Goal: Task Accomplishment & Management: Manage account settings

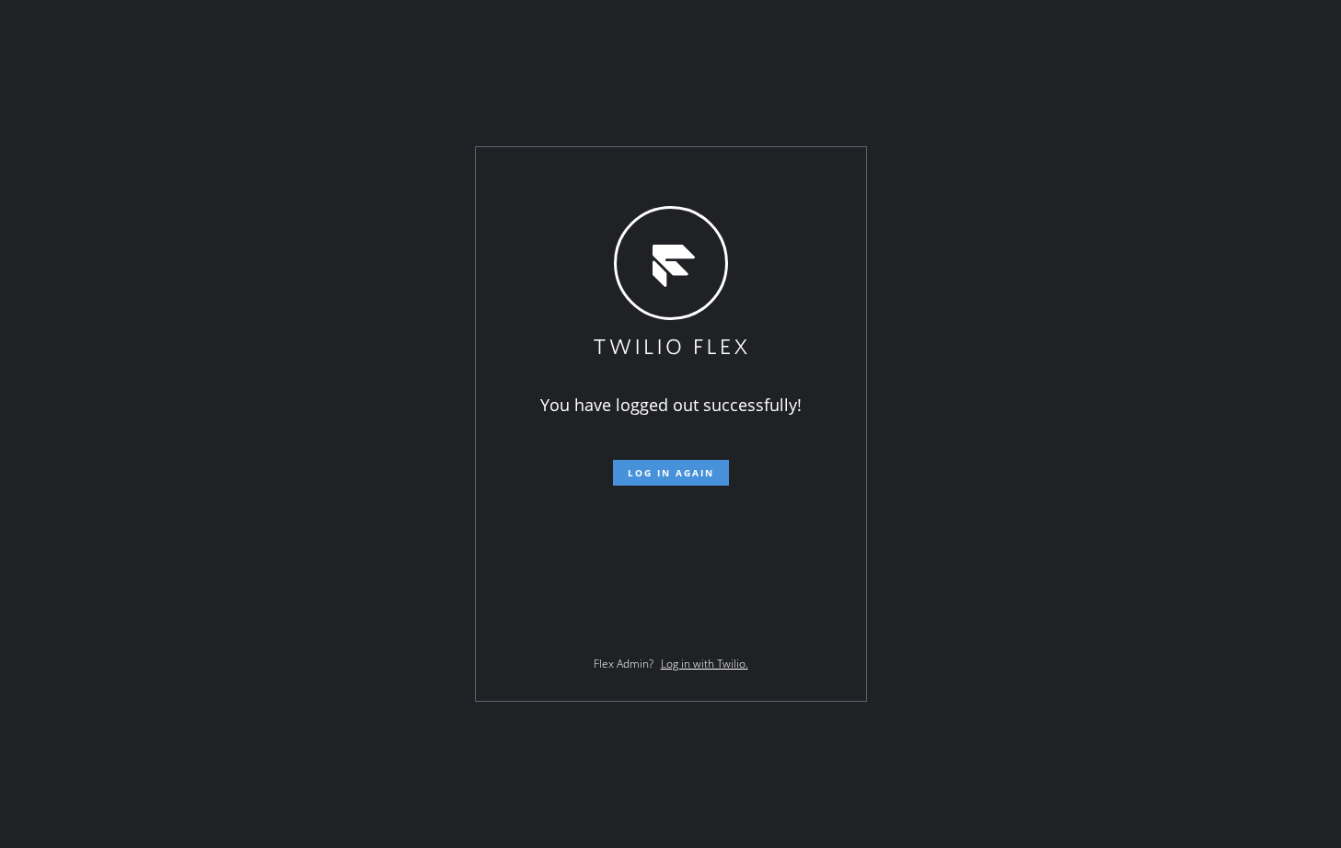
click at [657, 472] on span "Log in again" at bounding box center [671, 472] width 86 height 13
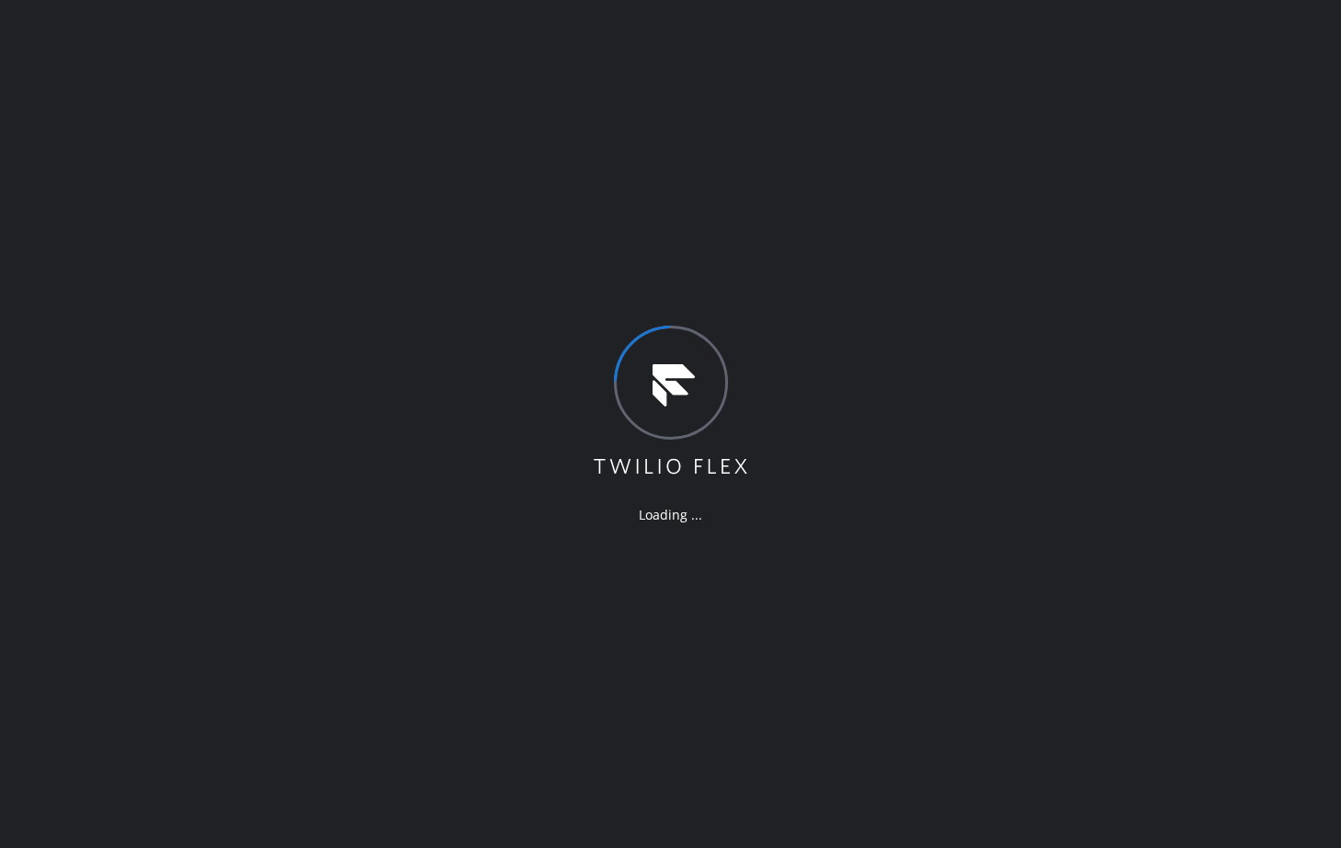
click at [444, 281] on div "Loading ..." at bounding box center [670, 424] width 1341 height 848
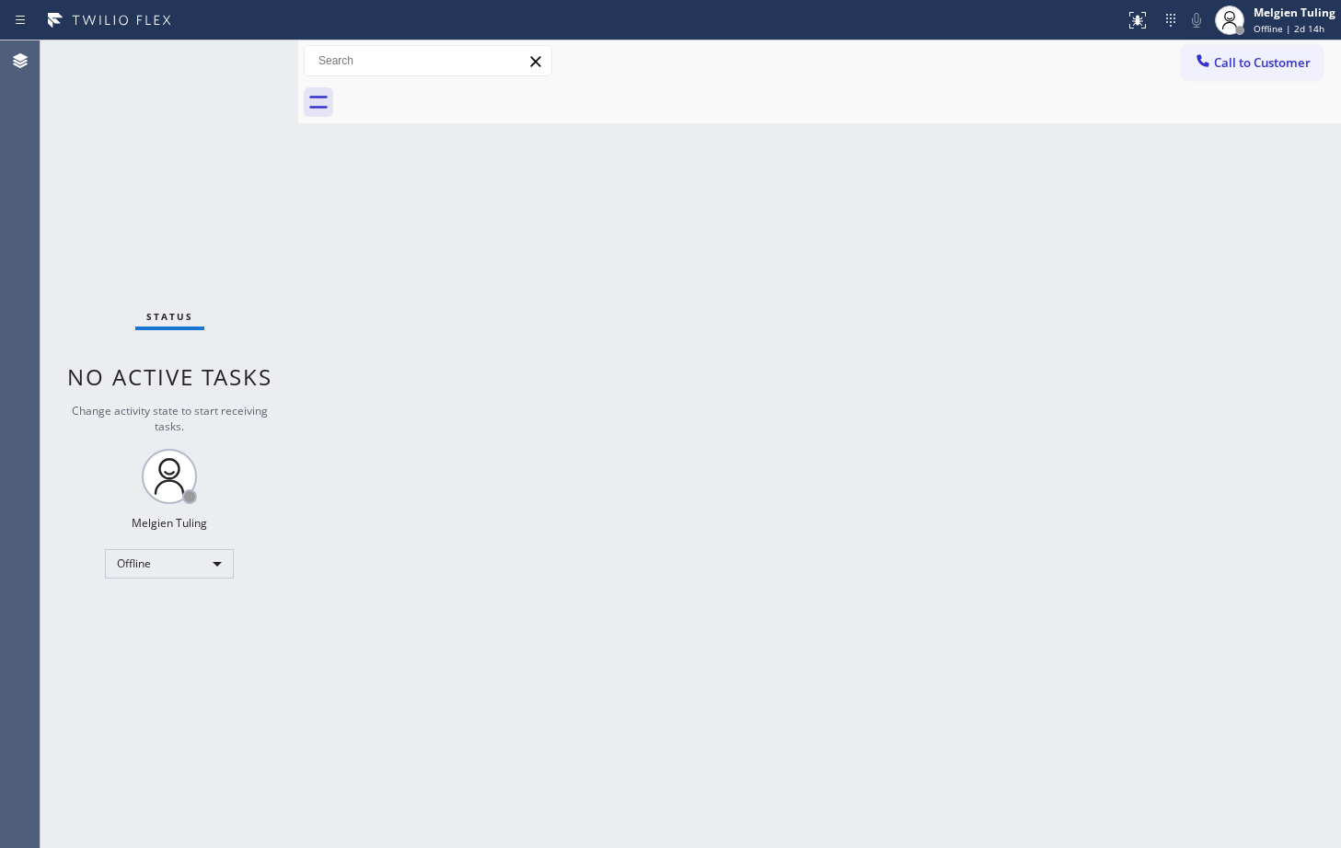
click at [524, 324] on div "Back to Dashboard Change Sender ID Customers Technicians Select a contact Outbo…" at bounding box center [819, 444] width 1042 height 808
drag, startPoint x: 214, startPoint y: 557, endPoint x: 218, endPoint y: 567, distance: 10.8
click at [218, 567] on div "Offline" at bounding box center [169, 563] width 129 height 29
click at [616, 395] on div at bounding box center [670, 424] width 1341 height 848
drag, startPoint x: 208, startPoint y: 561, endPoint x: 188, endPoint y: 568, distance: 21.2
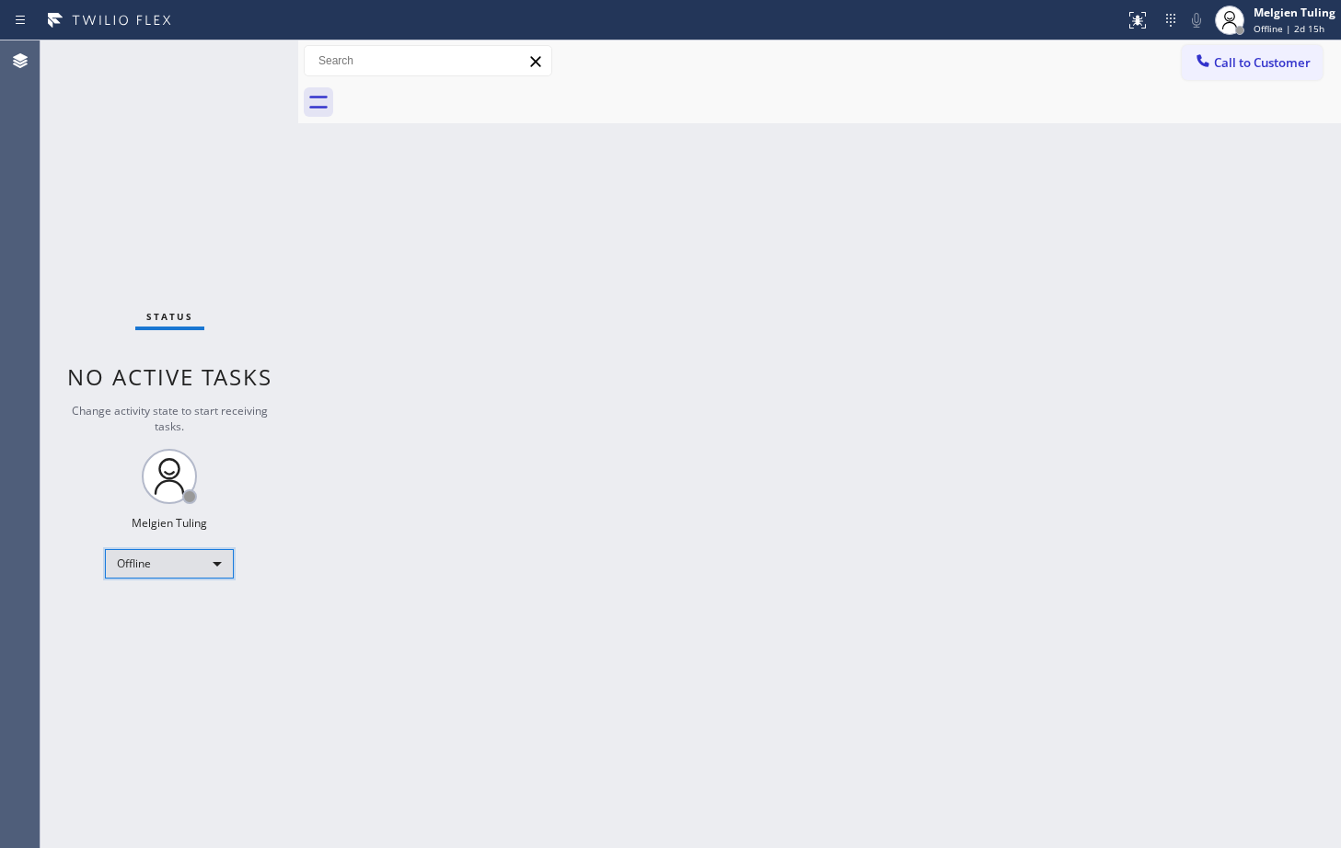
click at [188, 568] on div "Offline" at bounding box center [169, 563] width 129 height 29
click at [151, 617] on li "Available" at bounding box center [168, 613] width 125 height 22
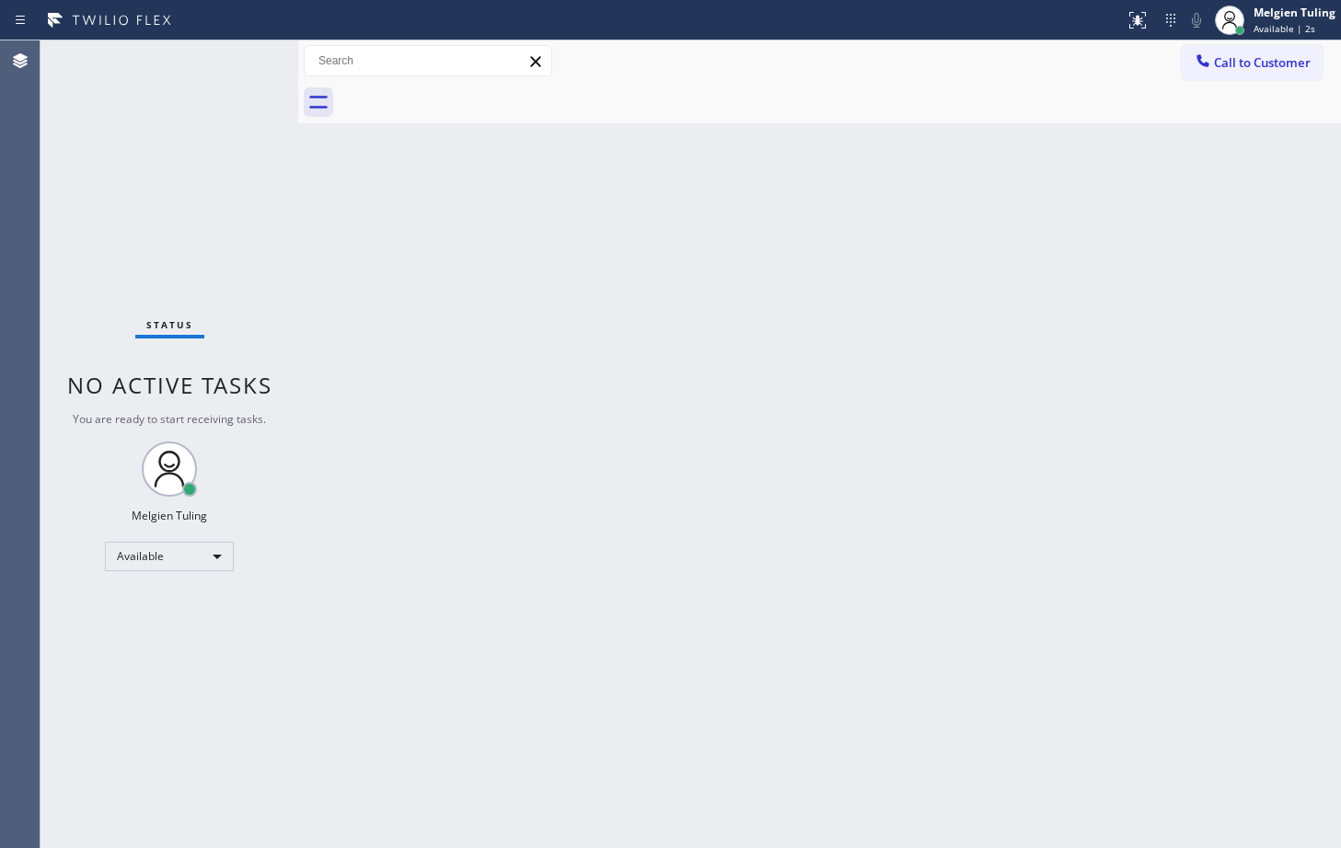
click at [586, 524] on div "Back to Dashboard Change Sender ID Customers Technicians Select a contact Outbo…" at bounding box center [819, 444] width 1042 height 808
click at [464, 348] on div "Back to Dashboard Change Sender ID Customers Technicians Select a contact Outbo…" at bounding box center [819, 444] width 1042 height 808
click at [649, 404] on div "Back to Dashboard Change Sender ID Customers Technicians Select a contact Outbo…" at bounding box center [819, 444] width 1042 height 808
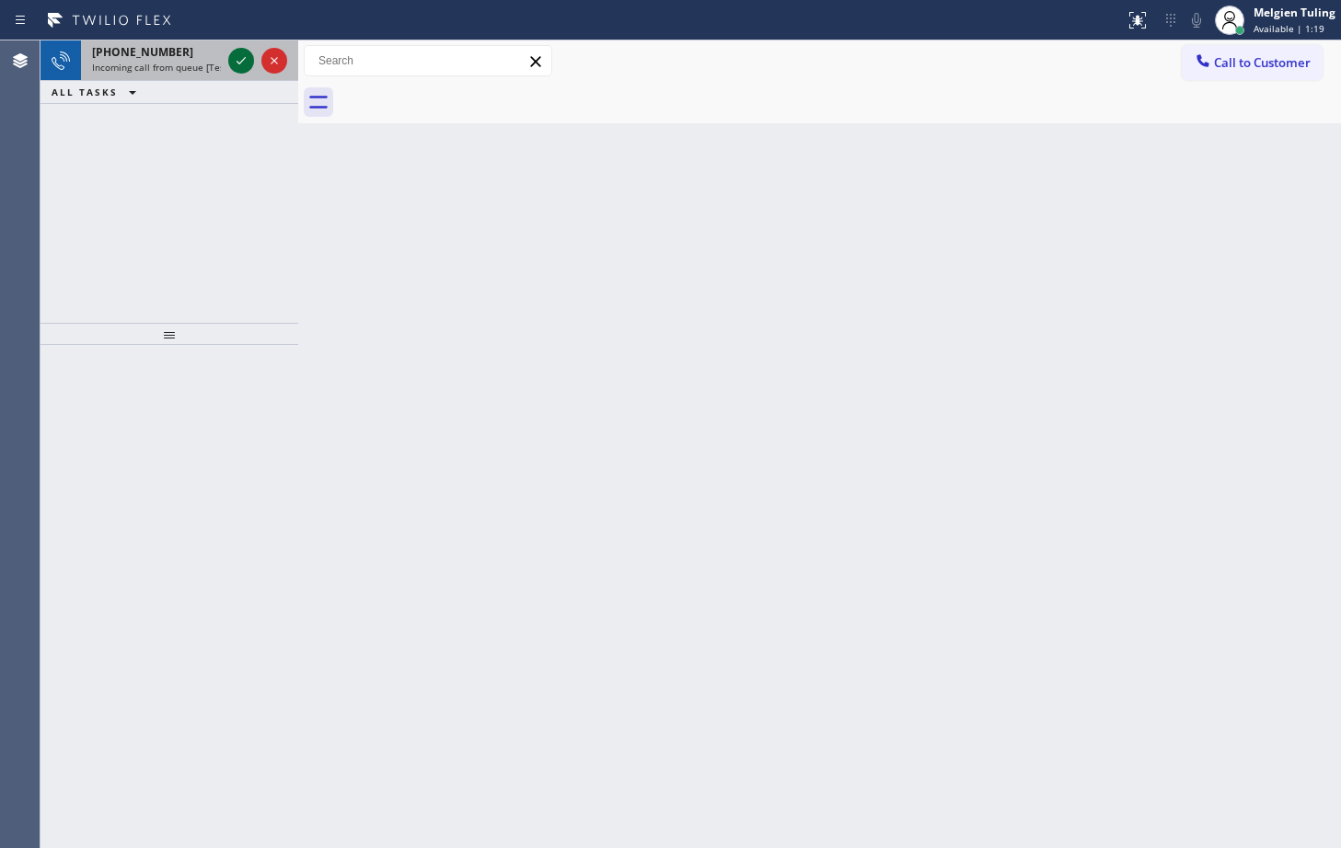
click at [239, 59] on icon at bounding box center [241, 61] width 22 height 22
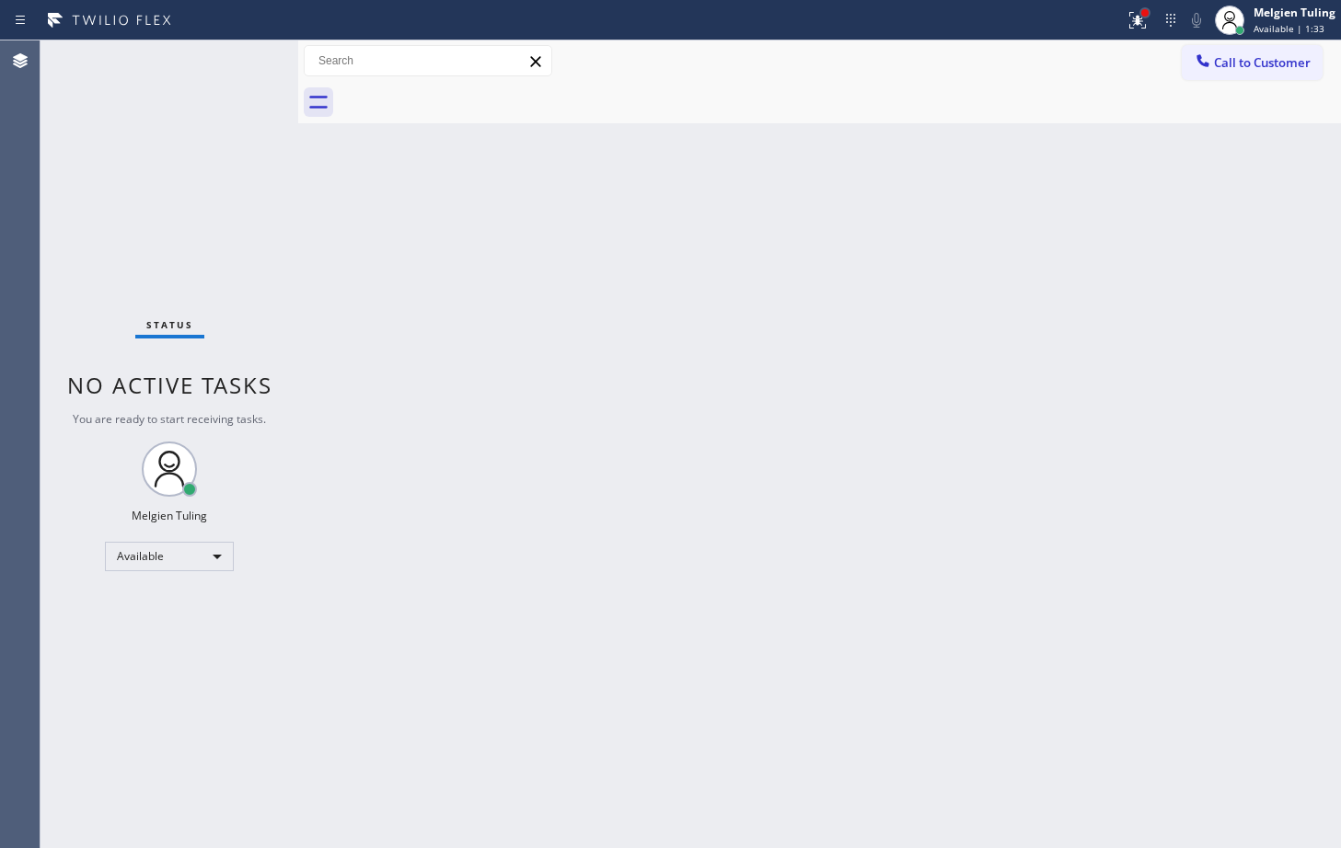
click at [1150, 8] on div at bounding box center [1144, 12] width 11 height 11
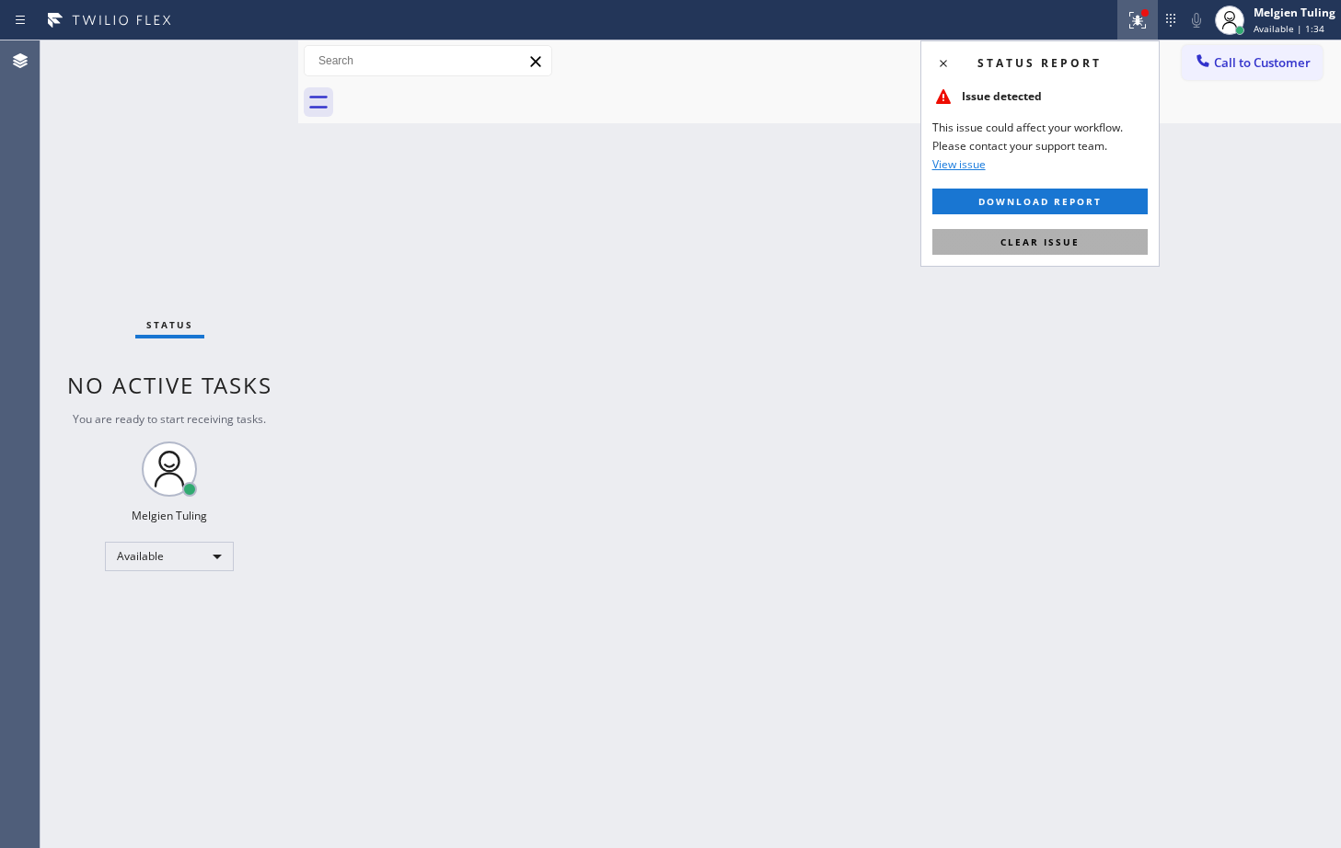
click at [1022, 247] on span "Clear issue" at bounding box center [1039, 242] width 79 height 13
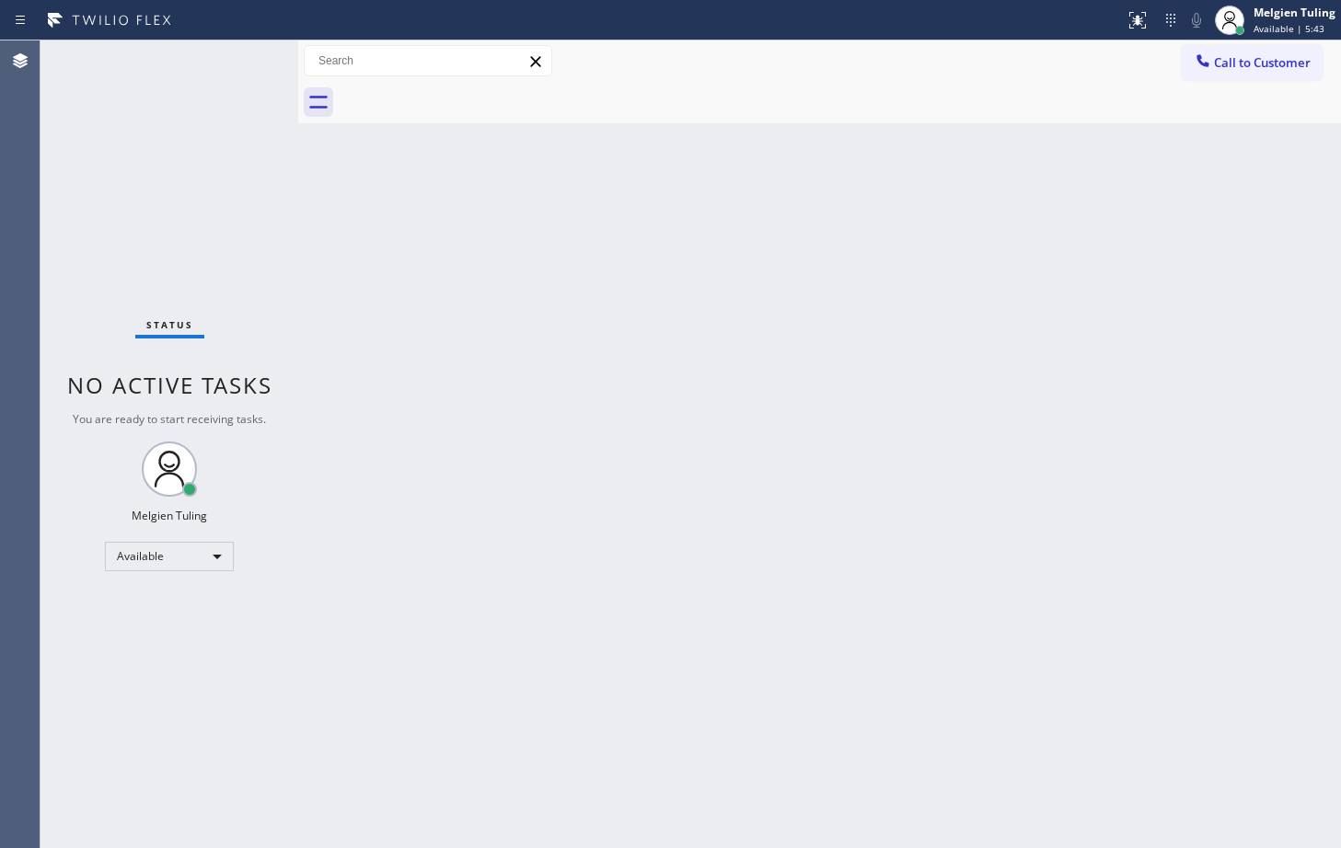
click at [241, 64] on div "Status No active tasks You are ready to start receiving tasks. Melgien Tuling A…" at bounding box center [169, 444] width 258 height 808
drag, startPoint x: 241, startPoint y: 64, endPoint x: 798, endPoint y: 267, distance: 592.3
click at [798, 267] on div "Back to Dashboard Change Sender ID Customers Technicians Select a contact Outbo…" at bounding box center [819, 444] width 1042 height 808
click at [567, 594] on div "Back to Dashboard Change Sender ID Customers Technicians Select a contact Outbo…" at bounding box center [819, 444] width 1042 height 808
click at [465, 624] on div "Back to Dashboard Change Sender ID Customers Technicians Select a contact Outbo…" at bounding box center [819, 444] width 1042 height 808
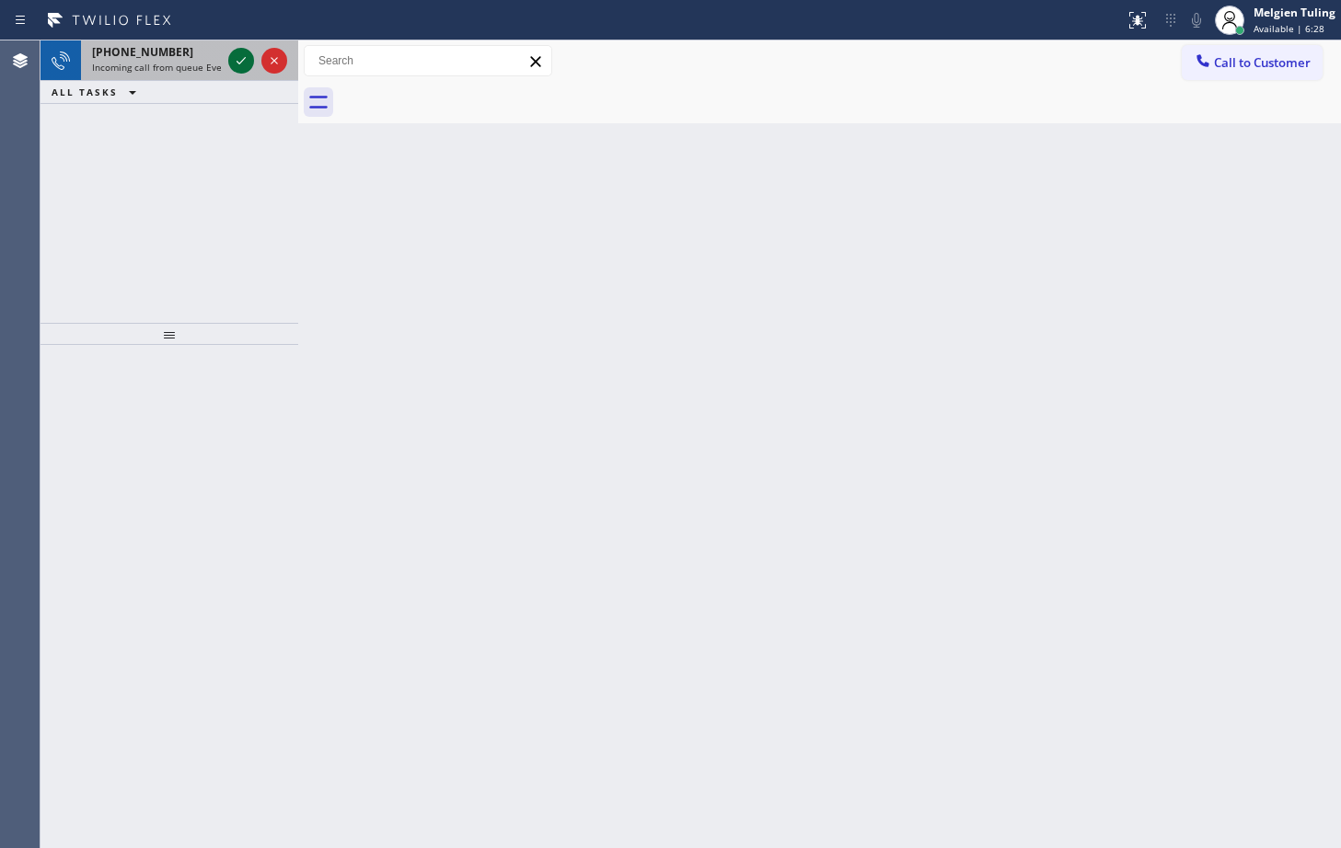
click at [247, 56] on icon at bounding box center [241, 61] width 22 height 22
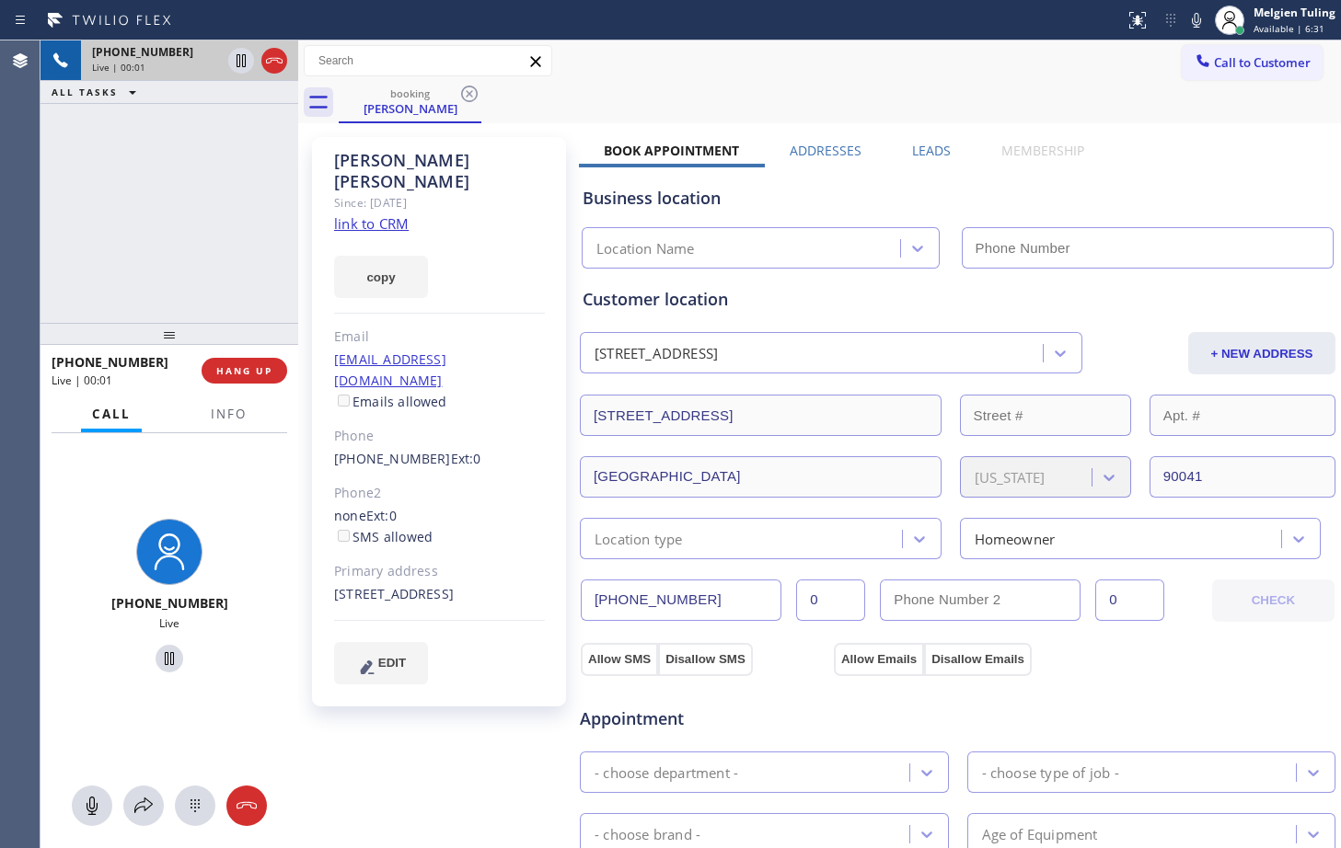
type input "[PHONE_NUMBER]"
click at [357, 214] on link "link to CRM" at bounding box center [371, 223] width 75 height 18
click at [524, 282] on div "[PERSON_NAME] Since: [DATE] link to CRM copy Email [EMAIL_ADDRESS][DOMAIN_NAME]…" at bounding box center [439, 422] width 254 height 570
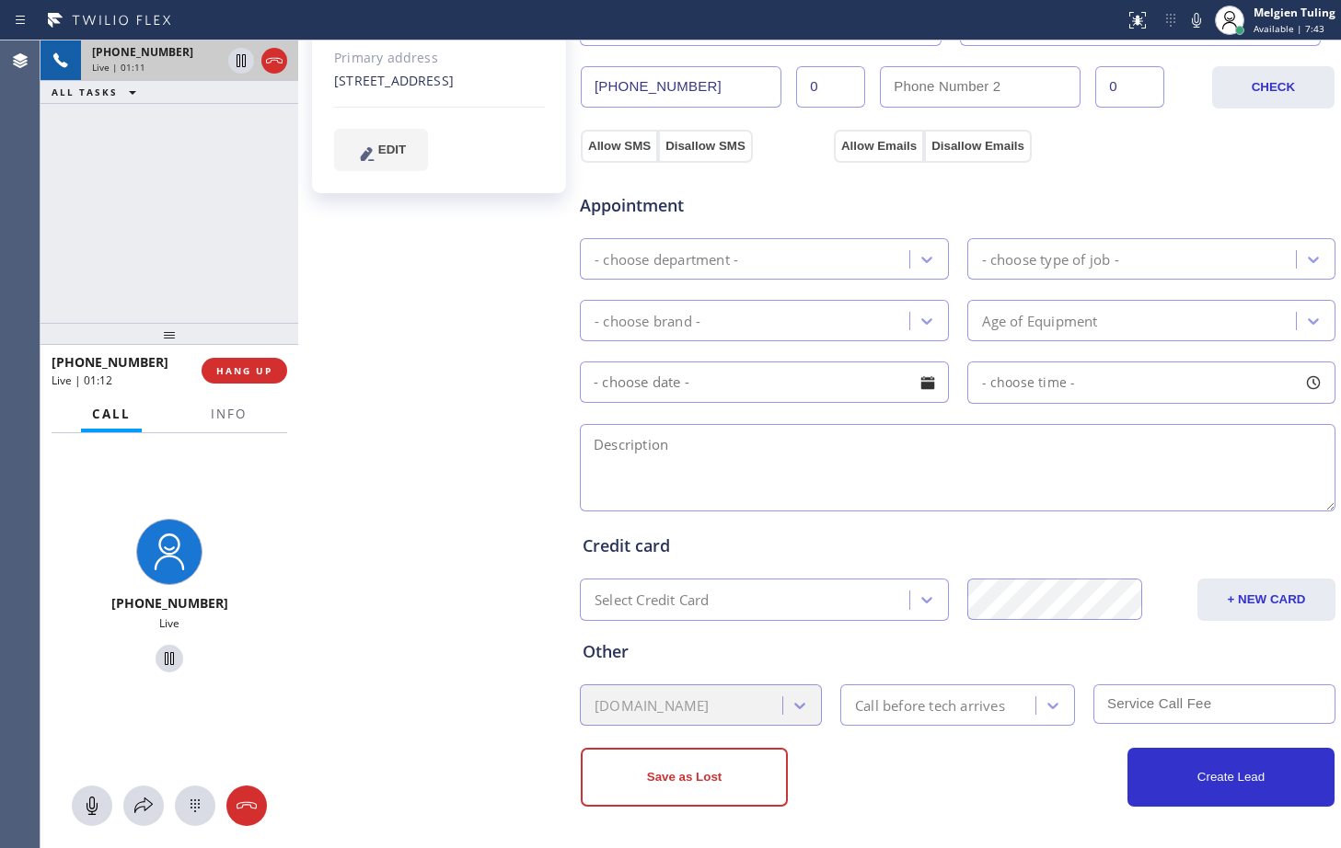
click at [411, 305] on div "[PERSON_NAME] Since: [DATE] link to CRM copy Email [EMAIL_ADDRESS][DOMAIN_NAME]…" at bounding box center [441, 228] width 276 height 1229
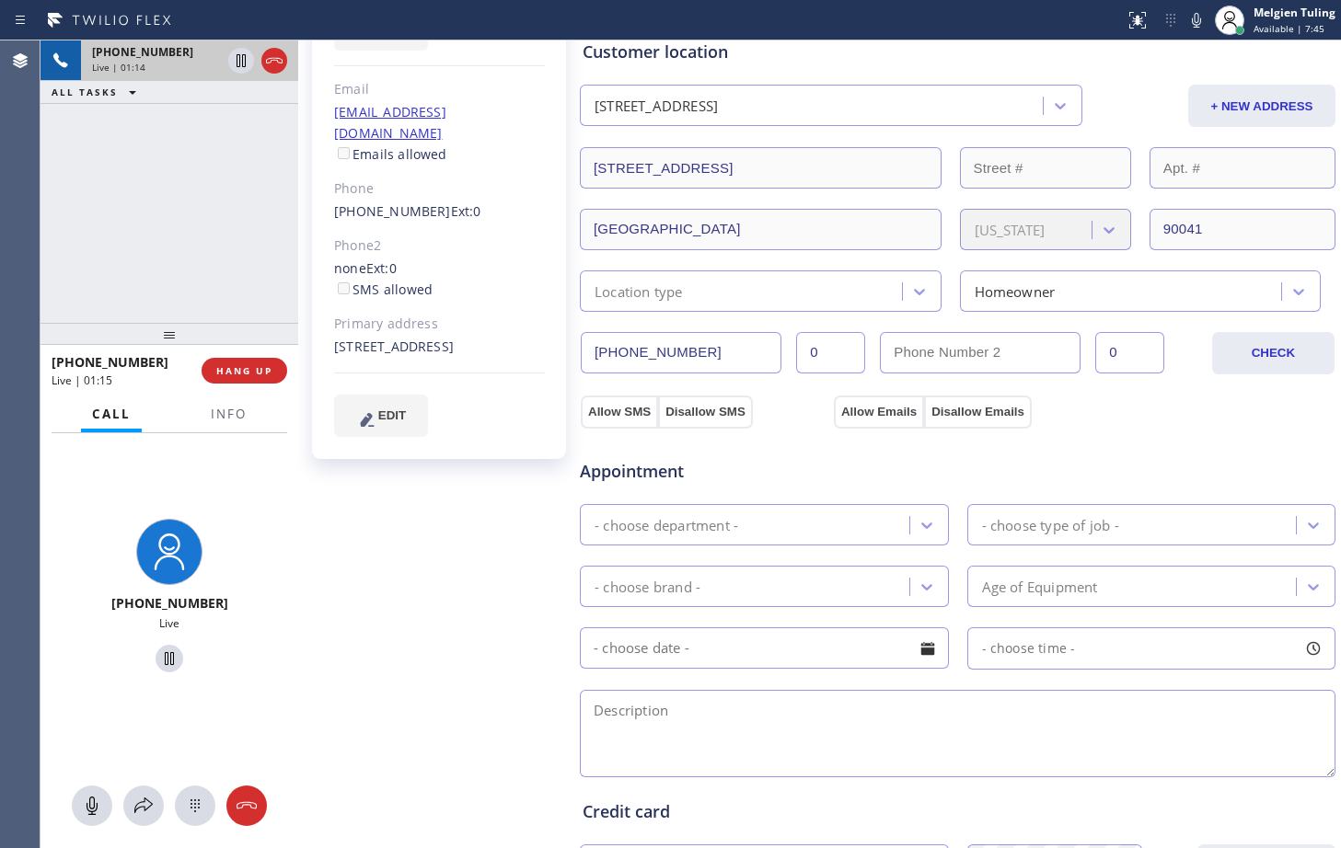
scroll to position [237, 0]
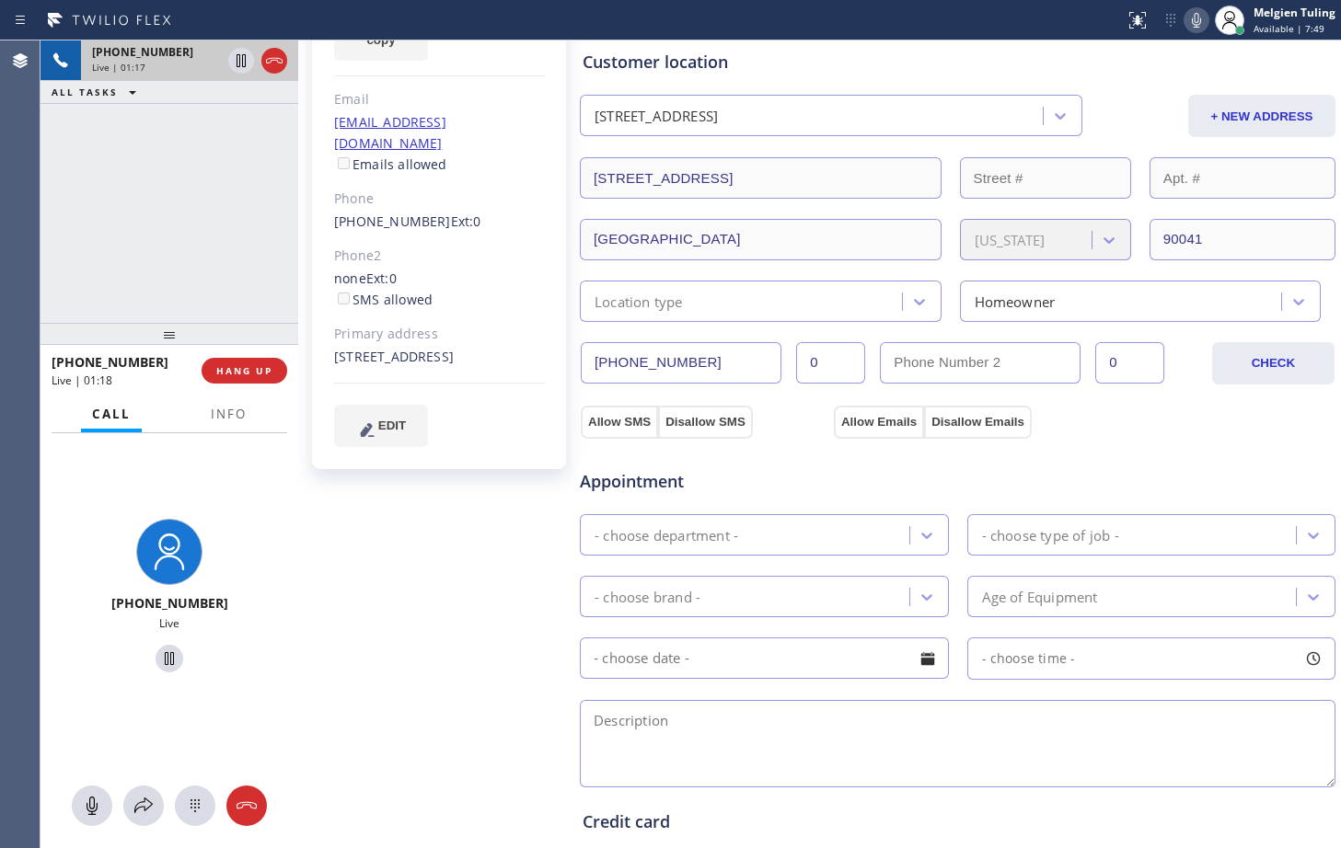
click at [1200, 20] on icon at bounding box center [1196, 20] width 9 height 15
click at [237, 58] on icon at bounding box center [240, 60] width 9 height 13
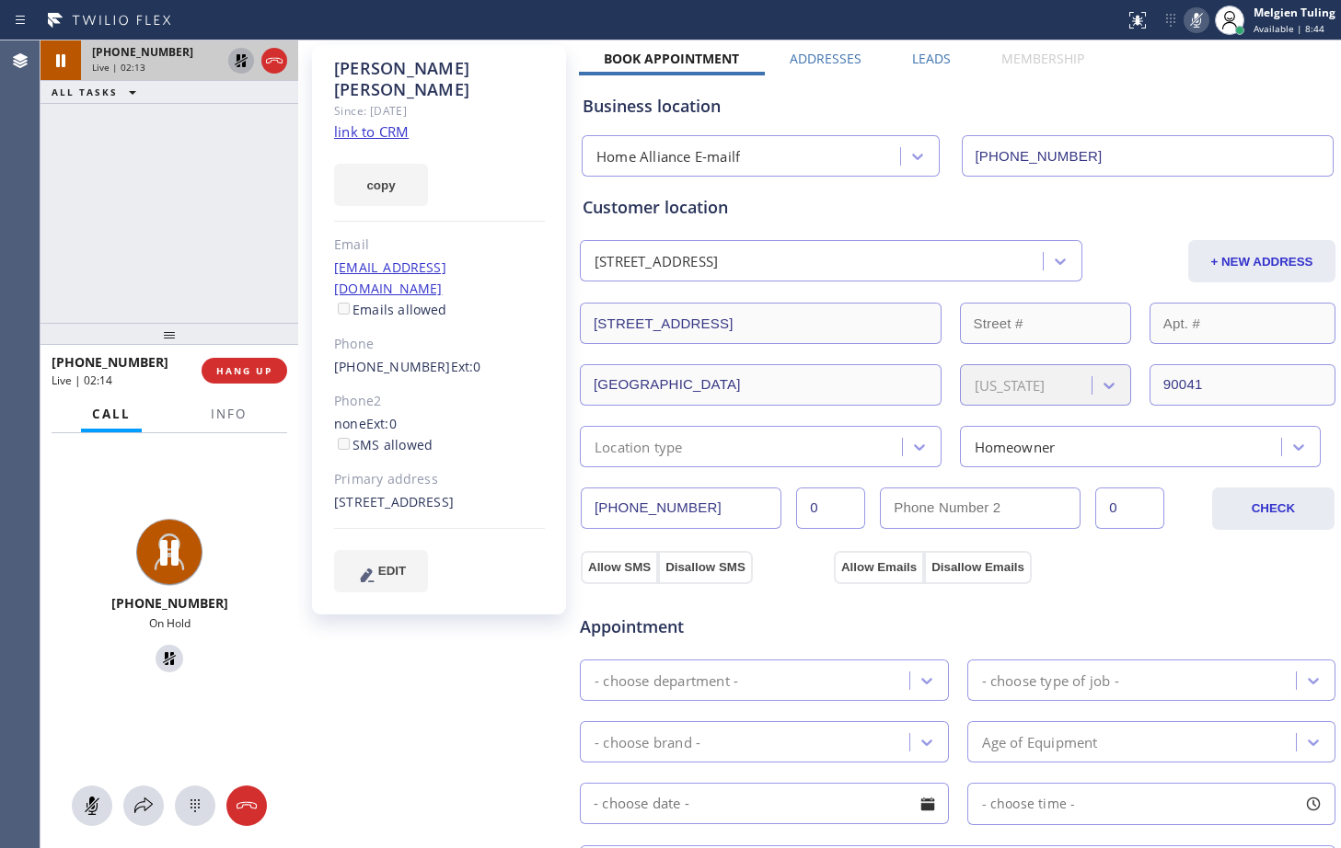
scroll to position [0, 0]
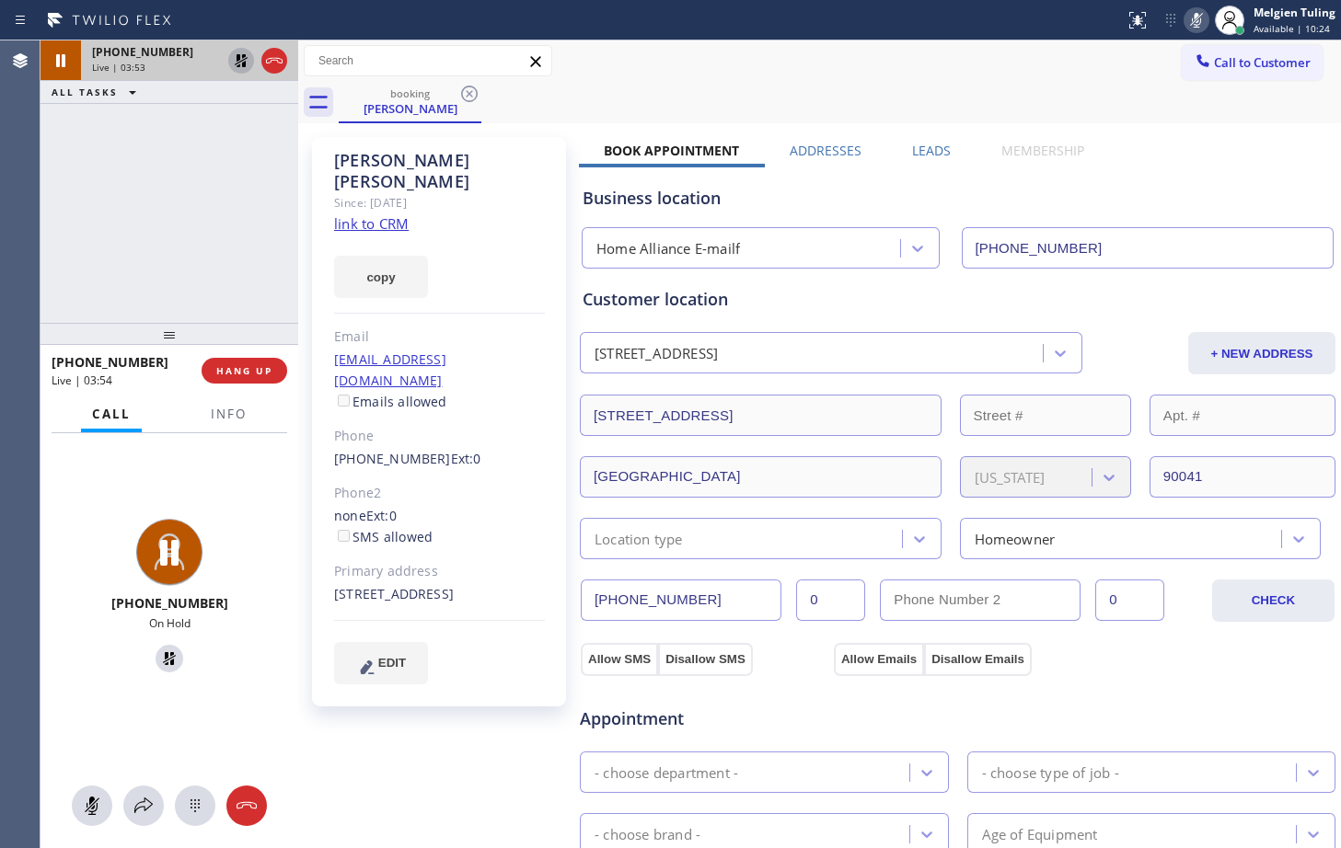
click at [1195, 19] on icon at bounding box center [1196, 20] width 22 height 22
click at [243, 59] on icon at bounding box center [241, 61] width 22 height 22
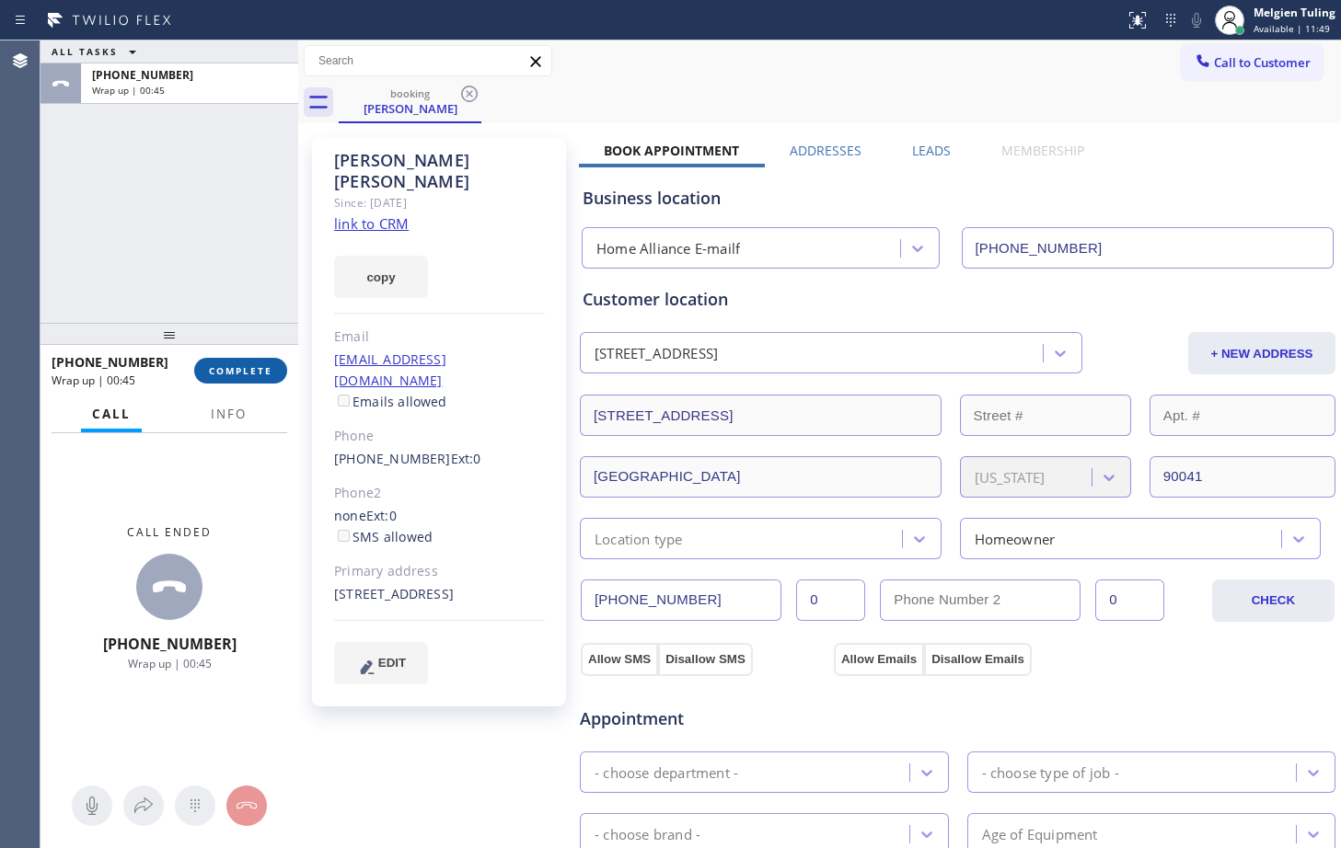
click at [259, 374] on span "COMPLETE" at bounding box center [240, 370] width 63 height 13
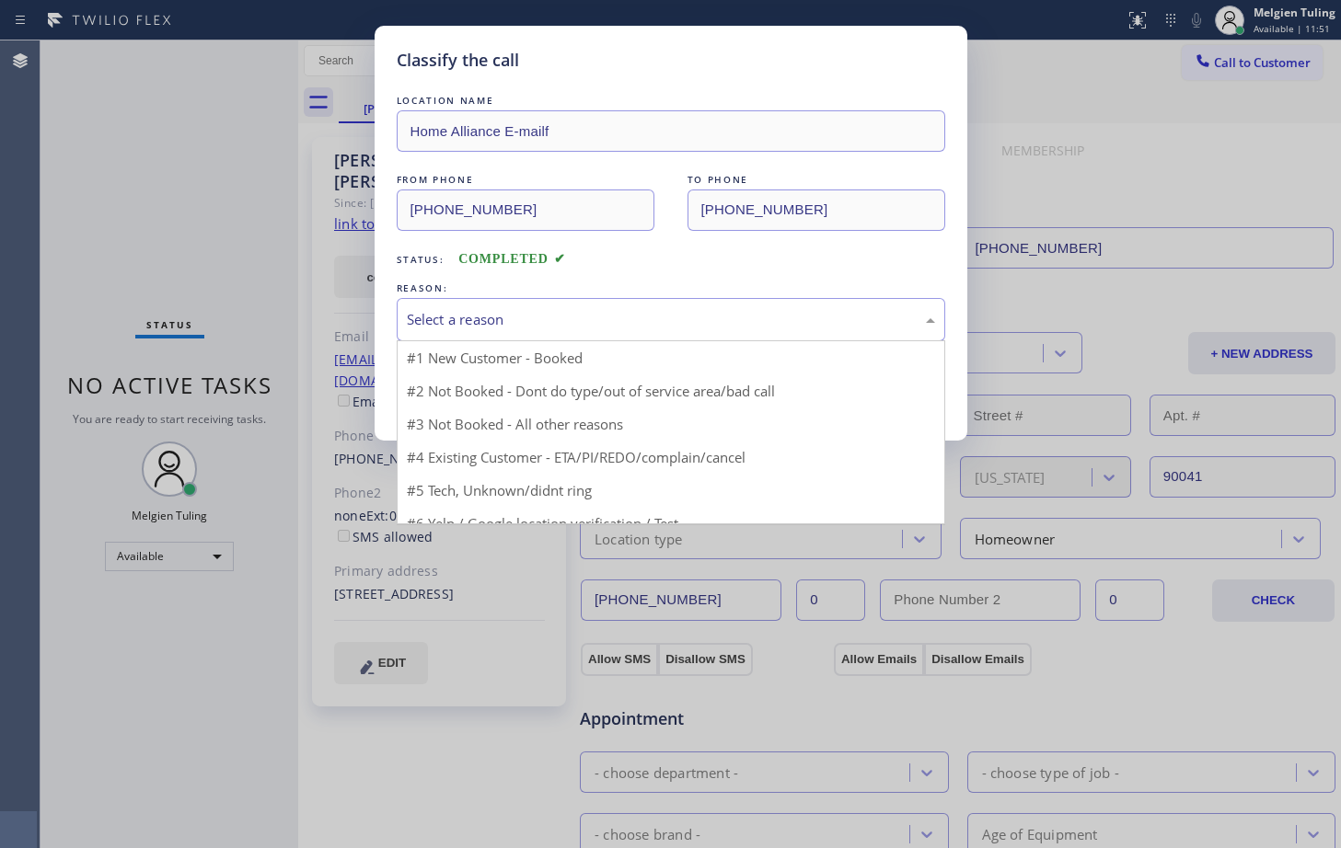
click at [454, 317] on div "Select a reason" at bounding box center [671, 319] width 528 height 21
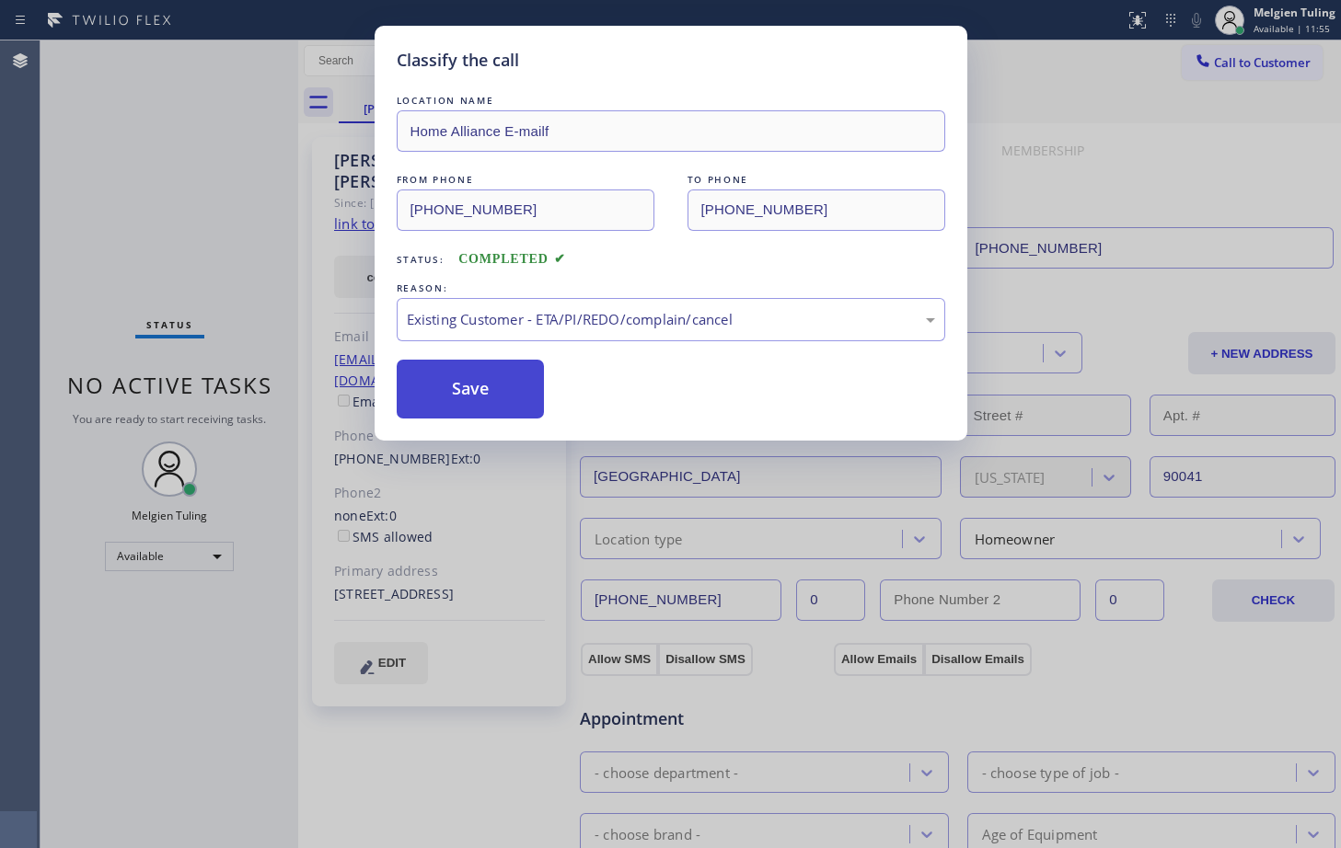
click at [488, 394] on button "Save" at bounding box center [471, 389] width 148 height 59
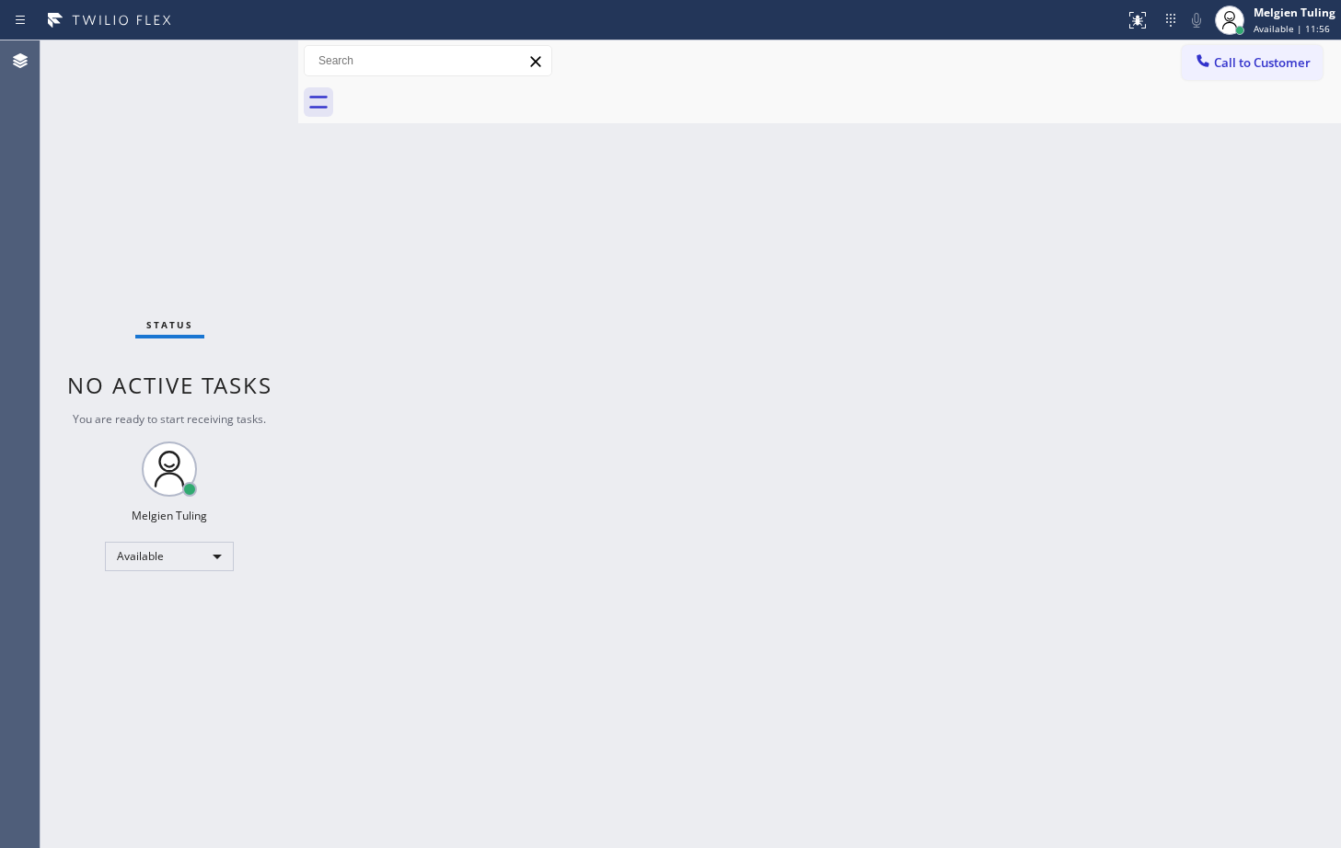
click at [308, 267] on div "Back to Dashboard Change Sender ID Customers Technicians Select a contact Outbo…" at bounding box center [819, 444] width 1042 height 808
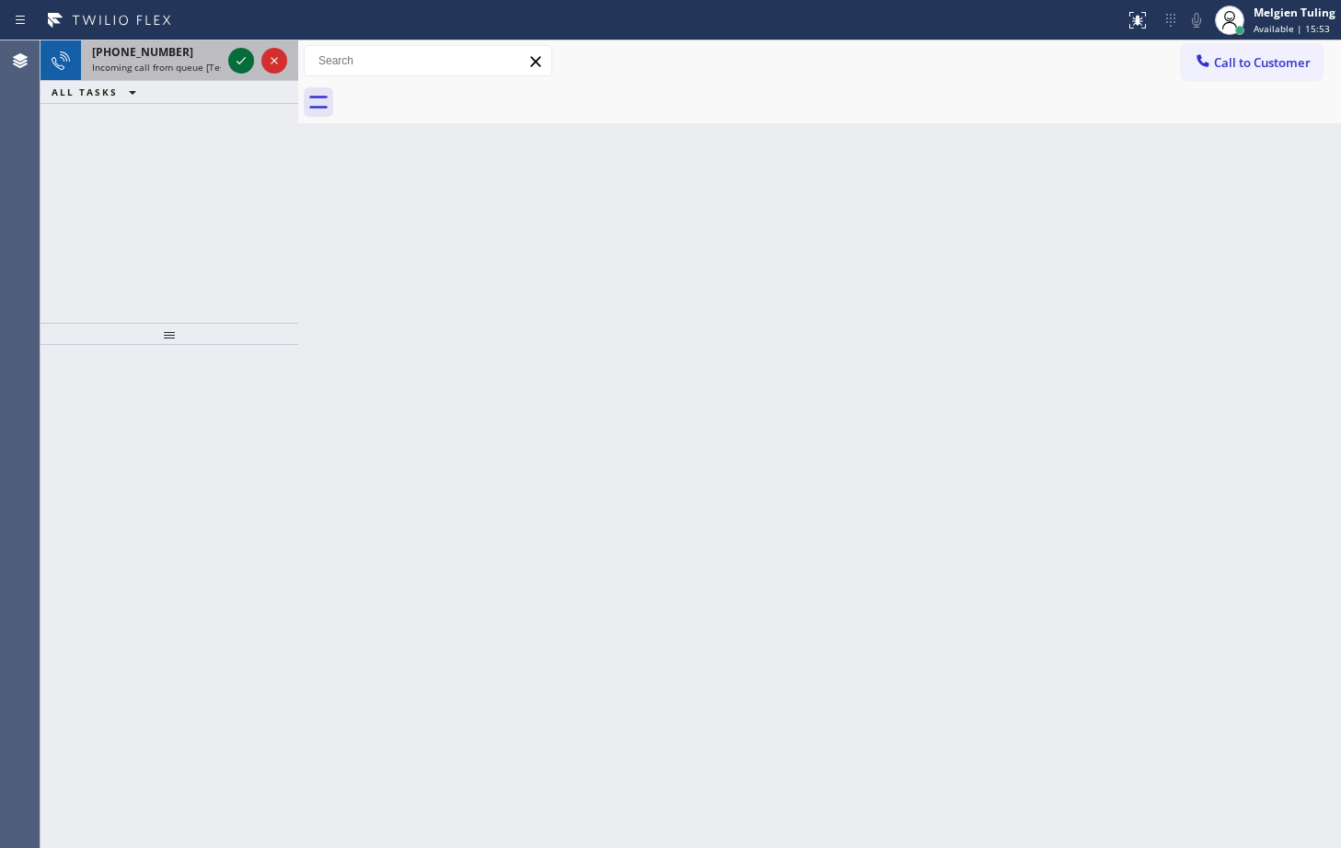
click at [237, 60] on icon at bounding box center [241, 61] width 22 height 22
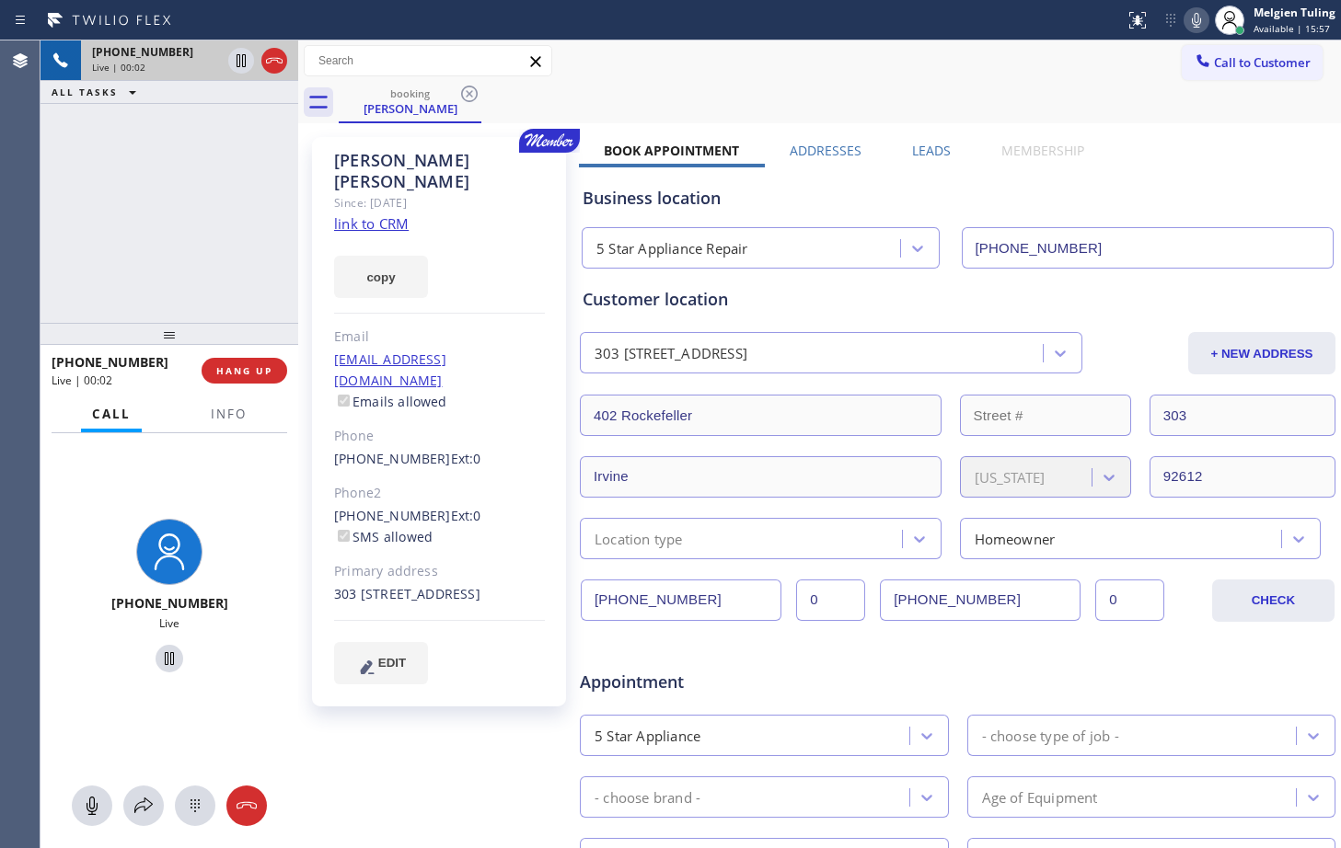
type input "[PHONE_NUMBER]"
click at [373, 214] on link "link to CRM" at bounding box center [371, 223] width 75 height 18
click at [119, 156] on div "[PHONE_NUMBER] Live | 02:16 ALL TASKS ALL TASKS ACTIVE TASKS TASKS IN WRAP UP" at bounding box center [169, 181] width 258 height 282
click at [507, 264] on div "copy" at bounding box center [439, 266] width 211 height 63
click at [770, 81] on div "Call to Customer Outbound call Location Search location Your caller id phone nu…" at bounding box center [819, 60] width 1042 height 41
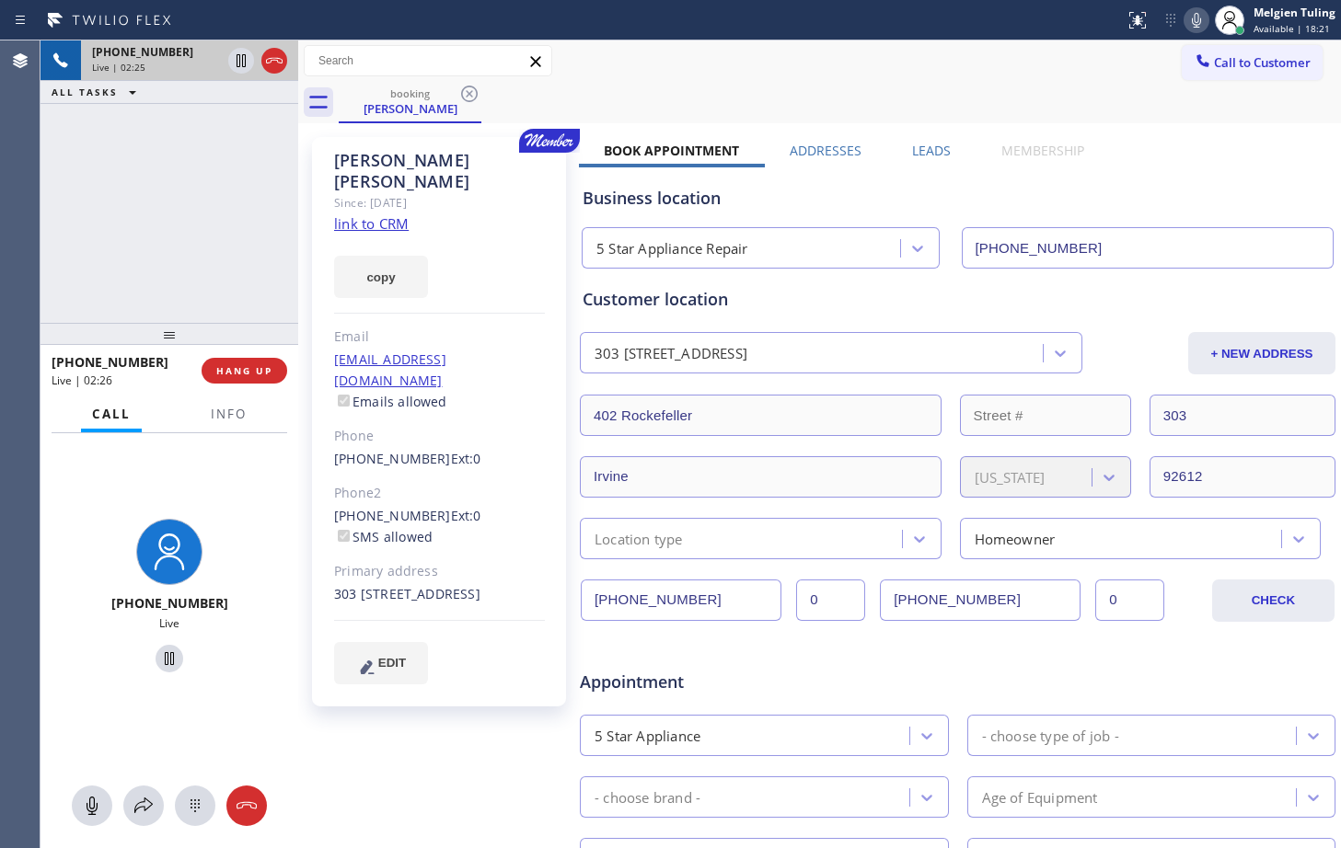
click at [1187, 119] on div "booking [PERSON_NAME]" at bounding box center [840, 102] width 1002 height 41
click at [1199, 17] on icon at bounding box center [1196, 20] width 22 height 22
click at [236, 56] on icon at bounding box center [240, 60] width 9 height 13
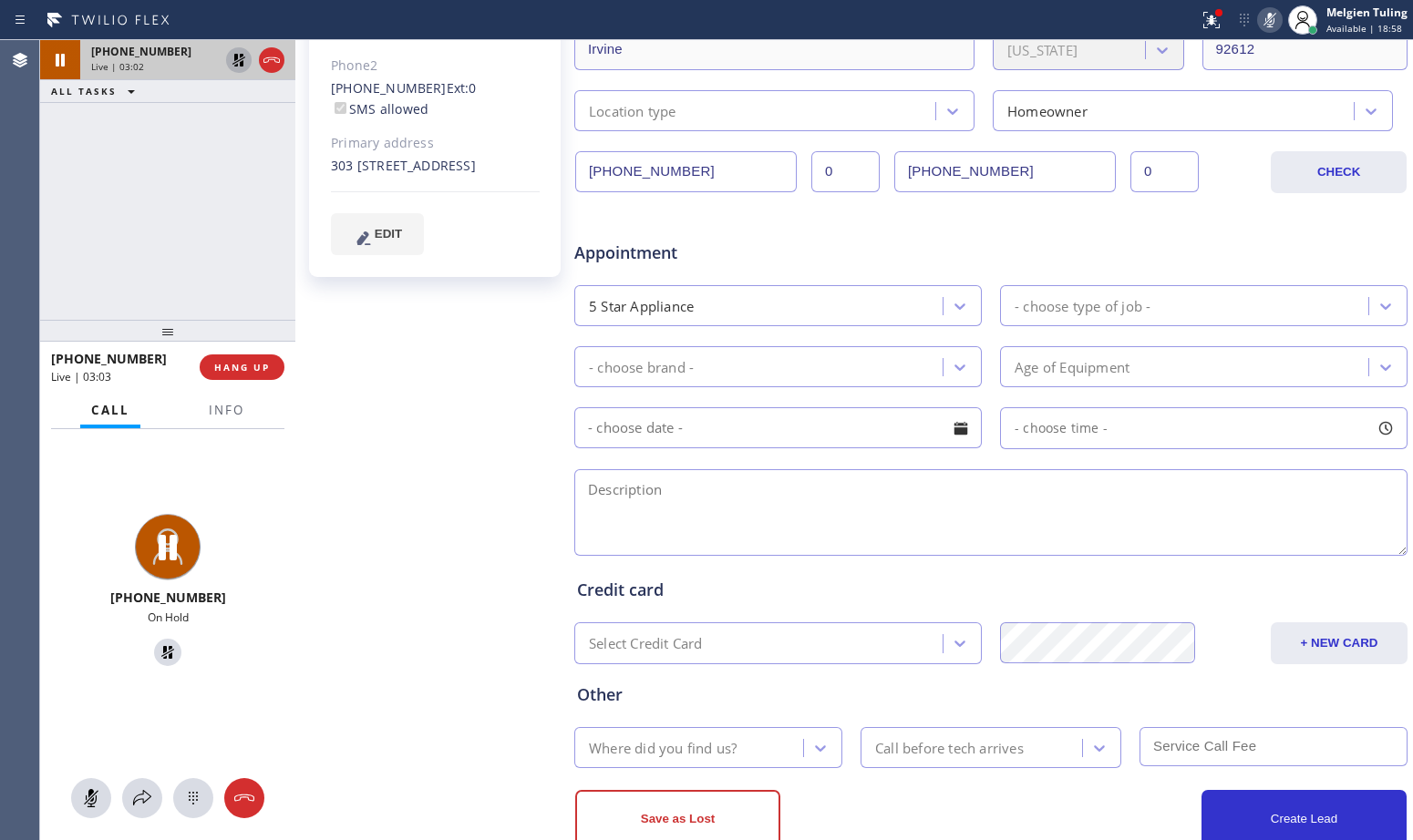
scroll to position [381, 0]
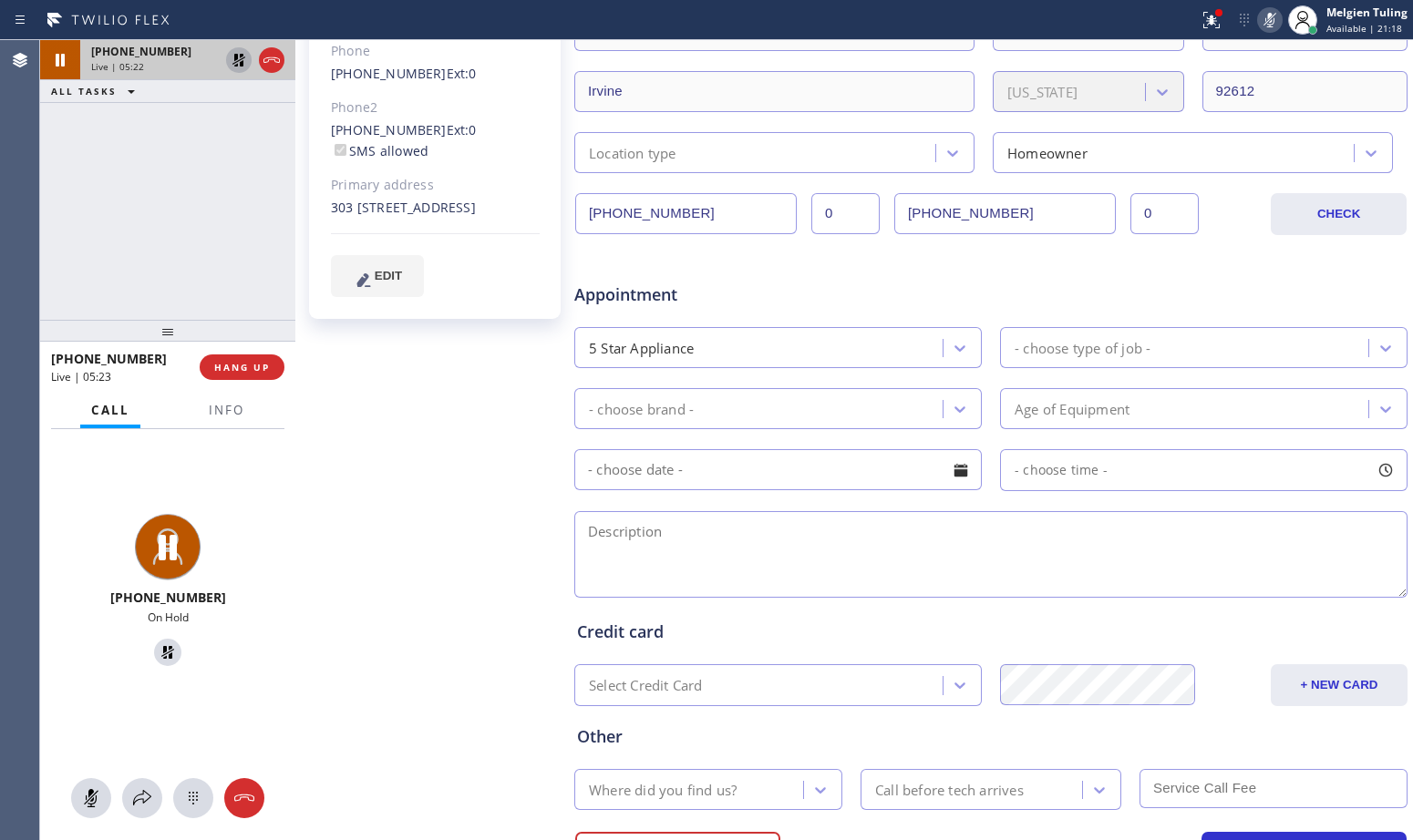
click at [246, 64] on icon at bounding box center [239, 60] width 22 height 22
click at [1269, 18] on icon at bounding box center [1270, 20] width 22 height 22
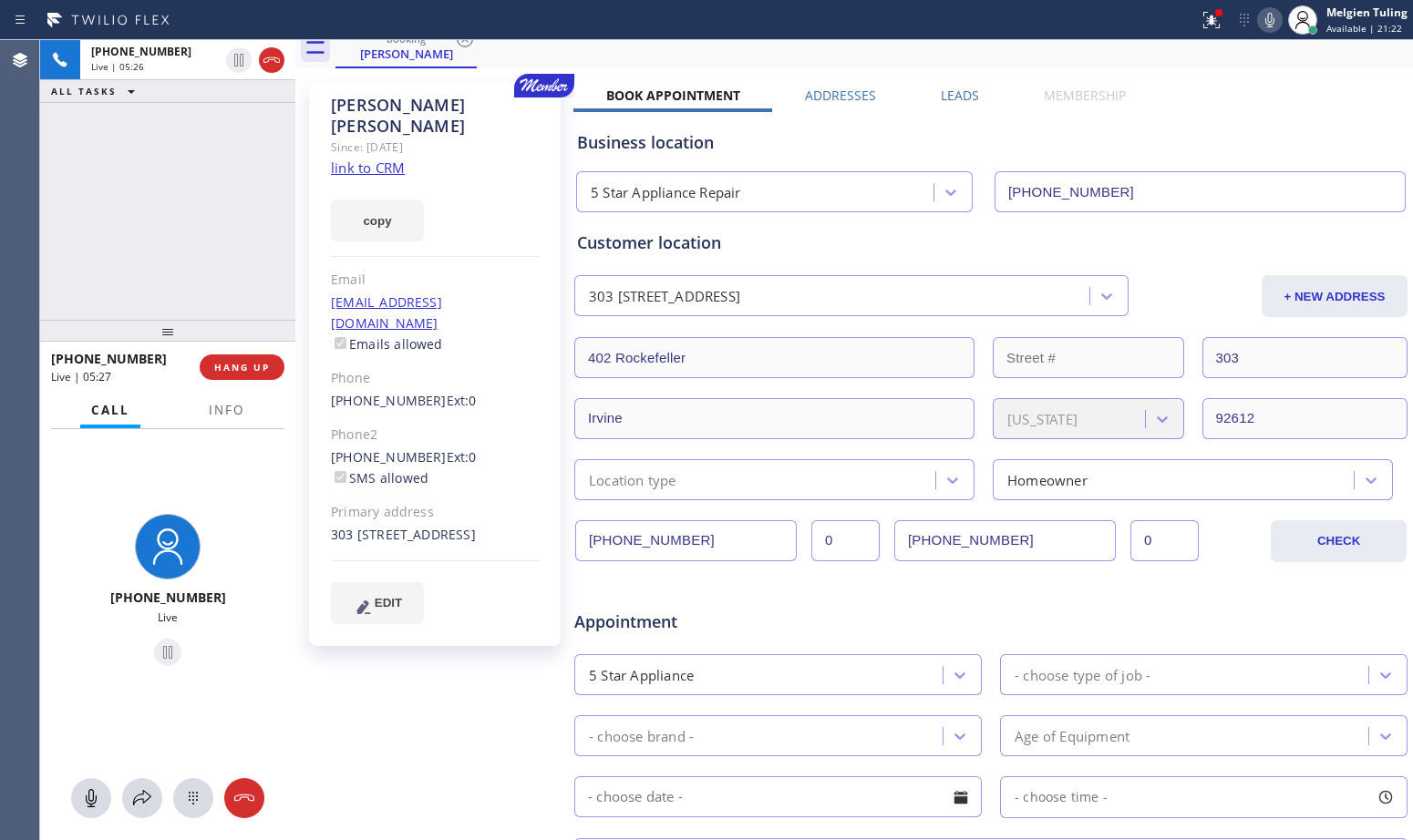
scroll to position [0, 0]
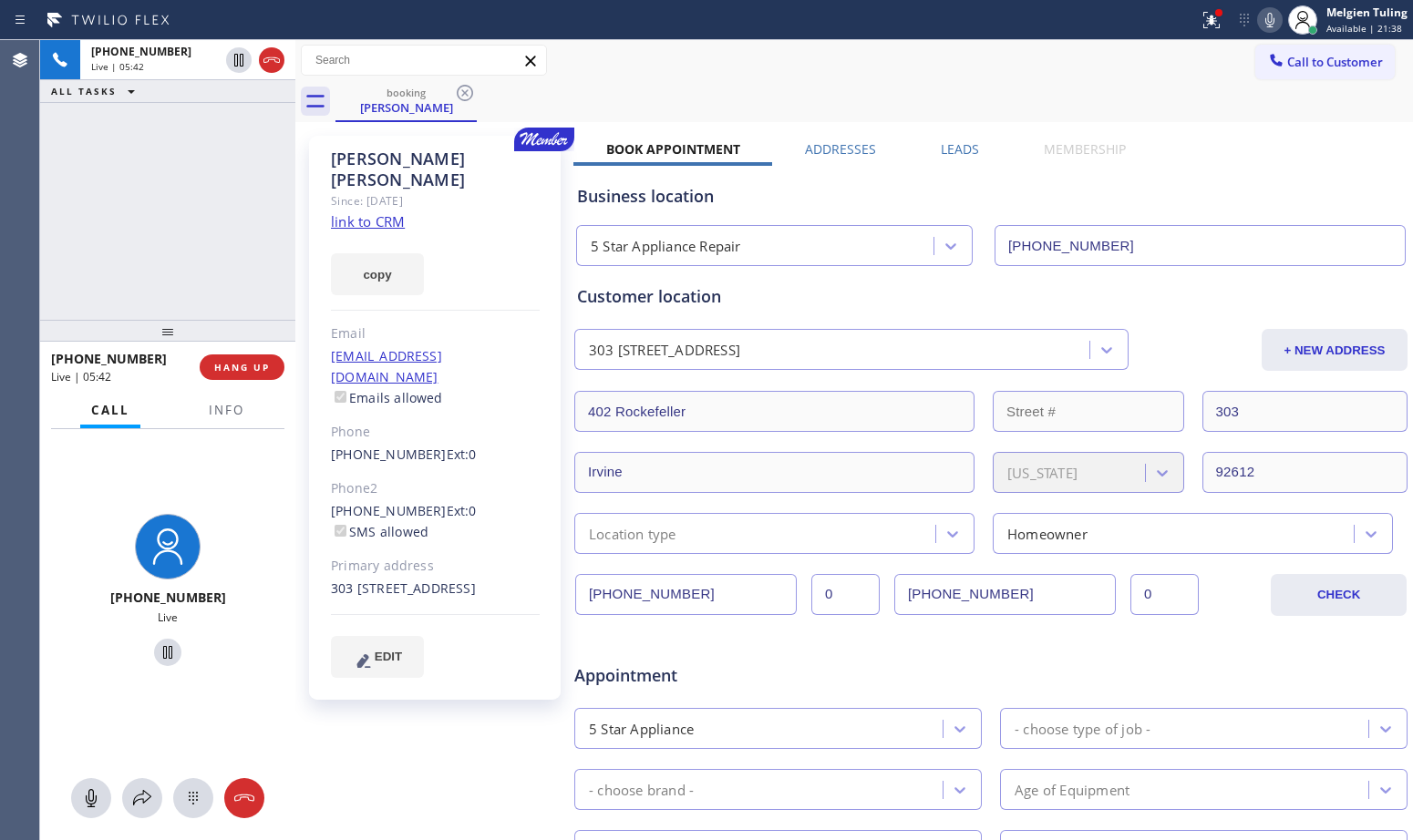
click at [513, 324] on div "Email" at bounding box center [435, 334] width 209 height 21
click at [838, 201] on div "Business location" at bounding box center [990, 196] width 827 height 25
click at [971, 83] on div "booking [PERSON_NAME]" at bounding box center [875, 101] width 1078 height 41
click at [1272, 19] on icon at bounding box center [1270, 20] width 22 height 22
click at [1270, 23] on icon at bounding box center [1270, 20] width 22 height 22
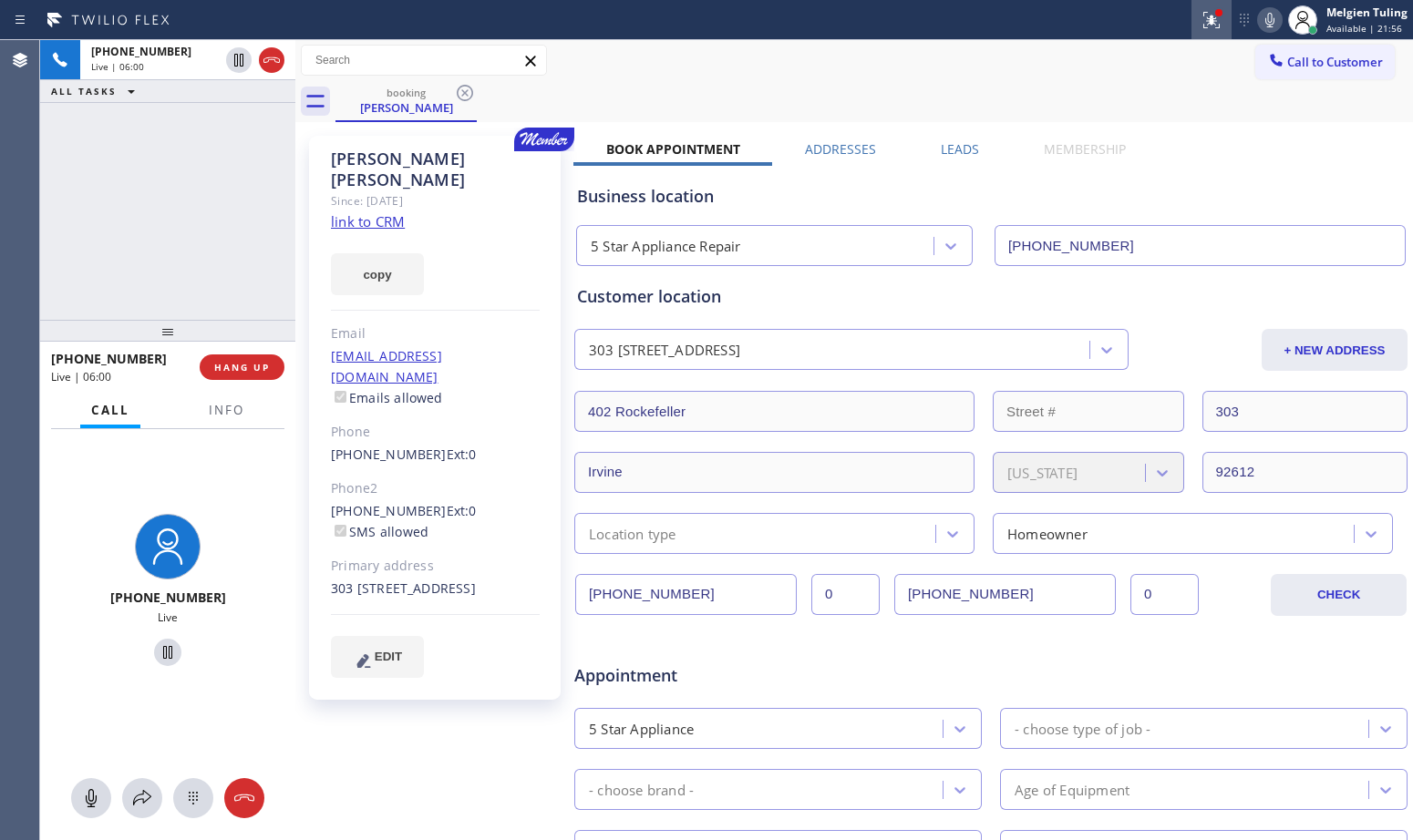
click at [1212, 24] on icon at bounding box center [1209, 18] width 11 height 13
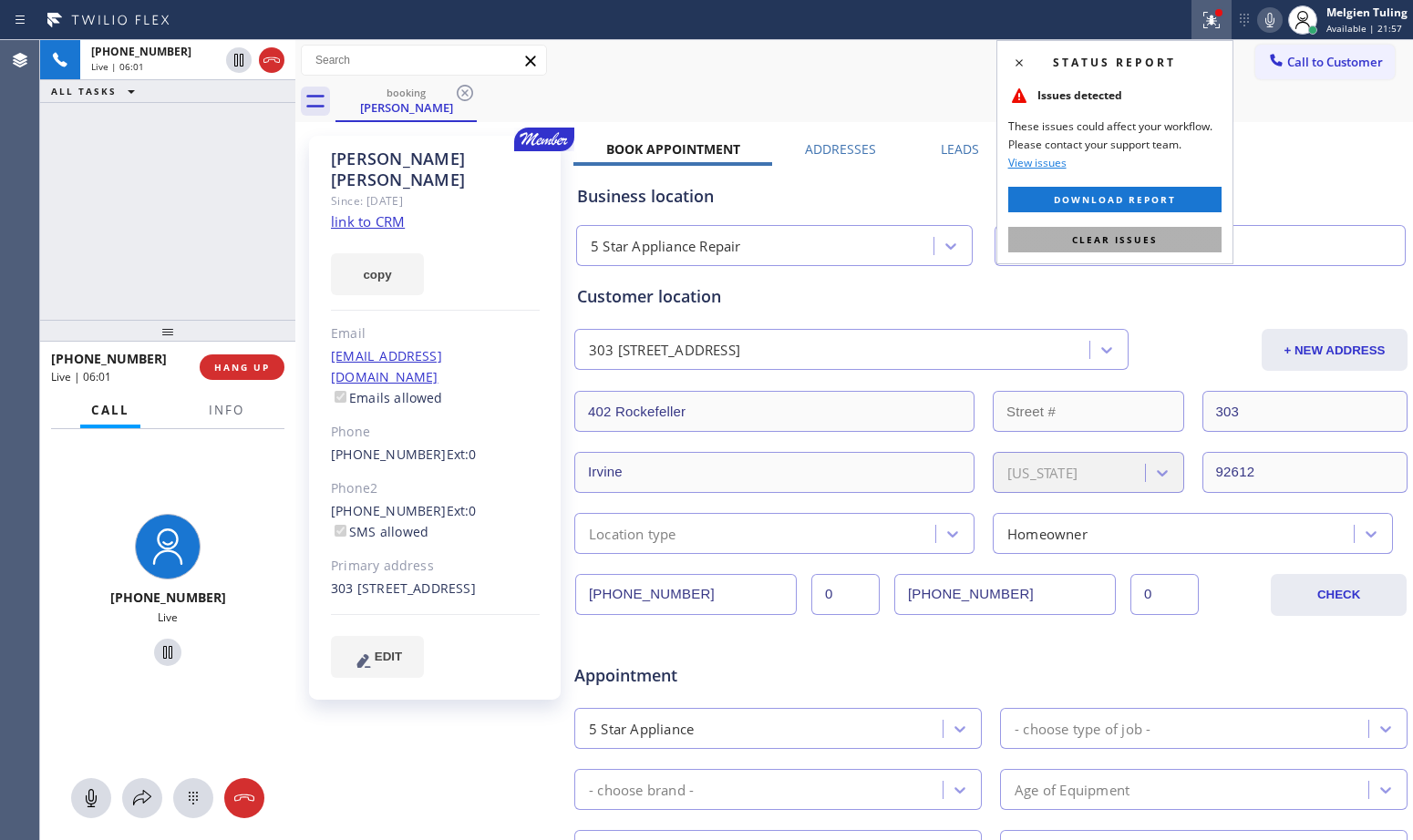
click at [1086, 231] on button "Clear issues" at bounding box center [1115, 240] width 213 height 26
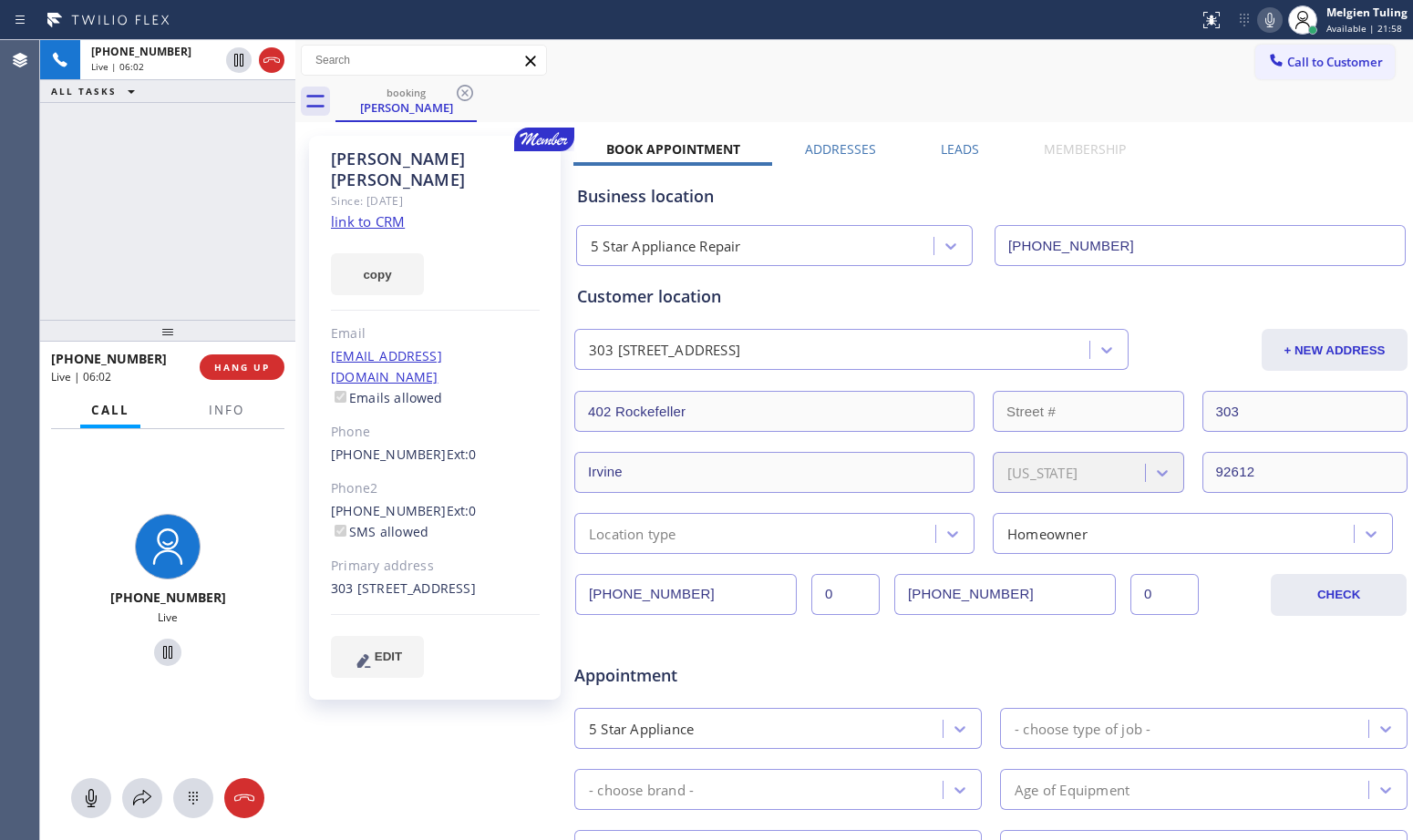
click at [1141, 80] on div "Call to Customer Outbound call Location Search location Your caller id phone nu…" at bounding box center [854, 59] width 1118 height 41
click at [1272, 17] on icon at bounding box center [1270, 20] width 22 height 22
click at [244, 54] on icon at bounding box center [238, 59] width 9 height 13
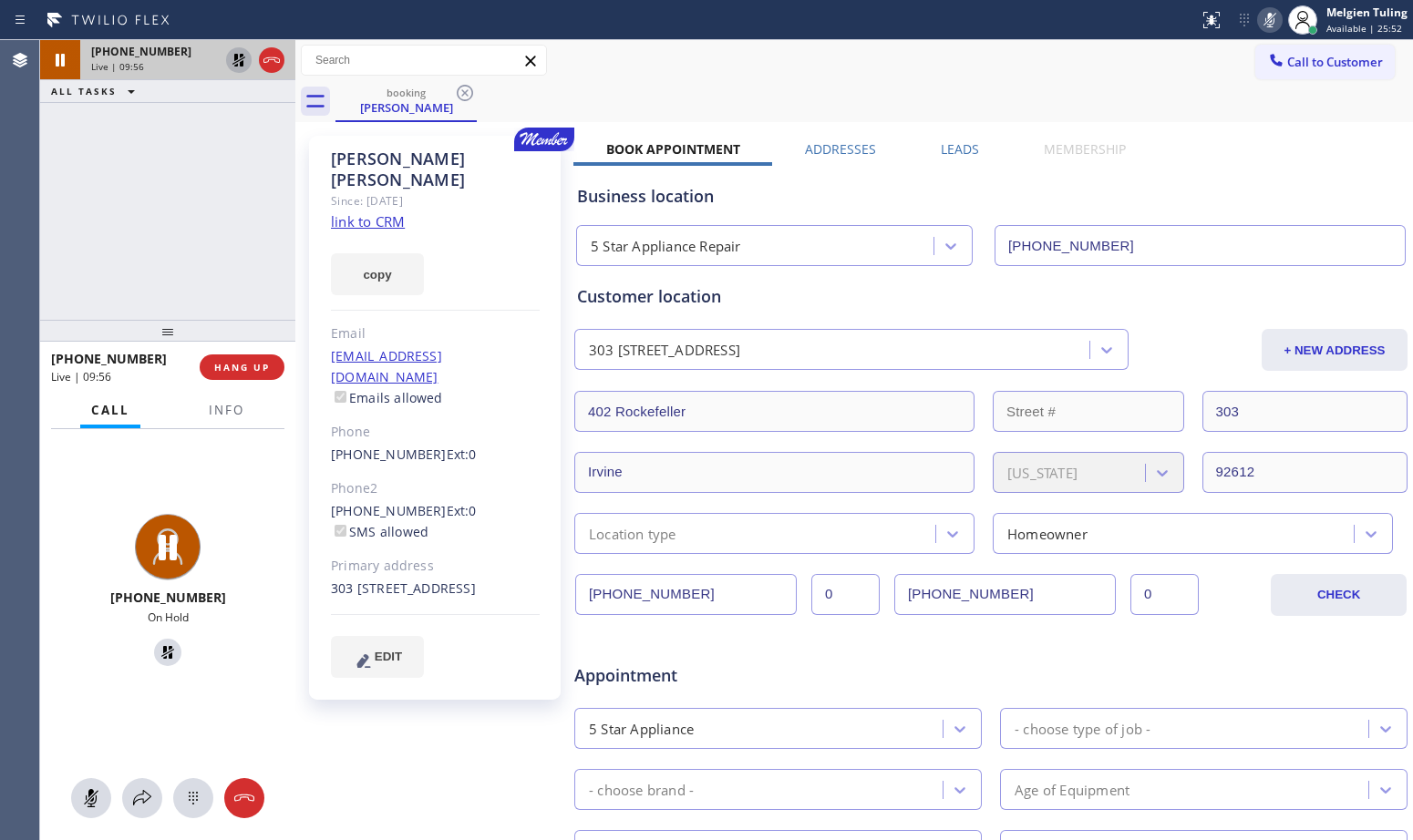
click at [1270, 25] on icon at bounding box center [1270, 20] width 22 height 22
click at [236, 64] on icon at bounding box center [239, 59] width 13 height 13
click at [484, 238] on div "copy" at bounding box center [435, 263] width 209 height 62
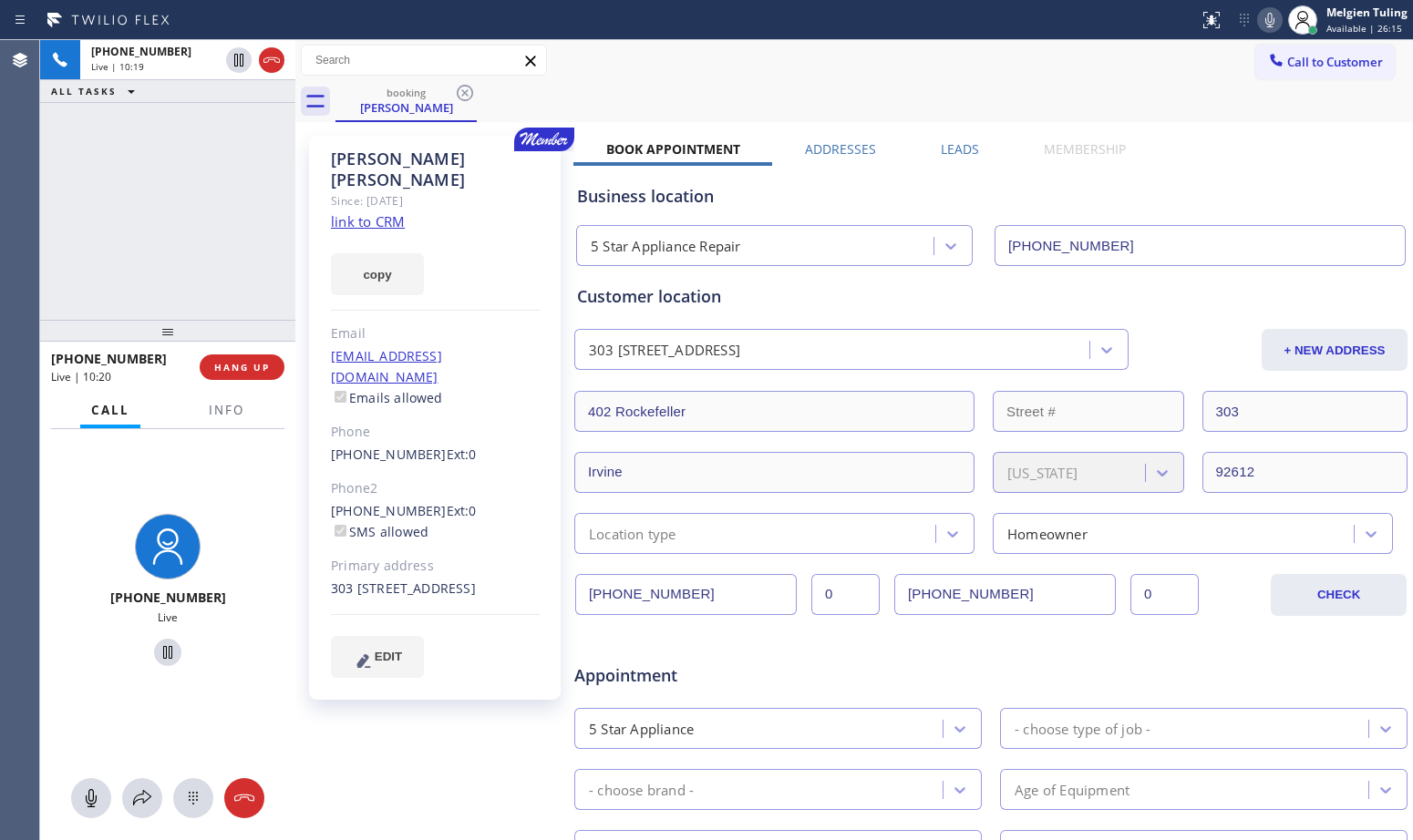
click at [508, 279] on div "[PERSON_NAME] Since: [DATE] link to CRM copy Email [EMAIL_ADDRESS][DOMAIN_NAME]…" at bounding box center [435, 418] width 252 height 565
click at [508, 278] on div "[PERSON_NAME] Since: [DATE] link to CRM copy Email [EMAIL_ADDRESS][DOMAIN_NAME]…" at bounding box center [435, 418] width 252 height 565
click at [511, 272] on div "copy" at bounding box center [435, 263] width 209 height 62
click at [514, 284] on div "[PERSON_NAME] Since: [DATE] link to CRM copy Email [EMAIL_ADDRESS][DOMAIN_NAME]…" at bounding box center [435, 418] width 252 height 565
click at [512, 246] on div "copy" at bounding box center [435, 263] width 209 height 62
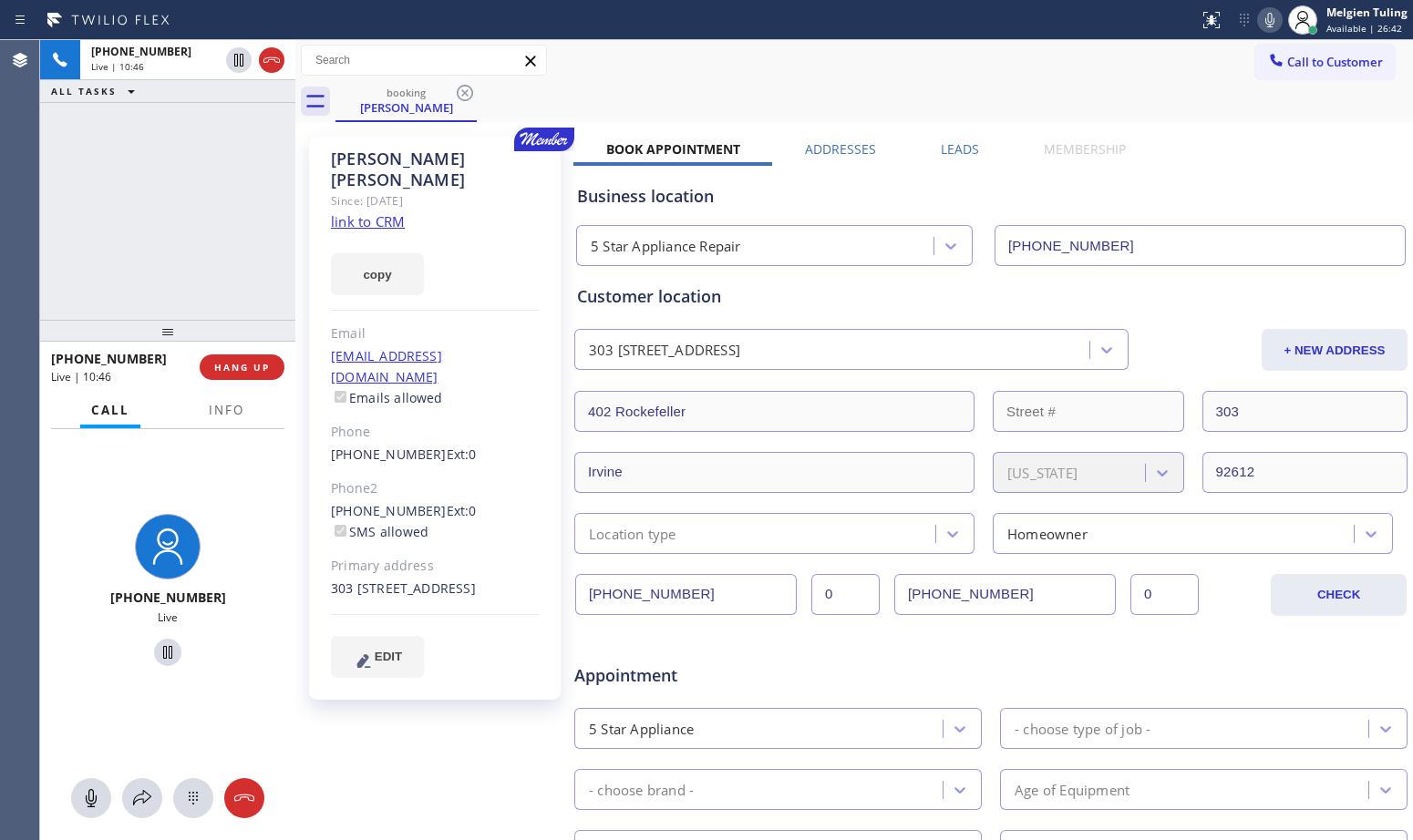
click at [805, 94] on div "booking [PERSON_NAME]" at bounding box center [875, 101] width 1078 height 41
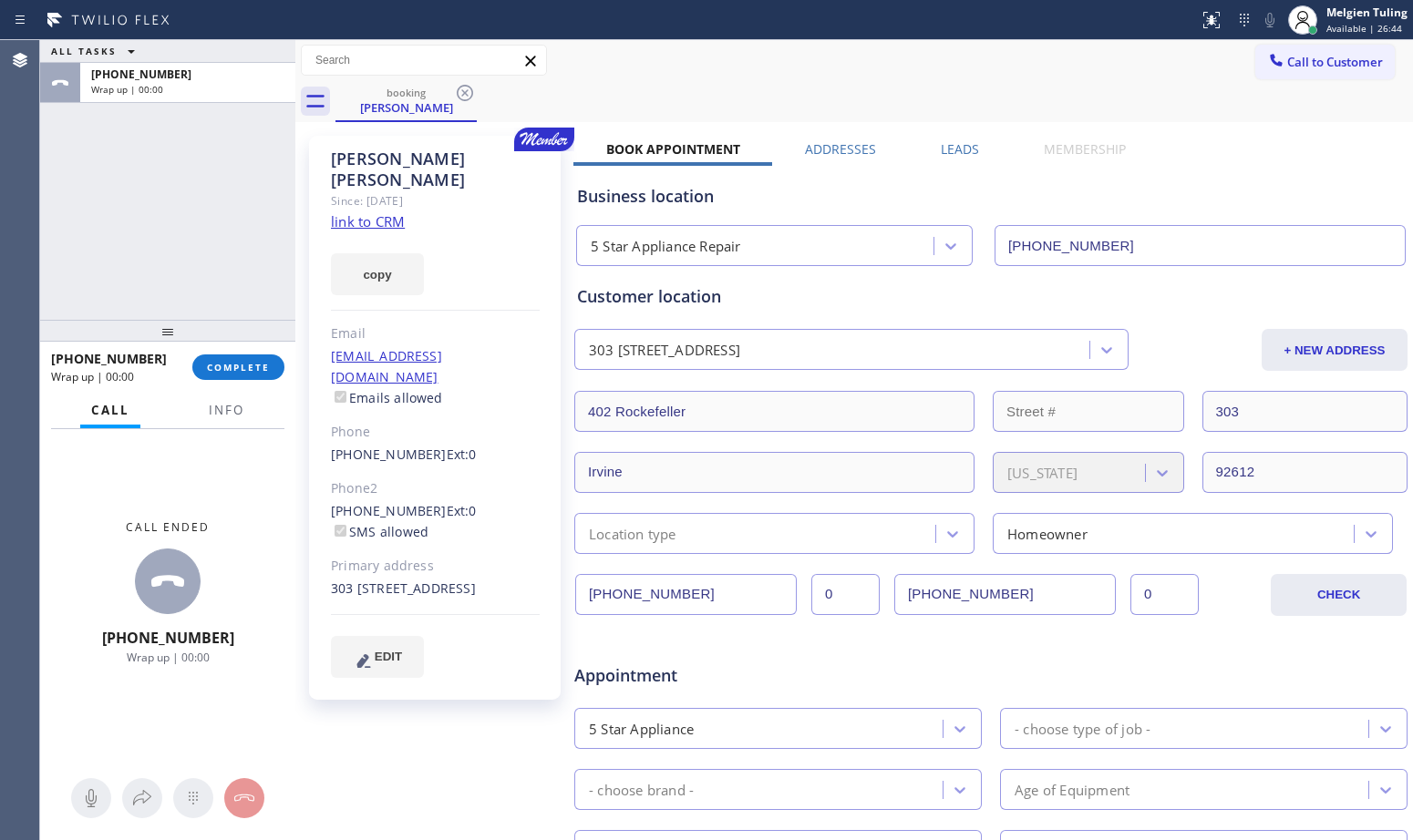
click at [505, 255] on div "copy" at bounding box center [435, 263] width 209 height 62
click at [233, 365] on span "COMPLETE" at bounding box center [238, 367] width 62 height 13
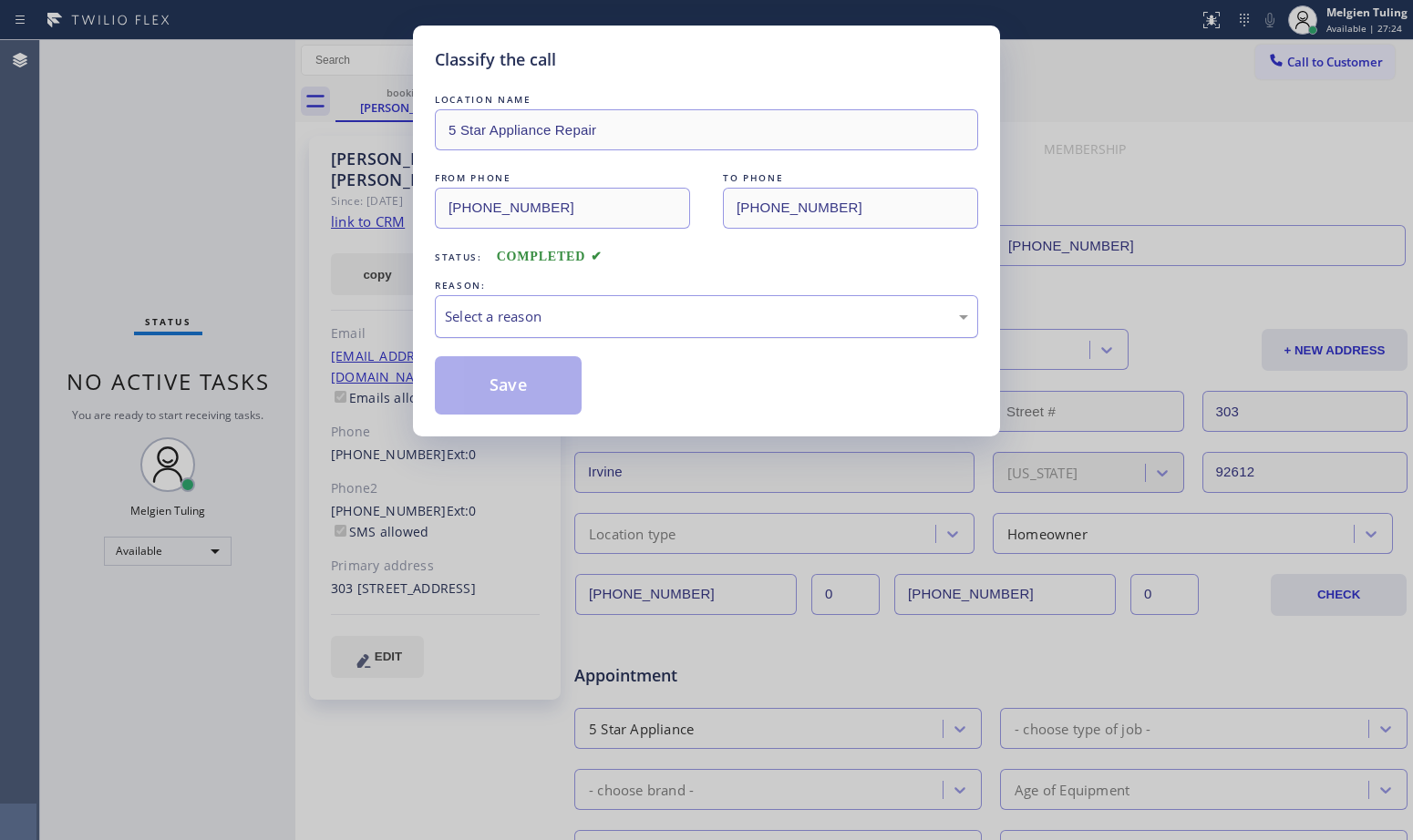
click at [474, 302] on div "Select a reason" at bounding box center [706, 316] width 543 height 43
click at [503, 374] on button "Save" at bounding box center [508, 385] width 147 height 58
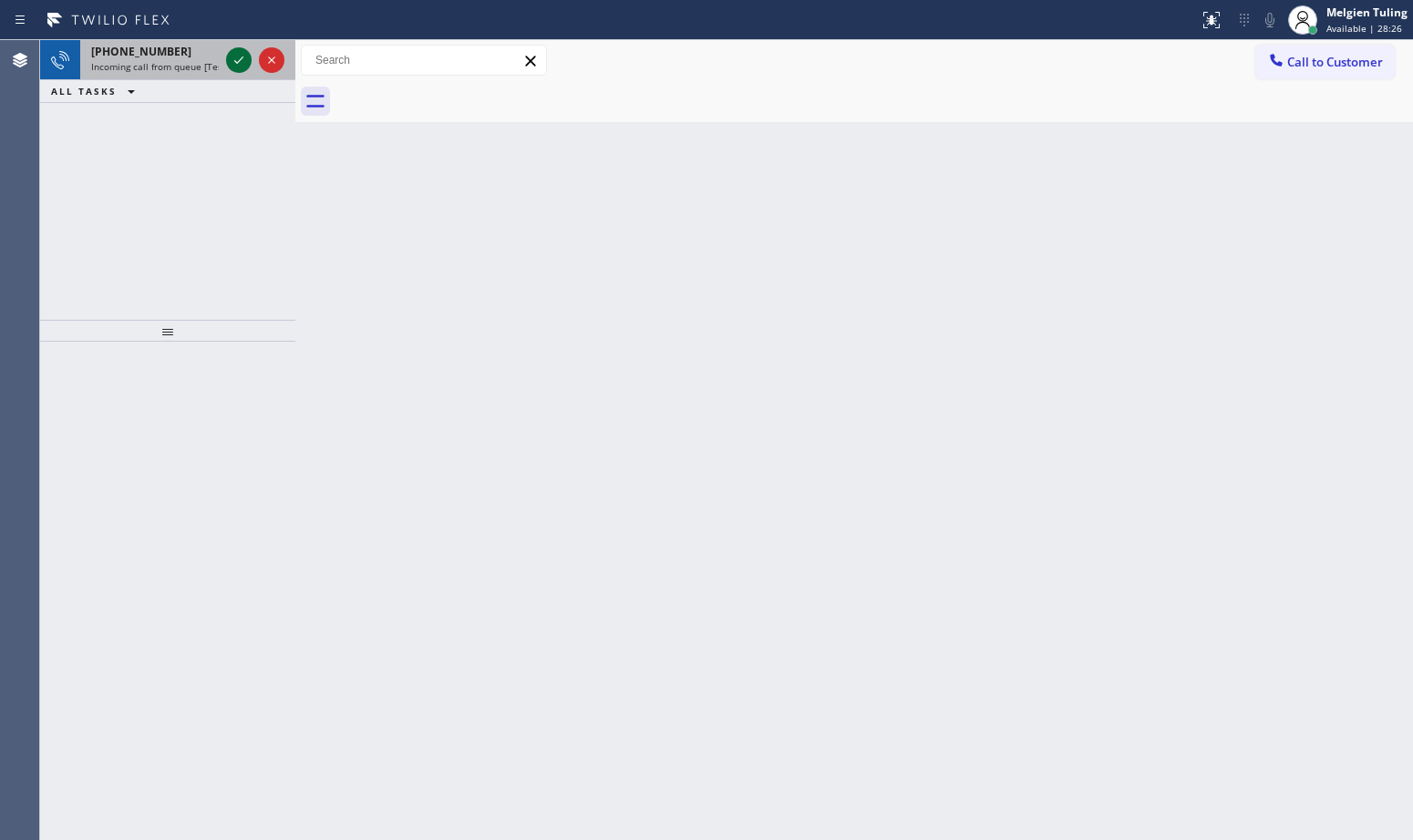
click at [237, 67] on icon at bounding box center [239, 60] width 22 height 22
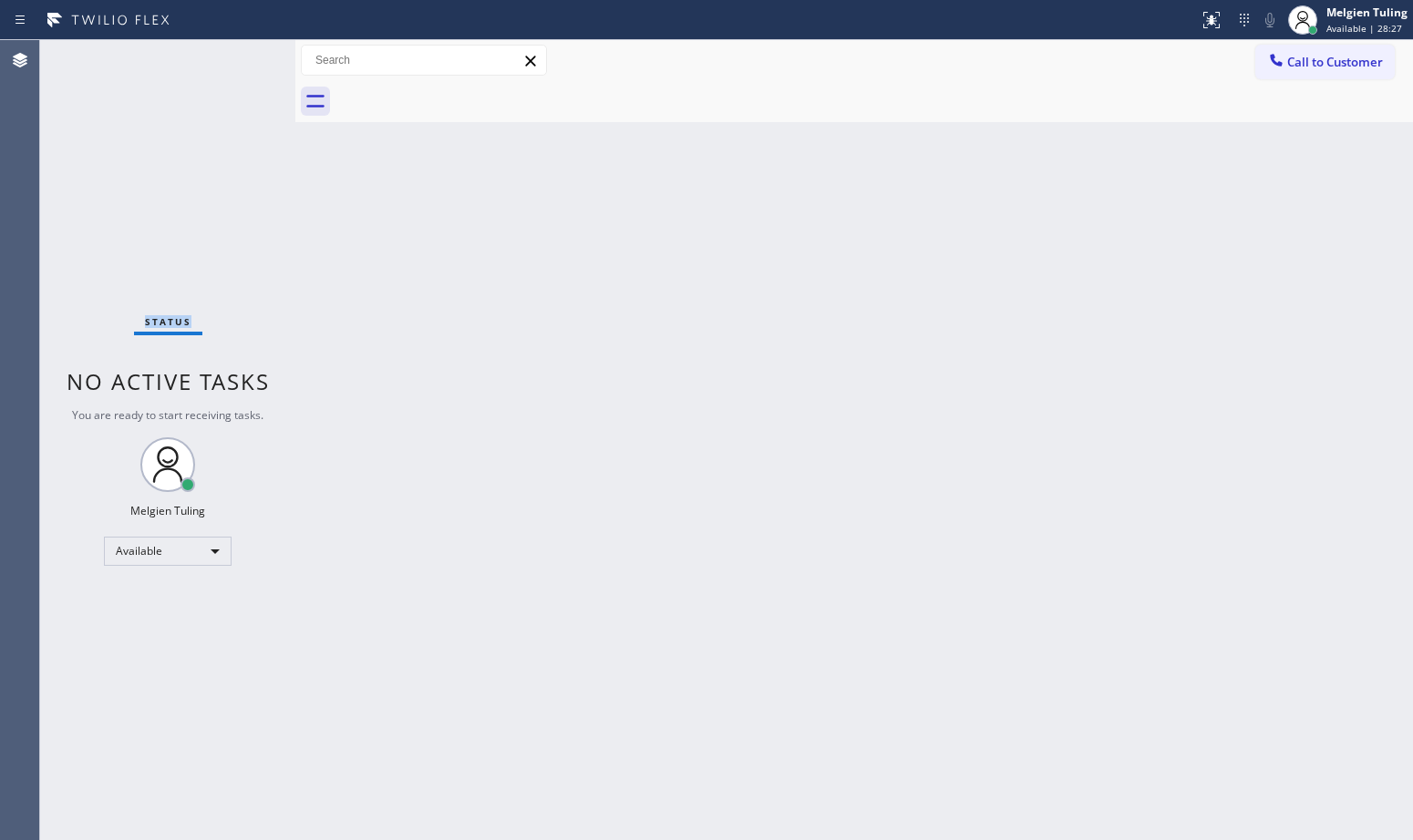
click at [237, 67] on div "Status No active tasks You are ready to start receiving tasks. Melgien Tuling A…" at bounding box center [167, 440] width 256 height 800
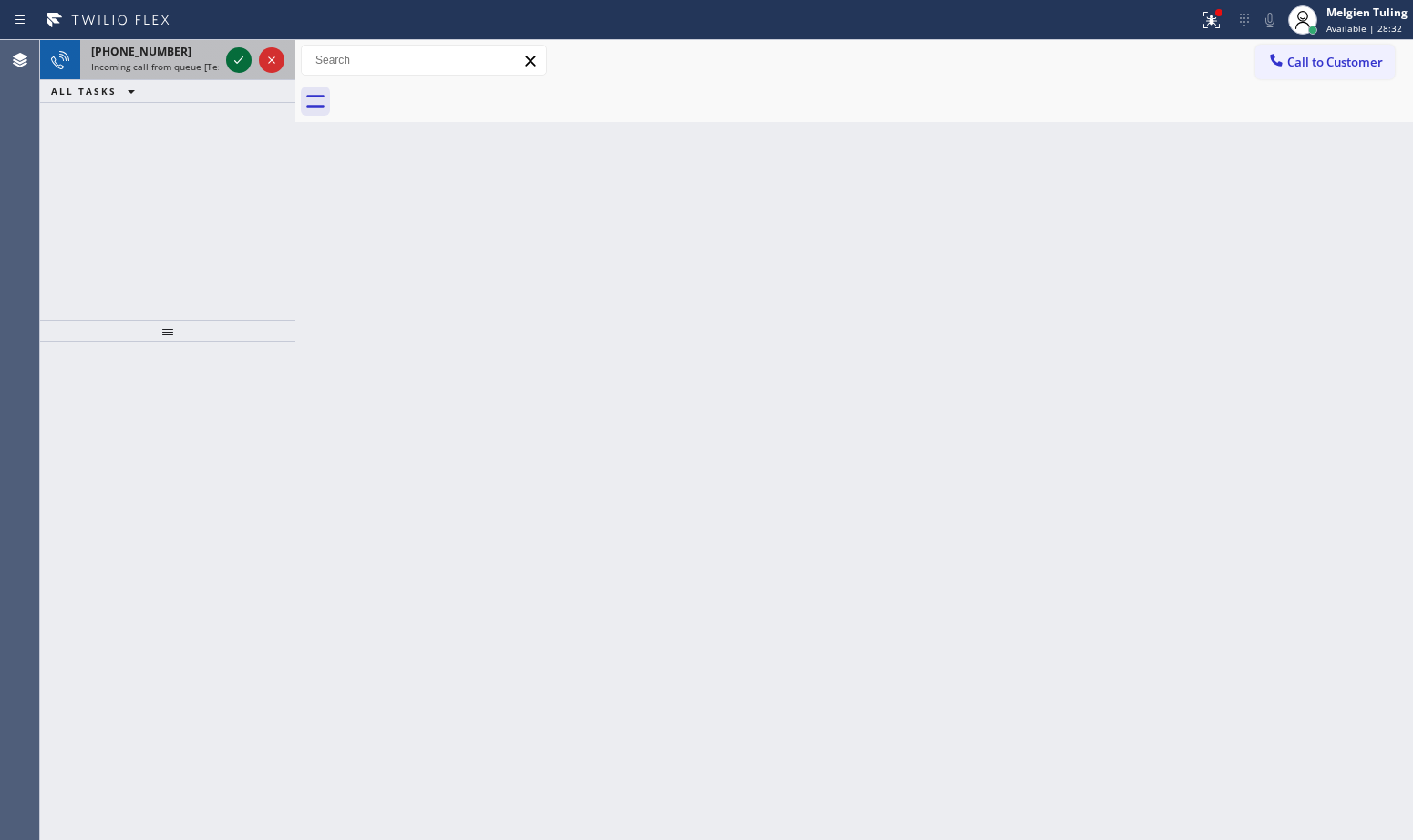
click at [235, 64] on icon at bounding box center [239, 60] width 22 height 22
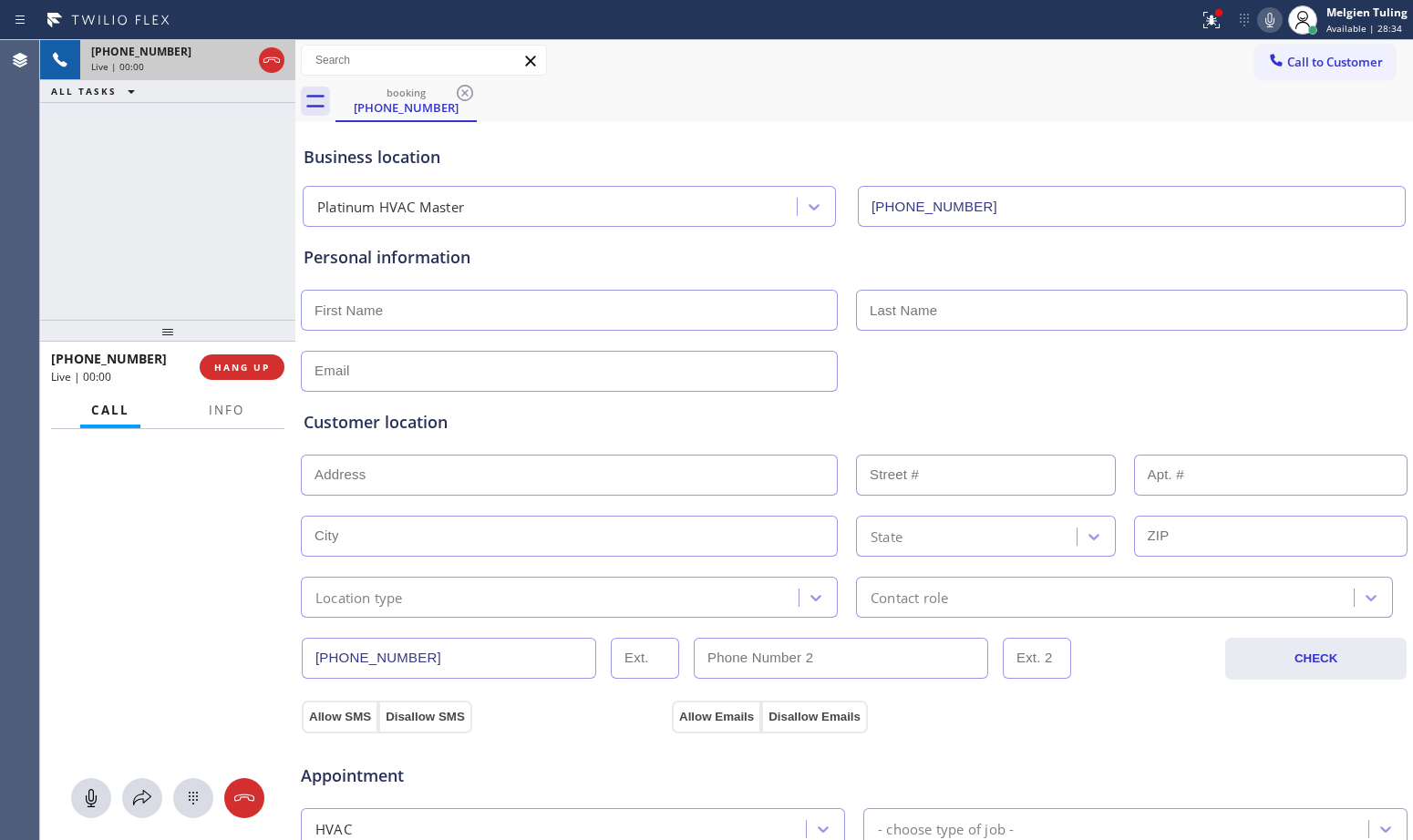
type input "[PHONE_NUMBER]"
click at [240, 223] on div "[PHONE_NUMBER] Live | 00:04 ALL TASKS ALL TASKS ACTIVE TASKS TASKS IN WRAP UP" at bounding box center [167, 179] width 256 height 279
click at [596, 410] on div "Customer location" at bounding box center [853, 422] width 1101 height 25
click at [123, 179] on div "[PHONE_NUMBER] Live | 01:48 ALL TASKS ALL TASKS ACTIVE TASKS TASKS IN WRAP UP" at bounding box center [167, 179] width 256 height 279
click at [640, 403] on div "Customer location >> ADD NEW ADDRESS << + NEW ADDRESS State Location type Conta…" at bounding box center [854, 505] width 1109 height 226
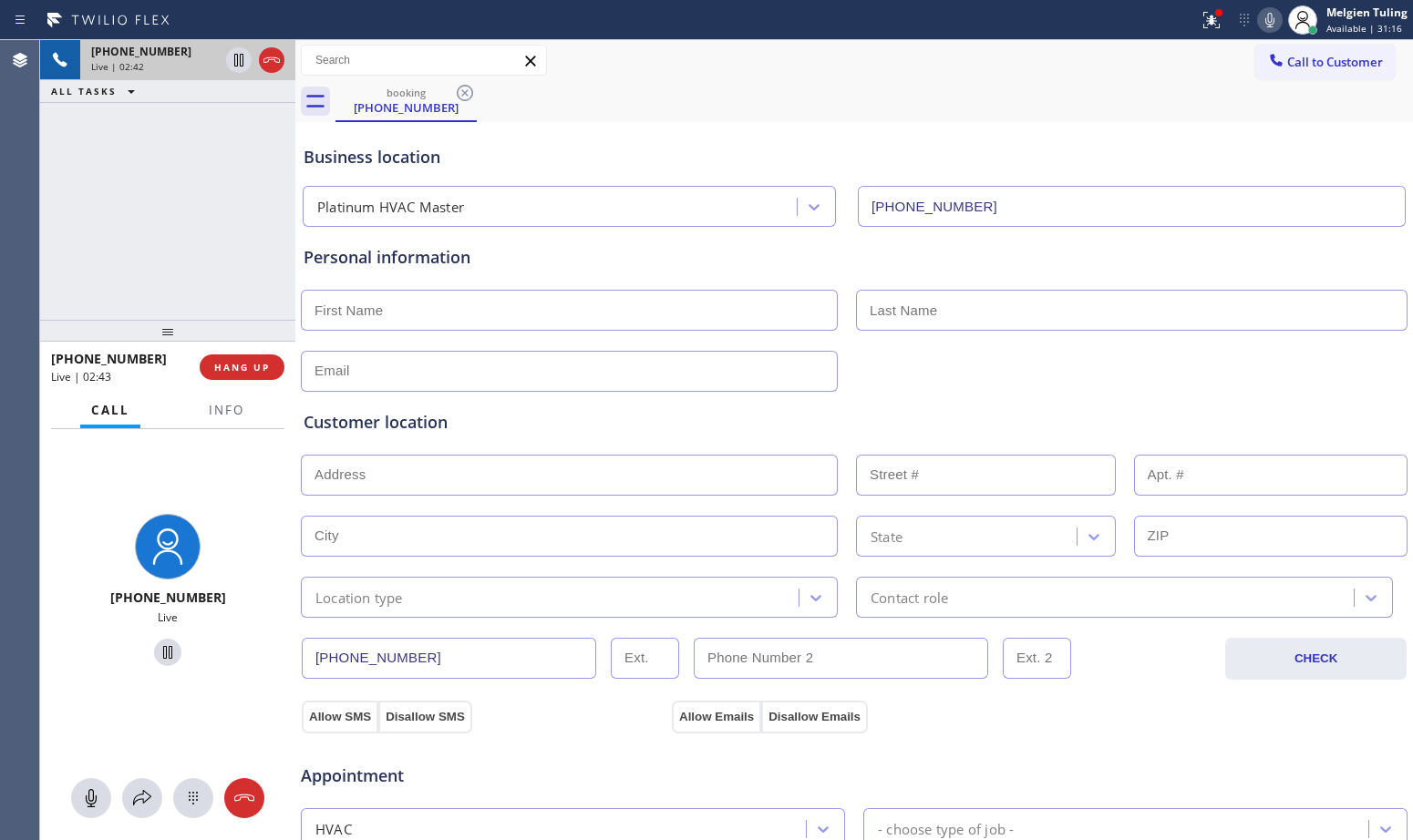
click at [527, 384] on div "Customer location >> ADD NEW ADDRESS << + NEW ADDRESS State Location type Conta…" at bounding box center [854, 501] width 1109 height 234
click at [446, 372] on input "text" at bounding box center [570, 370] width 537 height 41
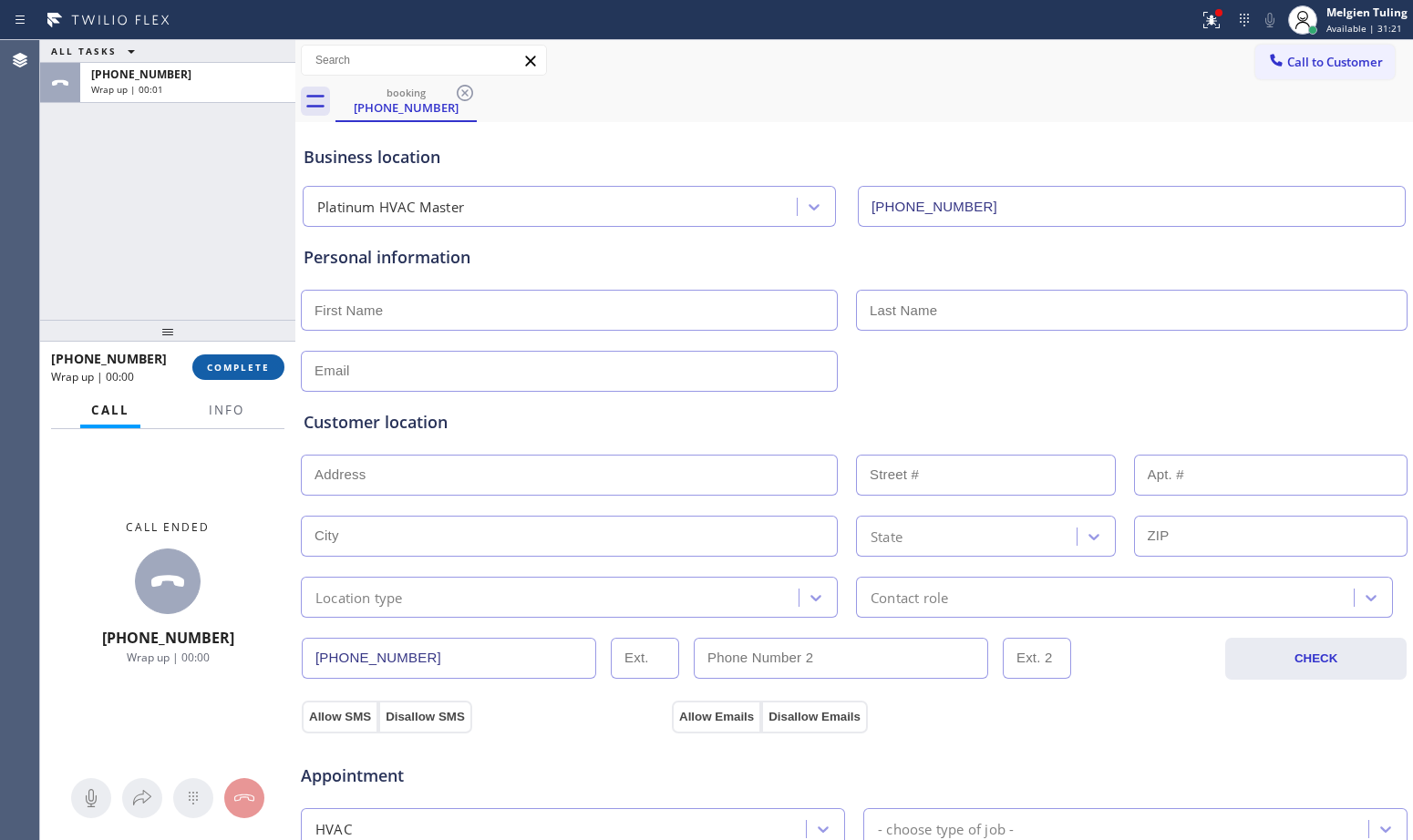
click at [246, 368] on span "COMPLETE" at bounding box center [238, 367] width 62 height 13
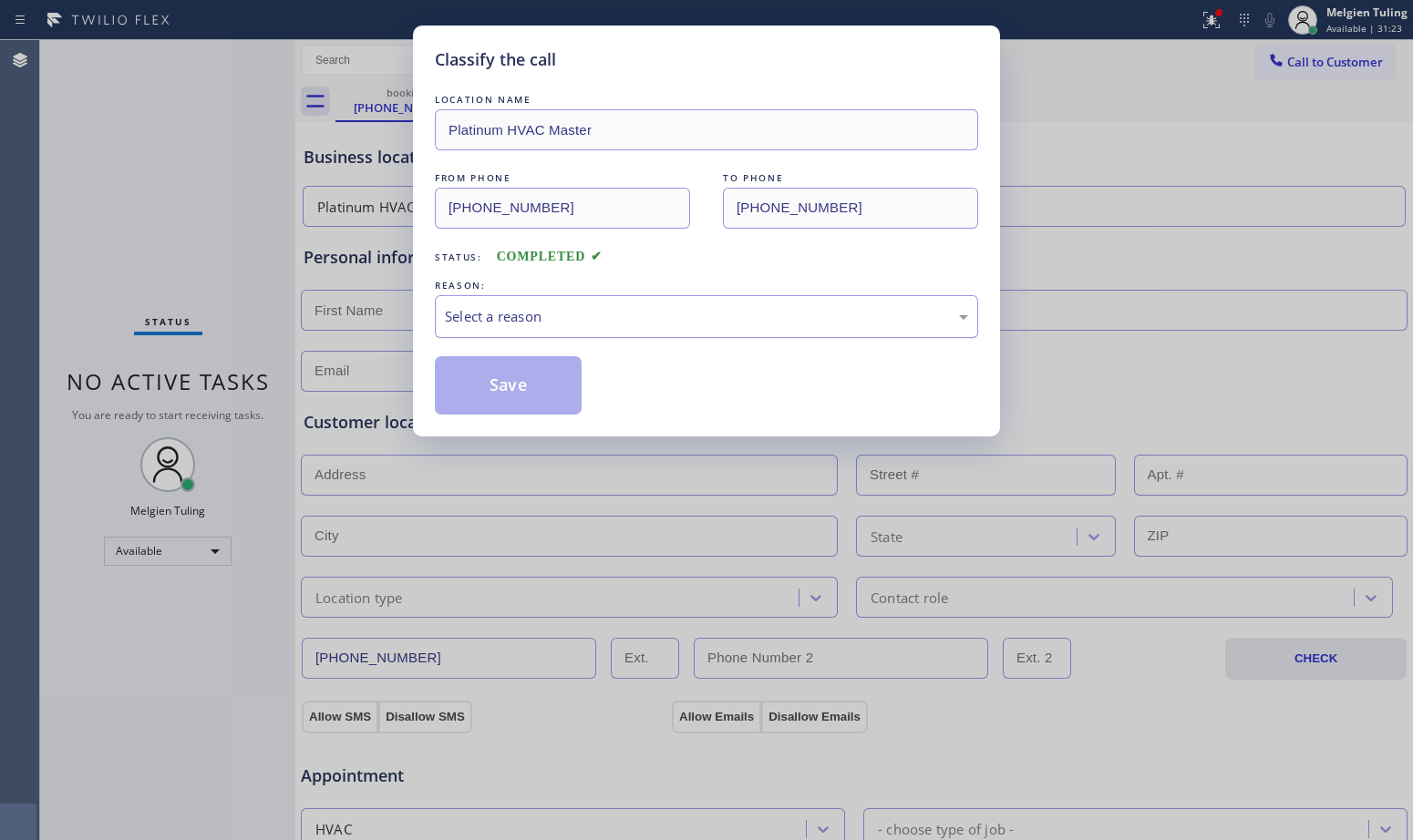
click at [469, 315] on div "Select a reason" at bounding box center [706, 316] width 523 height 21
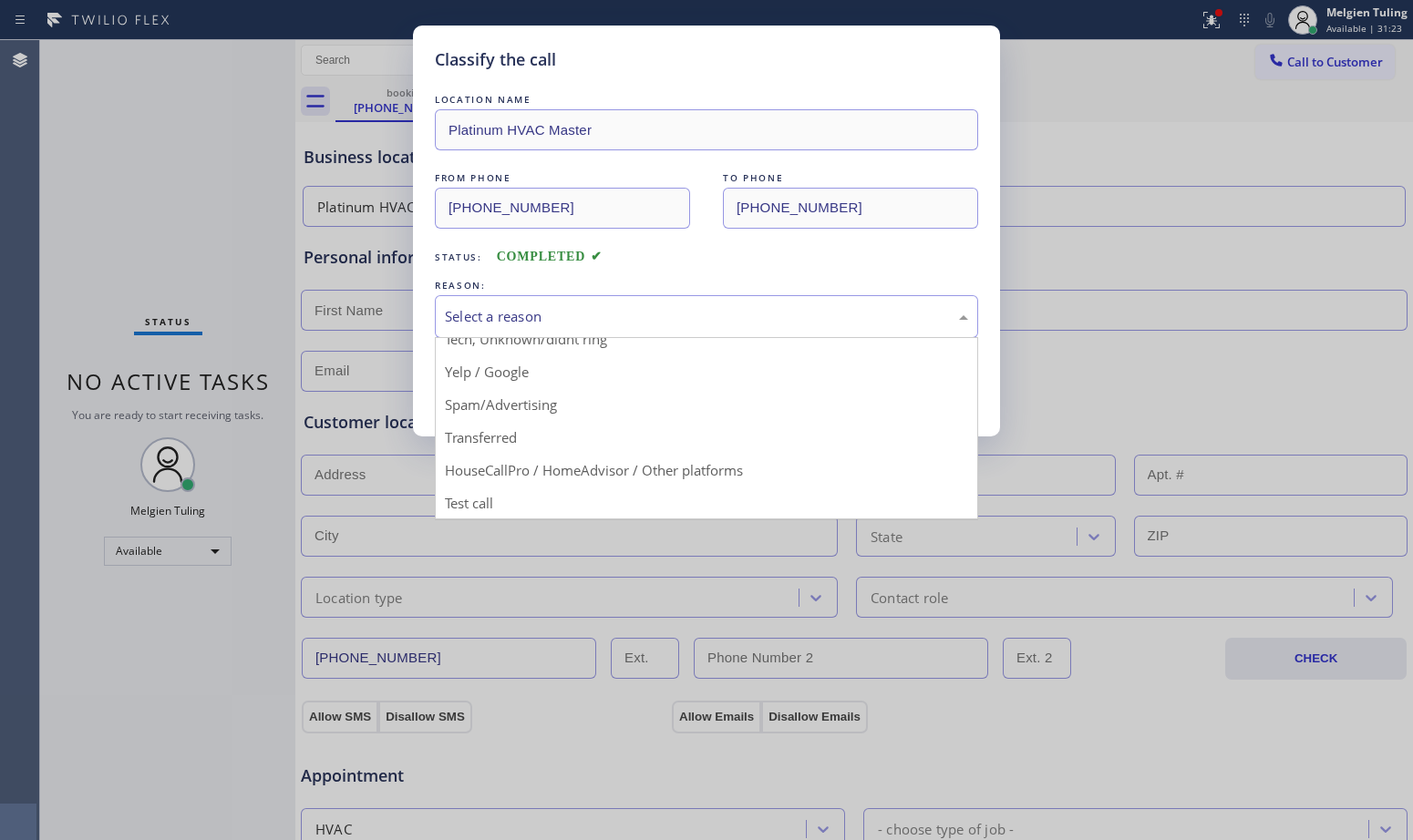
scroll to position [115, 0]
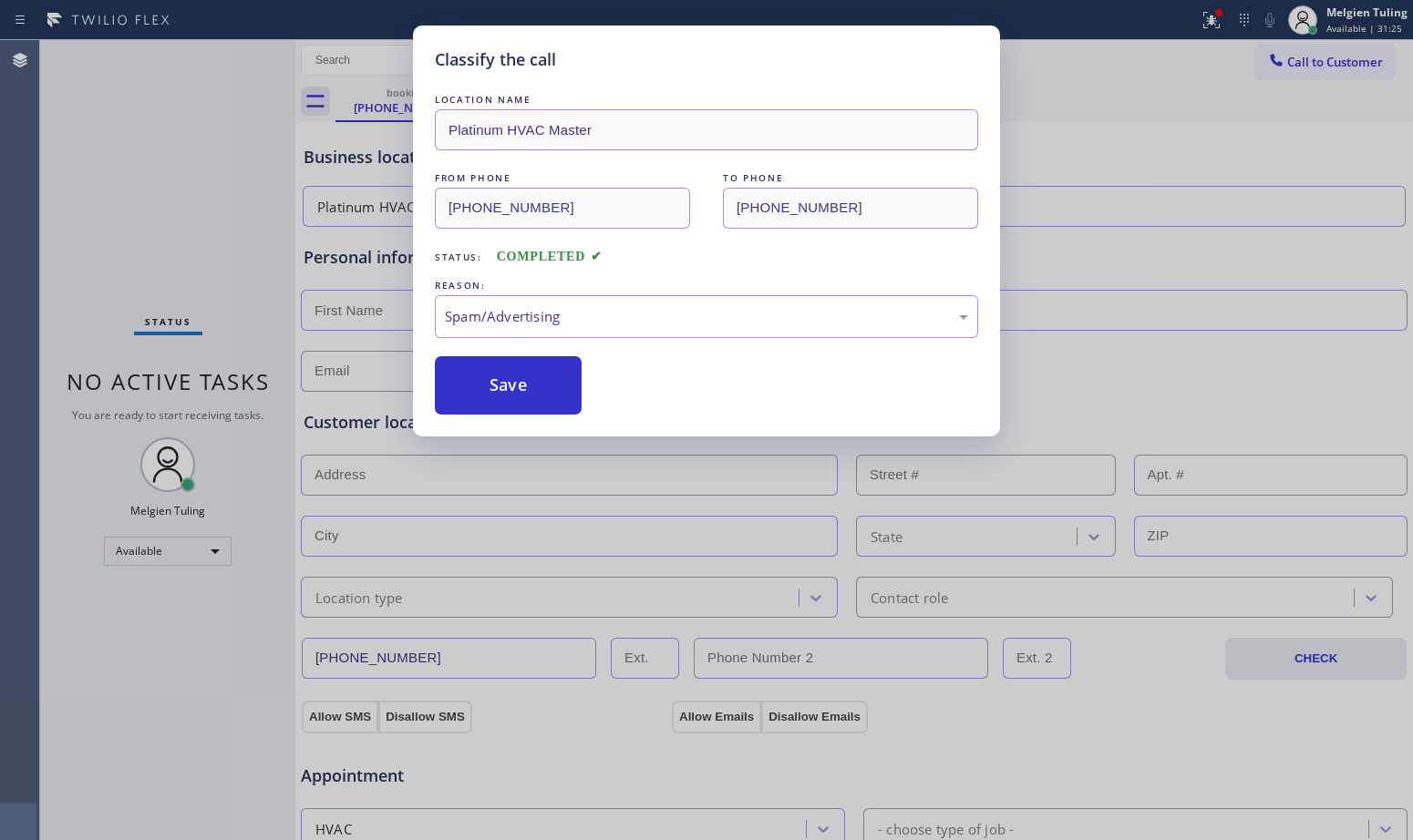
click at [507, 402] on button "Save" at bounding box center [508, 385] width 147 height 58
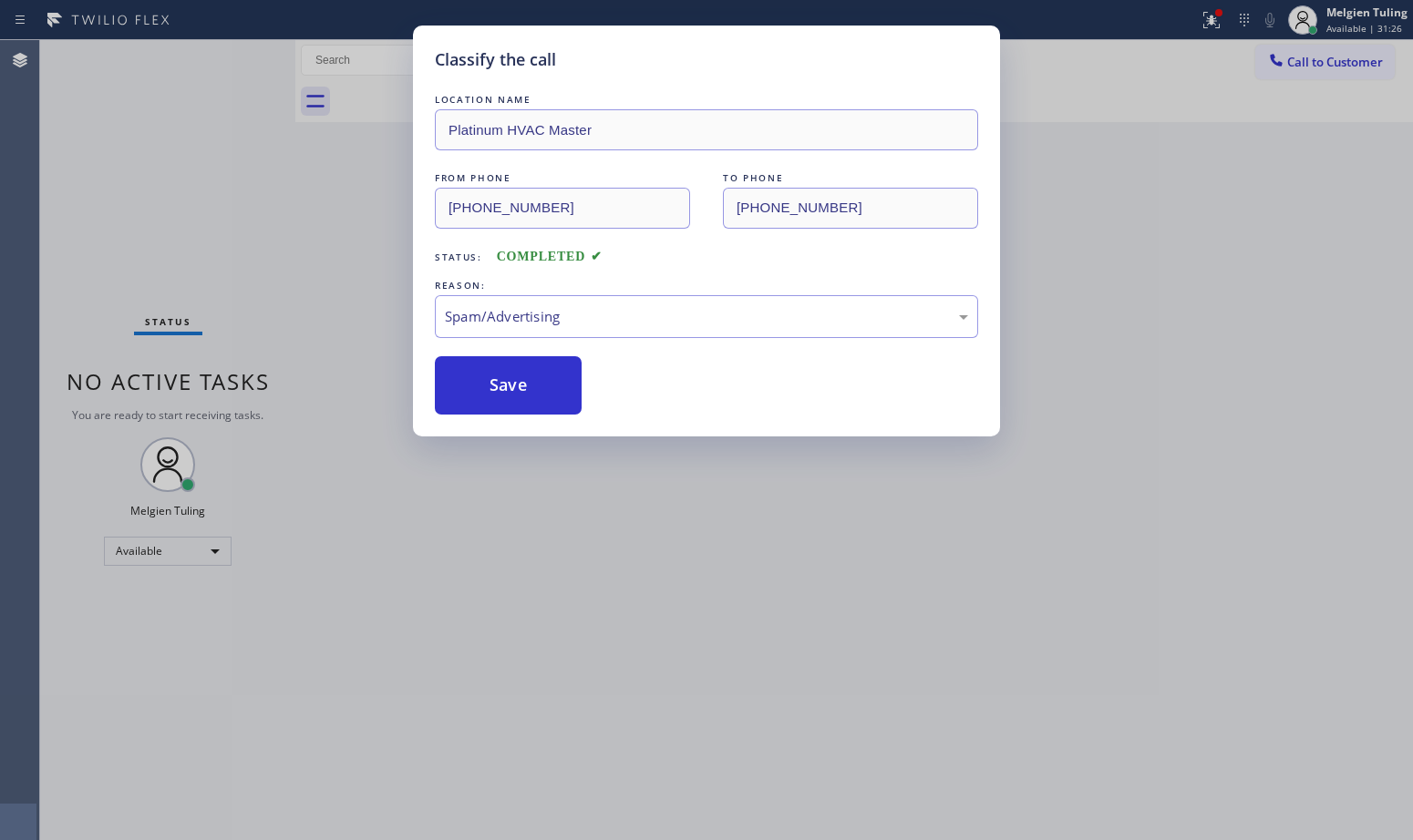
click at [326, 294] on div "Classify the call LOCATION NAME Platinum HVAC Master FROM PHONE [PHONE_NUMBER] …" at bounding box center [706, 420] width 1413 height 840
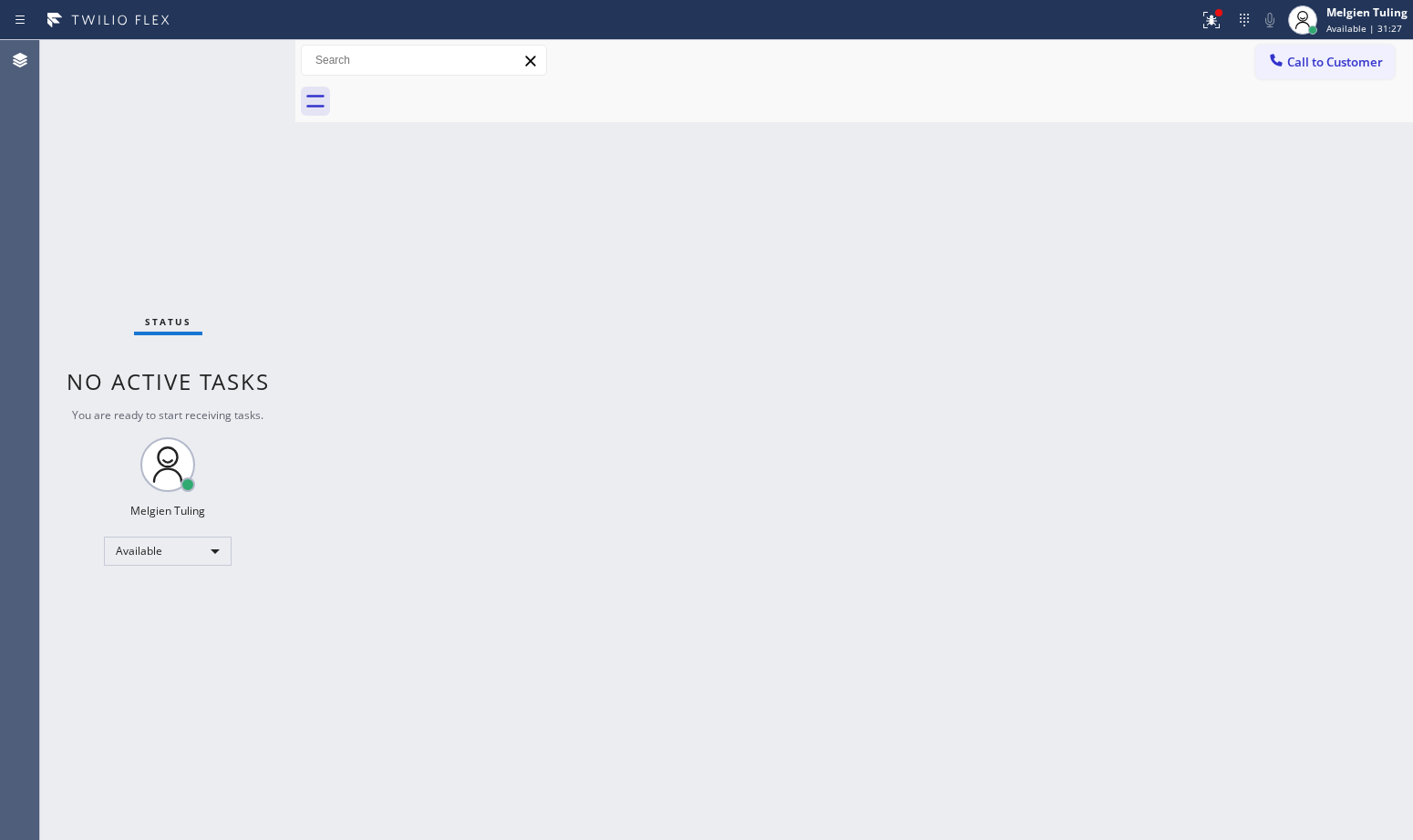
click at [998, 640] on div "Back to Dashboard Change Sender ID Customers Technicians Select a contact Outbo…" at bounding box center [854, 440] width 1118 height 800
click at [1086, 440] on div "Back to Dashboard Change Sender ID Customers Technicians Select a contact Outbo…" at bounding box center [854, 440] width 1118 height 800
click at [737, 312] on div "Back to Dashboard Change Sender ID Customers Technicians Select a contact Outbo…" at bounding box center [854, 440] width 1118 height 800
click at [1209, 23] on icon at bounding box center [1212, 20] width 22 height 22
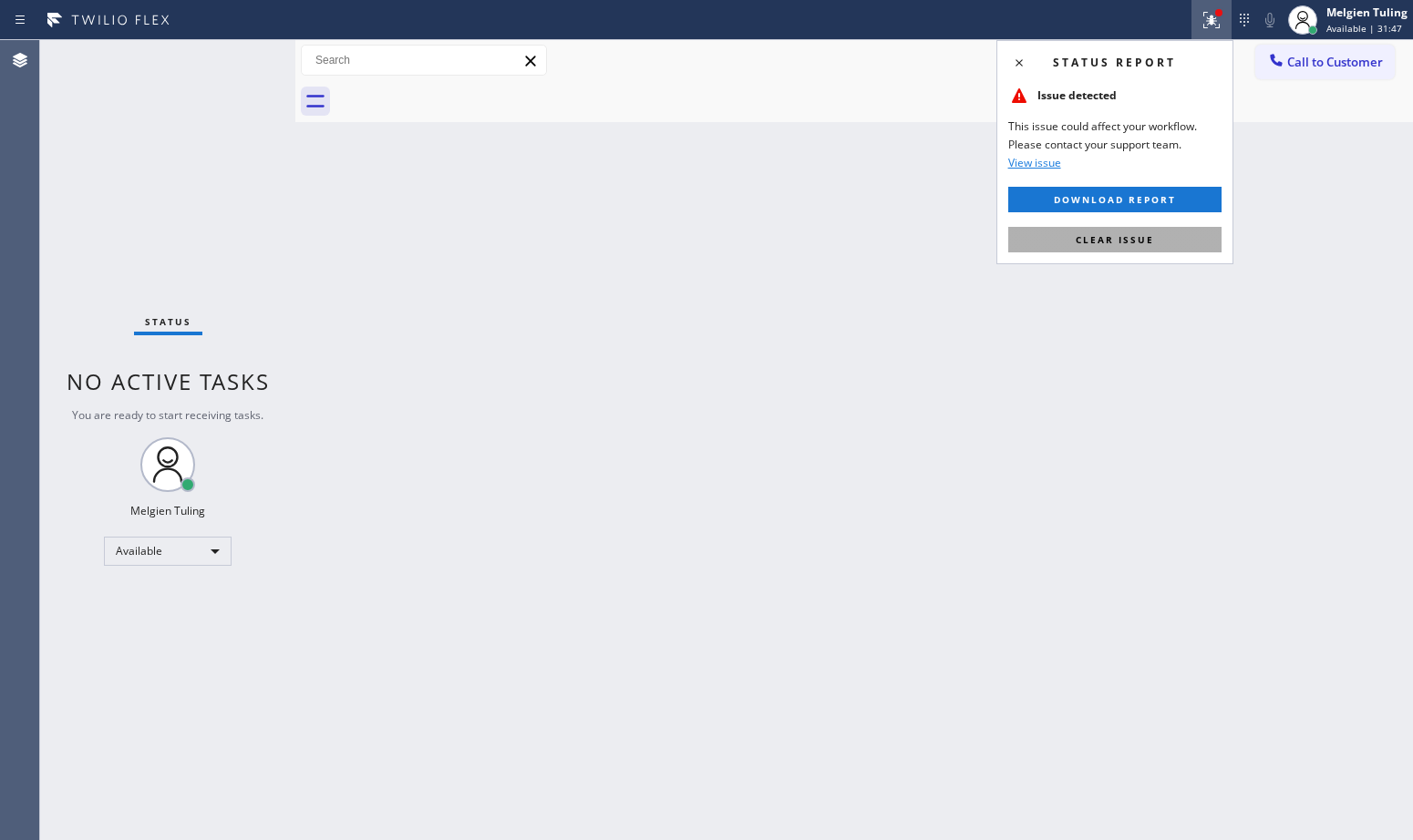
click at [1127, 236] on span "Clear issue" at bounding box center [1115, 240] width 78 height 13
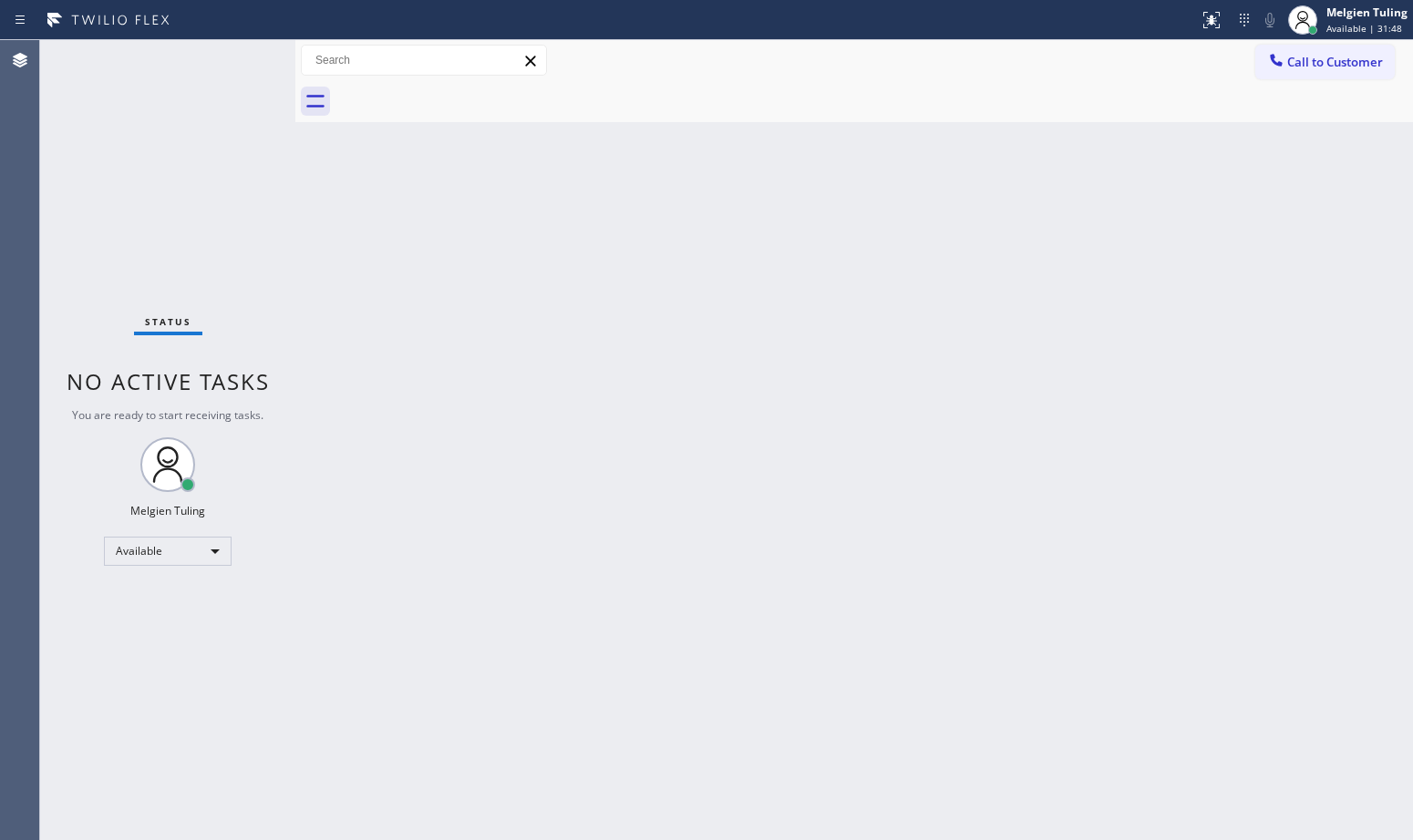
click at [1143, 217] on div "Back to Dashboard Change Sender ID Customers Technicians Select a contact Outbo…" at bounding box center [854, 440] width 1118 height 800
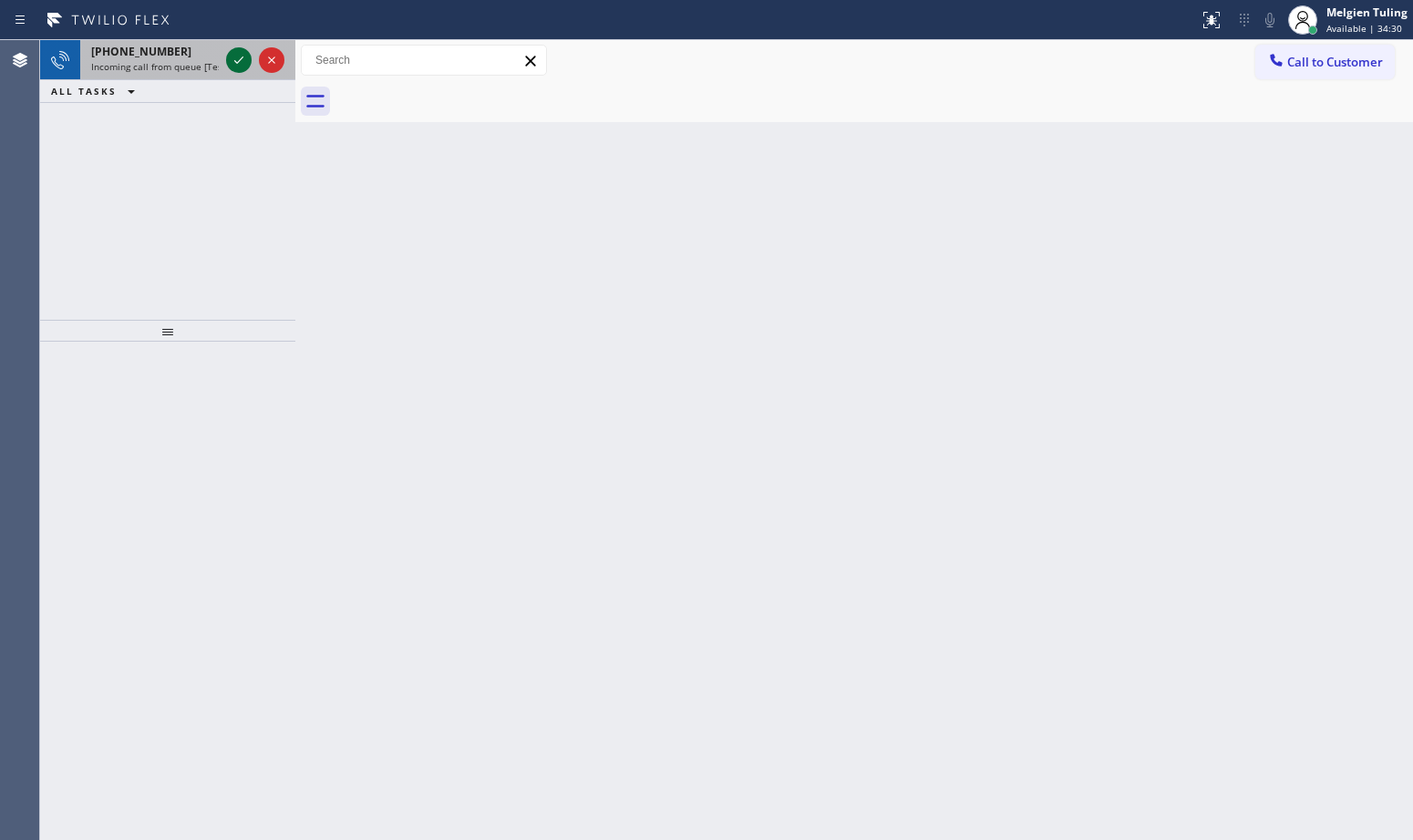
click at [233, 65] on icon at bounding box center [239, 60] width 22 height 22
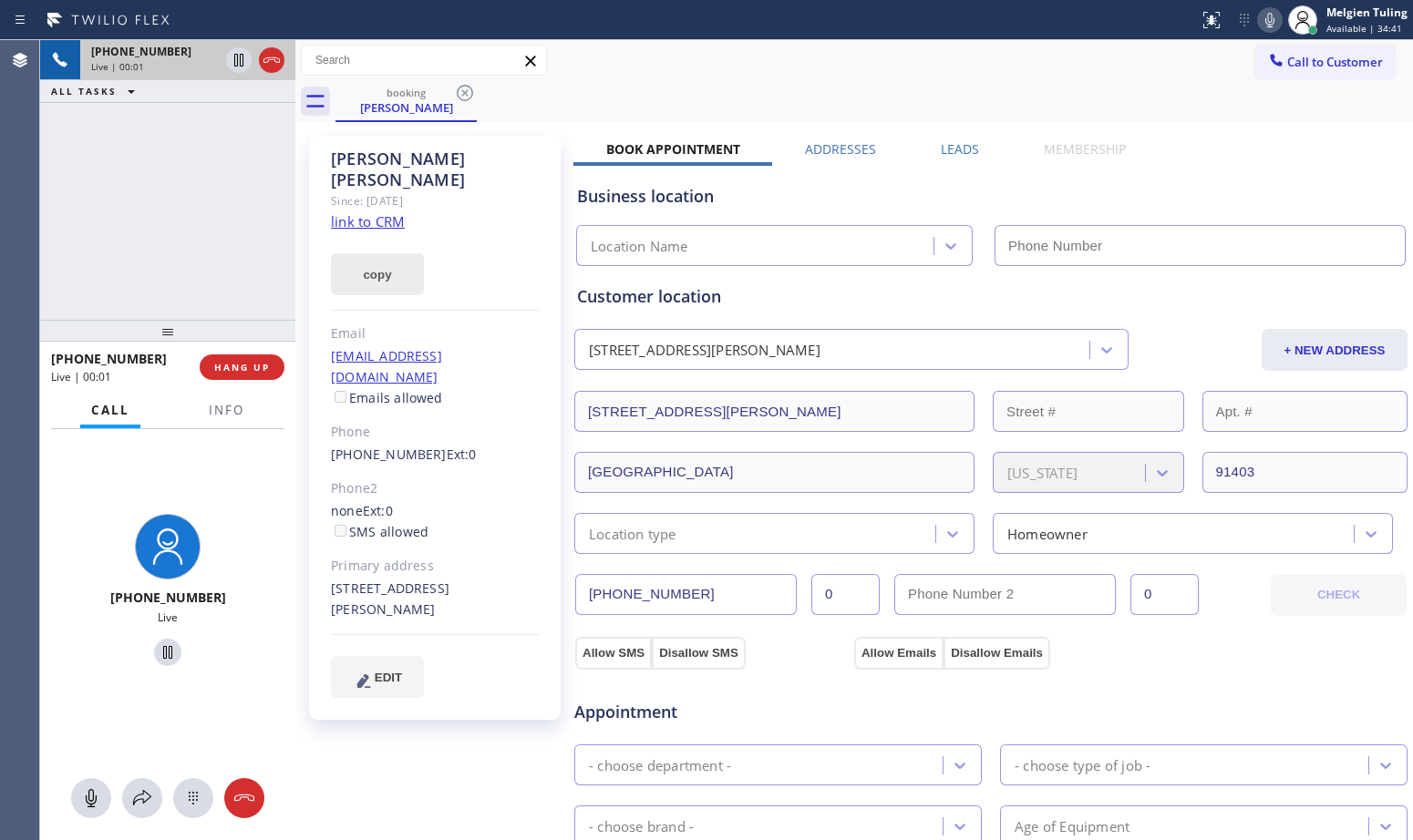
type input "[PHONE_NUMBER]"
click at [388, 212] on link "link to CRM" at bounding box center [368, 221] width 74 height 18
click at [1268, 23] on icon at bounding box center [1269, 20] width 9 height 15
click at [240, 56] on icon at bounding box center [238, 59] width 9 height 13
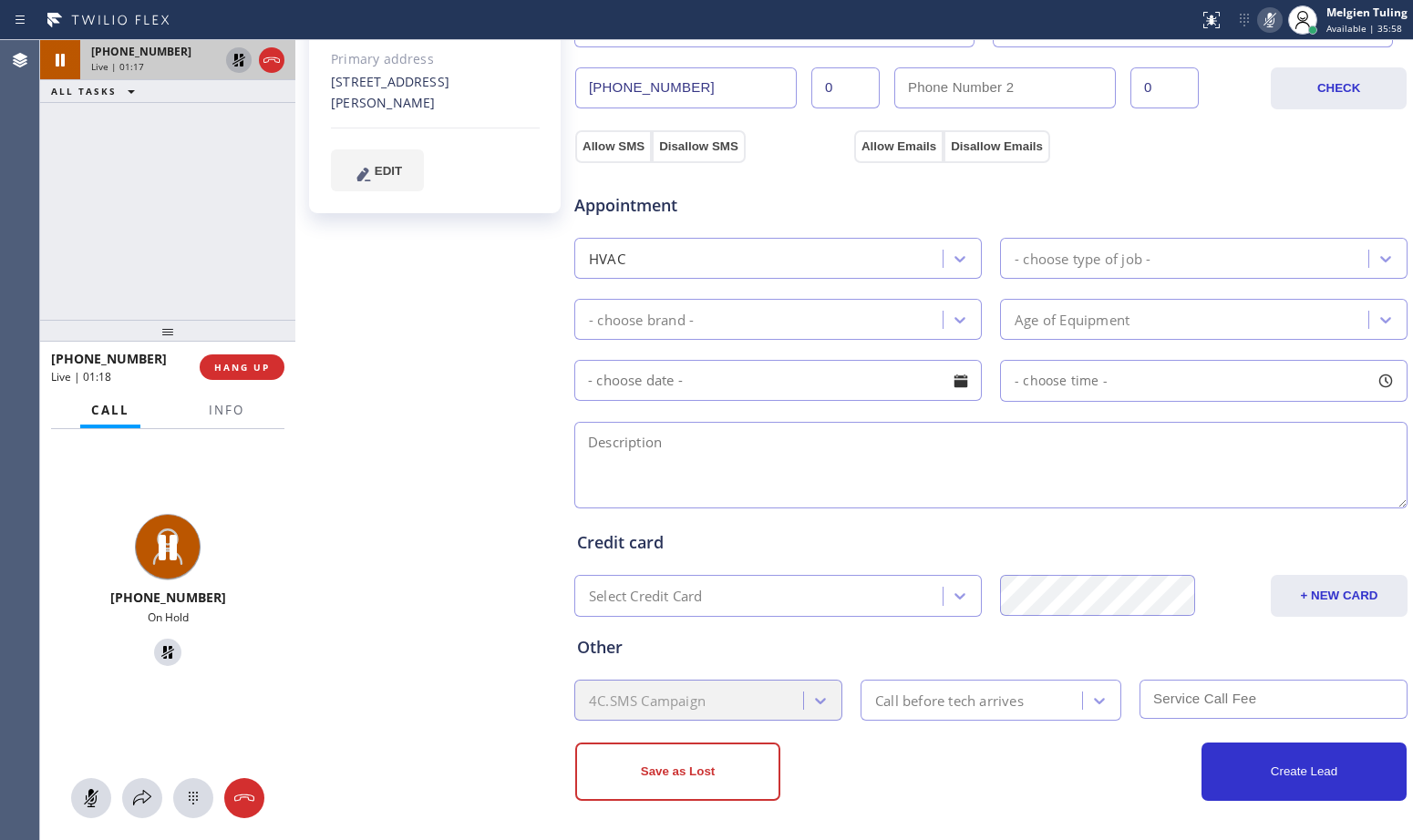
scroll to position [508, 0]
click at [182, 182] on div "[PHONE_NUMBER] Live | 02:01 ALL TASKS ALL TASKS ACTIVE TASKS TASKS IN WRAP UP" at bounding box center [167, 179] width 256 height 279
click at [424, 361] on div "[PERSON_NAME] Since: [DATE] link to CRM copy Email [EMAIL_ADDRESS][DOMAIN_NAME]…" at bounding box center [437, 226] width 273 height 1217
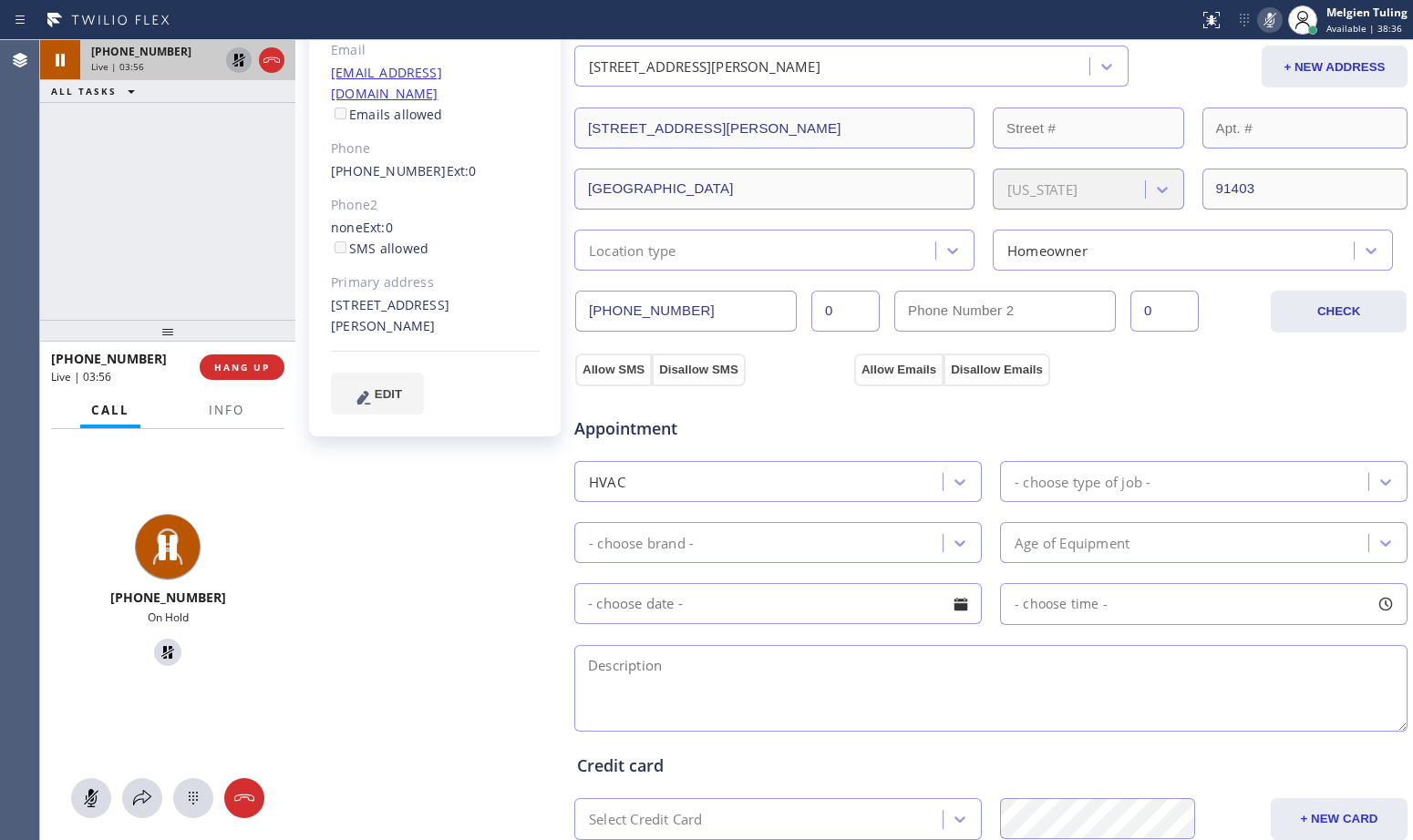
scroll to position [235, 0]
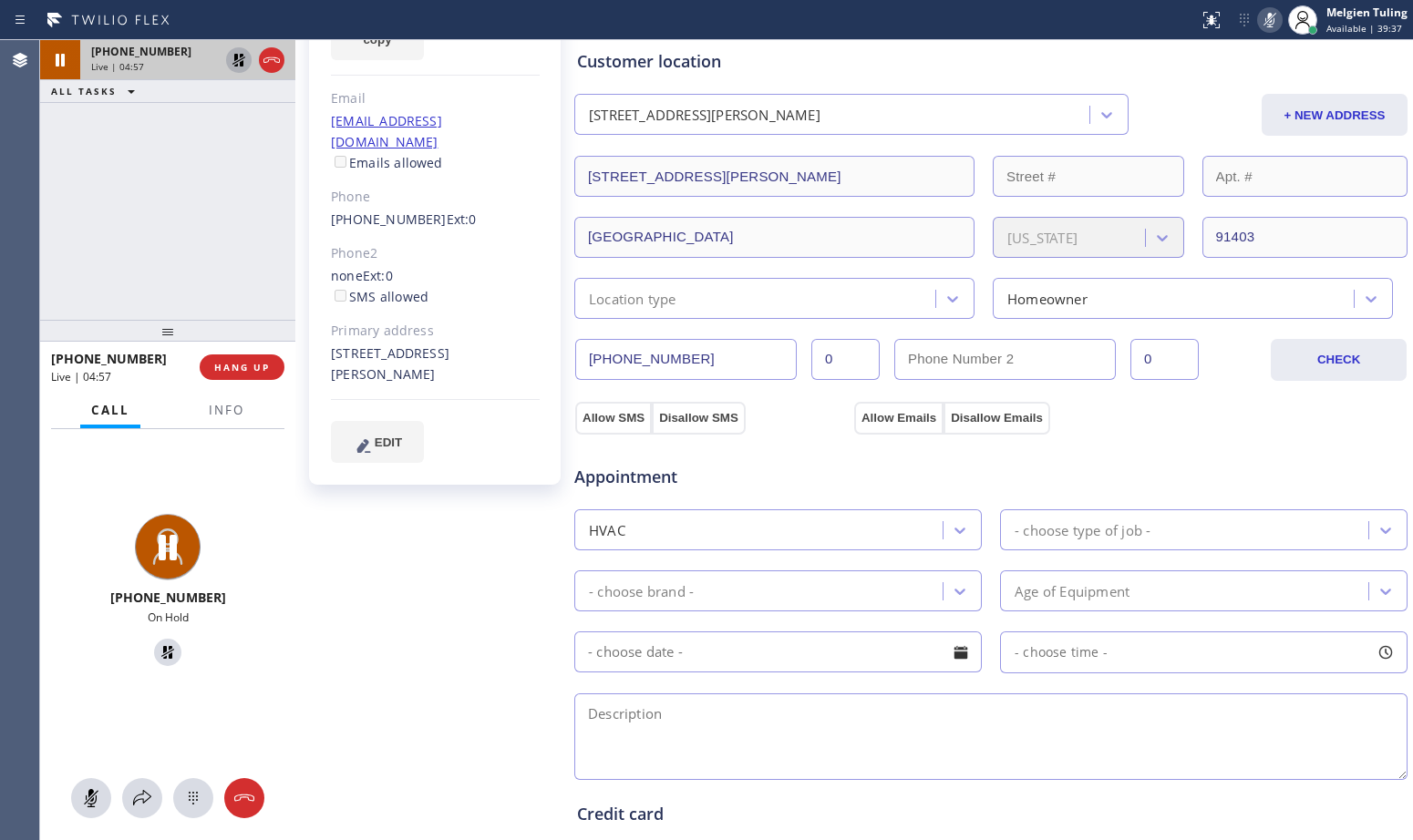
click at [226, 142] on div "[PHONE_NUMBER] Live | 04:57 ALL TASKS ALL TASKS ACTIVE TASKS TASKS IN WRAP UP" at bounding box center [167, 179] width 256 height 279
click at [1274, 21] on icon at bounding box center [1269, 20] width 9 height 15
click at [232, 61] on icon at bounding box center [239, 60] width 22 height 22
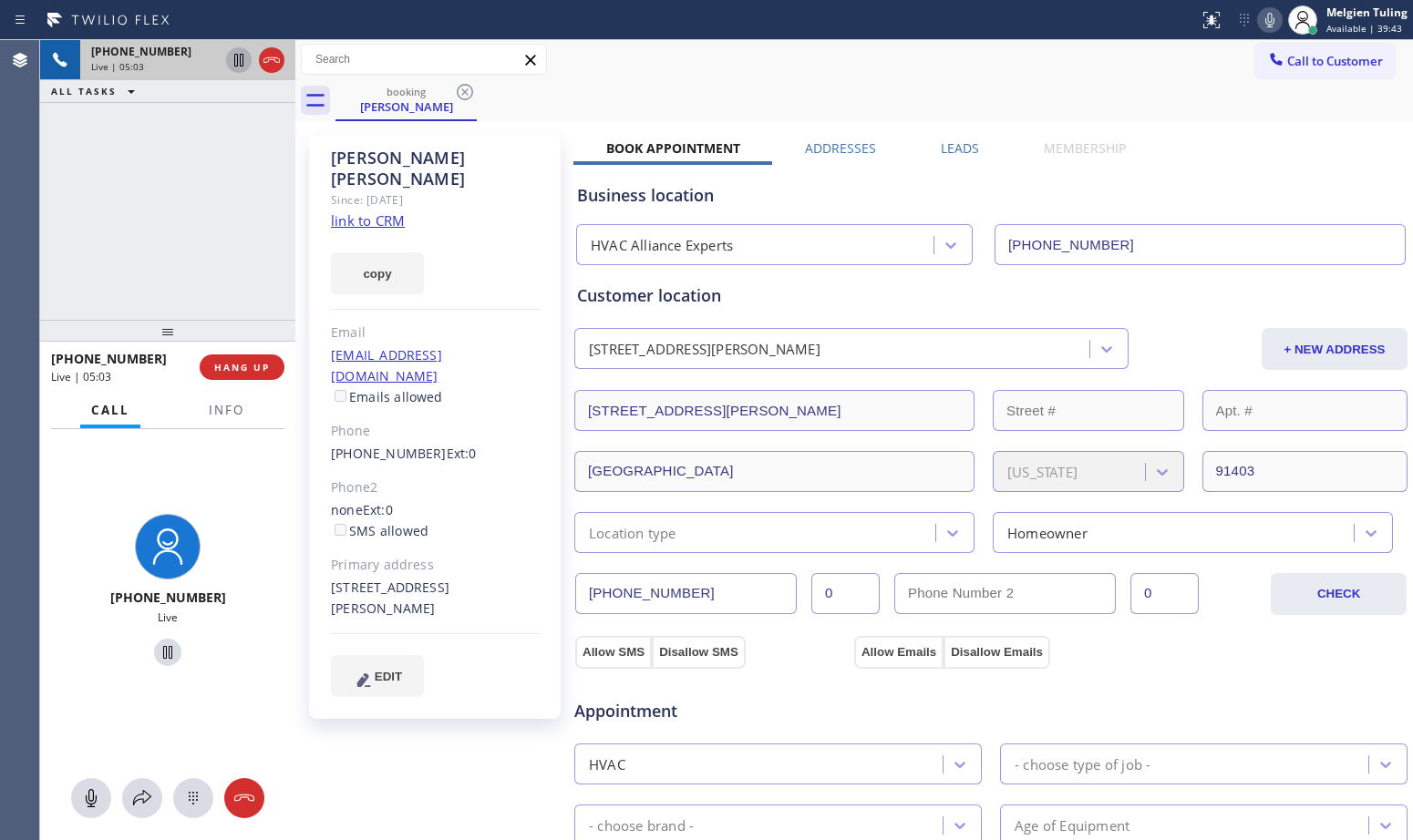
scroll to position [0, 0]
click at [486, 233] on div "copy" at bounding box center [435, 263] width 209 height 62
click at [807, 208] on div "Business location" at bounding box center [990, 196] width 827 height 25
click at [544, 345] on div "[PERSON_NAME] Since: [DATE] link to CRM copy Email [EMAIL_ADDRESS][DOMAIN_NAME]…" at bounding box center [435, 428] width 252 height 584
click at [543, 352] on div "[PERSON_NAME] Since: [DATE] link to CRM copy Email [EMAIL_ADDRESS][DOMAIN_NAME]…" at bounding box center [435, 428] width 252 height 584
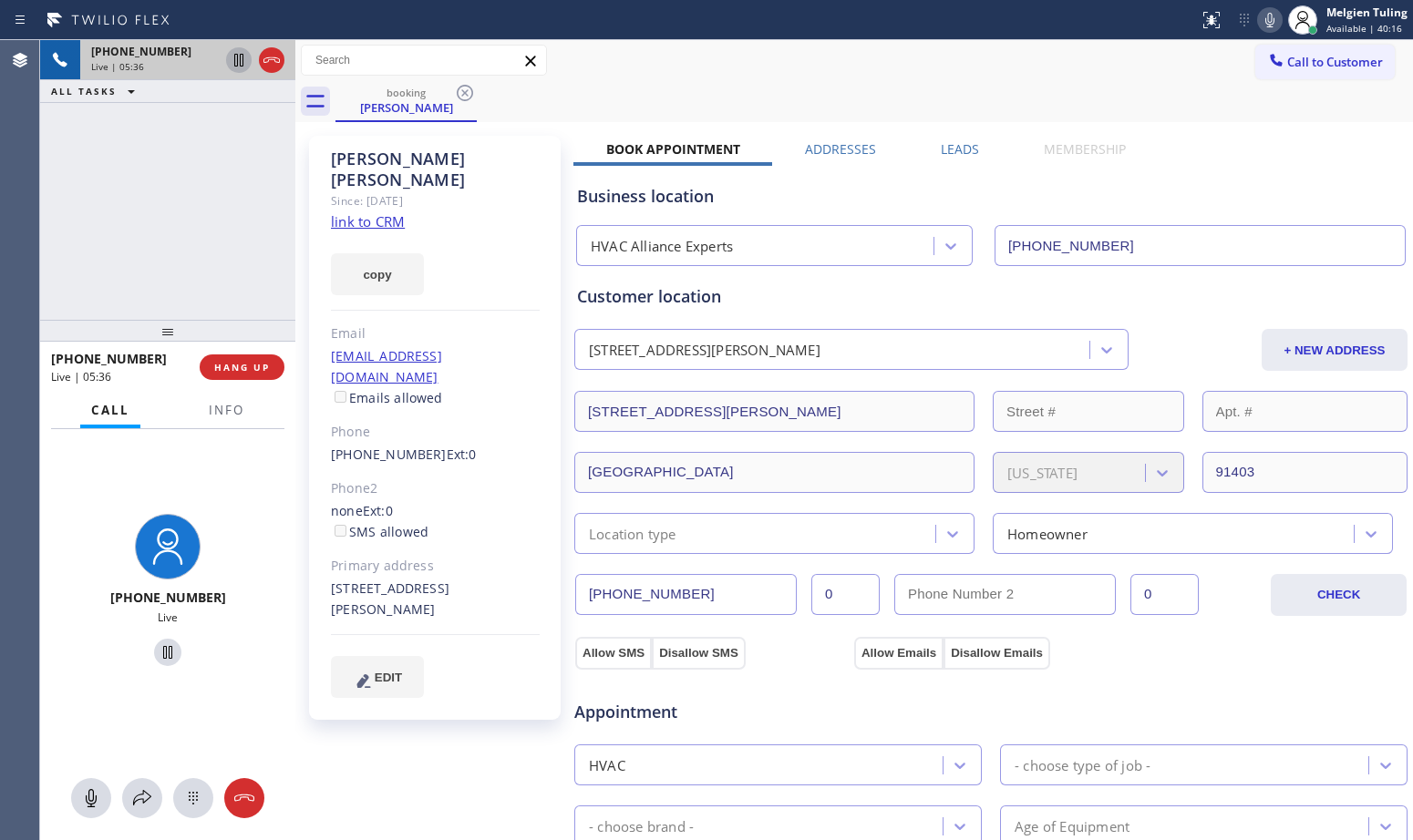
click at [954, 723] on div "Appointment" at bounding box center [991, 701] width 837 height 47
click at [511, 347] on div "[EMAIL_ADDRESS][DOMAIN_NAME] Emails allowed" at bounding box center [435, 377] width 209 height 62
click at [558, 237] on div "[PERSON_NAME] Since: [DATE] link to CRM copy Email [EMAIL_ADDRESS][DOMAIN_NAME]…" at bounding box center [435, 428] width 252 height 584
click at [518, 234] on div "copy" at bounding box center [435, 263] width 209 height 62
click at [512, 233] on div "copy" at bounding box center [435, 263] width 209 height 62
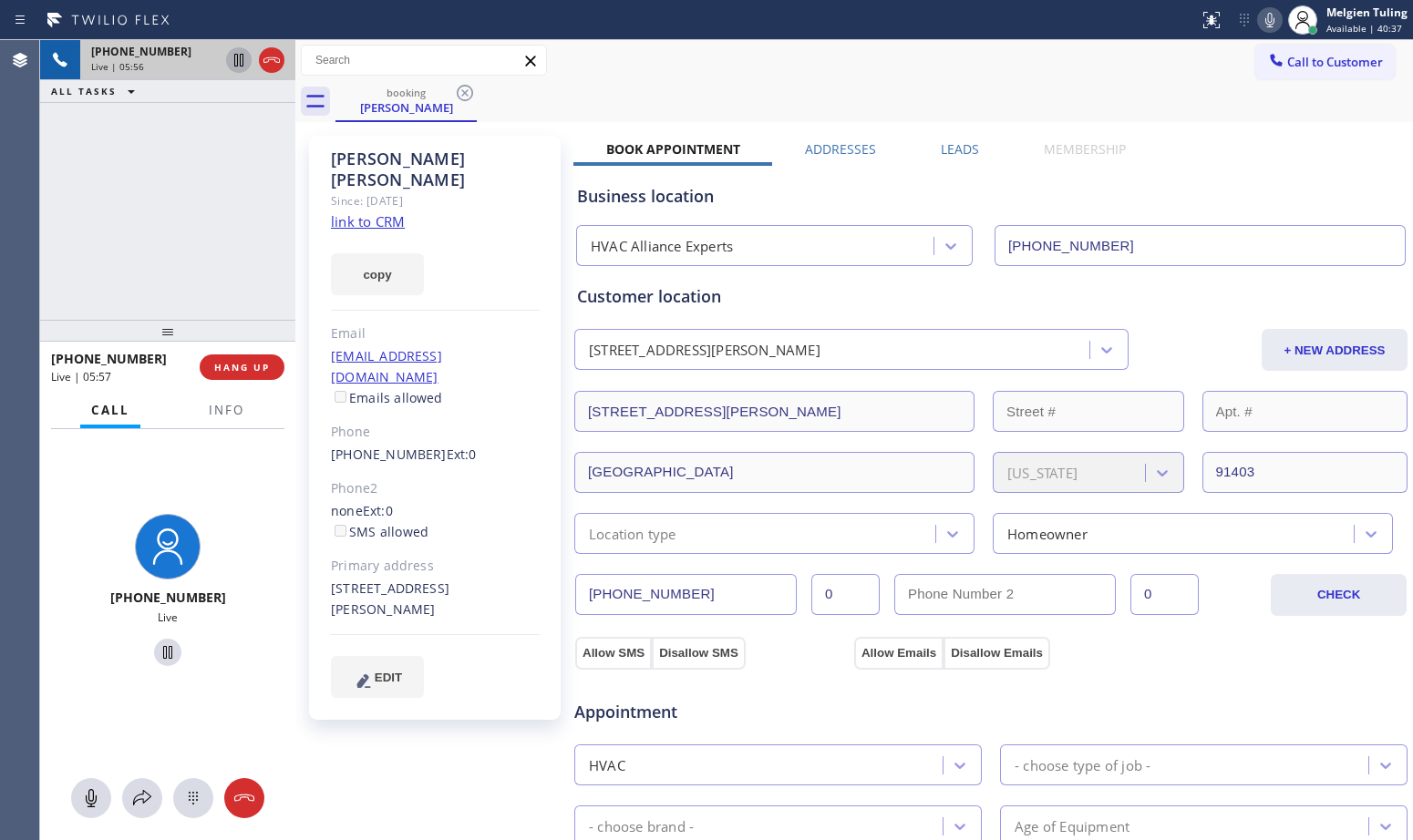
click at [819, 299] on div "Customer location" at bounding box center [990, 296] width 827 height 25
click at [497, 254] on div "copy" at bounding box center [435, 263] width 209 height 62
click at [544, 255] on div "[PERSON_NAME] Since: [DATE] link to CRM copy Email [EMAIL_ADDRESS][DOMAIN_NAME]…" at bounding box center [435, 428] width 252 height 584
click at [488, 422] on div "Phone" at bounding box center [435, 432] width 209 height 21
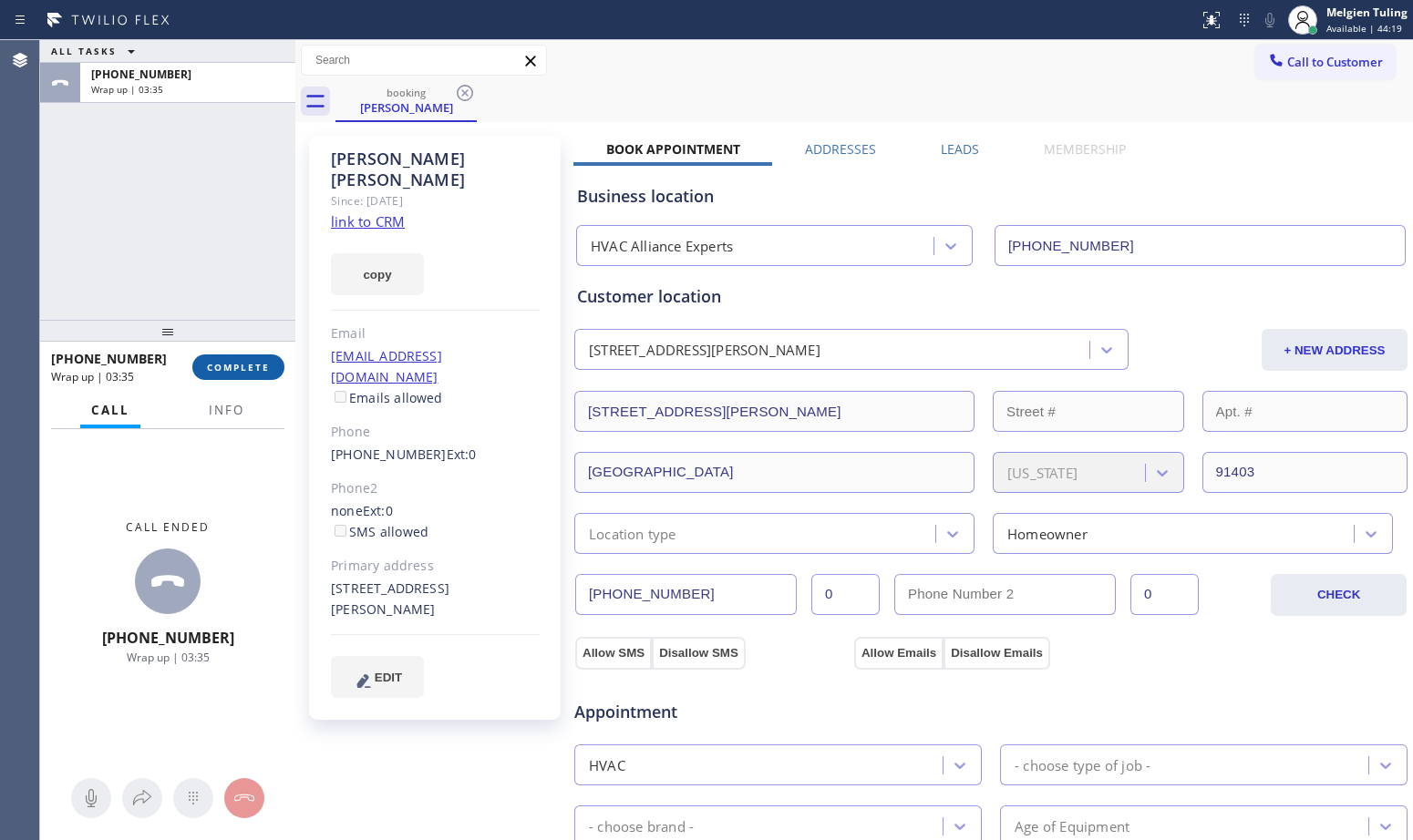
click at [256, 358] on button "COMPLETE" at bounding box center [238, 368] width 92 height 26
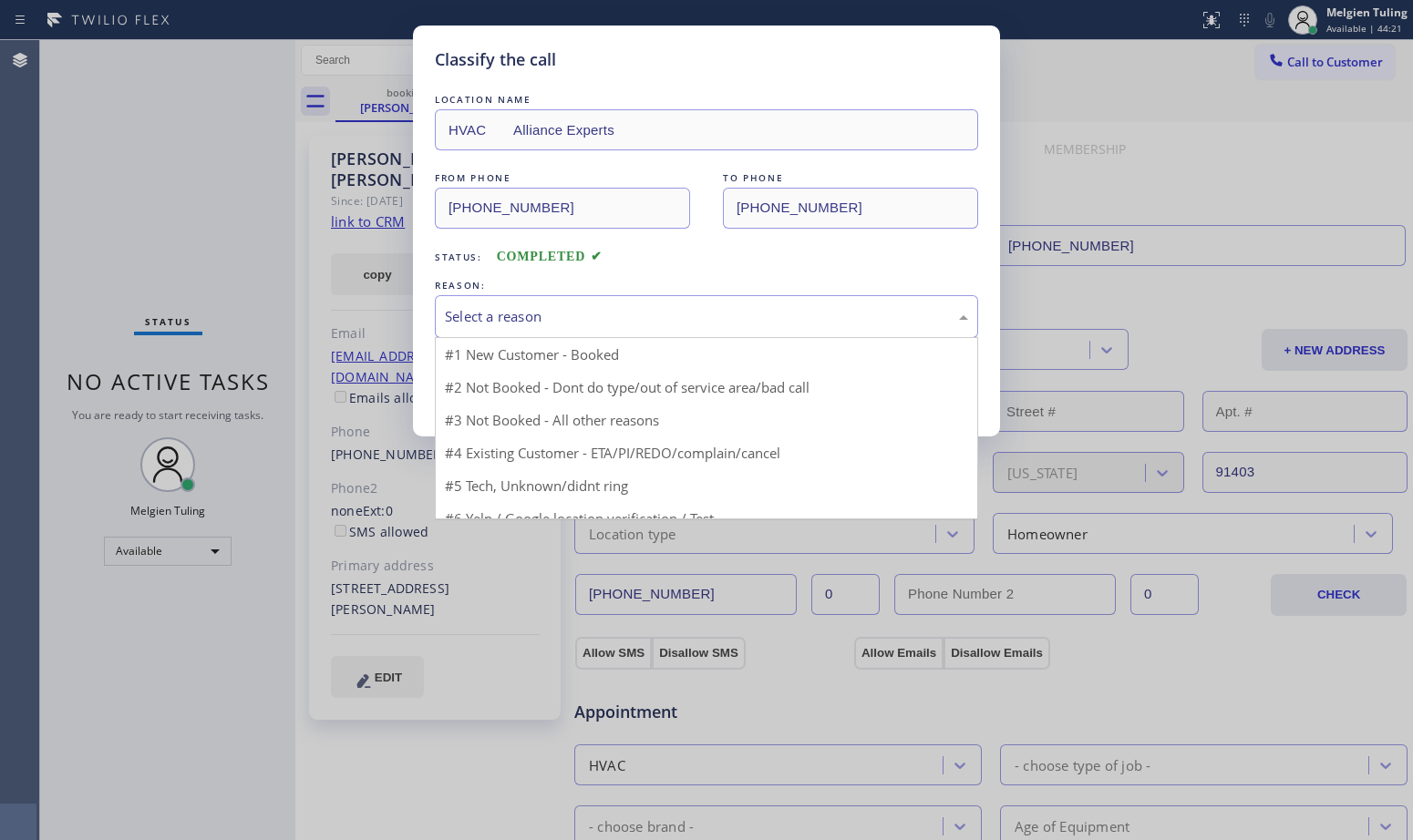
click at [496, 319] on div "Select a reason" at bounding box center [706, 316] width 523 height 21
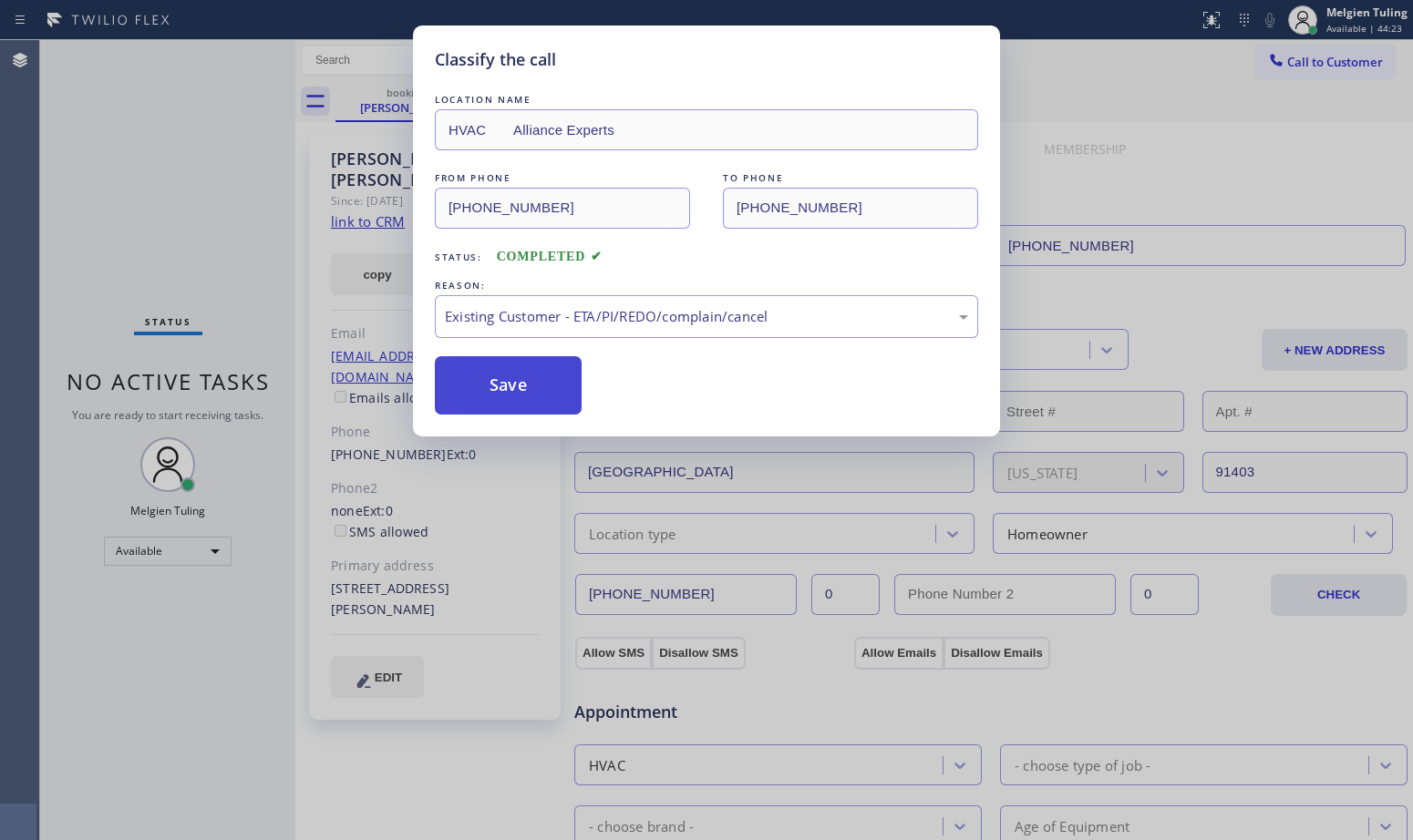
click at [540, 393] on button "Save" at bounding box center [508, 385] width 147 height 58
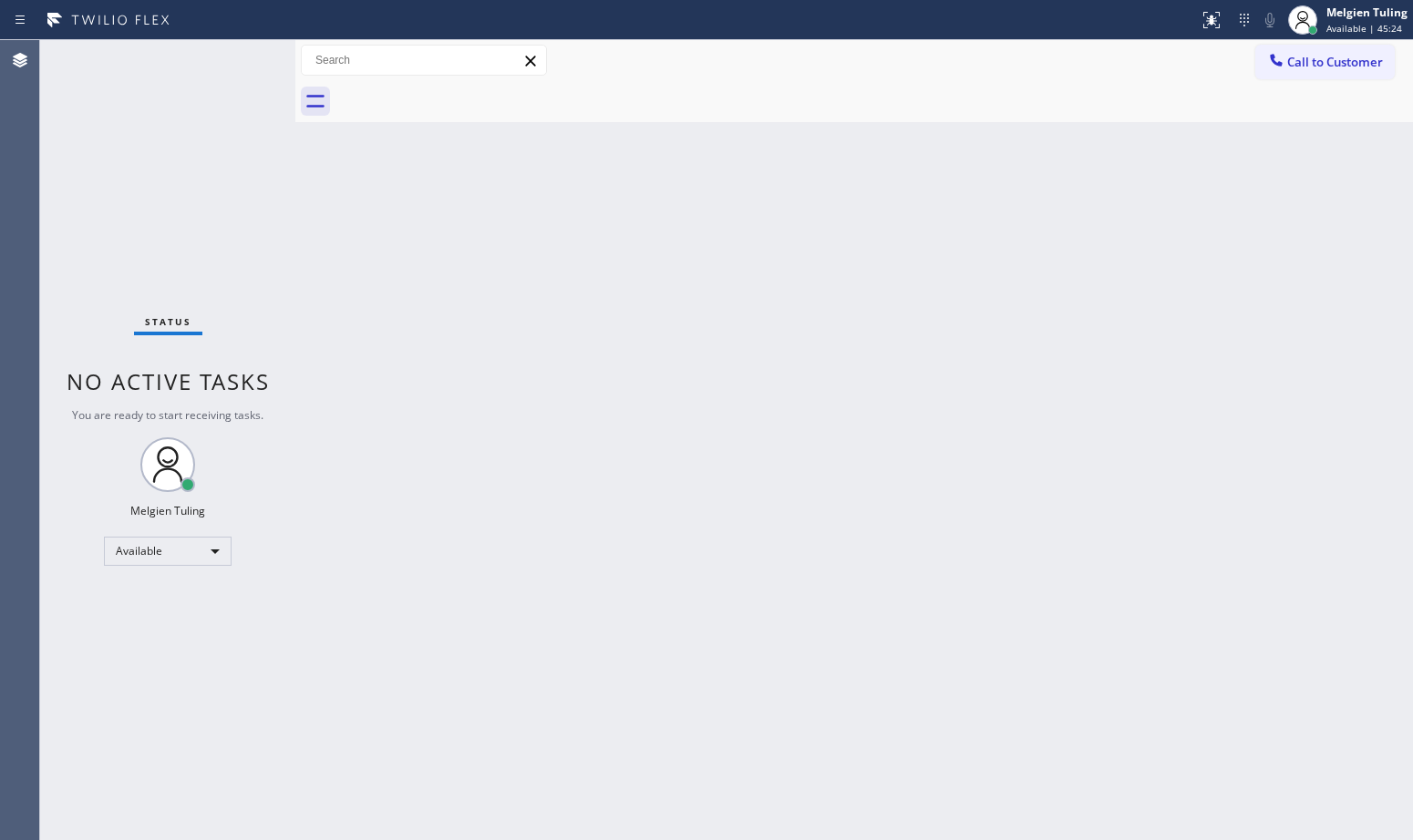
click at [226, 62] on div "Status No active tasks You are ready to start receiving tasks. Melgien Tuling A…" at bounding box center [167, 440] width 256 height 800
click at [246, 57] on div "Status No active tasks You are ready to start receiving tasks. Melgien Tuling A…" at bounding box center [167, 440] width 256 height 800
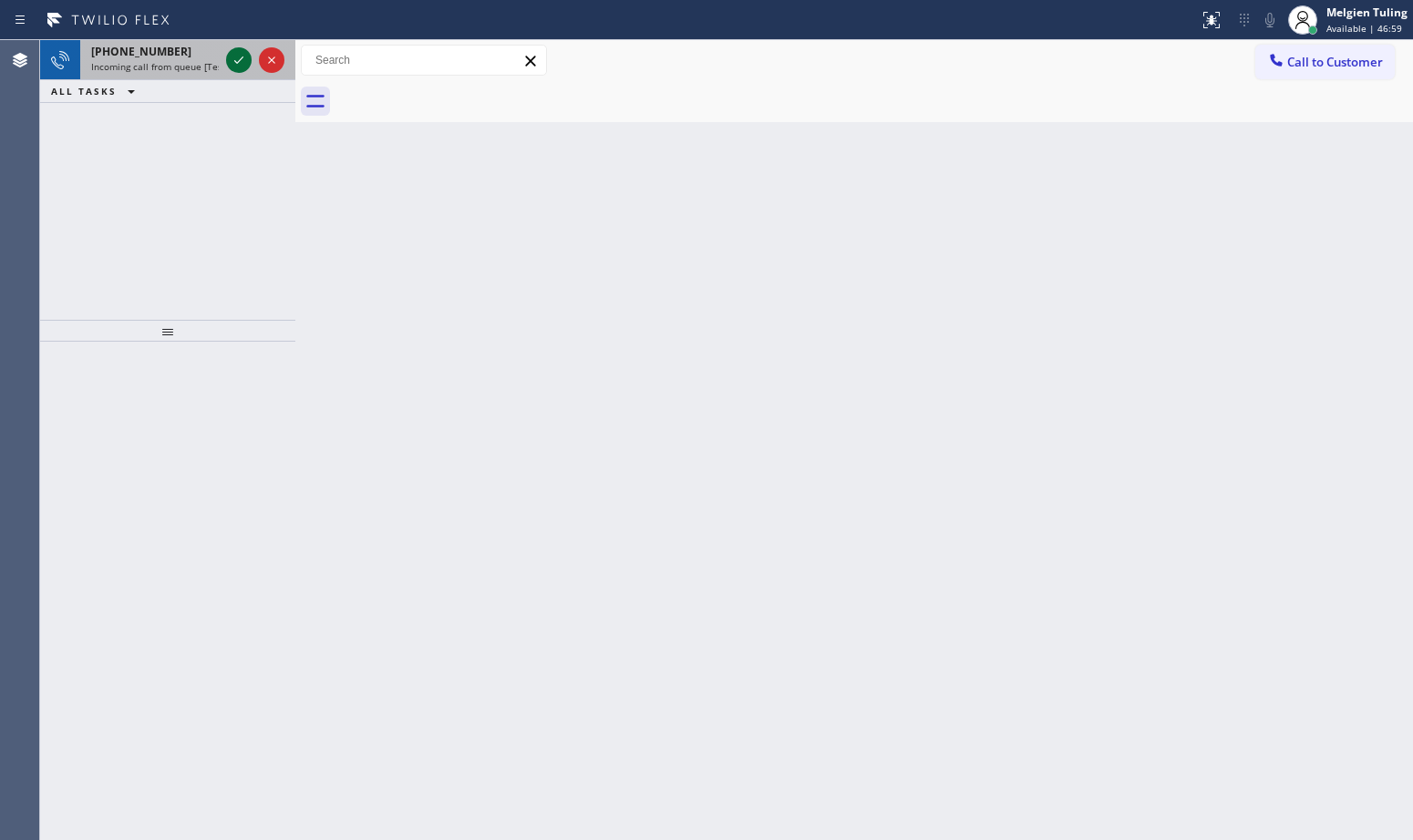
click at [239, 56] on icon at bounding box center [239, 60] width 22 height 22
click at [245, 63] on icon at bounding box center [239, 60] width 22 height 22
click at [238, 61] on icon at bounding box center [239, 60] width 22 height 22
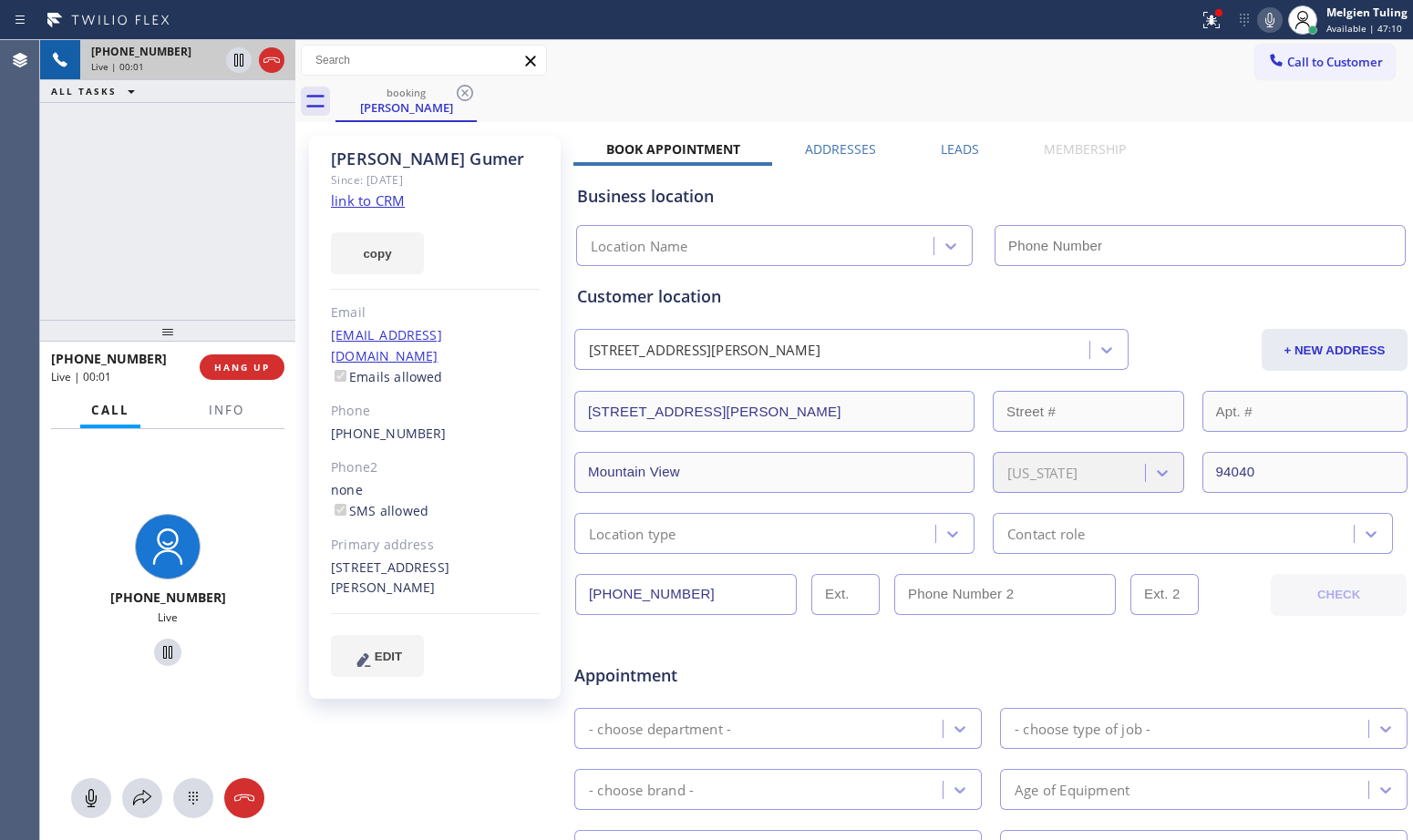
type input "[PHONE_NUMBER]"
click at [535, 300] on div "[PERSON_NAME] Since: [DATE] link to CRM copy Email [EMAIL_ADDRESS][DOMAIN_NAME]…" at bounding box center [435, 417] width 252 height 564
click at [371, 199] on link "link to CRM" at bounding box center [368, 200] width 74 height 18
click at [1271, 22] on icon at bounding box center [1269, 20] width 9 height 15
click at [237, 57] on icon at bounding box center [238, 59] width 9 height 13
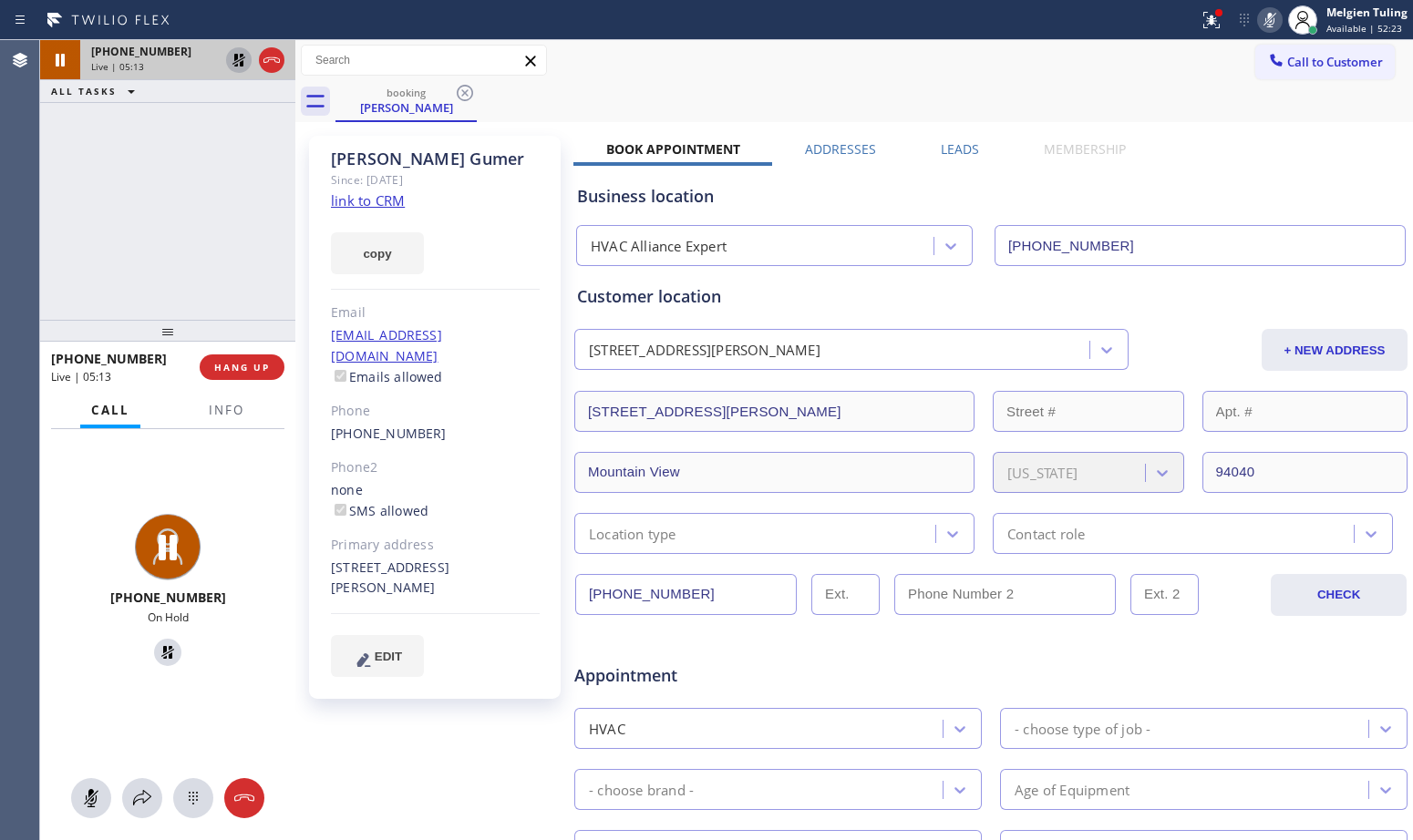
click at [532, 330] on div "[EMAIL_ADDRESS][DOMAIN_NAME] Emails allowed" at bounding box center [435, 356] width 209 height 62
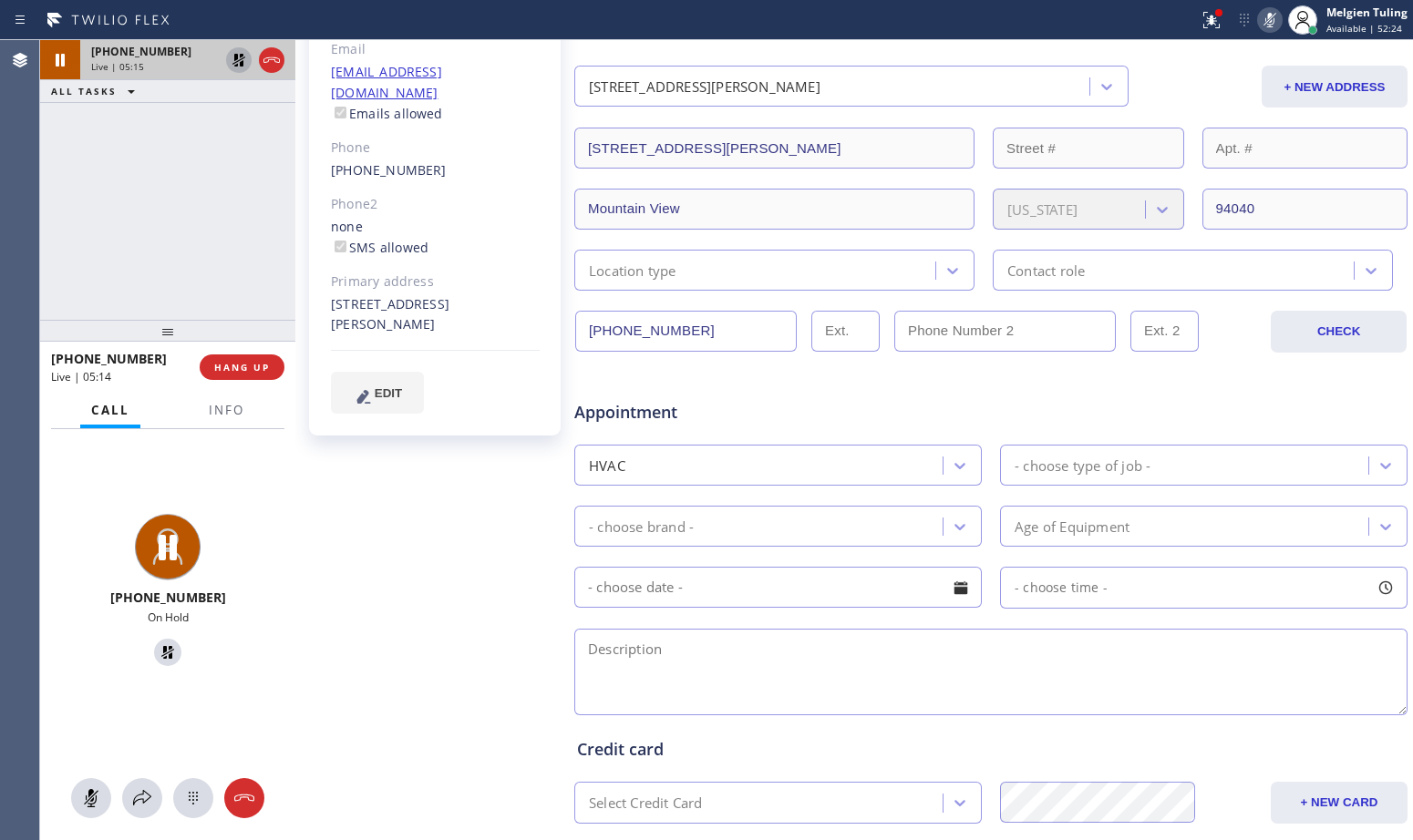
scroll to position [273, 0]
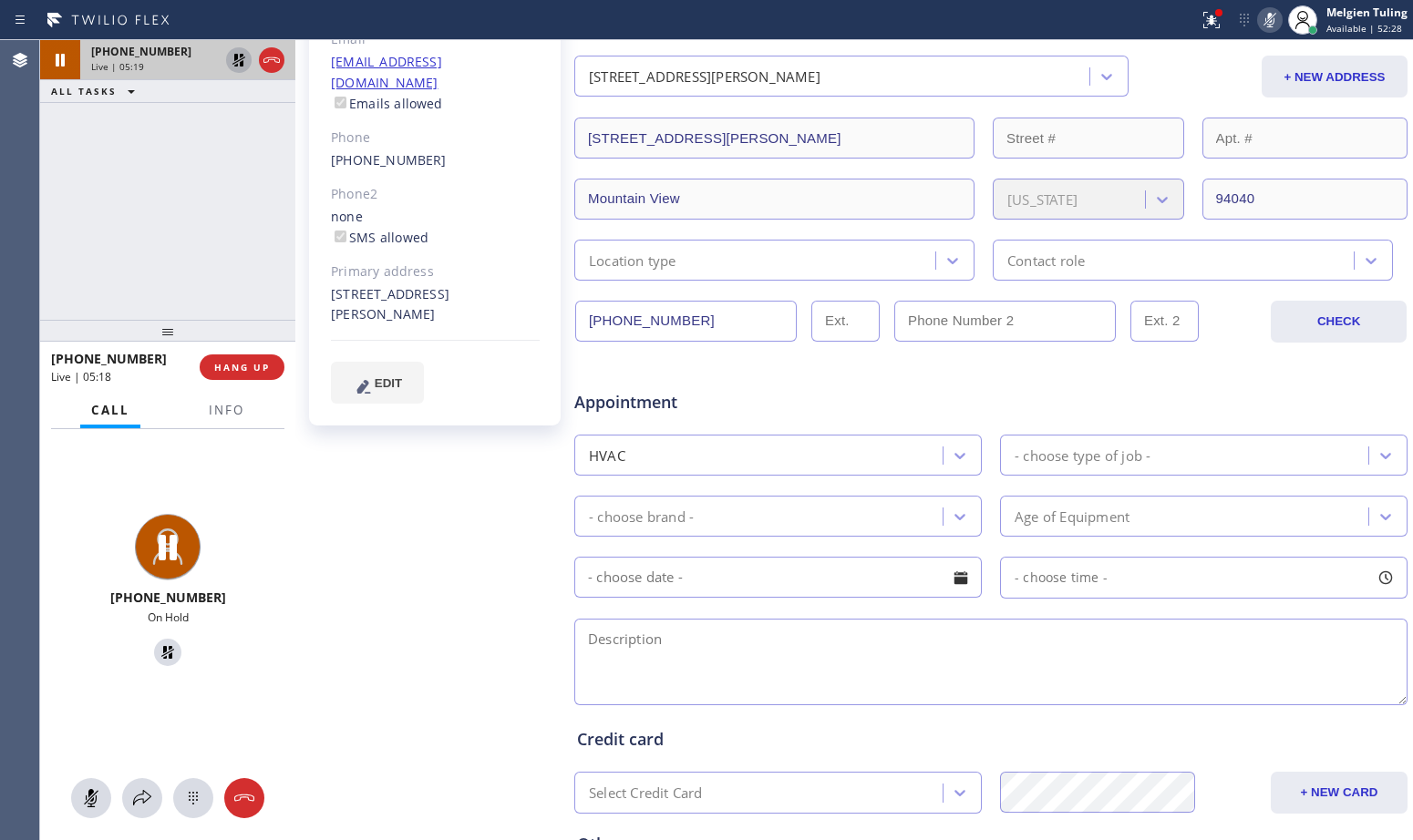
click at [1273, 15] on icon at bounding box center [1269, 20] width 9 height 15
click at [235, 62] on icon at bounding box center [239, 59] width 13 height 13
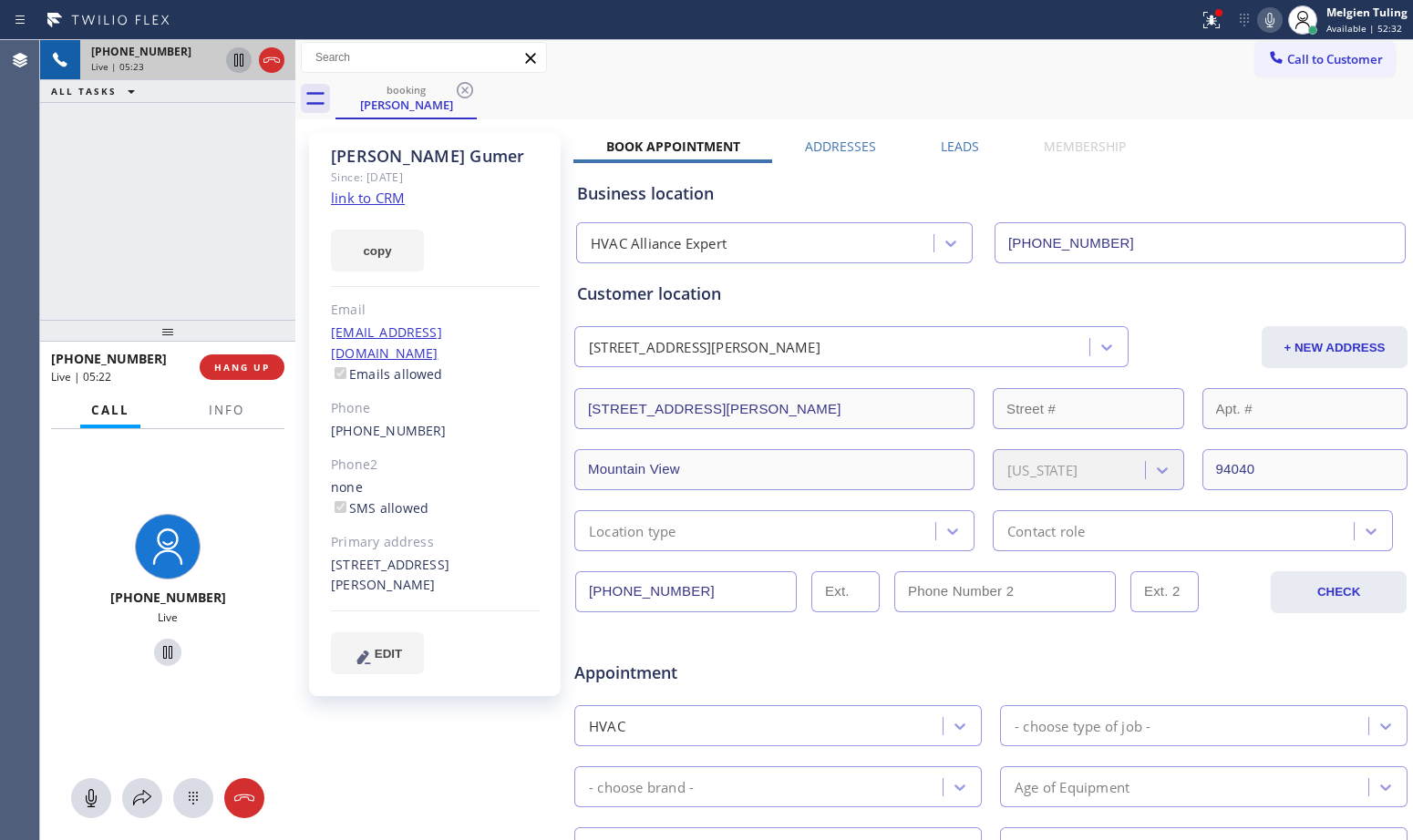
scroll to position [0, 0]
click at [1209, 14] on icon at bounding box center [1212, 20] width 22 height 22
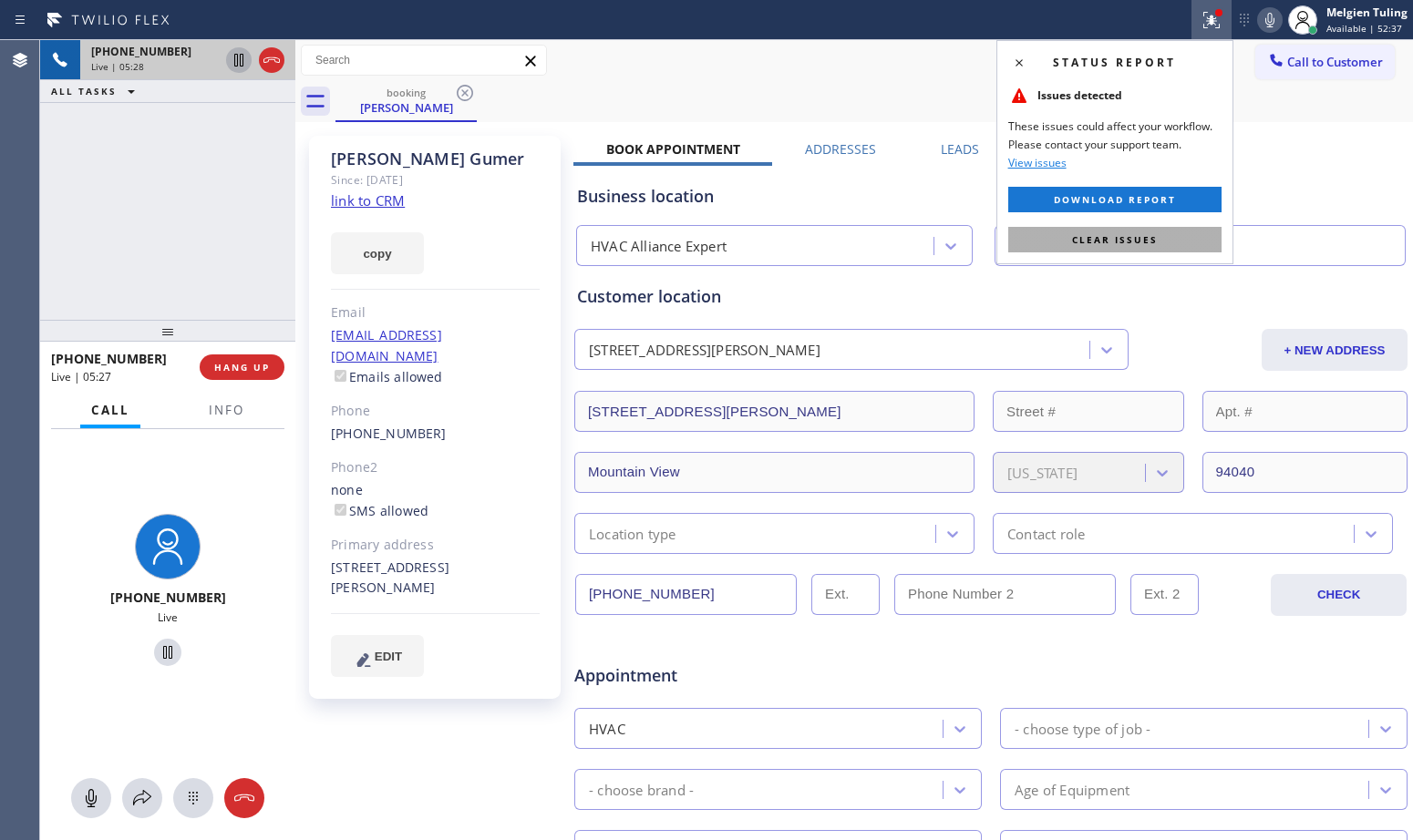
click at [1076, 244] on span "Clear issues" at bounding box center [1115, 240] width 85 height 13
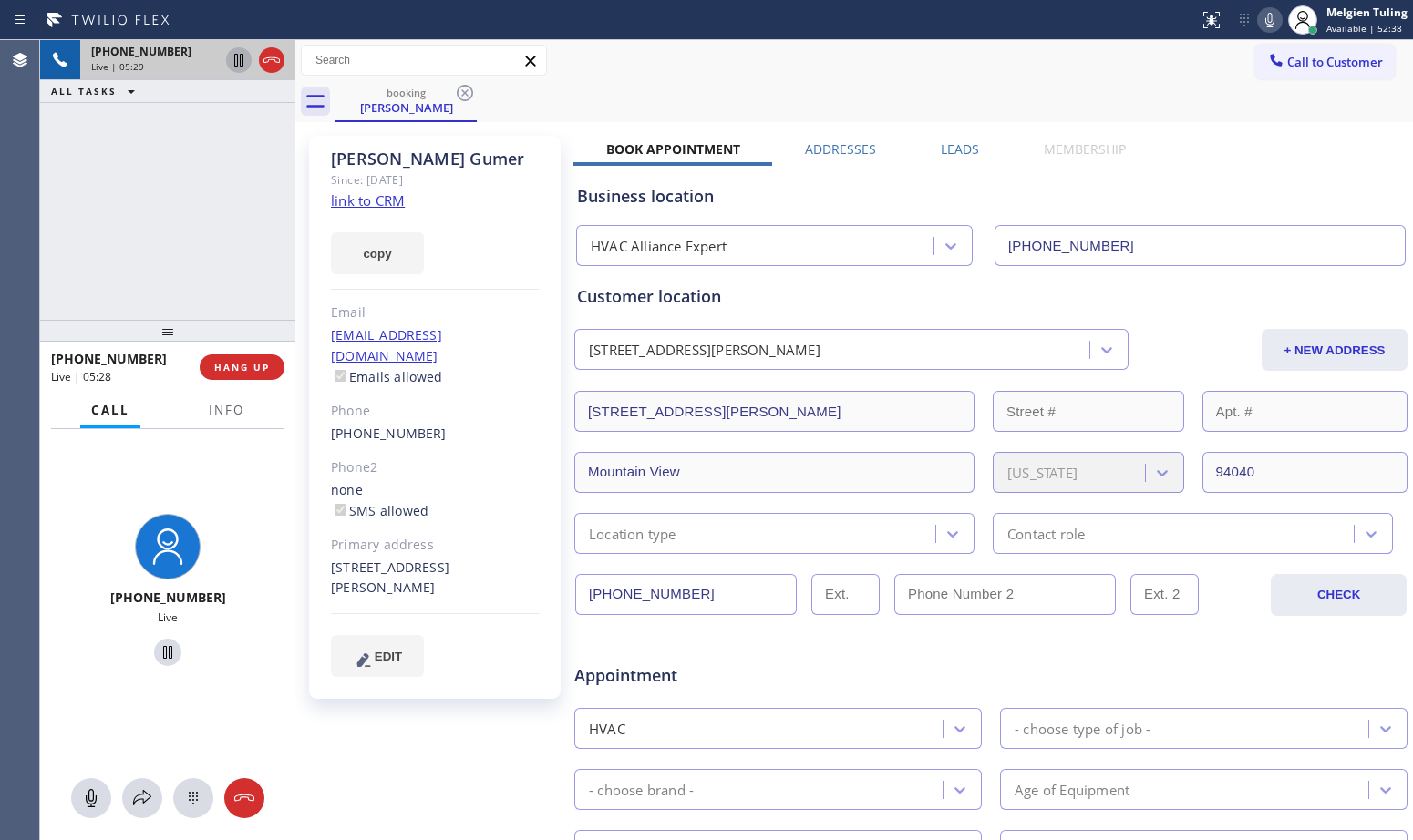
click at [1102, 93] on div "booking [PERSON_NAME]" at bounding box center [875, 101] width 1078 height 41
click at [649, 73] on div "Call to Customer Outbound call Location Search location Your caller id phone nu…" at bounding box center [854, 60] width 1118 height 32
click at [726, 84] on div "booking [PERSON_NAME]" at bounding box center [875, 101] width 1078 height 41
click at [733, 82] on div "booking [PERSON_NAME]" at bounding box center [875, 101] width 1078 height 41
click at [734, 81] on div "booking [PERSON_NAME]" at bounding box center [875, 101] width 1078 height 41
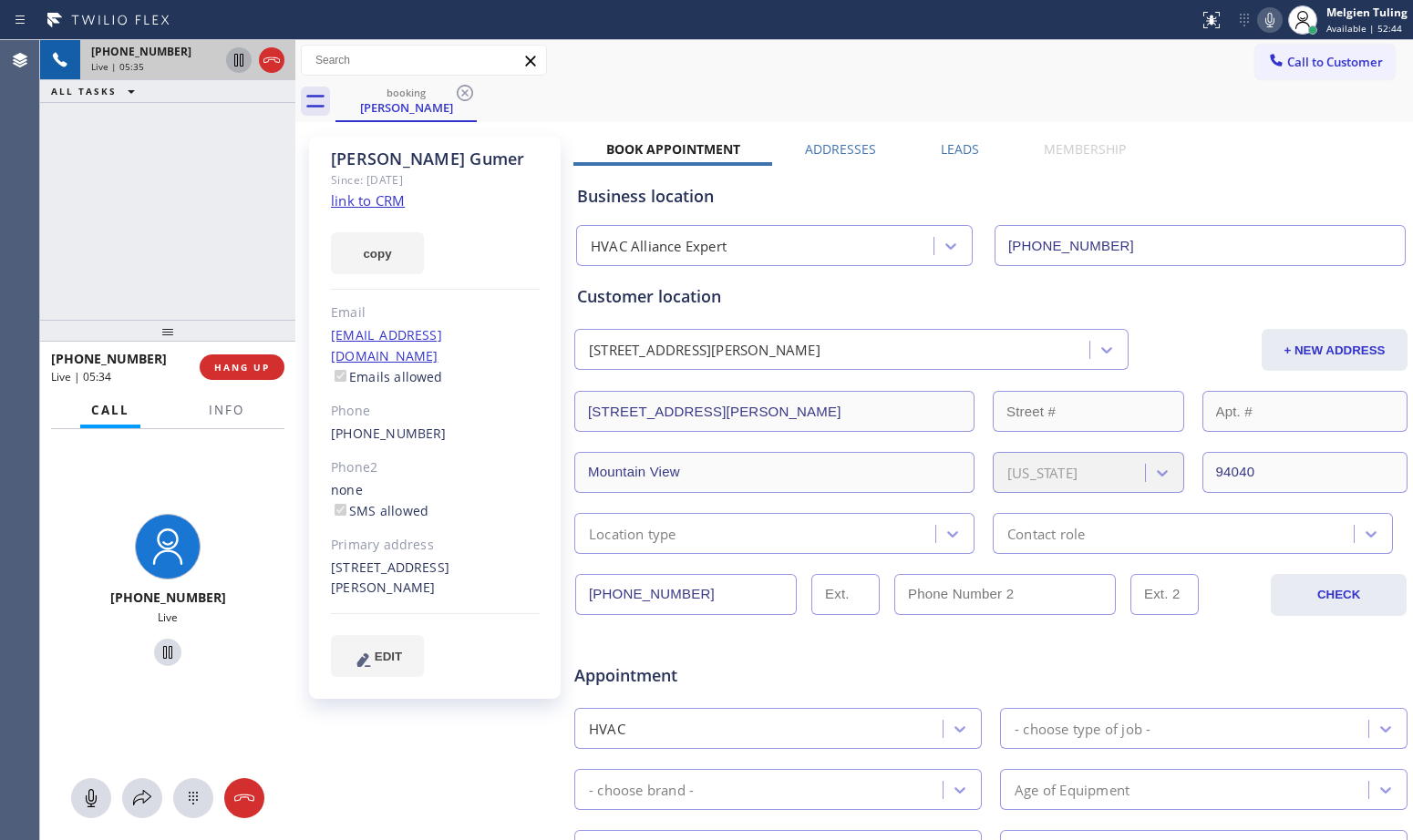
click at [1190, 78] on div "Call to Customer Outbound call Location Search location Your caller id phone nu…" at bounding box center [854, 59] width 1118 height 41
click at [633, 85] on div "booking [PERSON_NAME]" at bounding box center [875, 101] width 1078 height 41
click at [216, 422] on button "Info" at bounding box center [227, 411] width 57 height 36
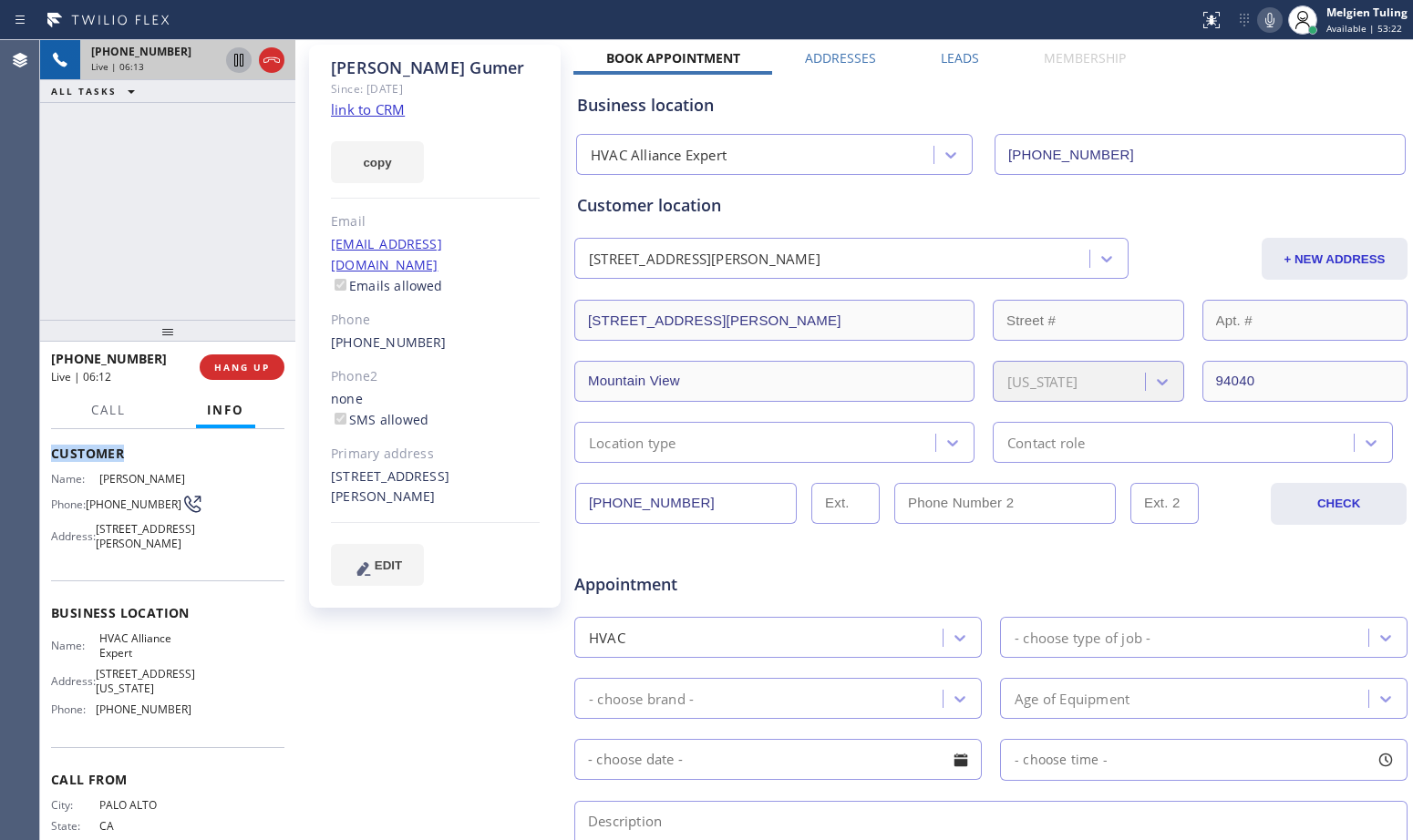
scroll to position [86, 0]
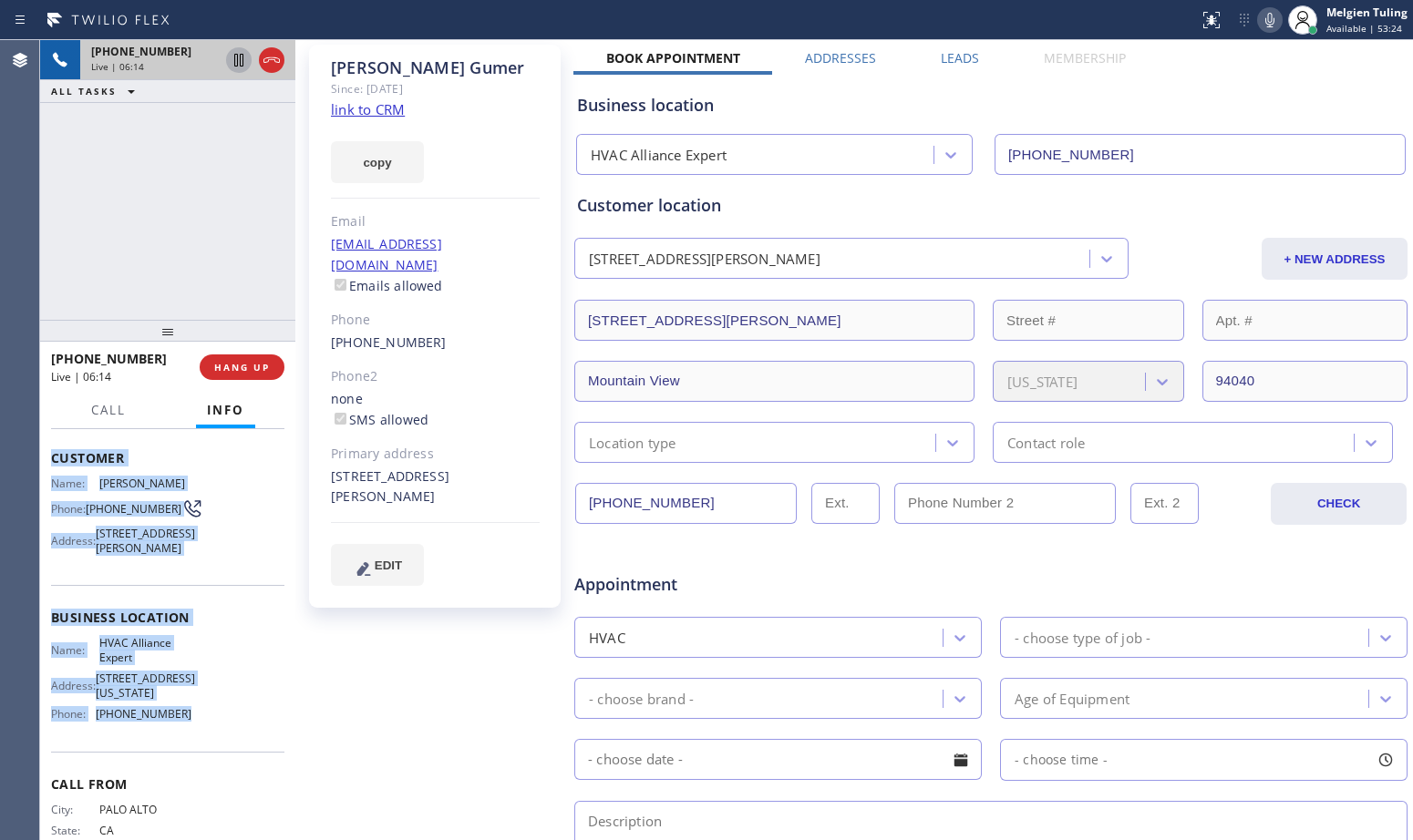
drag, startPoint x: 49, startPoint y: 451, endPoint x: 189, endPoint y: 737, distance: 318.4
click at [189, 737] on div "Context Queue: [Test] All Priority: 1 Customer Name: [PERSON_NAME] Phone: [PHON…" at bounding box center [167, 634] width 256 height 411
copy div "Customer Name: [PERSON_NAME] Phone: [PHONE_NUMBER] Address: [STREET_ADDRESS][PE…"
click at [223, 370] on span "HANG UP" at bounding box center [242, 367] width 55 height 13
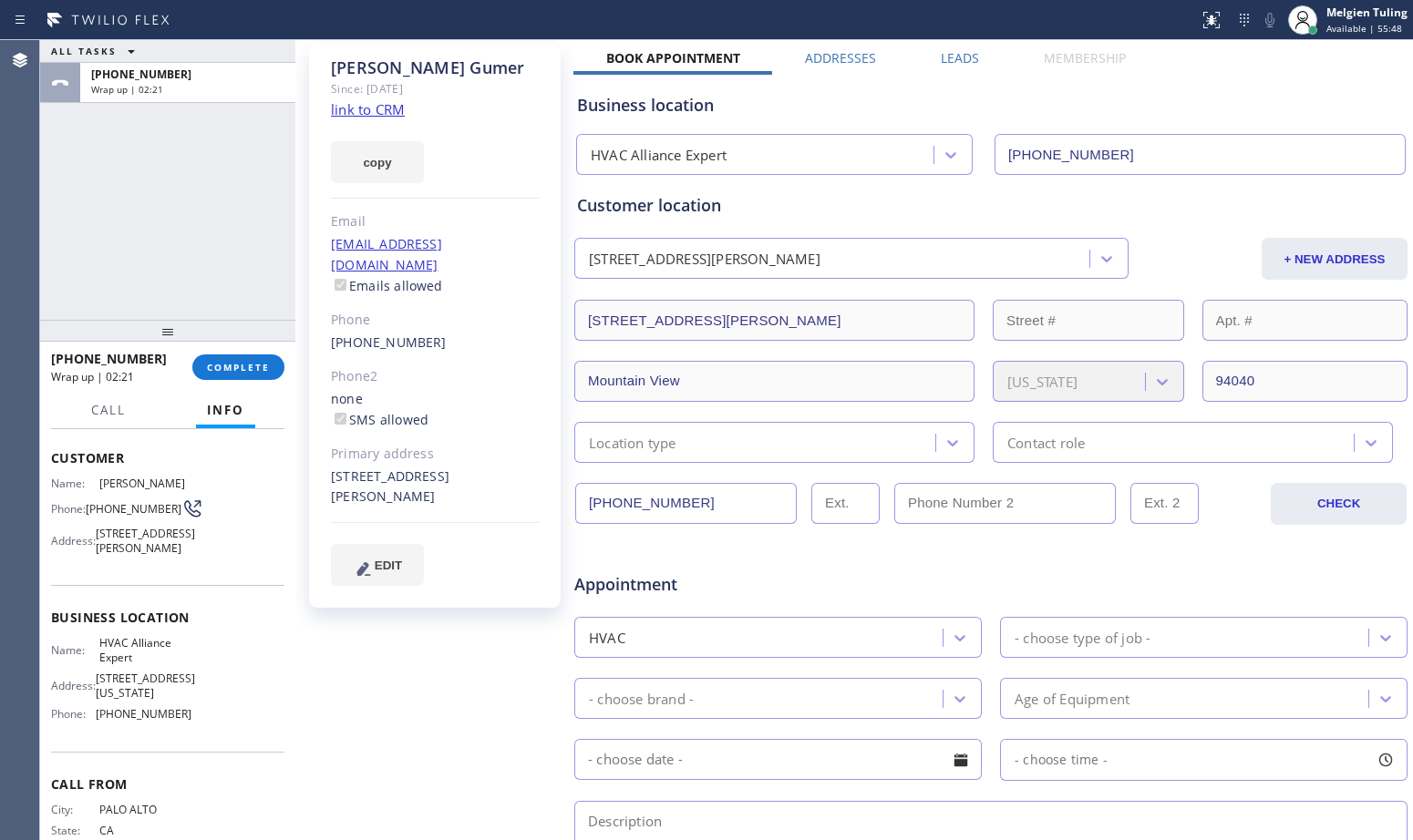
click at [415, 646] on div "[PERSON_NAME] Since: [DATE] link to CRM copy Email [EMAIL_ADDRESS][DOMAIN_NAME]…" at bounding box center [437, 626] width 273 height 1181
click at [444, 197] on div "[PERSON_NAME] Since: [DATE] link to CRM copy Email [EMAIL_ADDRESS][DOMAIN_NAME]…" at bounding box center [435, 326] width 252 height 564
click at [245, 364] on span "COMPLETE" at bounding box center [238, 367] width 62 height 13
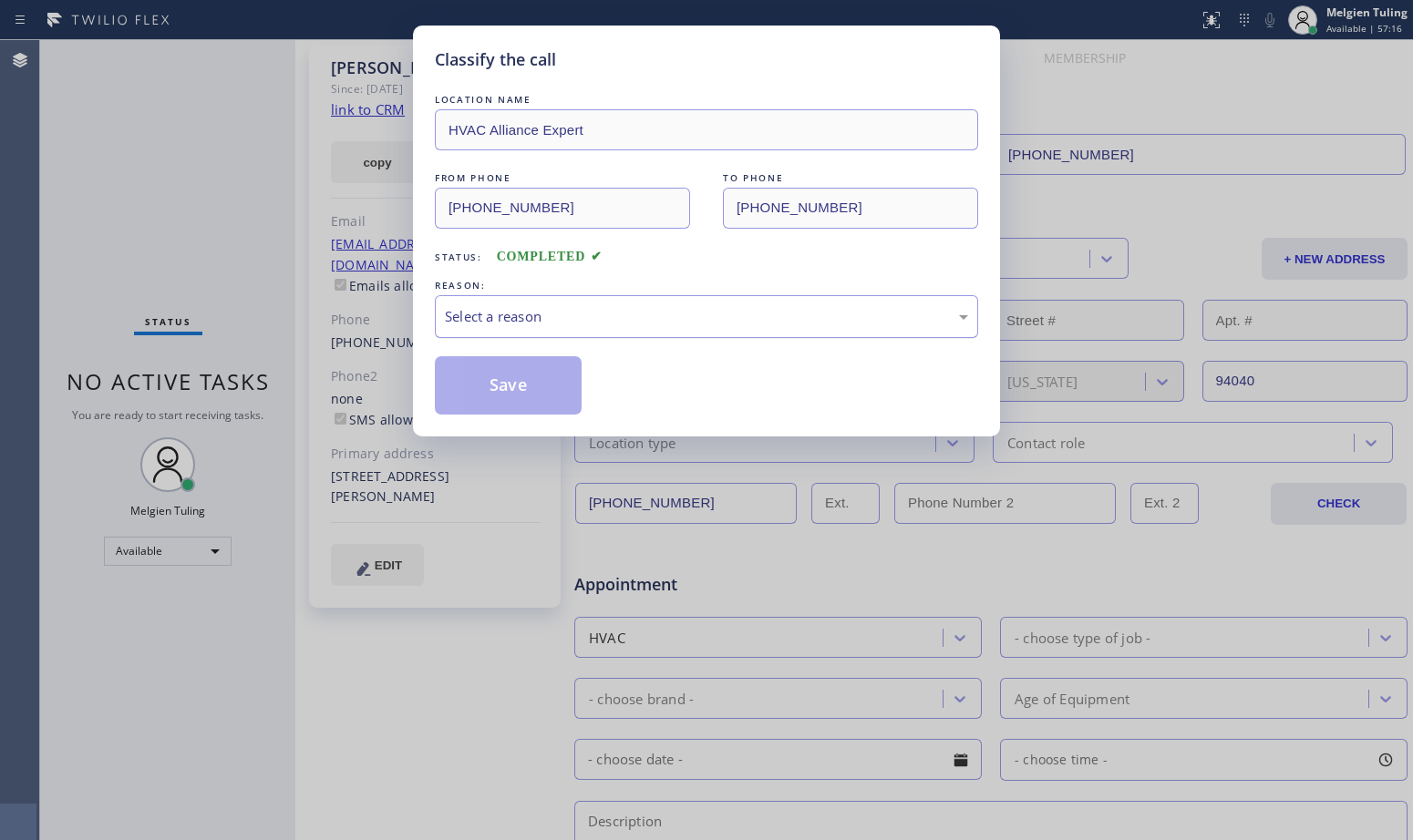
click at [495, 331] on div "Select a reason" at bounding box center [706, 316] width 543 height 43
click at [497, 361] on button "Save" at bounding box center [508, 385] width 147 height 58
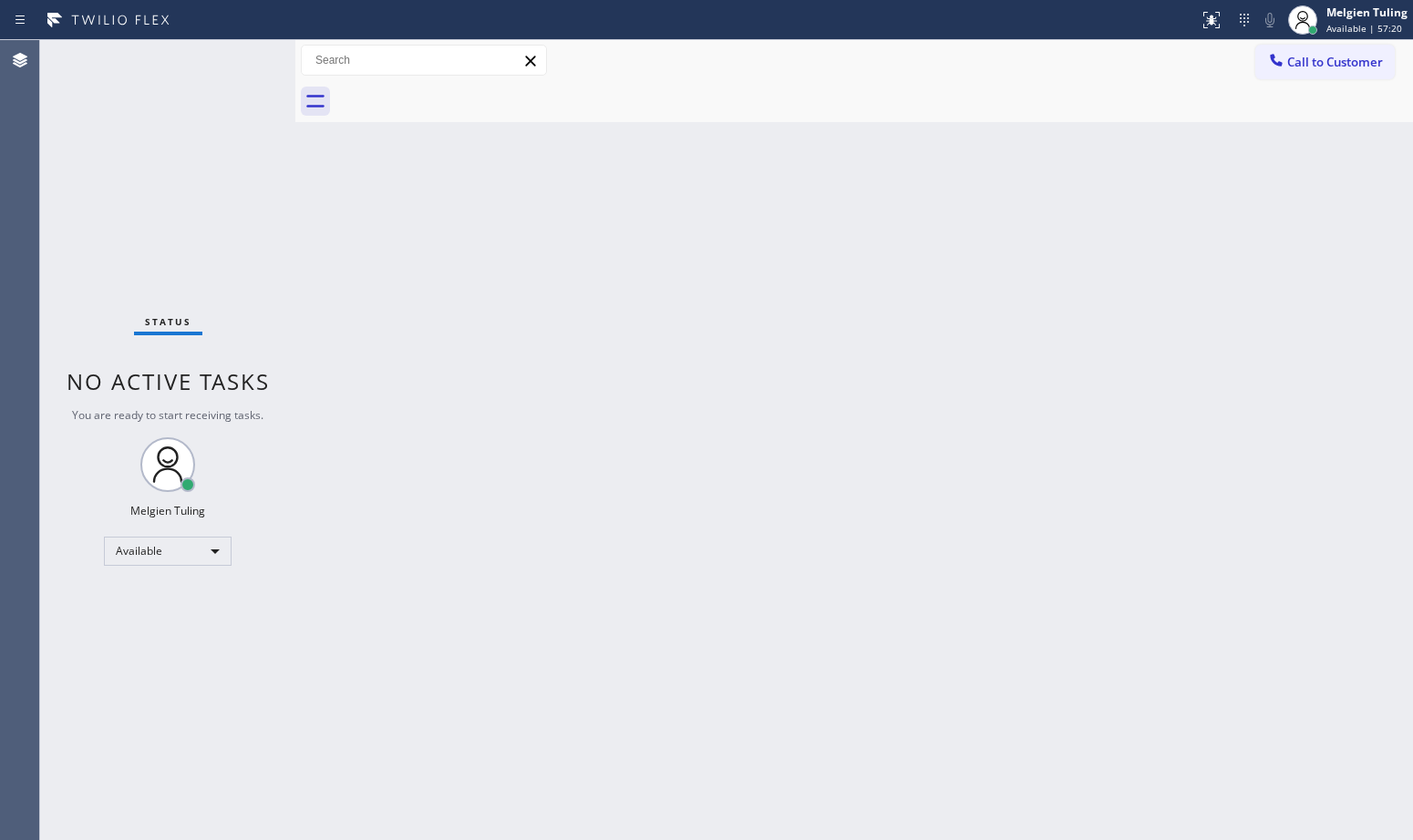
click at [702, 257] on div "Back to Dashboard Change Sender ID Customers Technicians Select a contact Outbo…" at bounding box center [854, 440] width 1118 height 800
click at [1328, 17] on div "Melgien Tuling" at bounding box center [1367, 13] width 81 height 16
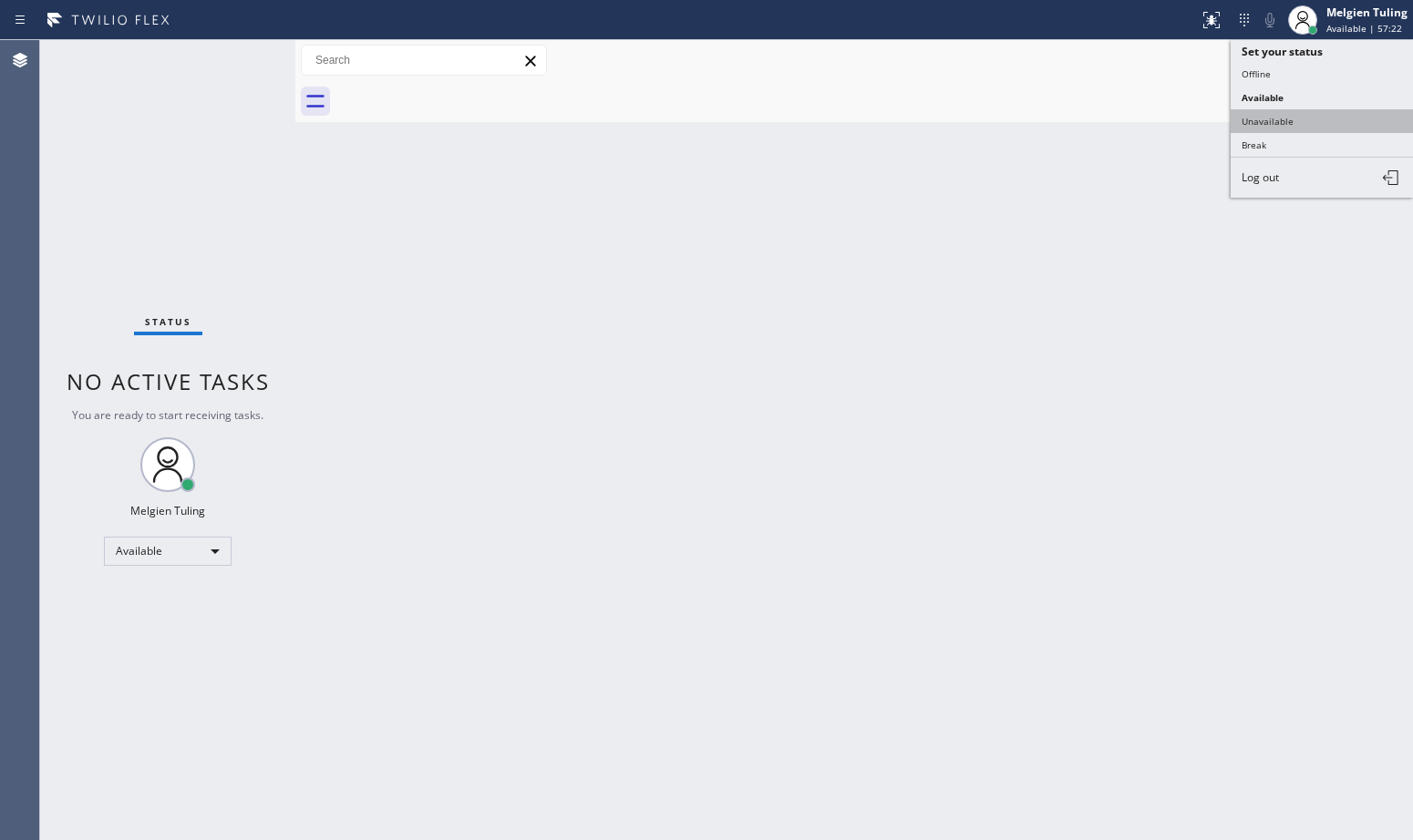
click at [1269, 122] on button "Unavailable" at bounding box center [1322, 121] width 182 height 24
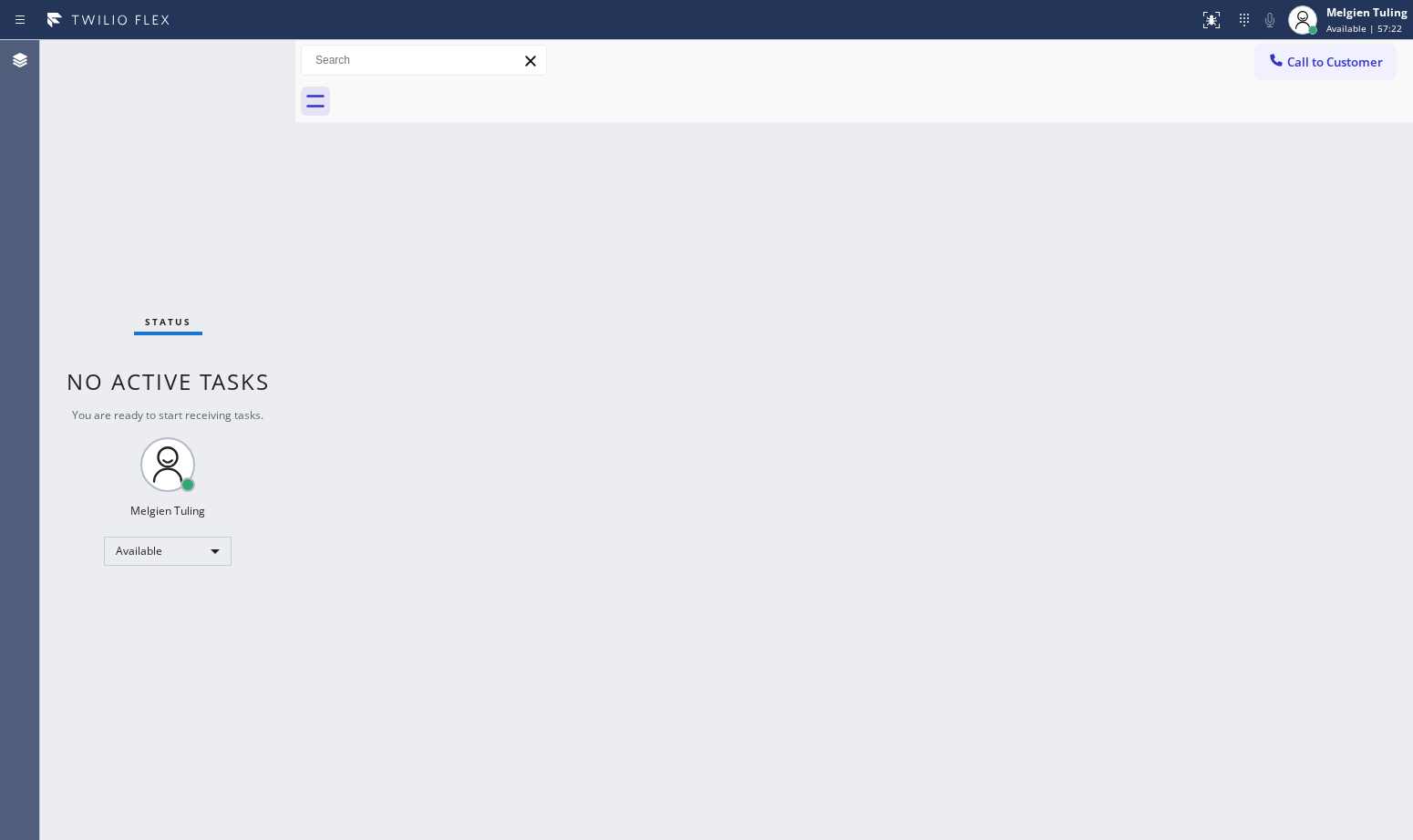
click at [833, 331] on div "Back to Dashboard Change Sender ID Customers Technicians Select a contact Outbo…" at bounding box center [854, 440] width 1118 height 800
click at [617, 413] on div "Back to Dashboard Change Sender ID Customers Technicians Select a contact Outbo…" at bounding box center [854, 440] width 1118 height 800
drag, startPoint x: 562, startPoint y: 368, endPoint x: 529, endPoint y: 360, distance: 34.0
click at [562, 368] on div "Back to Dashboard Change Sender ID Customers Technicians Select a contact Outbo…" at bounding box center [854, 440] width 1118 height 800
click at [1317, 60] on span "Call to Customer" at bounding box center [1335, 61] width 96 height 17
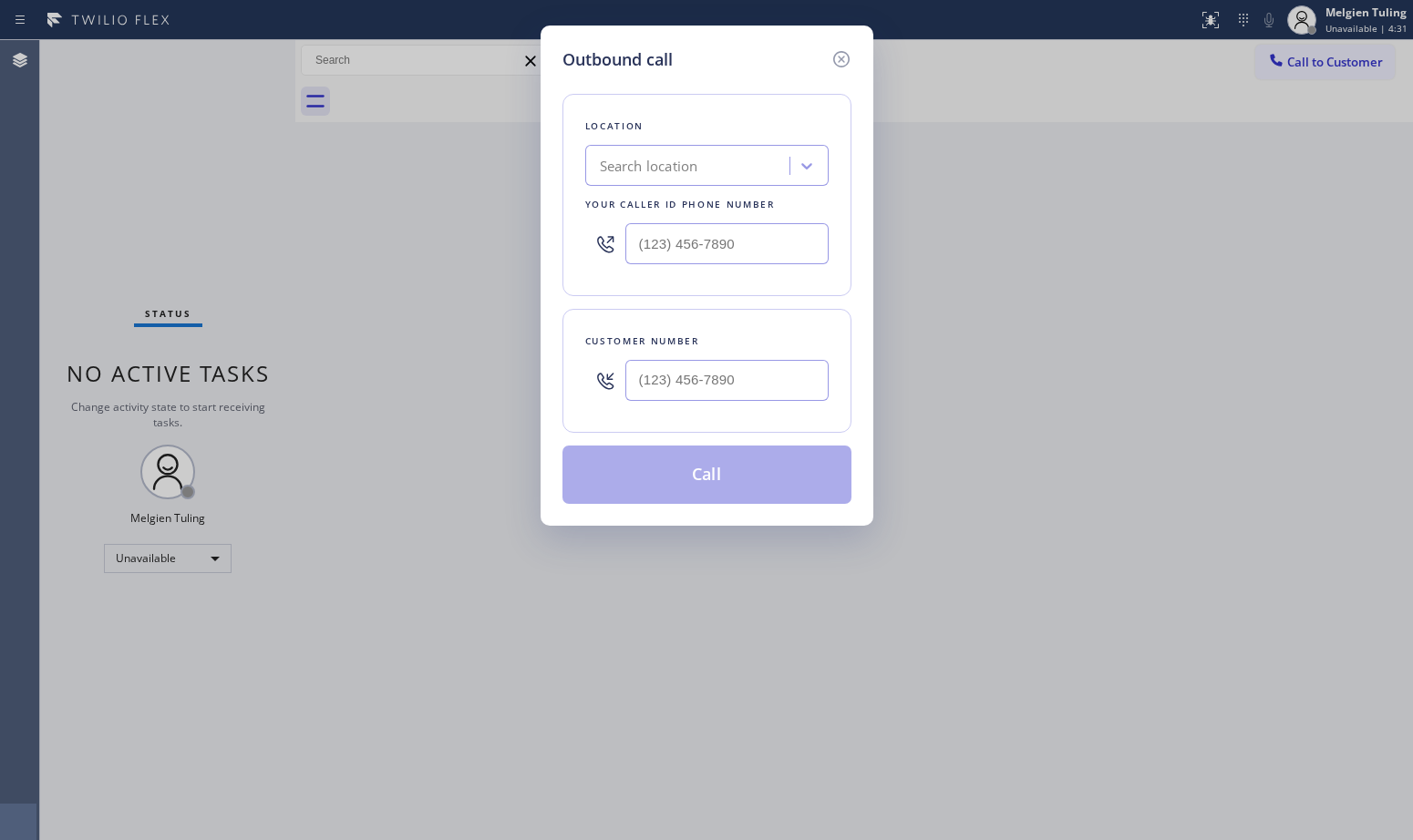
click at [652, 165] on div "Search location" at bounding box center [648, 165] width 98 height 21
paste input "HVAC Alliance Expert"
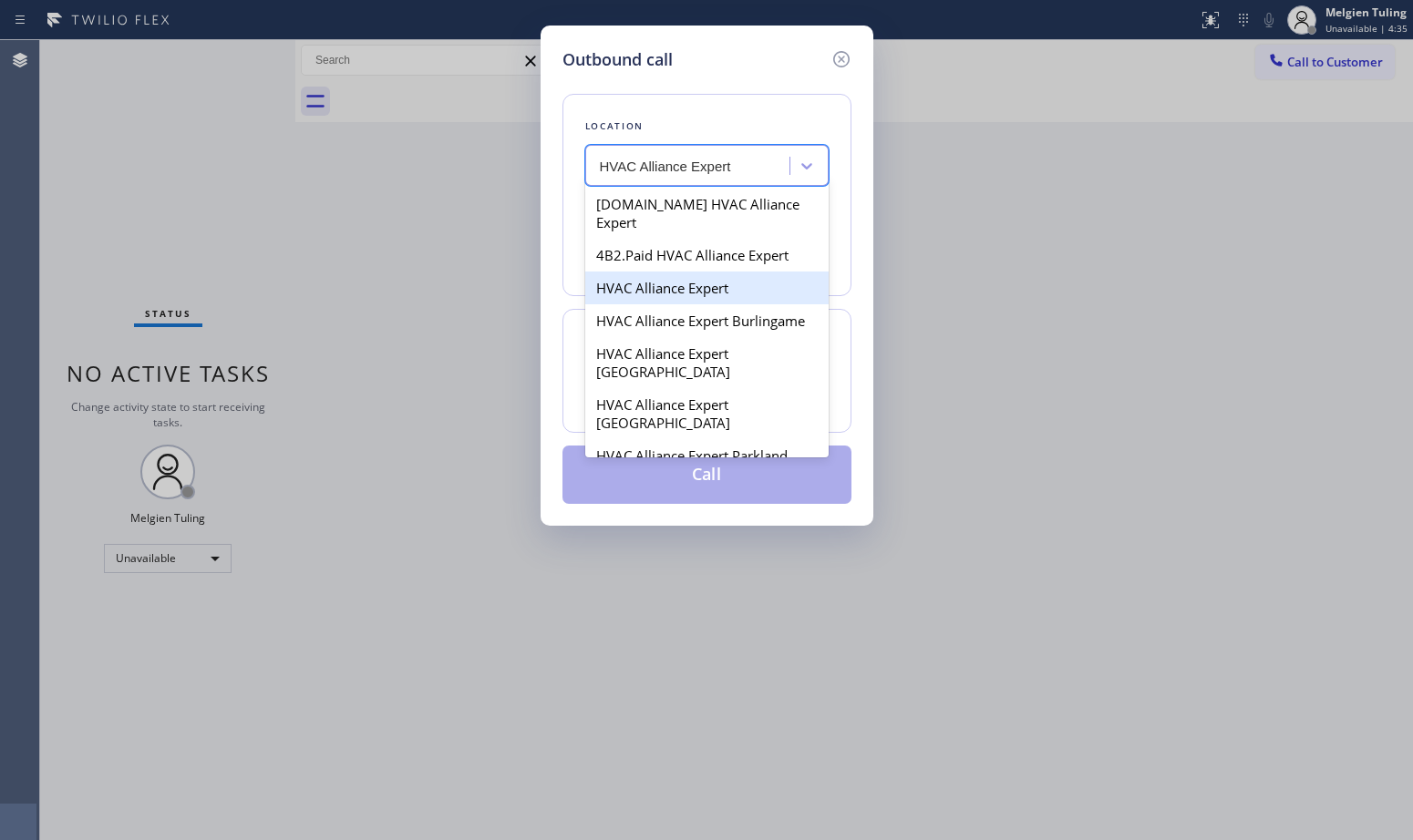
type input "HVAC Alliance Expert"
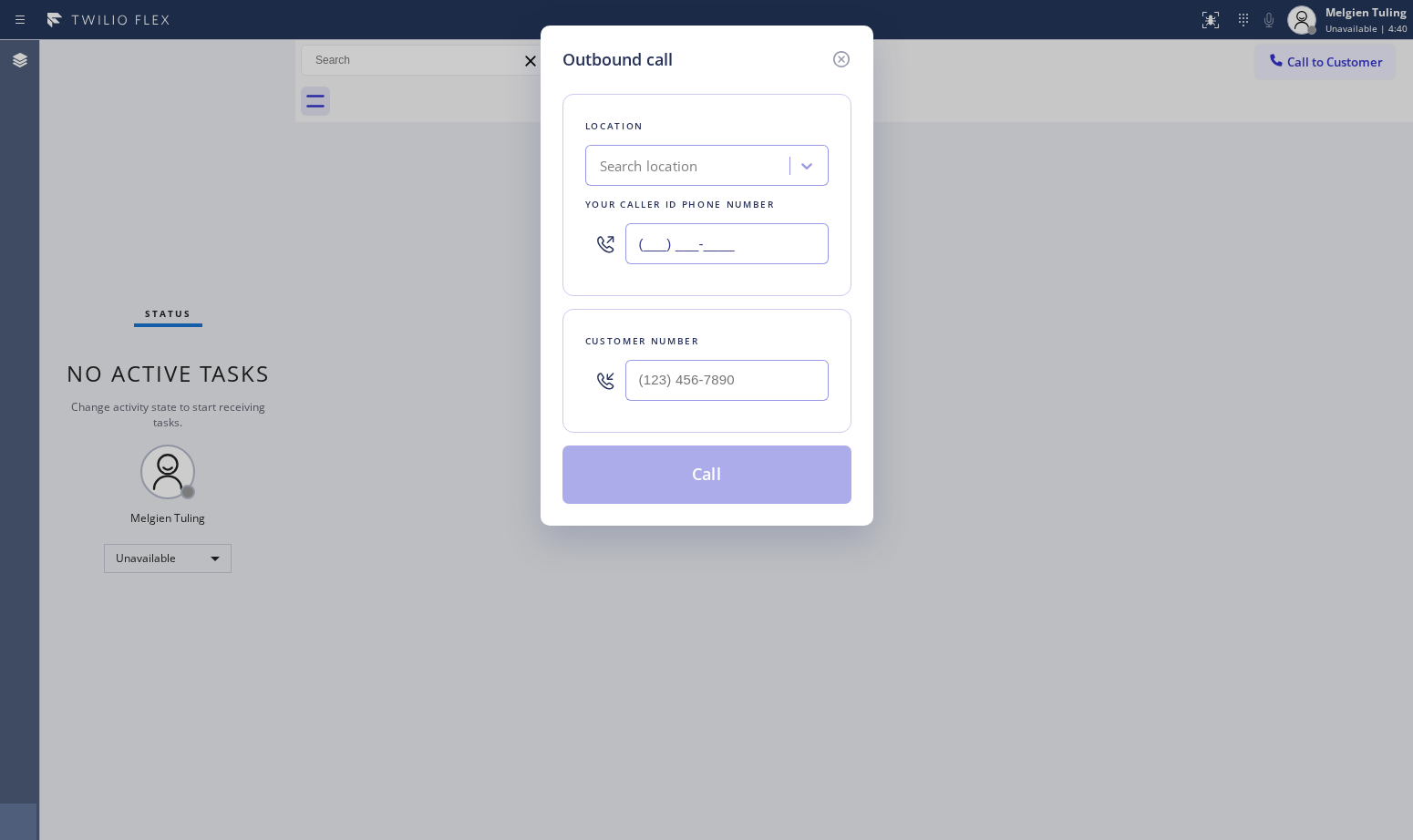
click at [651, 251] on input "(___) ___-____" at bounding box center [726, 243] width 203 height 41
paste input "855) 999-4417"
type input "[PHONE_NUMBER]"
type input "(___) ___-____"
click at [650, 388] on input "(___) ___-____" at bounding box center [726, 379] width 203 height 41
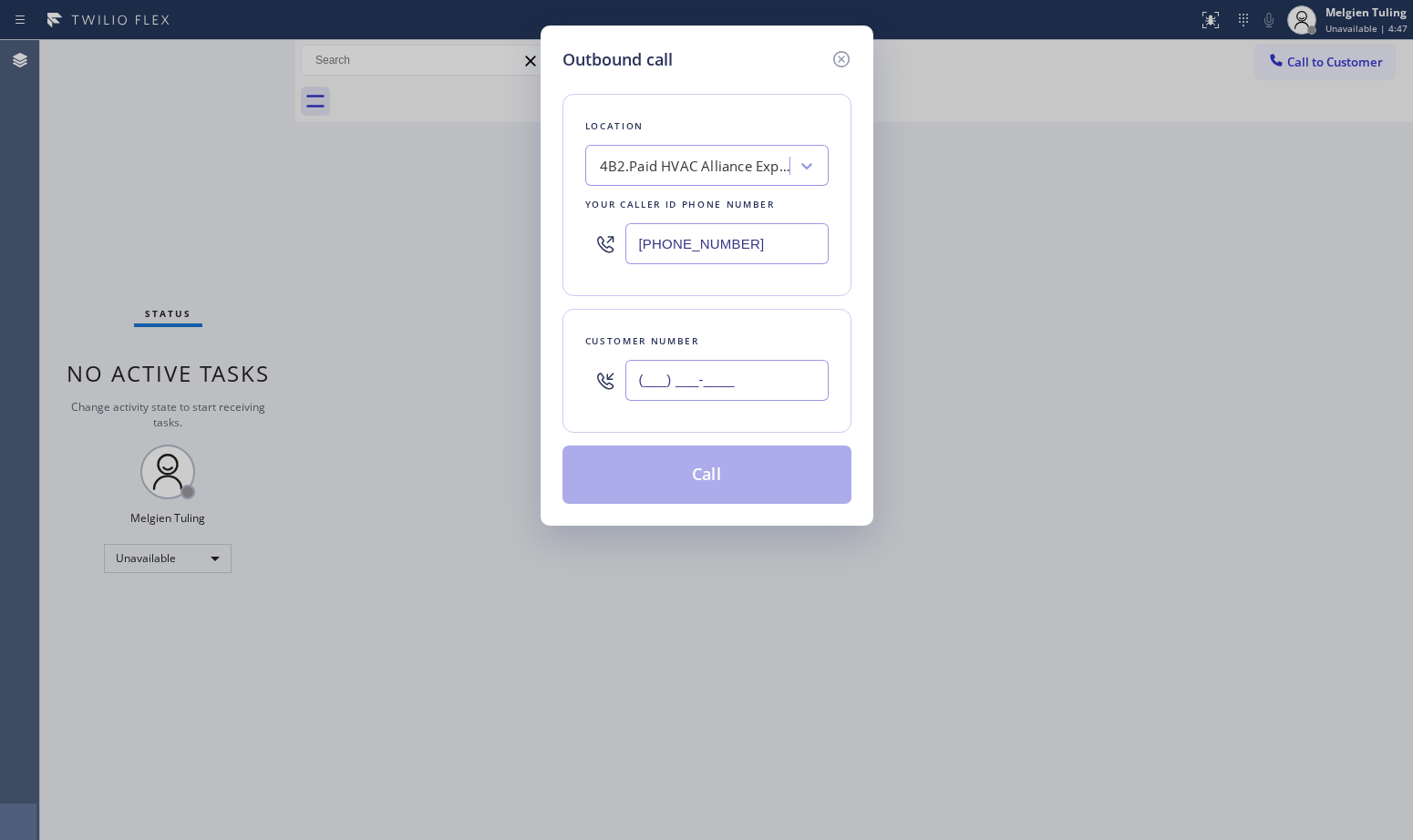
click at [690, 377] on input "(___) ___-____" at bounding box center [726, 379] width 203 height 41
paste input "650) 391-5446"
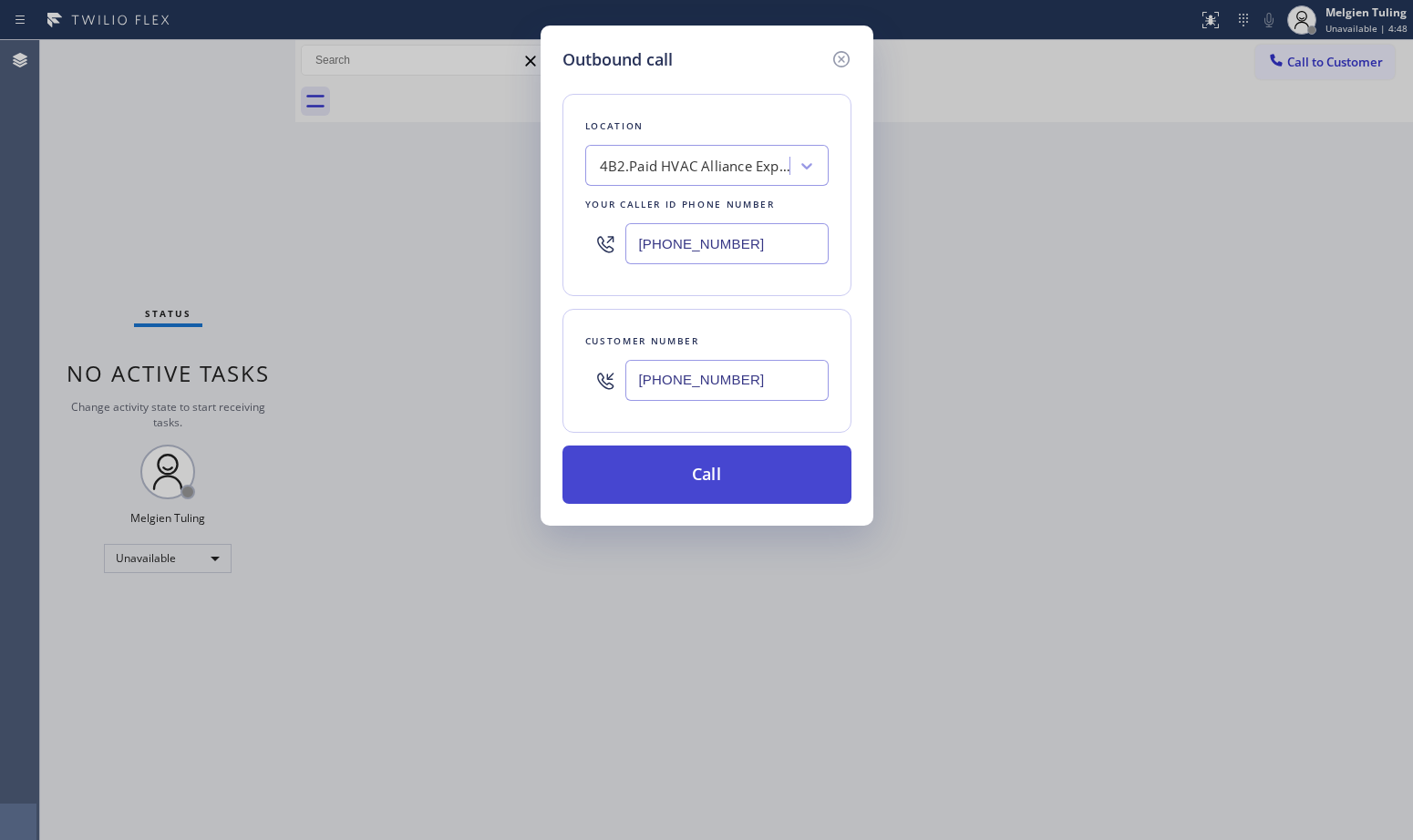
type input "[PHONE_NUMBER]"
click at [690, 475] on button "Call" at bounding box center [707, 474] width 289 height 58
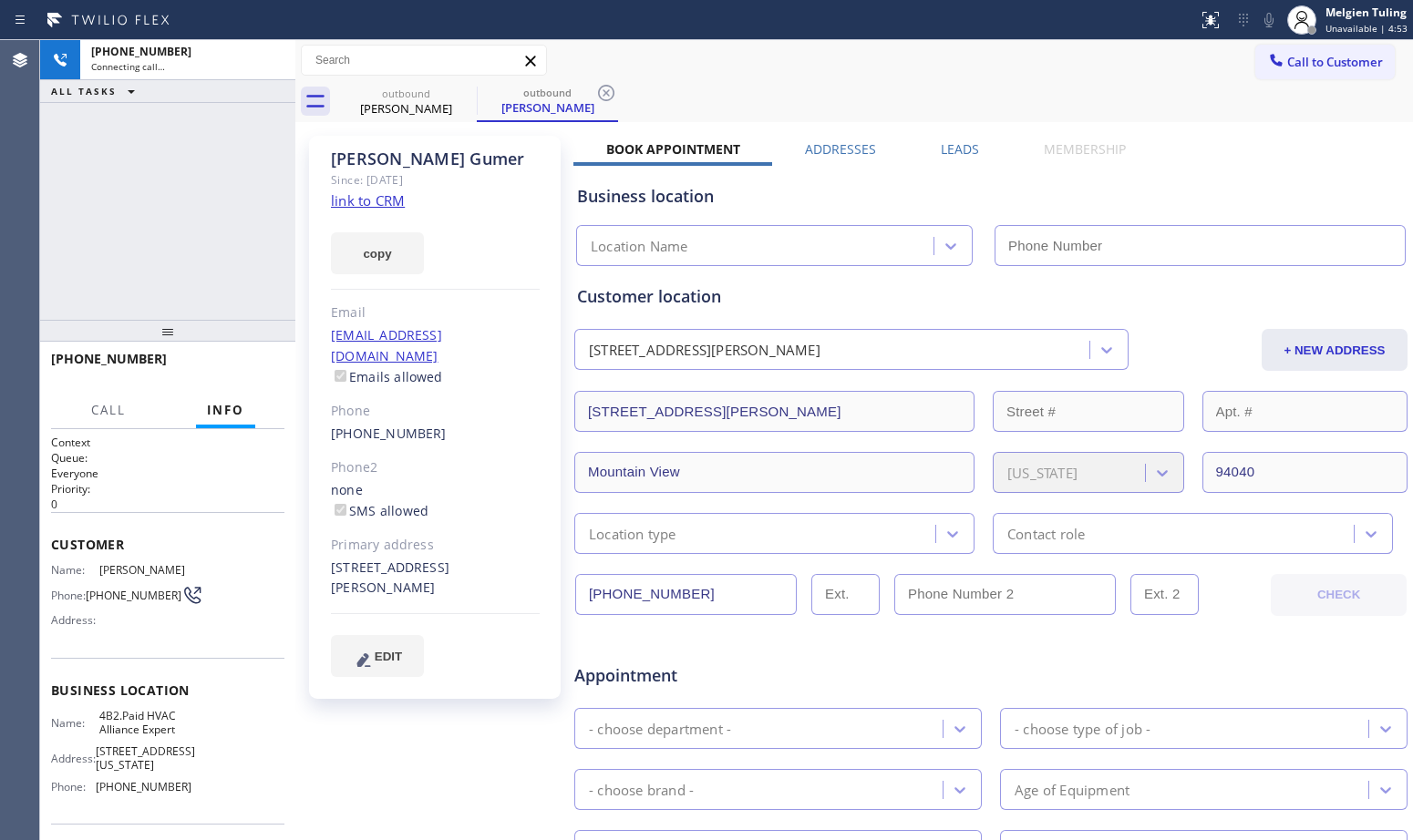
type input "[PHONE_NUMBER]"
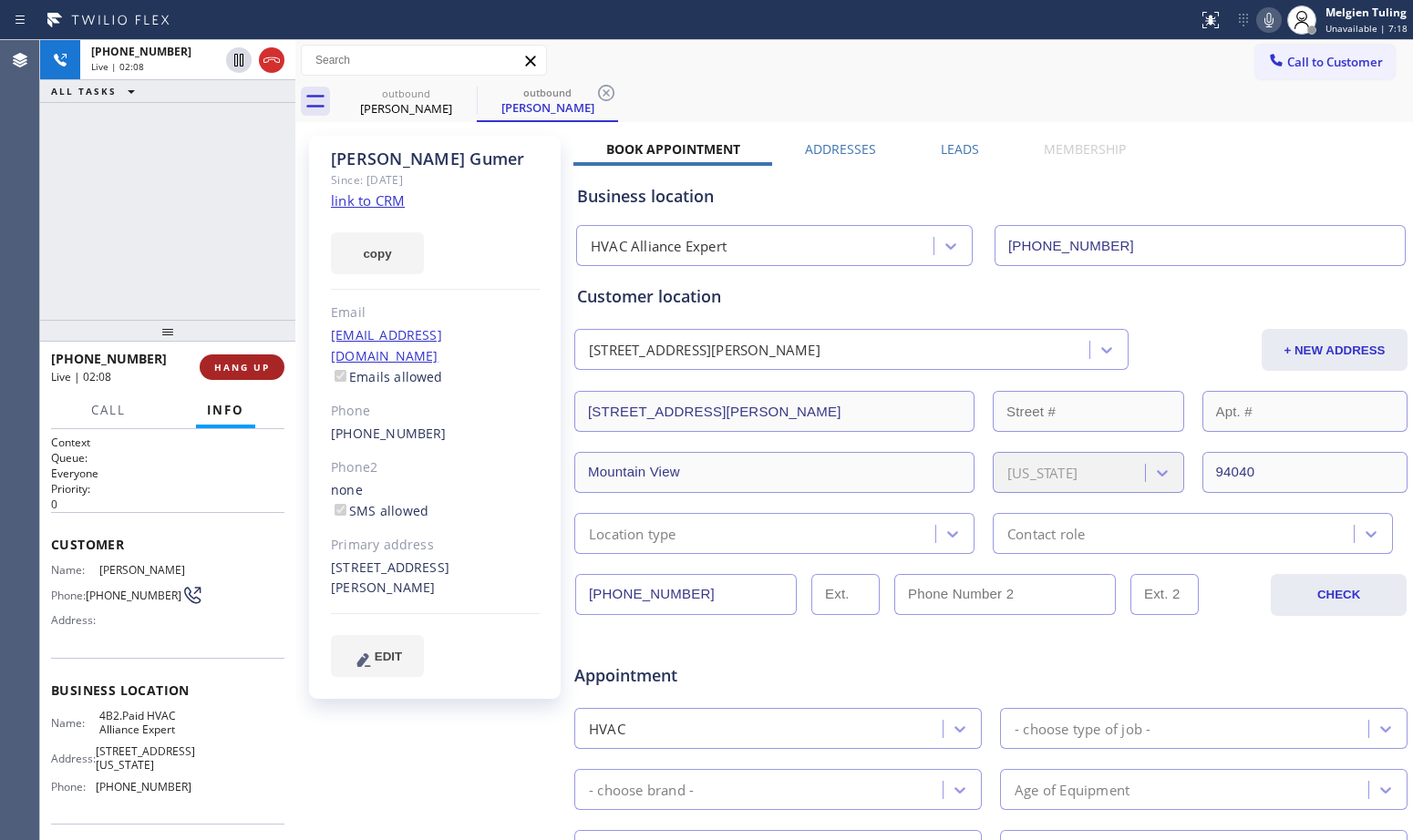
click at [244, 366] on span "HANG UP" at bounding box center [242, 367] width 55 height 13
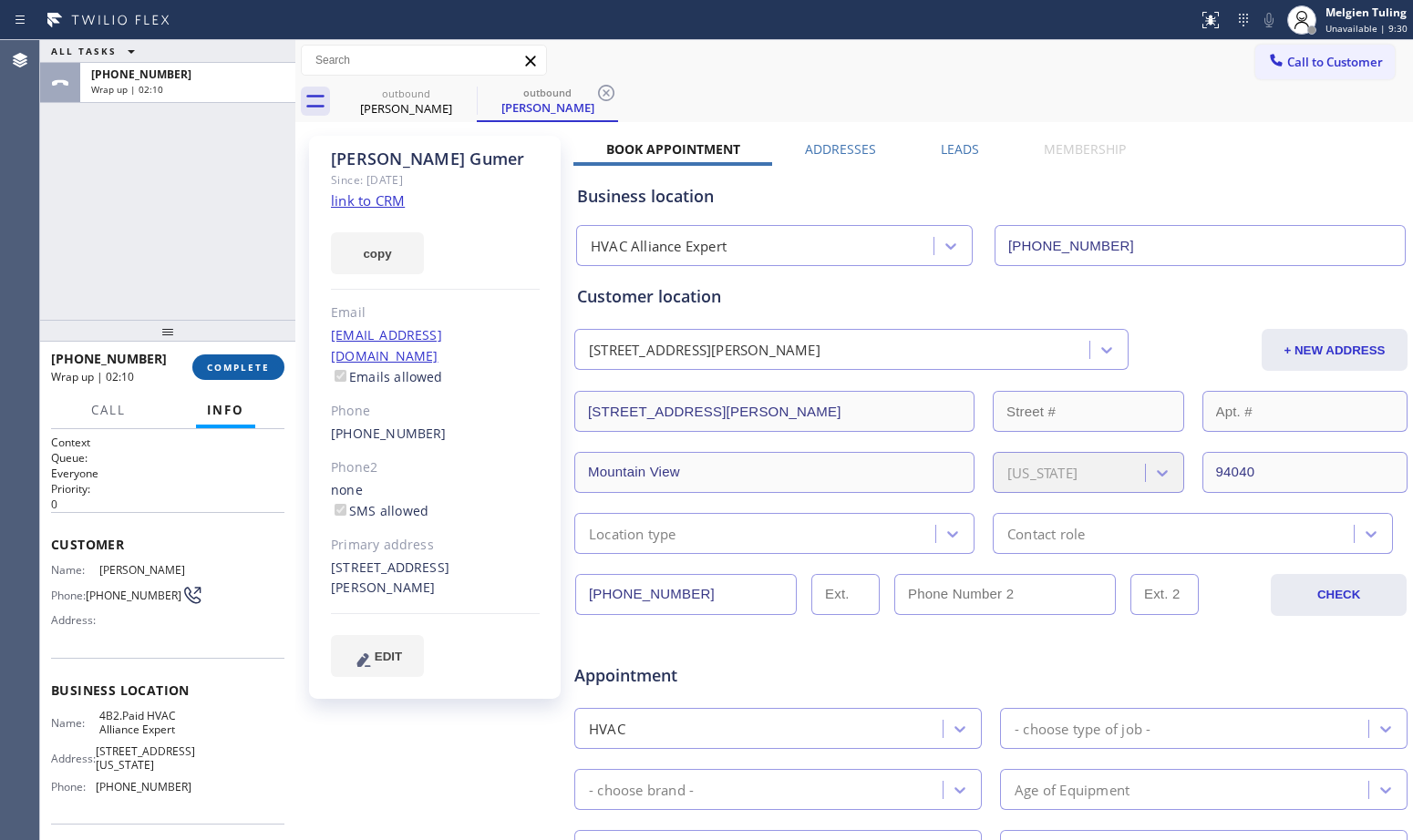
click at [225, 368] on span "COMPLETE" at bounding box center [238, 367] width 62 height 13
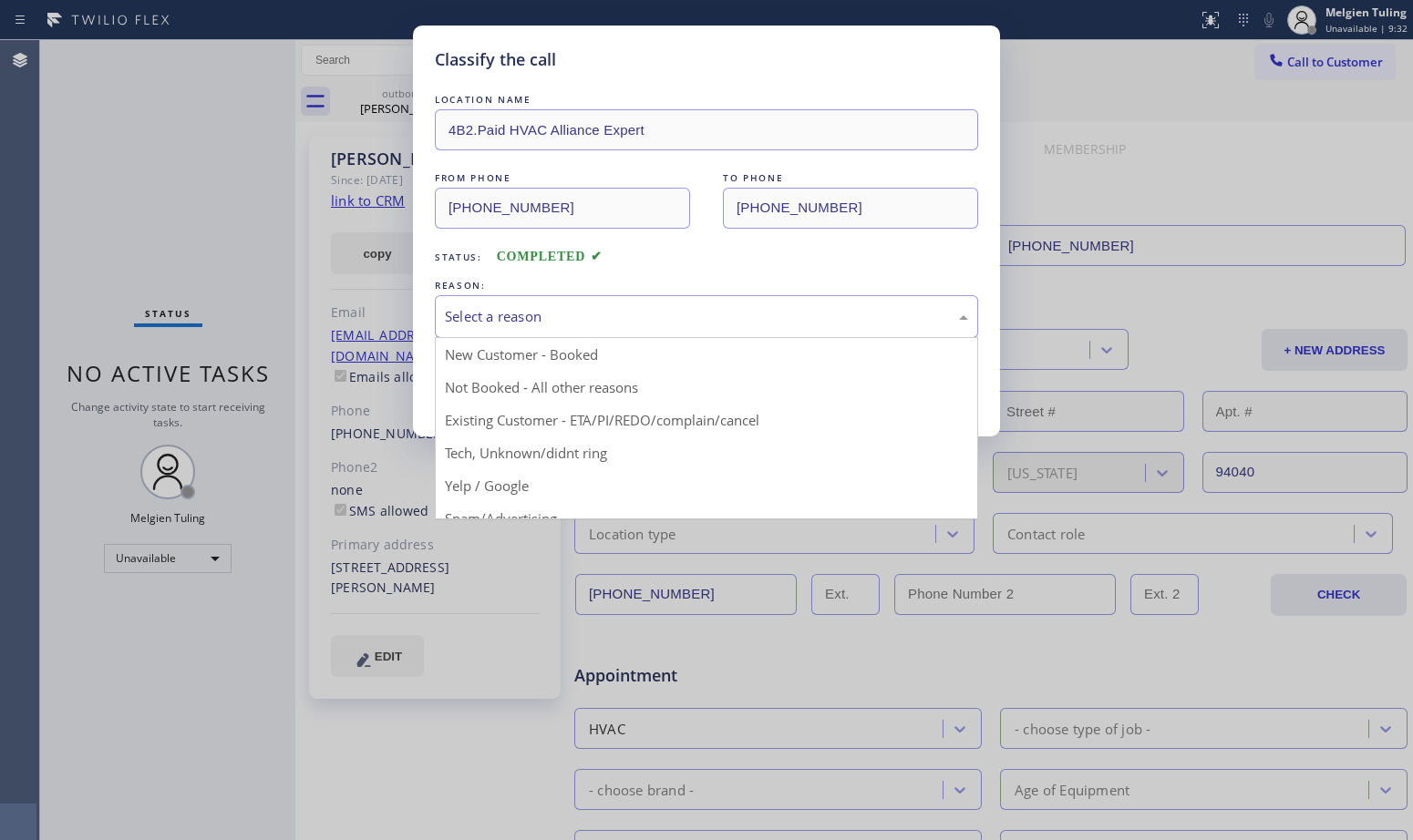
click at [473, 321] on div "Select a reason" at bounding box center [706, 316] width 523 height 21
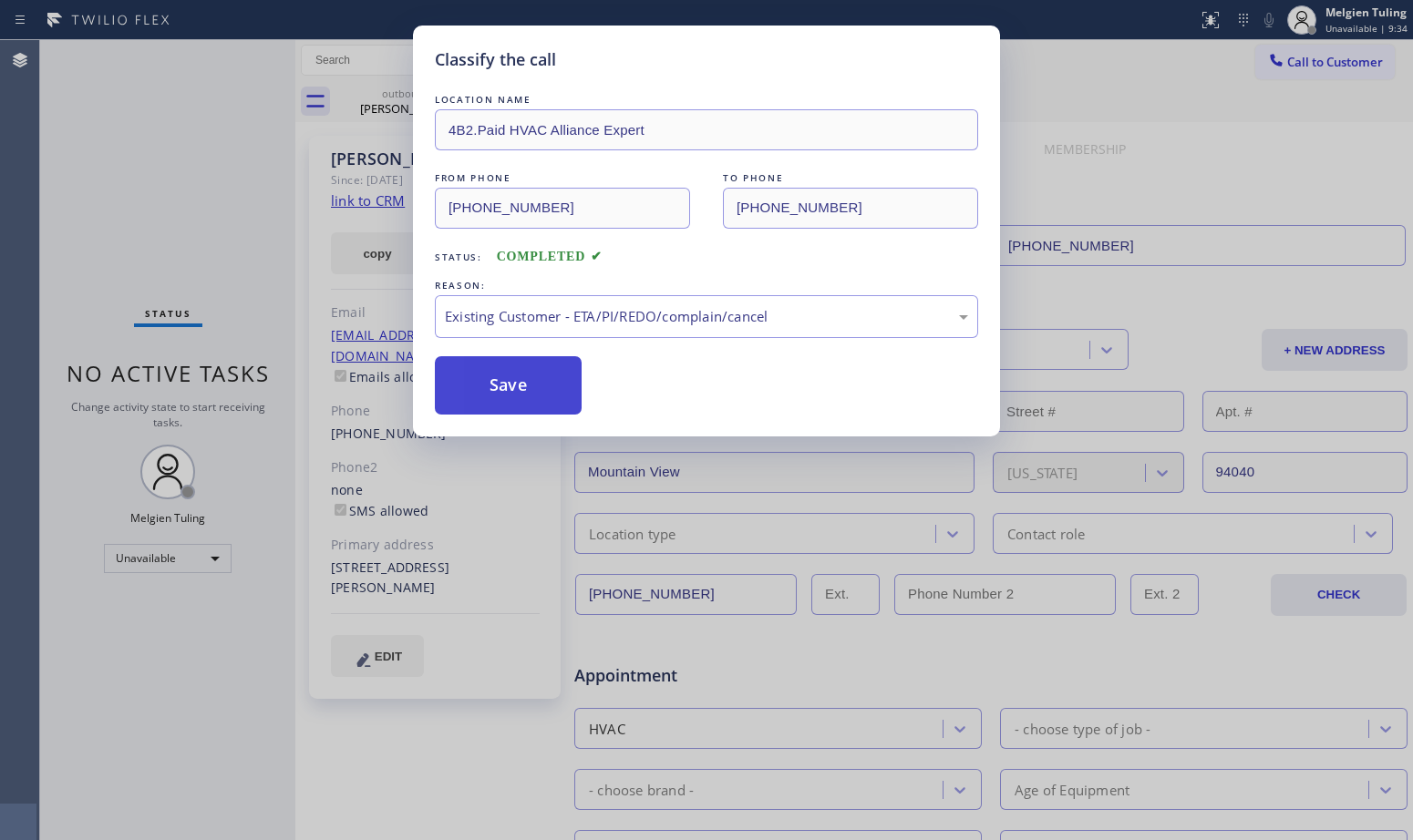
click at [518, 392] on button "Save" at bounding box center [508, 385] width 147 height 58
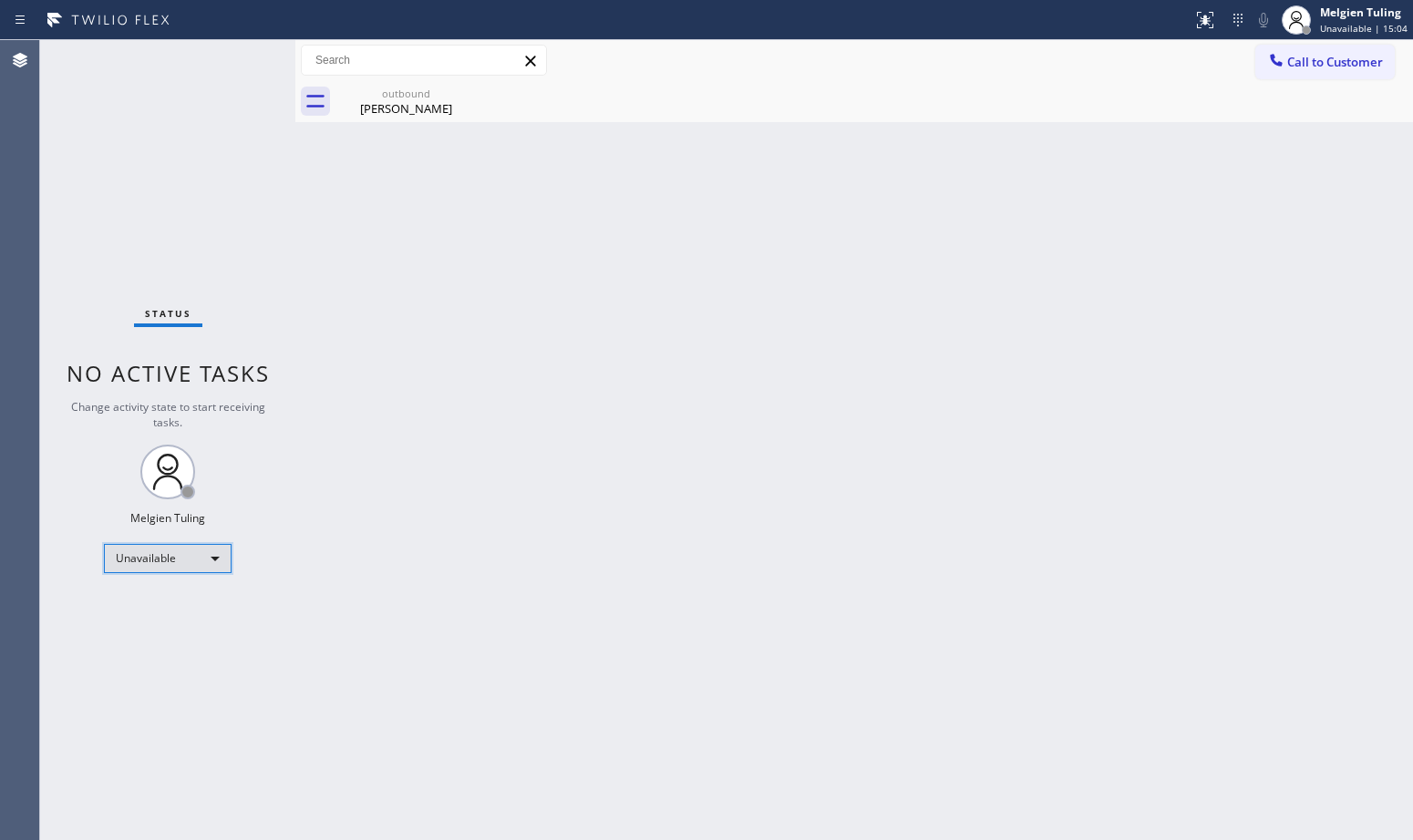
click at [217, 557] on div "Unavailable" at bounding box center [167, 558] width 128 height 29
click at [142, 603] on li "Available" at bounding box center [166, 607] width 124 height 22
click at [380, 472] on div "Back to Dashboard Change Sender ID Customers Technicians Select a contact Outbo…" at bounding box center [854, 440] width 1118 height 800
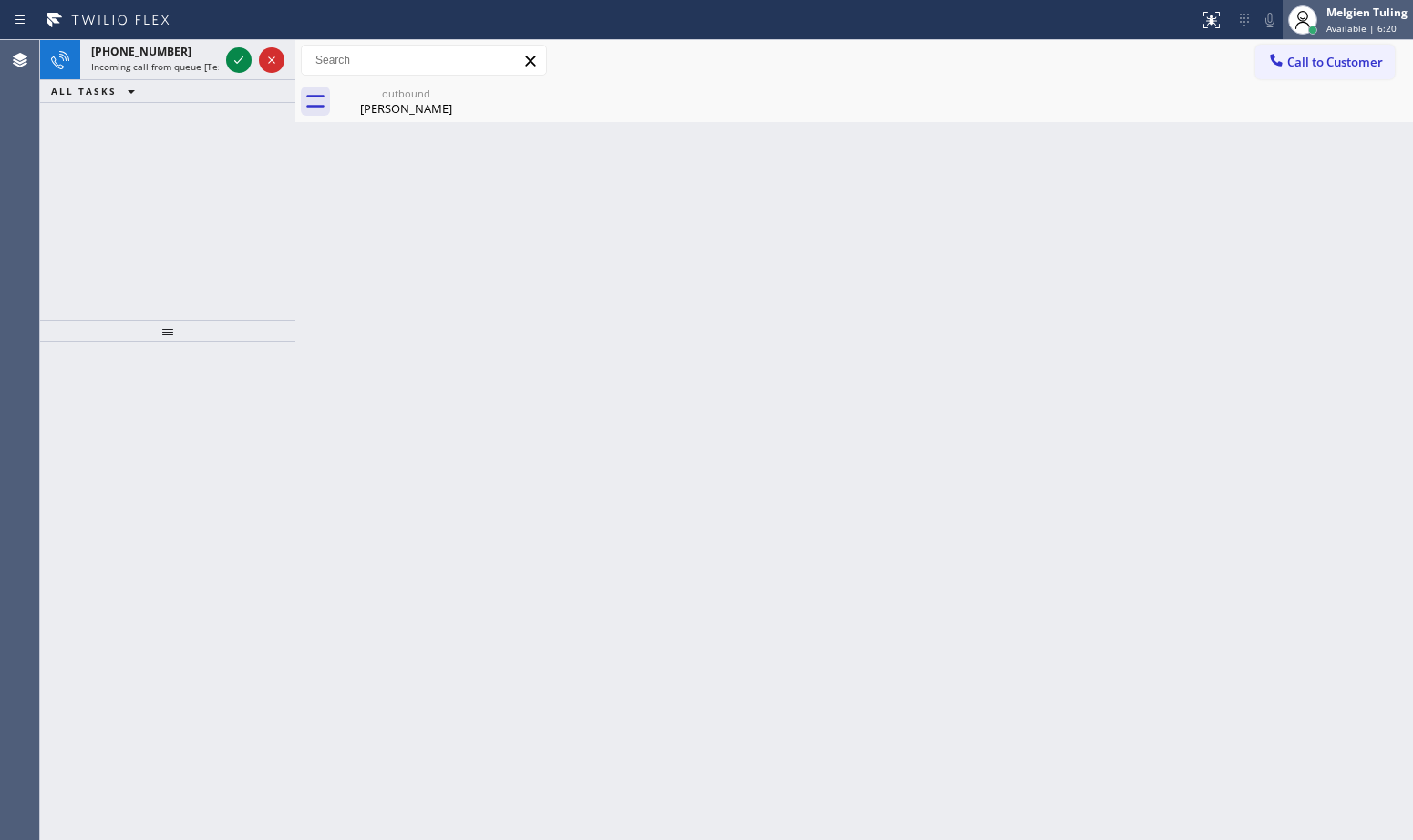
click at [1328, 15] on div "Melgien Tuling" at bounding box center [1367, 13] width 81 height 16
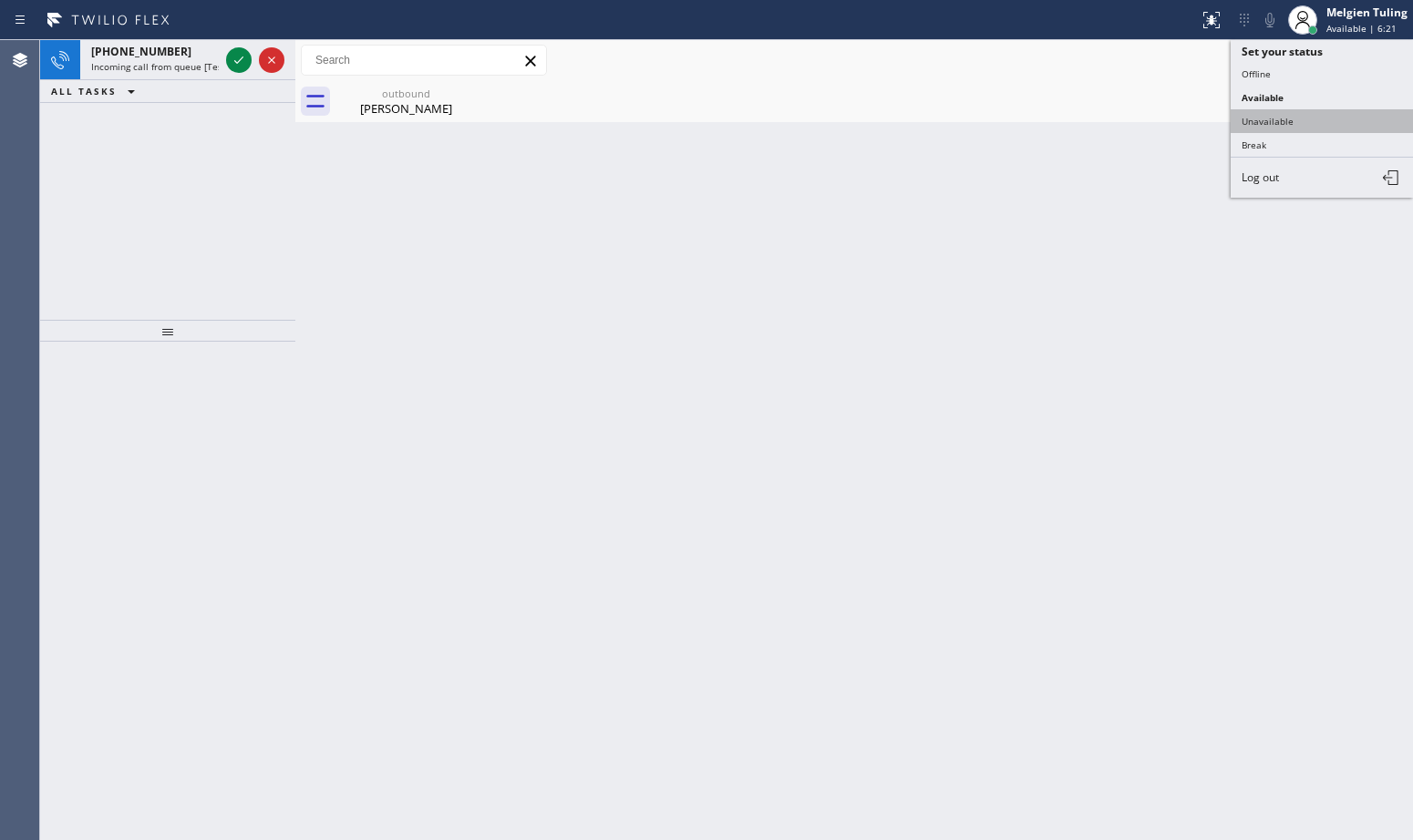
click at [1259, 121] on button "Unavailable" at bounding box center [1322, 121] width 182 height 24
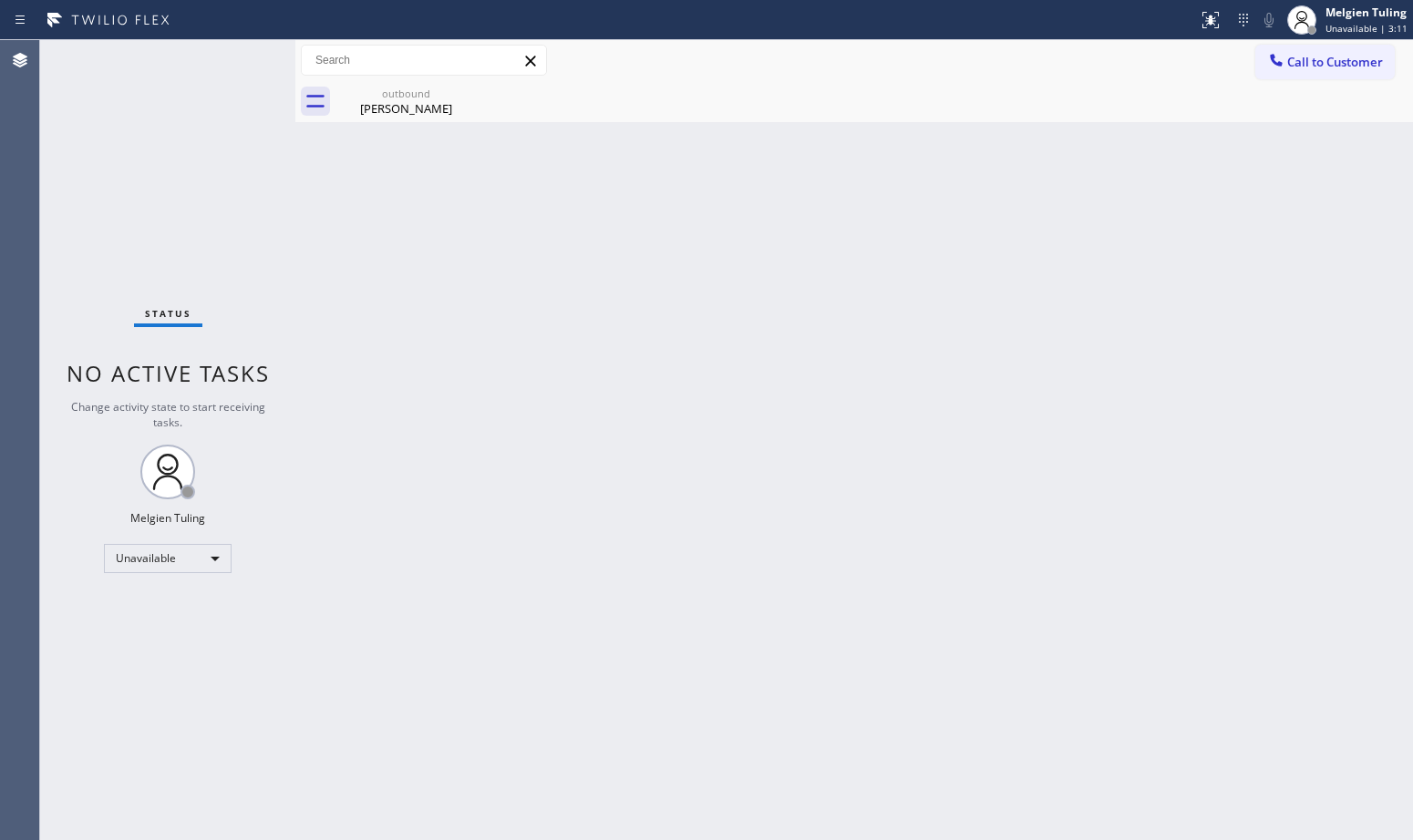
click at [834, 596] on div "Back to Dashboard Change Sender ID Customers Technicians Select a contact Outbo…" at bounding box center [854, 440] width 1118 height 800
click at [1328, 16] on div "Melgien Tuling" at bounding box center [1366, 13] width 82 height 16
click at [1269, 100] on button "Available" at bounding box center [1322, 97] width 182 height 24
click at [901, 266] on div "Back to Dashboard Change Sender ID Customers Technicians Select a contact Outbo…" at bounding box center [854, 440] width 1118 height 800
click at [519, 465] on div "Back to Dashboard Change Sender ID Customers Technicians Select a contact Outbo…" at bounding box center [854, 440] width 1118 height 800
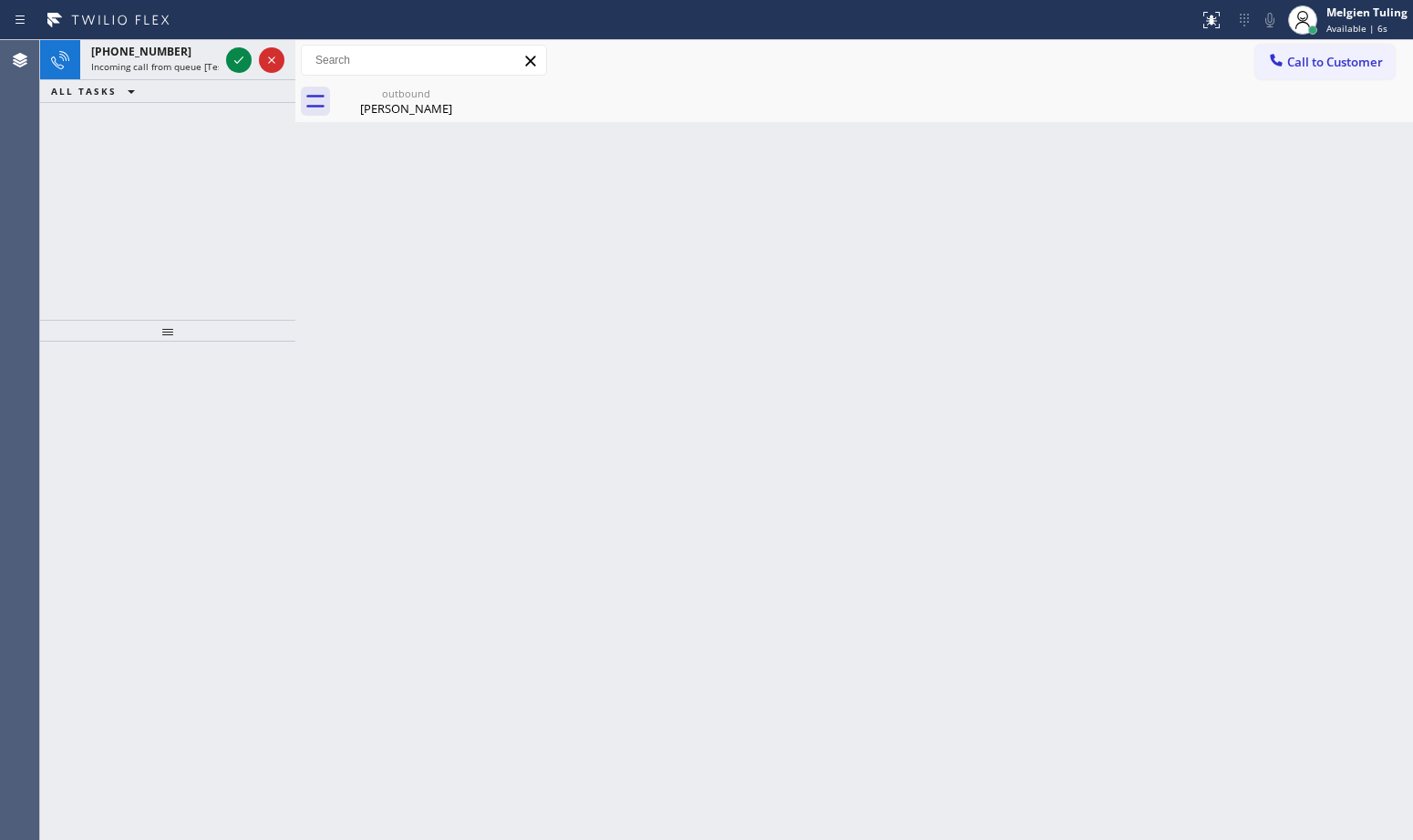
drag, startPoint x: 70, startPoint y: 247, endPoint x: 105, endPoint y: 158, distance: 95.6
click at [70, 246] on div "[PHONE_NUMBER] Incoming call from queue [Test] All ALL TASKS ALL TASKS ACTIVE T…" at bounding box center [167, 179] width 256 height 279
click at [247, 57] on icon at bounding box center [239, 60] width 22 height 22
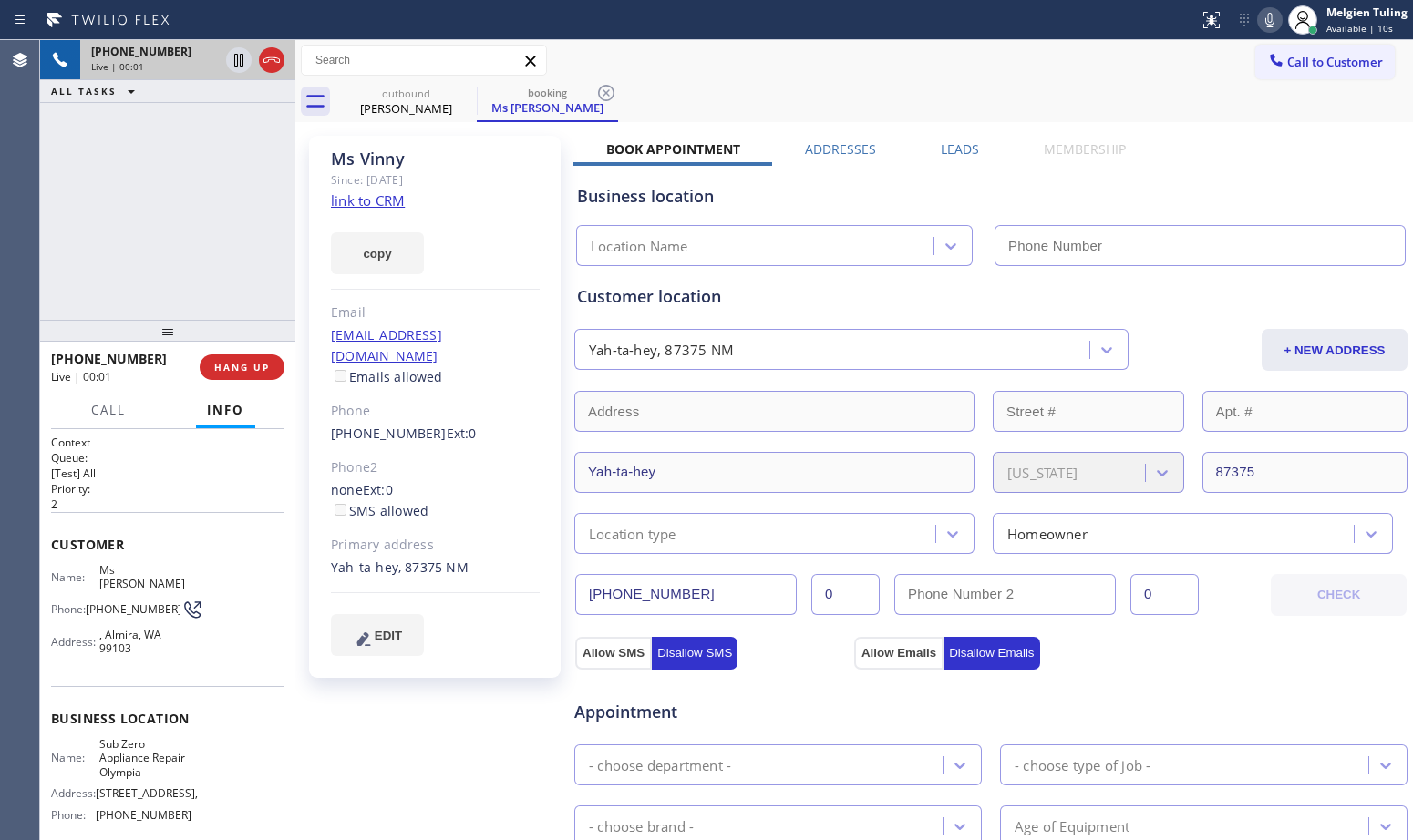
type input "[PHONE_NUMBER]"
click at [800, 301] on div "Customer location" at bounding box center [990, 296] width 827 height 25
click at [493, 229] on div "copy" at bounding box center [435, 242] width 209 height 62
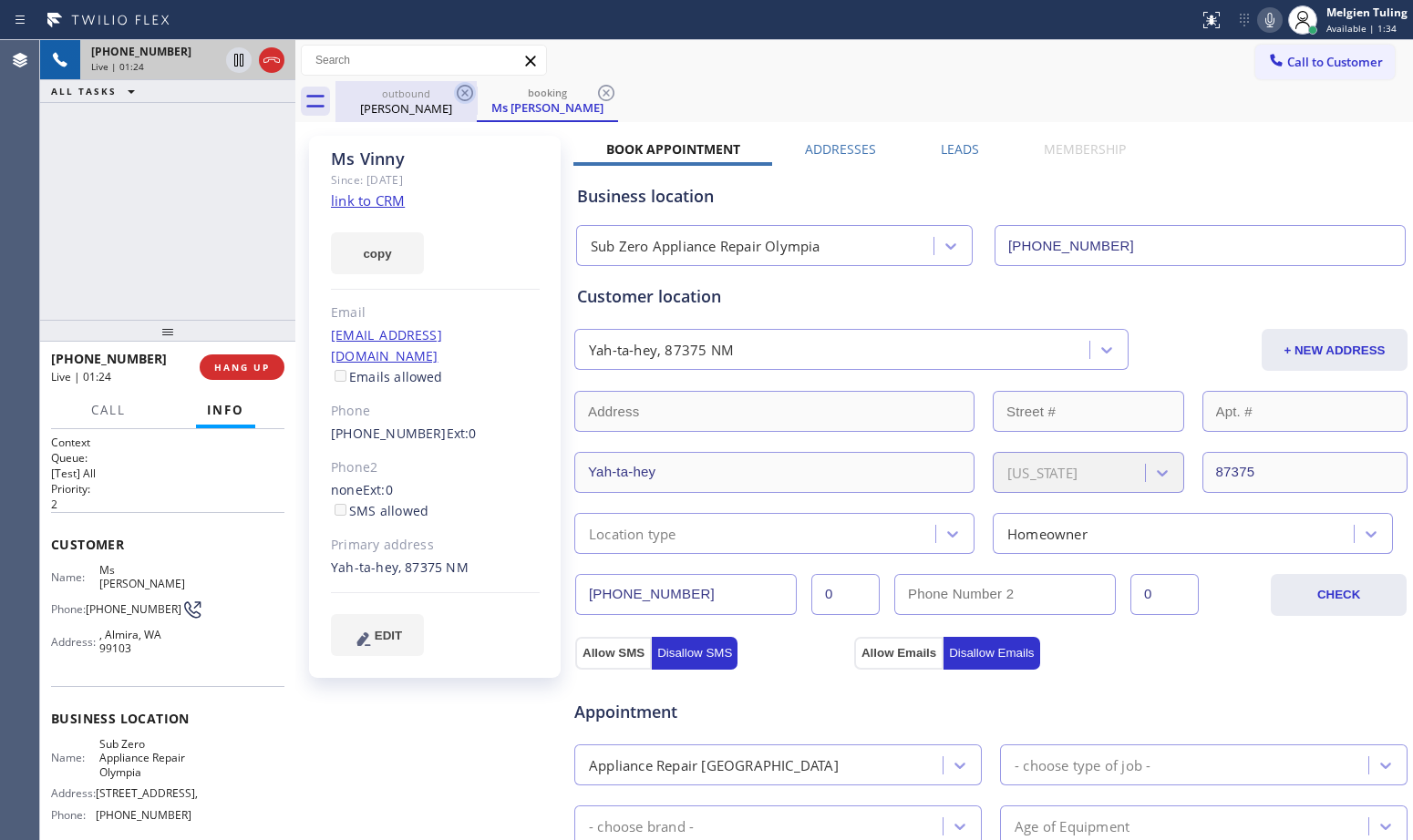
drag, startPoint x: 463, startPoint y: 94, endPoint x: 439, endPoint y: 181, distance: 90.2
drag, startPoint x: 439, startPoint y: 181, endPoint x: 442, endPoint y: 154, distance: 27.2
click at [442, 154] on div "Ms [PERSON_NAME]" at bounding box center [435, 158] width 209 height 21
click at [867, 81] on div "outbound [PERSON_NAME] booking Ms [PERSON_NAME]" at bounding box center [875, 101] width 1078 height 41
click at [891, 71] on div "Call to Customer Outbound call Location HVAC Alliance Expert Your caller id pho…" at bounding box center [854, 60] width 1118 height 32
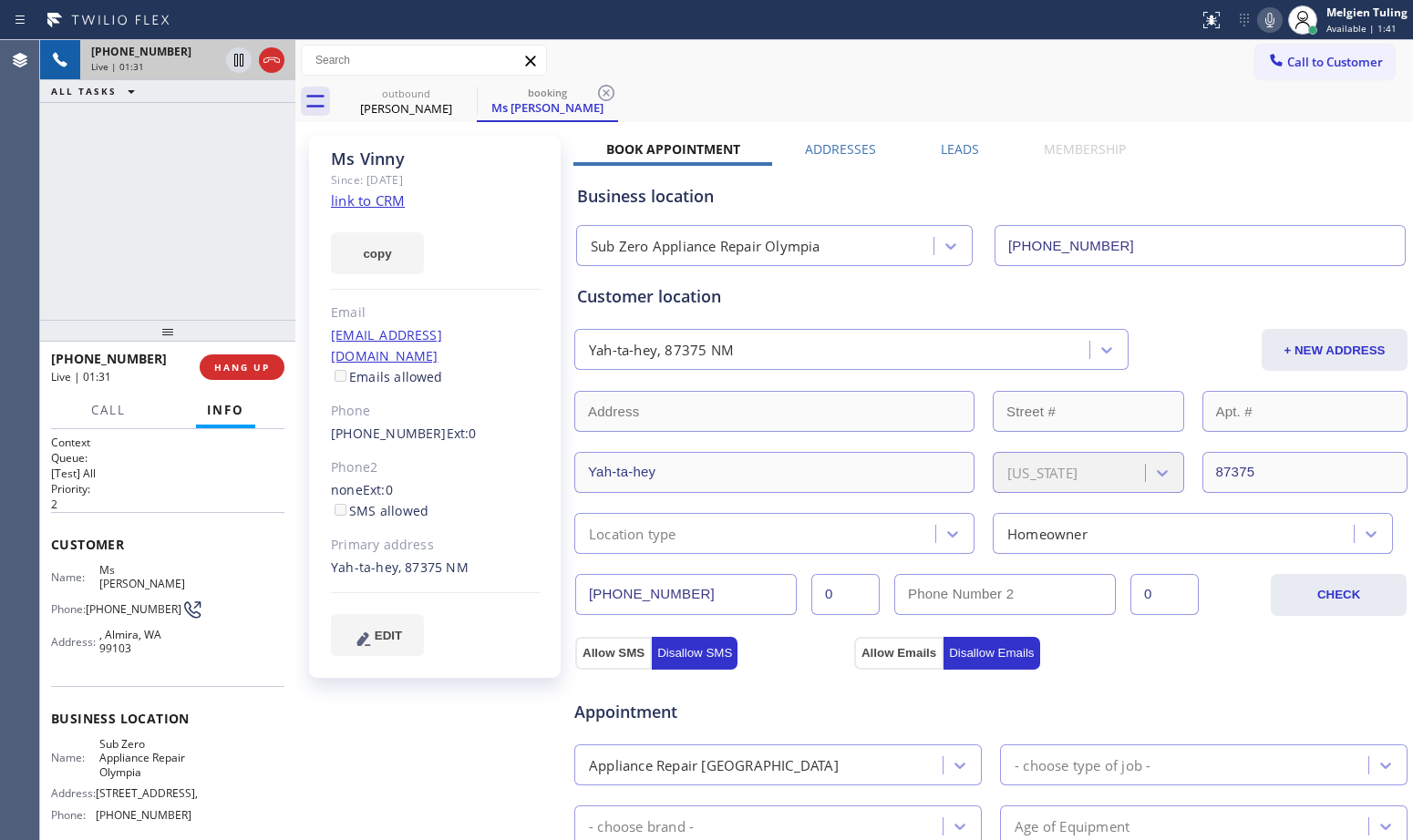
click at [1277, 24] on icon at bounding box center [1270, 20] width 22 height 22
click at [236, 62] on icon at bounding box center [239, 60] width 22 height 22
click at [459, 92] on icon at bounding box center [465, 93] width 22 height 22
click at [473, 88] on icon at bounding box center [465, 93] width 22 height 22
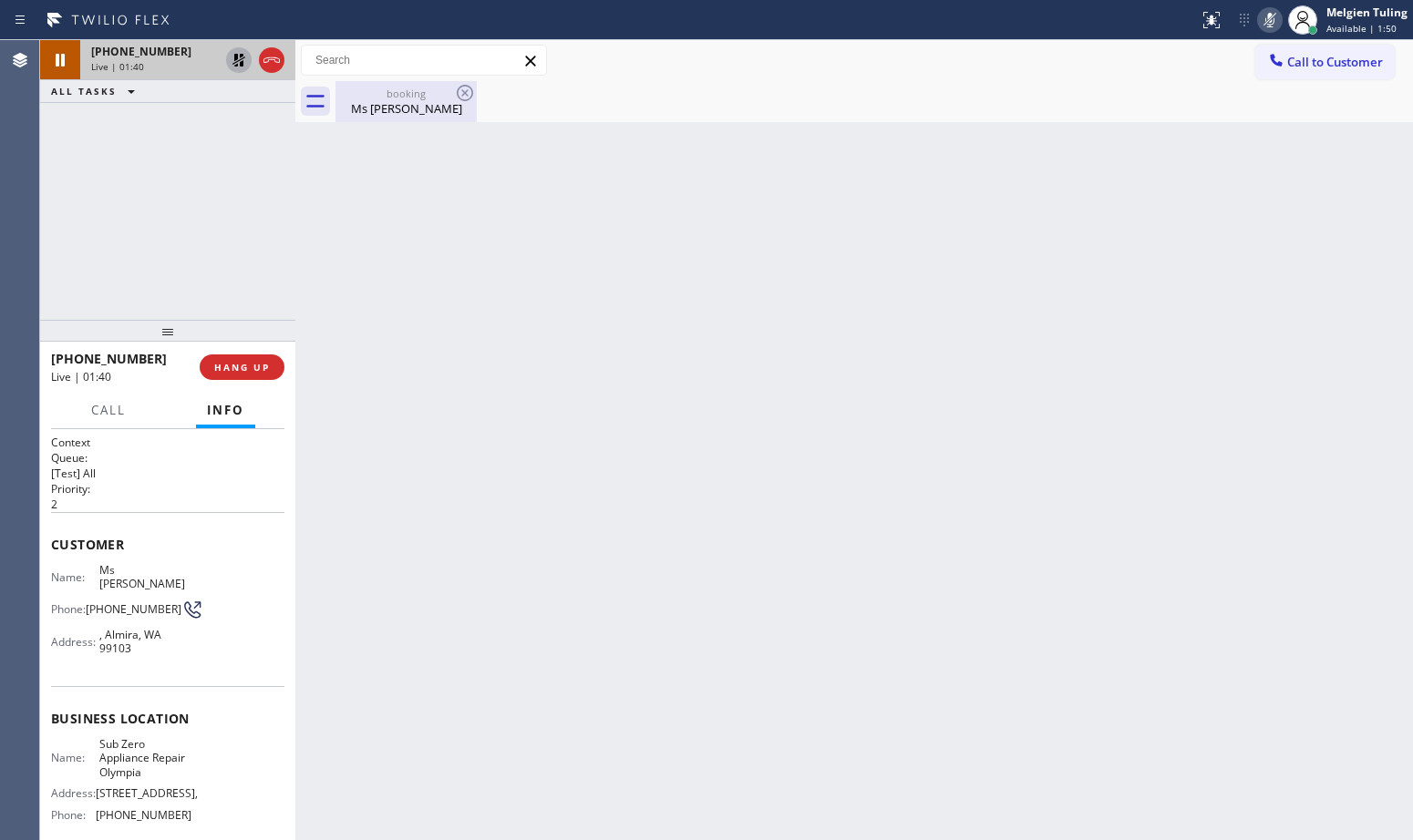
click at [405, 108] on div "Ms [PERSON_NAME]" at bounding box center [405, 108] width 138 height 17
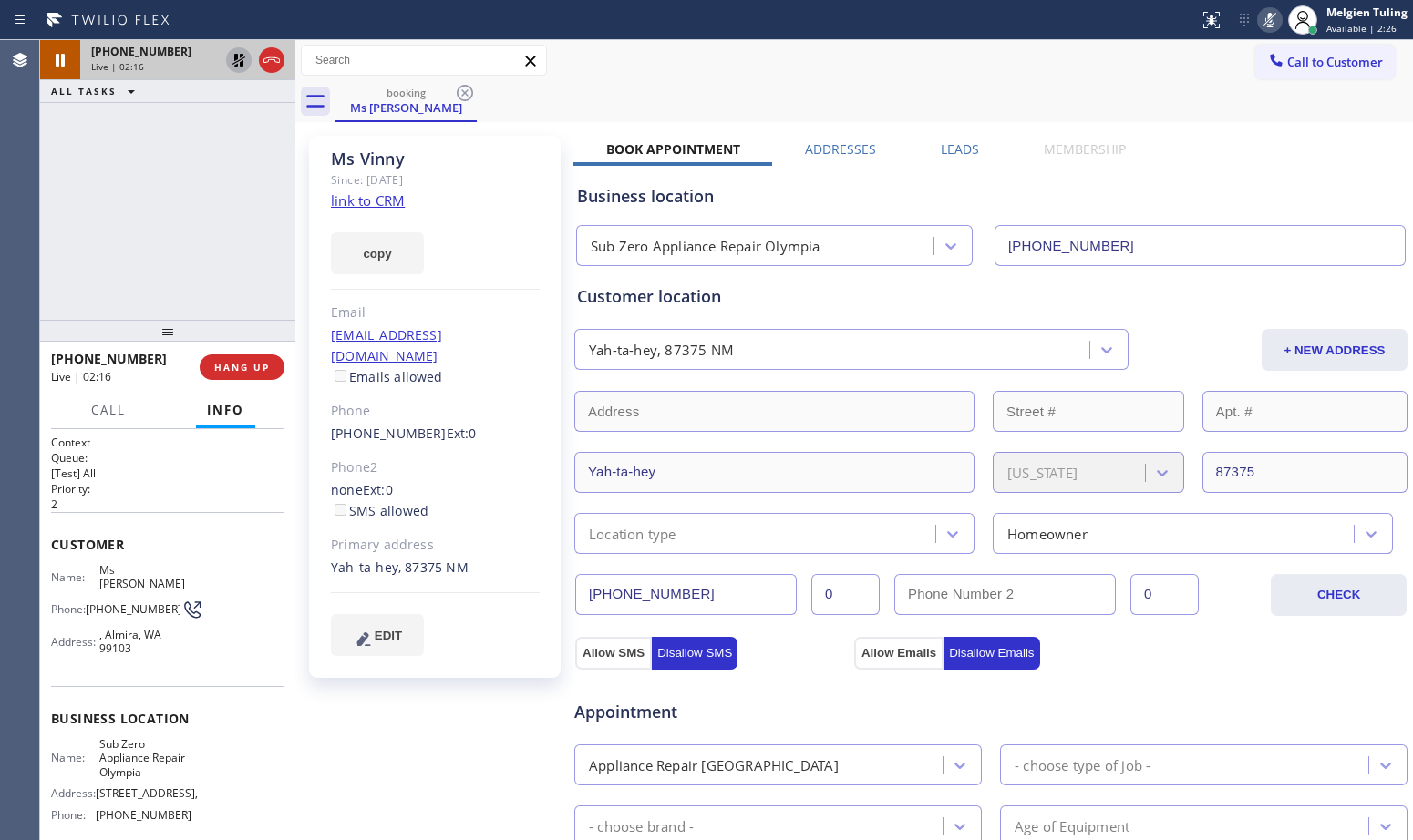
drag, startPoint x: 823, startPoint y: 722, endPoint x: 802, endPoint y: 707, distance: 25.8
click at [802, 707] on span "Appointment" at bounding box center [712, 712] width 275 height 25
click at [98, 215] on div "[PHONE_NUMBER] Live | 02:44 ALL TASKS ALL TASKS ACTIVE TASKS TASKS IN WRAP UP" at bounding box center [167, 179] width 256 height 279
click at [487, 237] on div "copy" at bounding box center [435, 242] width 209 height 62
click at [1266, 17] on icon at bounding box center [1270, 20] width 22 height 22
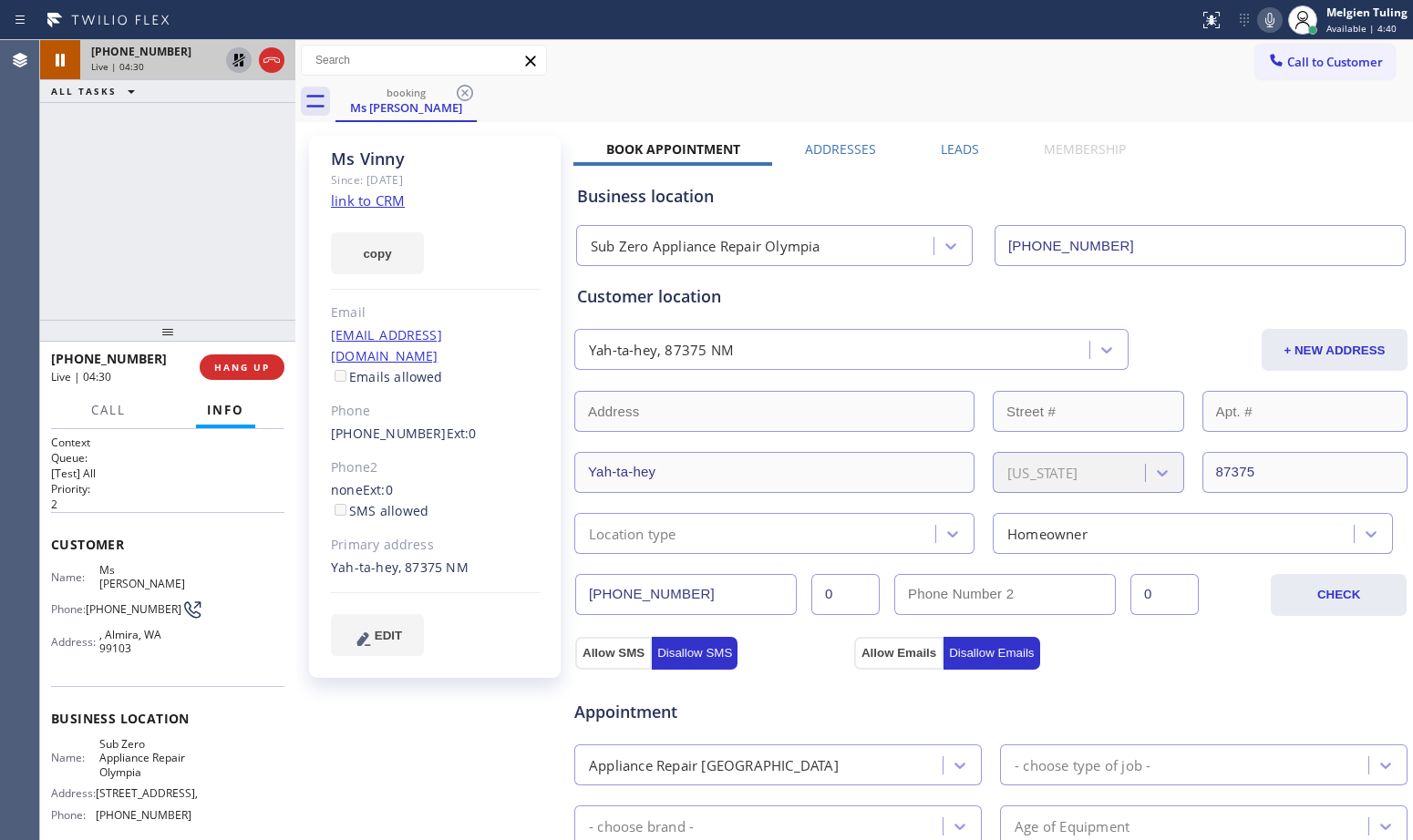
click at [242, 62] on icon at bounding box center [239, 59] width 13 height 13
click at [531, 231] on div "copy" at bounding box center [435, 242] width 209 height 62
click at [474, 206] on div "Ms [PERSON_NAME] Since: [DATE] link to CRM copy Email [EMAIL_ADDRESS][DOMAIN_NA…" at bounding box center [435, 406] width 252 height 542
click at [503, 191] on div "Ms [PERSON_NAME] Since: [DATE] link to CRM copy Email [EMAIL_ADDRESS][DOMAIN_NA…" at bounding box center [435, 406] width 252 height 542
click at [691, 102] on div "booking Ms [PERSON_NAME]" at bounding box center [875, 101] width 1078 height 41
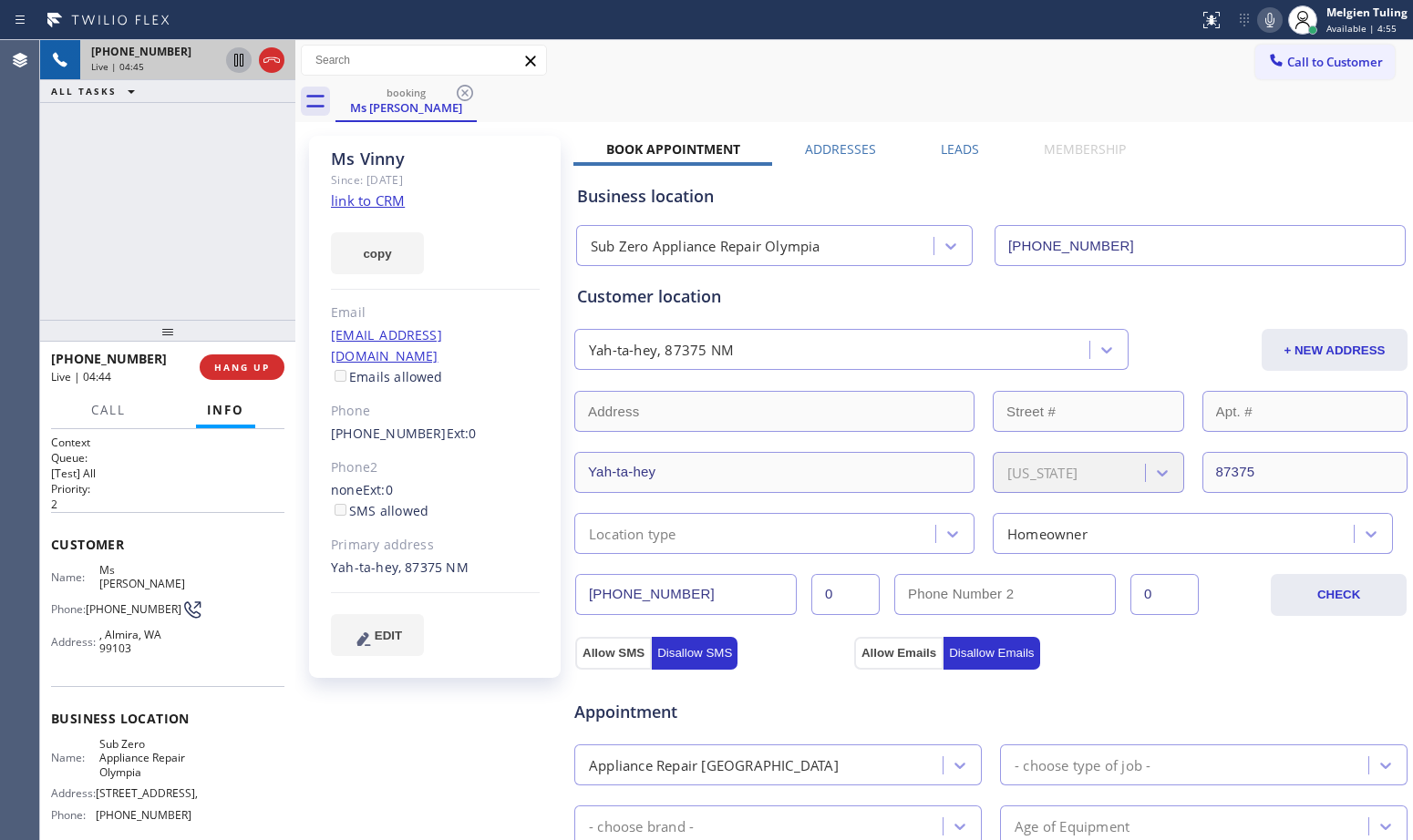
click at [1141, 77] on div "Call to Customer Outbound call Location HVAC Alliance Expert Your caller id pho…" at bounding box center [854, 59] width 1118 height 41
click at [1272, 21] on icon at bounding box center [1269, 20] width 9 height 15
click at [230, 58] on icon at bounding box center [239, 60] width 22 height 22
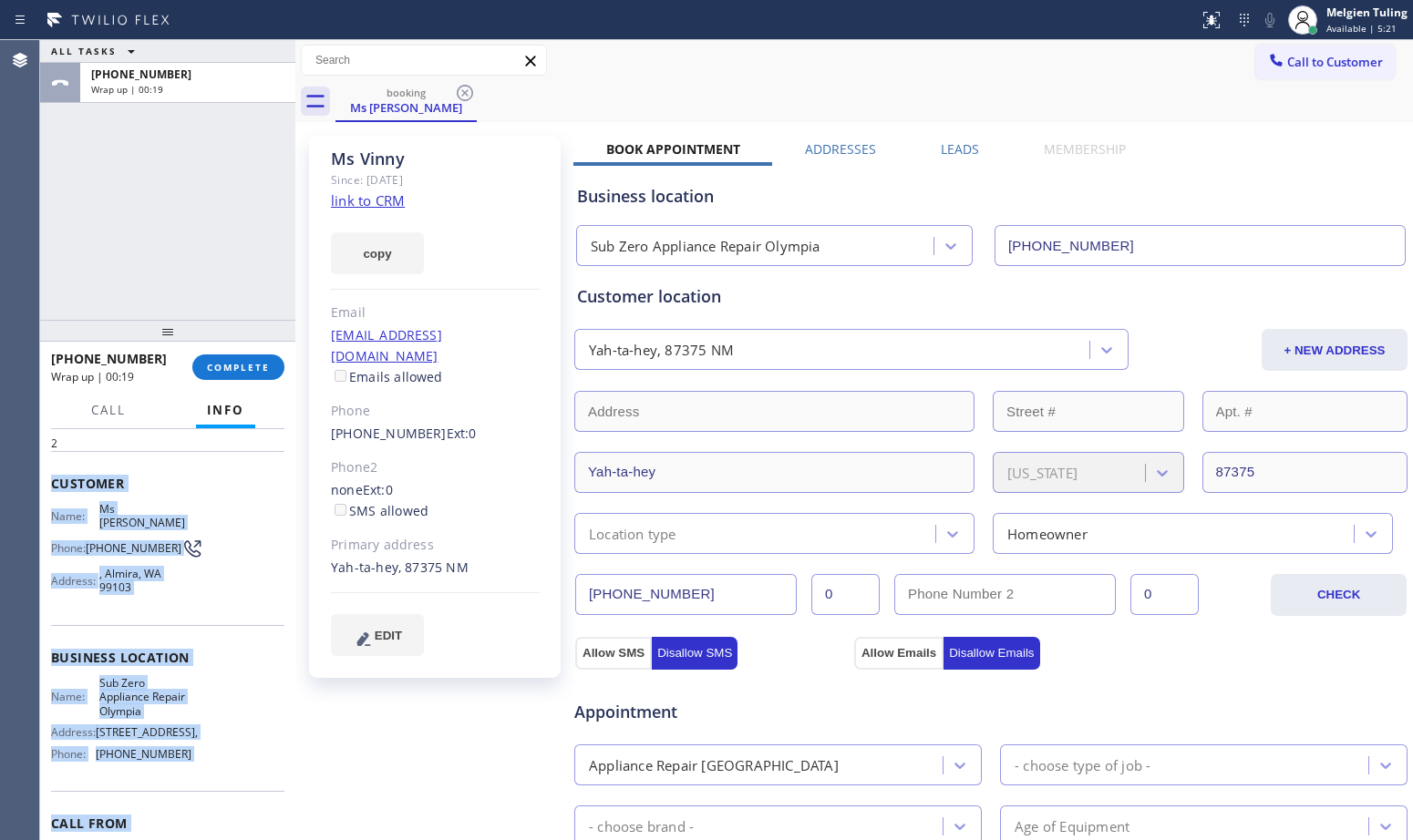
scroll to position [162, 0]
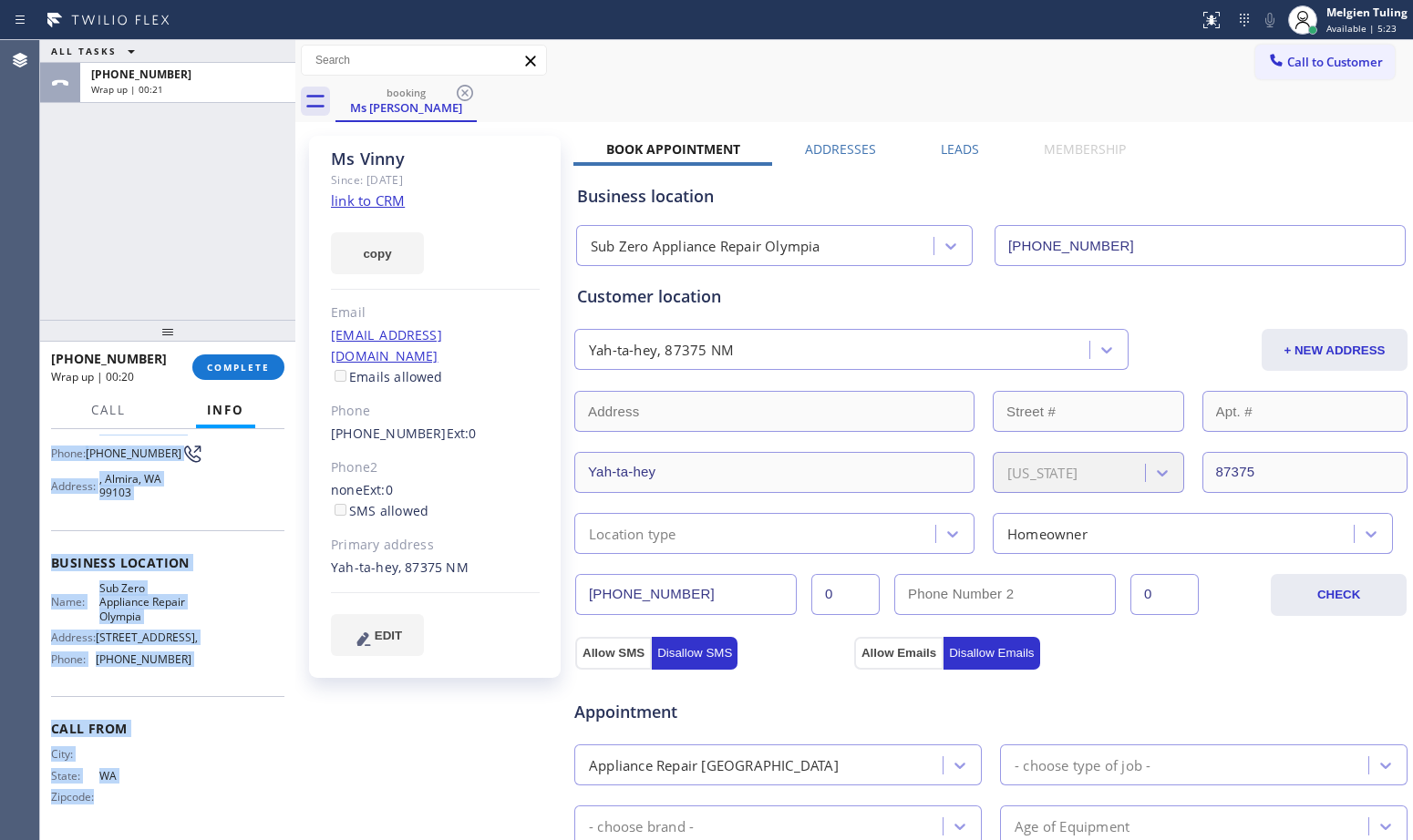
drag, startPoint x: 44, startPoint y: 544, endPoint x: 159, endPoint y: 821, distance: 299.9
click at [159, 821] on div "Context Queue: [Test] All Priority: 2 Customer Name: Ms [PERSON_NAME] Phone: [P…" at bounding box center [167, 634] width 256 height 411
copy div "Customer Name: Ms [PERSON_NAME] Phone: [PHONE_NUMBER] Address: [GEOGRAPHIC_DATA…"
click at [382, 198] on link "link to CRM" at bounding box center [368, 200] width 74 height 18
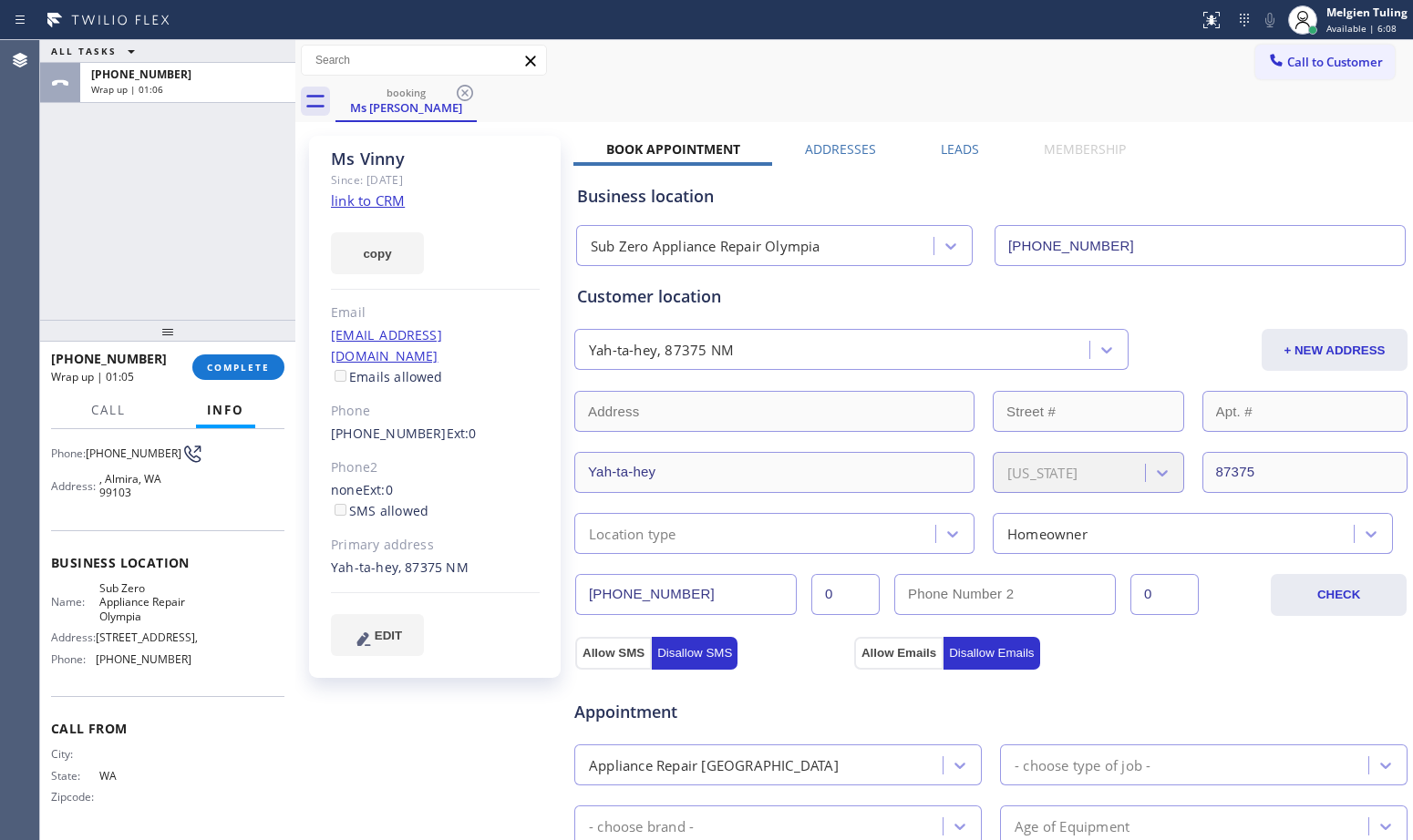
click at [513, 401] on div "Phone" at bounding box center [435, 411] width 209 height 21
click at [248, 369] on span "COMPLETE" at bounding box center [238, 367] width 62 height 13
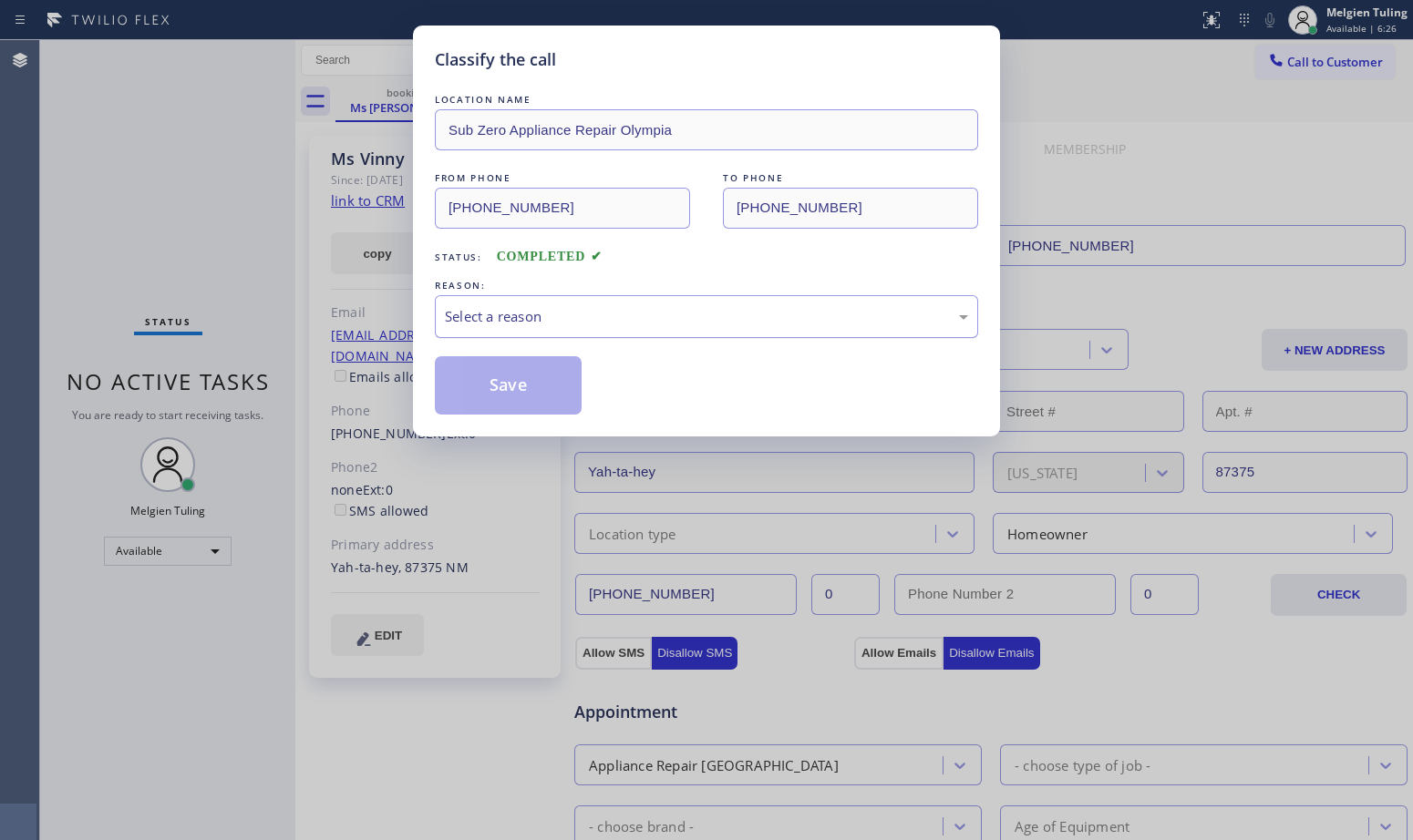
click at [478, 321] on div "Select a reason" at bounding box center [706, 316] width 523 height 21
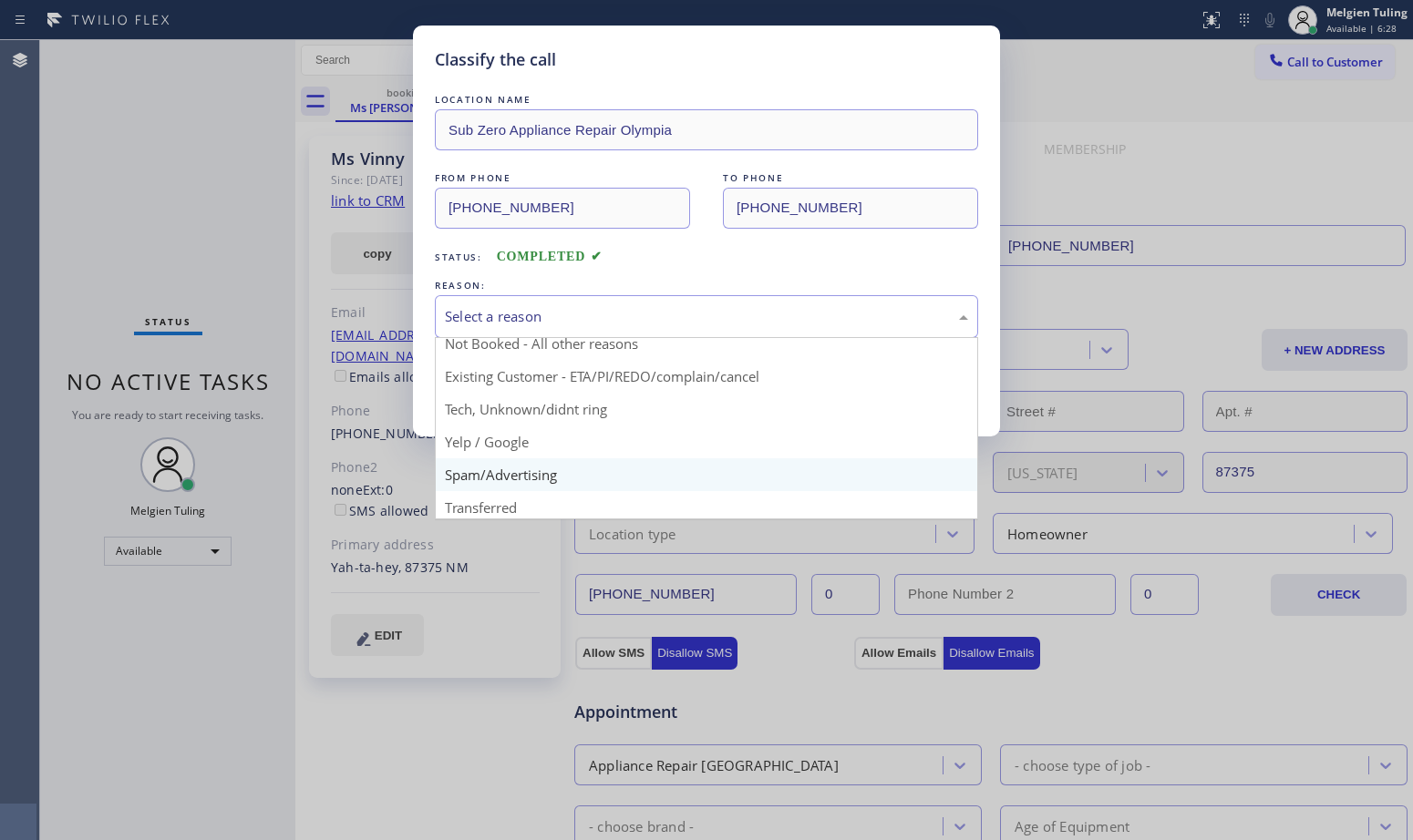
scroll to position [24, 0]
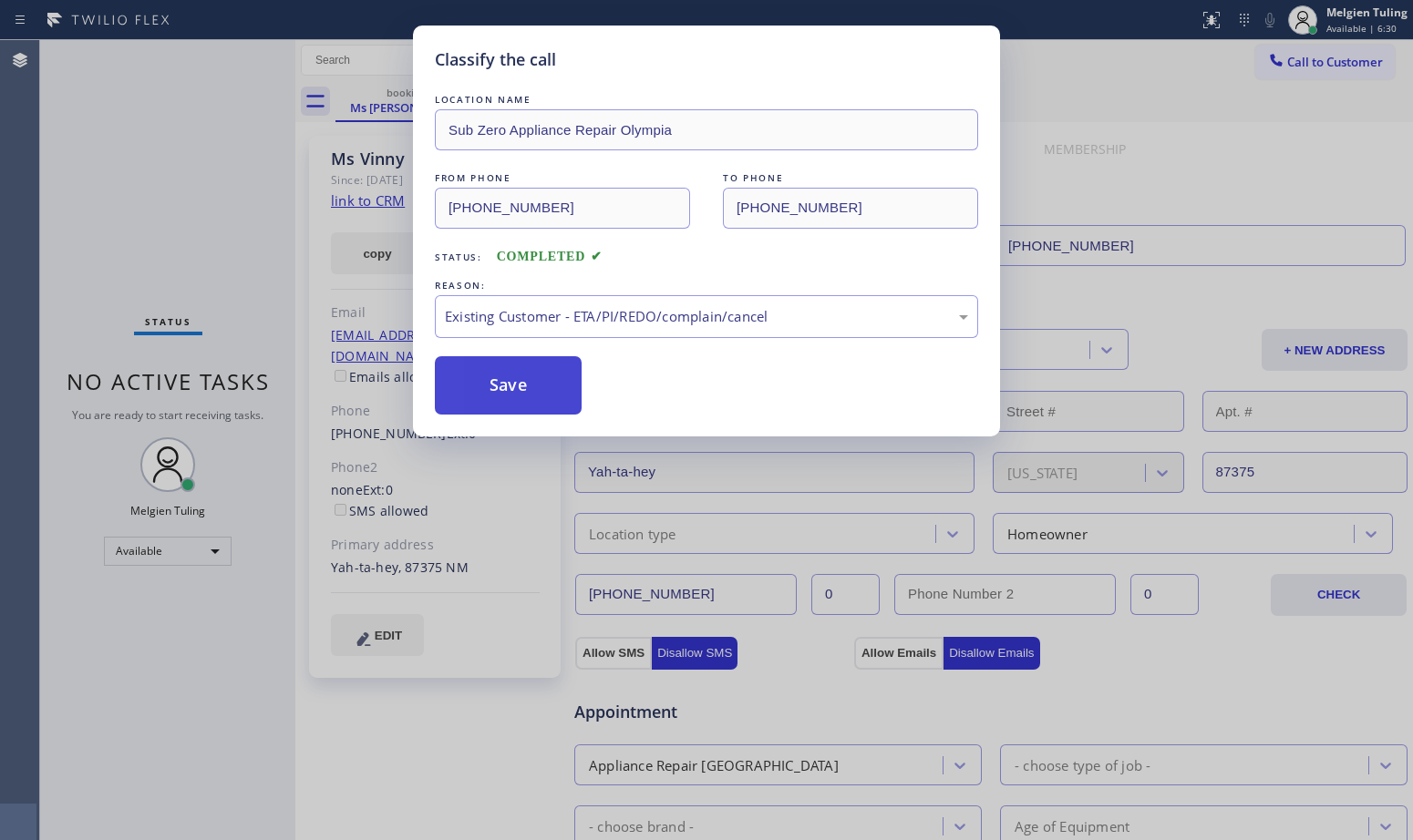
click at [526, 401] on button "Save" at bounding box center [508, 385] width 147 height 58
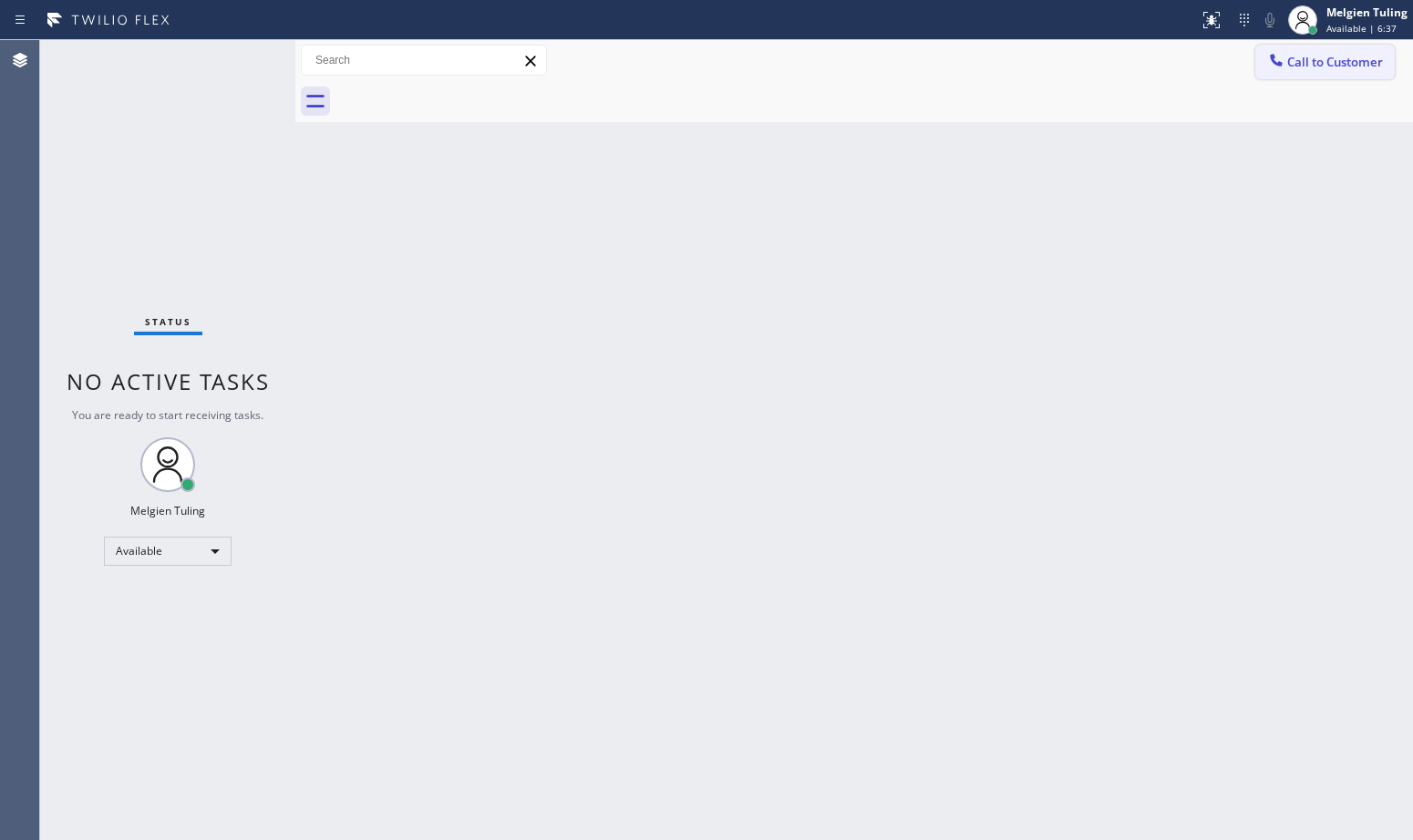
click at [1327, 62] on span "Call to Customer" at bounding box center [1335, 61] width 96 height 17
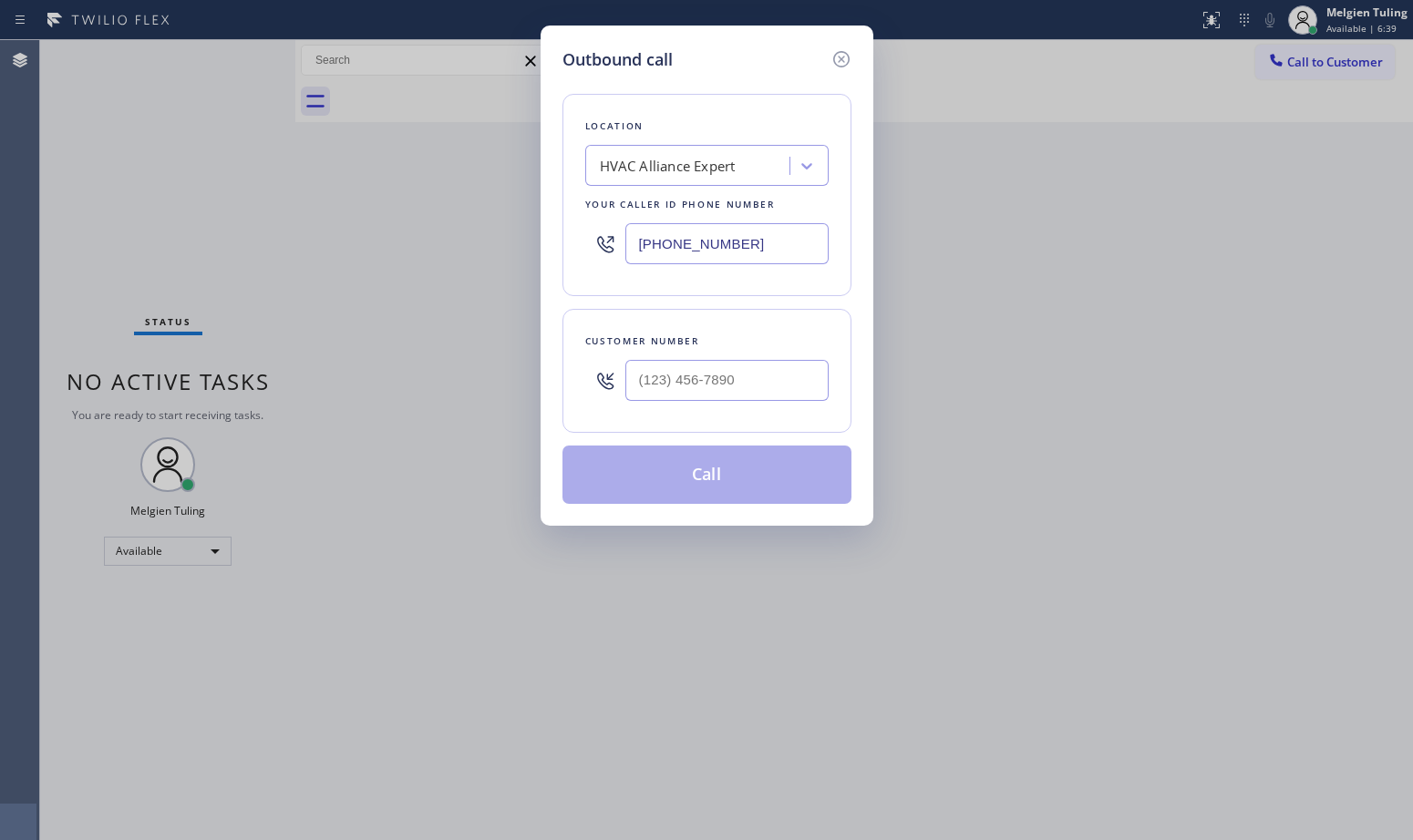
type input "(___) ___-____"
click at [638, 375] on input "(___) ___-____" at bounding box center [726, 379] width 203 height 41
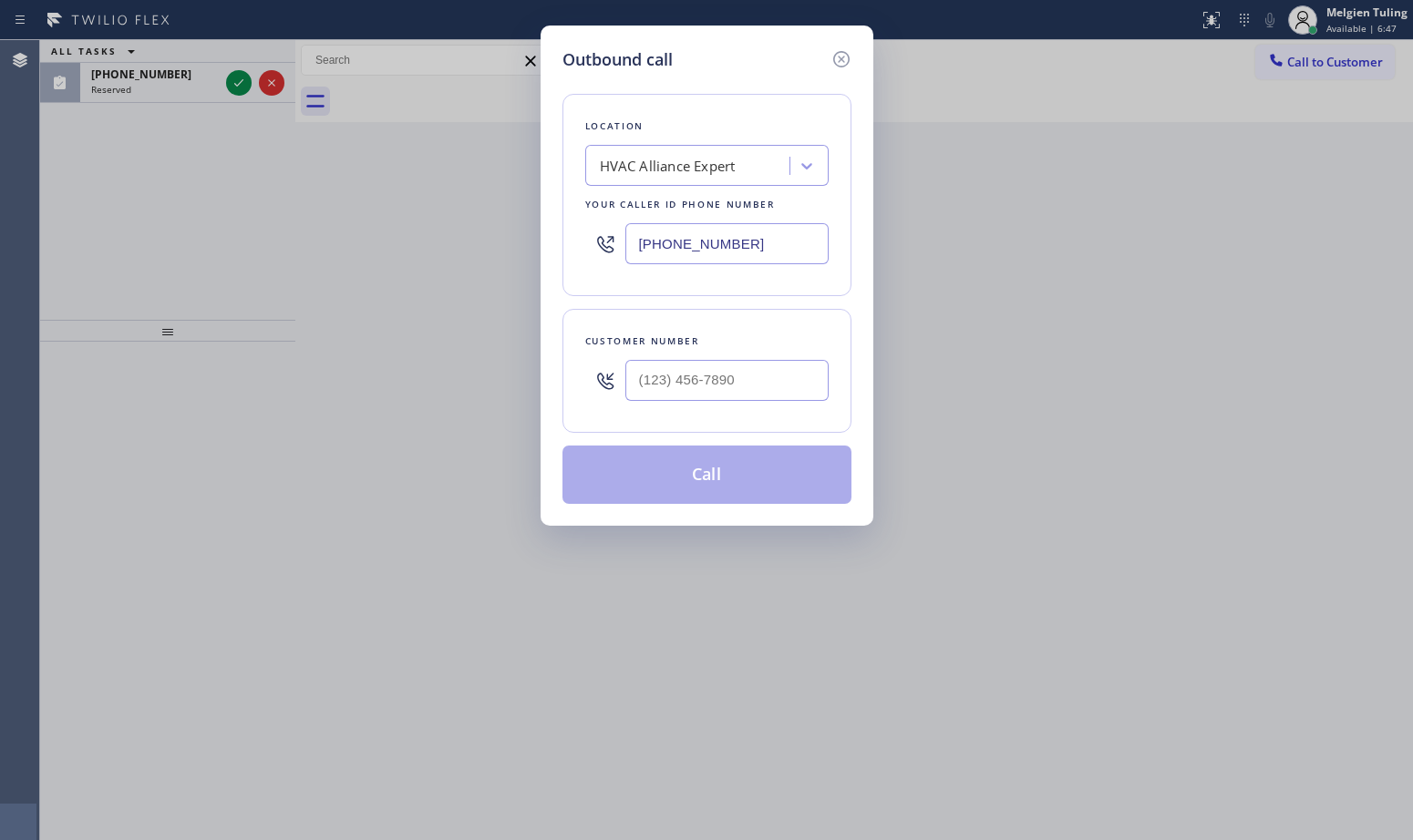
click at [1040, 269] on div "Outbound call Location HVAC Alliance Expert Your caller id phone number [PHONE_…" at bounding box center [706, 420] width 1413 height 840
click at [1328, 24] on div "Outbound call Location HVAC Alliance Expert Your caller id phone number [PHONE_…" at bounding box center [706, 420] width 1413 height 840
click at [846, 62] on icon at bounding box center [841, 59] width 22 height 22
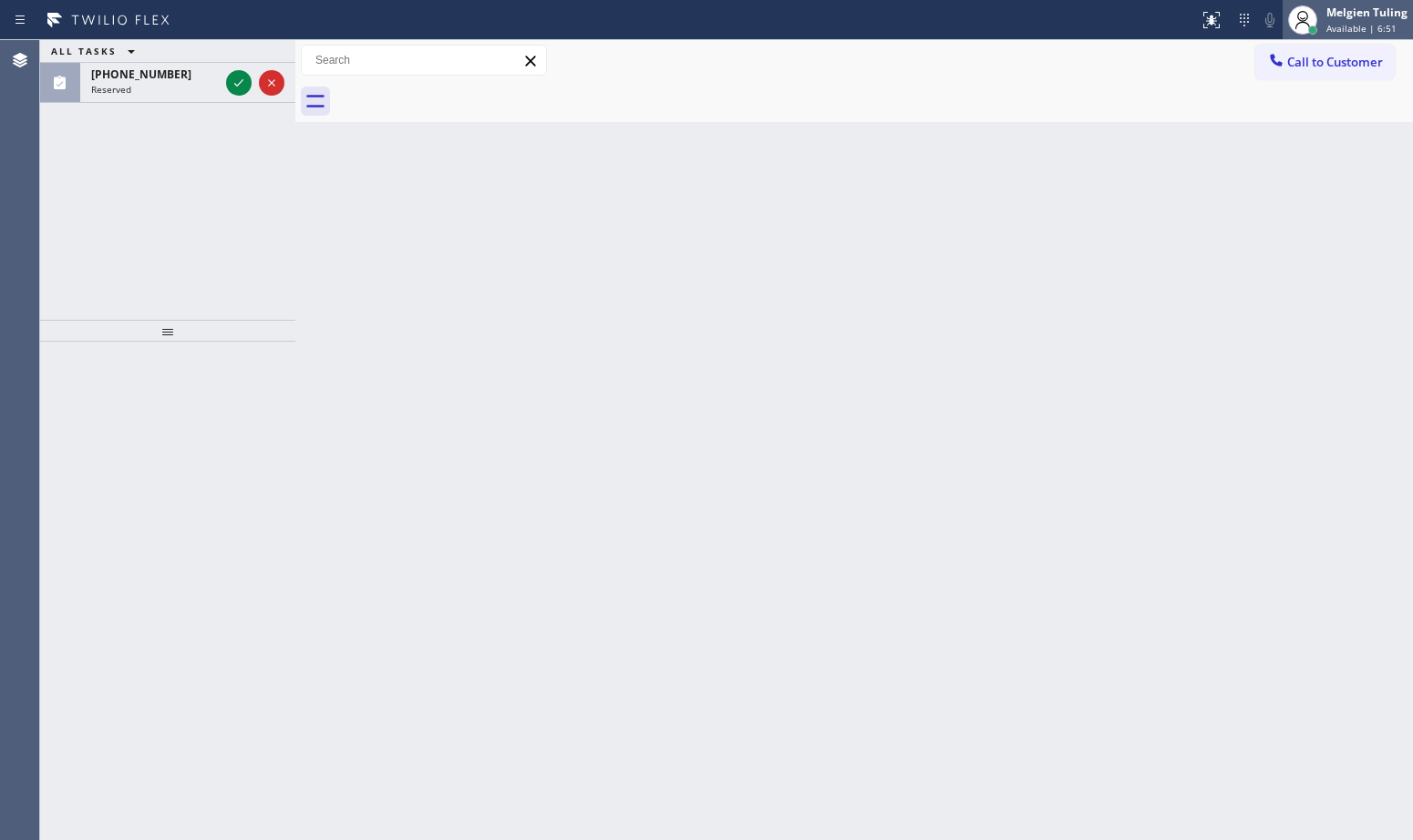
click at [1328, 30] on span "Available | 6:51" at bounding box center [1361, 28] width 70 height 13
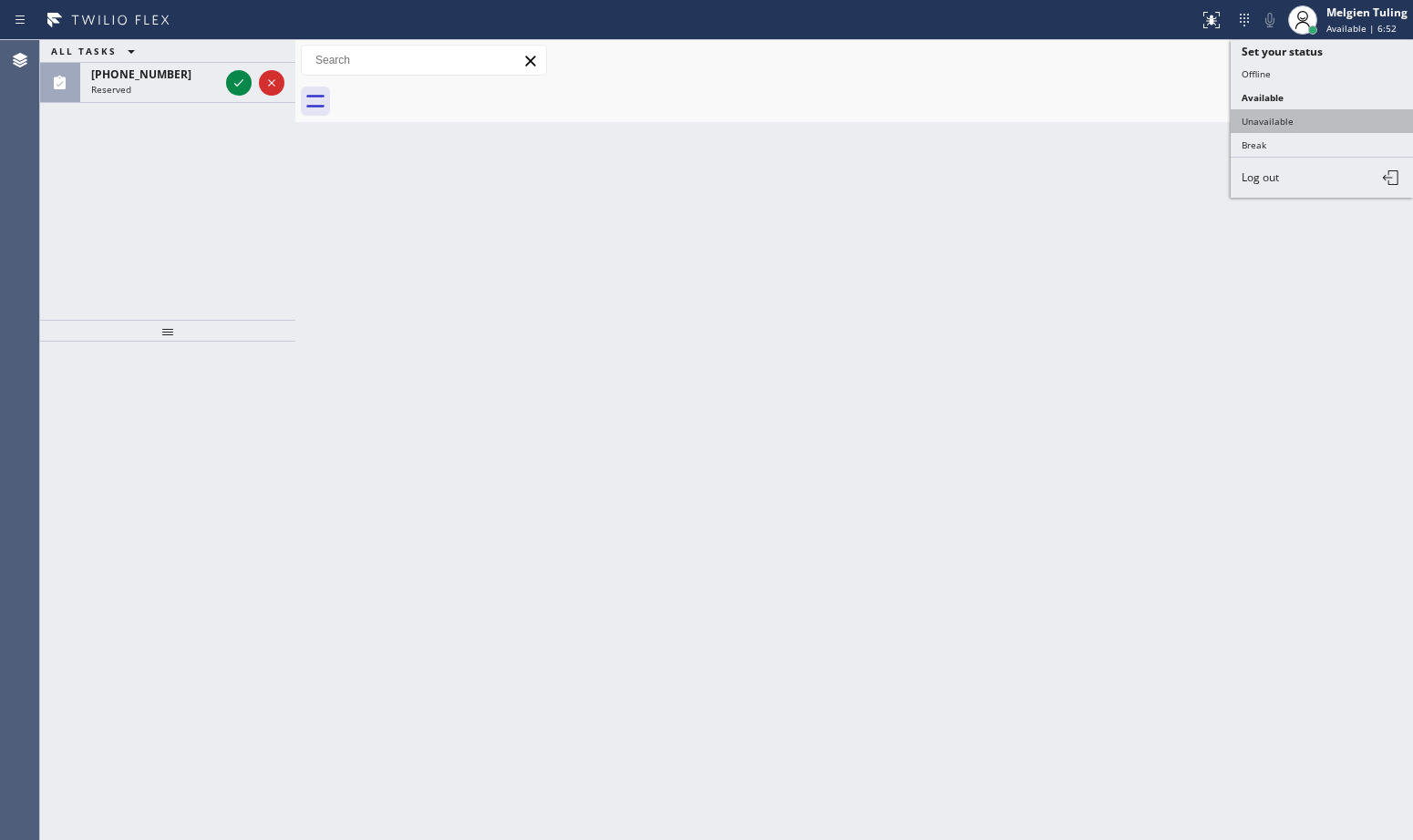
click at [1287, 122] on button "Unavailable" at bounding box center [1322, 121] width 182 height 24
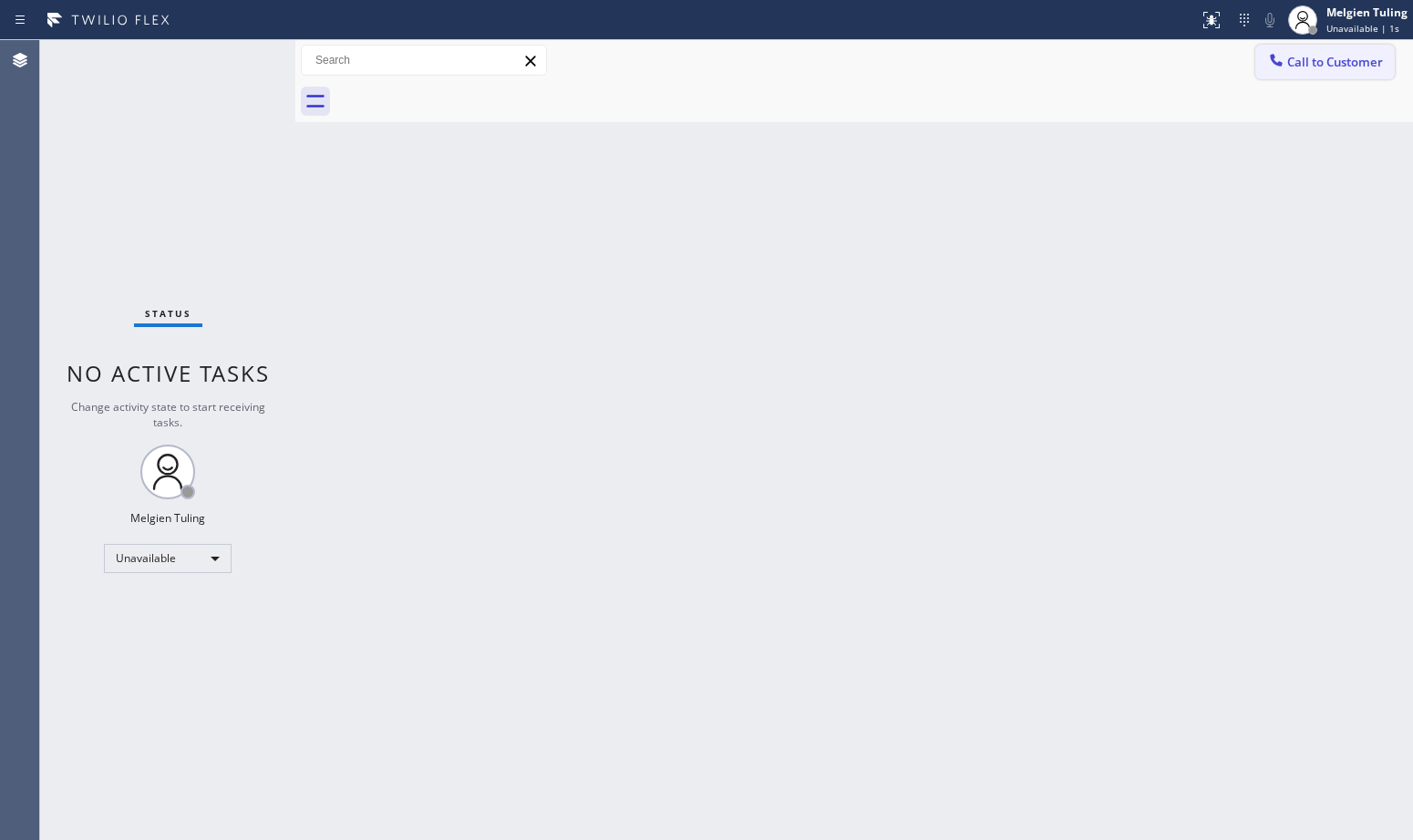
click at [1309, 60] on span "Call to Customer" at bounding box center [1335, 61] width 96 height 17
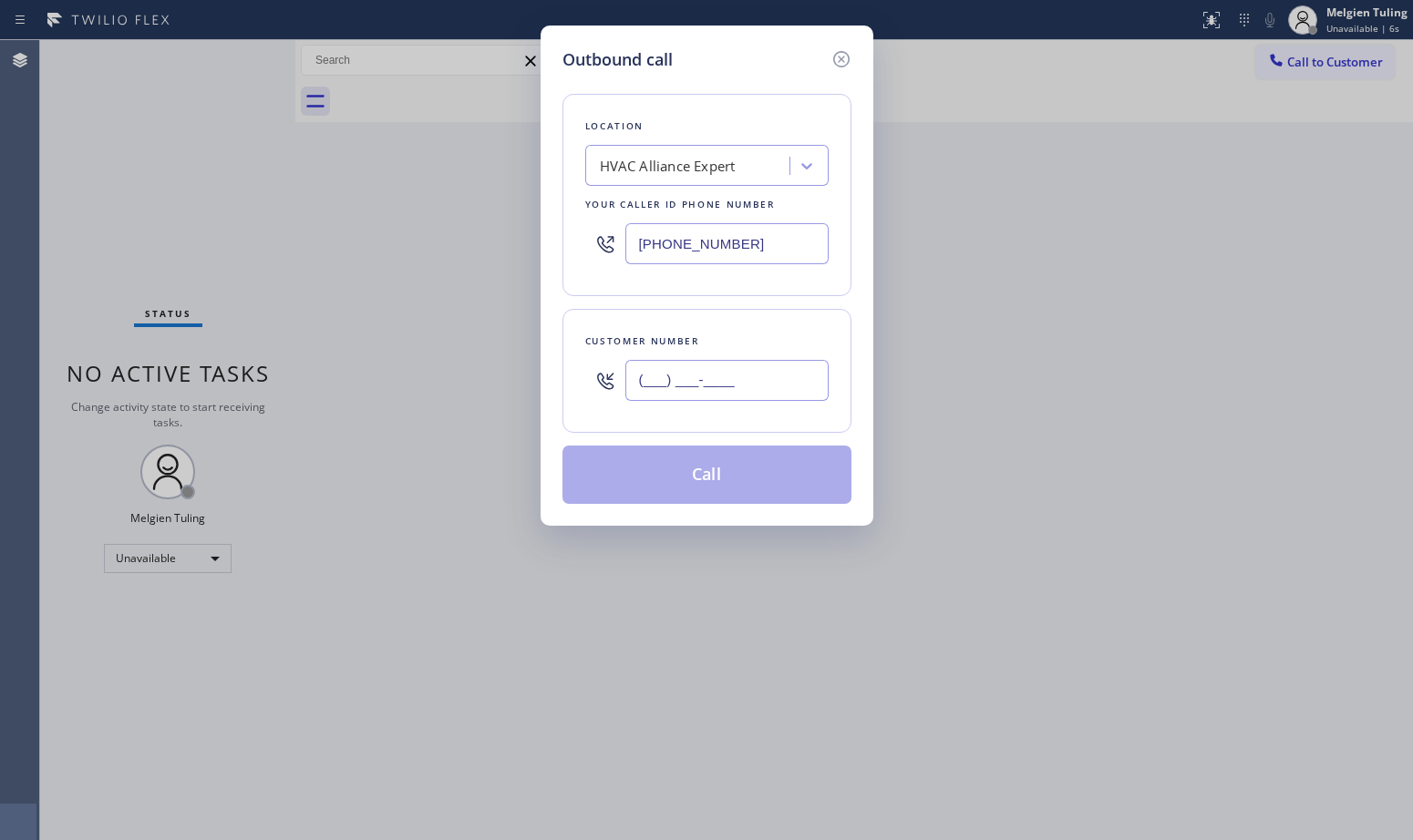
click at [684, 375] on input "(___) ___-____" at bounding box center [726, 379] width 203 height 41
paste input "206) 594-2962"
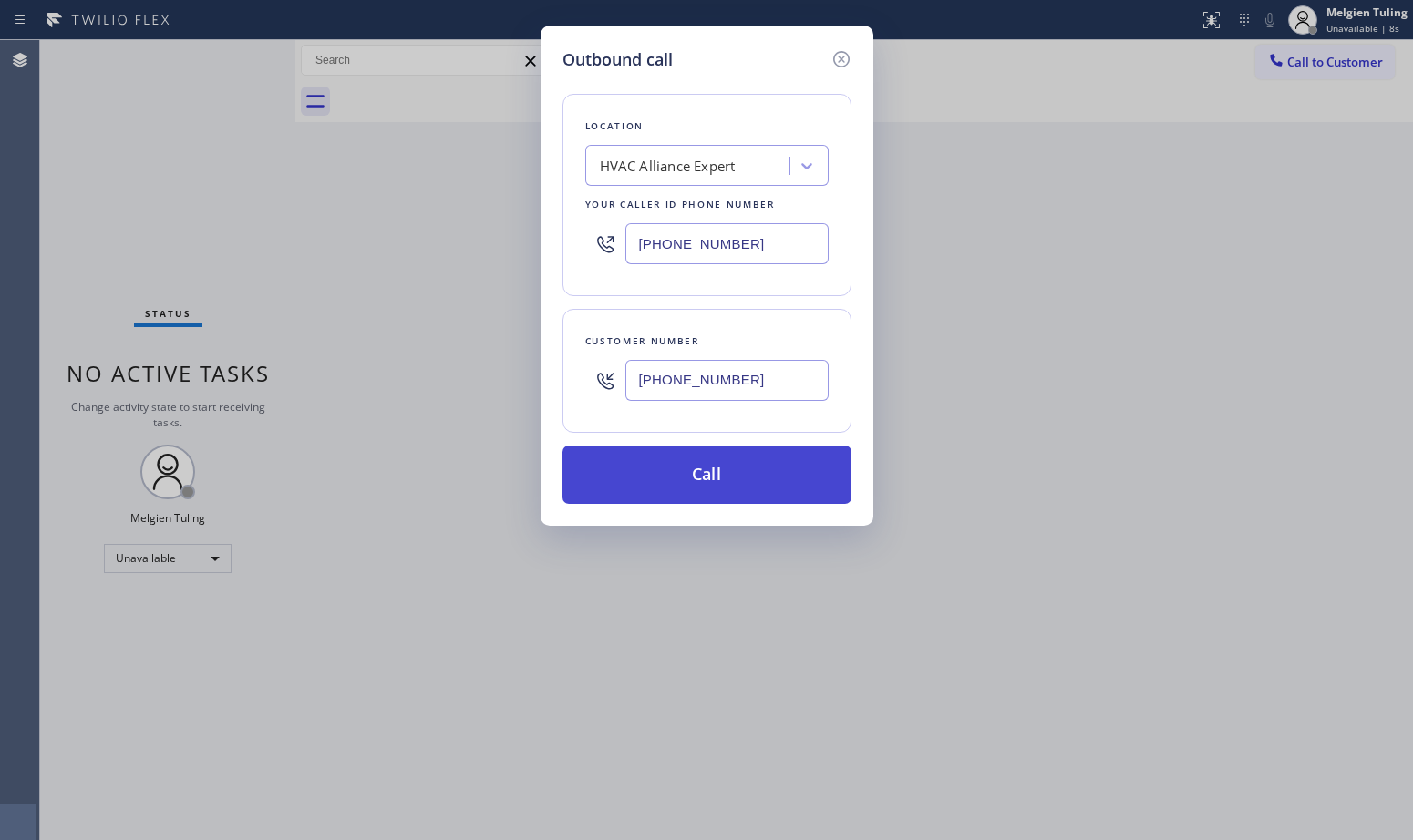
type input "[PHONE_NUMBER]"
click at [725, 475] on button "Call" at bounding box center [707, 474] width 289 height 58
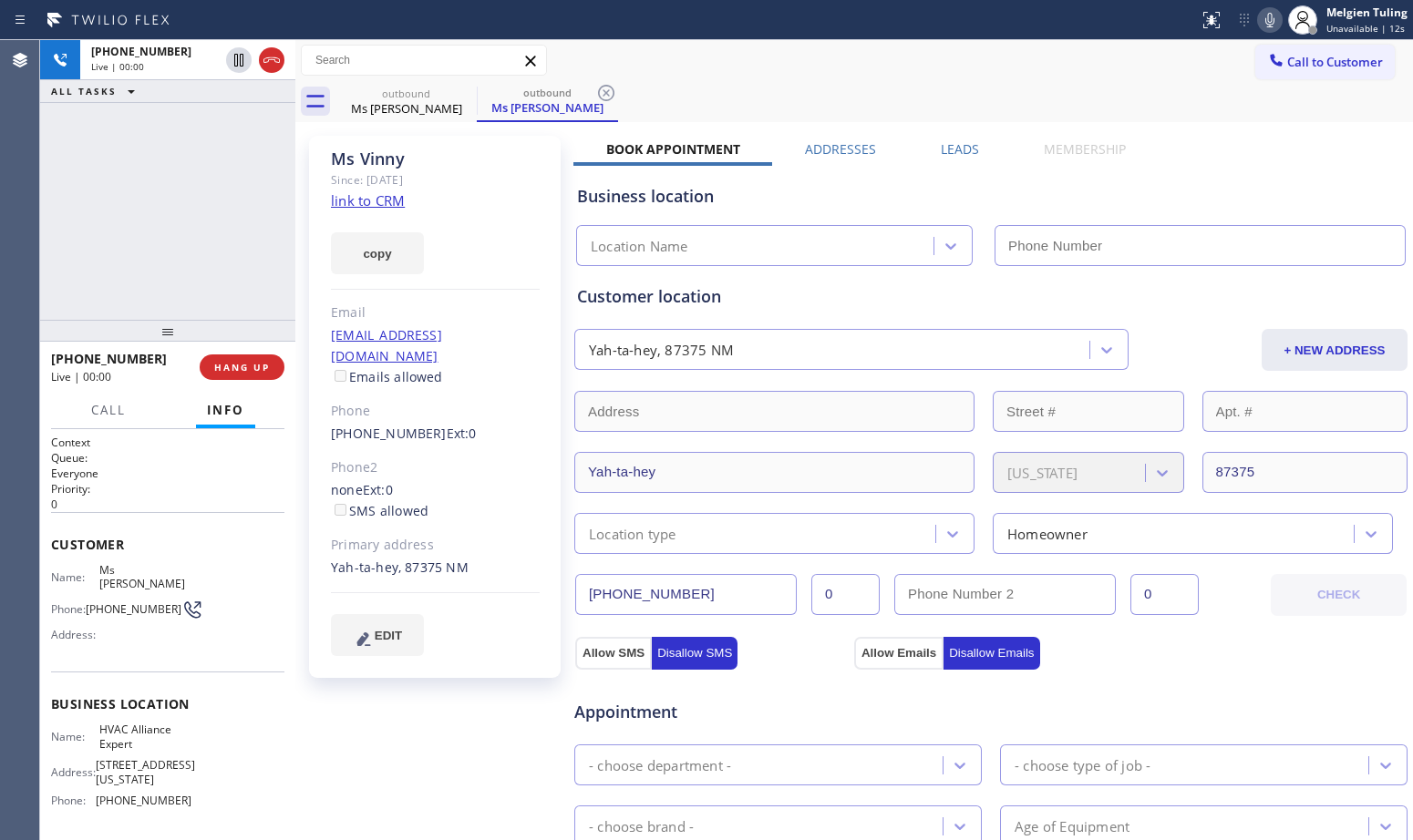
type input "[PHONE_NUMBER]"
click at [243, 371] on span "HANG UP" at bounding box center [242, 367] width 55 height 13
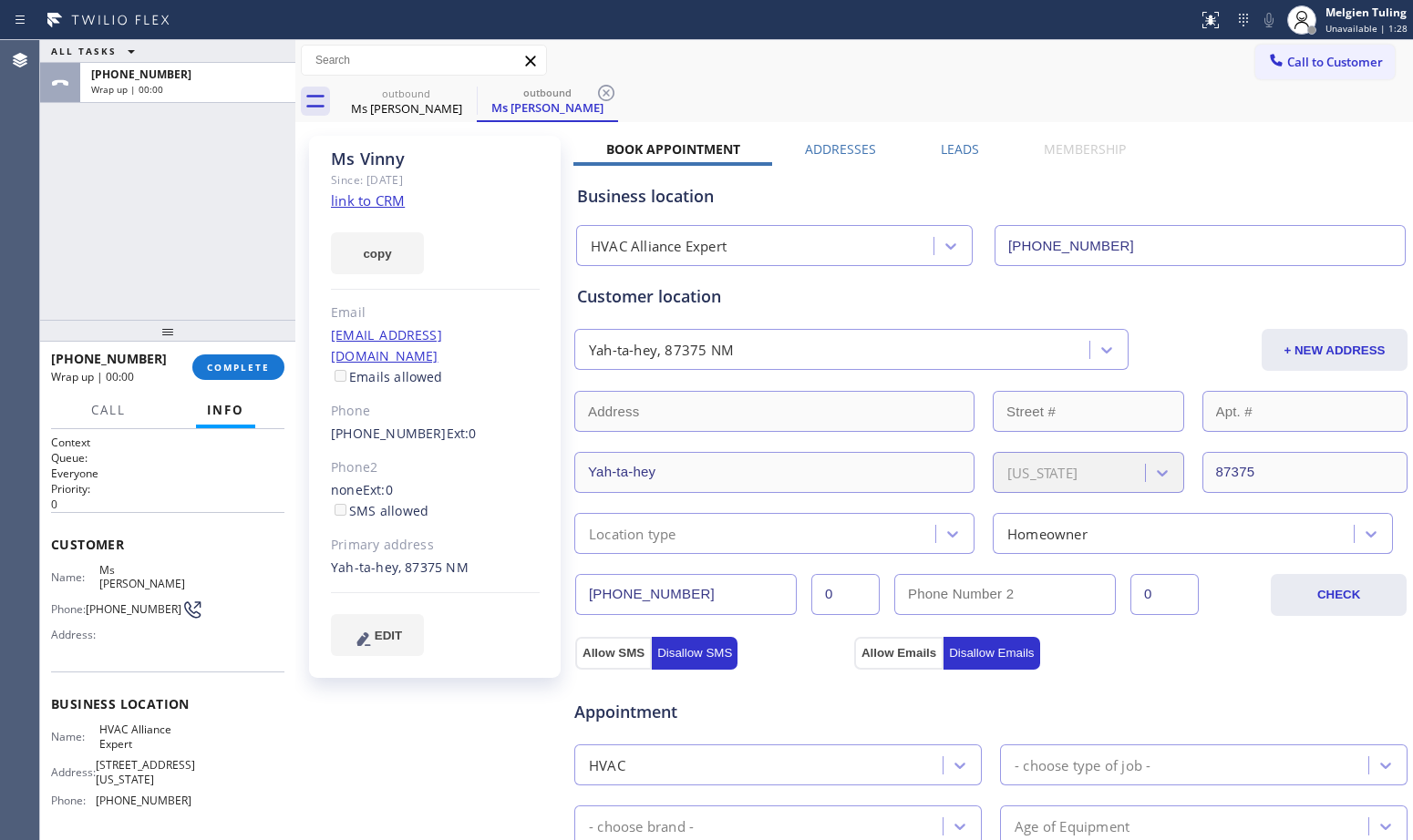
click at [474, 345] on div "[EMAIL_ADDRESS][DOMAIN_NAME] Emails allowed" at bounding box center [435, 356] width 209 height 62
click at [245, 363] on span "COMPLETE" at bounding box center [238, 367] width 62 height 13
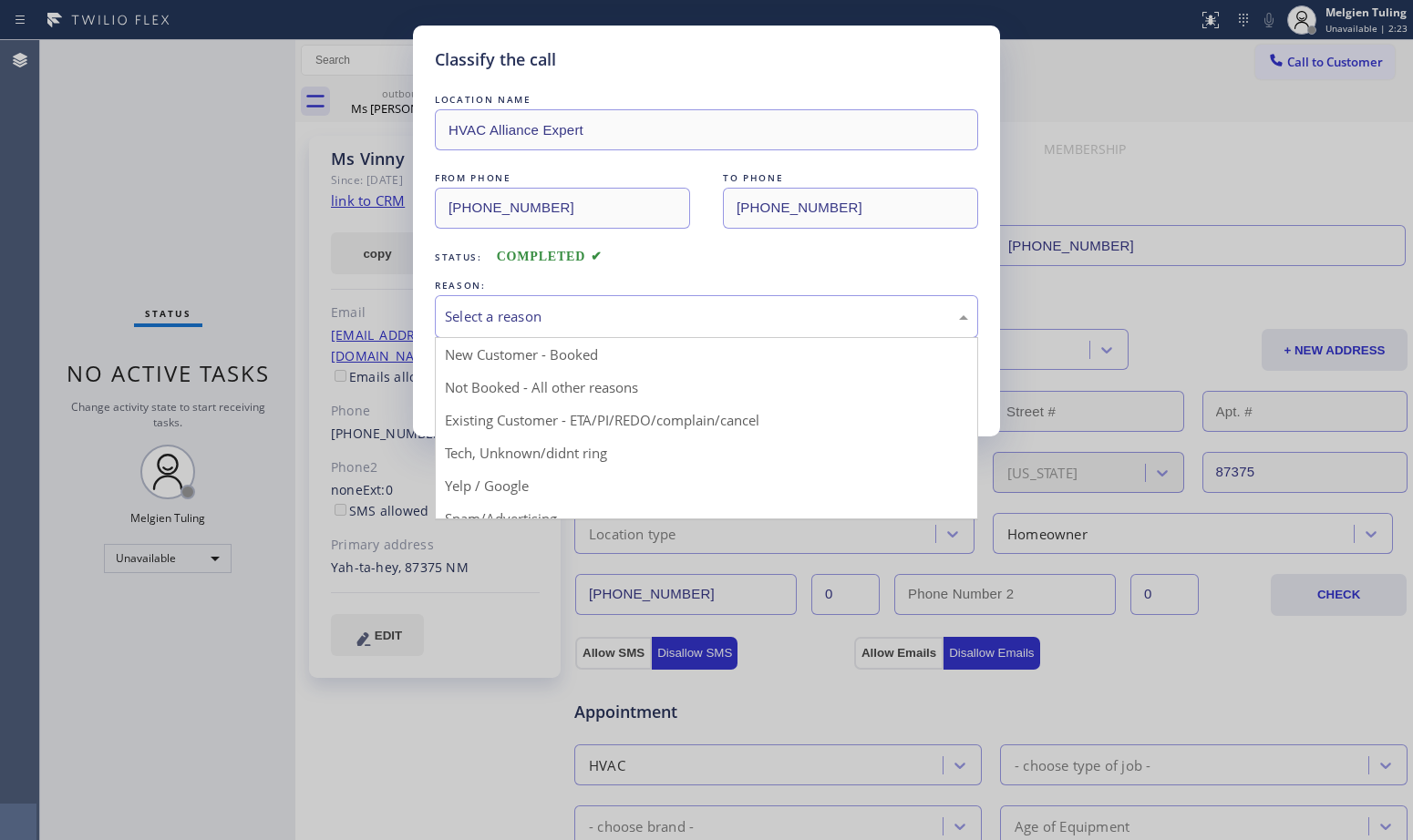
click at [518, 323] on div "Select a reason" at bounding box center [706, 316] width 523 height 21
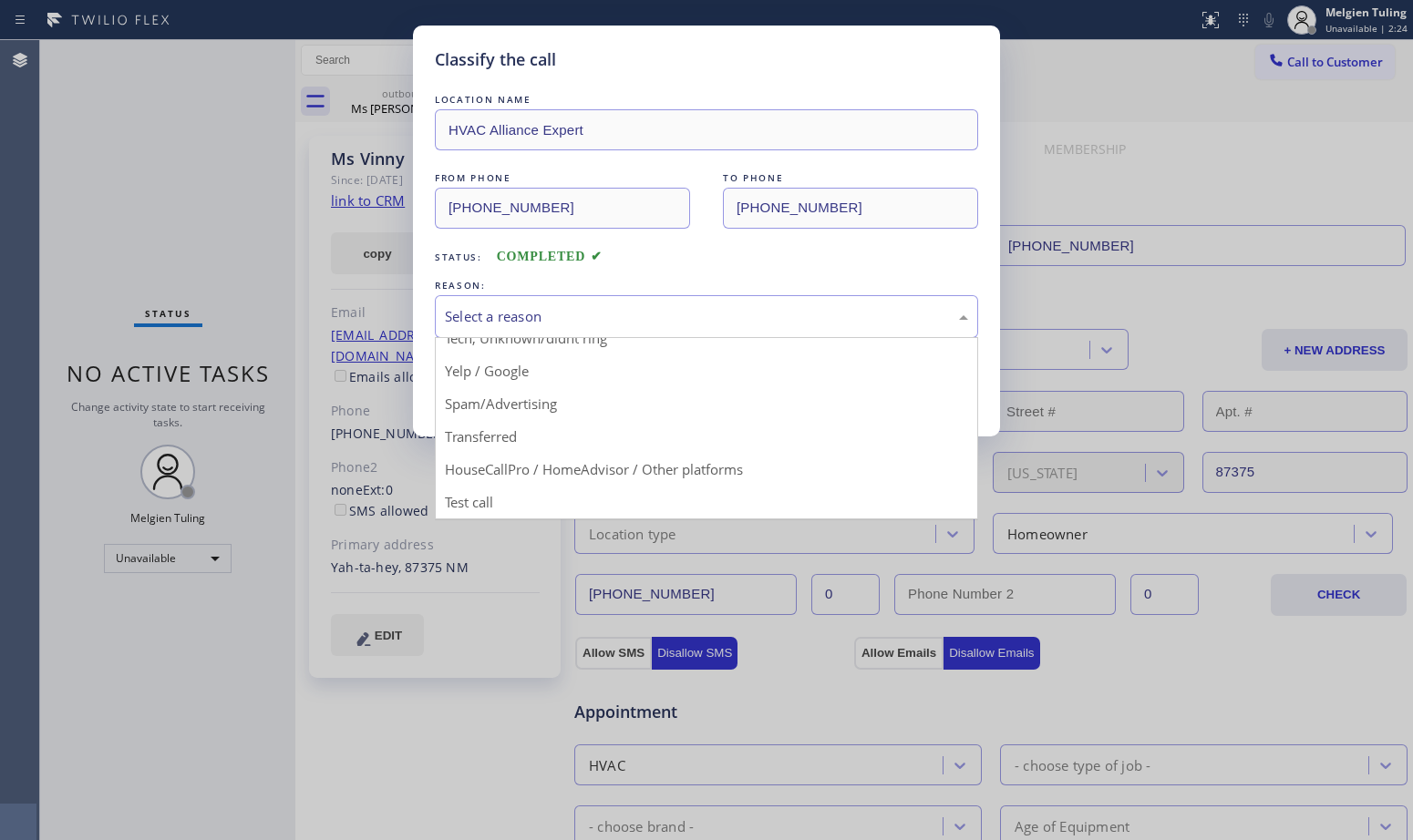
scroll to position [24, 0]
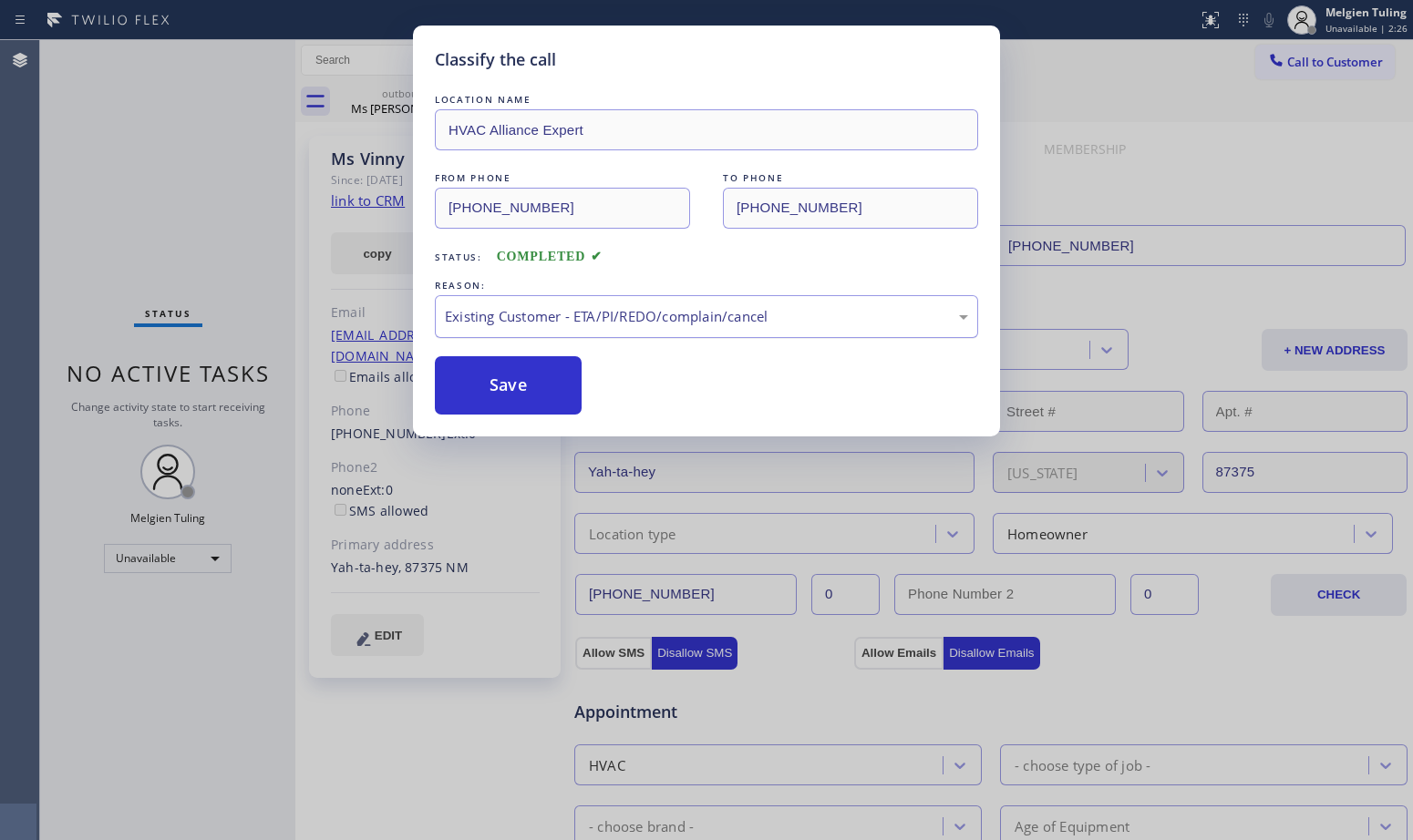
click at [539, 321] on div "Existing Customer - ETA/PI/REDO/complain/cancel" at bounding box center [706, 316] width 523 height 21
click at [524, 314] on div "New Customer - Booked" at bounding box center [706, 316] width 523 height 21
click at [493, 389] on button "Save" at bounding box center [508, 385] width 147 height 58
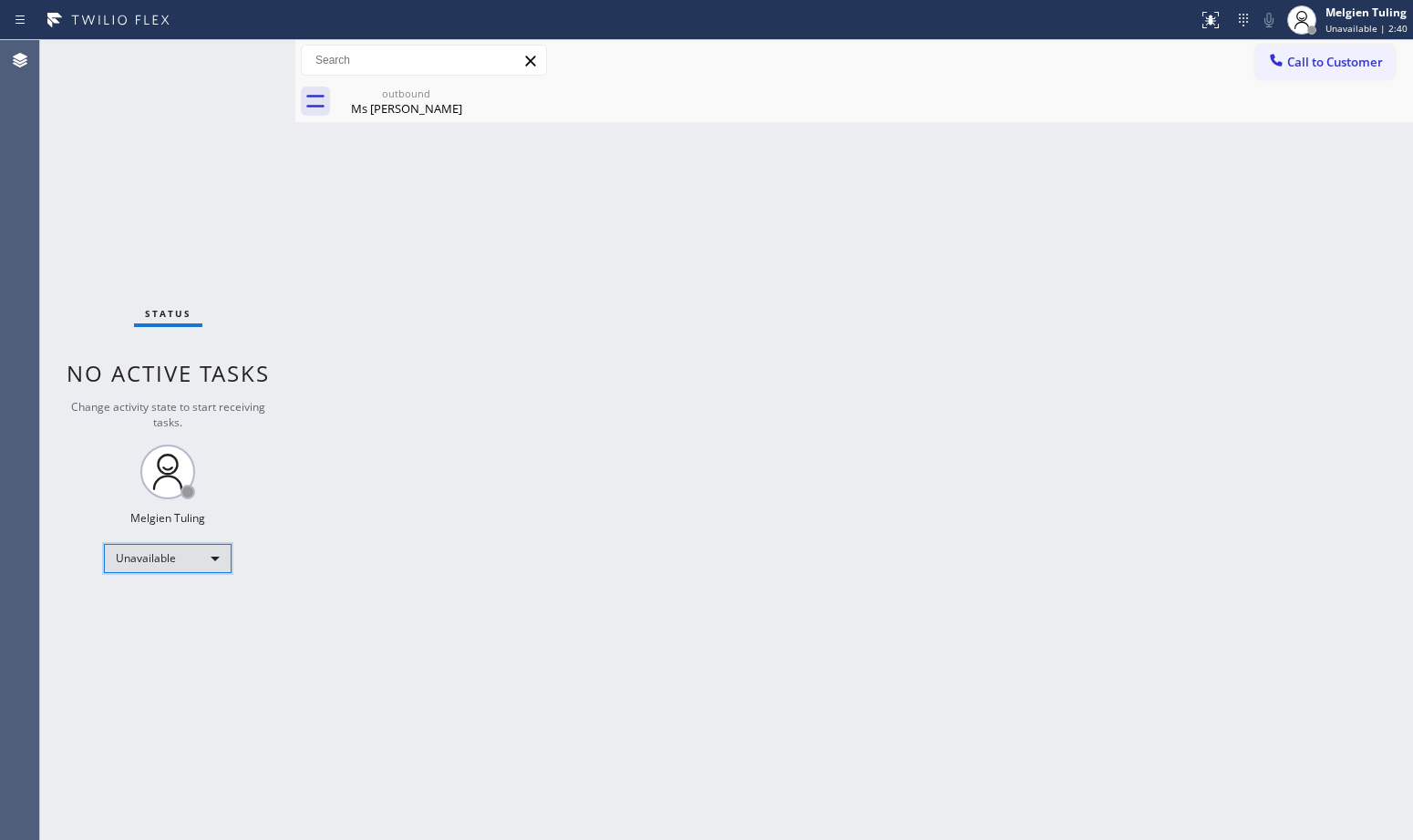
click at [207, 556] on div "Unavailable" at bounding box center [167, 558] width 128 height 29
click at [156, 606] on li "Available" at bounding box center [166, 607] width 124 height 22
click at [448, 417] on div "Back to Dashboard Change Sender ID Customers Technicians Select a contact Outbo…" at bounding box center [854, 440] width 1118 height 800
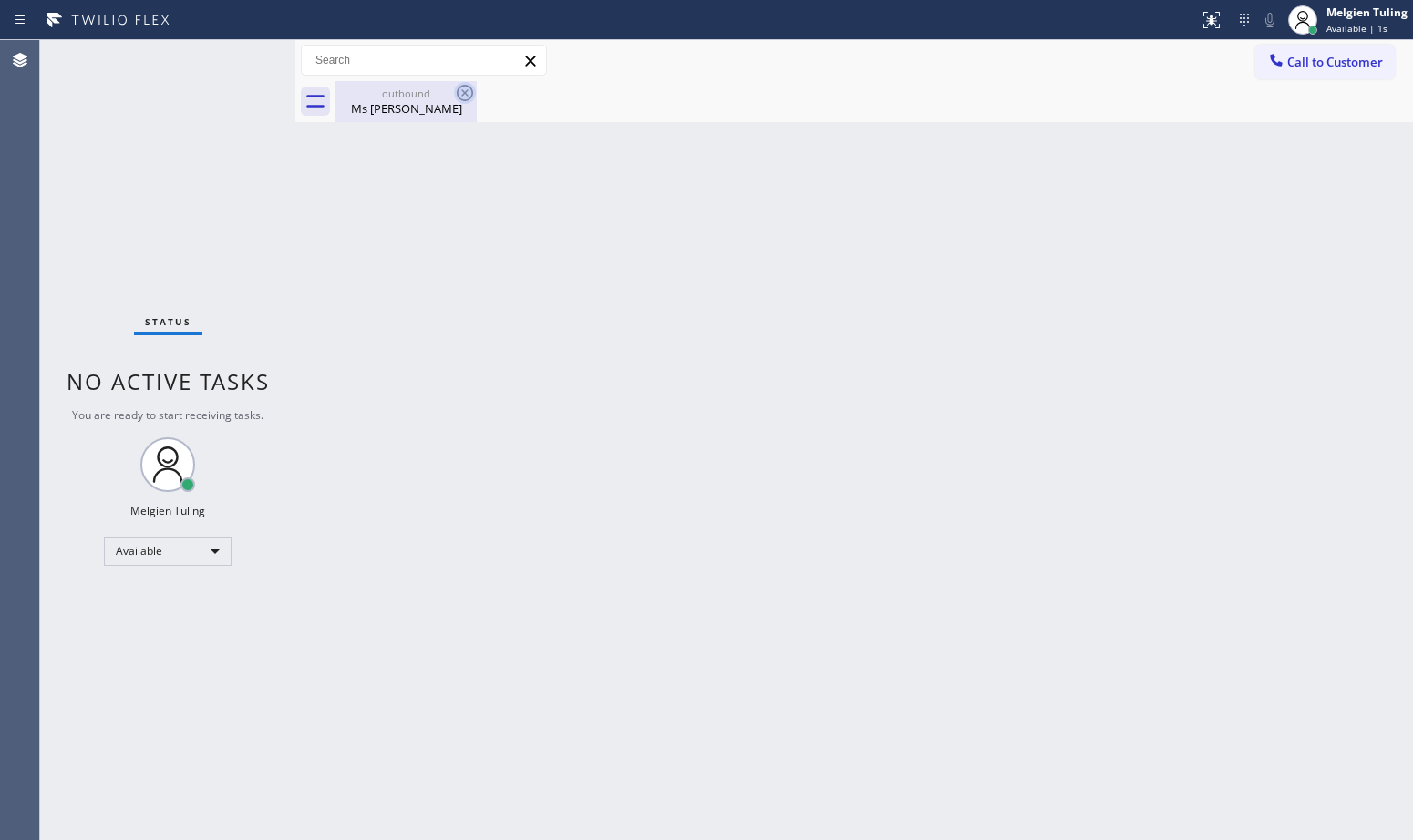
click at [462, 91] on icon at bounding box center [465, 93] width 17 height 17
click at [484, 315] on div "Back to Dashboard Change Sender ID Customers Technicians Select a contact Outbo…" at bounding box center [854, 440] width 1118 height 800
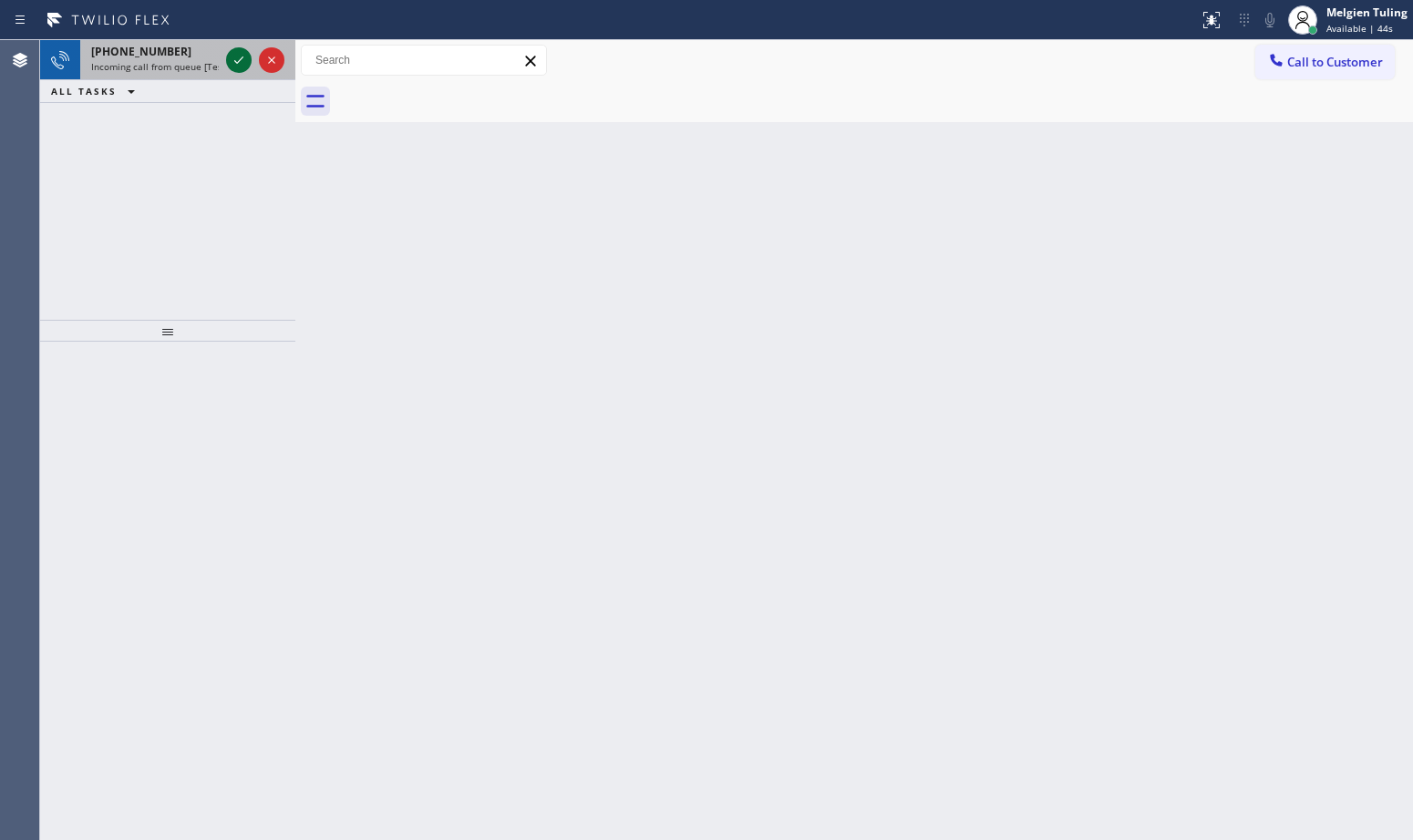
click at [233, 63] on icon at bounding box center [239, 60] width 22 height 22
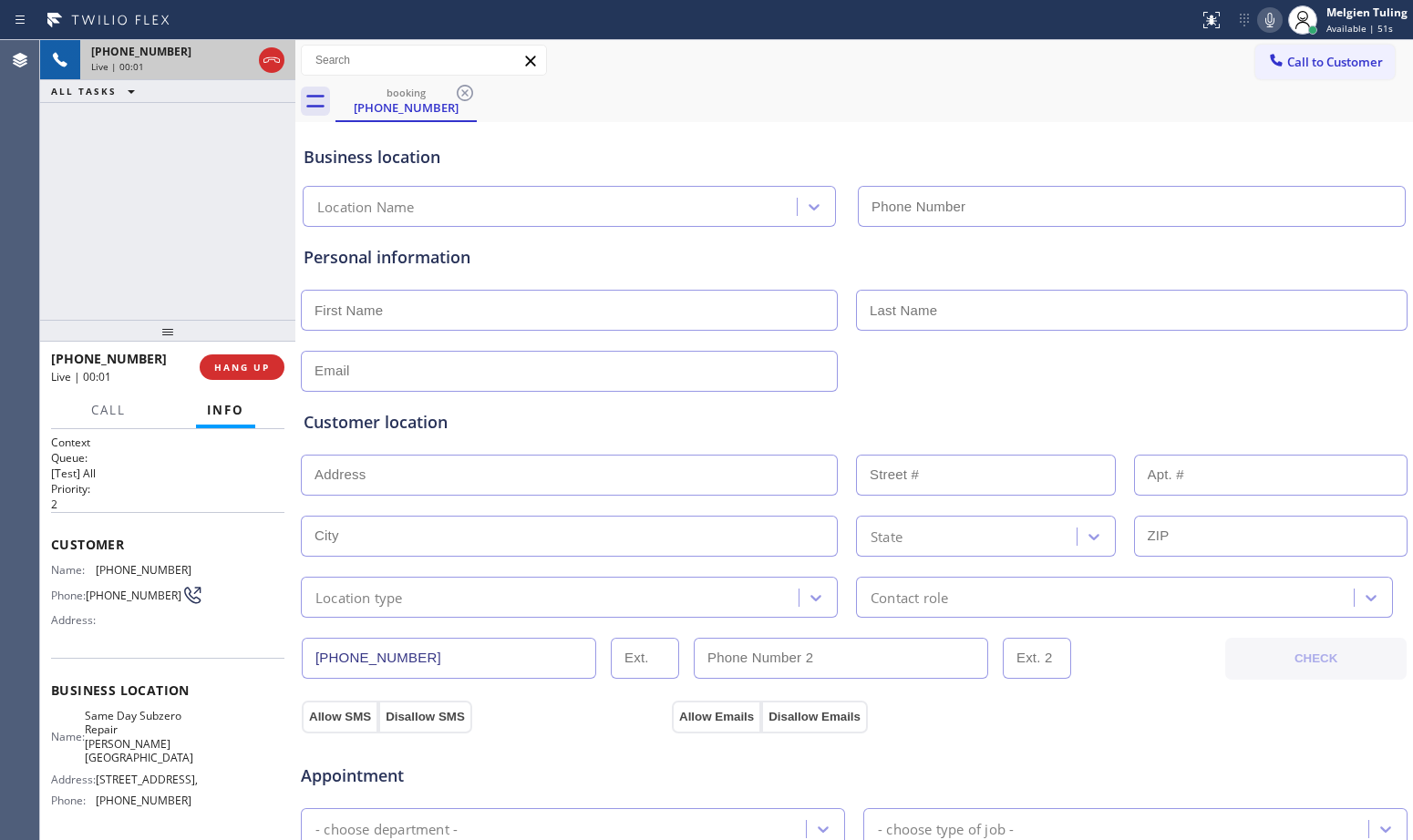
type input "[PHONE_NUMBER]"
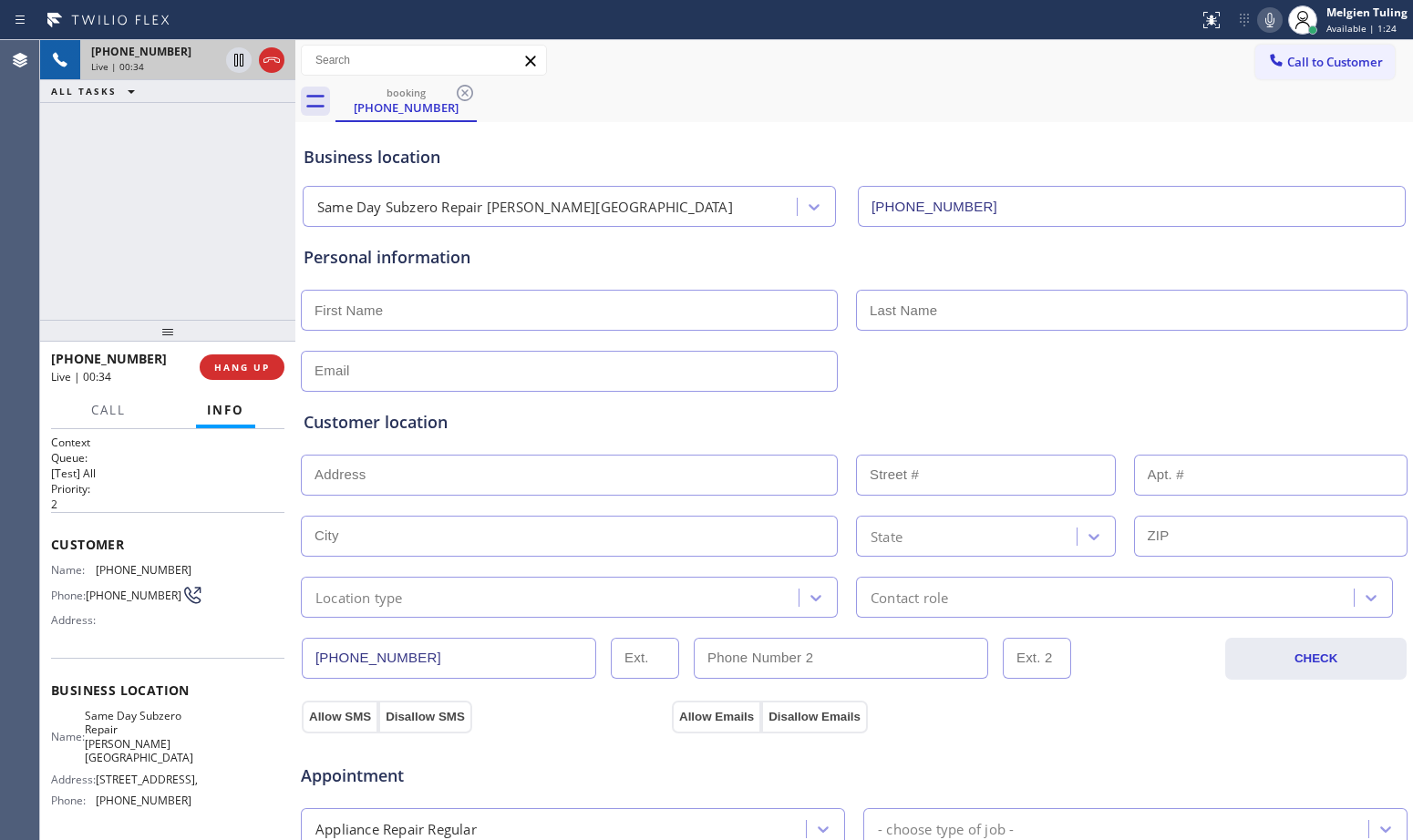
click at [1096, 691] on div "Allow SMS Disallow SMS Allow Emails Disallow Emails" at bounding box center [854, 705] width 1109 height 52
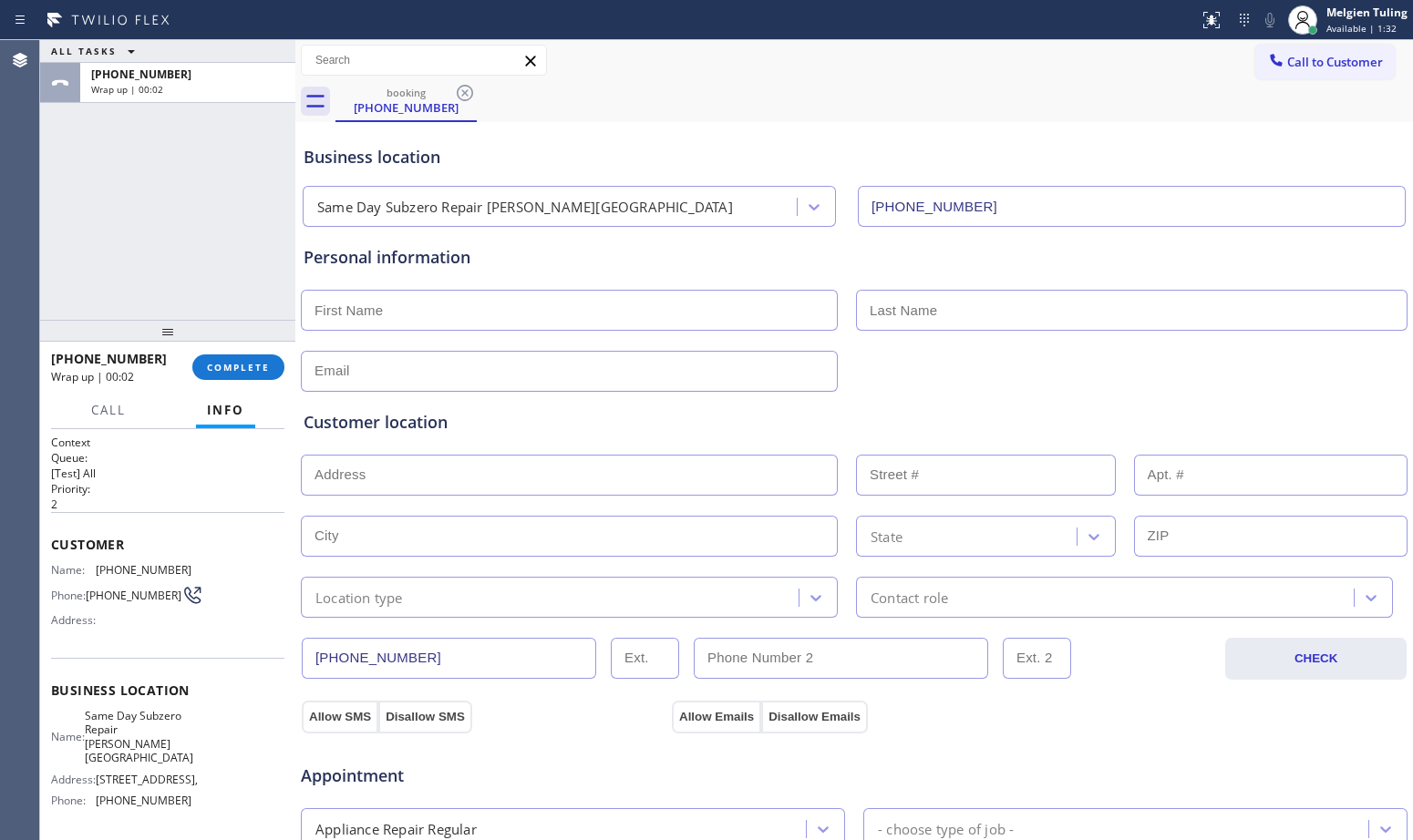
click at [610, 416] on div "Customer location" at bounding box center [853, 422] width 1101 height 25
click at [257, 370] on span "COMPLETE" at bounding box center [238, 367] width 62 height 13
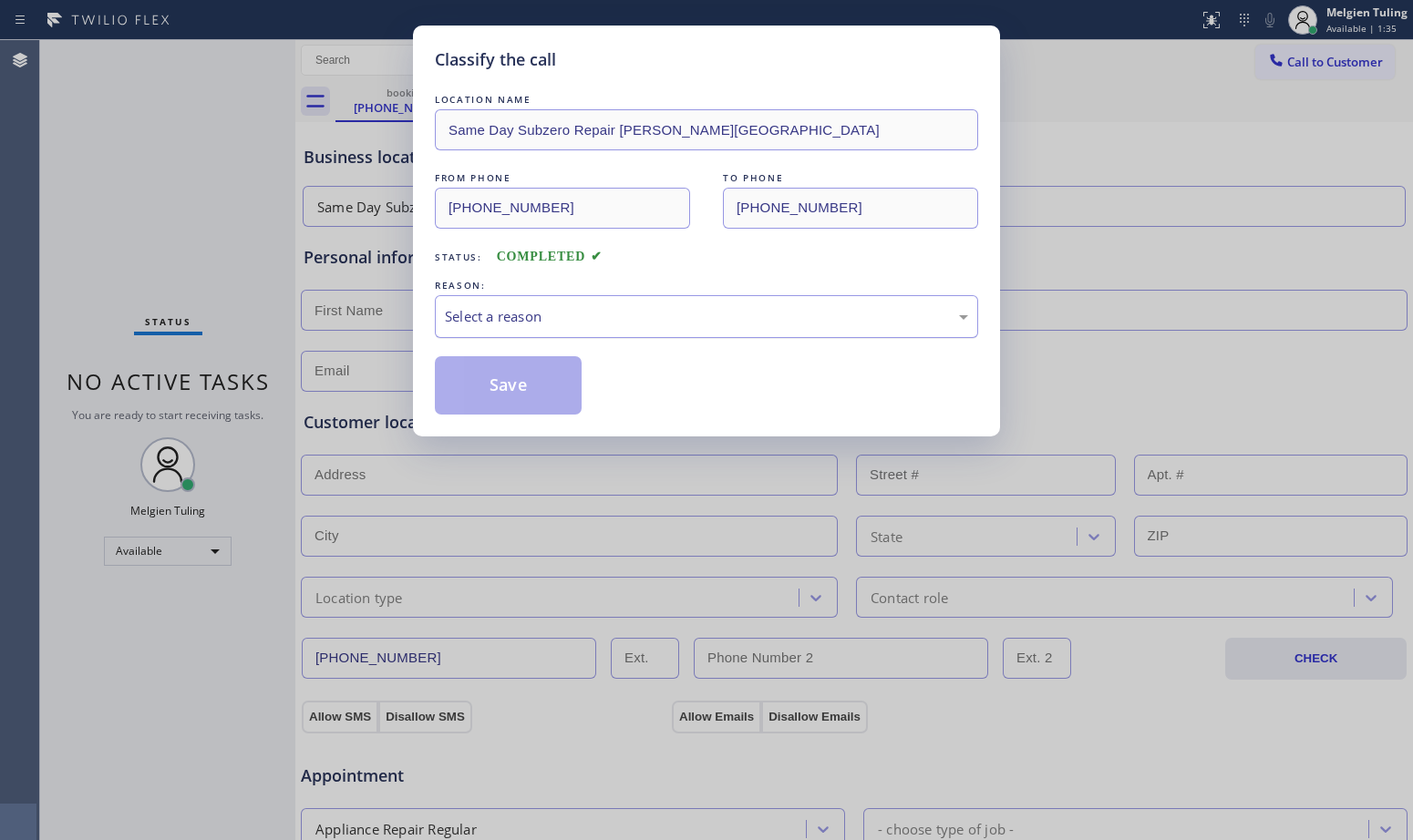
click at [507, 316] on div "Select a reason" at bounding box center [706, 316] width 523 height 21
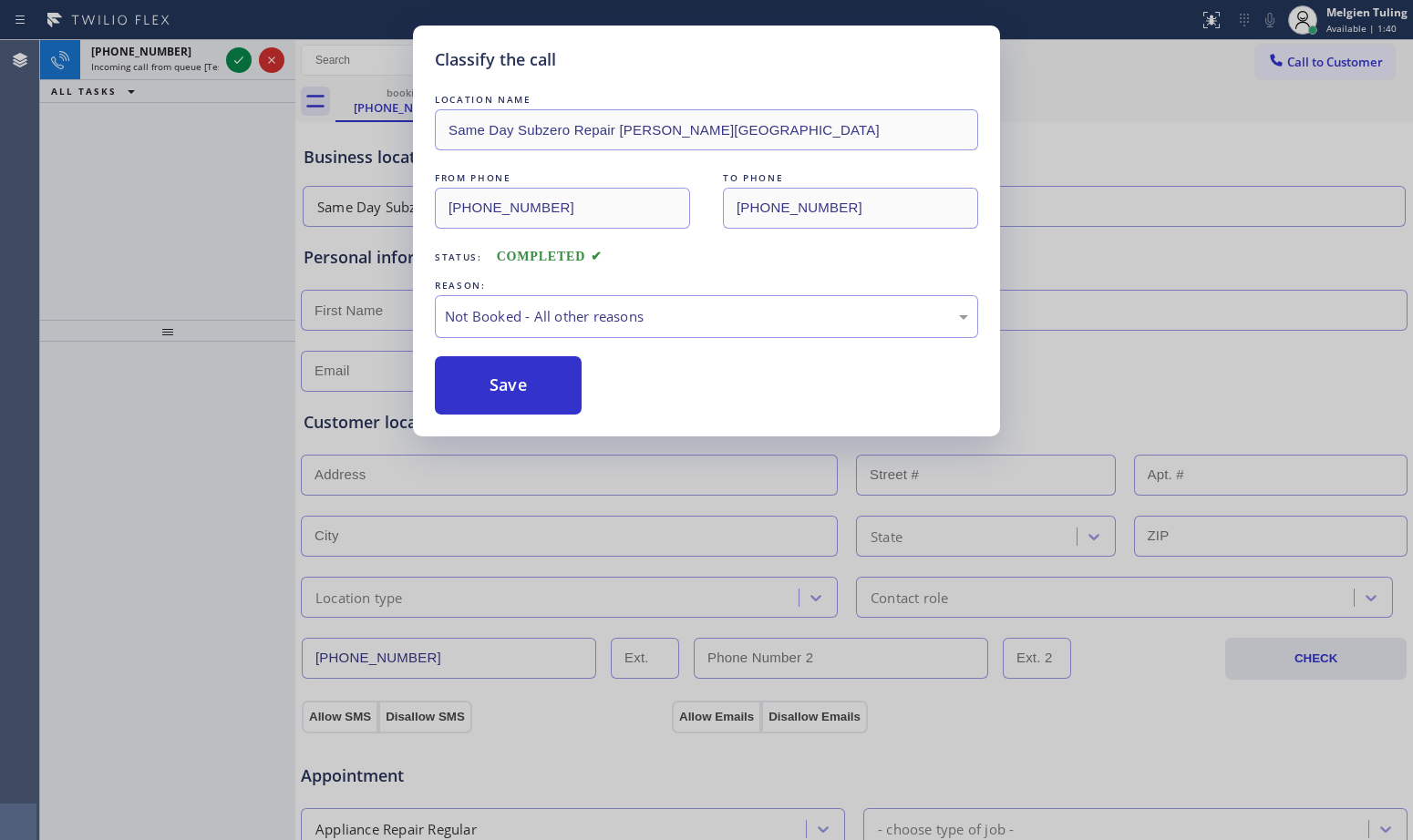
click at [484, 384] on button "Save" at bounding box center [508, 385] width 147 height 58
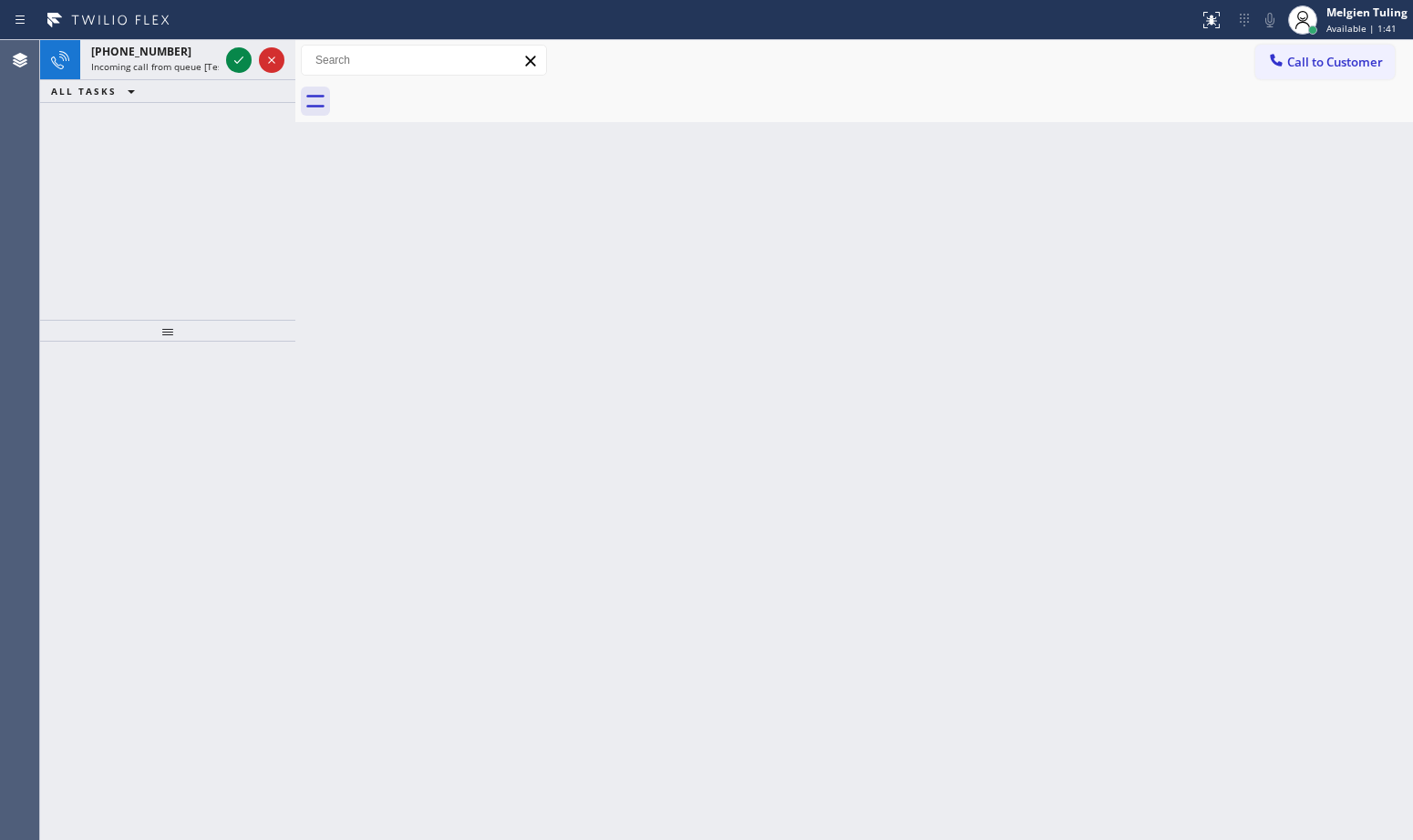
click at [466, 329] on div "Back to Dashboard Change Sender ID Customers Technicians Select a contact Outbo…" at bounding box center [854, 440] width 1118 height 800
click at [229, 58] on icon at bounding box center [239, 60] width 22 height 22
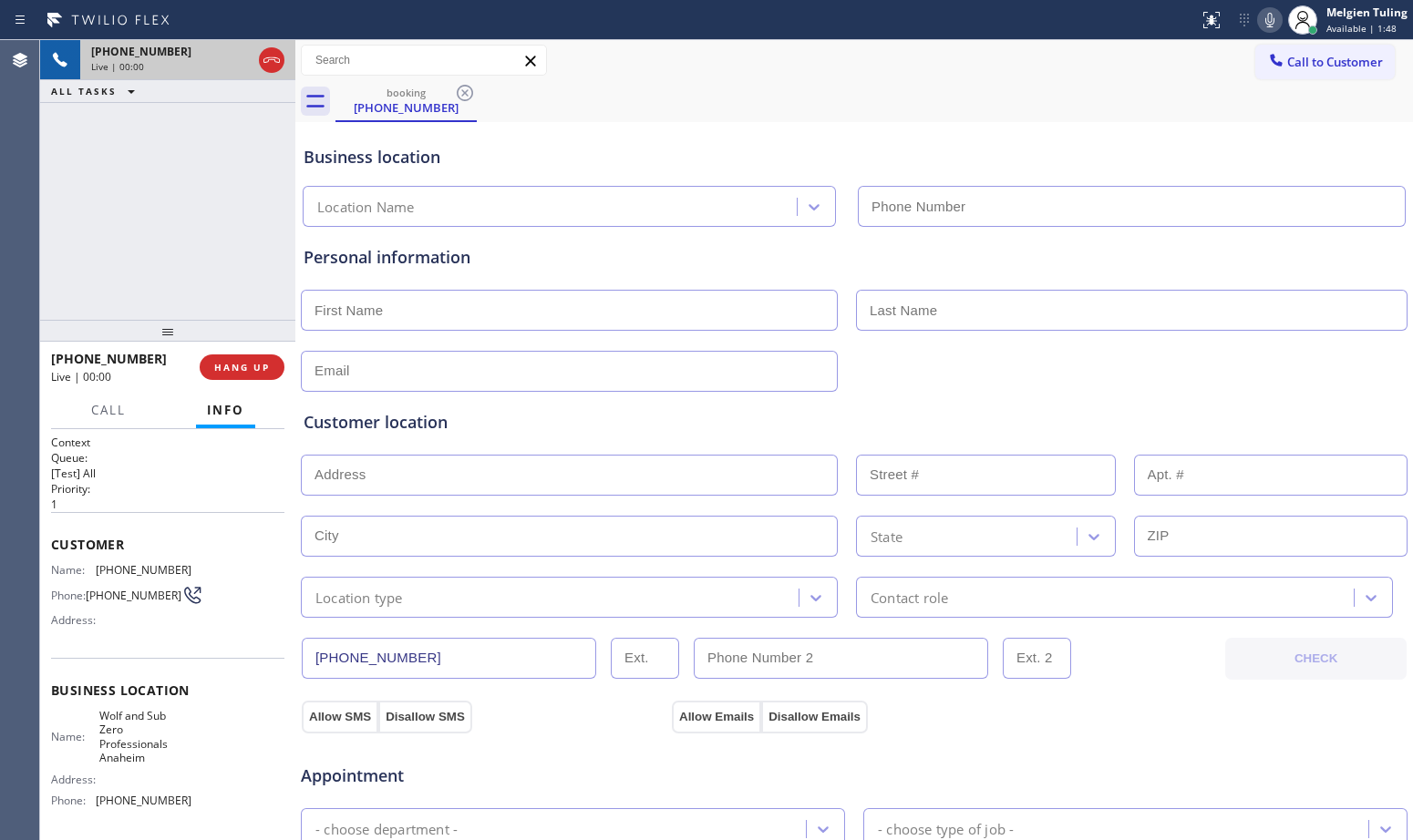
type input "[PHONE_NUMBER]"
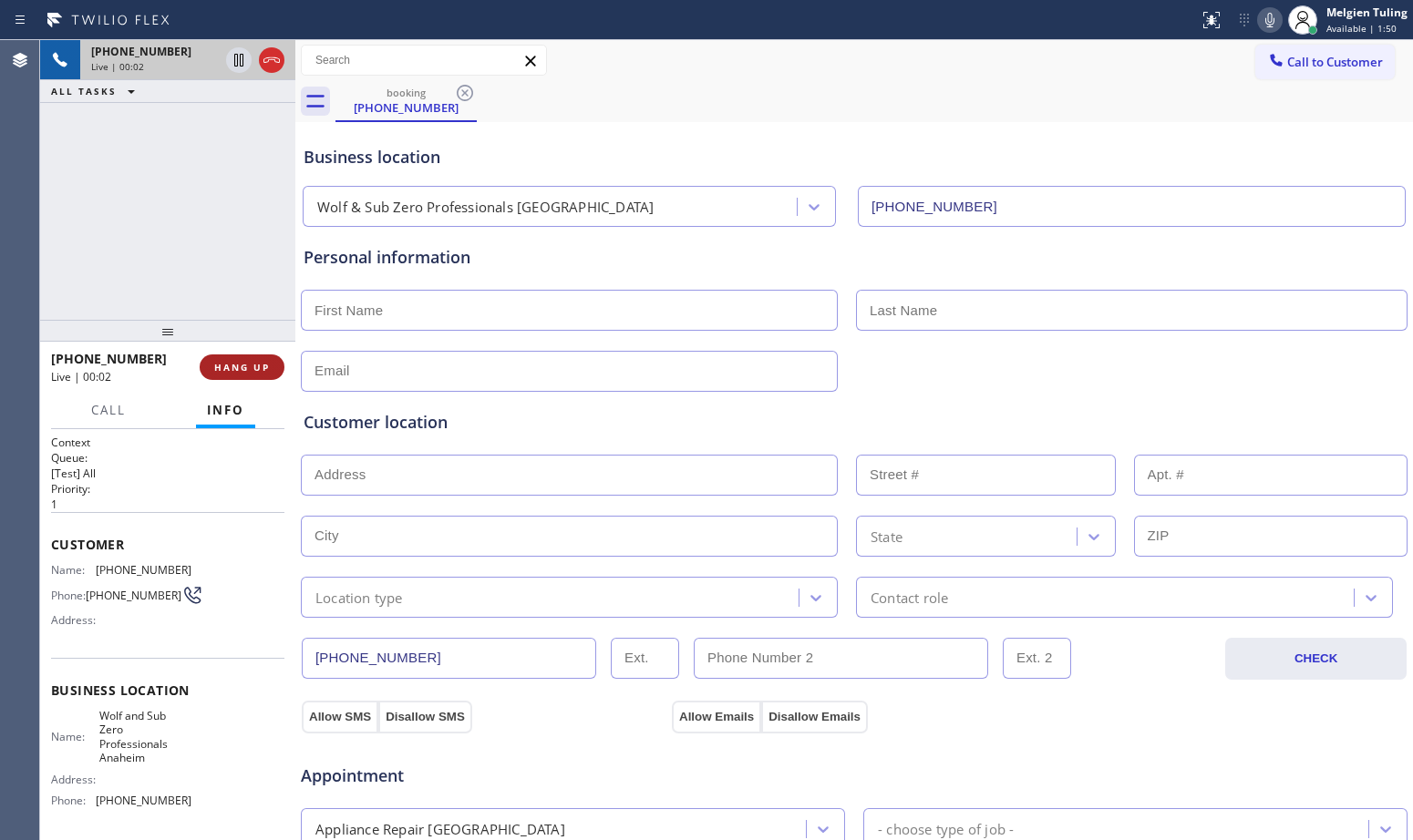
click at [211, 363] on button "HANG UP" at bounding box center [243, 368] width 85 height 26
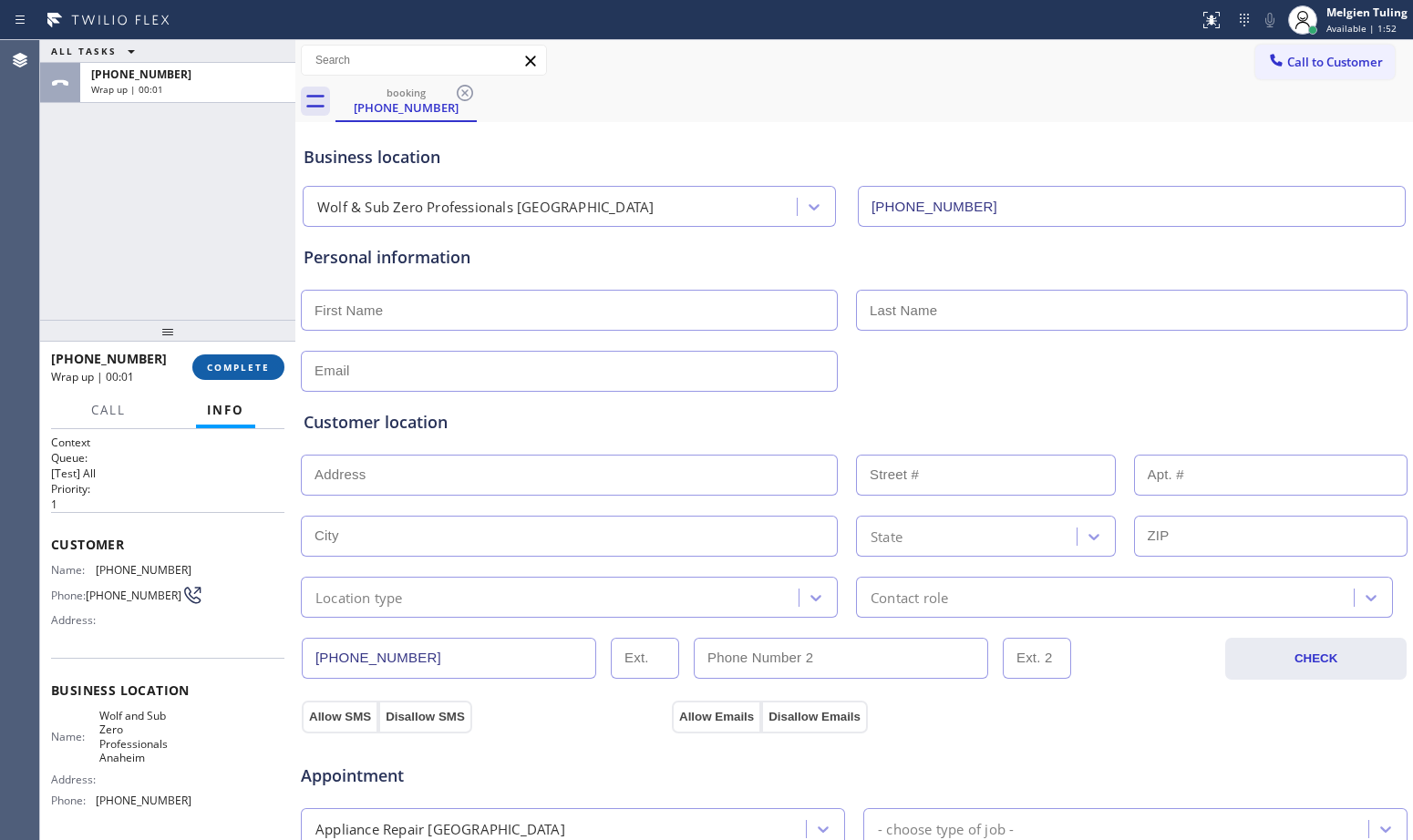
click at [248, 372] on span "COMPLETE" at bounding box center [238, 367] width 62 height 13
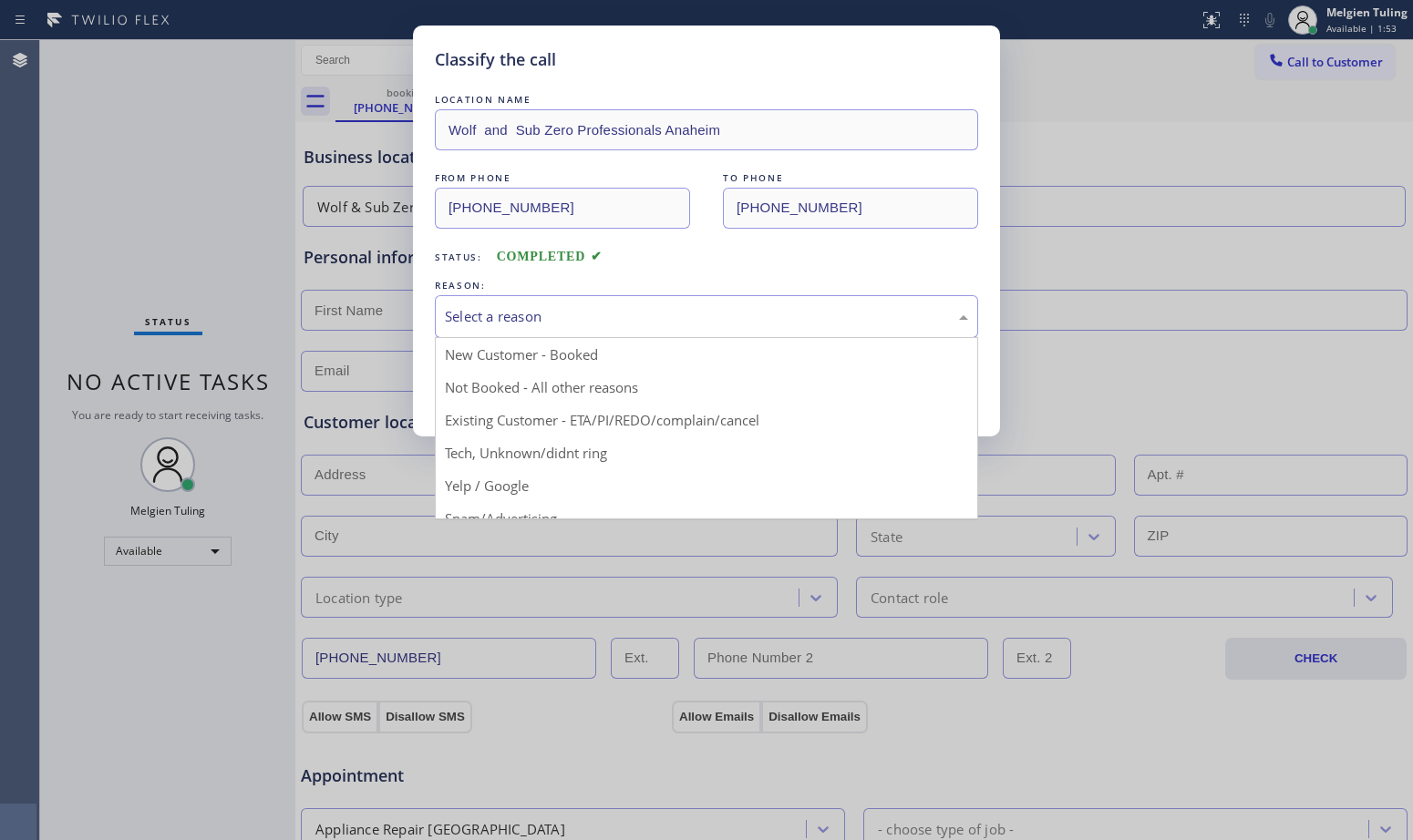
click at [511, 310] on div "Select a reason" at bounding box center [706, 316] width 523 height 21
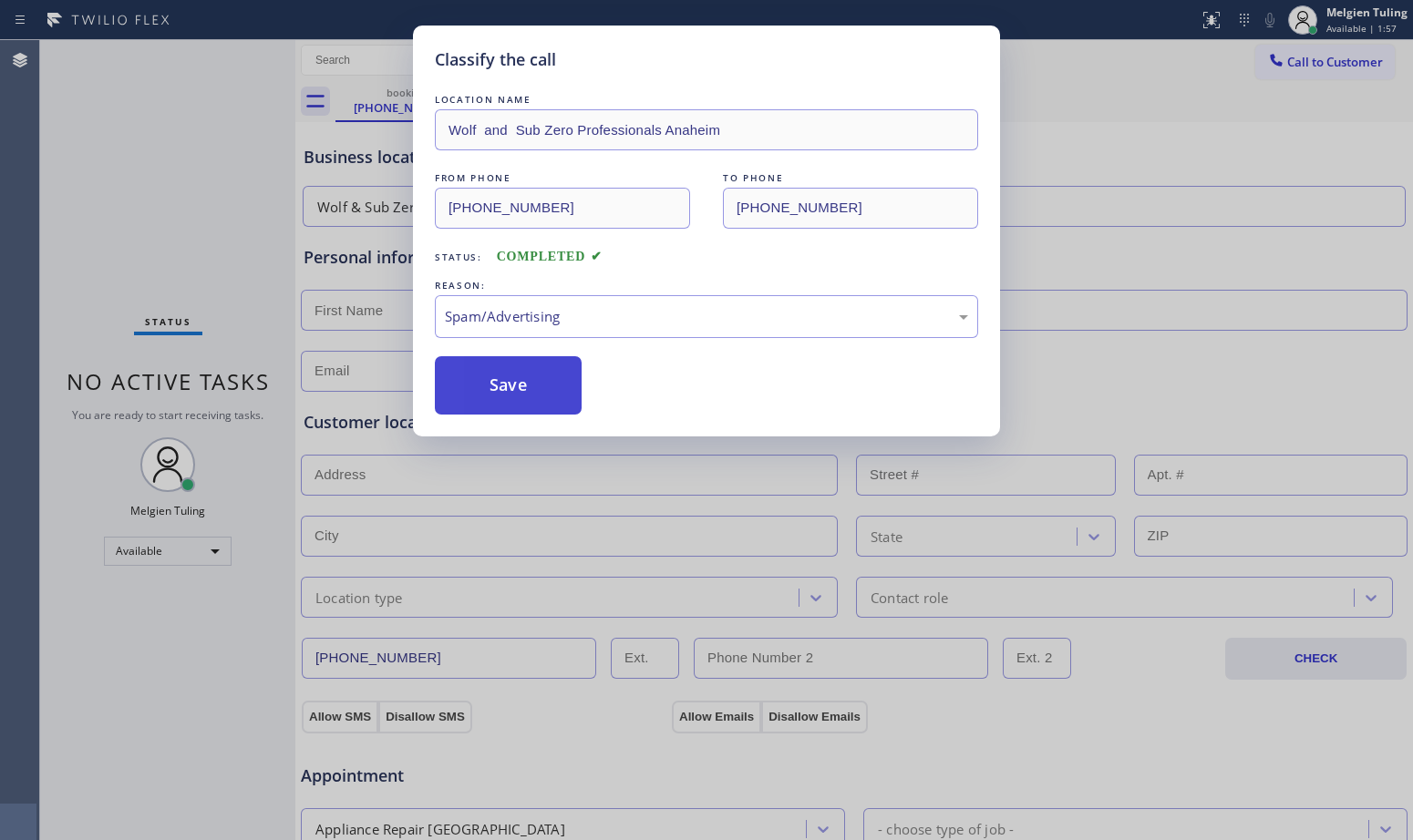
click at [522, 381] on button "Save" at bounding box center [508, 385] width 147 height 58
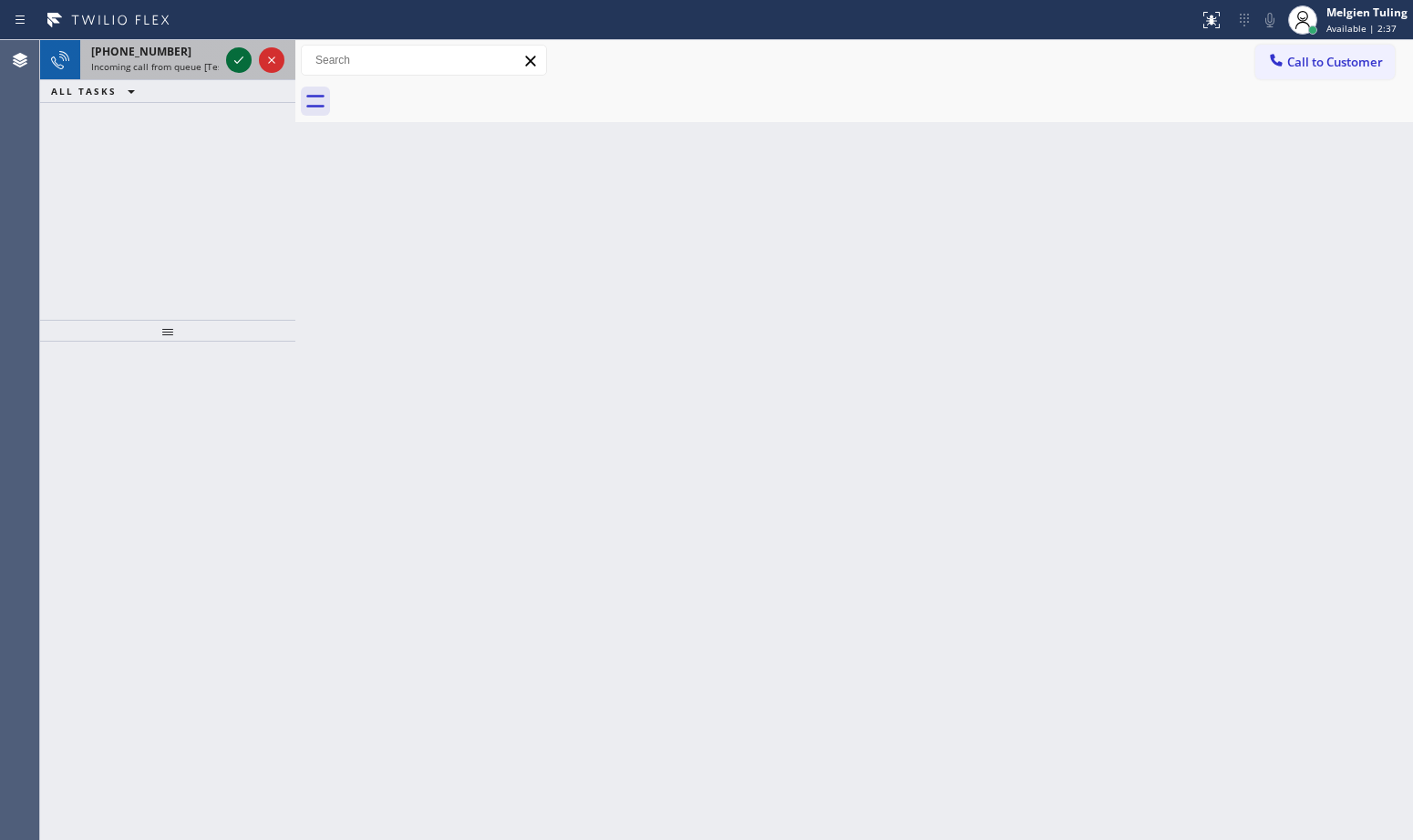
click at [233, 61] on icon at bounding box center [239, 60] width 22 height 22
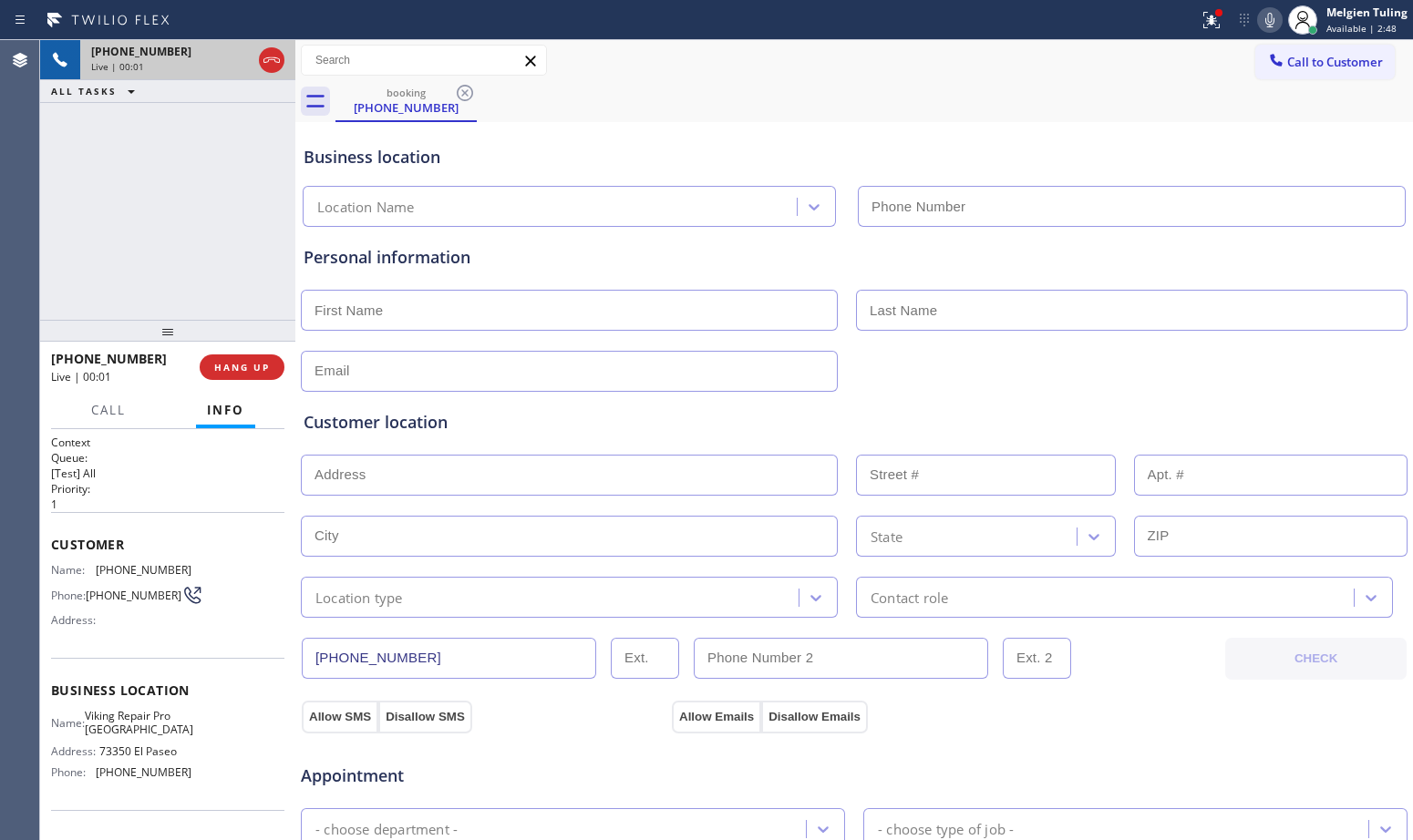
type input "[PHONE_NUMBER]"
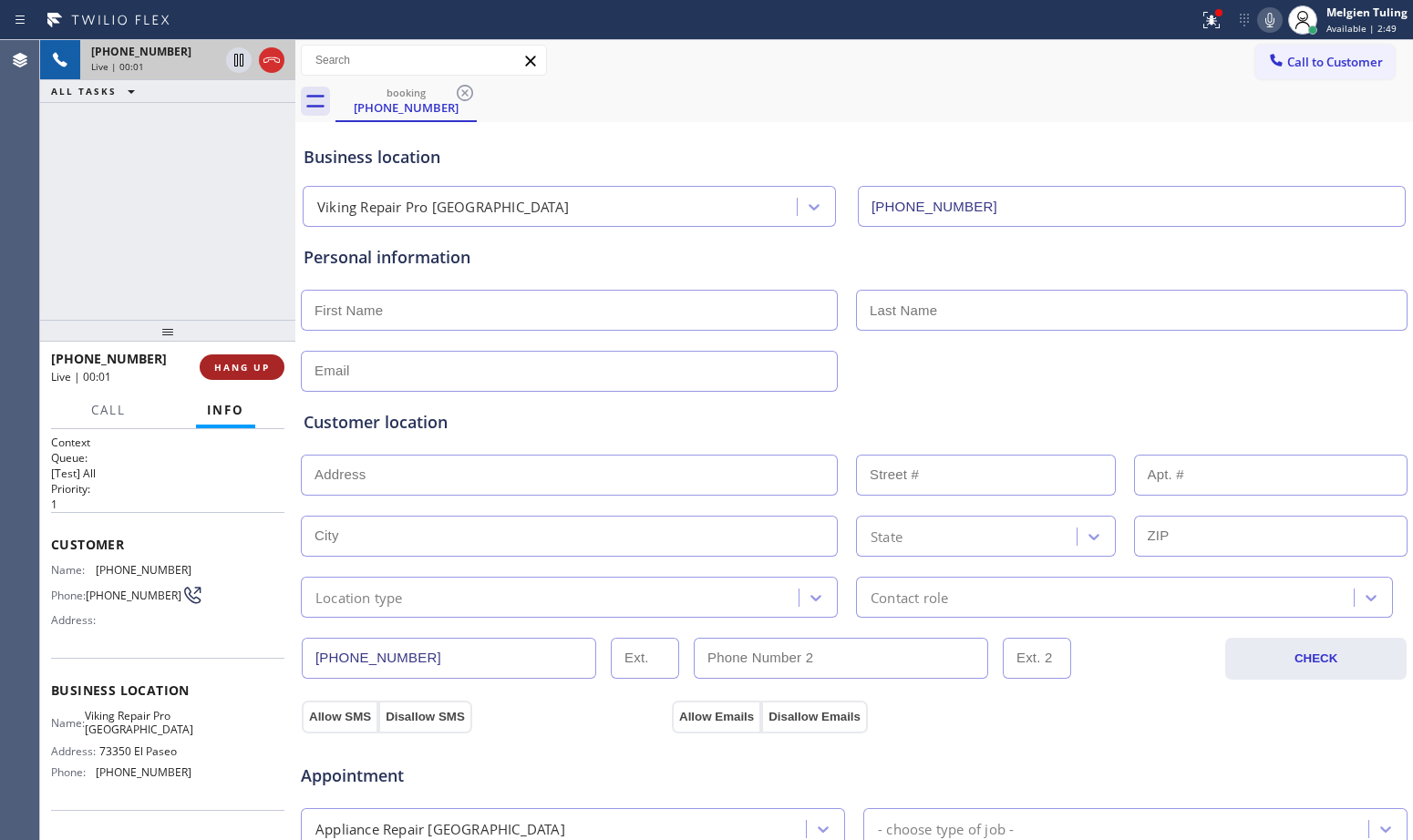
click at [247, 362] on span "HANG UP" at bounding box center [242, 367] width 55 height 13
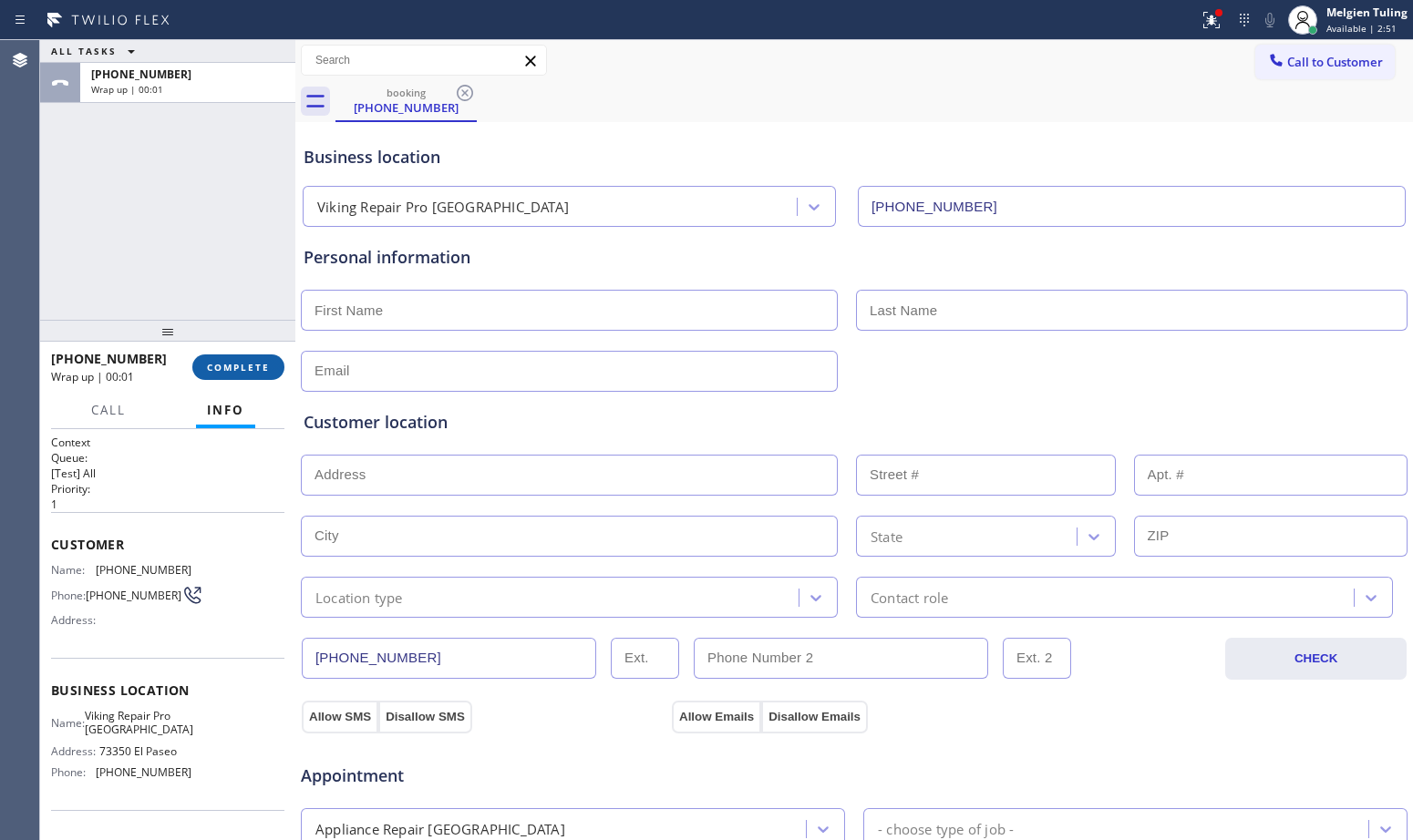
click at [256, 362] on span "COMPLETE" at bounding box center [238, 367] width 62 height 13
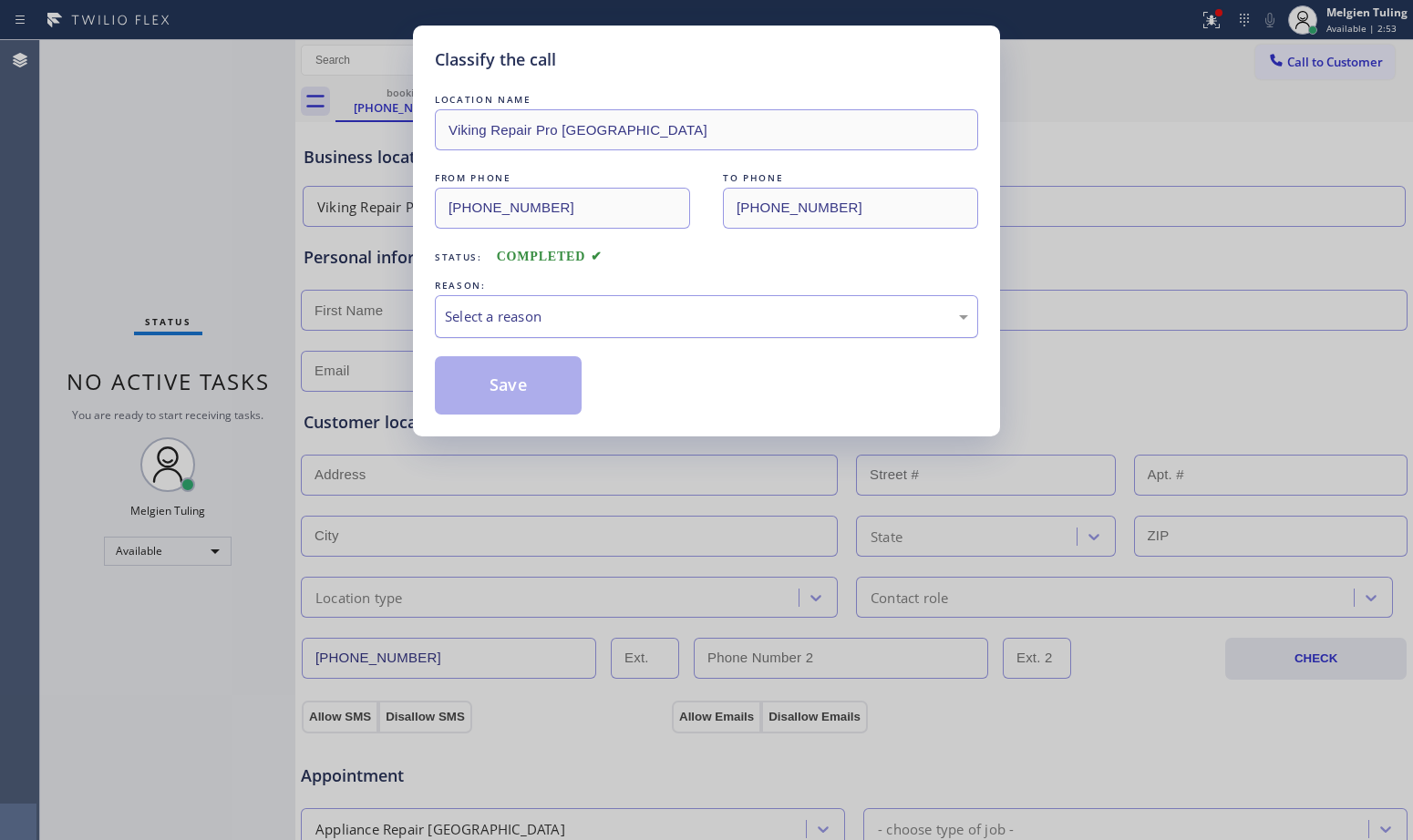
click at [464, 308] on div "Select a reason" at bounding box center [706, 316] width 523 height 21
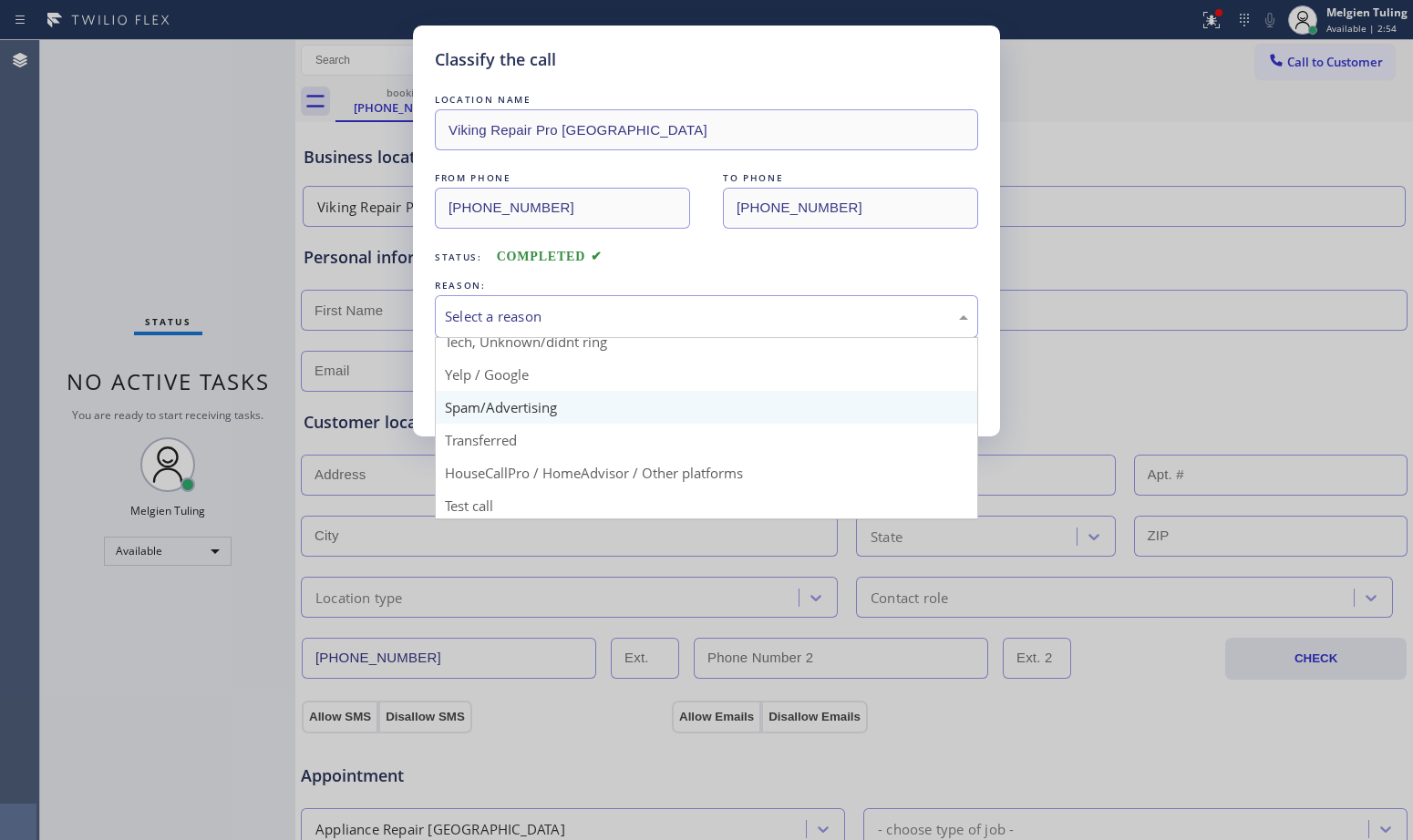
scroll to position [115, 0]
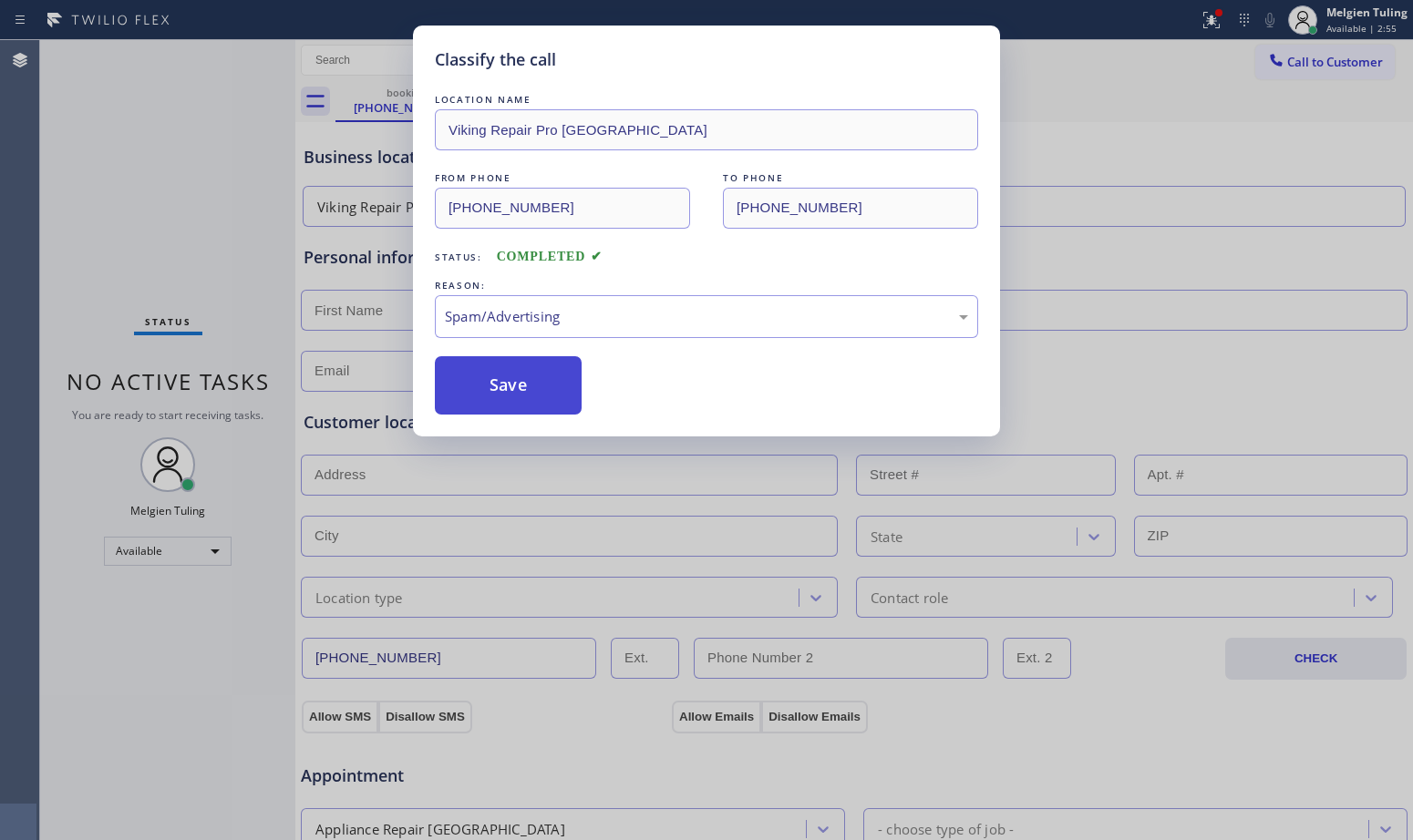
click at [532, 388] on button "Save" at bounding box center [508, 385] width 147 height 58
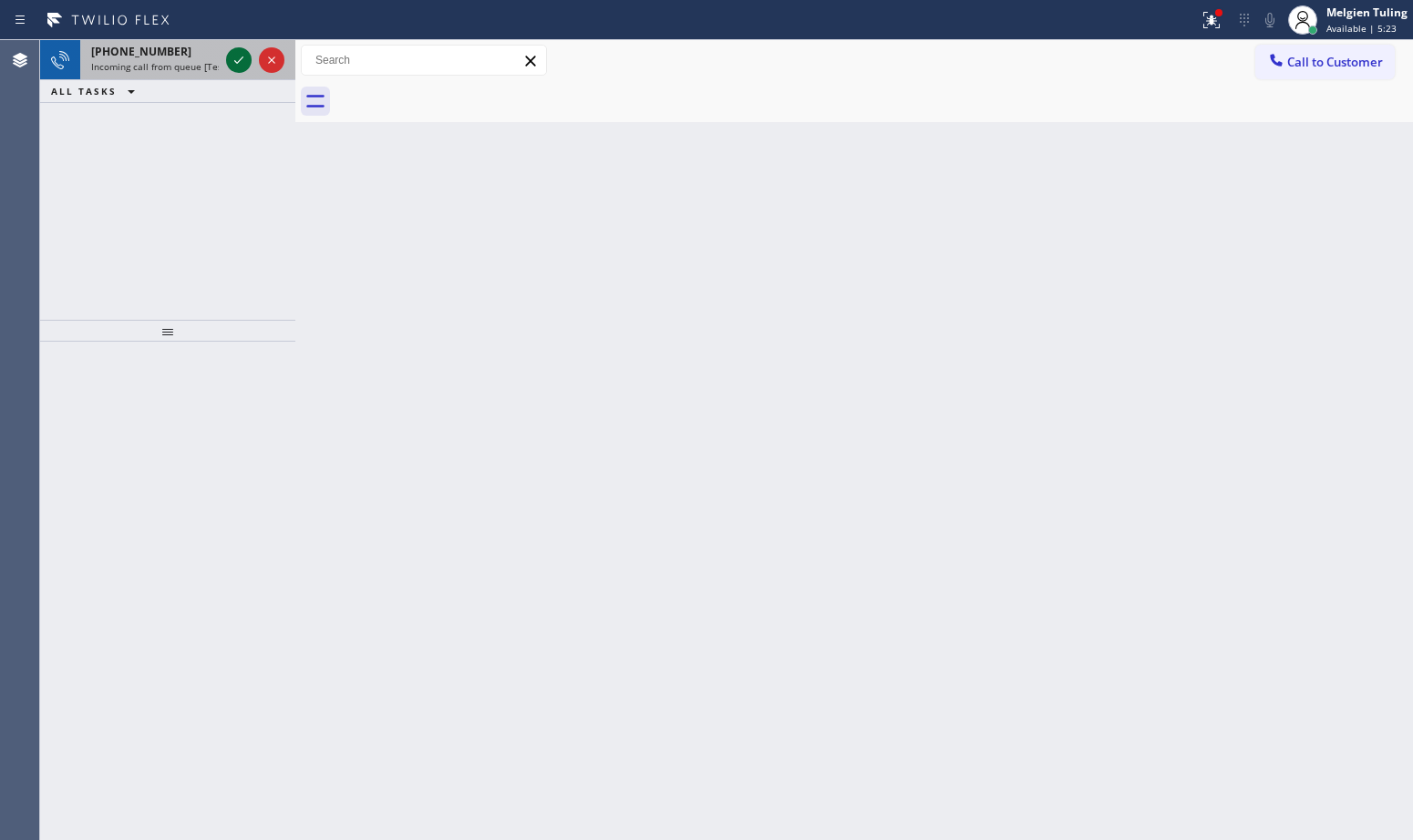
click at [243, 54] on icon at bounding box center [239, 60] width 22 height 22
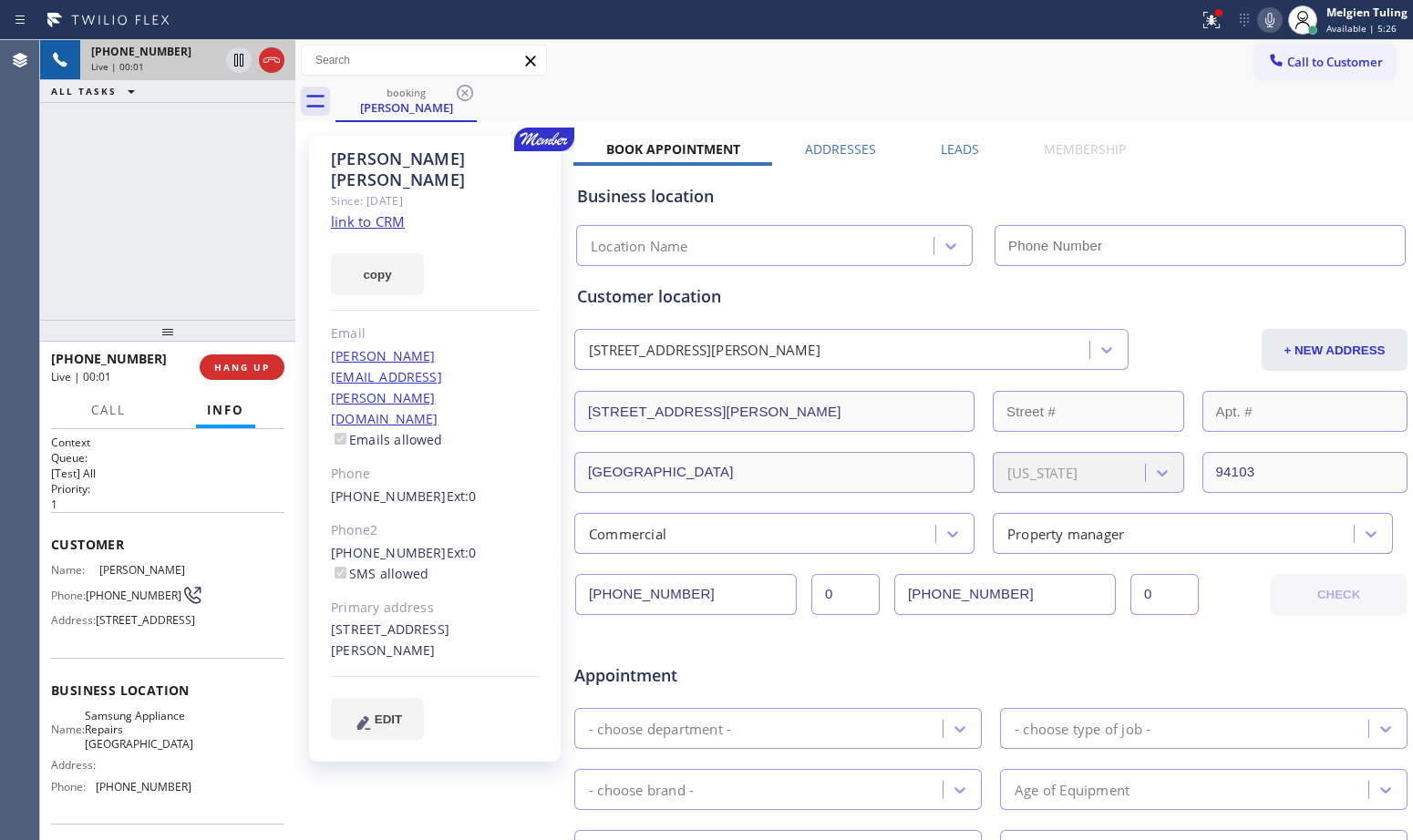
type input "[PHONE_NUMBER]"
click at [871, 292] on div "Customer location" at bounding box center [990, 296] width 827 height 25
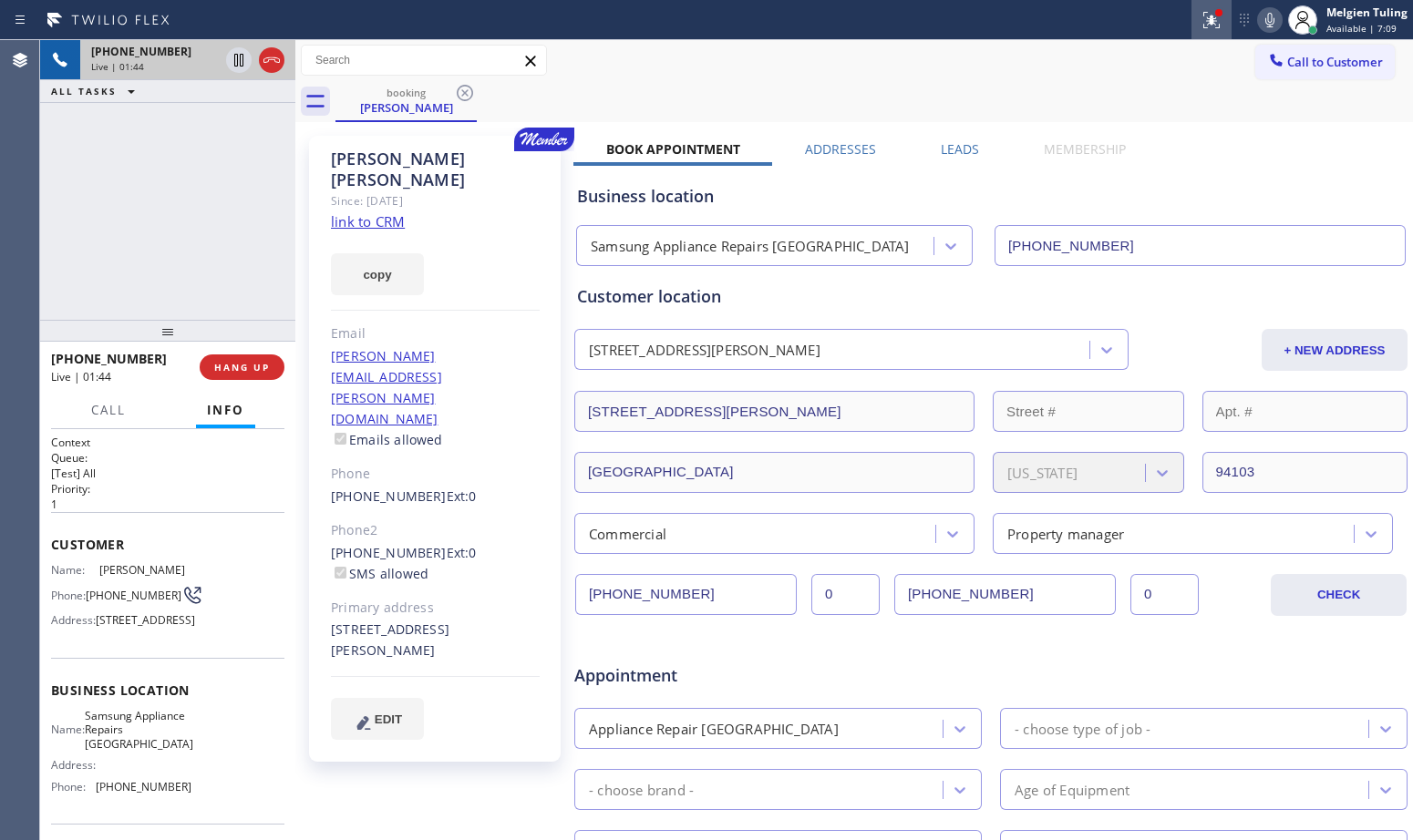
click at [1214, 21] on icon at bounding box center [1209, 18] width 11 height 13
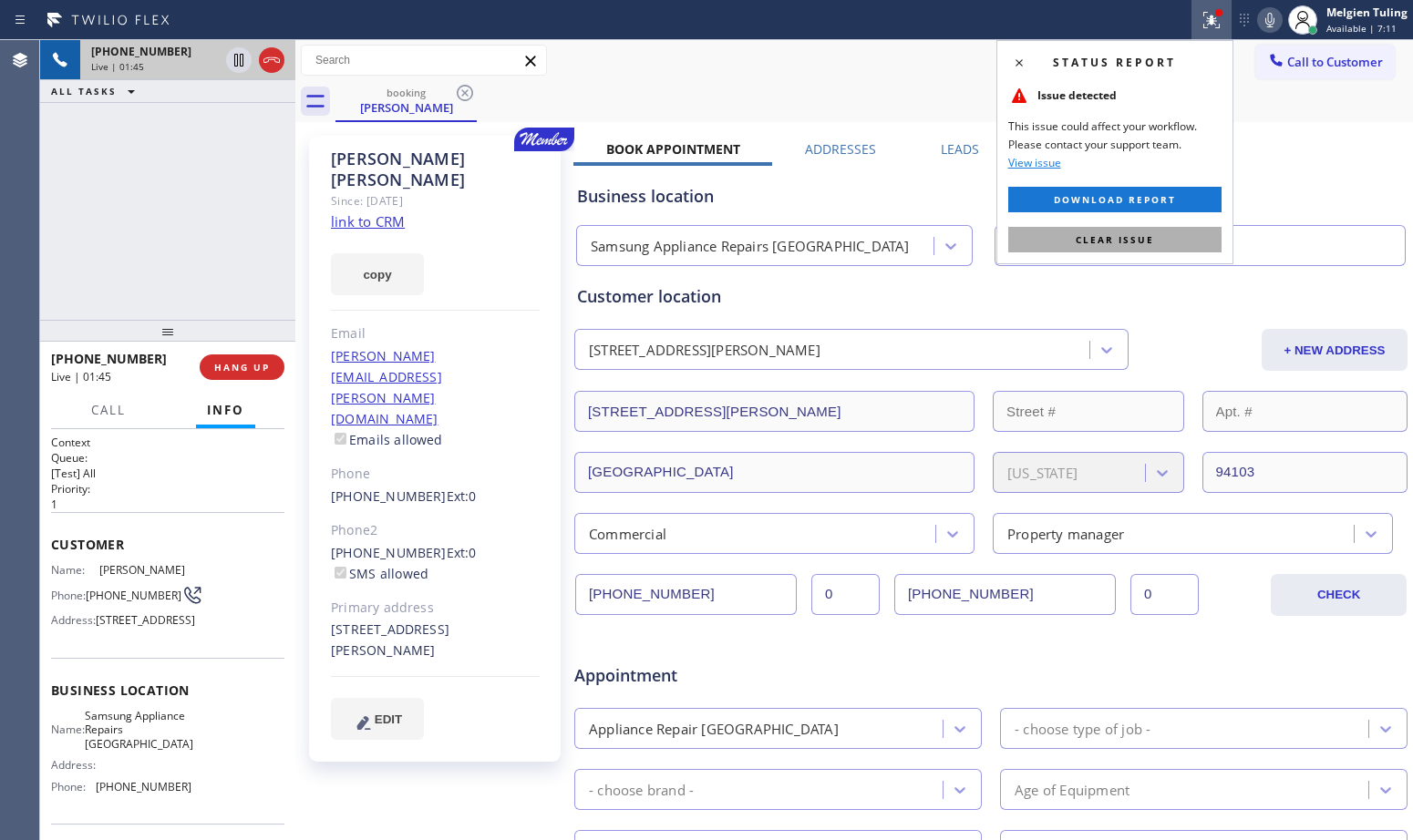
click at [1107, 237] on span "Clear issue" at bounding box center [1115, 240] width 78 height 13
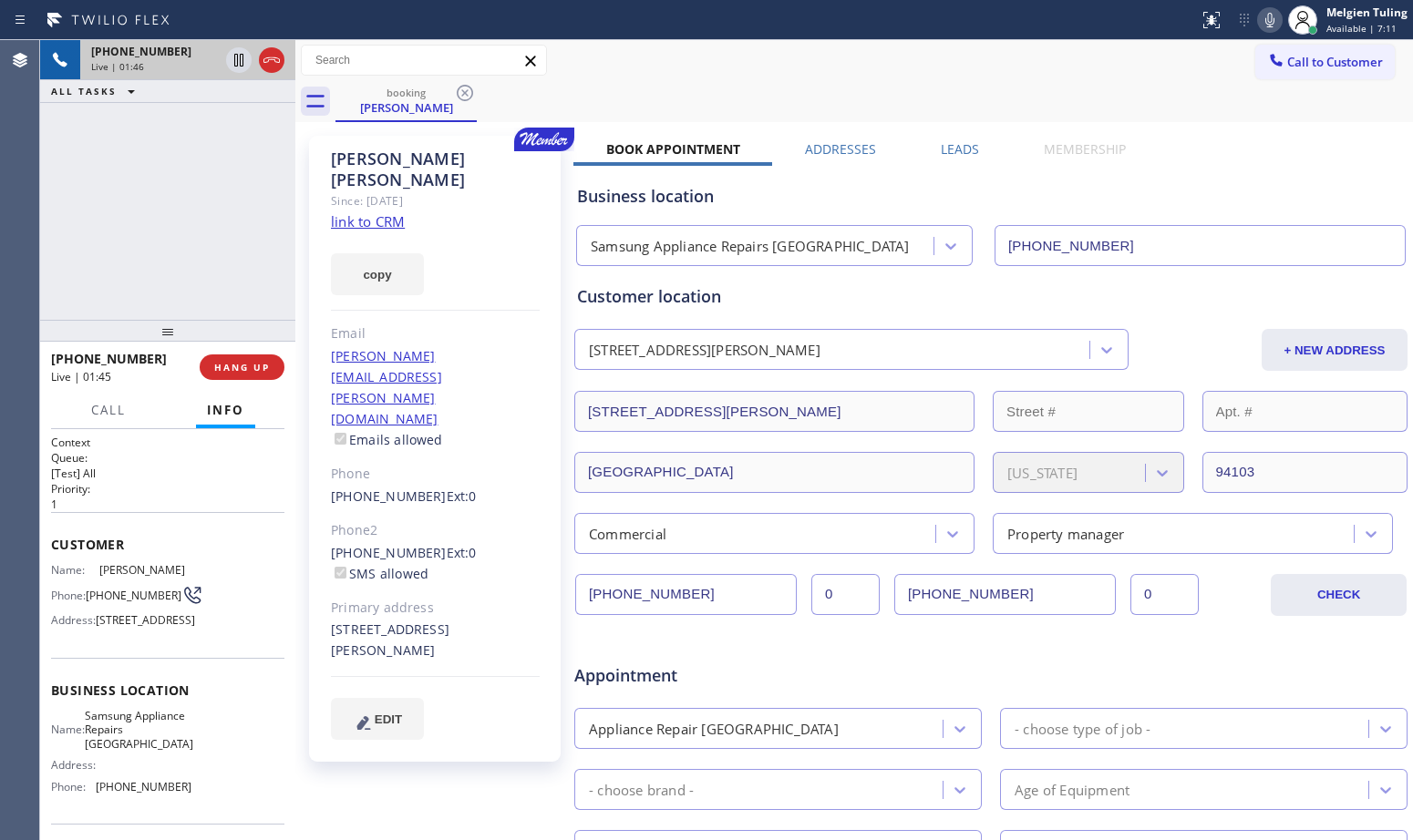
click at [1274, 143] on div "Book Appointment Addresses Leads Membership Business location Samsung Appliance…" at bounding box center [991, 724] width 835 height 1168
click at [1274, 19] on icon at bounding box center [1269, 20] width 9 height 15
click at [242, 56] on icon at bounding box center [239, 60] width 22 height 22
click at [386, 212] on link "link to CRM" at bounding box center [368, 221] width 74 height 18
click at [101, 286] on div "[PHONE_NUMBER] Live | 04:52 ALL TASKS ALL TASKS ACTIVE TASKS TASKS IN WRAP UP" at bounding box center [167, 179] width 256 height 279
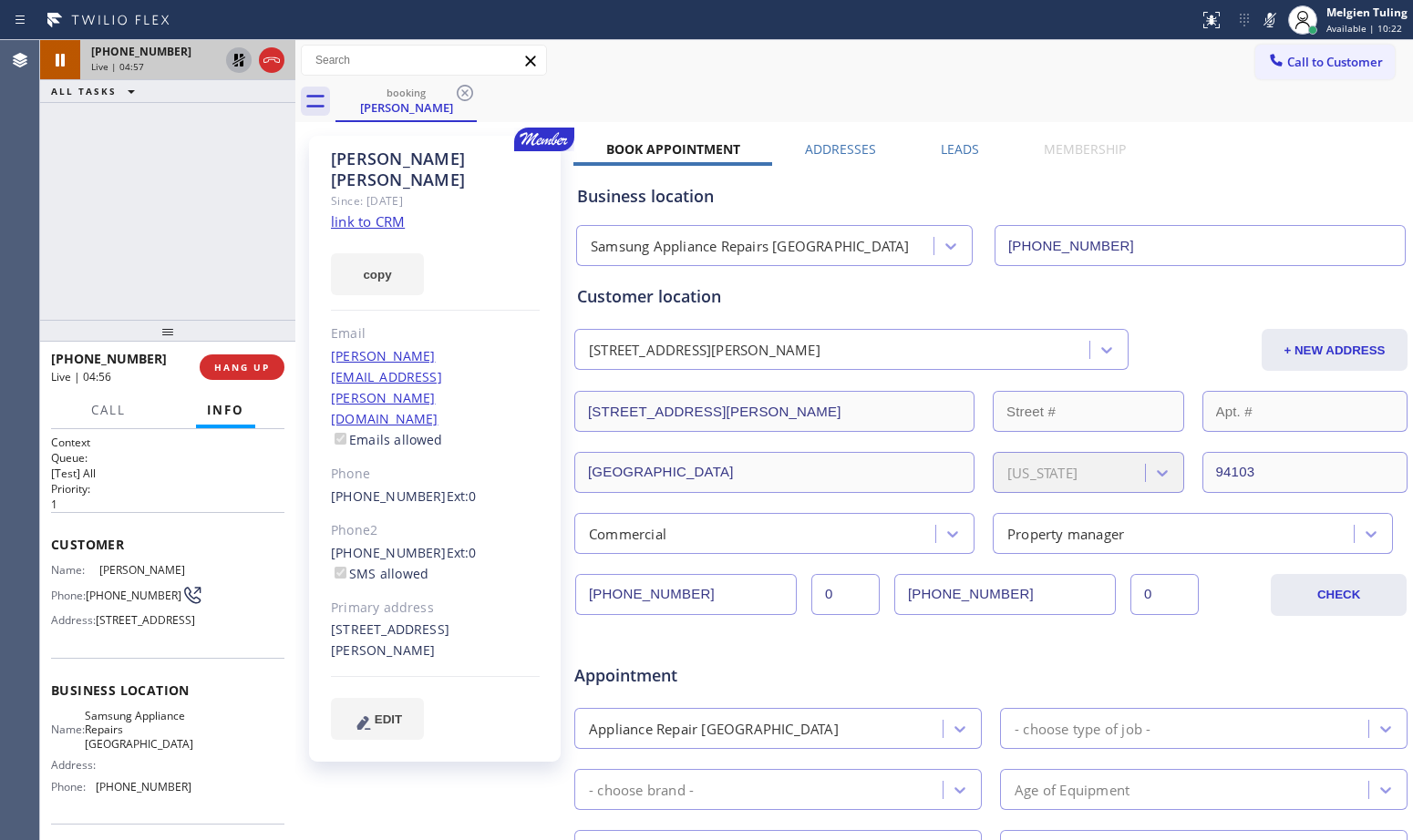
drag, startPoint x: 1273, startPoint y: 18, endPoint x: 943, endPoint y: 30, distance: 330.2
click at [1273, 18] on icon at bounding box center [1270, 20] width 22 height 22
click at [237, 55] on icon at bounding box center [239, 59] width 13 height 13
click at [831, 193] on div "Business location" at bounding box center [990, 196] width 827 height 25
click at [738, 389] on div "[STREET_ADDRESS][PERSON_NAME]" at bounding box center [991, 409] width 837 height 45
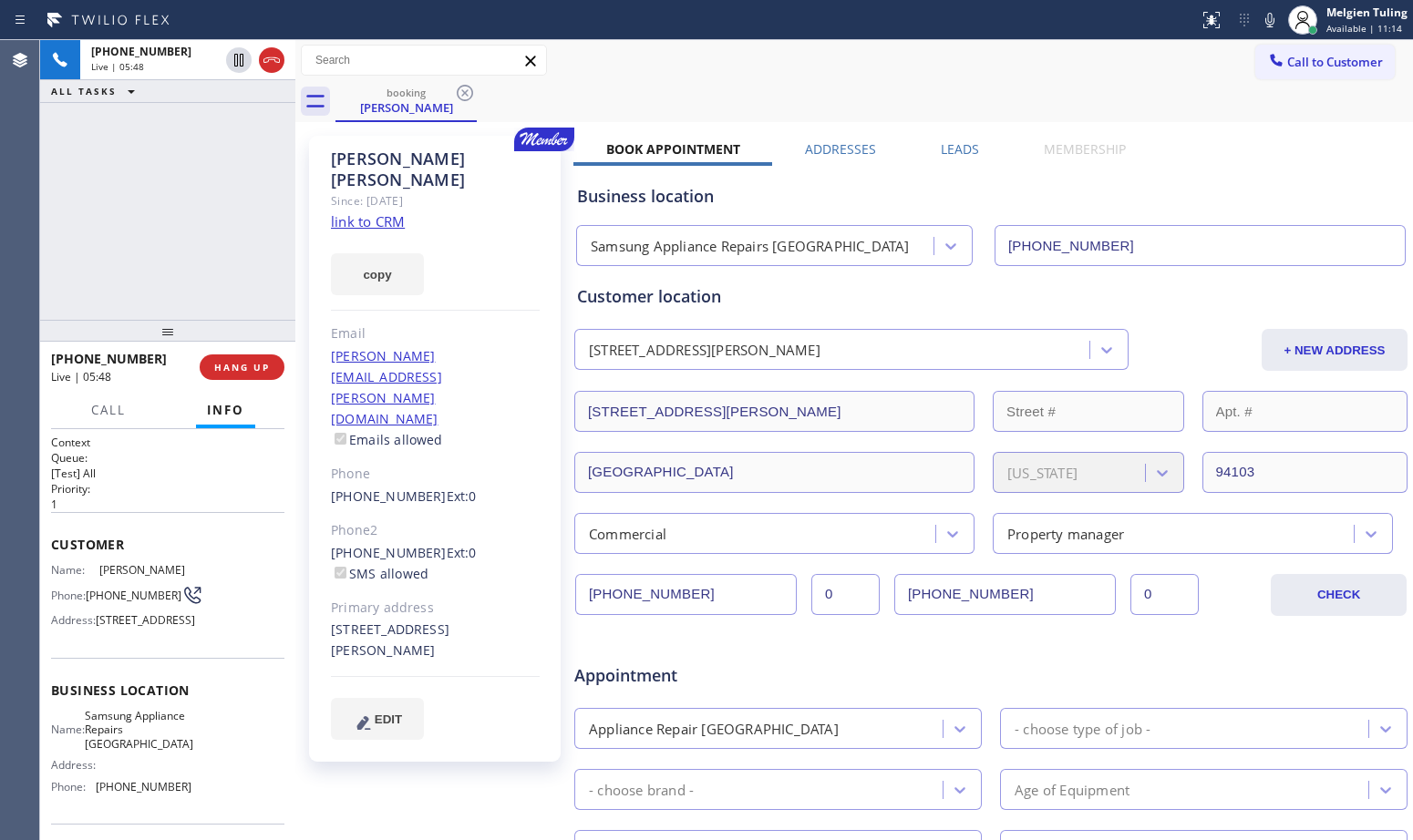
click at [1153, 74] on div "Call to Customer Outbound call Location HVAC Alliance Expert Your caller id pho…" at bounding box center [854, 60] width 1118 height 32
click at [1148, 83] on div "booking [PERSON_NAME]" at bounding box center [875, 101] width 1078 height 41
click at [1022, 68] on div "Call to Customer Outbound call Location HVAC Alliance Expert Your caller id pho…" at bounding box center [854, 60] width 1118 height 32
click at [1133, 81] on div "booking [PERSON_NAME]" at bounding box center [875, 101] width 1078 height 41
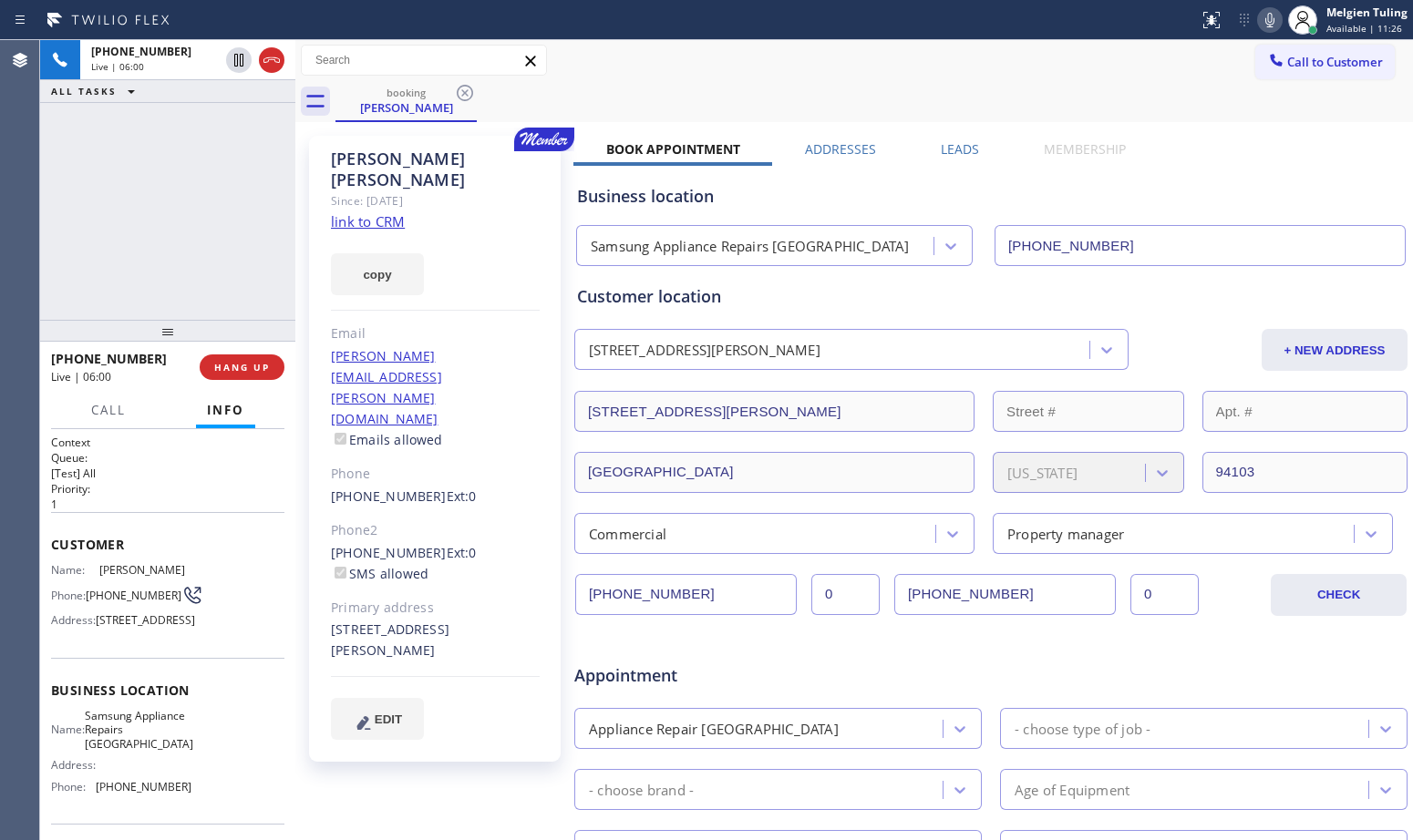
click at [1269, 17] on icon at bounding box center [1270, 20] width 22 height 22
click at [236, 58] on icon at bounding box center [239, 60] width 22 height 22
click at [92, 258] on div "[PHONE_NUMBER] Live | 06:14 ALL TASKS ALL TASKS ACTIVE TASKS TASKS IN WRAP UP" at bounding box center [167, 179] width 256 height 279
click at [865, 81] on div "booking [PERSON_NAME]" at bounding box center [875, 101] width 1078 height 41
click at [1273, 16] on icon at bounding box center [1270, 20] width 22 height 22
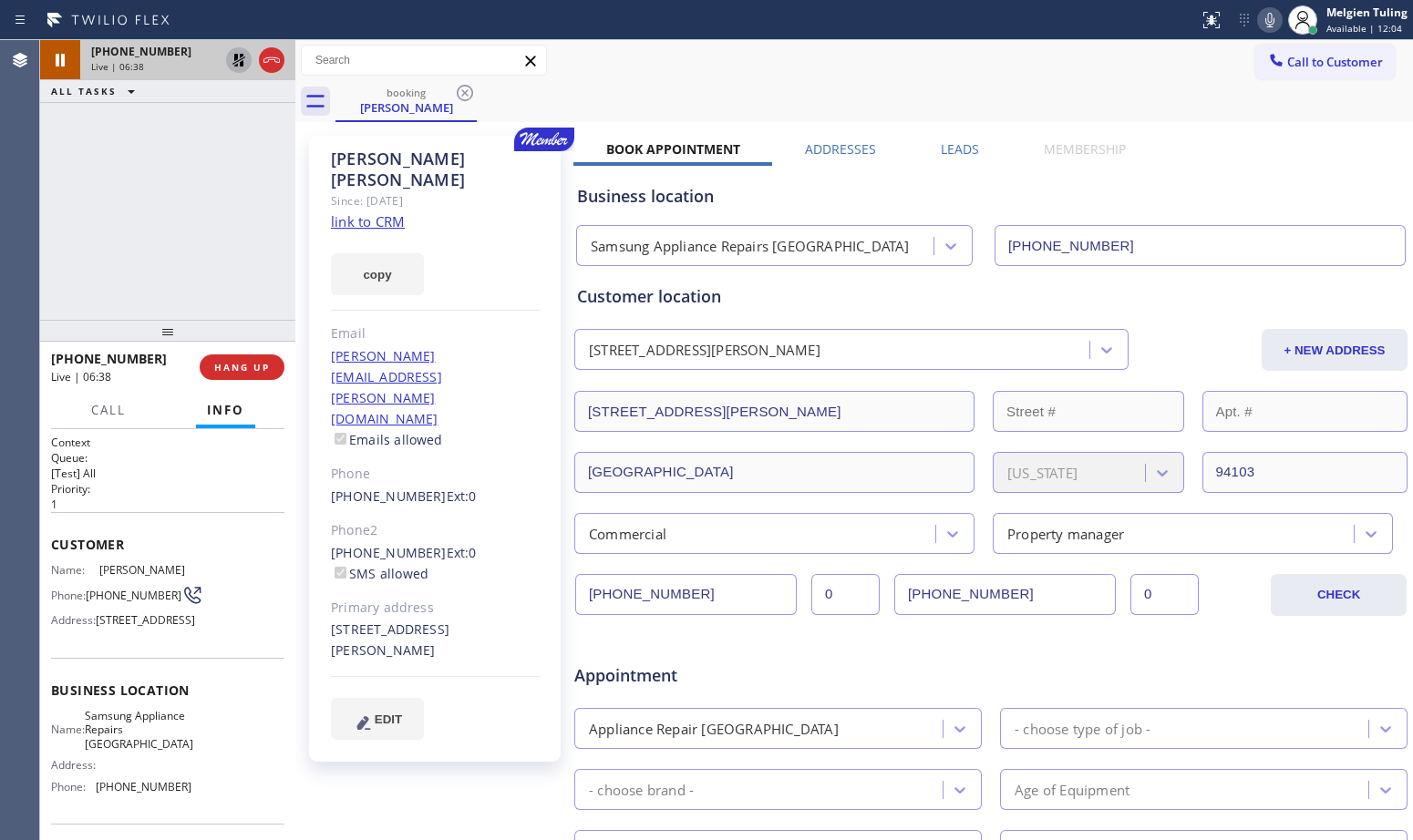
click at [234, 55] on icon at bounding box center [239, 60] width 22 height 22
click at [815, 95] on div "booking [PERSON_NAME]" at bounding box center [875, 101] width 1078 height 41
click at [826, 100] on div "booking [PERSON_NAME]" at bounding box center [875, 101] width 1078 height 41
click at [850, 171] on div "Business location Samsung Appliance Repairs [GEOGRAPHIC_DATA] [PHONE_NUMBER]" at bounding box center [991, 215] width 835 height 100
click at [855, 191] on div "Business location" at bounding box center [990, 196] width 827 height 25
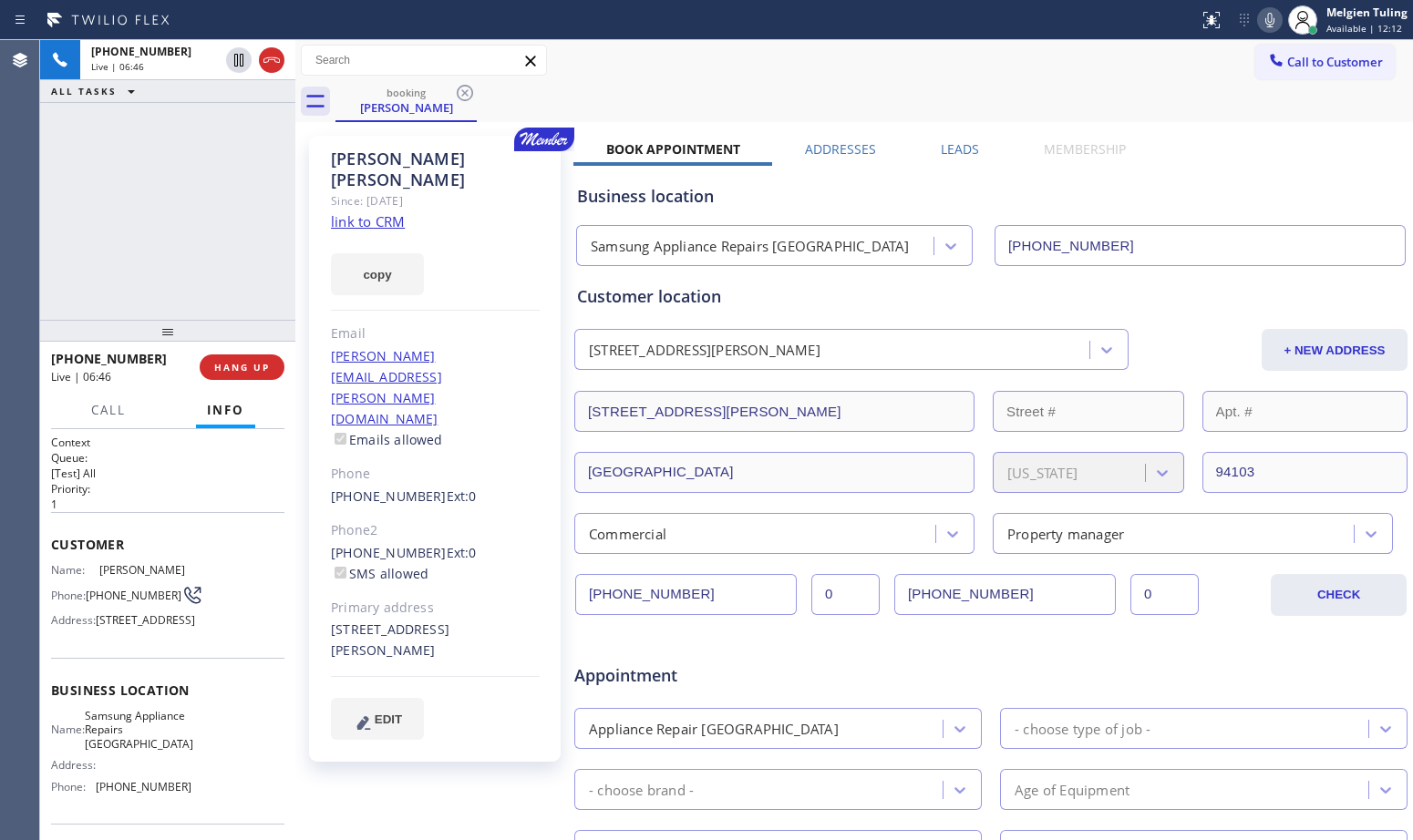
click at [855, 191] on div "Business location" at bounding box center [990, 196] width 827 height 25
click at [817, 199] on div "Business location" at bounding box center [990, 196] width 827 height 25
click at [525, 253] on div "copy" at bounding box center [435, 263] width 209 height 62
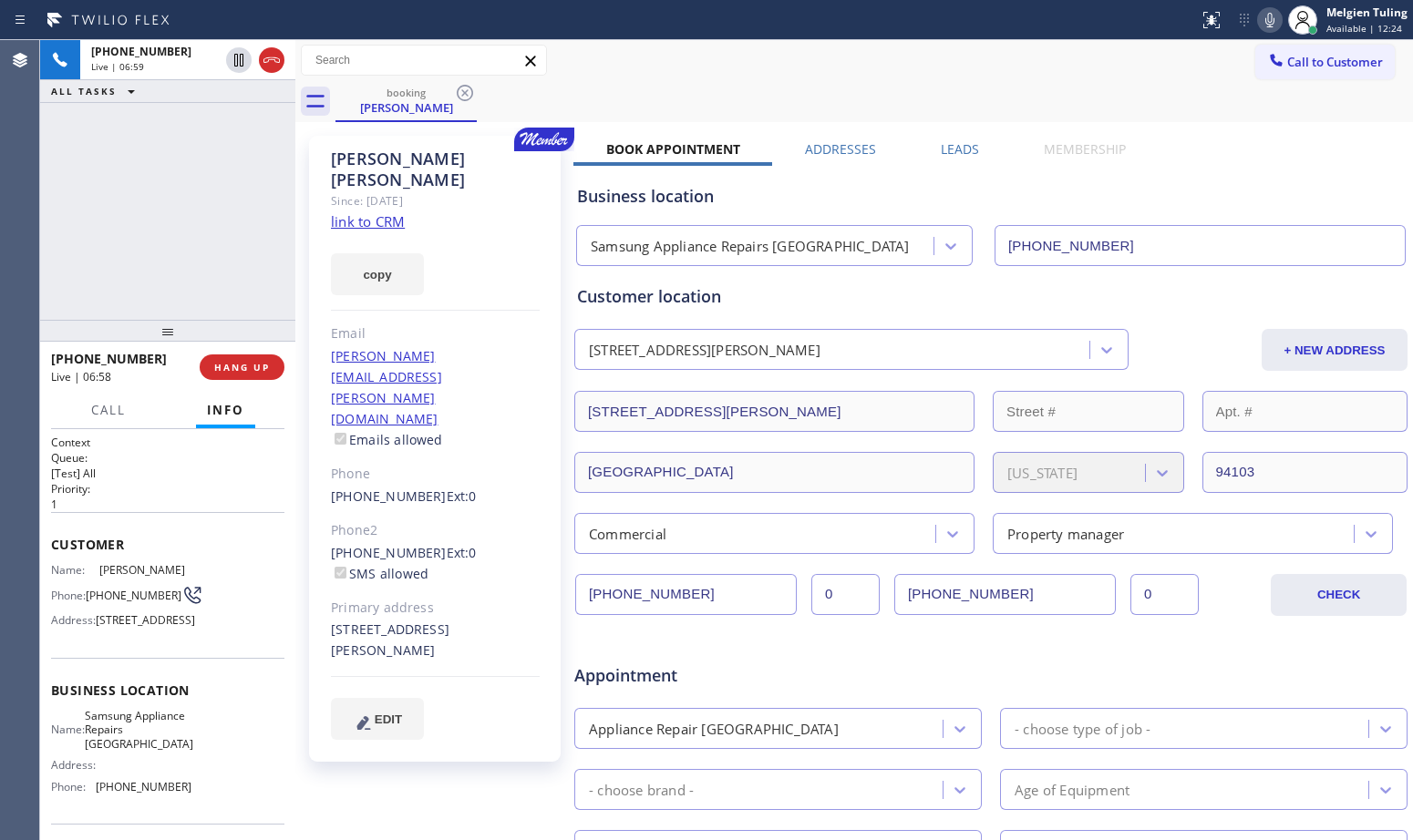
click at [453, 259] on div "copy" at bounding box center [435, 263] width 209 height 62
click at [252, 370] on span "HANG UP" at bounding box center [242, 367] width 55 height 13
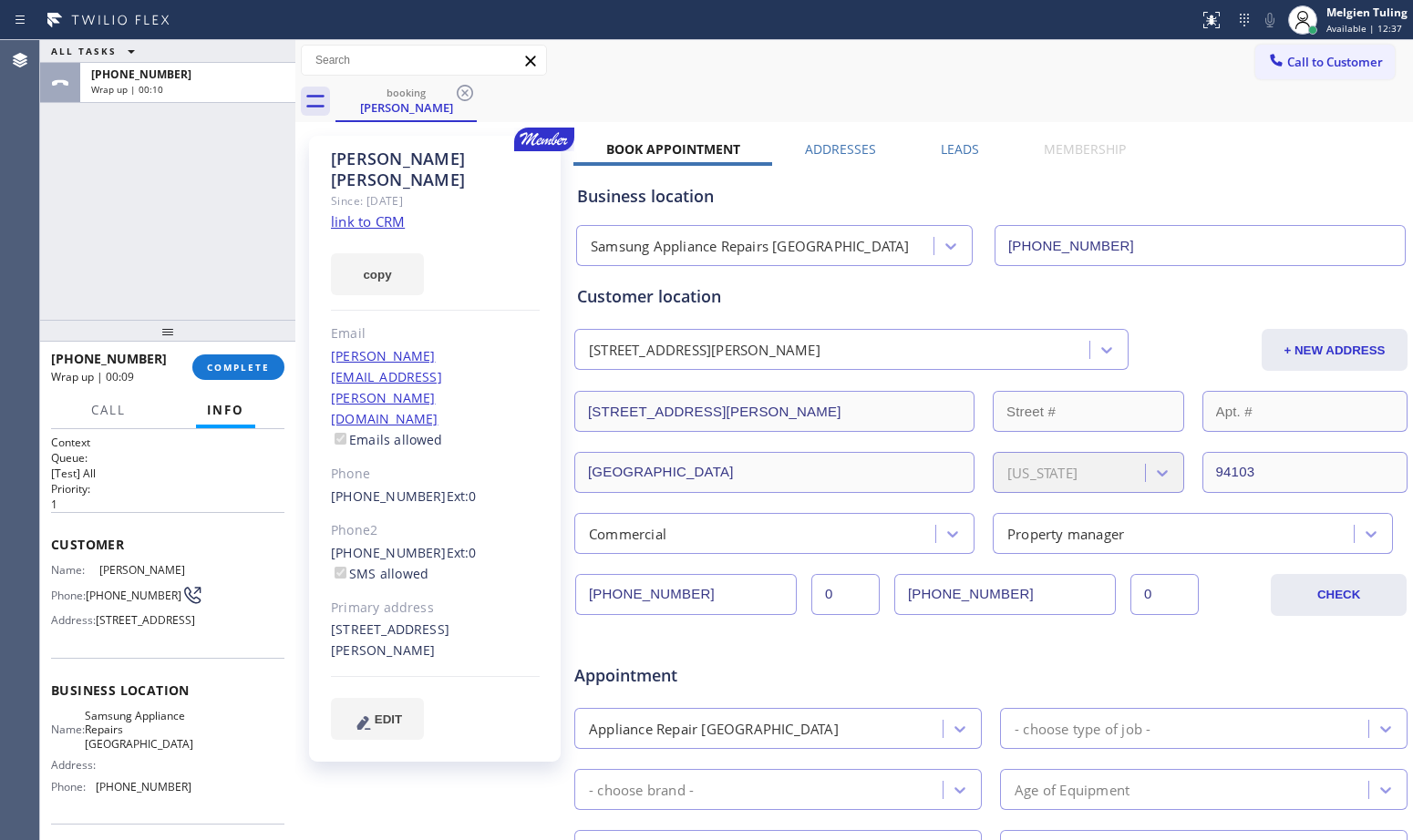
click at [533, 433] on div "[PERSON_NAME] Since: [DATE] link to CRM copy Email [PERSON_NAME][EMAIL_ADDRESS]…" at bounding box center [435, 449] width 252 height 626
click at [242, 365] on span "COMPLETE" at bounding box center [238, 367] width 62 height 13
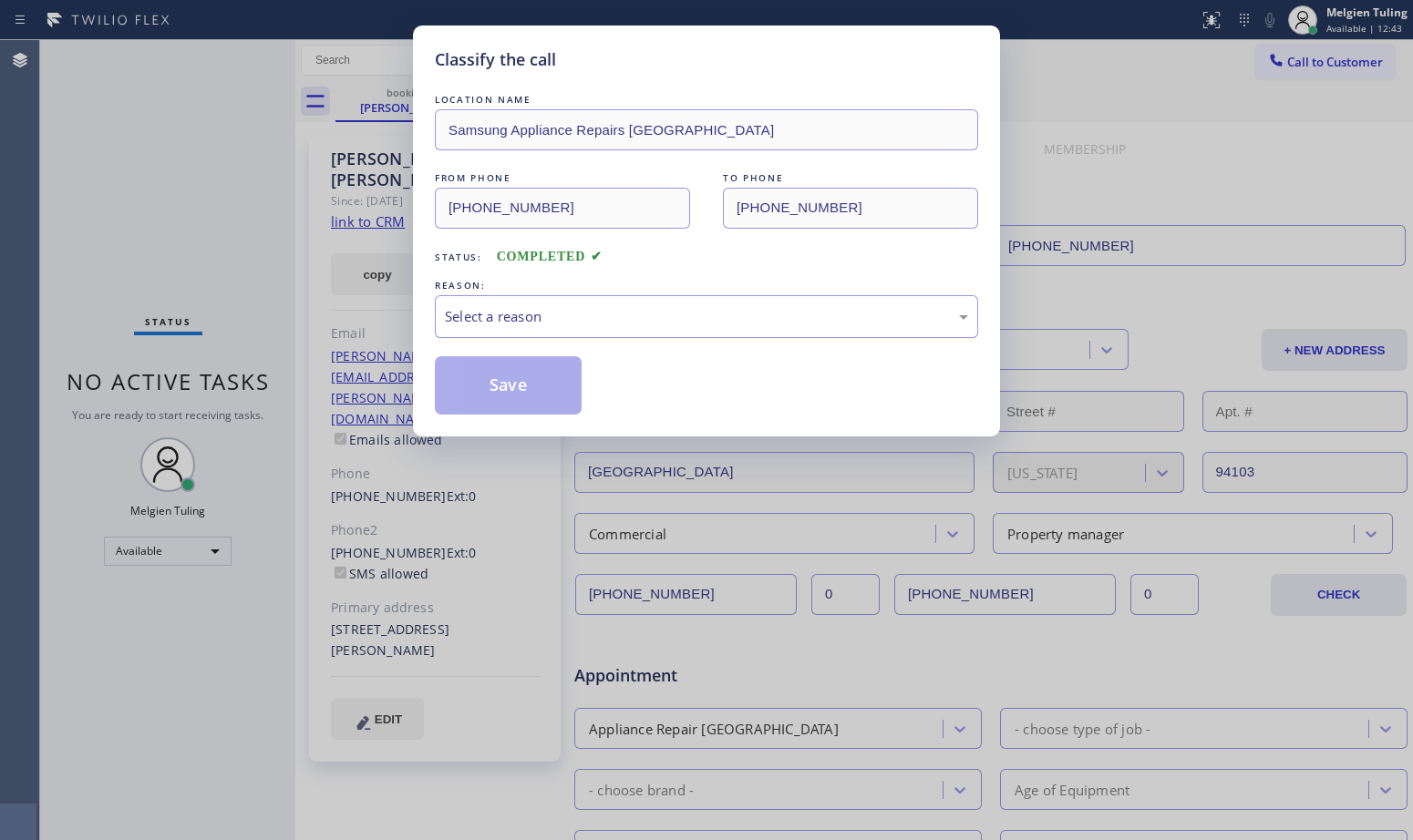
click at [474, 308] on div "Select a reason" at bounding box center [706, 316] width 523 height 21
click at [501, 391] on button "Save" at bounding box center [508, 385] width 147 height 58
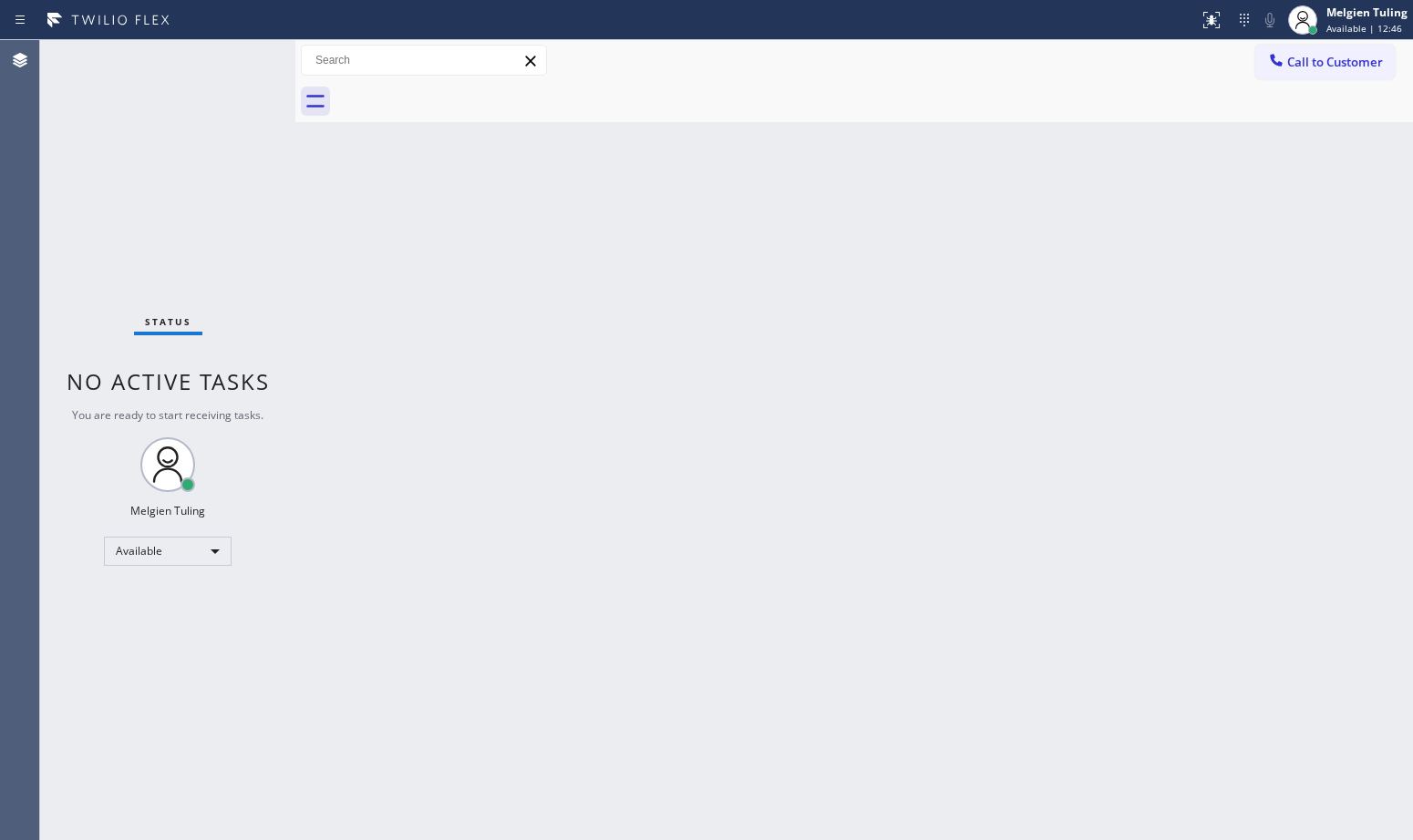
click at [490, 499] on div "Back to Dashboard Change Sender ID Customers Technicians Select a contact Outbo…" at bounding box center [854, 440] width 1118 height 800
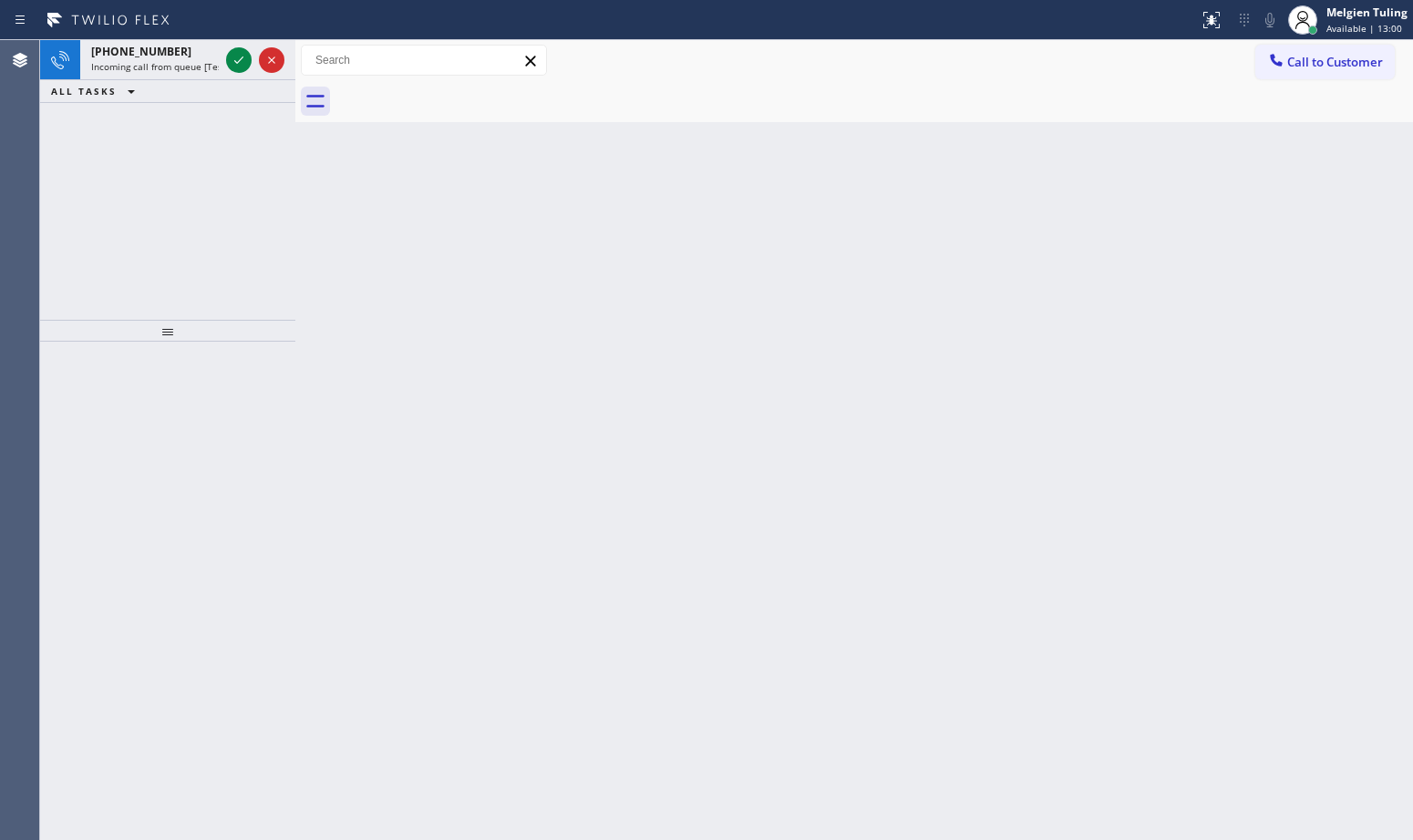
click at [97, 142] on div "[PHONE_NUMBER] Incoming call from queue [Test] All ALL TASKS ALL TASKS ACTIVE T…" at bounding box center [167, 179] width 256 height 279
drag, startPoint x: 97, startPoint y: 142, endPoint x: 247, endPoint y: 59, distance: 171.4
click at [247, 59] on icon at bounding box center [239, 60] width 22 height 22
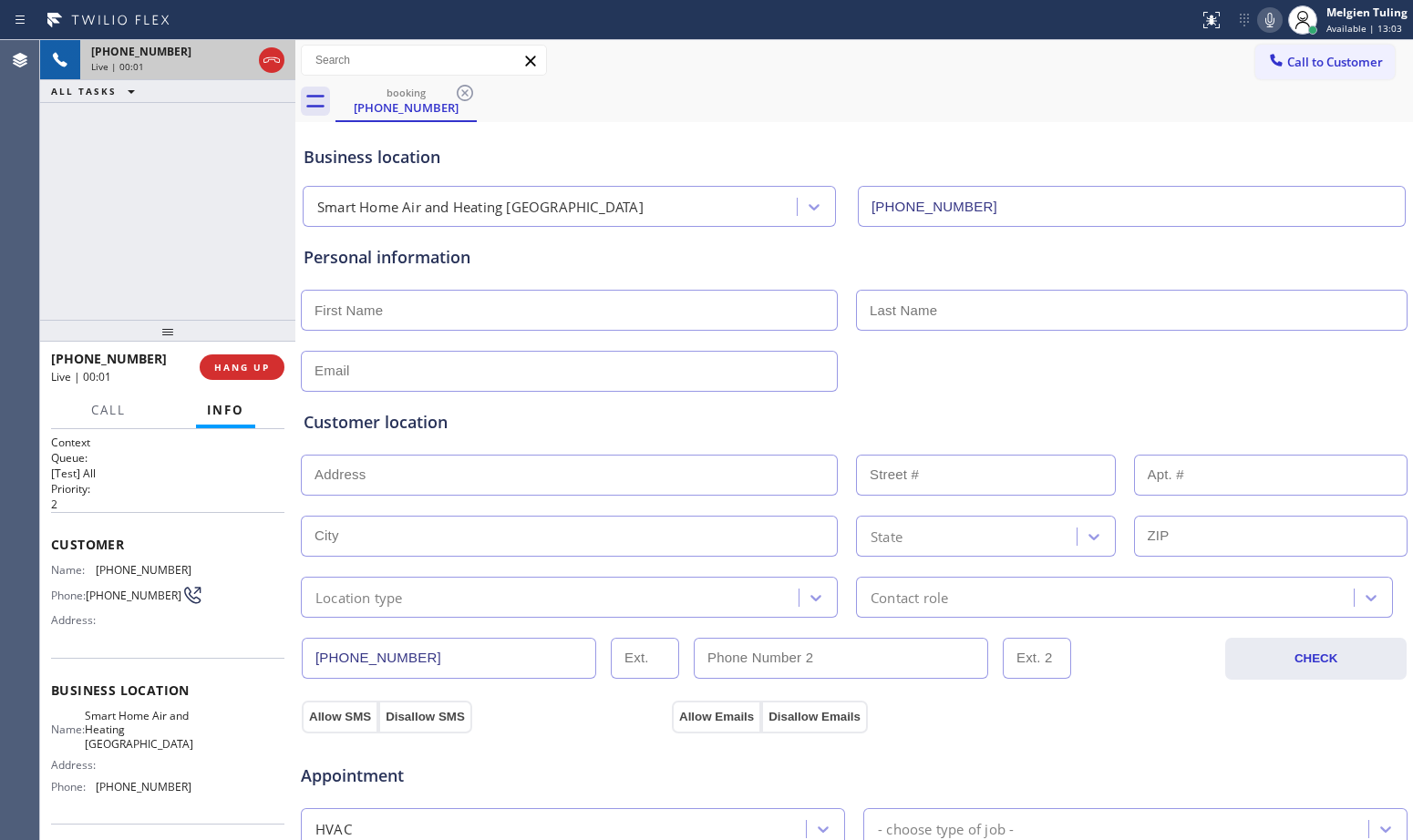
type input "[PHONE_NUMBER]"
click at [644, 238] on div "Personal information" at bounding box center [854, 309] width 1109 height 165
click at [604, 282] on div "Personal information" at bounding box center [853, 319] width 1101 height 147
click at [533, 290] on input "text" at bounding box center [570, 310] width 537 height 41
click at [471, 342] on div "Personal information" at bounding box center [853, 319] width 1101 height 147
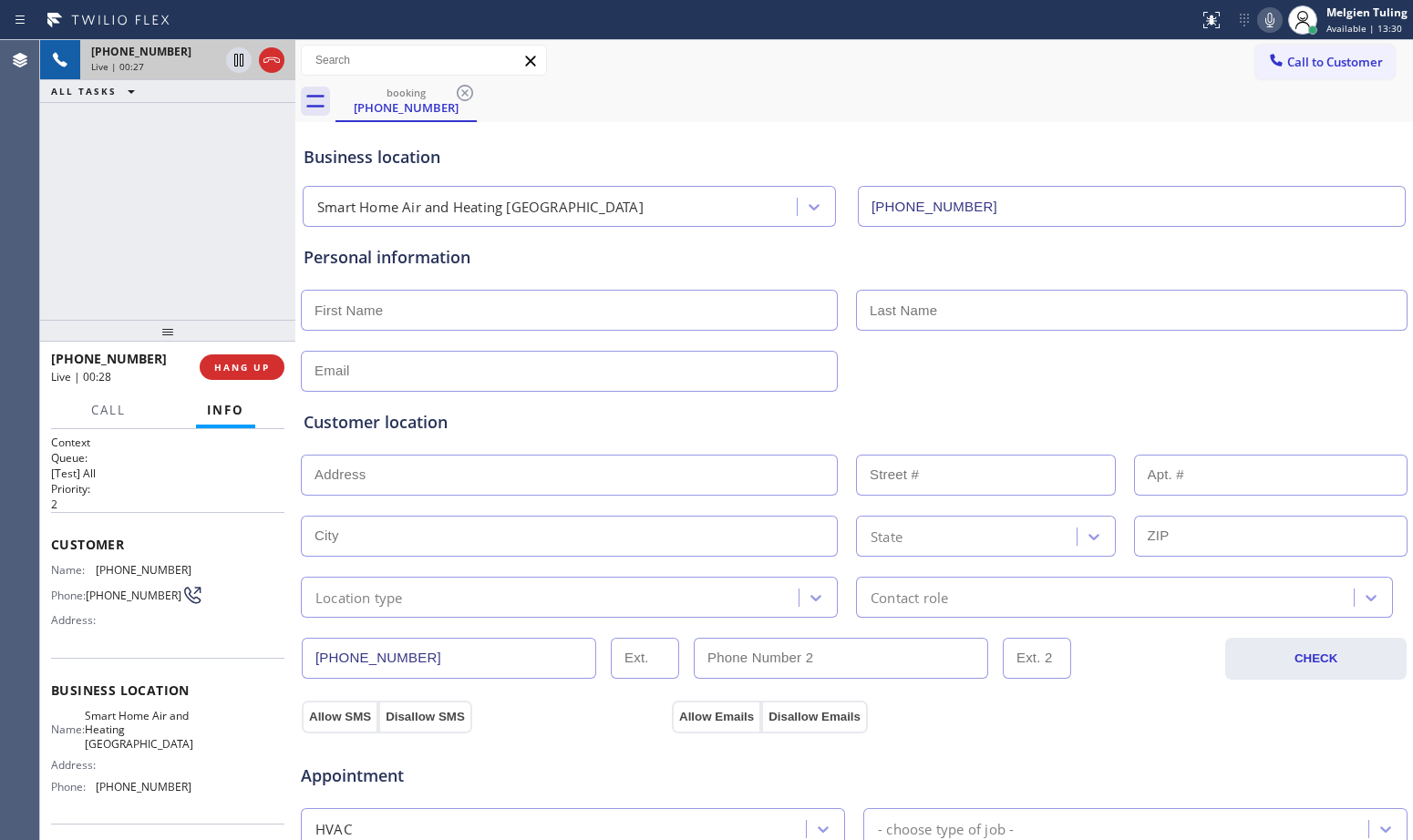
click at [485, 333] on div "Personal information" at bounding box center [853, 319] width 1101 height 147
click at [249, 371] on span "HANG UP" at bounding box center [242, 367] width 55 height 13
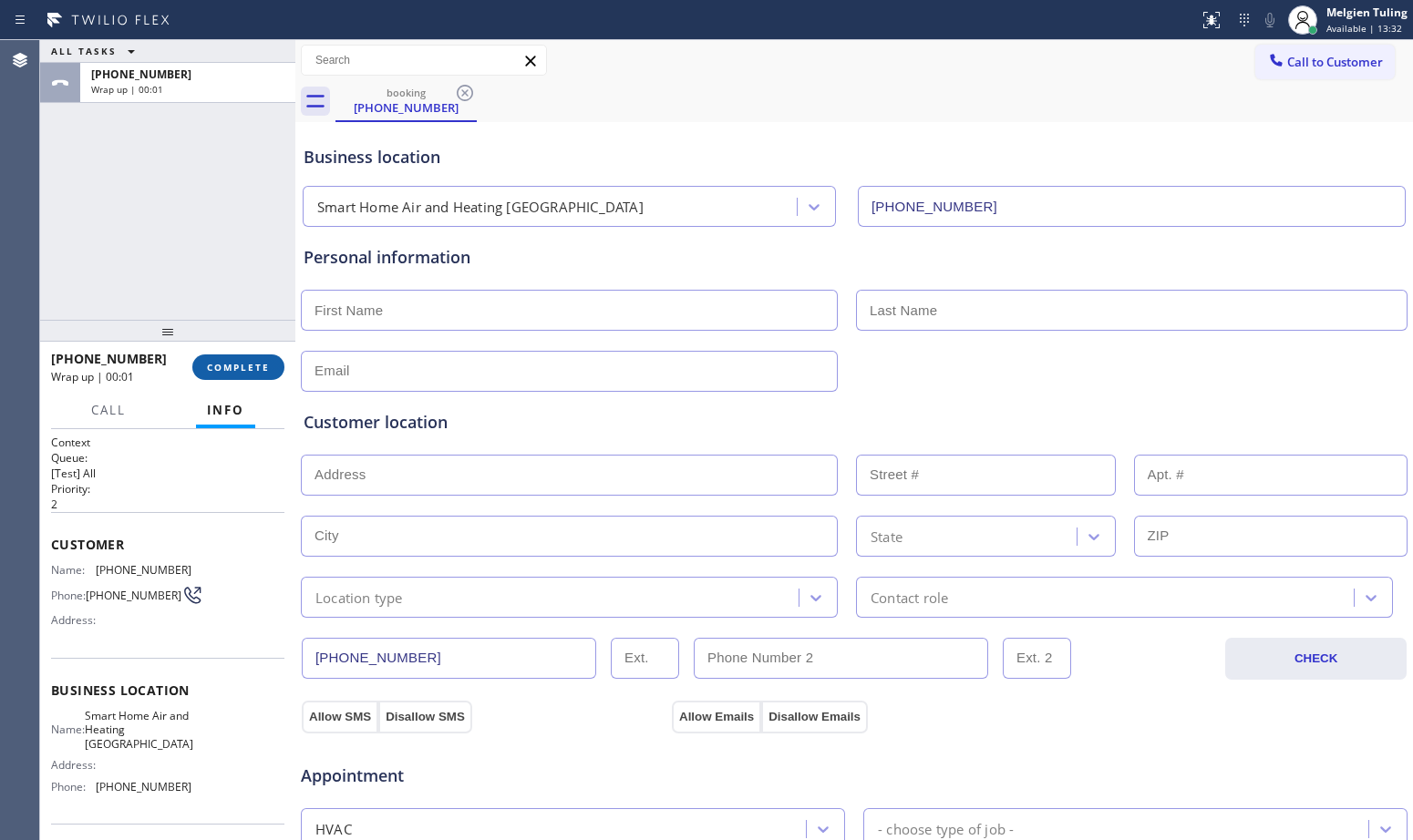
click at [228, 368] on span "COMPLETE" at bounding box center [238, 367] width 62 height 13
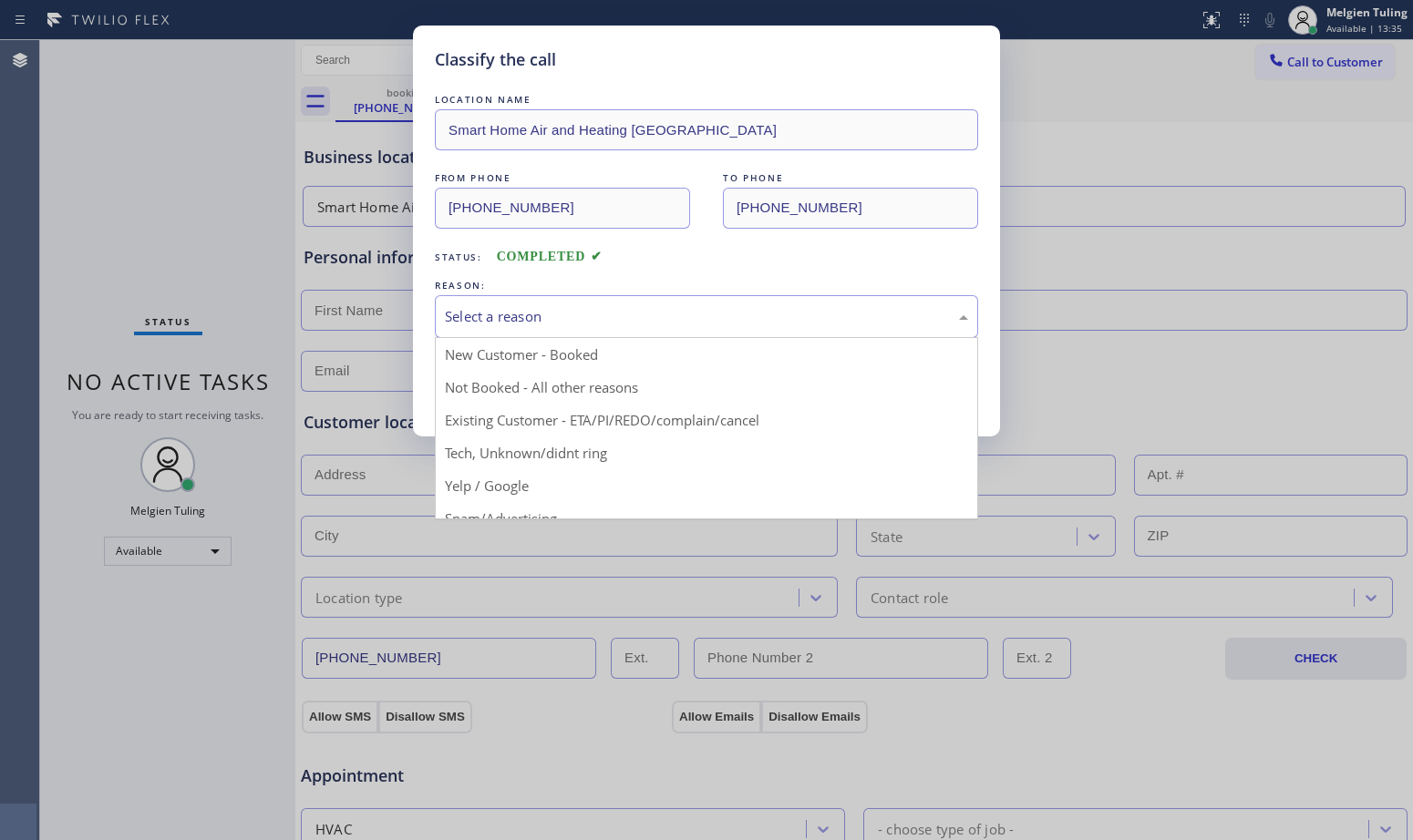
drag, startPoint x: 501, startPoint y: 310, endPoint x: 474, endPoint y: 389, distance: 83.5
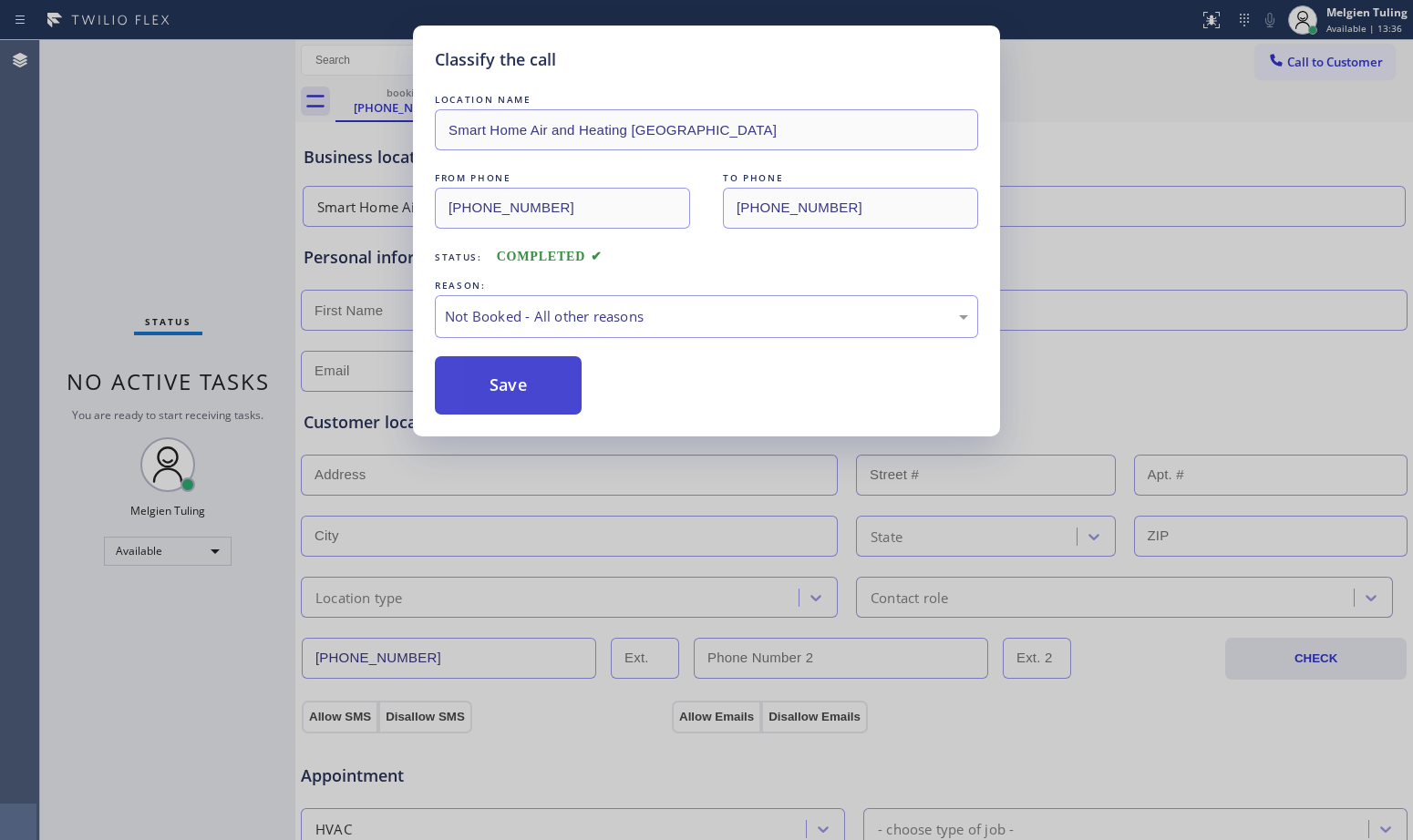
drag, startPoint x: 493, startPoint y: 382, endPoint x: 470, endPoint y: 382, distance: 23.0
click at [470, 382] on button "Save" at bounding box center [508, 385] width 147 height 58
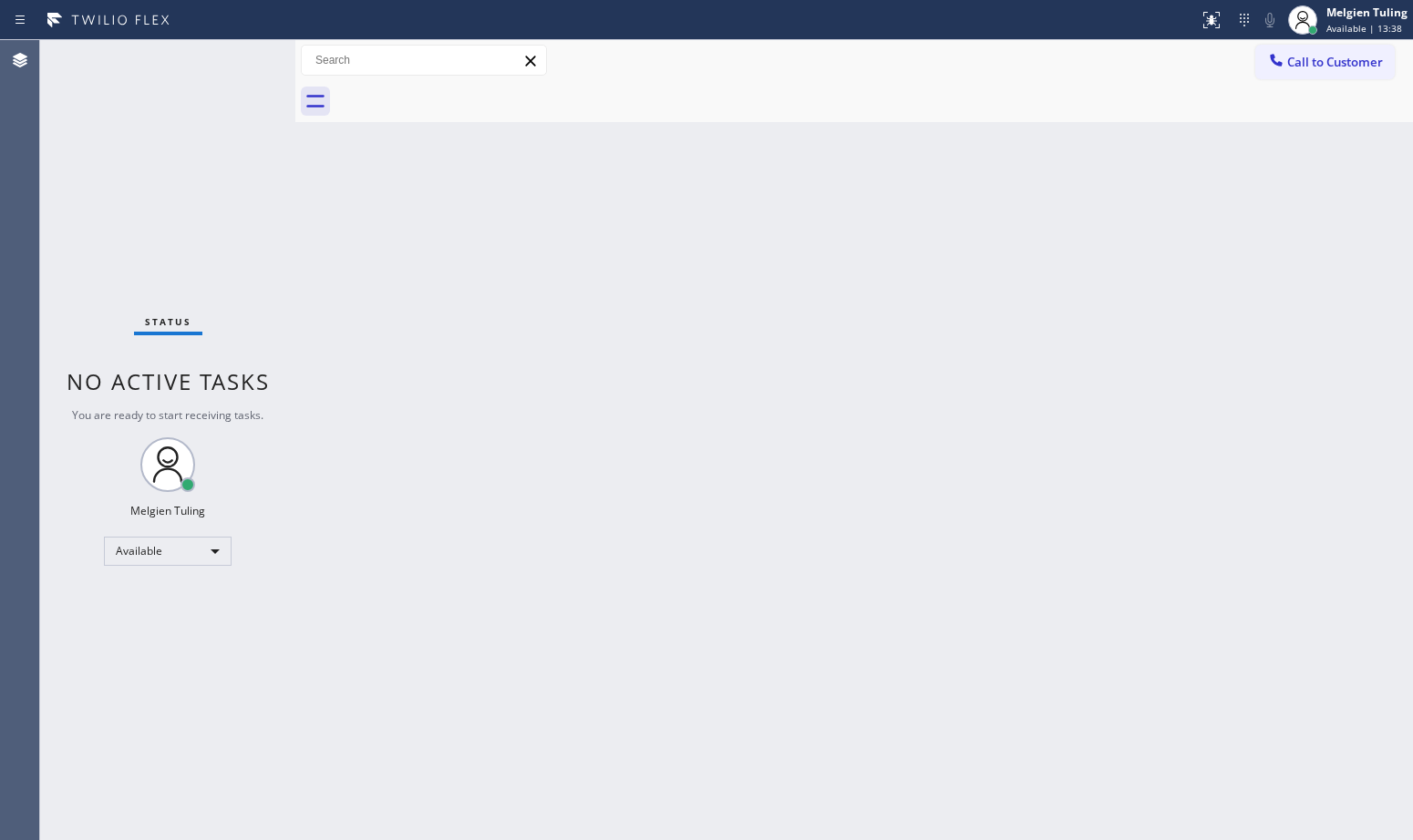
click at [586, 289] on div "Back to Dashboard Change Sender ID Customers Technicians Select a contact Outbo…" at bounding box center [854, 440] width 1118 height 800
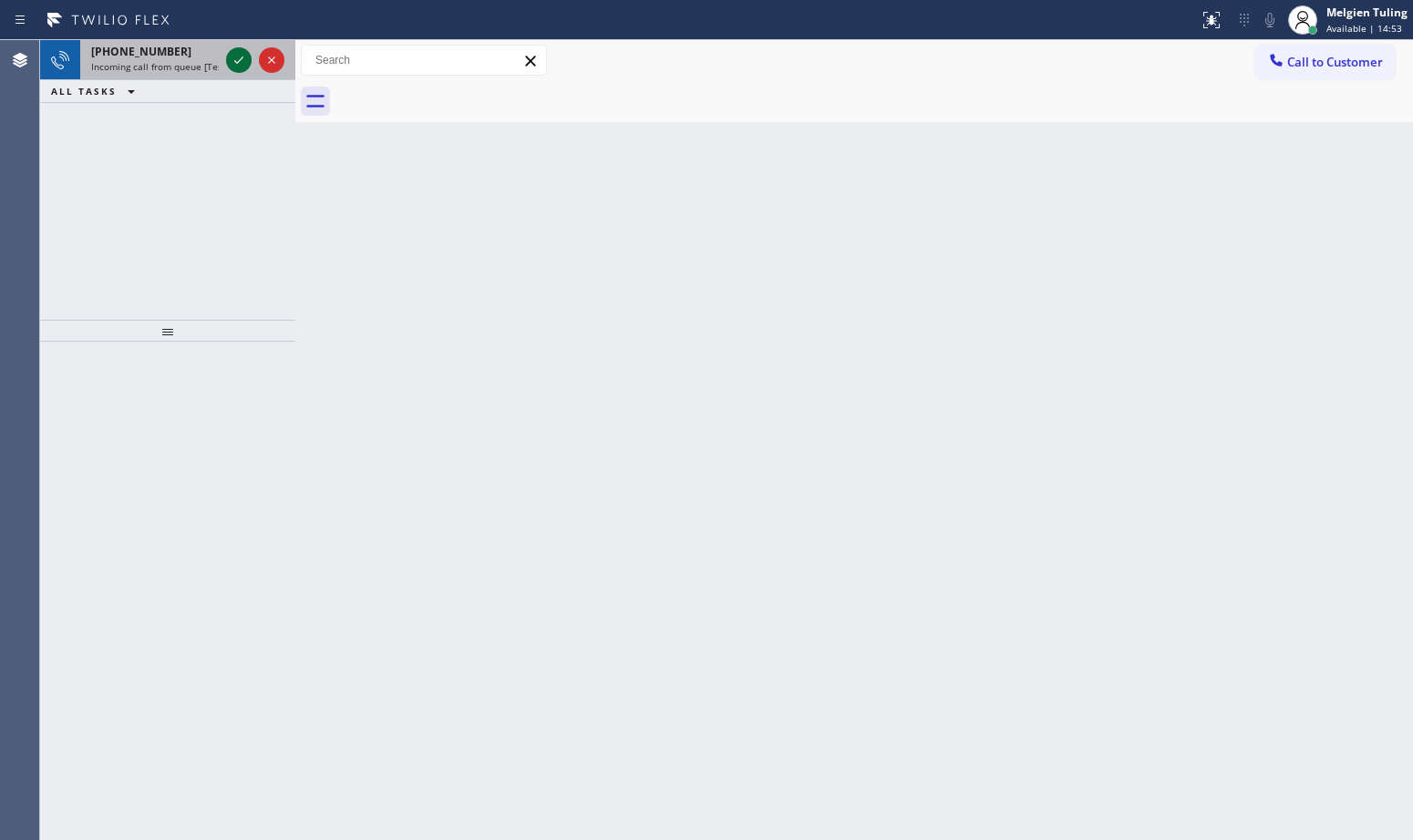
click at [228, 60] on icon at bounding box center [239, 60] width 22 height 22
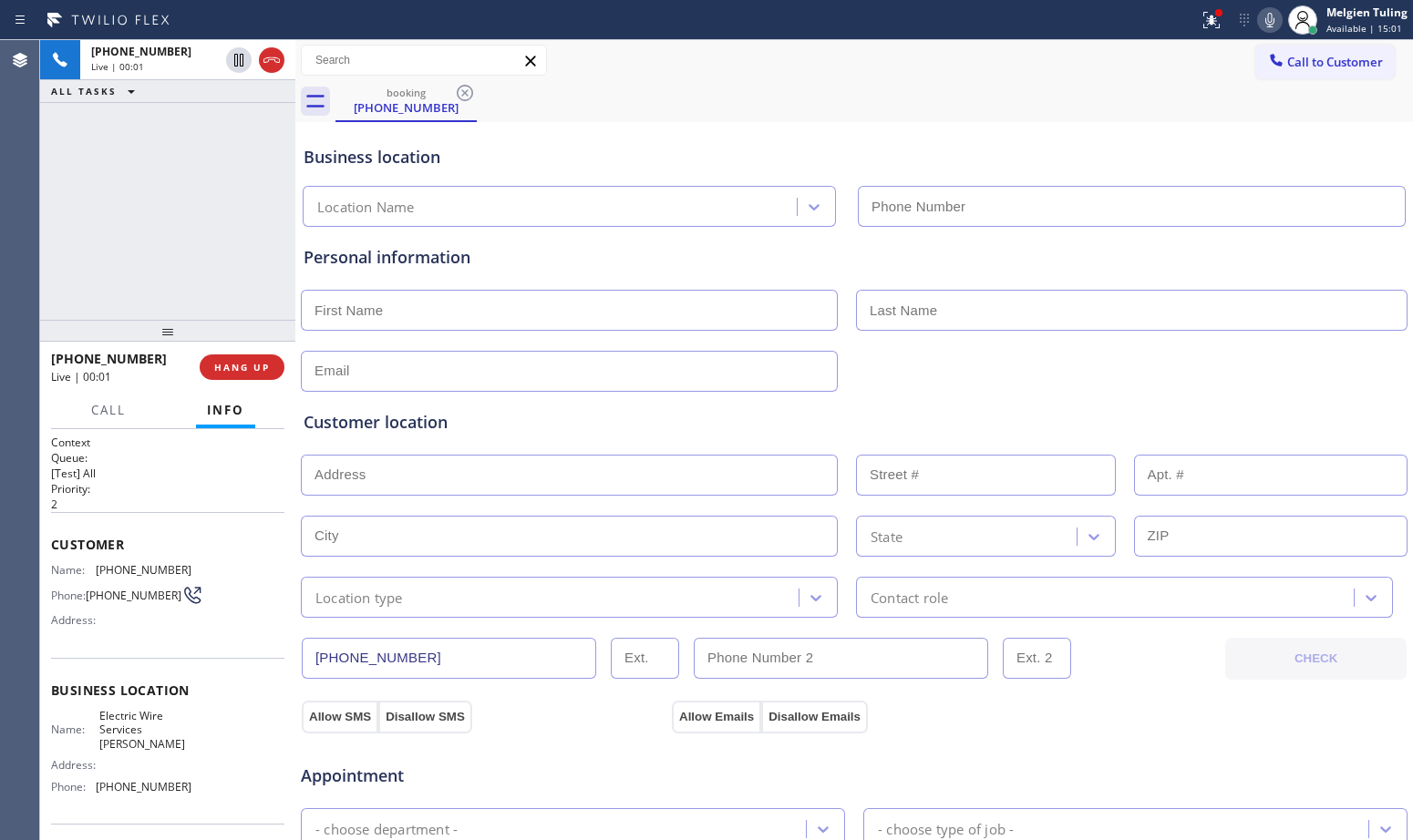
type input "[PHONE_NUMBER]"
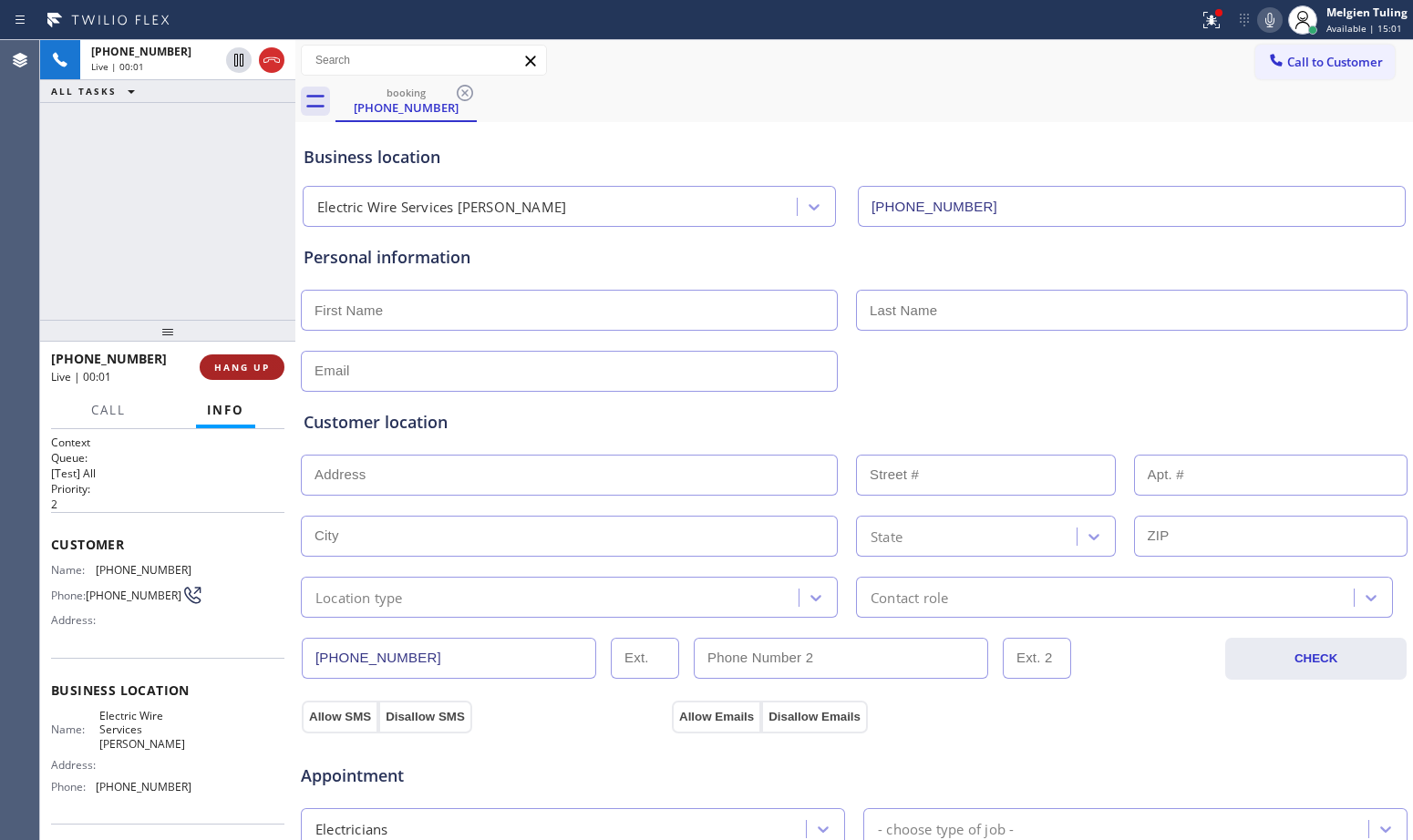
click at [223, 367] on span "HANG UP" at bounding box center [242, 367] width 55 height 13
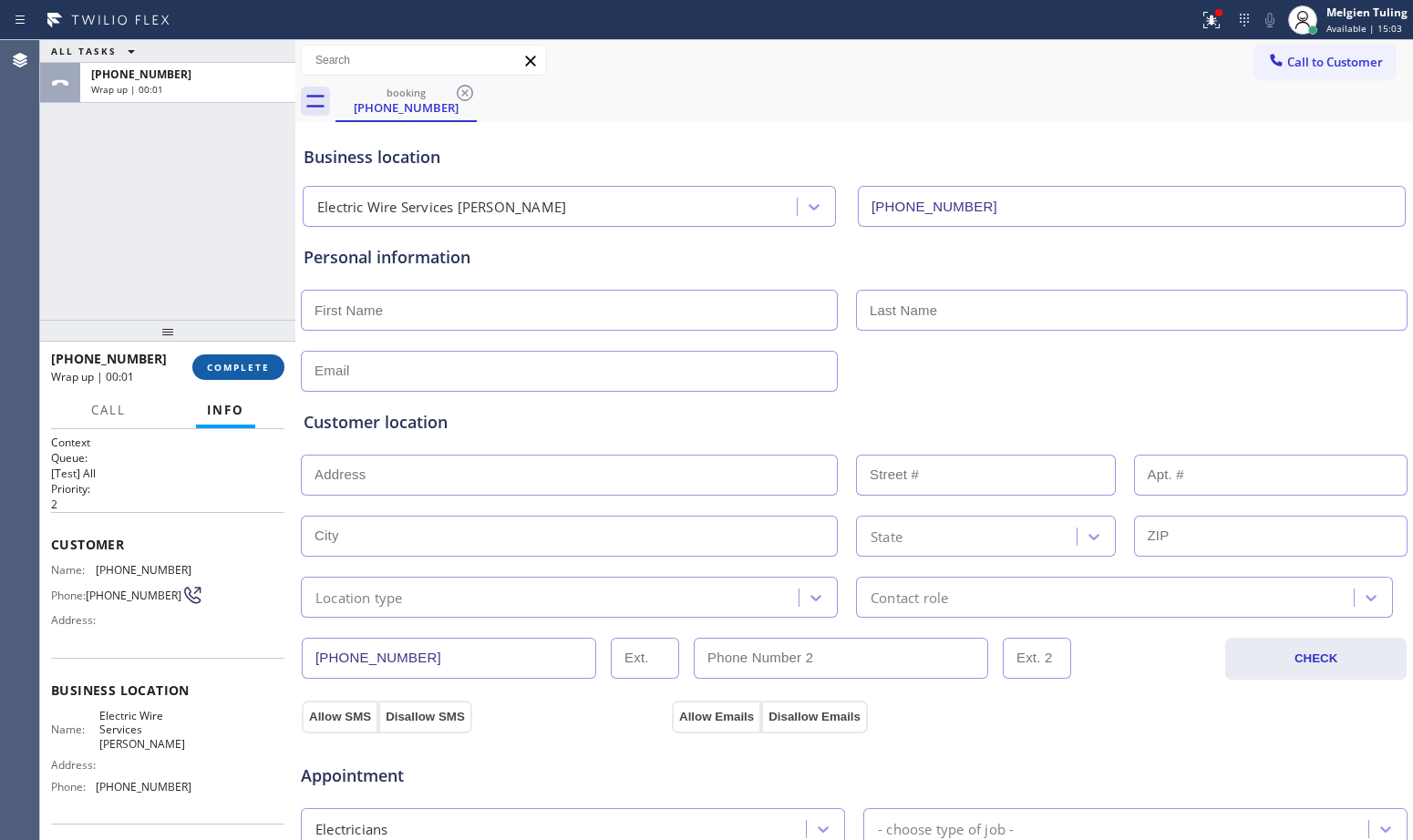
click at [226, 370] on span "COMPLETE" at bounding box center [238, 367] width 62 height 13
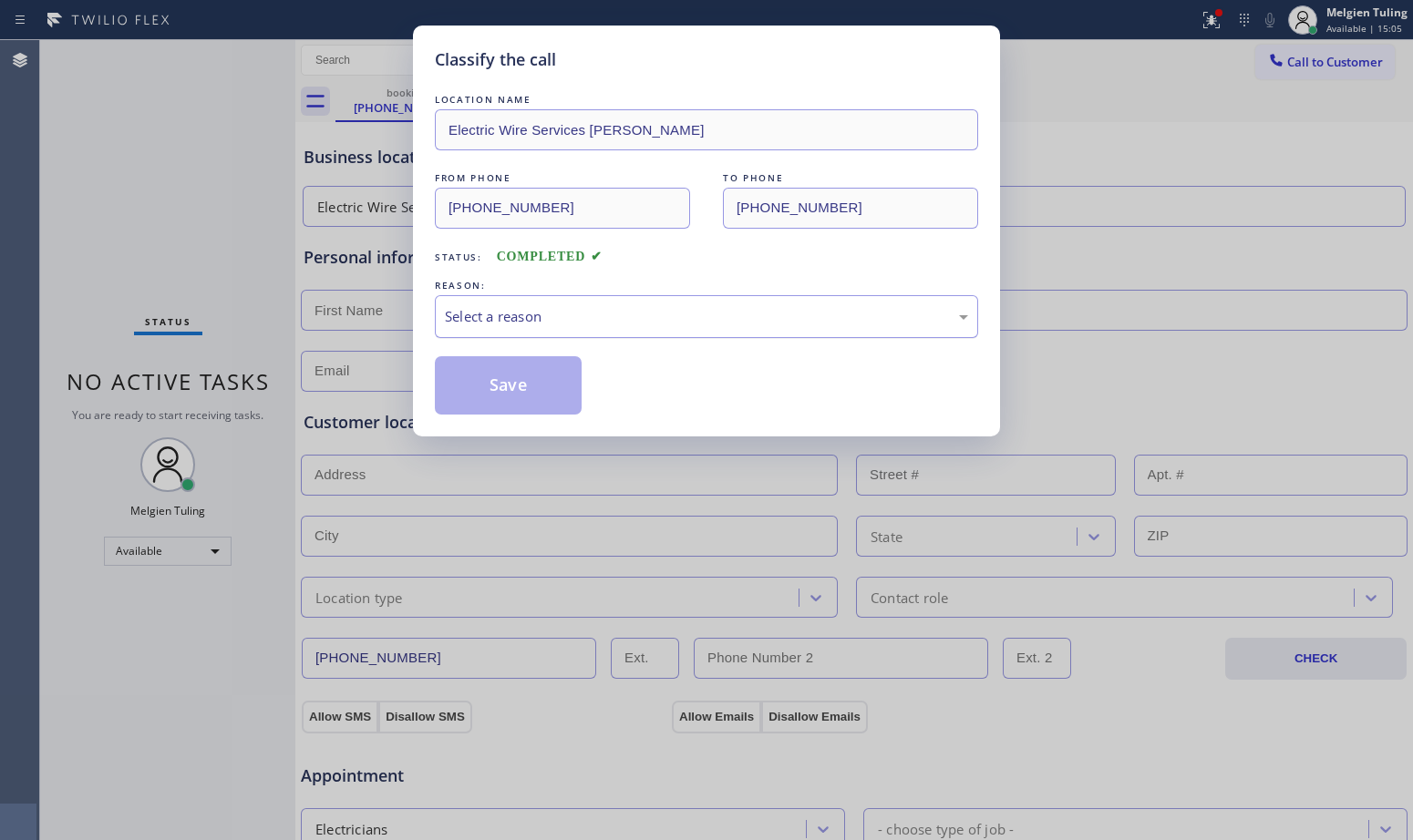
click at [503, 306] on div "Select a reason" at bounding box center [706, 316] width 523 height 21
click at [512, 397] on button "Save" at bounding box center [508, 385] width 147 height 58
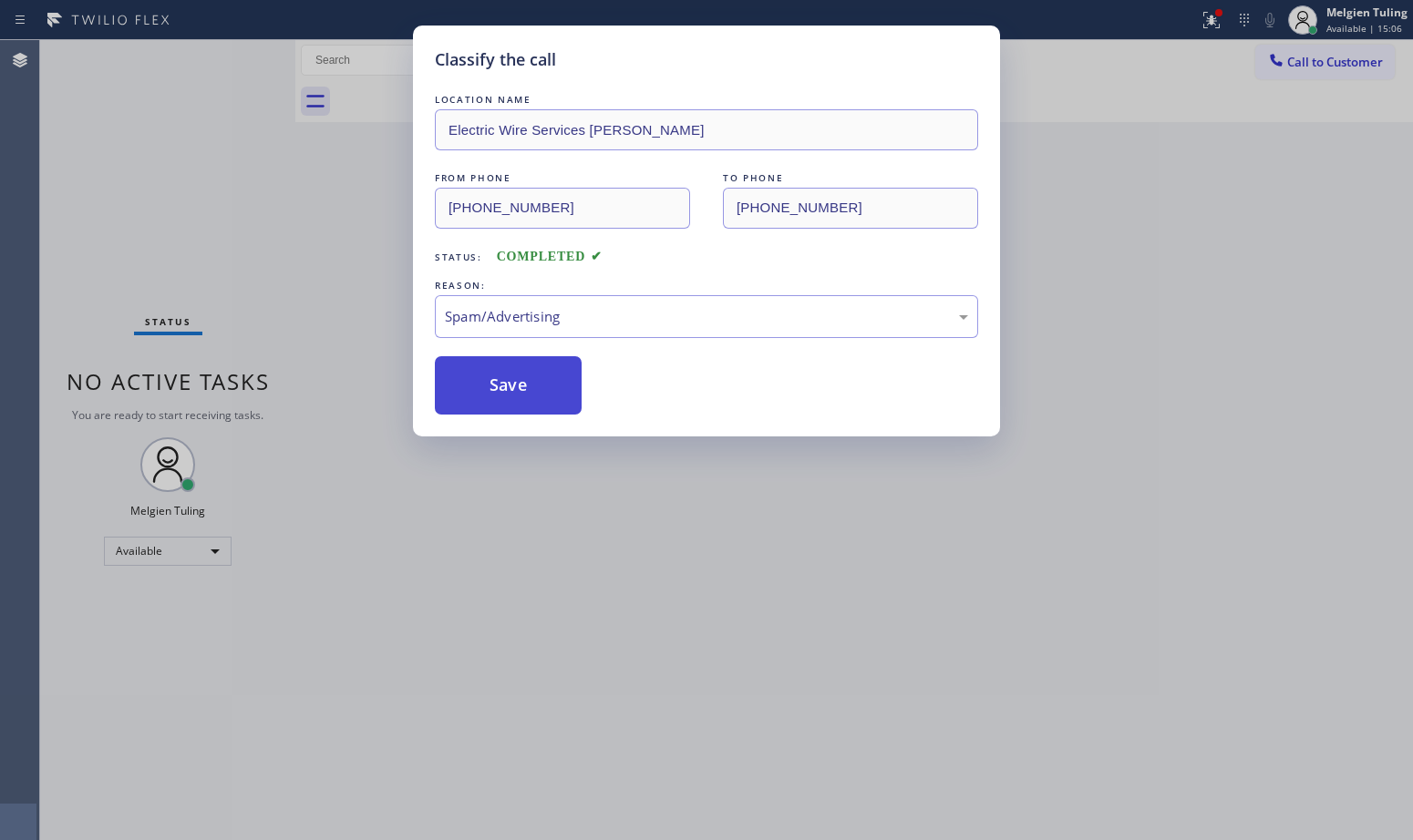
click at [512, 397] on button "Save" at bounding box center [508, 385] width 147 height 58
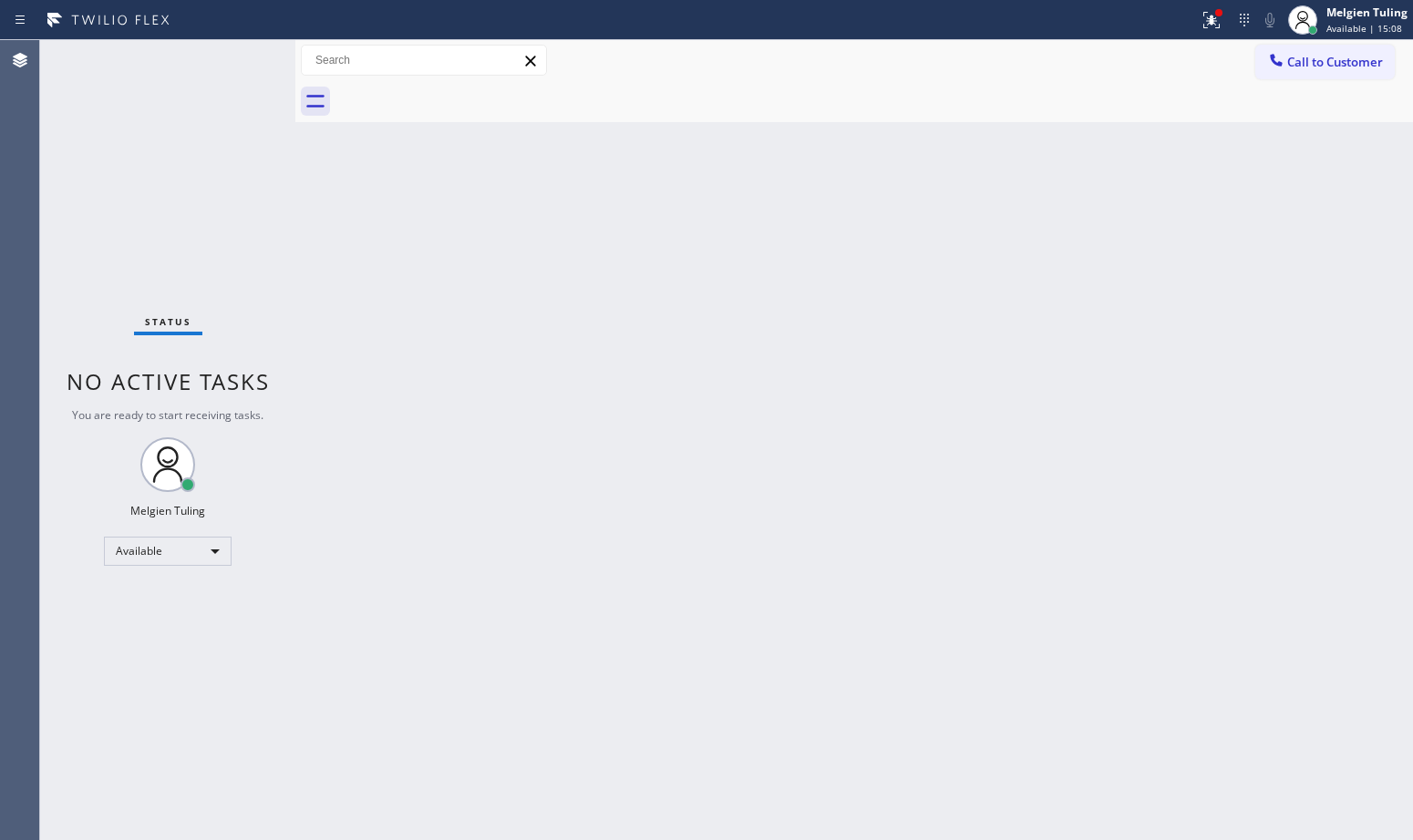
click at [345, 255] on div "Back to Dashboard Change Sender ID Customers Technicians Select a contact Outbo…" at bounding box center [854, 440] width 1118 height 800
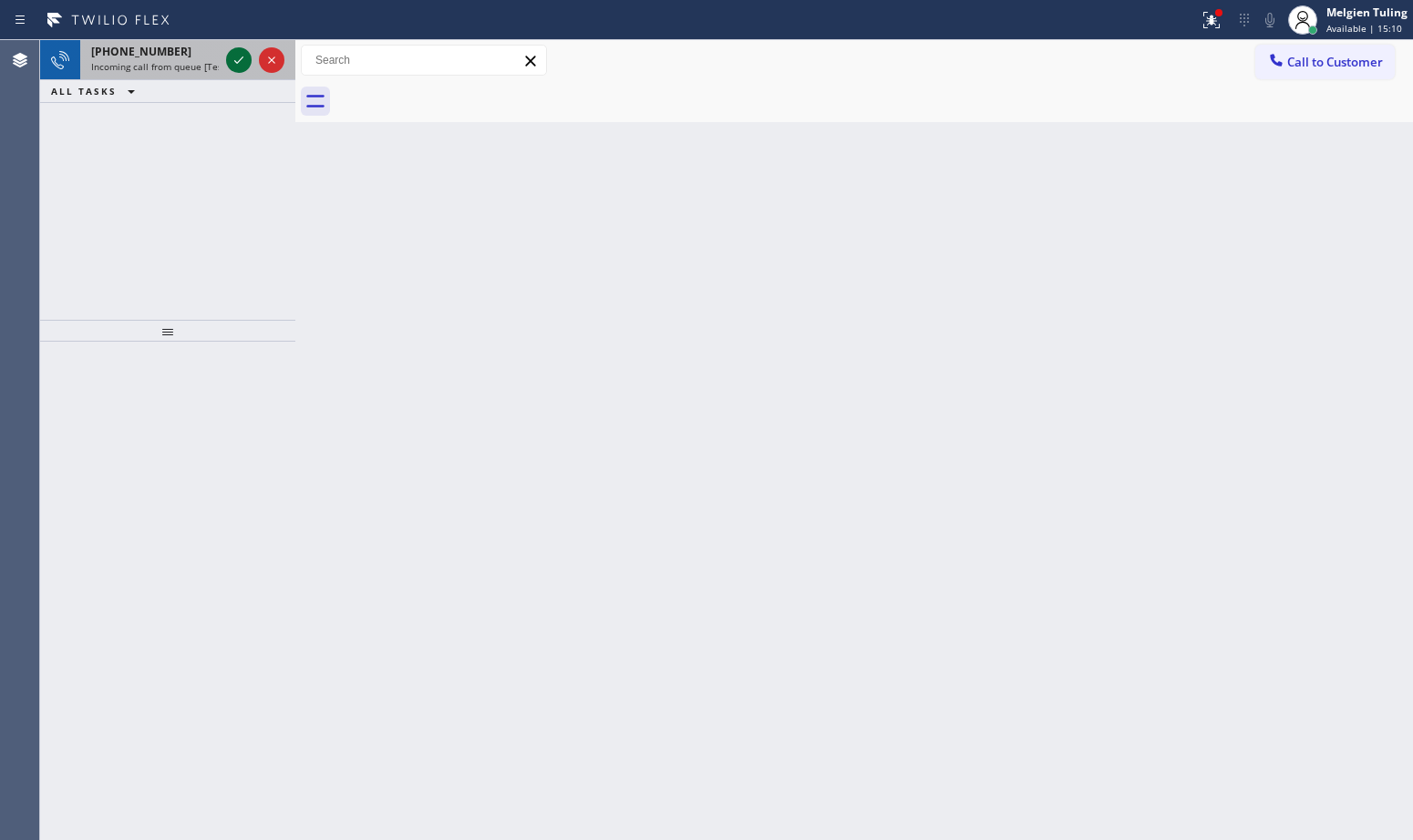
click at [246, 57] on icon at bounding box center [239, 60] width 22 height 22
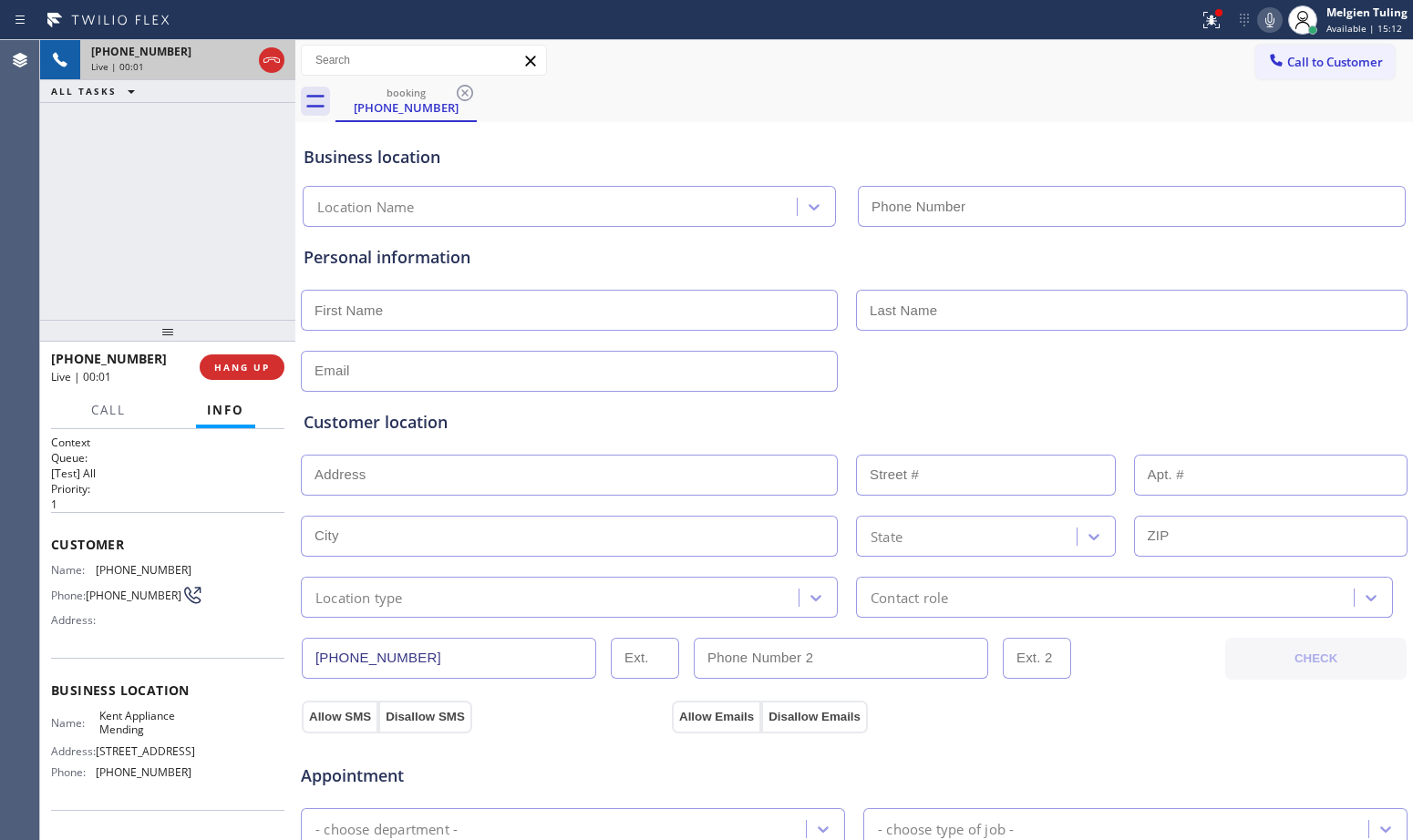
type input "[PHONE_NUMBER]"
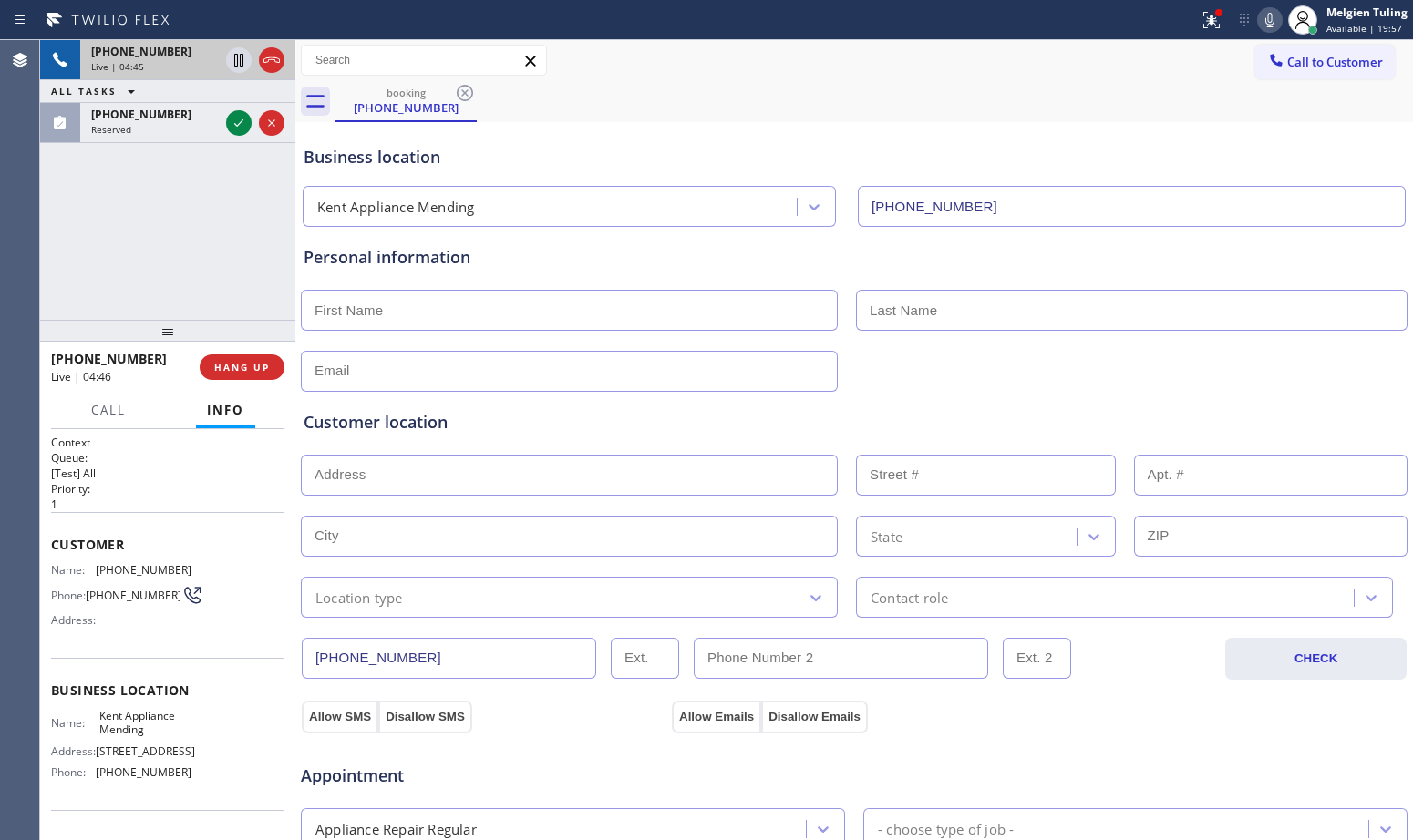
click at [635, 113] on div "booking [PHONE_NUMBER]" at bounding box center [875, 101] width 1078 height 41
click at [809, 85] on div "booking [PHONE_NUMBER]" at bounding box center [875, 101] width 1078 height 41
click at [1215, 15] on div at bounding box center [1219, 12] width 11 height 11
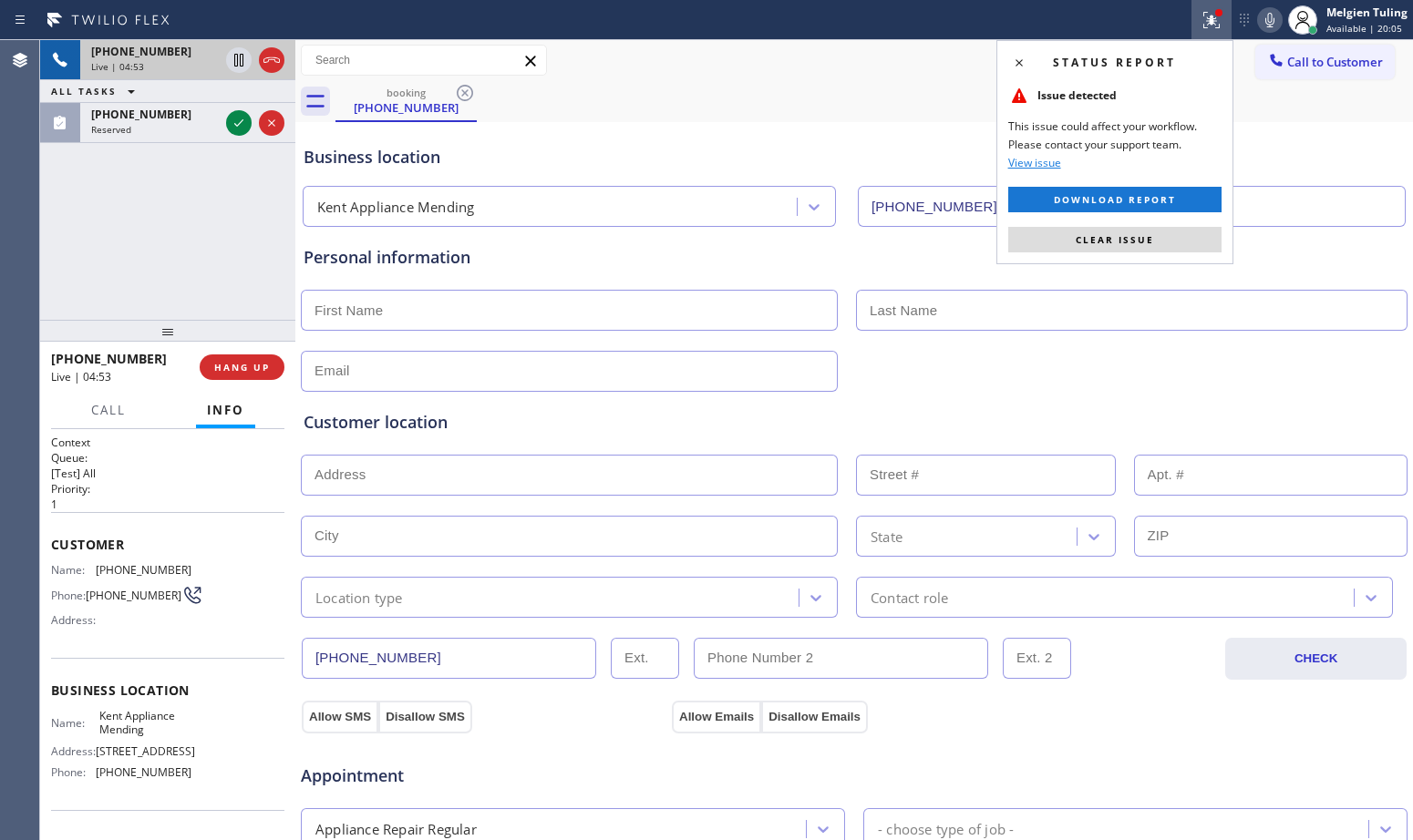
drag, startPoint x: 1215, startPoint y: 15, endPoint x: 1097, endPoint y: 236, distance: 250.5
click at [1097, 236] on span "Clear issue" at bounding box center [1115, 240] width 78 height 13
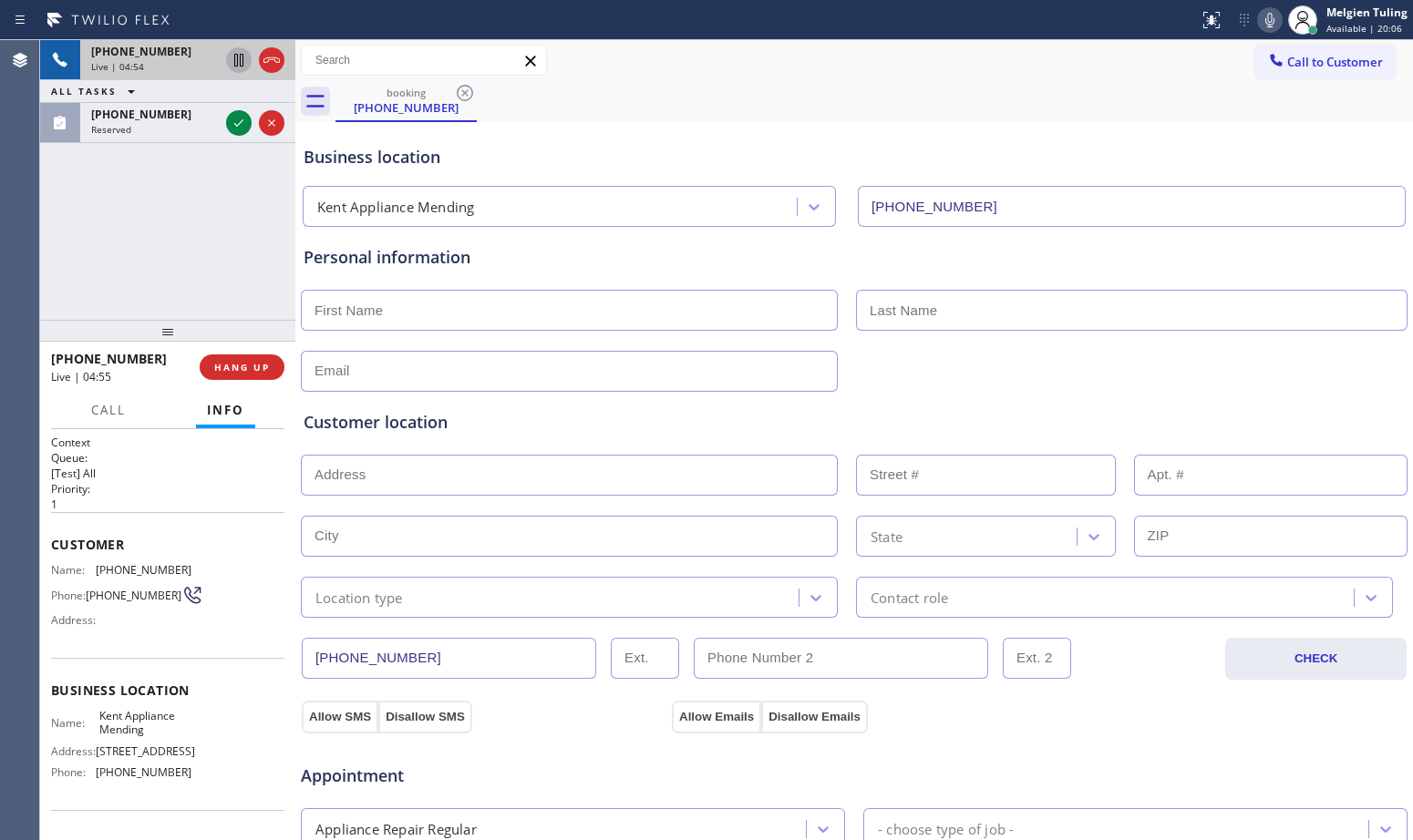
click at [236, 52] on icon at bounding box center [239, 60] width 22 height 22
drag, startPoint x: 236, startPoint y: 52, endPoint x: 1270, endPoint y: 22, distance: 1034.4
click at [1270, 22] on icon at bounding box center [1269, 20] width 9 height 15
drag, startPoint x: 1270, startPoint y: 22, endPoint x: 750, endPoint y: 102, distance: 526.1
click at [750, 102] on div "booking [PHONE_NUMBER]" at bounding box center [875, 101] width 1078 height 41
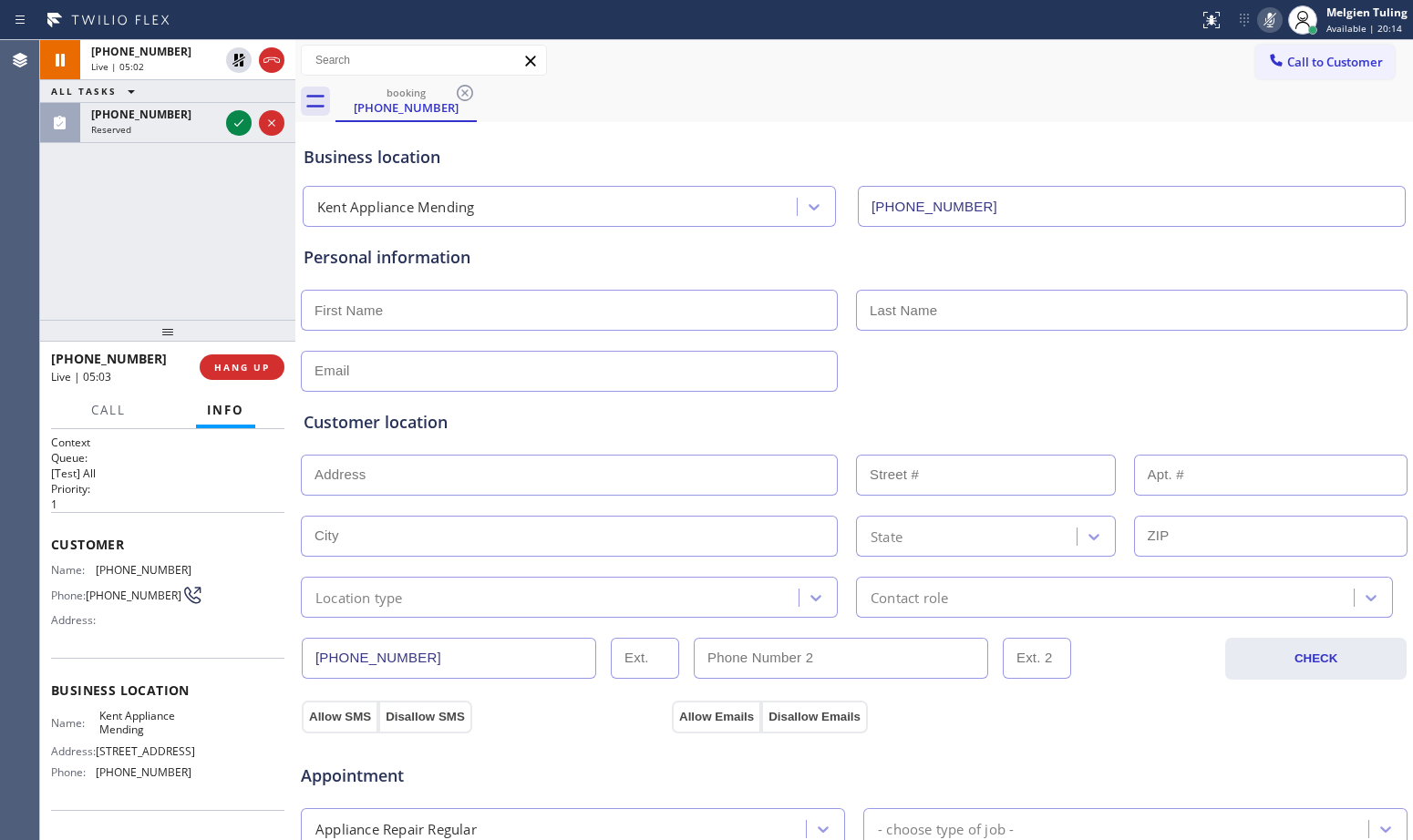
drag, startPoint x: 750, startPoint y: 102, endPoint x: 601, endPoint y: 229, distance: 195.8
drag, startPoint x: 601, startPoint y: 229, endPoint x: 637, endPoint y: 126, distance: 109.1
drag, startPoint x: 637, startPoint y: 126, endPoint x: 668, endPoint y: 79, distance: 56.3
click at [668, 79] on div "Call to Customer Outbound call Location HVAC Alliance Expert Your caller id pho…" at bounding box center [854, 59] width 1118 height 41
click at [595, 141] on div "Business location [GEOGRAPHIC_DATA] Appliance Mending [PHONE_NUMBER]" at bounding box center [854, 176] width 1109 height 100
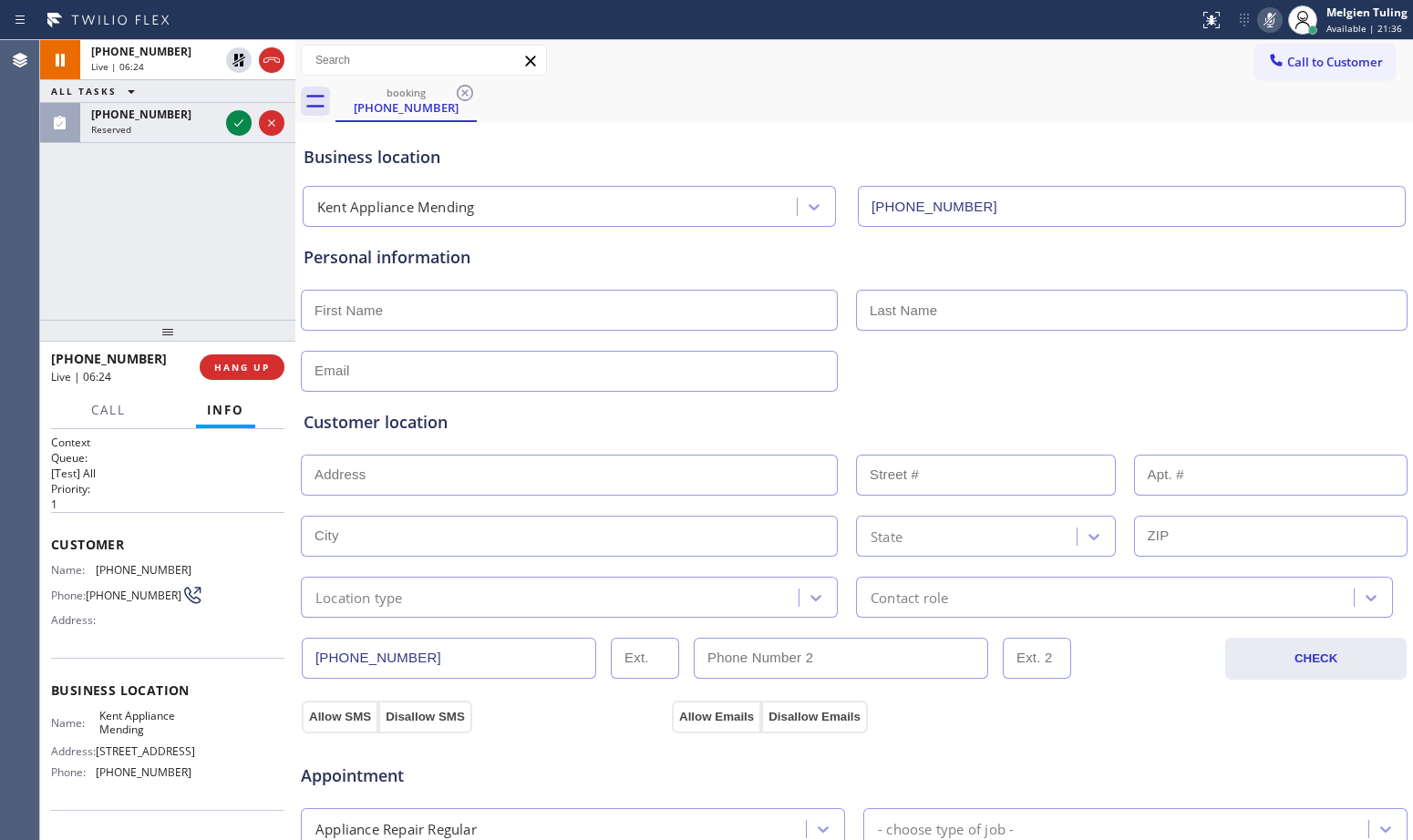
click at [246, 15] on div at bounding box center [598, 20] width 1184 height 29
click at [1271, 24] on icon at bounding box center [1269, 20] width 9 height 15
click at [240, 65] on icon at bounding box center [239, 59] width 13 height 13
click at [902, 372] on div at bounding box center [854, 369] width 1111 height 45
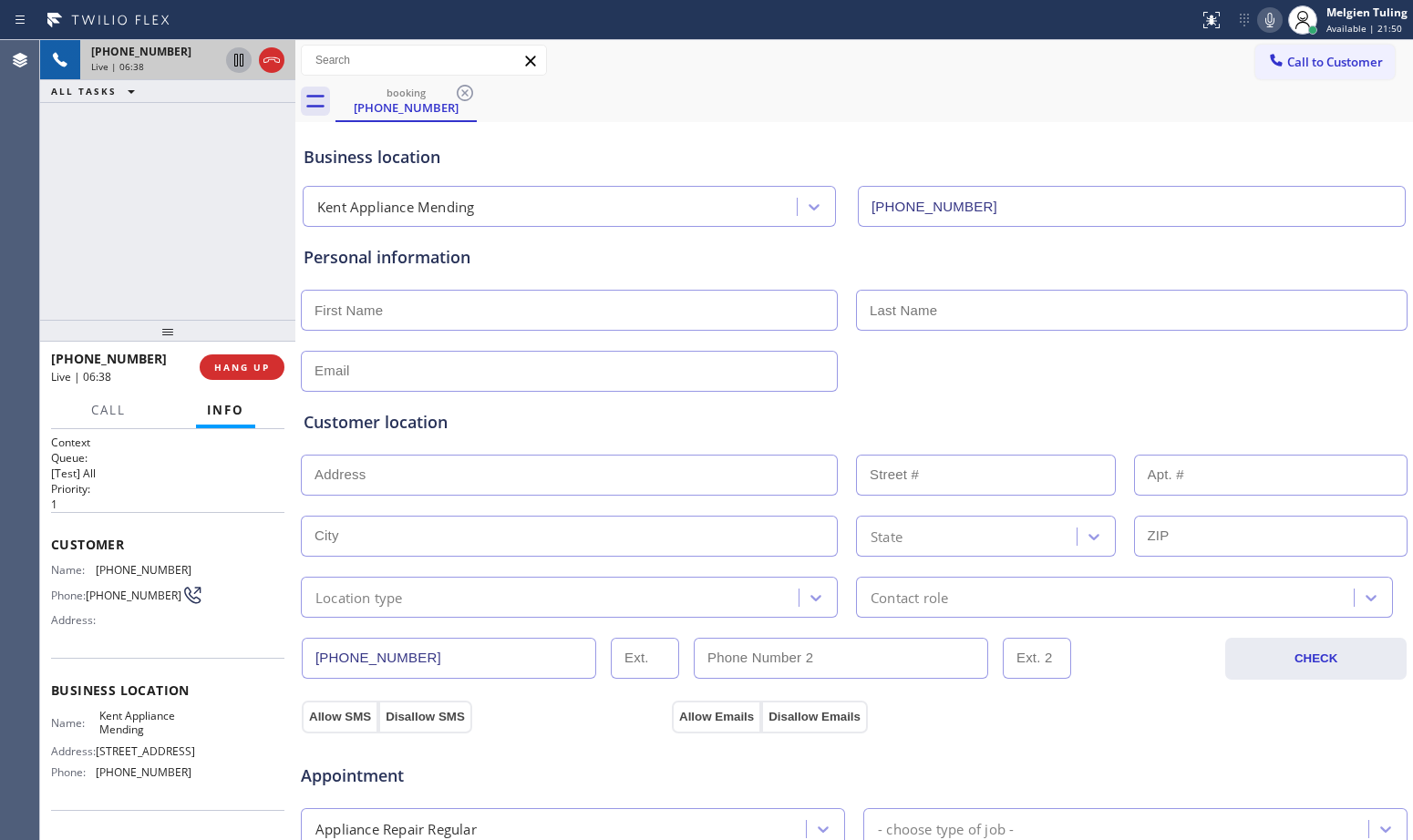
click at [969, 394] on div "Customer location >> ADD NEW ADDRESS << + NEW ADDRESS State Location type Conta…" at bounding box center [854, 505] width 1109 height 226
drag, startPoint x: 969, startPoint y: 394, endPoint x: 743, endPoint y: 118, distance: 356.7
click at [743, 118] on div "booking [PHONE_NUMBER]" at bounding box center [875, 101] width 1078 height 41
drag, startPoint x: 743, startPoint y: 118, endPoint x: 684, endPoint y: 117, distance: 59.0
click at [684, 117] on div "booking [PHONE_NUMBER]" at bounding box center [875, 101] width 1078 height 41
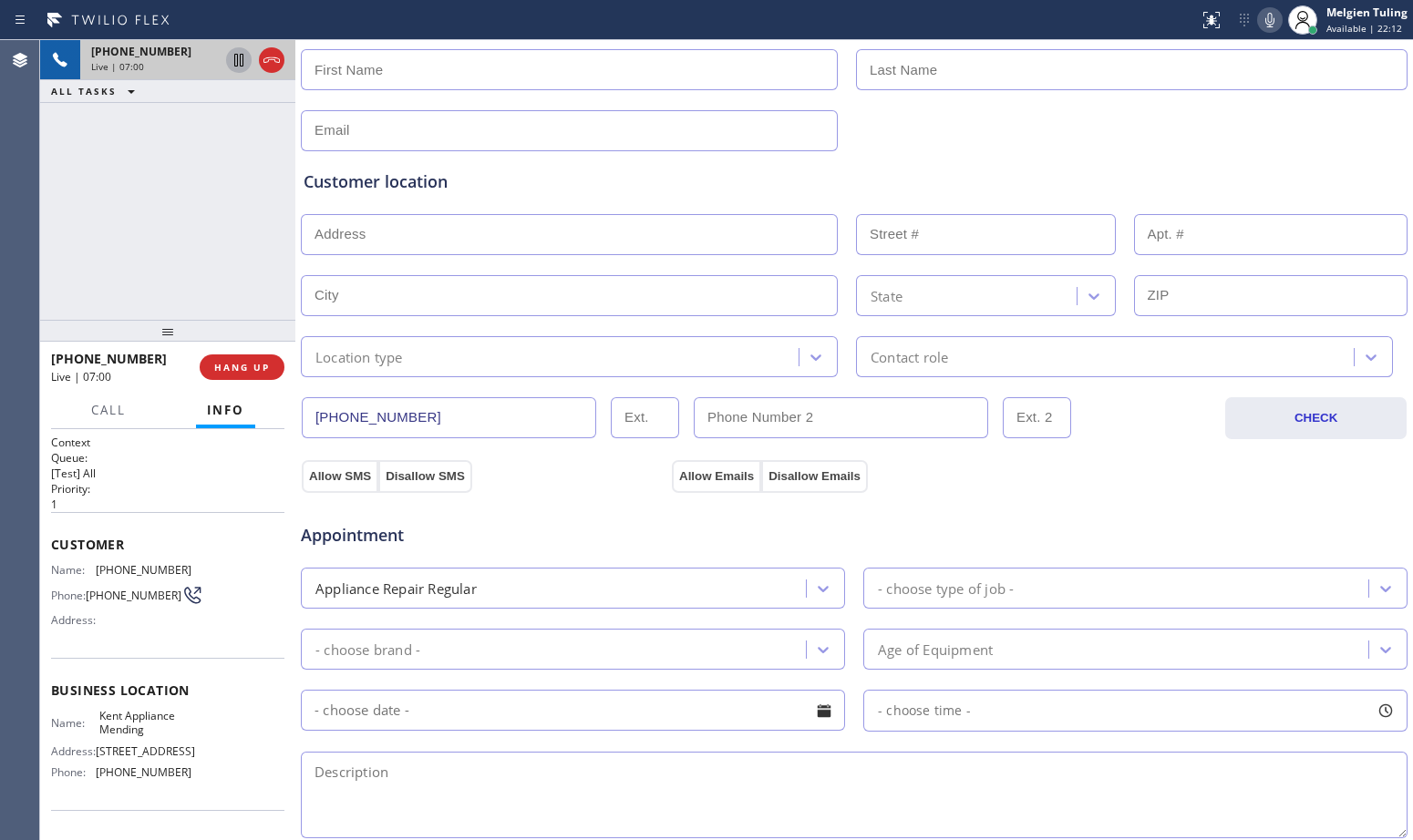
scroll to position [273, 0]
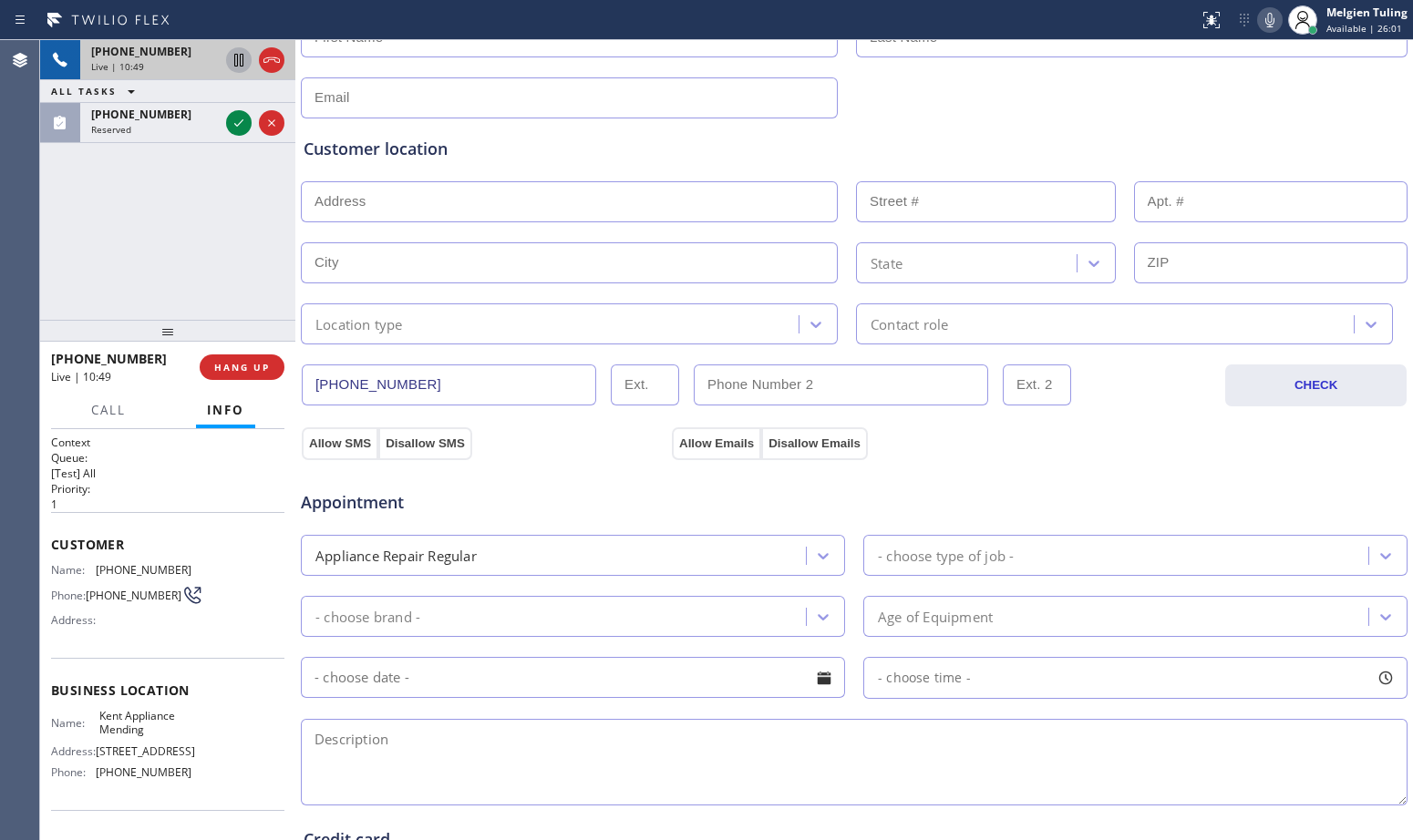
click at [194, 247] on div "[PHONE_NUMBER] Live | 10:49 ALL TASKS ALL TASKS ACTIVE TASKS TASKS IN WRAP UP […" at bounding box center [167, 179] width 256 height 279
click at [1209, 474] on div "Appointment" at bounding box center [854, 491] width 1111 height 47
click at [1110, 467] on div "Appointment Appliance Repair Regular - choose type of job - - choose brand - Ag…" at bounding box center [854, 634] width 1109 height 350
click at [557, 336] on div "Location type" at bounding box center [570, 323] width 537 height 41
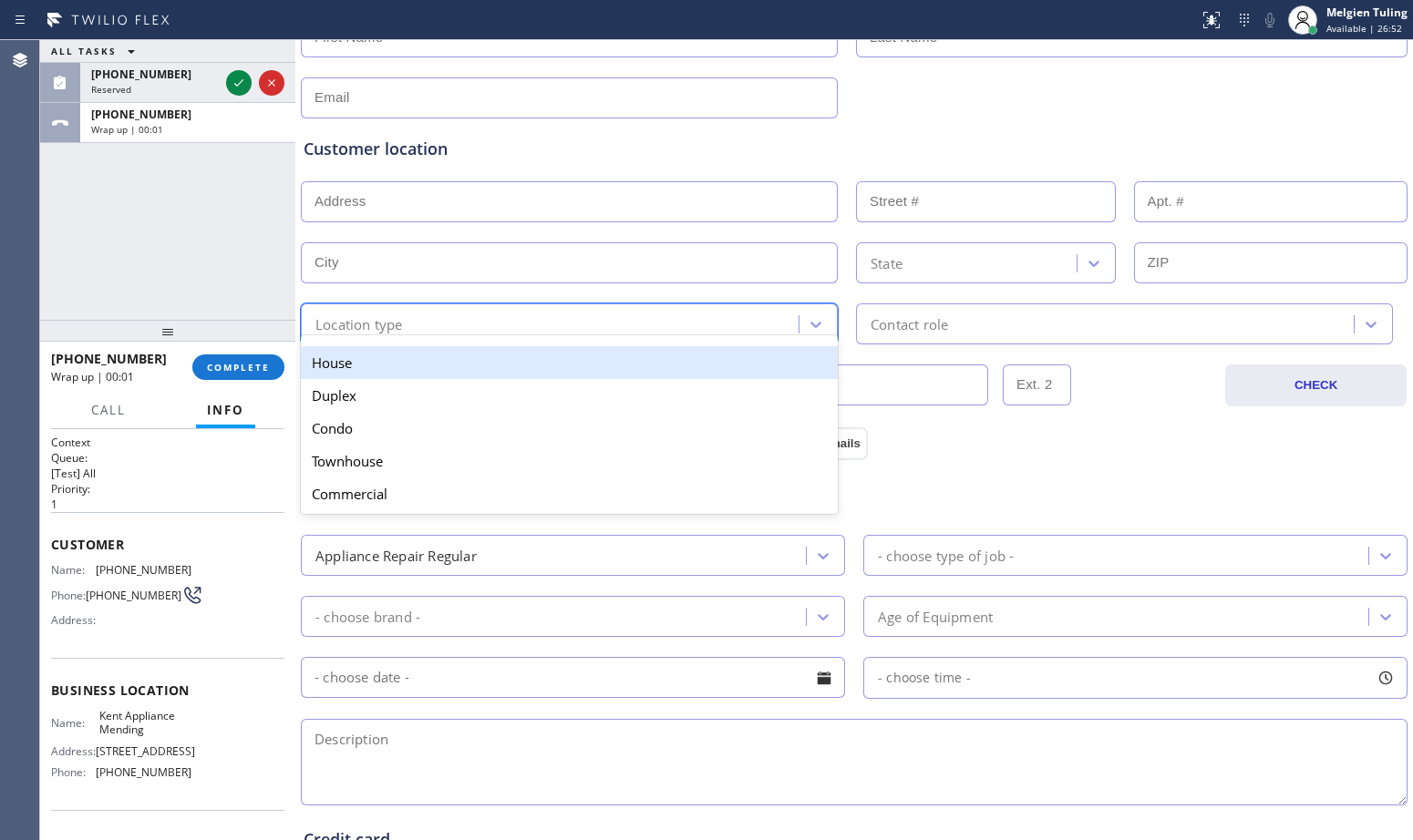
click at [259, 246] on div "ALL TASKS ALL TASKS ACTIVE TASKS TASKS IN WRAP UP [PHONE_NUMBER] Reserved [PHON…" at bounding box center [167, 179] width 256 height 279
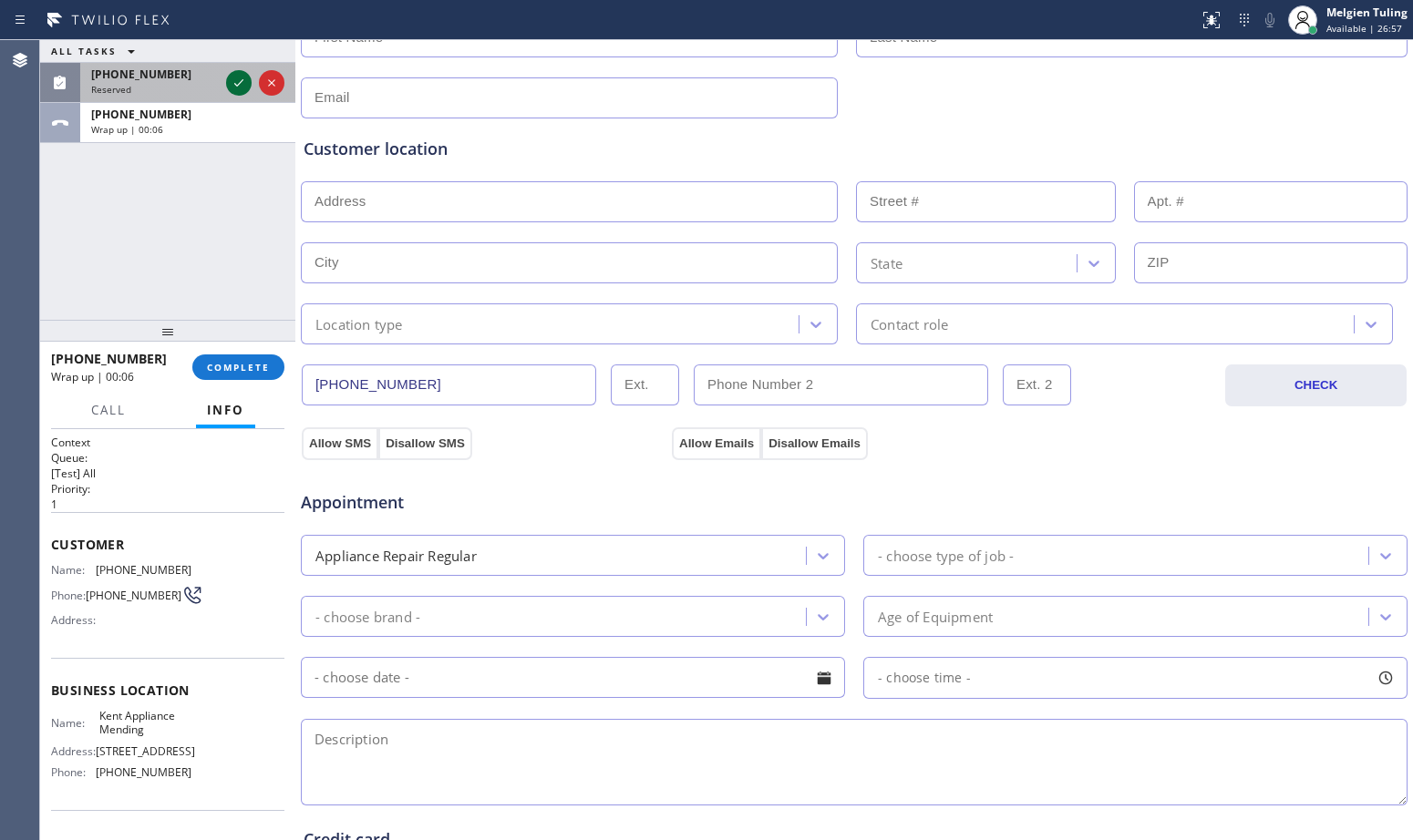
click at [238, 83] on icon at bounding box center [239, 83] width 22 height 22
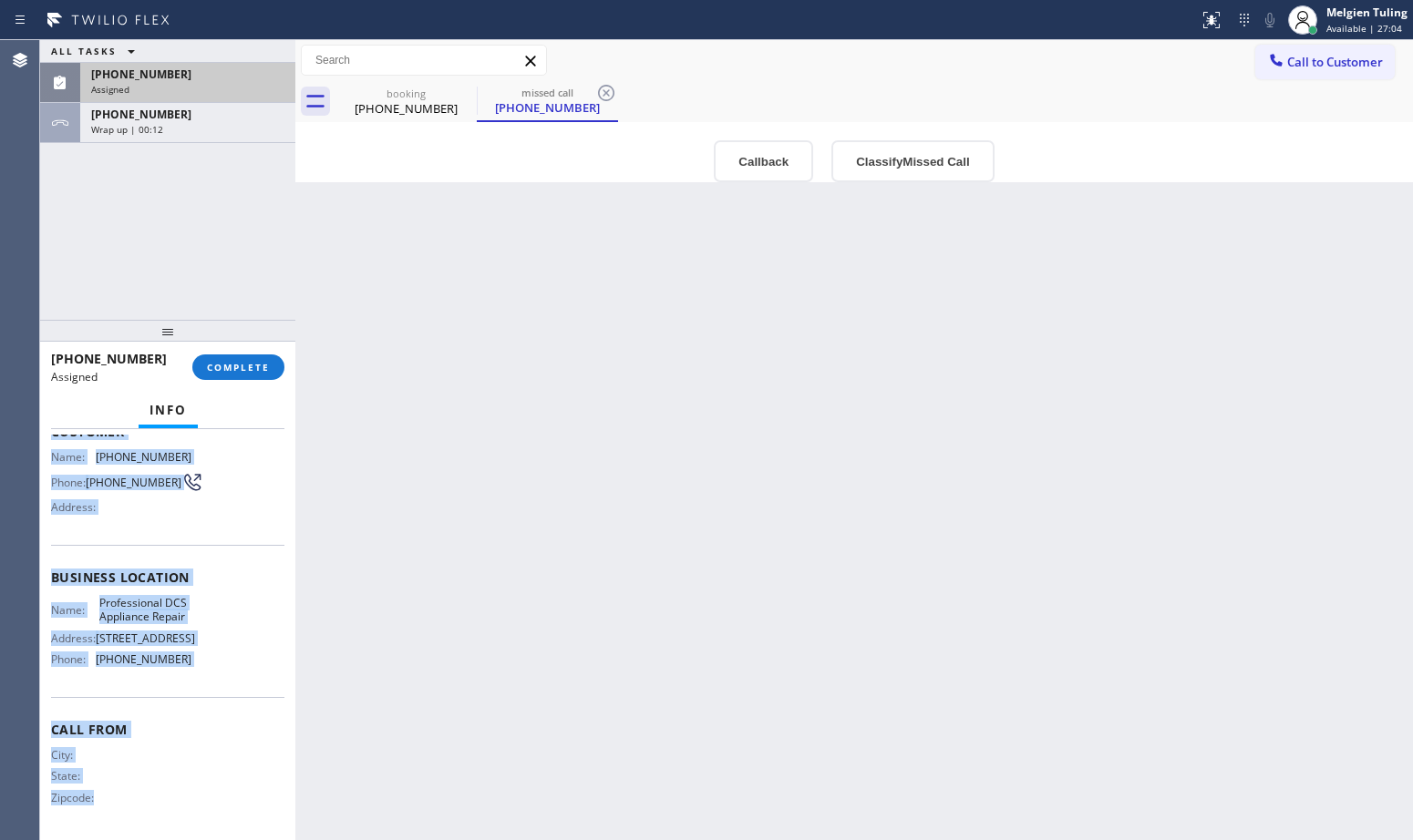
scroll to position [178, 0]
drag, startPoint x: 54, startPoint y: 570, endPoint x: 213, endPoint y: 678, distance: 192.2
click at [213, 678] on div "Context Queue: Appliance Repair High End Priority: 0 Task Age: [DEMOGRAPHIC_DAT…" at bounding box center [168, 563] width 234 height 544
copy div "Customer Name: [PHONE_NUMBER] Phone: [PHONE_NUMBER] Address: Business location …"
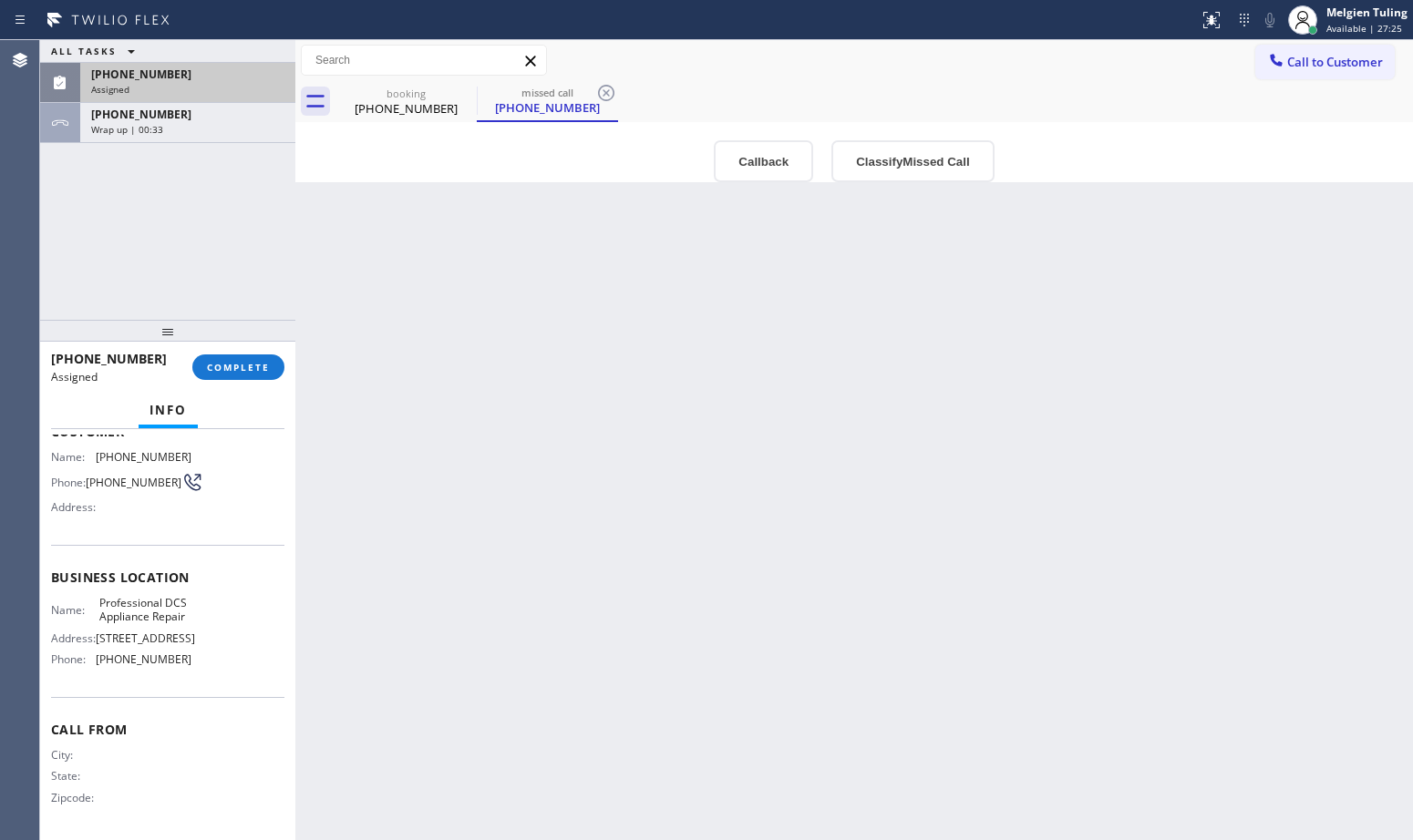
click at [70, 227] on div "ALL TASKS ALL TASKS ACTIVE TASKS TASKS IN WRAP UP [PHONE_NUMBER] Assigned [PHON…" at bounding box center [167, 179] width 256 height 279
click at [232, 370] on span "COMPLETE" at bounding box center [238, 367] width 62 height 13
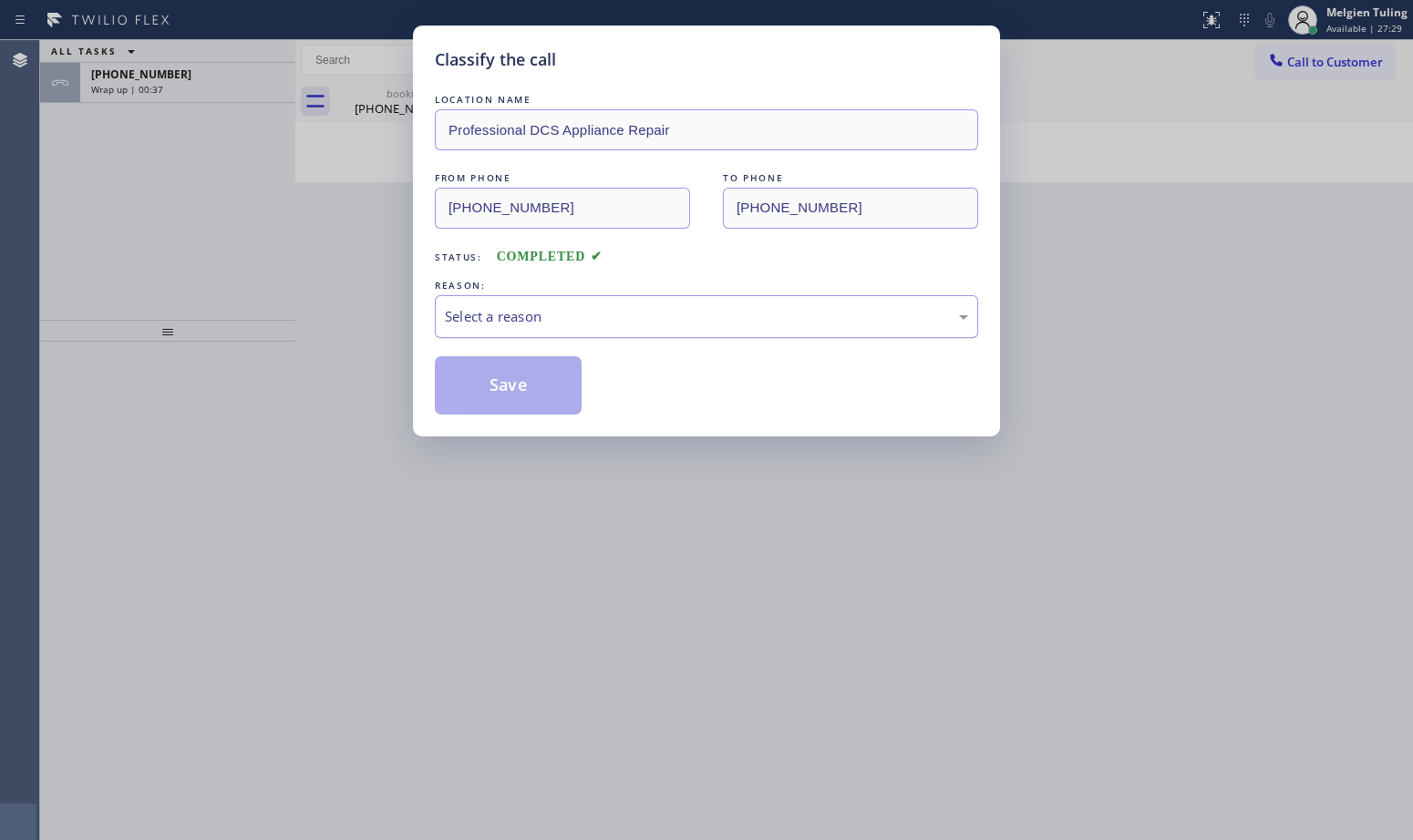
click at [467, 318] on div "Select a reason" at bounding box center [706, 316] width 523 height 21
drag, startPoint x: 503, startPoint y: 385, endPoint x: 467, endPoint y: 386, distance: 36.0
click at [467, 386] on button "Save" at bounding box center [508, 385] width 147 height 58
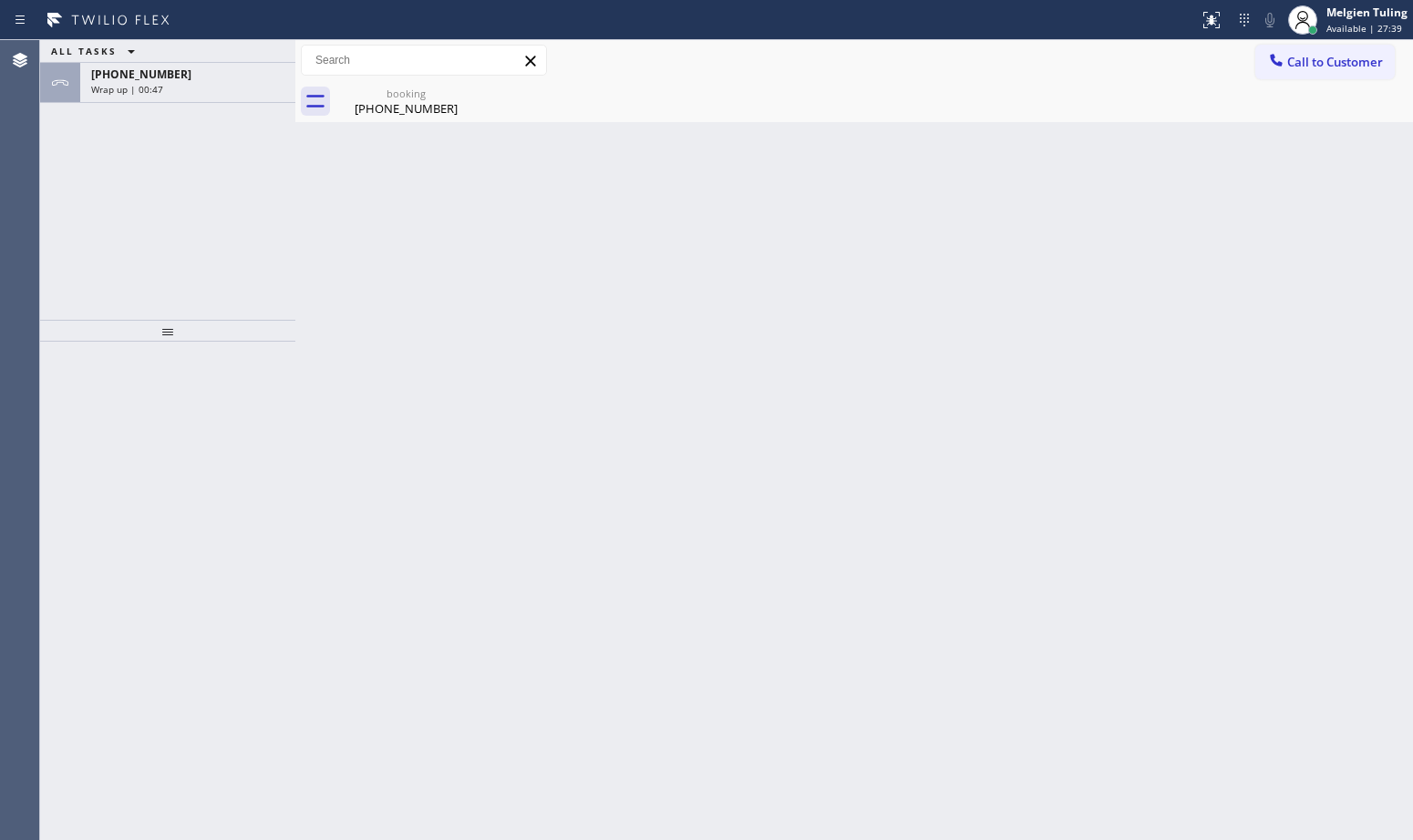
click at [236, 211] on div "ALL TASKS ALL TASKS ACTIVE TASKS TASKS IN WRAP UP [PHONE_NUMBER] Wrap up | 00:47" at bounding box center [167, 179] width 256 height 279
click at [212, 86] on div "Wrap up | 00:48" at bounding box center [187, 89] width 193 height 13
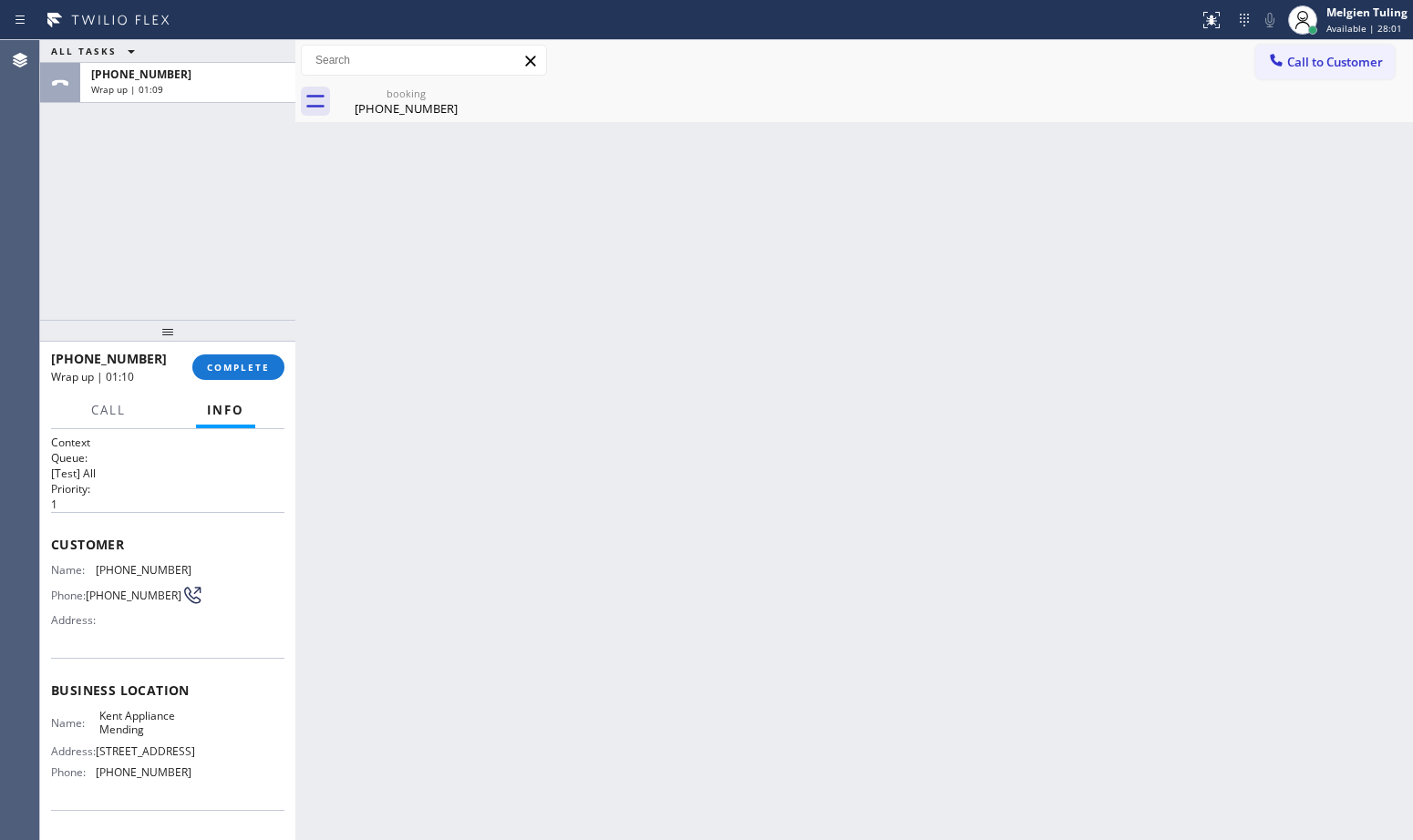
click at [660, 513] on div "Back to Dashboard Change Sender ID Customers Technicians Select a contact Outbo…" at bounding box center [854, 440] width 1118 height 800
click at [411, 99] on div "booking" at bounding box center [405, 93] width 138 height 14
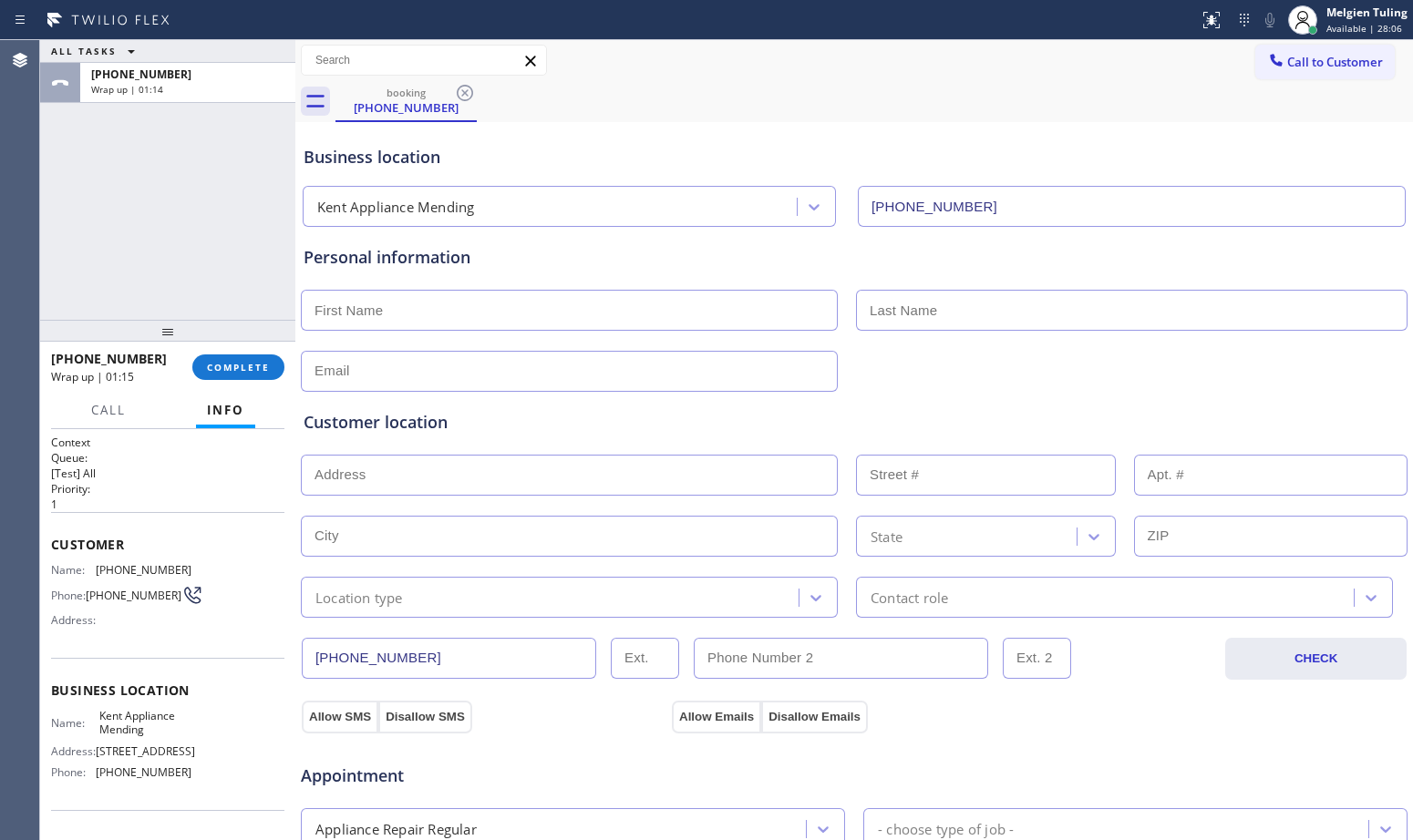
click at [410, 323] on input "text" at bounding box center [570, 310] width 537 height 41
click at [380, 307] on input "text" at bounding box center [570, 310] width 537 height 41
type input "[PERSON_NAME]"
click at [900, 318] on input "text" at bounding box center [1132, 310] width 552 height 41
type input "[PERSON_NAME]"
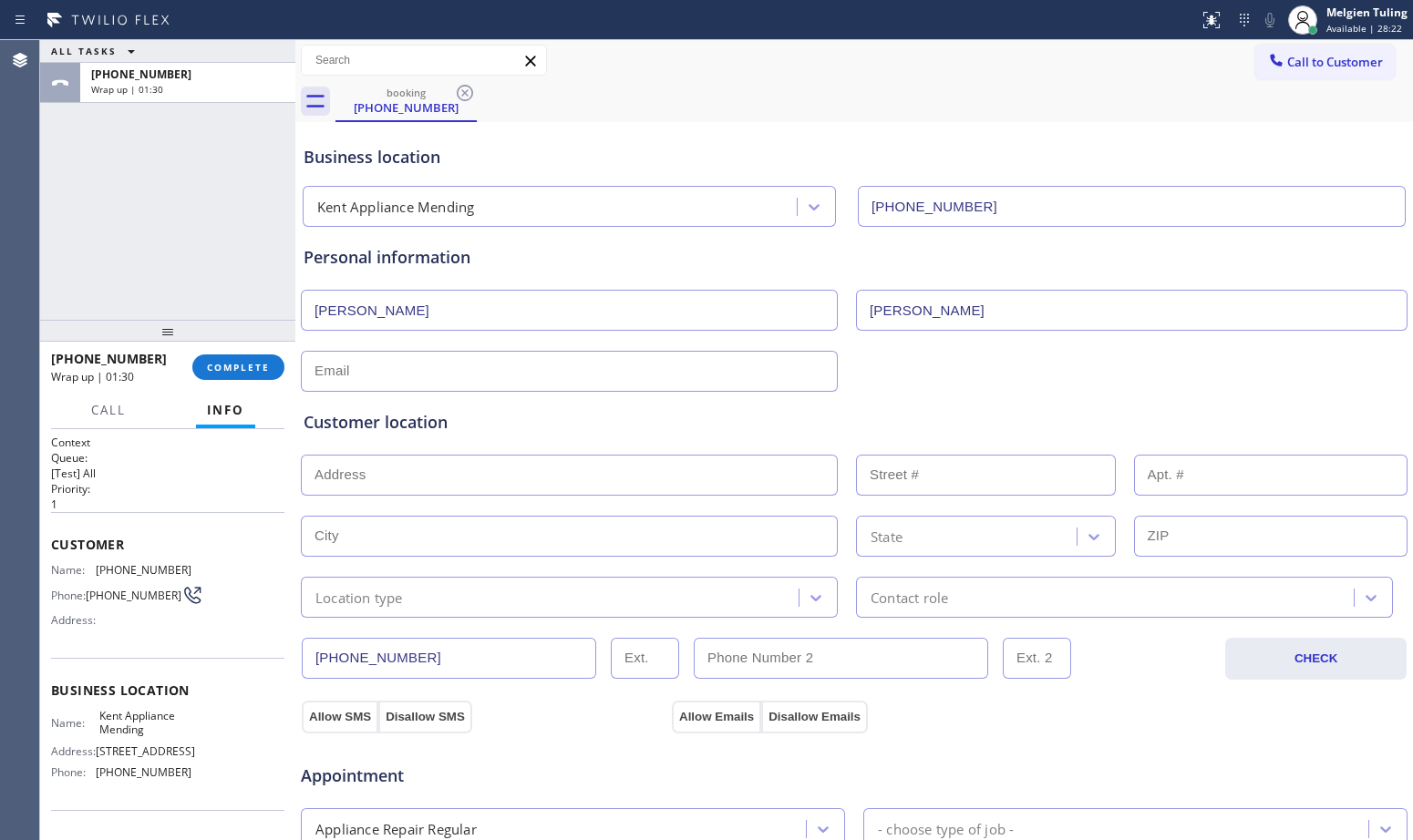
click at [580, 377] on input "text" at bounding box center [570, 370] width 537 height 41
click at [398, 367] on input "text" at bounding box center [570, 370] width 537 height 41
paste input "[EMAIL_ADDRESS][DOMAIN_NAME]"
type input "[EMAIL_ADDRESS][DOMAIN_NAME]"
click at [371, 480] on input "text" at bounding box center [570, 474] width 537 height 41
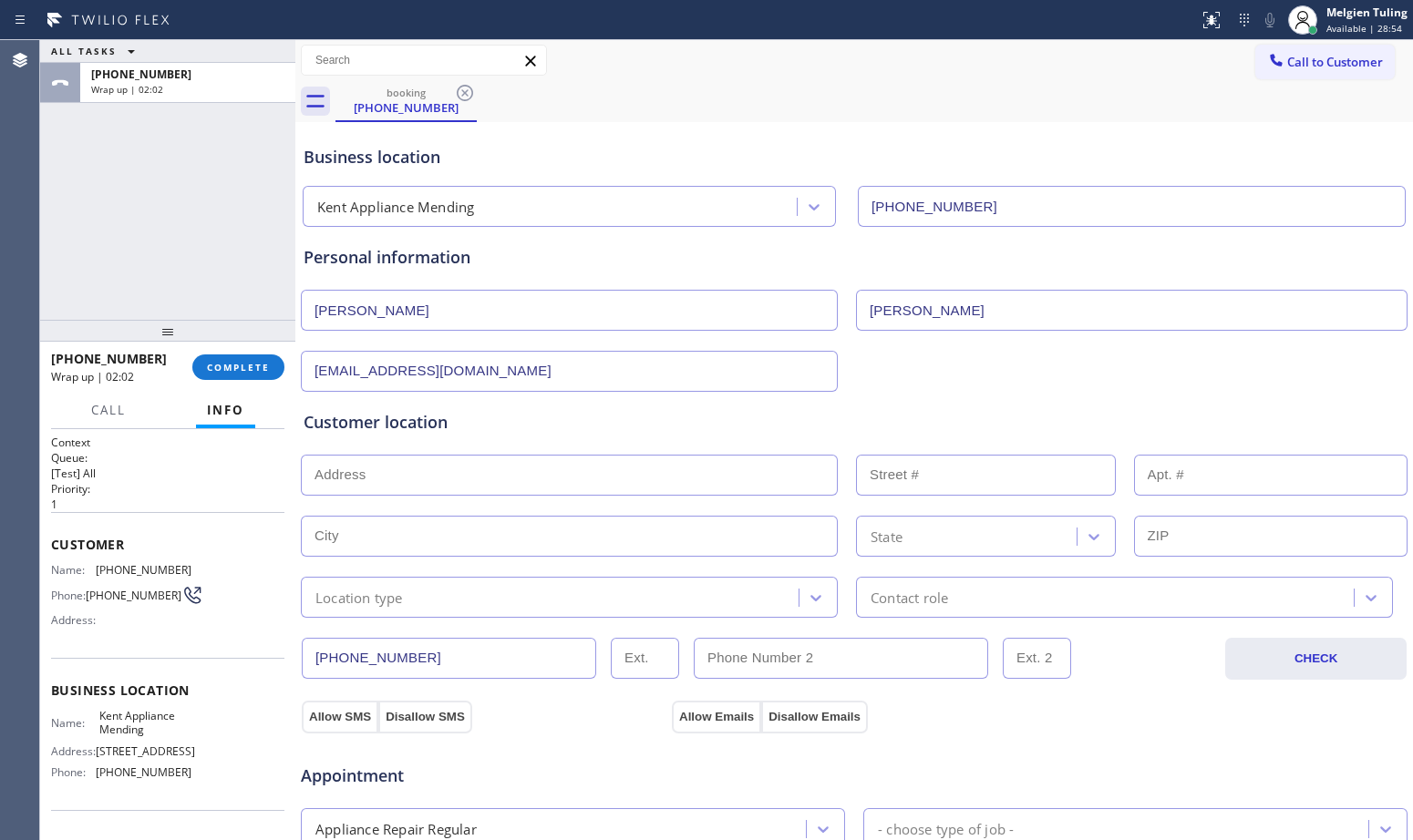
click at [393, 472] on input "text" at bounding box center [570, 474] width 537 height 41
paste input "[STREET_ADDRESS]"
type input "[STREET_ADDRESS]"
type input "23723"
type input "Kent"
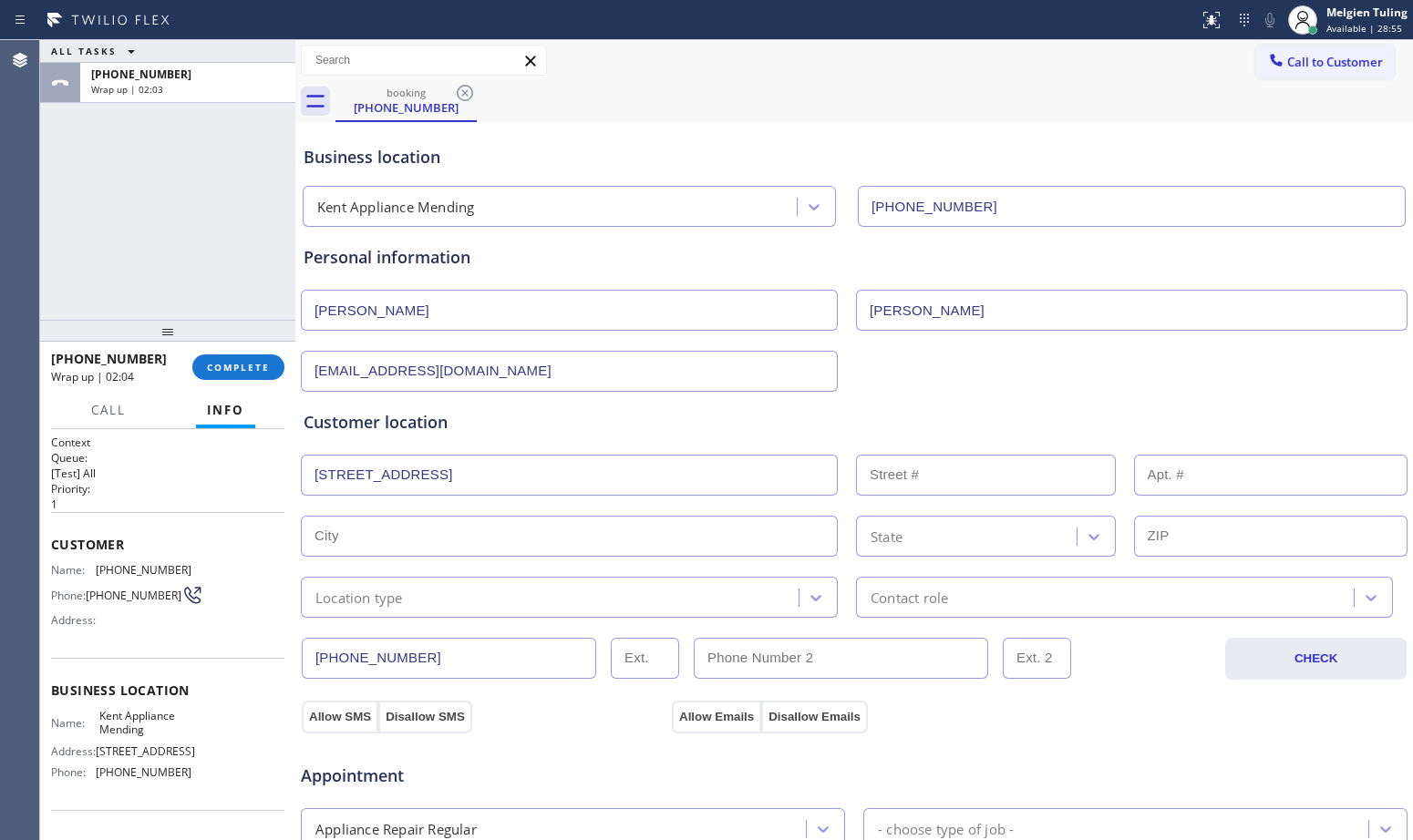
type input "98032"
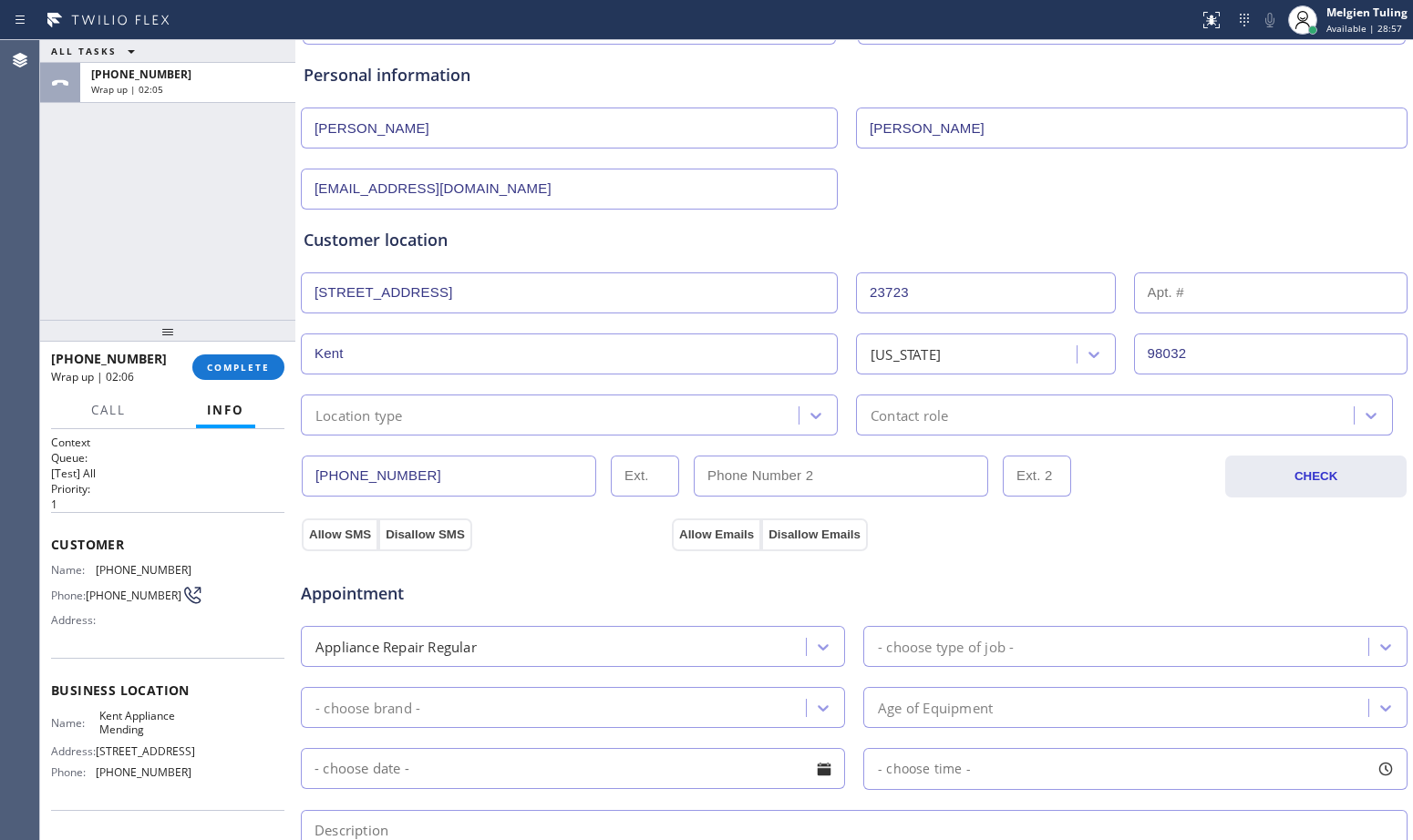
scroll to position [273, 0]
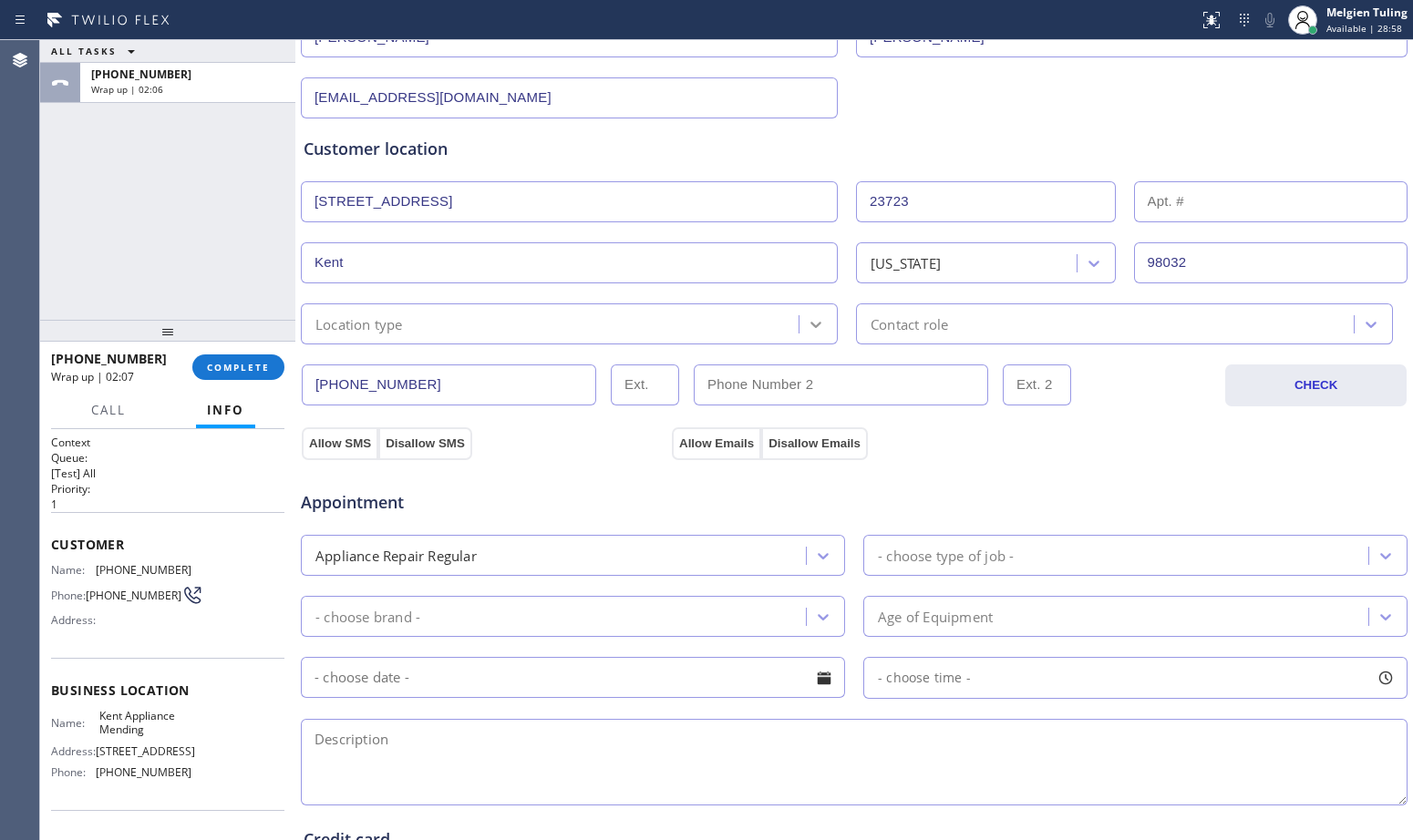
click at [807, 320] on icon at bounding box center [815, 324] width 18 height 18
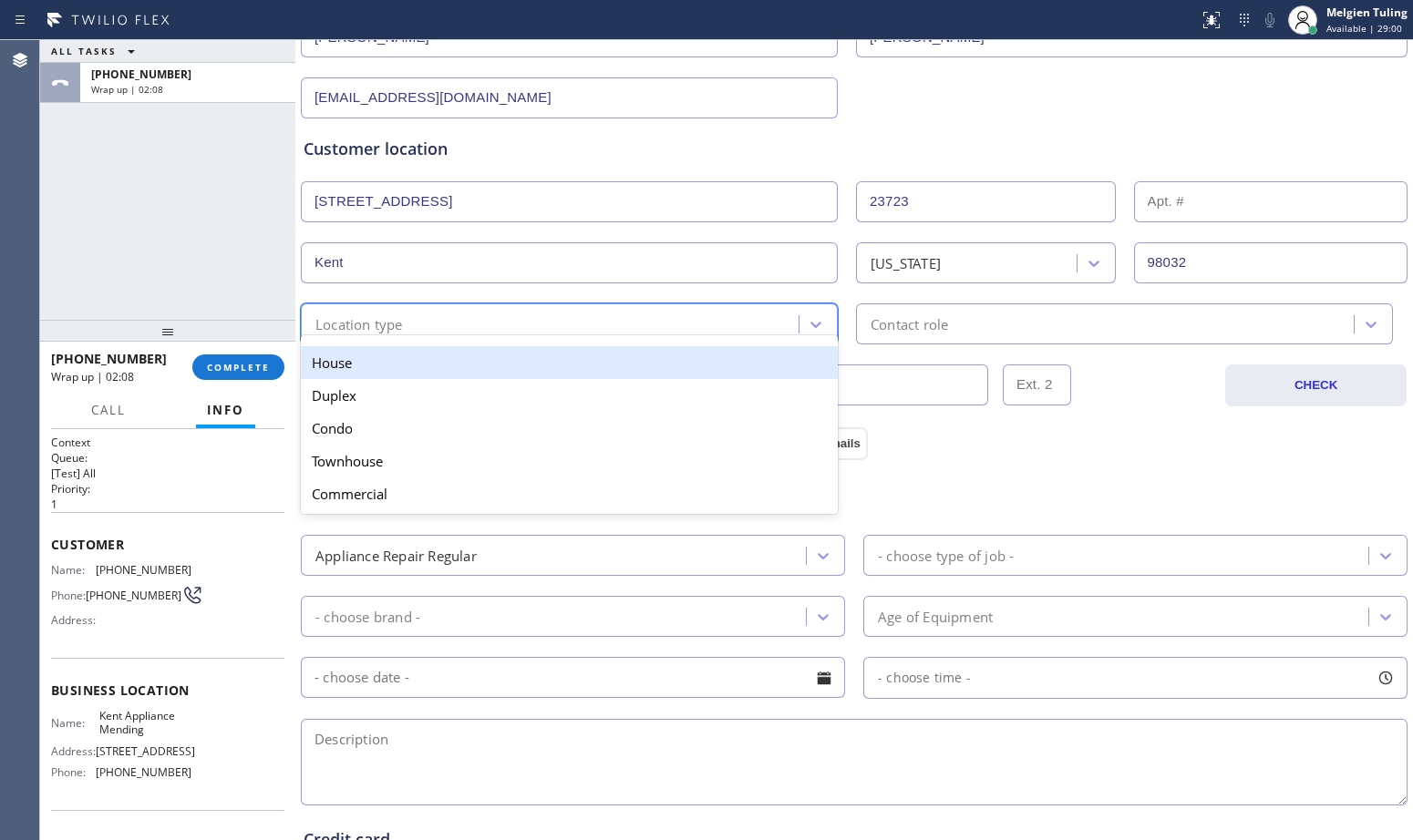
click at [640, 363] on div "House" at bounding box center [570, 363] width 537 height 33
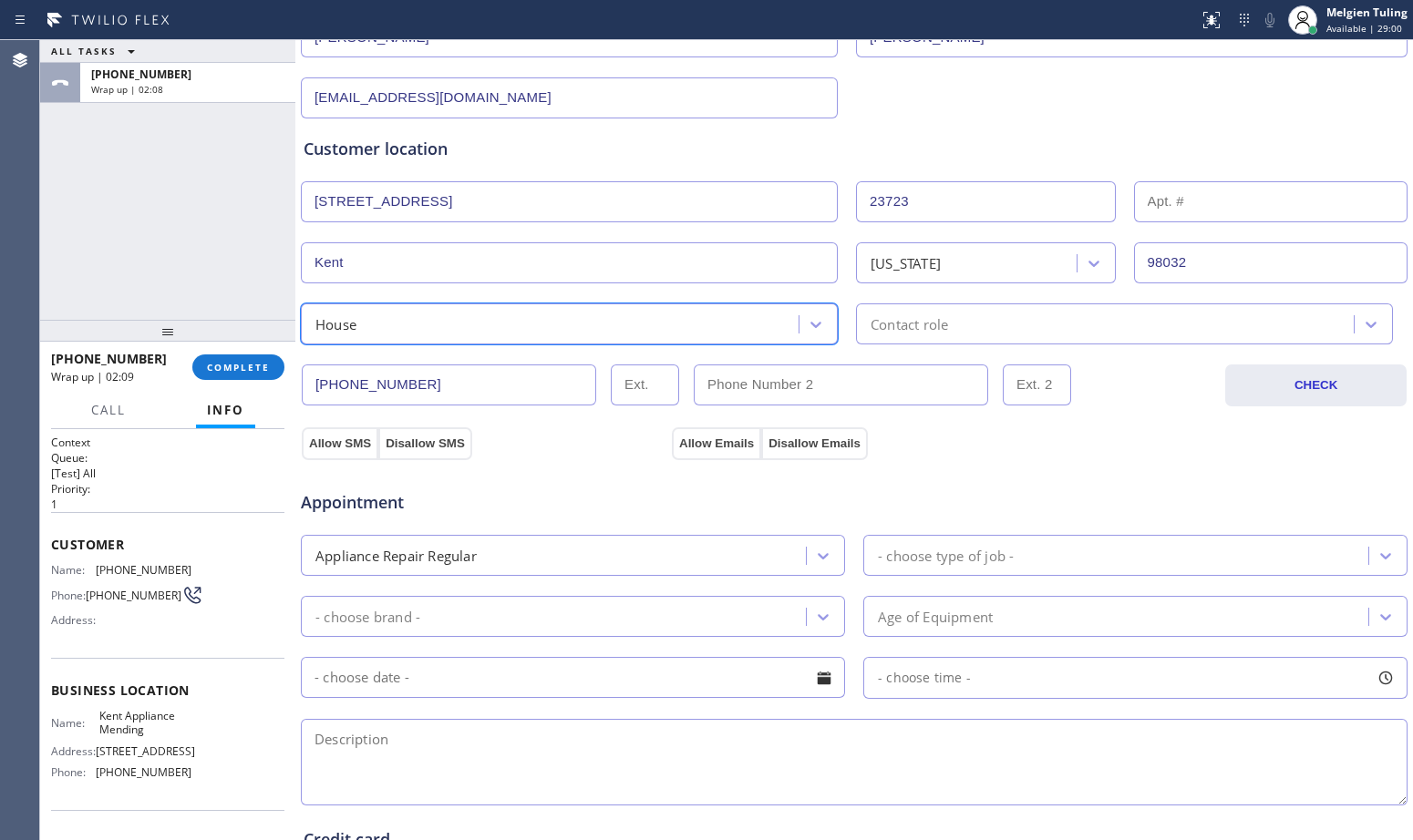
click at [994, 325] on div "Contact role" at bounding box center [1107, 324] width 492 height 32
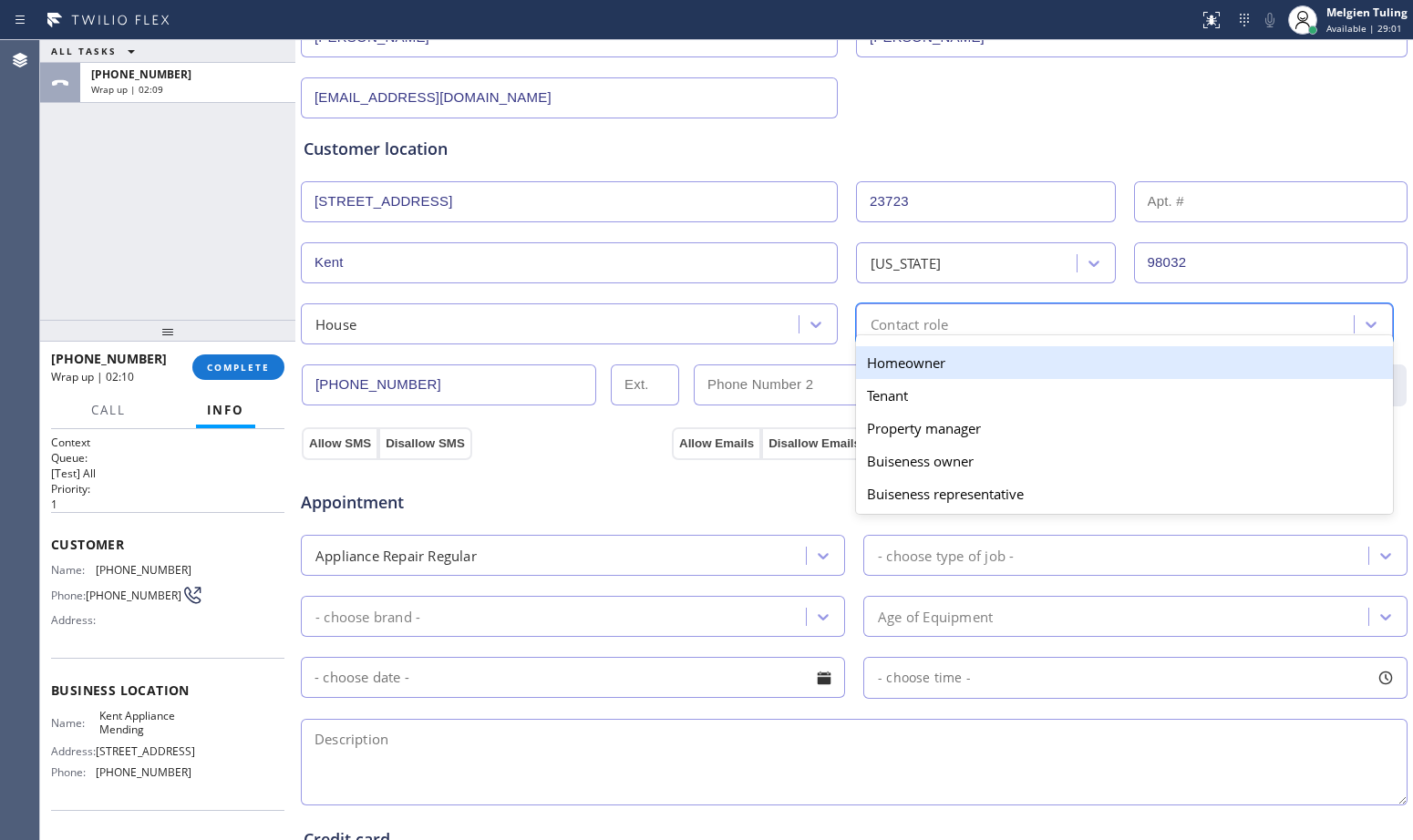
click at [919, 368] on div "Homeowner" at bounding box center [1125, 363] width 537 height 33
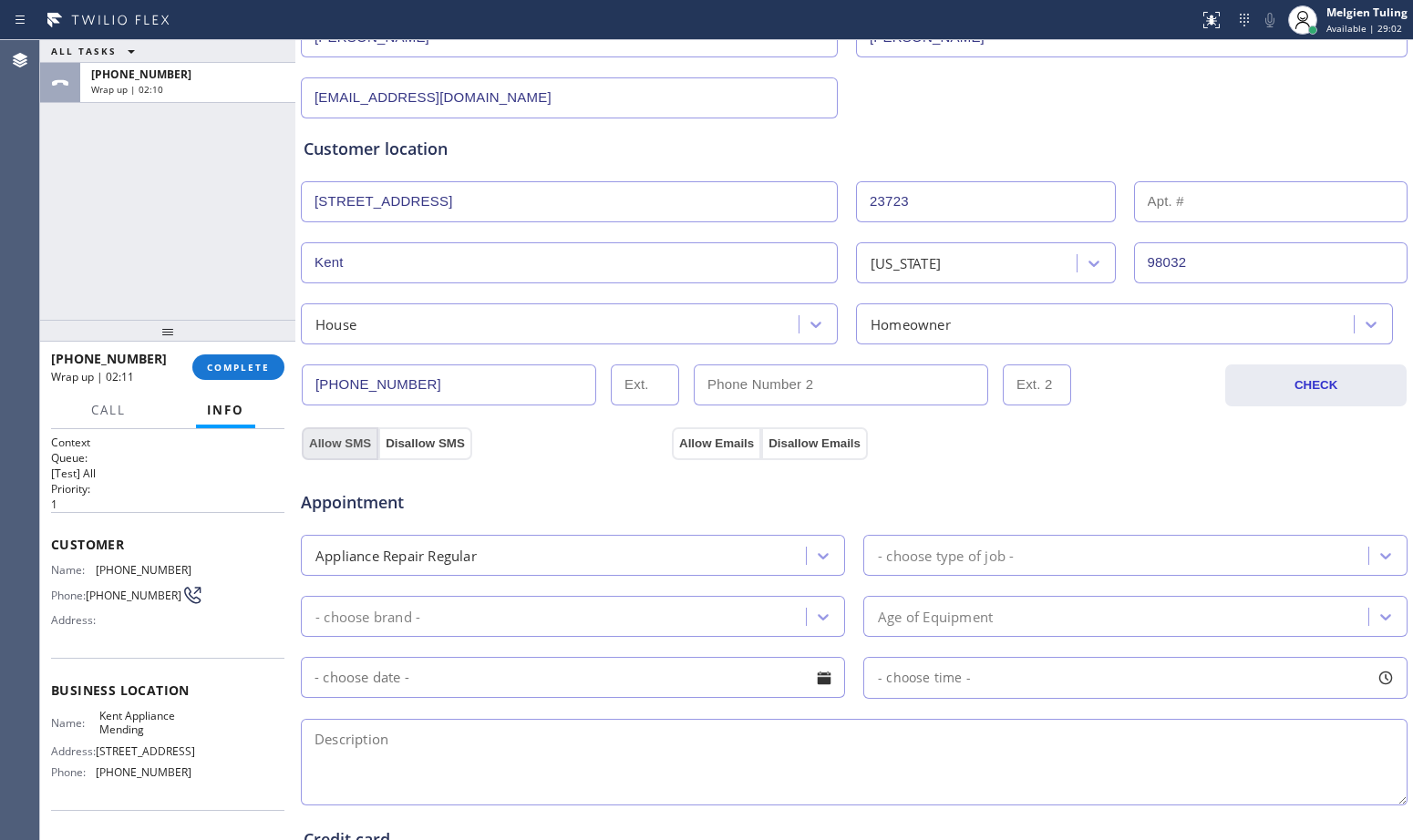
click at [346, 444] on button "Allow SMS" at bounding box center [340, 444] width 76 height 33
click at [707, 446] on button "Allow Emails" at bounding box center [716, 444] width 89 height 33
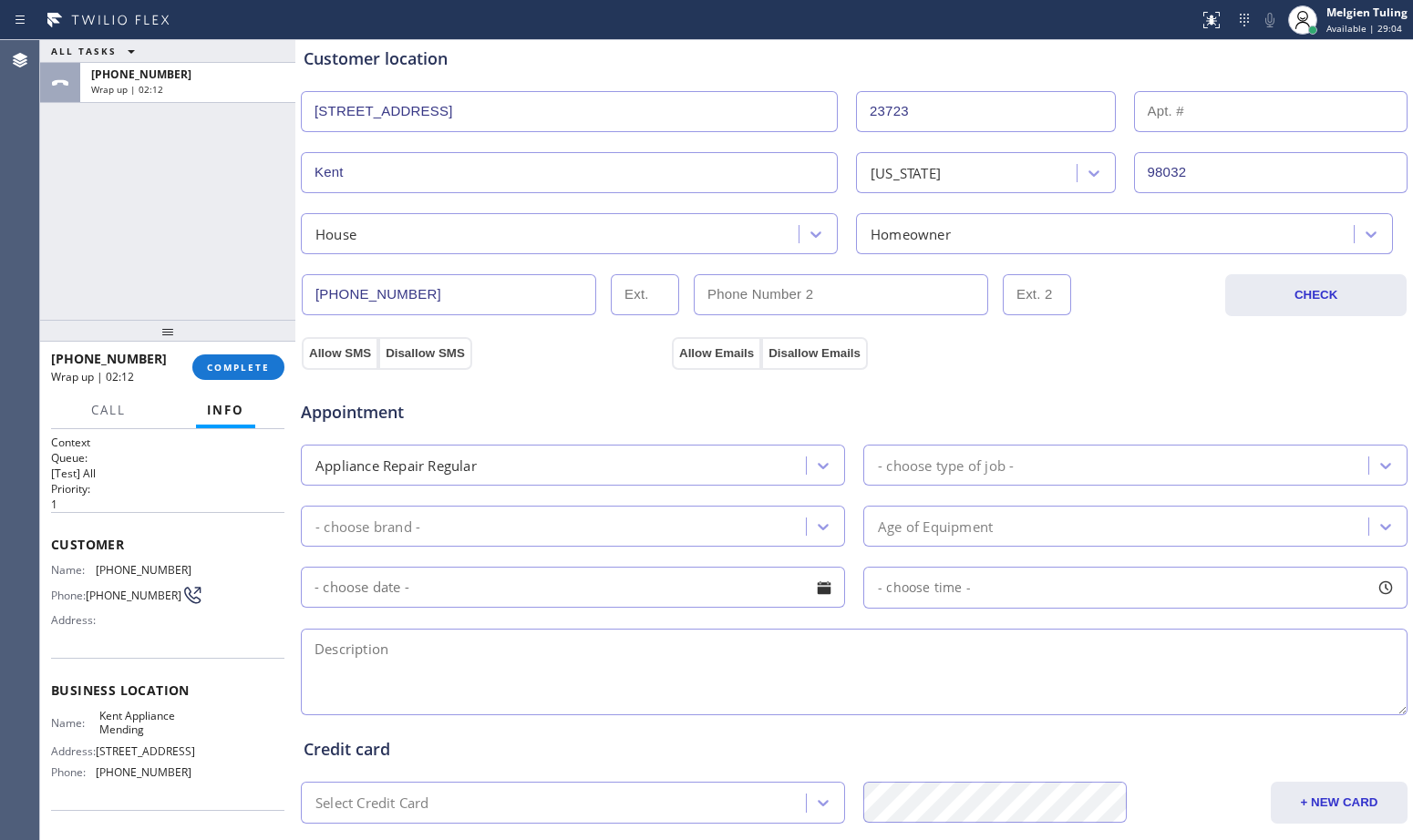
scroll to position [365, 0]
click at [640, 467] on div "Appliance Repair Regular" at bounding box center [556, 465] width 499 height 32
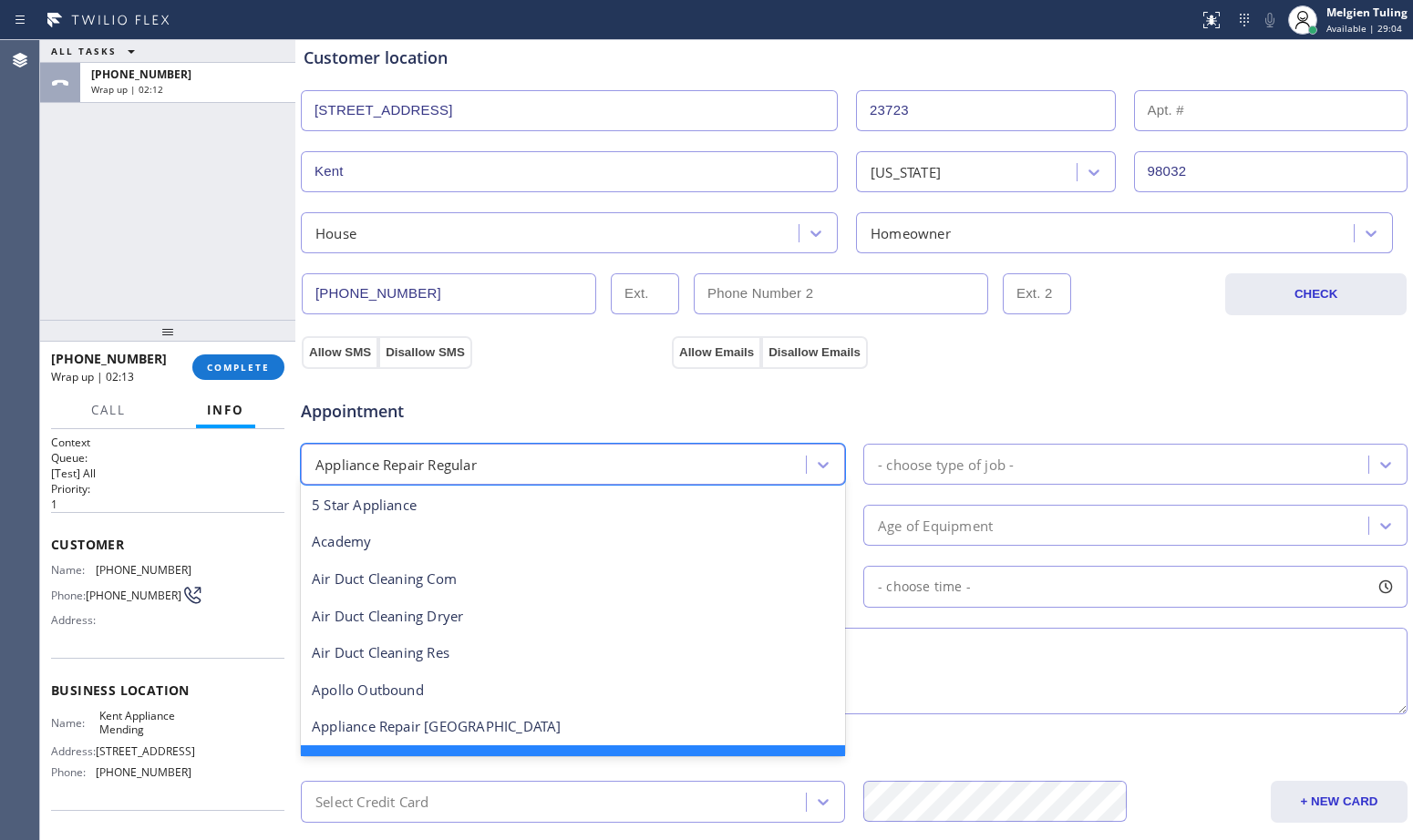
scroll to position [40, 0]
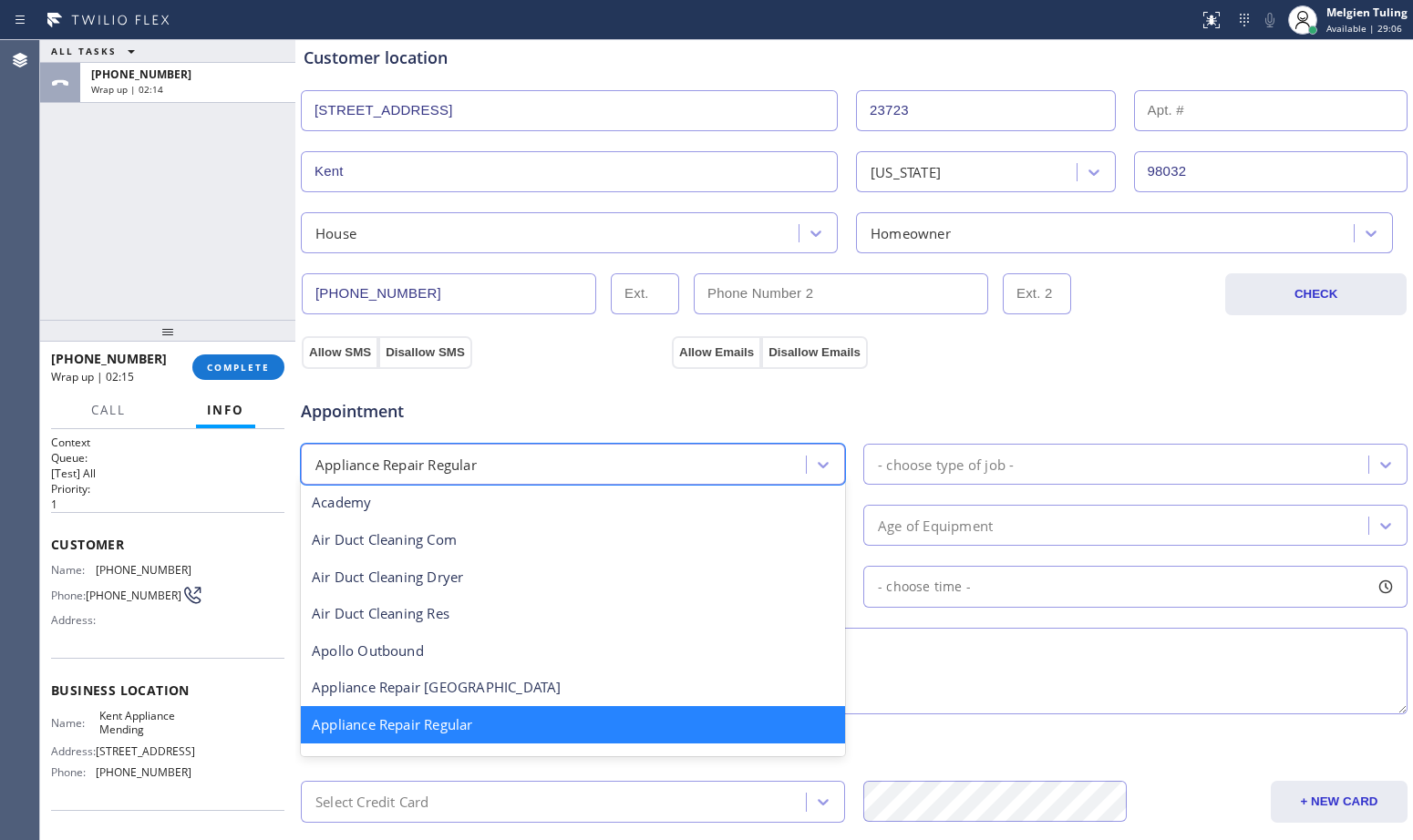
click at [507, 733] on div "Appliance Repair Regular" at bounding box center [573, 725] width 544 height 38
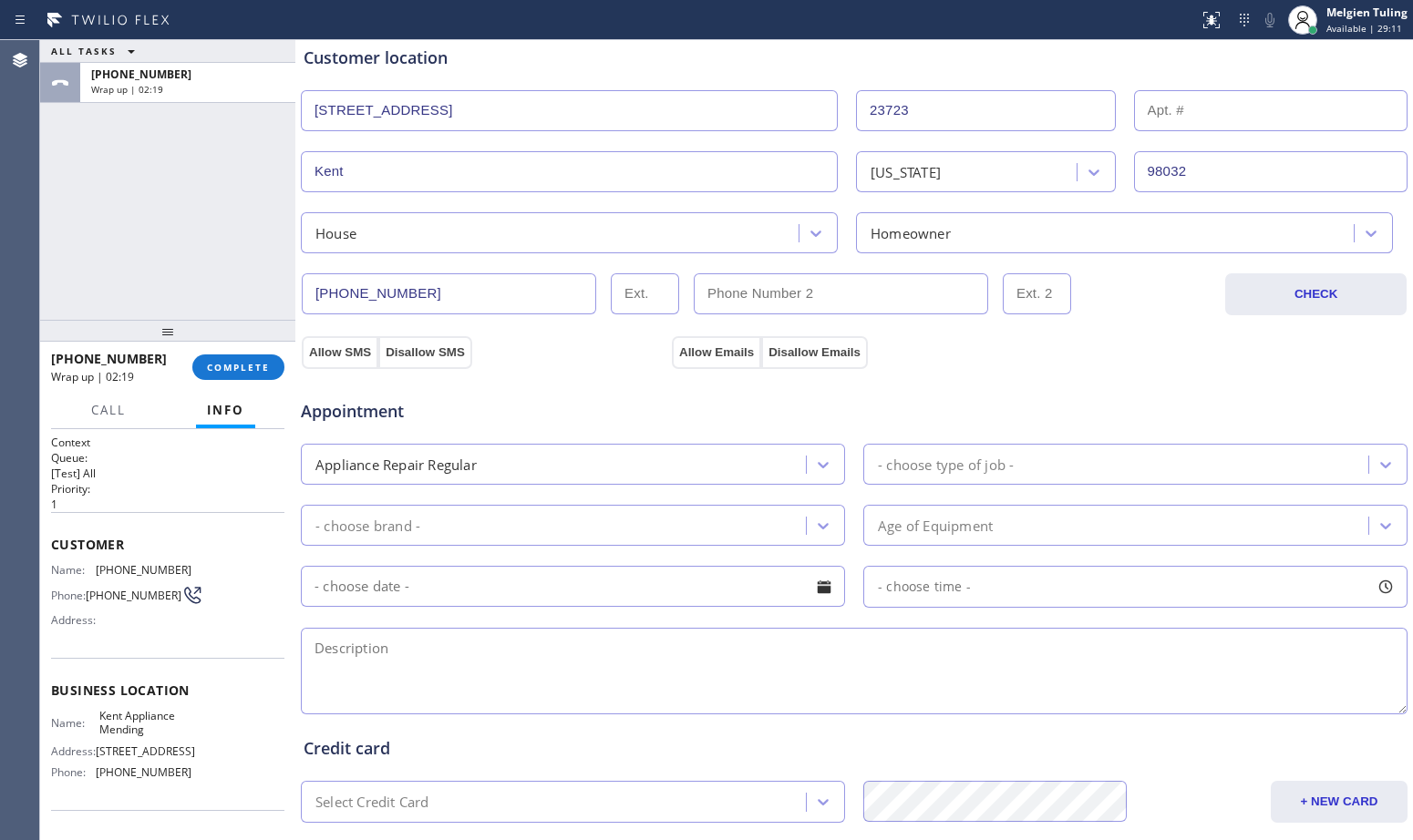
click at [935, 468] on div "- choose type of job -" at bounding box center [945, 464] width 136 height 21
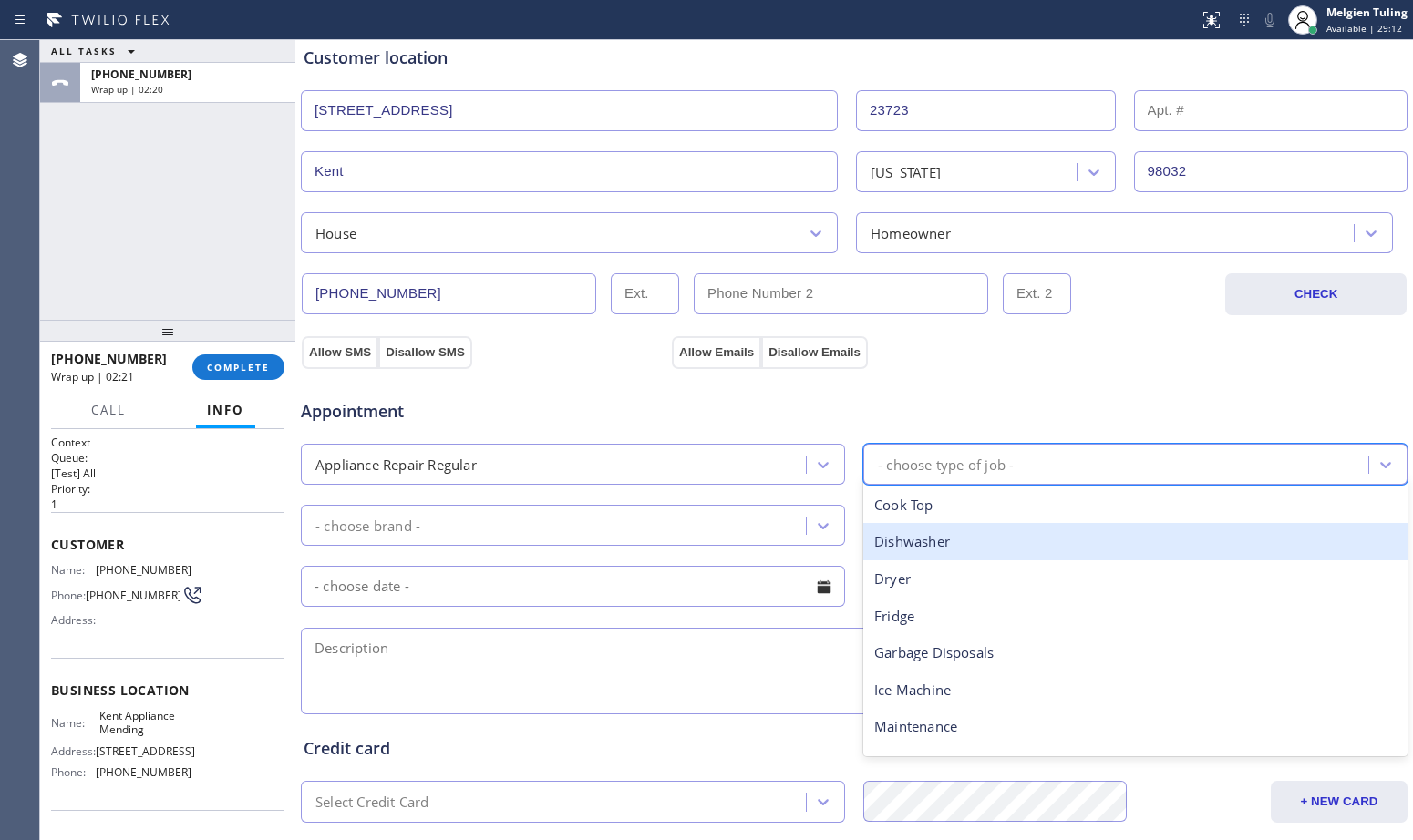
click at [899, 544] on div "Dishwasher" at bounding box center [1135, 542] width 544 height 38
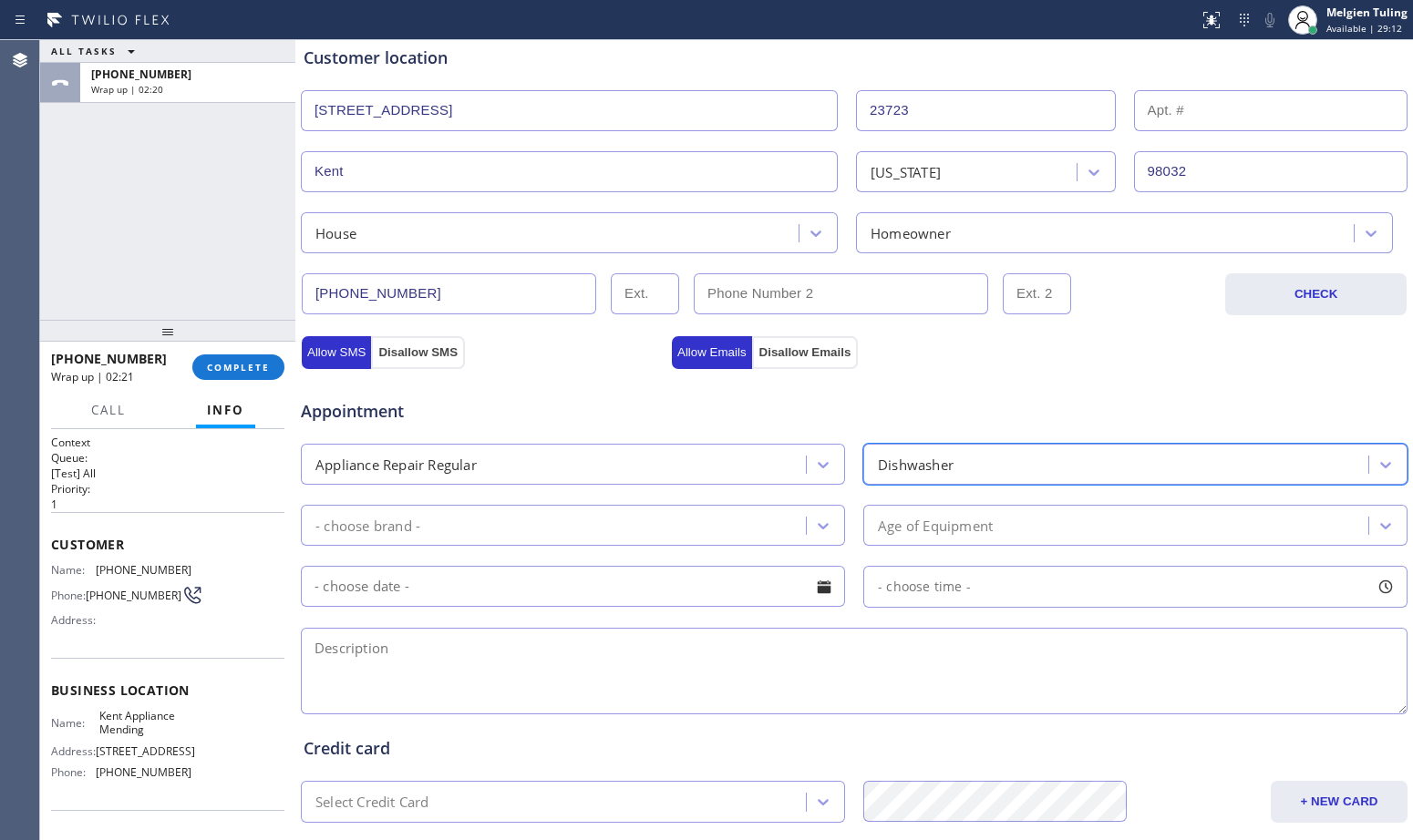
click at [641, 523] on div "- choose brand -" at bounding box center [556, 525] width 499 height 32
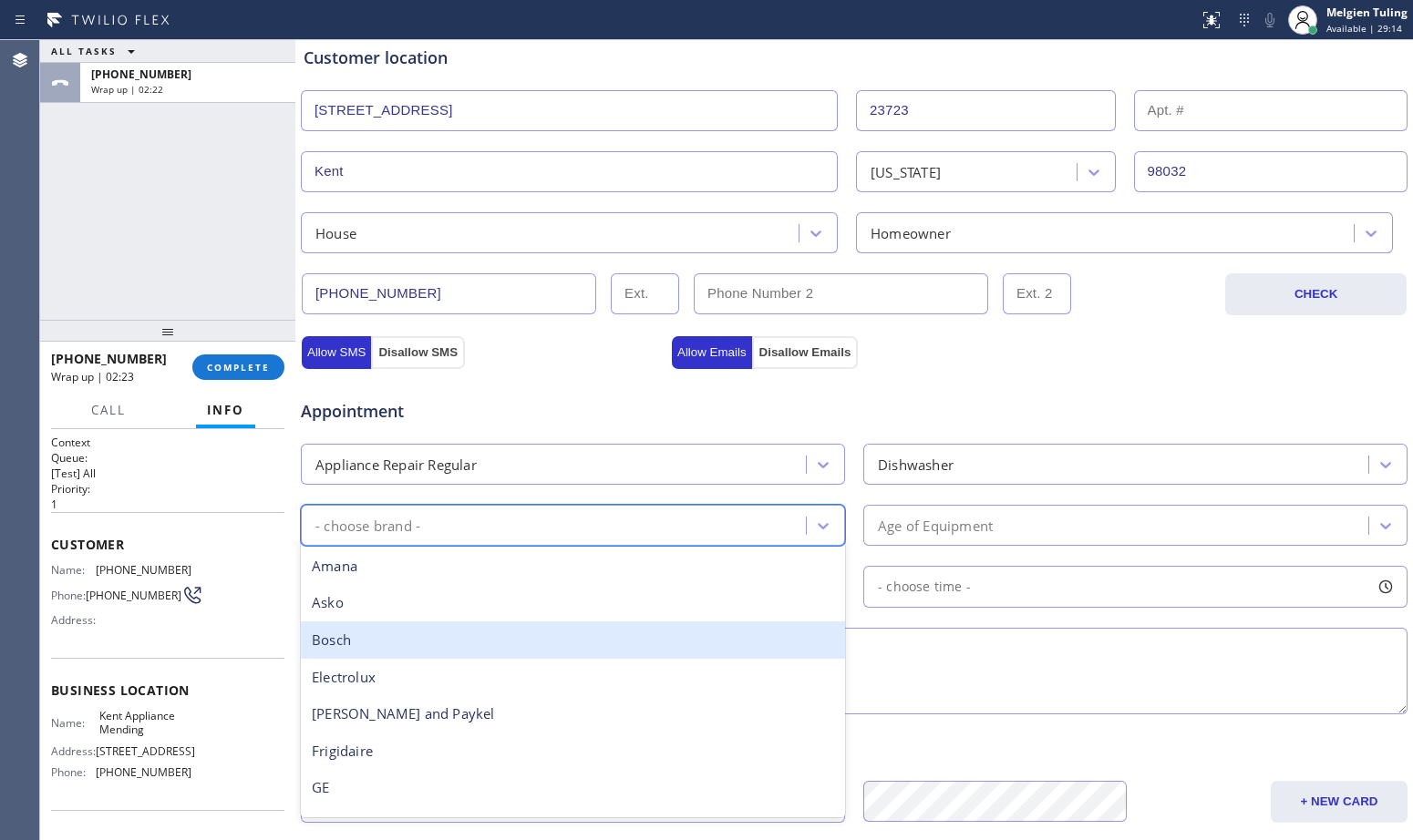
click at [404, 637] on div "Bosch" at bounding box center [573, 641] width 544 height 38
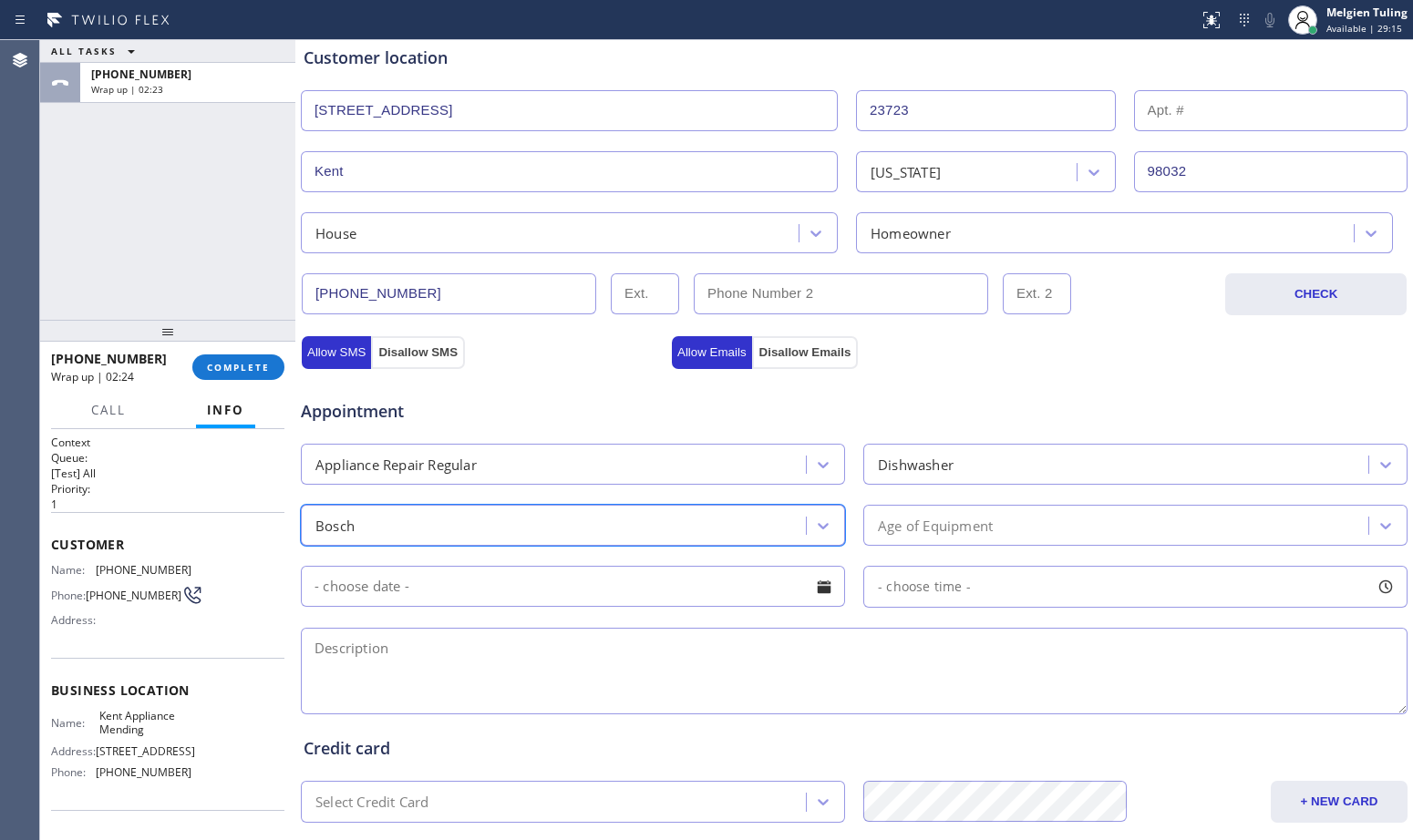
click at [987, 529] on div "Age of Equipment" at bounding box center [935, 525] width 115 height 21
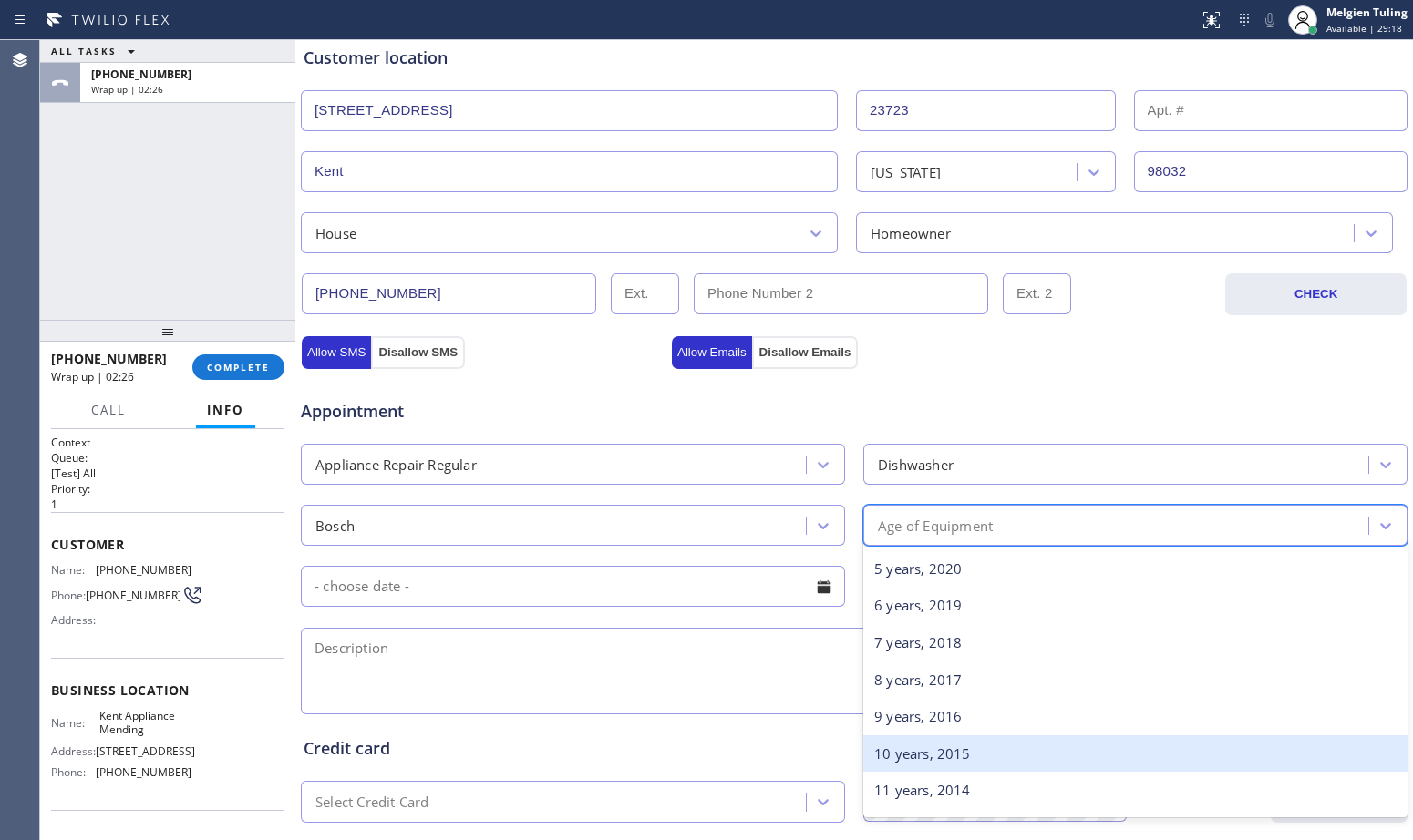
scroll to position [365, 0]
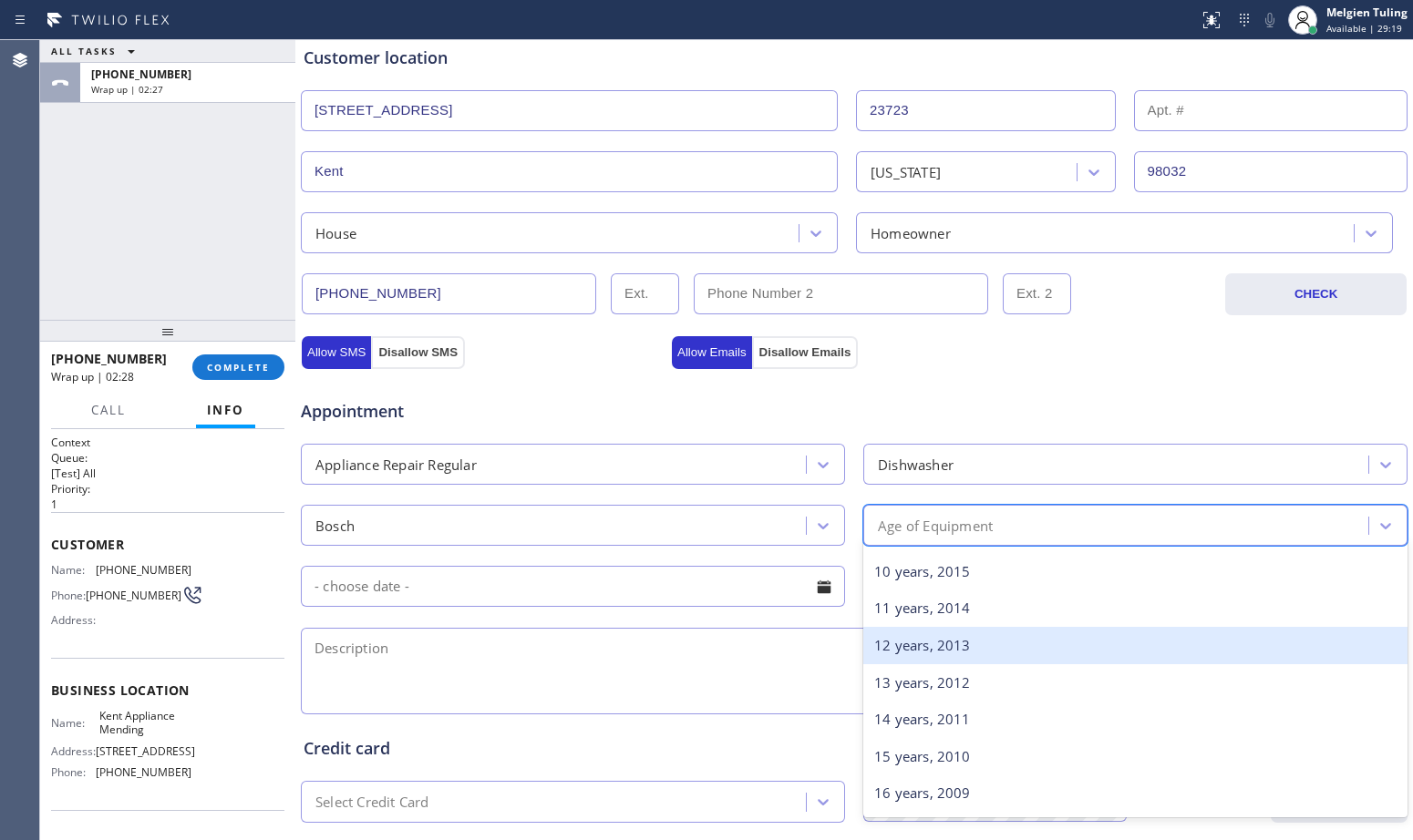
click at [930, 653] on div "12 years, 2013" at bounding box center [1135, 646] width 544 height 38
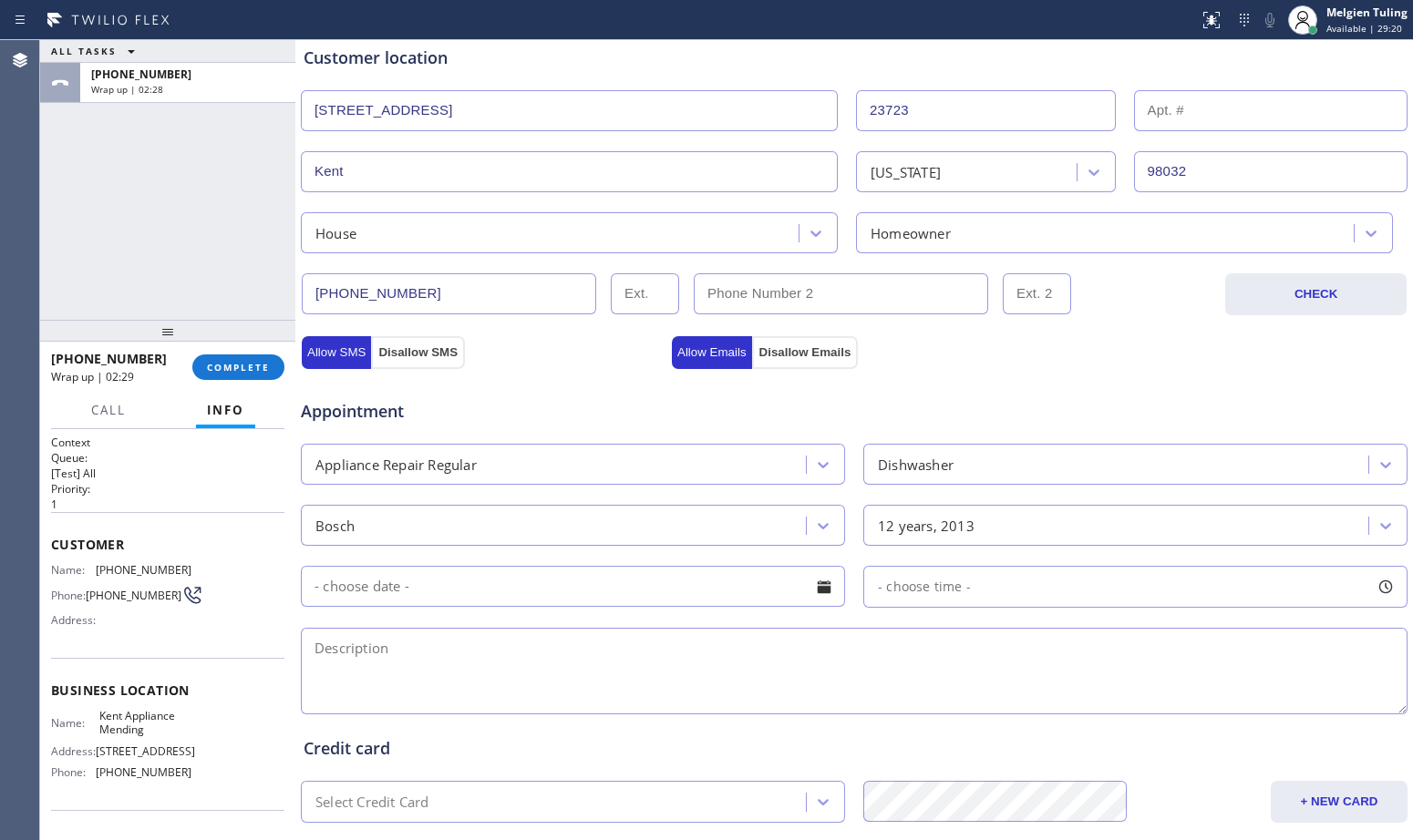
click at [522, 582] on input "text" at bounding box center [573, 585] width 544 height 41
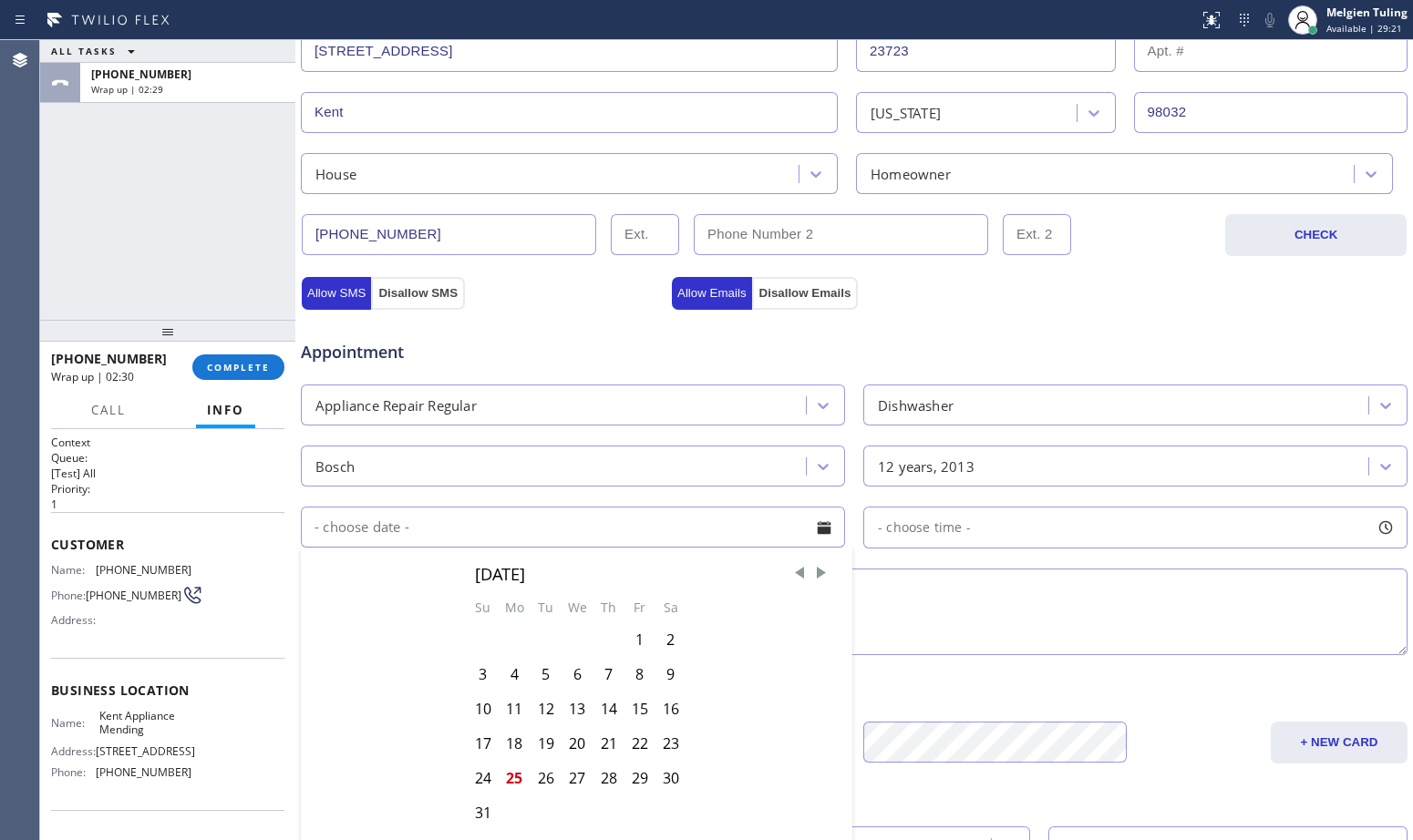
scroll to position [456, 0]
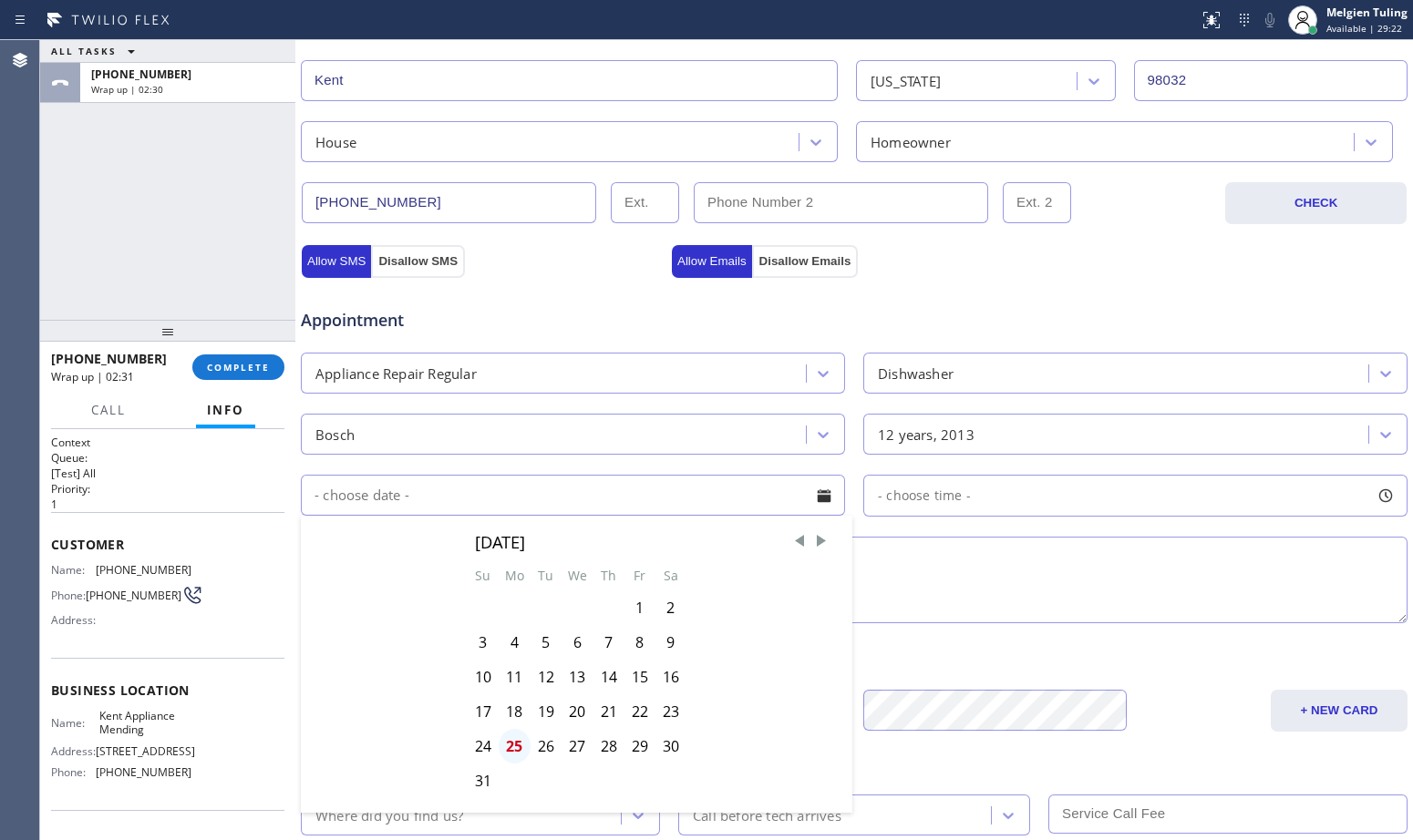
click at [511, 748] on div "25" at bounding box center [514, 746] width 32 height 35
type input "[DATE]"
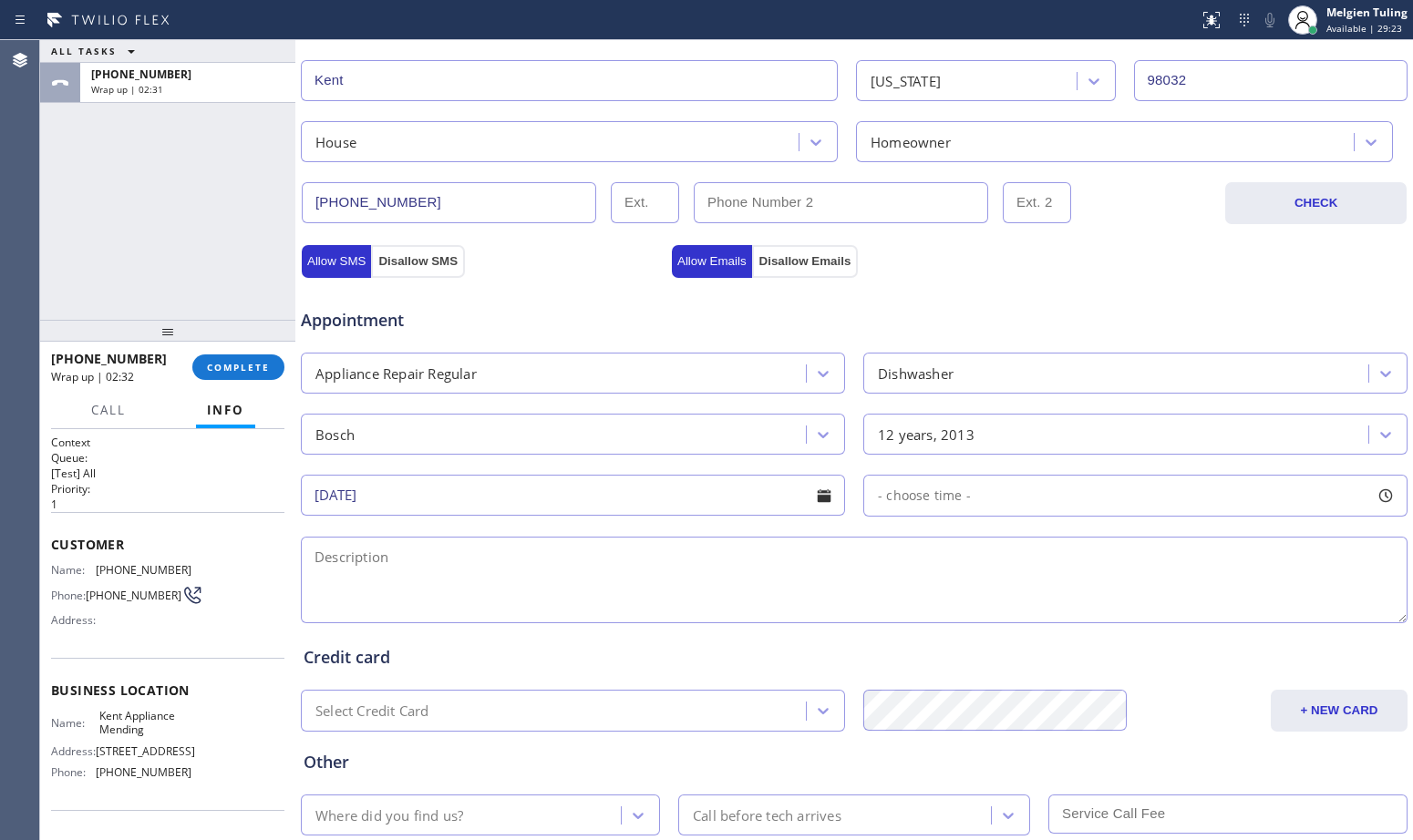
click at [956, 497] on span "- choose time -" at bounding box center [924, 494] width 93 height 17
drag, startPoint x: 865, startPoint y: 610, endPoint x: 971, endPoint y: 605, distance: 106.1
click at [971, 605] on div at bounding box center [981, 606] width 22 height 39
drag, startPoint x: 976, startPoint y: 600, endPoint x: 1204, endPoint y: 601, distance: 228.0
click at [1208, 601] on div at bounding box center [1219, 606] width 22 height 39
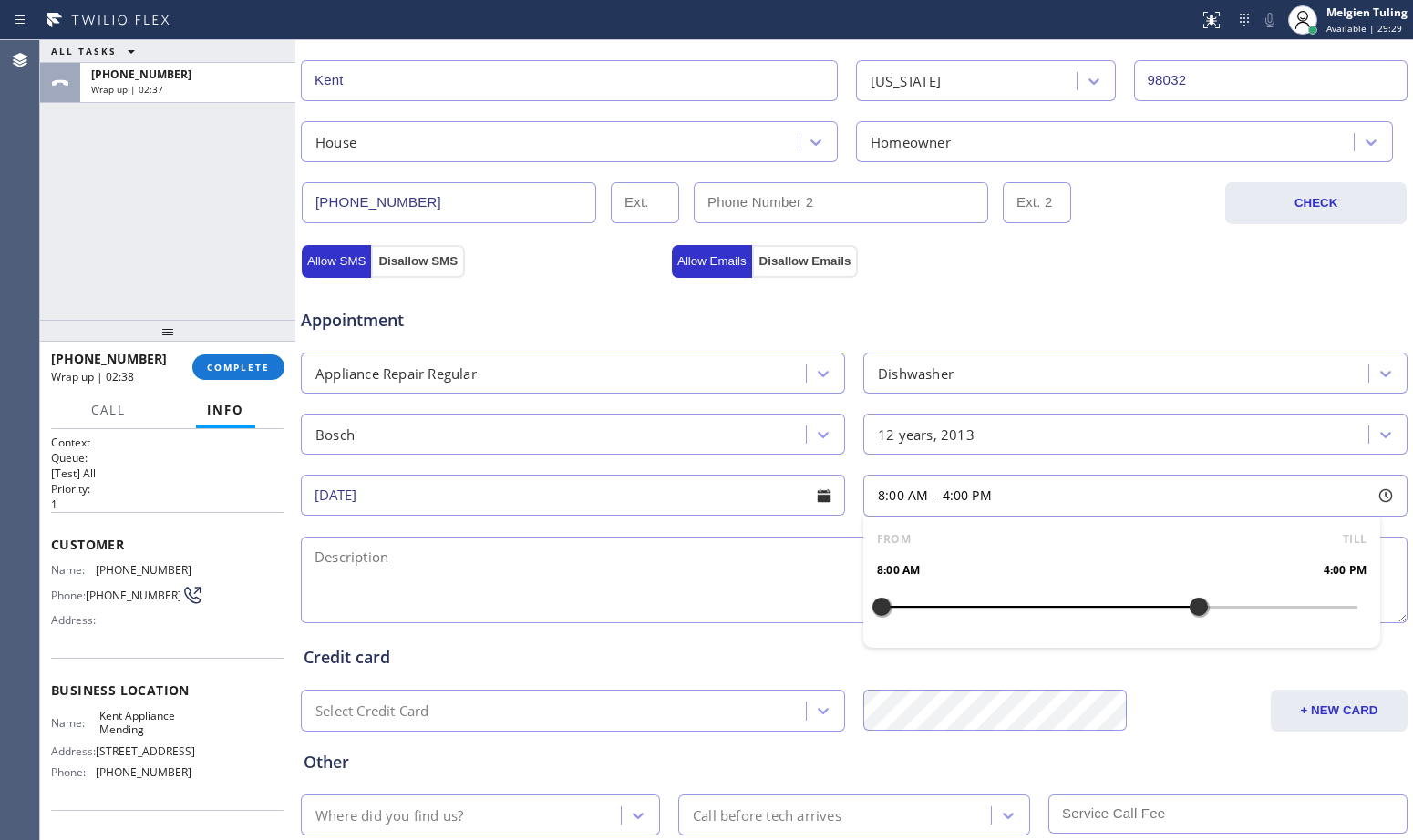
drag, startPoint x: 1204, startPoint y: 601, endPoint x: 1186, endPoint y: 604, distance: 18.2
click at [1188, 604] on div at bounding box center [1199, 606] width 22 height 39
drag, startPoint x: 878, startPoint y: 610, endPoint x: 1033, endPoint y: 595, distance: 155.7
click at [1033, 595] on div at bounding box center [1040, 606] width 22 height 39
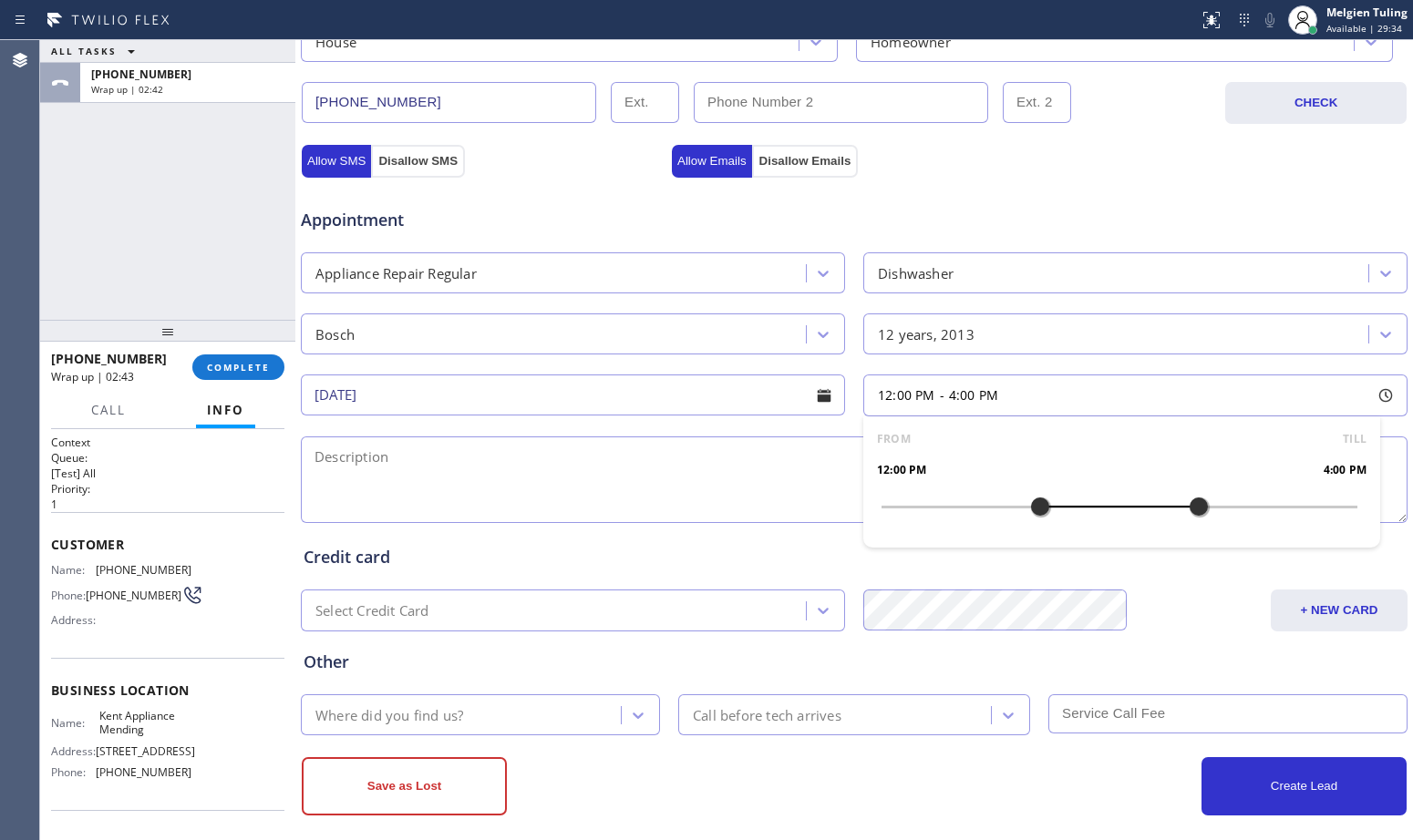
scroll to position [573, 0]
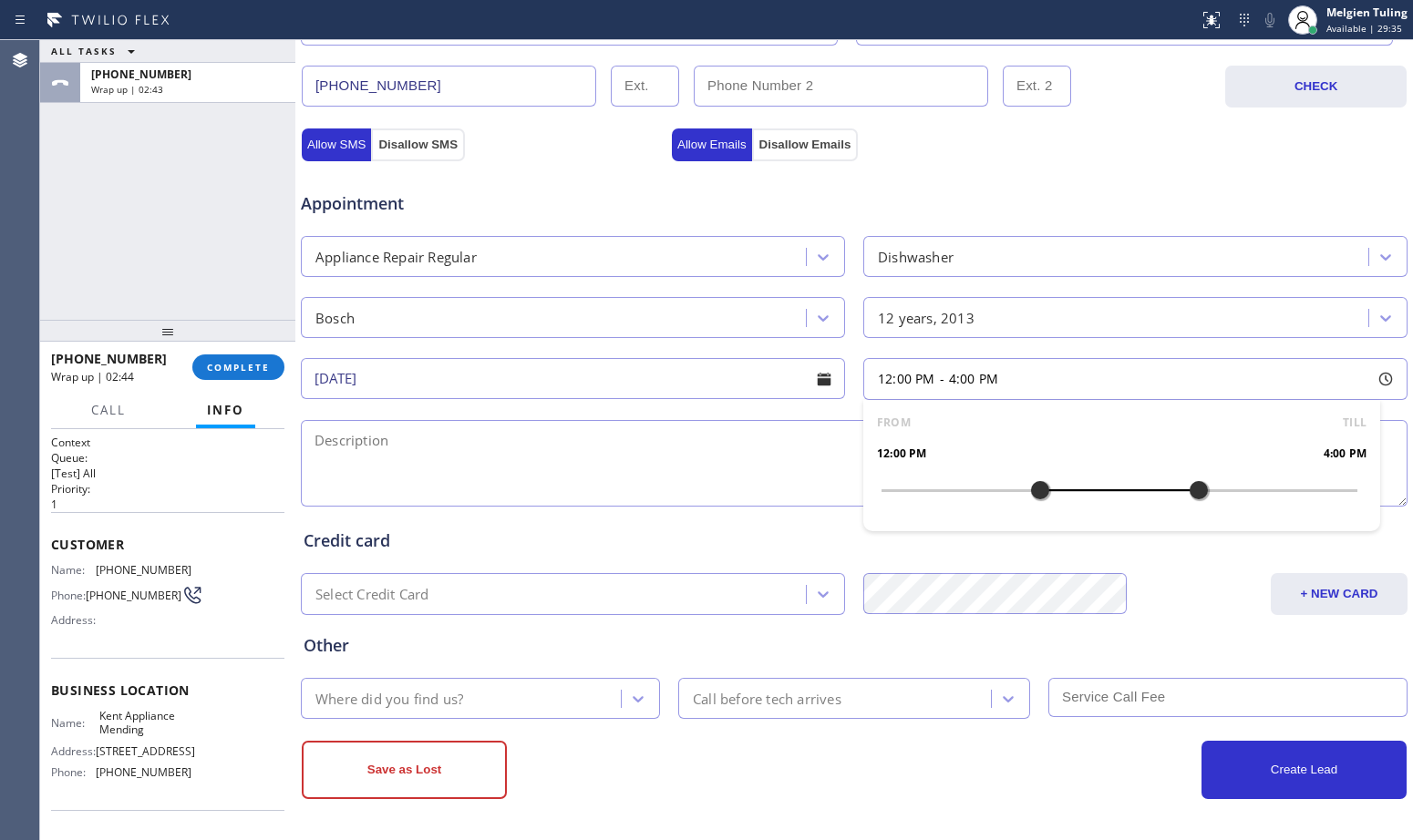
click at [427, 444] on textarea at bounding box center [854, 463] width 1107 height 86
click at [321, 440] on textarea at bounding box center [854, 463] width 1107 height 86
click at [566, 439] on textarea "12-4|$85|bosch |dishwasher|12yrs|" at bounding box center [854, 463] width 1107 height 86
paste textarea "bosch she68t52uc-01 fd930700291"
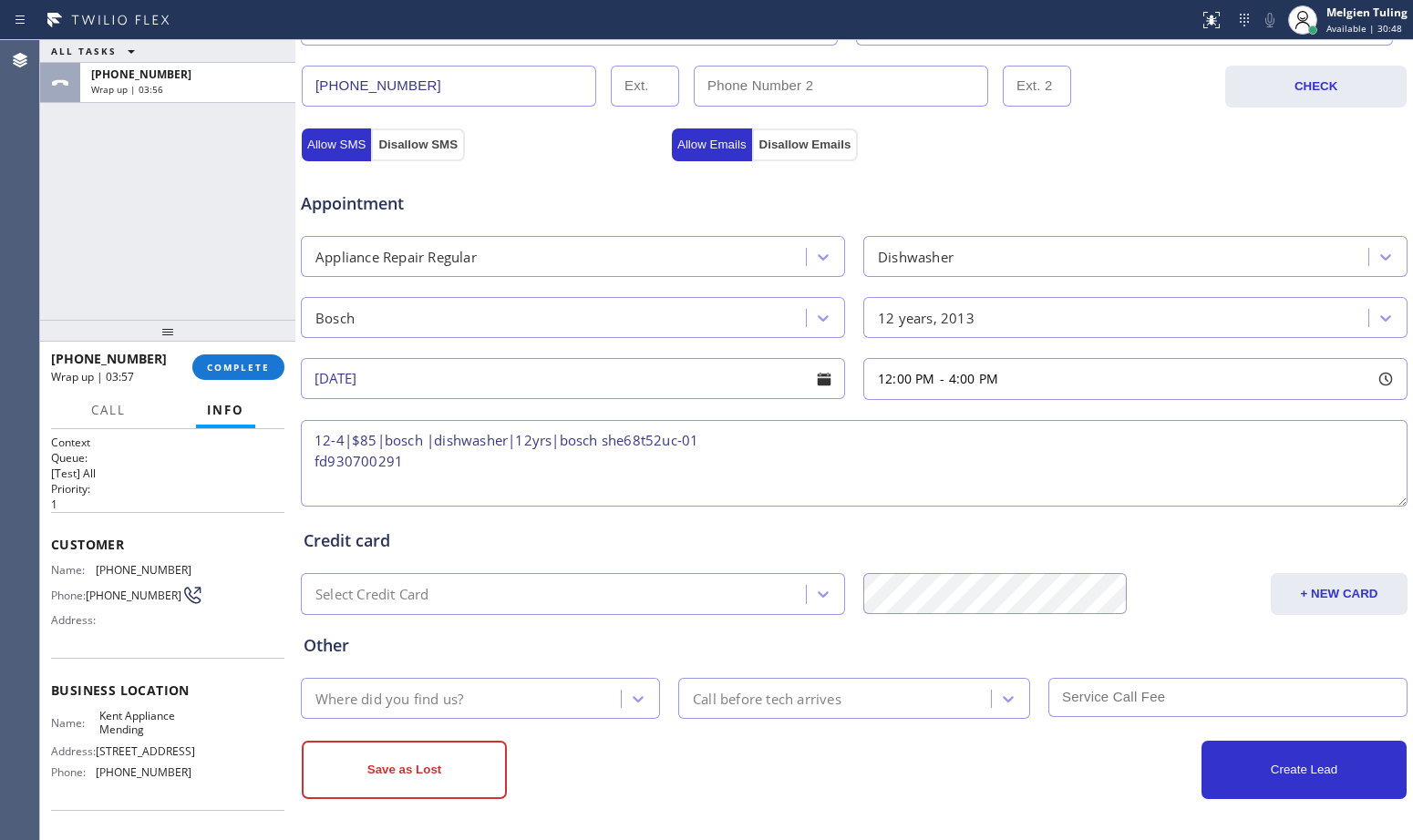
click at [312, 462] on textarea "12-4|$85|bosch |dishwasher|12yrs|bosch she68t52uc-01 fd930700291" at bounding box center [854, 463] width 1107 height 86
click at [803, 447] on textarea "12-4|$85|bosch |dishwasher|12yrs|bosch she68t52uc-01 fd930700291" at bounding box center [854, 463] width 1107 height 86
click at [899, 442] on textarea "12-4|$85|bosch |dishwasher|12yrs|bosch she68t52uc-01 fd930700291 |not draining |" at bounding box center [854, 463] width 1107 height 86
paste textarea "[STREET_ADDRESS]"
click at [93, 721] on div "Name: [PERSON_NAME] Appliance Mending" at bounding box center [122, 723] width 141 height 29
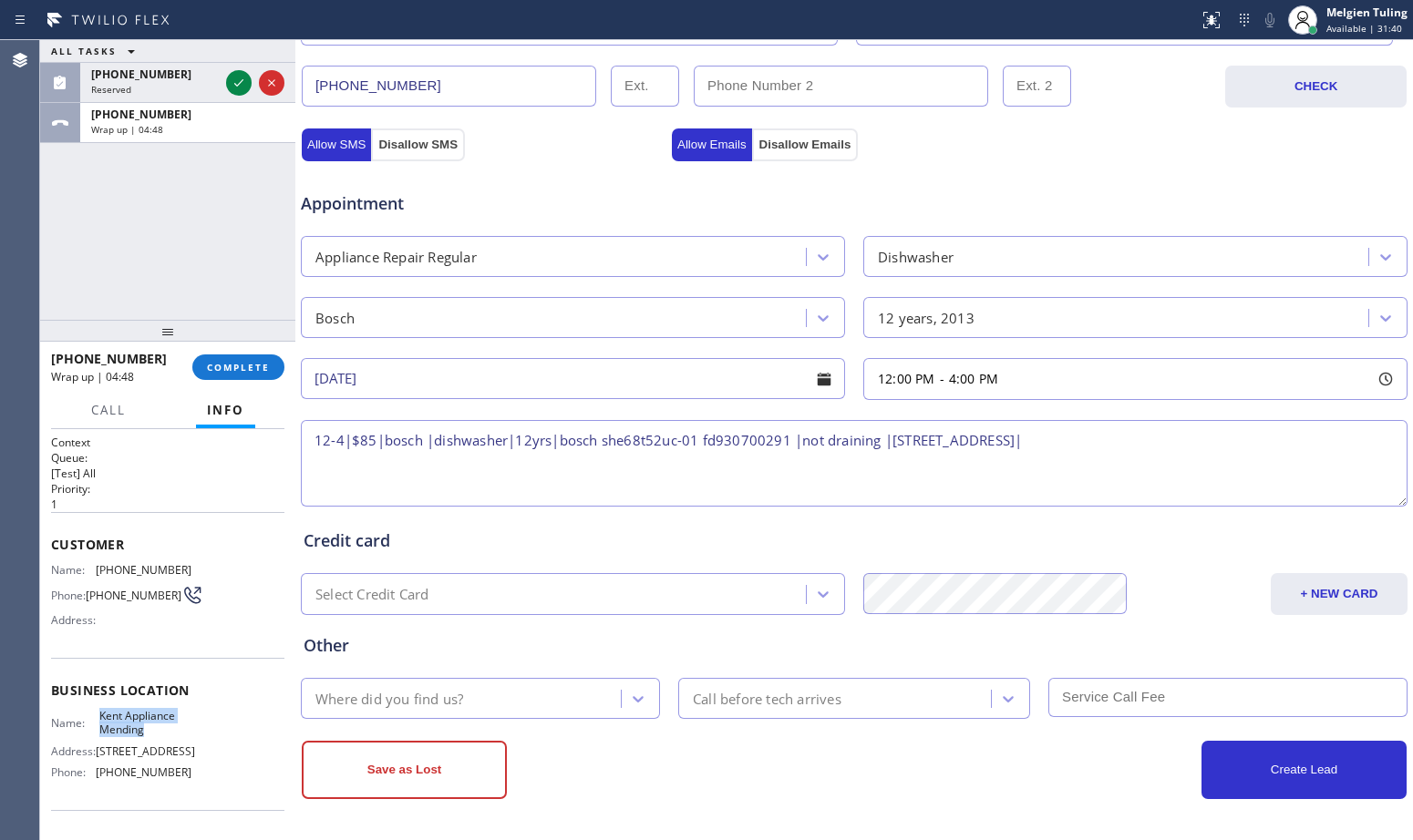
click at [89, 722] on div "Name: [PERSON_NAME] Appliance Mending" at bounding box center [122, 723] width 141 height 29
copy div "Kent Appliance Mending"
click at [1137, 440] on textarea "12-4|$85|bosch |dishwasher|12yrs|bosch she68t52uc-01 fd930700291 |not draining …" at bounding box center [854, 463] width 1107 height 86
paste textarea "Kent Appliance Mending"
click at [1141, 442] on textarea "12-4|$85|bosch |dishwasher|12yrs|bosch she68t52uc-01 fd930700291 |not draining …" at bounding box center [854, 463] width 1107 height 86
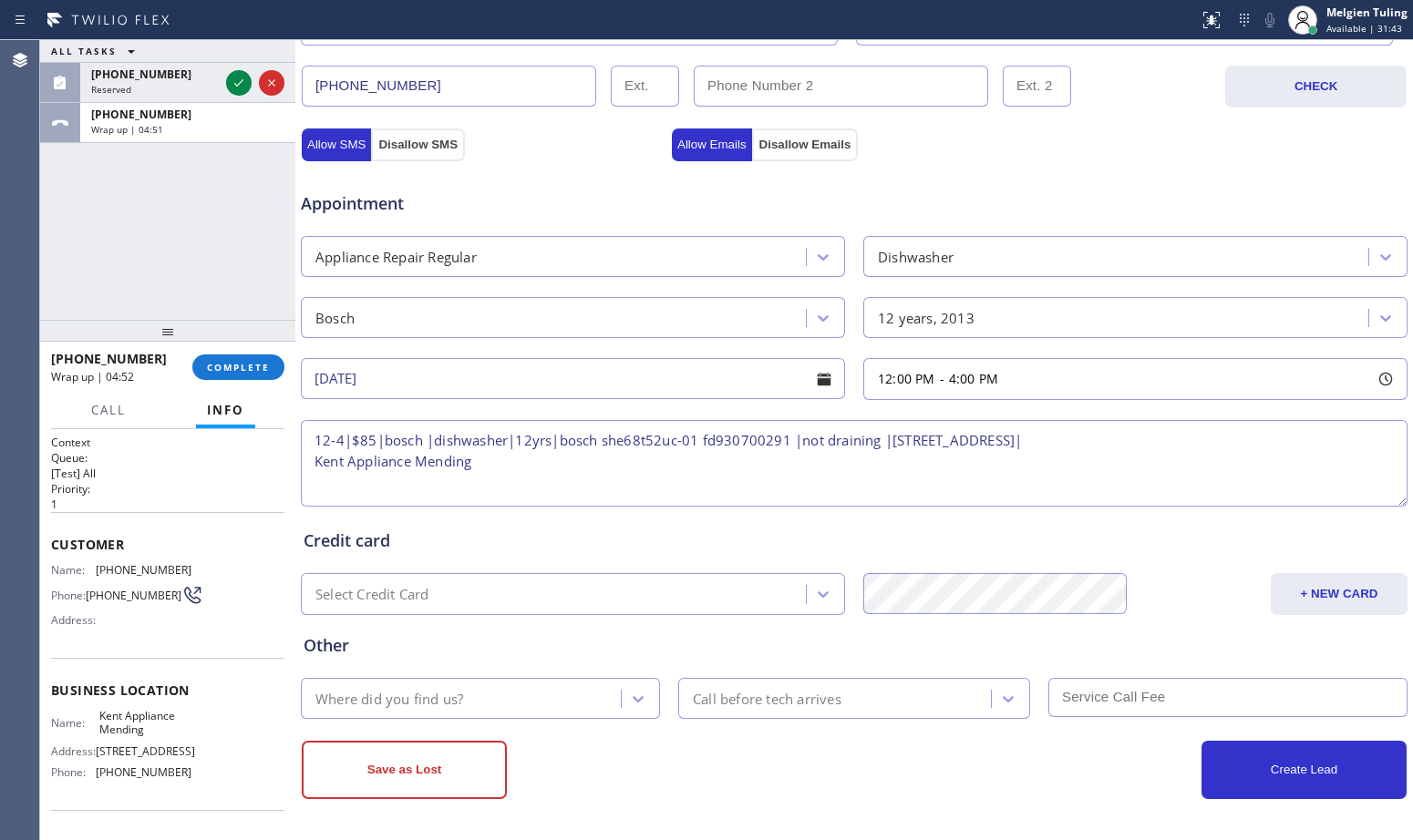
paste textarea "Kent Appliance Mending"
click at [310, 460] on textarea "12-4|$85|bosch |dishwasher|12yrs|bosch she68t52uc-01 fd930700291 |not draining …" at bounding box center [854, 463] width 1107 height 86
click at [1310, 447] on textarea "12-4|$85|bosch |dishwasher|12yrs|bosch she68t52uc-01 fd930700291 |not draining …" at bounding box center [854, 463] width 1107 height 86
paste textarea "Please call customer 30 minutes prior to arriva"
type textarea "12-4|$85|bosch |dishwasher|12yrs|bosch she68t52uc-01 fd930700291 |not draining …"
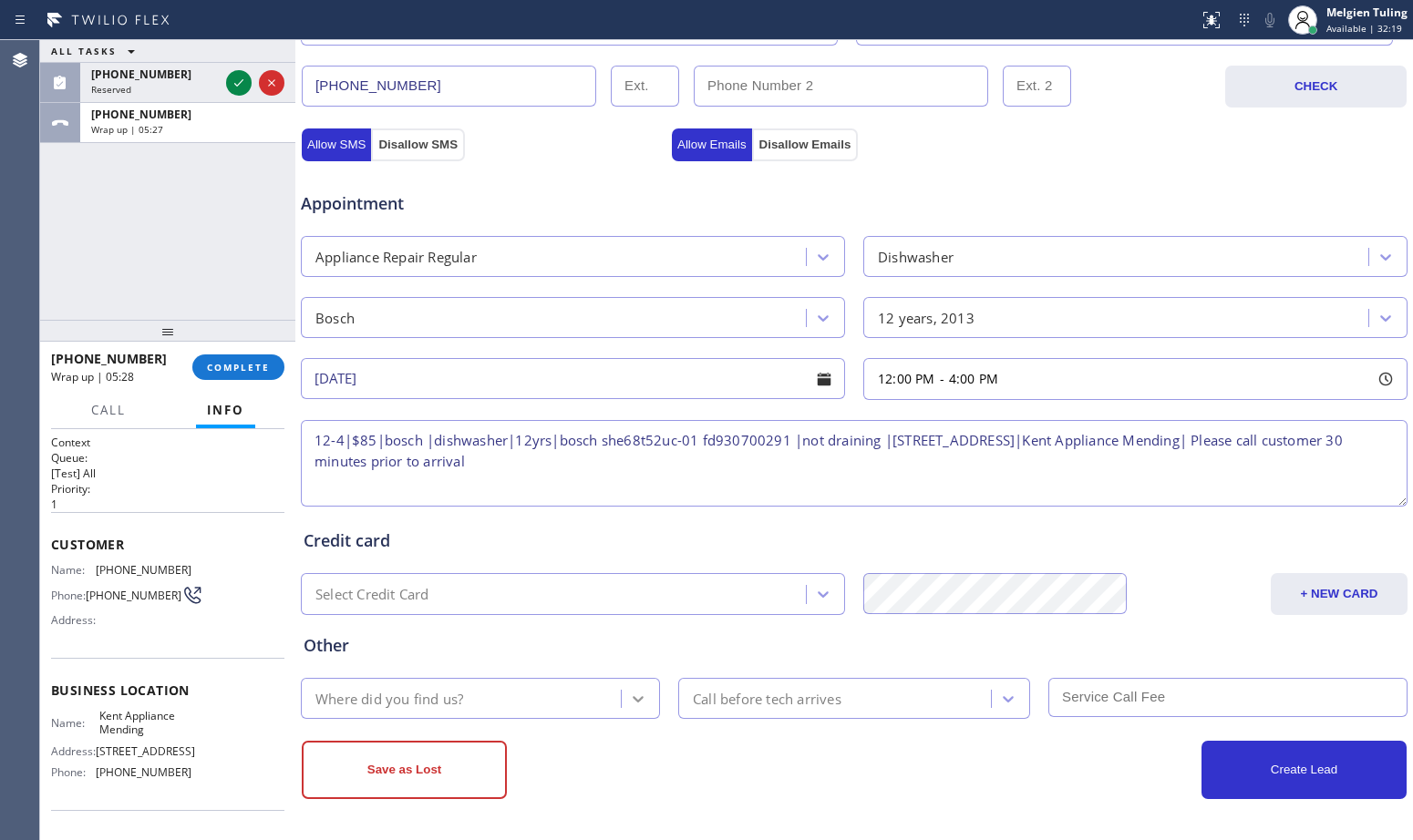
click at [622, 694] on div at bounding box center [638, 698] width 33 height 33
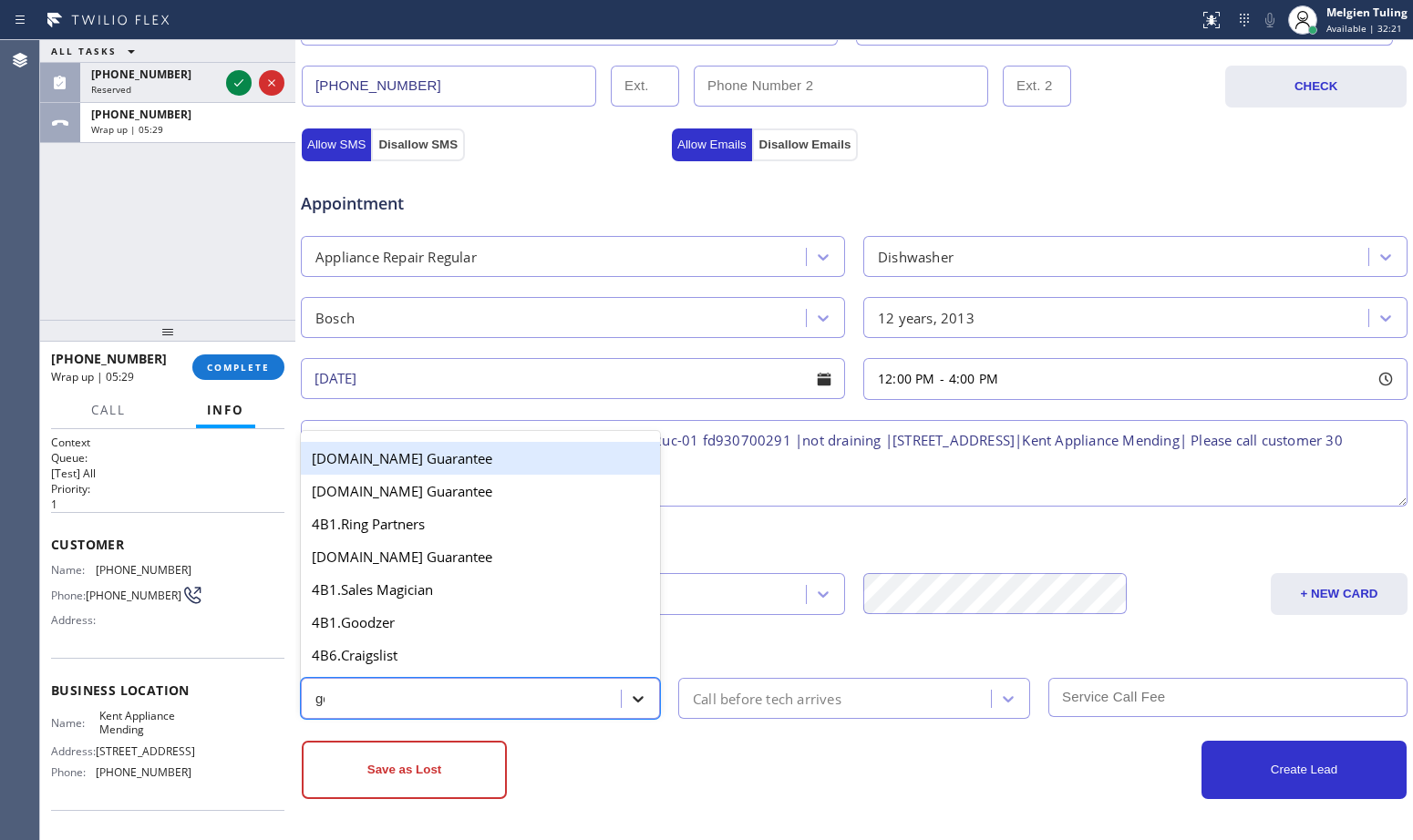
type input "goo"
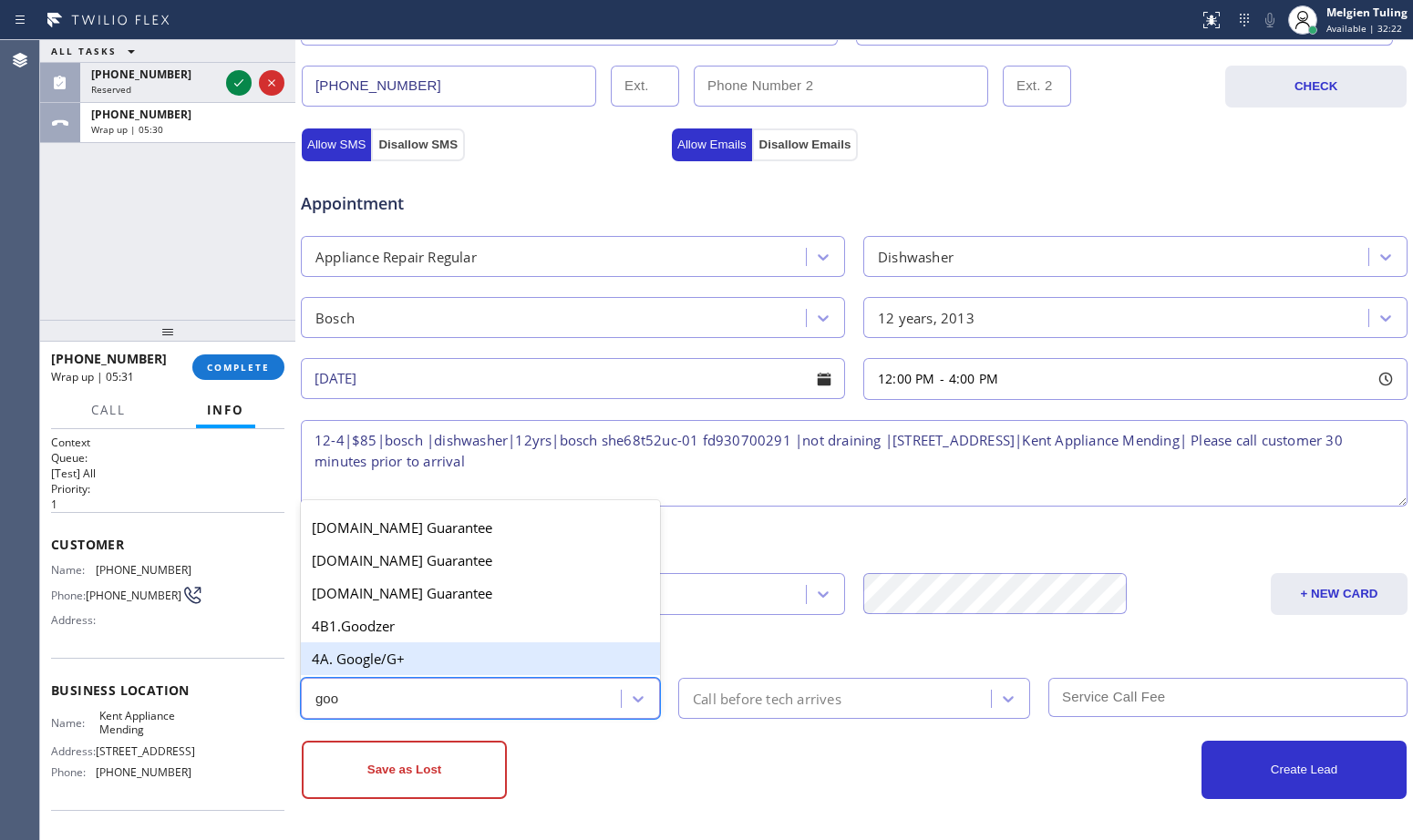
click at [381, 661] on div "4A. Google/G+" at bounding box center [481, 659] width 360 height 33
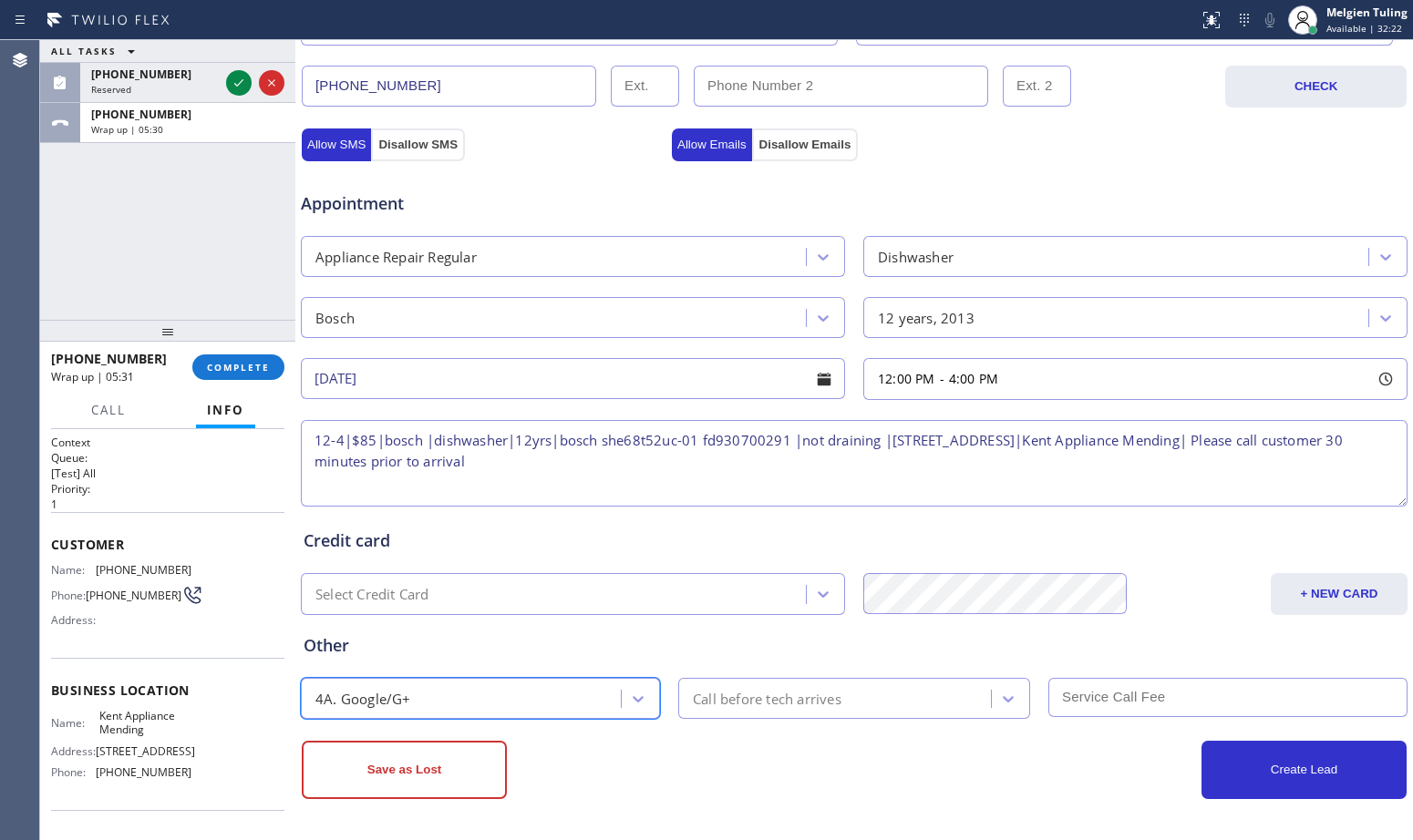
click at [797, 690] on div "Call before tech arrives" at bounding box center [767, 698] width 149 height 21
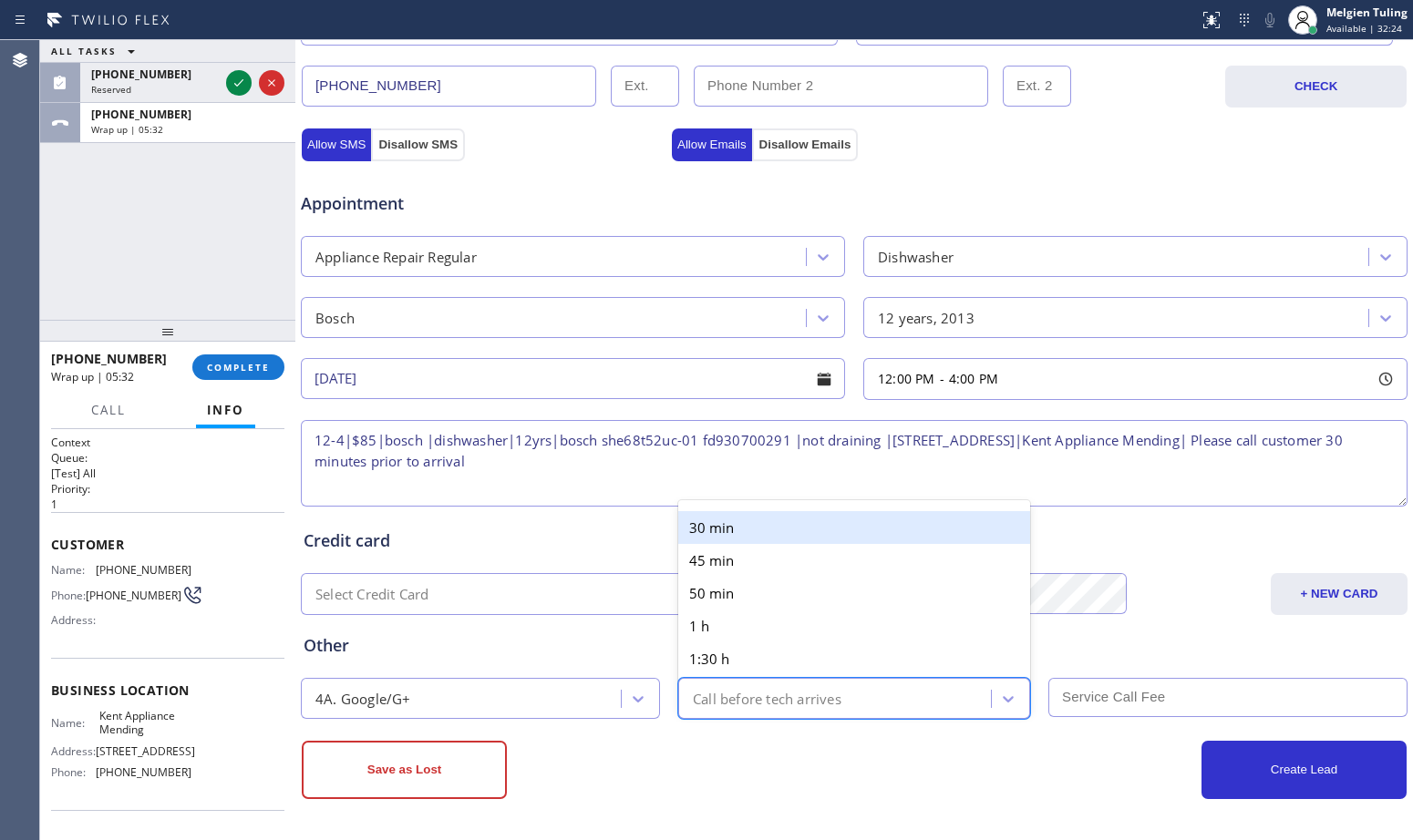
click at [758, 530] on div "30 min" at bounding box center [854, 527] width 352 height 33
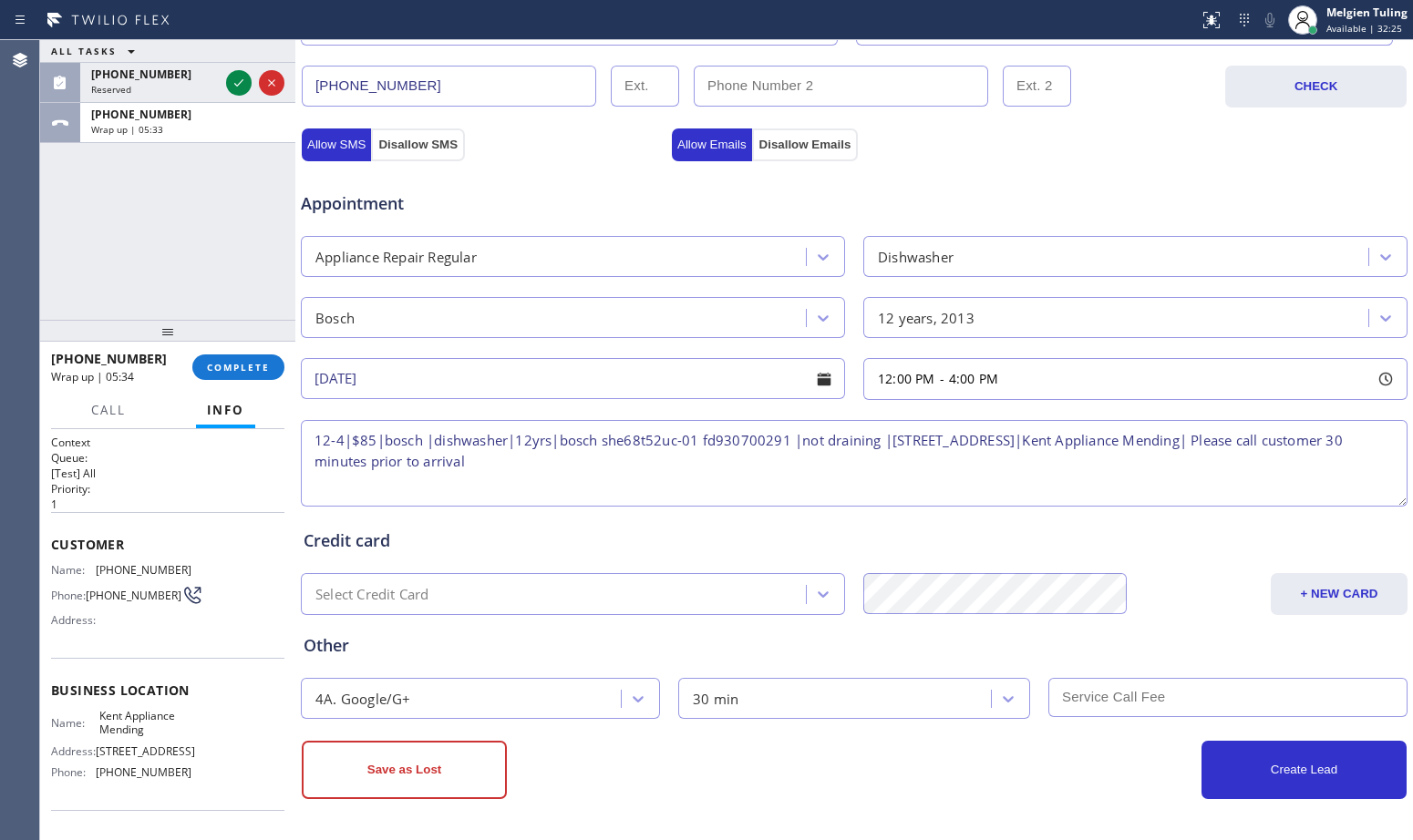
click at [1097, 698] on input "text" at bounding box center [1228, 698] width 360 height 40
drag, startPoint x: 1097, startPoint y: 698, endPoint x: 1057, endPoint y: 694, distance: 40.2
click at [1057, 694] on input "text" at bounding box center [1228, 698] width 360 height 40
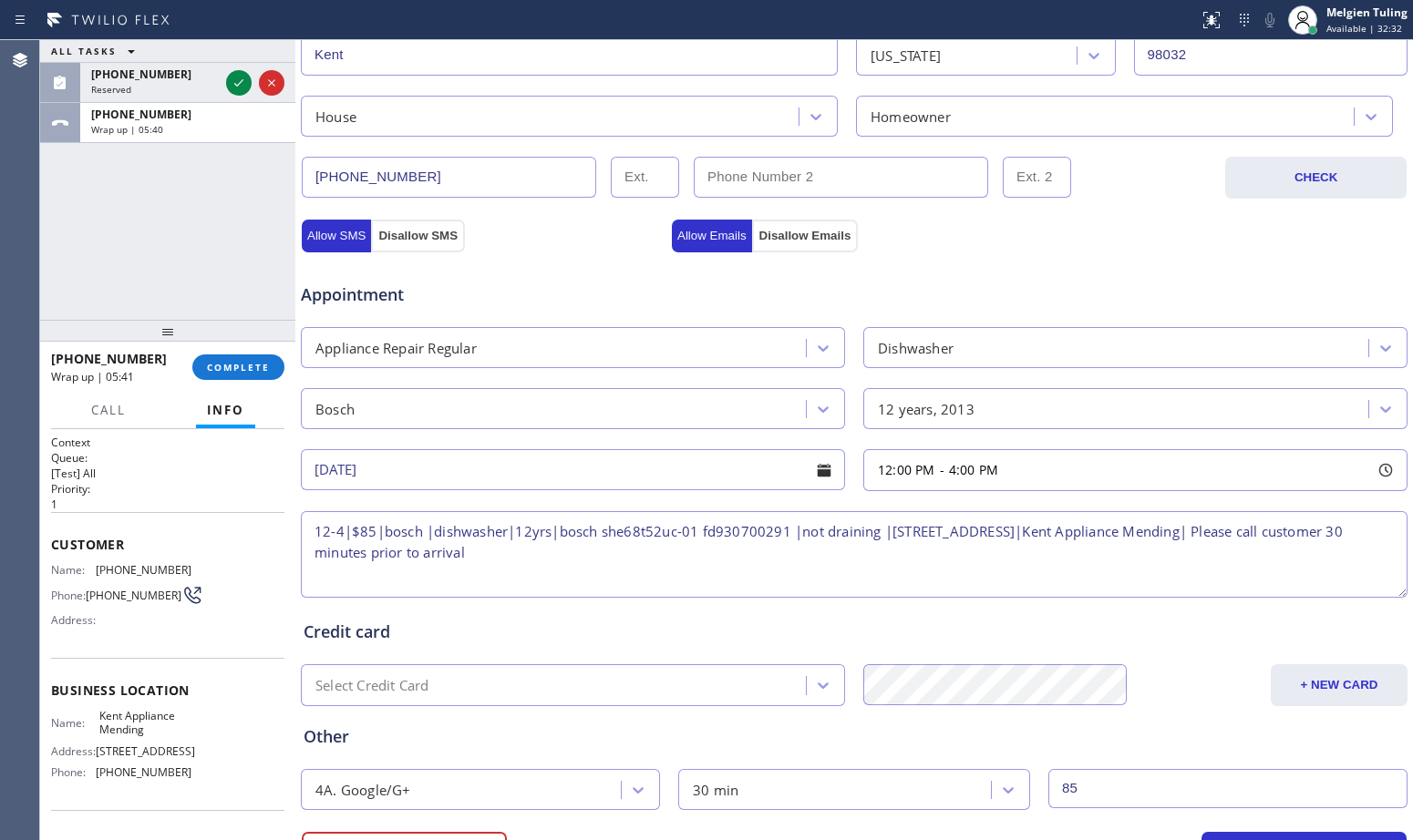
scroll to position [390, 0]
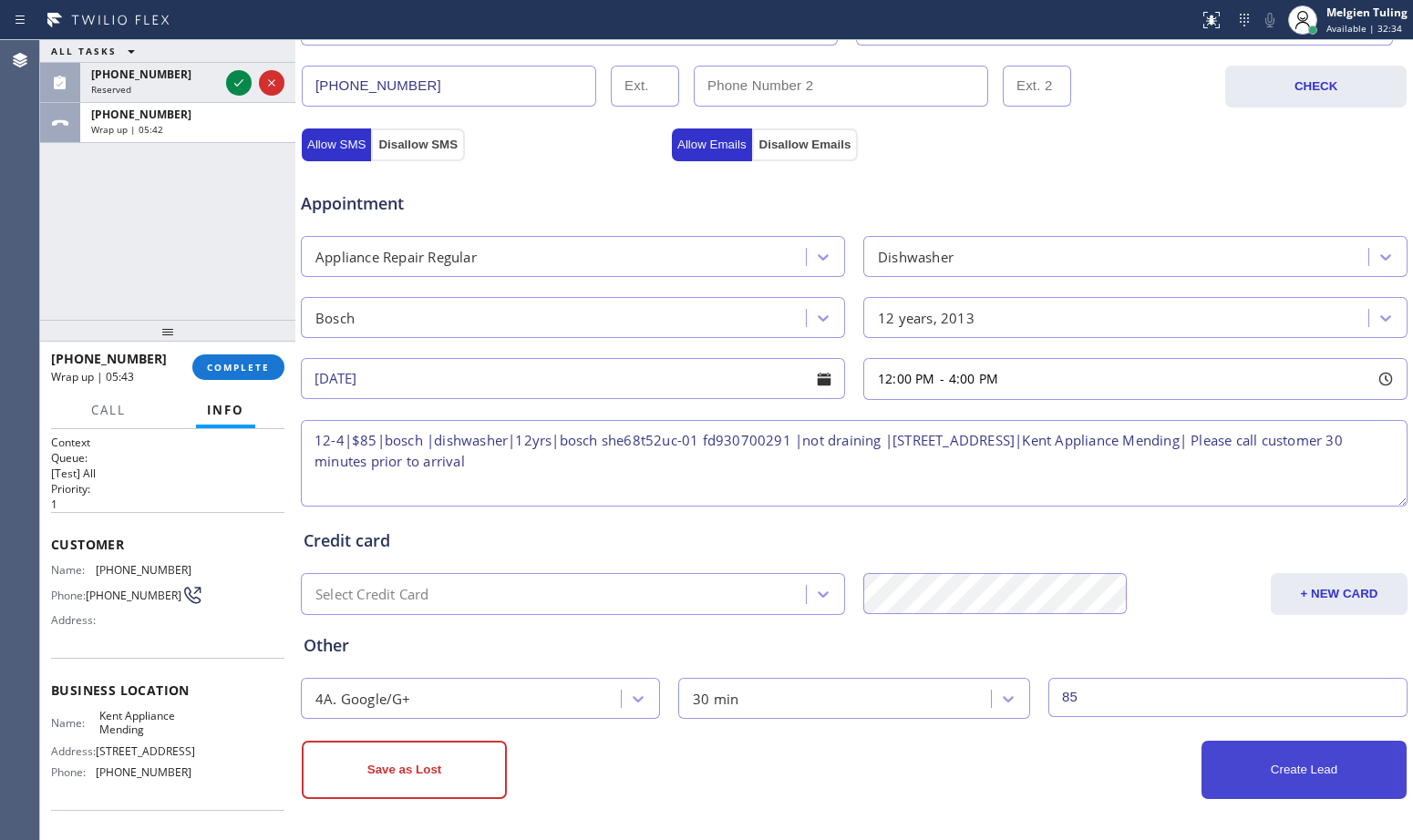
type input "85"
click at [1282, 774] on button "Create Lead" at bounding box center [1304, 770] width 205 height 58
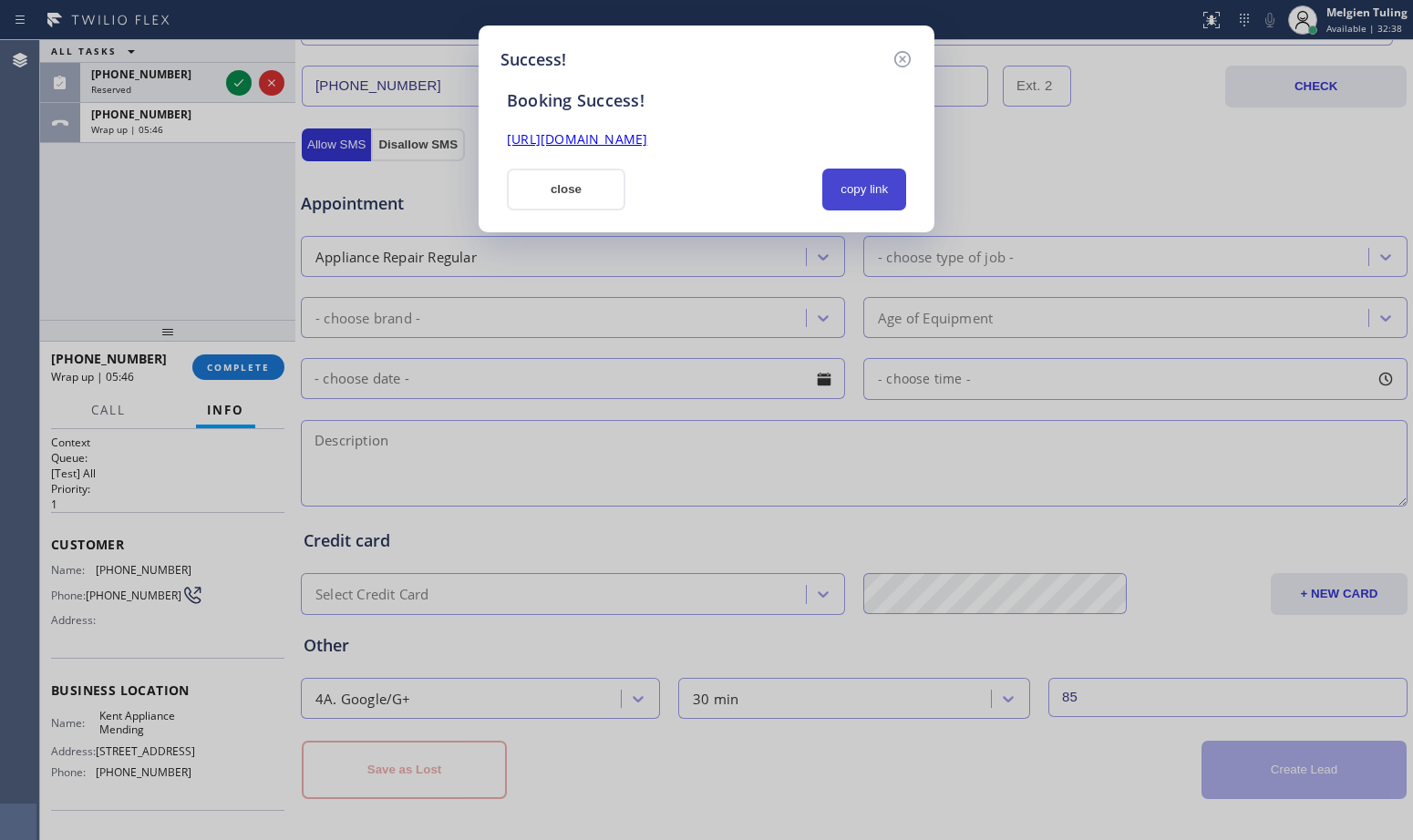
click at [862, 191] on button "copy link" at bounding box center [864, 189] width 84 height 42
click at [647, 143] on link "[URL][DOMAIN_NAME]" at bounding box center [578, 139] width 141 height 17
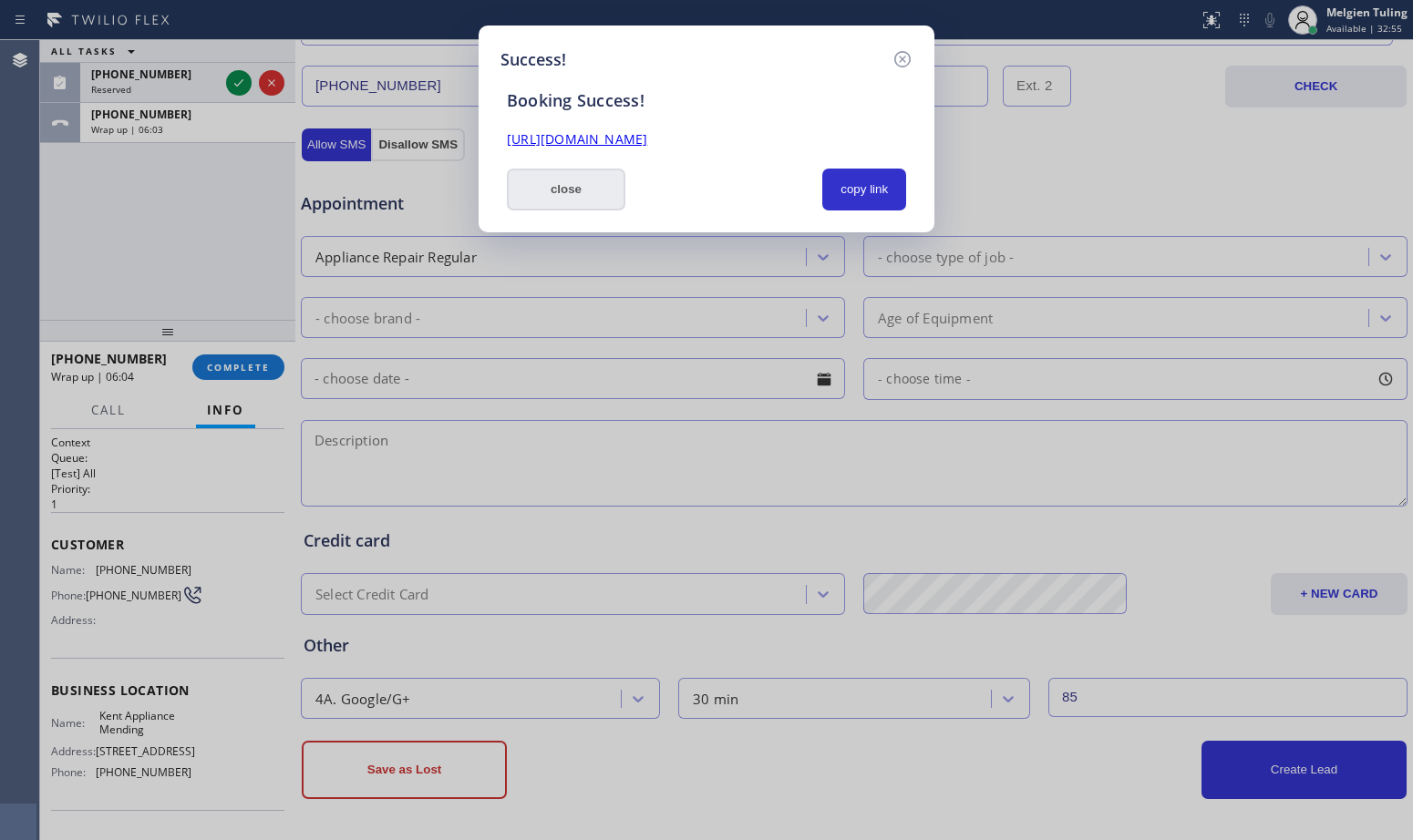
click at [591, 184] on button "close" at bounding box center [567, 189] width 119 height 42
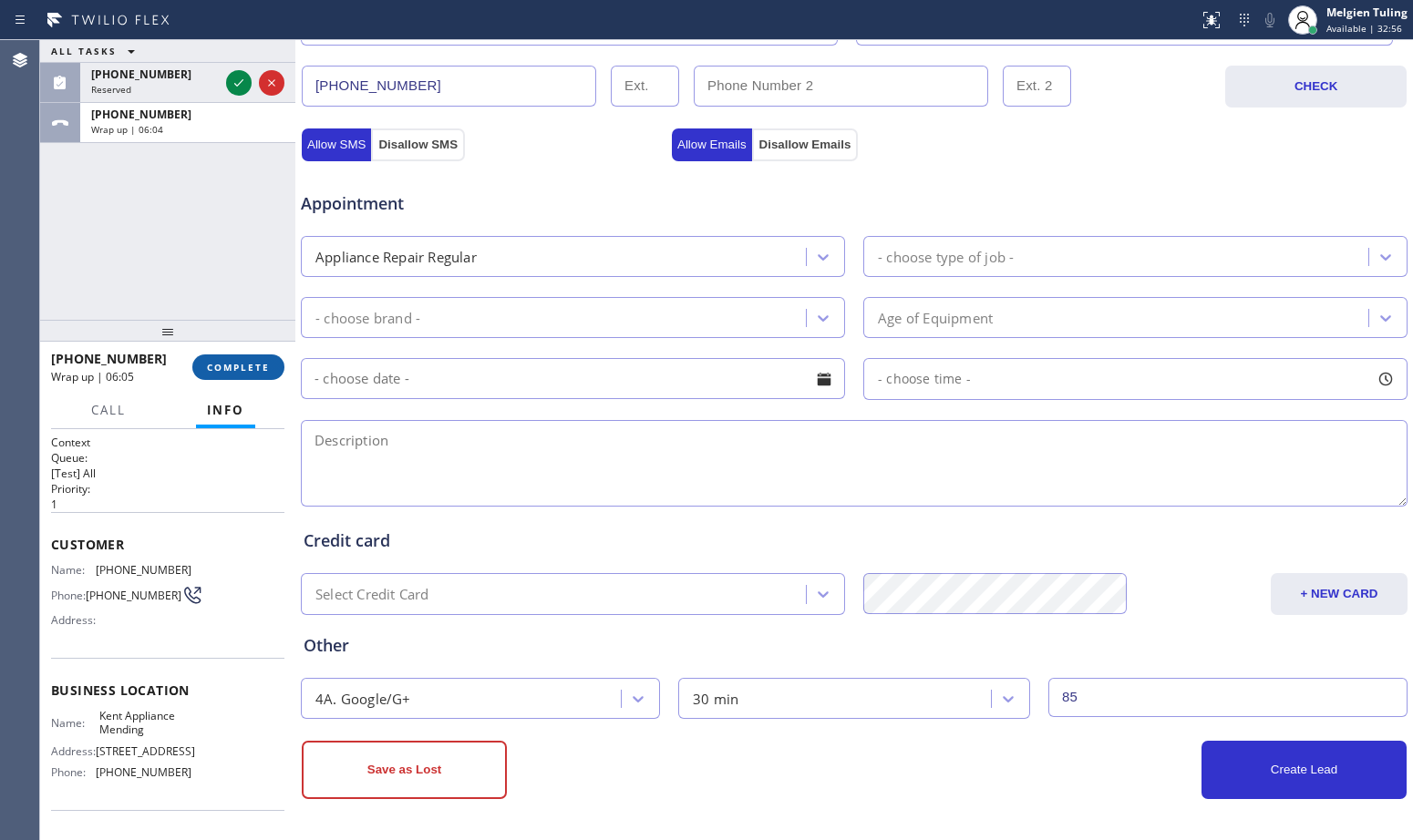
click at [249, 368] on span "COMPLETE" at bounding box center [238, 367] width 62 height 13
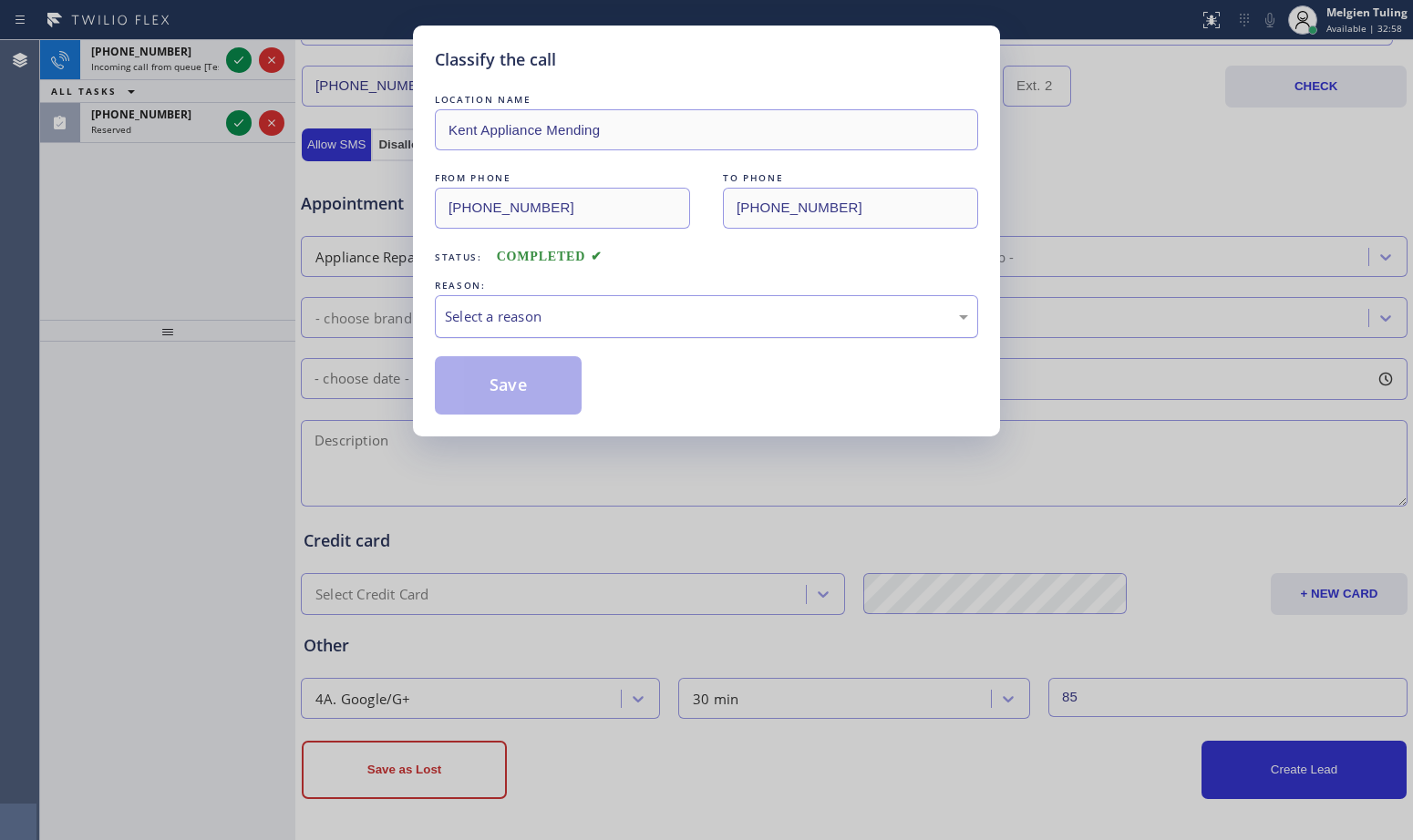
click at [471, 303] on div "Select a reason" at bounding box center [706, 316] width 543 height 43
click at [482, 381] on button "Save" at bounding box center [508, 385] width 147 height 58
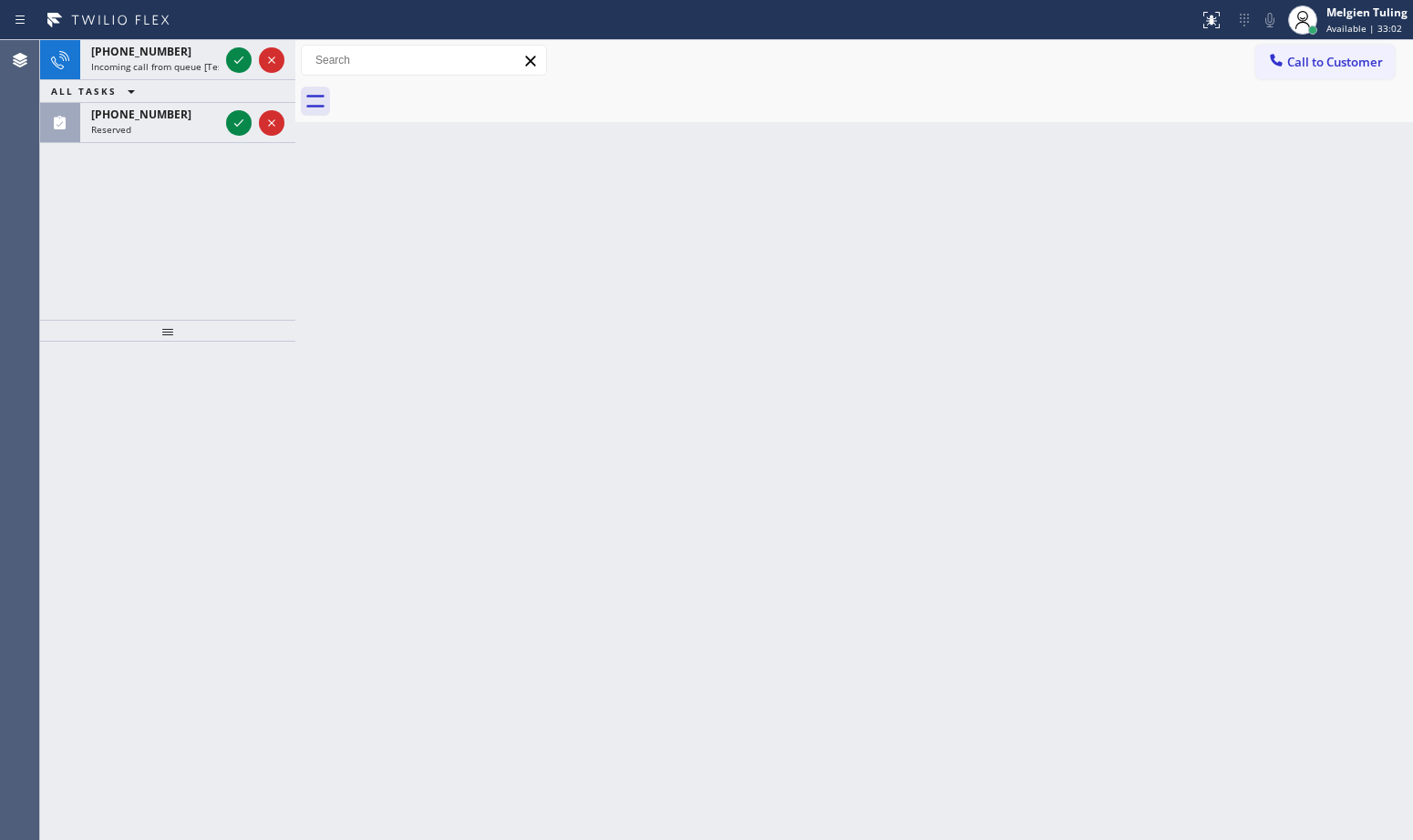
click at [370, 225] on div "Back to Dashboard Change Sender ID Customers Technicians Select a contact Outbo…" at bounding box center [854, 440] width 1118 height 800
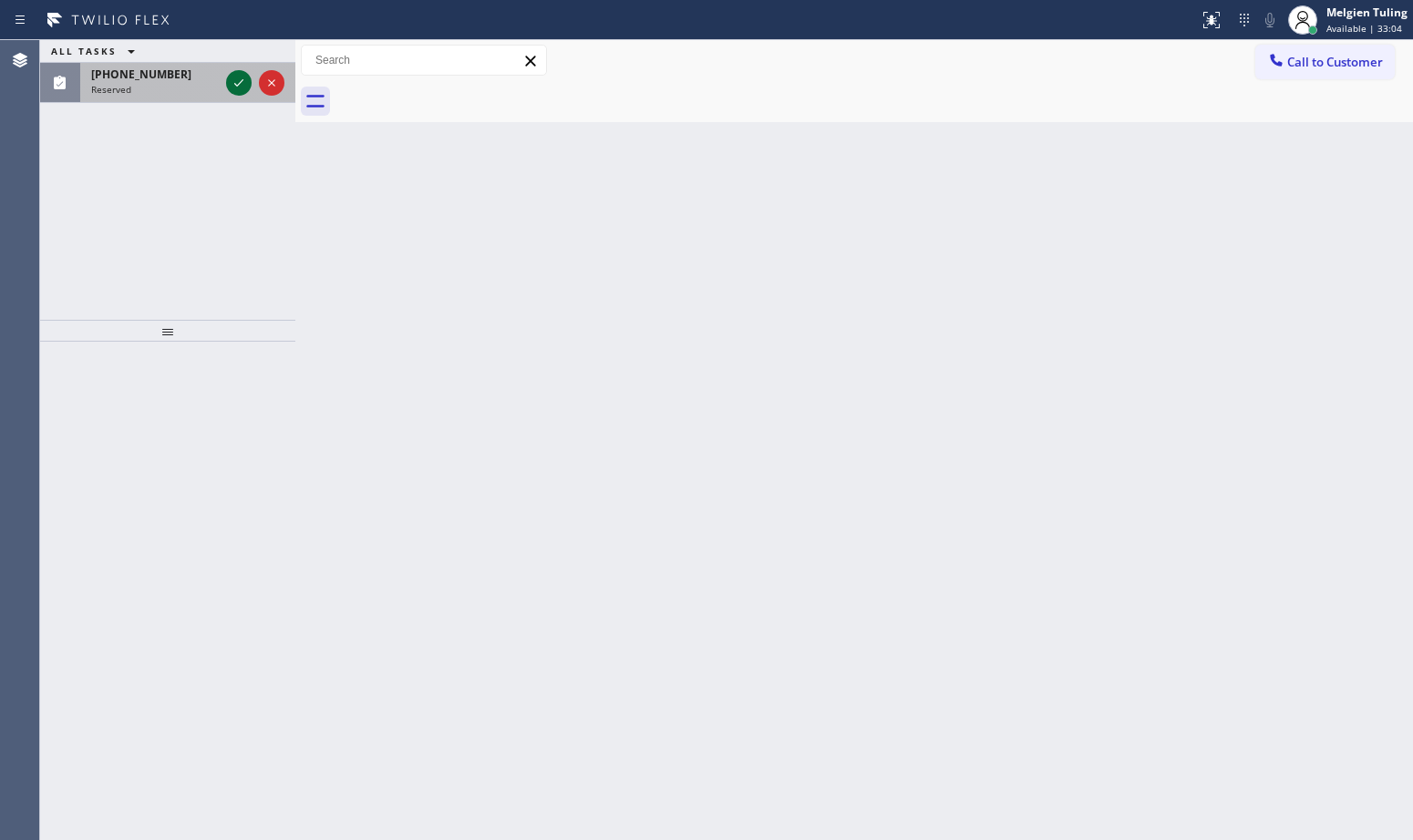
click at [238, 103] on div at bounding box center [256, 82] width 65 height 40
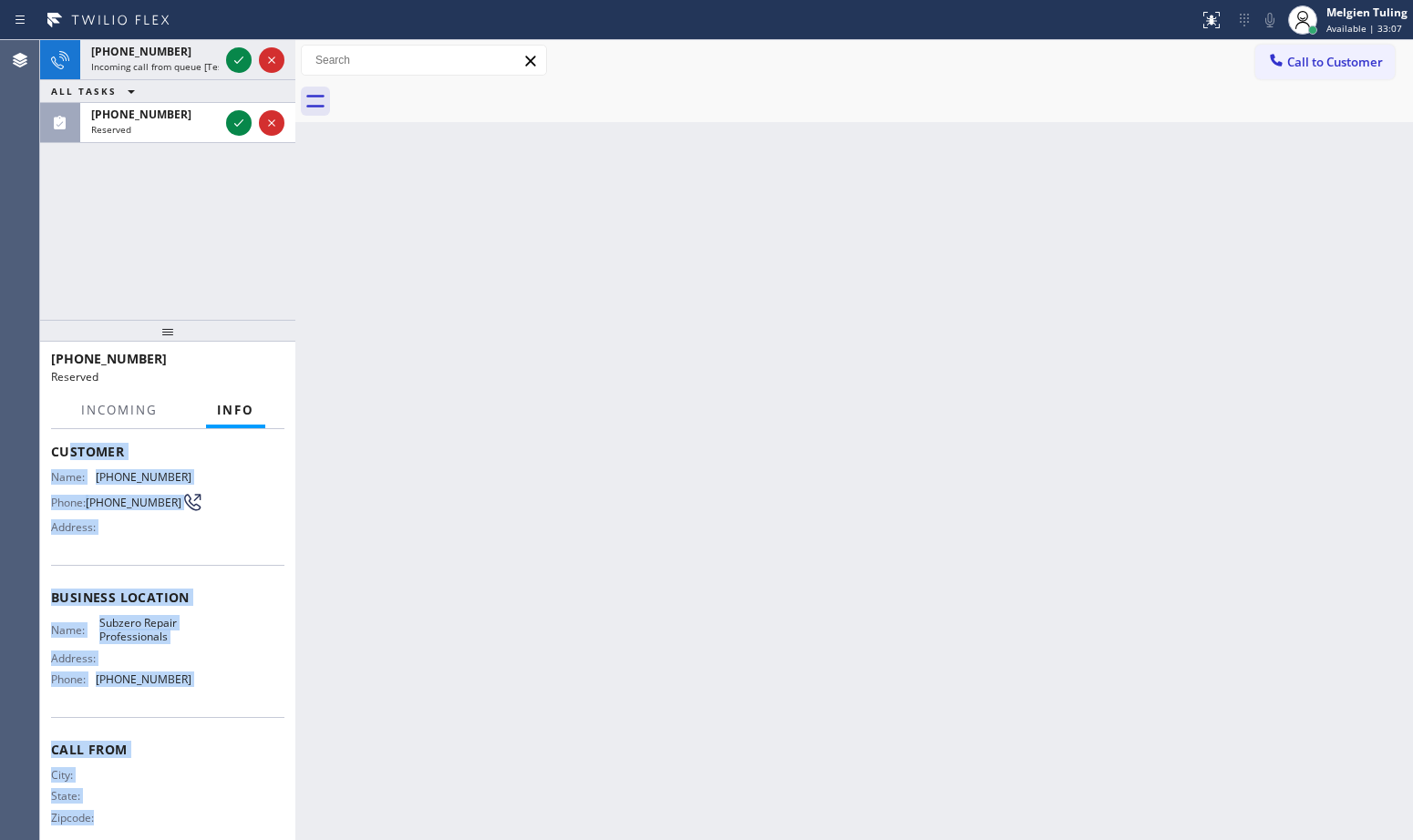
scroll to position [151, 0]
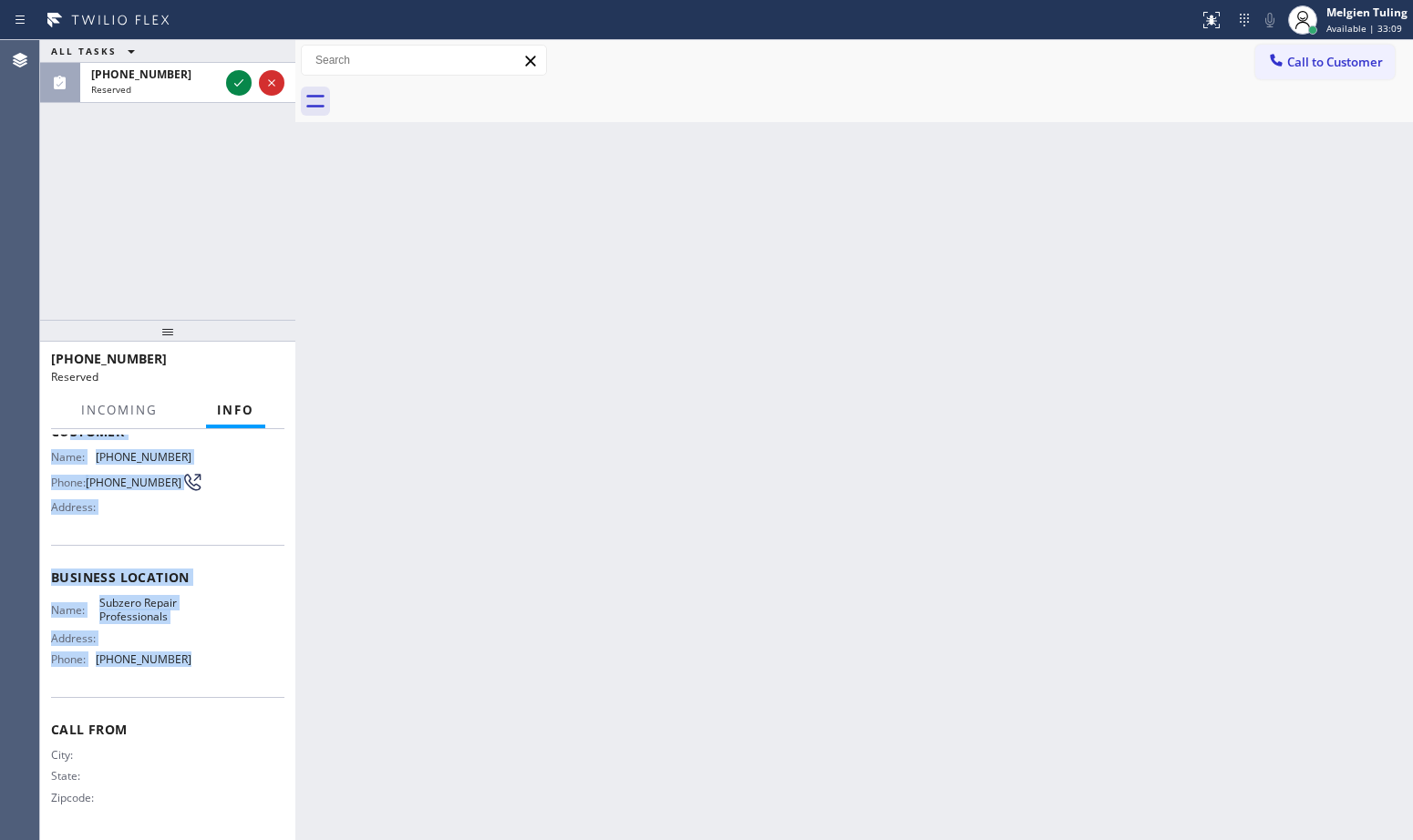
drag, startPoint x: 110, startPoint y: 578, endPoint x: 197, endPoint y: 661, distance: 120.2
click at [197, 661] on div "Context Queue: Appliance Repair High End Priority: 0 Task Age: [DEMOGRAPHIC_DAT…" at bounding box center [168, 563] width 234 height 544
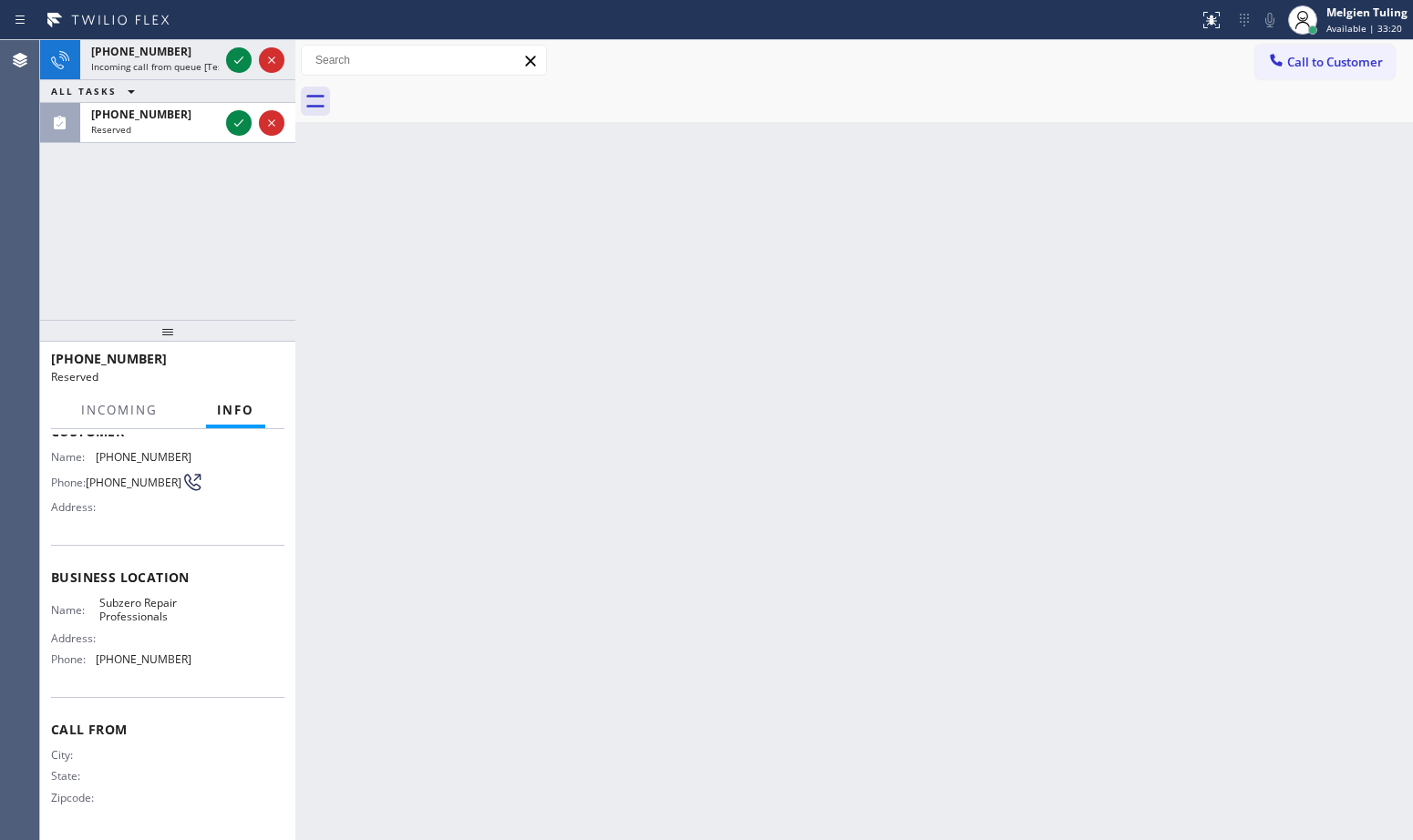
click at [104, 282] on div "[PHONE_NUMBER] Incoming call from queue [Test] All ALL TASKS ALL TASKS ACTIVE T…" at bounding box center [167, 179] width 256 height 279
click at [240, 120] on icon at bounding box center [239, 123] width 22 height 22
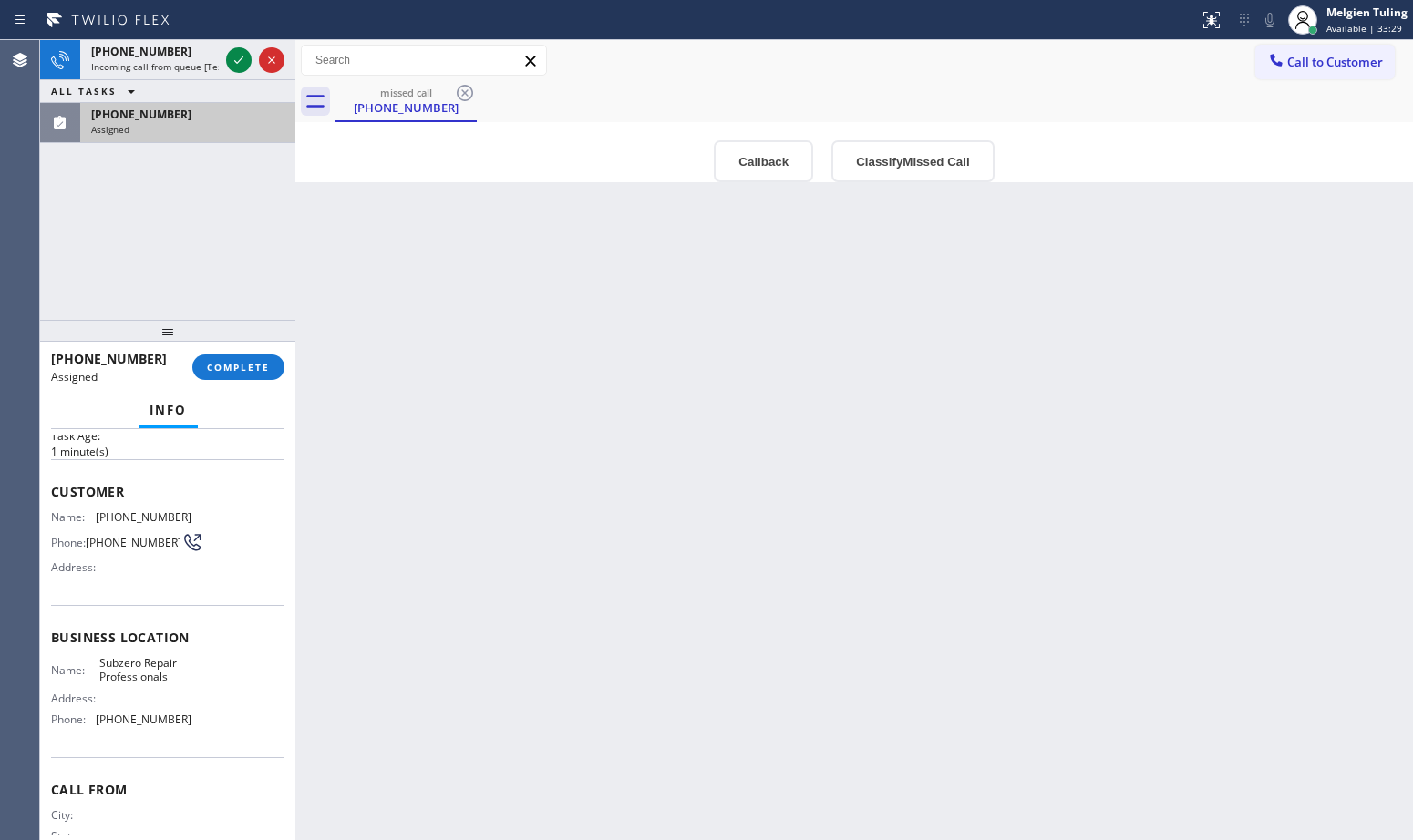
scroll to position [0, 0]
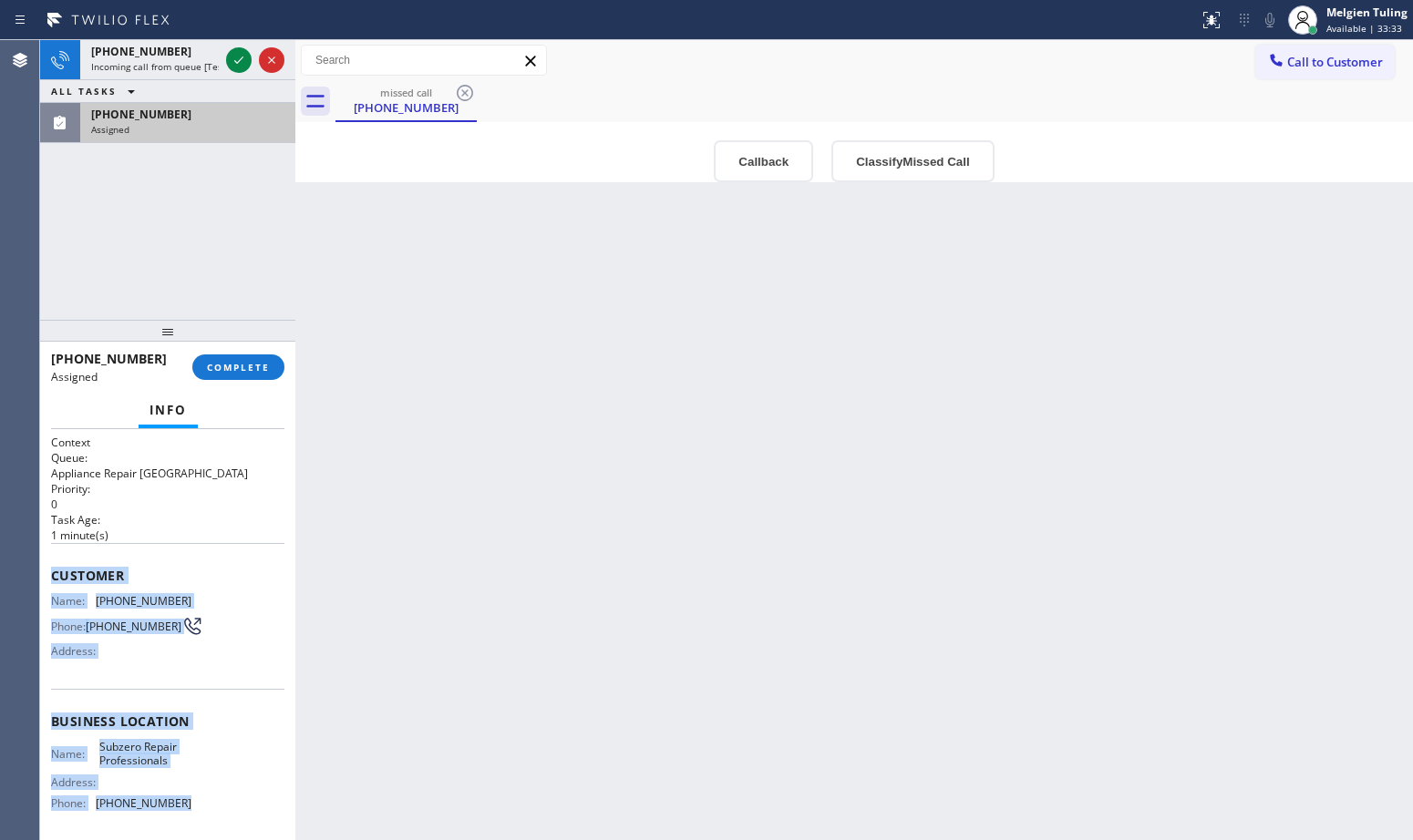
drag, startPoint x: 41, startPoint y: 564, endPoint x: 214, endPoint y: 816, distance: 305.7
click at [214, 816] on div "Context Queue: Appliance Repair High End Priority: 0 Task Age: [DEMOGRAPHIC_DAT…" at bounding box center [167, 634] width 256 height 411
copy div "Customer Name: [PHONE_NUMBER] Phone: [PHONE_NUMBER] Address: Business location …"
click at [106, 281] on div "[PHONE_NUMBER] Incoming call from queue [Test] All ALL TASKS ALL TASKS ACTIVE T…" at bounding box center [167, 179] width 256 height 279
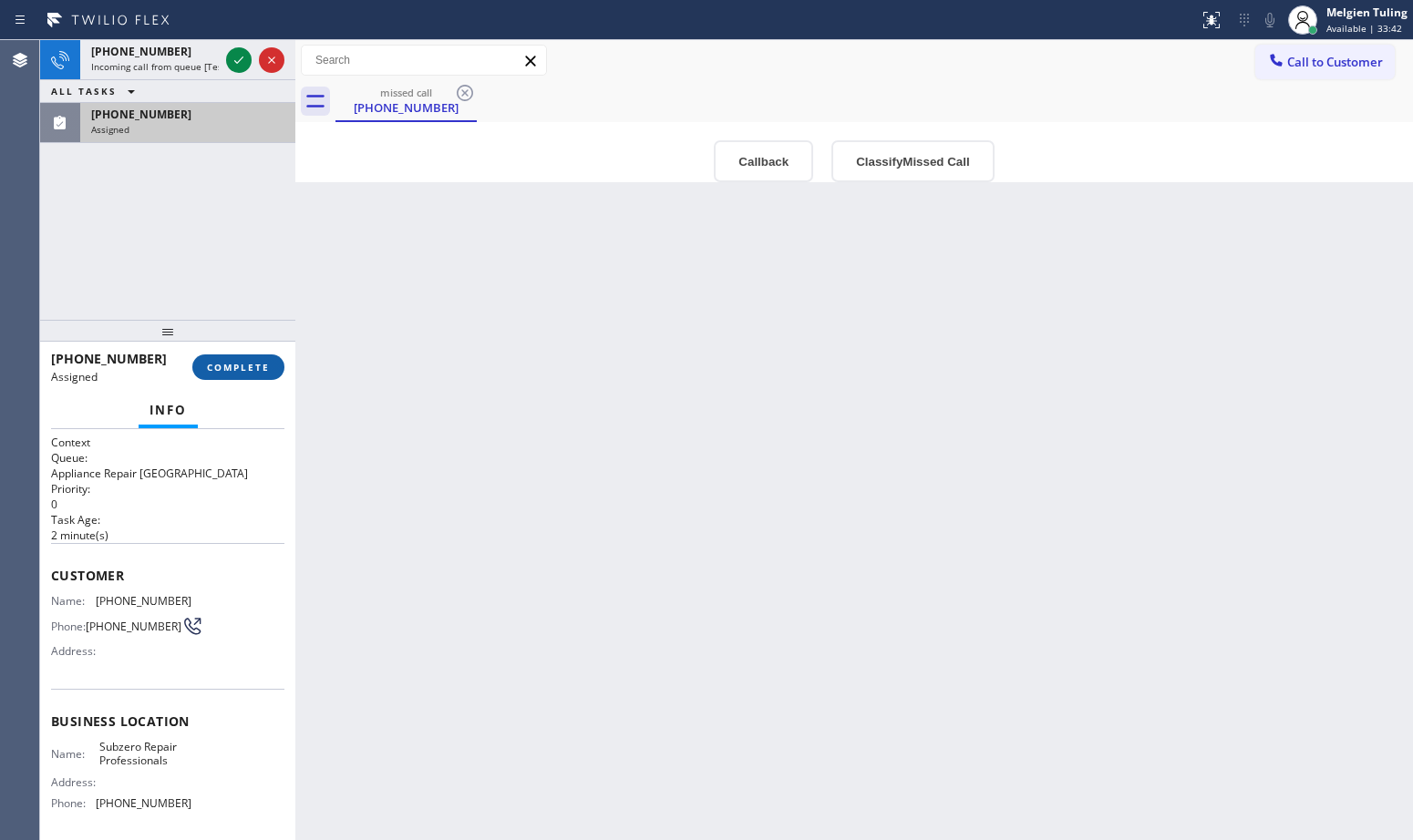
click at [230, 370] on span "COMPLETE" at bounding box center [238, 367] width 62 height 13
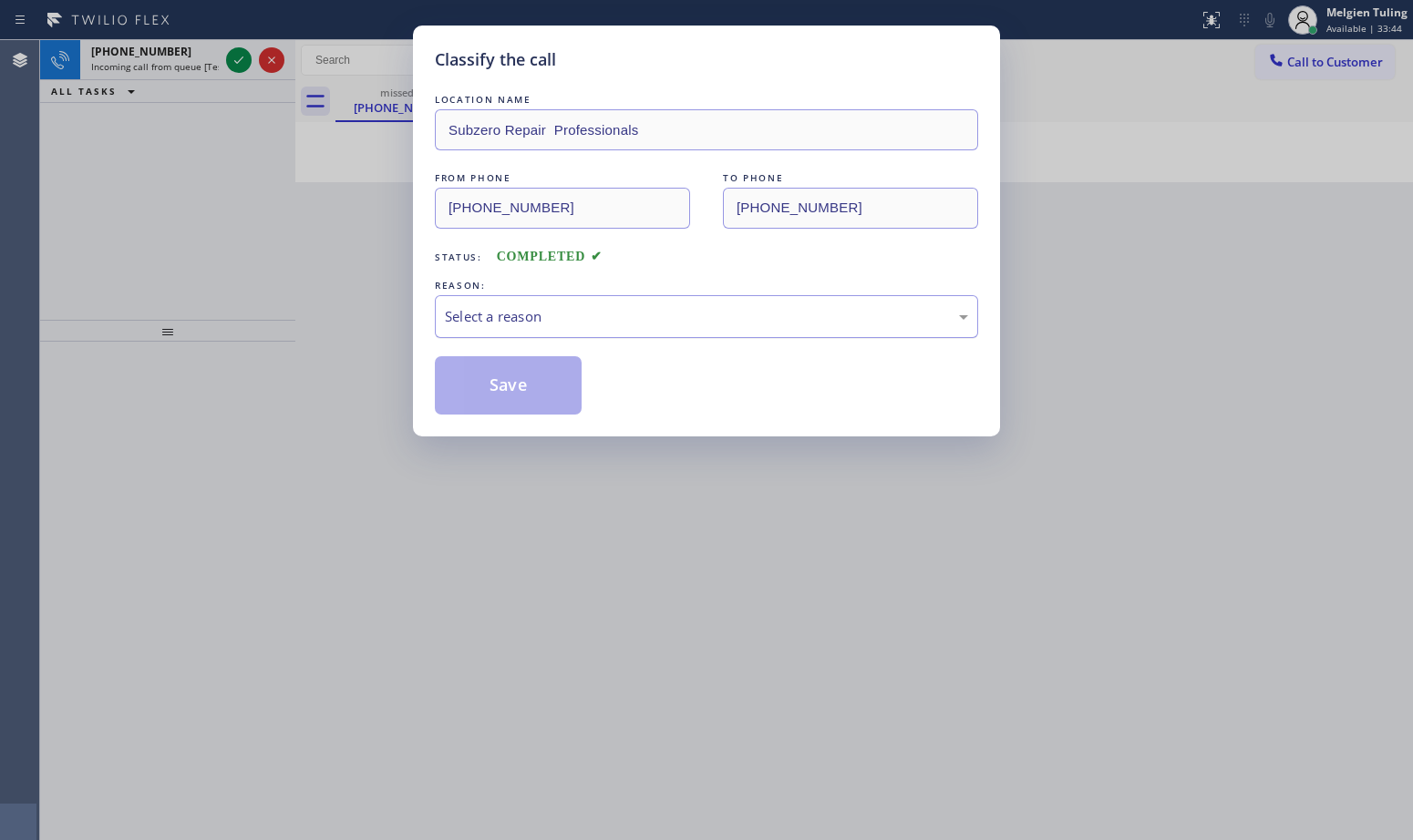
click at [505, 316] on div "Select a reason" at bounding box center [706, 316] width 523 height 21
click at [507, 379] on button "Save" at bounding box center [508, 385] width 147 height 58
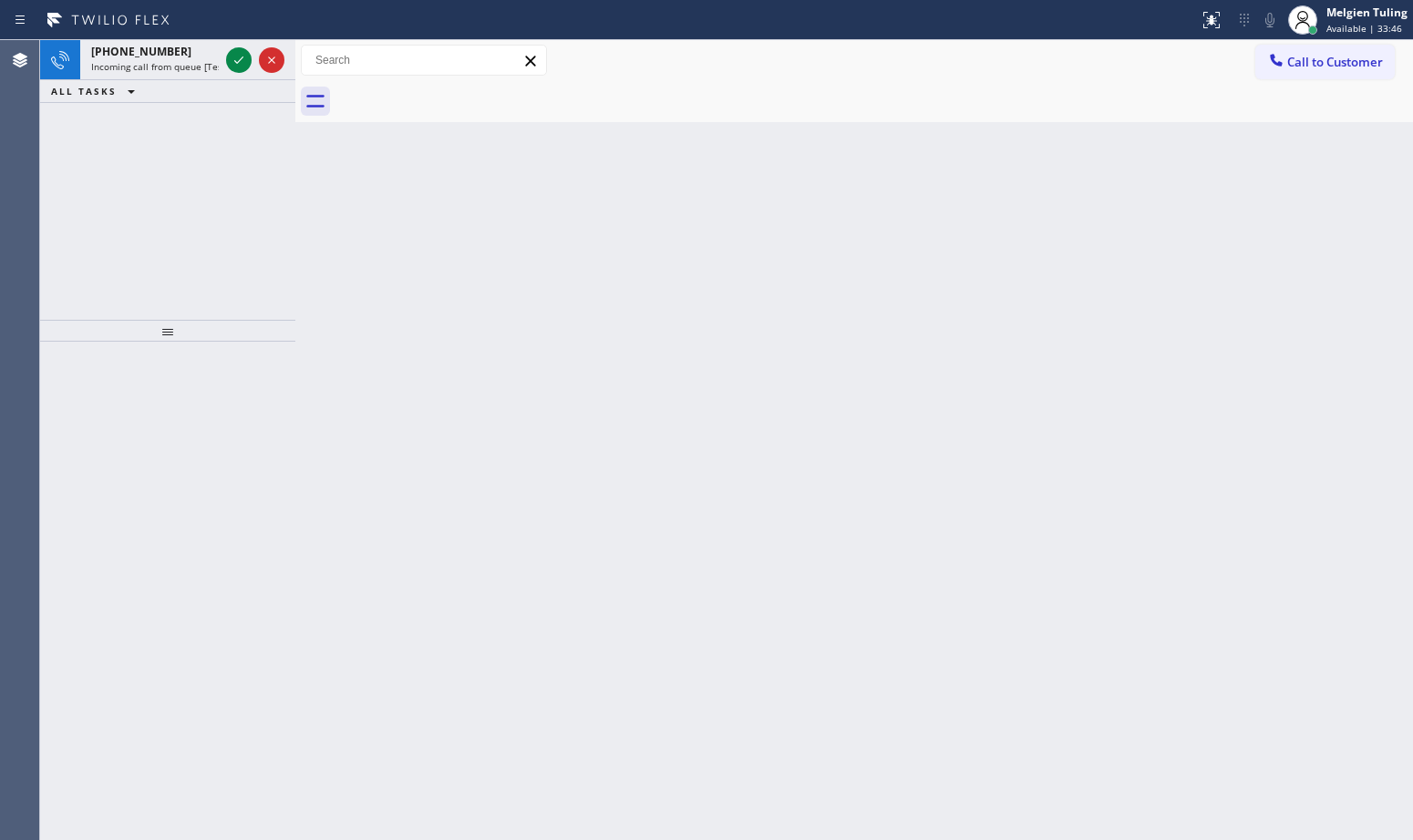
click at [320, 257] on div "Back to Dashboard Change Sender ID Customers Technicians Select a contact Outbo…" at bounding box center [854, 440] width 1118 height 800
click at [236, 61] on icon at bounding box center [239, 60] width 22 height 22
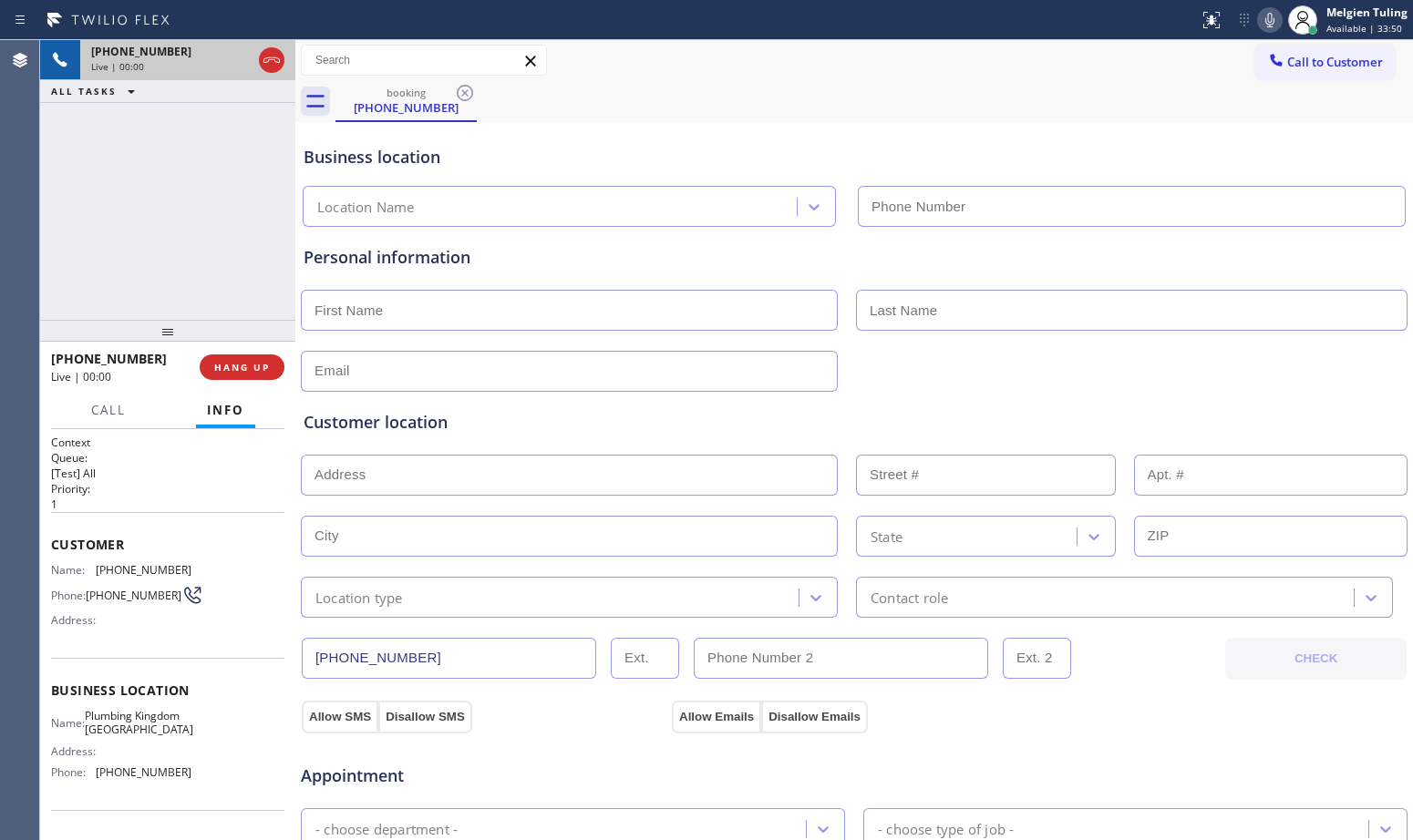
type input "[PHONE_NUMBER]"
click at [241, 492] on h2 "Priority:" at bounding box center [168, 489] width 234 height 16
click at [687, 507] on div "Customer location >> ADD NEW ADDRESS << + NEW ADDRESS State Location type Conta…" at bounding box center [853, 514] width 1101 height 208
click at [706, 555] on input "text" at bounding box center [570, 536] width 537 height 41
click at [624, 436] on div "Customer location >> ADD NEW ADDRESS << + NEW ADDRESS State Location type Conta…" at bounding box center [853, 514] width 1101 height 208
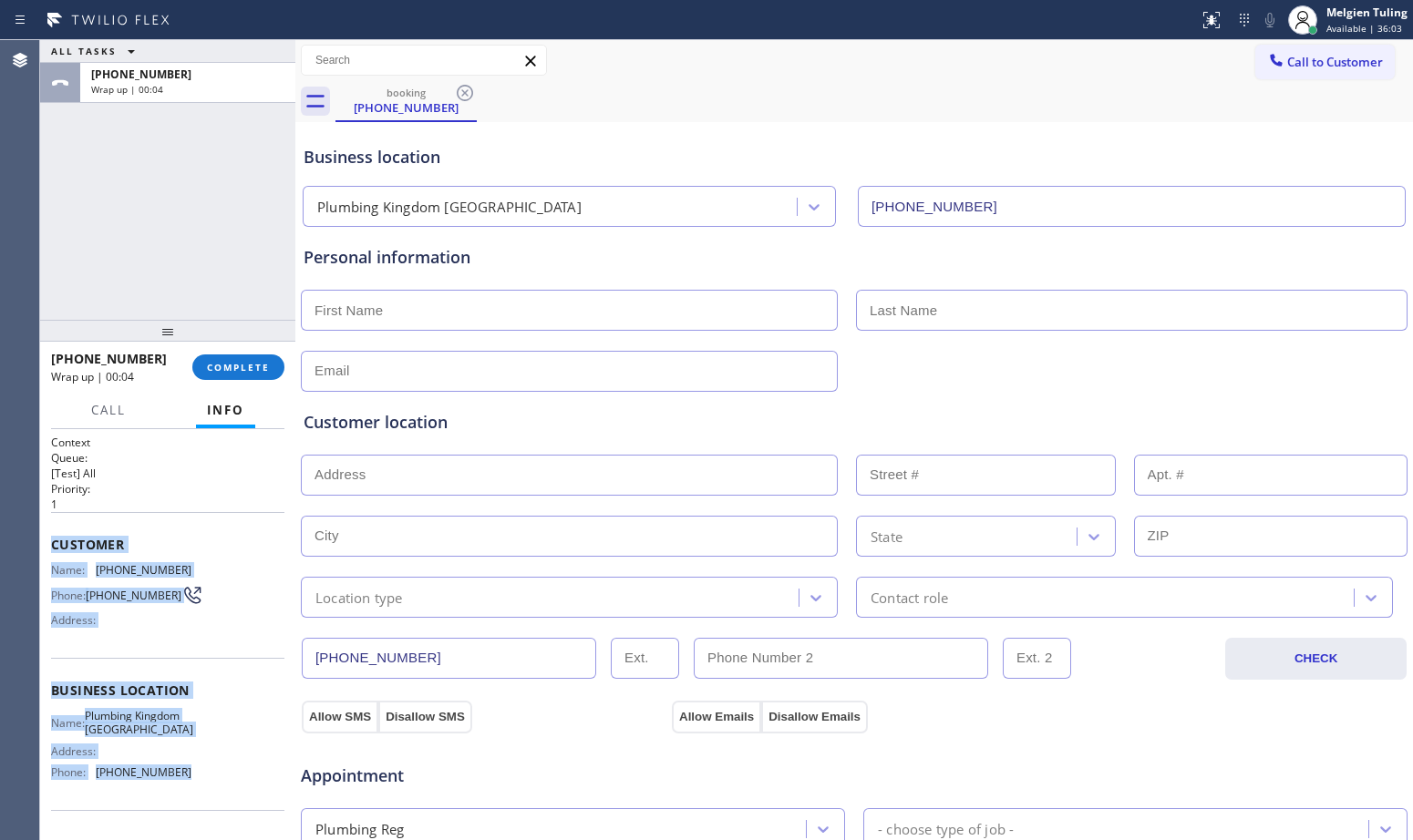
drag, startPoint x: 48, startPoint y: 530, endPoint x: 193, endPoint y: 798, distance: 304.7
click at [193, 798] on div "Context Queue: [Test] All Priority: 1 Customer Name: [PHONE_NUMBER] Phone: [PHO…" at bounding box center [167, 634] width 256 height 411
copy div "Customer Name: [PHONE_NUMBER] Phone: [PHONE_NUMBER] Address: Business location …"
click at [260, 368] on span "COMPLETE" at bounding box center [238, 367] width 62 height 13
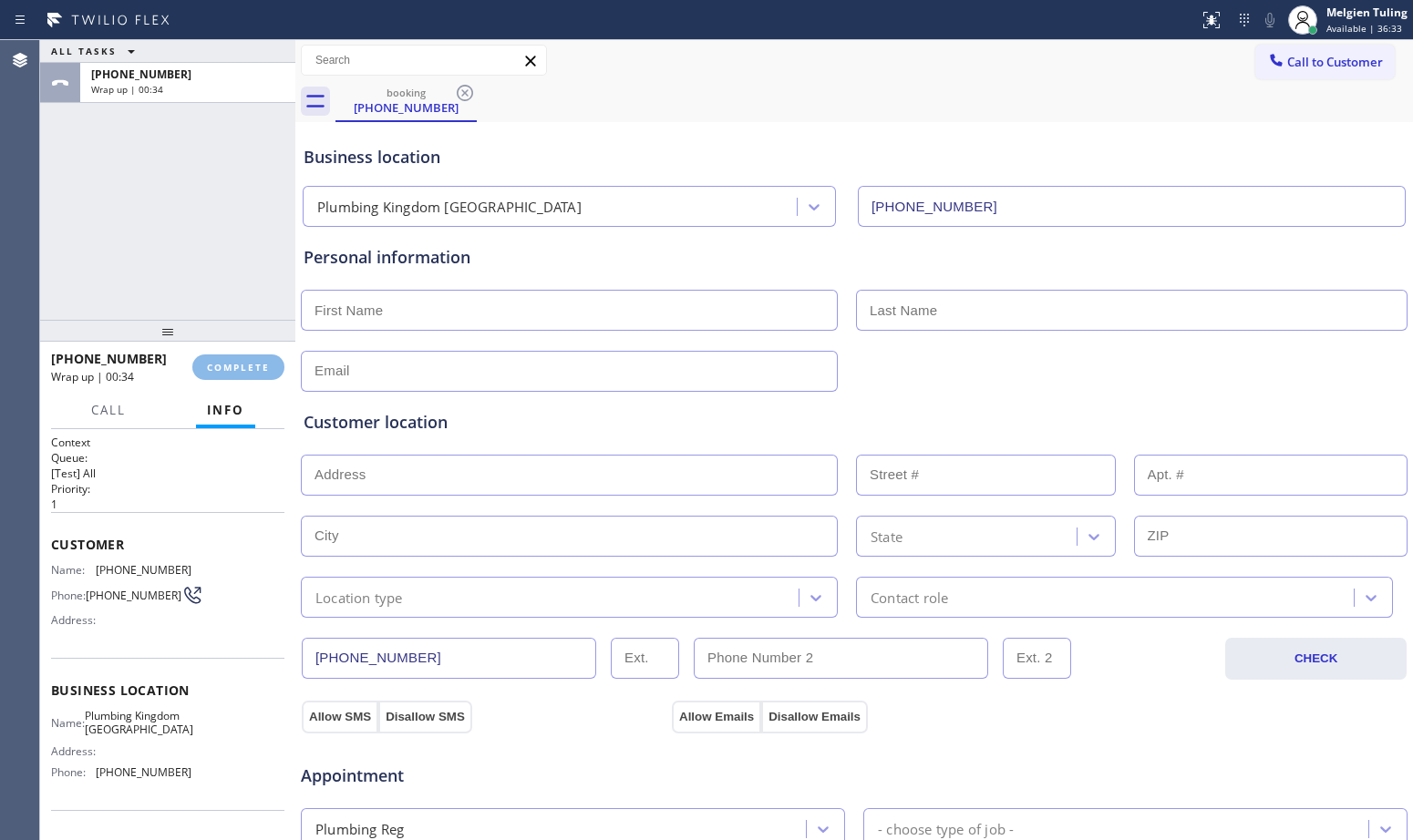
click at [225, 294] on div "ALL TASKS ALL TASKS ACTIVE TASKS TASKS IN WRAP UP [PHONE_NUMBER] Wrap up | 00:34" at bounding box center [167, 179] width 256 height 279
click at [245, 365] on span "COMPLETE" at bounding box center [238, 367] width 62 height 13
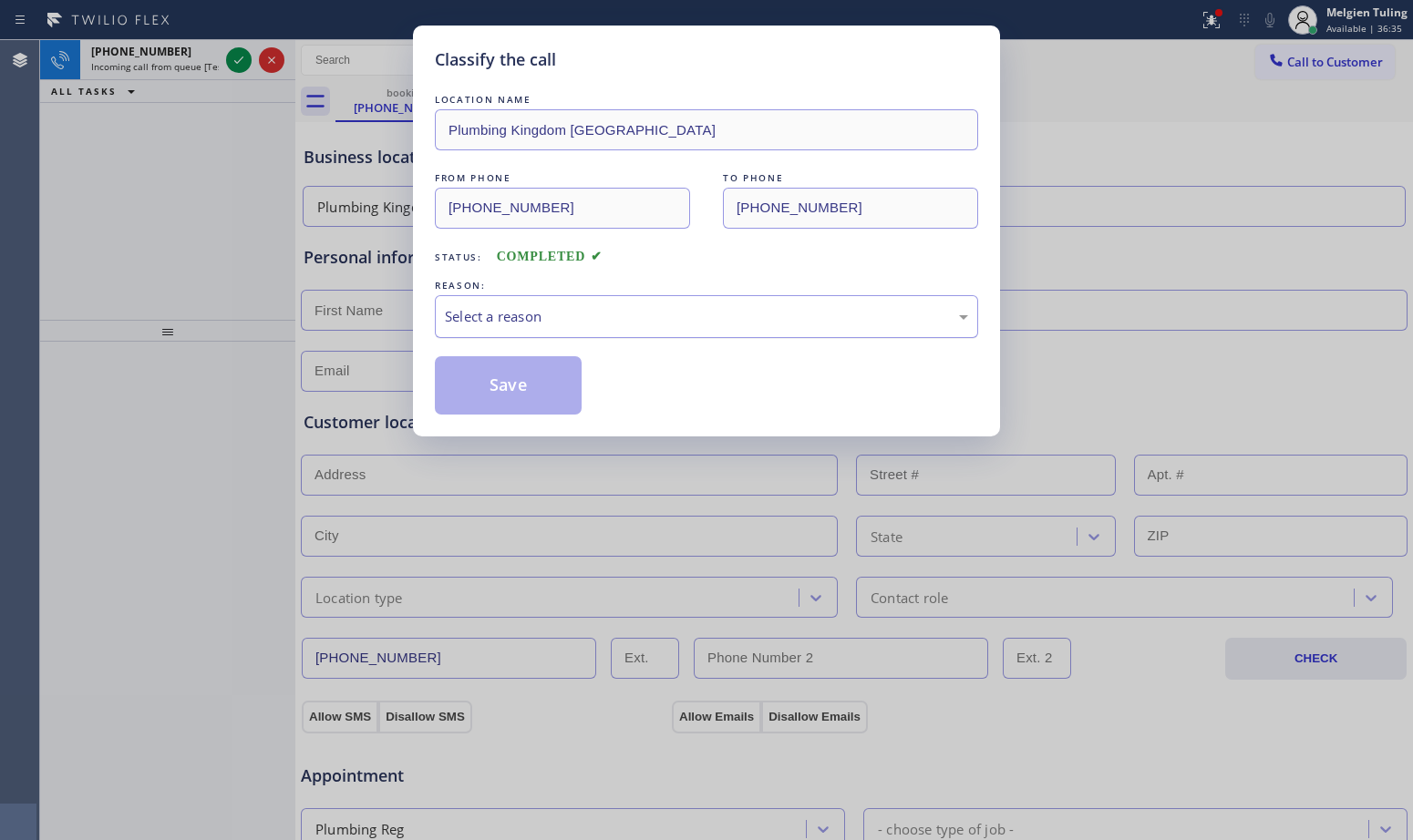
click at [535, 326] on div "Select a reason" at bounding box center [706, 316] width 523 height 21
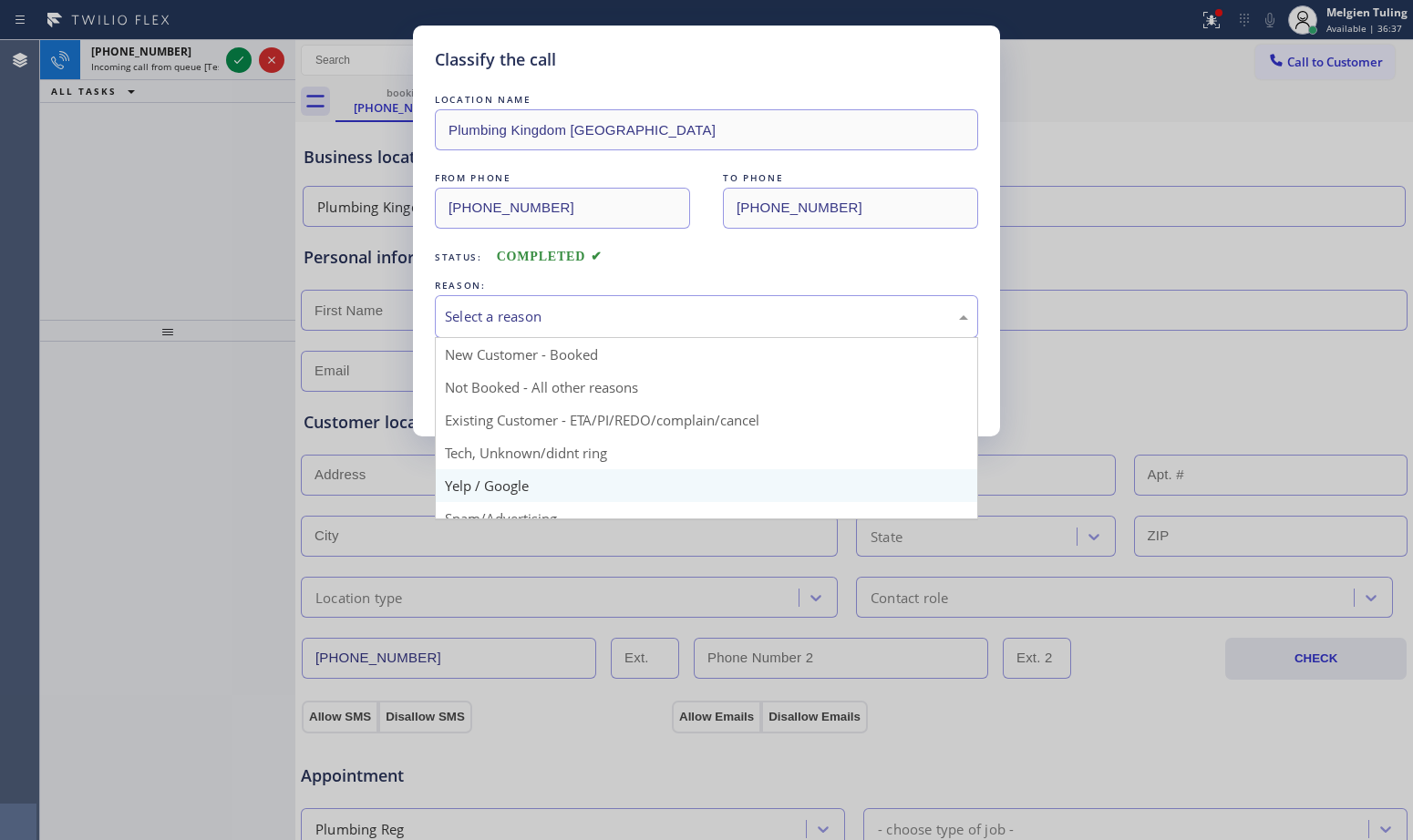
scroll to position [91, 0]
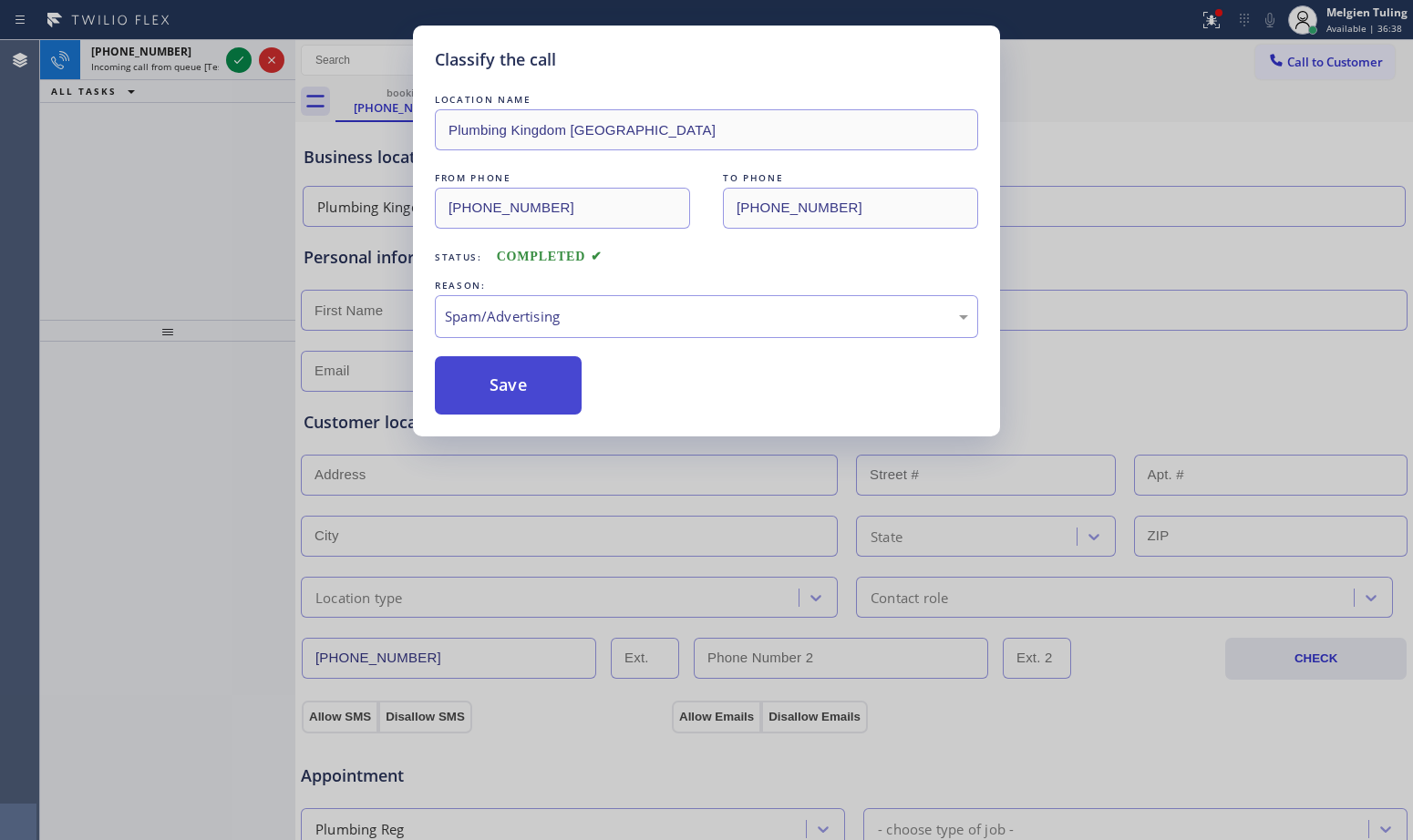
click at [547, 392] on button "Save" at bounding box center [508, 385] width 147 height 58
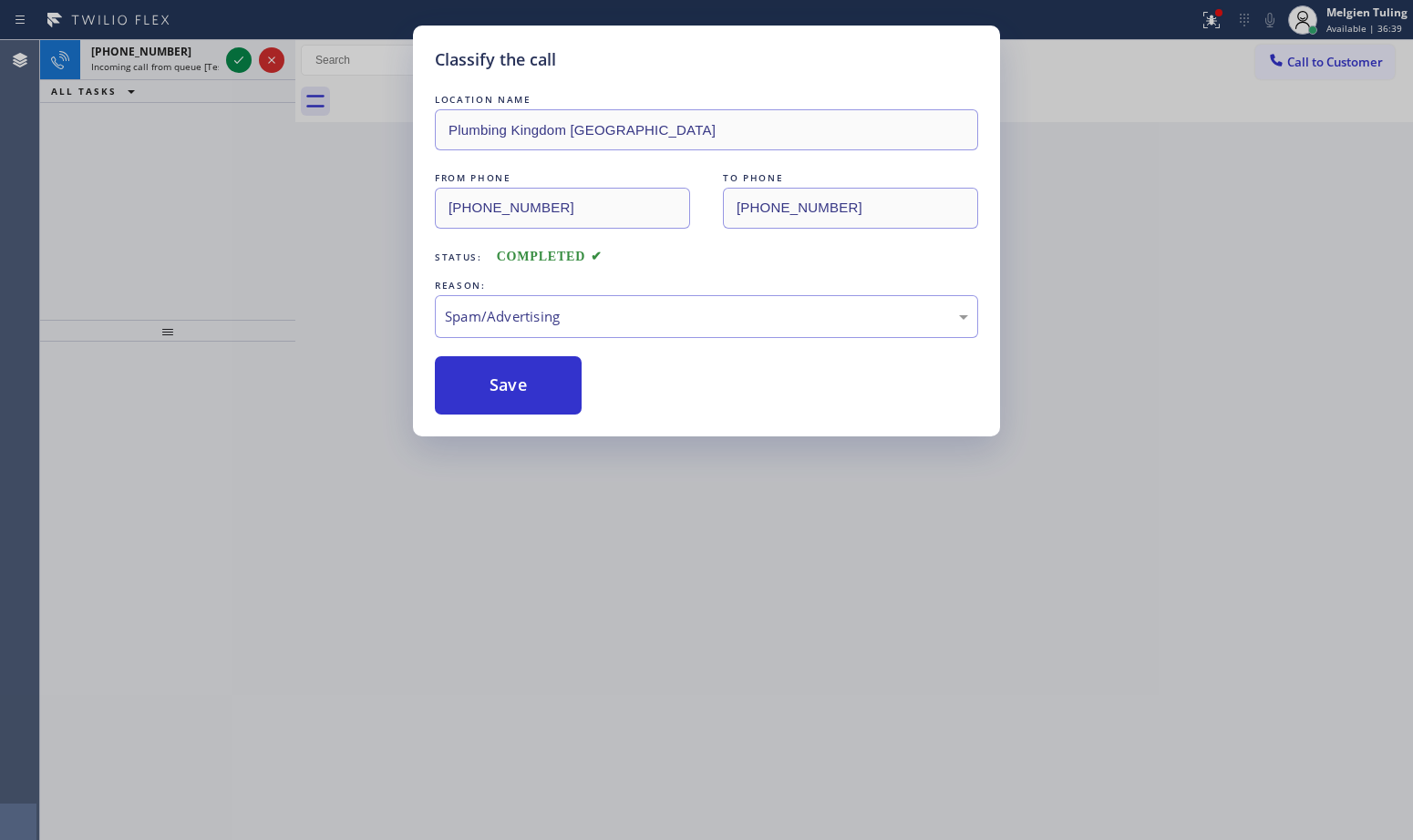
click at [245, 209] on div "Classify the call LOCATION NAME Plumbing Kingdom [GEOGRAPHIC_DATA] FROM PHONE […" at bounding box center [706, 420] width 1413 height 840
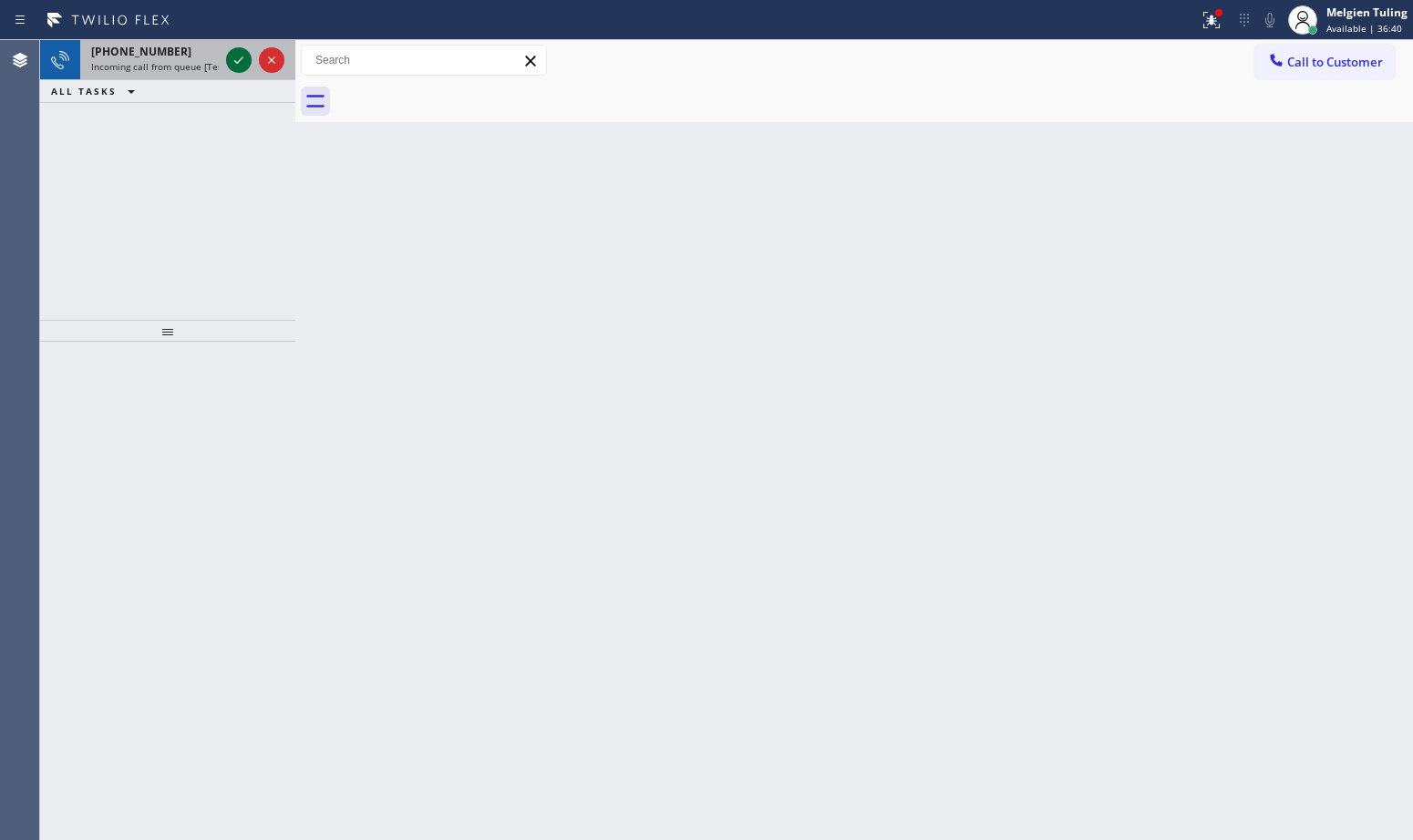
click at [238, 56] on icon at bounding box center [239, 60] width 22 height 22
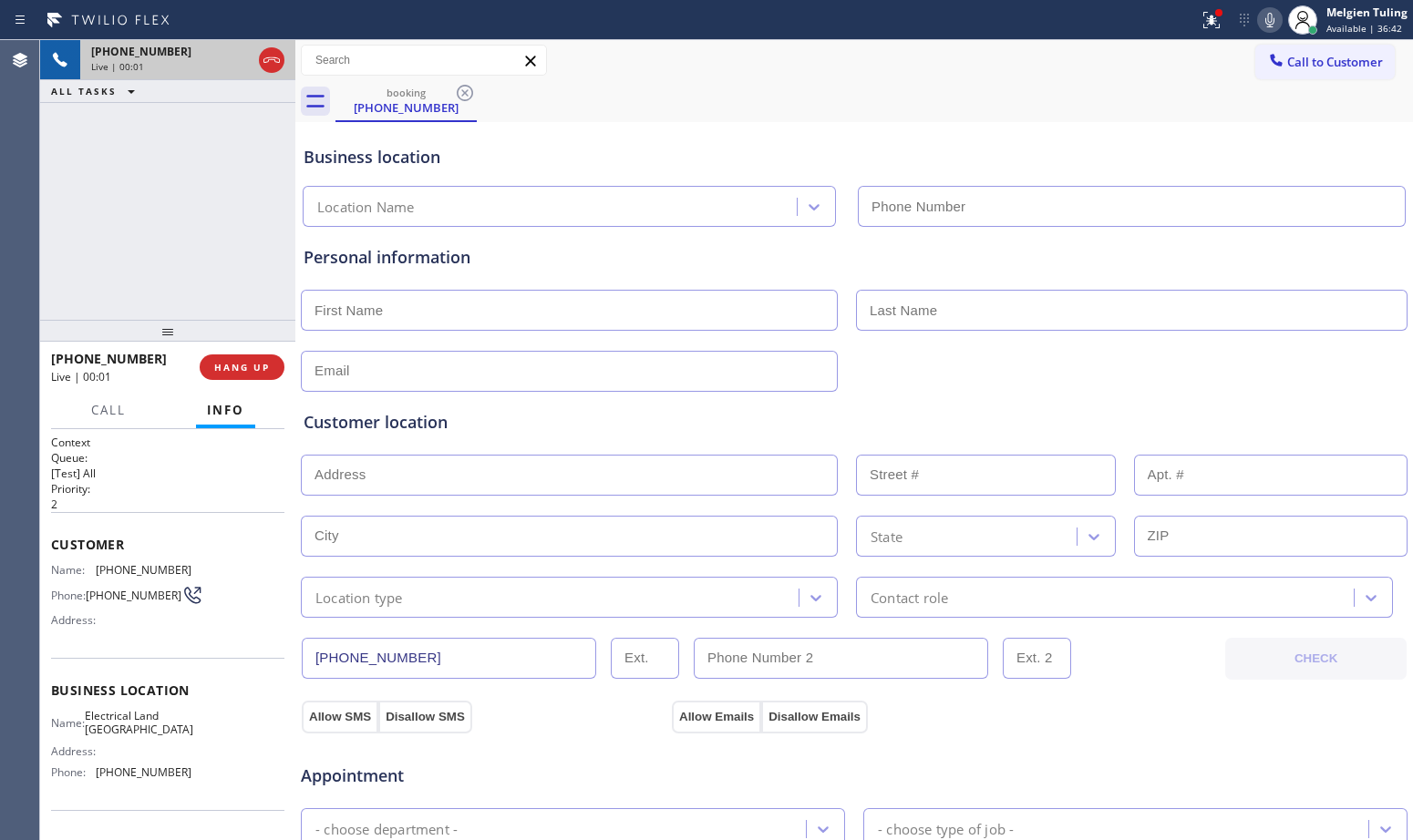
type input "[PHONE_NUMBER]"
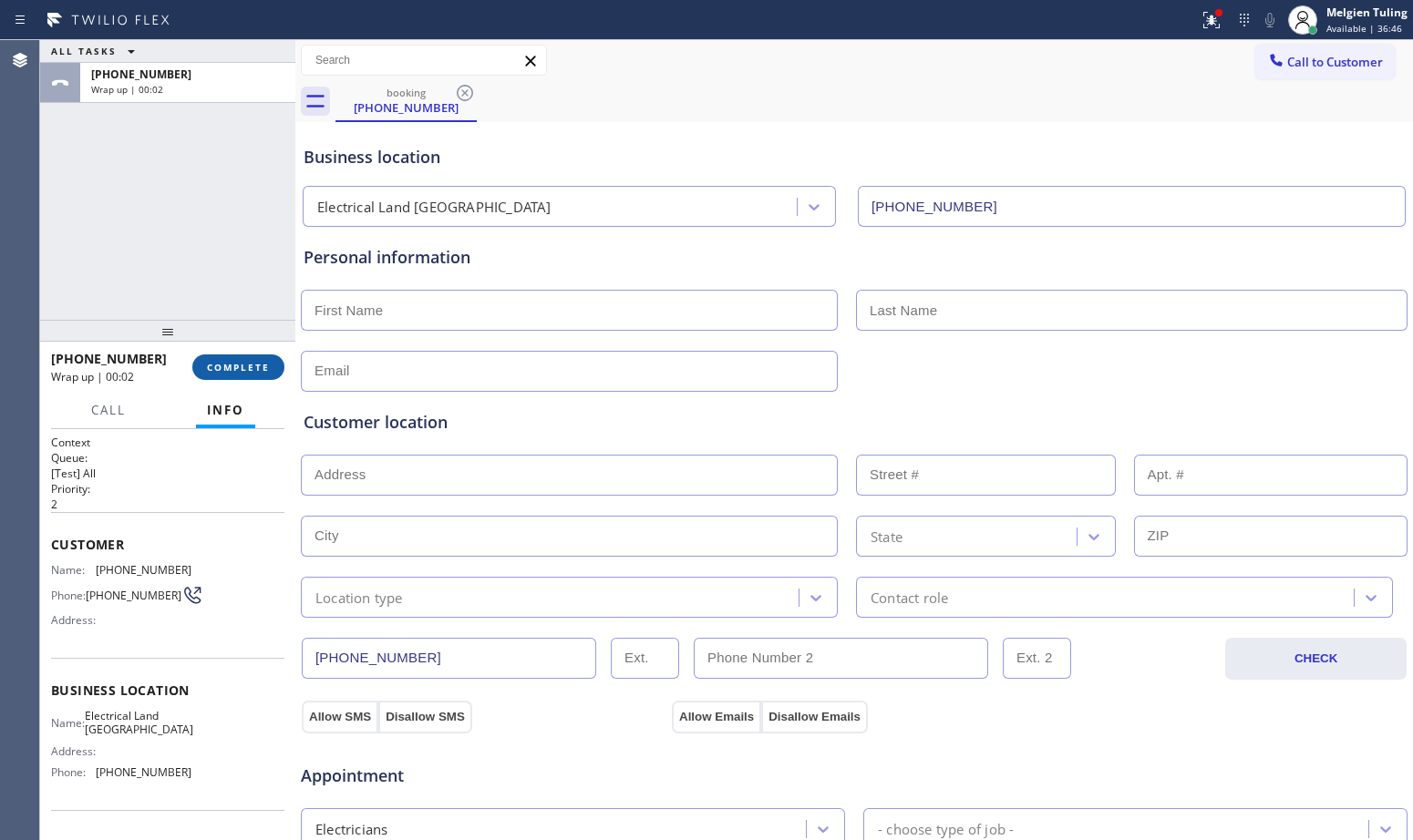
click at [255, 370] on span "COMPLETE" at bounding box center [238, 367] width 62 height 13
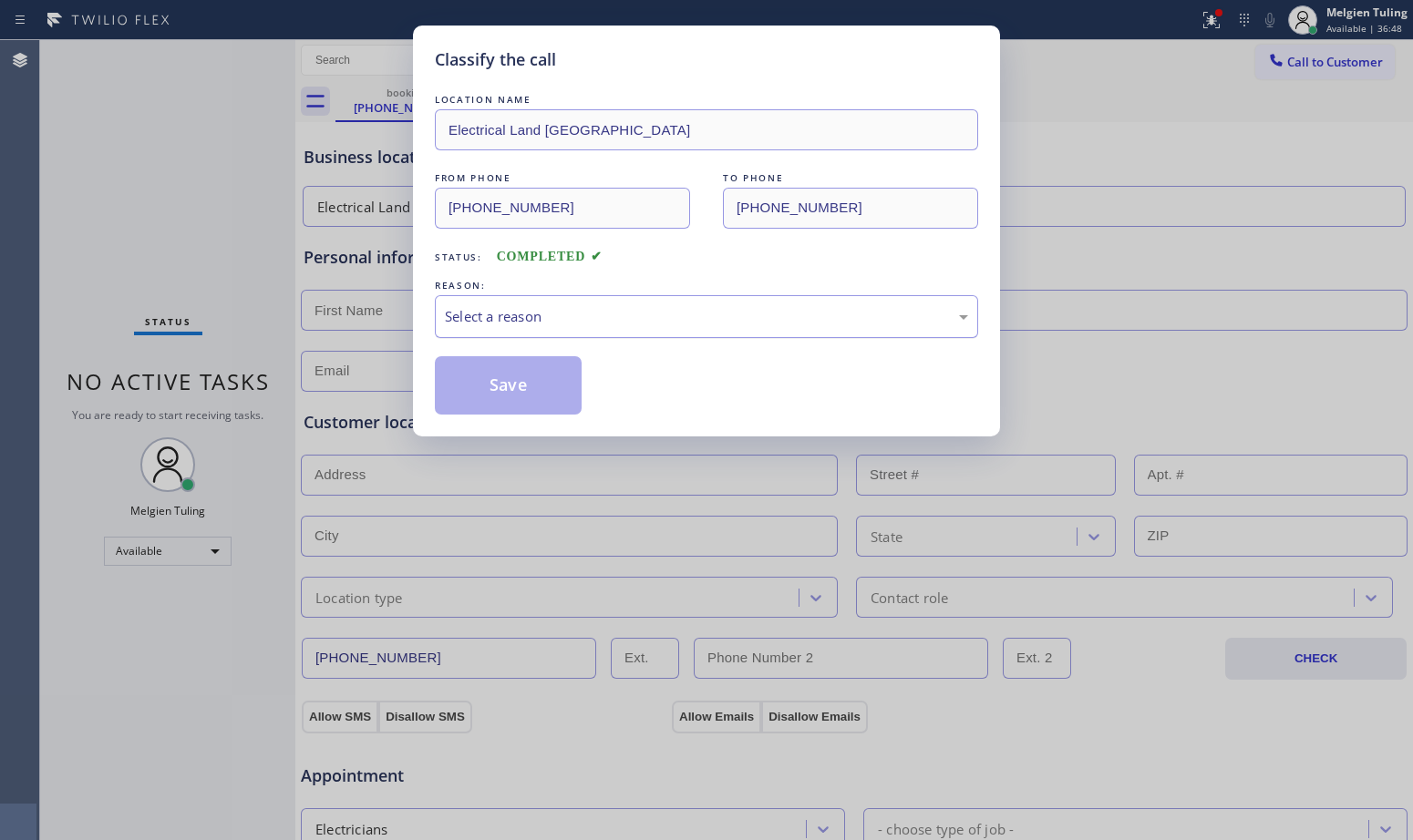
click at [503, 310] on div "Select a reason" at bounding box center [706, 316] width 523 height 21
click at [498, 382] on button "Save" at bounding box center [508, 385] width 147 height 58
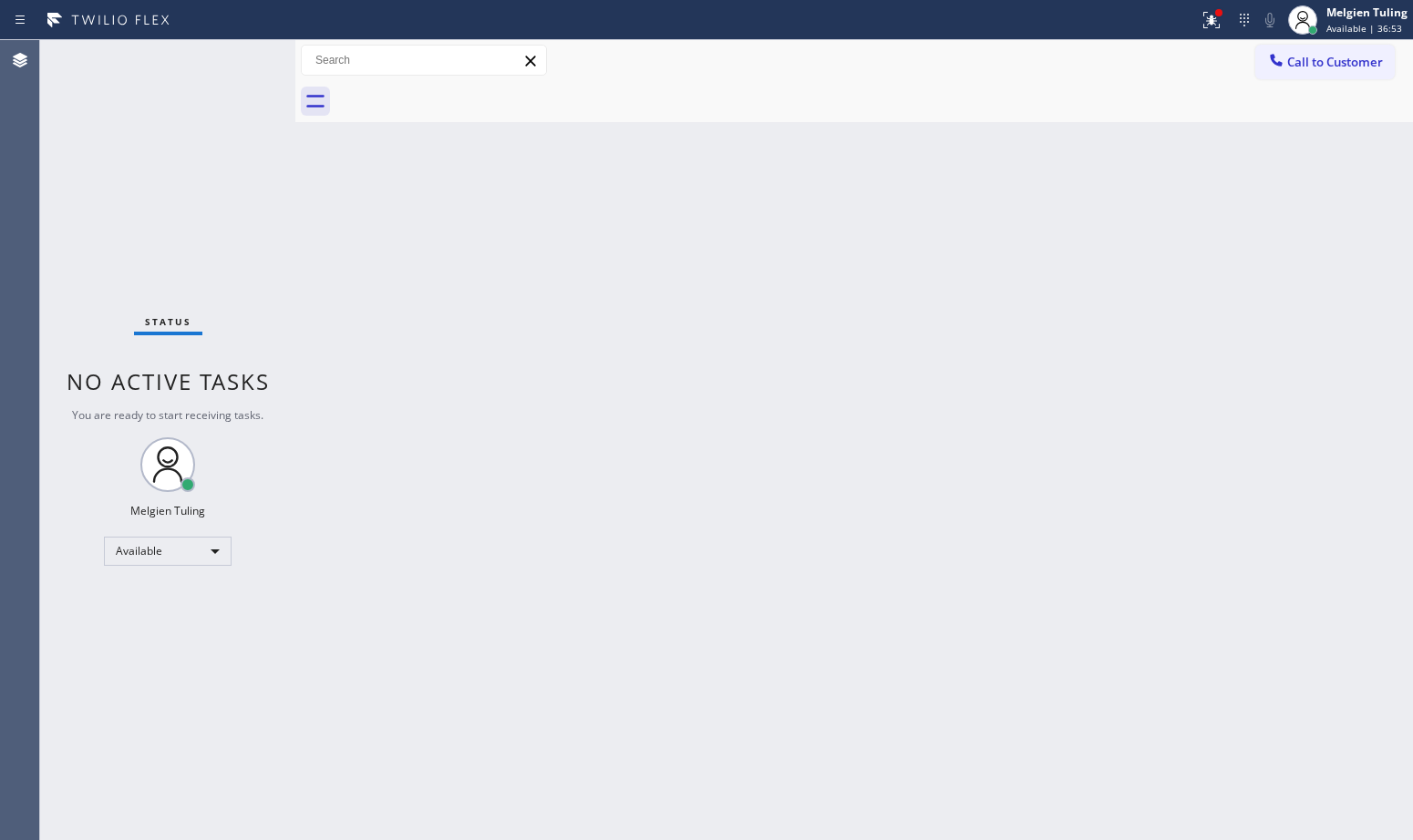
click at [405, 370] on div "Back to Dashboard Change Sender ID Customers Technicians Select a contact Outbo…" at bounding box center [854, 440] width 1118 height 800
click at [98, 196] on div "Status No active tasks You are ready to start receiving tasks. Melgien Tuling A…" at bounding box center [167, 440] width 256 height 800
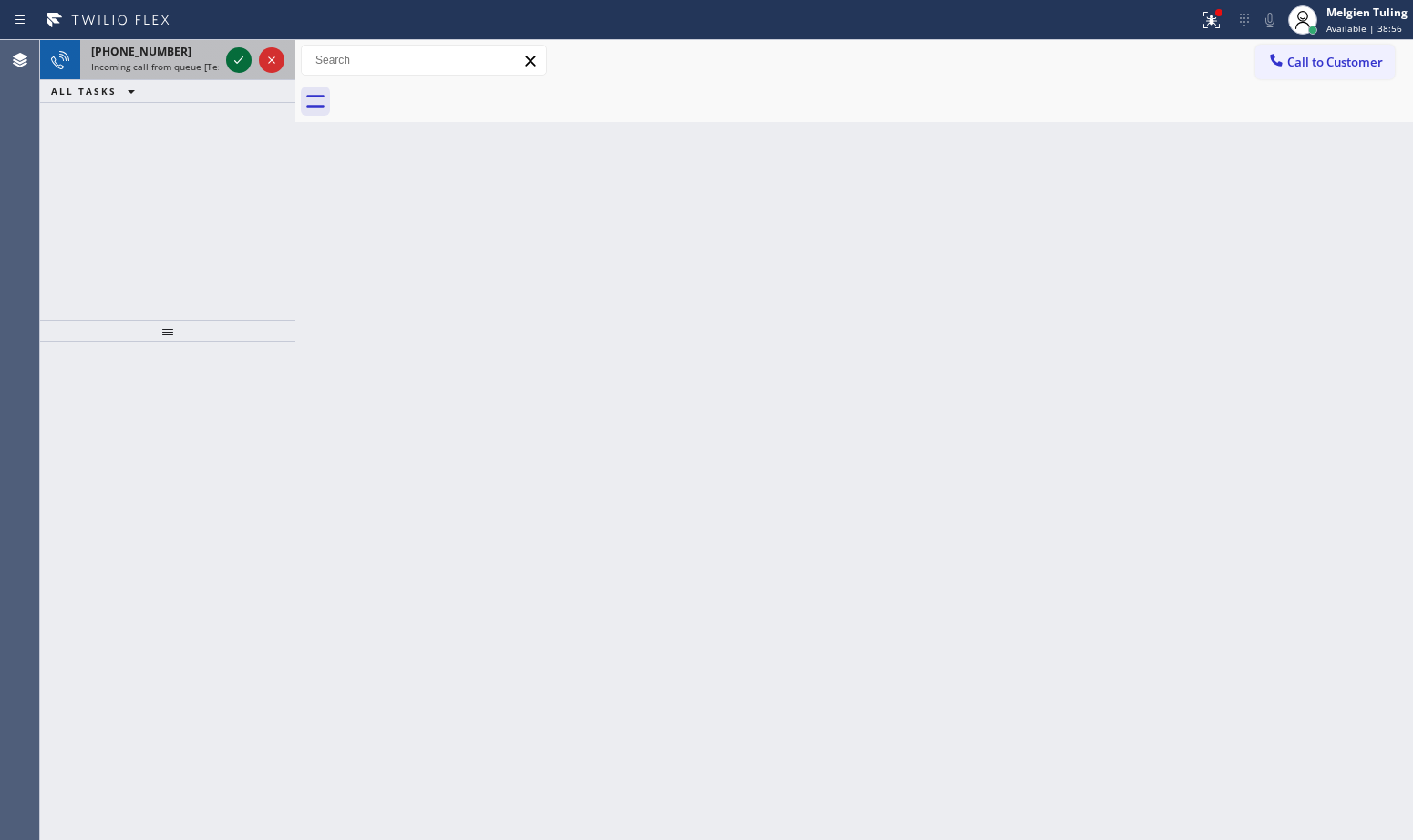
click at [234, 58] on icon at bounding box center [239, 60] width 22 height 22
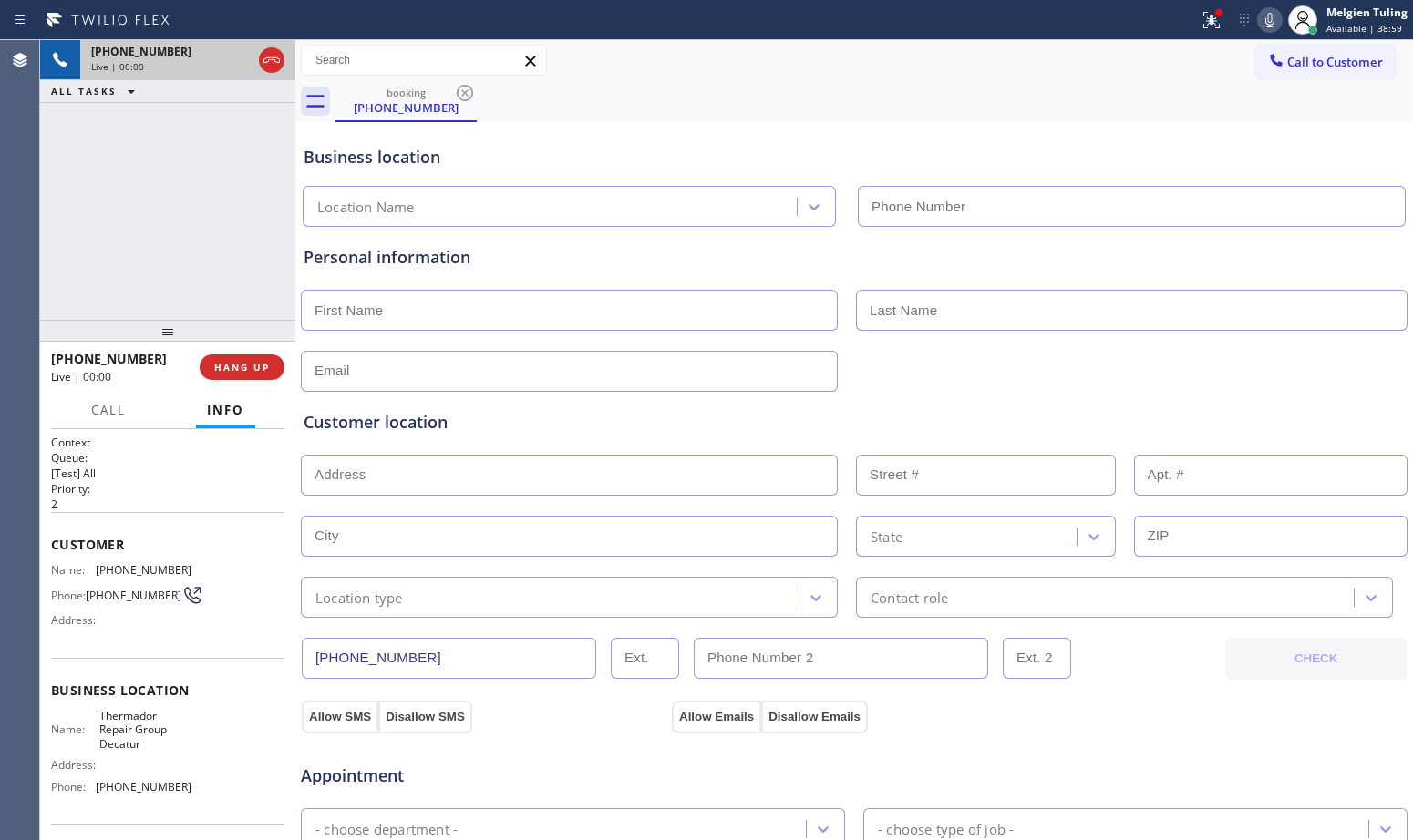
type input "[PHONE_NUMBER]"
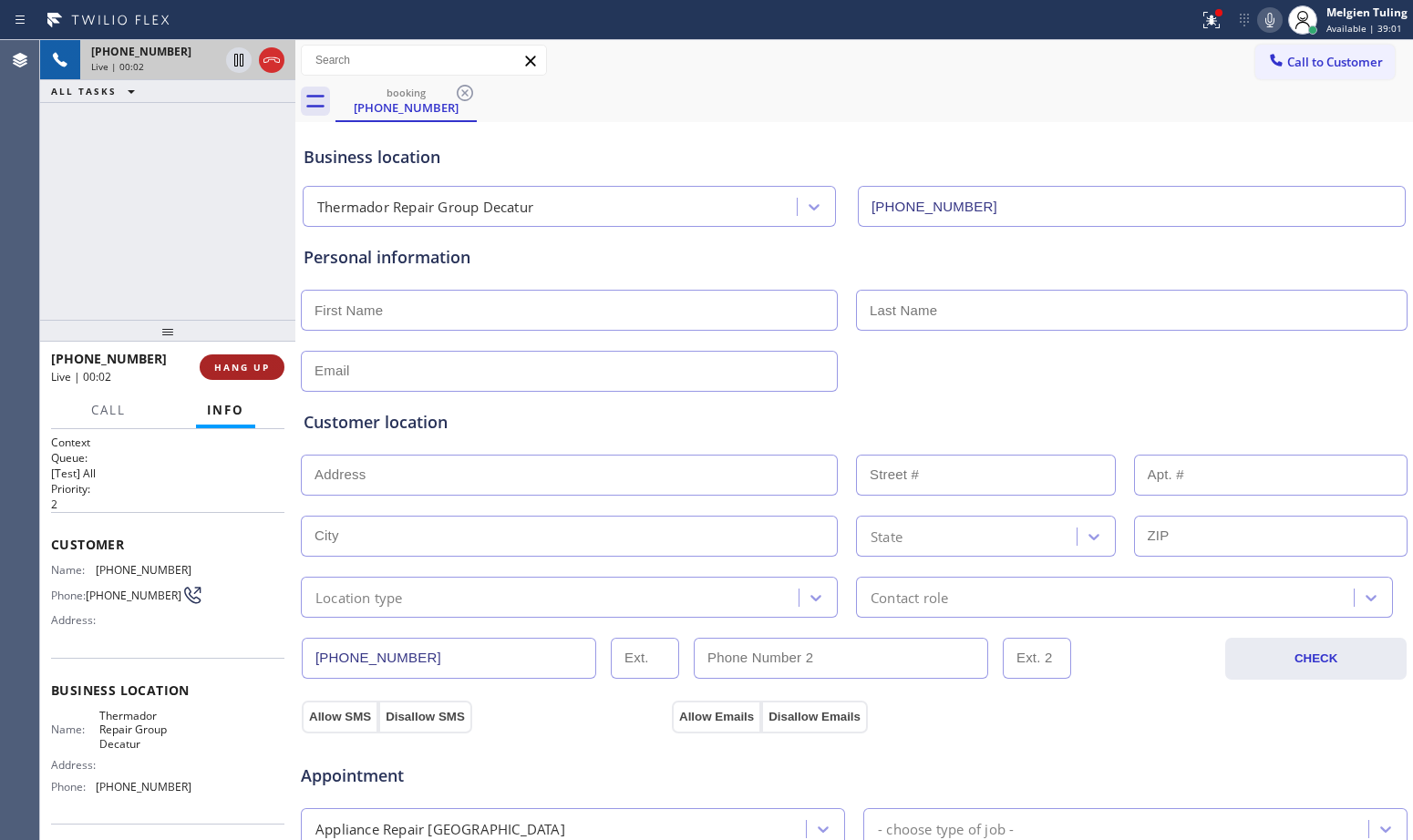
click at [241, 365] on span "HANG UP" at bounding box center [242, 367] width 55 height 13
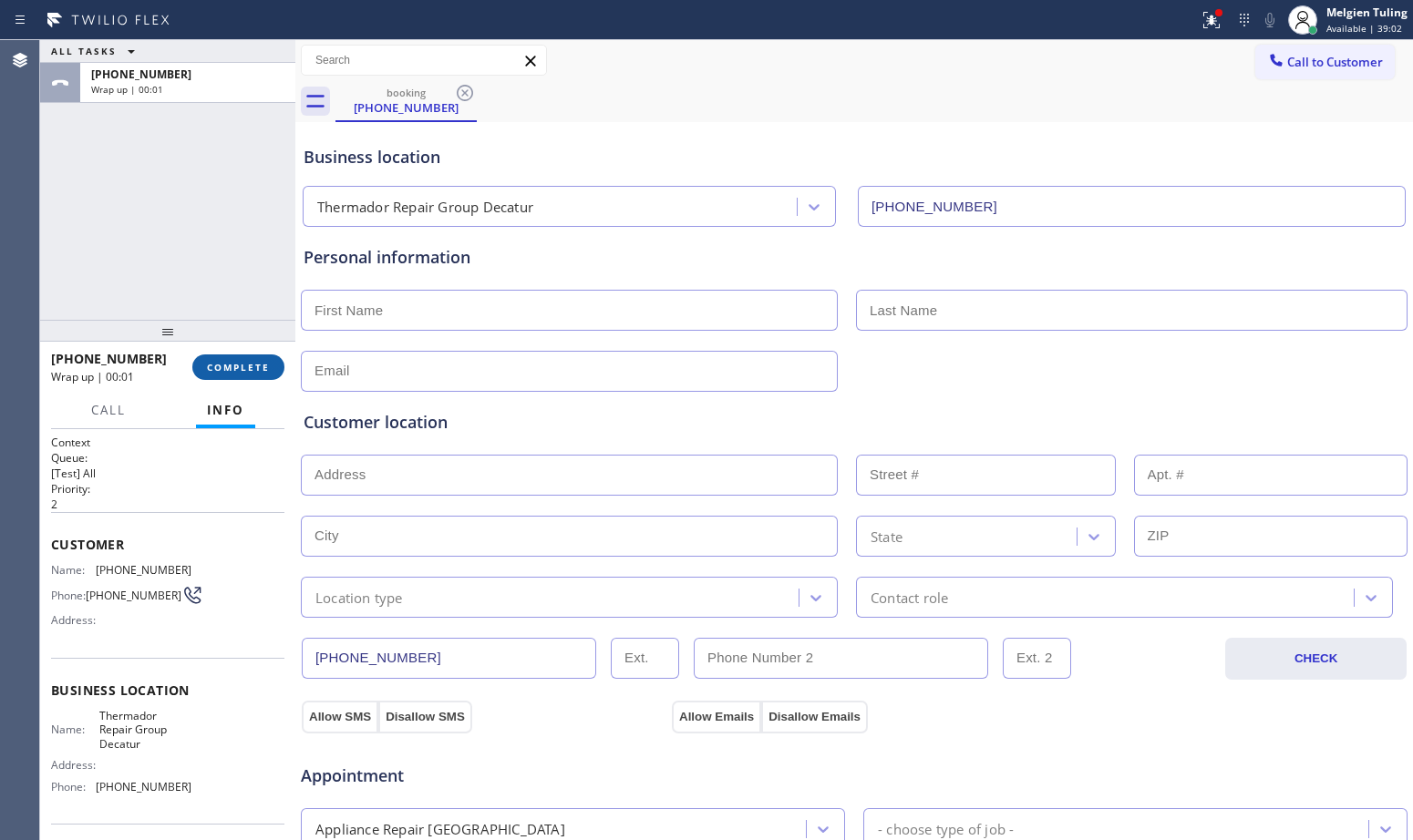
click at [244, 371] on span "COMPLETE" at bounding box center [238, 367] width 62 height 13
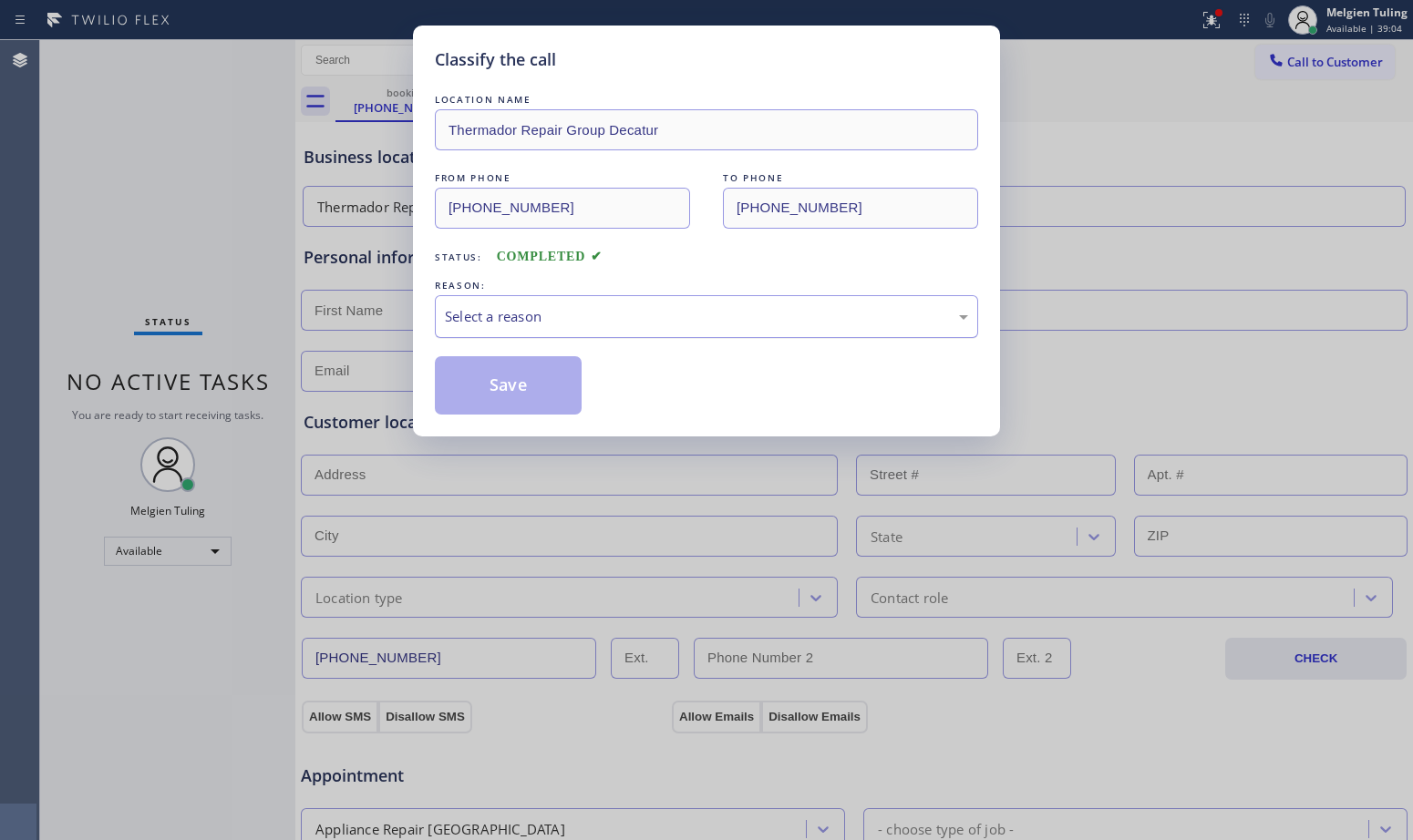
click at [475, 299] on div "Select a reason" at bounding box center [706, 316] width 543 height 43
click at [462, 374] on button "Save" at bounding box center [508, 385] width 147 height 58
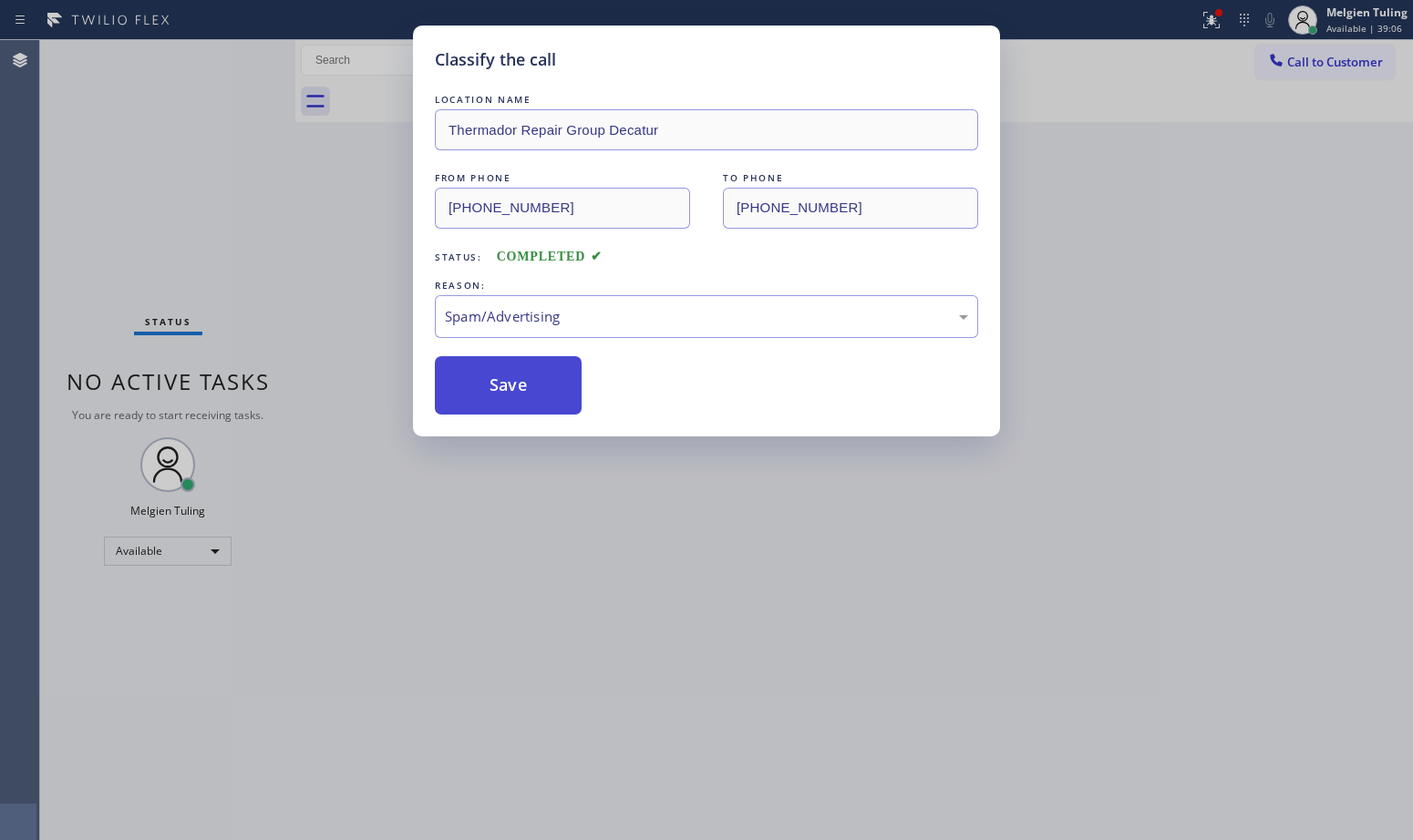
click at [462, 382] on button "Save" at bounding box center [508, 385] width 147 height 58
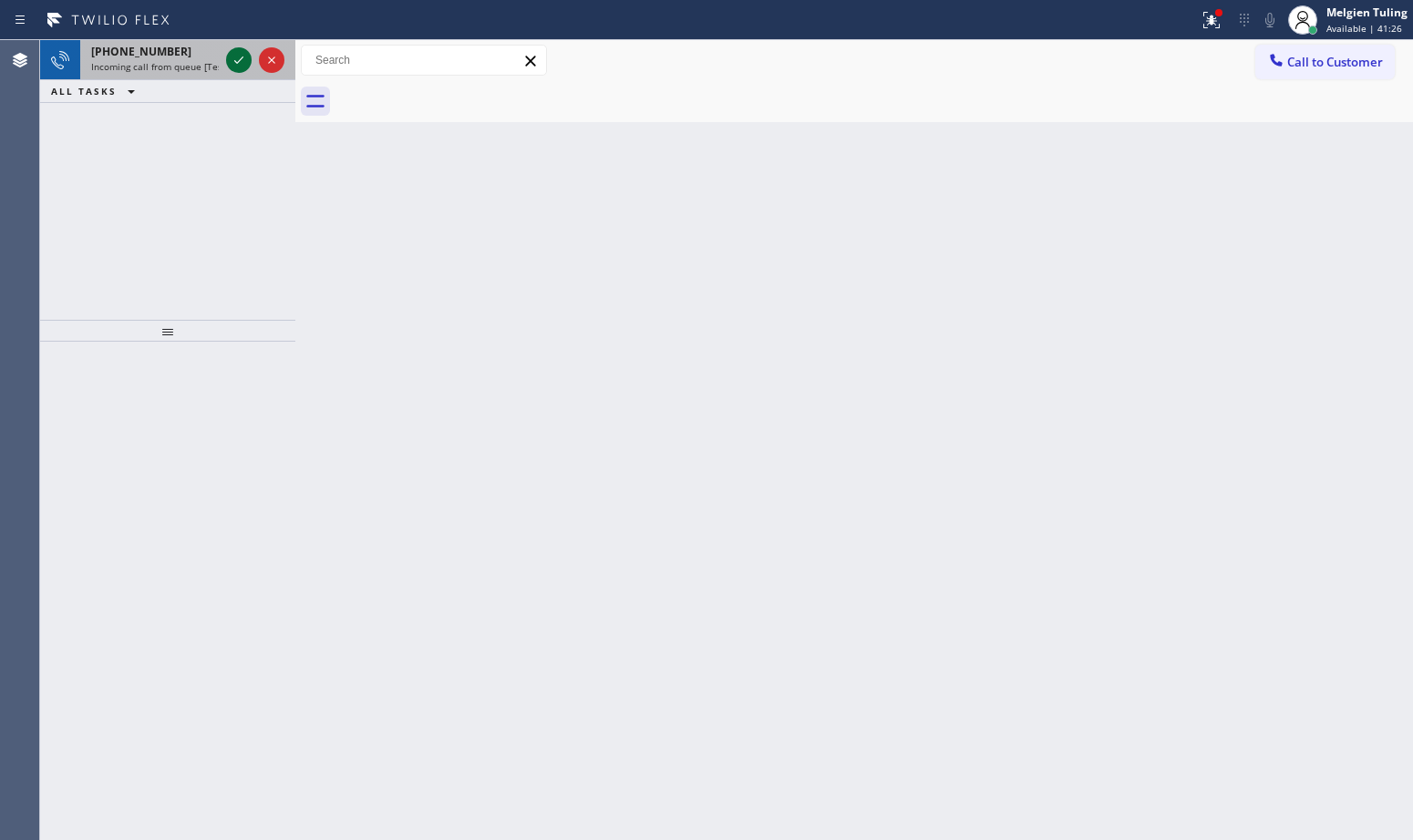
click at [240, 61] on icon at bounding box center [238, 59] width 9 height 7
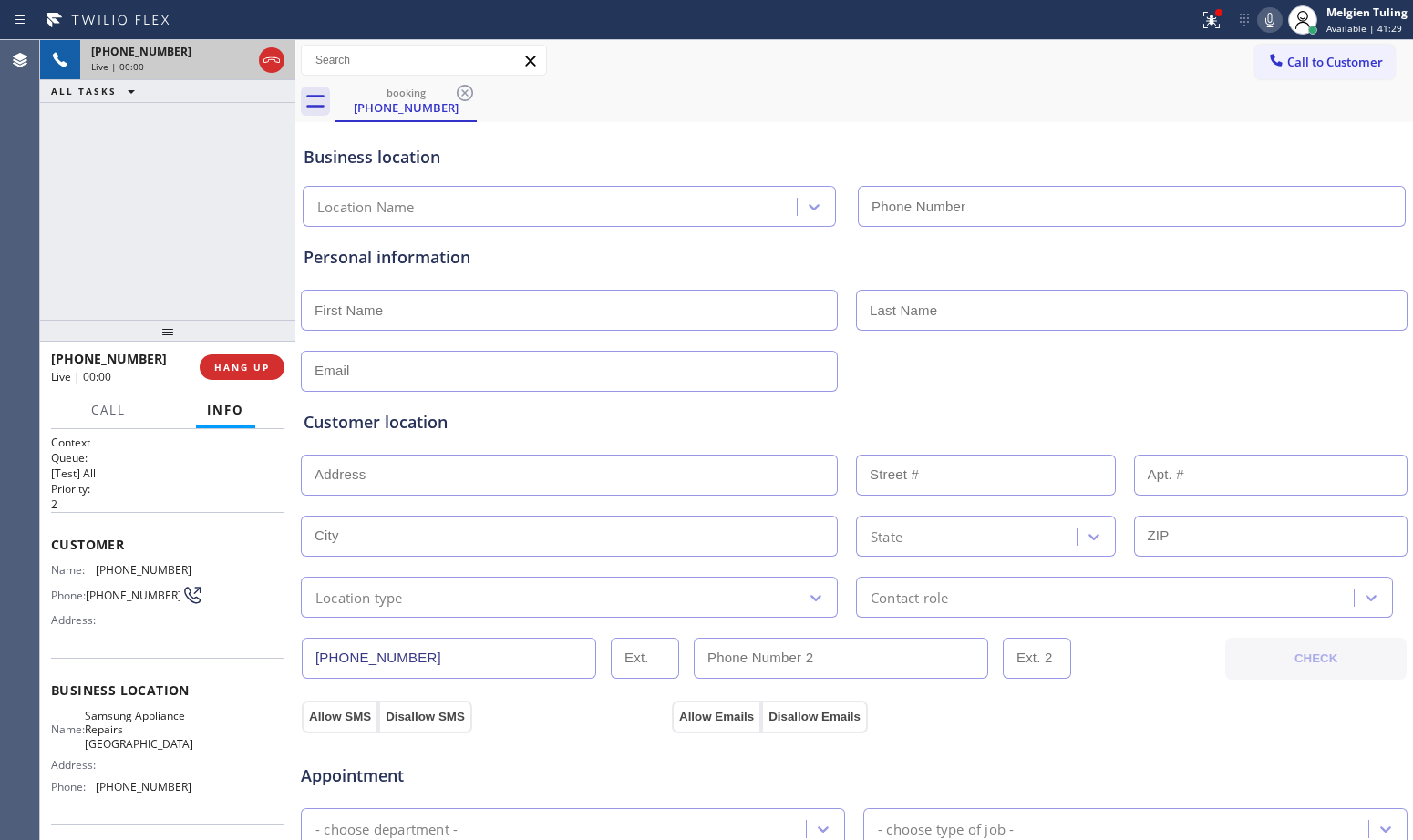
type input "[PHONE_NUMBER]"
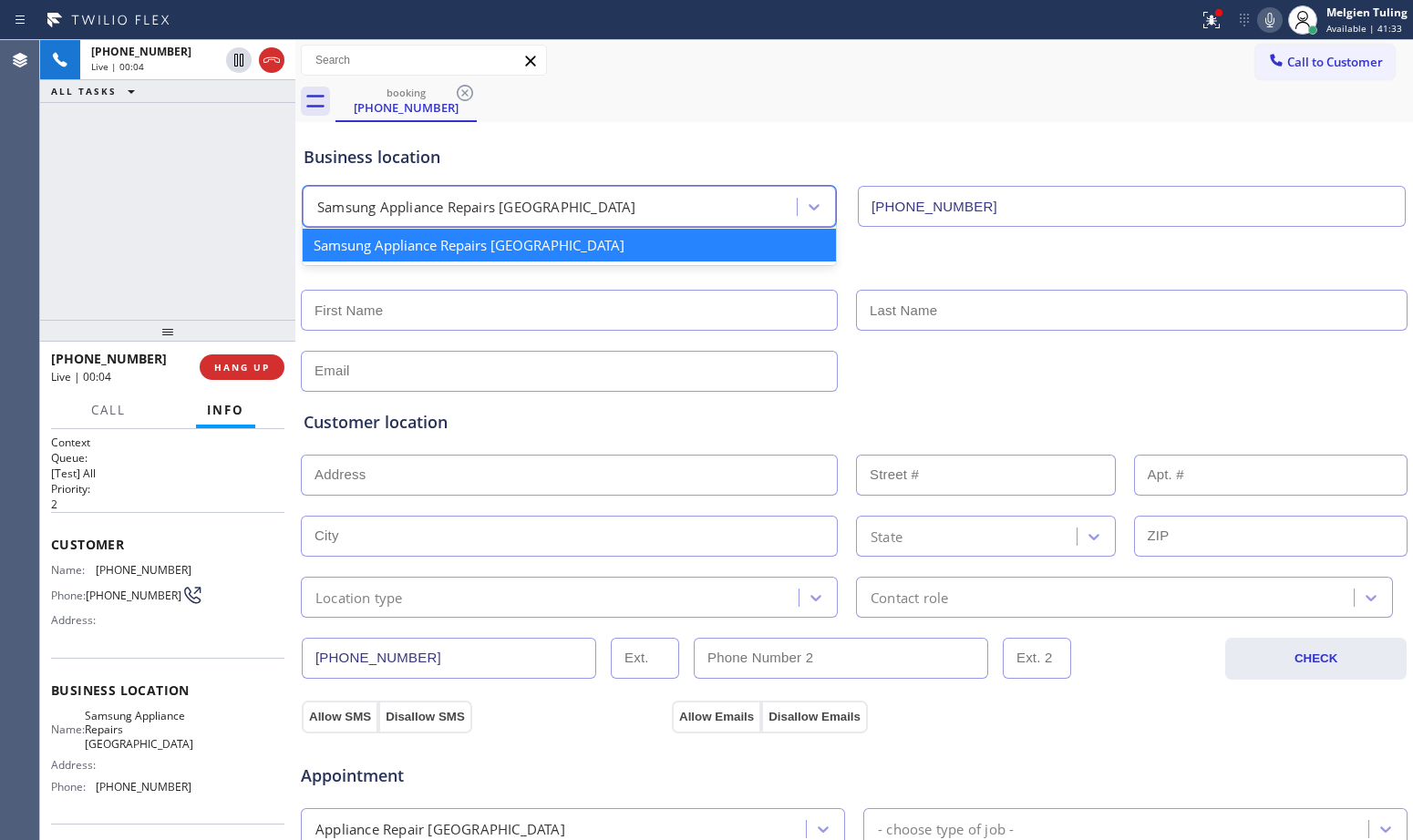
click at [654, 199] on div "Samsung Appliance Repairs [GEOGRAPHIC_DATA]" at bounding box center [552, 207] width 489 height 32
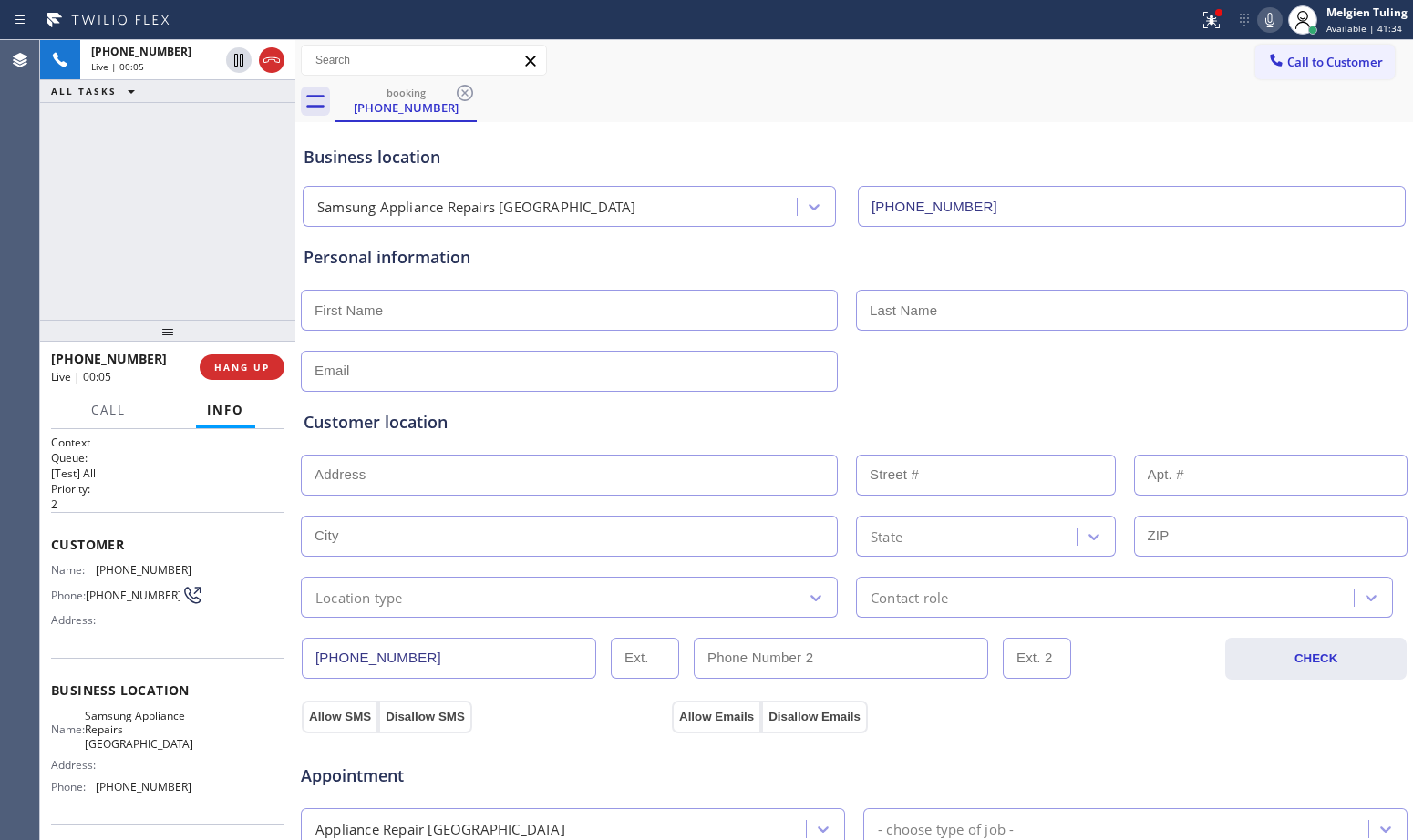
click at [234, 191] on div "[PHONE_NUMBER] Live | 00:05 ALL TASKS ALL TASKS ACTIVE TASKS TASKS IN WRAP UP" at bounding box center [167, 179] width 256 height 279
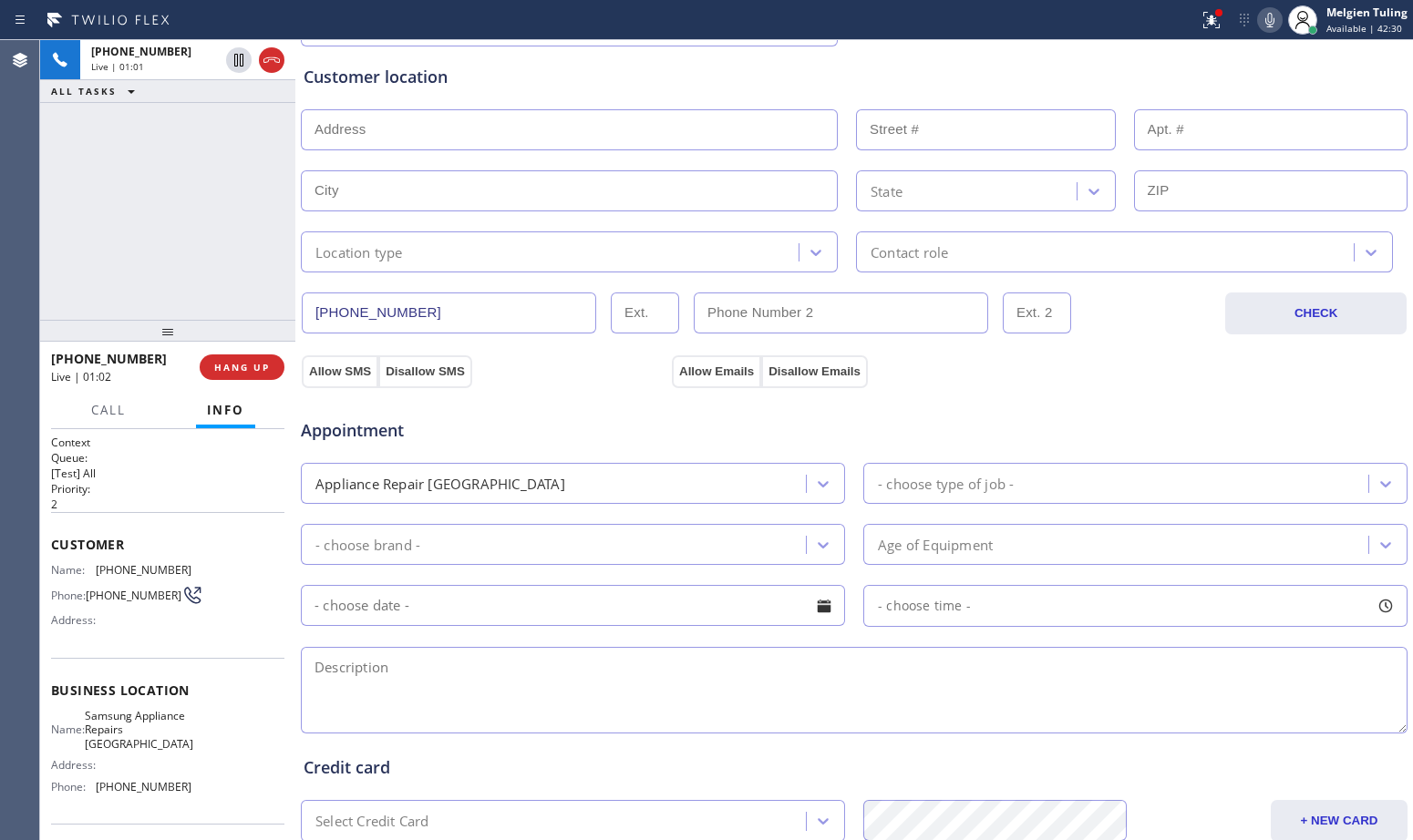
scroll to position [365, 0]
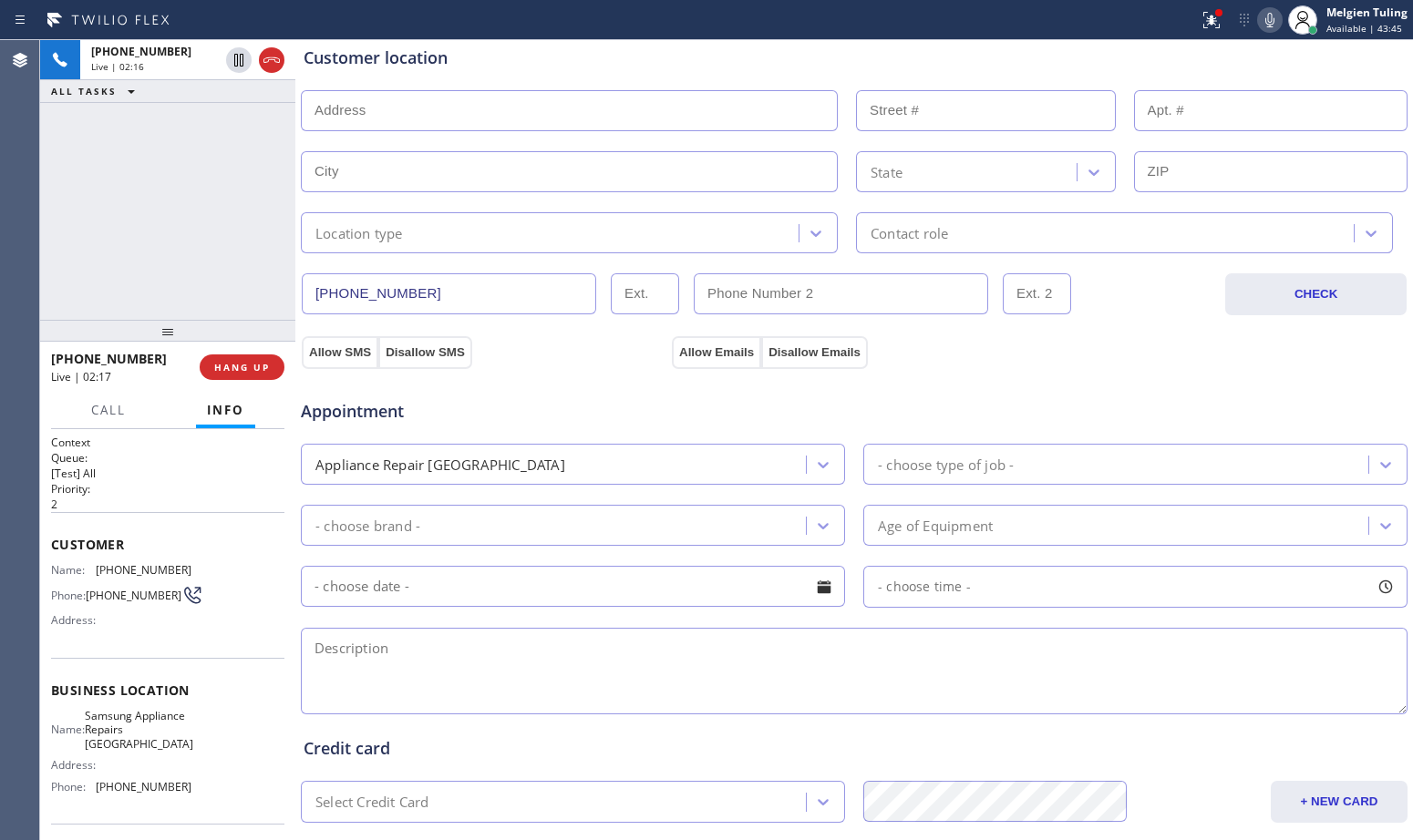
click at [1269, 16] on icon at bounding box center [1270, 20] width 22 height 22
click at [237, 52] on icon at bounding box center [239, 60] width 22 height 22
click at [634, 131] on input "text" at bounding box center [570, 110] width 537 height 41
click at [82, 237] on div "[PHONE_NUMBER] Live | 03:57 ALL TASKS ALL TASKS ACTIVE TASKS TASKS IN WRAP UP" at bounding box center [167, 179] width 256 height 279
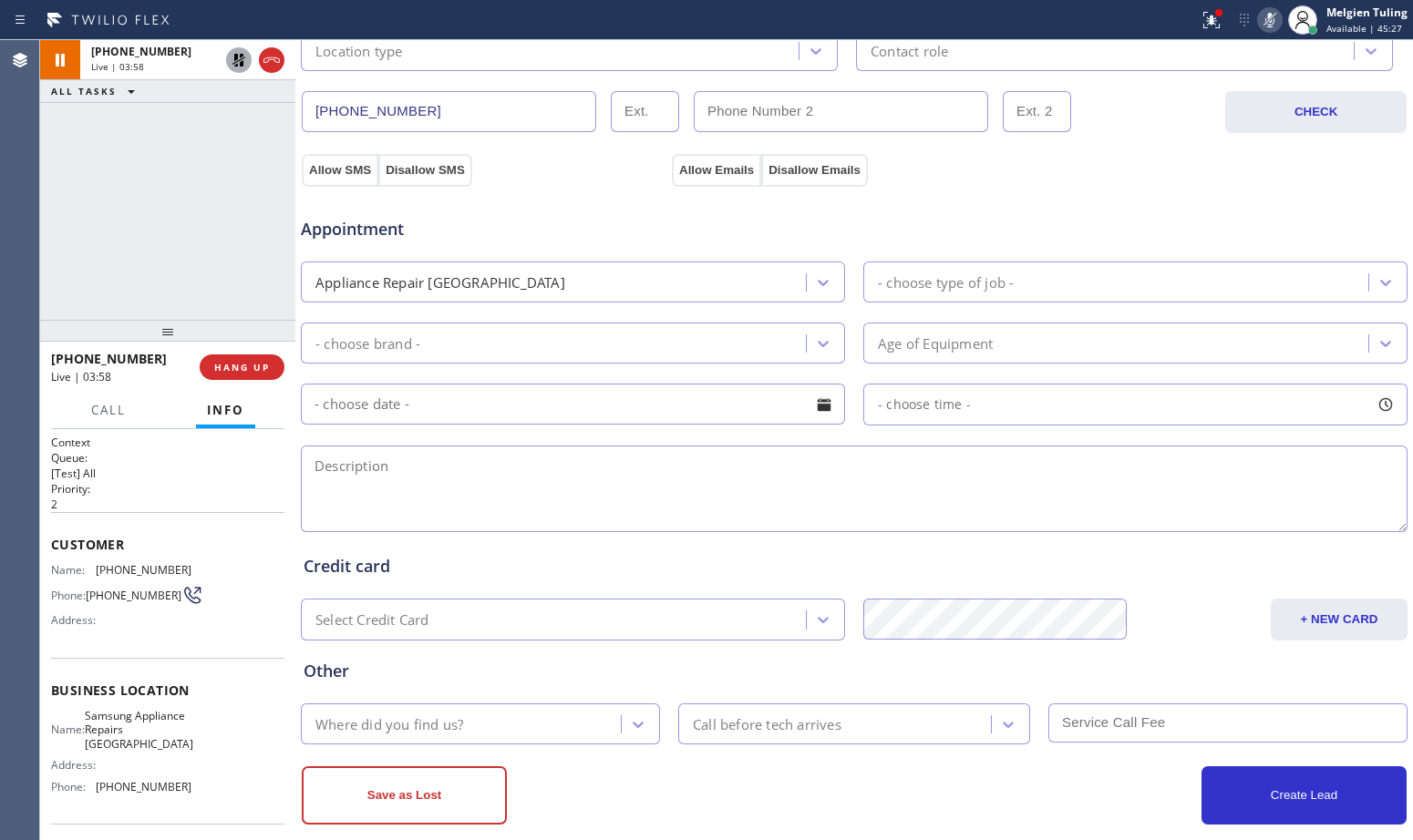
scroll to position [573, 0]
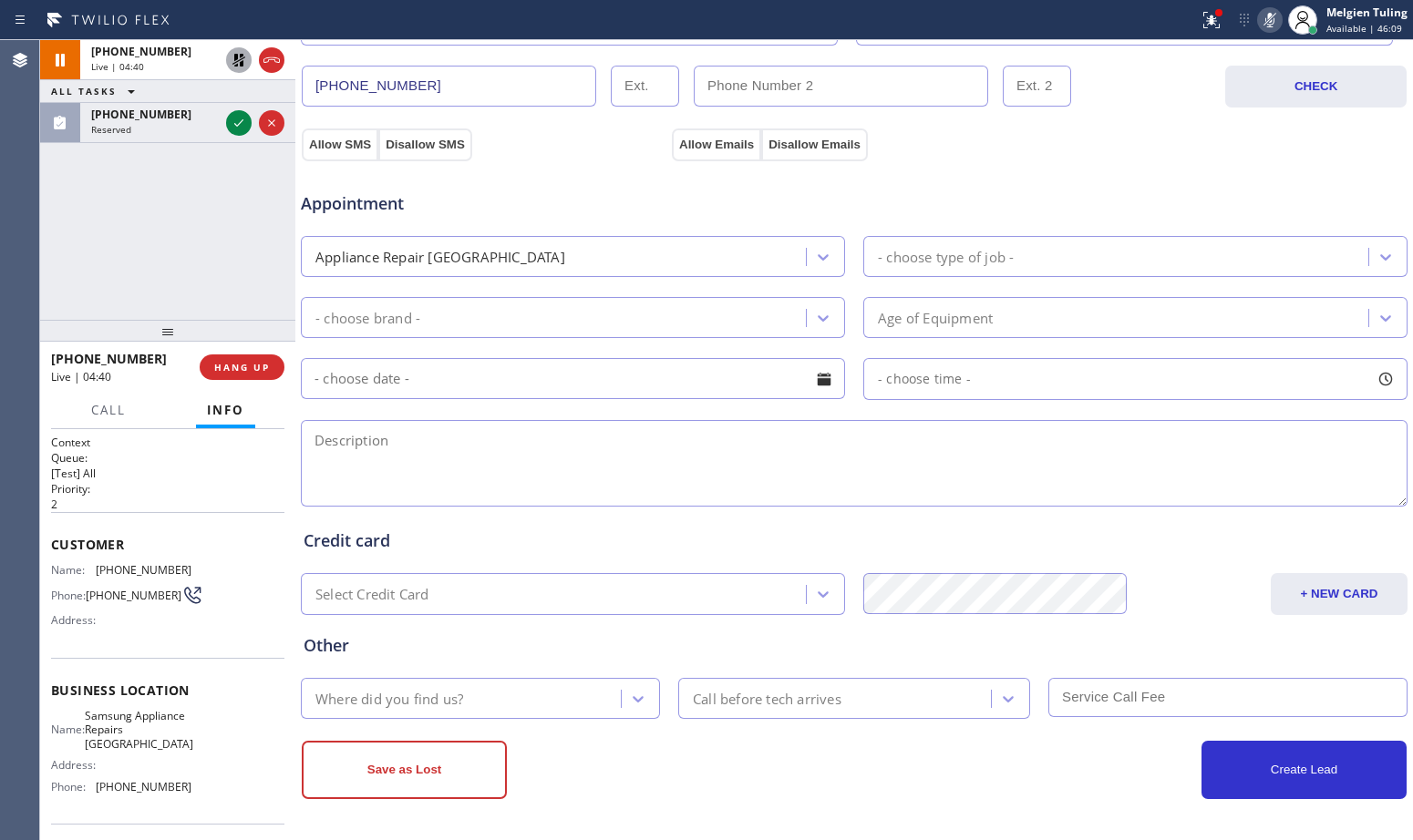
click at [127, 204] on div "[PHONE_NUMBER] Live | 04:40 ALL TASKS ALL TASKS ACTIVE TASKS TASKS IN WRAP UP […" at bounding box center [167, 179] width 256 height 279
click at [67, 204] on div "[PHONE_NUMBER] Live | 05:01 ALL TASKS ALL TASKS ACTIVE TASKS TASKS IN WRAP UP […" at bounding box center [167, 179] width 256 height 279
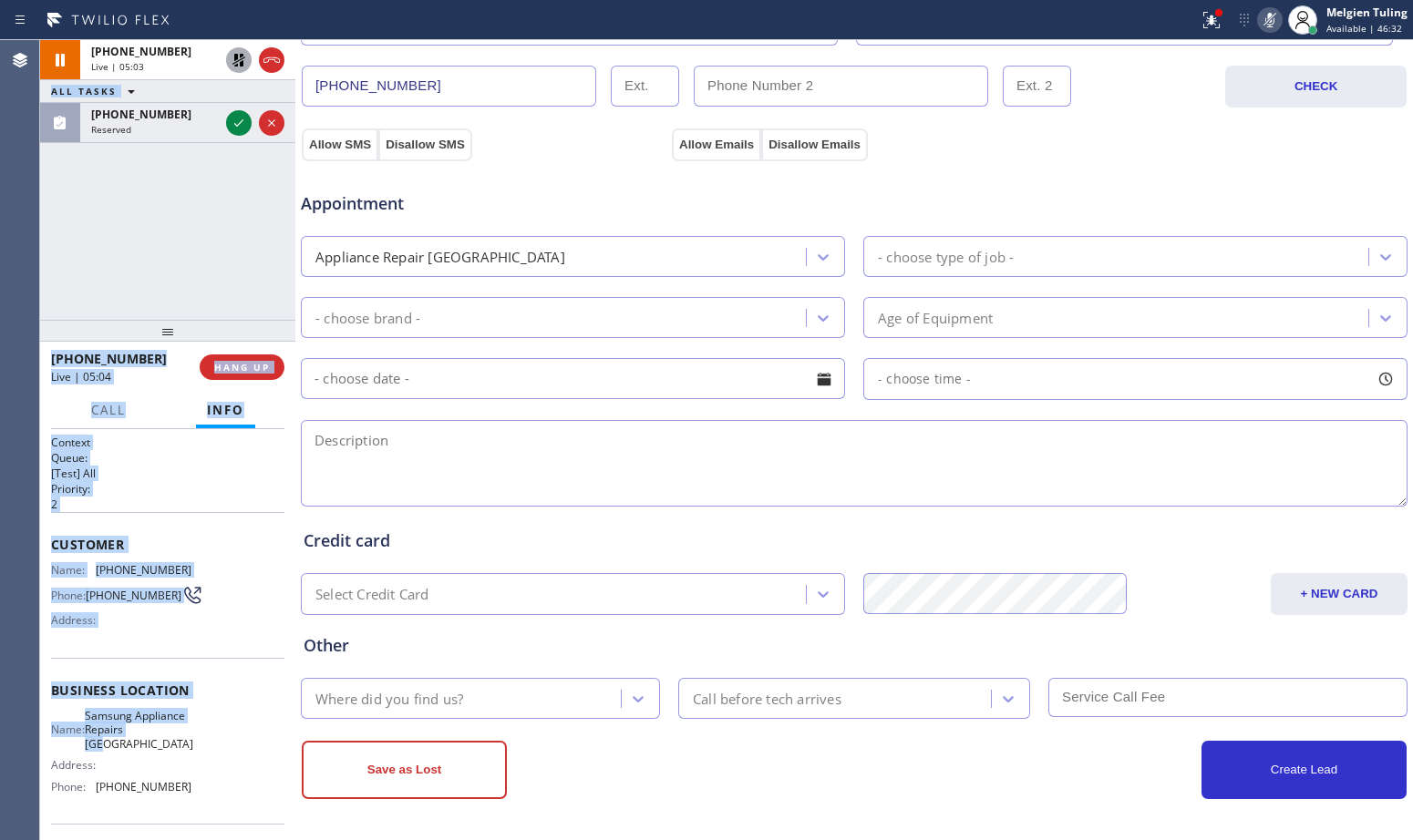
drag, startPoint x: 40, startPoint y: 539, endPoint x: 230, endPoint y: 753, distance: 286.2
click at [230, 753] on div "Agent Desktop Classify the call LOCATION NAME Home Alliance E-mailf FROM PHONE …" at bounding box center [706, 440] width 1413 height 800
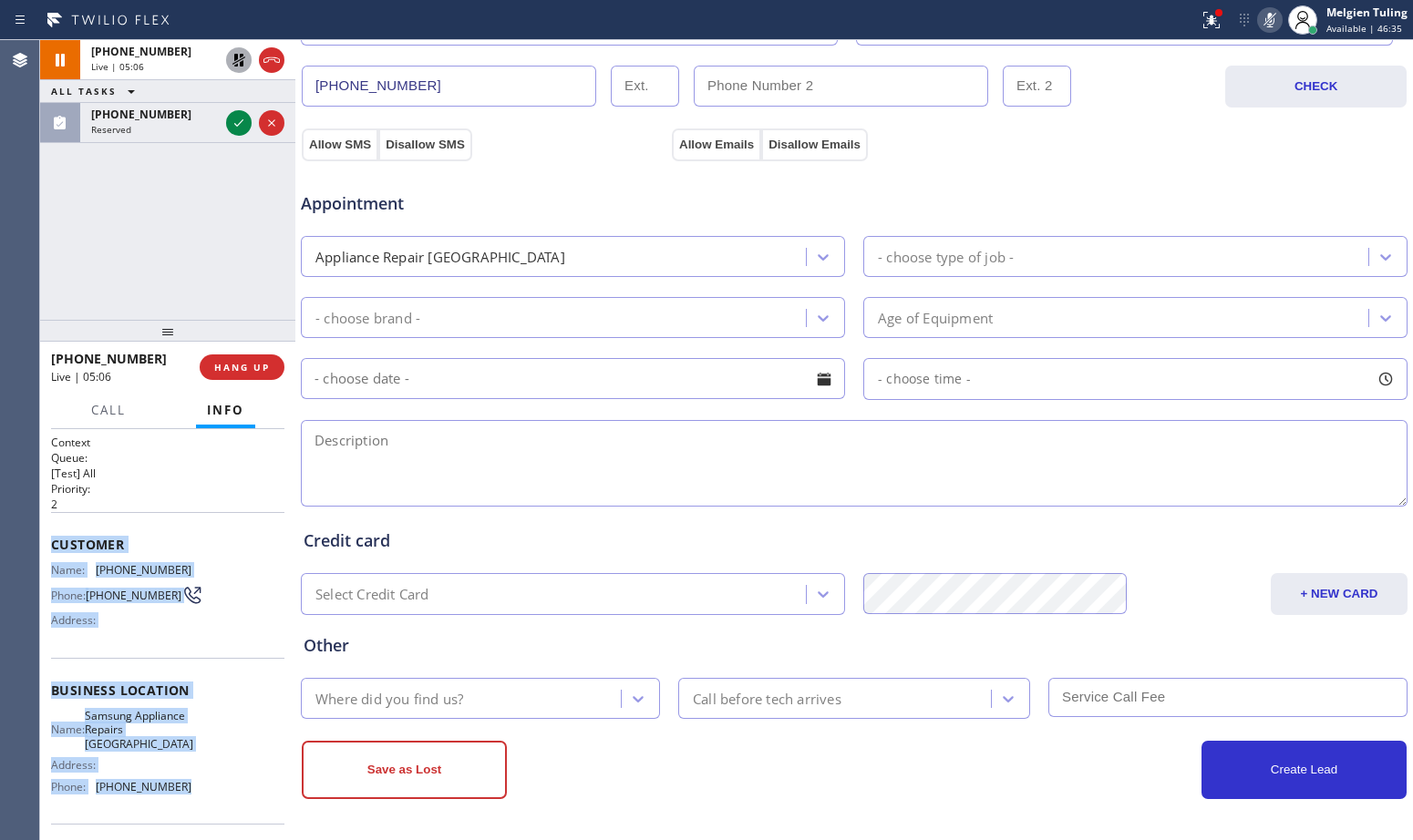
drag, startPoint x: 195, startPoint y: 803, endPoint x: 49, endPoint y: 550, distance: 292.1
click at [49, 550] on div "Context Queue: [Test] All Priority: 2 Customer Name: [PHONE_NUMBER] Phone: [PHO…" at bounding box center [167, 634] width 256 height 411
copy div "Customer Name: [PHONE_NUMBER] Phone: [PHONE_NUMBER] Address: Business location …"
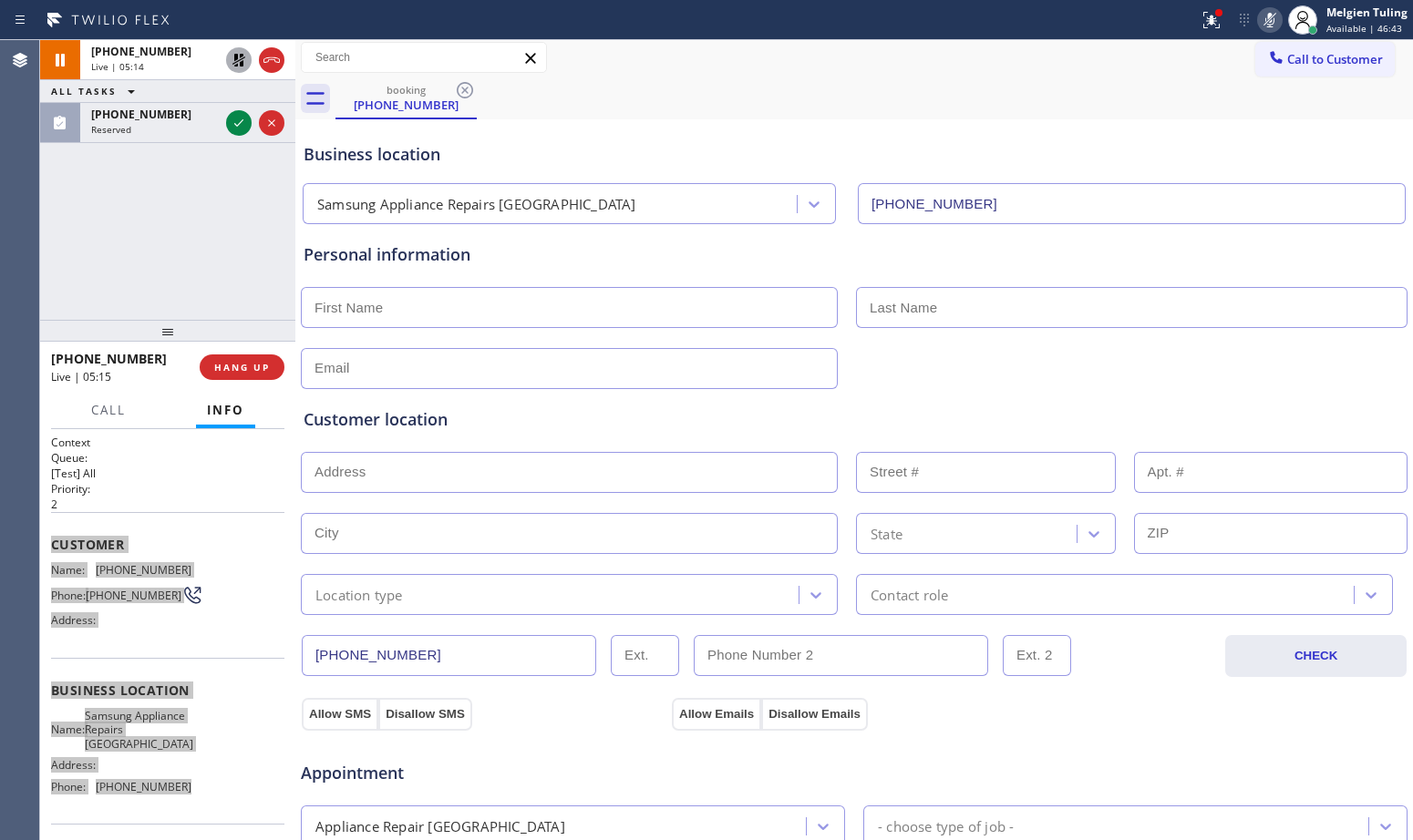
scroll to position [0, 0]
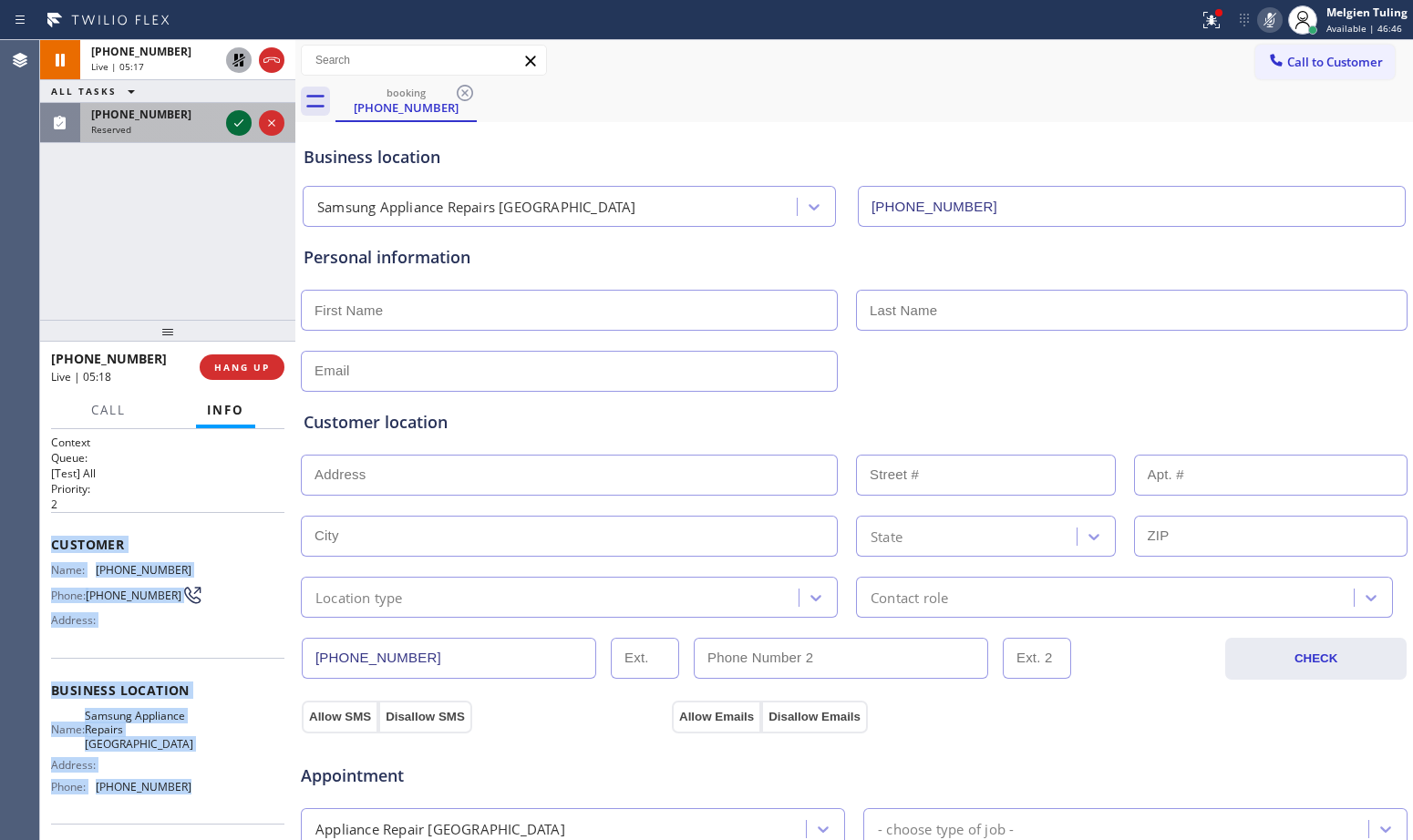
click at [240, 120] on icon at bounding box center [239, 123] width 22 height 22
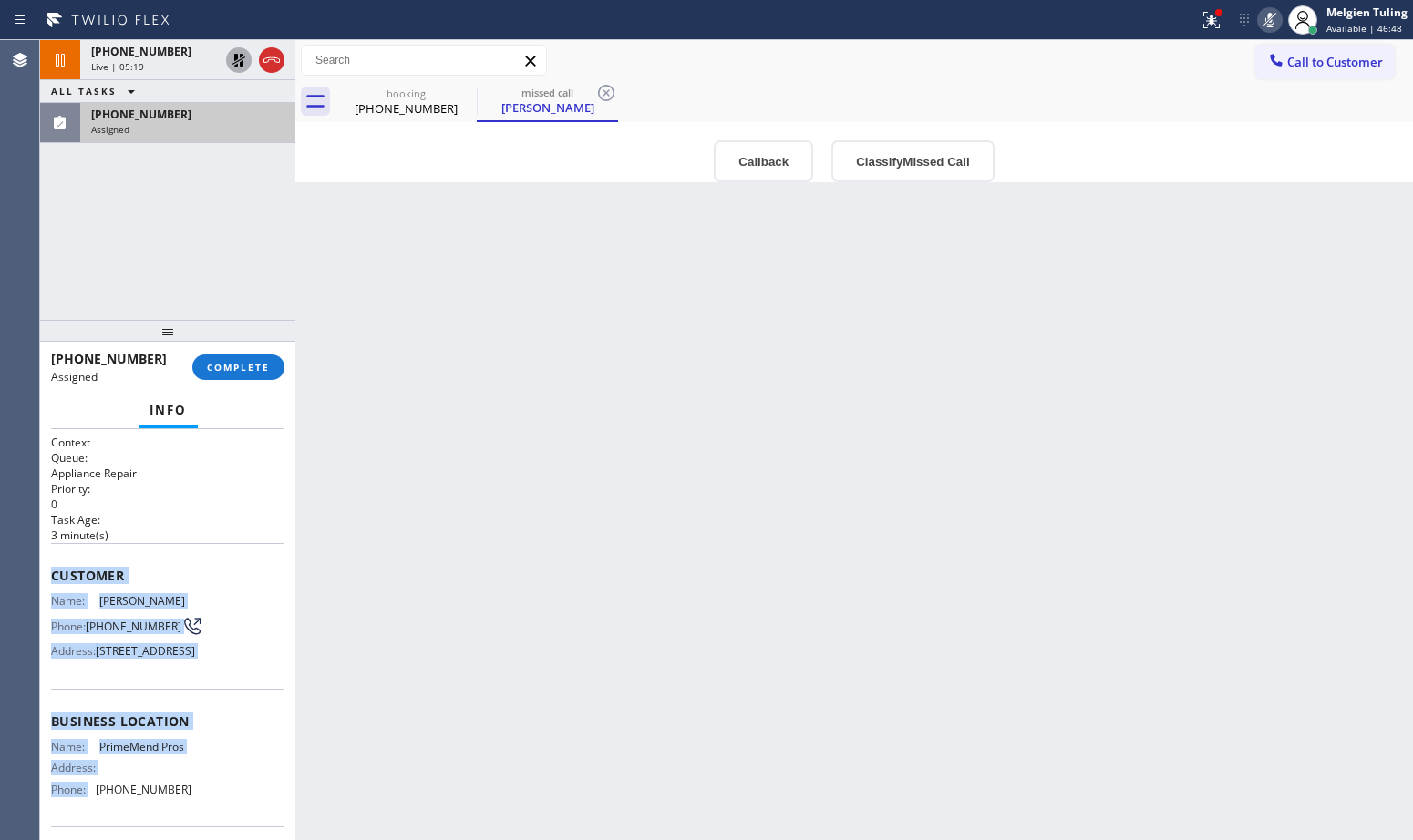
click at [203, 543] on div "Customer Name: [PERSON_NAME] Phone: [PHONE_NUMBER] Address: [STREET_ADDRESS]" at bounding box center [168, 615] width 234 height 146
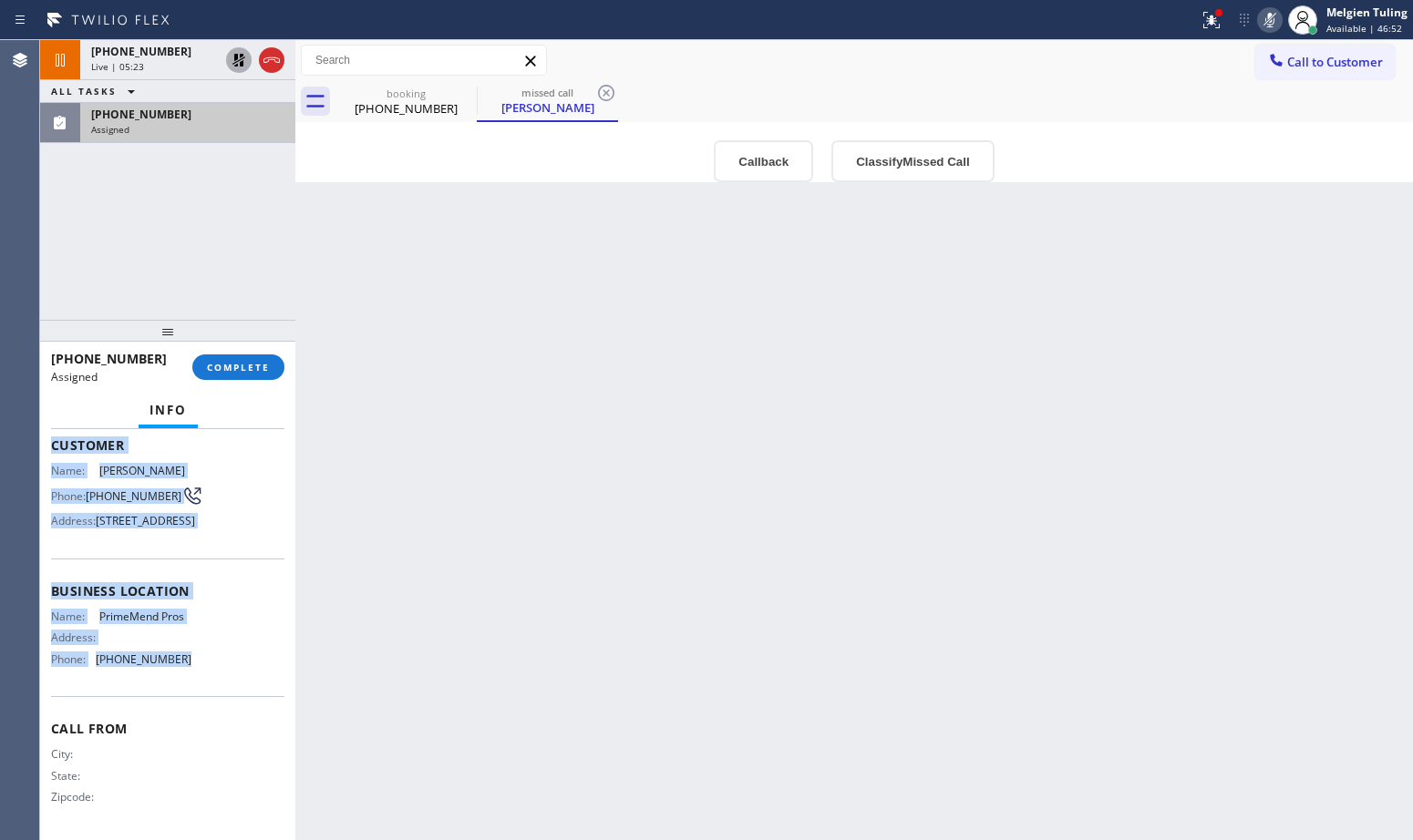
drag, startPoint x: 52, startPoint y: 565, endPoint x: 202, endPoint y: 660, distance: 177.6
click at [202, 660] on div "Context Queue: Appliance Repair Priority: 0 Task Age: [DEMOGRAPHIC_DATA] minute…" at bounding box center [168, 569] width 234 height 530
copy div "Customer Name: [PERSON_NAME] Phone: [PHONE_NUMBER] Address: [STREET_ADDRESS] Bu…"
click at [100, 234] on div "[PHONE_NUMBER] Live | 05:41 ALL TASKS ALL TASKS ACTIVE TASKS TASKS IN WRAP UP […" at bounding box center [167, 179] width 256 height 279
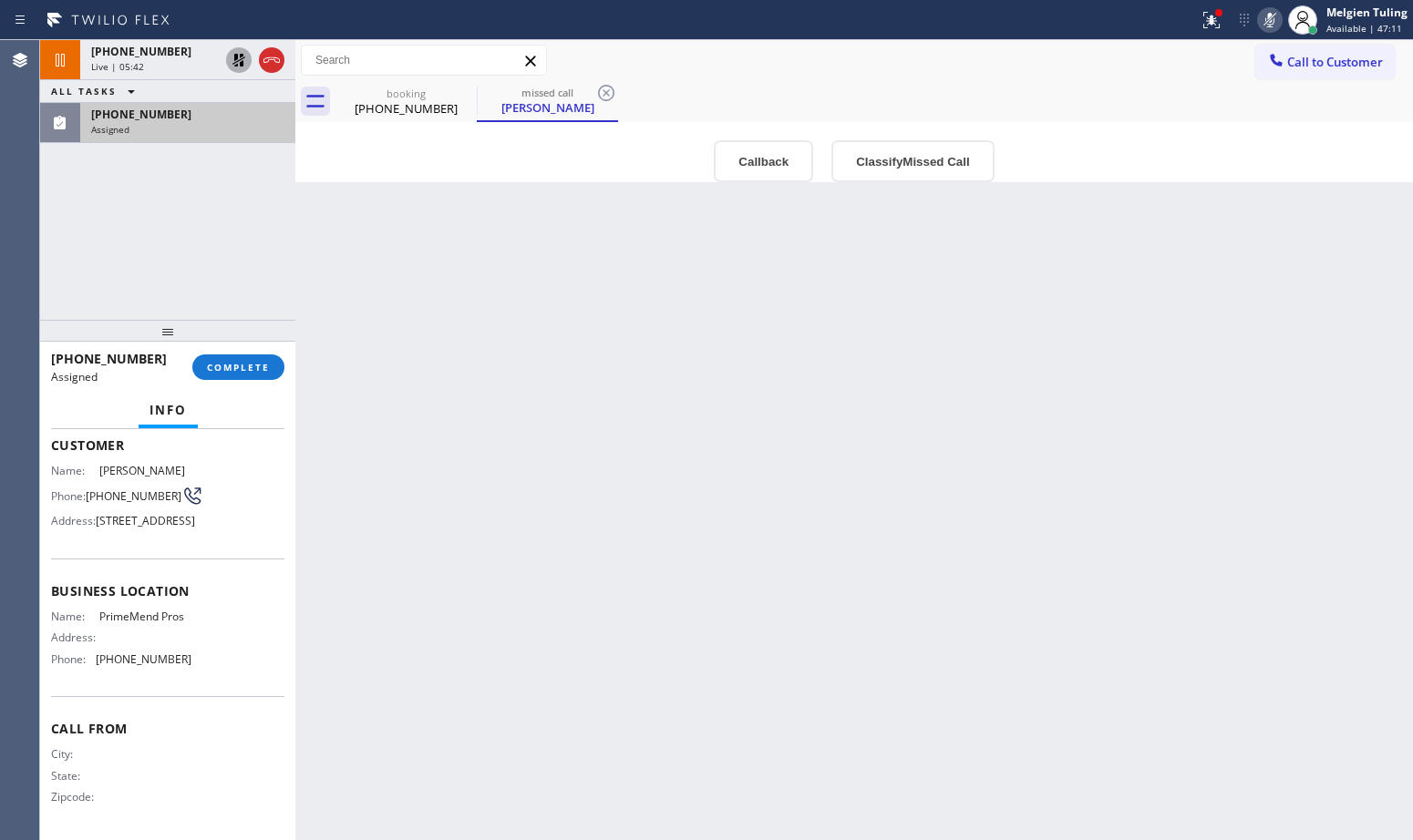
drag, startPoint x: 100, startPoint y: 234, endPoint x: 556, endPoint y: 278, distance: 458.1
click at [556, 277] on div "Back to Dashboard Change Sender ID Customers Technicians Select a contact Outbo…" at bounding box center [854, 440] width 1118 height 800
click at [249, 367] on span "COMPLETE" at bounding box center [238, 367] width 62 height 13
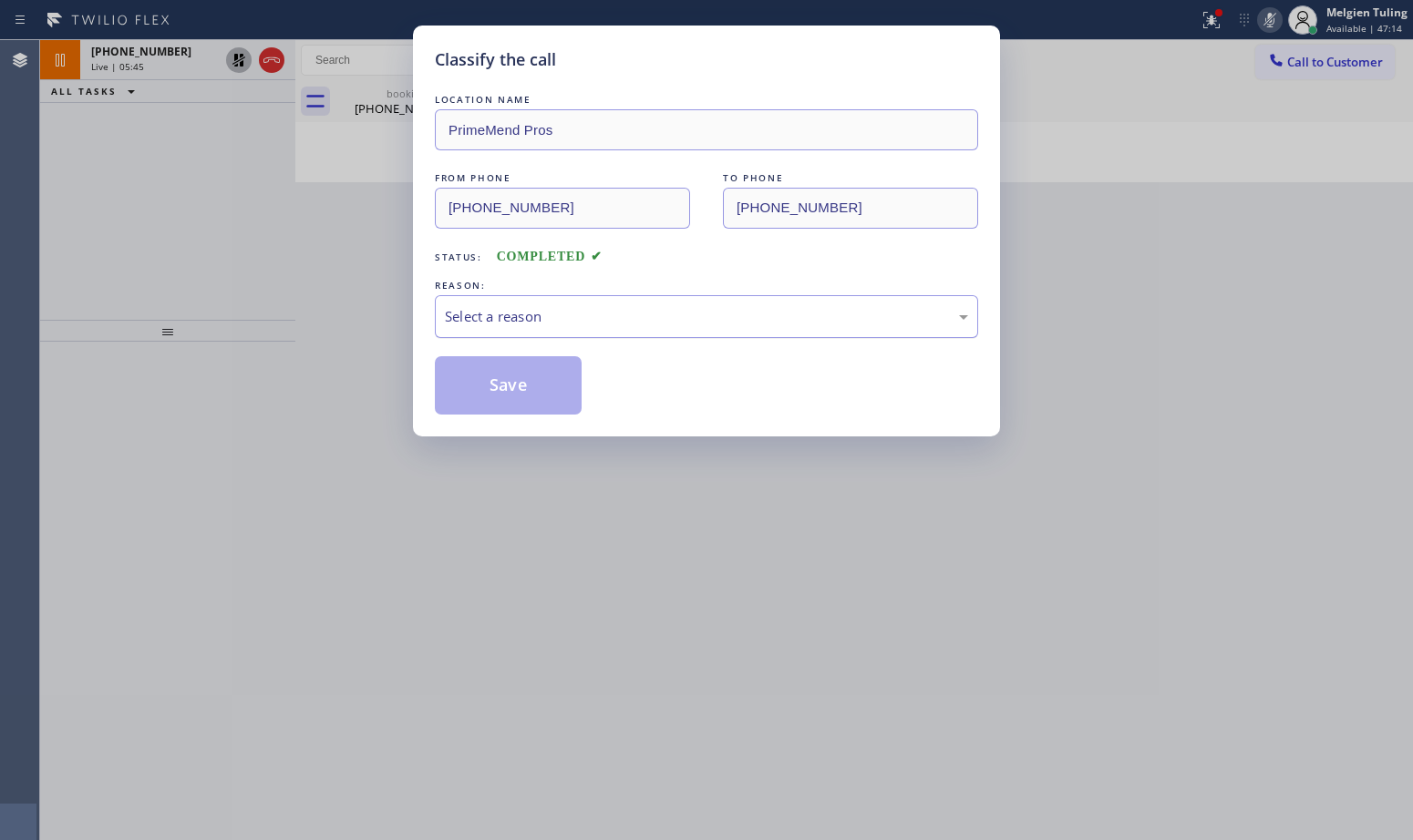
click at [474, 306] on div "Select a reason" at bounding box center [706, 316] width 523 height 21
click at [488, 394] on button "Save" at bounding box center [508, 385] width 147 height 58
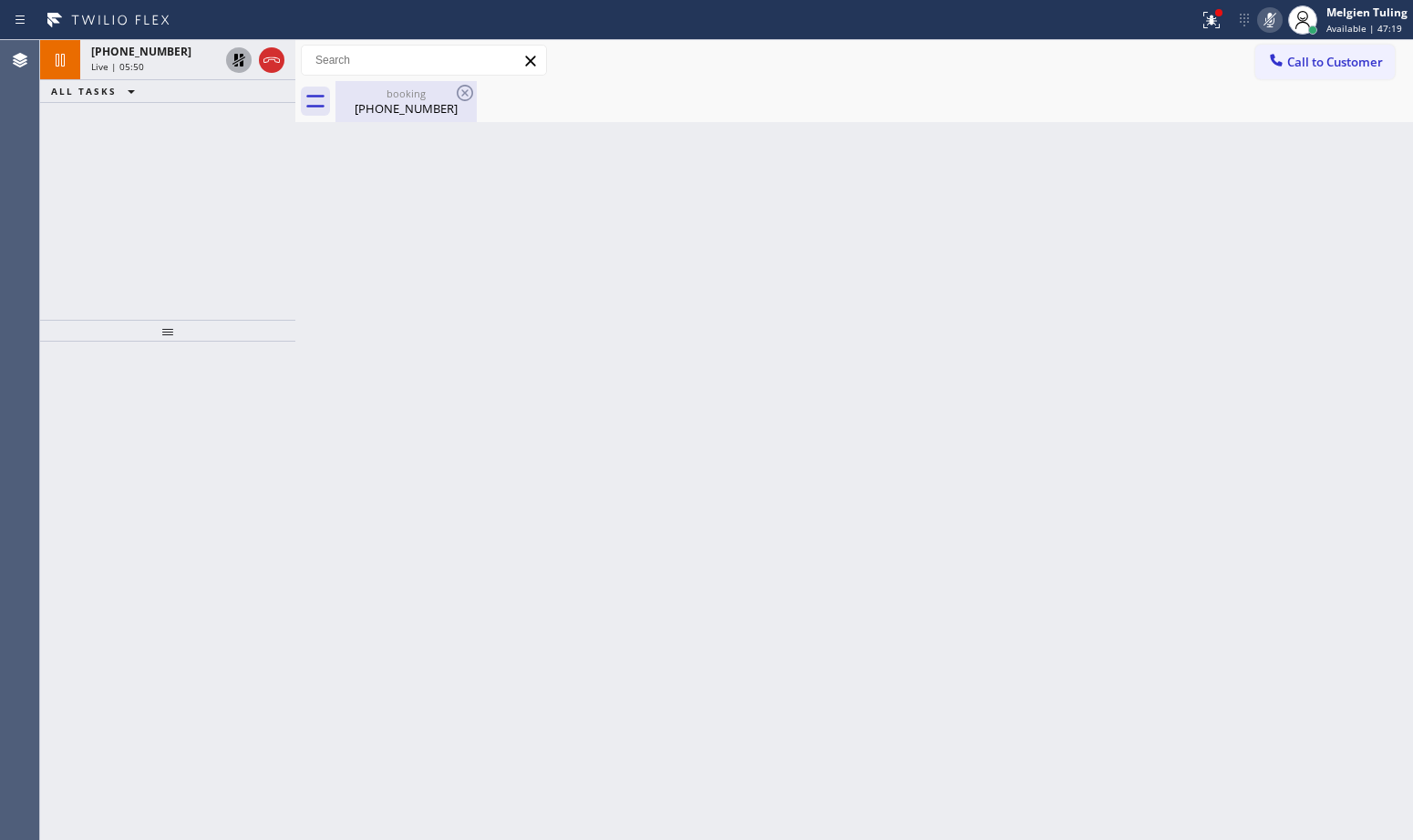
click at [406, 95] on div "booking" at bounding box center [405, 93] width 138 height 14
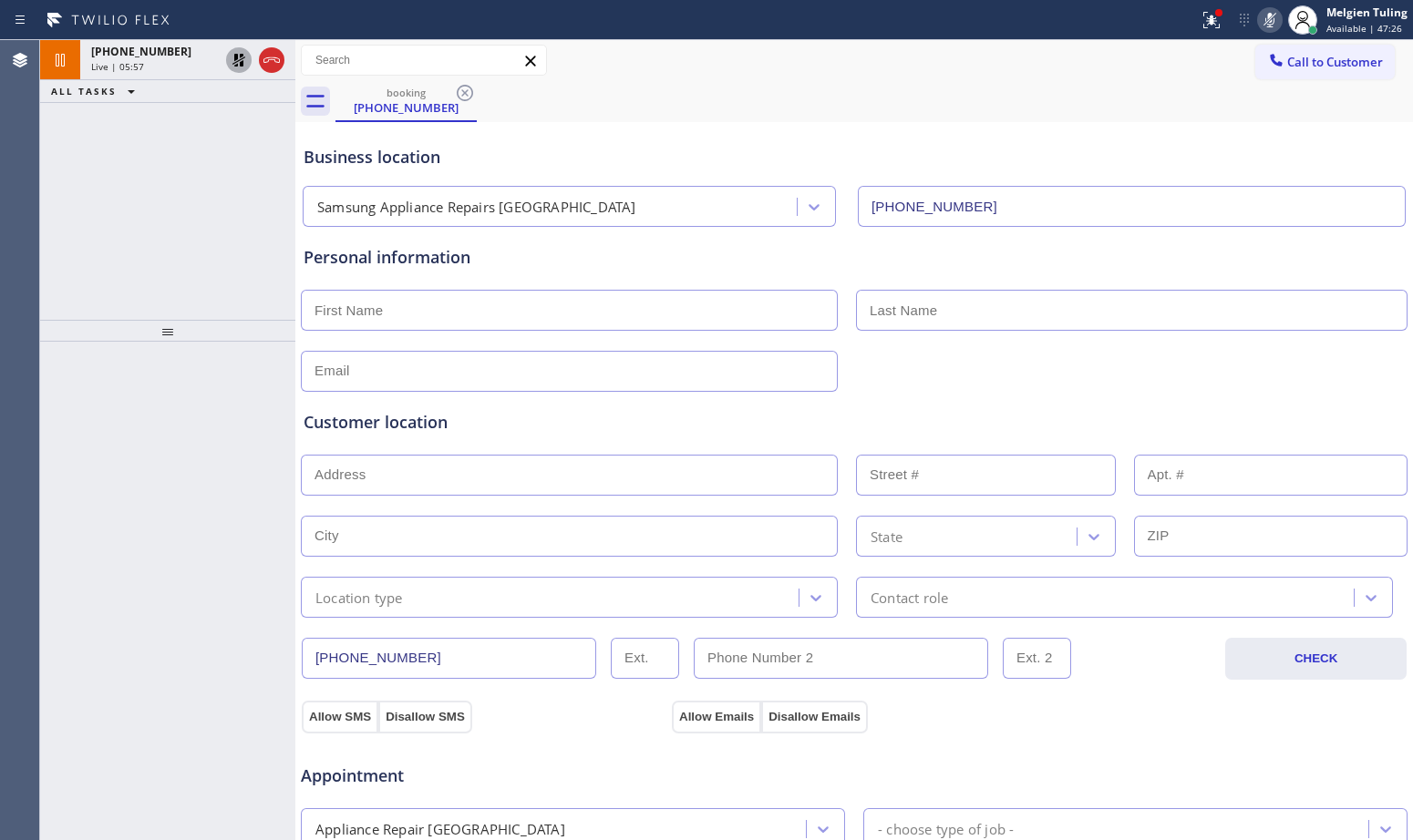
click at [540, 251] on div "Personal information" at bounding box center [853, 258] width 1101 height 25
click at [1272, 349] on div at bounding box center [854, 369] width 1111 height 45
click at [108, 267] on div "ALL TASKS ALL TASKS ACTIVE TASKS TASKS IN WRAP UP [PHONE_NUMBER] Wrap up | 00:29" at bounding box center [167, 179] width 256 height 279
click at [179, 85] on div "Wrap up | 00:32" at bounding box center [187, 89] width 193 height 13
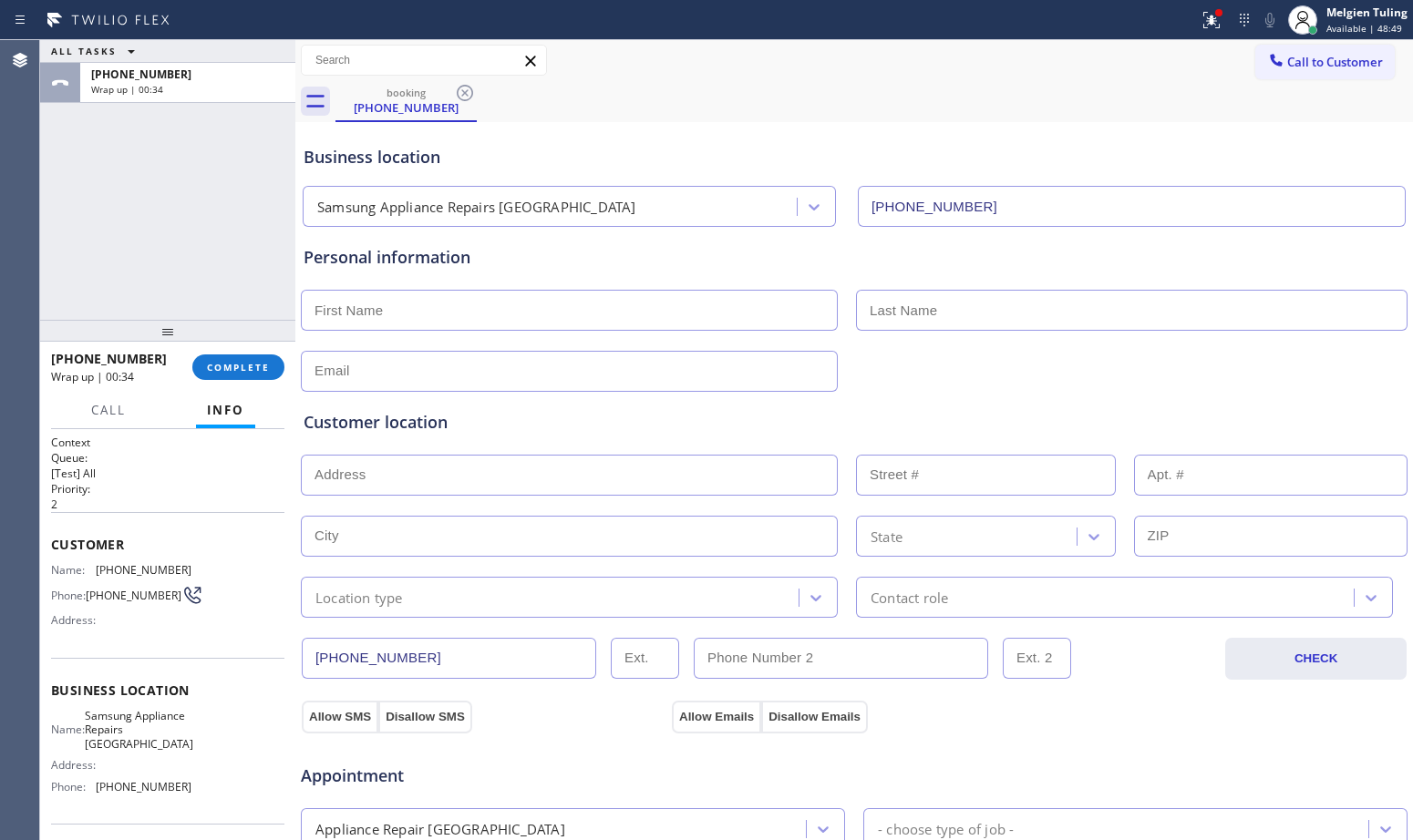
click at [550, 319] on input "text" at bounding box center [570, 310] width 537 height 41
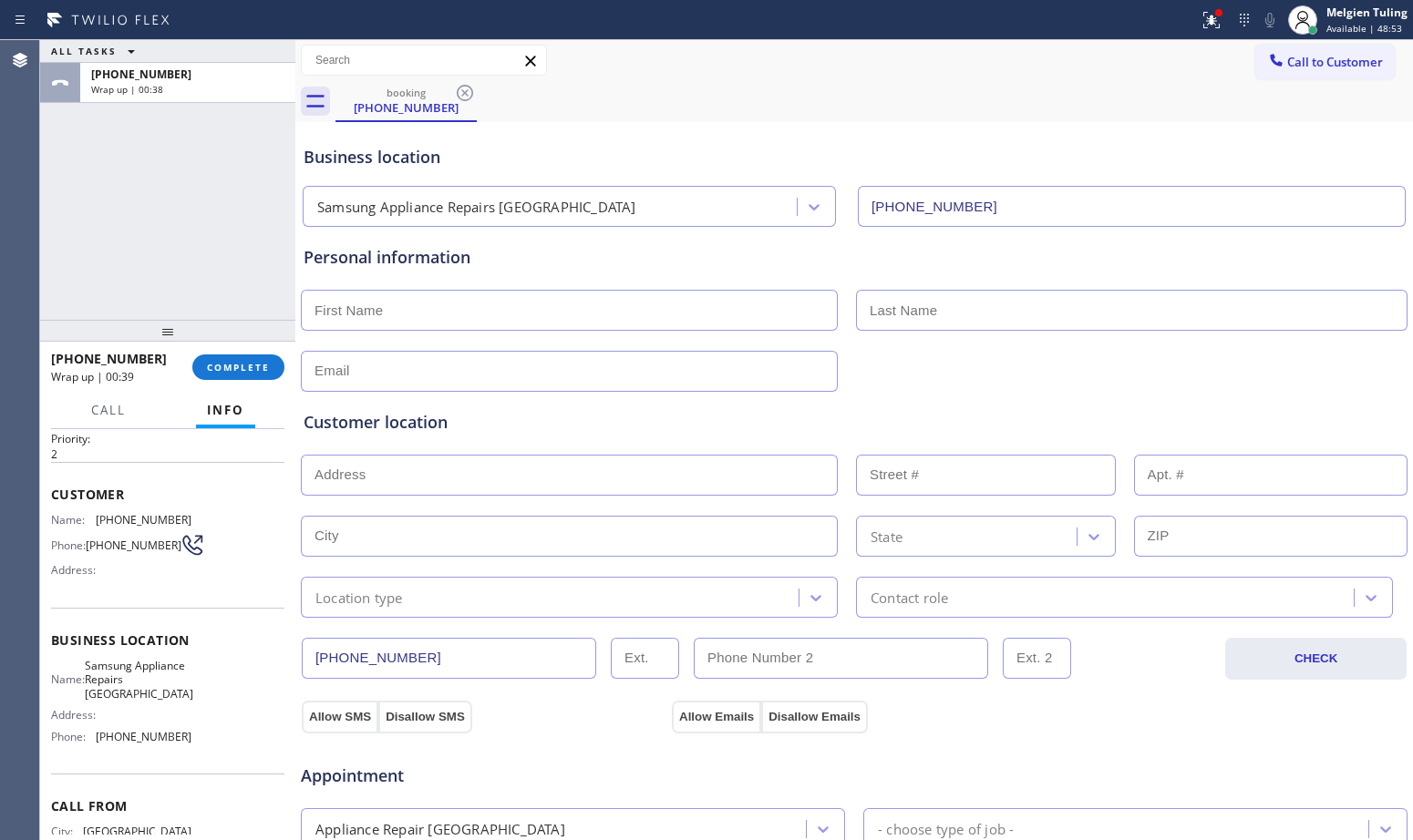
scroll to position [91, 0]
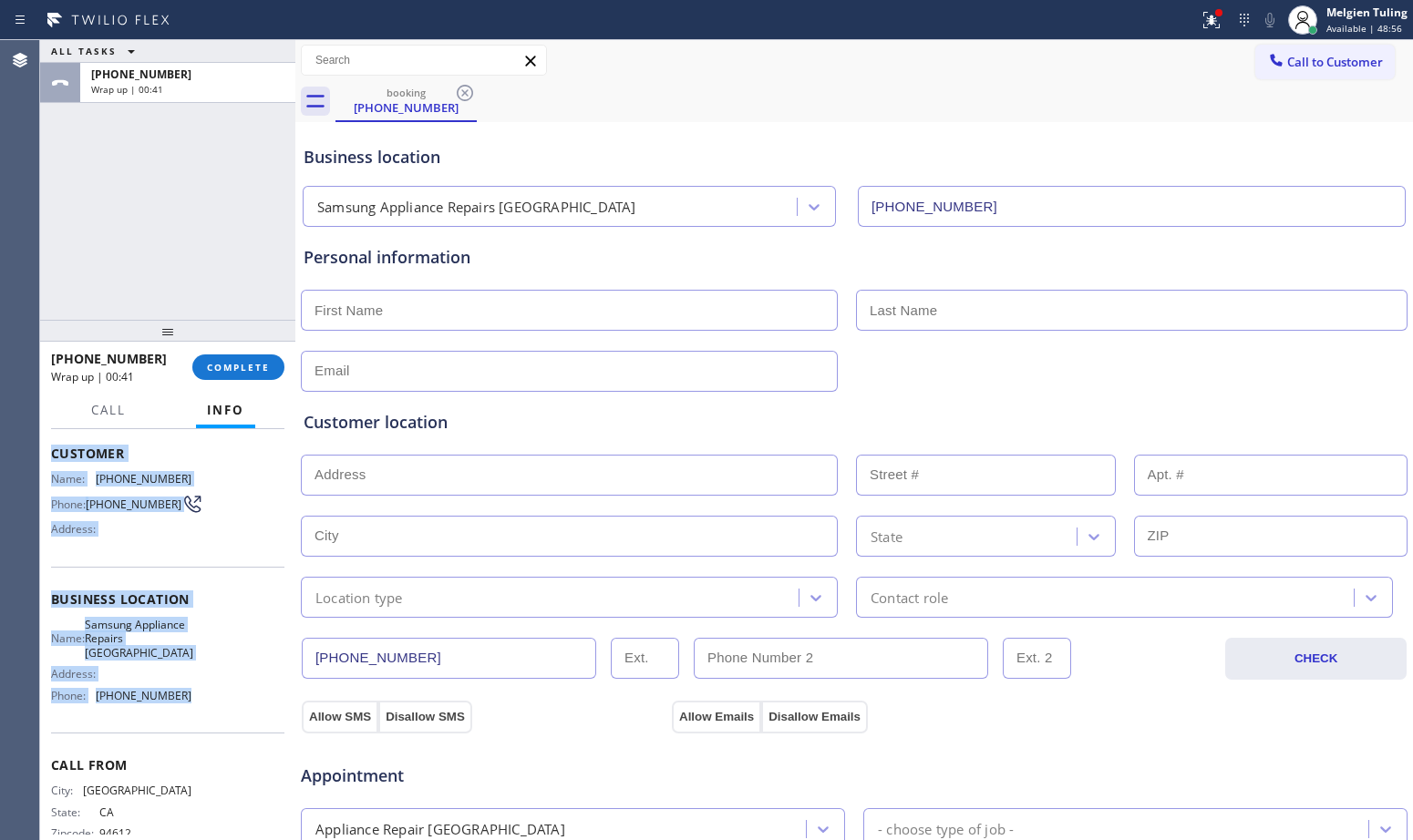
drag, startPoint x: 53, startPoint y: 458, endPoint x: 193, endPoint y: 714, distance: 291.8
click at [193, 714] on div "Context Queue: [Test] All Priority: 2 Customer Name: [PHONE_NUMBER] Phone: [PHO…" at bounding box center [168, 607] width 234 height 528
copy div "Customer Name: [PHONE_NUMBER] Phone: [PHONE_NUMBER] Address: Business location …"
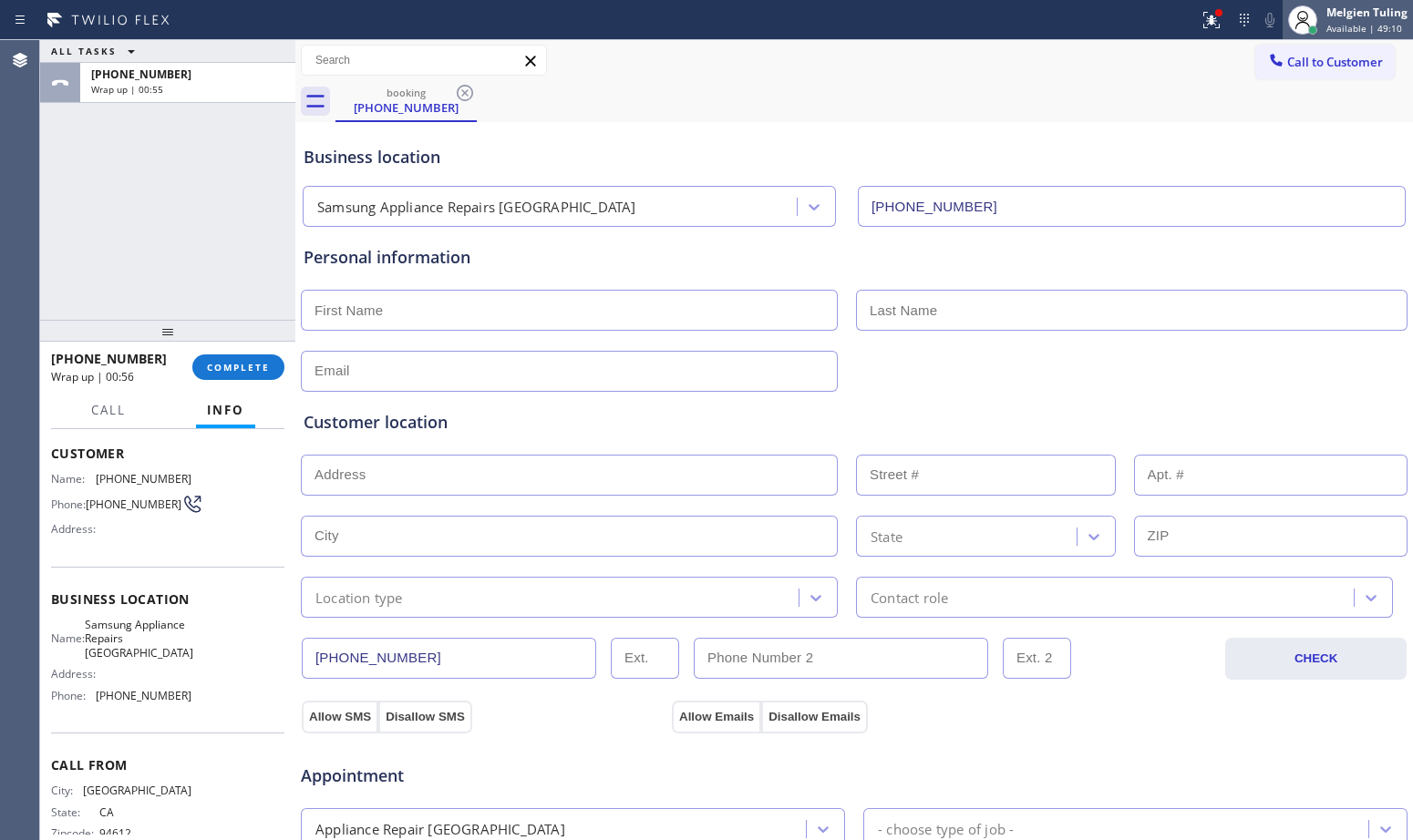
click at [1328, 15] on div "Melgien Tuling" at bounding box center [1367, 13] width 81 height 16
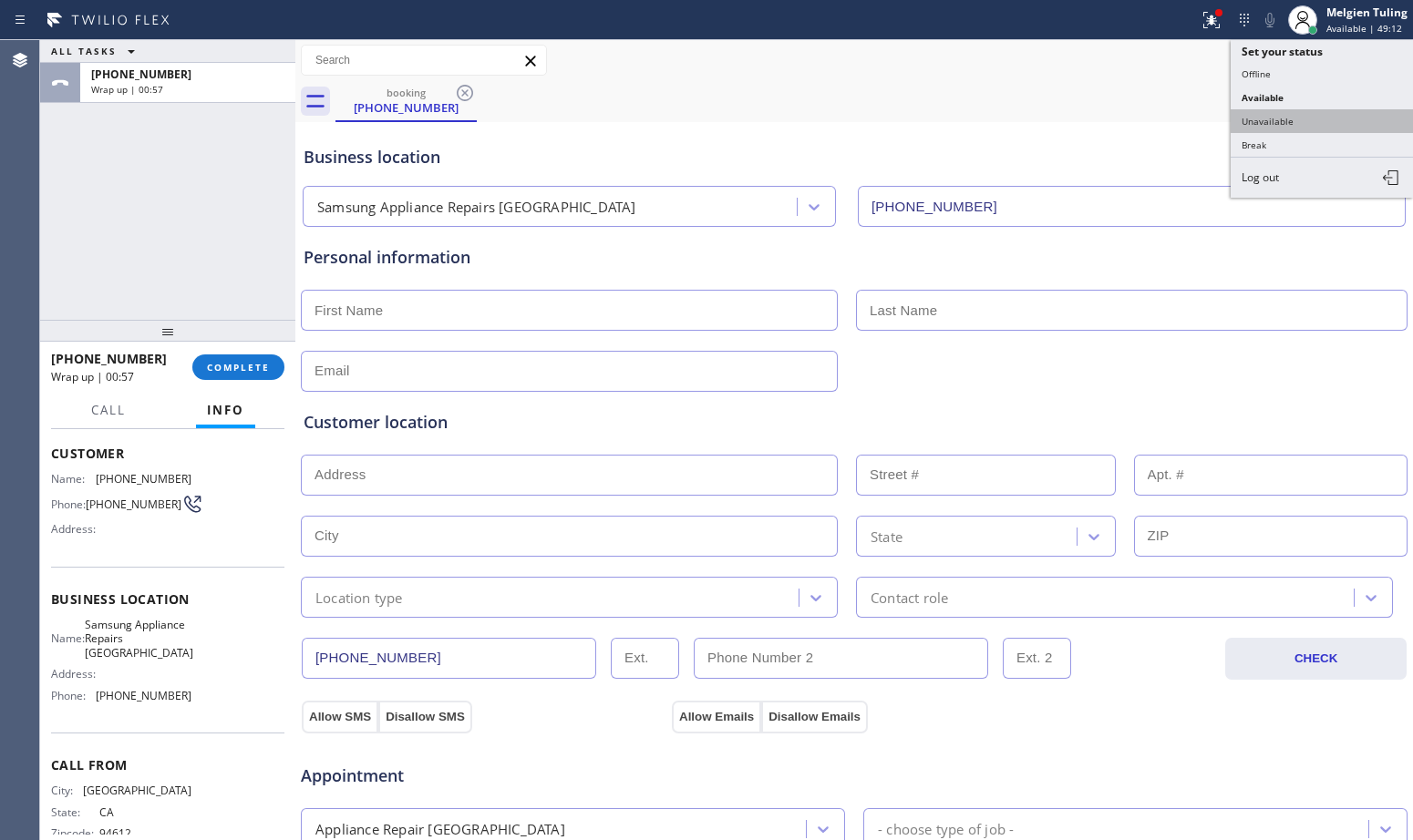
click at [1270, 119] on button "Unavailable" at bounding box center [1322, 121] width 182 height 24
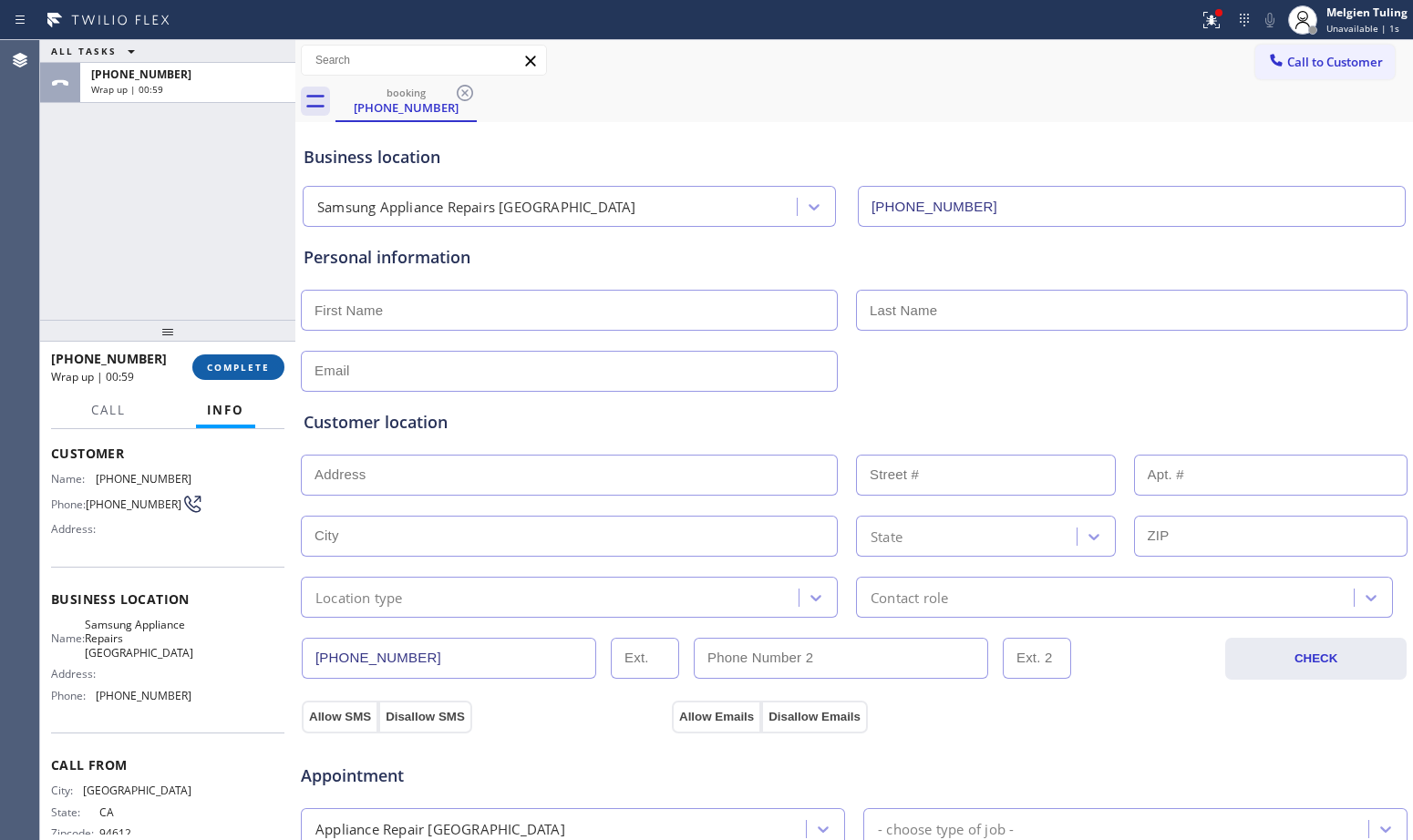
click at [216, 367] on span "COMPLETE" at bounding box center [238, 367] width 62 height 13
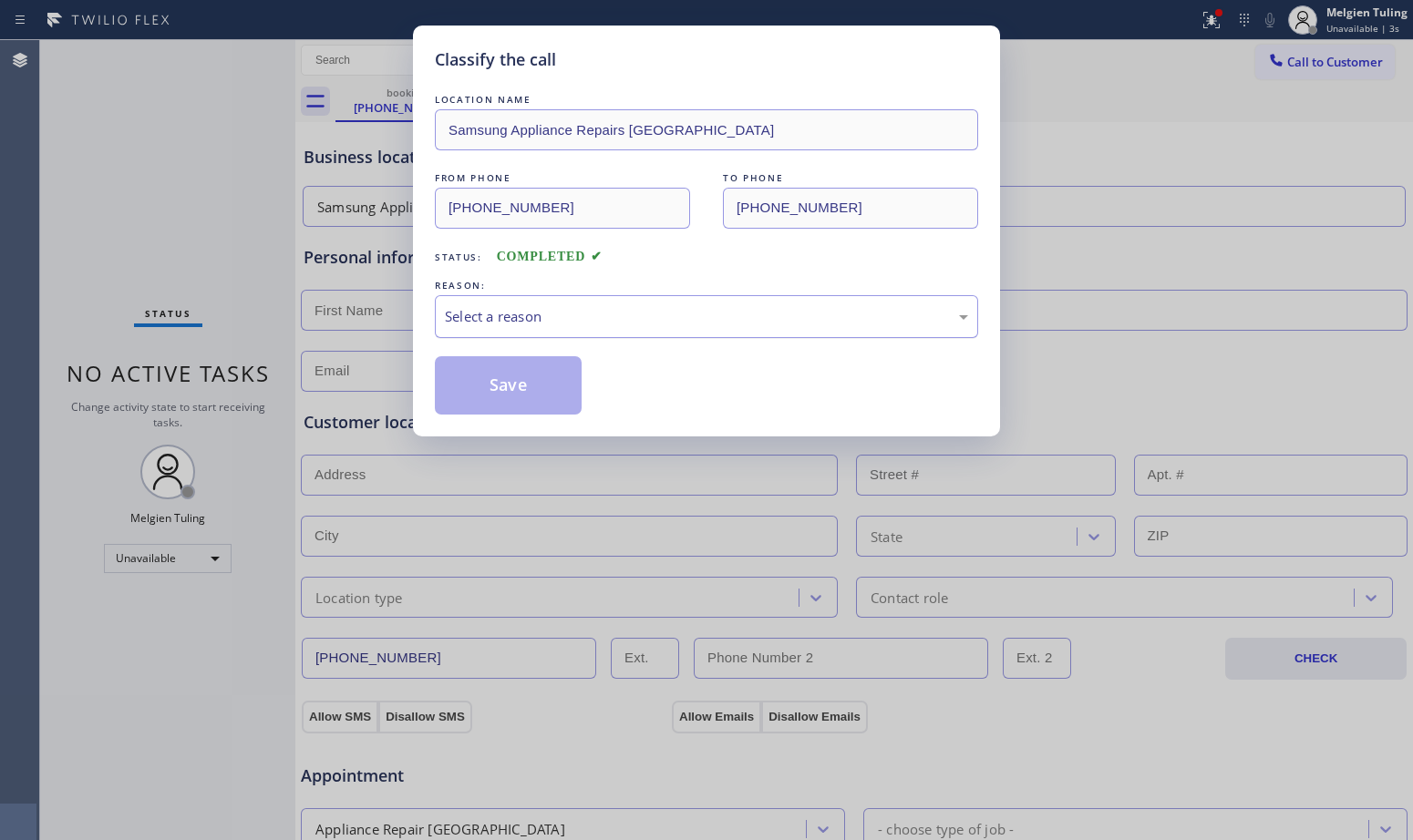
click at [546, 314] on div "Select a reason" at bounding box center [706, 316] width 523 height 21
click at [495, 388] on button "Save" at bounding box center [508, 385] width 147 height 58
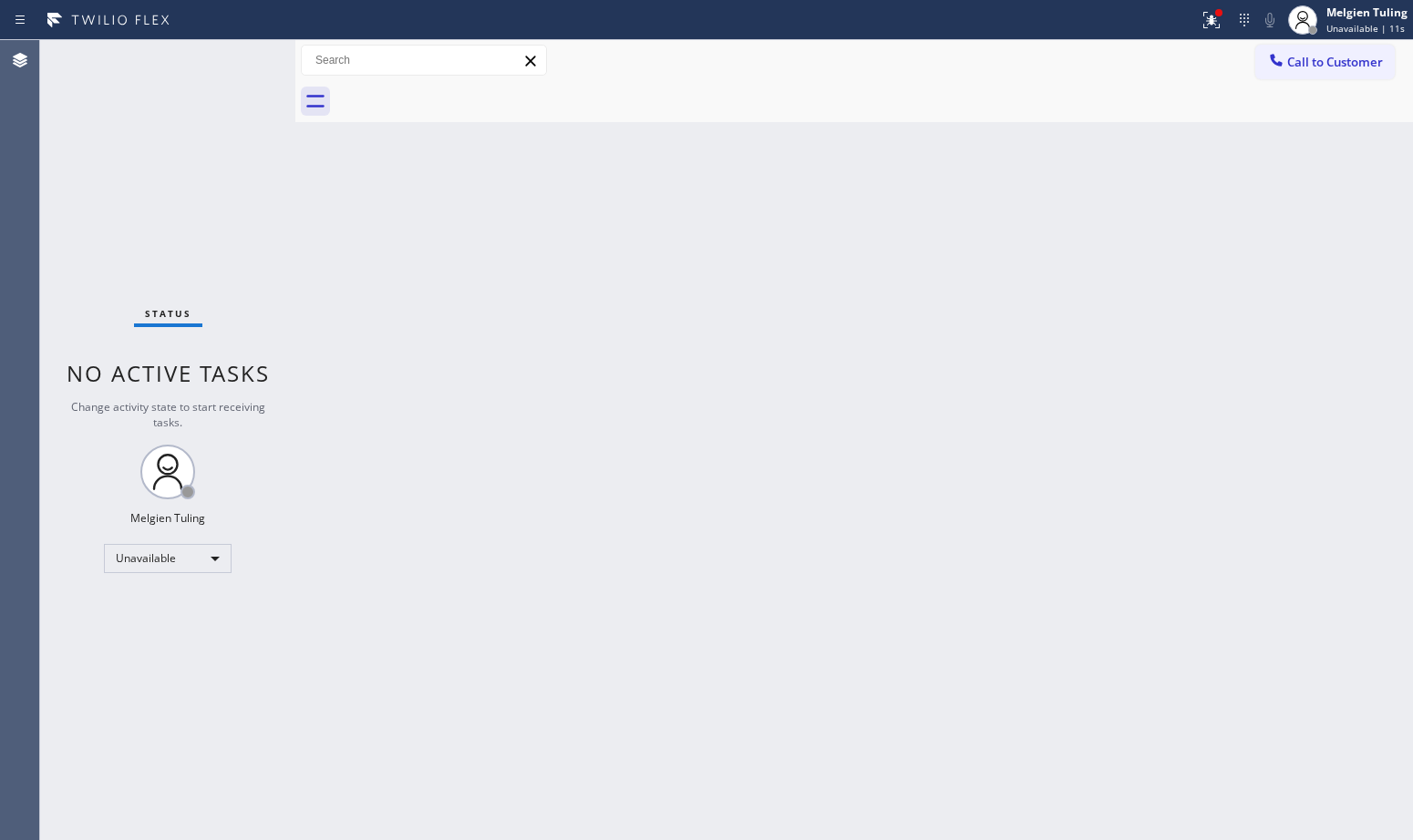
click at [343, 283] on div "Back to Dashboard Change Sender ID Customers Technicians Select a contact Outbo…" at bounding box center [854, 440] width 1118 height 800
click at [83, 292] on div "Status No active tasks Change activity state to start receiving tasks. Melgien …" at bounding box center [167, 440] width 256 height 800
click at [214, 560] on div "Unavailable" at bounding box center [167, 558] width 128 height 29
click at [143, 653] on li "Break" at bounding box center [166, 653] width 124 height 22
click at [972, 544] on div "Back to Dashboard Change Sender ID Customers Technicians Select a contact Outbo…" at bounding box center [854, 440] width 1118 height 800
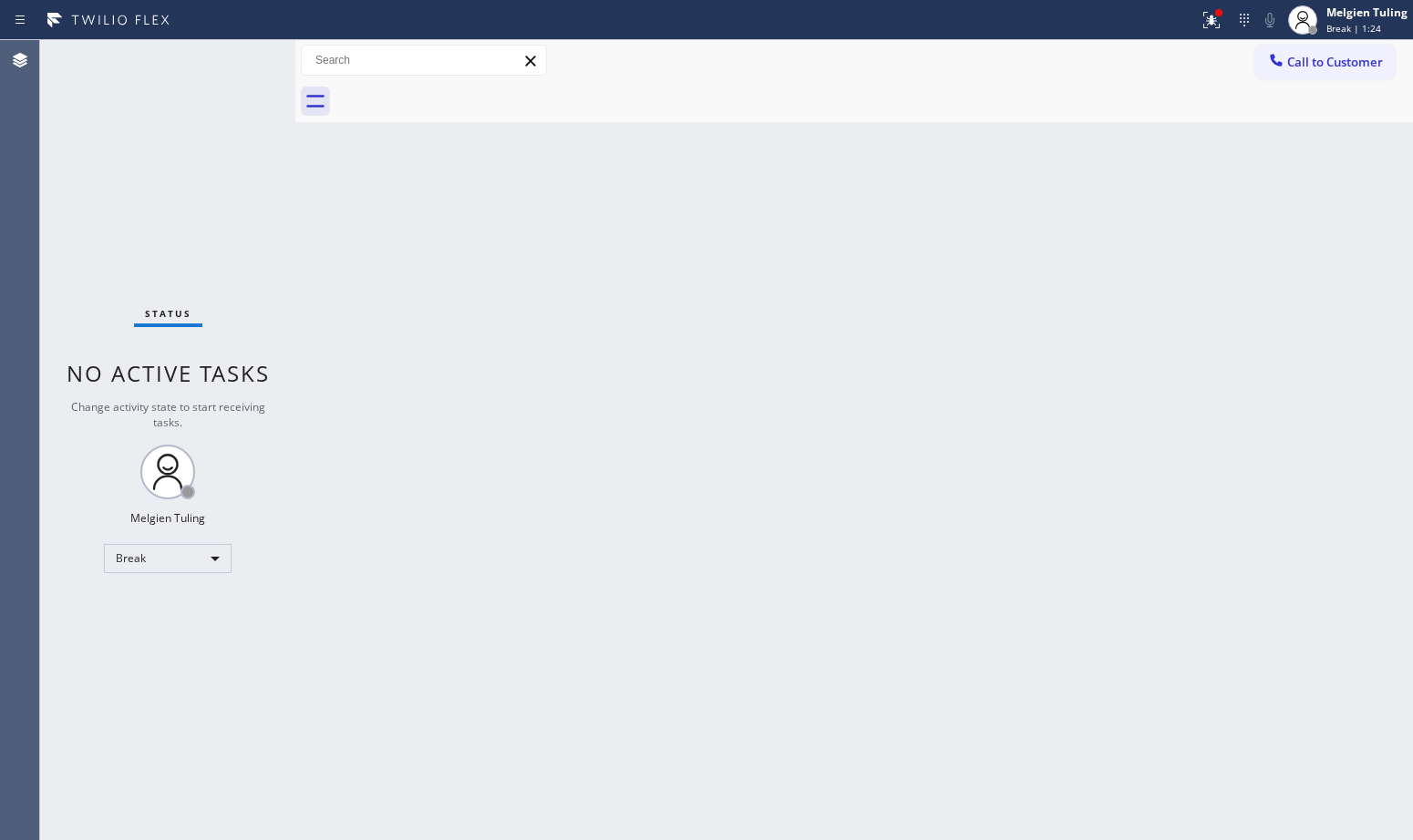
click at [875, 250] on div "Back to Dashboard Change Sender ID Customers Technicians Select a contact Outbo…" at bounding box center [854, 440] width 1118 height 800
click at [215, 558] on div "Break" at bounding box center [167, 558] width 128 height 29
click at [143, 632] on li "Unavailable" at bounding box center [166, 630] width 124 height 22
drag, startPoint x: 88, startPoint y: 444, endPoint x: 1330, endPoint y: 63, distance: 1299.1
click at [1328, 63] on span "Call to Customer" at bounding box center [1335, 61] width 96 height 17
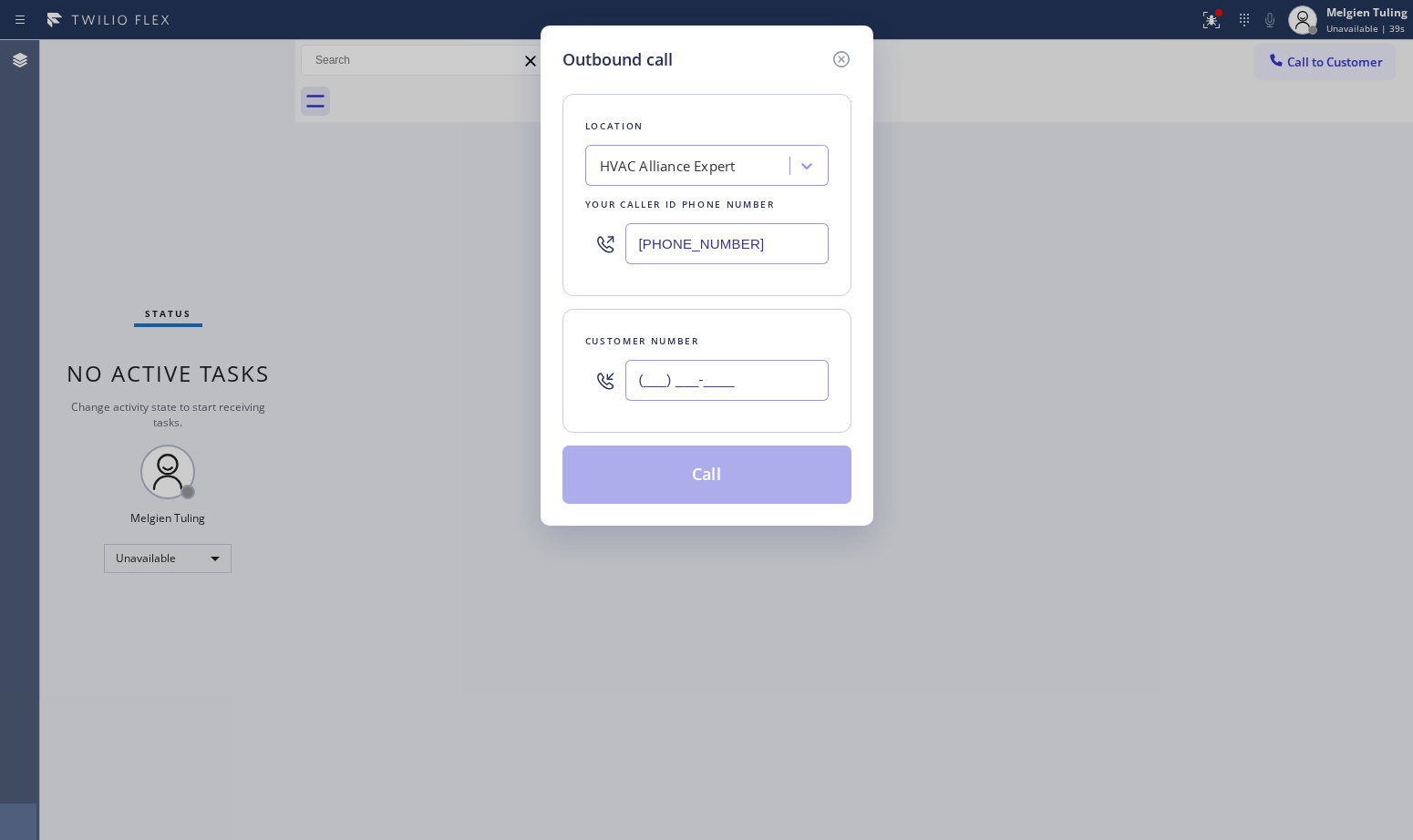
click at [641, 381] on input "(___) ___-____" at bounding box center [726, 379] width 203 height 41
paste input "510) 735-6650"
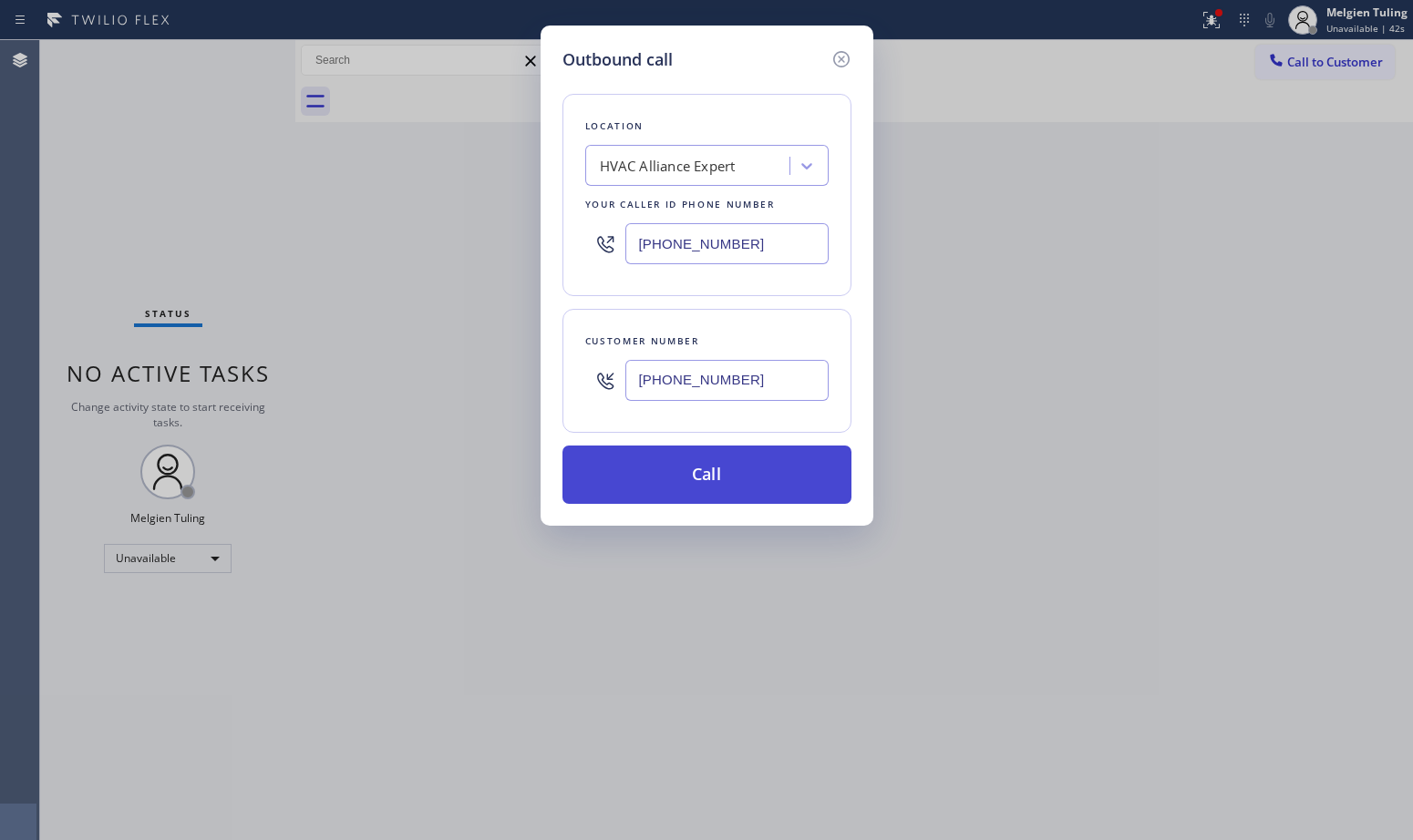
type input "[PHONE_NUMBER]"
click at [697, 470] on button "Call" at bounding box center [707, 474] width 289 height 58
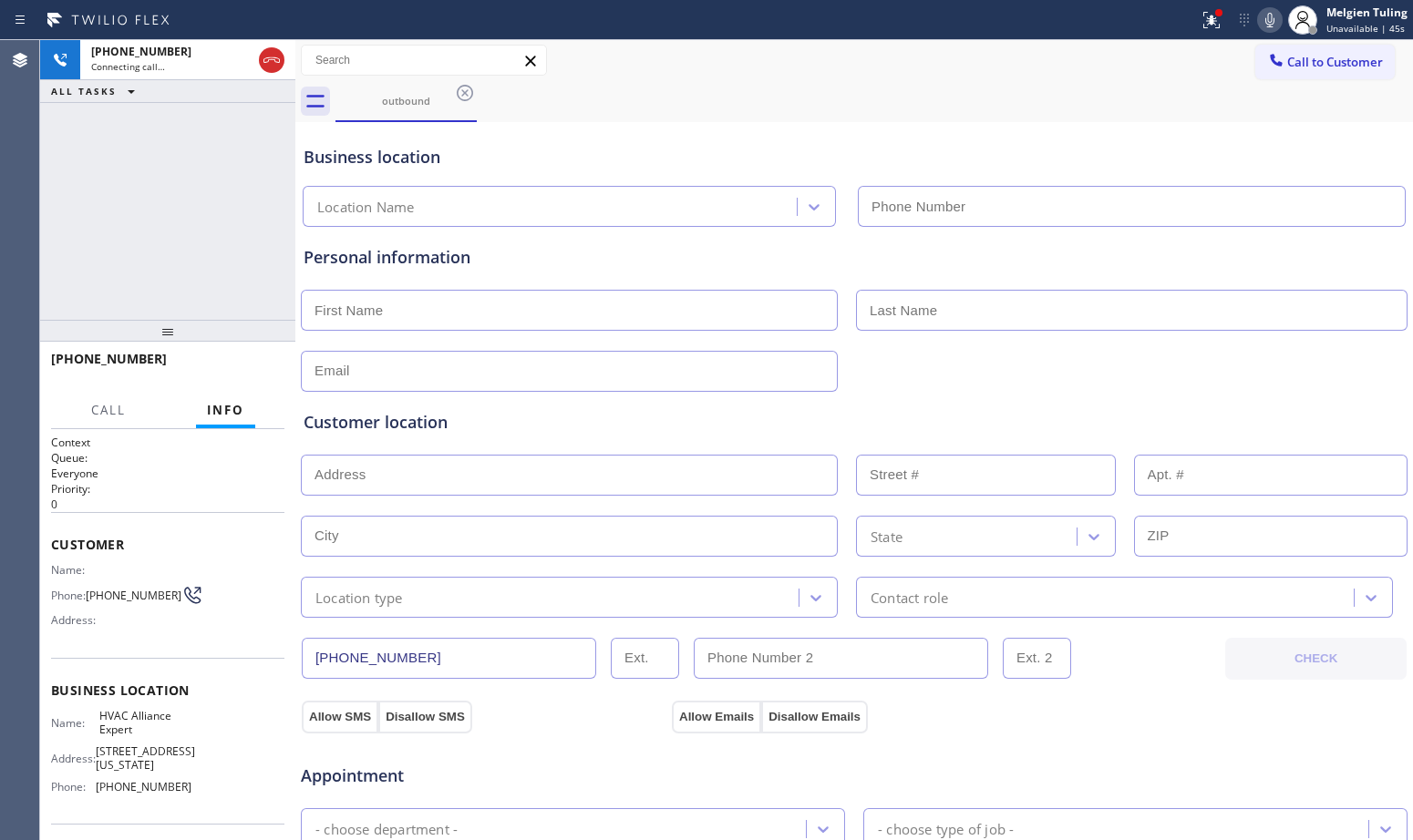
type input "[PHONE_NUMBER]"
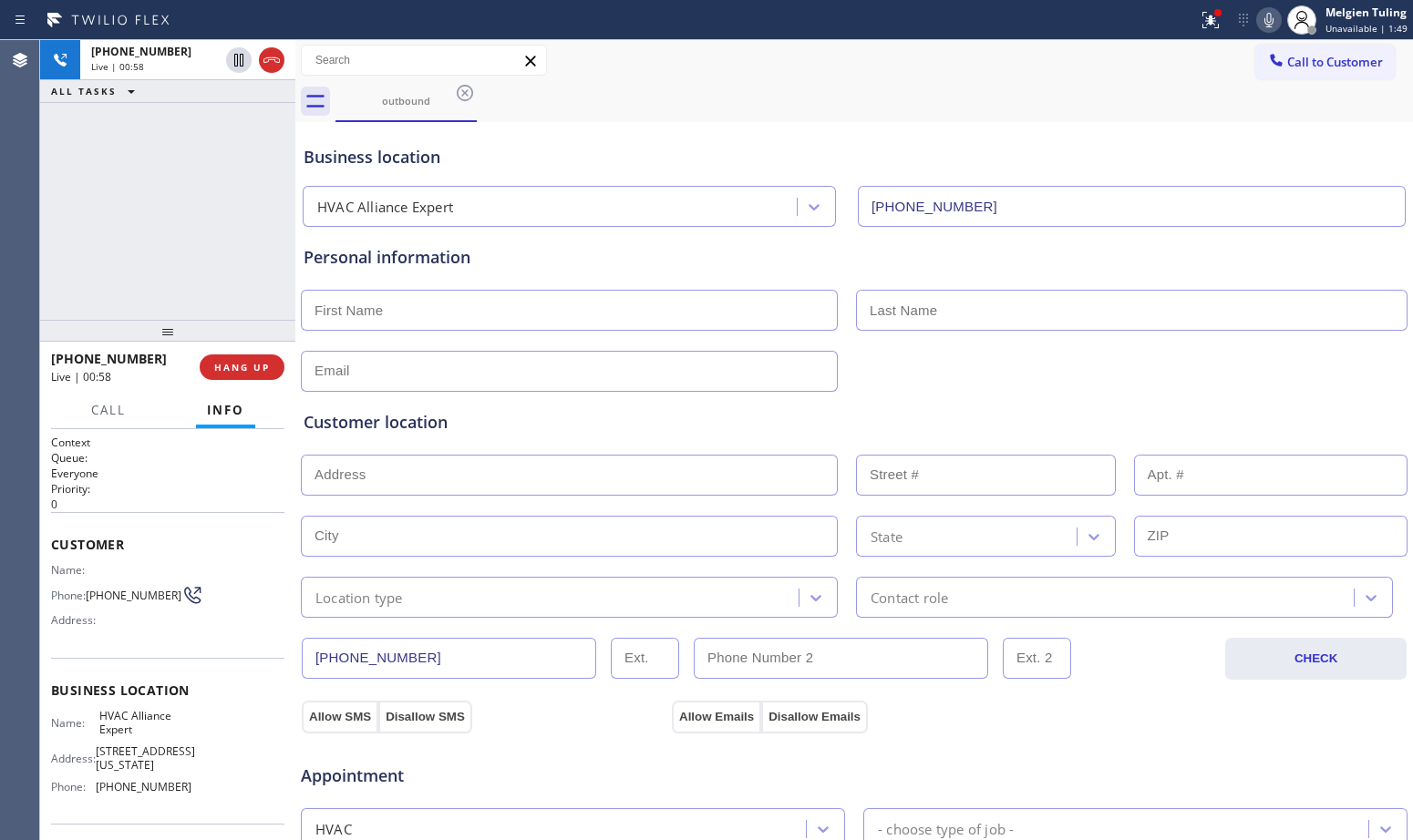
click at [1004, 381] on div at bounding box center [854, 369] width 1111 height 45
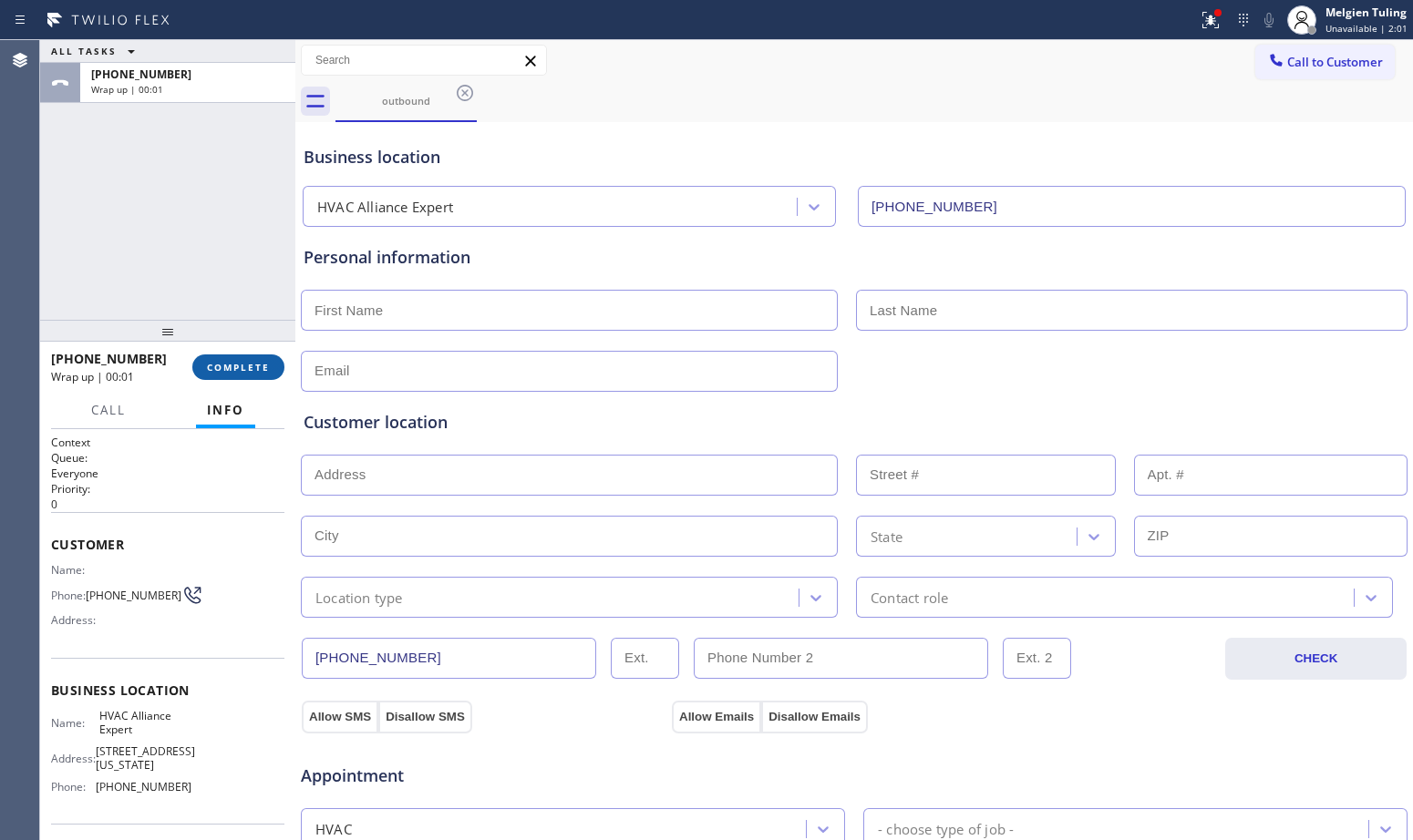
click at [222, 370] on span "COMPLETE" at bounding box center [238, 367] width 62 height 13
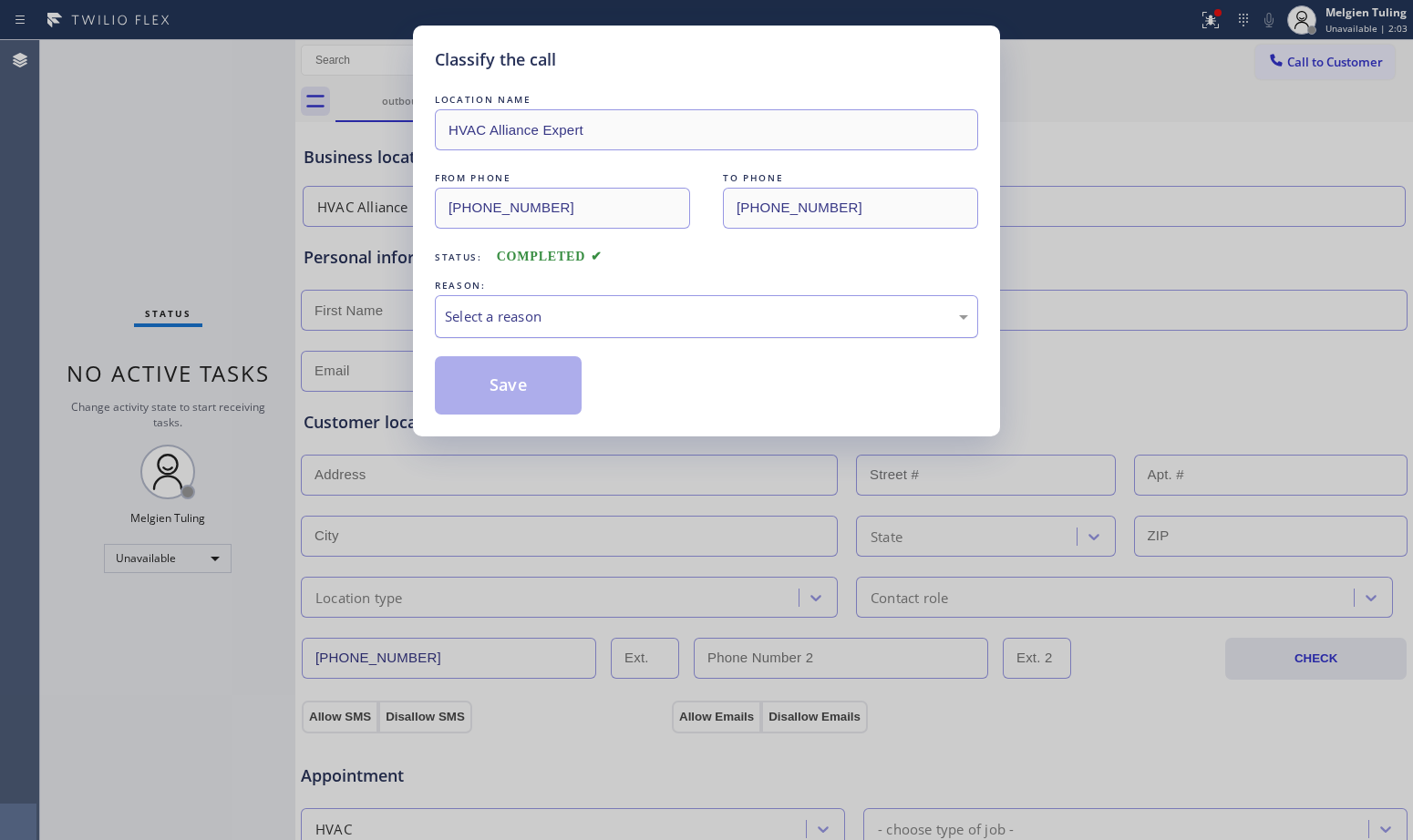
click at [533, 322] on div "Select a reason" at bounding box center [706, 316] width 523 height 21
click at [492, 382] on button "Save" at bounding box center [508, 385] width 147 height 58
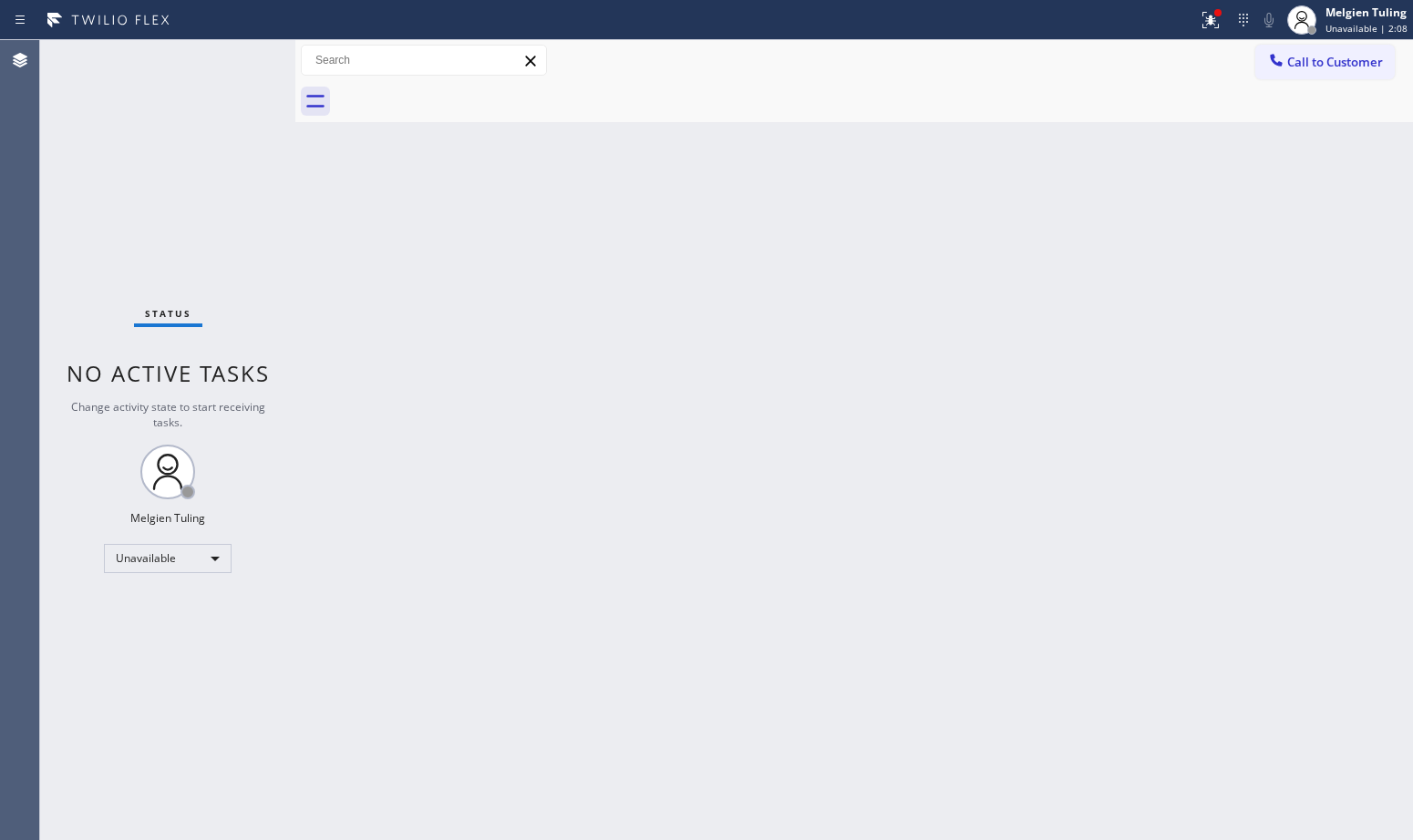
click at [476, 307] on div "Back to Dashboard Change Sender ID Customers Technicians Select a contact Outbo…" at bounding box center [854, 440] width 1118 height 800
click at [54, 624] on div "Status No active tasks Change activity state to start receiving tasks. Melgien …" at bounding box center [167, 440] width 256 height 800
click at [209, 557] on div "Unavailable" at bounding box center [167, 558] width 128 height 29
click at [132, 653] on li "Break" at bounding box center [166, 653] width 124 height 22
click at [677, 552] on div "Back to Dashboard Change Sender ID Customers Technicians Select a contact Outbo…" at bounding box center [854, 440] width 1118 height 800
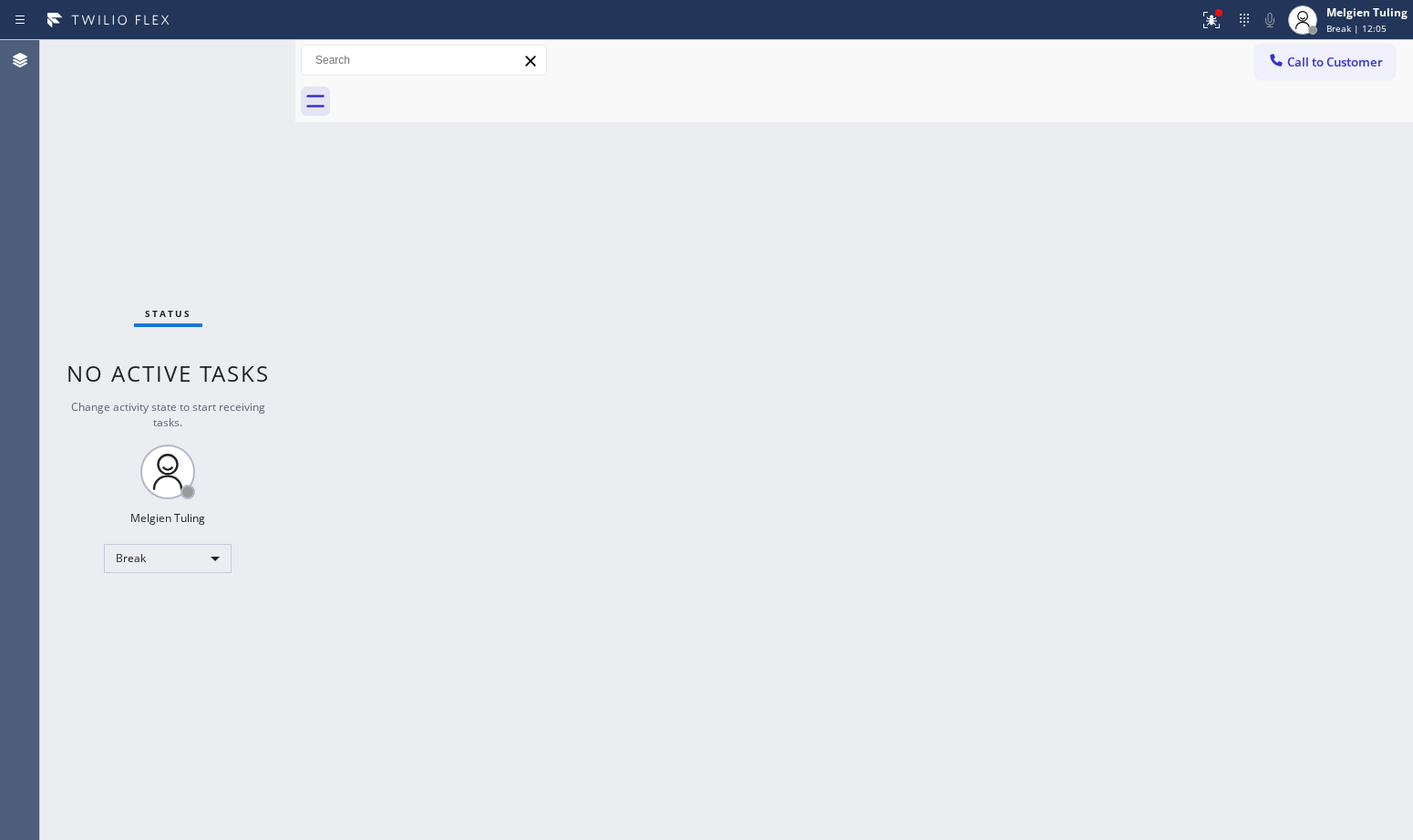
click at [779, 354] on div "Back to Dashboard Change Sender ID Customers Technicians Select a contact Outbo…" at bounding box center [854, 440] width 1118 height 800
click at [578, 579] on div "Back to Dashboard Change Sender ID Customers Technicians Select a contact Outbo…" at bounding box center [854, 440] width 1118 height 800
click at [1055, 462] on div "Back to Dashboard Change Sender ID Customers Technicians Select a contact Outbo…" at bounding box center [854, 440] width 1118 height 800
drag, startPoint x: 111, startPoint y: 516, endPoint x: 159, endPoint y: 540, distance: 53.7
click at [111, 516] on div "Status No active tasks Change activity state to start receiving tasks. Melgien …" at bounding box center [167, 440] width 256 height 800
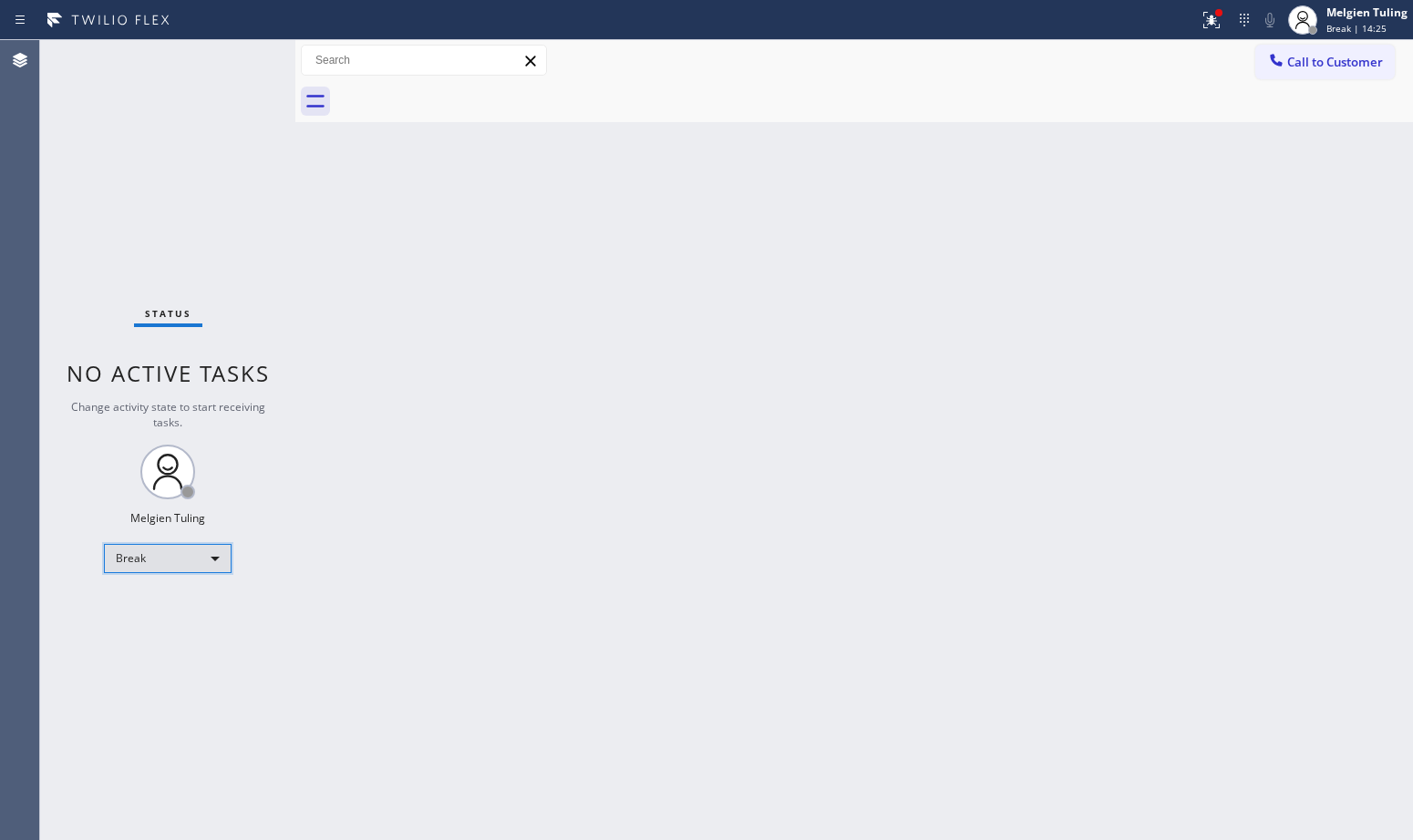
click at [204, 558] on div "Break" at bounding box center [167, 558] width 128 height 29
click at [175, 606] on li "Available" at bounding box center [166, 607] width 124 height 22
click at [759, 504] on div "Back to Dashboard Change Sender ID Customers Technicians Select a contact Outbo…" at bounding box center [854, 440] width 1118 height 800
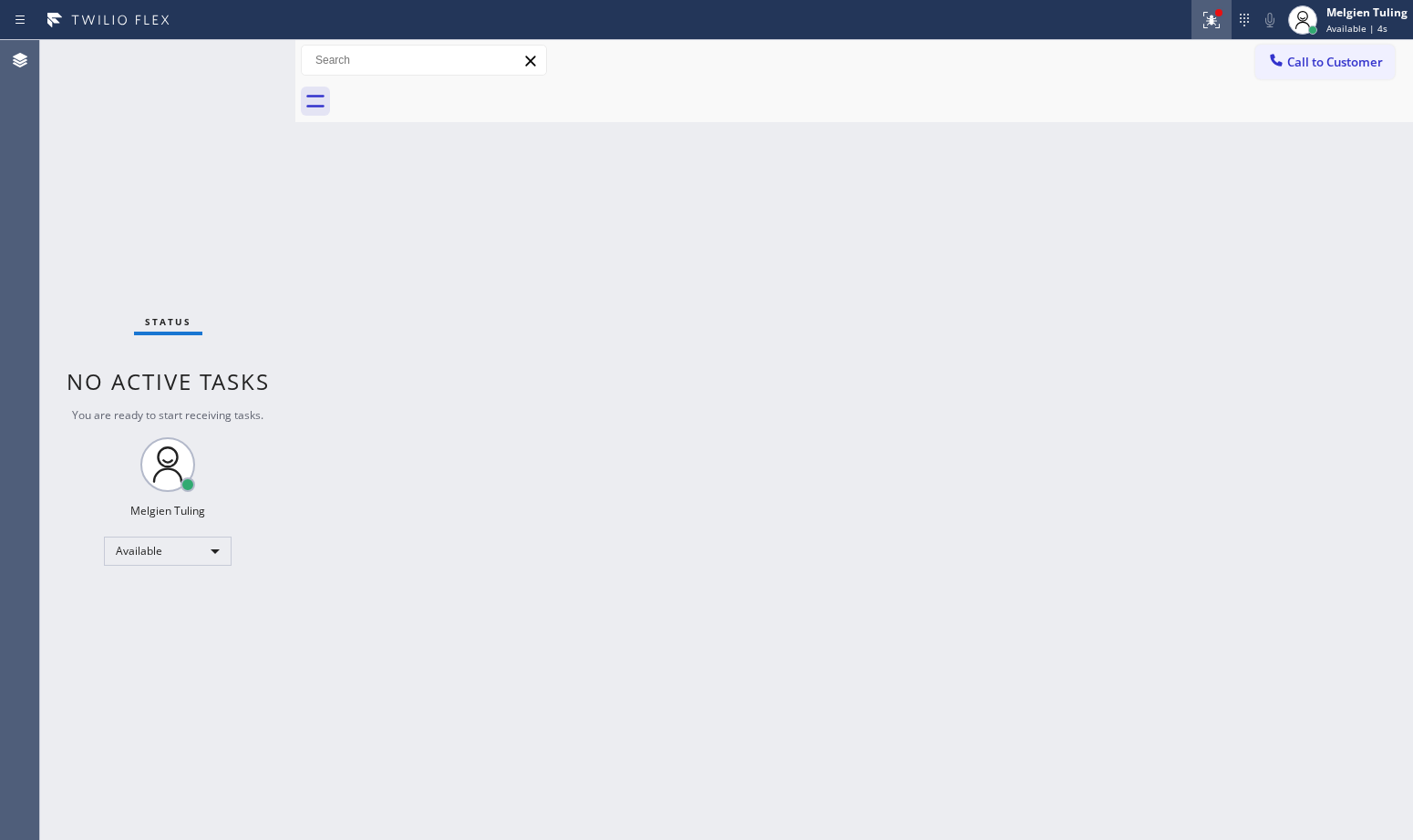
click at [1215, 23] on icon at bounding box center [1212, 20] width 17 height 17
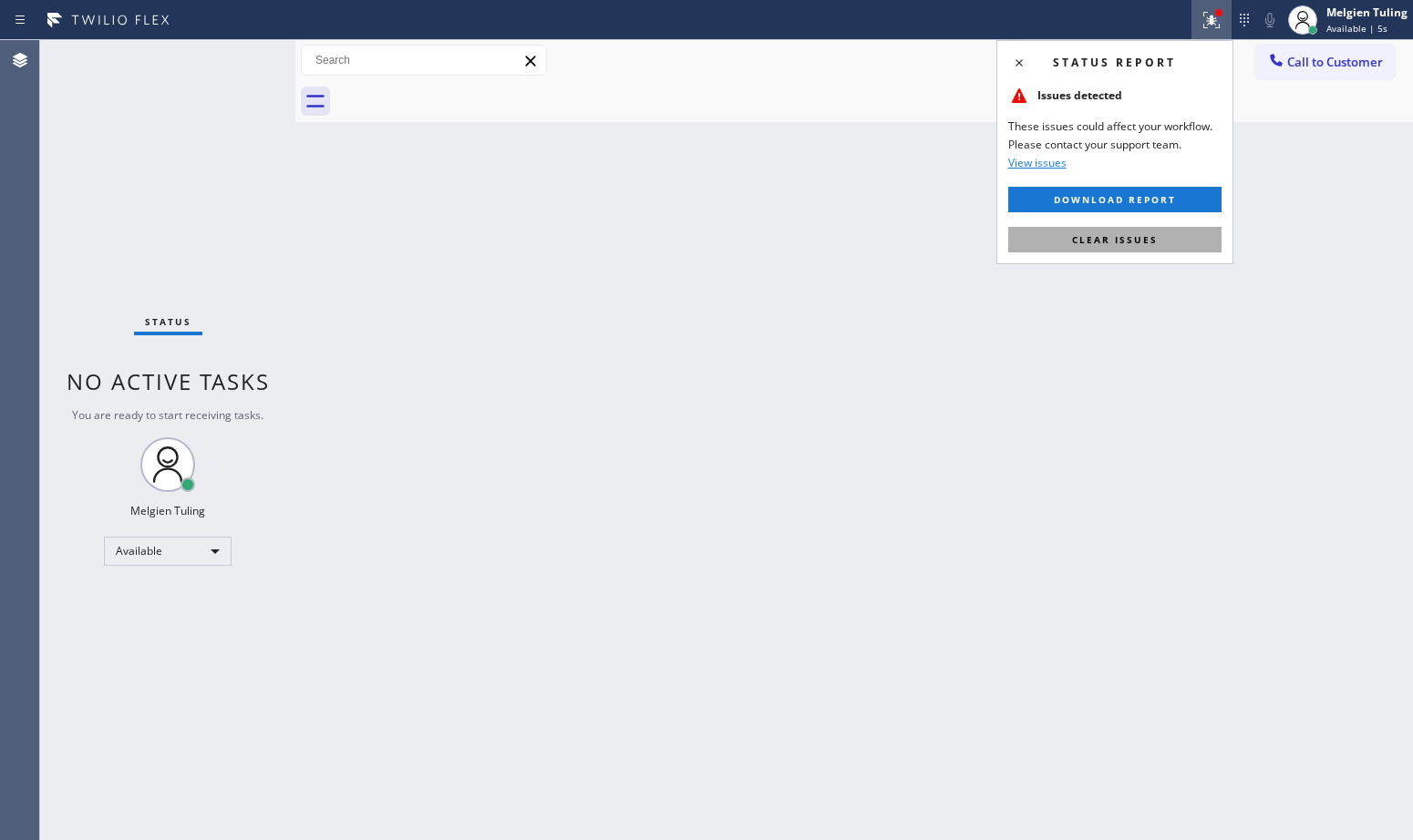
click at [1107, 238] on span "Clear issues" at bounding box center [1115, 240] width 85 height 13
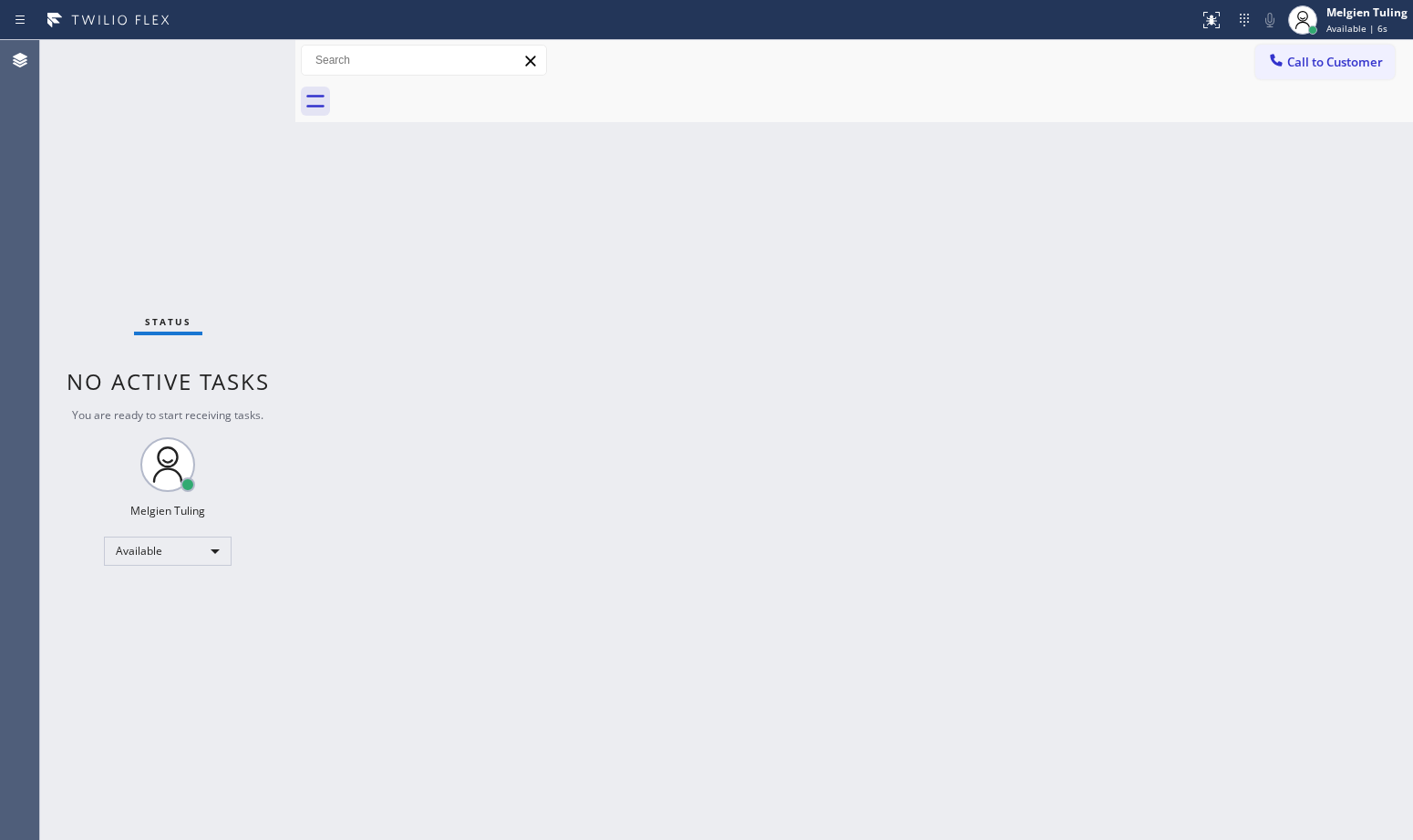
click at [1114, 231] on div "Back to Dashboard Change Sender ID Customers Technicians Select a contact Outbo…" at bounding box center [854, 440] width 1118 height 800
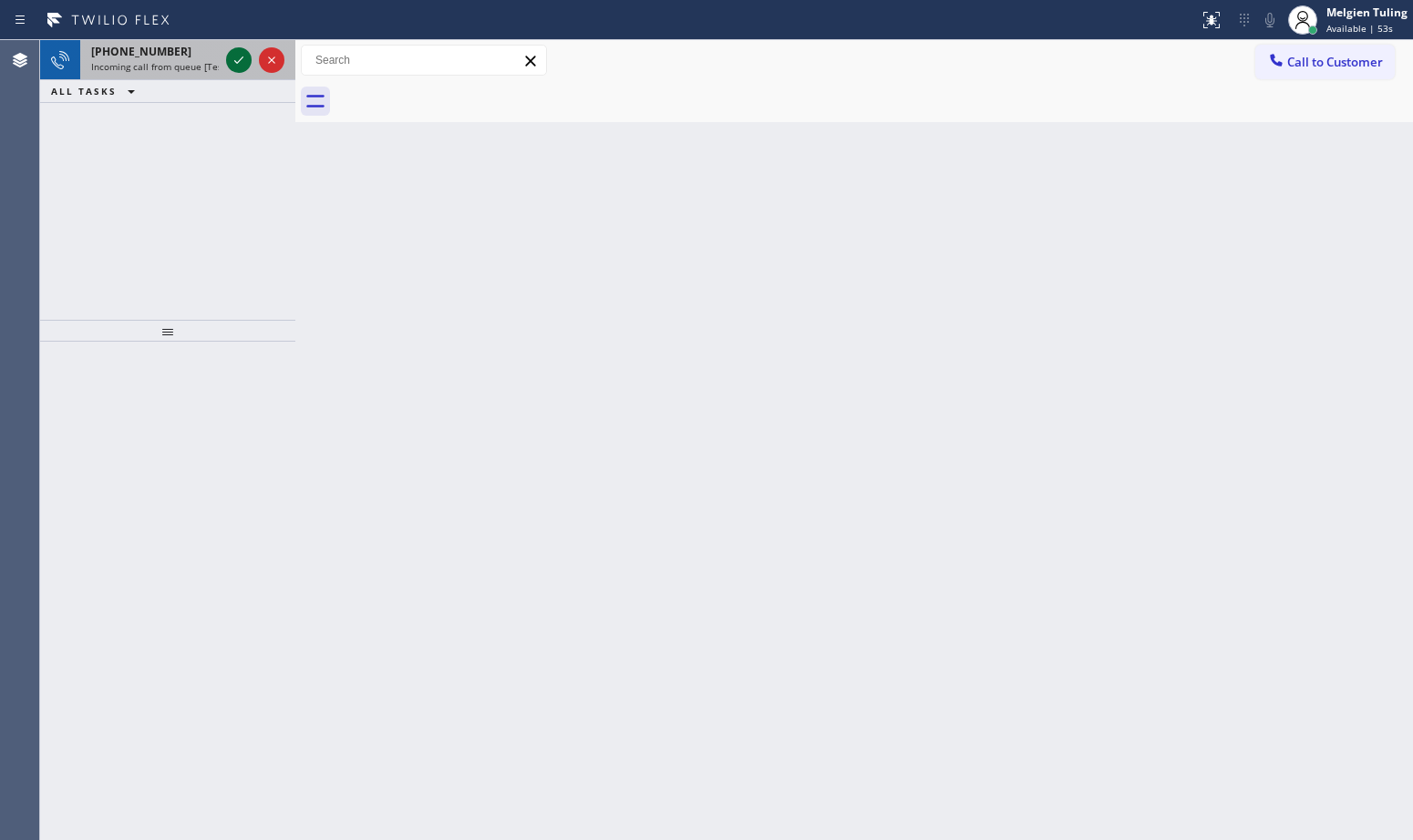
click at [229, 62] on icon at bounding box center [239, 60] width 22 height 22
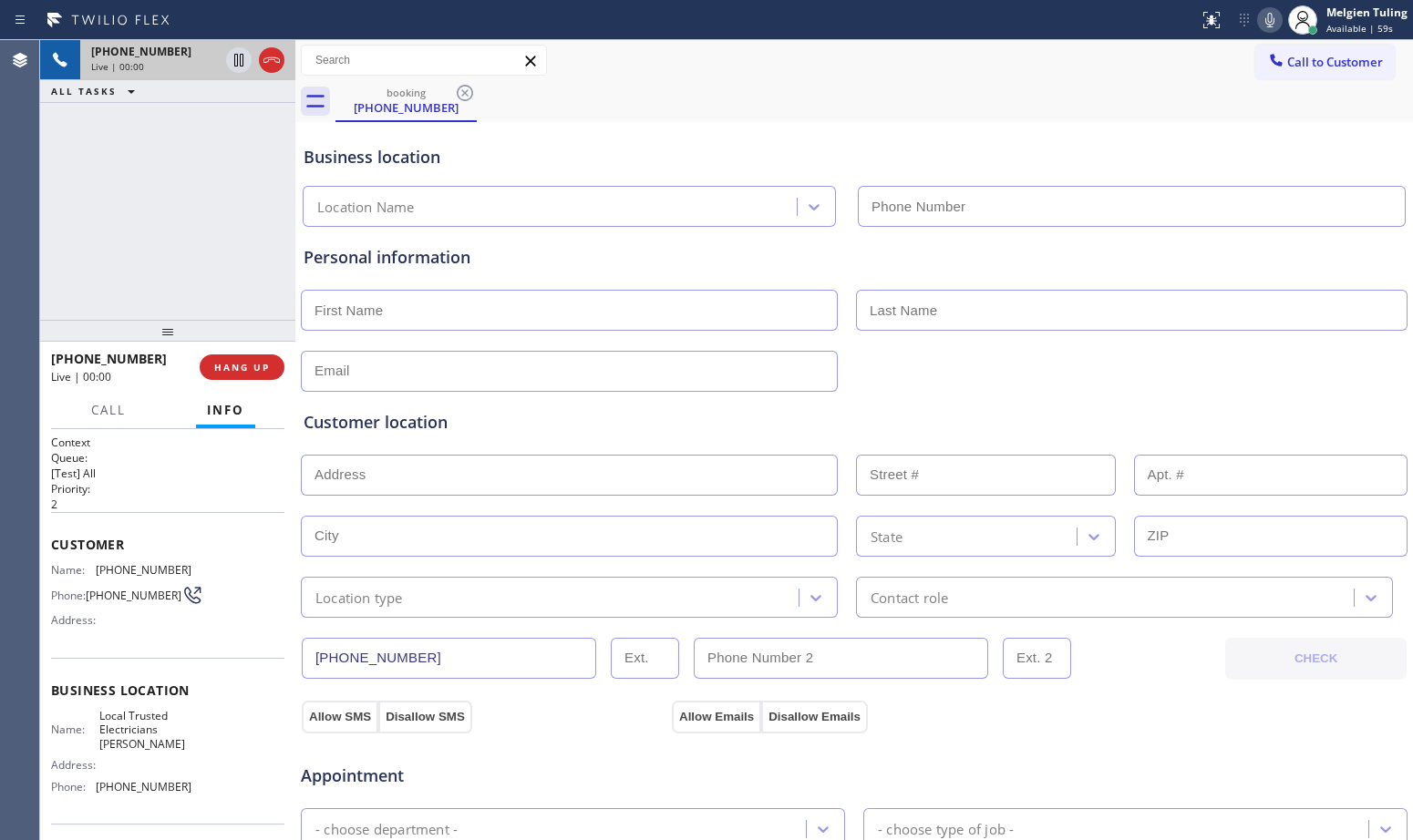
type input "[PHONE_NUMBER]"
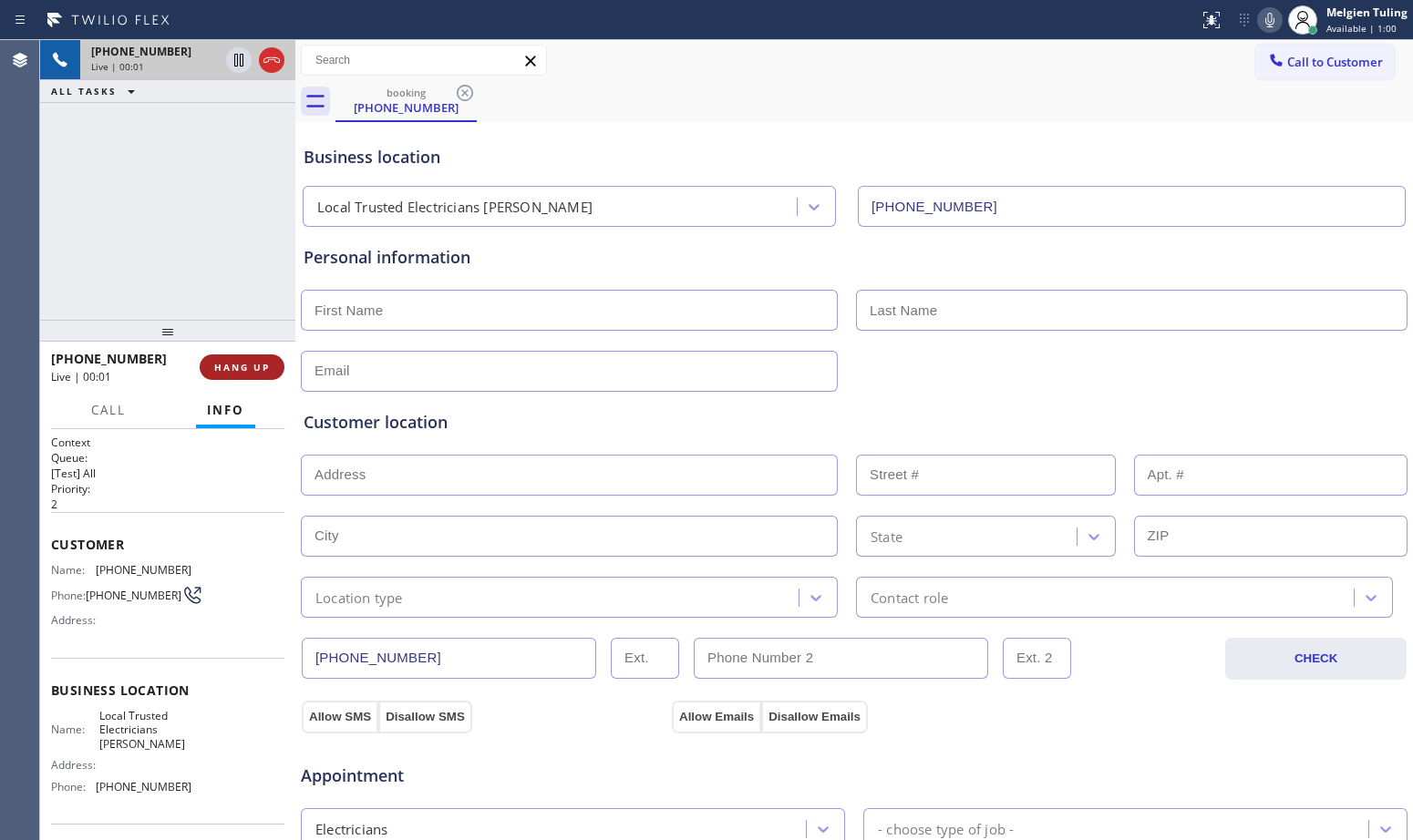
click at [253, 371] on span "HANG UP" at bounding box center [242, 367] width 55 height 13
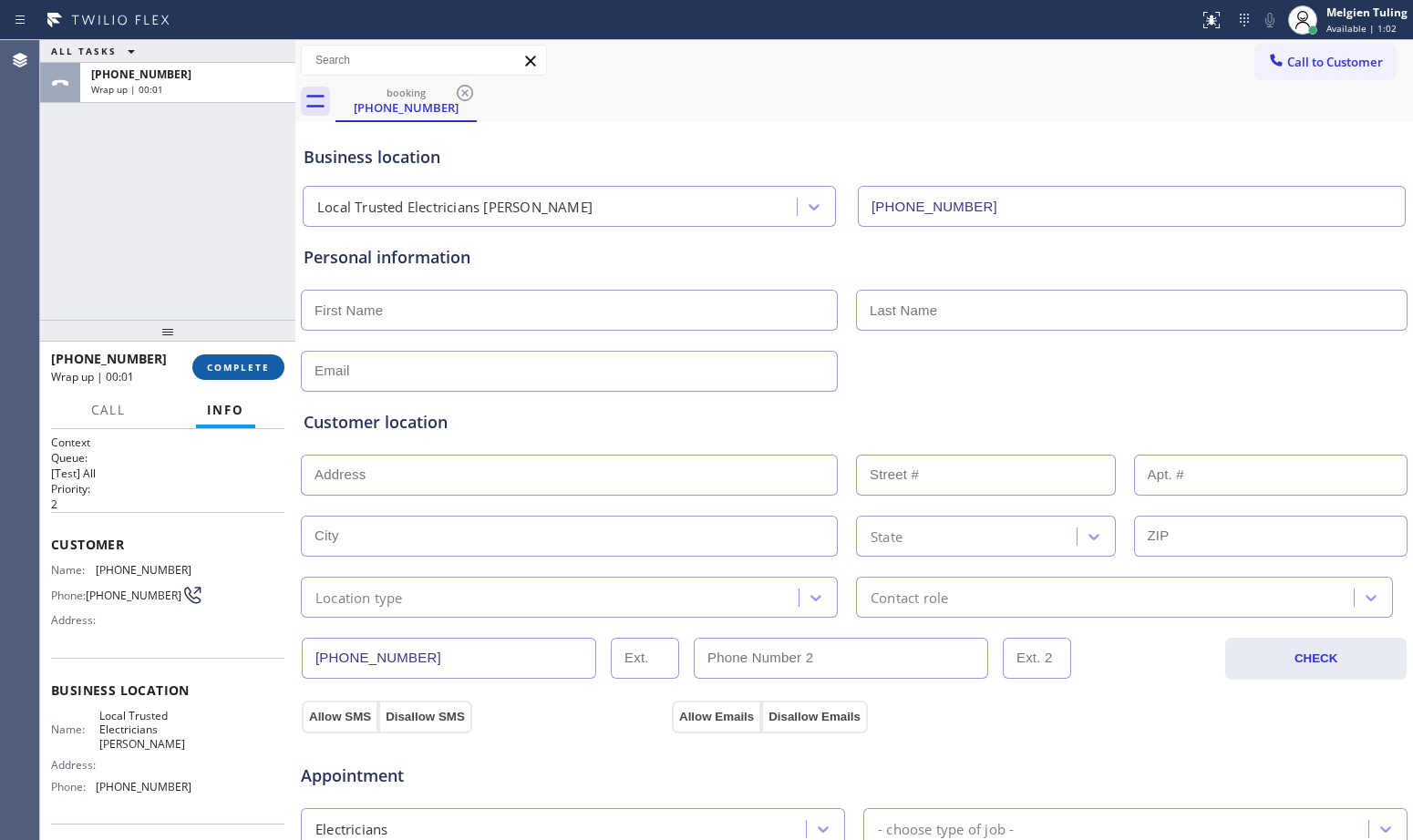
click at [257, 360] on button "COMPLETE" at bounding box center [238, 368] width 92 height 26
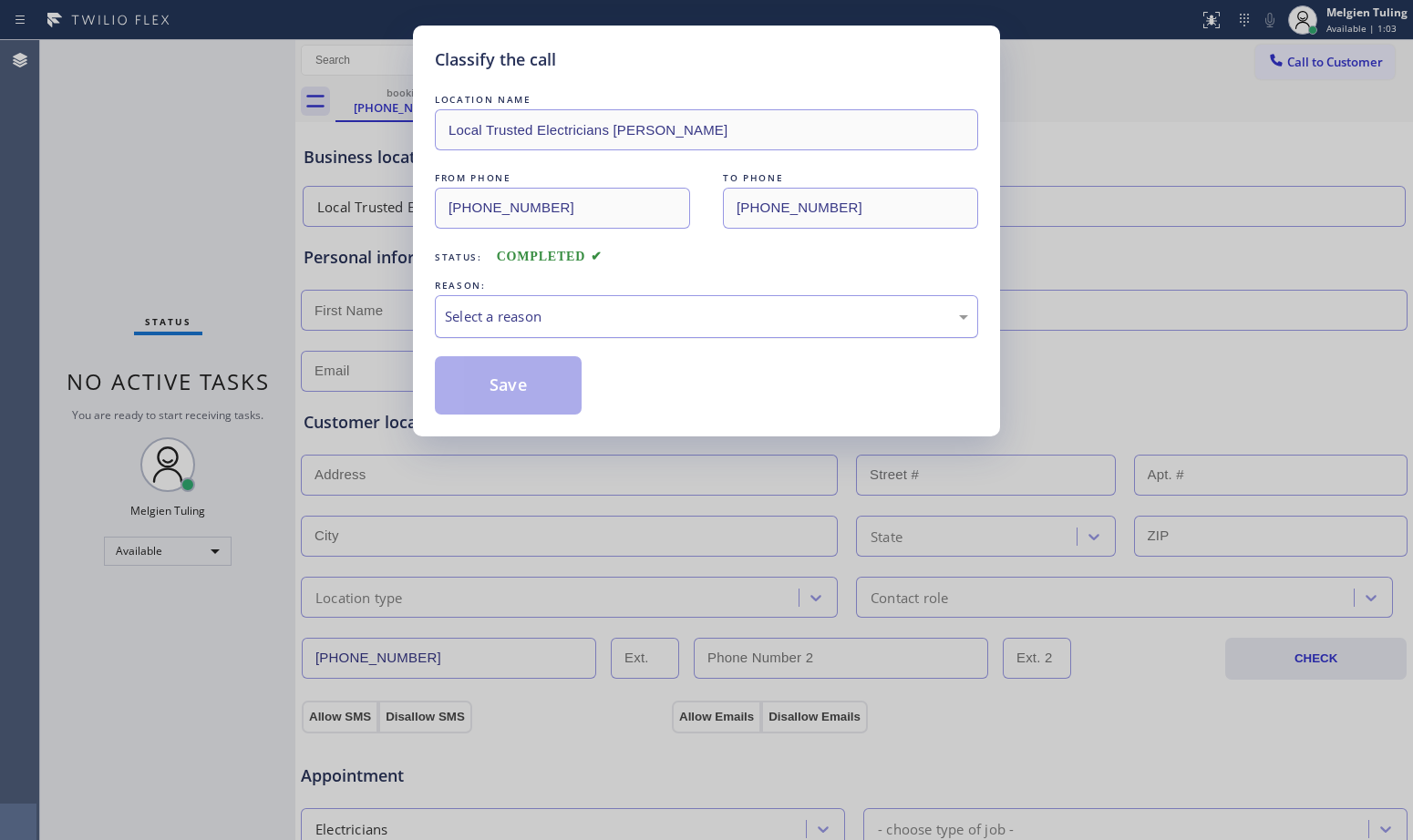
click at [459, 304] on div "Select a reason" at bounding box center [706, 316] width 543 height 43
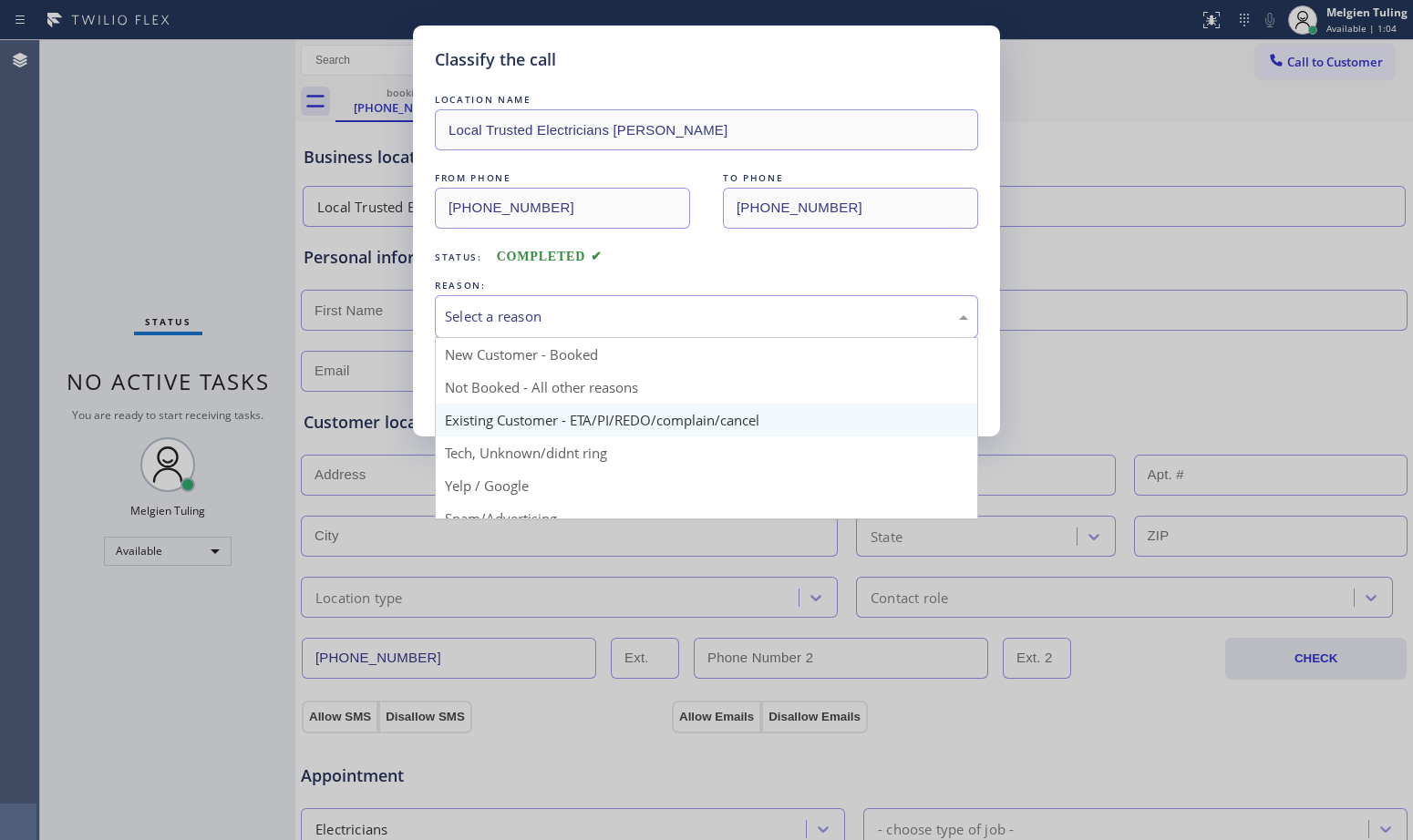
scroll to position [91, 0]
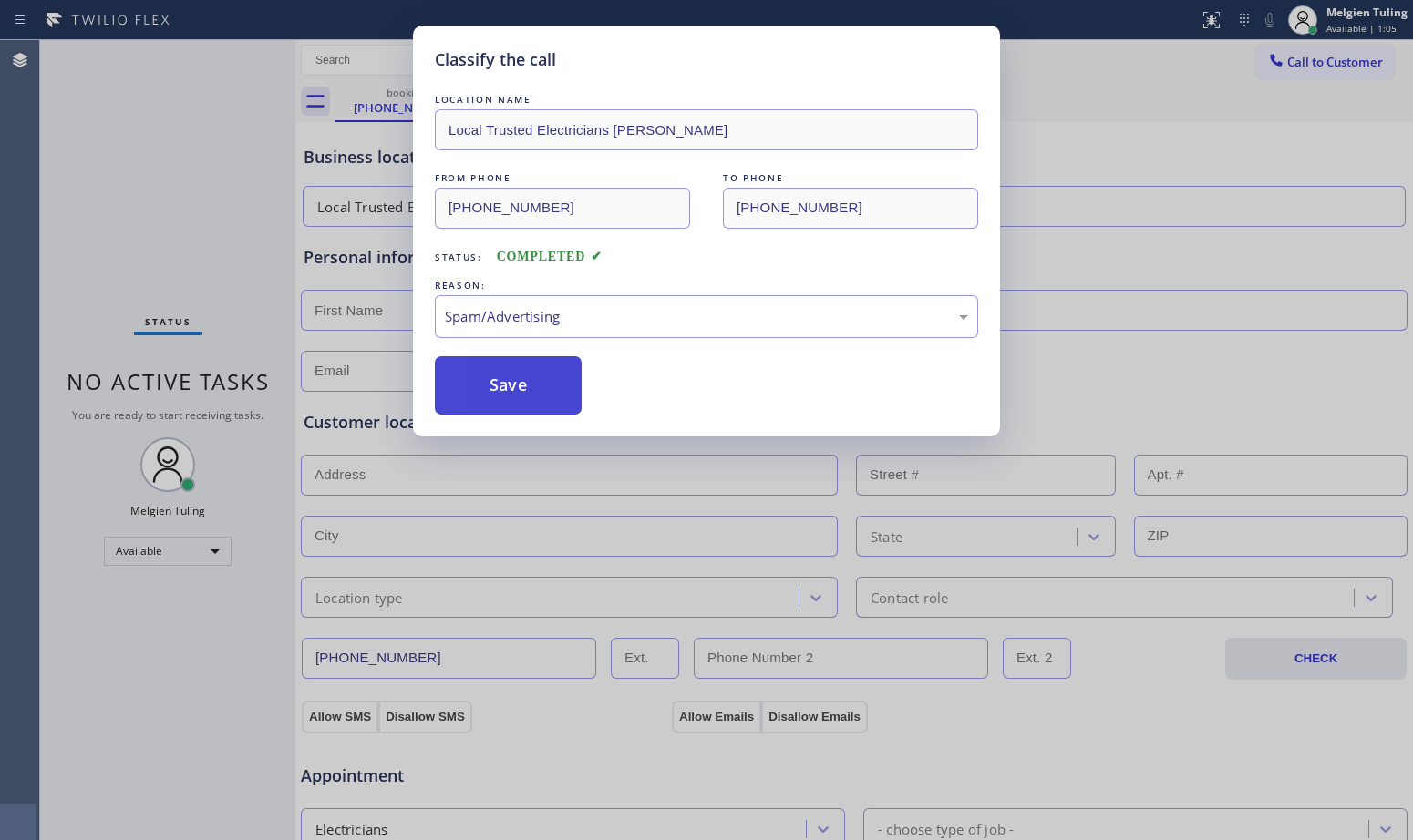
click at [534, 397] on button "Save" at bounding box center [508, 385] width 147 height 58
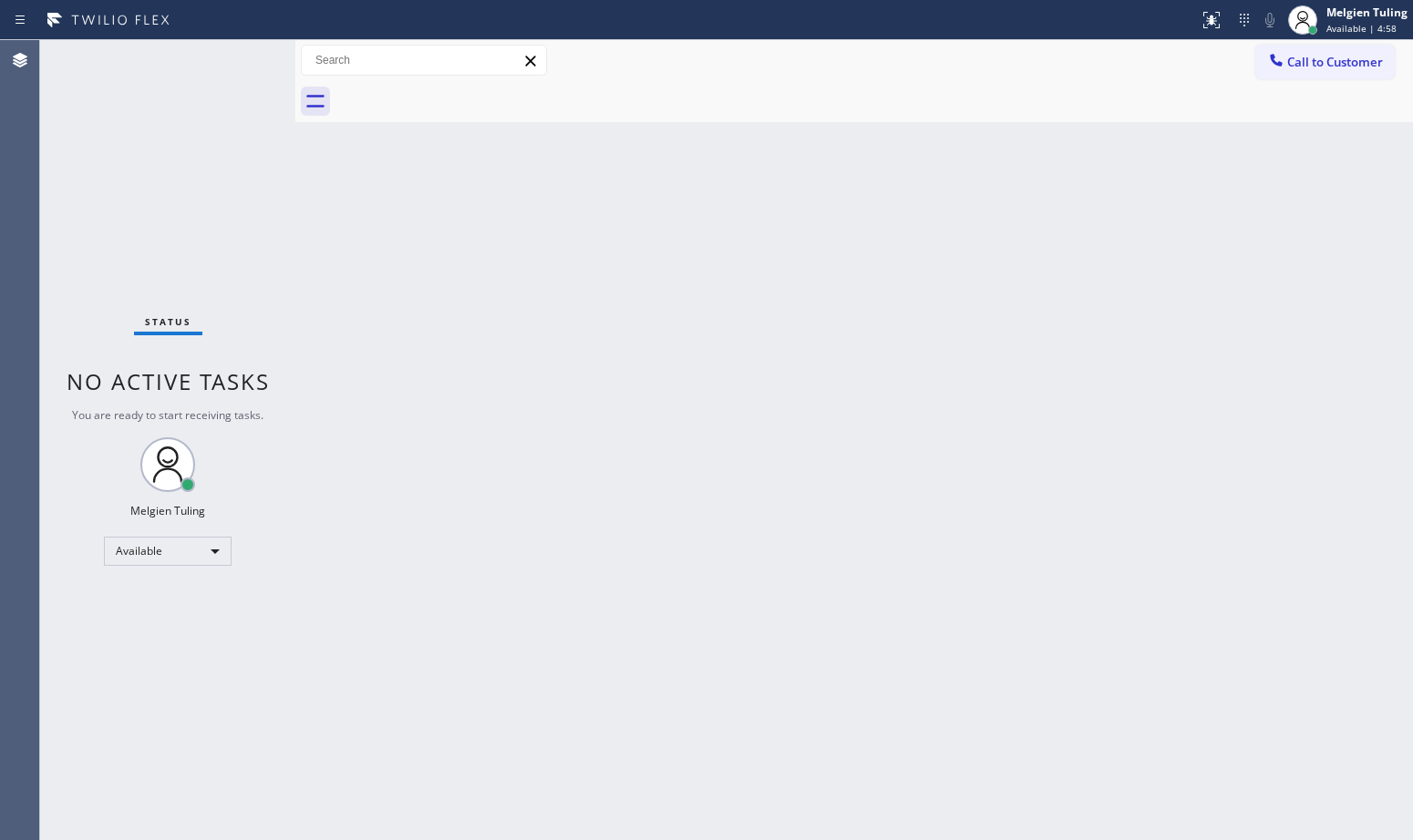
click at [928, 409] on div "Back to Dashboard Change Sender ID Customers Technicians Select a contact Outbo…" at bounding box center [854, 440] width 1118 height 800
click at [235, 64] on div "Status No active tasks You are ready to start receiving tasks. Melgien Tuling A…" at bounding box center [167, 440] width 256 height 800
drag, startPoint x: 548, startPoint y: 262, endPoint x: 460, endPoint y: 338, distance: 116.3
click at [460, 338] on div "Back to Dashboard Change Sender ID Customers Technicians Select a contact Outbo…" at bounding box center [854, 440] width 1118 height 800
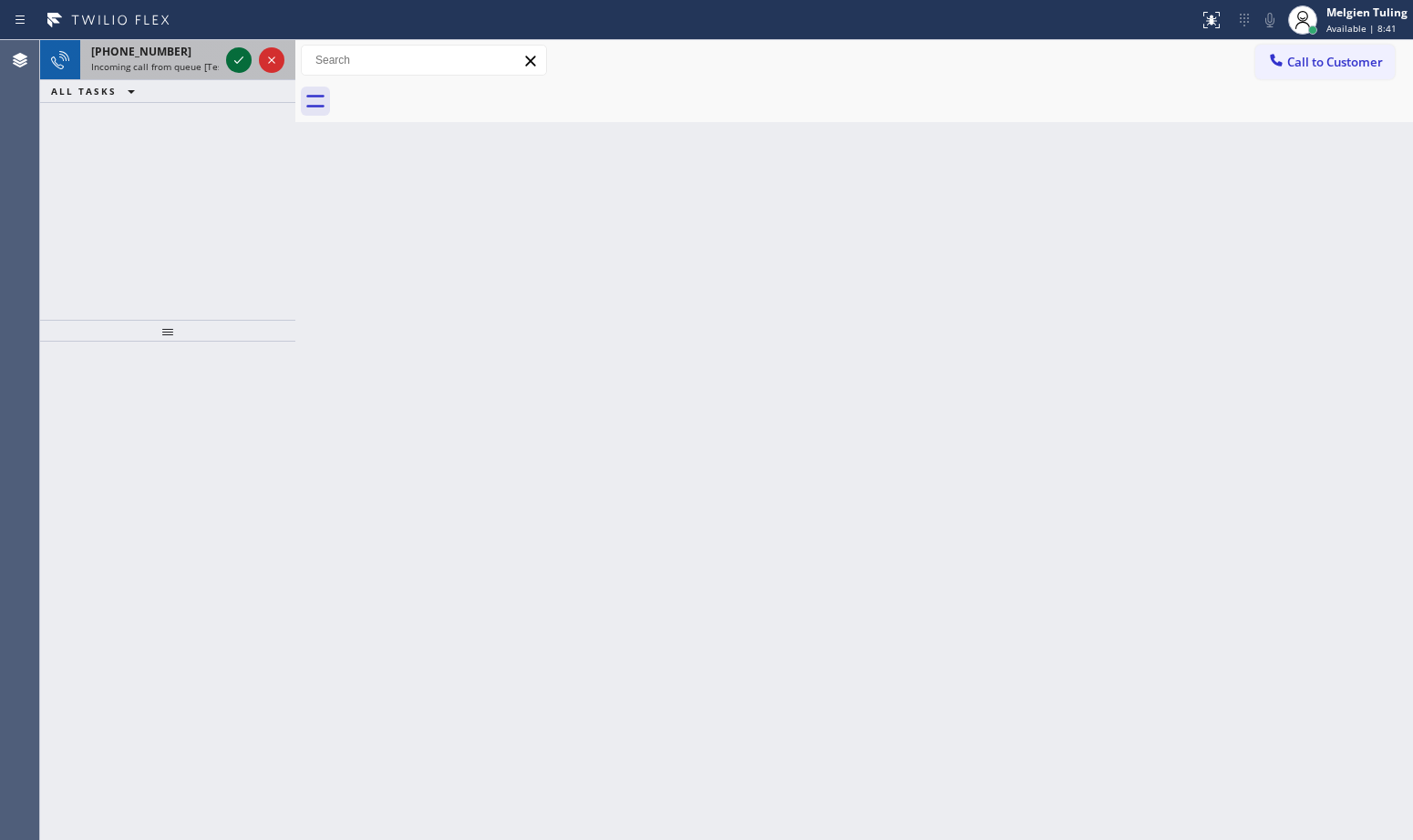
click at [244, 61] on icon at bounding box center [239, 60] width 22 height 22
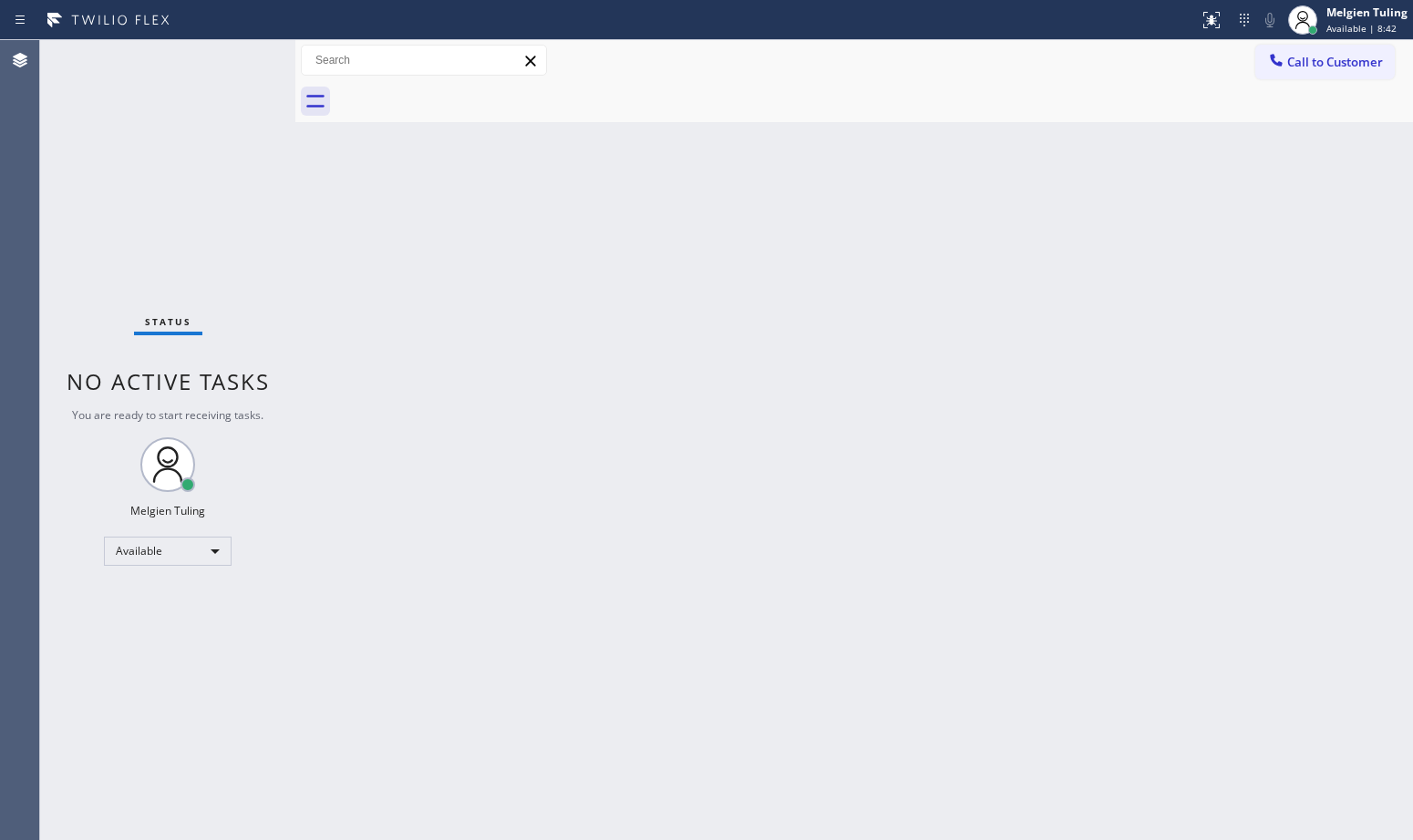
click at [244, 61] on div "Status No active tasks You are ready to start receiving tasks. Melgien Tuling A…" at bounding box center [167, 440] width 256 height 800
click at [1208, 17] on icon at bounding box center [1212, 20] width 22 height 22
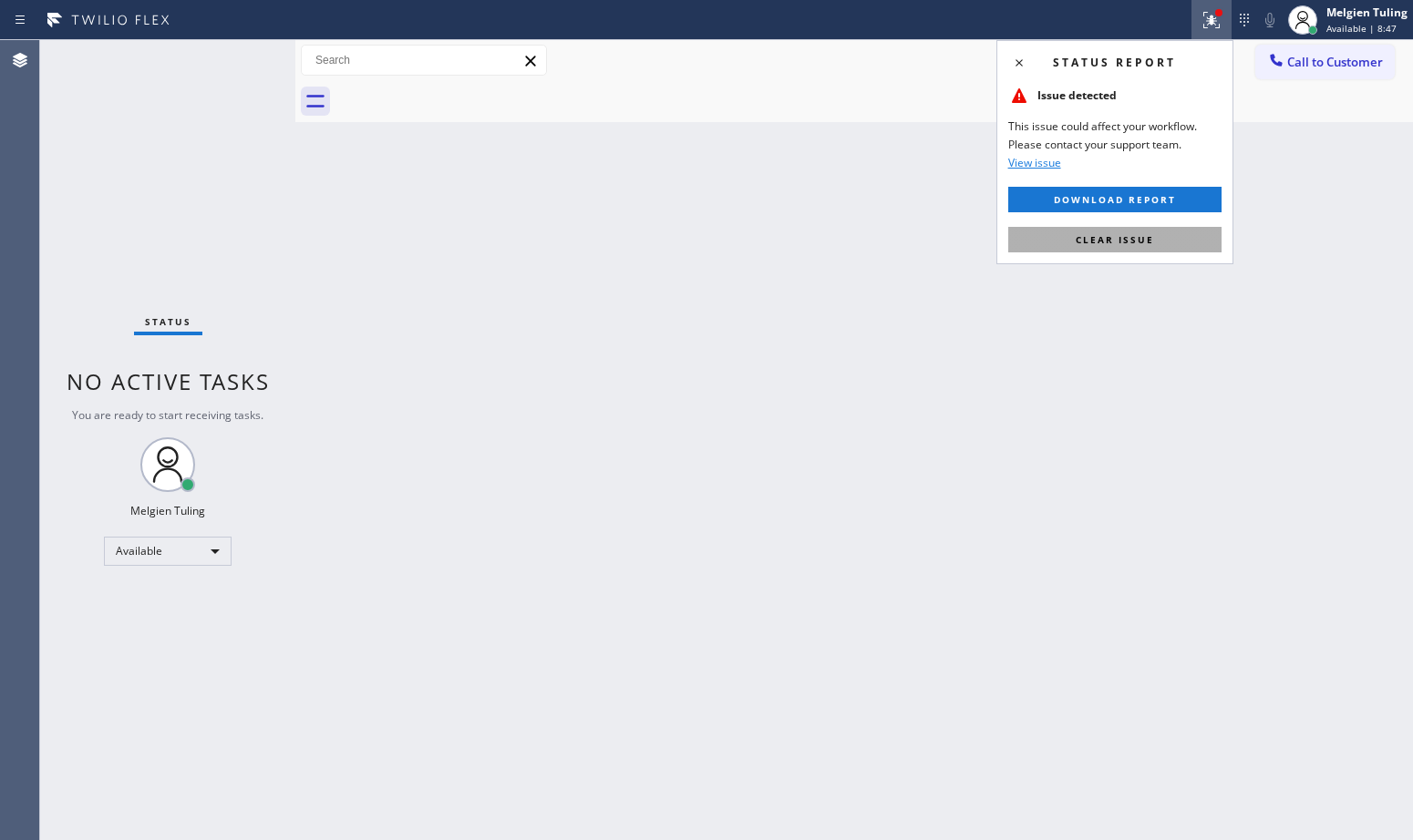
click at [1091, 243] on span "Clear issue" at bounding box center [1115, 240] width 78 height 13
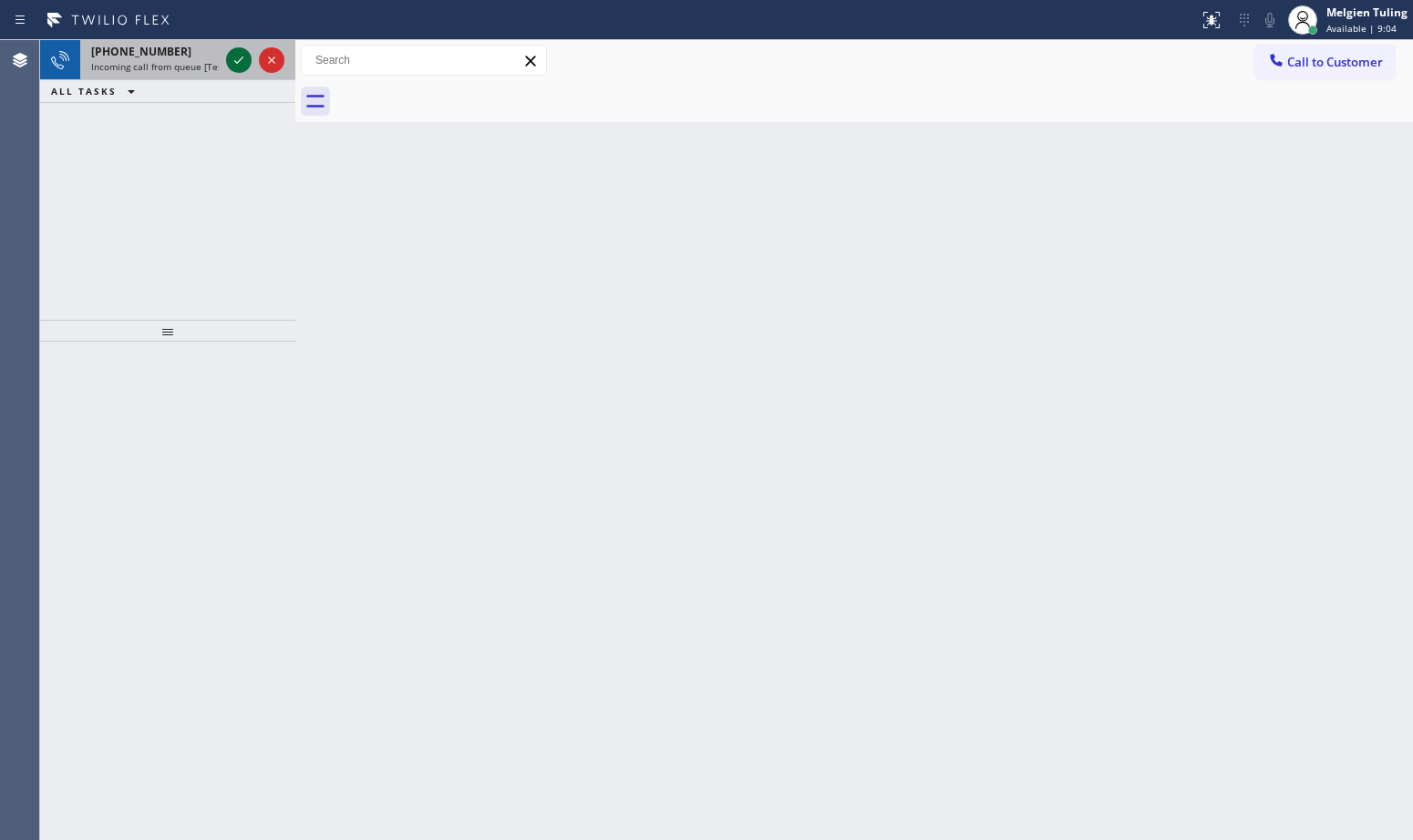
click at [237, 63] on icon at bounding box center [239, 60] width 22 height 22
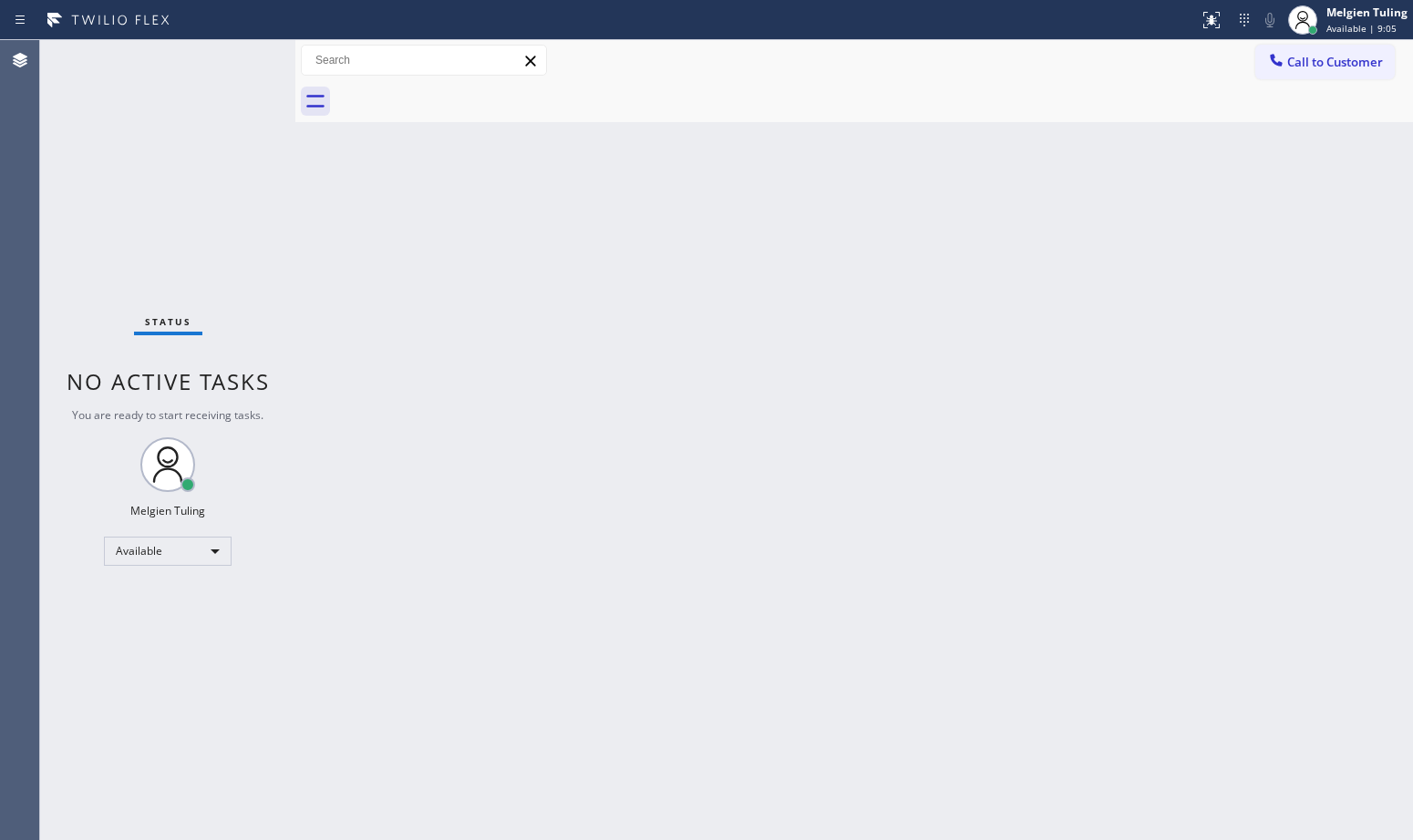
click at [237, 63] on div "Status No active tasks You are ready to start receiving tasks. Melgien Tuling A…" at bounding box center [167, 440] width 256 height 800
click at [462, 479] on div "Back to Dashboard Change Sender ID Customers Technicians Select a contact Outbo…" at bounding box center [854, 440] width 1118 height 800
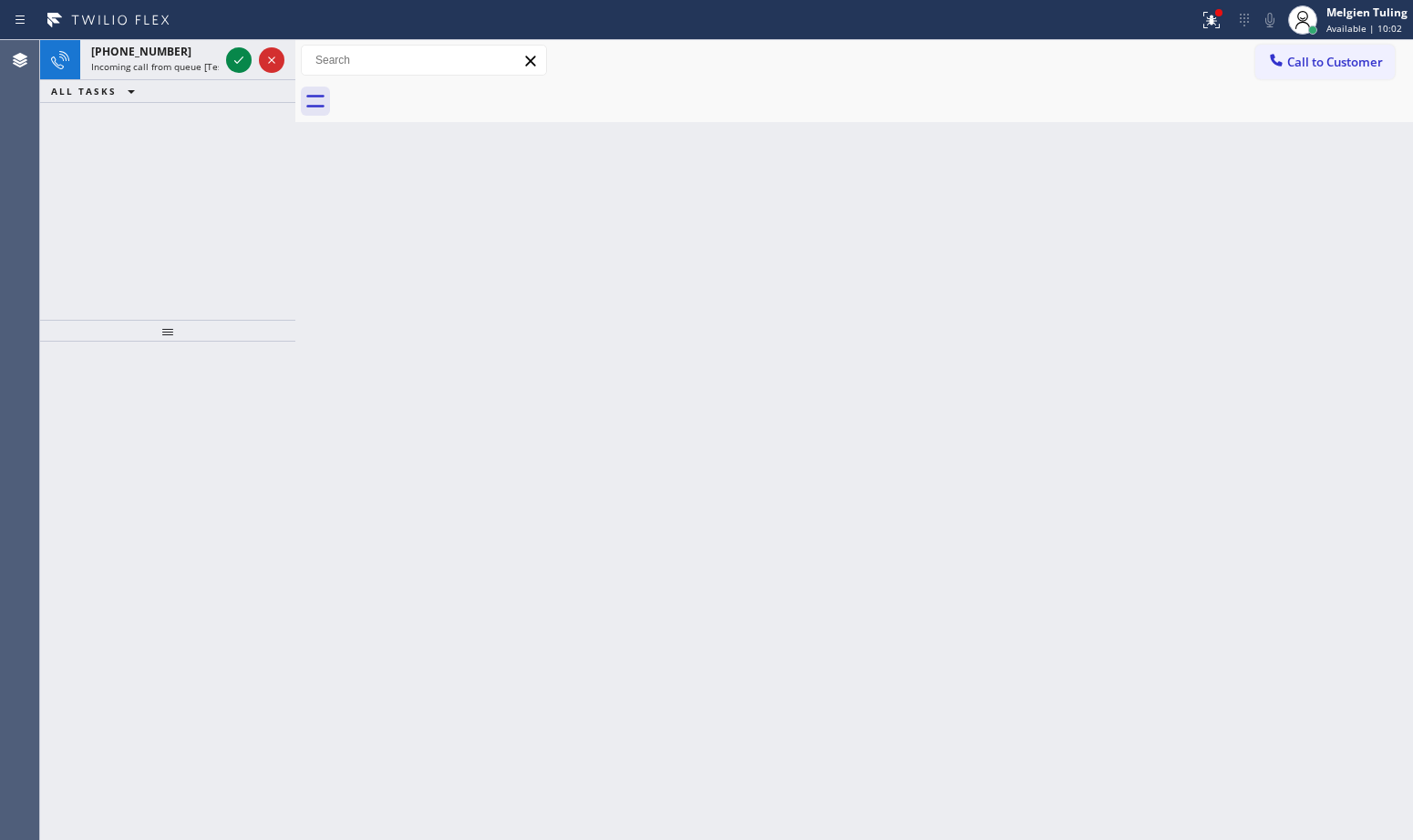
drag, startPoint x: 108, startPoint y: 159, endPoint x: 156, endPoint y: 98, distance: 77.6
click at [108, 159] on div "[PHONE_NUMBER] Incoming call from queue [Test] All ALL TASKS ALL TASKS ACTIVE T…" at bounding box center [167, 179] width 256 height 279
click at [236, 57] on icon at bounding box center [239, 60] width 22 height 22
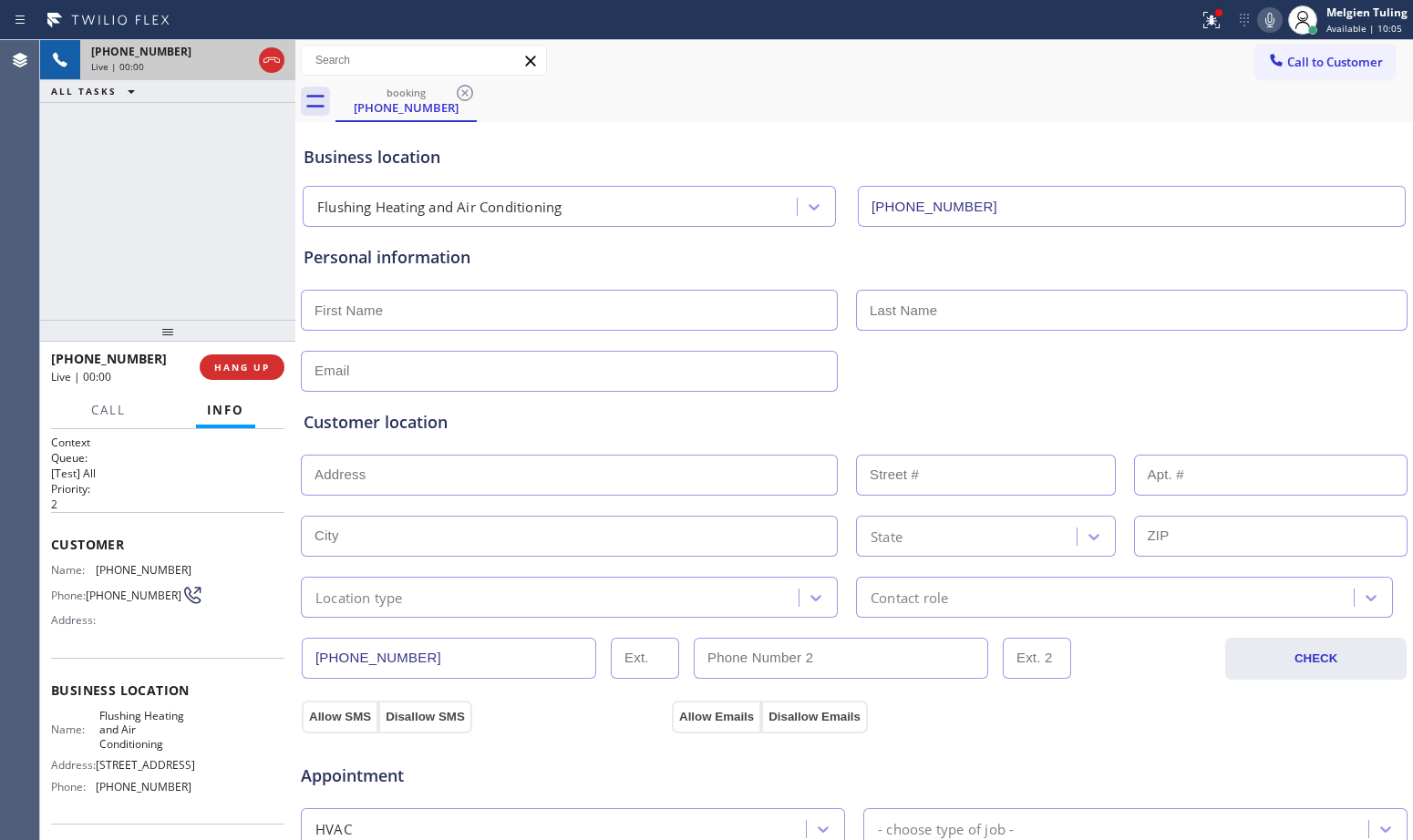
type input "[PHONE_NUMBER]"
click at [663, 267] on div "Personal information" at bounding box center [853, 258] width 1101 height 25
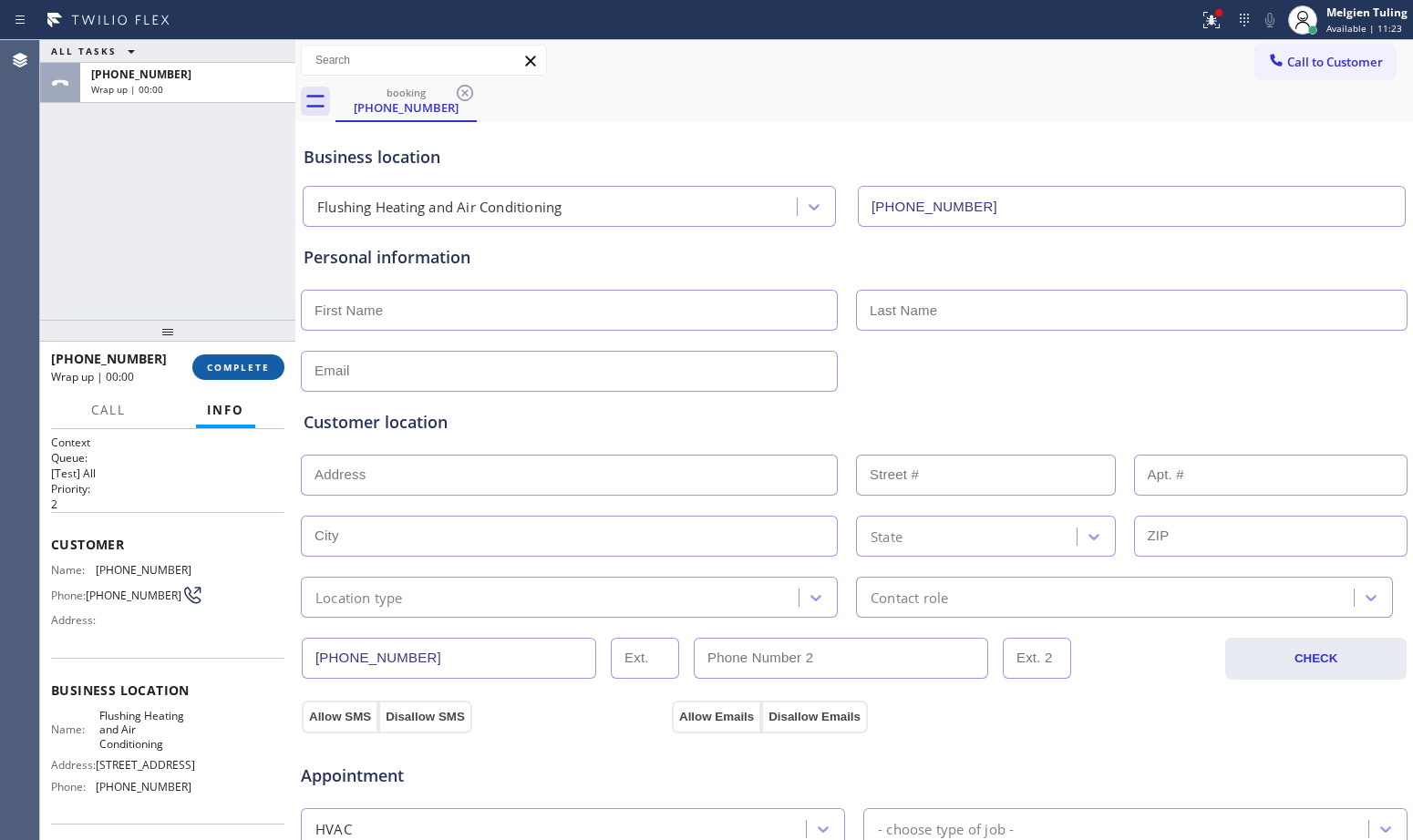
click at [244, 368] on span "COMPLETE" at bounding box center [238, 367] width 62 height 13
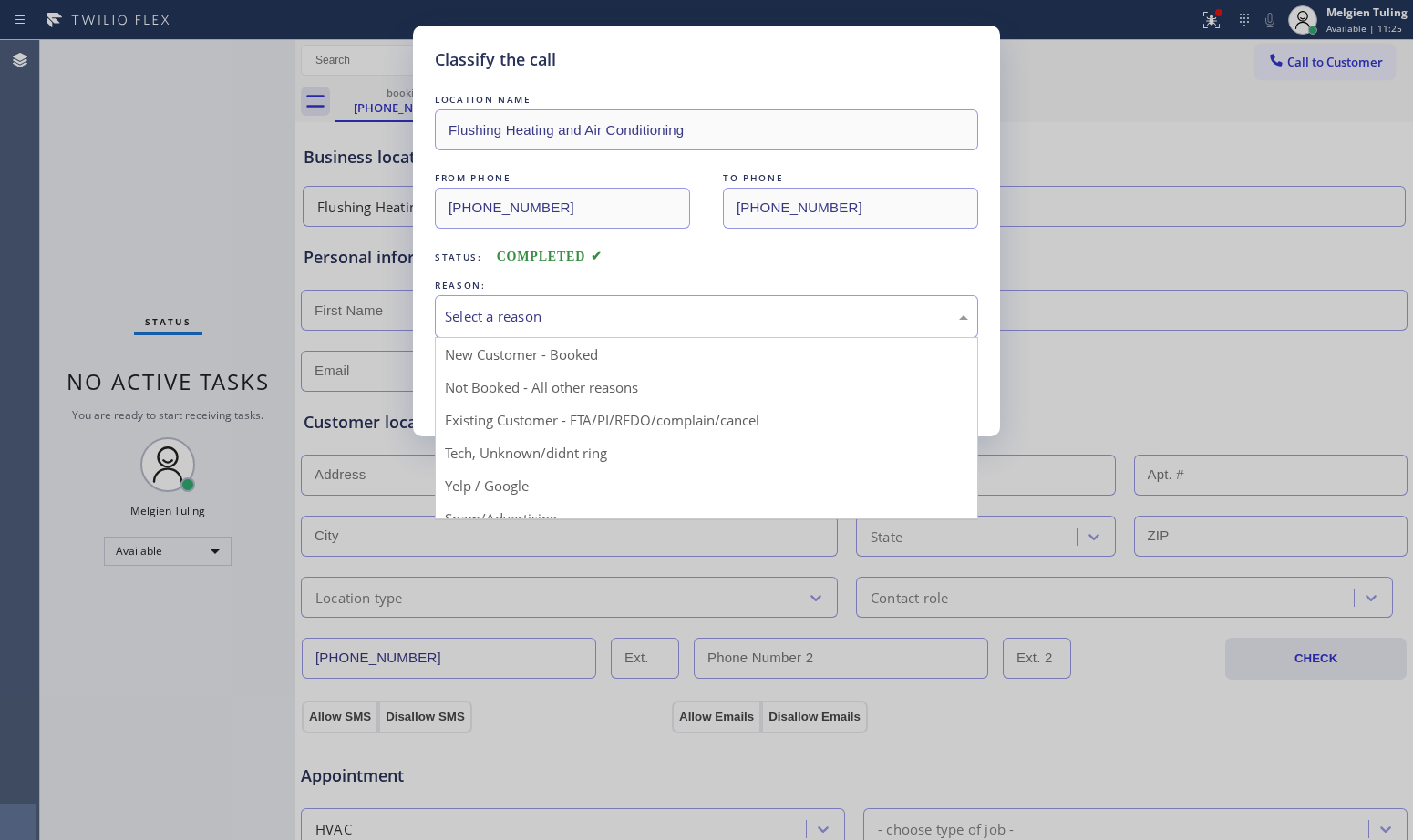
click at [507, 324] on div "Select a reason" at bounding box center [706, 316] width 523 height 21
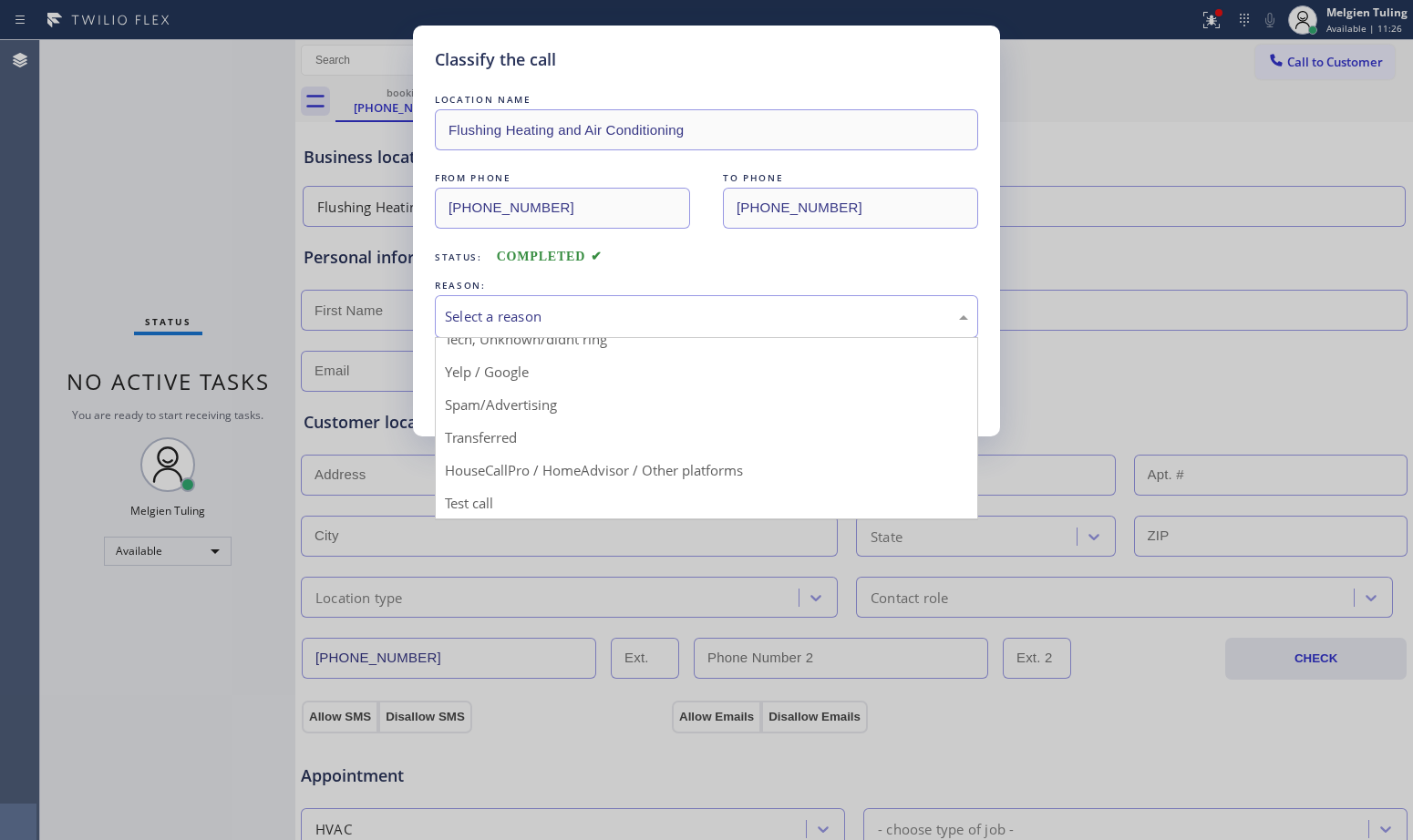
scroll to position [115, 0]
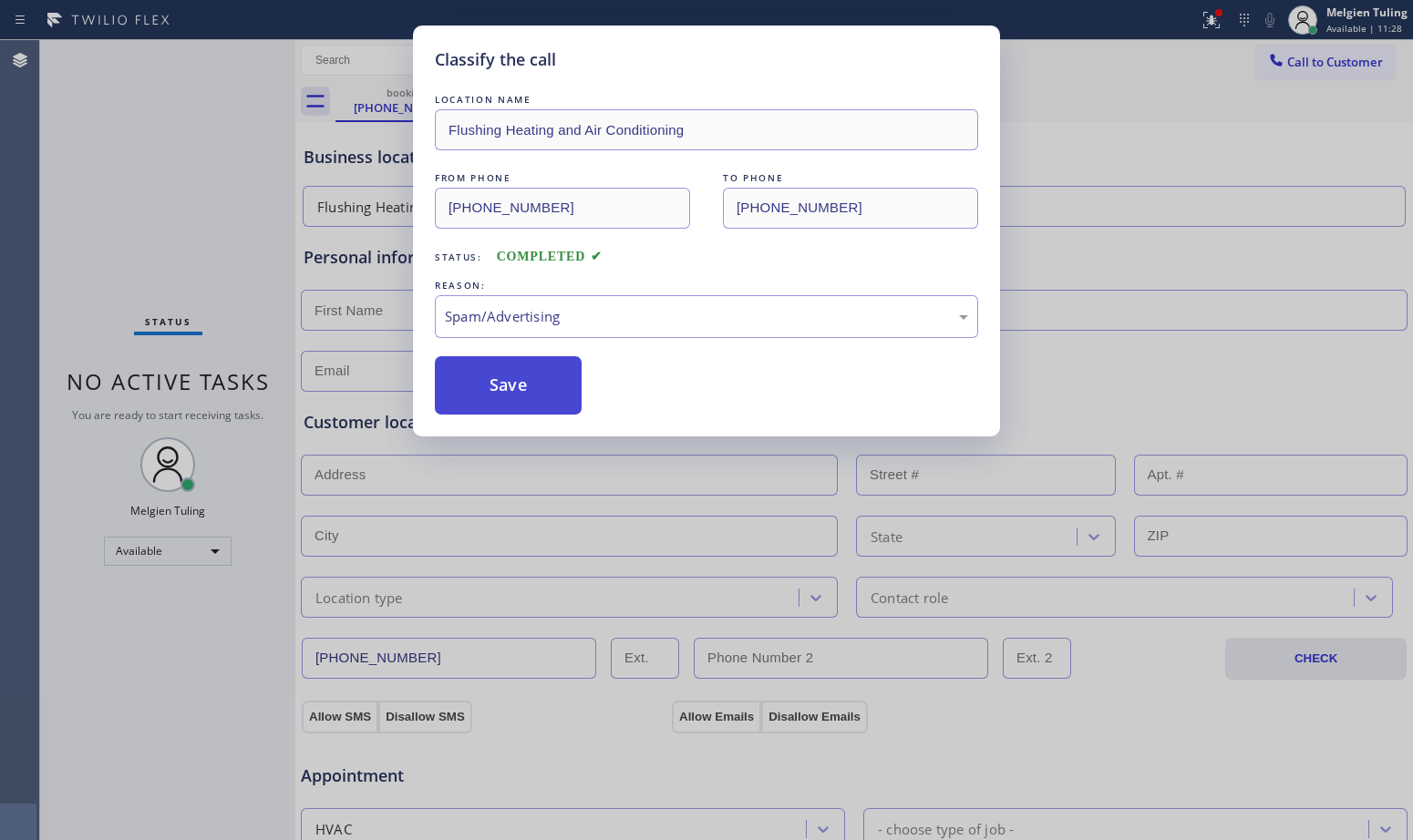
click at [516, 383] on button "Save" at bounding box center [508, 385] width 147 height 58
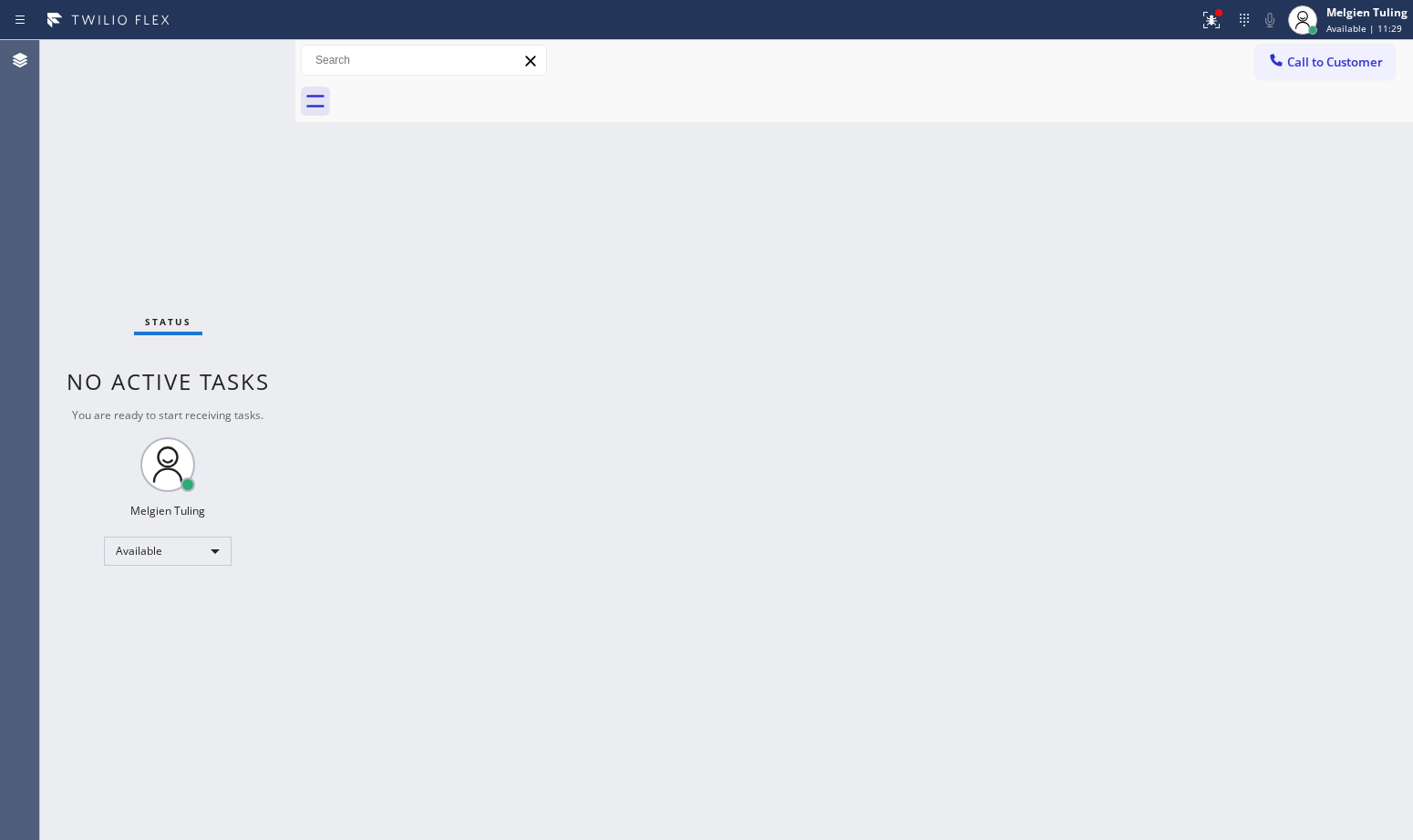
click at [1142, 435] on div "Back to Dashboard Change Sender ID Customers Technicians Select a contact Outbo…" at bounding box center [854, 440] width 1118 height 800
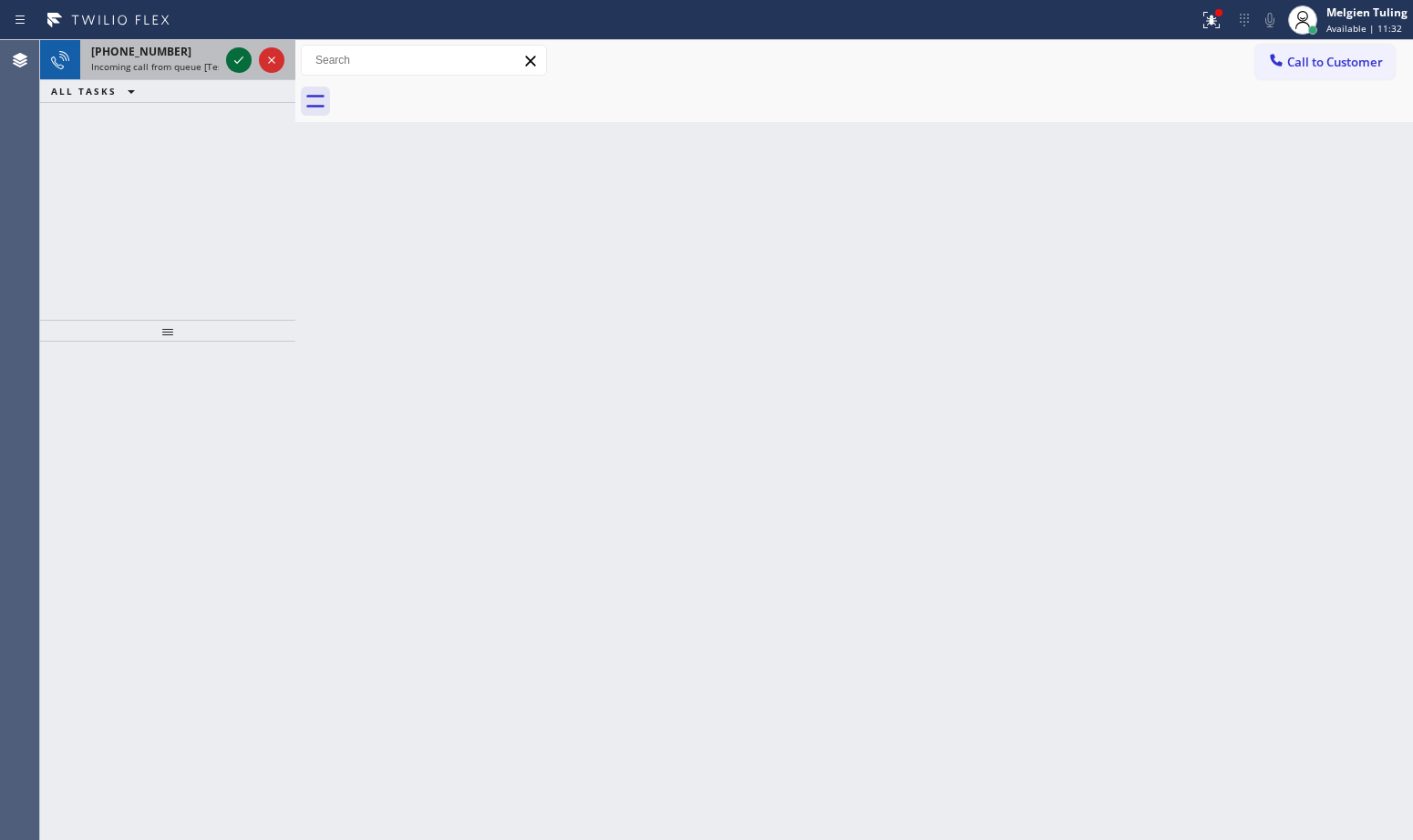
click at [230, 59] on icon at bounding box center [239, 60] width 22 height 22
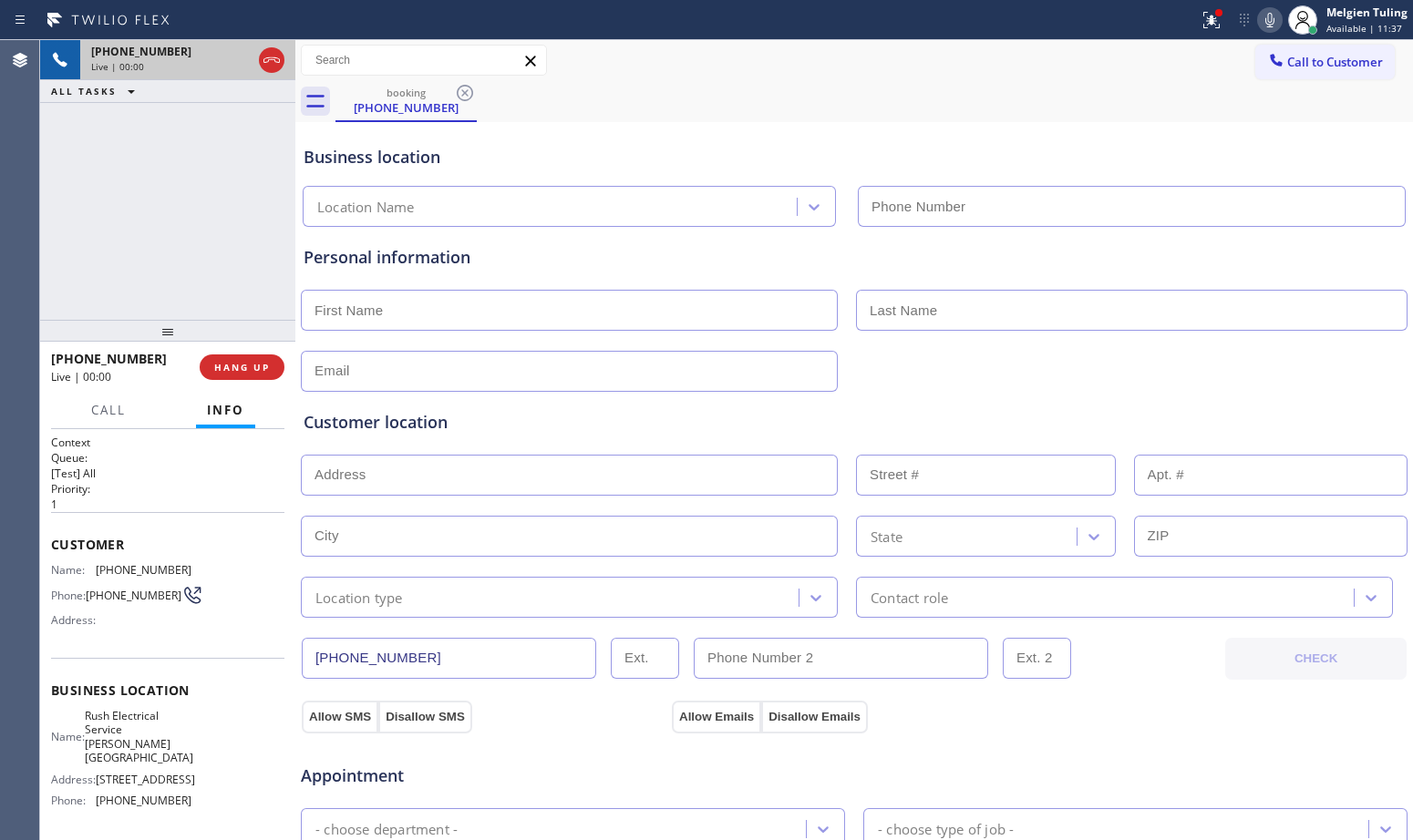
type input "[PHONE_NUMBER]"
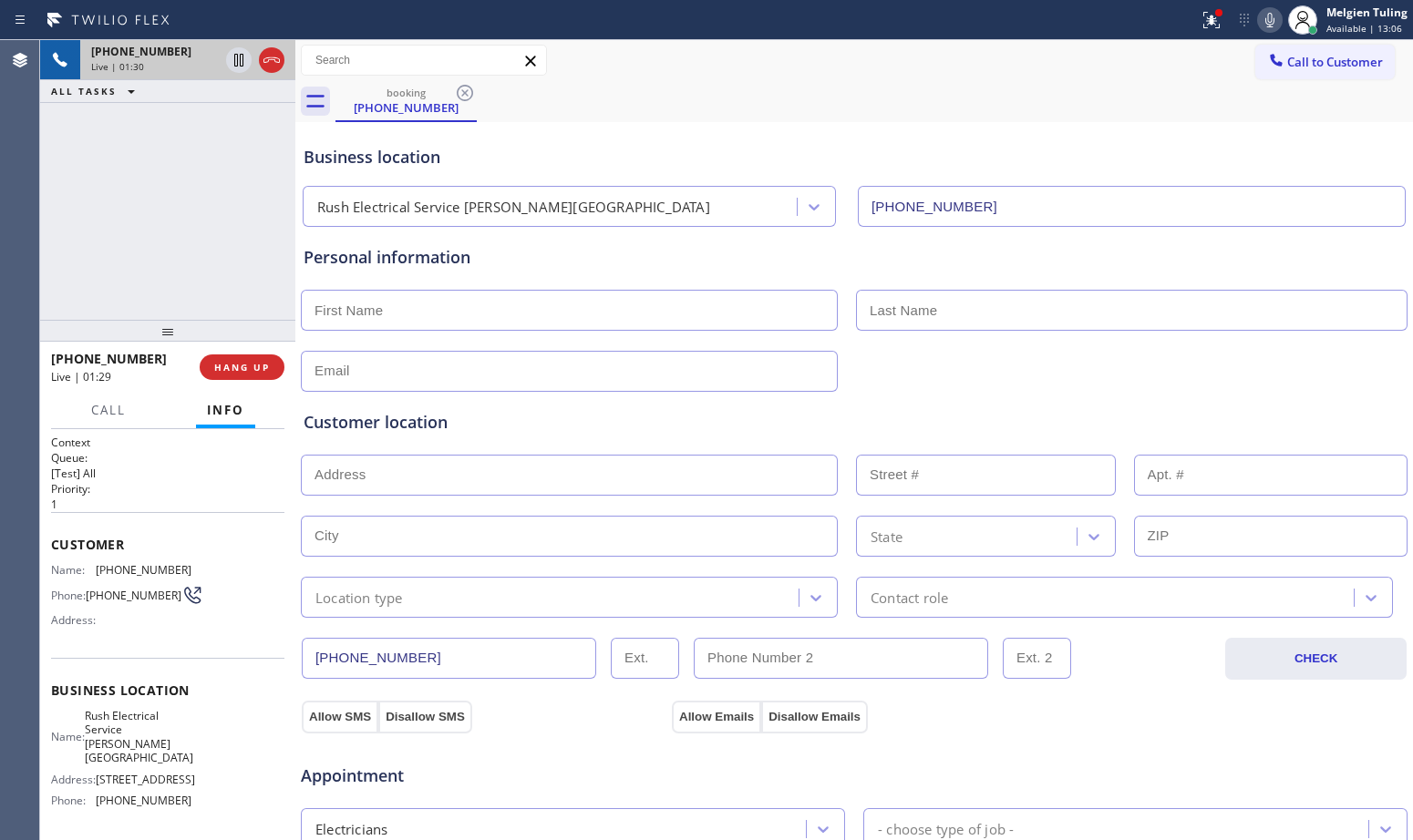
click at [717, 142] on div "Business location Rush Electrical Service [PERSON_NAME][GEOGRAPHIC_DATA] [PHONE…" at bounding box center [854, 176] width 1109 height 100
click at [717, 145] on div "Business location" at bounding box center [853, 157] width 1101 height 25
click at [245, 367] on span "HANG UP" at bounding box center [242, 367] width 55 height 13
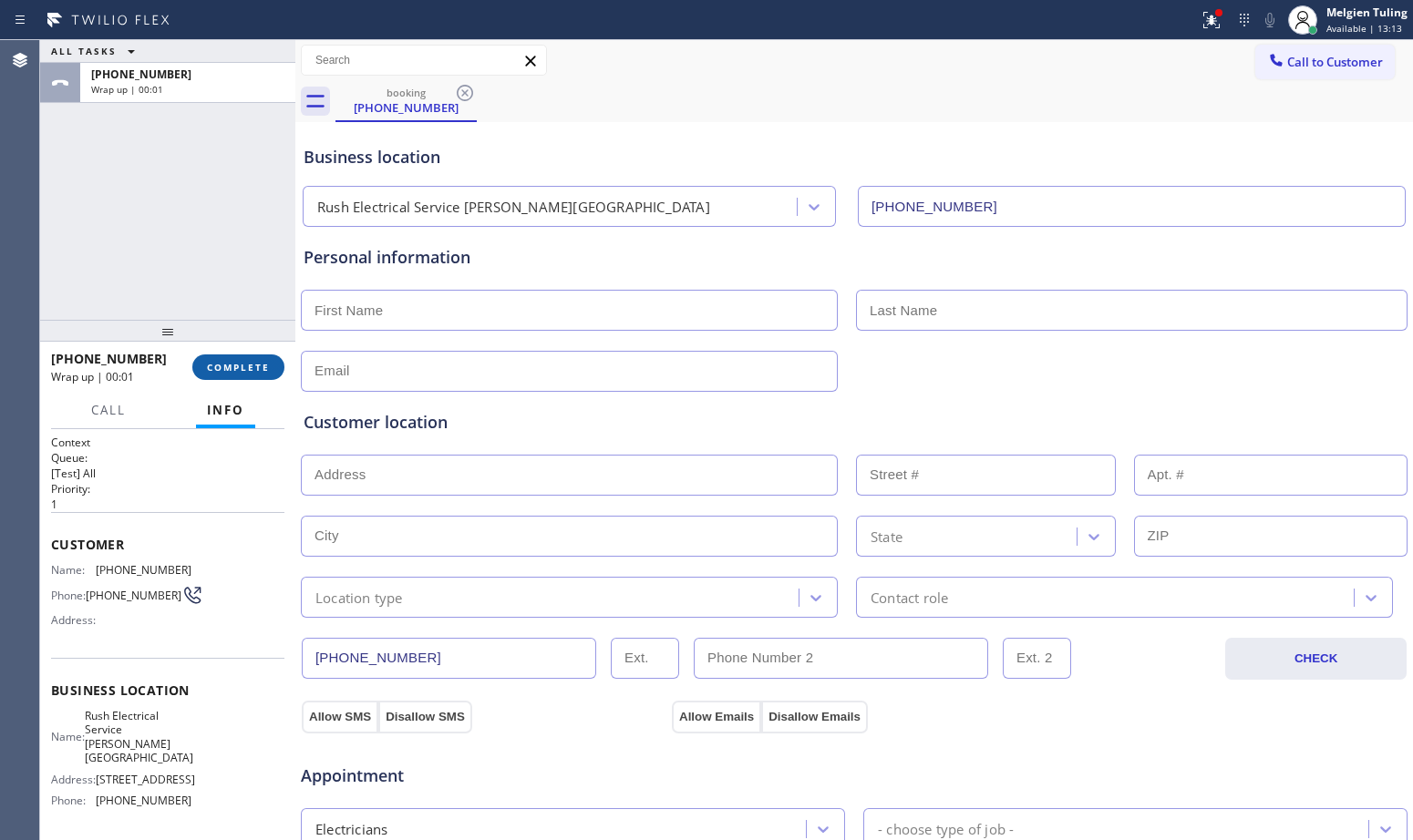
click at [245, 367] on span "COMPLETE" at bounding box center [238, 367] width 62 height 13
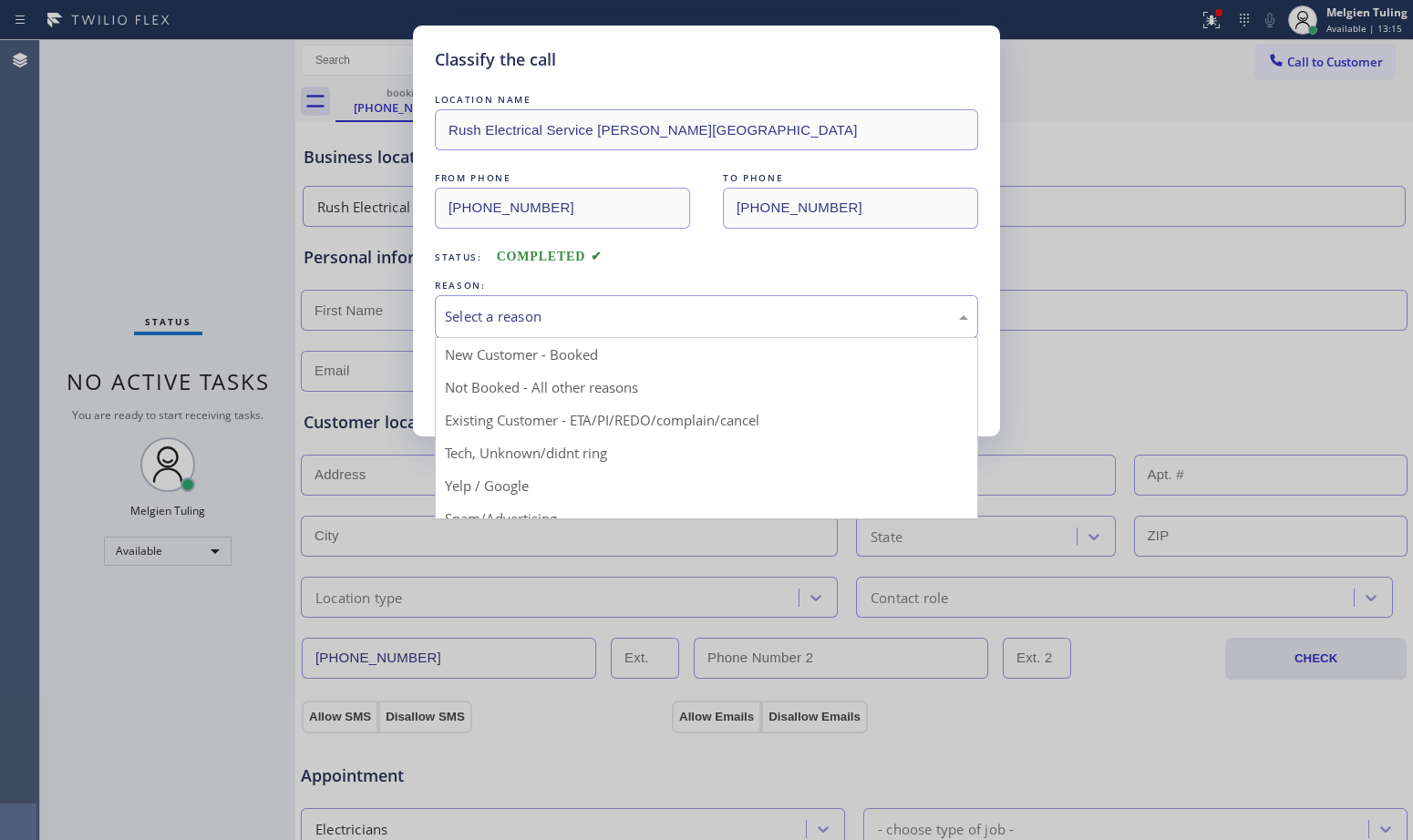
click at [548, 306] on div "Select a reason" at bounding box center [706, 316] width 523 height 21
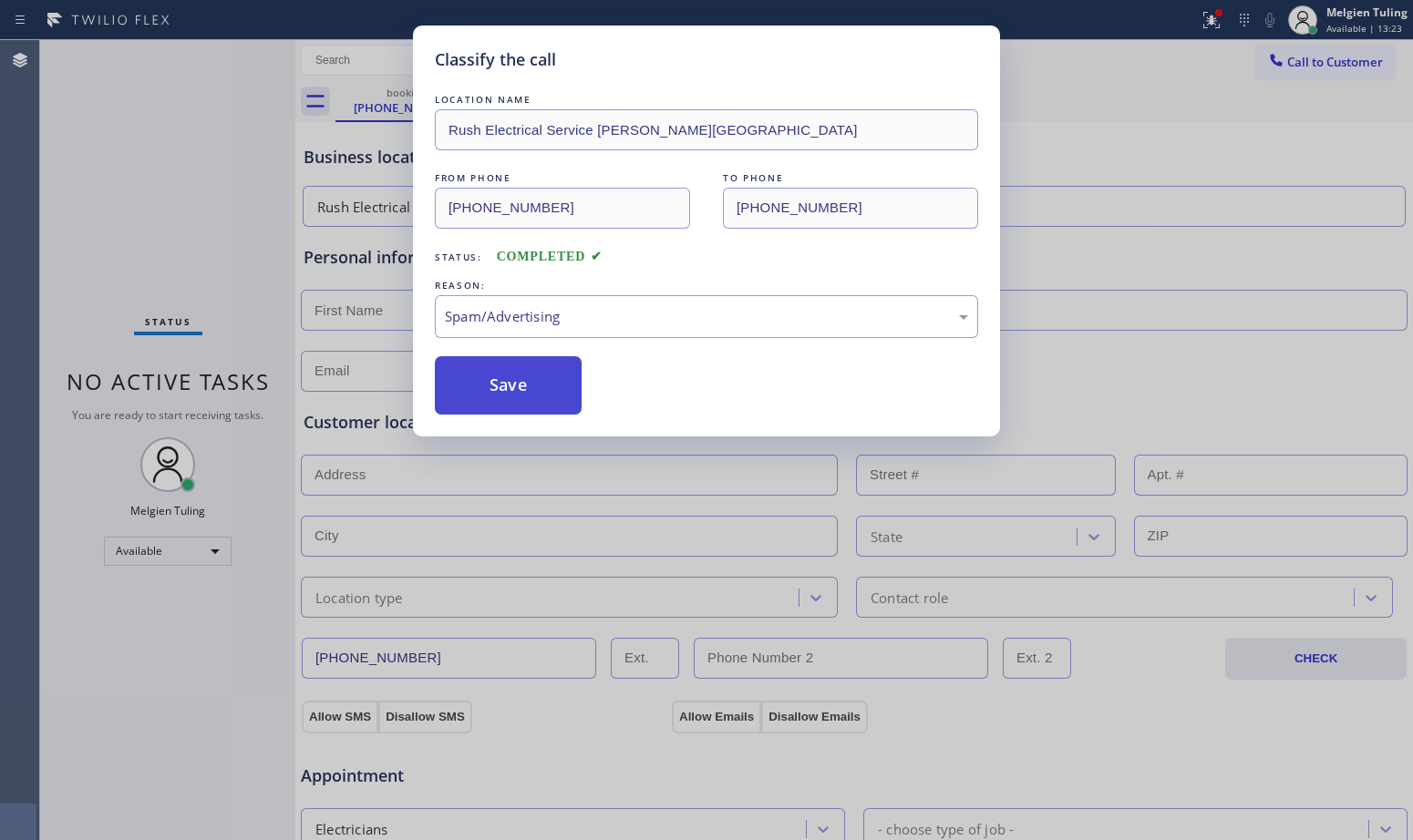
click at [496, 388] on button "Save" at bounding box center [508, 385] width 147 height 58
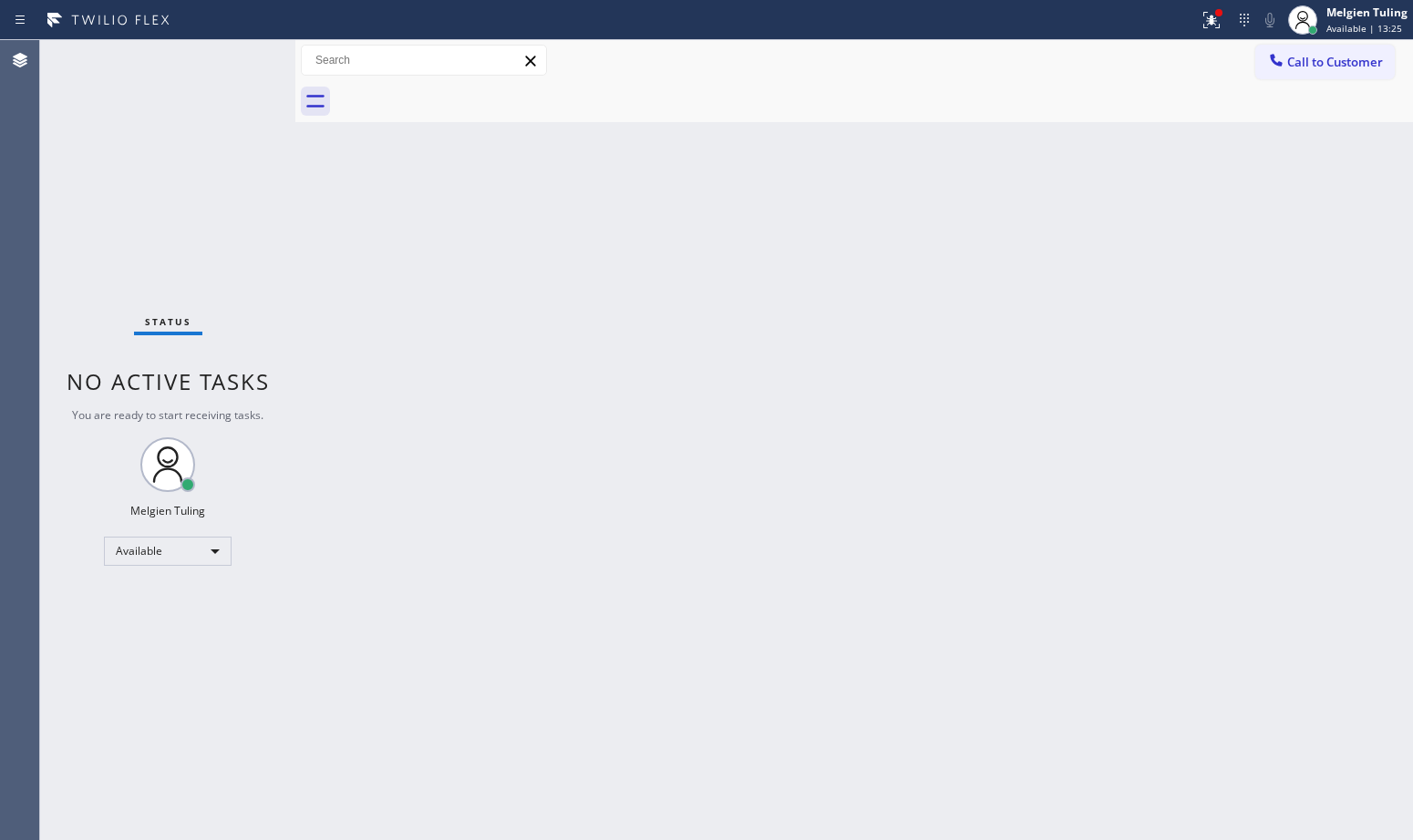
click at [1171, 329] on div "Back to Dashboard Change Sender ID Customers Technicians Select a contact Outbo…" at bounding box center [854, 440] width 1118 height 800
click at [1222, 29] on icon at bounding box center [1212, 20] width 22 height 22
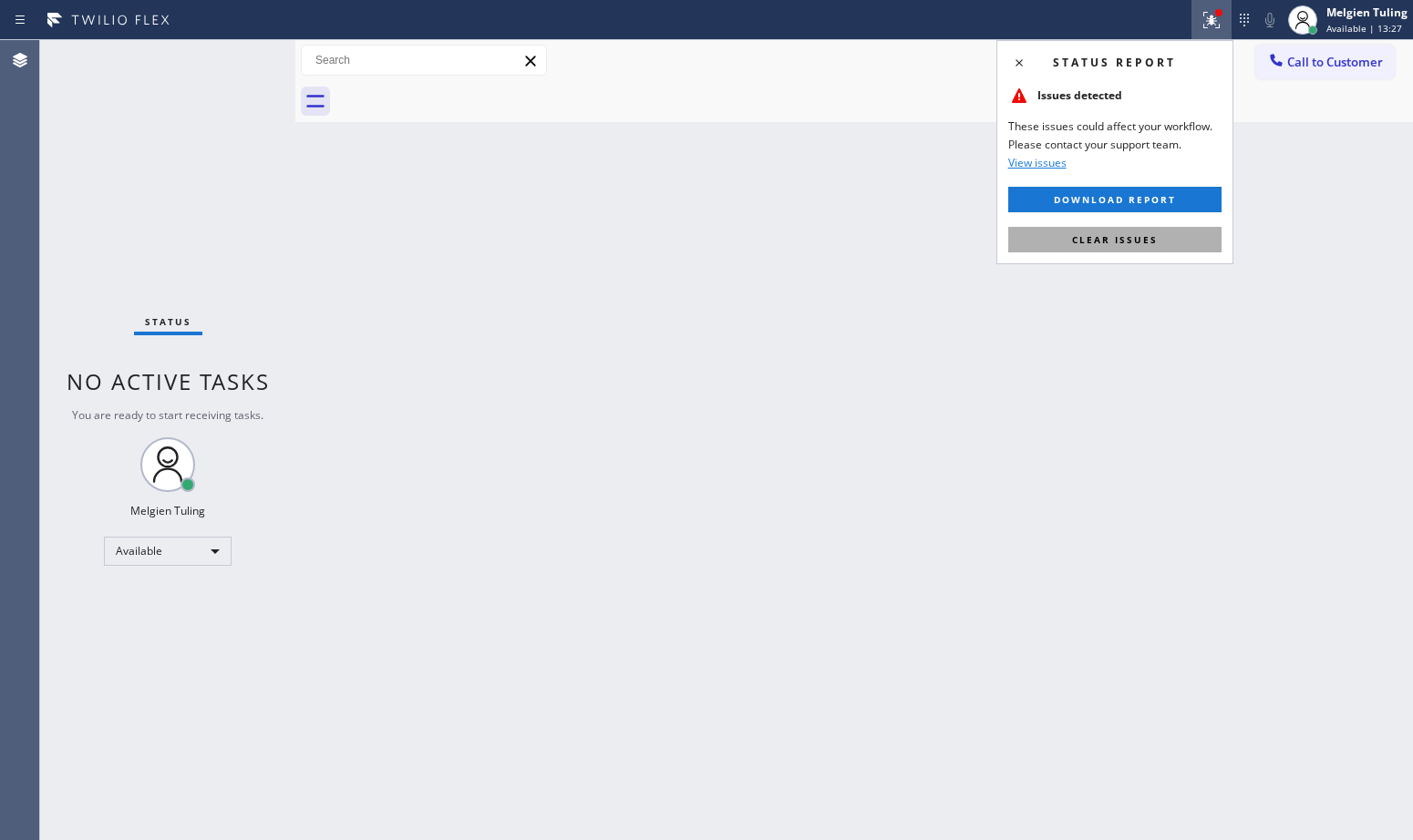
drag, startPoint x: 1222, startPoint y: 29, endPoint x: 1120, endPoint y: 233, distance: 228.1
click at [1120, 234] on span "Clear issues" at bounding box center [1115, 240] width 85 height 13
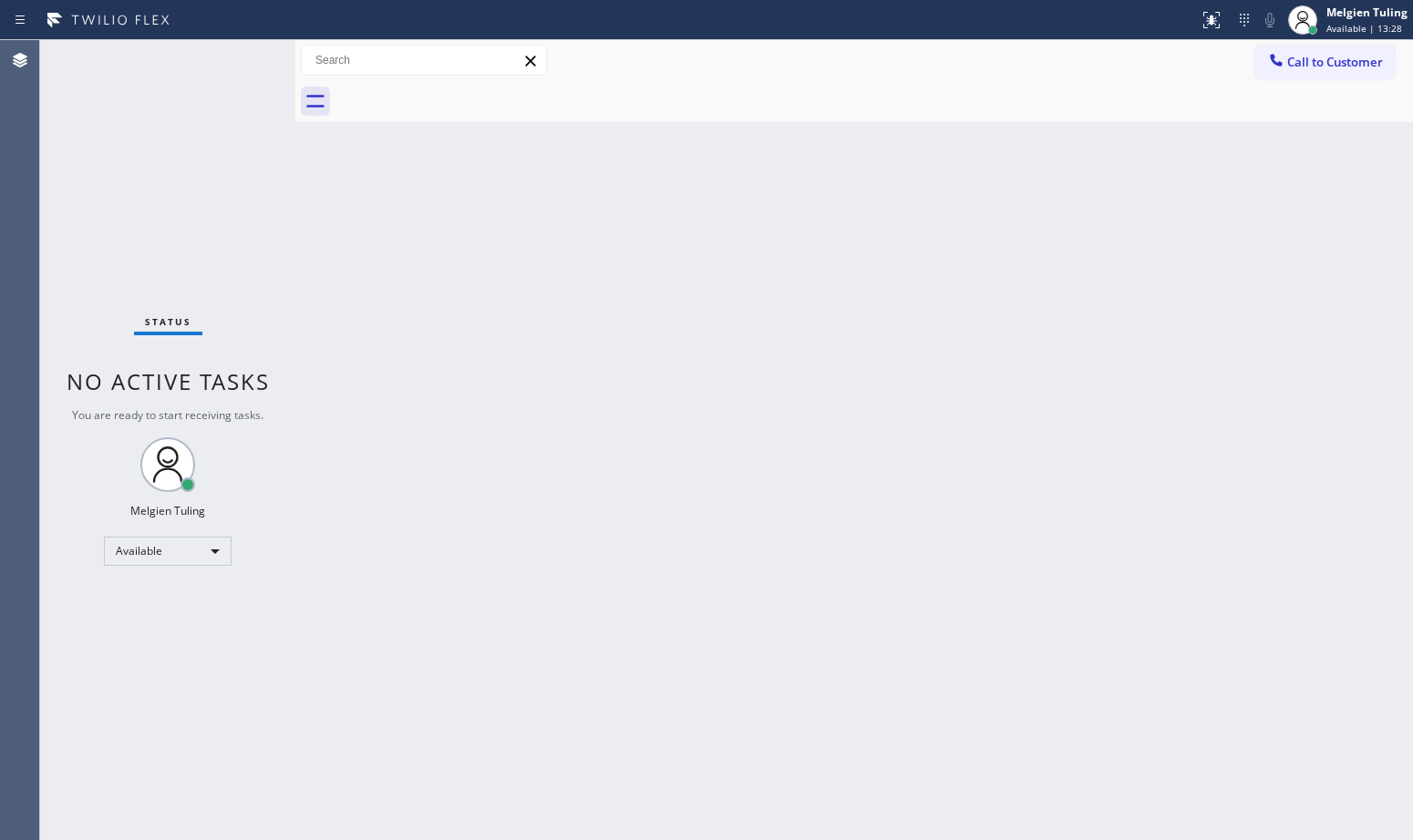
click at [943, 265] on div "Back to Dashboard Change Sender ID Customers Technicians Select a contact Outbo…" at bounding box center [854, 440] width 1118 height 800
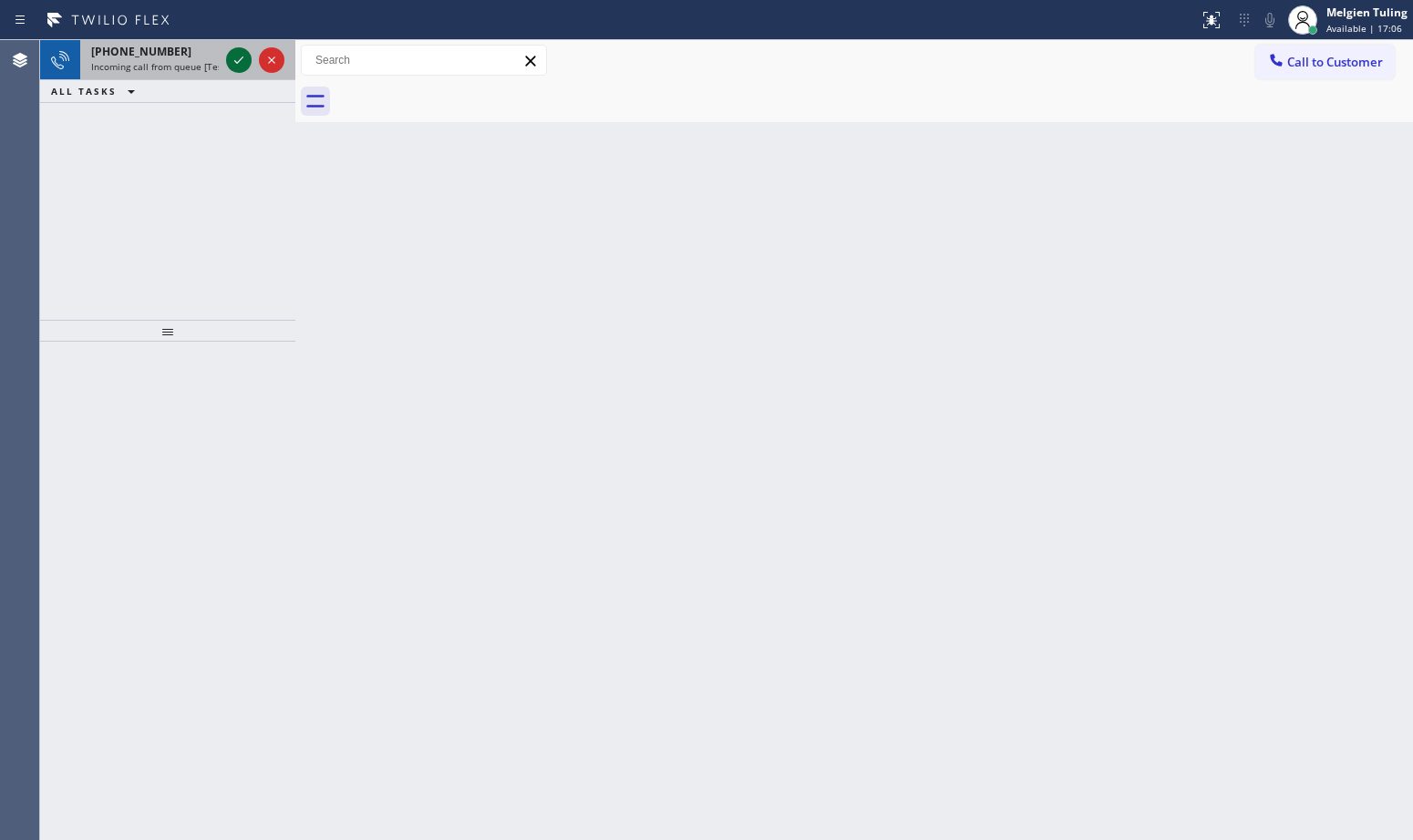
click at [233, 62] on icon at bounding box center [239, 60] width 22 height 22
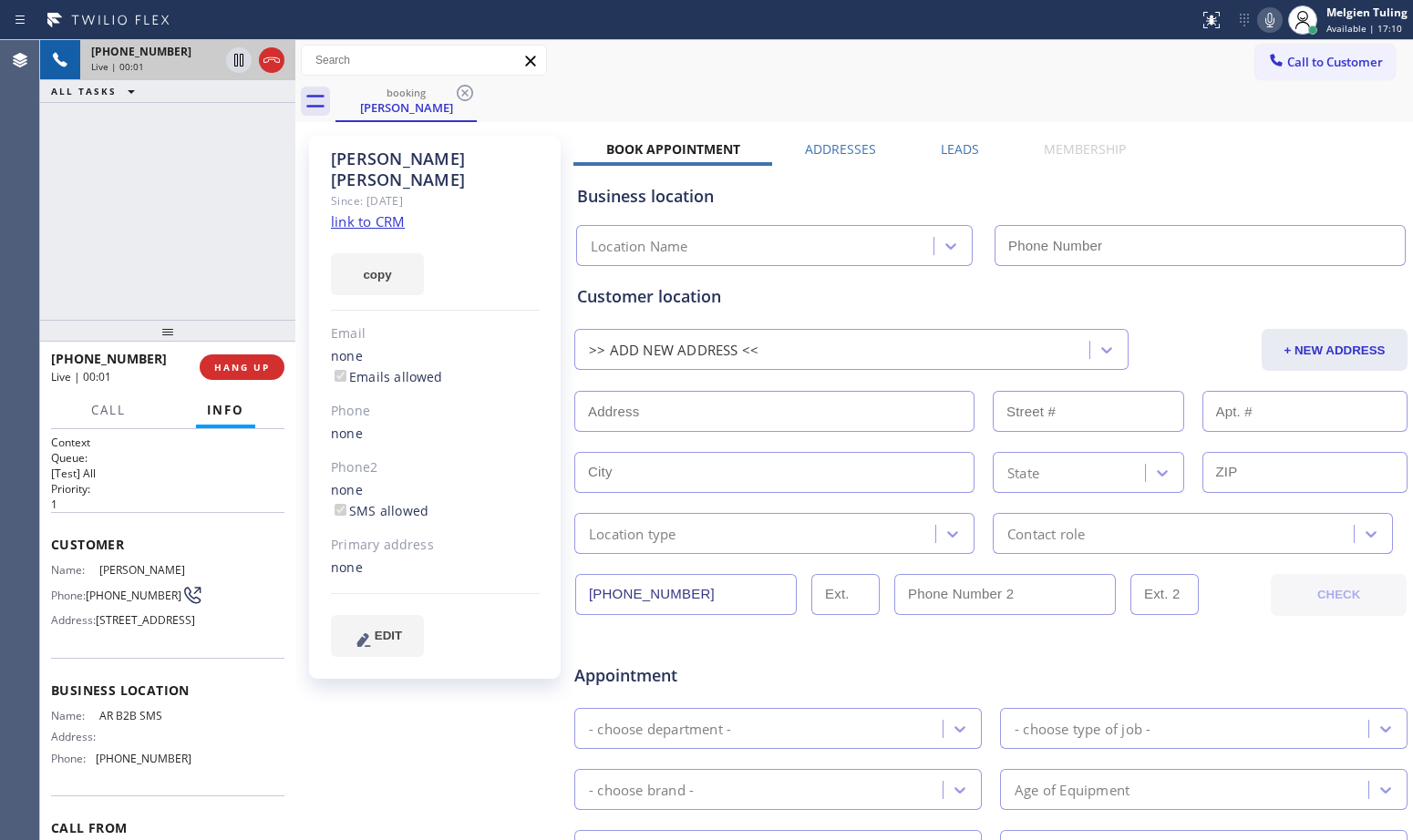
type input "[PHONE_NUMBER]"
click at [257, 175] on div "[PHONE_NUMBER] Live | 00:06 ALL TASKS ALL TASKS ACTIVE TASKS TASKS IN WRAP UP" at bounding box center [167, 179] width 256 height 279
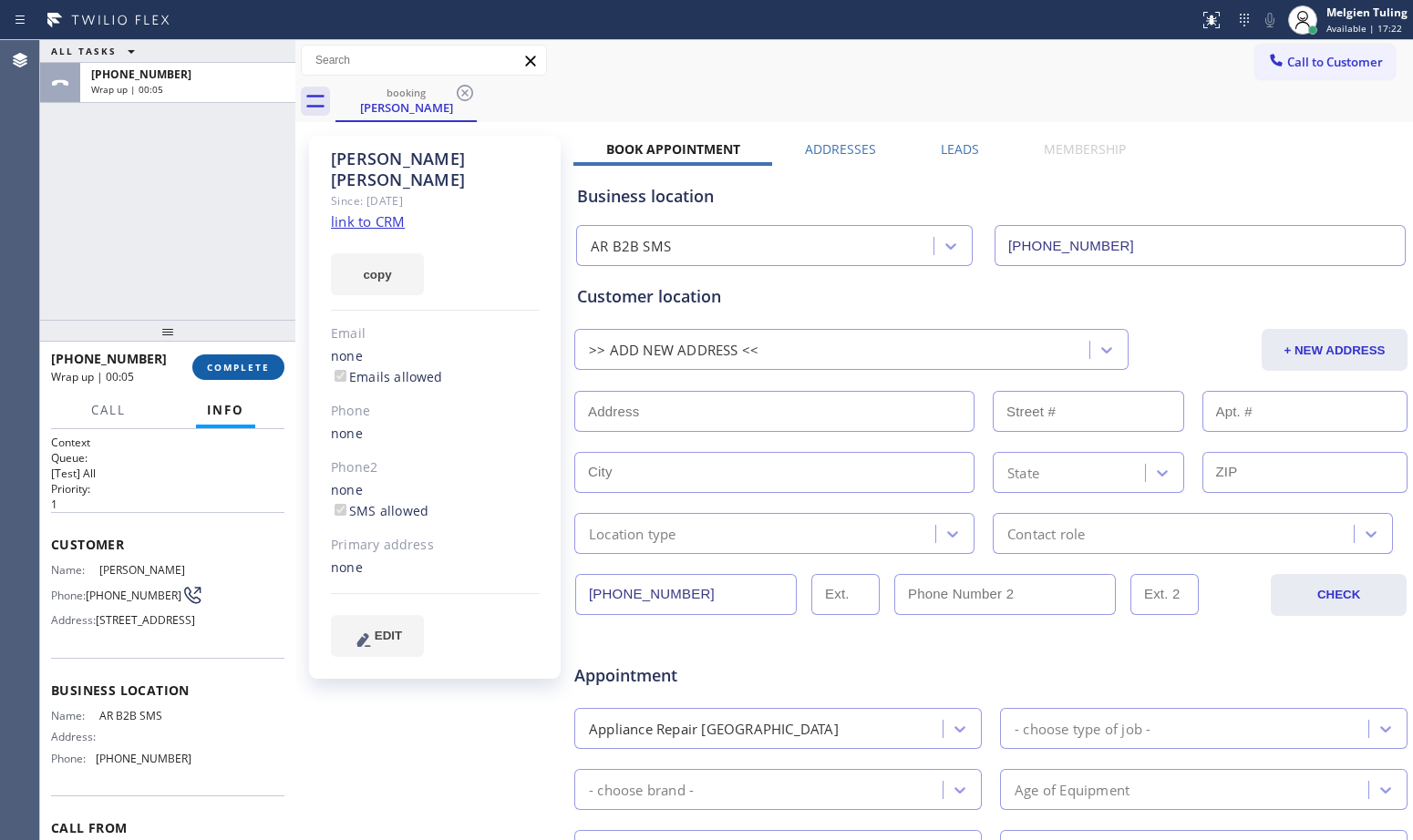
click at [229, 370] on span "COMPLETE" at bounding box center [238, 367] width 62 height 13
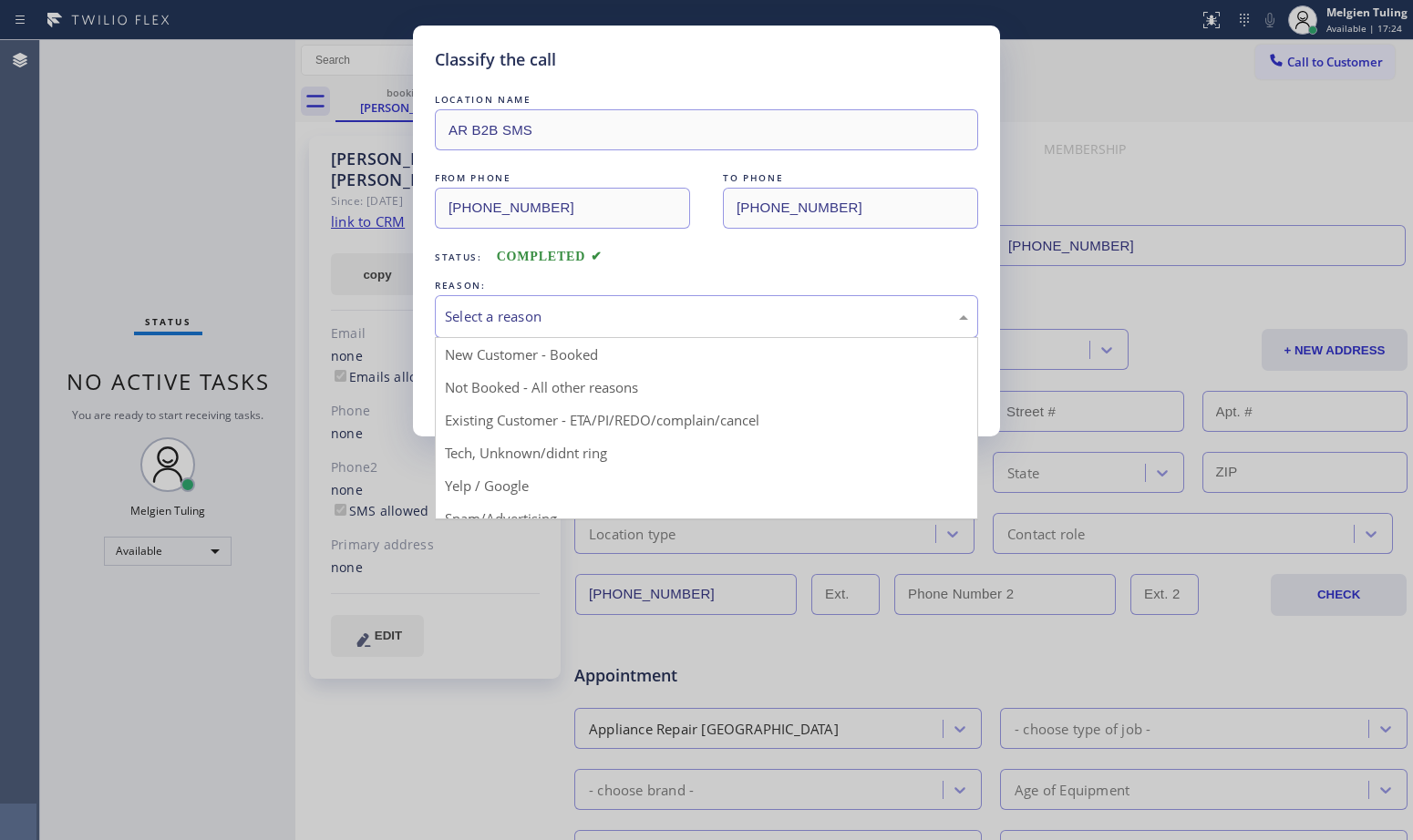
click at [498, 301] on div "Select a reason" at bounding box center [706, 316] width 543 height 43
drag, startPoint x: 498, startPoint y: 301, endPoint x: 464, endPoint y: 390, distance: 95.3
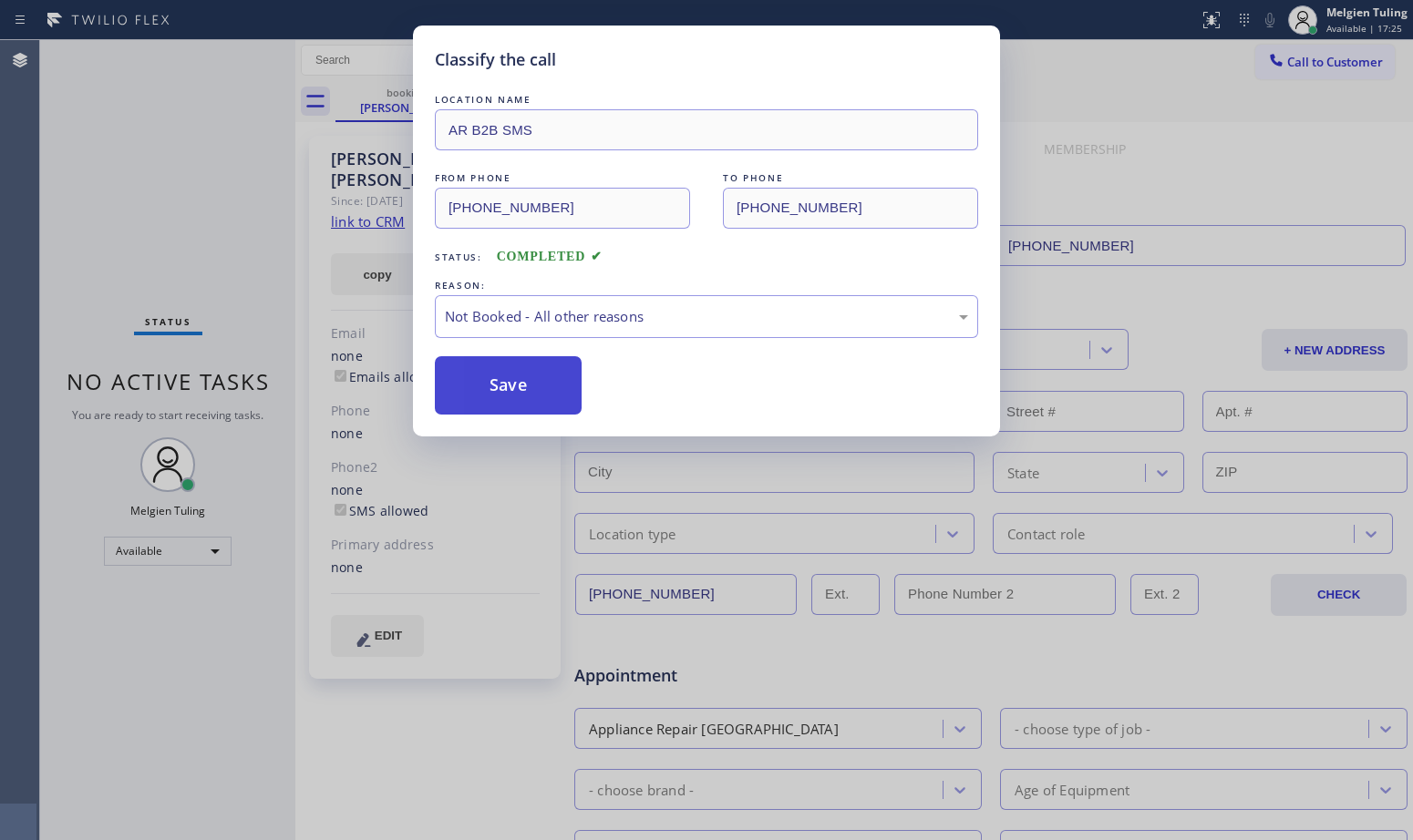
drag, startPoint x: 464, startPoint y: 390, endPoint x: 470, endPoint y: 378, distance: 13.4
click at [470, 378] on button "Save" at bounding box center [508, 385] width 147 height 58
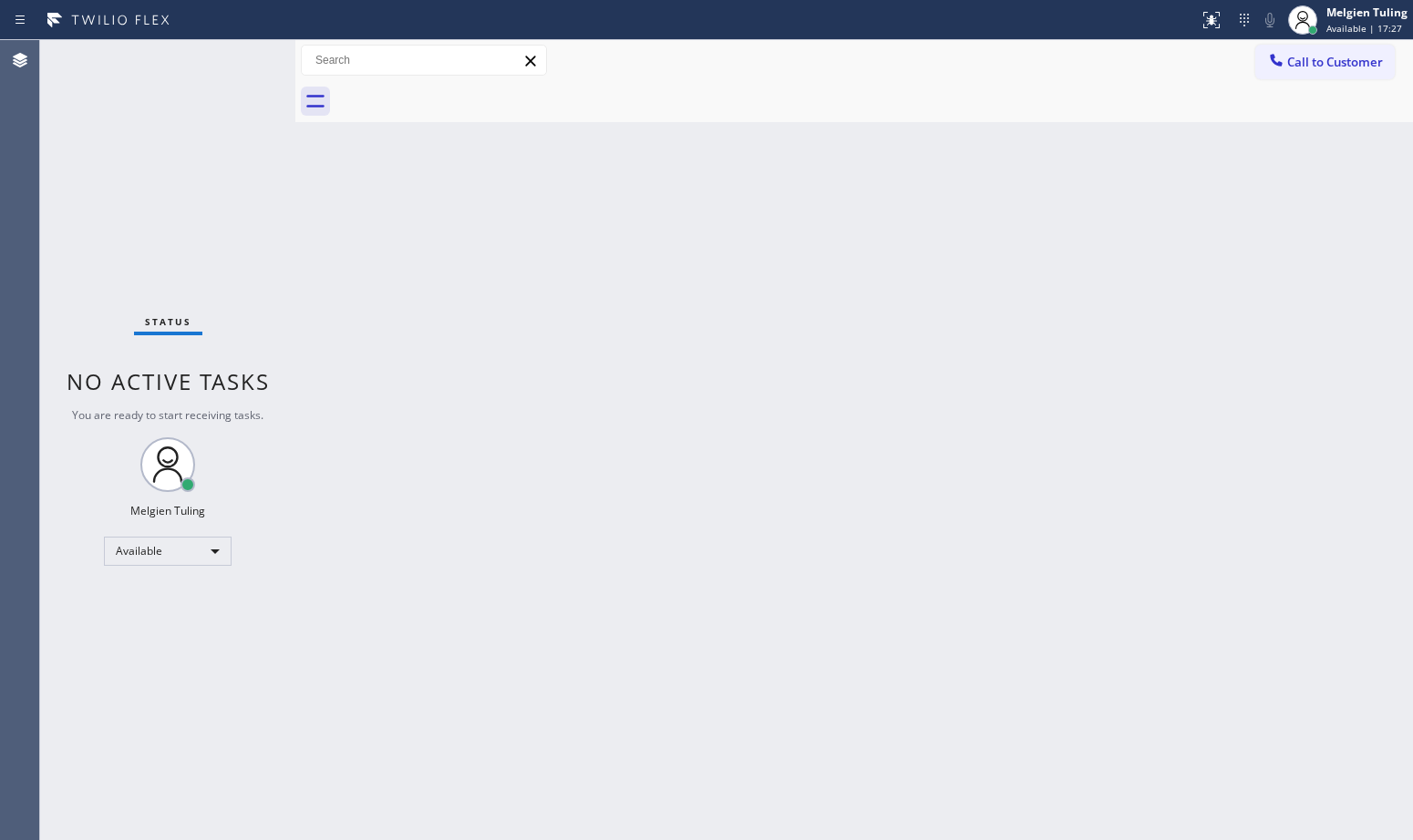
click at [421, 212] on div "Back to Dashboard Change Sender ID Customers Technicians Select a contact Outbo…" at bounding box center [854, 440] width 1118 height 800
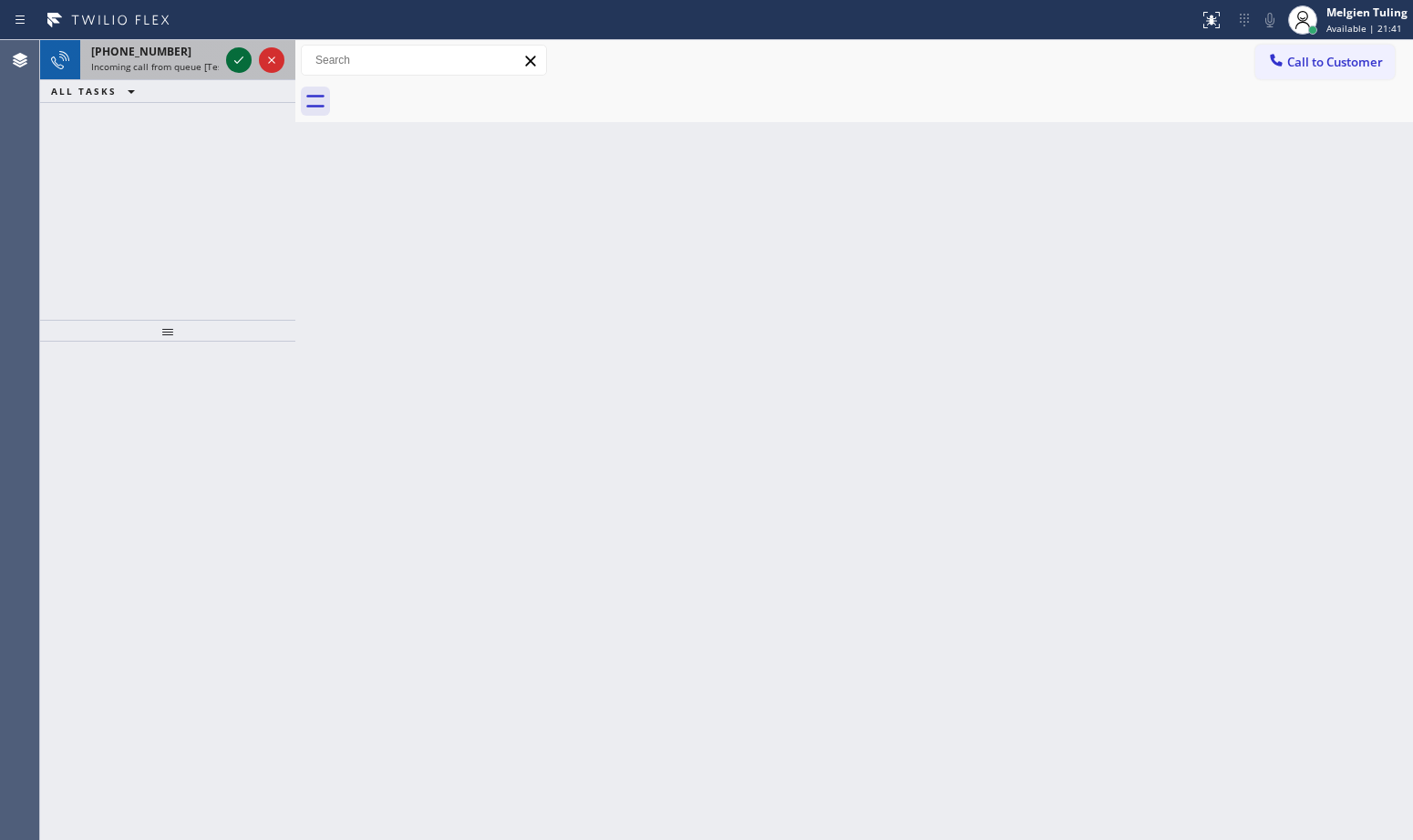
click at [235, 60] on icon at bounding box center [239, 60] width 22 height 22
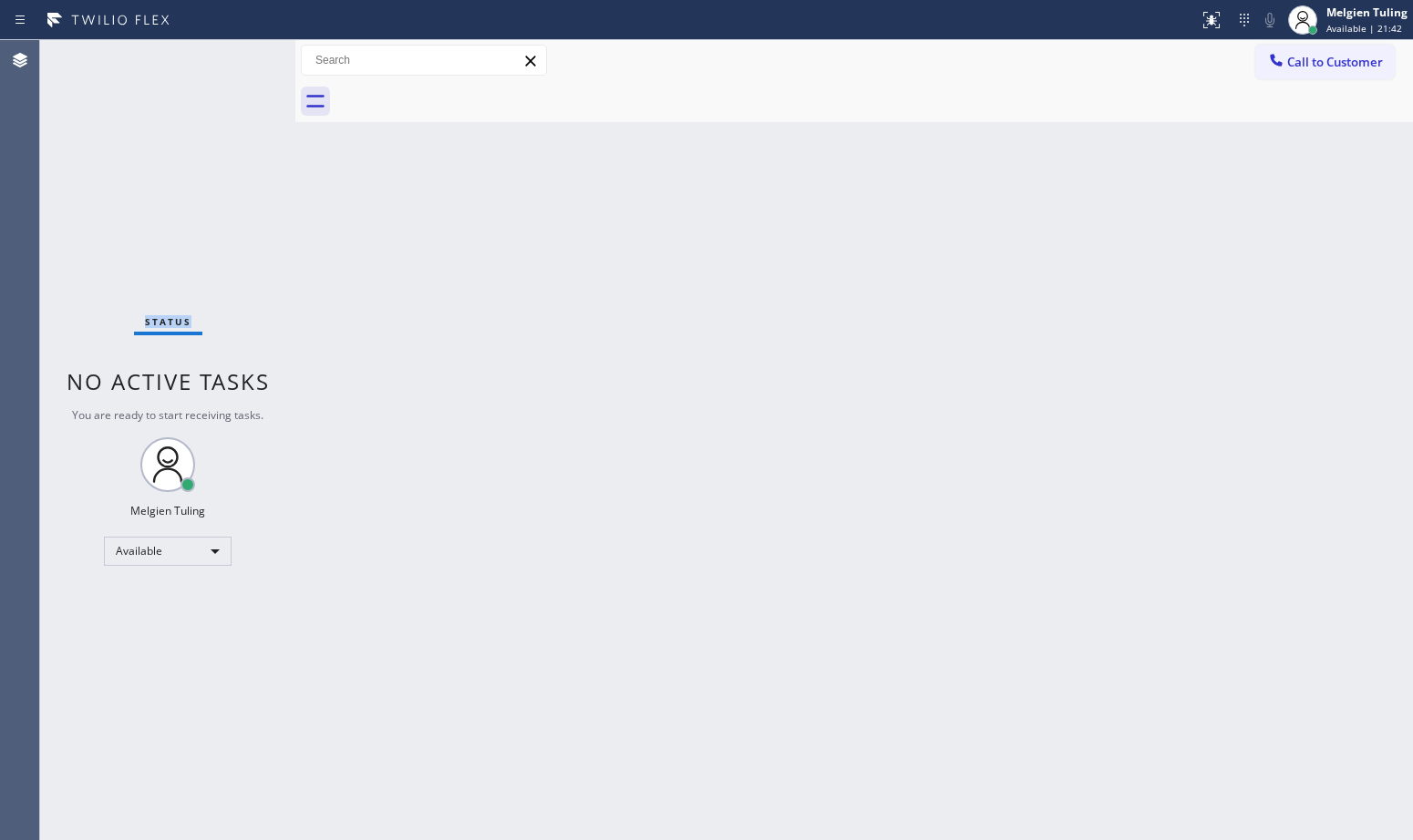
click at [235, 60] on div "Status No active tasks You are ready to start receiving tasks. Melgien Tuling A…" at bounding box center [167, 440] width 256 height 800
click at [341, 274] on div "Back to Dashboard Change Sender ID Customers Technicians Select a contact Outbo…" at bounding box center [854, 440] width 1118 height 800
click at [465, 427] on div "Back to Dashboard Change Sender ID Customers Technicians Select a contact Outbo…" at bounding box center [854, 440] width 1118 height 800
drag, startPoint x: 465, startPoint y: 427, endPoint x: 989, endPoint y: 456, distance: 524.8
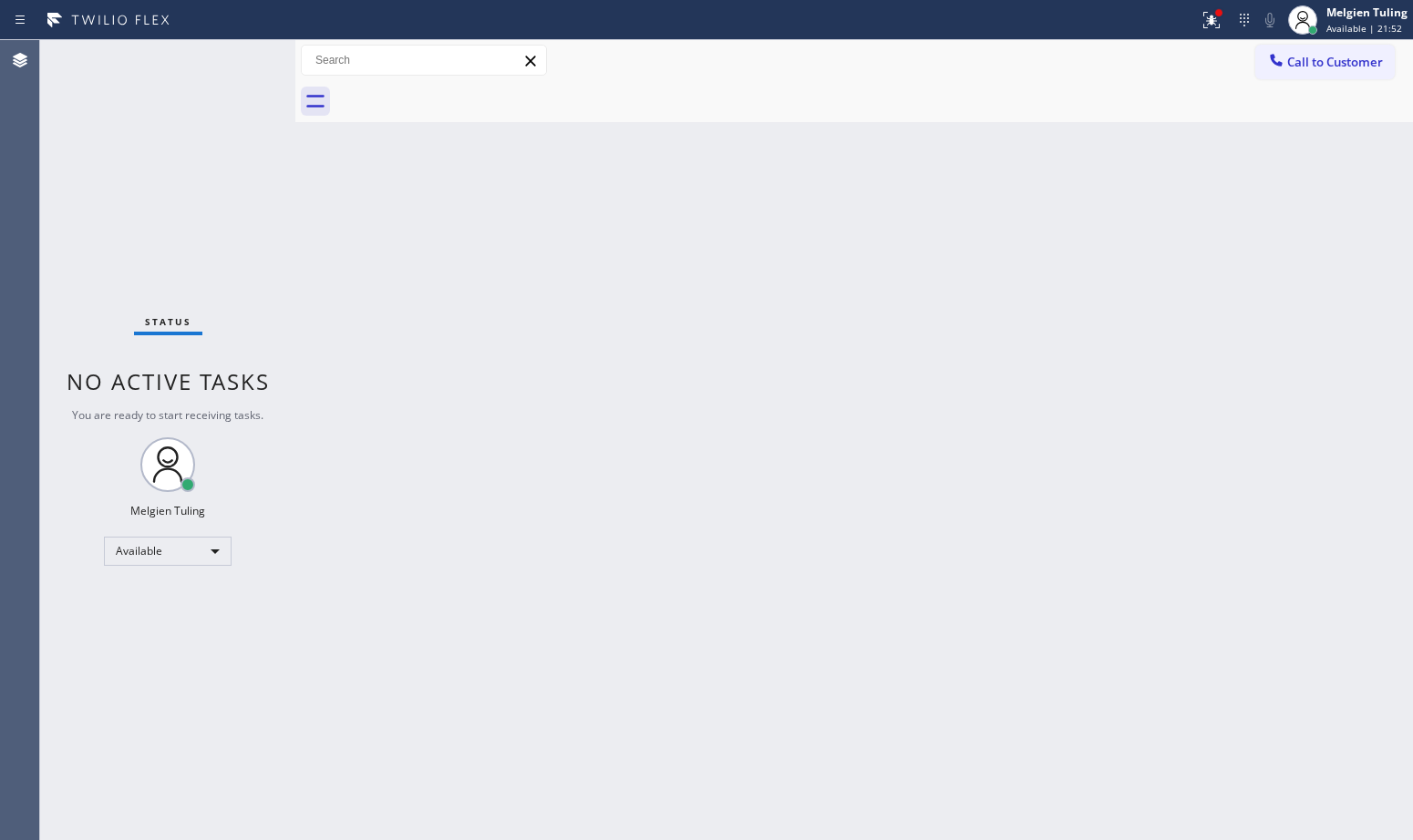
click at [989, 456] on div "Back to Dashboard Change Sender ID Customers Technicians Select a contact Outbo…" at bounding box center [854, 440] width 1118 height 800
click at [575, 395] on div "Back to Dashboard Change Sender ID Customers Technicians Select a contact Outbo…" at bounding box center [854, 440] width 1118 height 800
click at [1201, 671] on div "Back to Dashboard Change Sender ID Customers Technicians Select a contact Outbo…" at bounding box center [854, 440] width 1118 height 800
click at [1208, 23] on icon at bounding box center [1212, 20] width 22 height 22
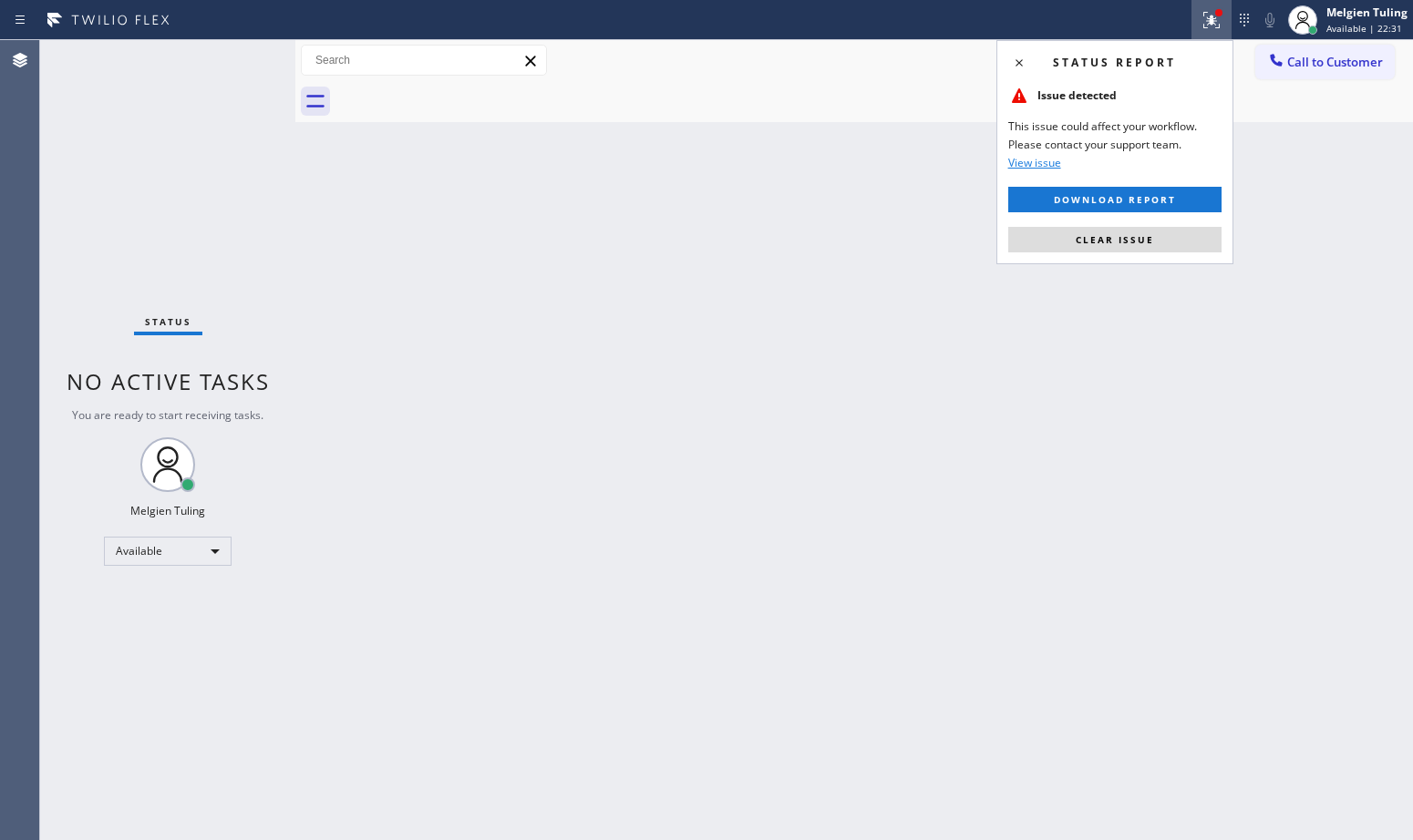
drag, startPoint x: 1110, startPoint y: 241, endPoint x: 1060, endPoint y: 235, distance: 50.4
click at [1060, 235] on button "Clear issue" at bounding box center [1115, 240] width 213 height 26
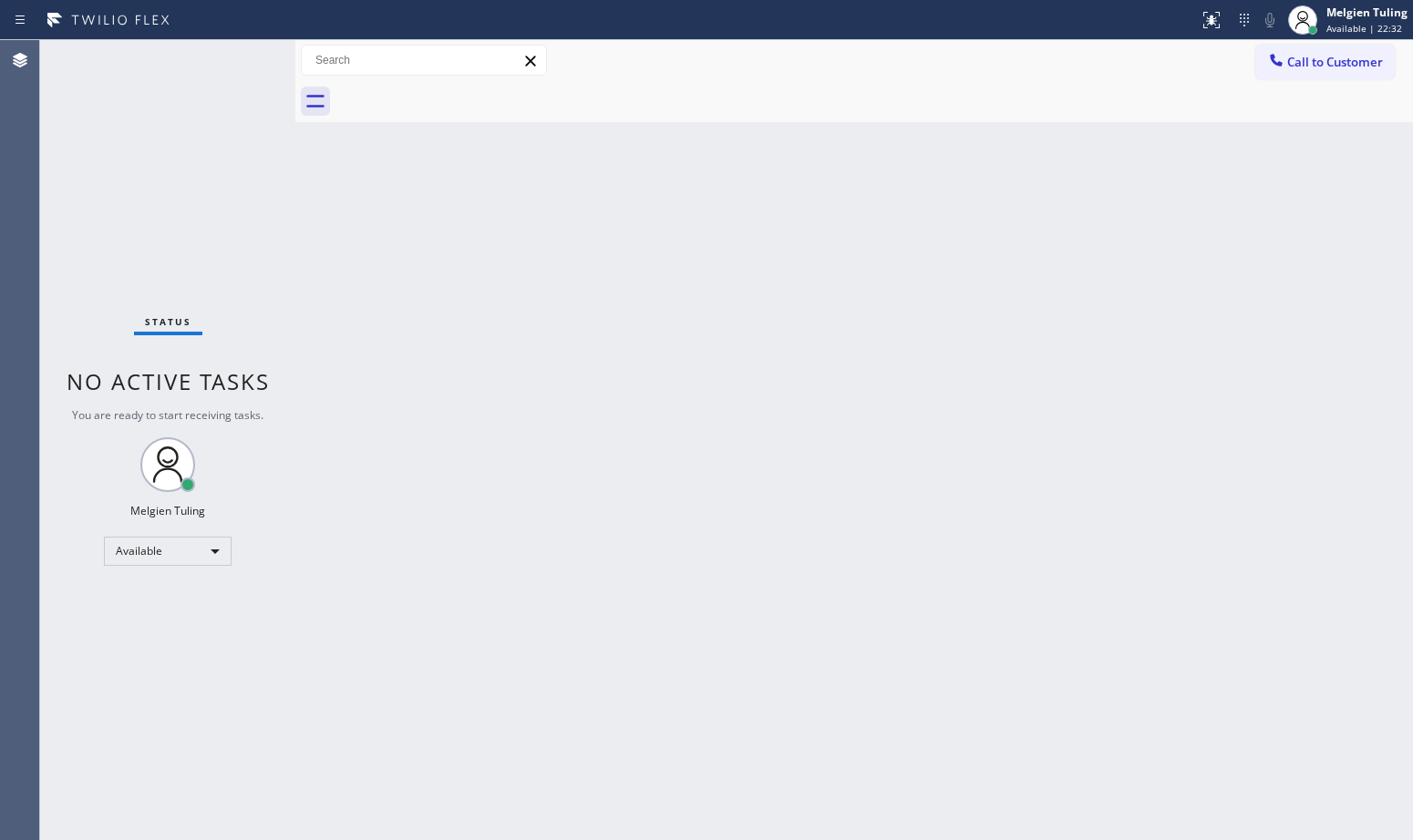
click at [1060, 235] on div "Back to Dashboard Change Sender ID Customers Technicians Select a contact Outbo…" at bounding box center [854, 440] width 1118 height 800
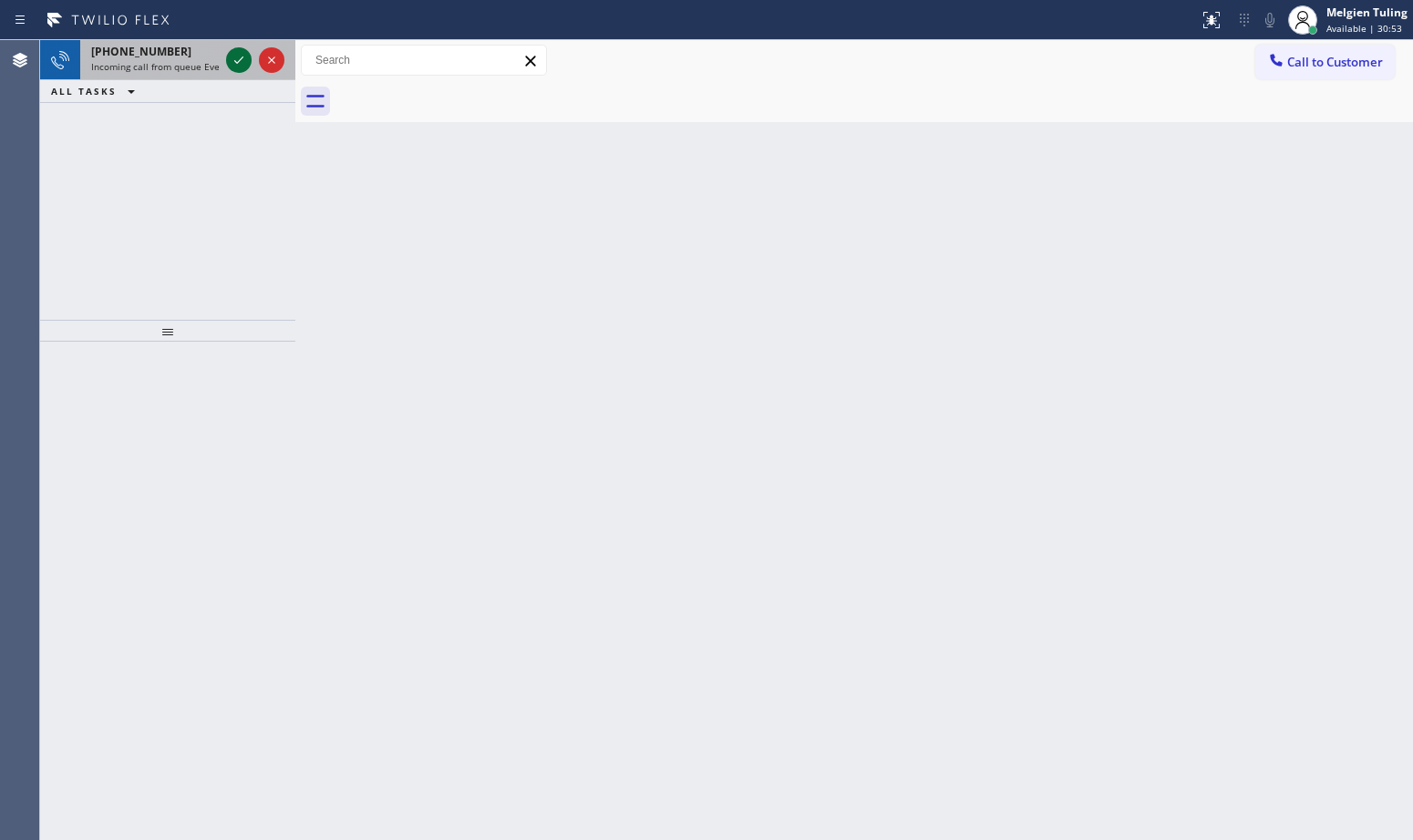
click at [235, 55] on icon at bounding box center [239, 60] width 22 height 22
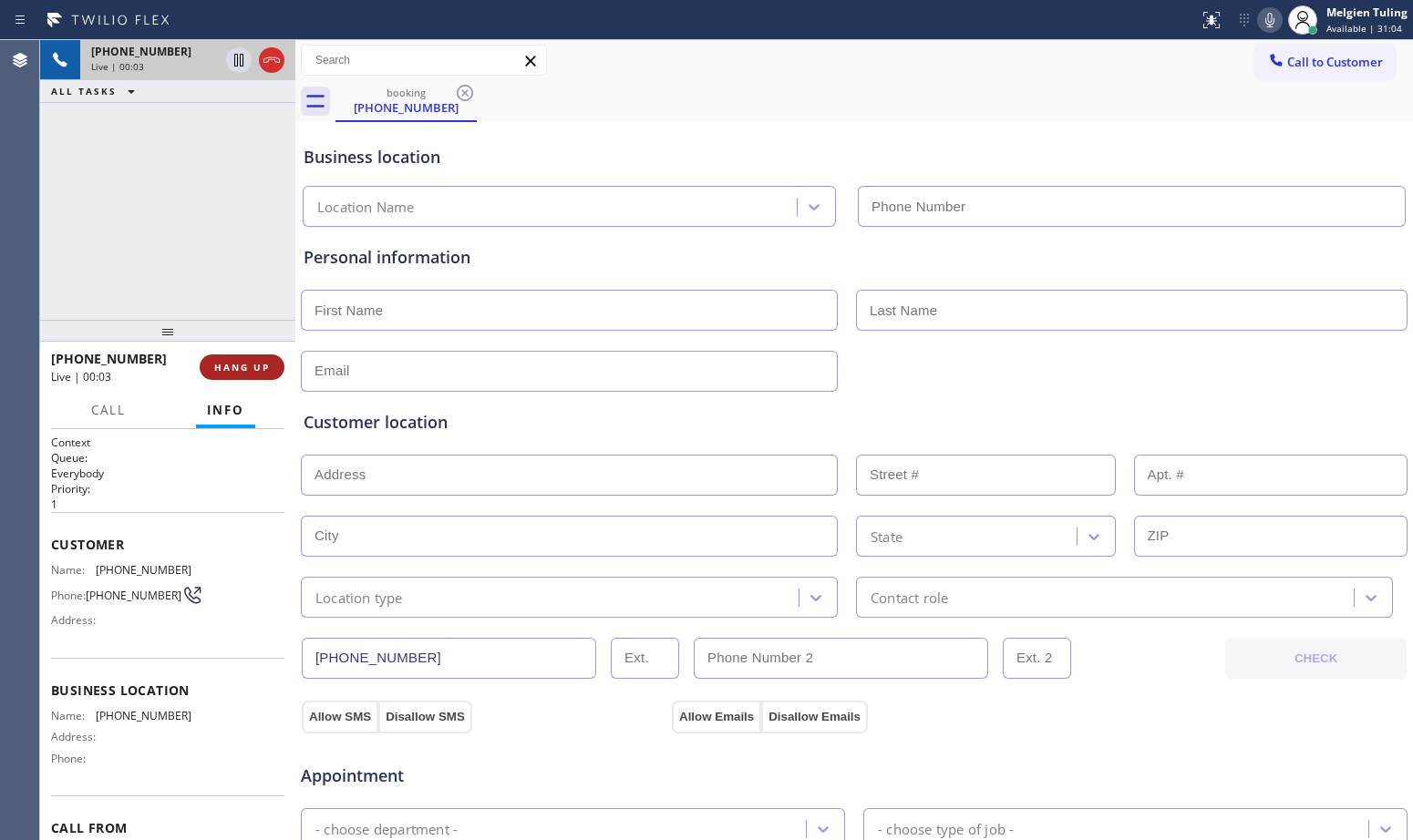
click at [256, 364] on span "HANG UP" at bounding box center [242, 367] width 55 height 13
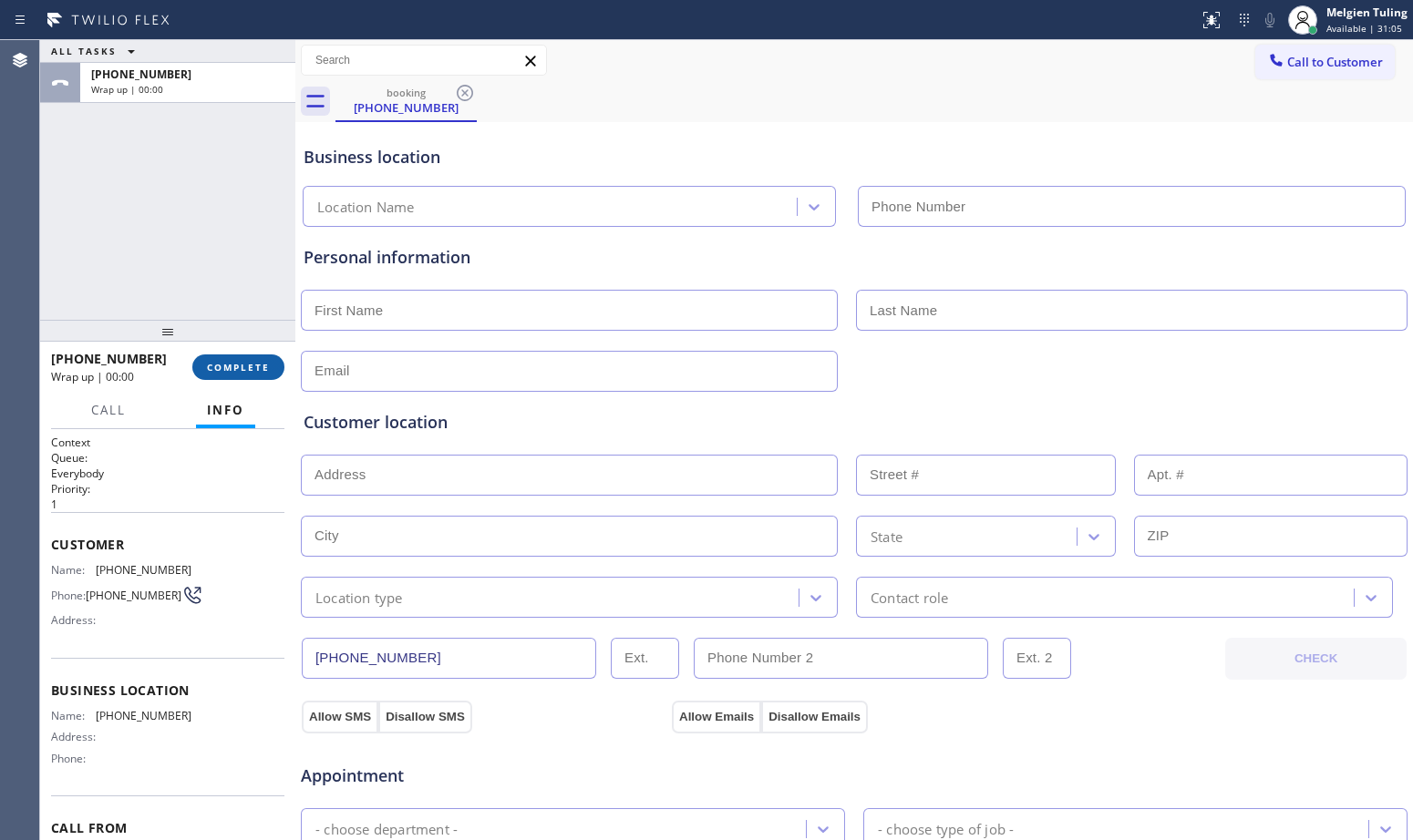
click at [256, 364] on span "COMPLETE" at bounding box center [238, 367] width 62 height 13
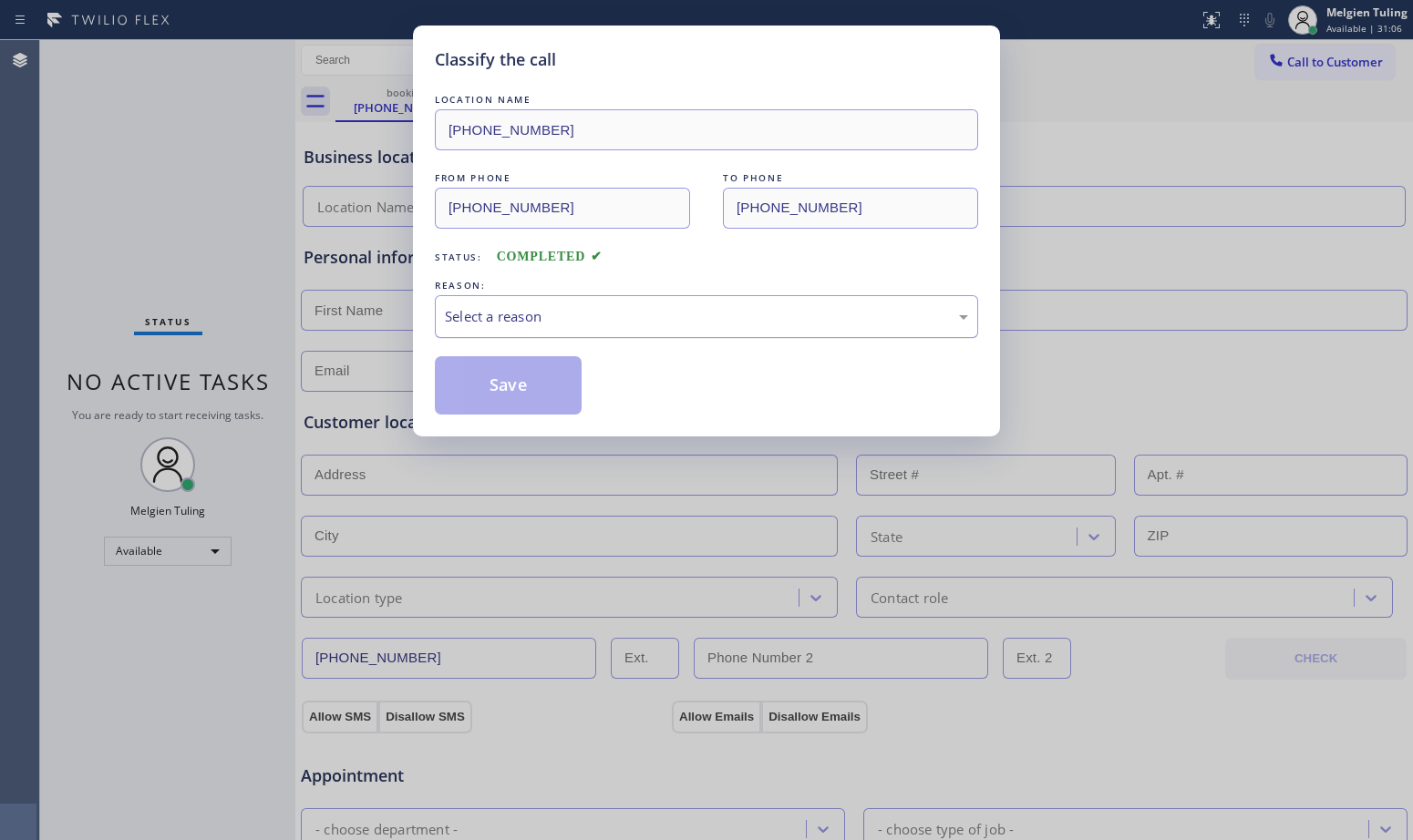
click at [466, 307] on div "Select a reason" at bounding box center [706, 316] width 523 height 21
click at [499, 382] on button "Save" at bounding box center [508, 385] width 147 height 58
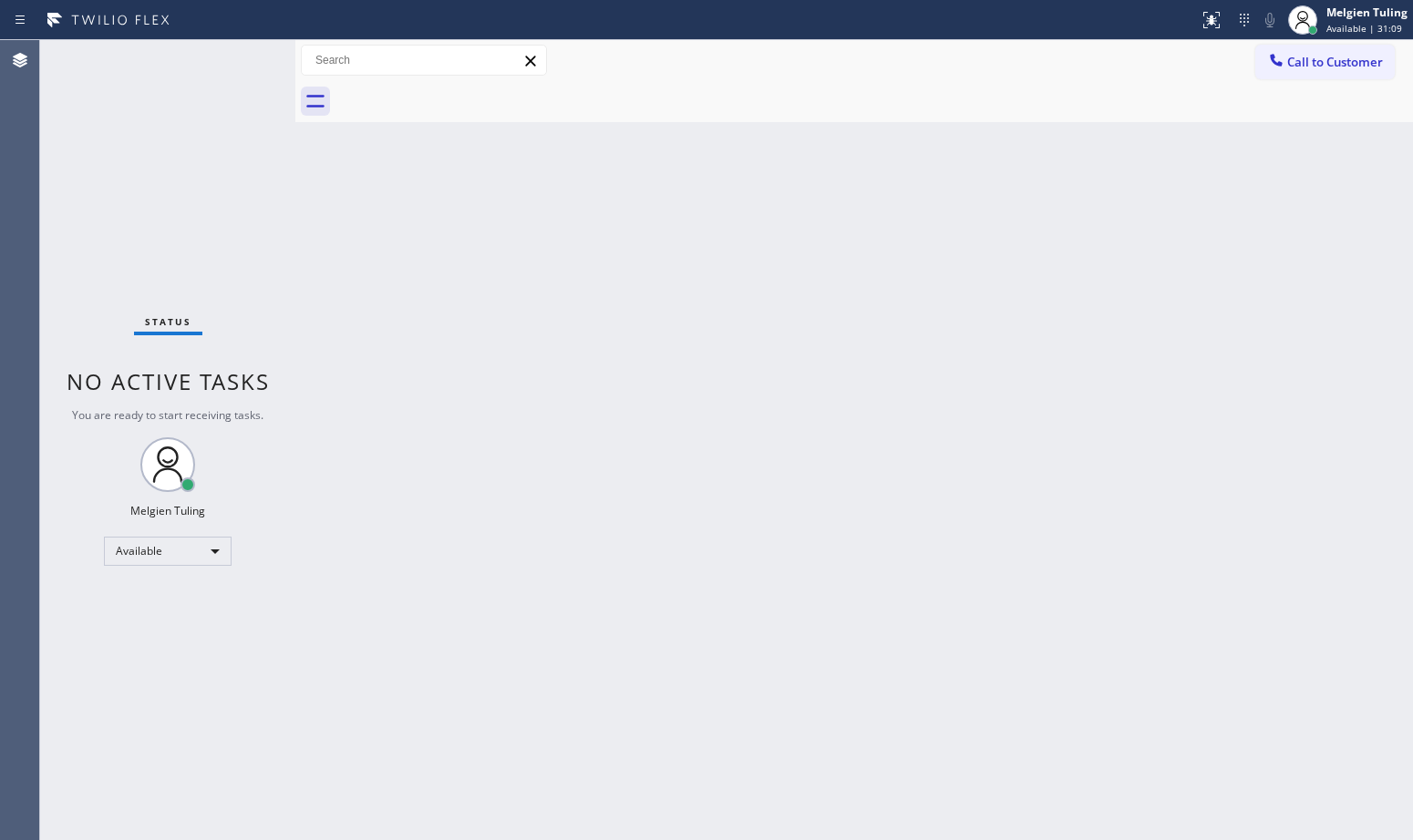
click at [295, 302] on div at bounding box center [295, 440] width 0 height 800
click at [840, 329] on div "Back to Dashboard Change Sender ID Customers Technicians Select a contact Outbo…" at bounding box center [854, 440] width 1118 height 800
click at [1310, 550] on div "Back to Dashboard Change Sender ID Customers Technicians Select a contact Outbo…" at bounding box center [854, 440] width 1118 height 800
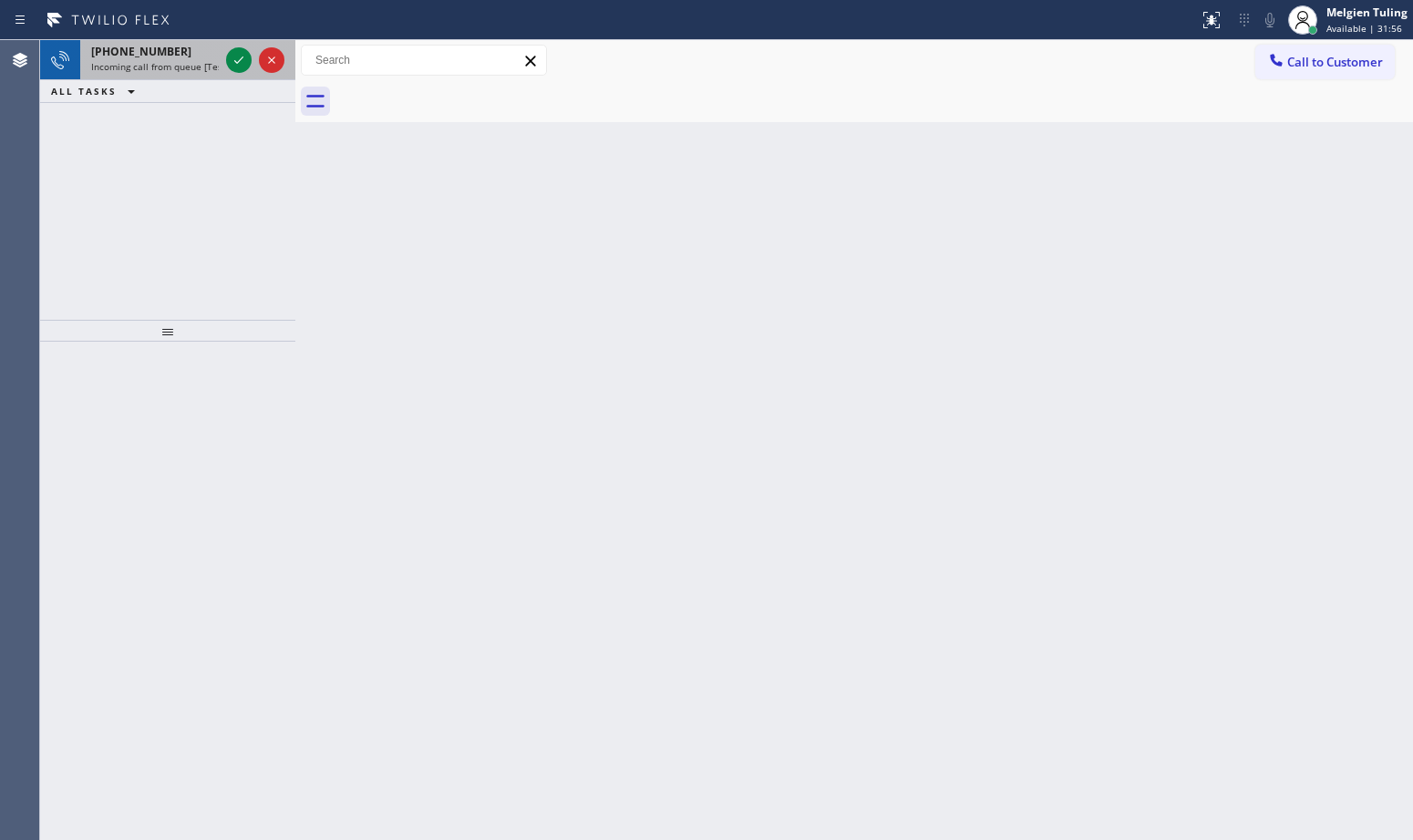
drag, startPoint x: 222, startPoint y: 53, endPoint x: 255, endPoint y: 57, distance: 33.2
click at [222, 53] on div "[PHONE_NUMBER] Incoming call from queue [Test] All" at bounding box center [152, 59] width 143 height 40
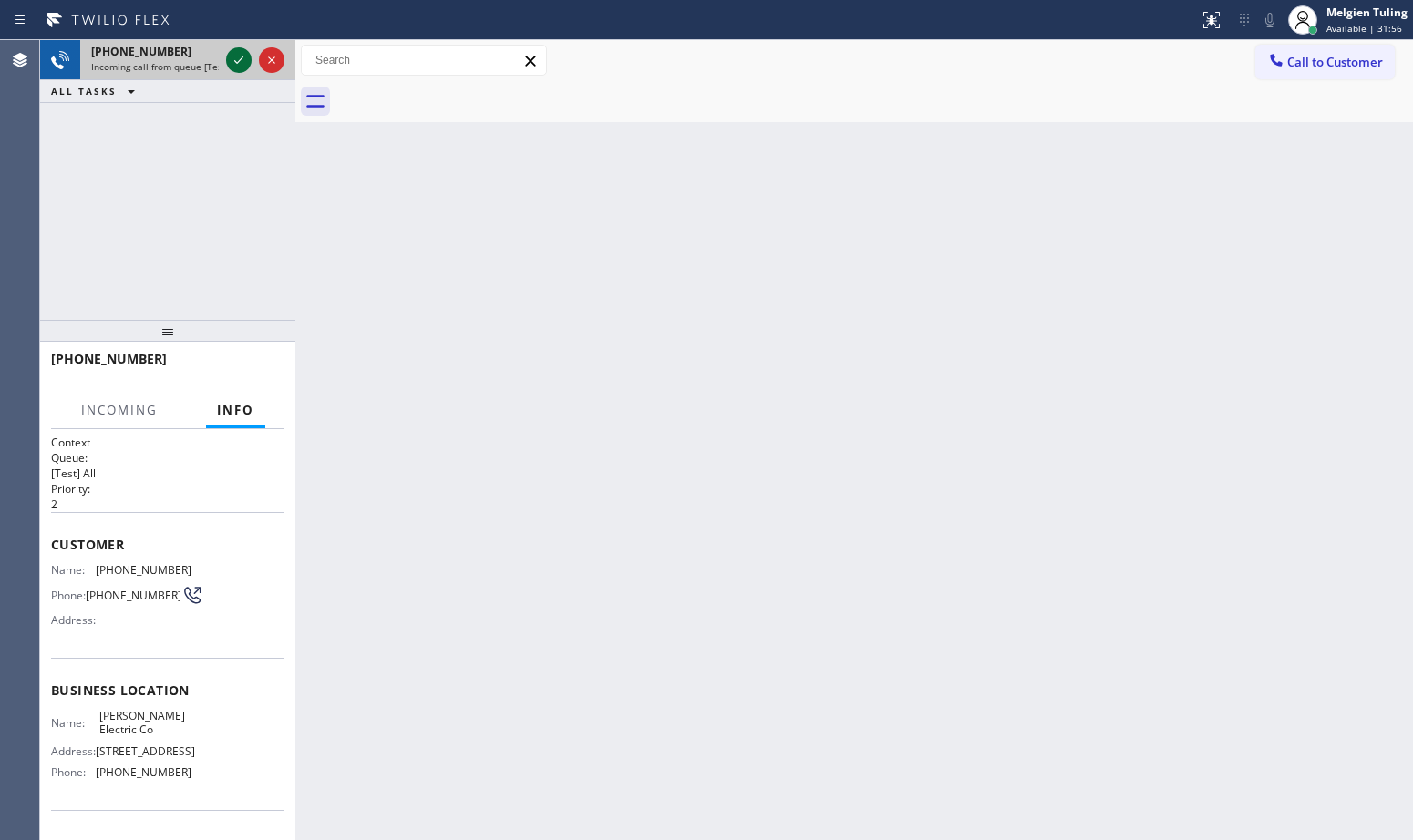
click at [236, 61] on icon at bounding box center [239, 60] width 22 height 22
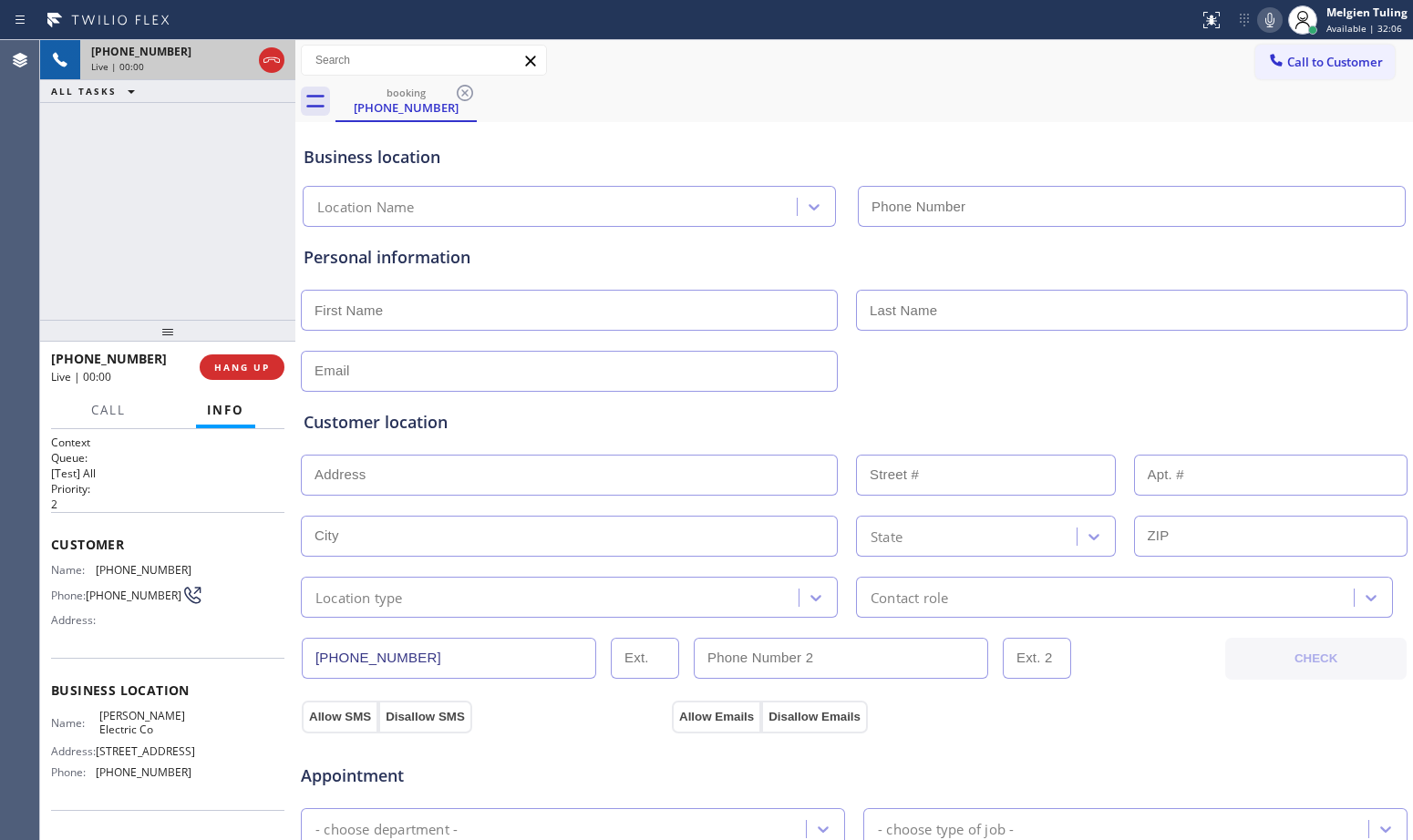
type input "[PHONE_NUMBER]"
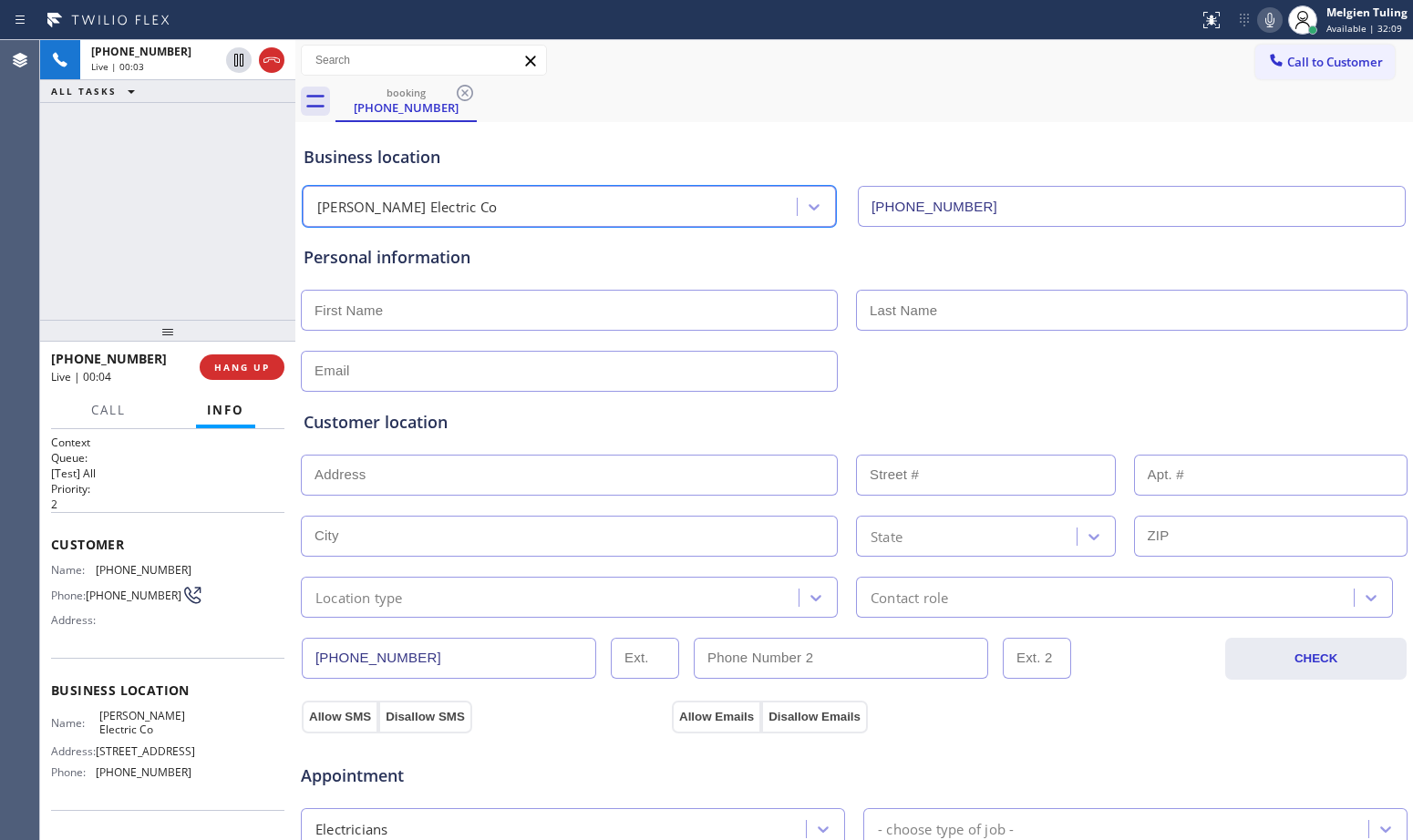
click at [577, 219] on div "[PERSON_NAME] Electric Co" at bounding box center [552, 207] width 489 height 32
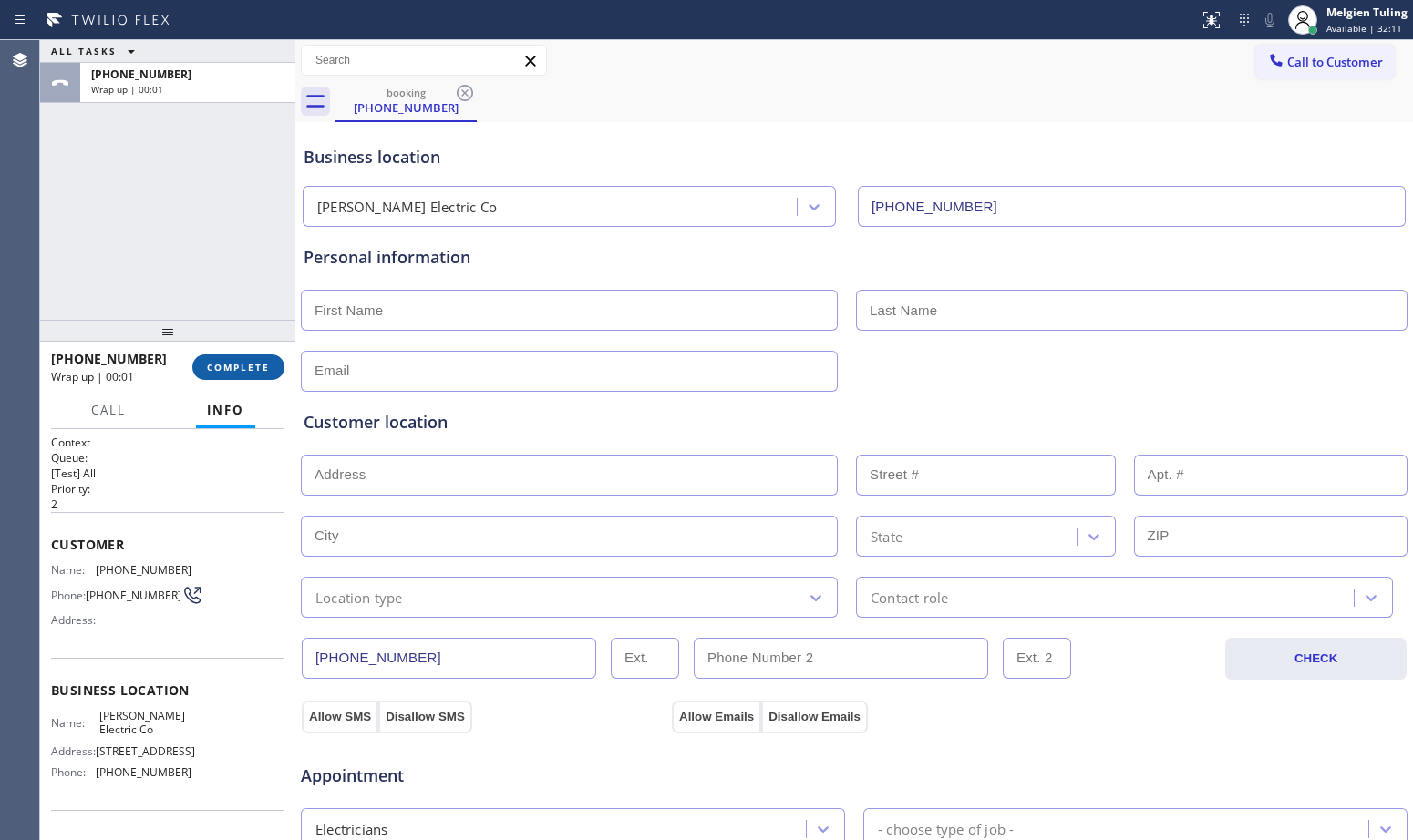
drag, startPoint x: 577, startPoint y: 219, endPoint x: 243, endPoint y: 367, distance: 365.3
click at [243, 367] on span "COMPLETE" at bounding box center [238, 367] width 62 height 13
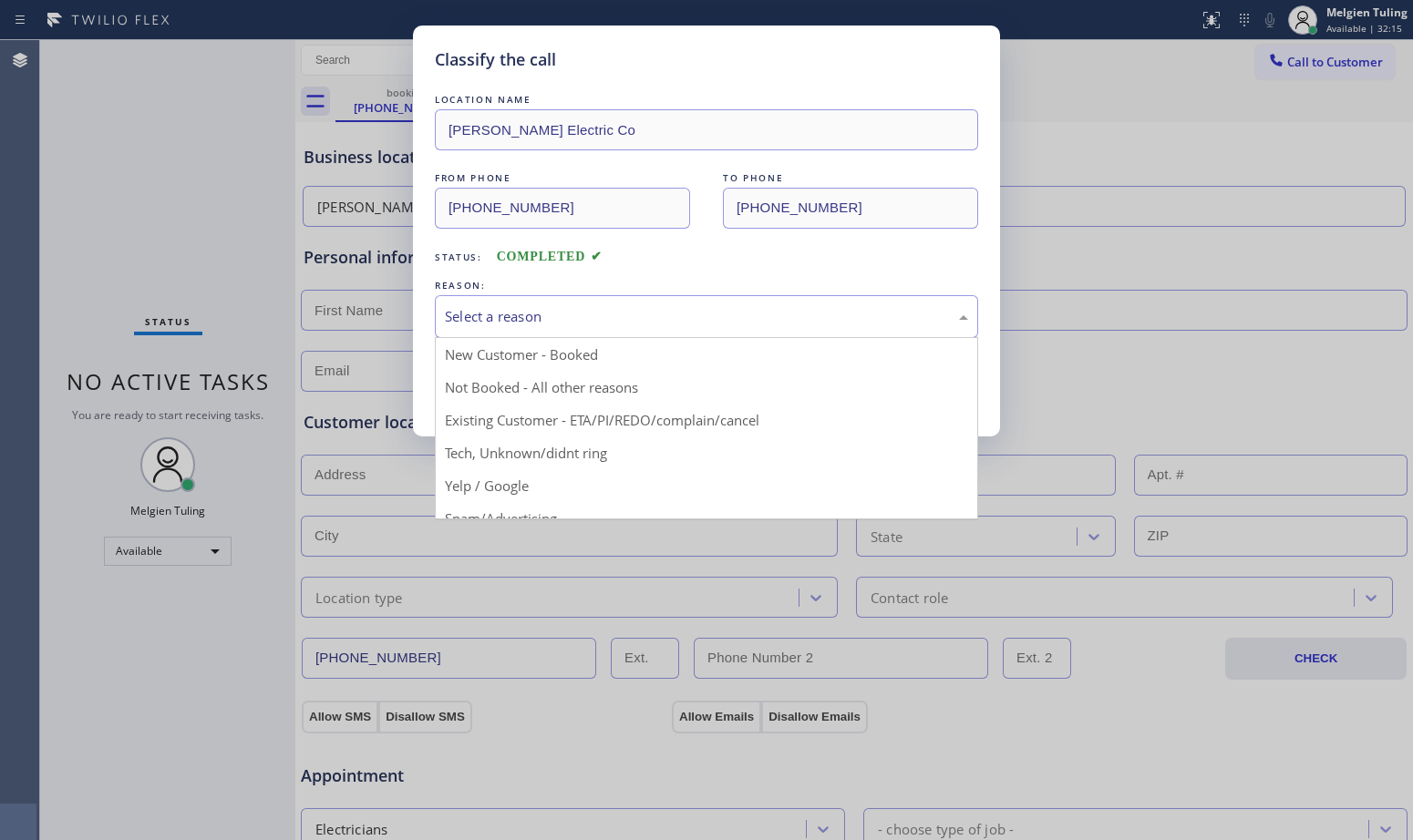
drag, startPoint x: 243, startPoint y: 367, endPoint x: 485, endPoint y: 316, distance: 247.3
drag, startPoint x: 485, startPoint y: 316, endPoint x: 451, endPoint y: 332, distance: 37.6
click at [451, 332] on div "Select a reason" at bounding box center [706, 316] width 543 height 43
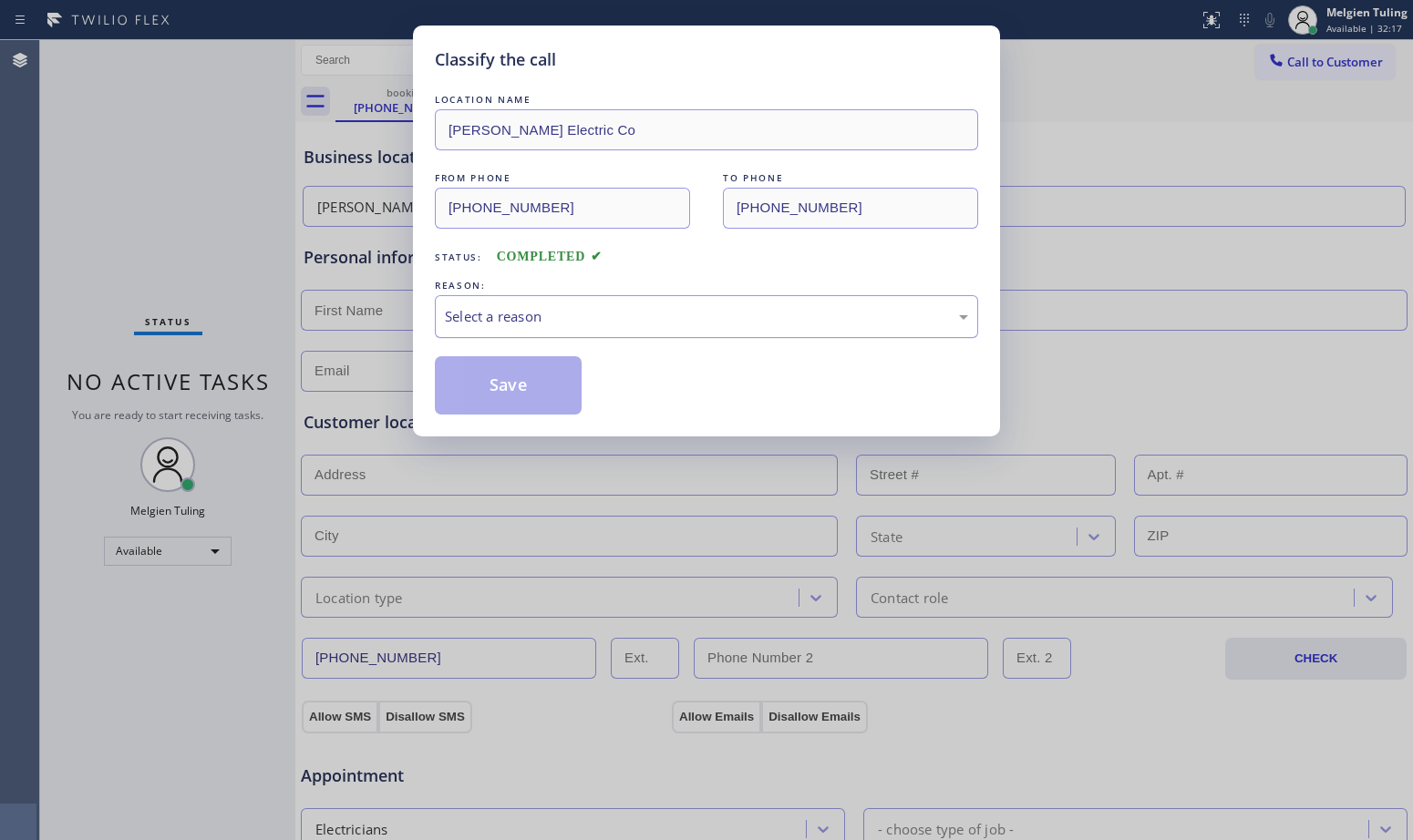
click at [458, 322] on div "Select a reason" at bounding box center [706, 316] width 523 height 21
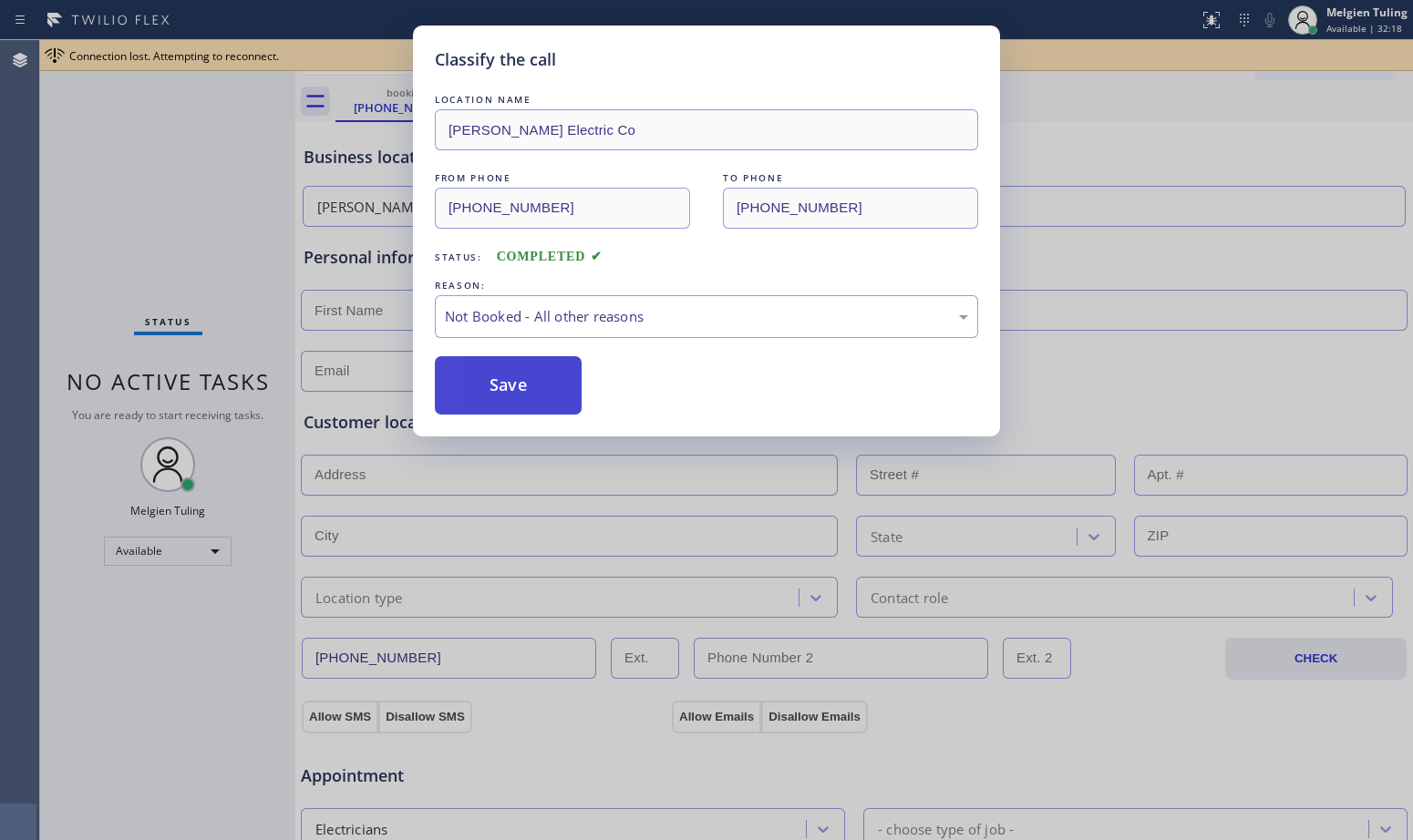
click at [487, 376] on button "Save" at bounding box center [508, 385] width 147 height 58
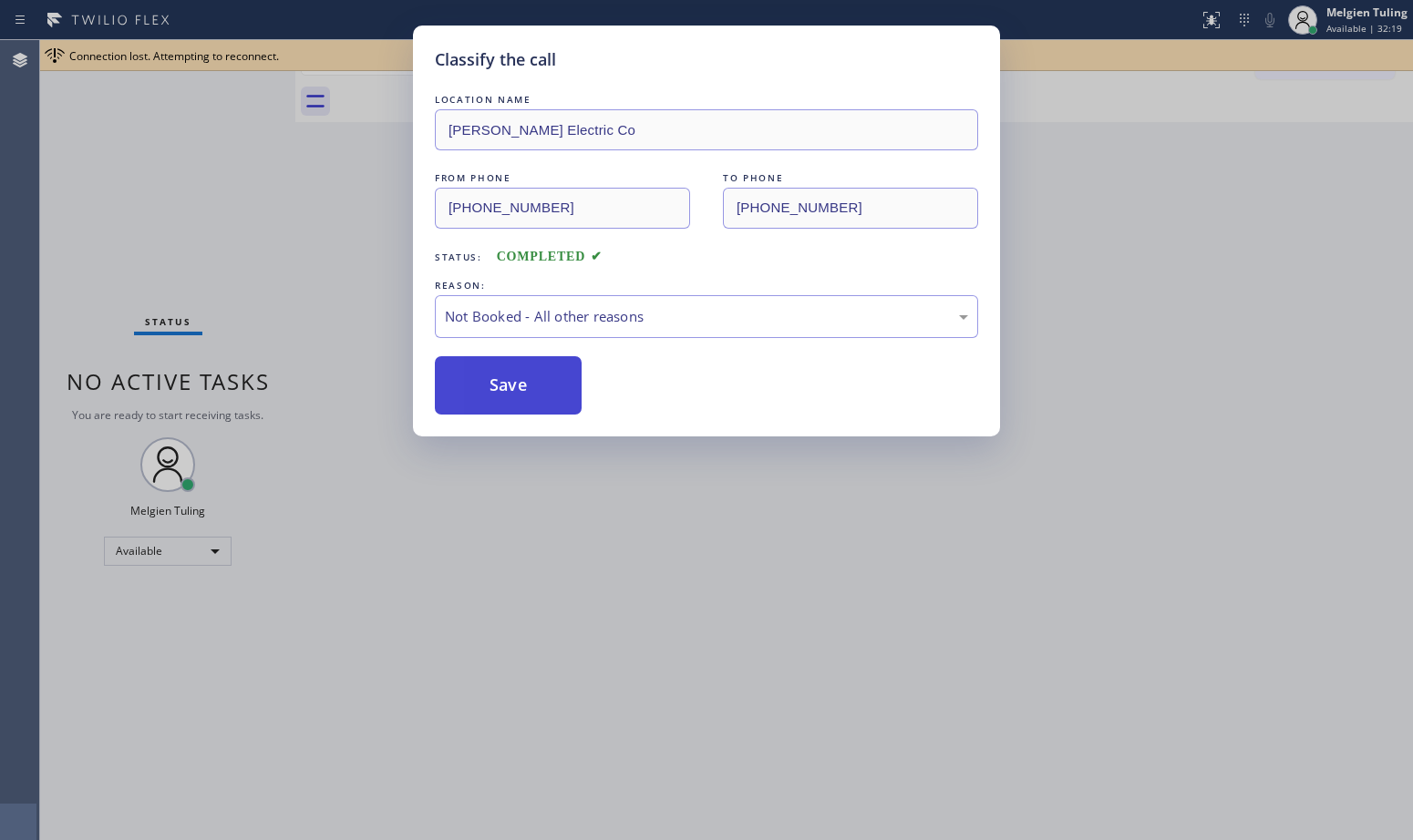
click at [487, 376] on button "Save" at bounding box center [508, 385] width 147 height 58
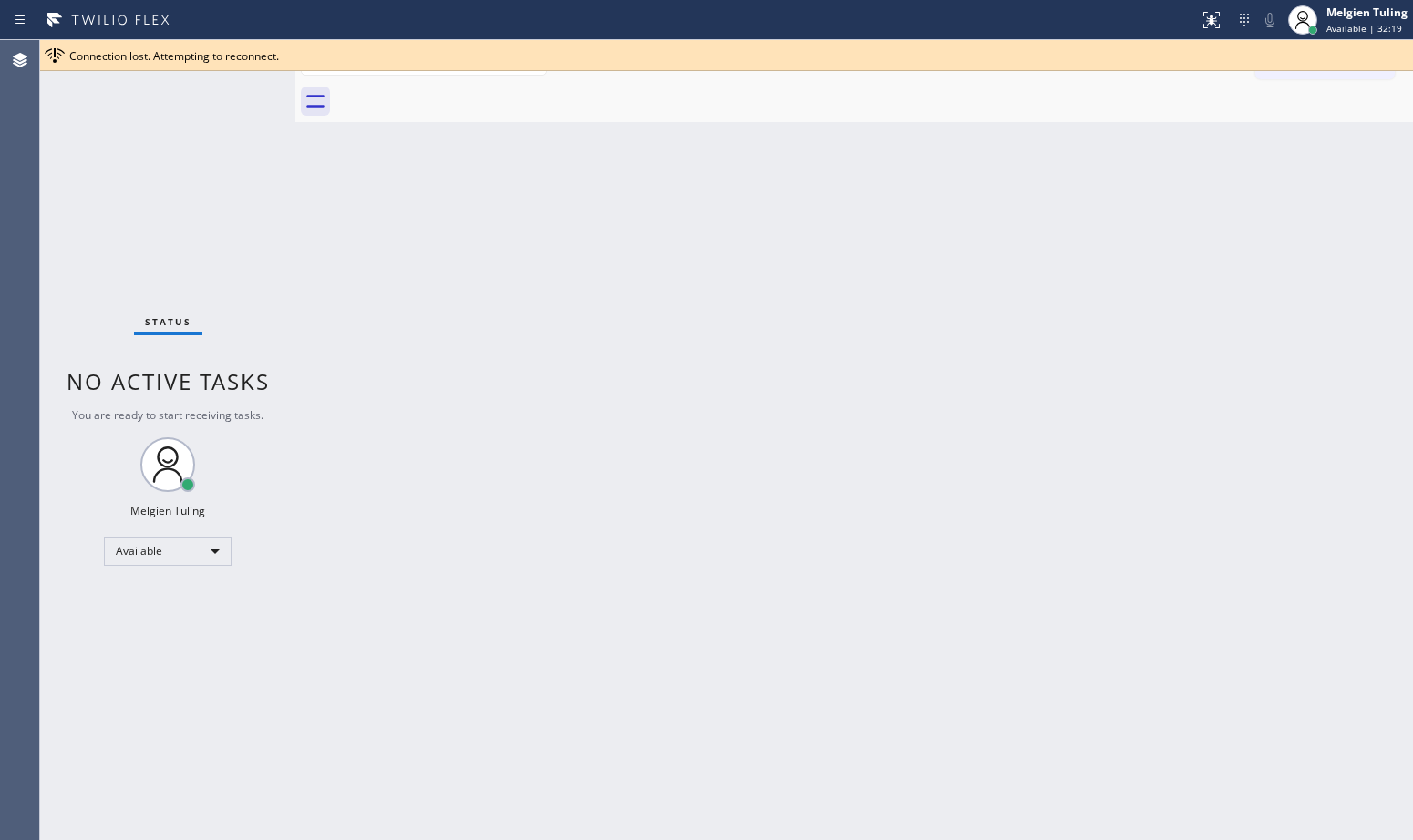
click at [487, 376] on div "Back to Dashboard Change Sender ID Customers Technicians Select a contact Outbo…" at bounding box center [854, 440] width 1118 height 800
click at [446, 315] on div "Back to Dashboard Change Sender ID Customers Technicians Select a contact Outbo…" at bounding box center [854, 440] width 1118 height 800
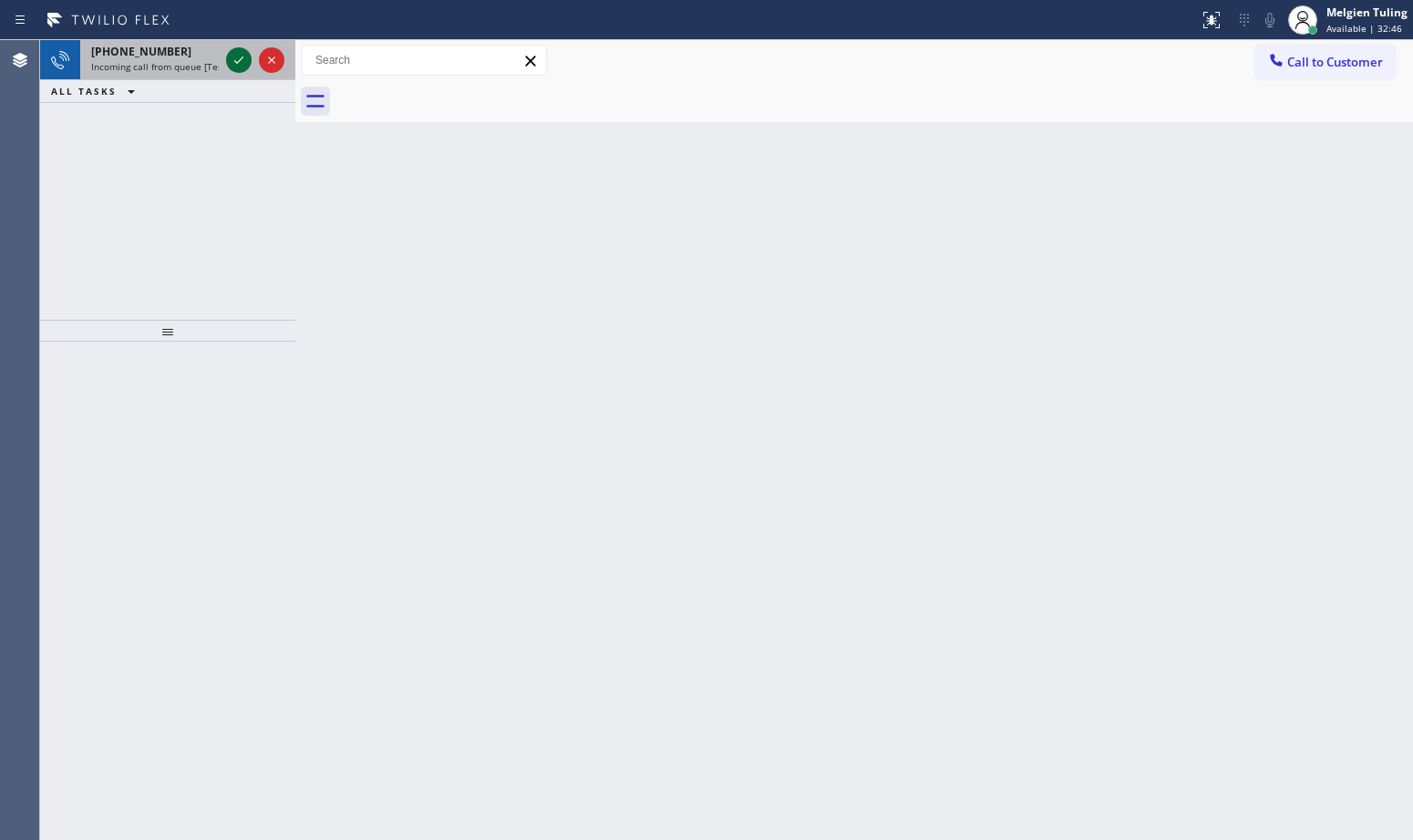
click at [238, 62] on icon at bounding box center [238, 59] width 9 height 7
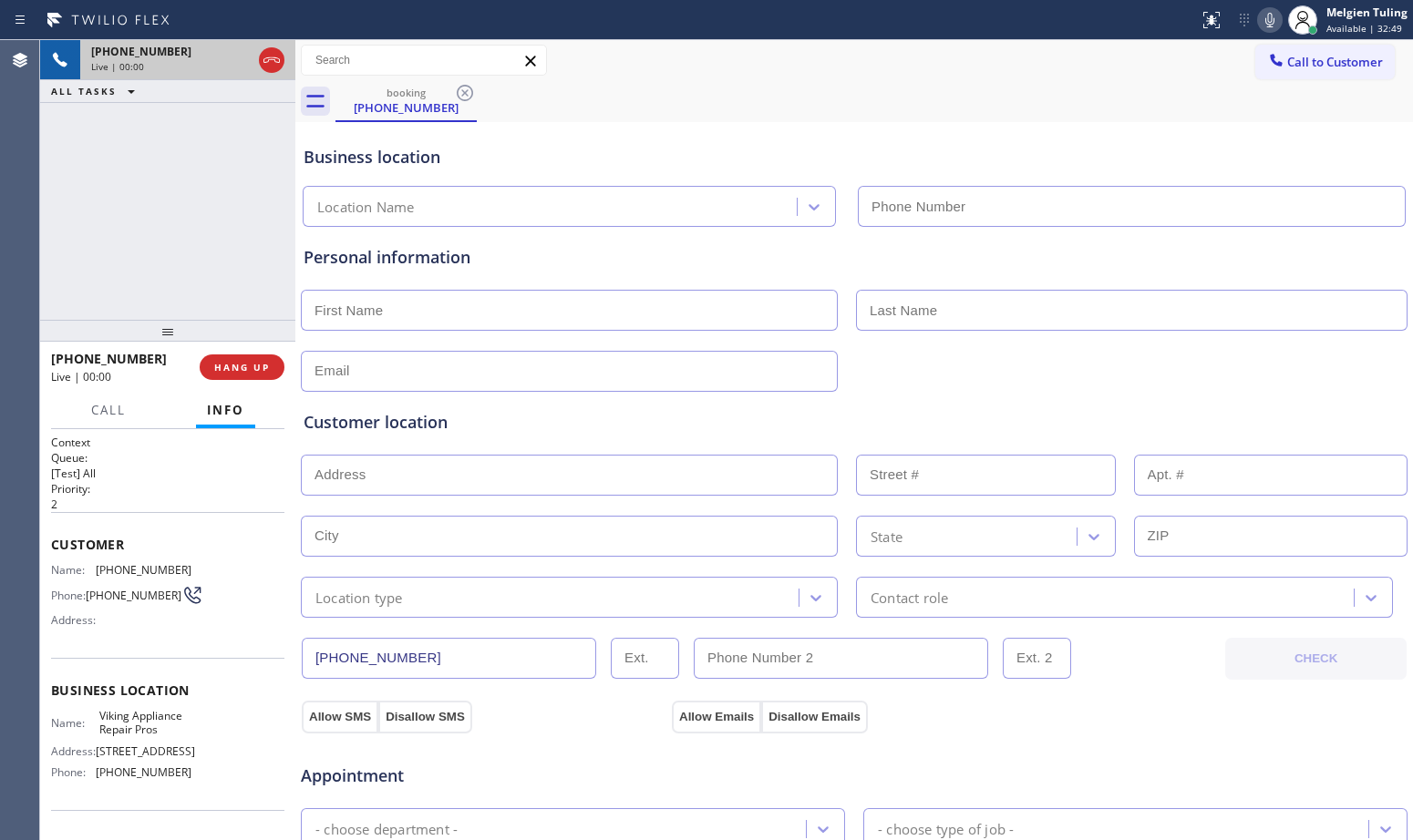
type input "[PHONE_NUMBER]"
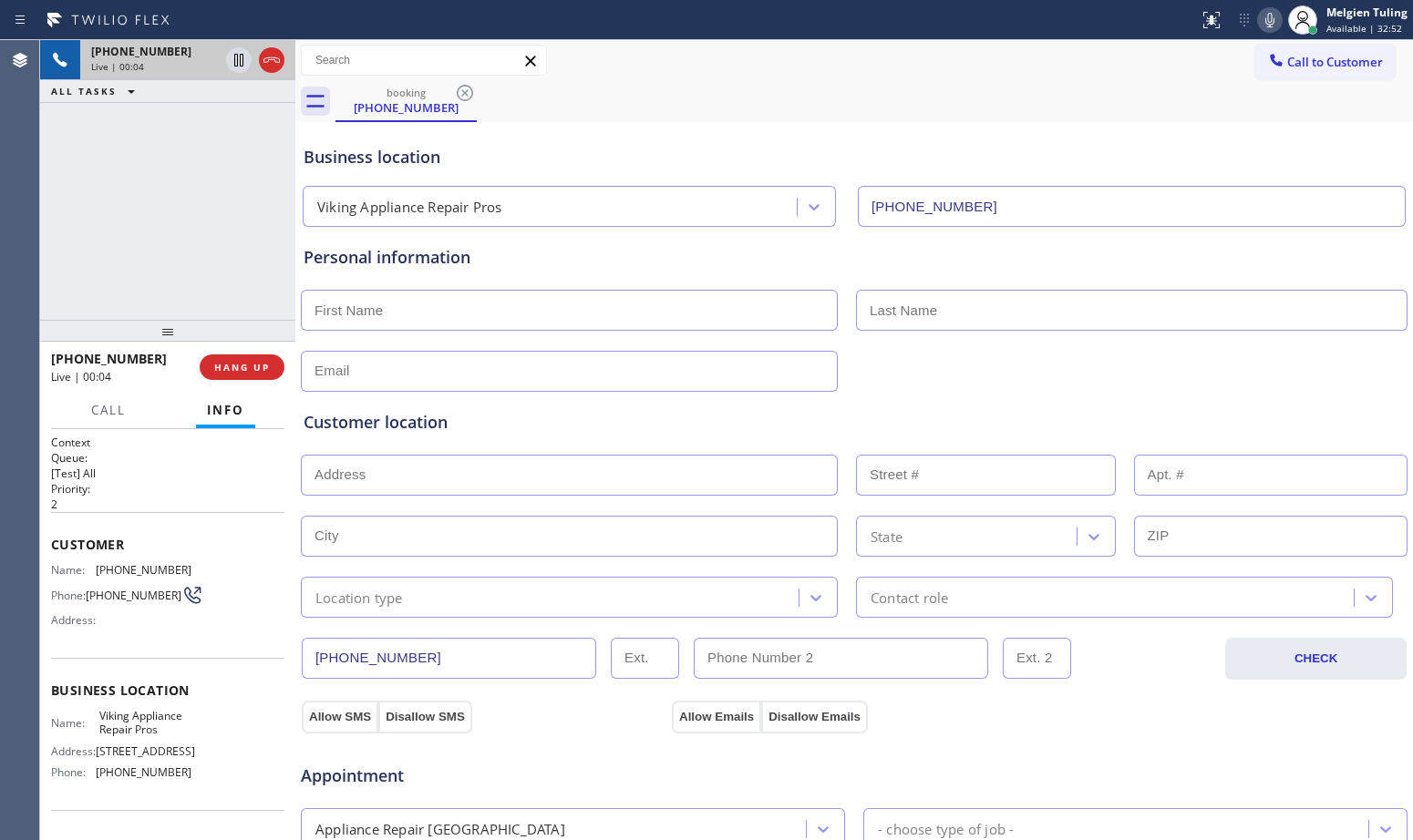
click at [195, 190] on div "[PHONE_NUMBER] Live | 00:04 ALL TASKS ALL TASKS ACTIVE TASKS TASKS IN WRAP UP" at bounding box center [167, 179] width 256 height 279
drag, startPoint x: 551, startPoint y: 265, endPoint x: 285, endPoint y: 286, distance: 266.8
click at [285, 286] on div "[PHONE_NUMBER] Live | 00:14 ALL TASKS ALL TASKS ACTIVE TASKS TASKS IN WRAP UP" at bounding box center [167, 179] width 256 height 279
click at [243, 368] on span "HANG UP" at bounding box center [242, 367] width 55 height 13
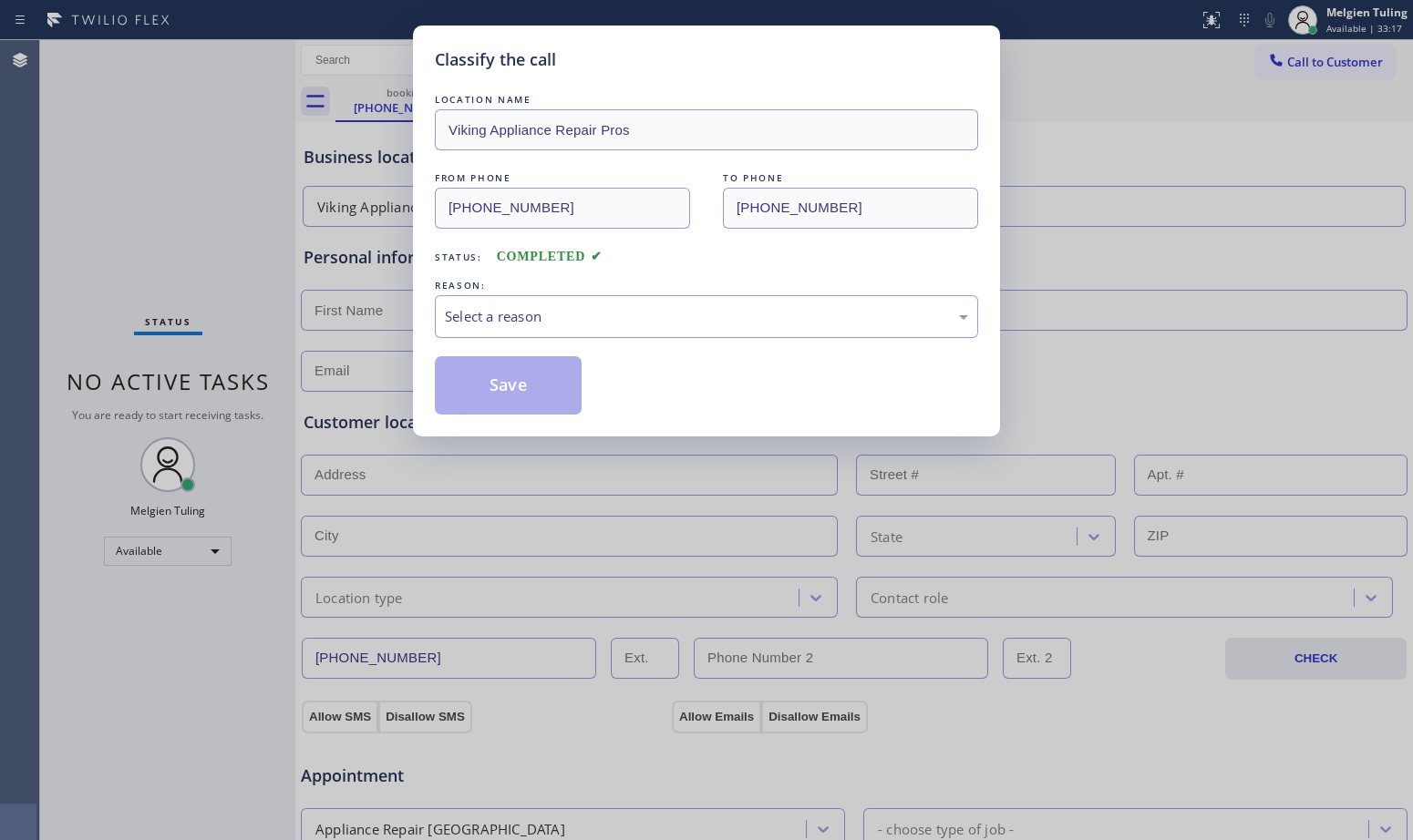
drag, startPoint x: 243, startPoint y: 368, endPoint x: 563, endPoint y: 318, distance: 323.9
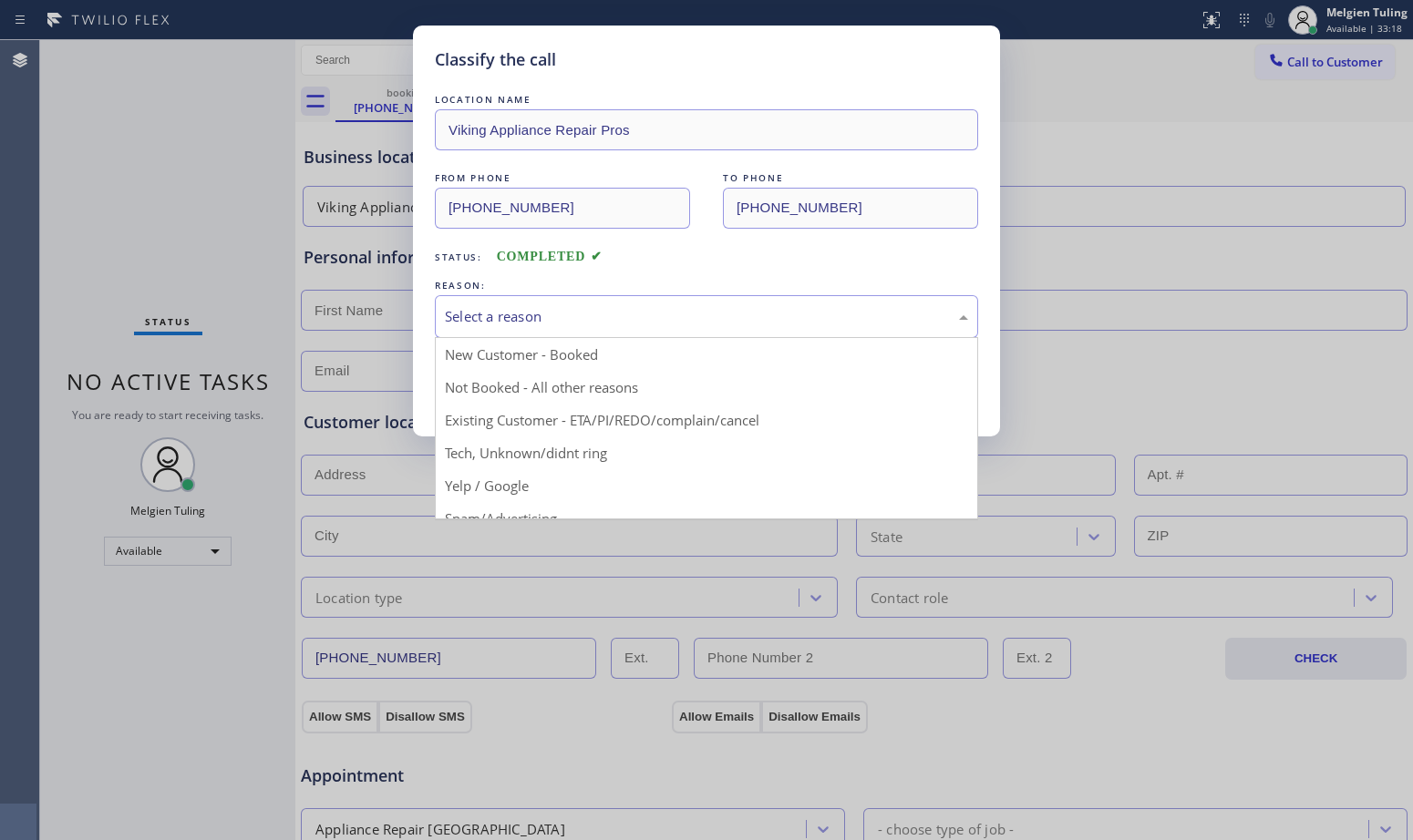
drag, startPoint x: 563, startPoint y: 318, endPoint x: 471, endPoint y: 383, distance: 112.6
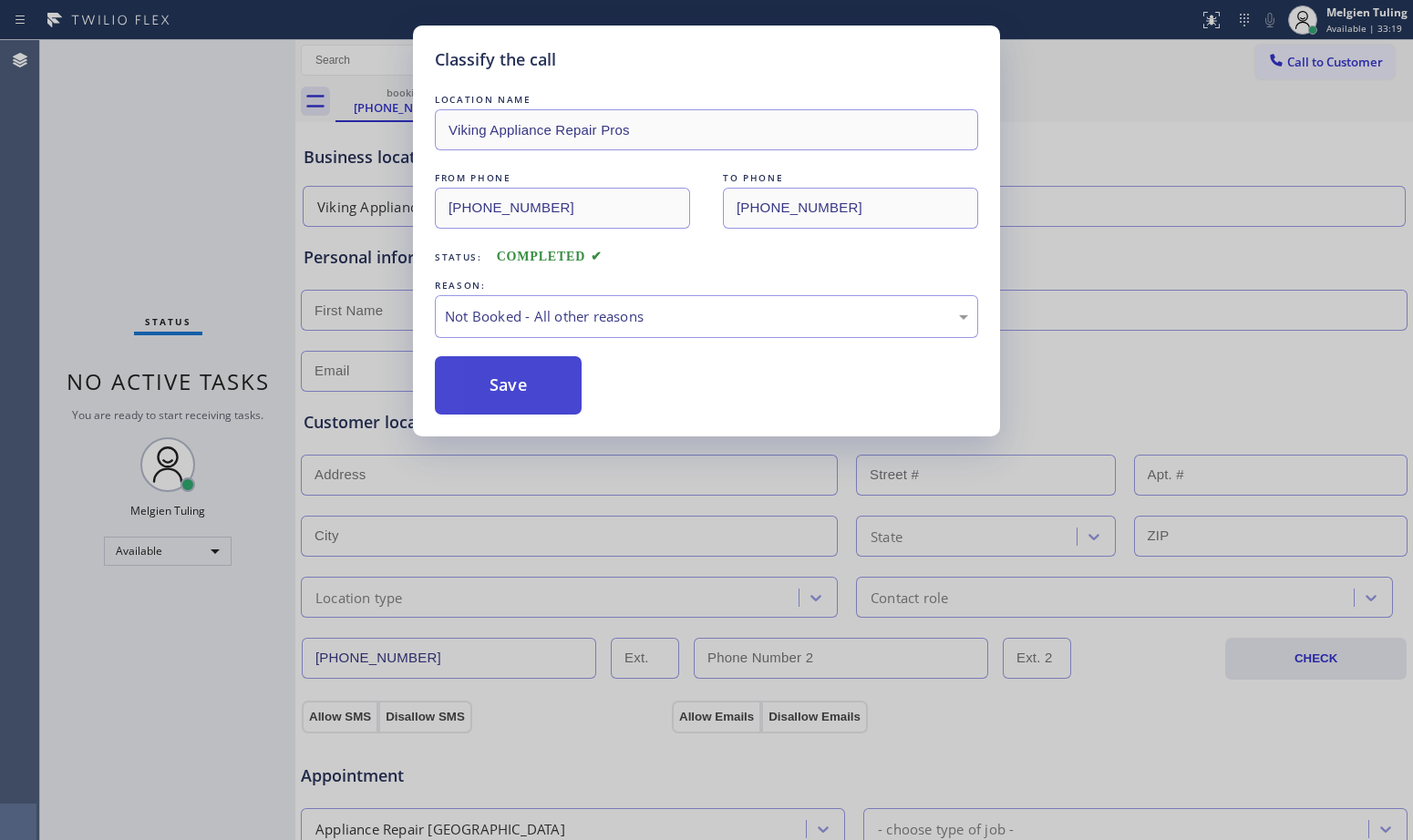
click at [474, 380] on button "Save" at bounding box center [508, 385] width 147 height 58
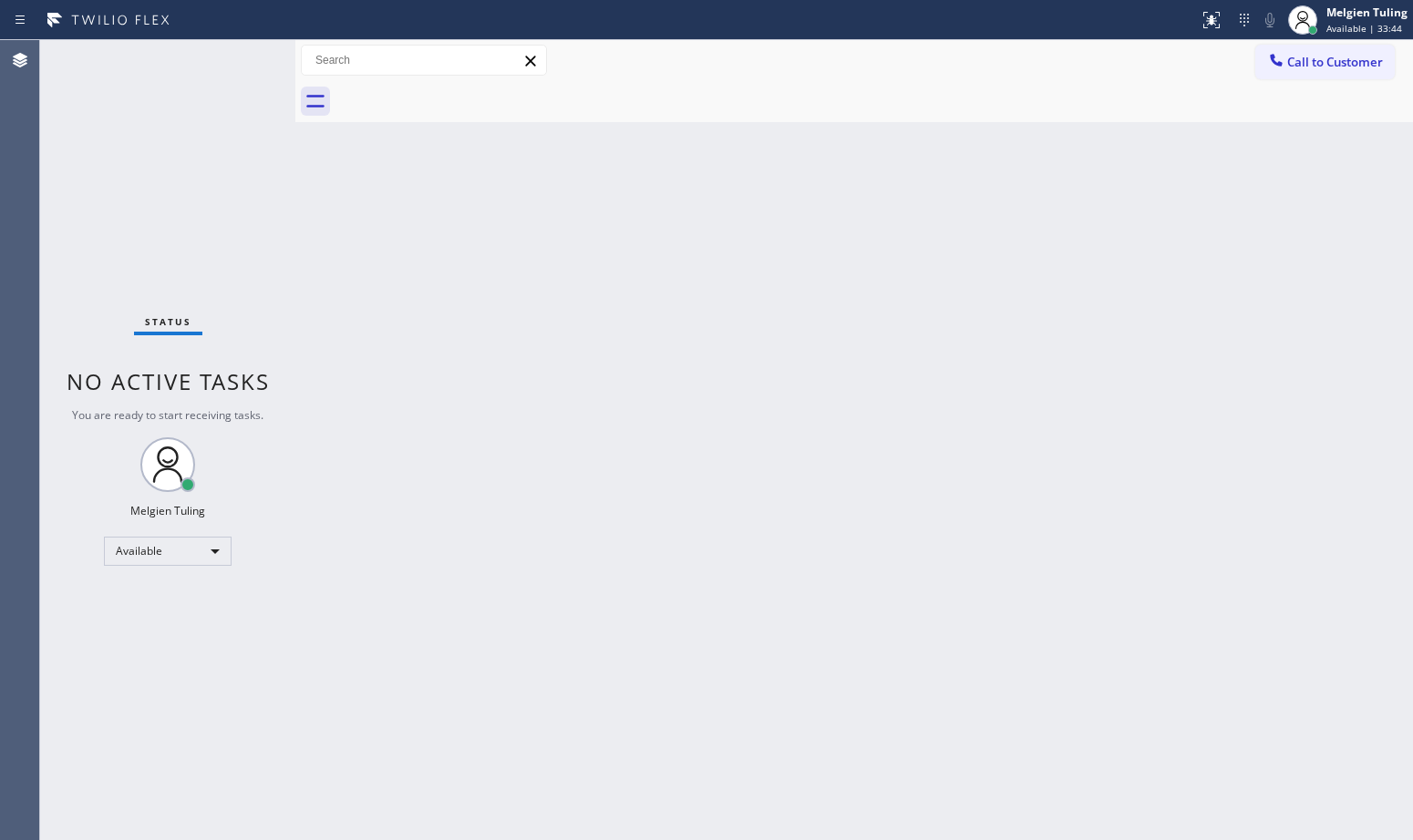
click at [469, 432] on div "Back to Dashboard Change Sender ID Customers Technicians Select a contact Outbo…" at bounding box center [854, 440] width 1118 height 800
click at [548, 493] on div "Back to Dashboard Change Sender ID Customers Technicians Select a contact Outbo…" at bounding box center [854, 440] width 1118 height 800
click at [217, 57] on div "Status No active tasks You are ready to start receiving tasks. Melgien Tuling A…" at bounding box center [167, 440] width 256 height 800
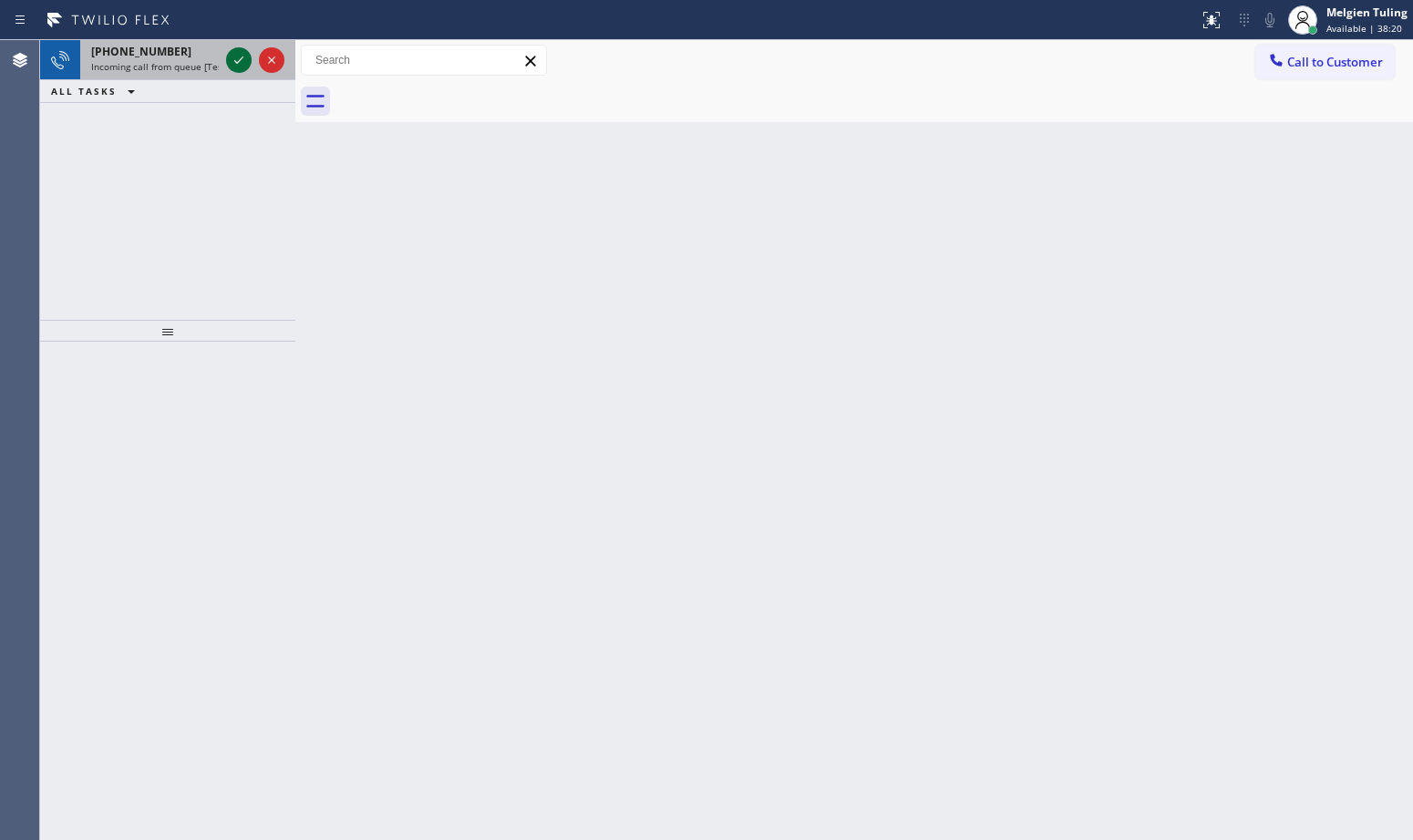
click at [232, 62] on icon at bounding box center [239, 60] width 22 height 22
click at [248, 61] on icon at bounding box center [239, 60] width 22 height 22
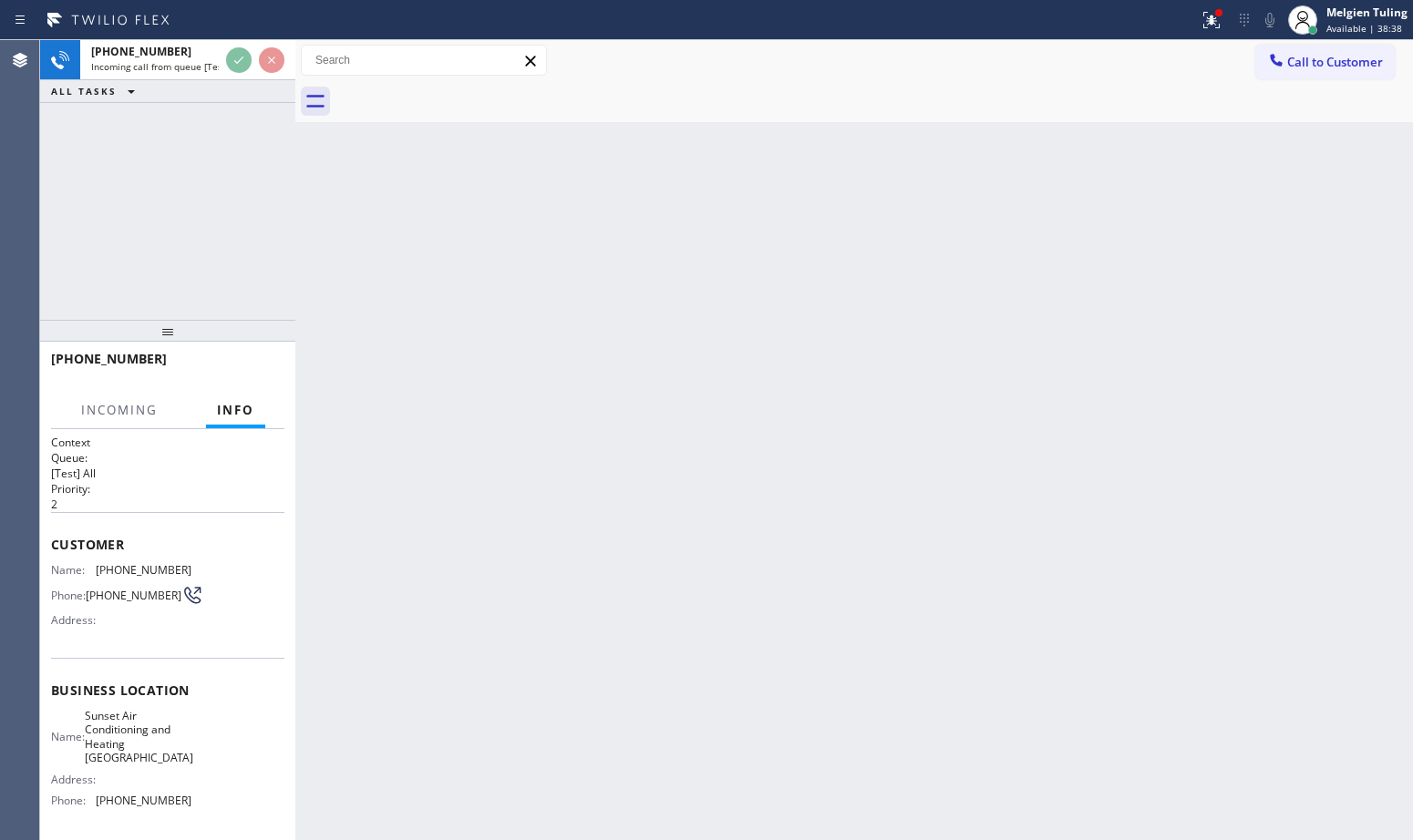
click at [256, 37] on div "Status report Issue detected This issue could affect your workflow. Please cont…" at bounding box center [706, 20] width 1413 height 40
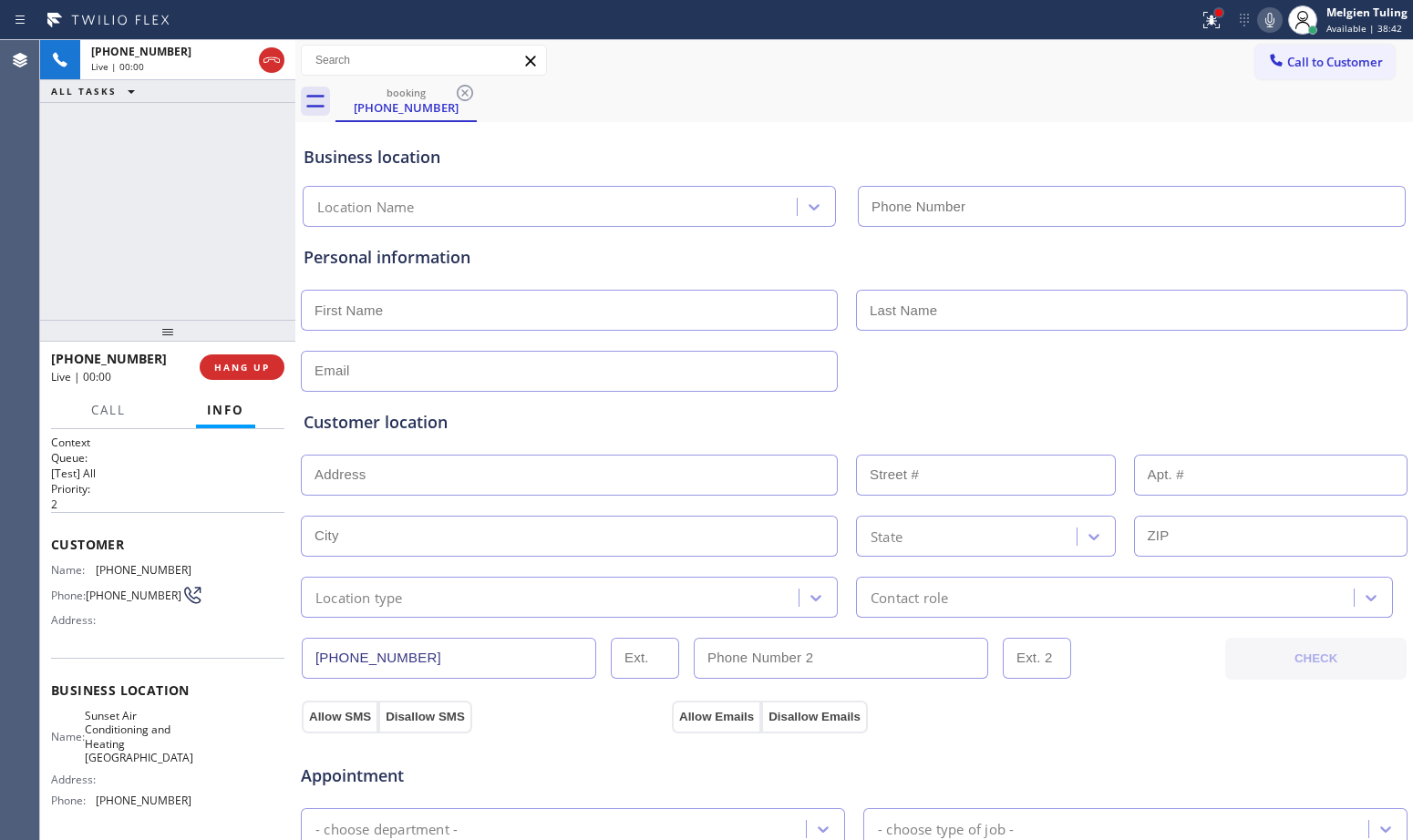
click at [1219, 13] on div at bounding box center [1218, 12] width 7 height 7
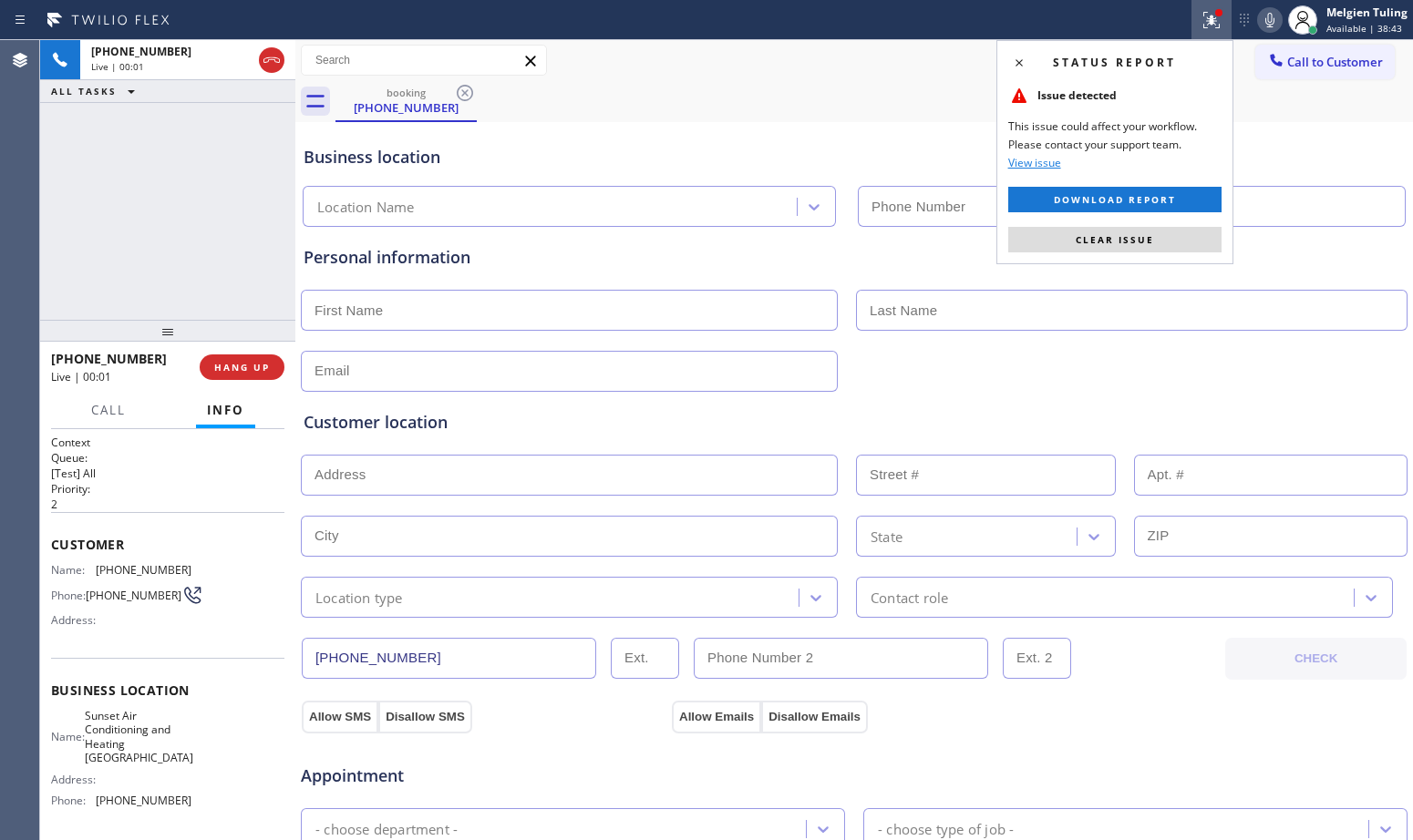
type input "[PHONE_NUMBER]"
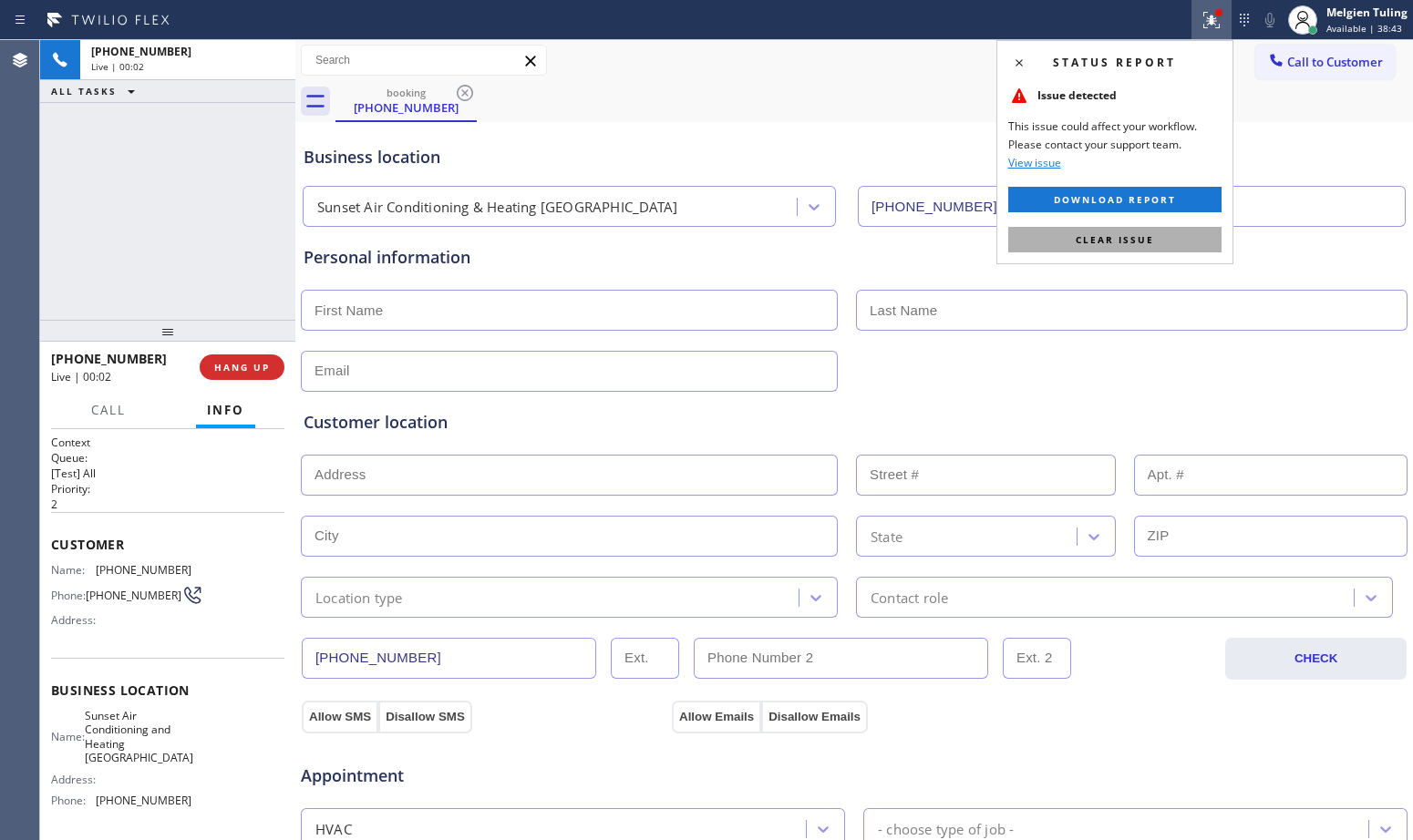
click at [1086, 234] on span "Clear issue" at bounding box center [1115, 240] width 78 height 13
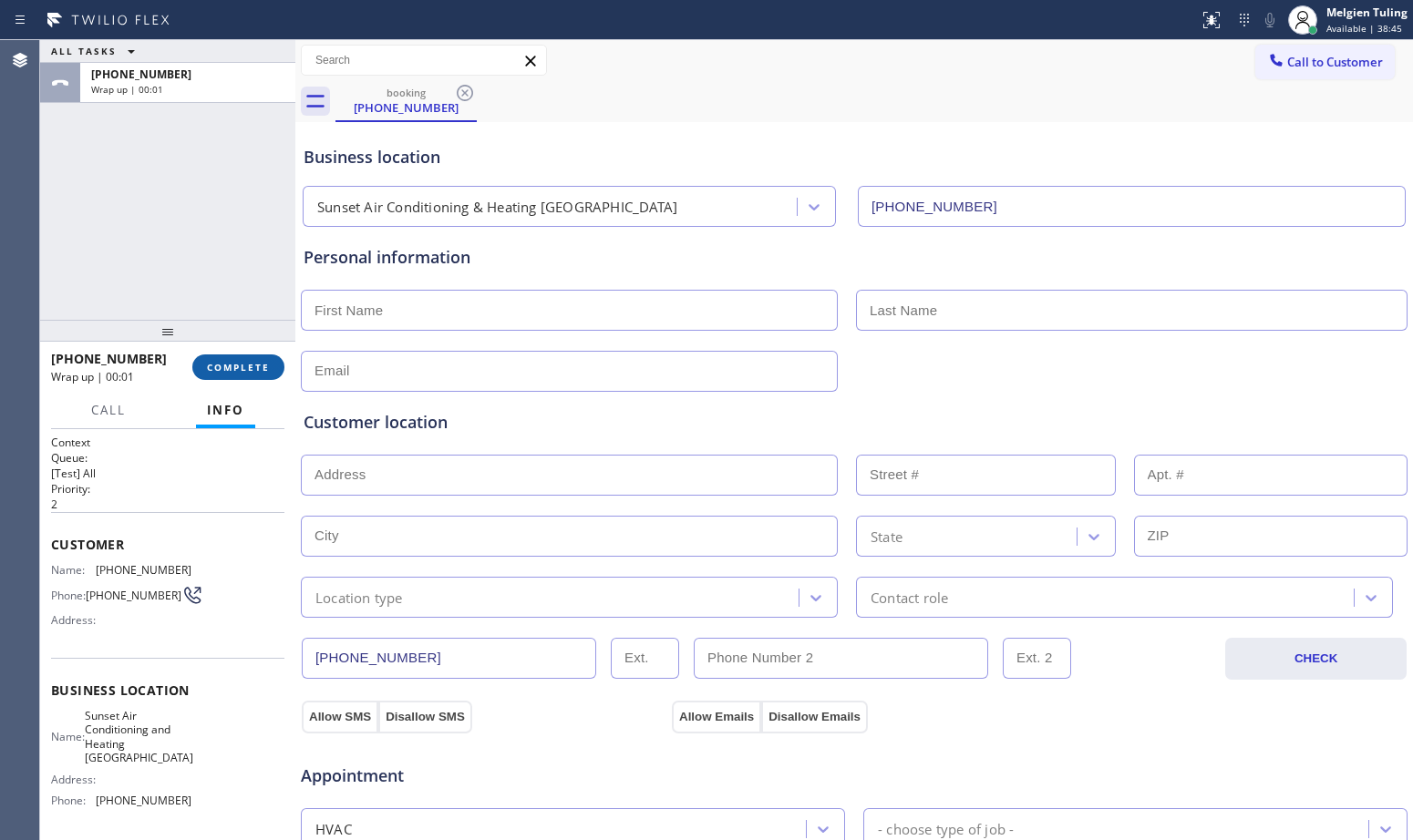
click at [229, 369] on span "COMPLETE" at bounding box center [238, 367] width 62 height 13
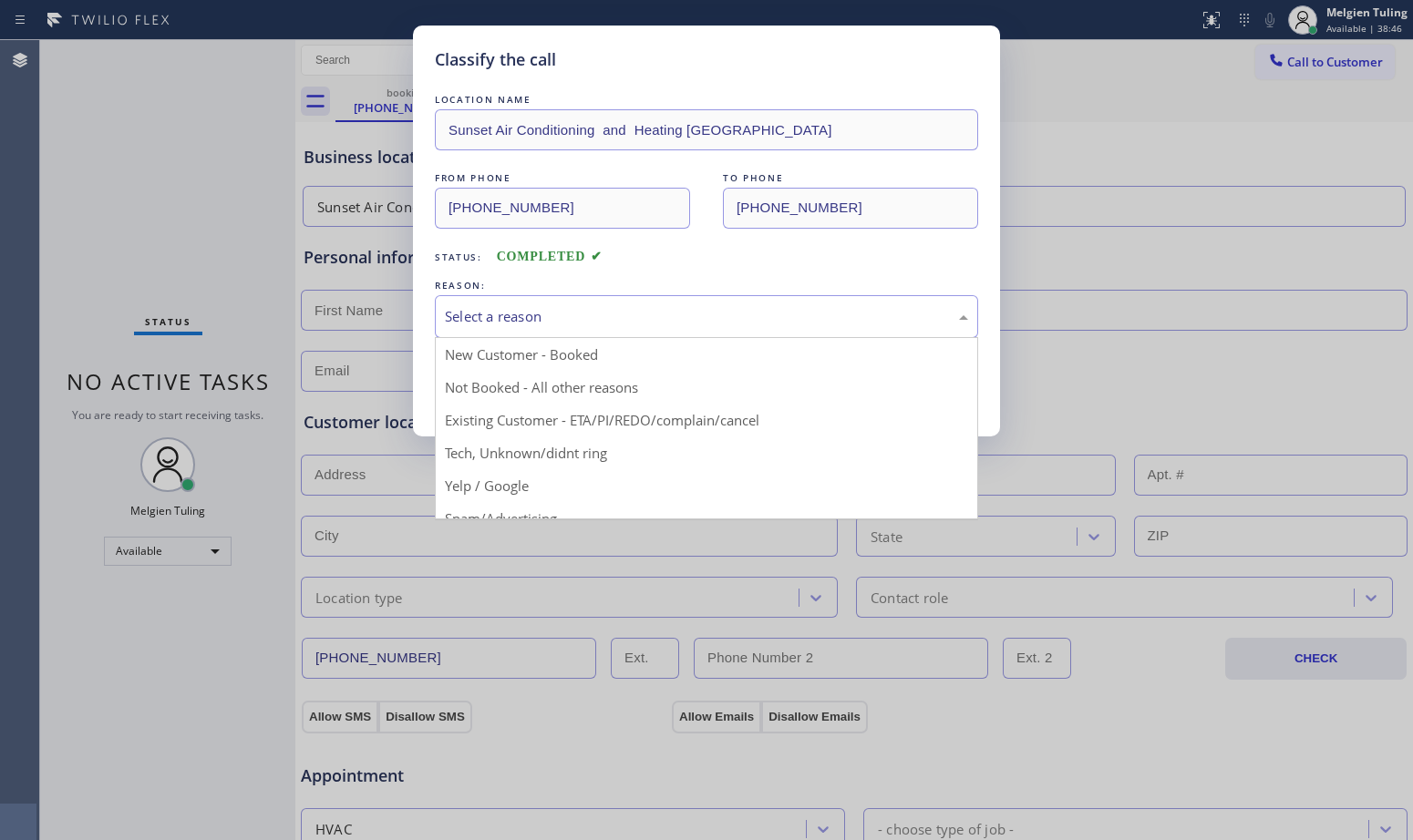
click at [478, 325] on div "Select a reason" at bounding box center [706, 316] width 523 height 21
click at [482, 321] on div "Existing Customer - ETA/PI/REDO/complain/cancel" at bounding box center [706, 316] width 523 height 21
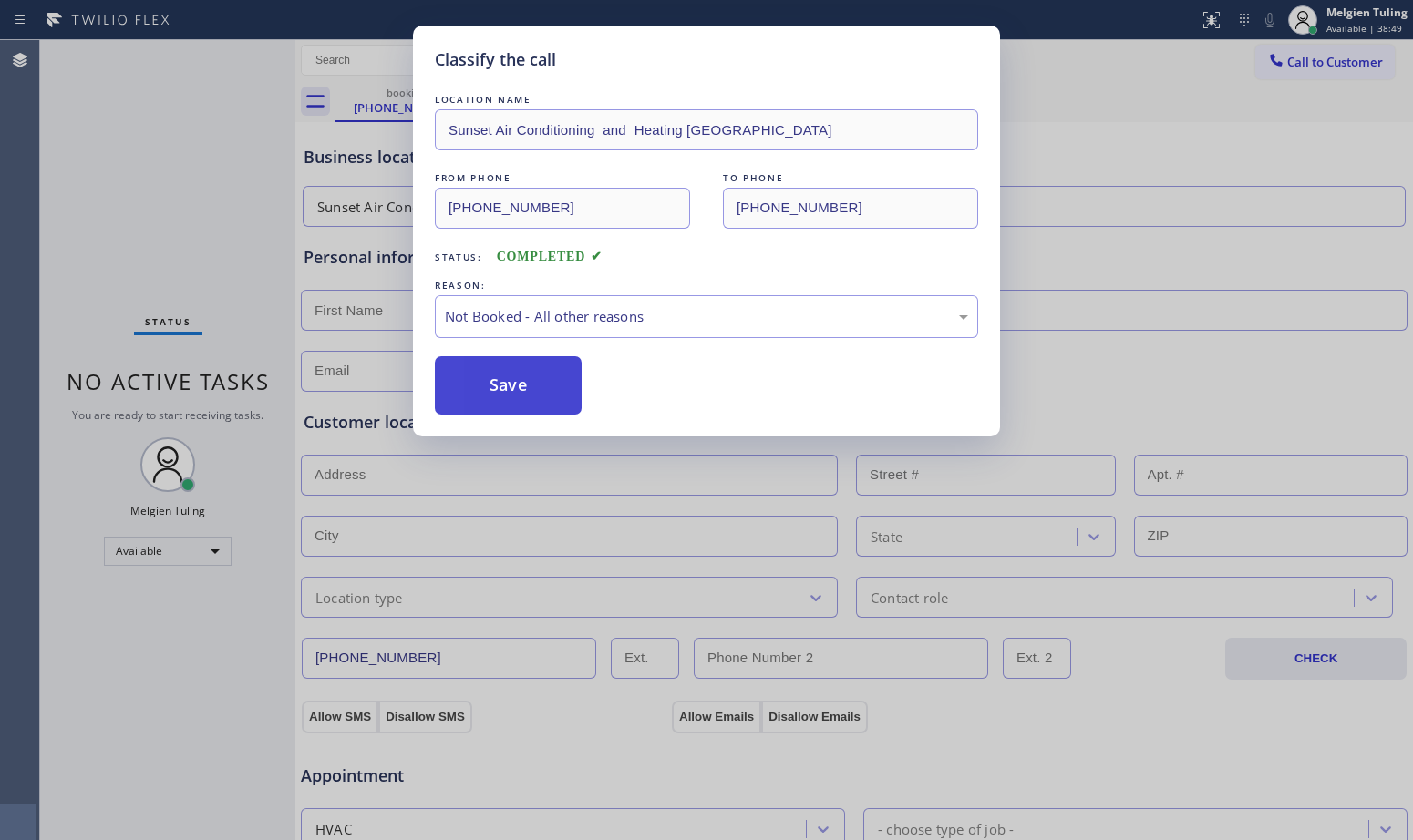
click at [478, 368] on button "Save" at bounding box center [508, 385] width 147 height 58
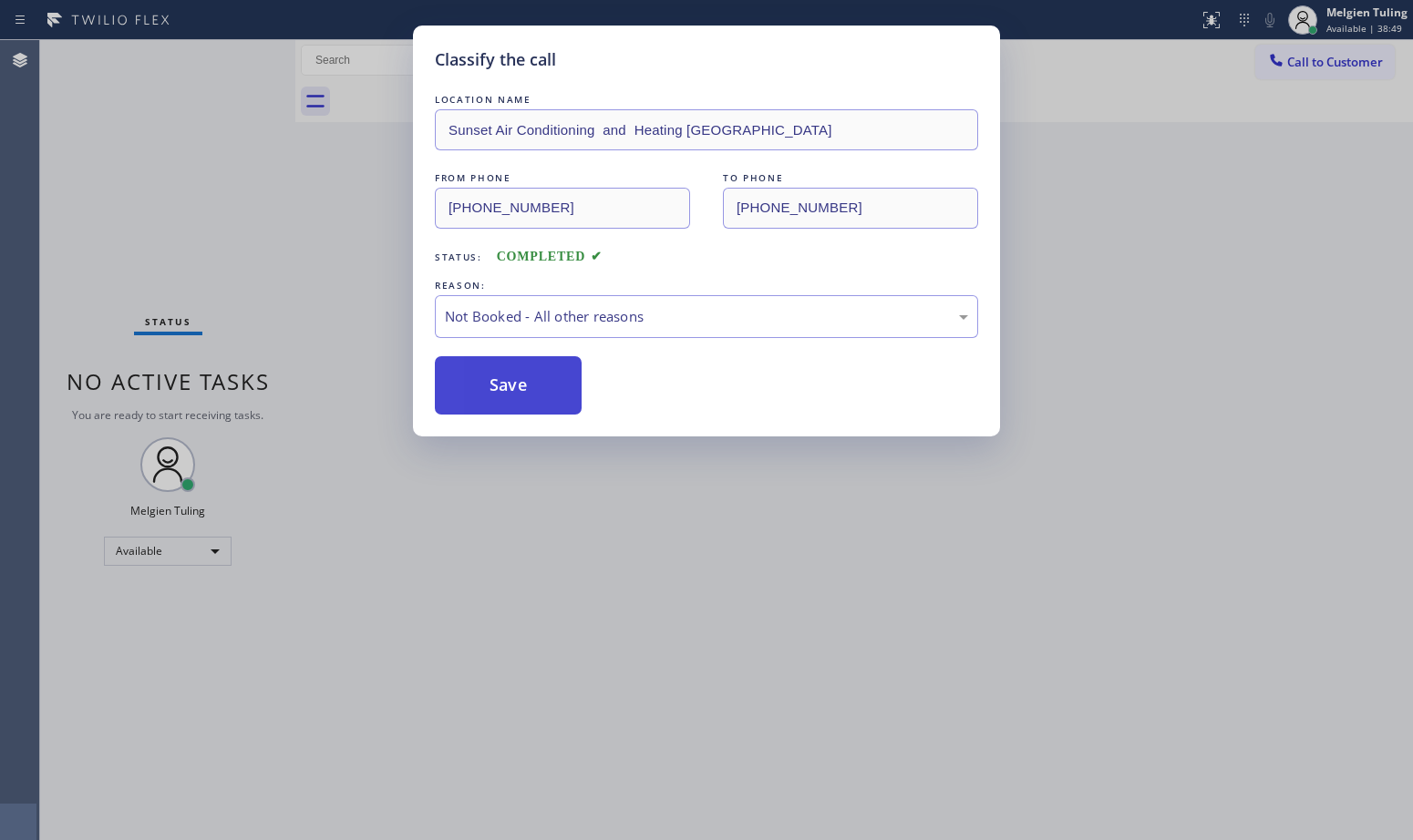
click at [478, 368] on button "Save" at bounding box center [508, 385] width 147 height 58
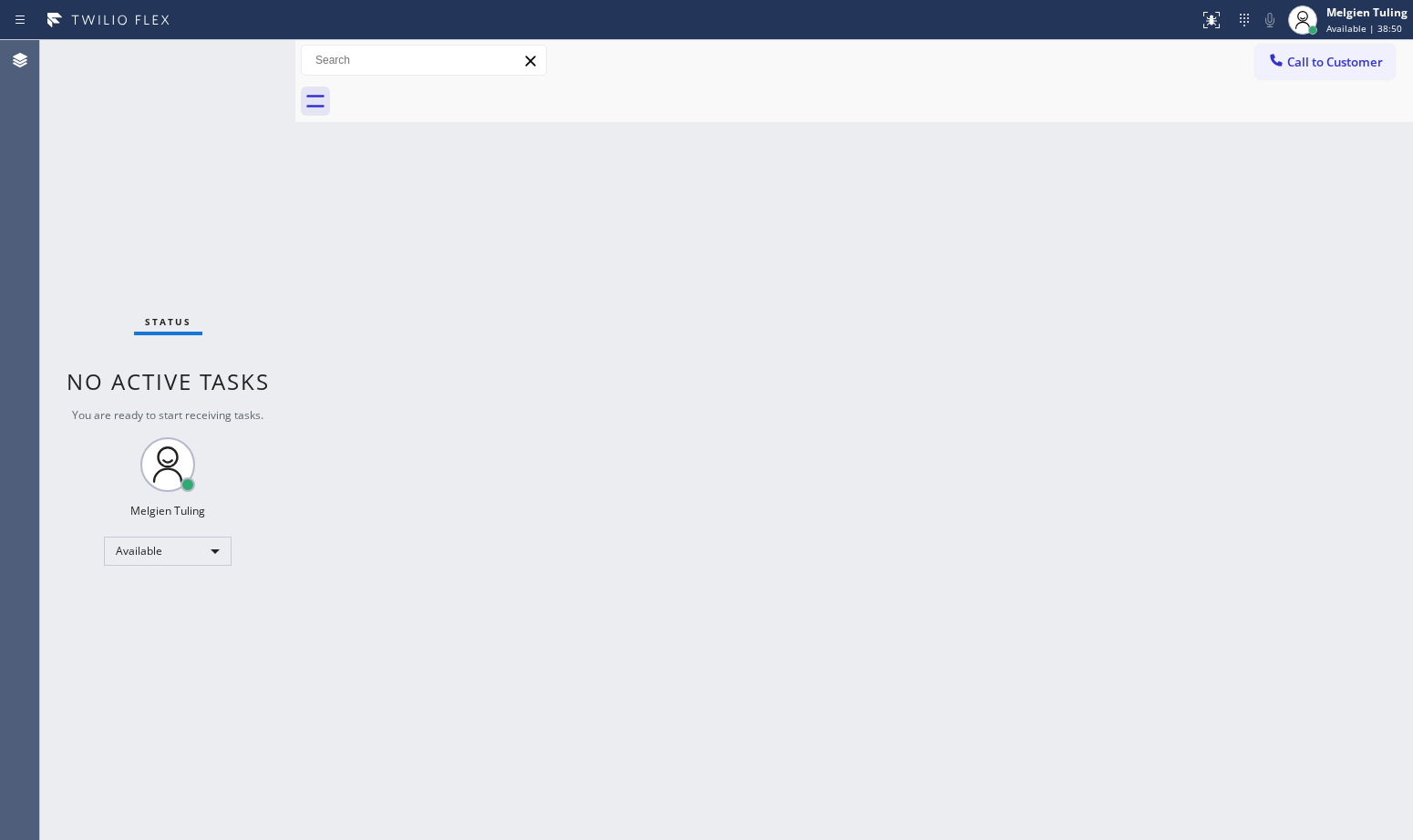
click at [478, 368] on div "Back to Dashboard Change Sender ID Customers Technicians Select a contact Outbo…" at bounding box center [854, 440] width 1118 height 800
click at [608, 465] on div "Back to Dashboard Change Sender ID Customers Technicians Select a contact Outbo…" at bounding box center [854, 440] width 1118 height 800
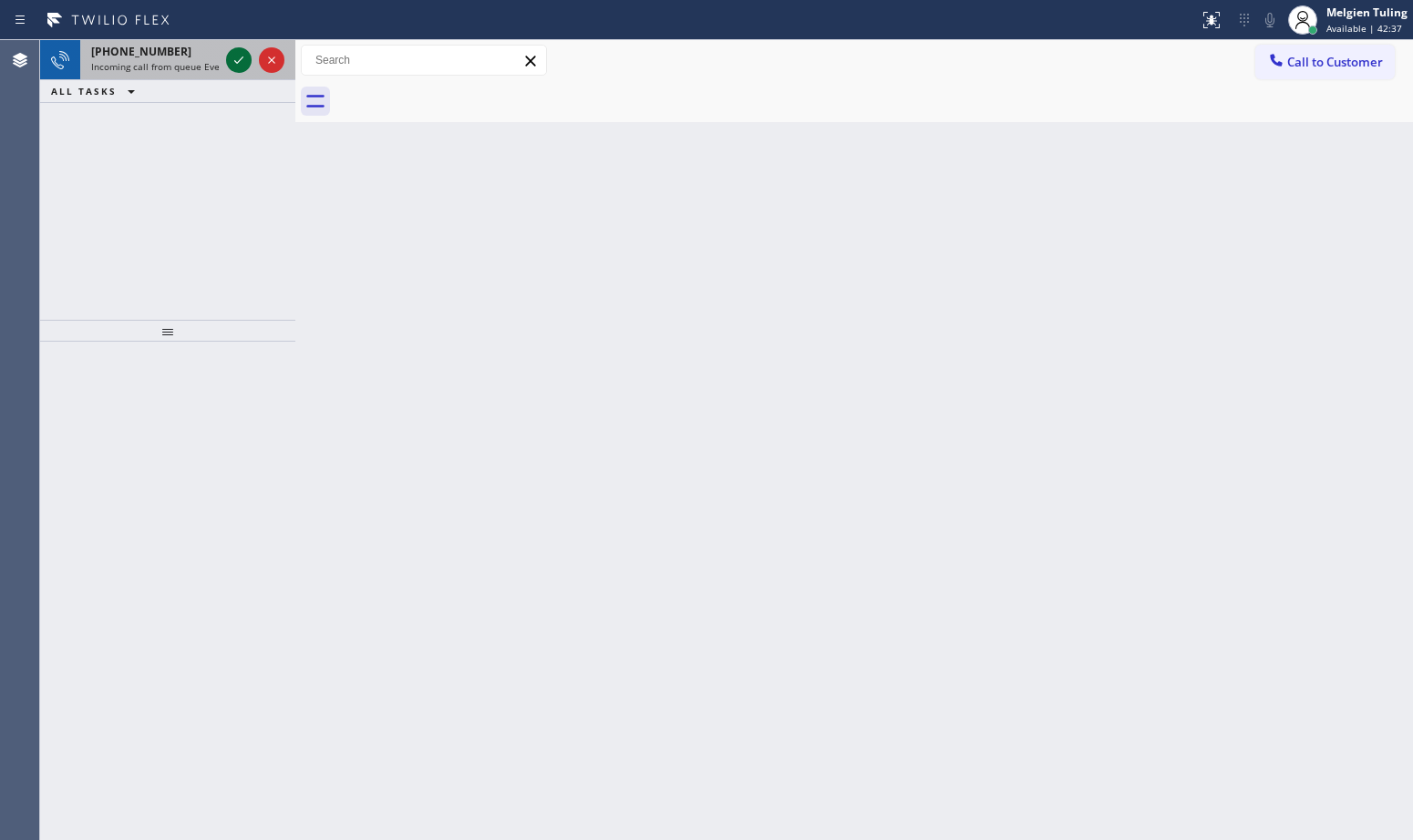
click at [242, 67] on icon at bounding box center [239, 60] width 22 height 22
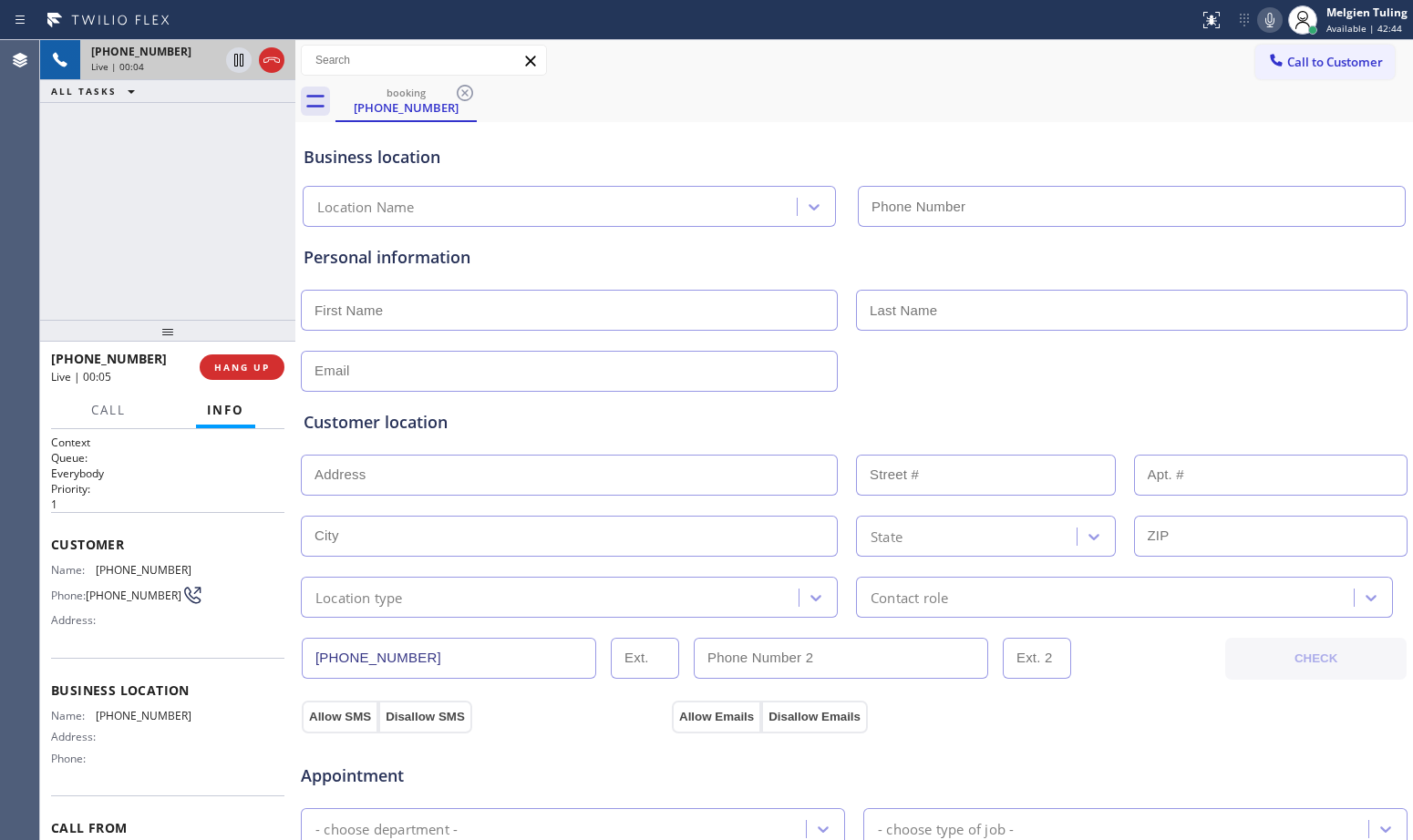
click at [463, 198] on div "Location Name" at bounding box center [552, 207] width 489 height 32
click at [578, 223] on div "Business location 0 results available. Select is focused ,type to refine list, …" at bounding box center [854, 749] width 1109 height 1245
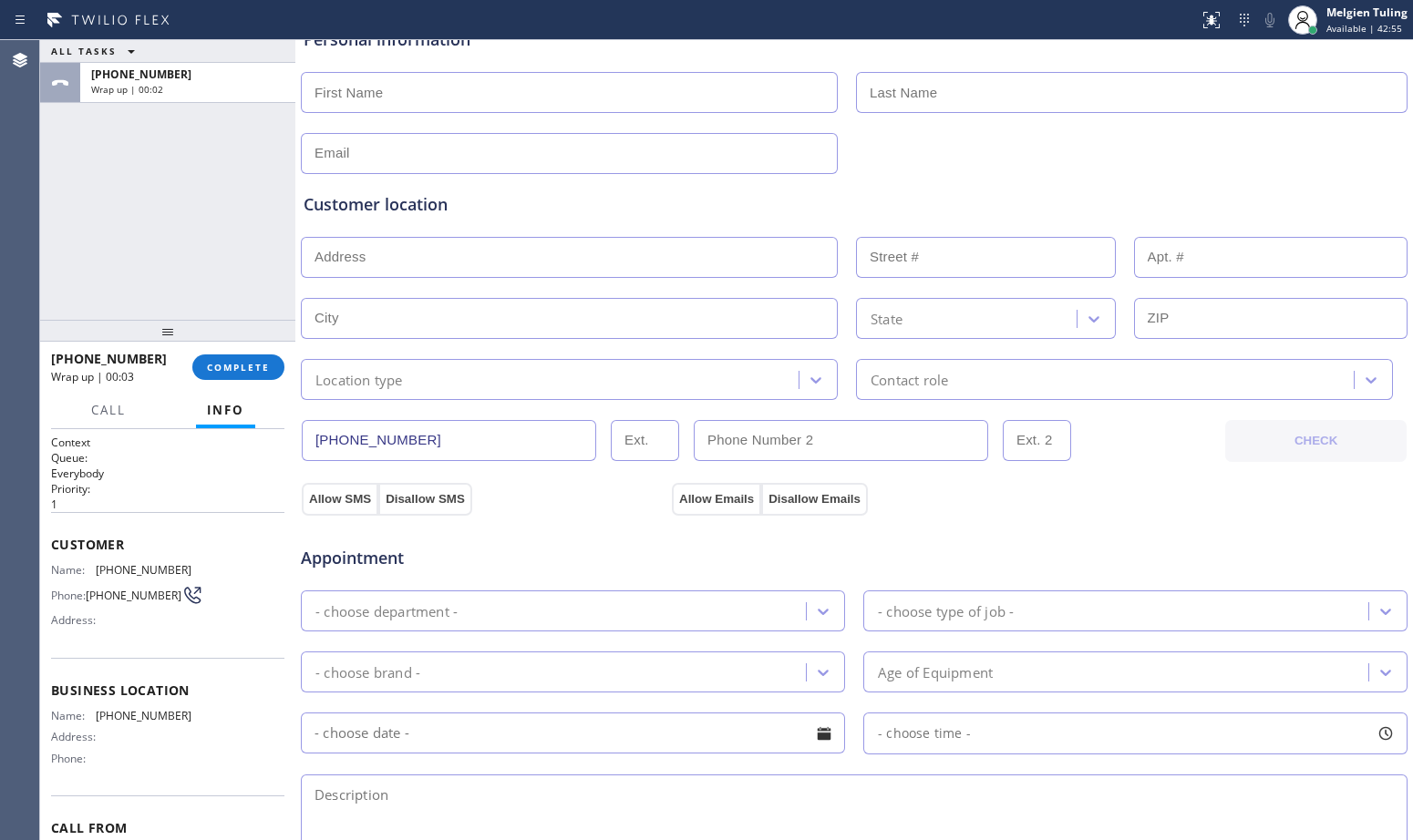
scroll to position [273, 0]
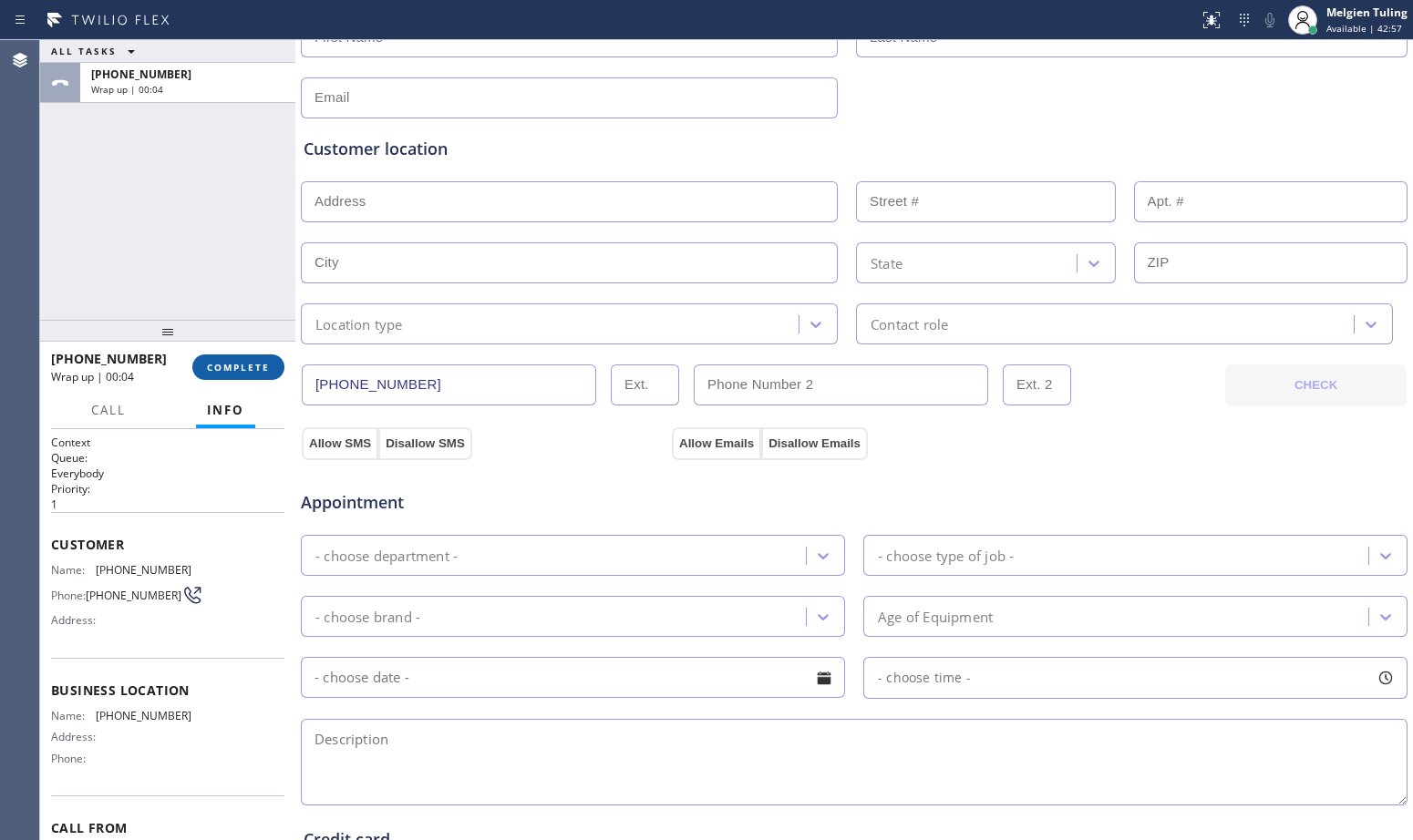
click at [257, 368] on span "COMPLETE" at bounding box center [238, 367] width 62 height 13
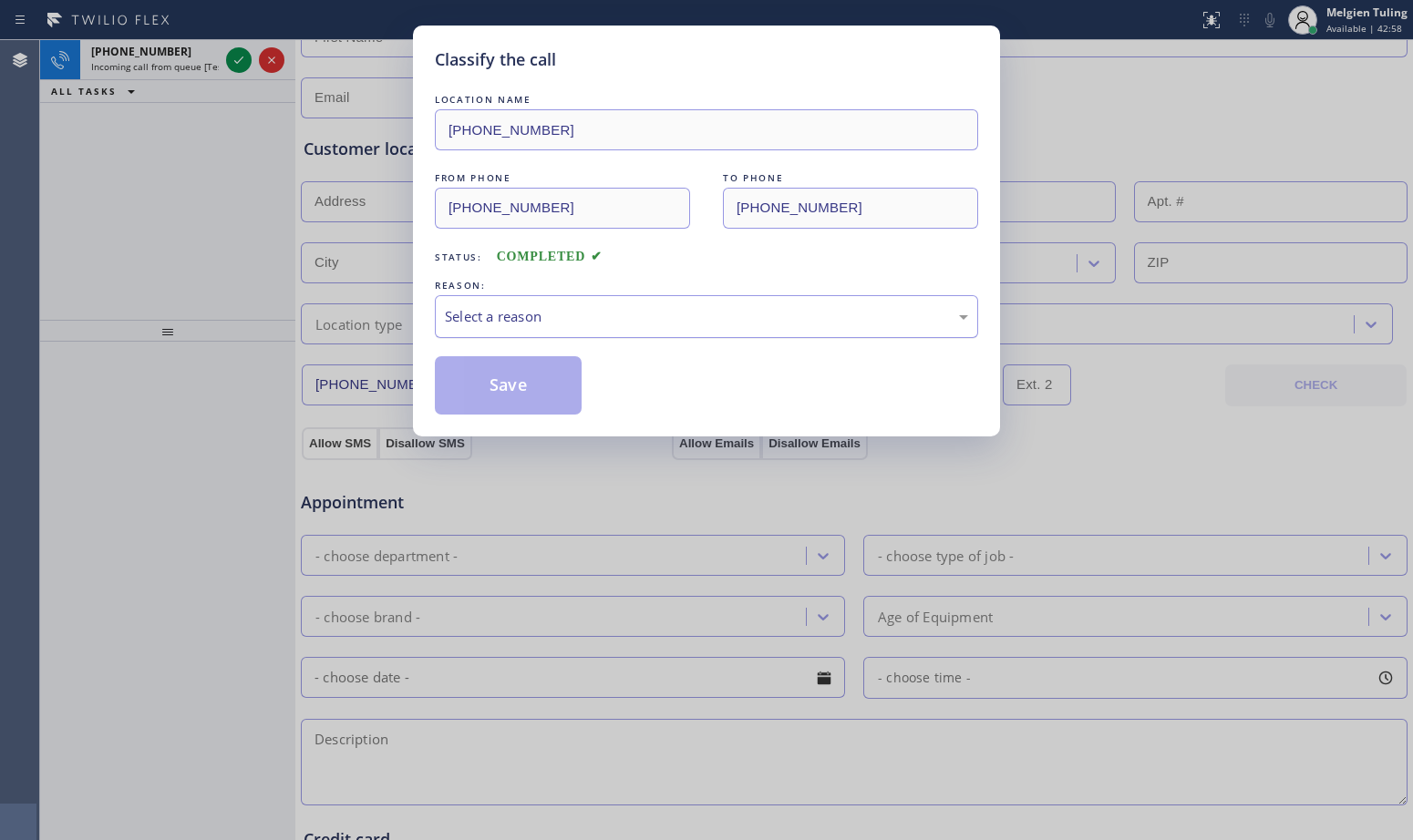
click at [543, 326] on div "Select a reason" at bounding box center [706, 316] width 523 height 21
click at [514, 366] on button "Save" at bounding box center [508, 385] width 147 height 58
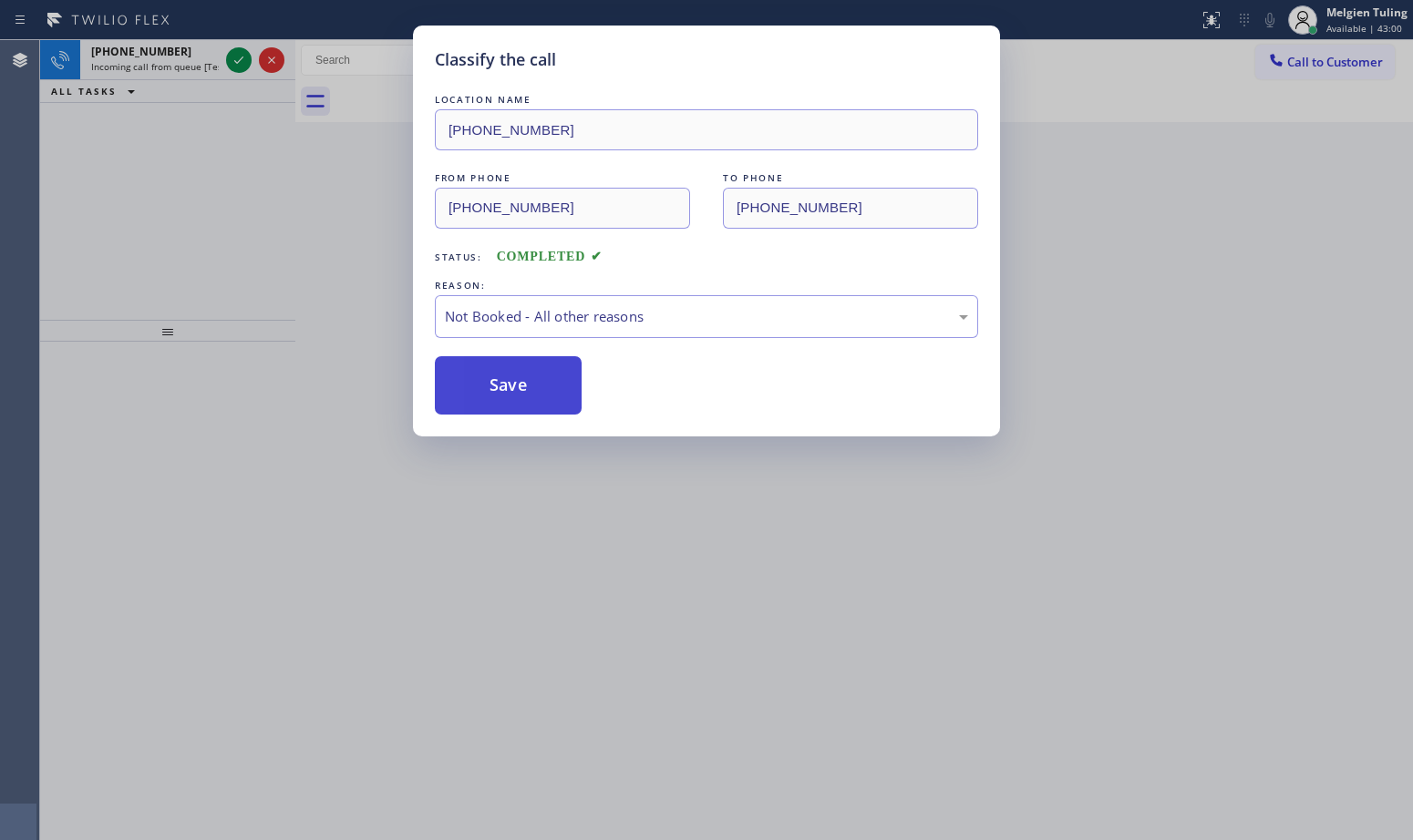
click at [505, 376] on button "Save" at bounding box center [508, 385] width 147 height 58
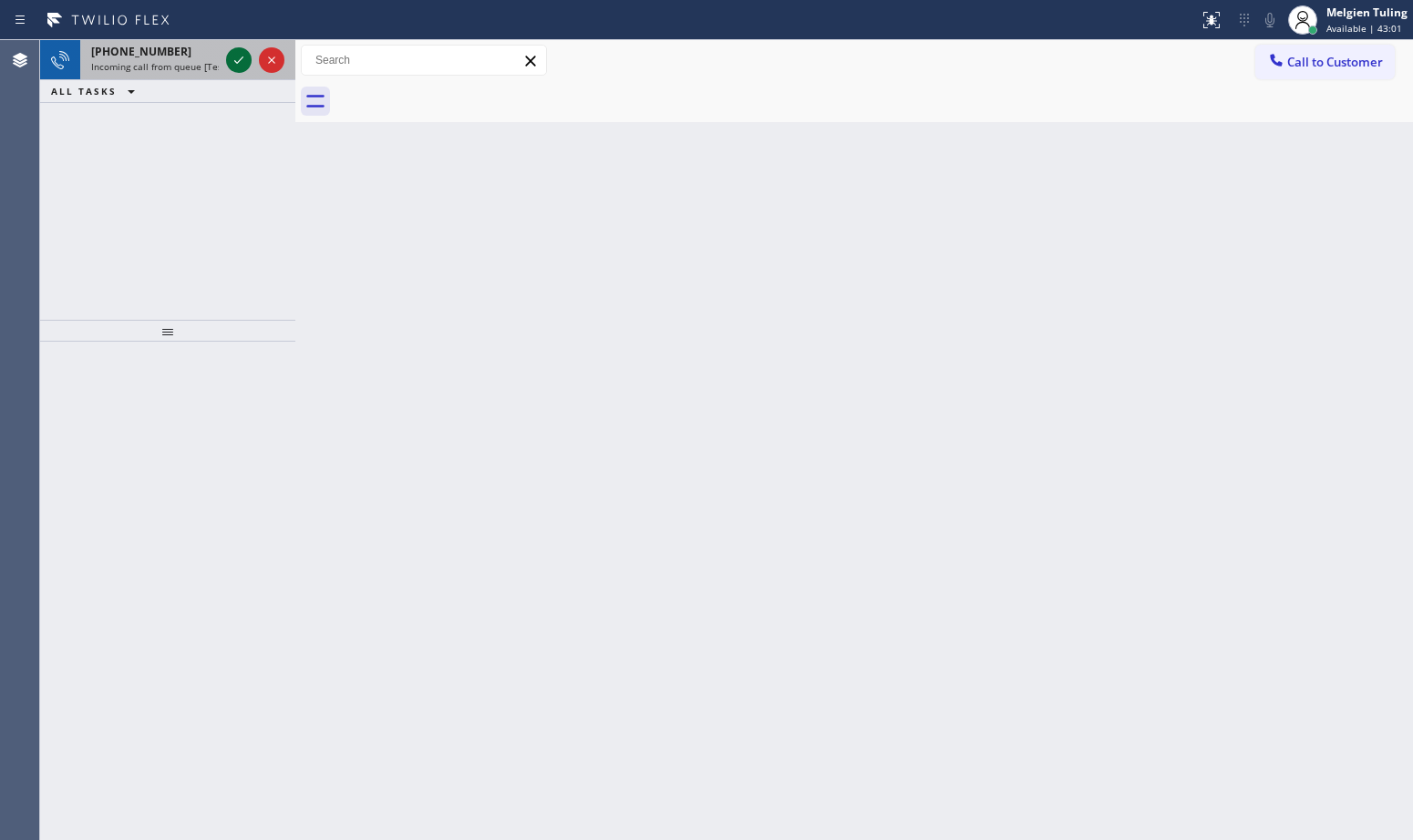
click at [242, 56] on icon at bounding box center [239, 60] width 22 height 22
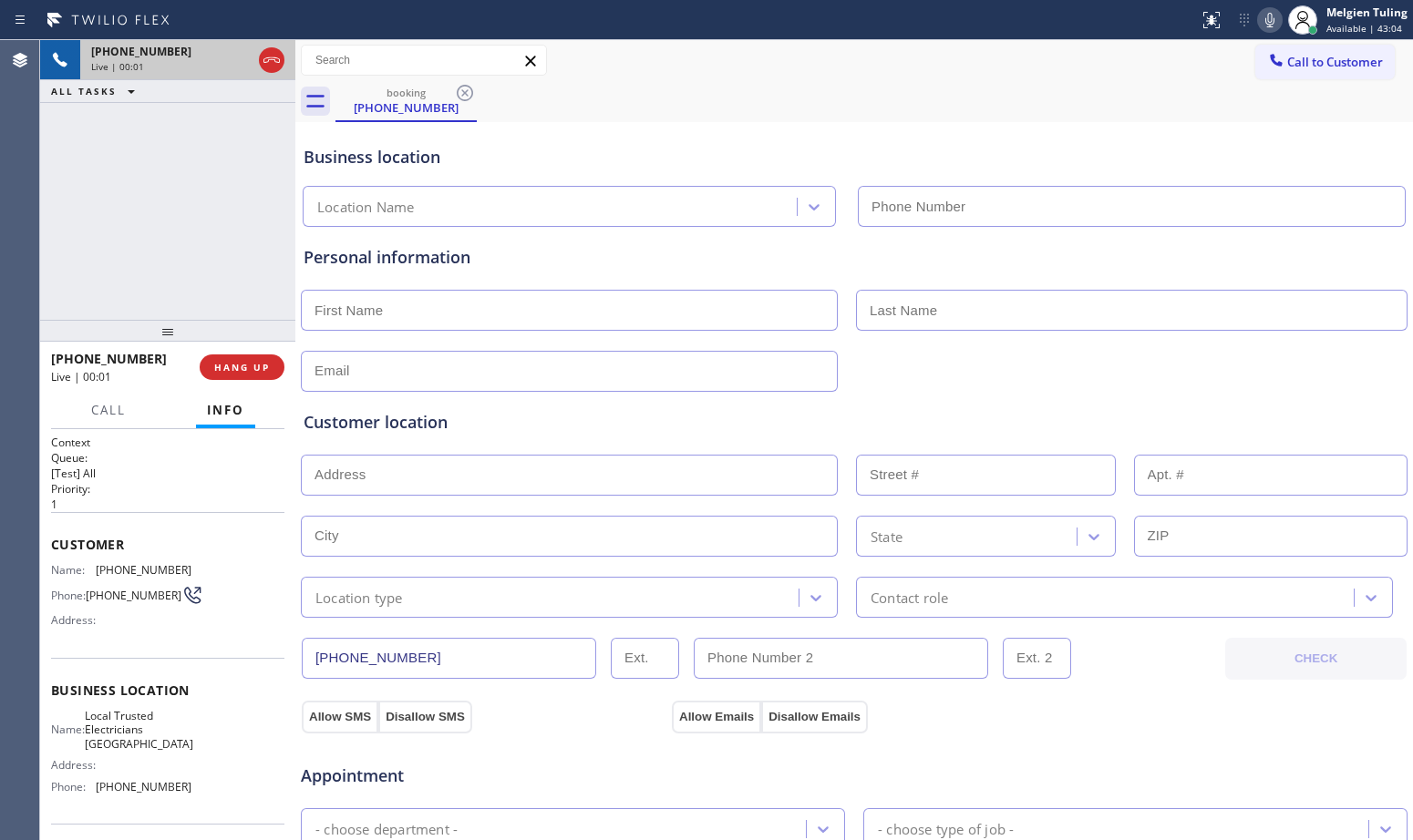
type input "[PHONE_NUMBER]"
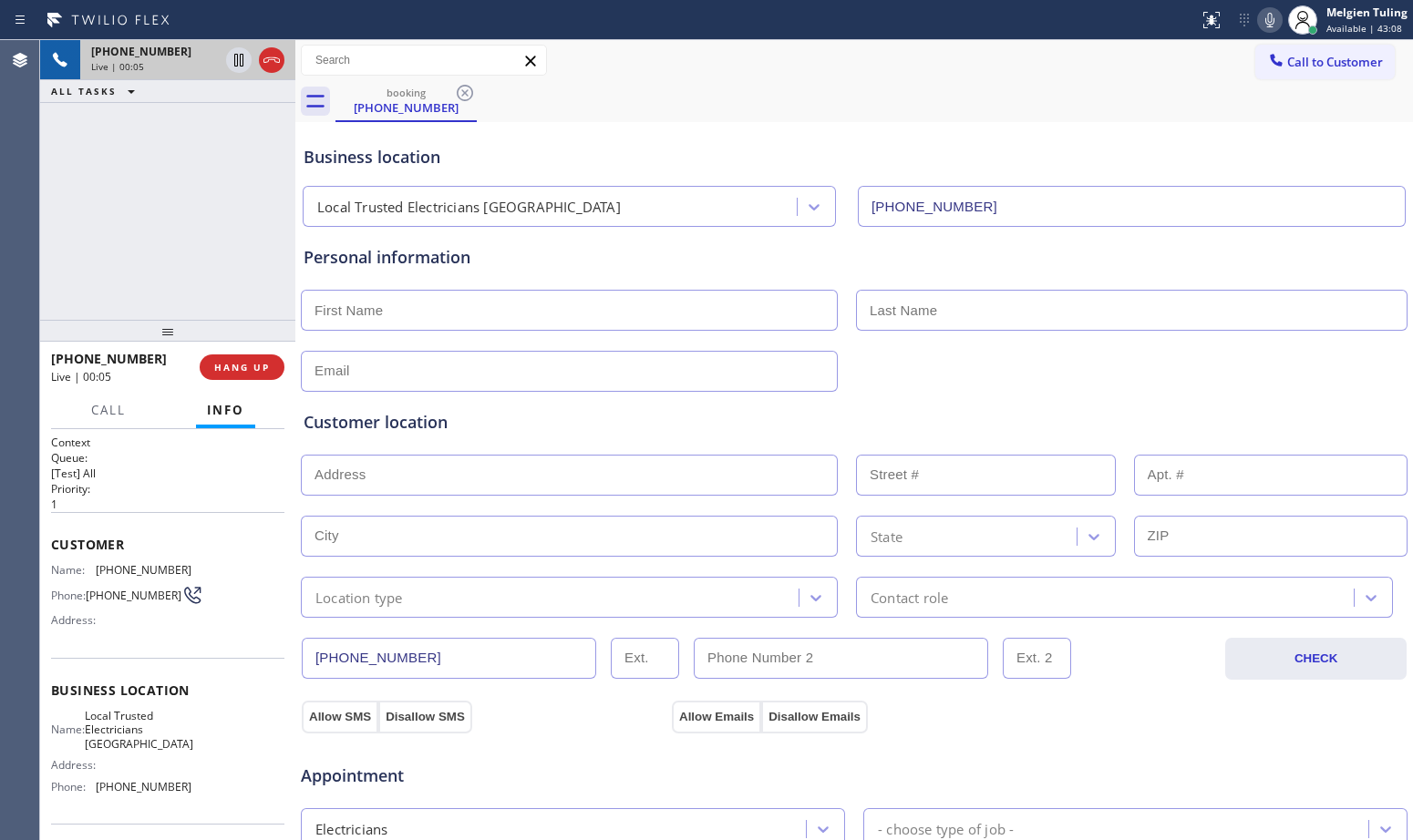
click at [546, 261] on div "Personal information" at bounding box center [853, 258] width 1101 height 25
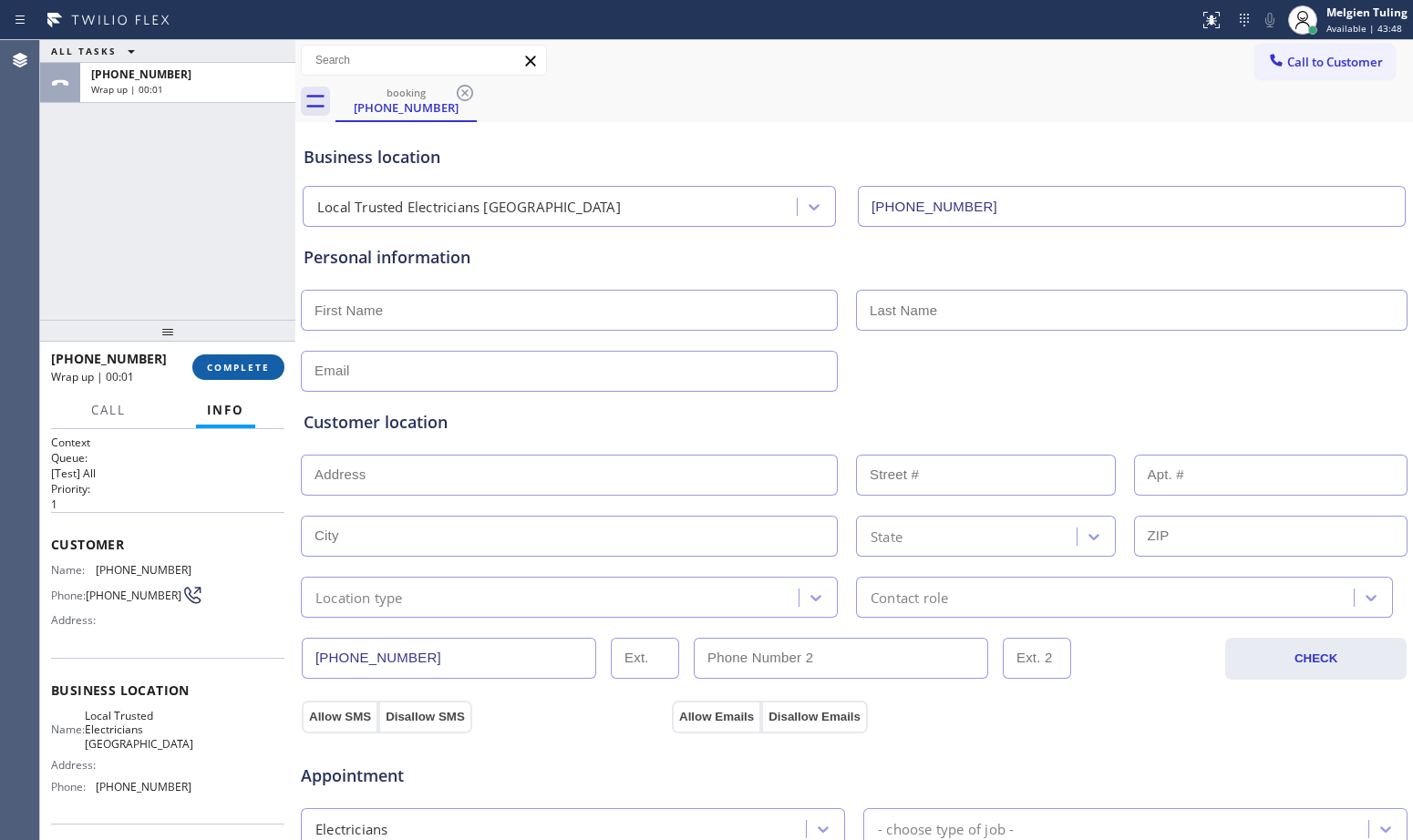
click at [246, 369] on span "COMPLETE" at bounding box center [238, 367] width 62 height 13
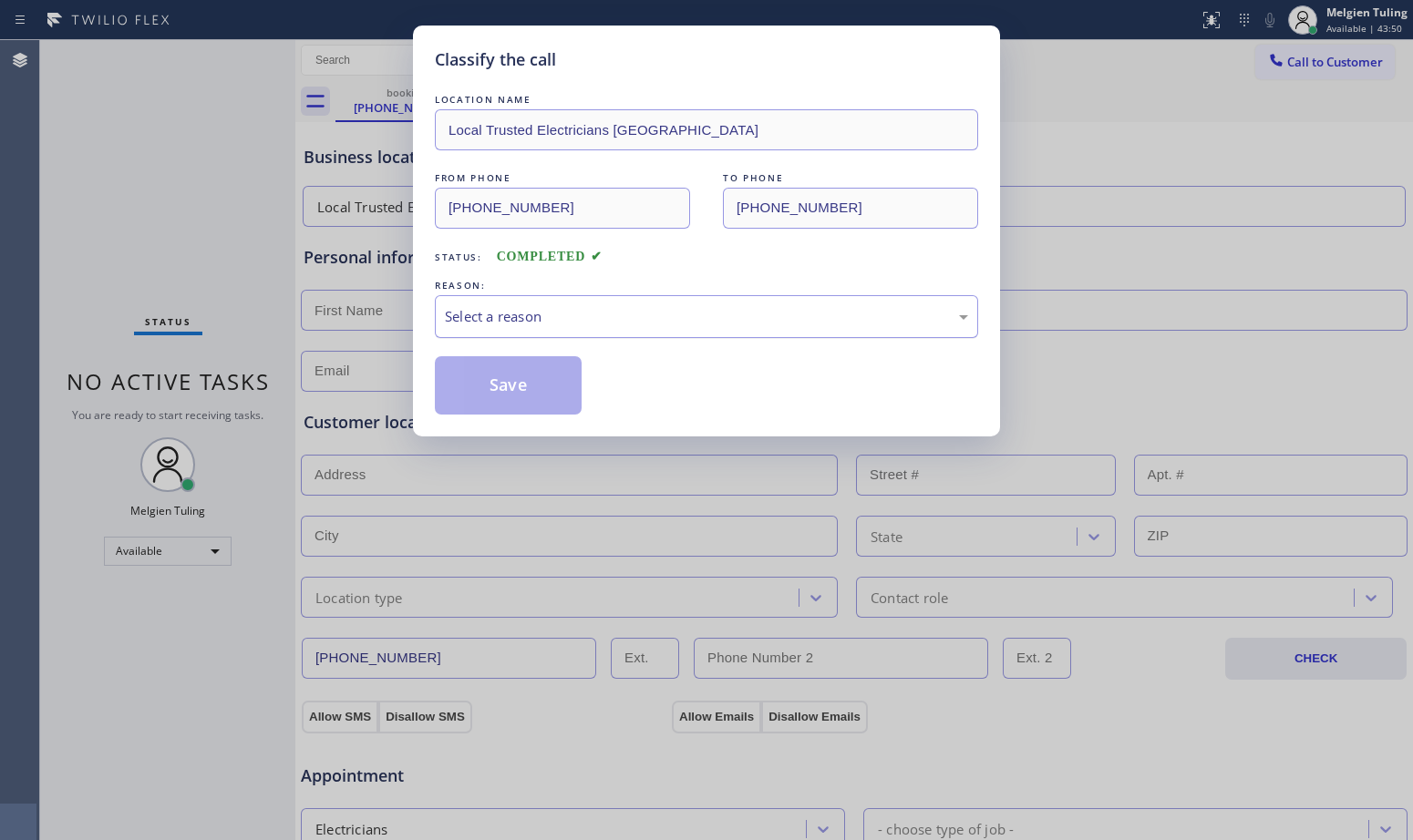
click at [548, 306] on div "Select a reason" at bounding box center [706, 316] width 523 height 21
click at [507, 382] on button "Save" at bounding box center [508, 385] width 147 height 58
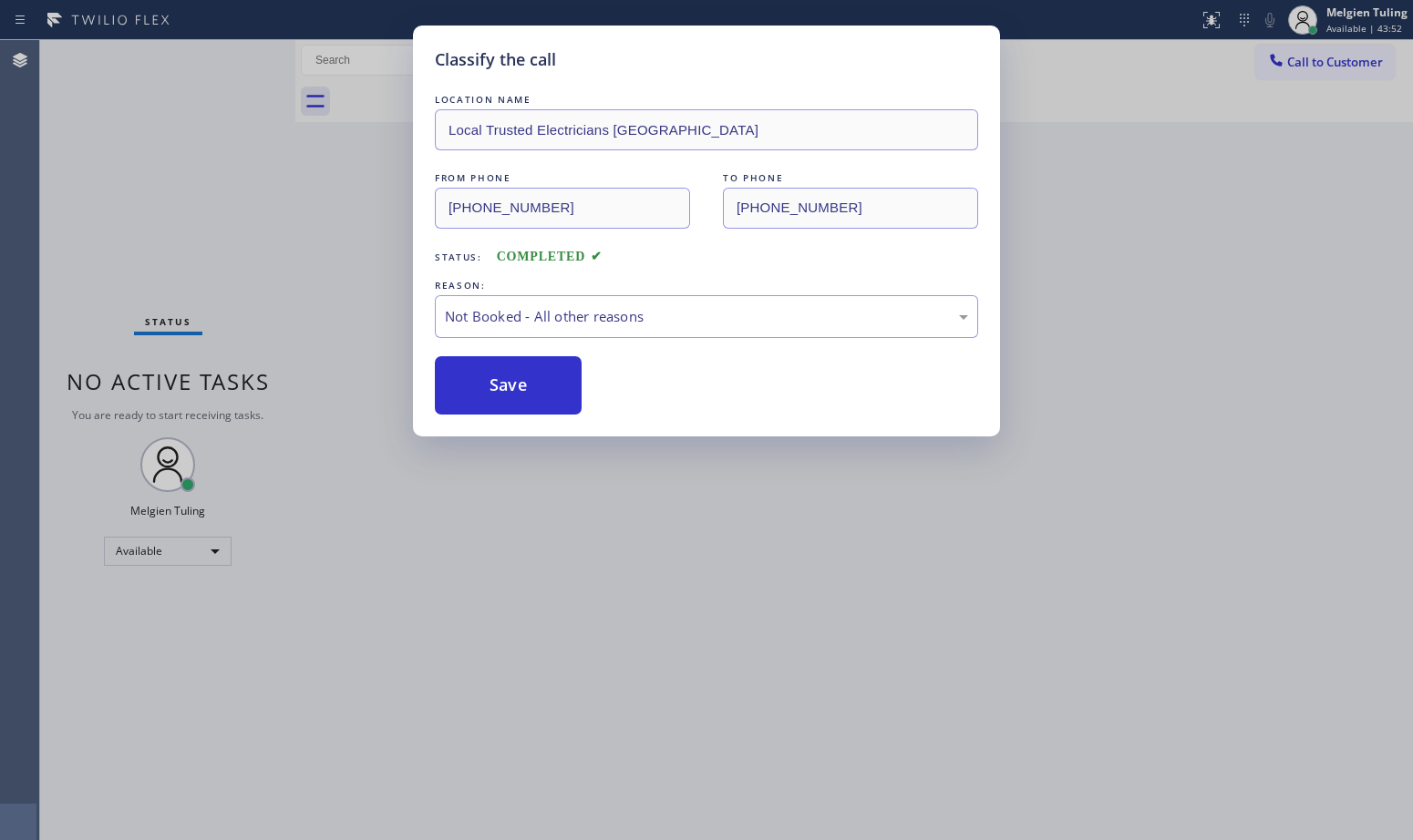
click at [507, 382] on button "Save" at bounding box center [508, 385] width 147 height 58
click at [507, 382] on div "Classify the call LOCATION NAME Home Alliance E-mailf FROM PHONE [PHONE_NUMBER]…" at bounding box center [726, 440] width 1373 height 800
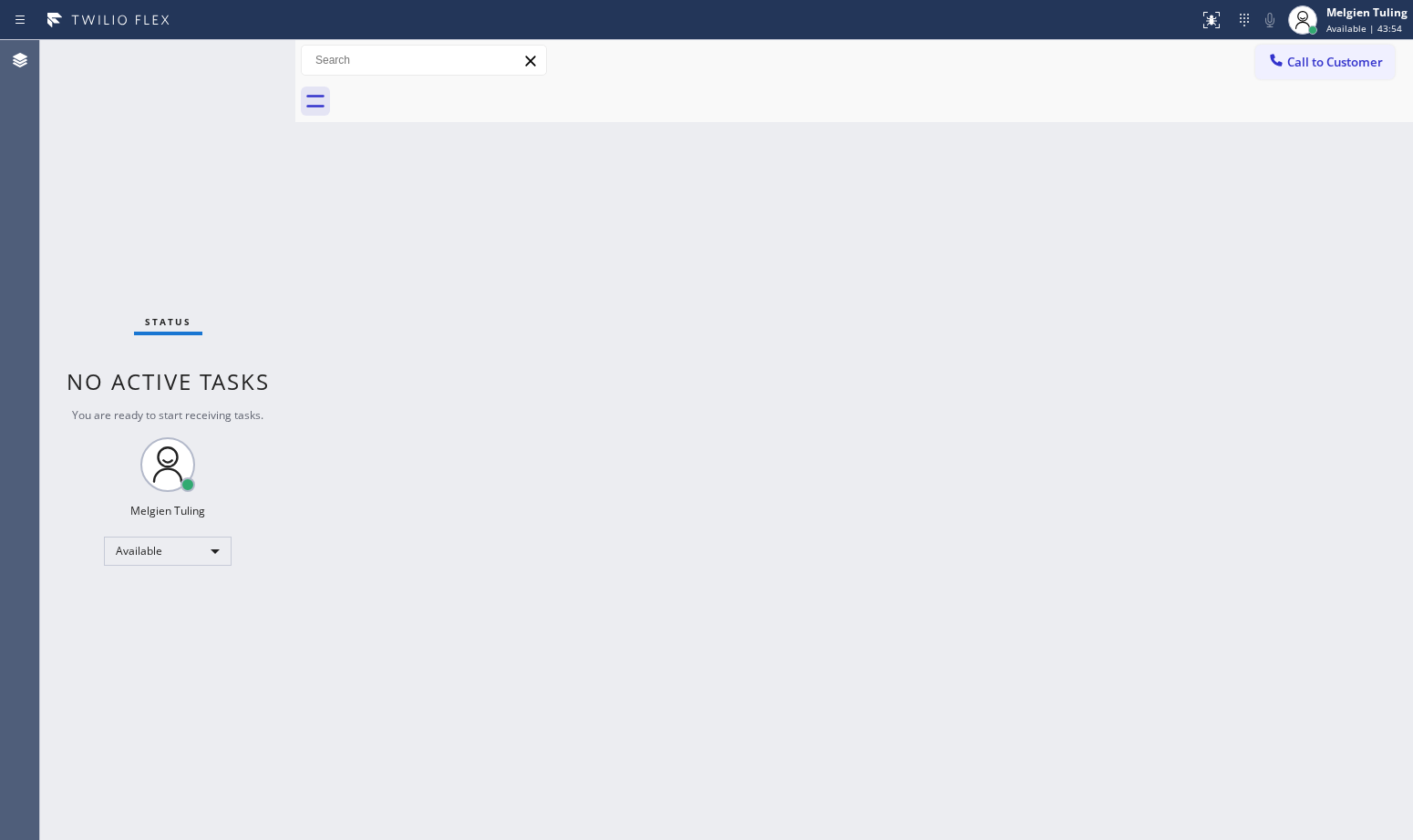
click at [731, 436] on div "Back to Dashboard Change Sender ID Customers Technicians Select a contact Outbo…" at bounding box center [854, 440] width 1118 height 800
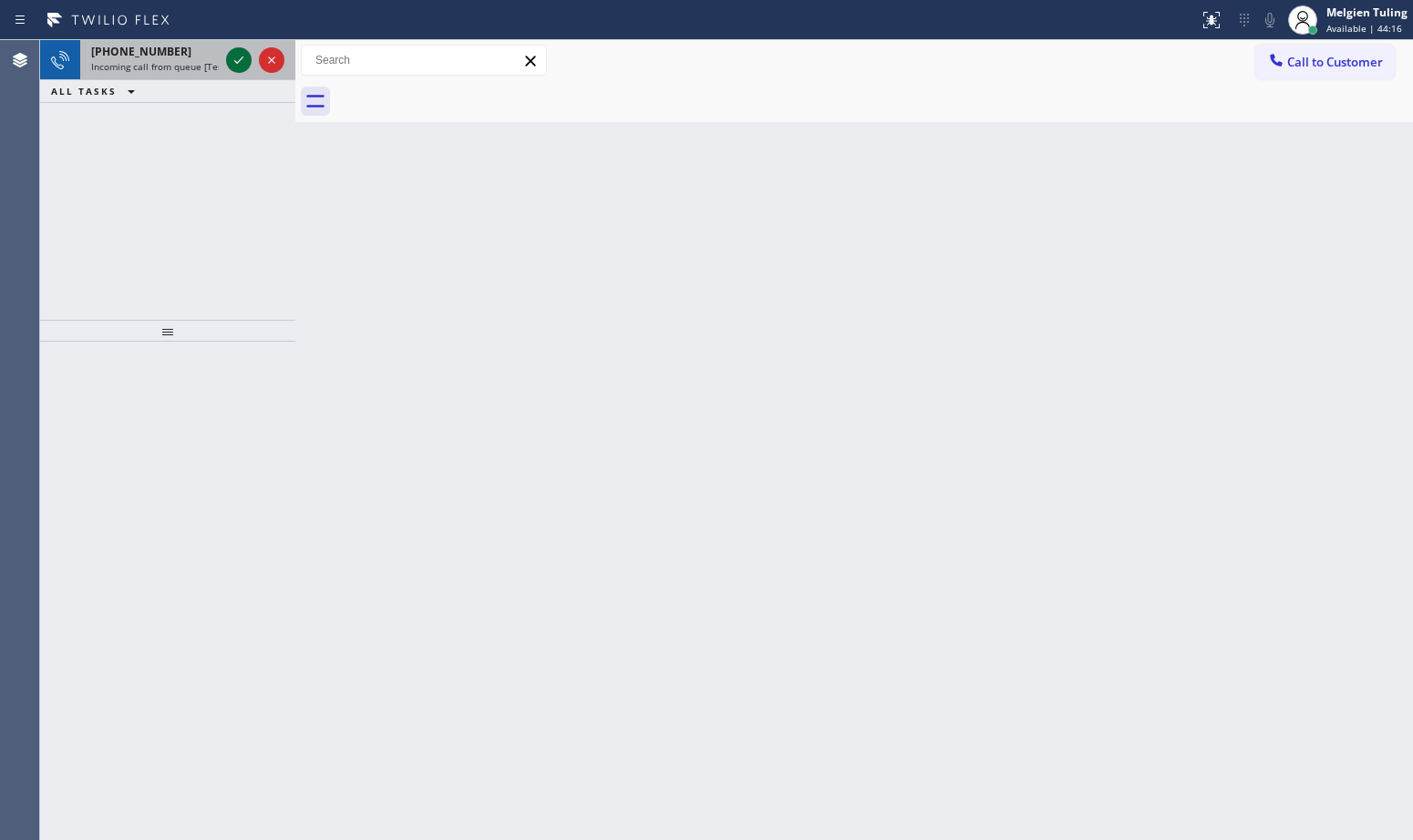
click at [231, 58] on icon at bounding box center [239, 60] width 22 height 22
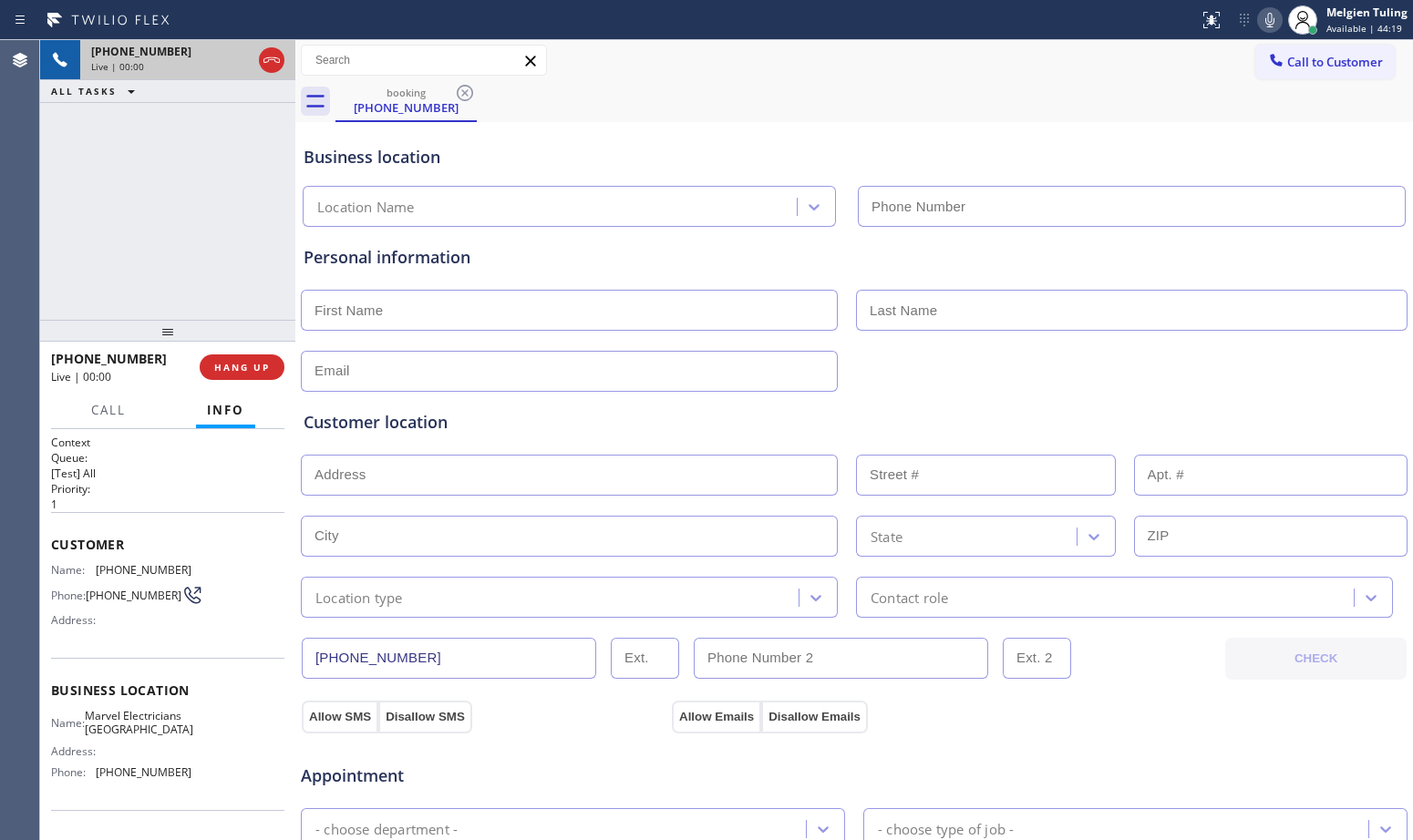
type input "[PHONE_NUMBER]"
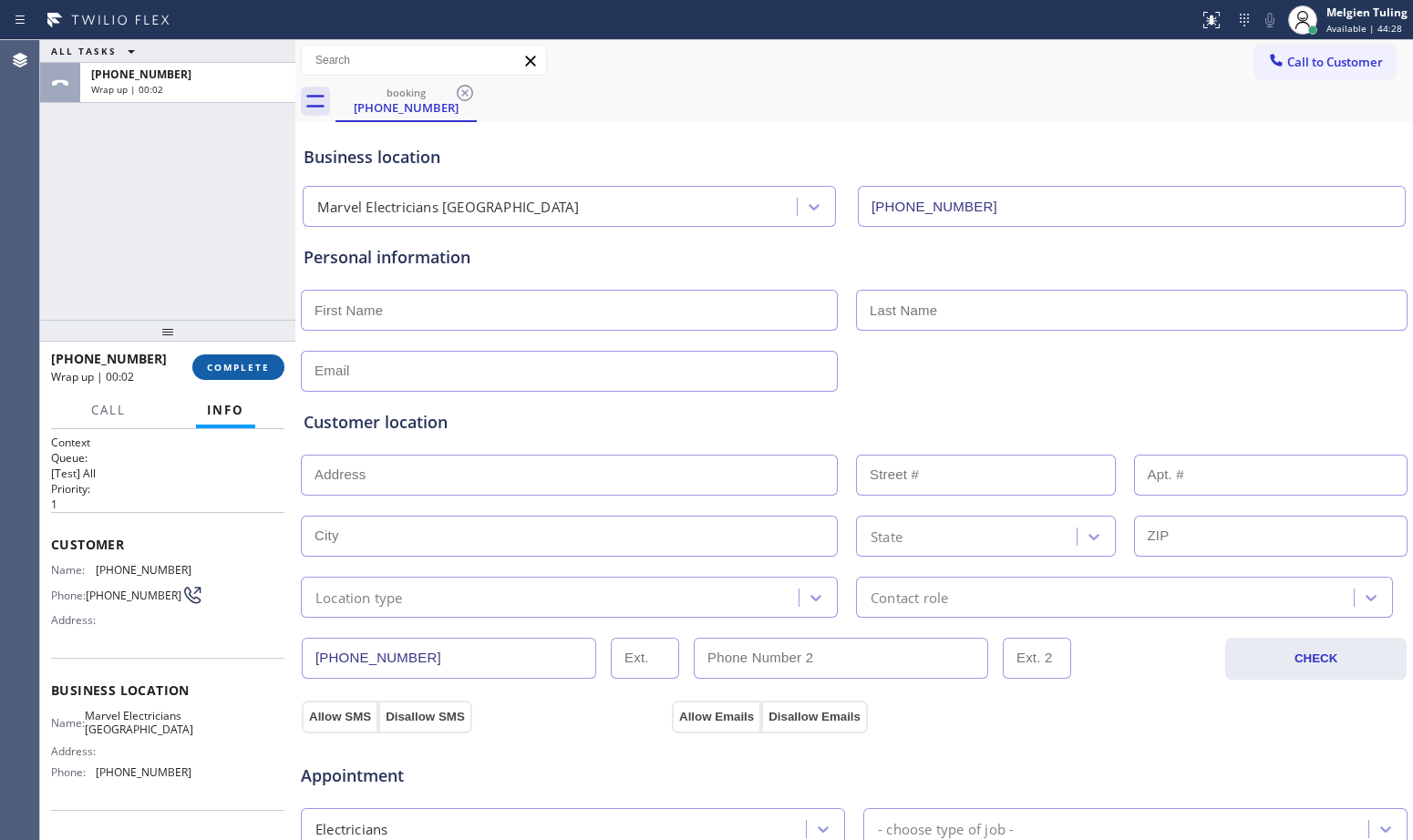
click at [246, 368] on span "COMPLETE" at bounding box center [238, 367] width 62 height 13
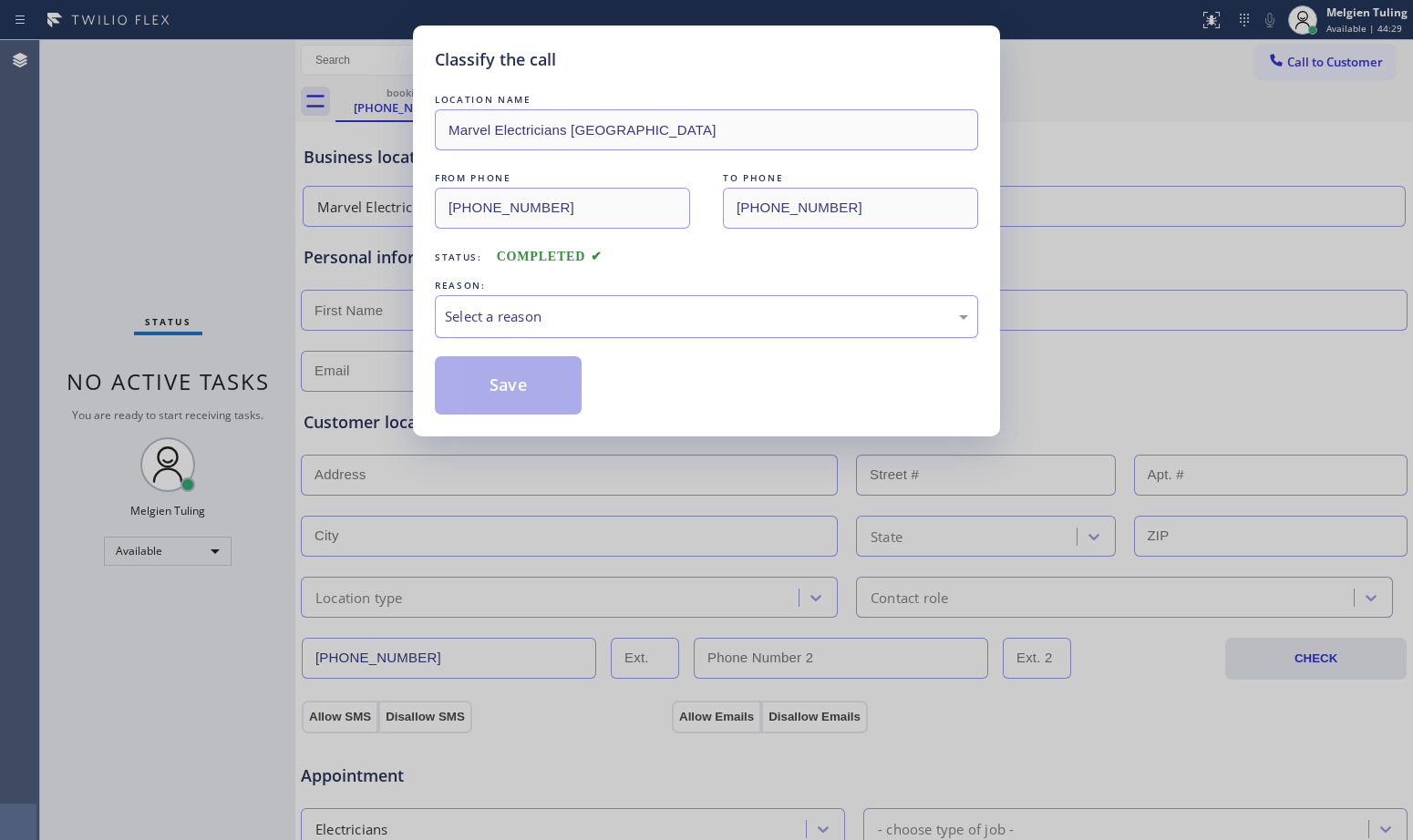
click at [523, 324] on div "Select a reason" at bounding box center [706, 316] width 523 height 21
click at [496, 388] on button "Save" at bounding box center [508, 385] width 147 height 58
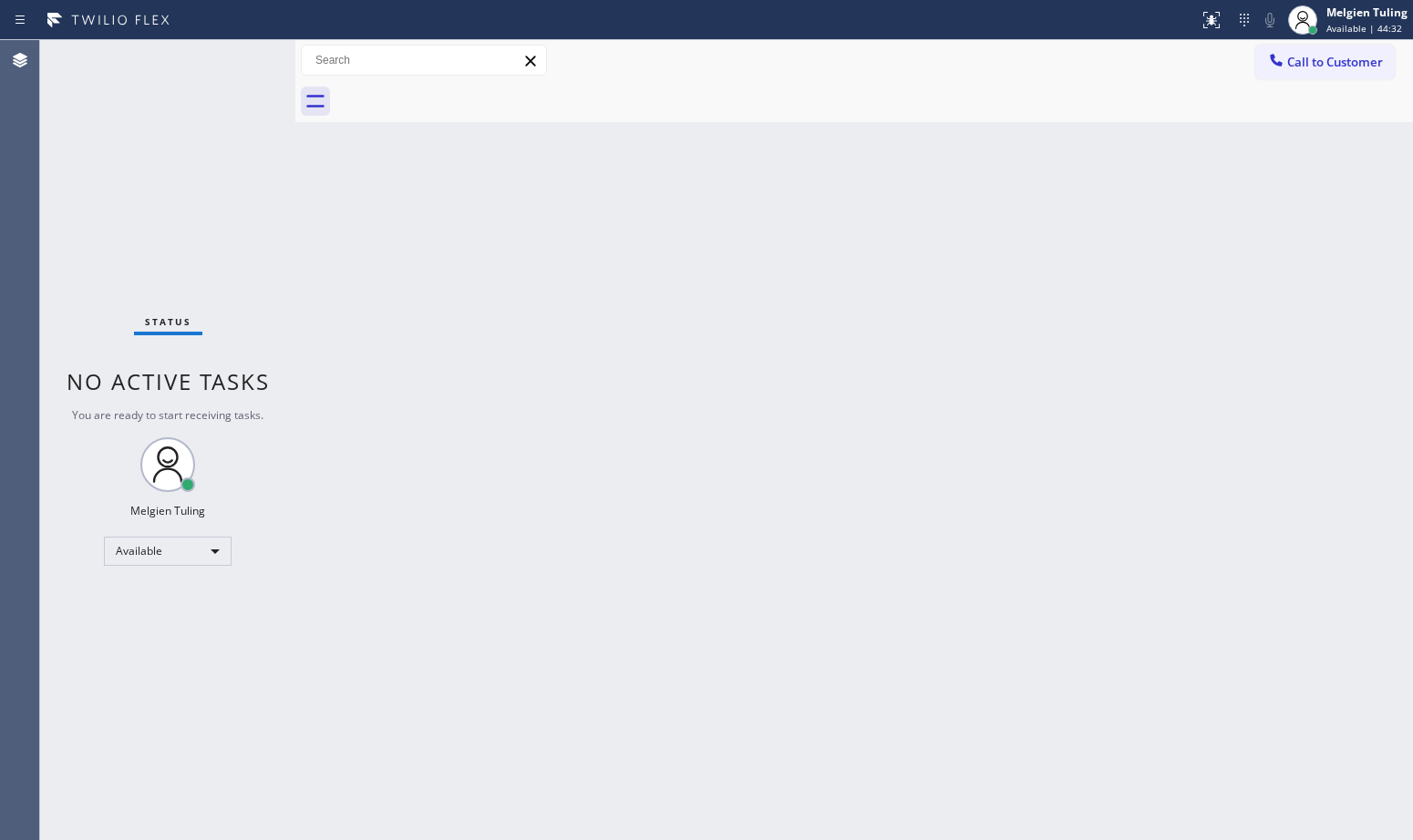
click at [382, 307] on div "Back to Dashboard Change Sender ID Customers Technicians Select a contact Outbo…" at bounding box center [854, 440] width 1118 height 800
click at [1298, 521] on div "Back to Dashboard Change Sender ID Customers Technicians Select a contact Outbo…" at bounding box center [854, 440] width 1118 height 800
click at [538, 496] on div "Back to Dashboard Change Sender ID Customers Technicians Select a contact Outbo…" at bounding box center [854, 440] width 1118 height 800
click at [439, 301] on div "Back to Dashboard Change Sender ID Customers Technicians Select a contact Outbo…" at bounding box center [854, 440] width 1118 height 800
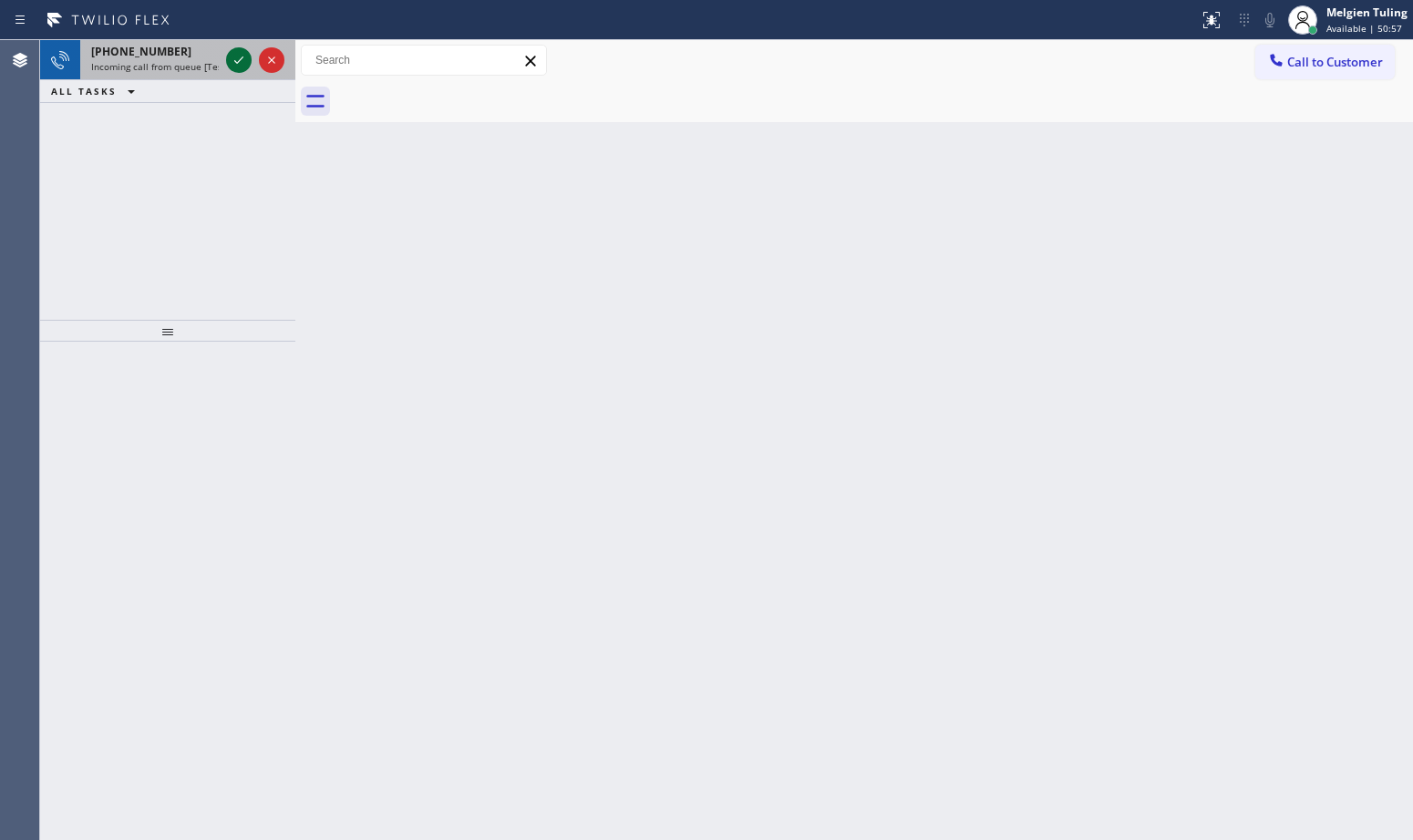
click at [233, 70] on icon at bounding box center [239, 60] width 22 height 22
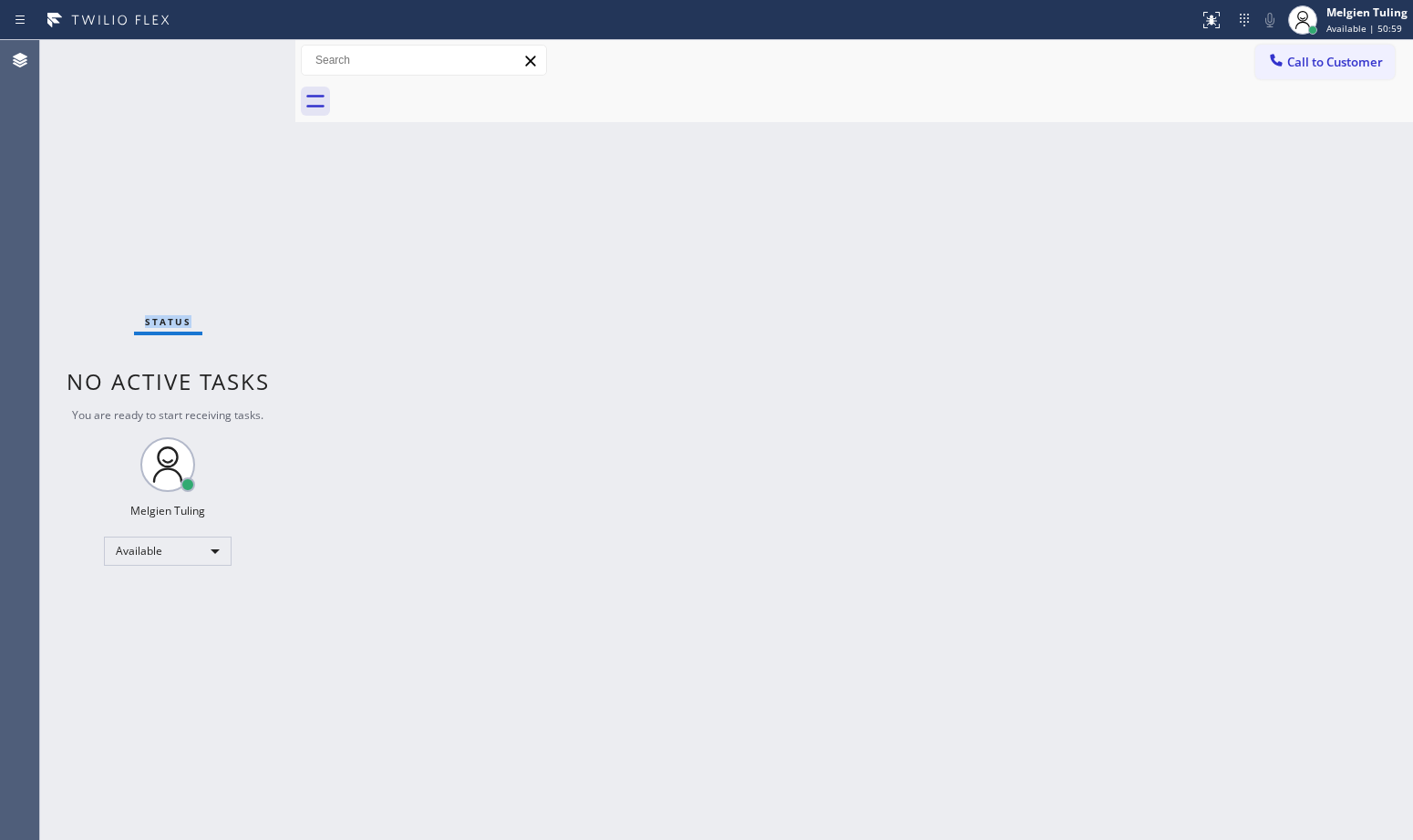
click at [233, 70] on div "Status No active tasks You are ready to start receiving tasks. Melgien Tuling A…" at bounding box center [167, 440] width 256 height 800
click at [469, 235] on div "Back to Dashboard Change Sender ID Customers Technicians Select a contact Outbo…" at bounding box center [854, 440] width 1118 height 800
click at [1204, 13] on icon at bounding box center [1212, 20] width 22 height 22
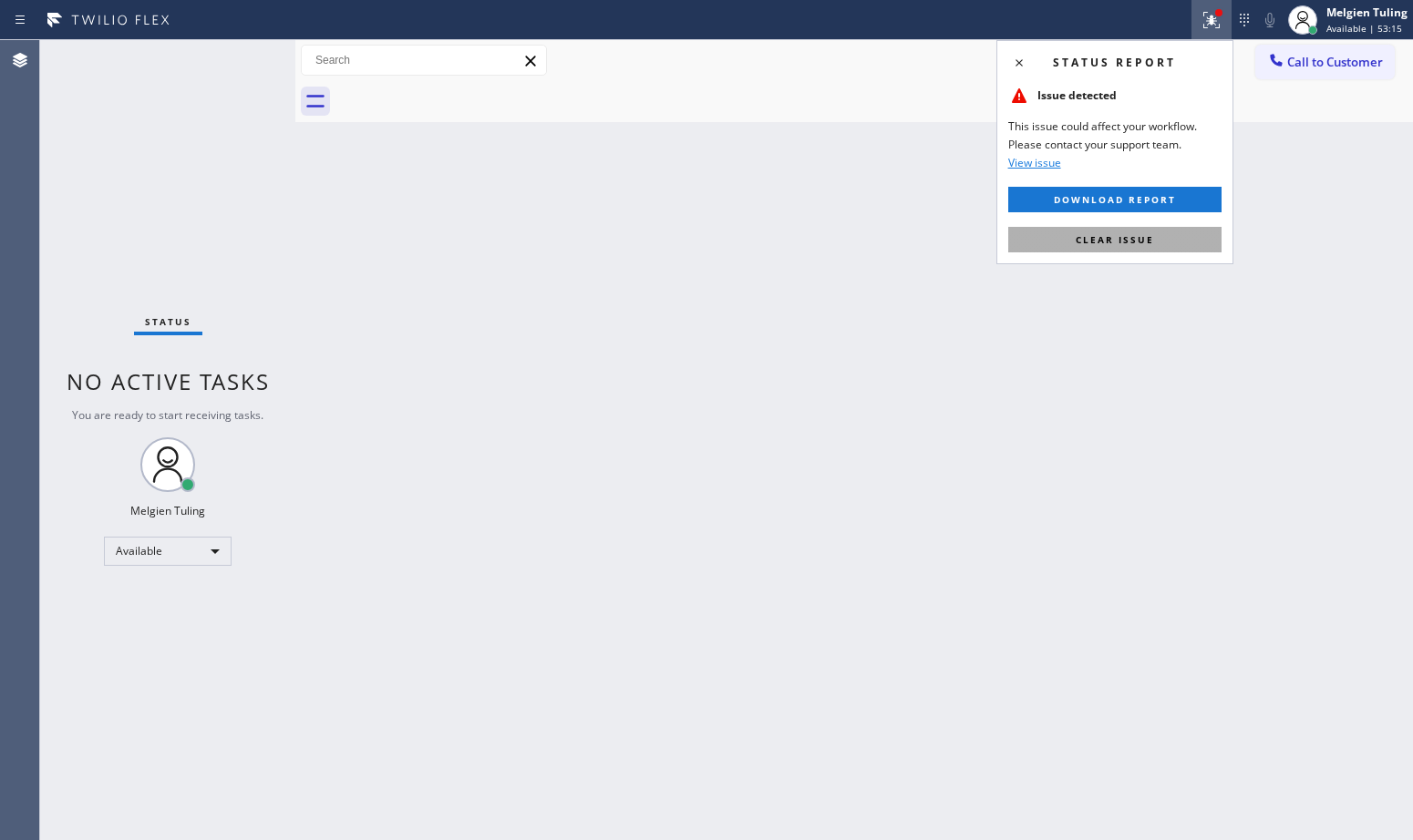
click at [1089, 235] on span "Clear issue" at bounding box center [1115, 240] width 78 height 13
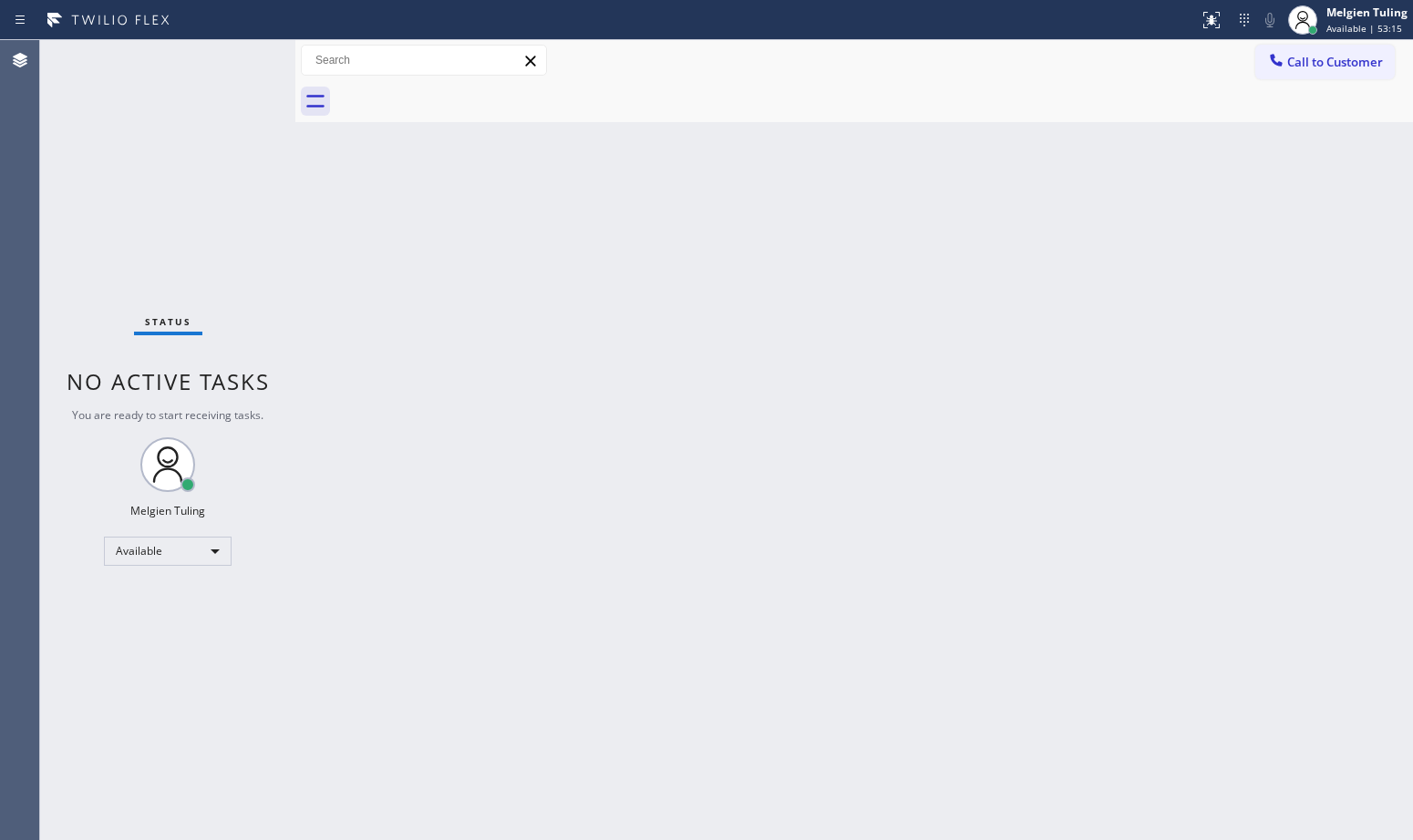
click at [1154, 175] on div "Back to Dashboard Change Sender ID Customers Technicians Select a contact Outbo…" at bounding box center [854, 440] width 1118 height 800
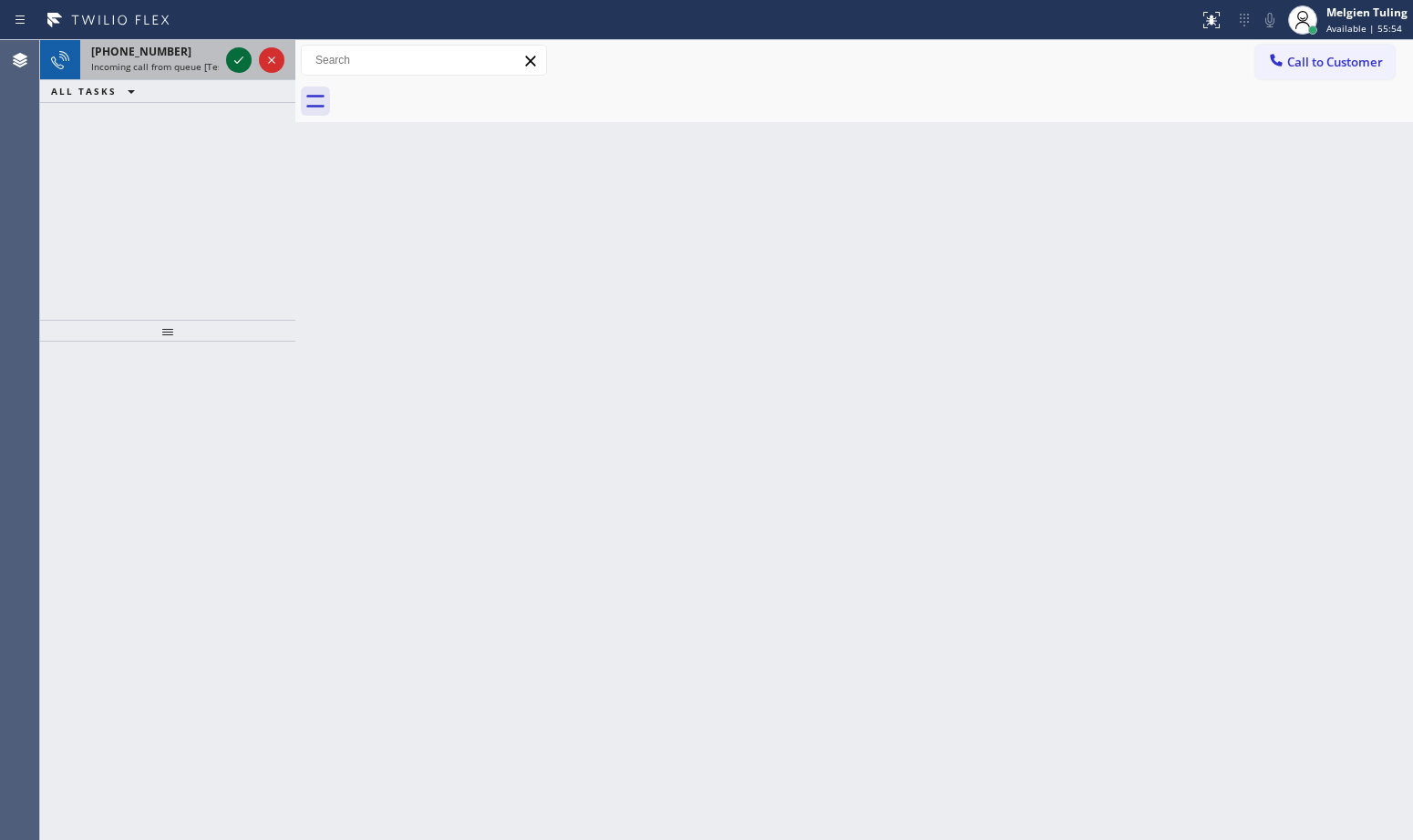
click at [246, 68] on icon at bounding box center [239, 60] width 22 height 22
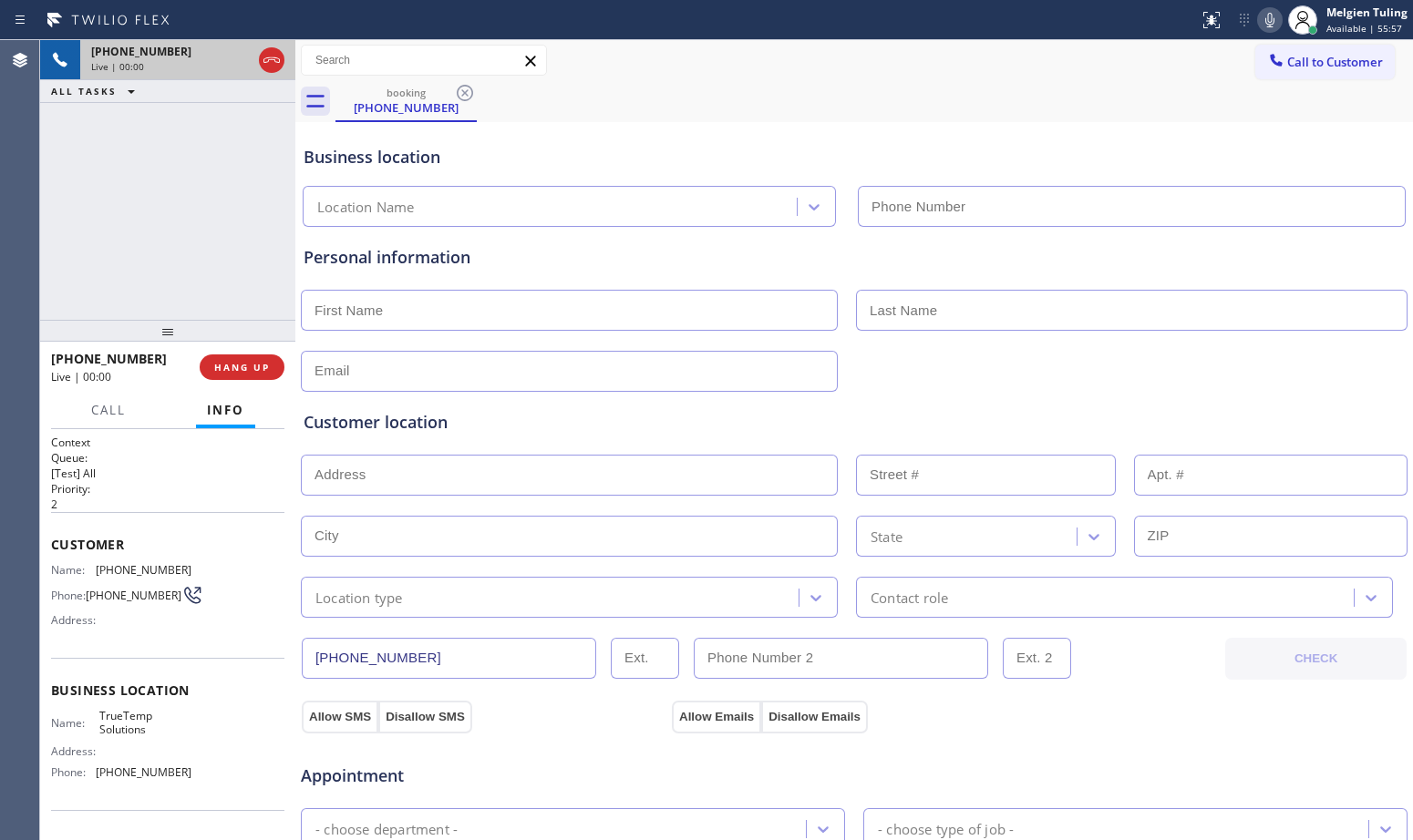
type input "[PHONE_NUMBER]"
click at [976, 365] on div at bounding box center [854, 369] width 1111 height 45
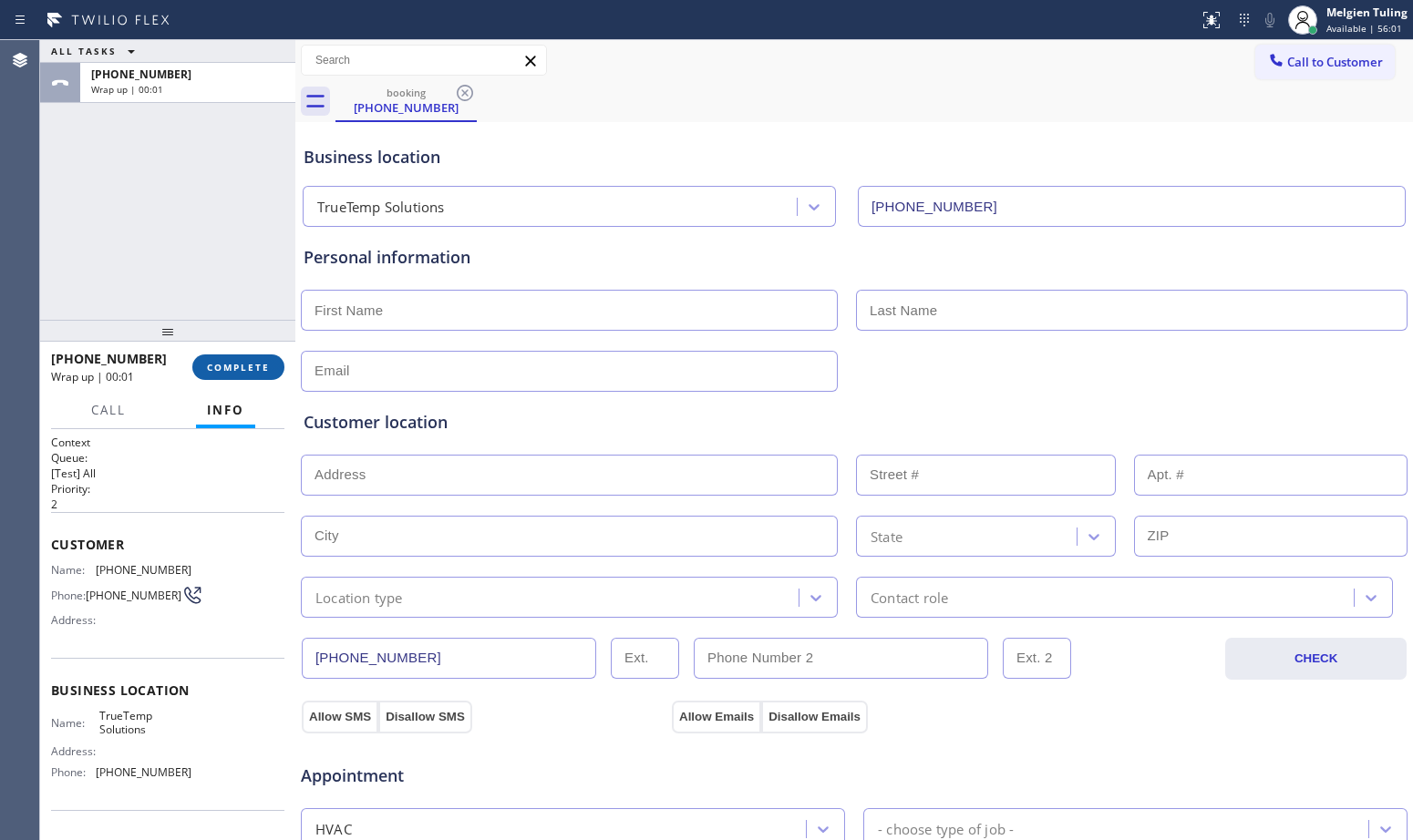
click at [231, 370] on span "COMPLETE" at bounding box center [238, 367] width 62 height 13
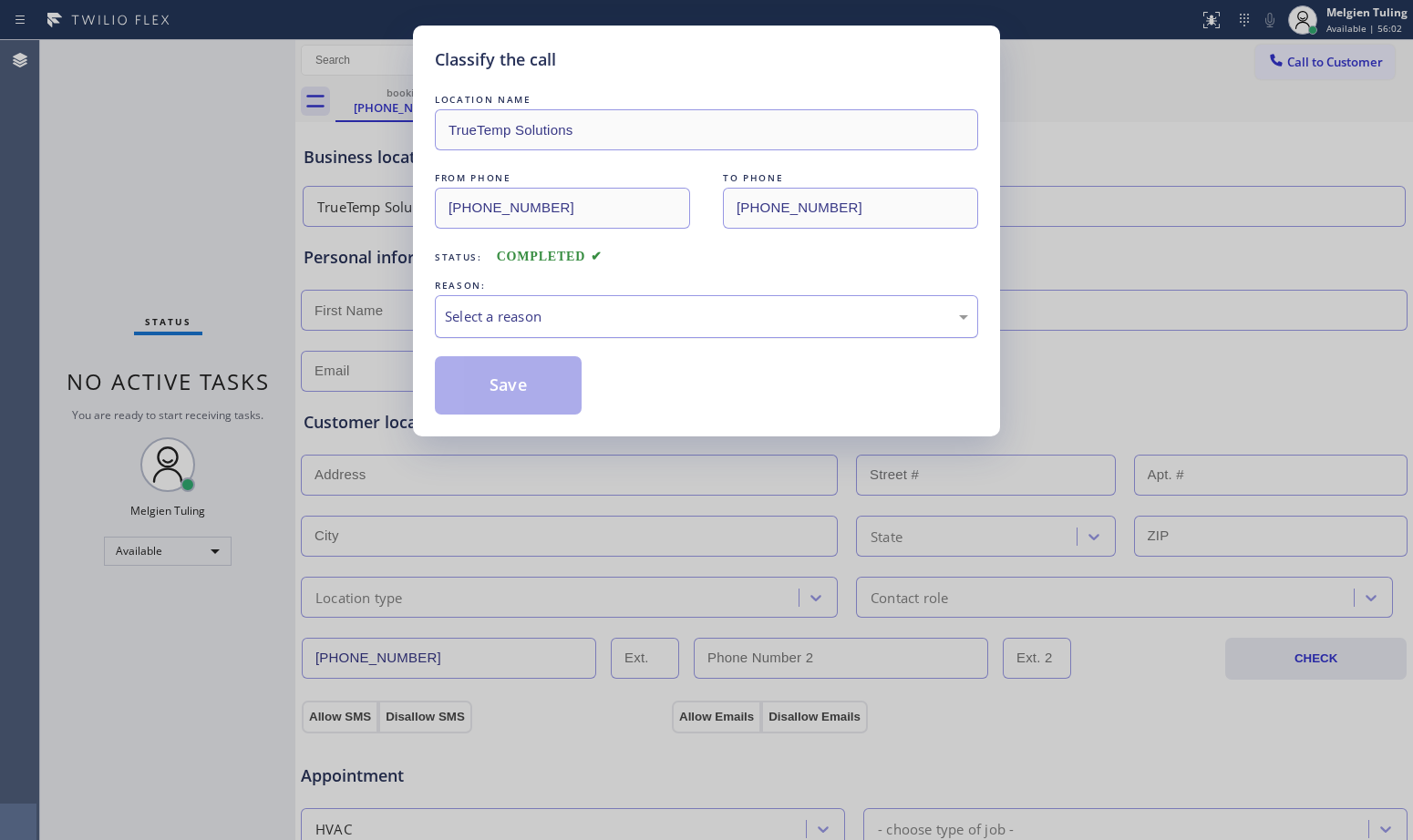
click at [541, 319] on div "Select a reason" at bounding box center [706, 316] width 523 height 21
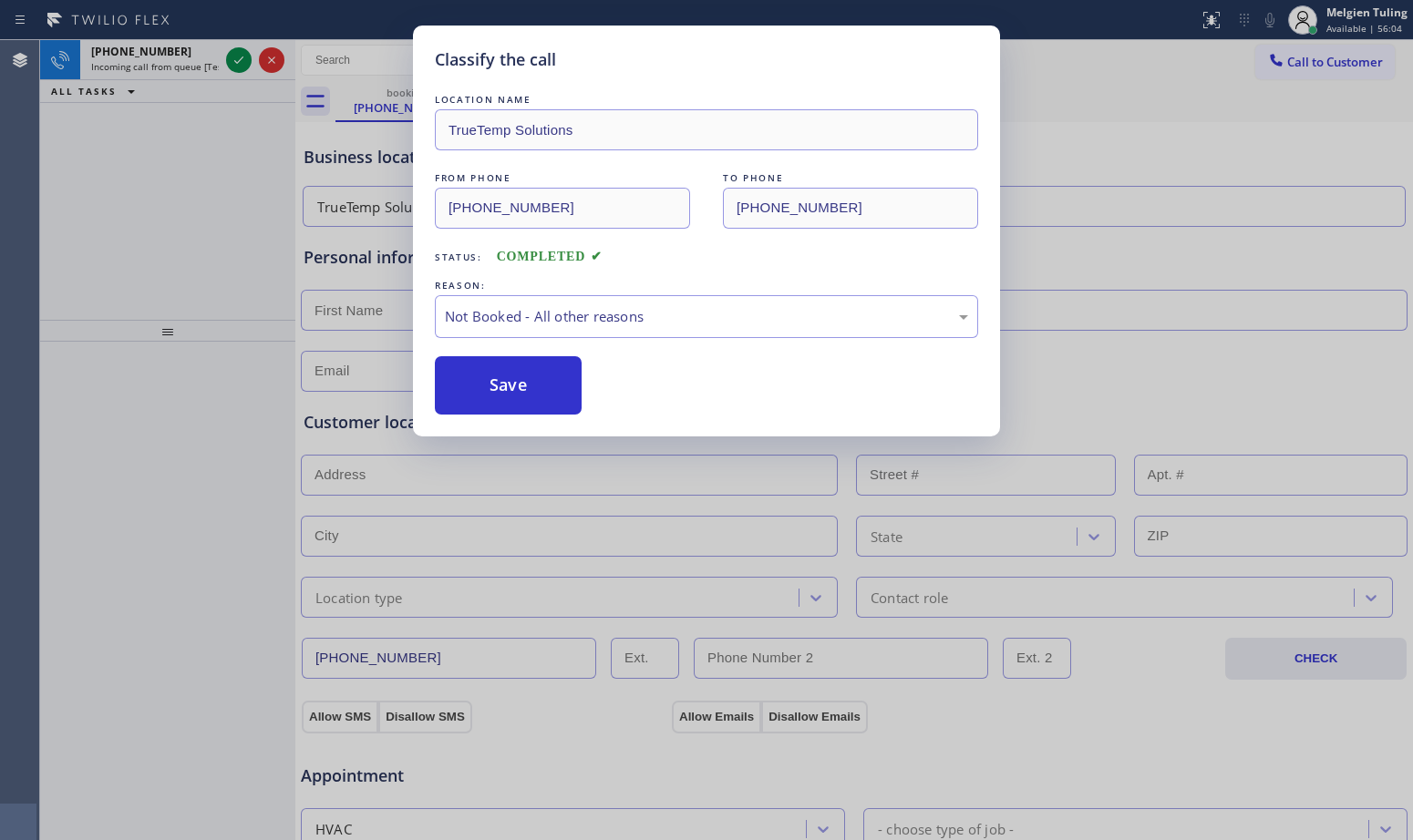
click at [501, 380] on button "Save" at bounding box center [508, 385] width 147 height 58
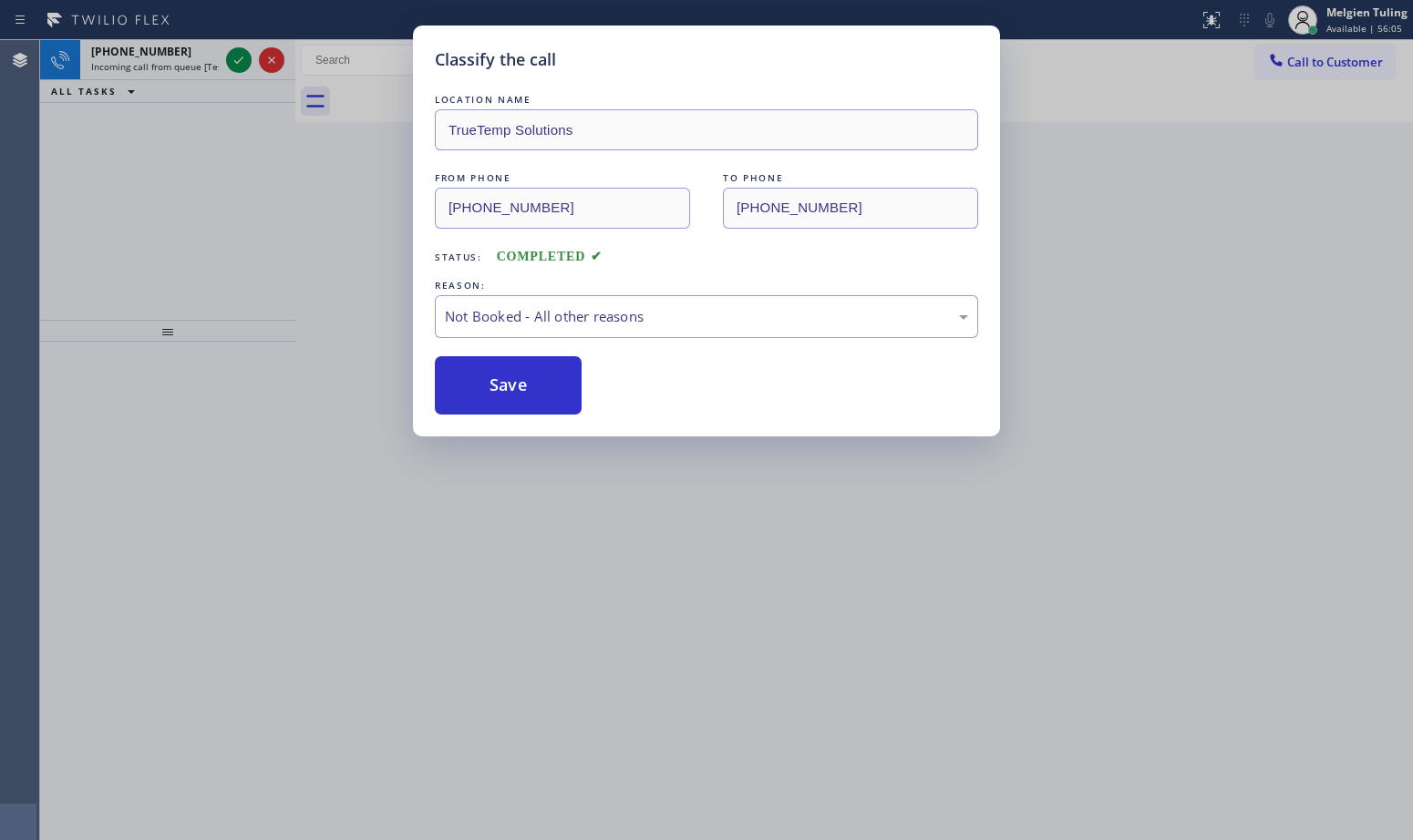
click at [273, 252] on div "Classify the call LOCATION NAME Home Alliance E-mailf FROM PHONE [PHONE_NUMBER]…" at bounding box center [726, 440] width 1373 height 800
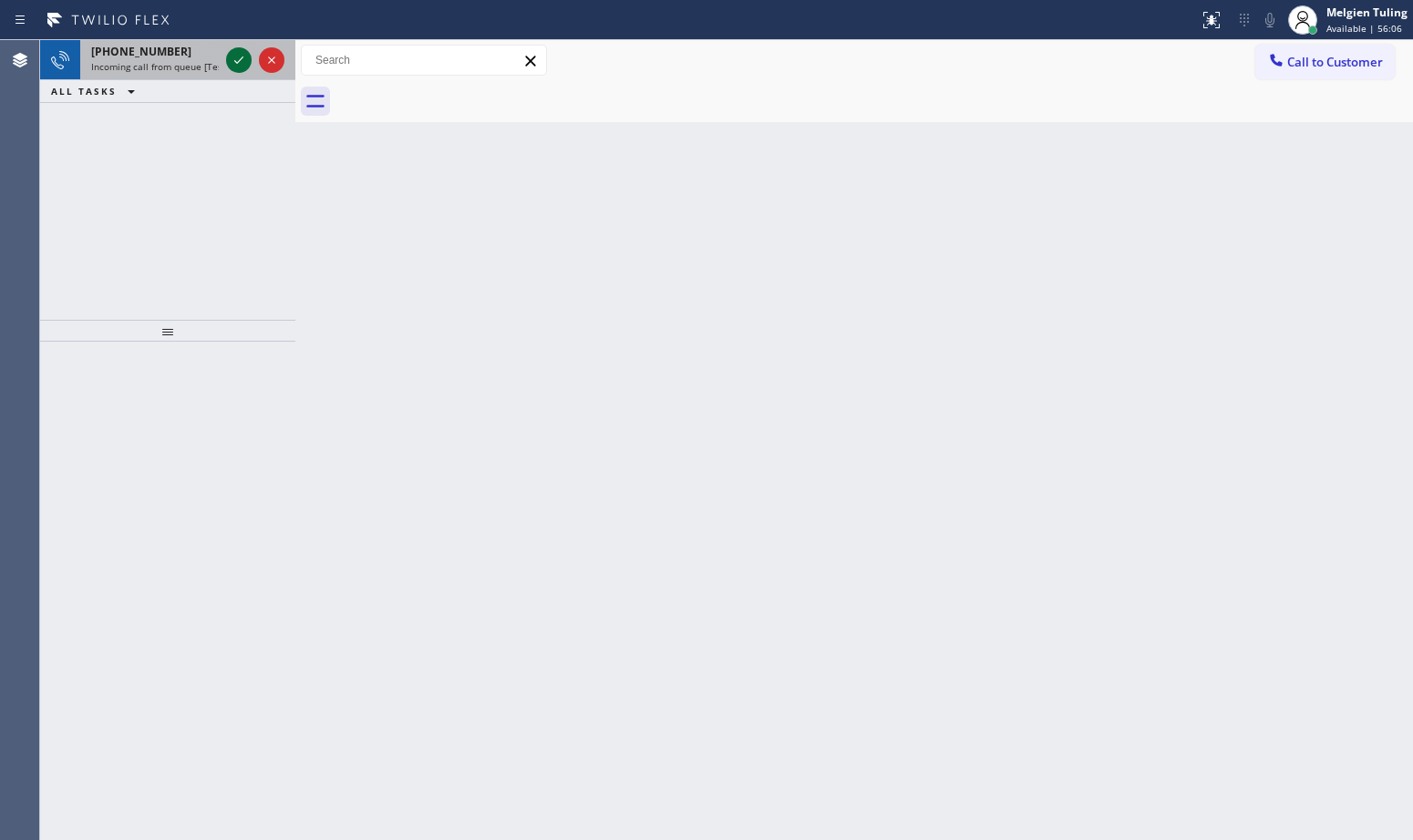
click at [239, 61] on icon at bounding box center [238, 59] width 9 height 7
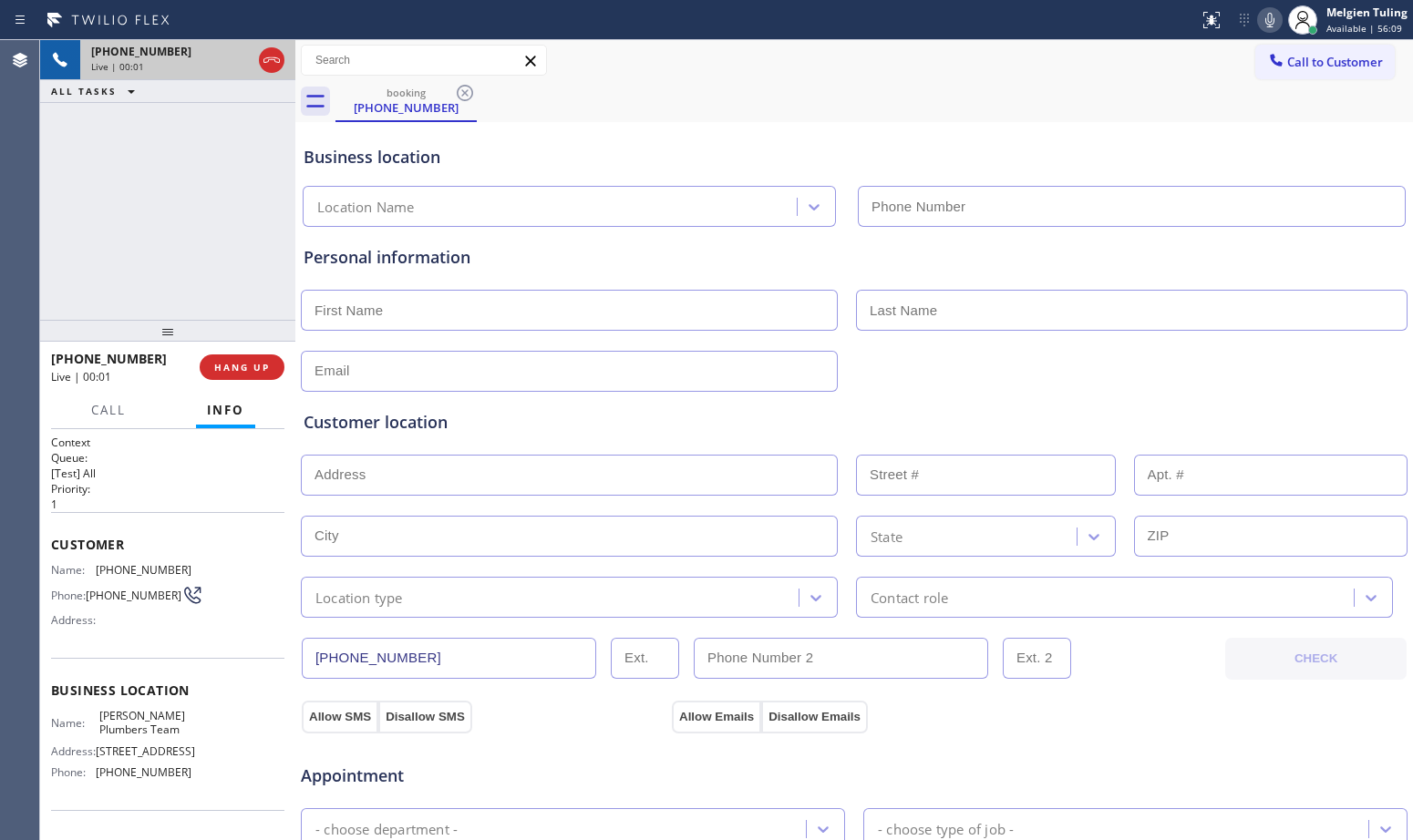
type input "[PHONE_NUMBER]"
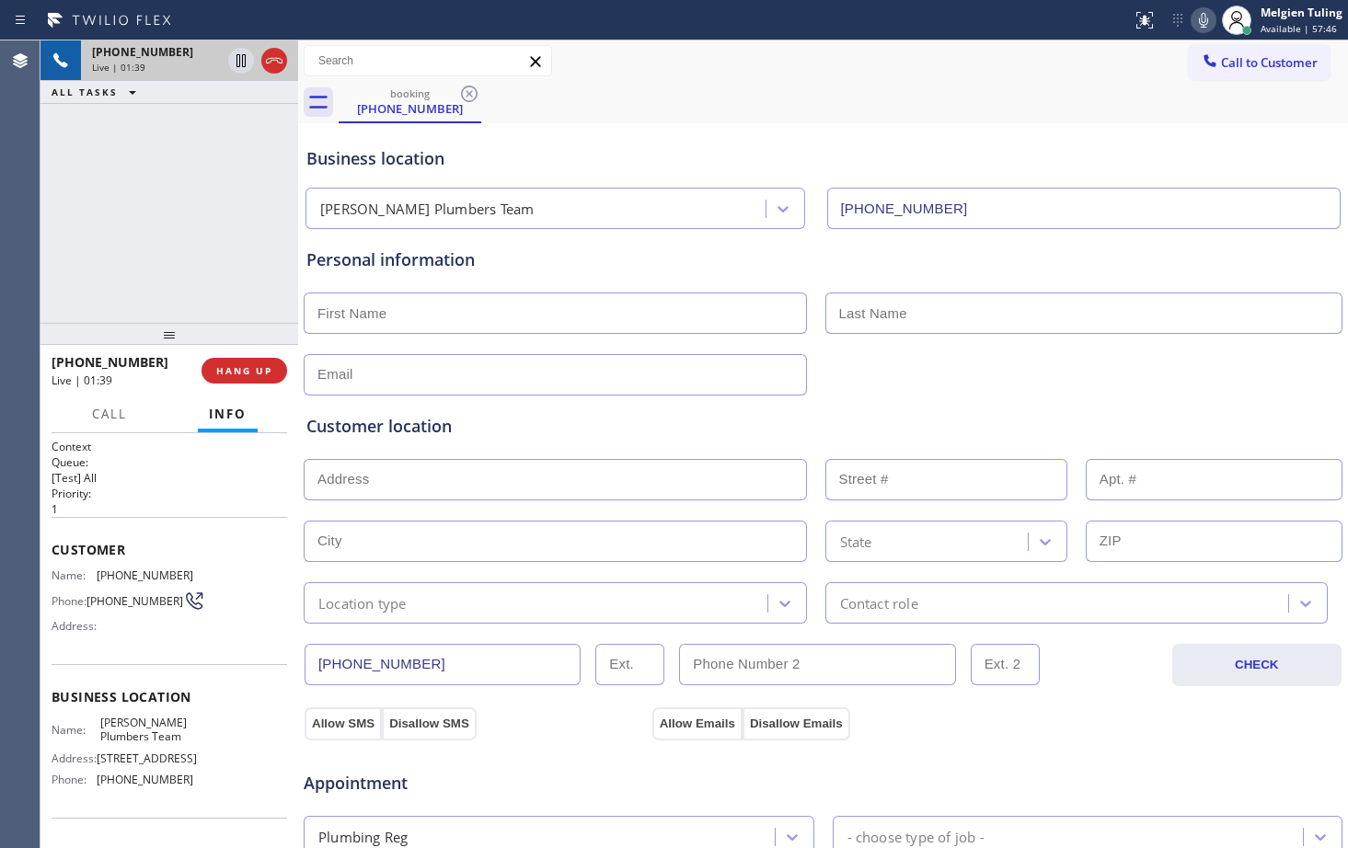
click at [188, 381] on div "Live | 01:39" at bounding box center [120, 381] width 137 height 16
click at [184, 383] on div "Live | 01:44" at bounding box center [120, 381] width 137 height 16
click at [841, 81] on div "Call to Customer Outbound call Location Search location Your caller id phone nu…" at bounding box center [823, 60] width 1050 height 41
click at [788, 121] on div "Business location [PERSON_NAME] Plumbers Team [PHONE_NUMBER]" at bounding box center [823, 175] width 1041 height 109
click at [812, 123] on div "Business location [PERSON_NAME] Plumbers Team [PHONE_NUMBER]" at bounding box center [823, 175] width 1041 height 109
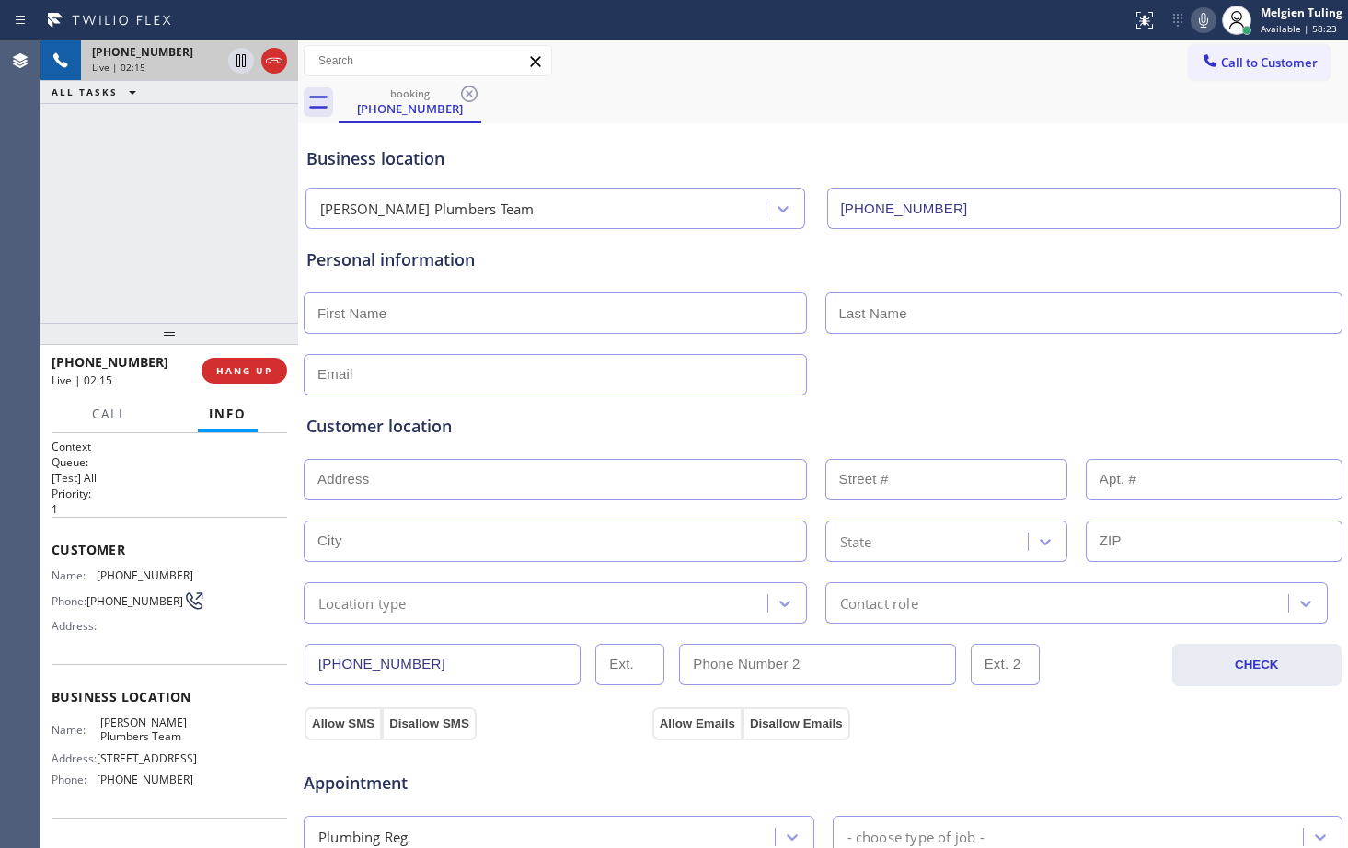
click at [942, 117] on div "booking [PHONE_NUMBER]" at bounding box center [843, 102] width 1009 height 41
click at [1204, 18] on icon at bounding box center [1203, 20] width 22 height 22
click at [241, 57] on icon at bounding box center [241, 61] width 22 height 22
click at [791, 160] on div "Business location" at bounding box center [822, 158] width 1033 height 25
click at [549, 442] on div "Customer location >> ADD NEW ADDRESS << + NEW ADDRESS State Location type Conta…" at bounding box center [822, 519] width 1033 height 210
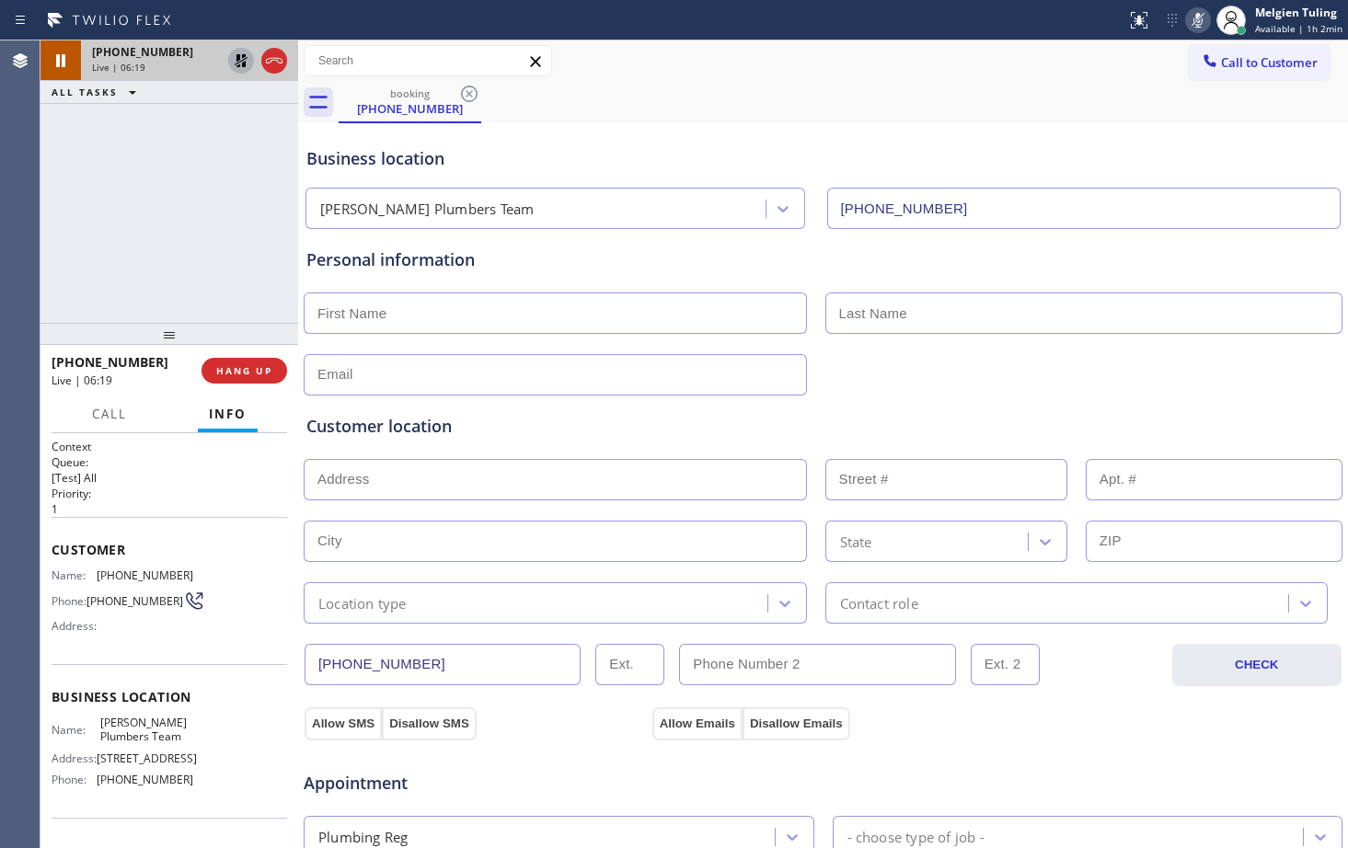
click at [1201, 17] on icon at bounding box center [1197, 20] width 9 height 15
click at [243, 67] on icon at bounding box center [241, 60] width 13 height 13
click at [688, 420] on div "Customer location" at bounding box center [822, 426] width 1033 height 25
click at [834, 70] on div "Call to Customer Outbound call Location Search location Your caller id phone nu…" at bounding box center [823, 61] width 1050 height 32
click at [1206, 16] on icon at bounding box center [1198, 20] width 22 height 22
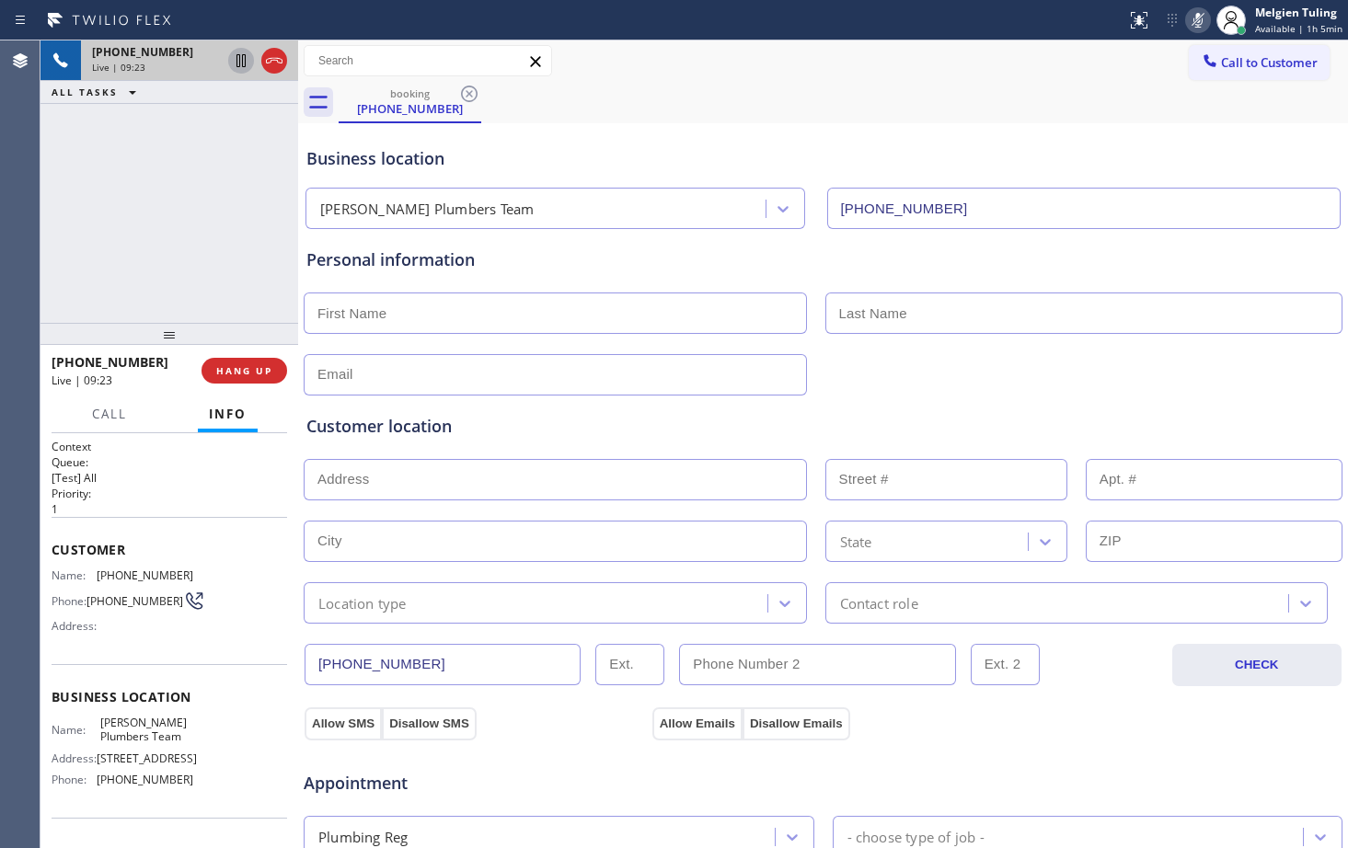
click at [236, 56] on icon at bounding box center [241, 61] width 22 height 22
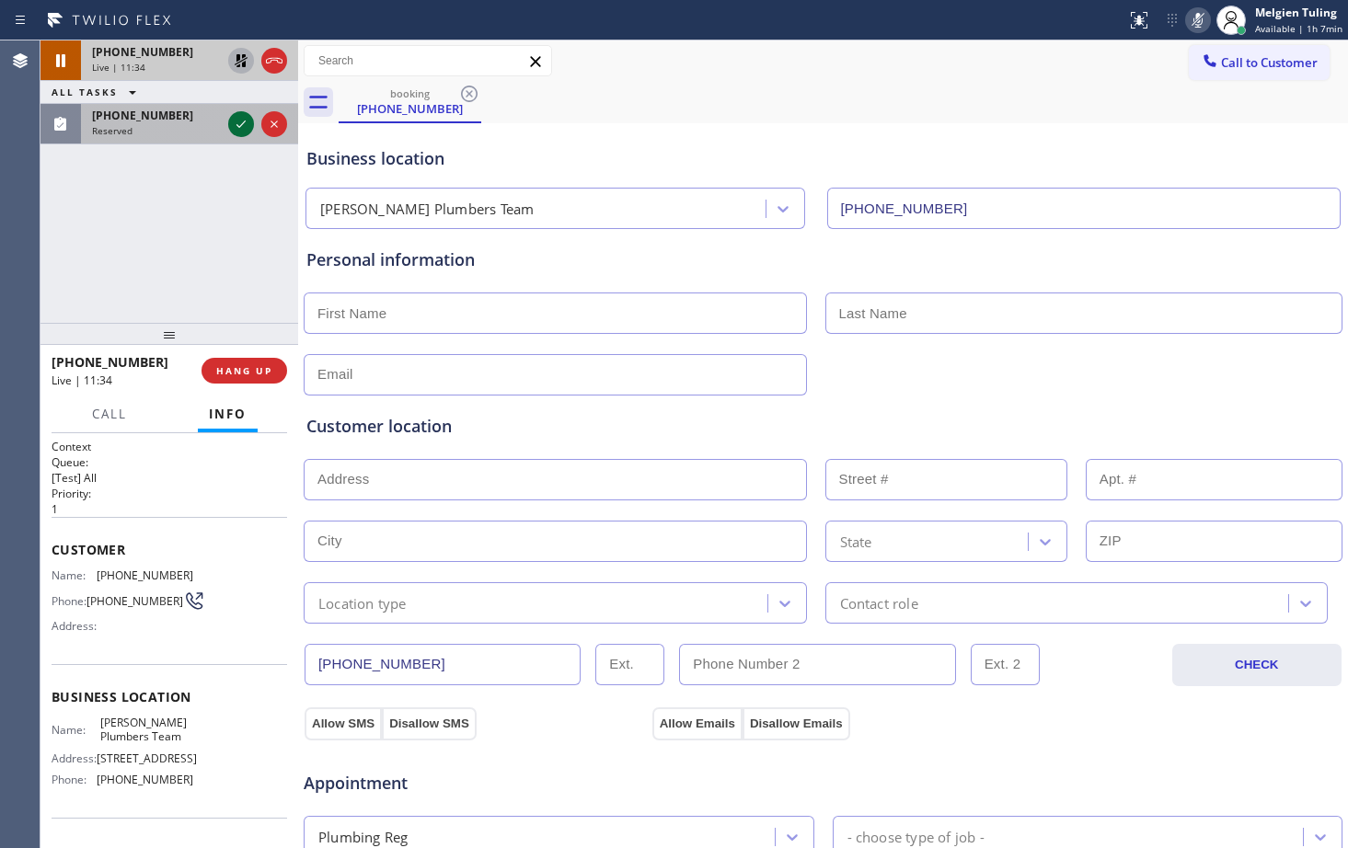
click at [239, 124] on icon at bounding box center [241, 124] width 22 height 22
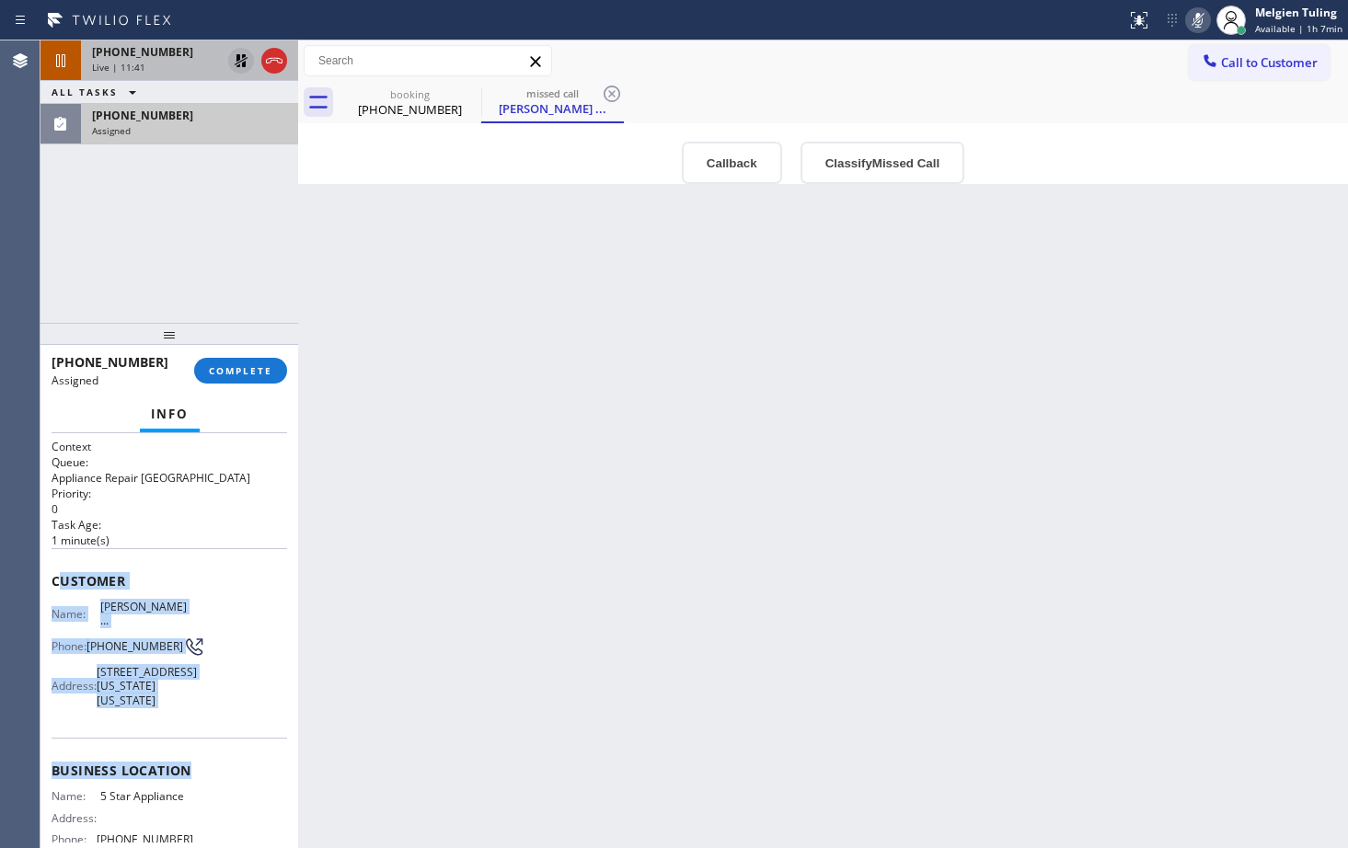
scroll to position [92, 0]
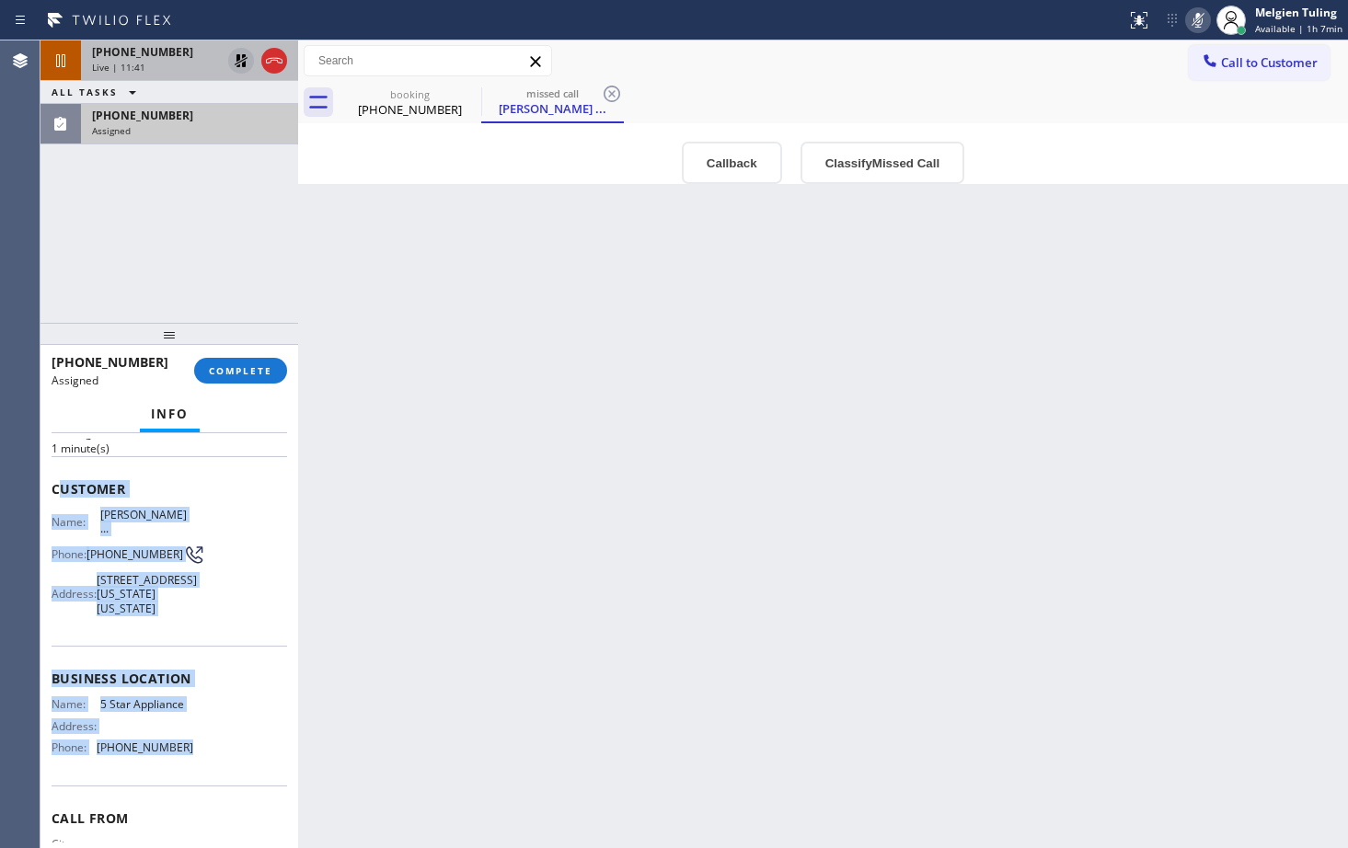
drag, startPoint x: 60, startPoint y: 570, endPoint x: 192, endPoint y: 785, distance: 252.0
click at [192, 785] on div "Context Queue: Appliance Repair High End Priority: 0 Task Age: [DEMOGRAPHIC_DAT…" at bounding box center [170, 636] width 236 height 578
copy div "ustomer Name: [PERSON_NAME] ... Phone: [PHONE_NUMBER] Address: [STREET_ADDRESS]…"
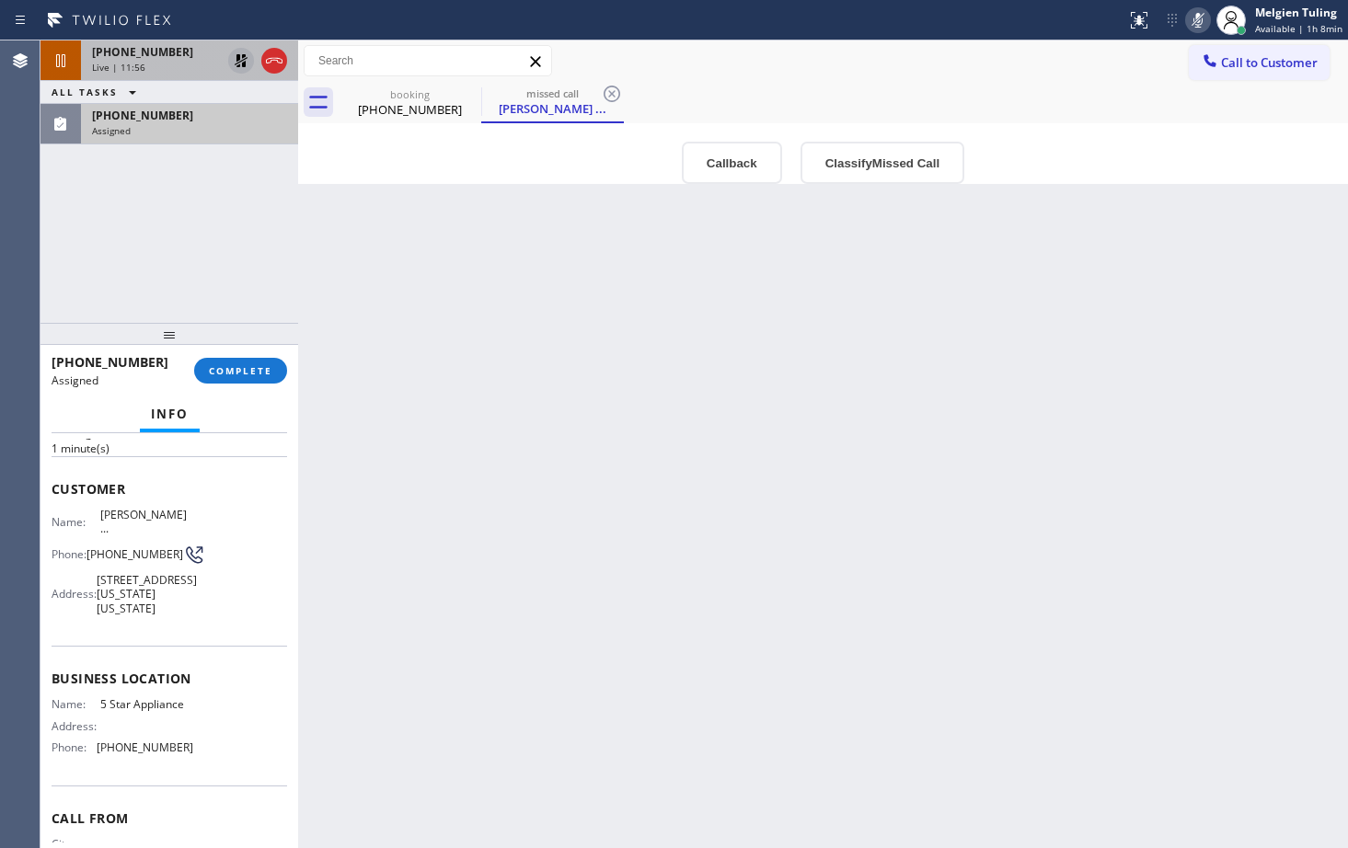
click at [528, 383] on div "Back to Dashboard Change Sender ID Customers Technicians Select a contact Outbo…" at bounding box center [823, 444] width 1050 height 808
click at [228, 372] on span "COMPLETE" at bounding box center [240, 370] width 63 height 13
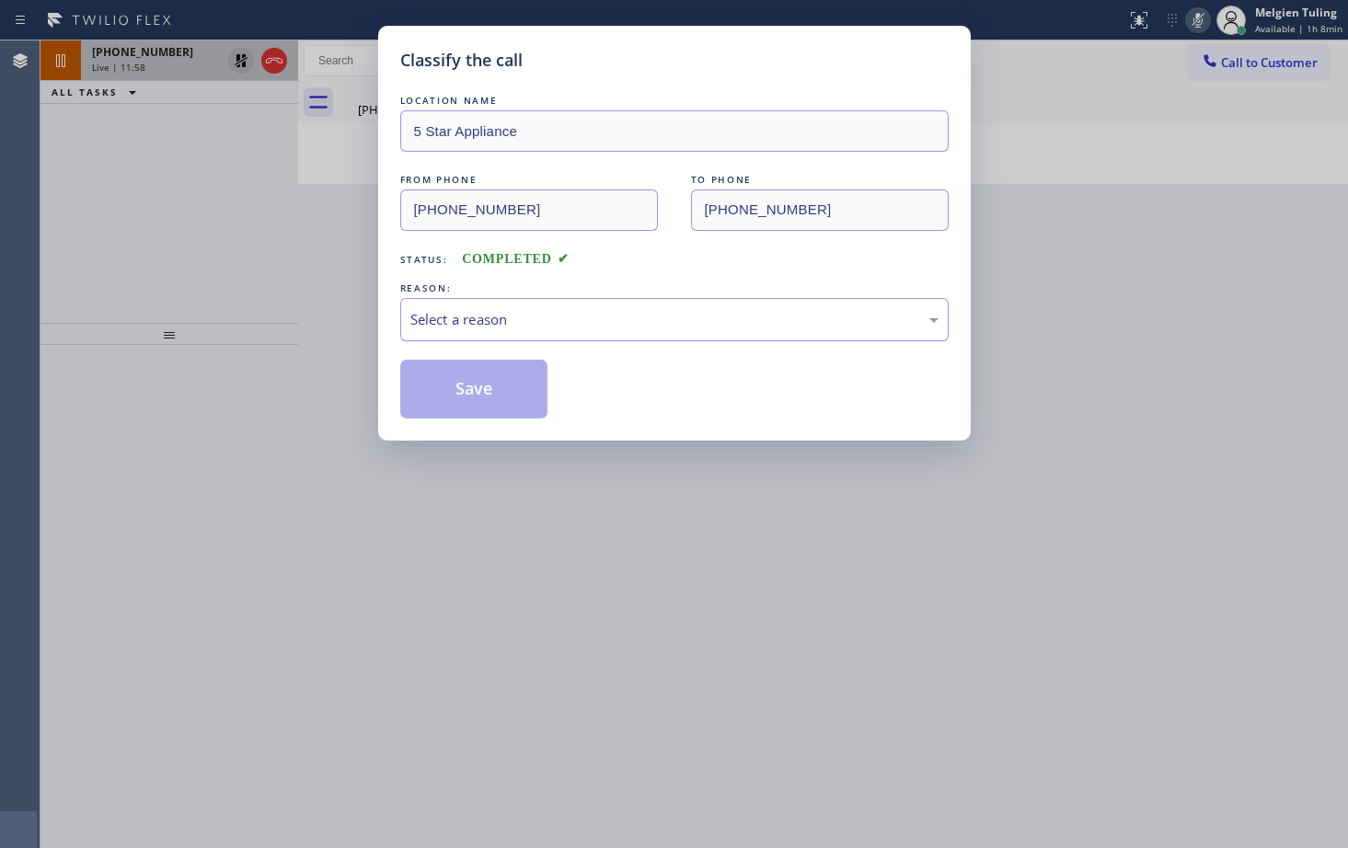
click at [466, 313] on div "Select a reason" at bounding box center [674, 319] width 528 height 21
click at [461, 402] on button "Save" at bounding box center [474, 389] width 148 height 59
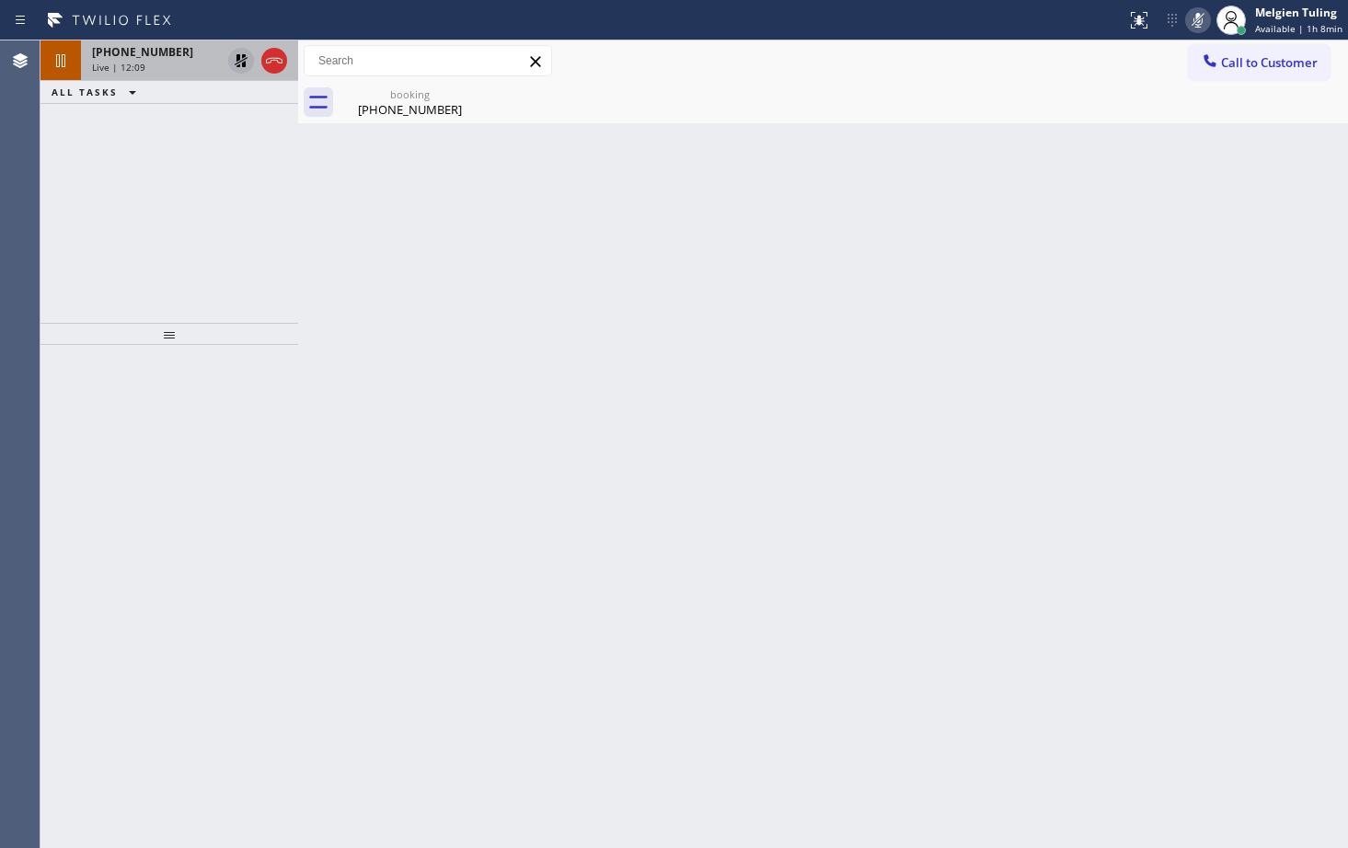
click at [397, 276] on div "Back to Dashboard Change Sender ID Customers Technicians Select a contact Outbo…" at bounding box center [823, 444] width 1050 height 808
click at [425, 105] on div "[PHONE_NUMBER]" at bounding box center [409, 109] width 139 height 17
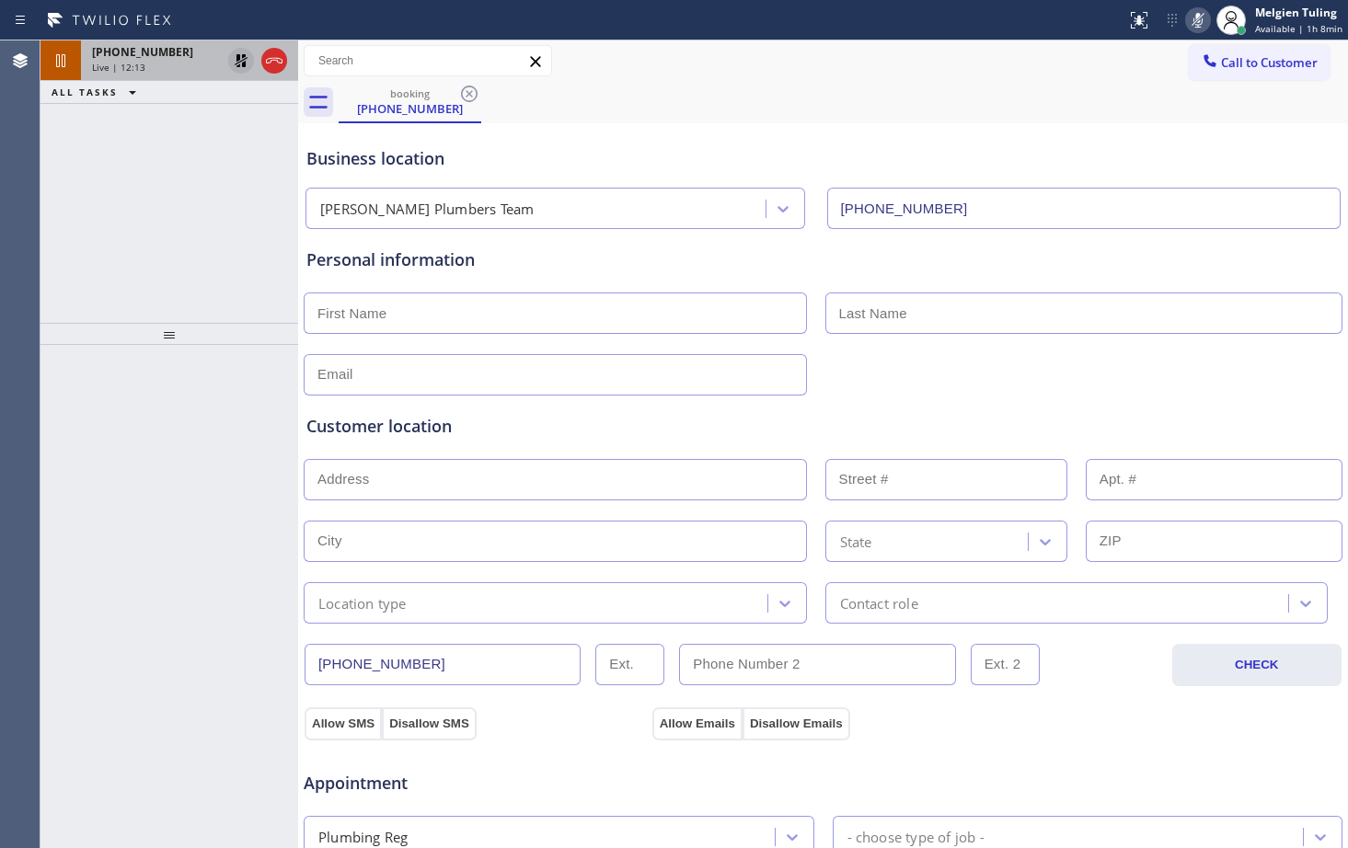
click at [136, 64] on span "Live | 12:13" at bounding box center [118, 67] width 53 height 13
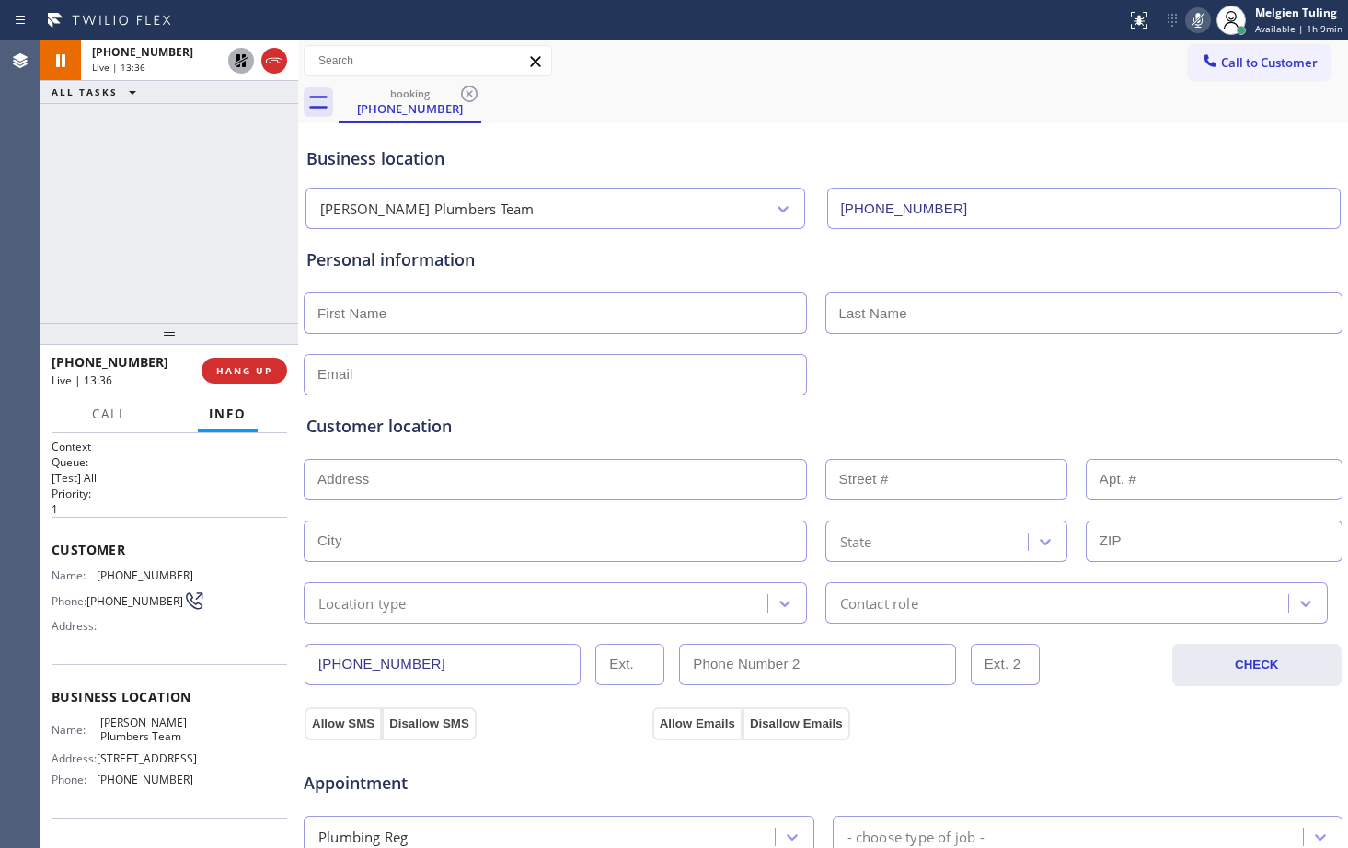
click at [212, 277] on div "[PHONE_NUMBER] Live | 13:36 ALL TASKS ALL TASKS ACTIVE TASKS TASKS IN WRAP UP" at bounding box center [169, 181] width 258 height 282
click at [1200, 18] on icon at bounding box center [1197, 20] width 9 height 15
click at [244, 56] on icon at bounding box center [241, 60] width 13 height 13
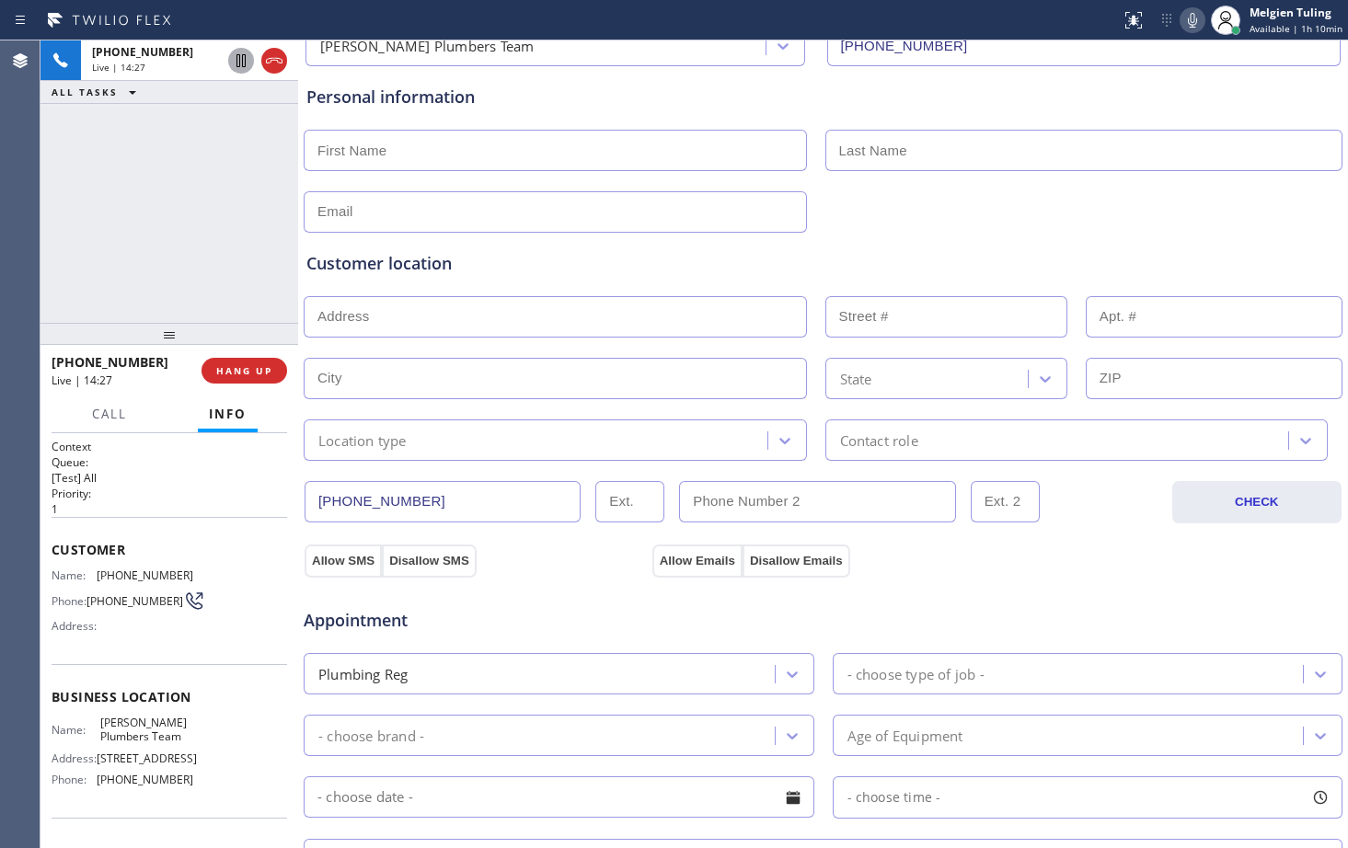
scroll to position [184, 0]
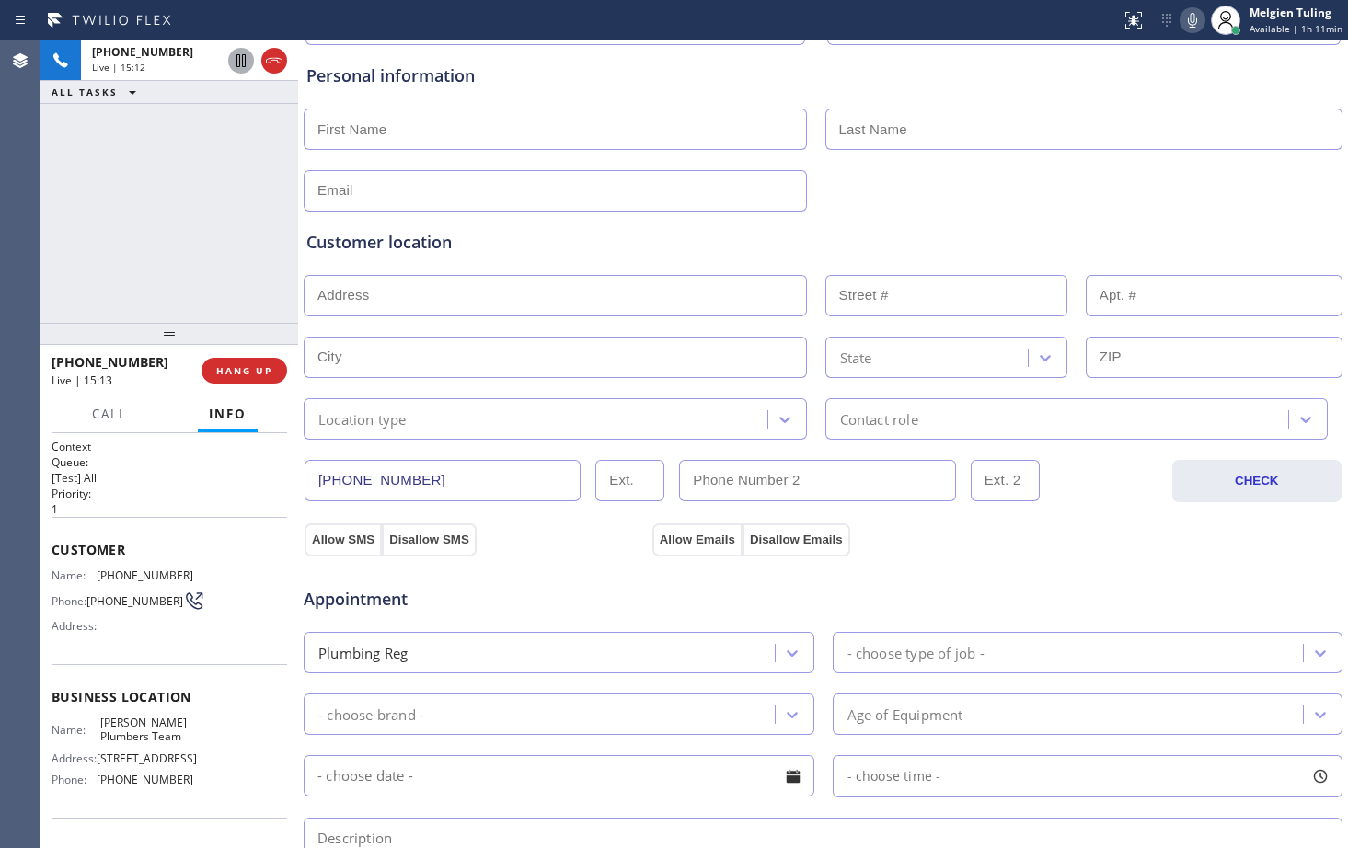
click at [1054, 585] on div "Appointment" at bounding box center [823, 588] width 1042 height 47
click at [1030, 571] on div "Appointment" at bounding box center [823, 588] width 1042 height 47
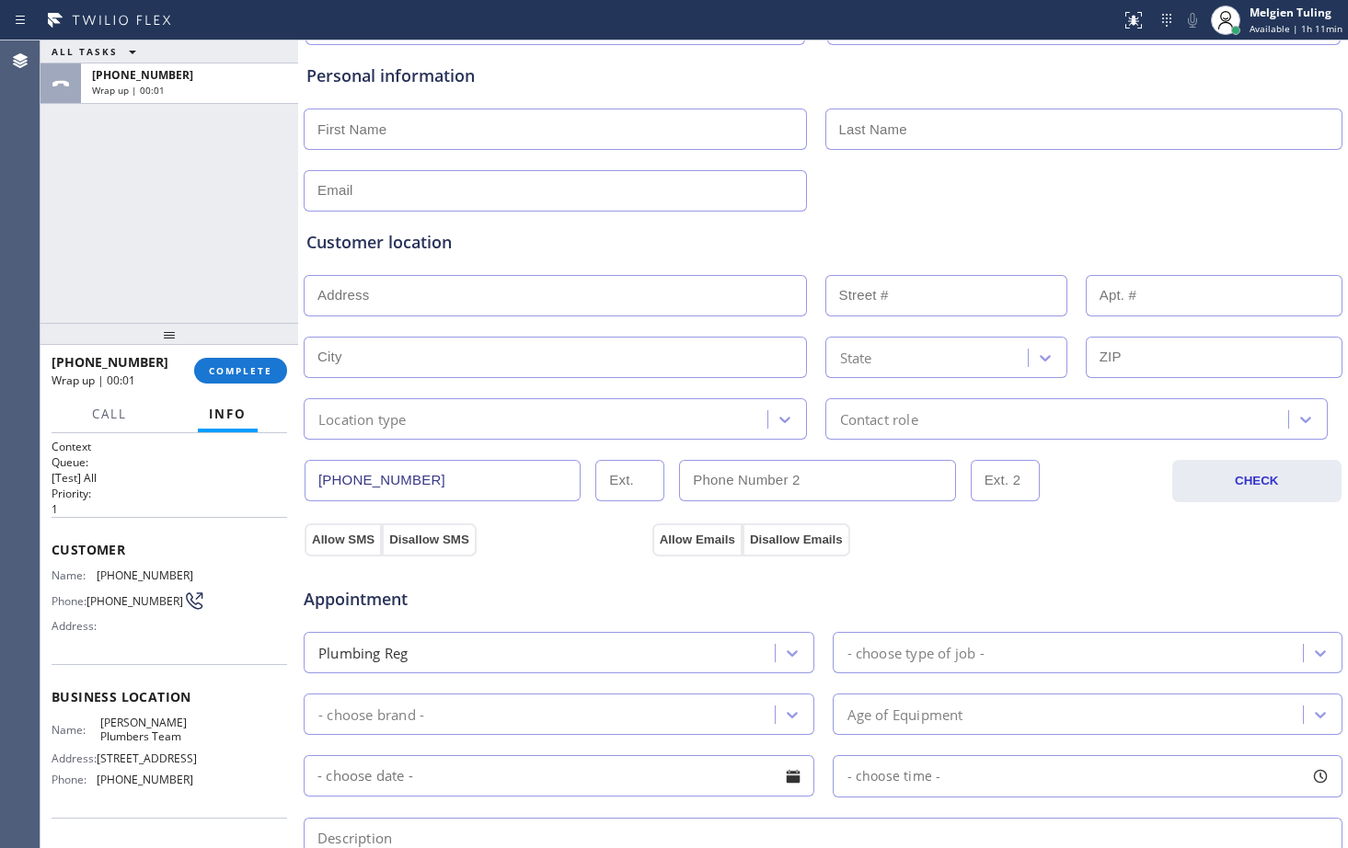
click at [607, 326] on div "Customer location >> ADD NEW ADDRESS << + NEW ADDRESS State Location type Conta…" at bounding box center [822, 335] width 1033 height 210
click at [466, 351] on input "text" at bounding box center [555, 357] width 503 height 41
click at [336, 133] on input "text" at bounding box center [555, 129] width 503 height 41
type input "[PERSON_NAME]"
click at [897, 132] on input "text" at bounding box center [1084, 129] width 518 height 41
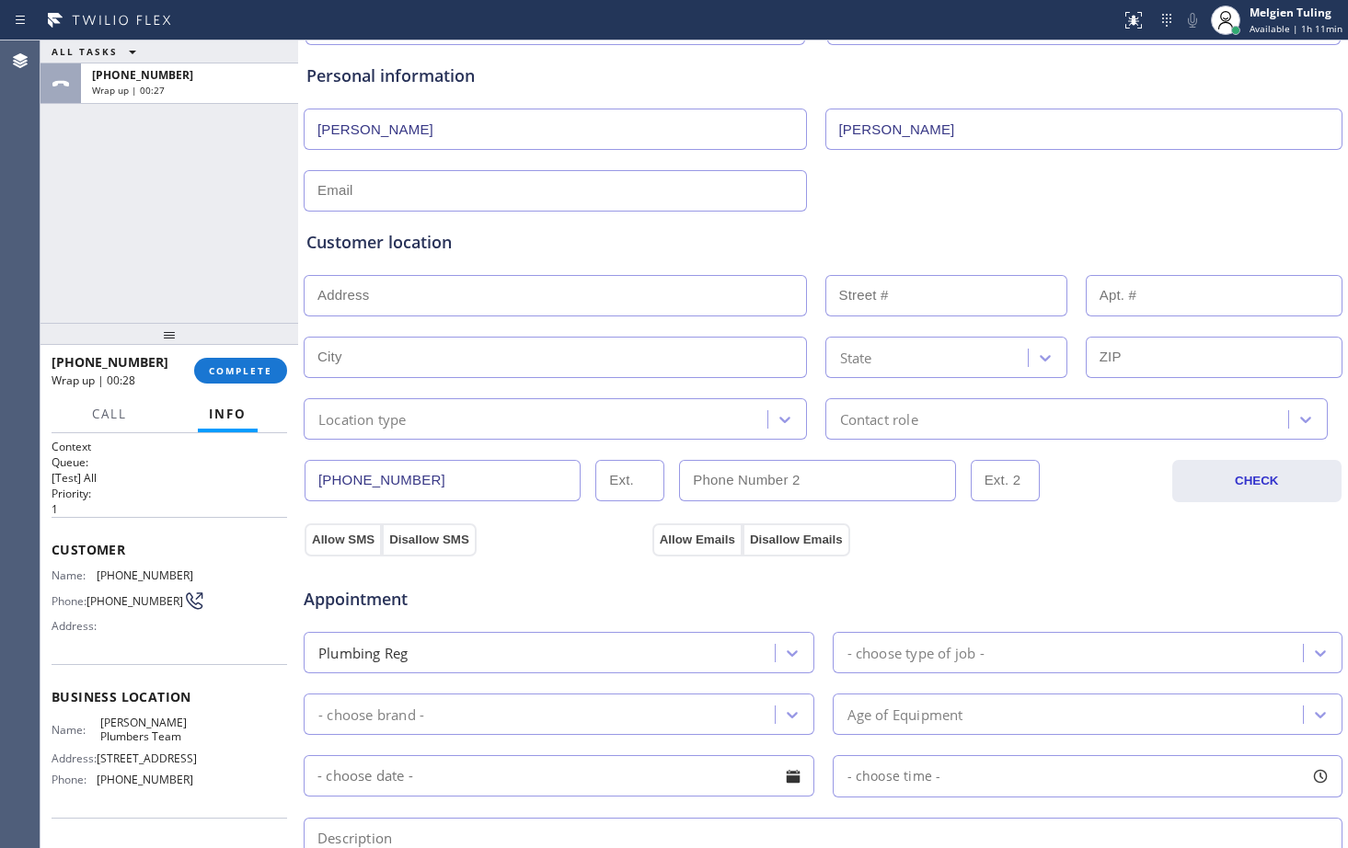
type input "[PERSON_NAME]"
click at [432, 187] on input "text" at bounding box center [555, 190] width 503 height 41
type input "m"
type input "[EMAIL_ADDRESS][DOMAIN_NAME]"
click at [320, 300] on input "text" at bounding box center [555, 295] width 503 height 41
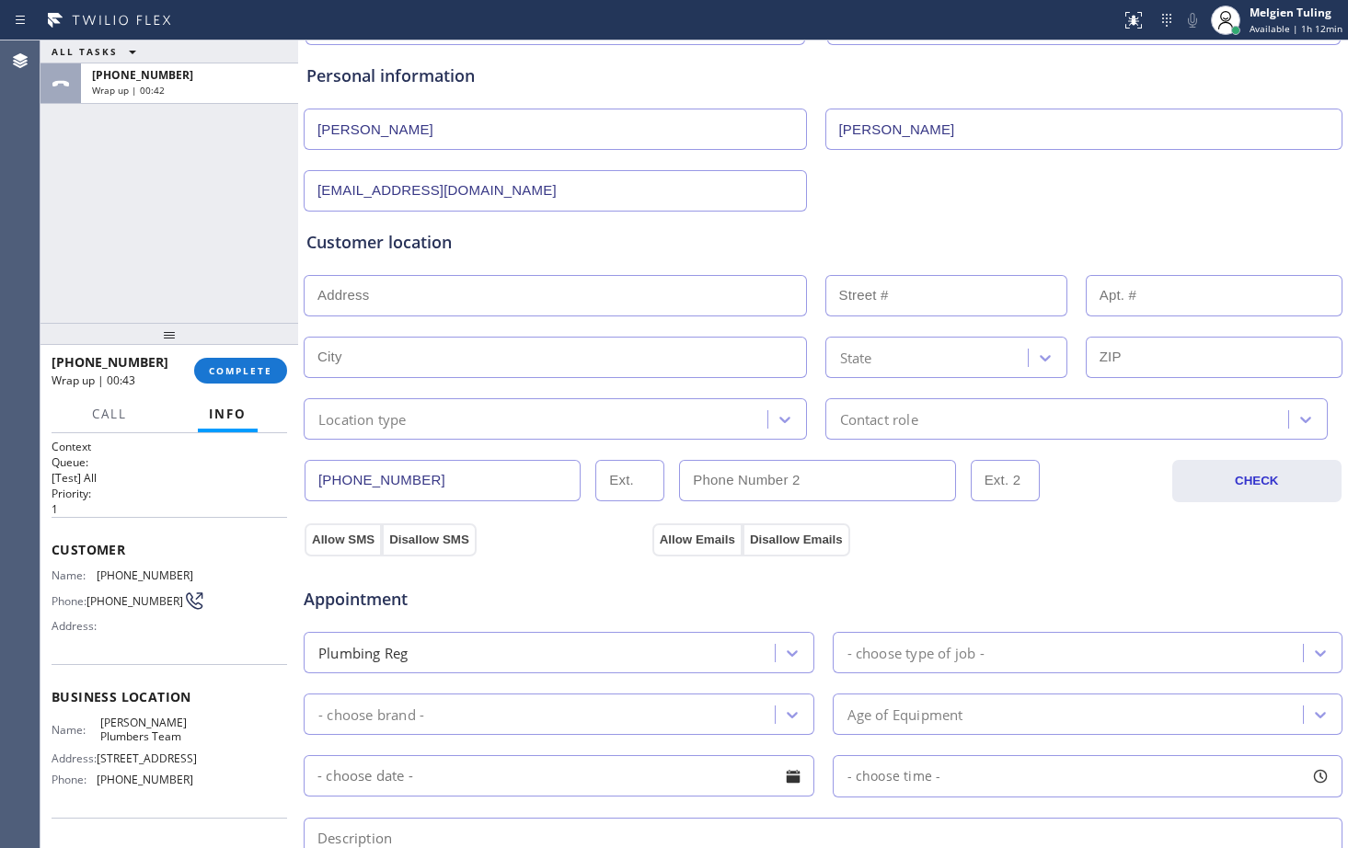
paste input "[STREET_ADDRESS]"
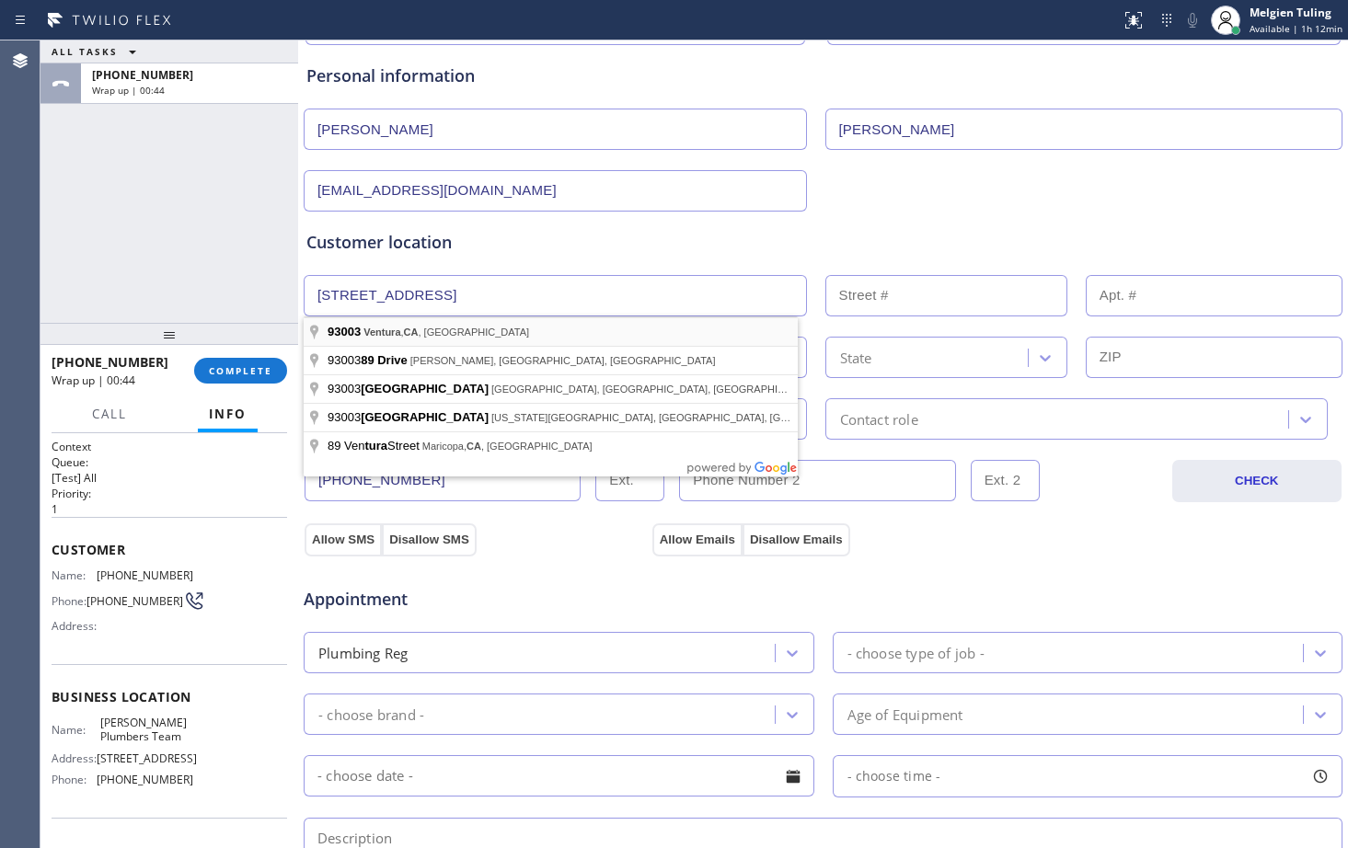
type input "[GEOGRAPHIC_DATA], [GEOGRAPHIC_DATA]"
type input "Ventura"
type input "93003"
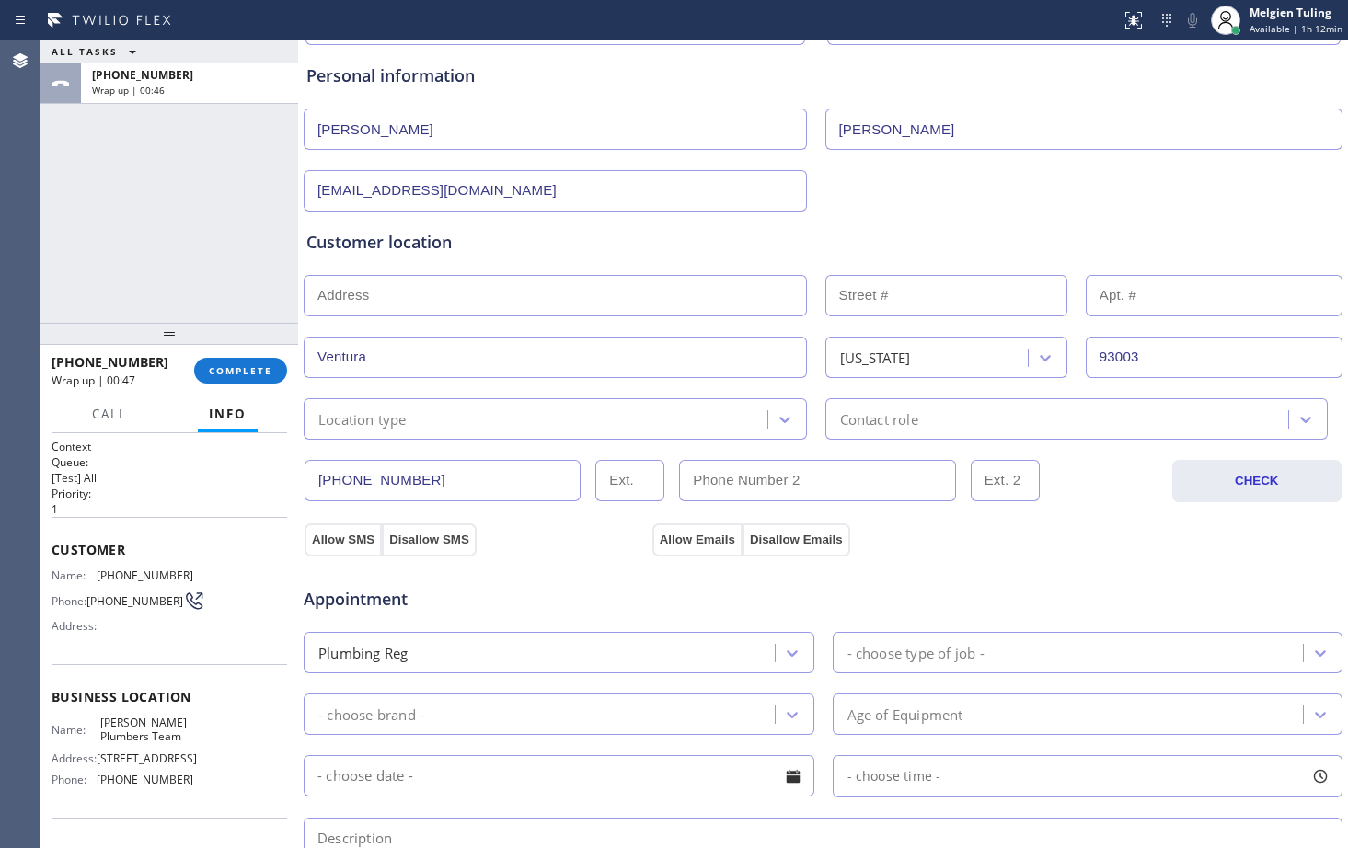
click at [432, 294] on input "text" at bounding box center [555, 295] width 503 height 41
paste input "[STREET_ADDRESS]"
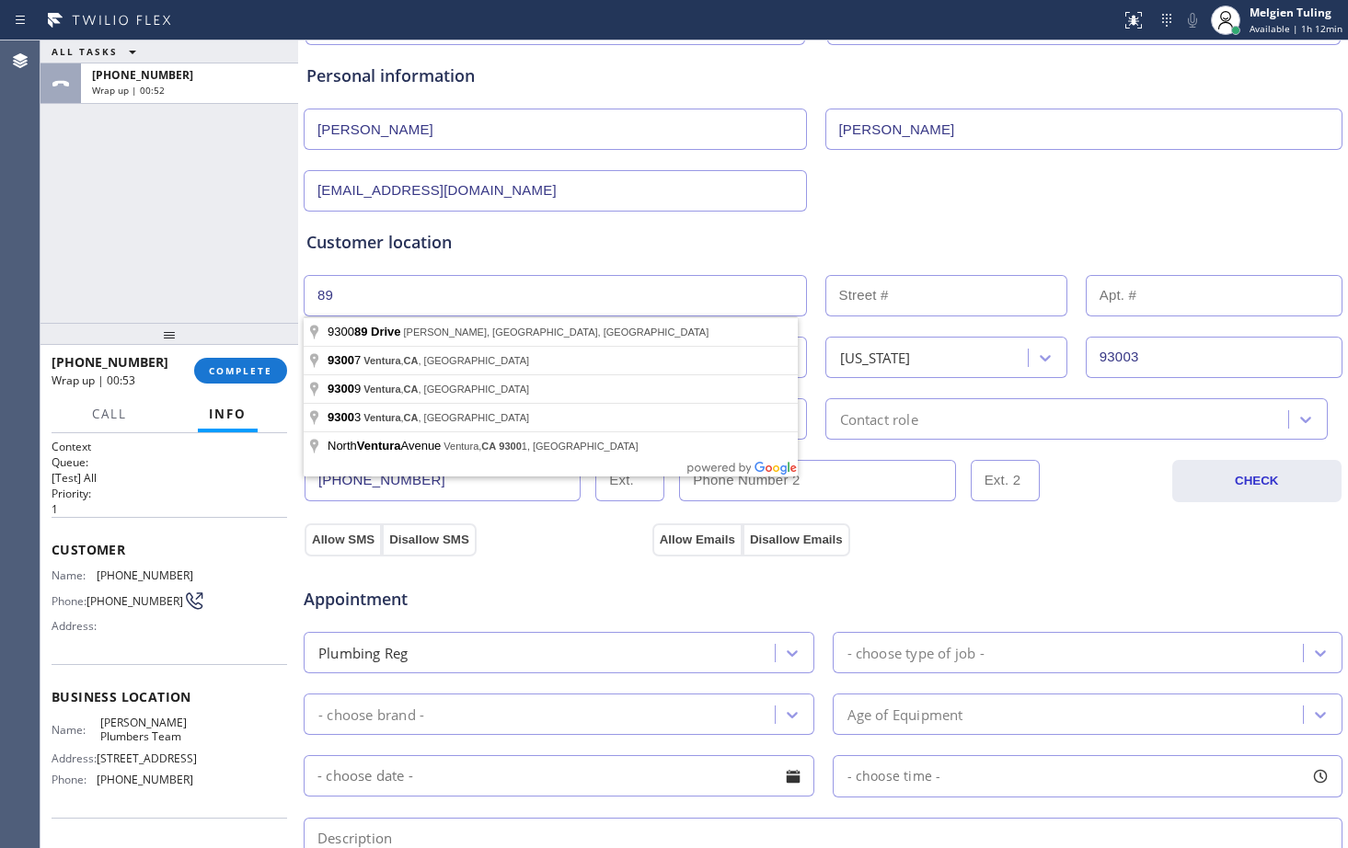
type input "8"
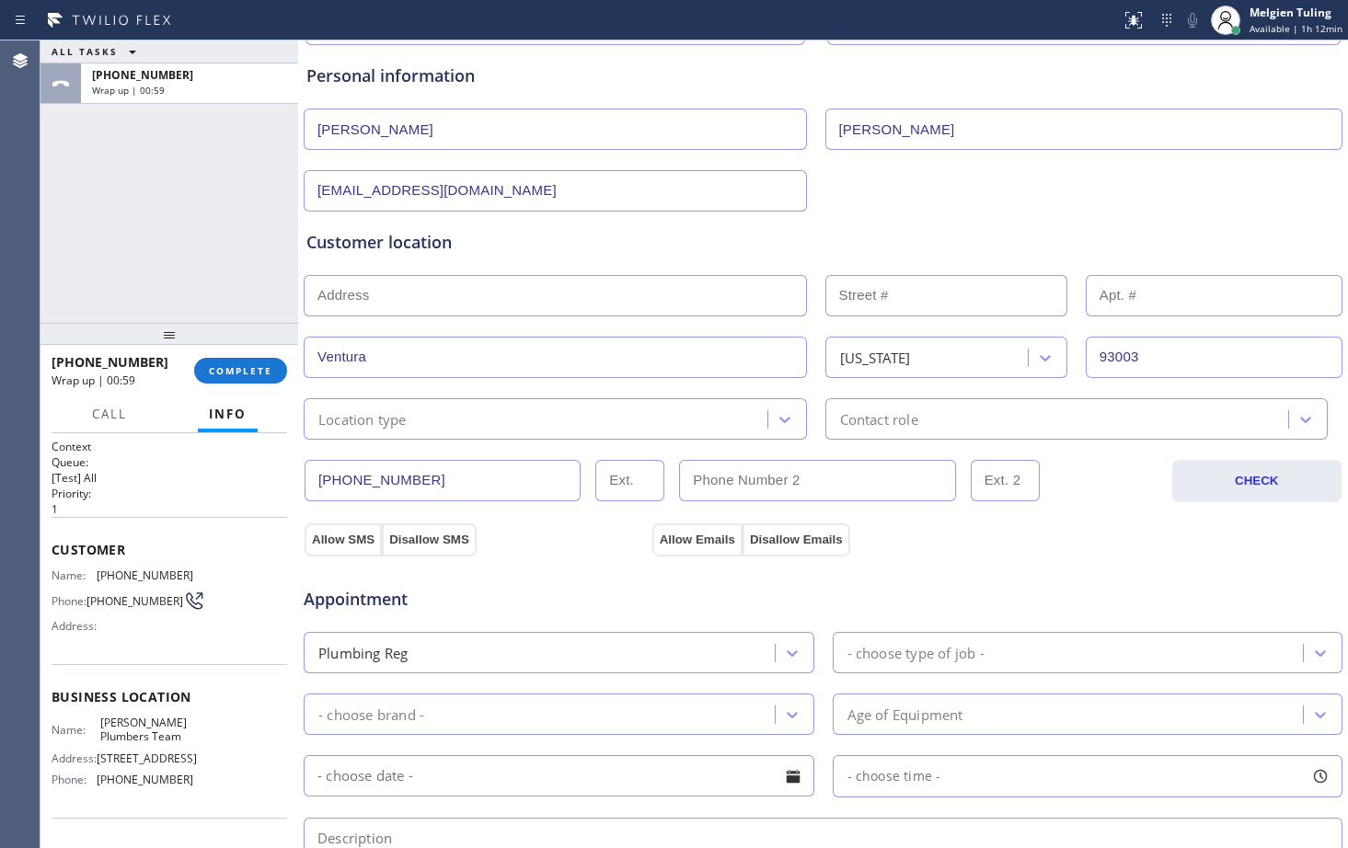
click at [340, 296] on input "text" at bounding box center [555, 295] width 503 height 41
paste input "[STREET_ADDRESS]"
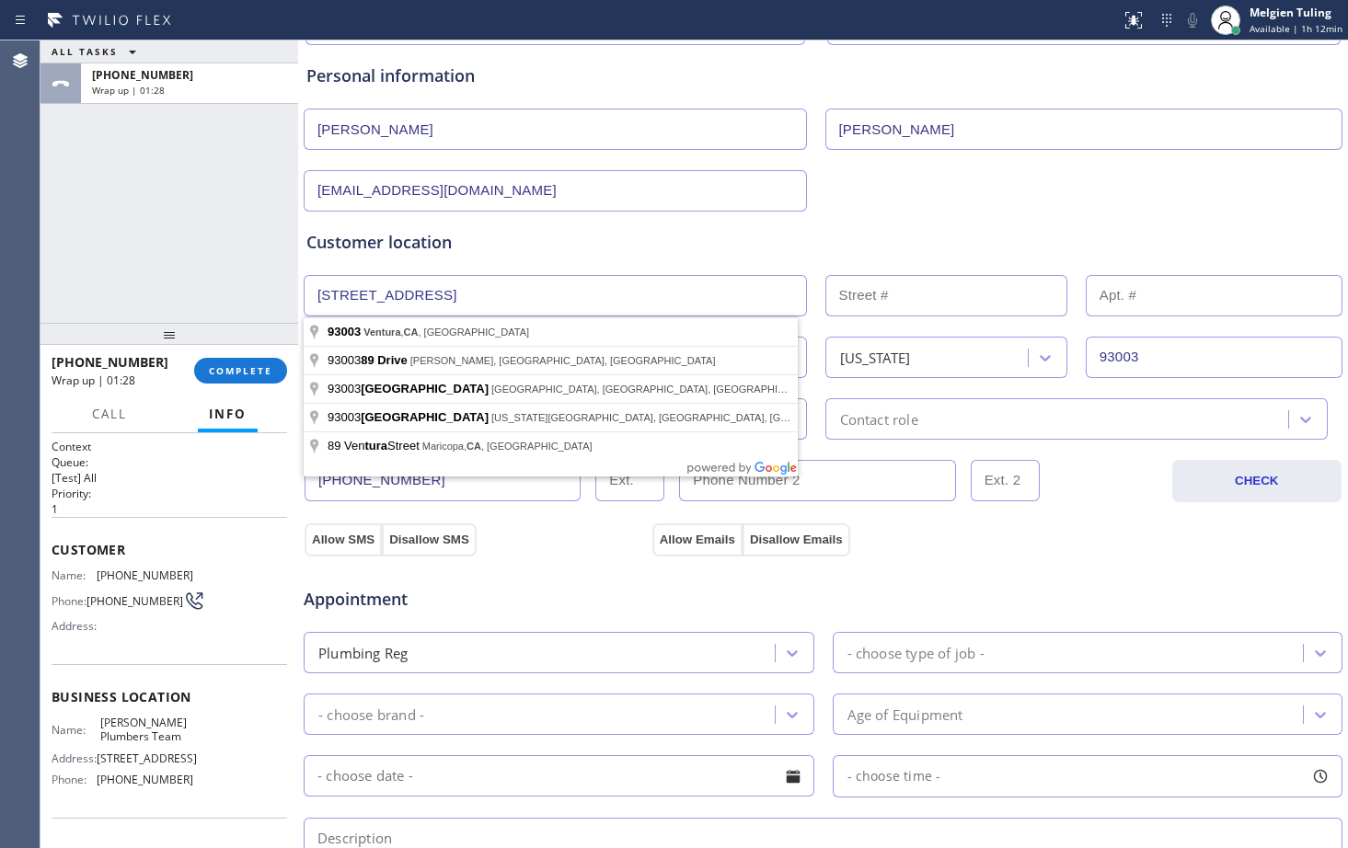
drag, startPoint x: 548, startPoint y: 293, endPoint x: 269, endPoint y: 307, distance: 280.1
click at [269, 307] on div "ALL TASKS ALL TASKS ACTIVE TASKS TASKS IN WRAP UP [PHONE_NUMBER] Wrap up | 01:2…" at bounding box center [693, 444] width 1307 height 808
paste input "Baylor Dr"
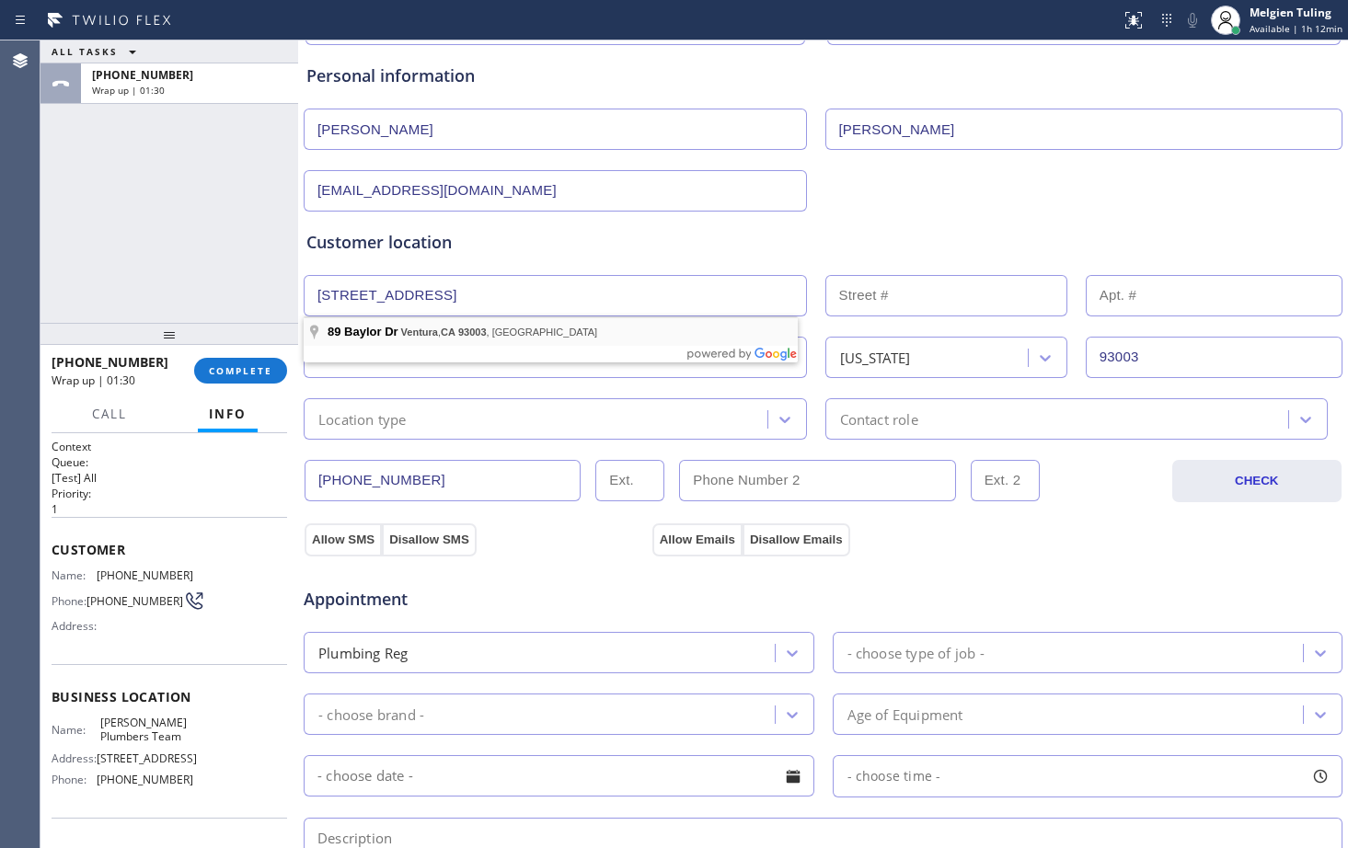
type input "89 Baylor Dr"
type input "89"
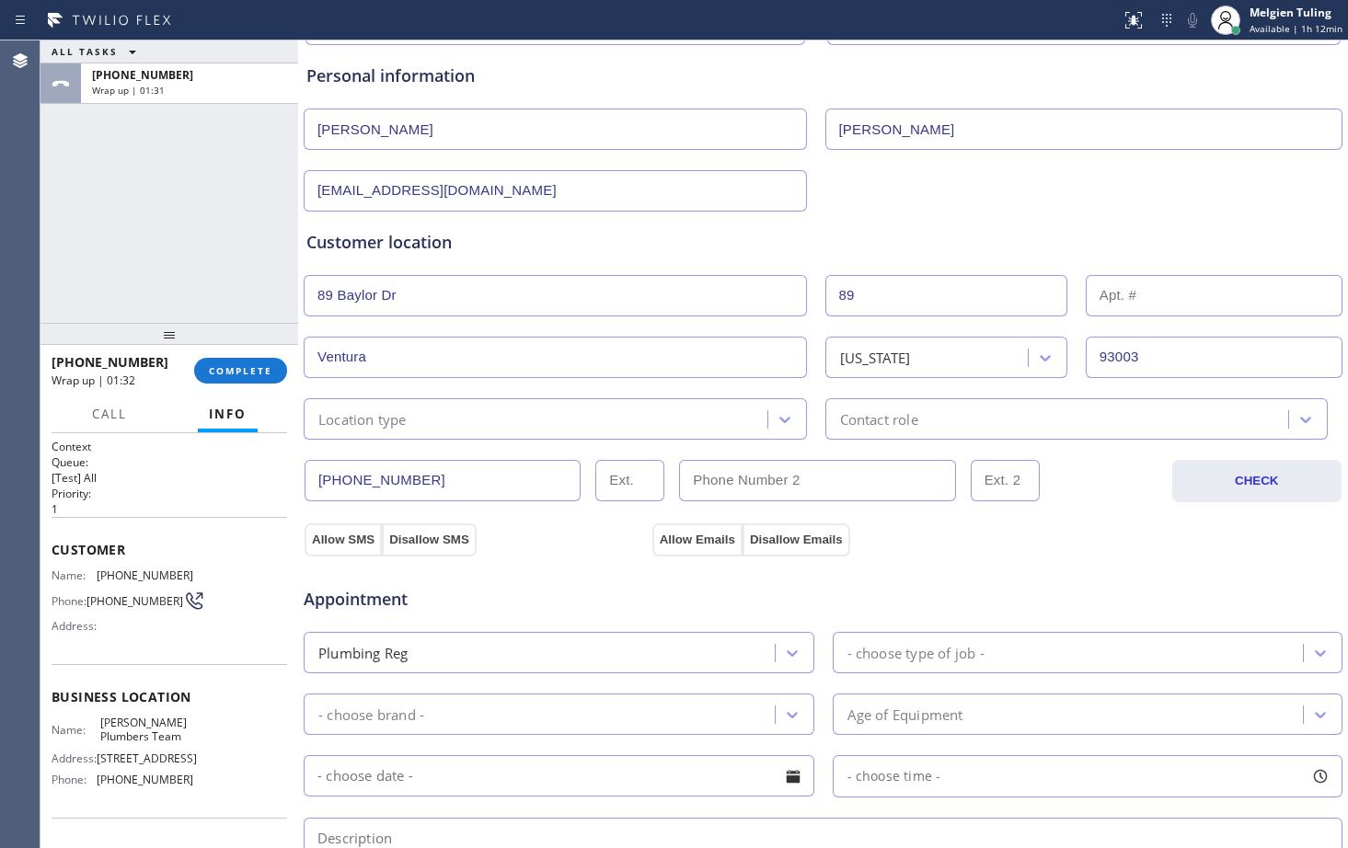
scroll to position [276, 0]
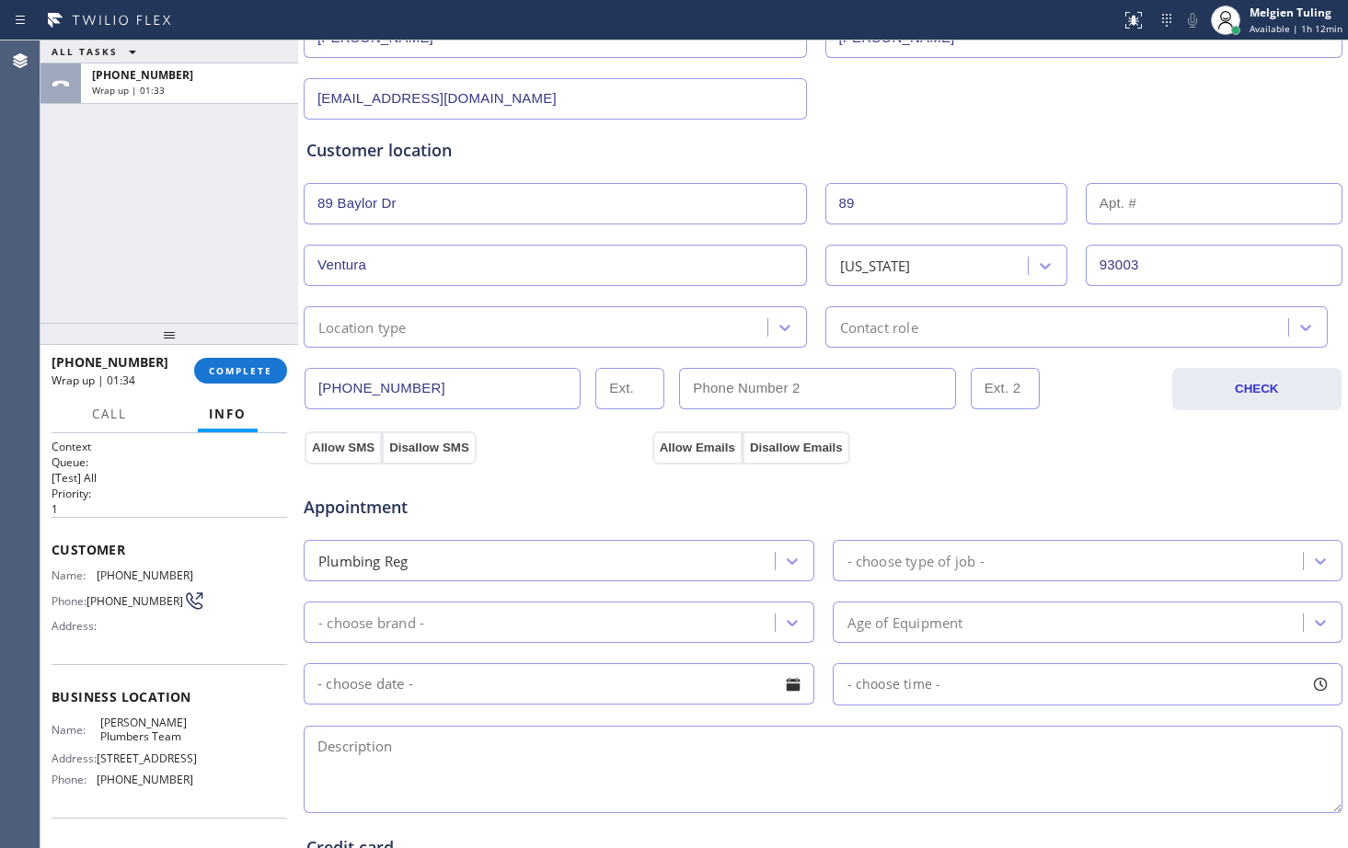
click at [754, 325] on div "Location type" at bounding box center [538, 327] width 458 height 32
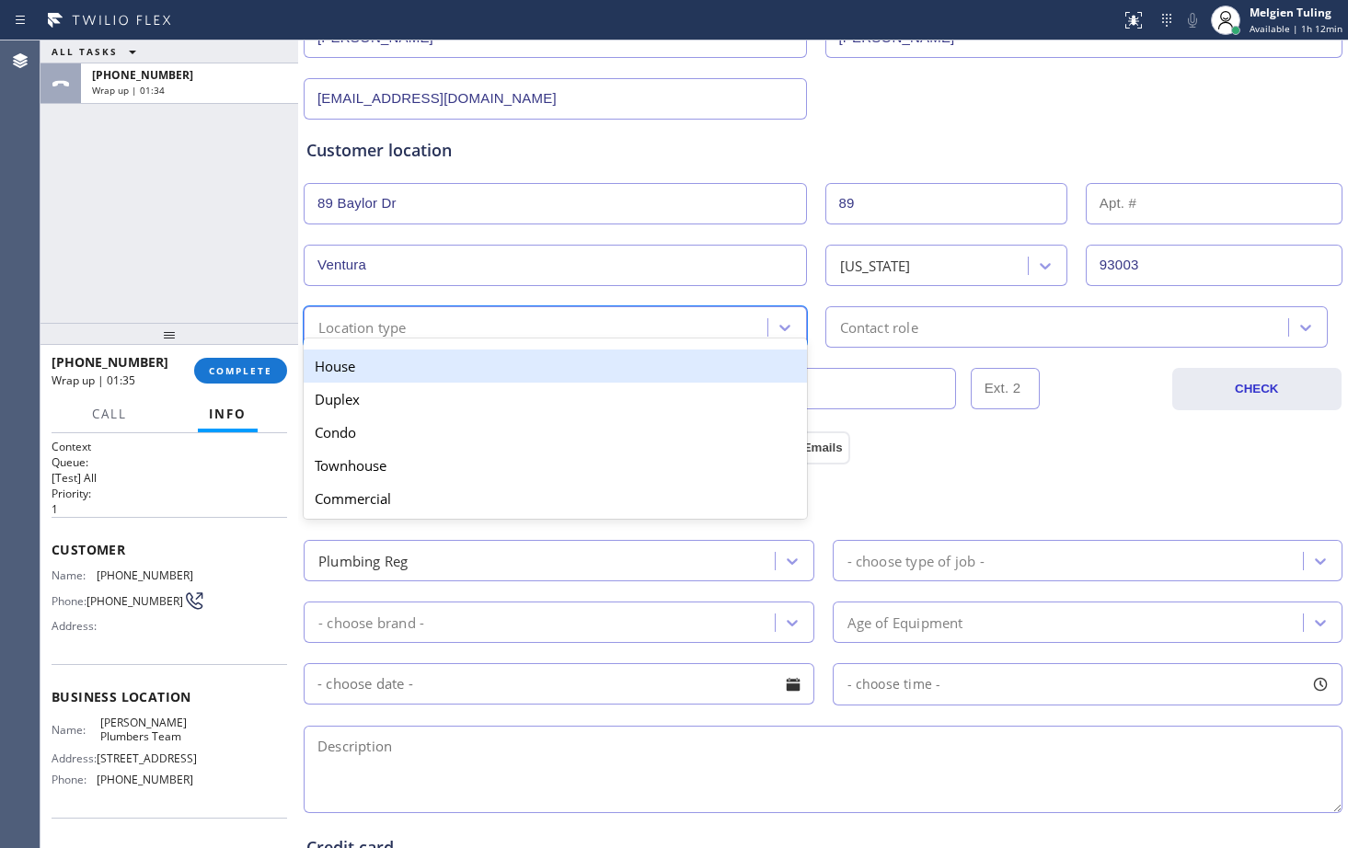
click at [508, 361] on div "House" at bounding box center [555, 366] width 503 height 33
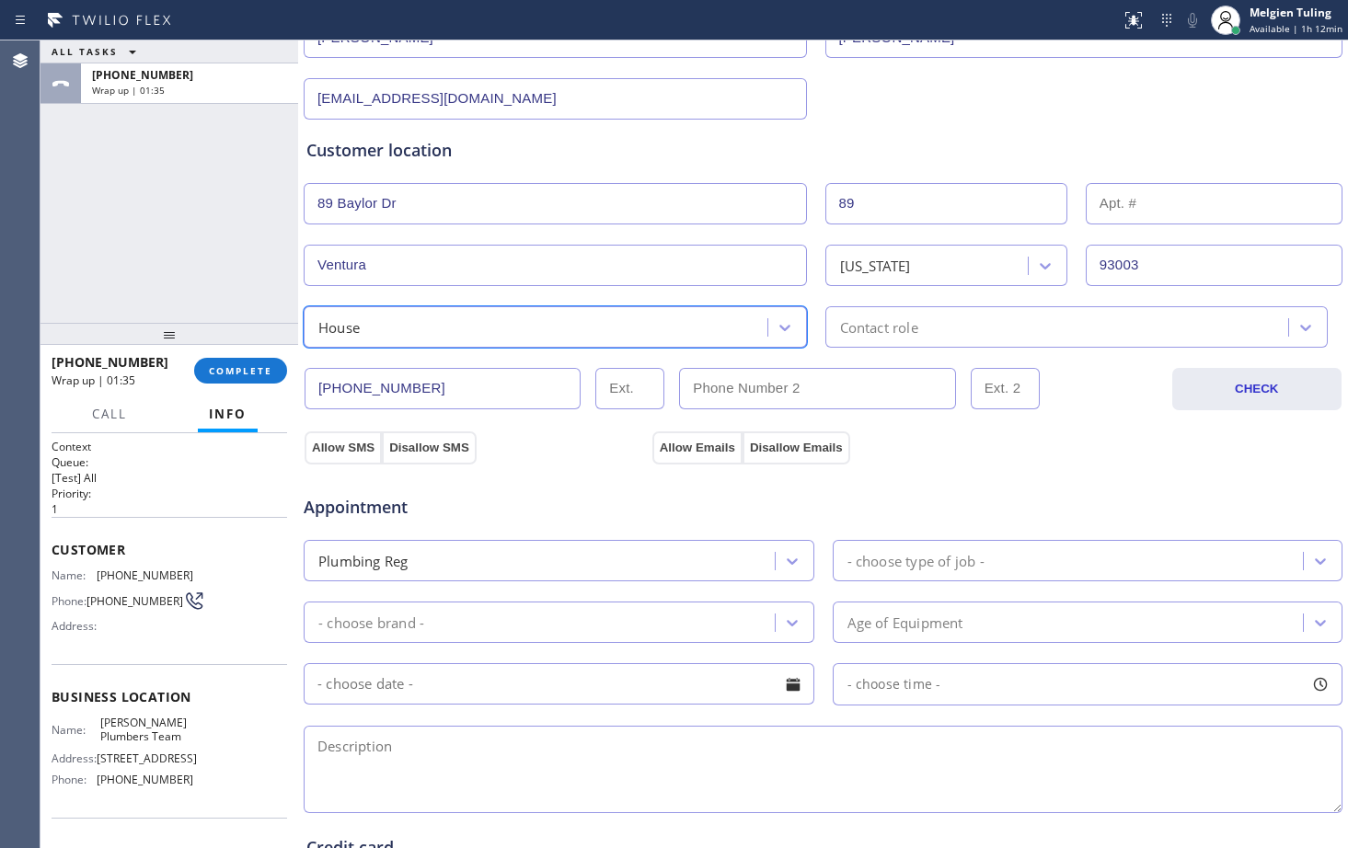
click at [938, 306] on div "Contact role" at bounding box center [1076, 326] width 503 height 41
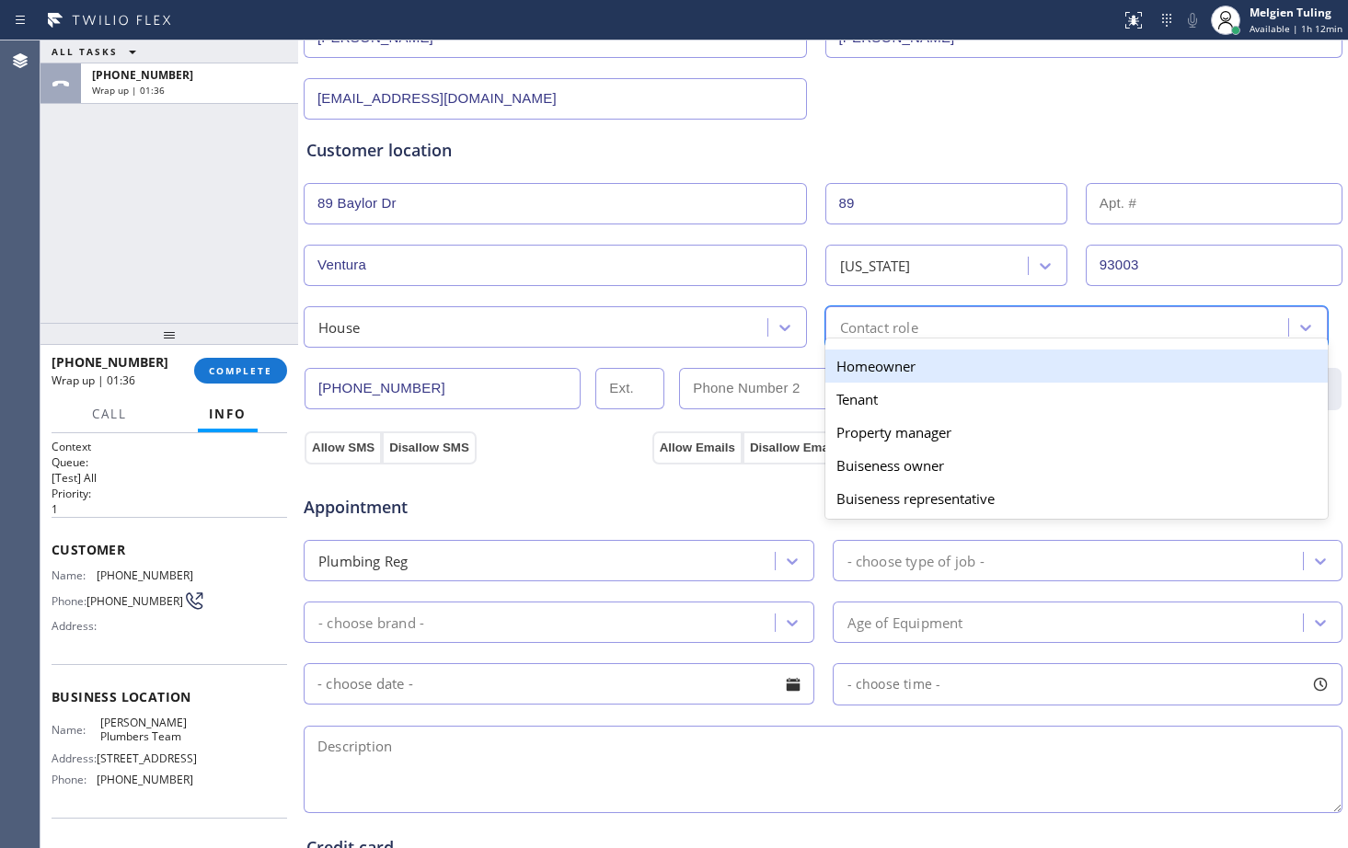
click at [888, 360] on div "Homeowner" at bounding box center [1076, 366] width 503 height 33
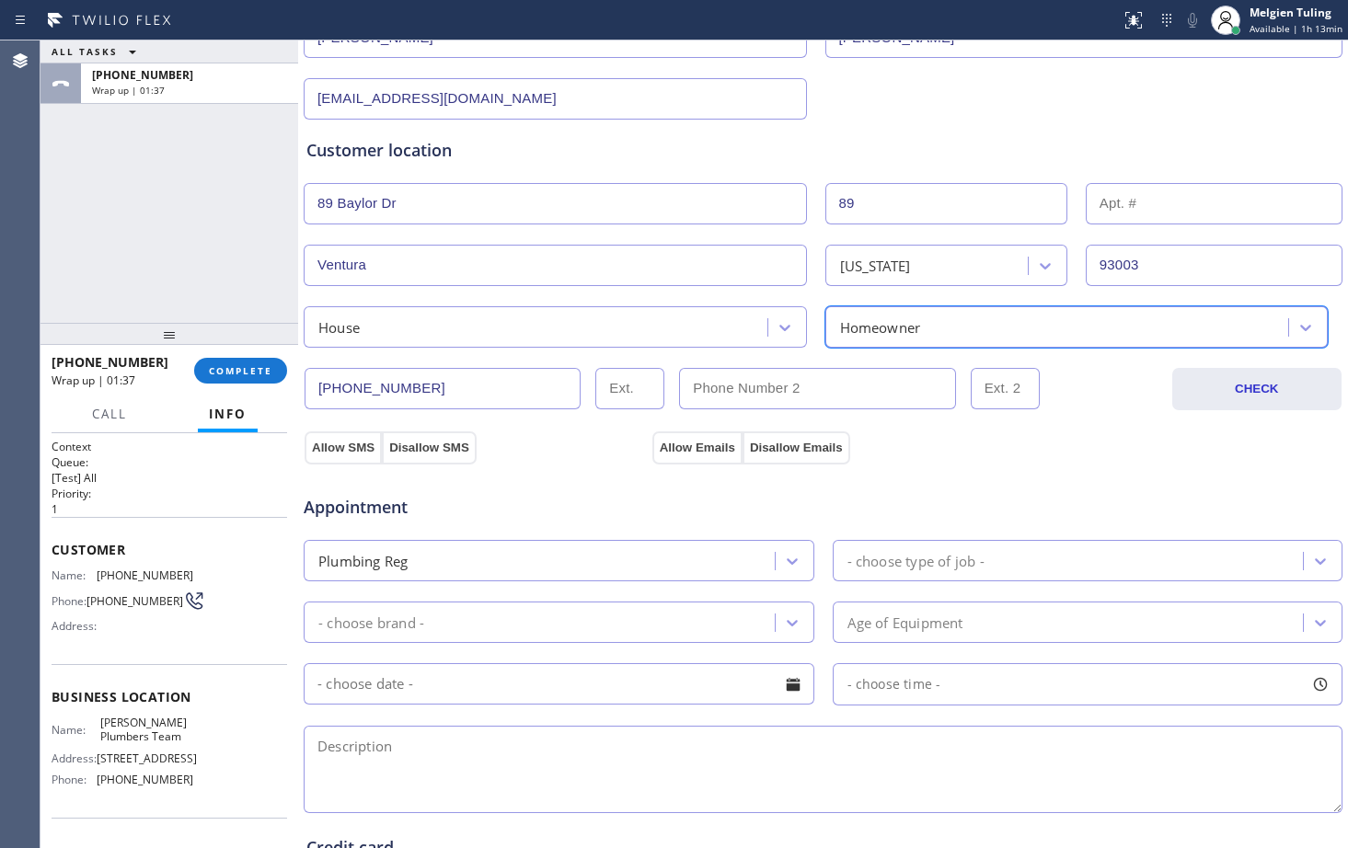
click at [564, 518] on span "Appointment" at bounding box center [476, 507] width 344 height 25
click at [783, 564] on icon at bounding box center [792, 561] width 18 height 18
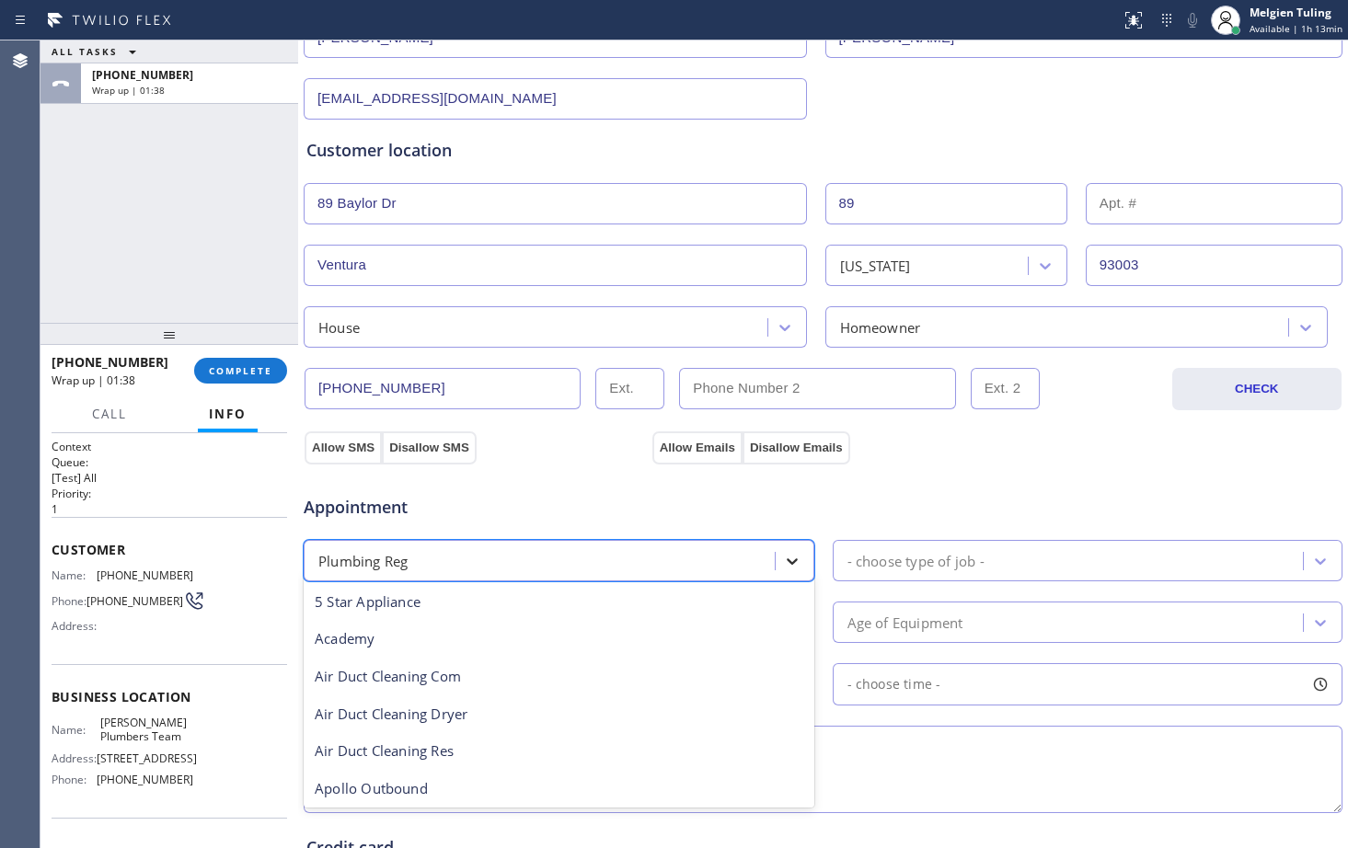
scroll to position [562, 0]
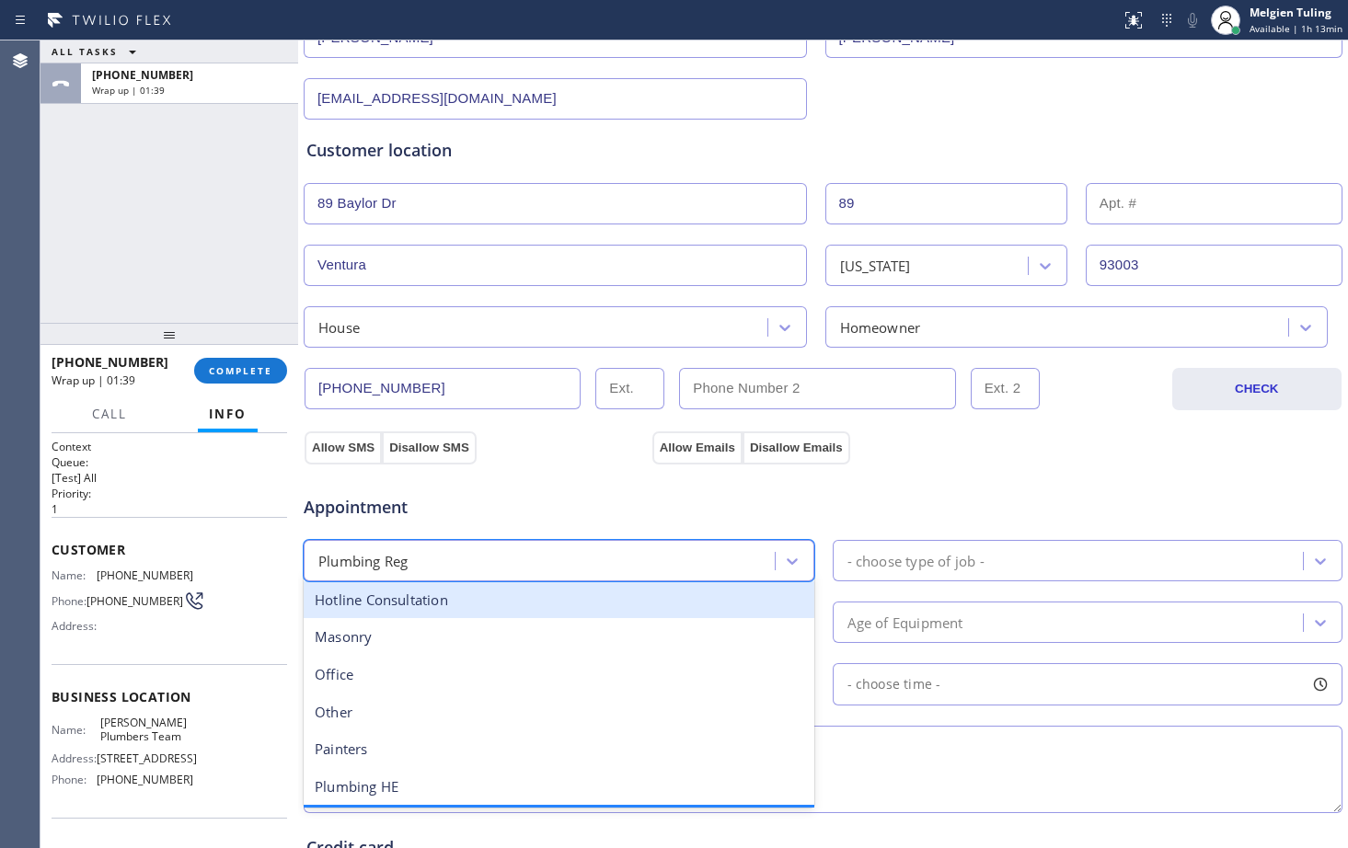
click at [478, 570] on div "Plumbing Reg" at bounding box center [542, 561] width 466 height 32
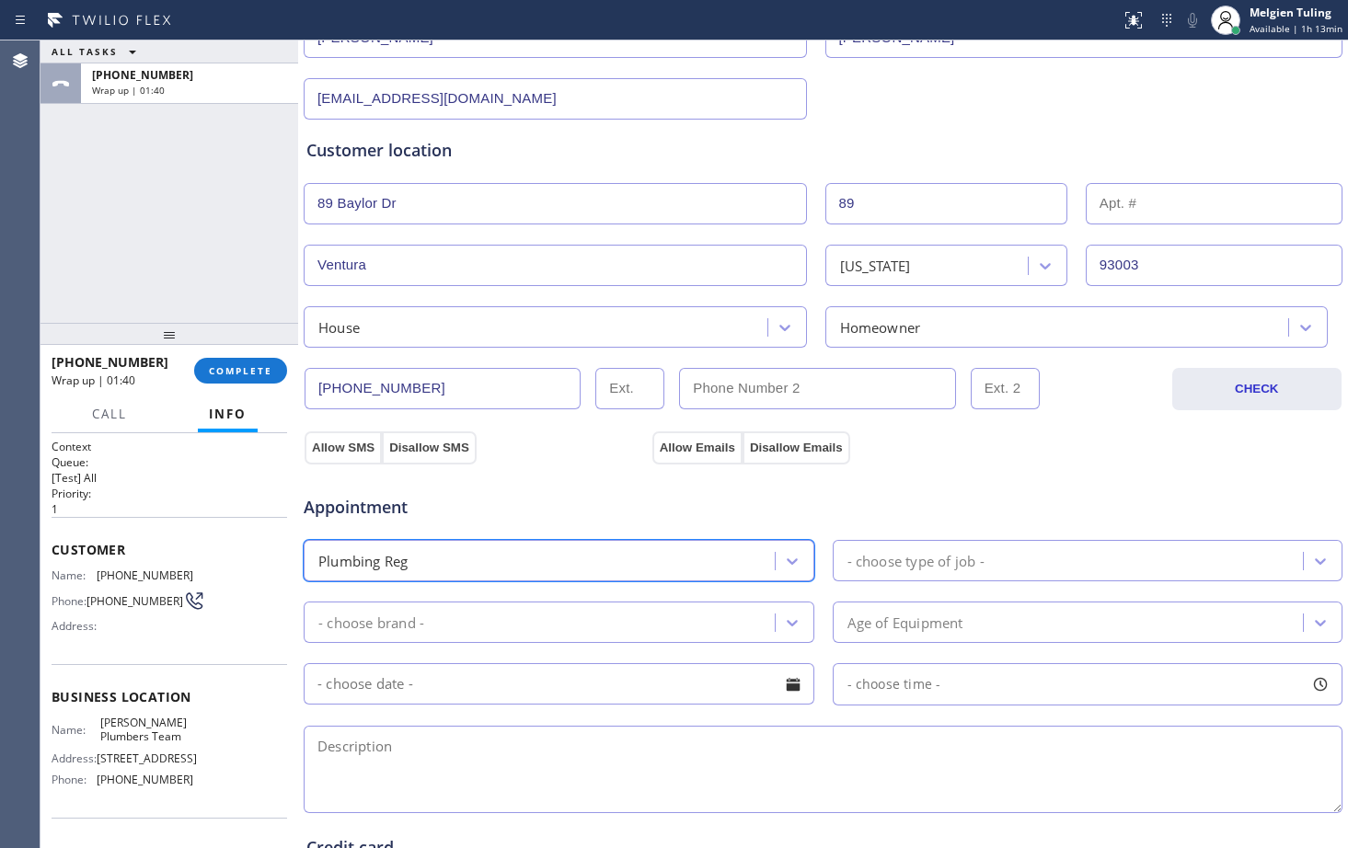
scroll to position [368, 0]
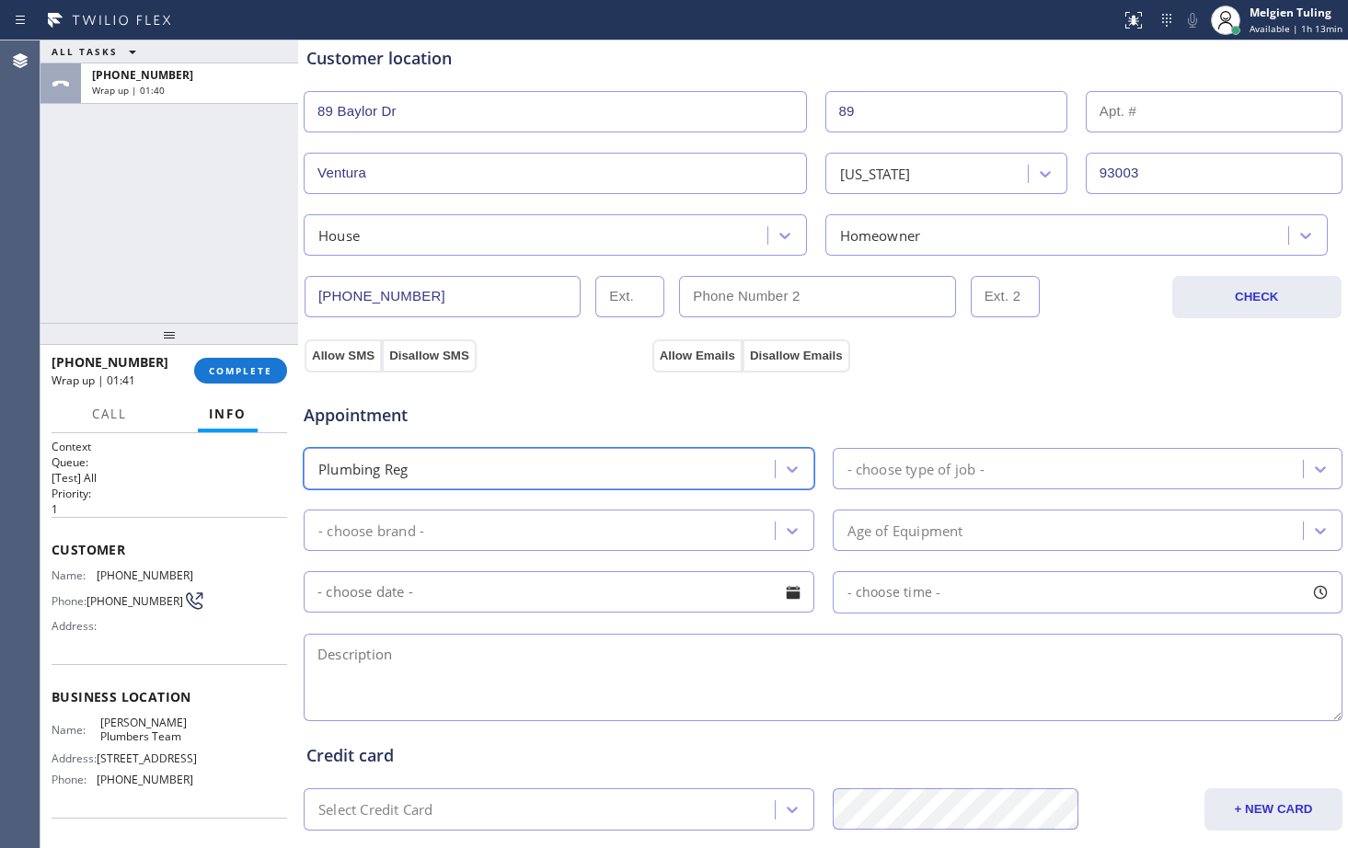
click at [594, 531] on div "- choose brand -" at bounding box center [542, 530] width 466 height 32
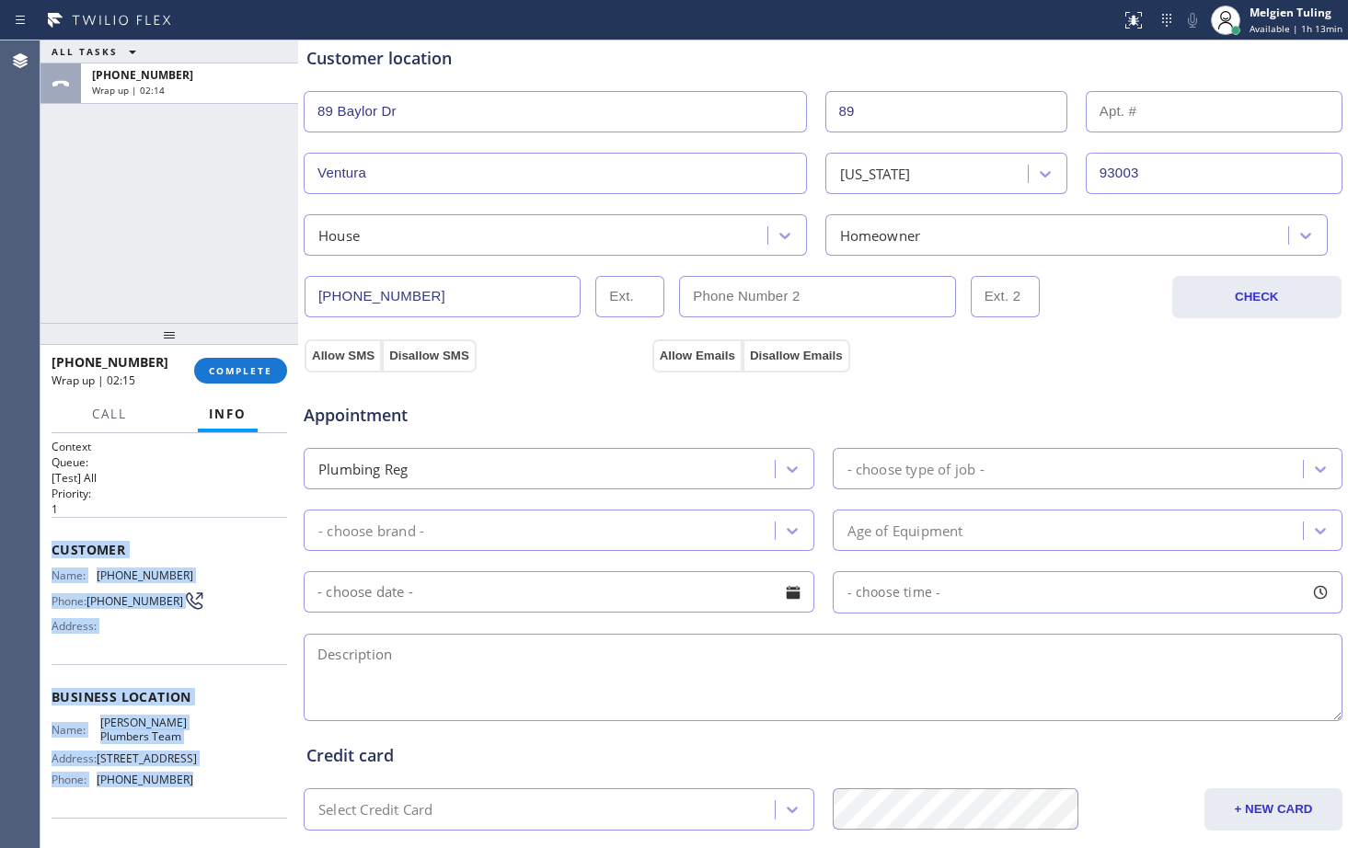
drag, startPoint x: 45, startPoint y: 535, endPoint x: 185, endPoint y: 793, distance: 293.9
click at [185, 793] on div "Context Queue: [Test] All Priority: 1 Customer Name: [PHONE_NUMBER] Phone: [PHO…" at bounding box center [169, 640] width 258 height 415
click at [605, 374] on div "Appointment Plumbing Reg - choose type of job - - choose brand - Age of Equipme…" at bounding box center [823, 548] width 1041 height 353
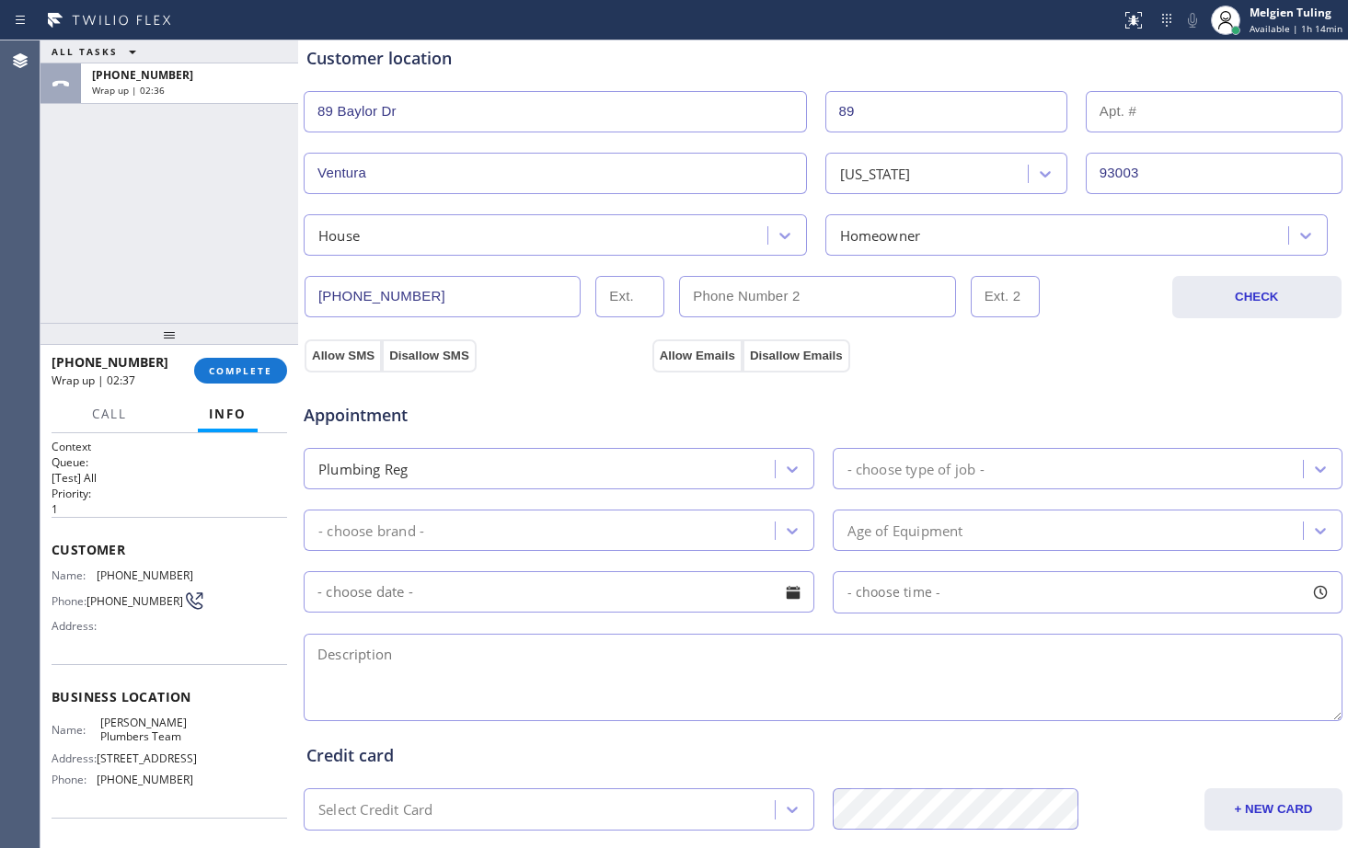
click at [445, 521] on div "- choose brand -" at bounding box center [542, 530] width 466 height 32
click at [315, 530] on div "- choose brand -" at bounding box center [542, 530] width 466 height 32
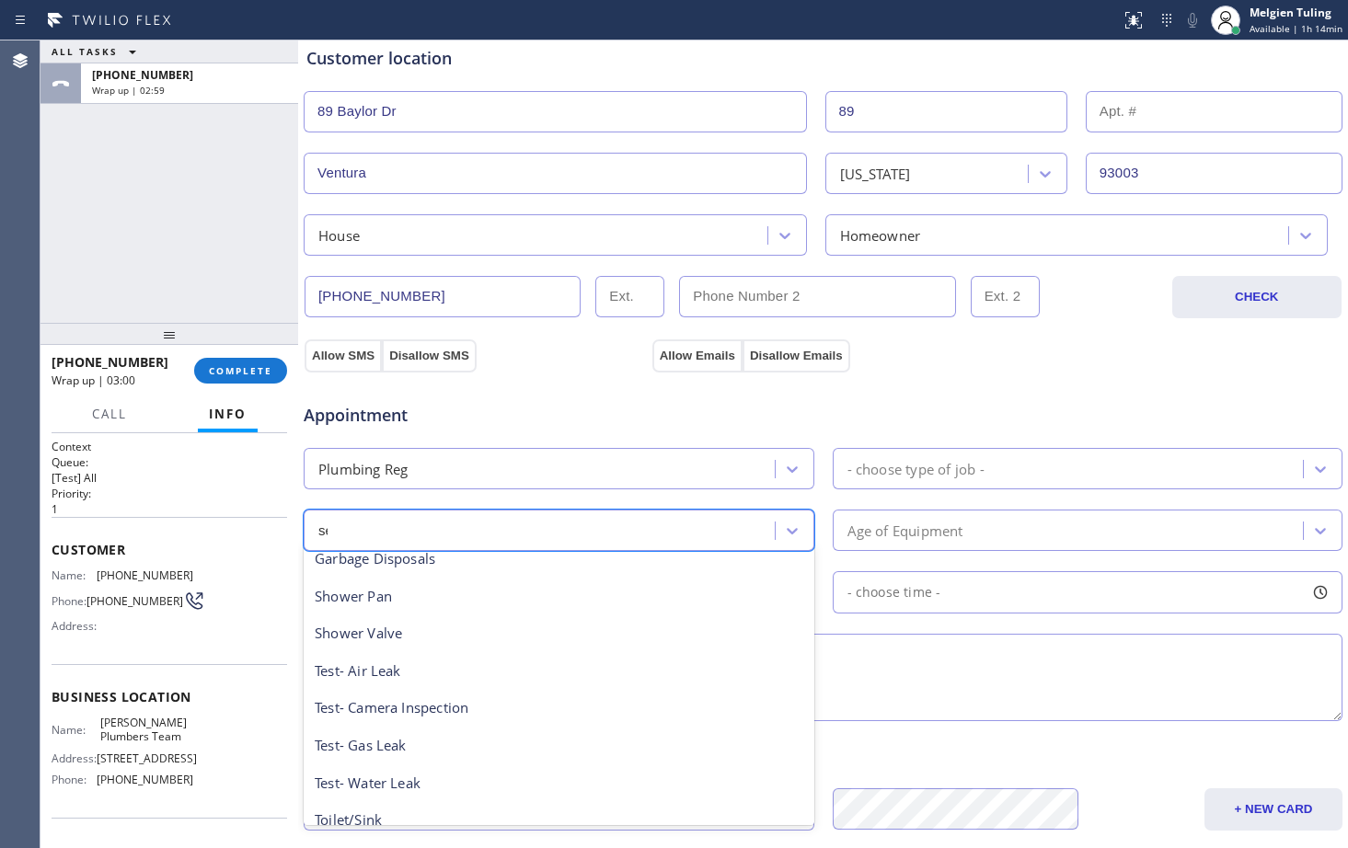
scroll to position [0, 0]
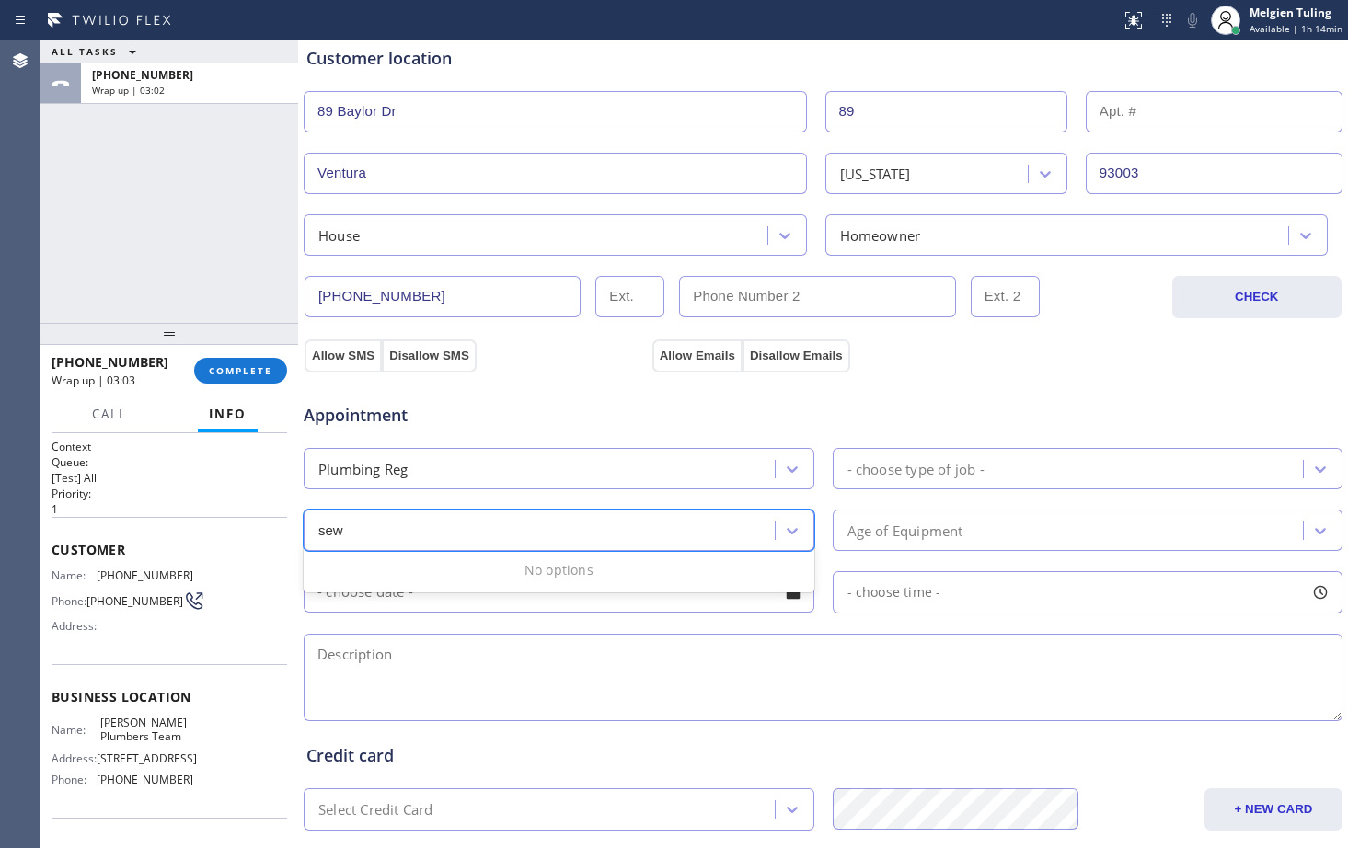
type input "sew"
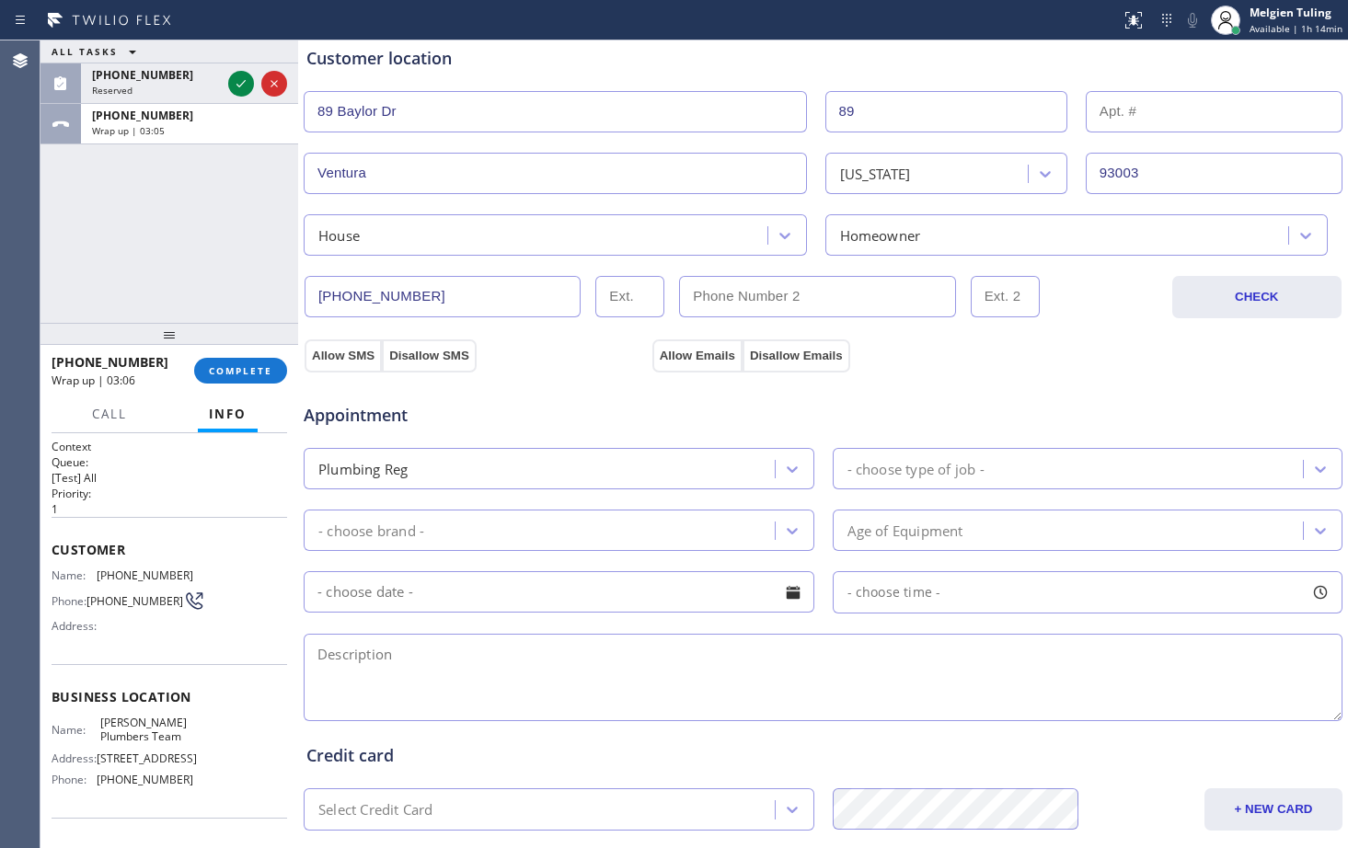
click at [410, 525] on div "- choose brand -" at bounding box center [371, 530] width 106 height 21
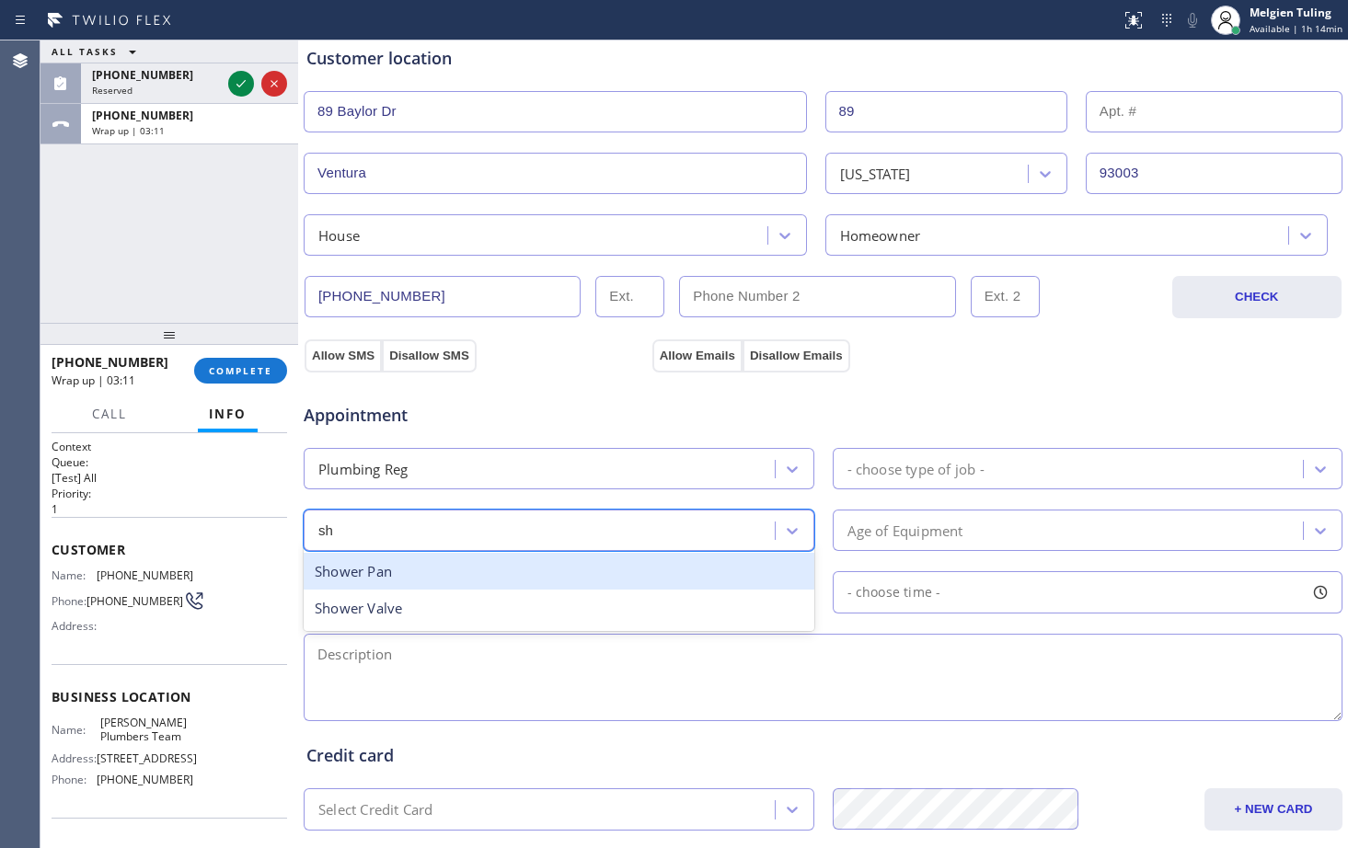
type input "s"
type input "oth"
click at [319, 568] on div "Other" at bounding box center [559, 572] width 511 height 38
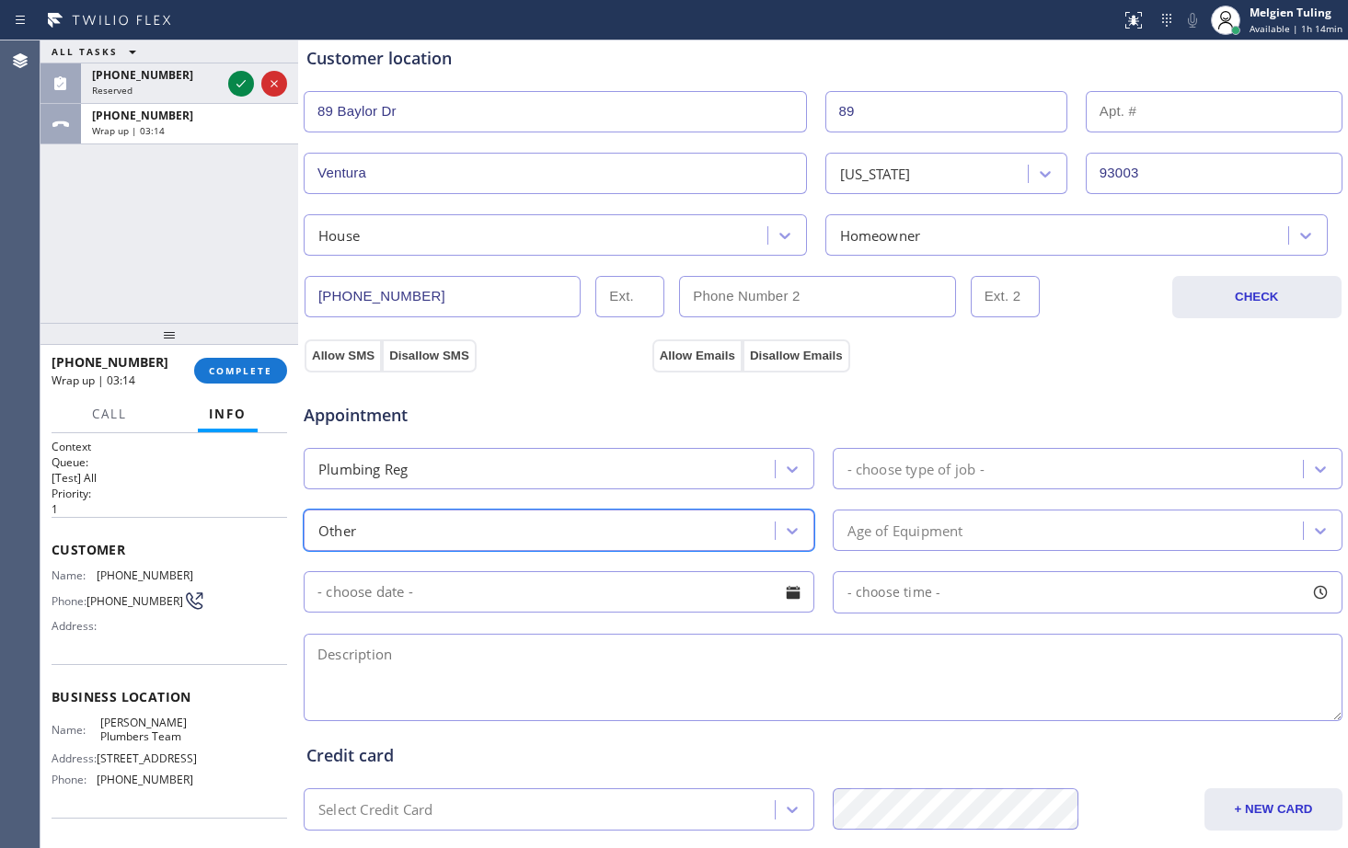
click at [892, 476] on div "- choose type of job -" at bounding box center [915, 468] width 137 height 21
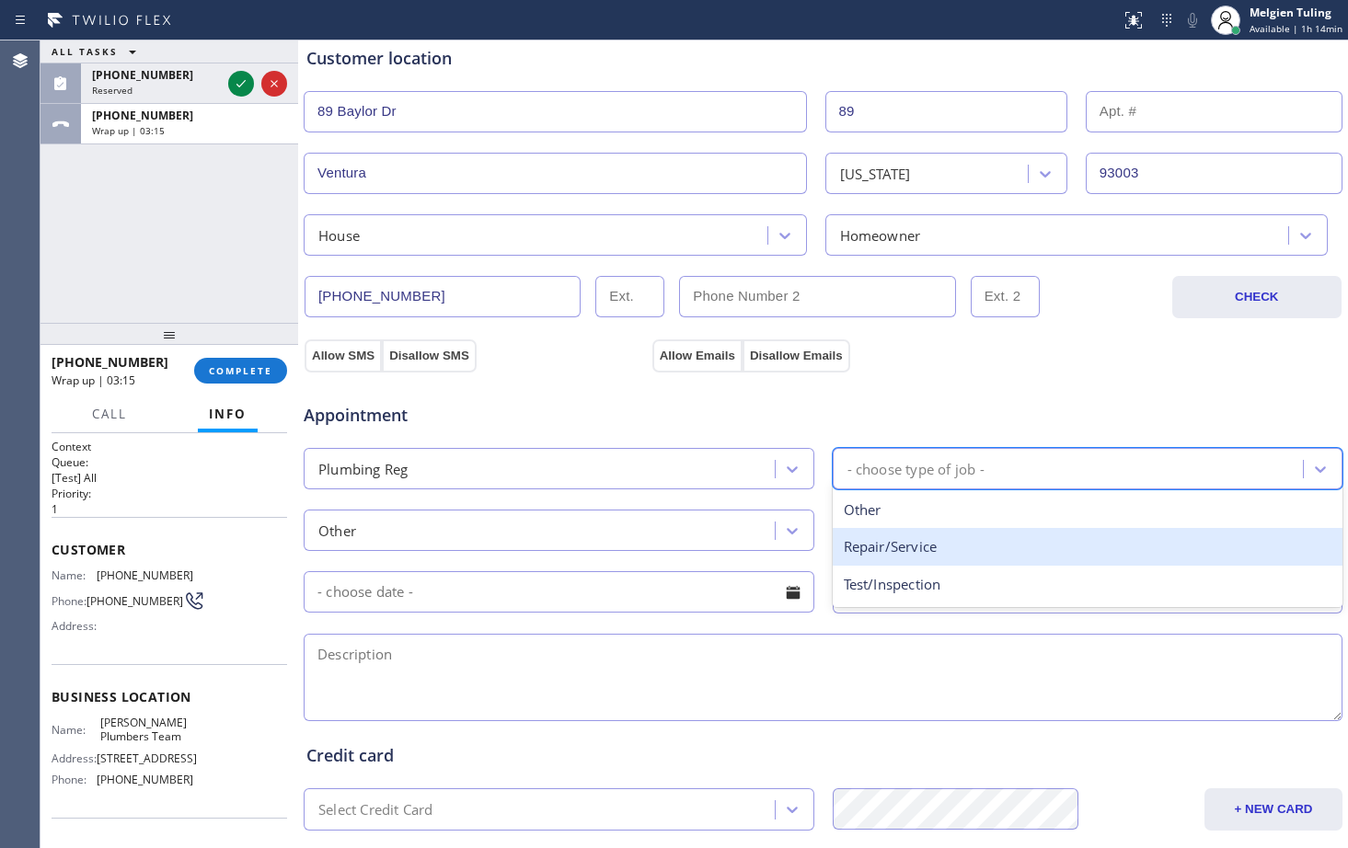
click at [890, 541] on div "Repair/Service" at bounding box center [1088, 547] width 511 height 38
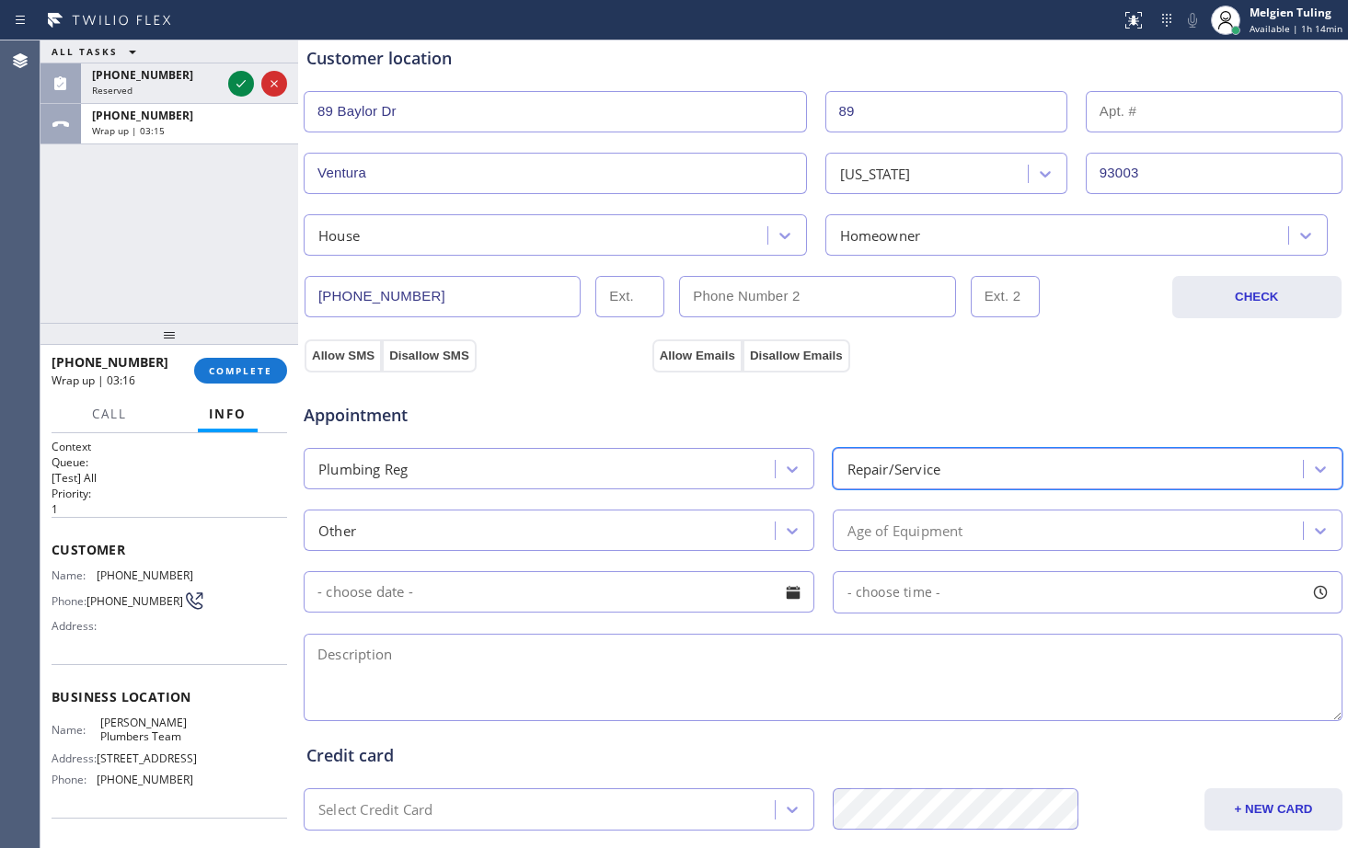
click at [891, 533] on div "Age of Equipment" at bounding box center [905, 530] width 116 height 21
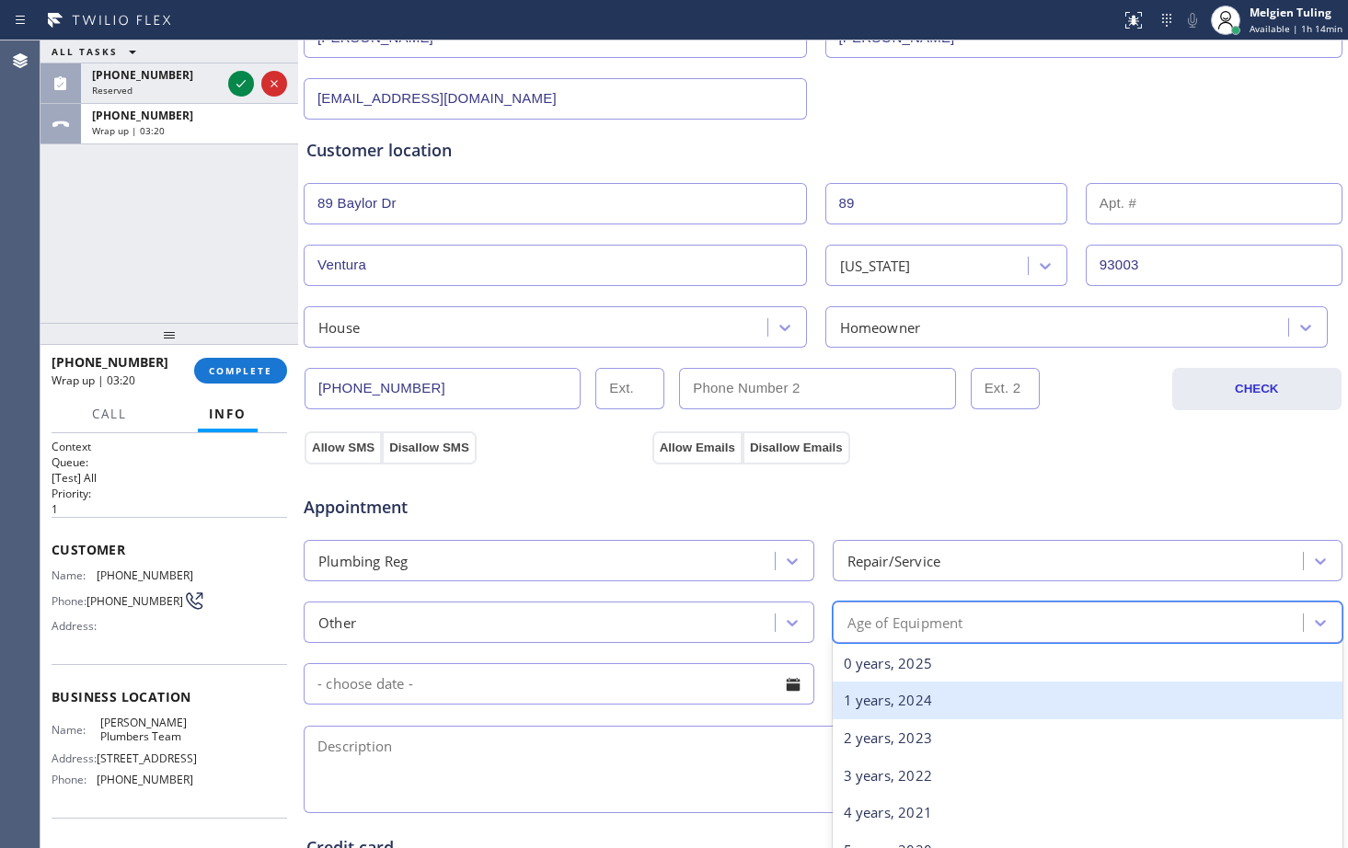
click at [892, 702] on div "1 years, 2024" at bounding box center [1088, 701] width 511 height 38
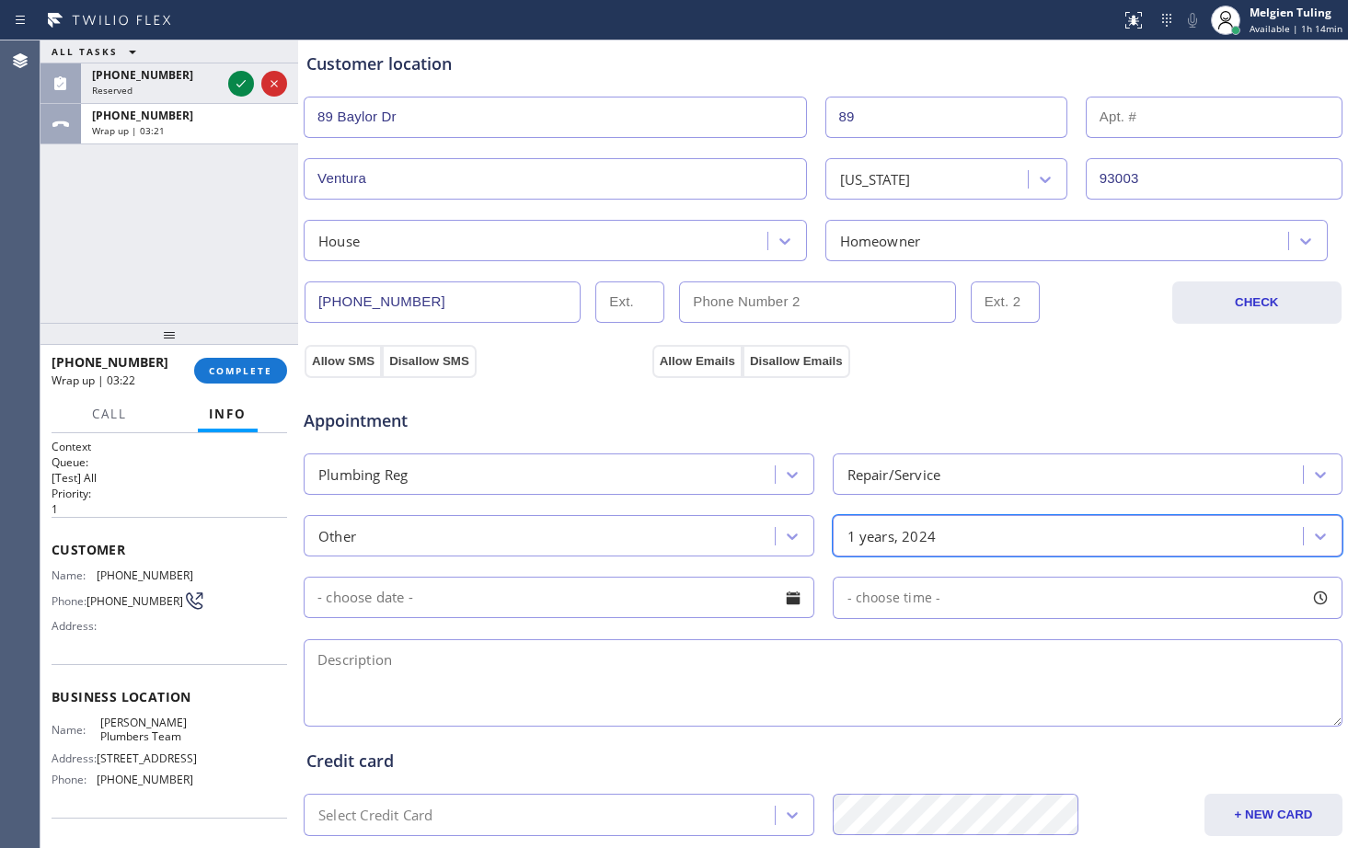
scroll to position [460, 0]
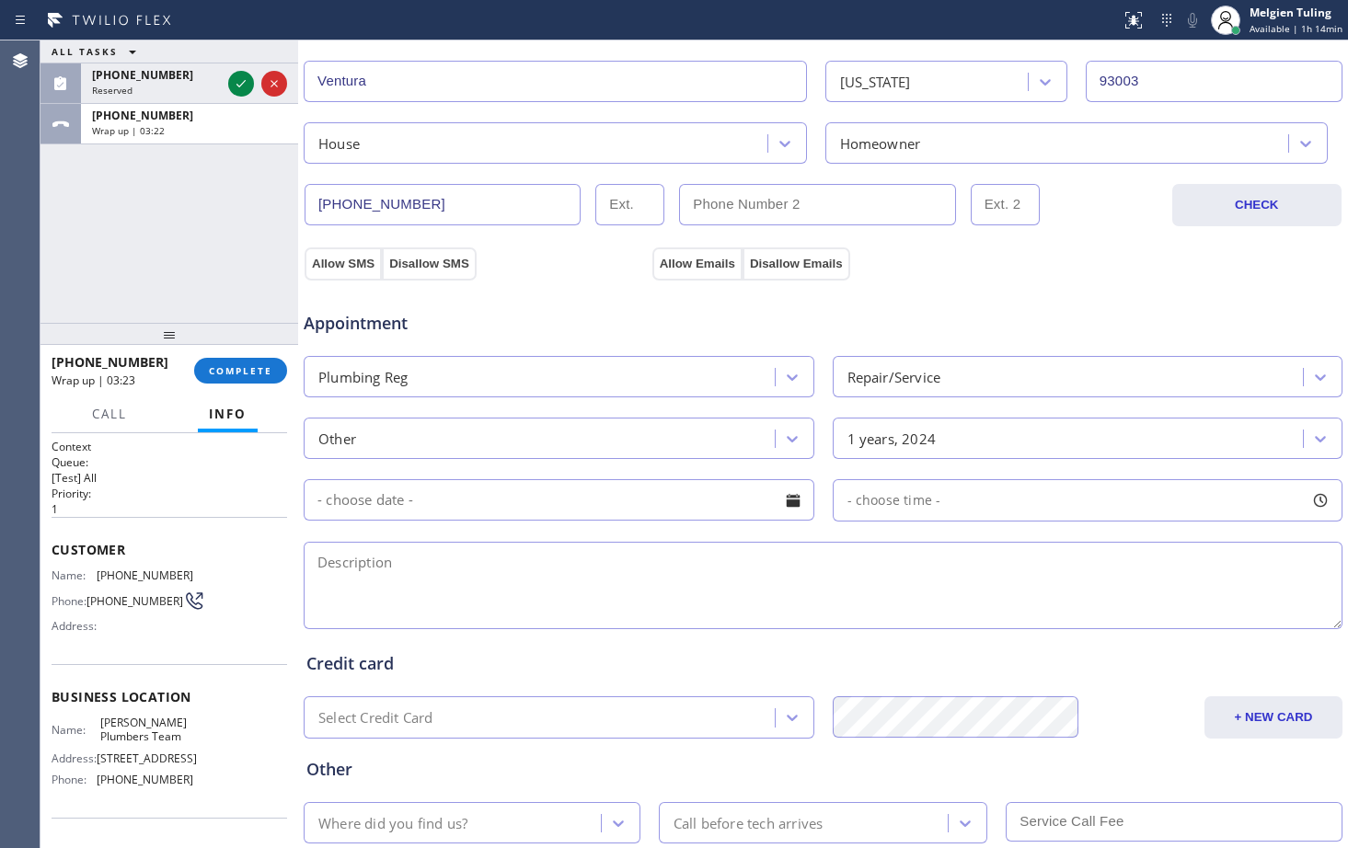
click at [359, 563] on textarea at bounding box center [823, 585] width 1039 height 87
click at [336, 555] on textarea at bounding box center [823, 585] width 1039 height 87
paste textarea "sewer line for the shower is leaking underneath the house"
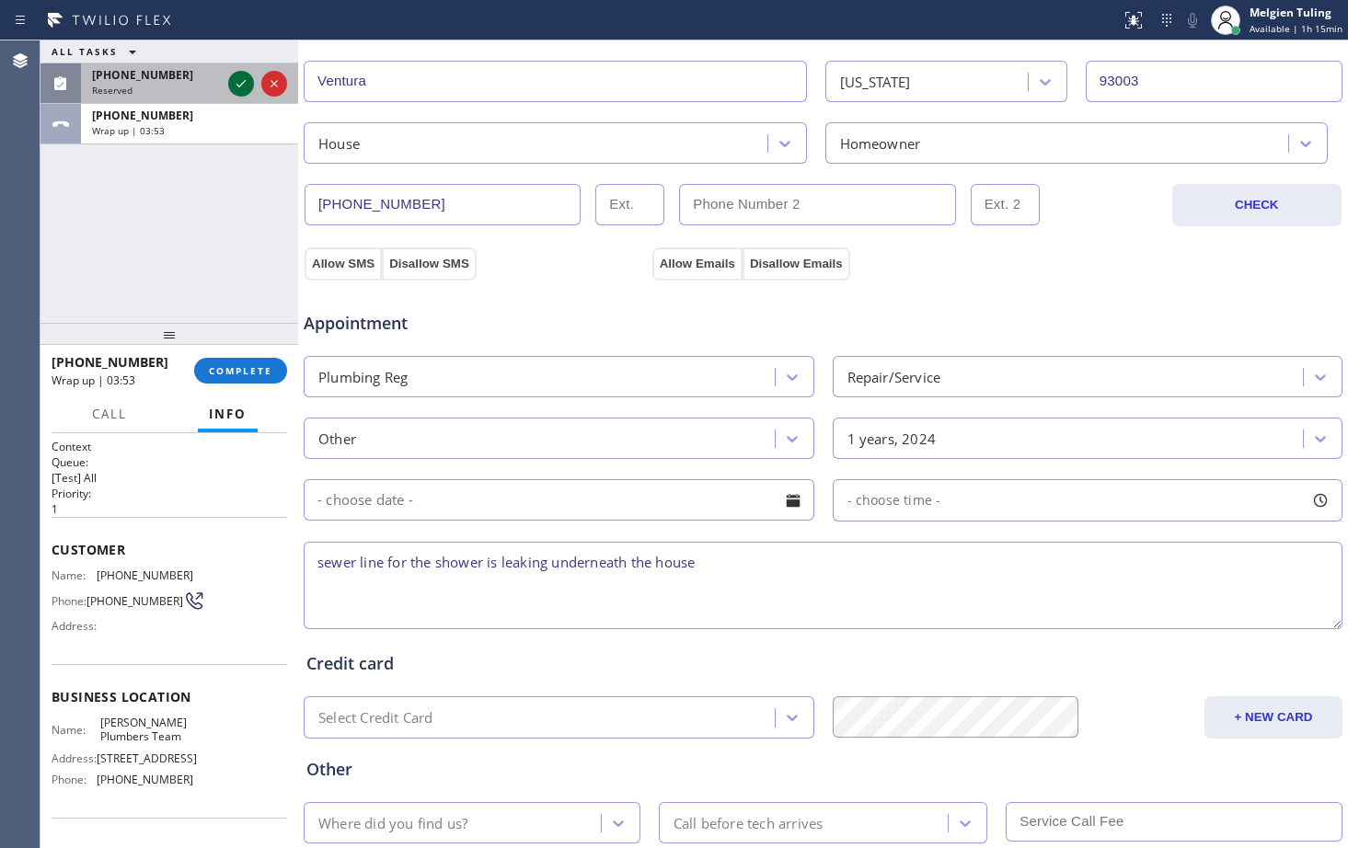
type textarea "sewer line for the shower is leaking underneath the house"
click at [238, 81] on icon at bounding box center [241, 84] width 22 height 22
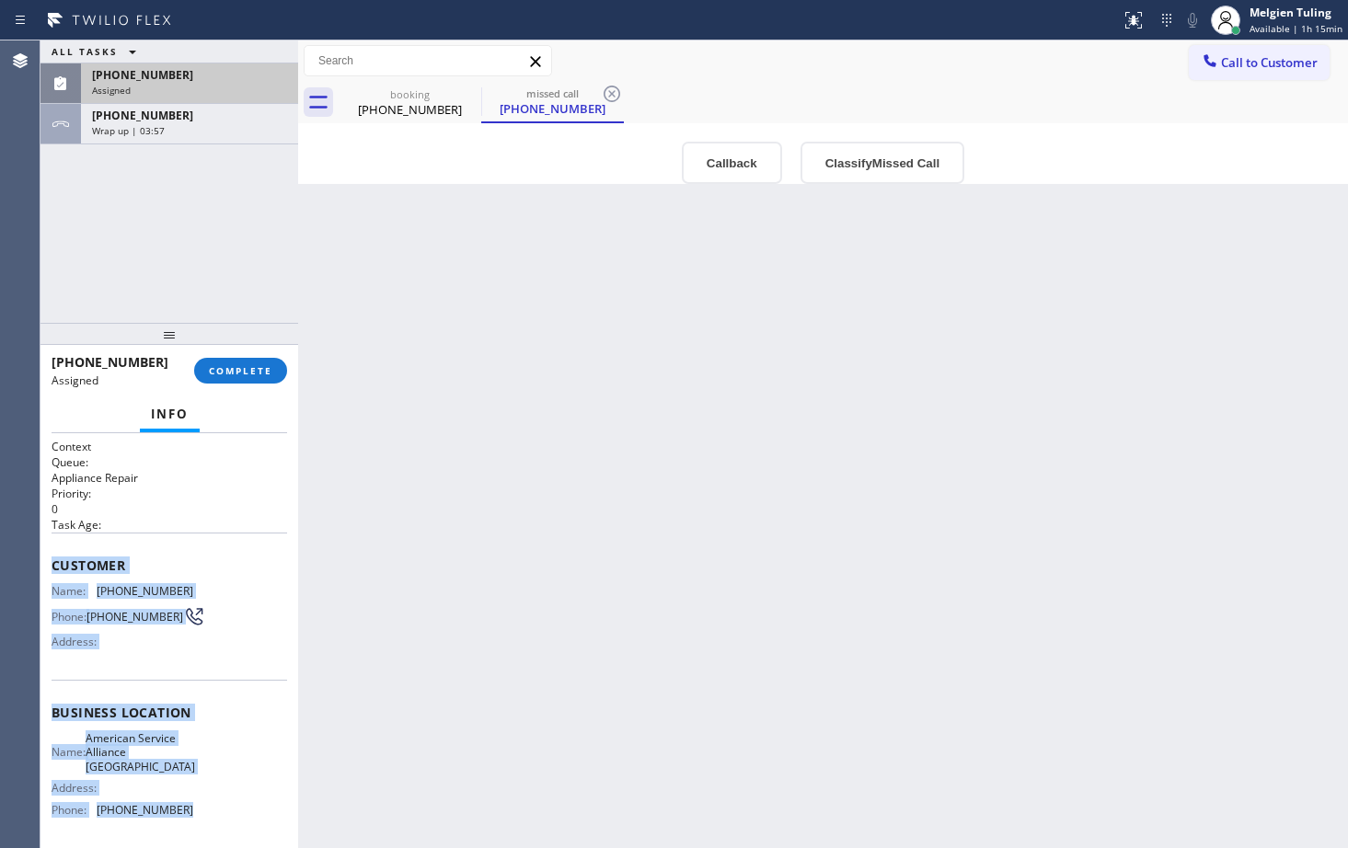
drag, startPoint x: 53, startPoint y: 559, endPoint x: 196, endPoint y: 814, distance: 292.9
click at [196, 814] on div "Context Queue: Appliance Repair Priority: 0 Task Age: Customer Name: [PHONE_NUM…" at bounding box center [169, 640] width 258 height 415
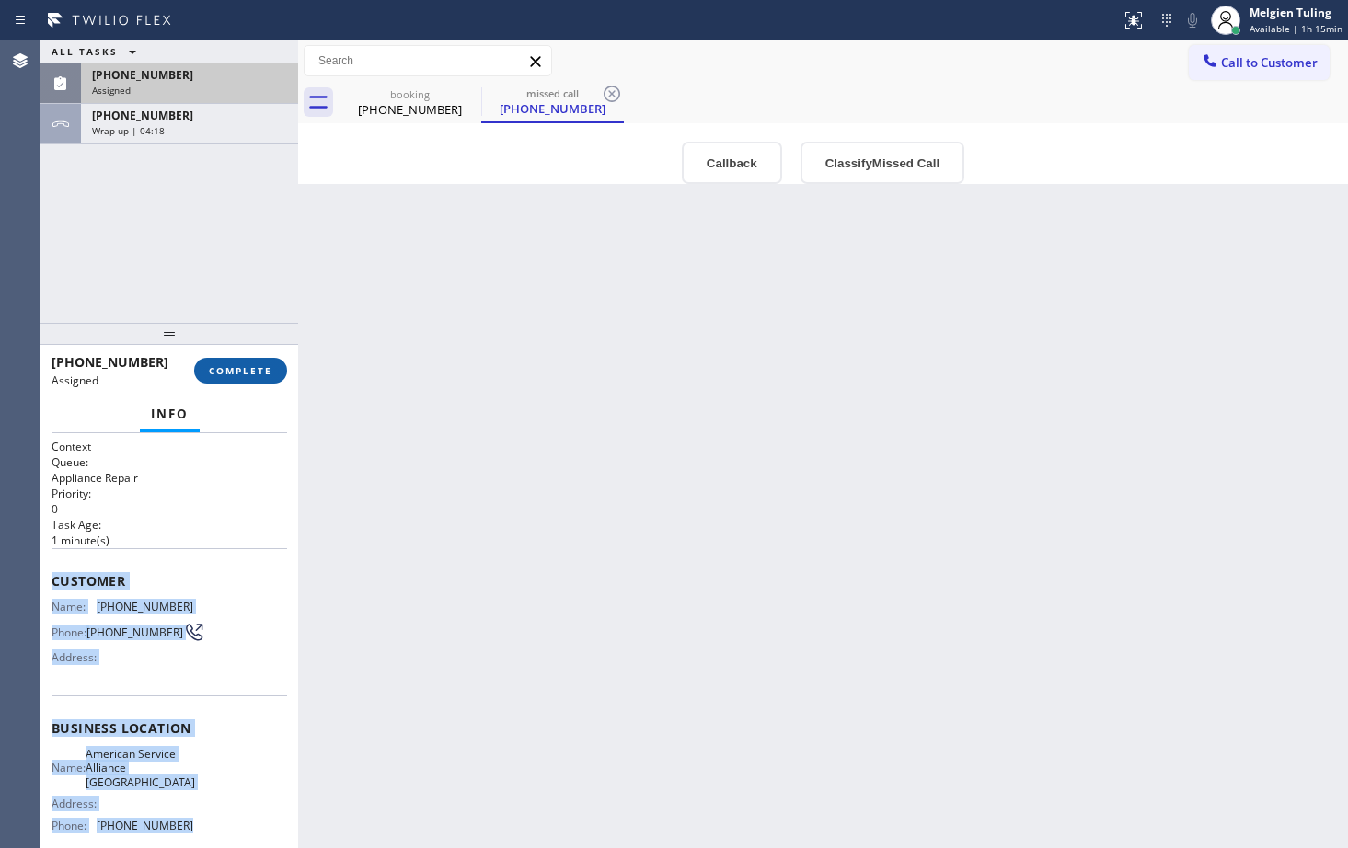
click at [248, 372] on span "COMPLETE" at bounding box center [240, 370] width 63 height 13
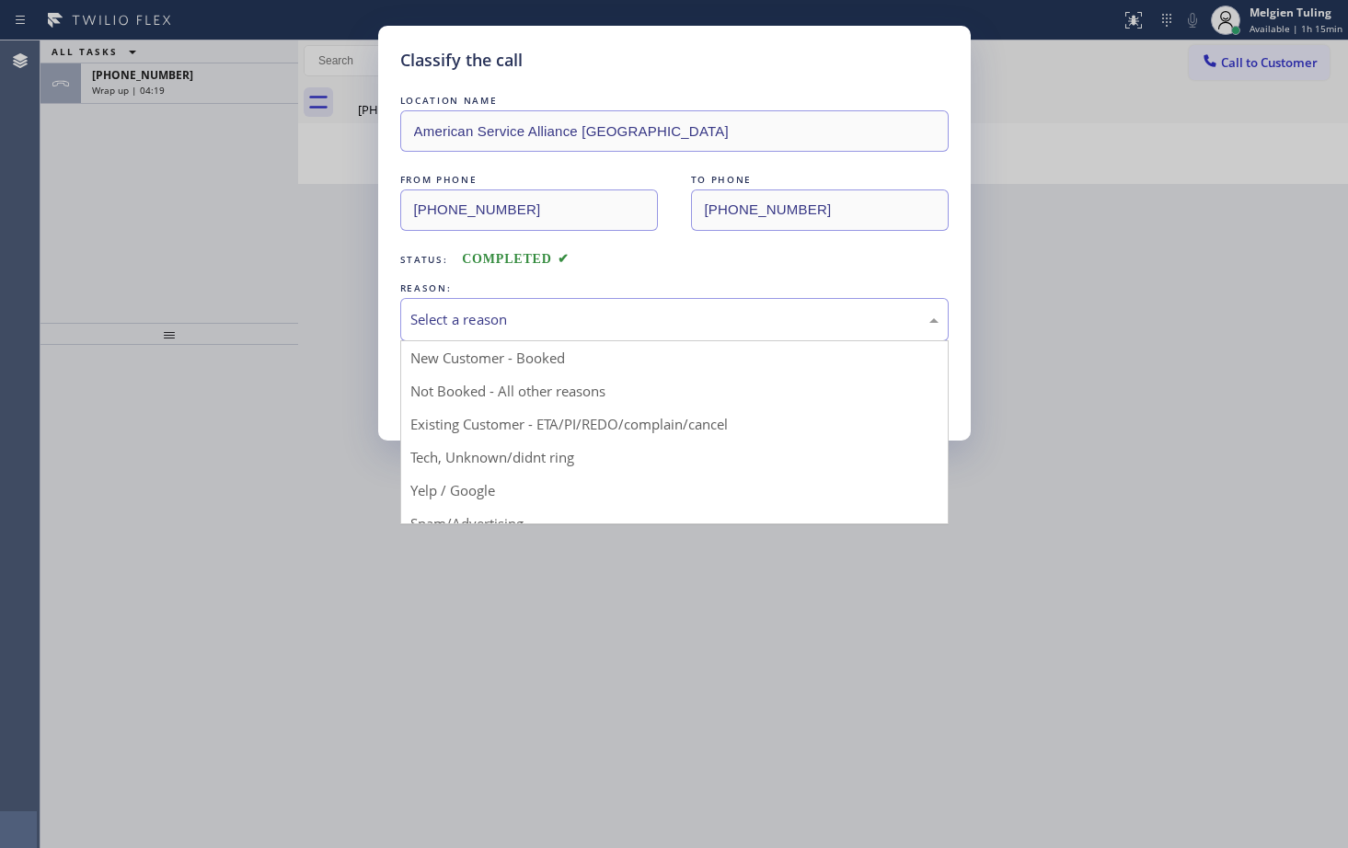
click at [461, 303] on div "Select a reason" at bounding box center [674, 319] width 548 height 43
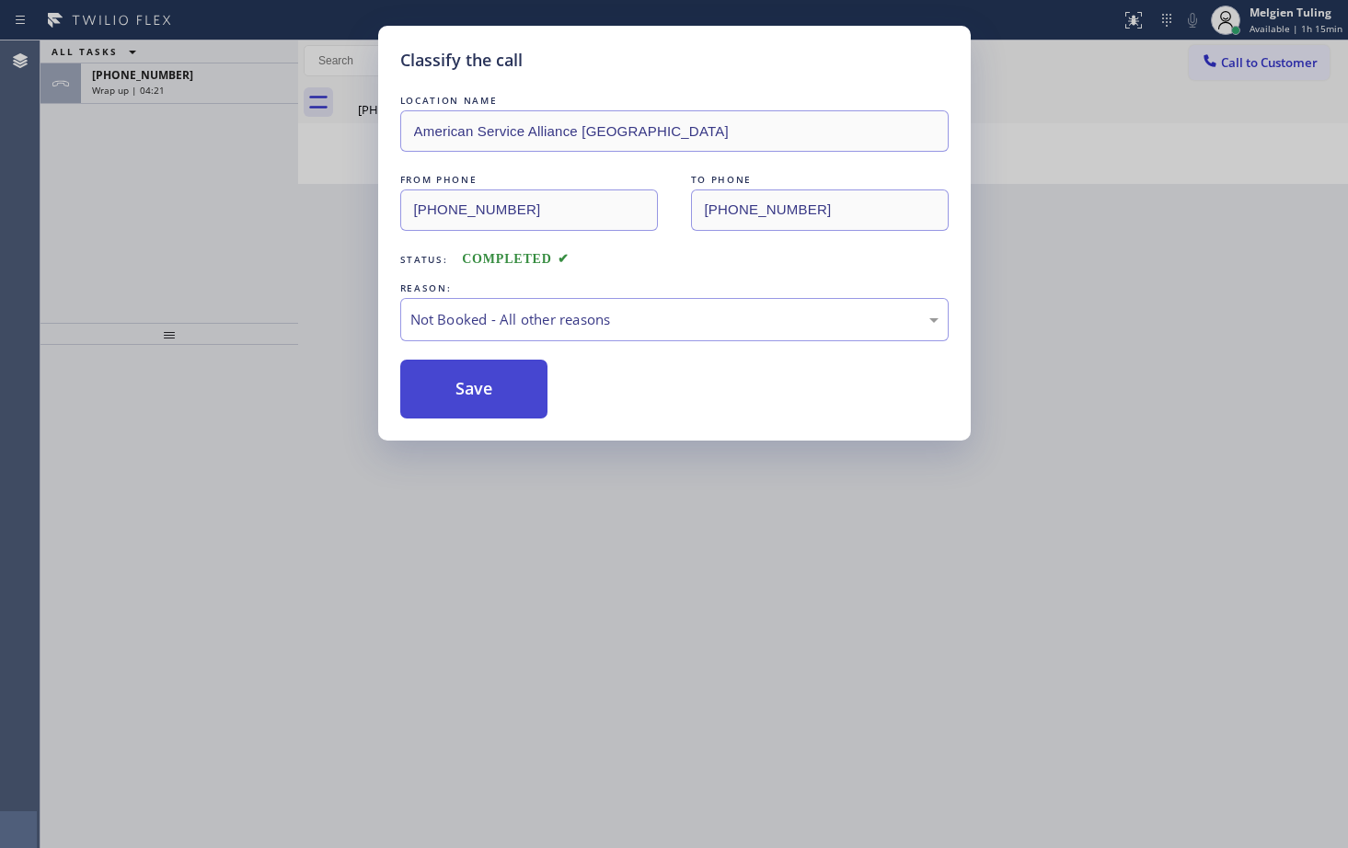
click at [457, 382] on button "Save" at bounding box center [474, 389] width 148 height 59
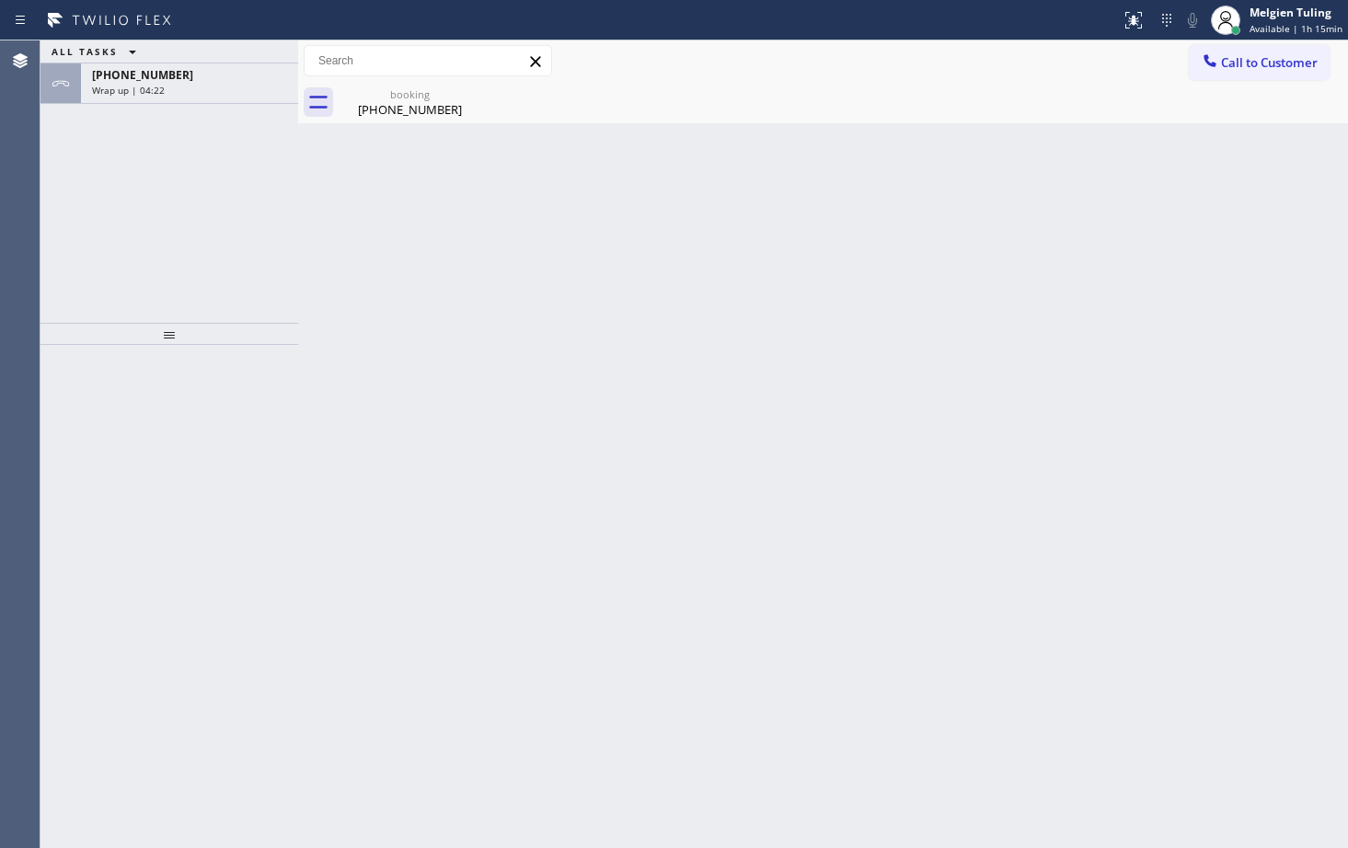
click at [241, 246] on div "ALL TASKS ALL TASKS ACTIVE TASKS TASKS IN WRAP UP [PHONE_NUMBER] Wrap up | 04:22" at bounding box center [169, 181] width 258 height 282
click at [200, 85] on div "Wrap up | 04:23" at bounding box center [189, 90] width 195 height 13
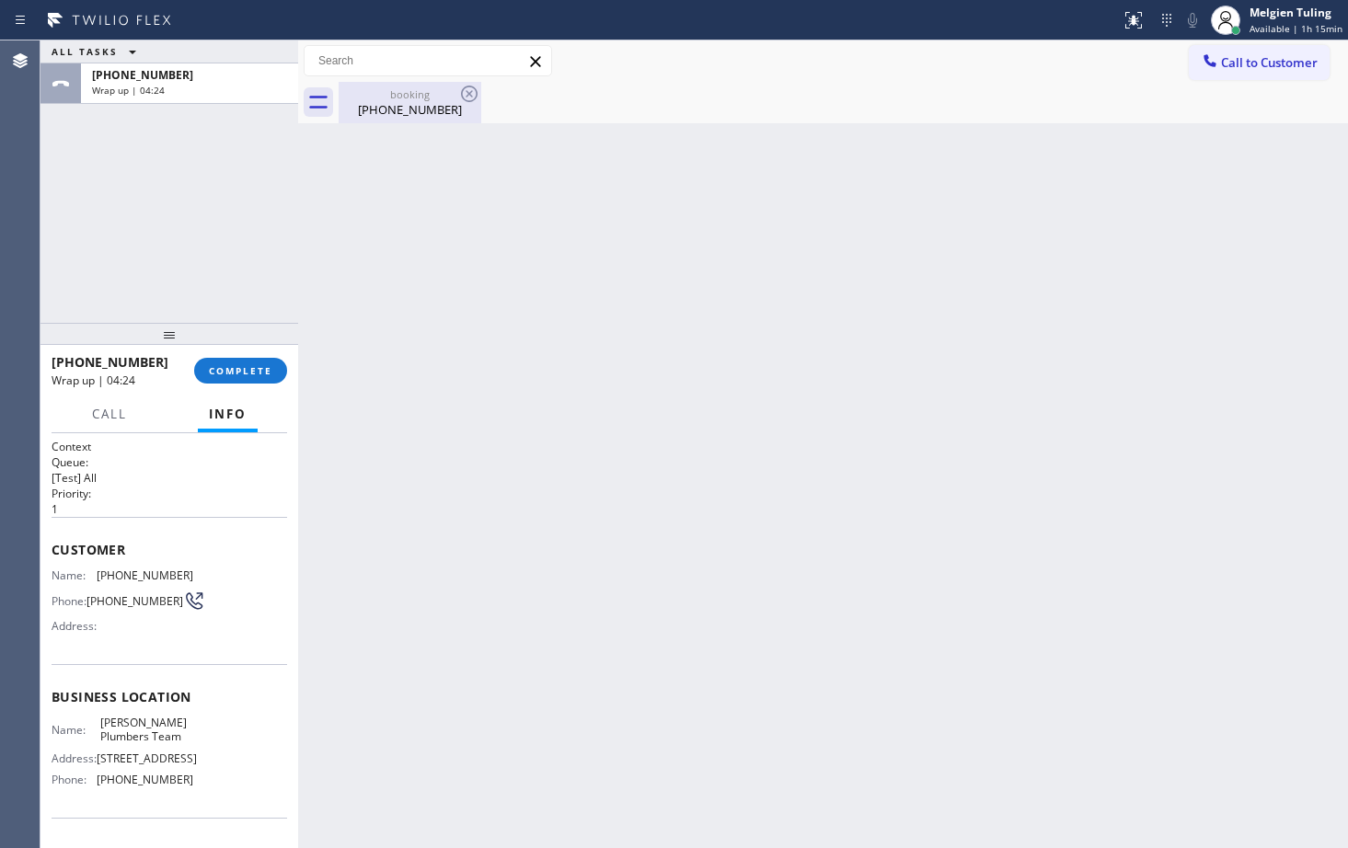
click at [438, 116] on div "[PHONE_NUMBER]" at bounding box center [409, 109] width 139 height 17
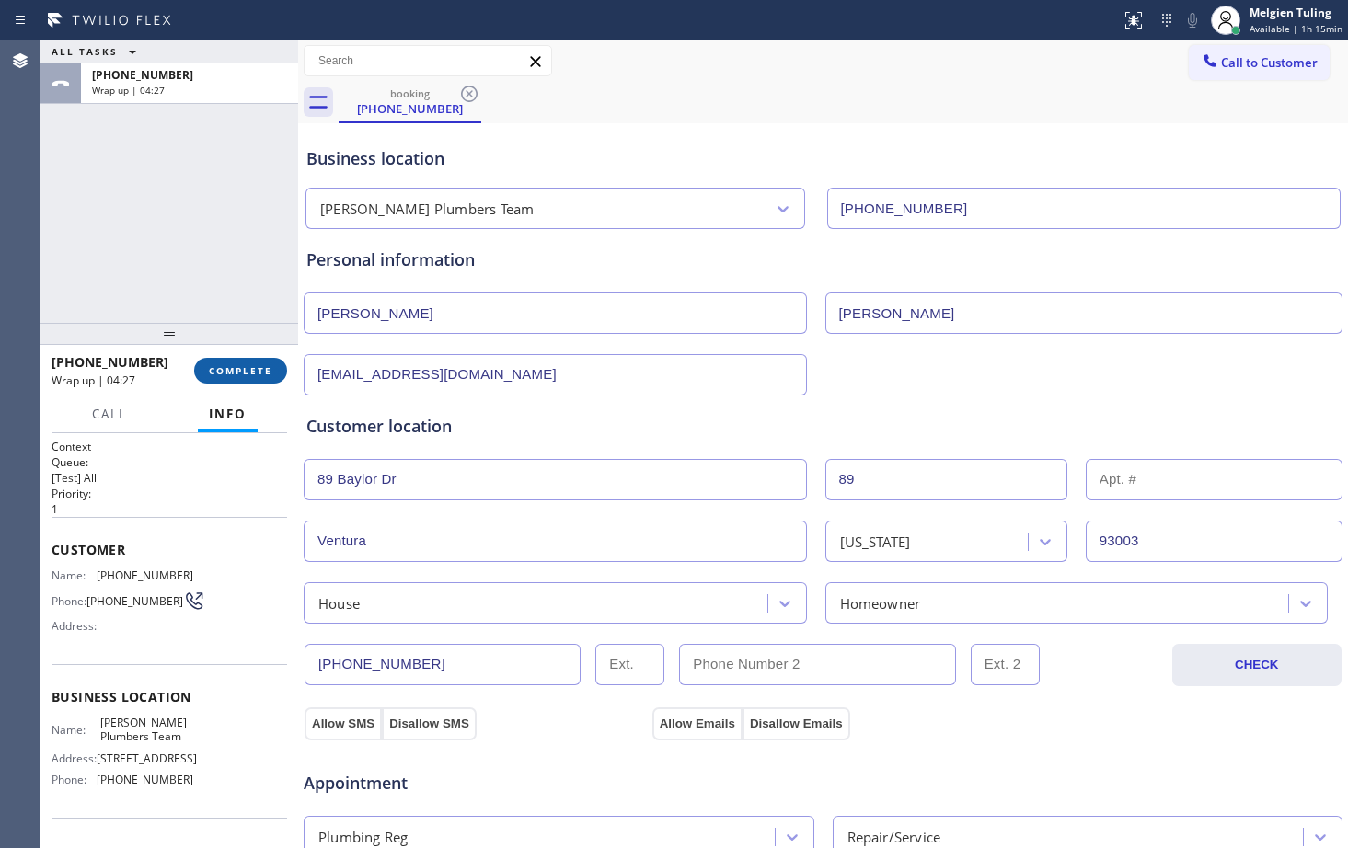
click at [236, 367] on span "COMPLETE" at bounding box center [240, 370] width 63 height 13
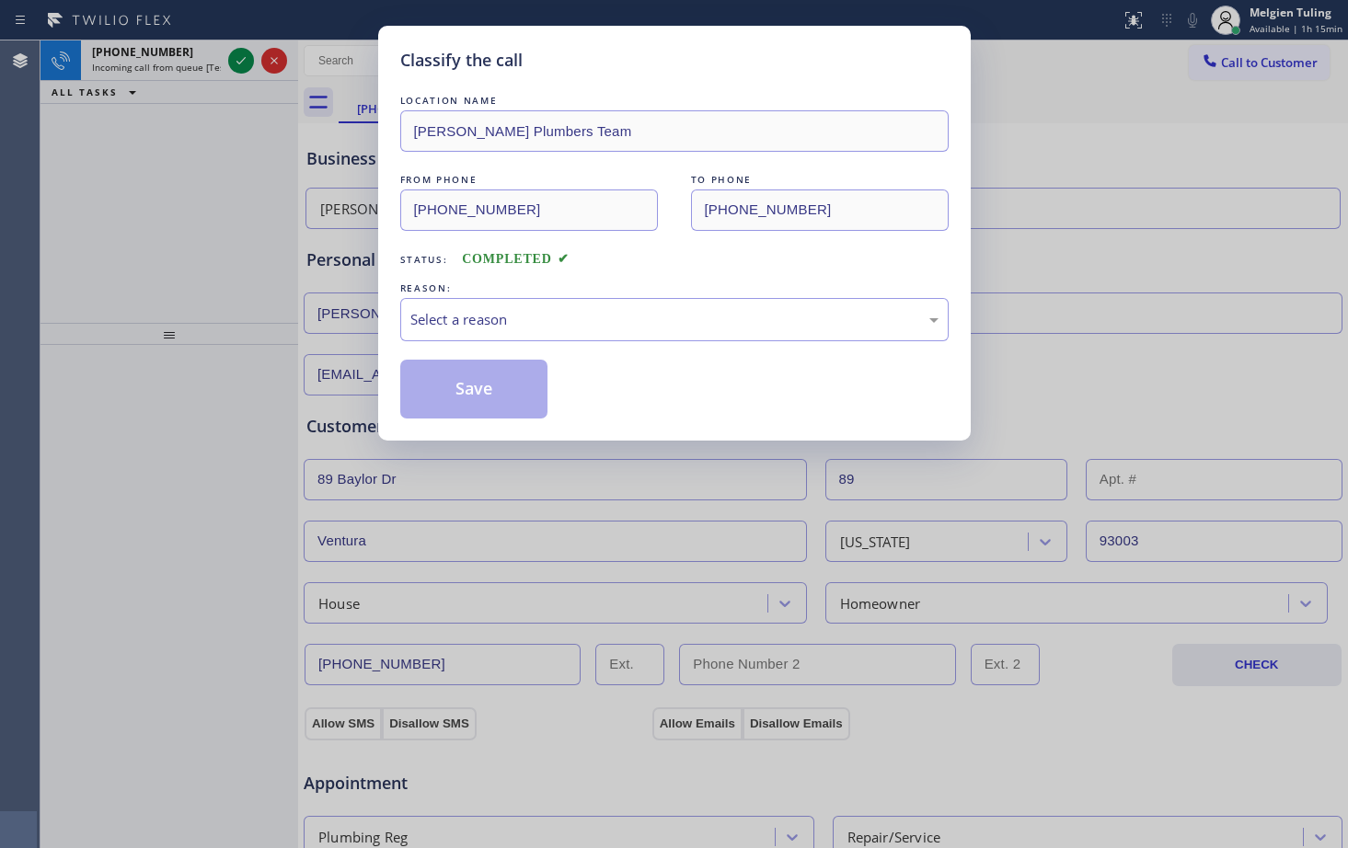
click at [202, 248] on div "Classify the call LOCATION NAME [PERSON_NAME] Team FROM PHONE [PHONE_NUMBER] TO…" at bounding box center [674, 424] width 1348 height 848
click at [561, 317] on div "Select a reason" at bounding box center [674, 319] width 528 height 21
click at [448, 398] on button "Save" at bounding box center [474, 389] width 148 height 59
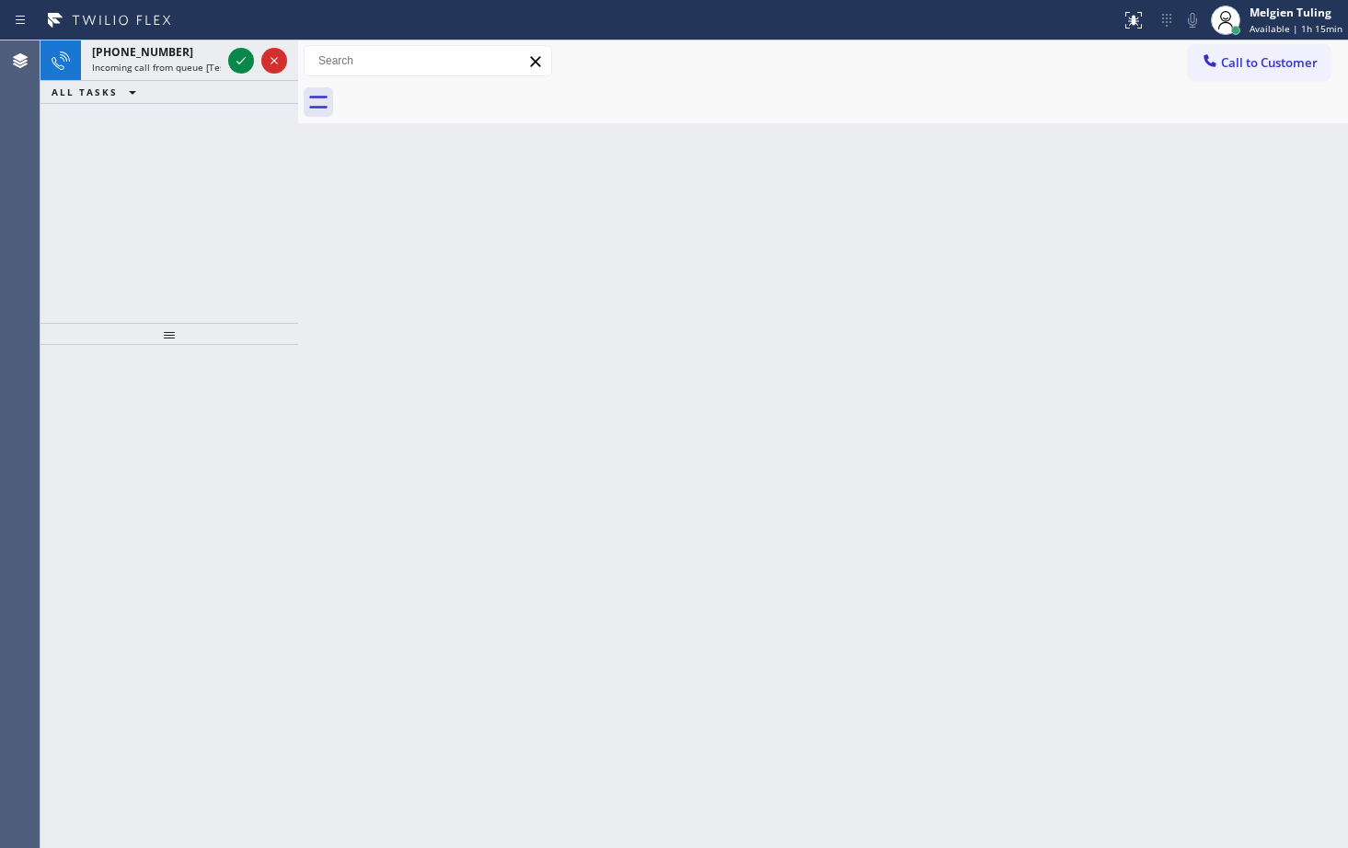
click at [392, 264] on div "Back to Dashboard Change Sender ID Customers Technicians Select a contact Outbo…" at bounding box center [823, 444] width 1050 height 808
click at [1295, 14] on div "Melgien Tuling" at bounding box center [1295, 13] width 93 height 16
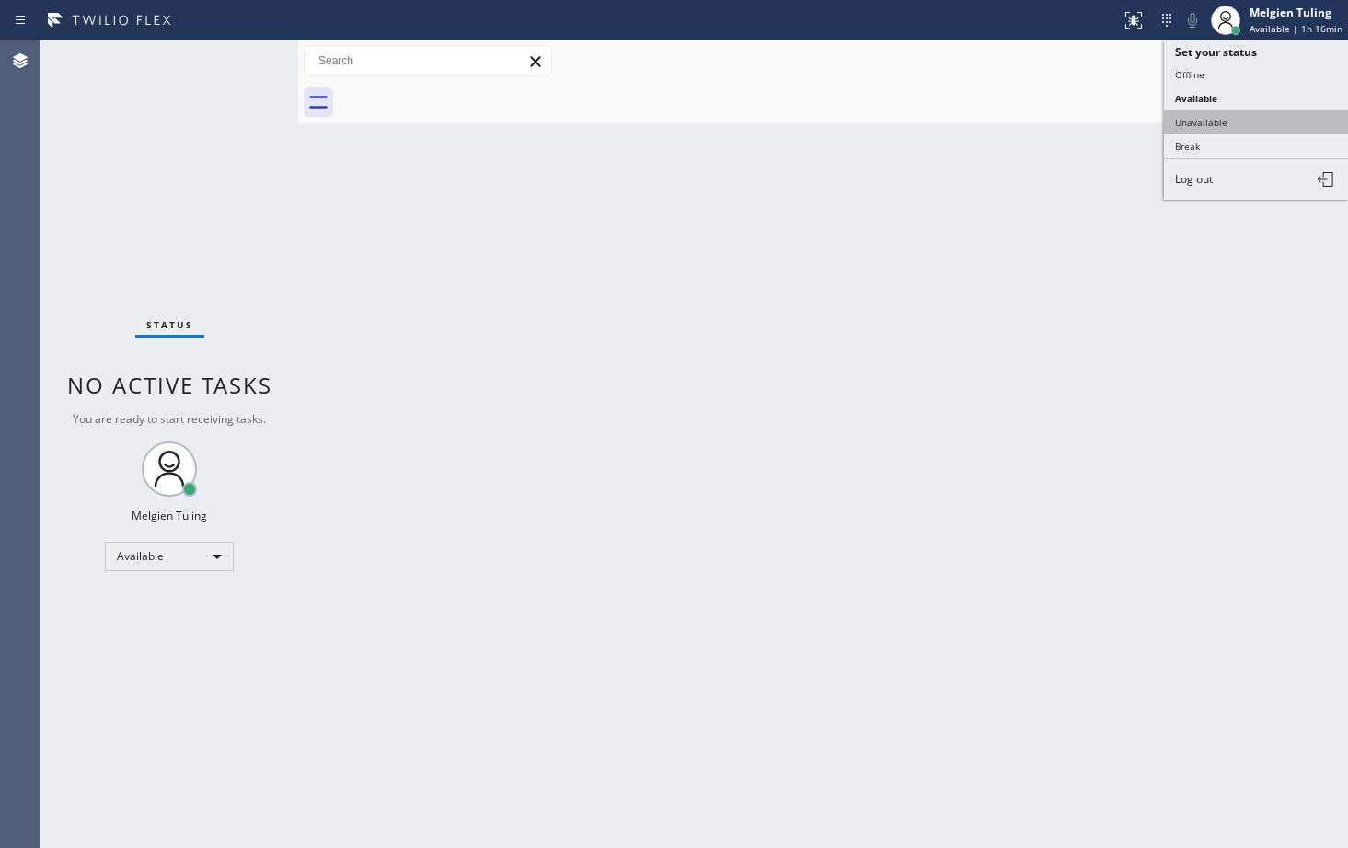
click at [1203, 124] on button "Unavailable" at bounding box center [1256, 122] width 184 height 24
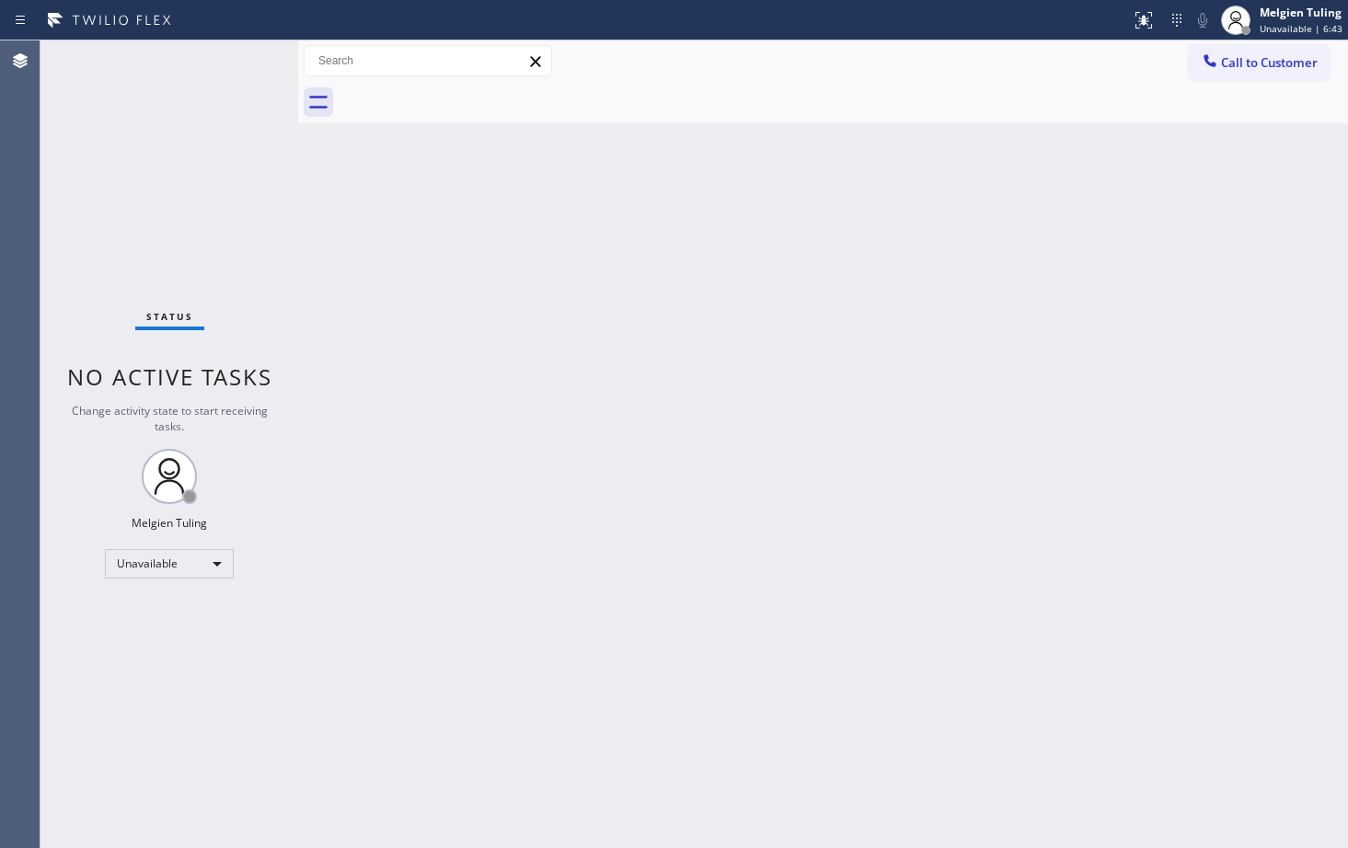
click at [499, 420] on div "Back to Dashboard Change Sender ID Customers Technicians Select a contact Outbo…" at bounding box center [823, 444] width 1050 height 808
click at [209, 561] on div "Unavailable" at bounding box center [169, 563] width 129 height 29
click at [144, 614] on li "Available" at bounding box center [168, 613] width 125 height 22
click at [605, 543] on div "Back to Dashboard Change Sender ID Customers Technicians Select a contact Outbo…" at bounding box center [823, 444] width 1050 height 808
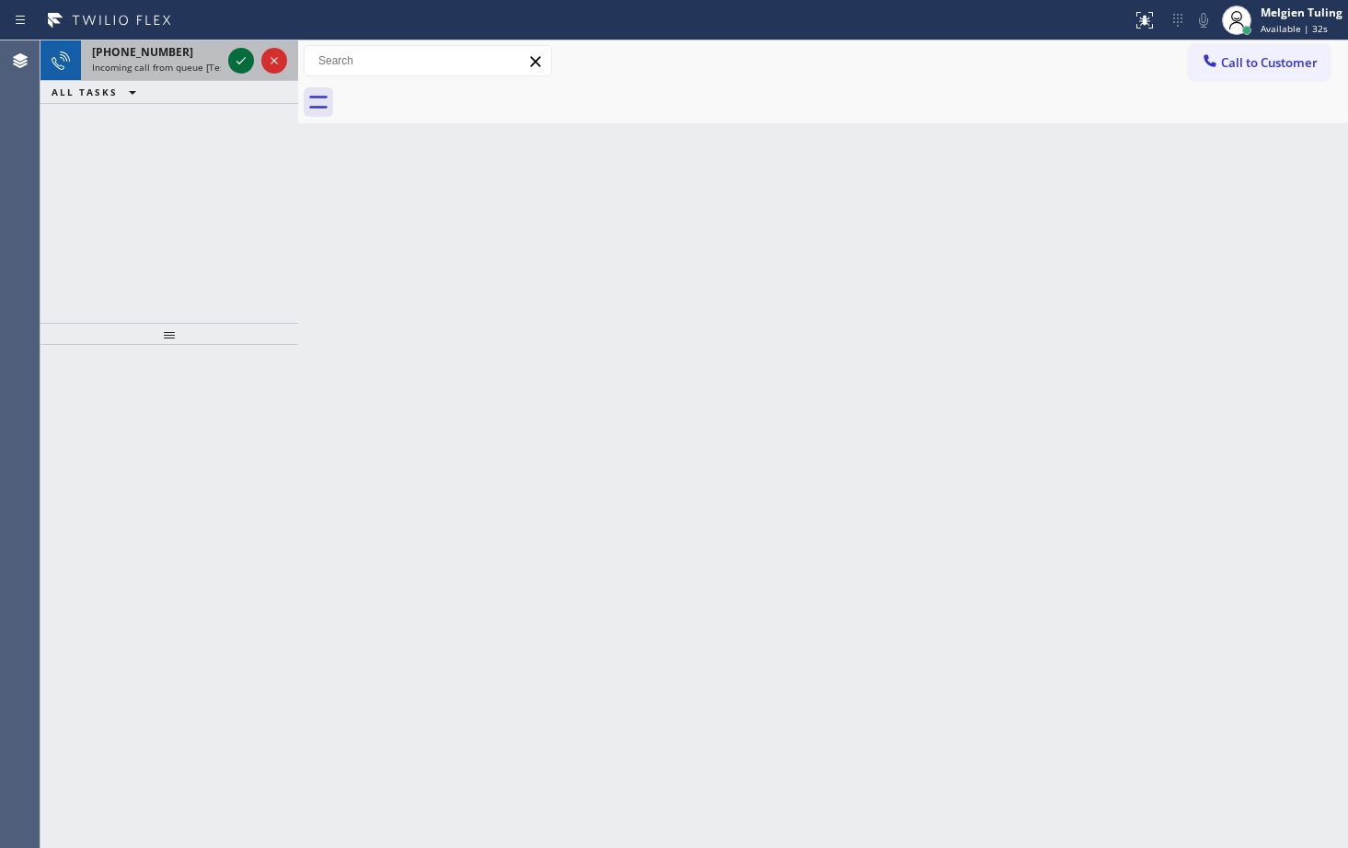
click at [236, 60] on icon at bounding box center [241, 61] width 22 height 22
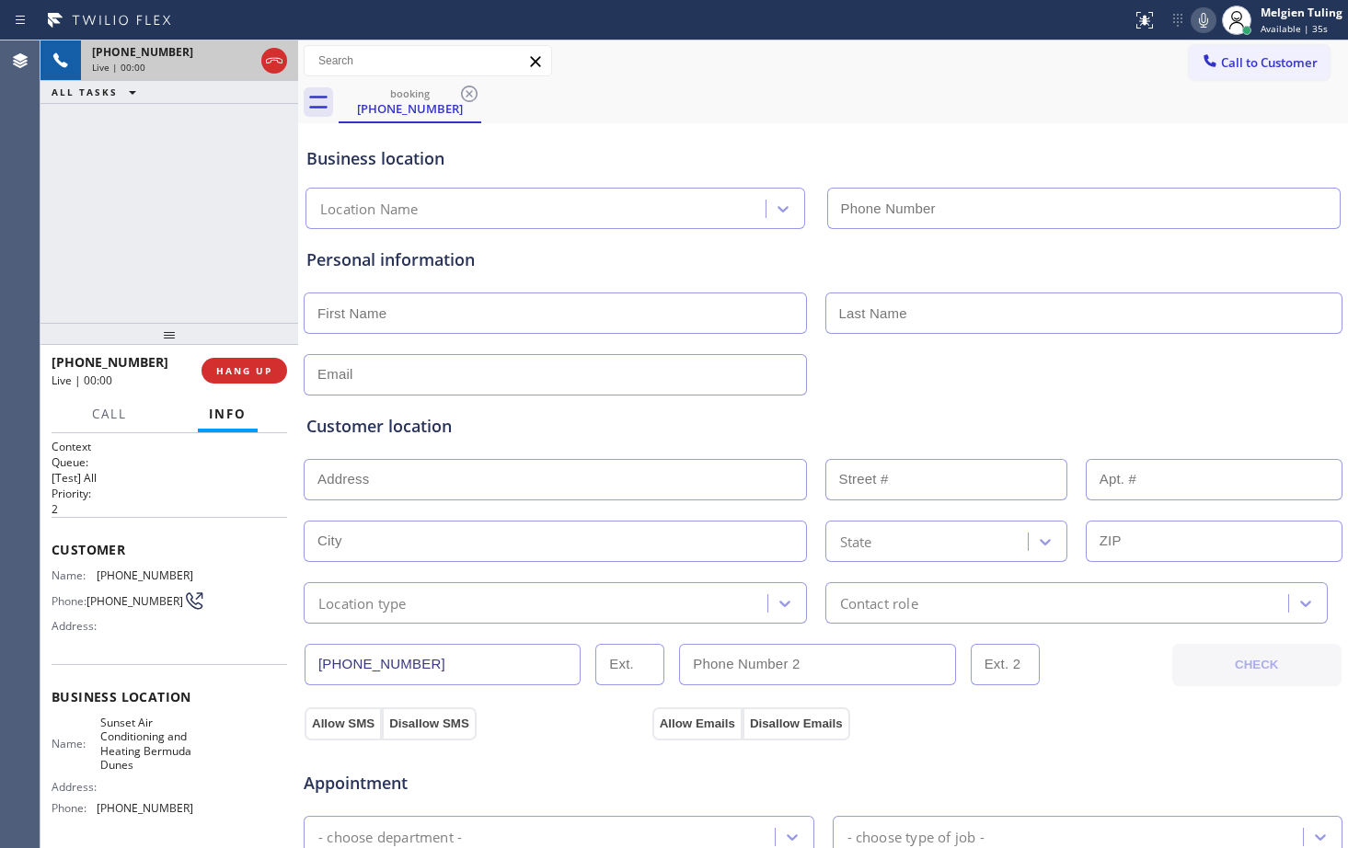
type input "[PHONE_NUMBER]"
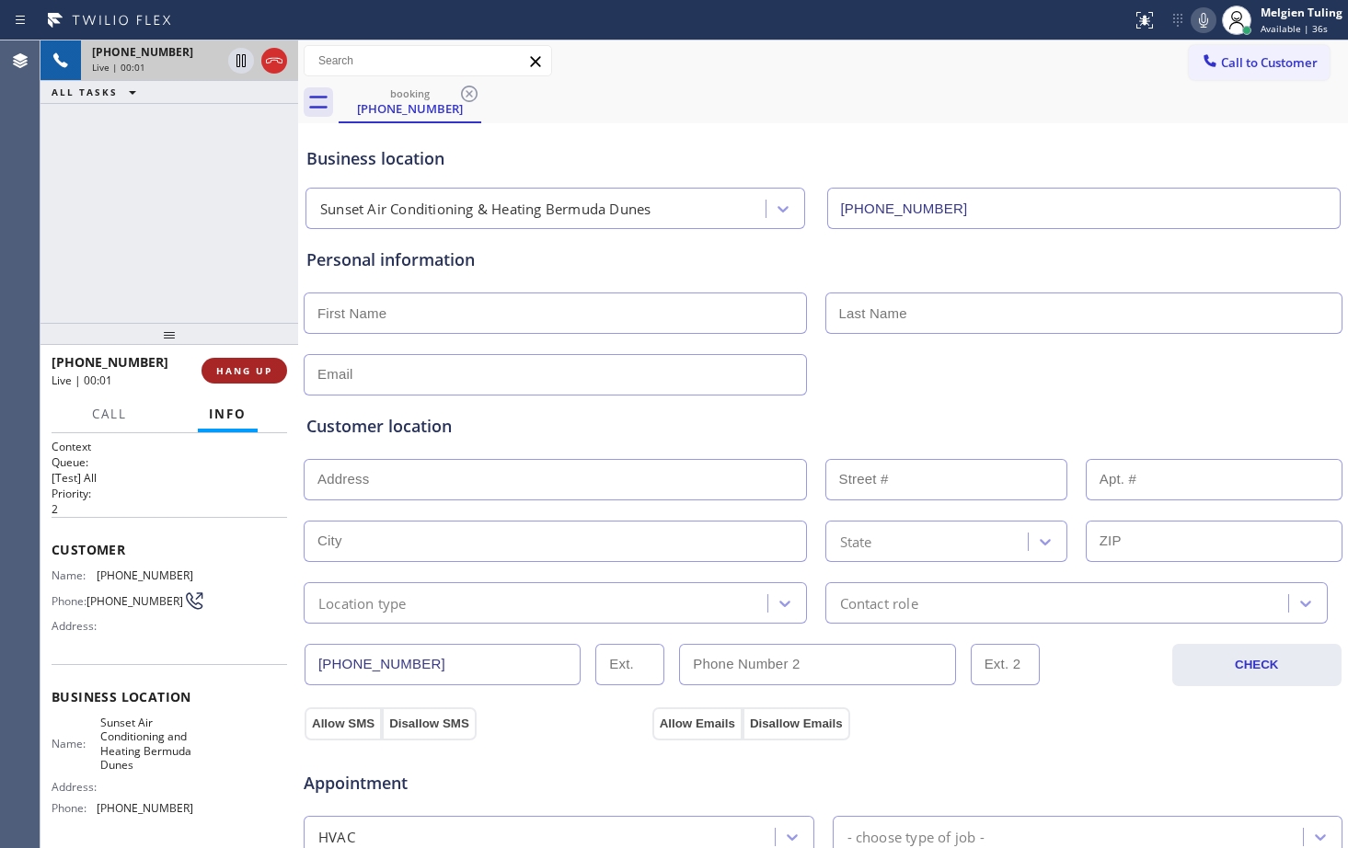
click at [240, 381] on button "HANG UP" at bounding box center [245, 371] width 86 height 26
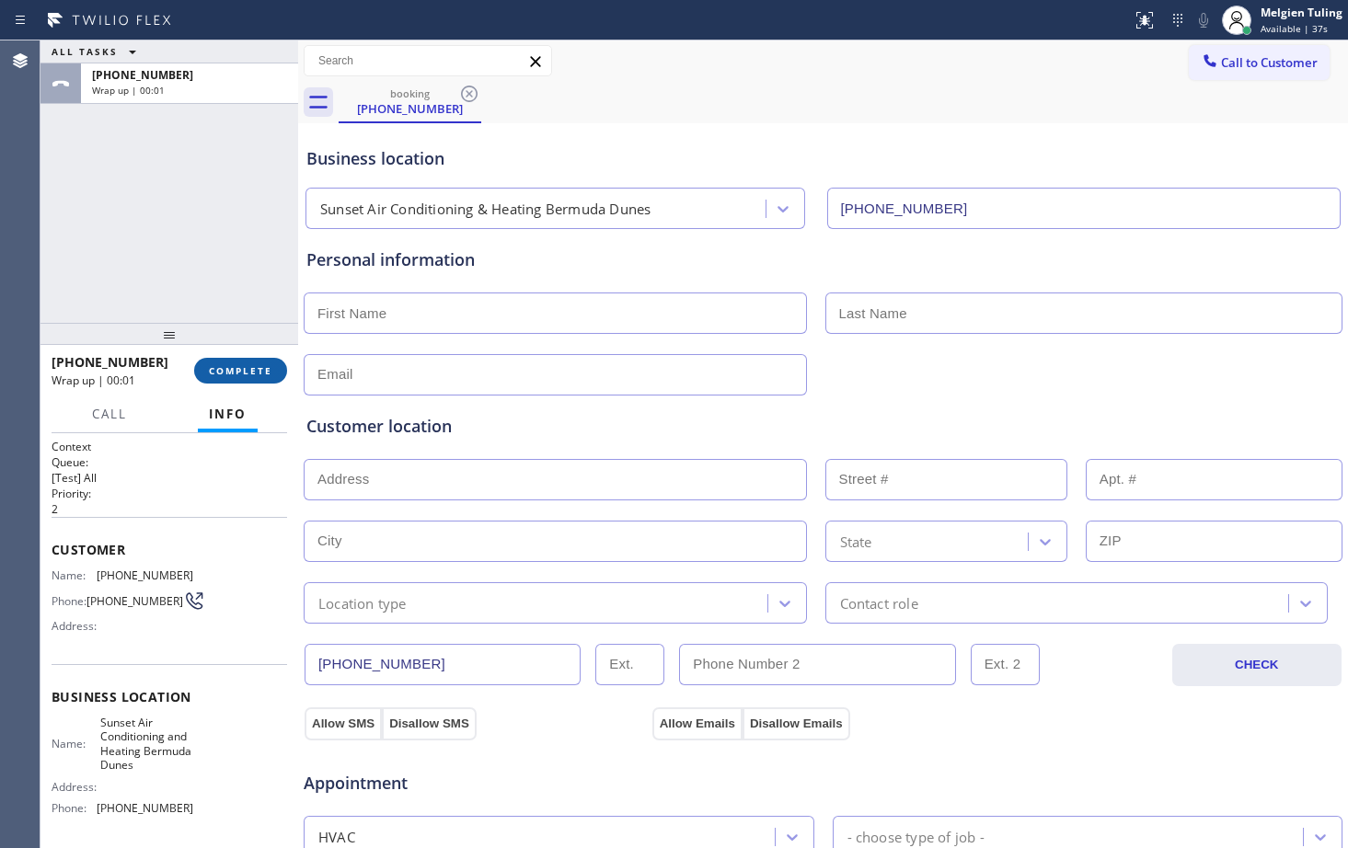
click at [252, 382] on button "COMPLETE" at bounding box center [240, 371] width 93 height 26
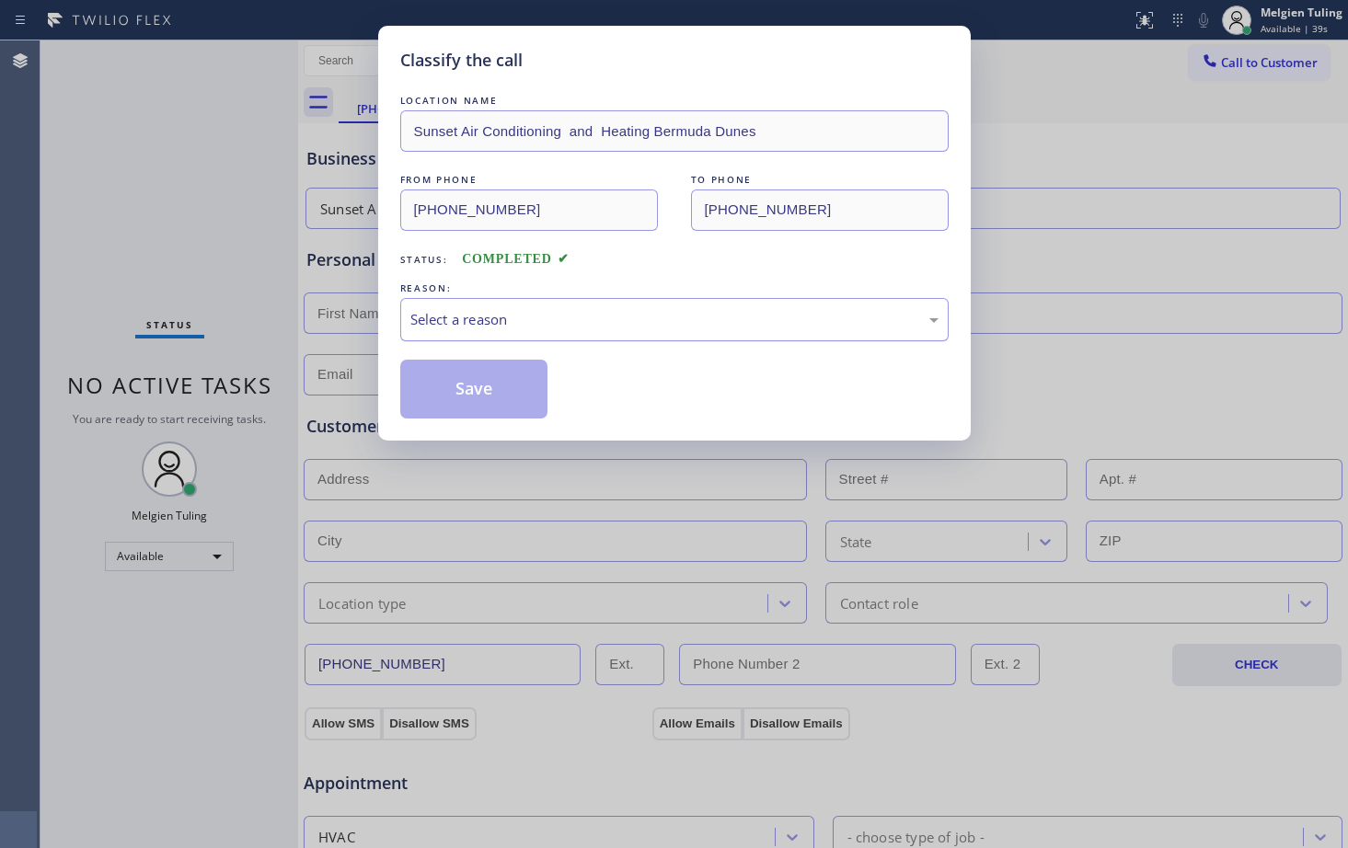
click at [475, 317] on div "Select a reason" at bounding box center [674, 319] width 528 height 21
click at [459, 389] on button "Save" at bounding box center [474, 389] width 148 height 59
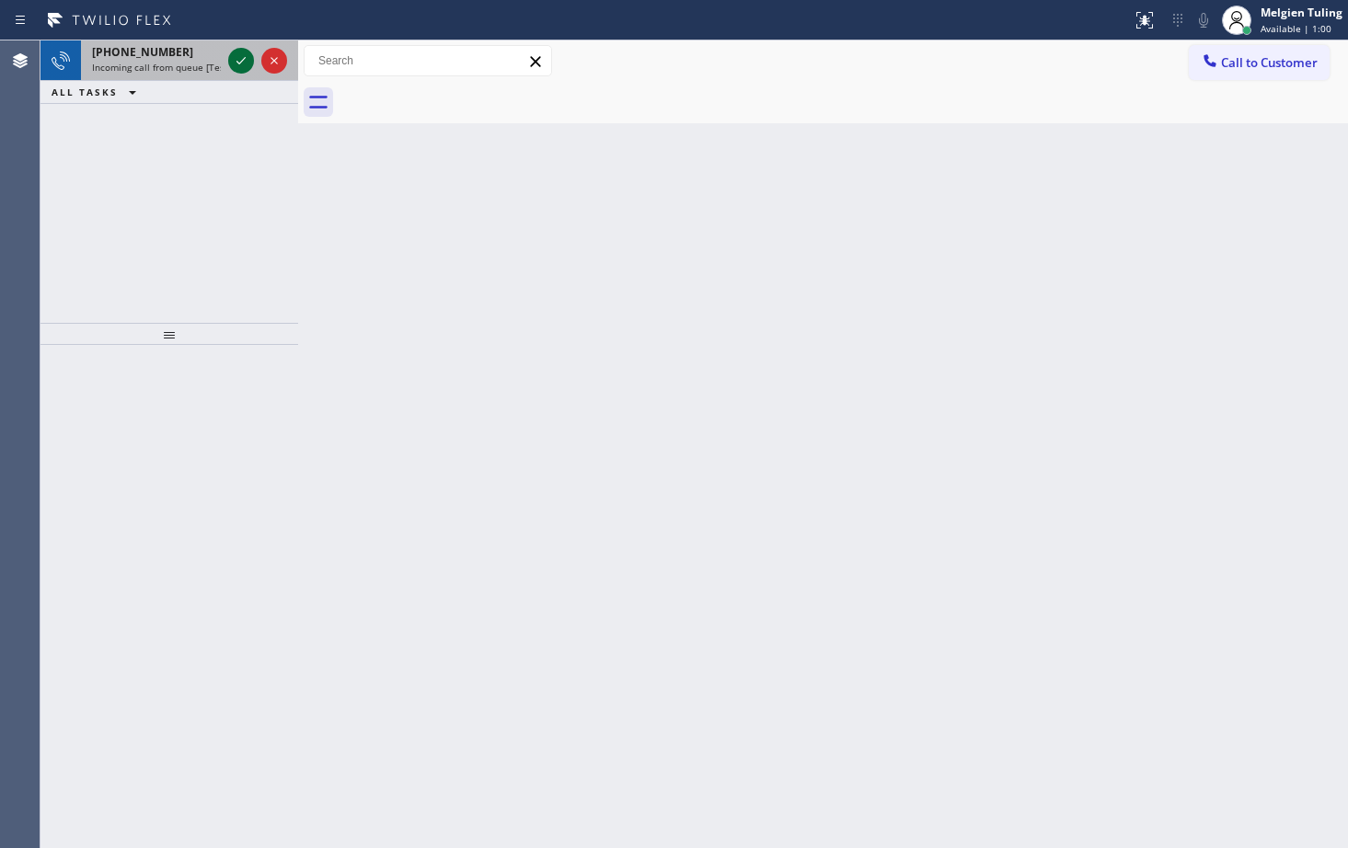
click at [238, 53] on icon at bounding box center [241, 61] width 22 height 22
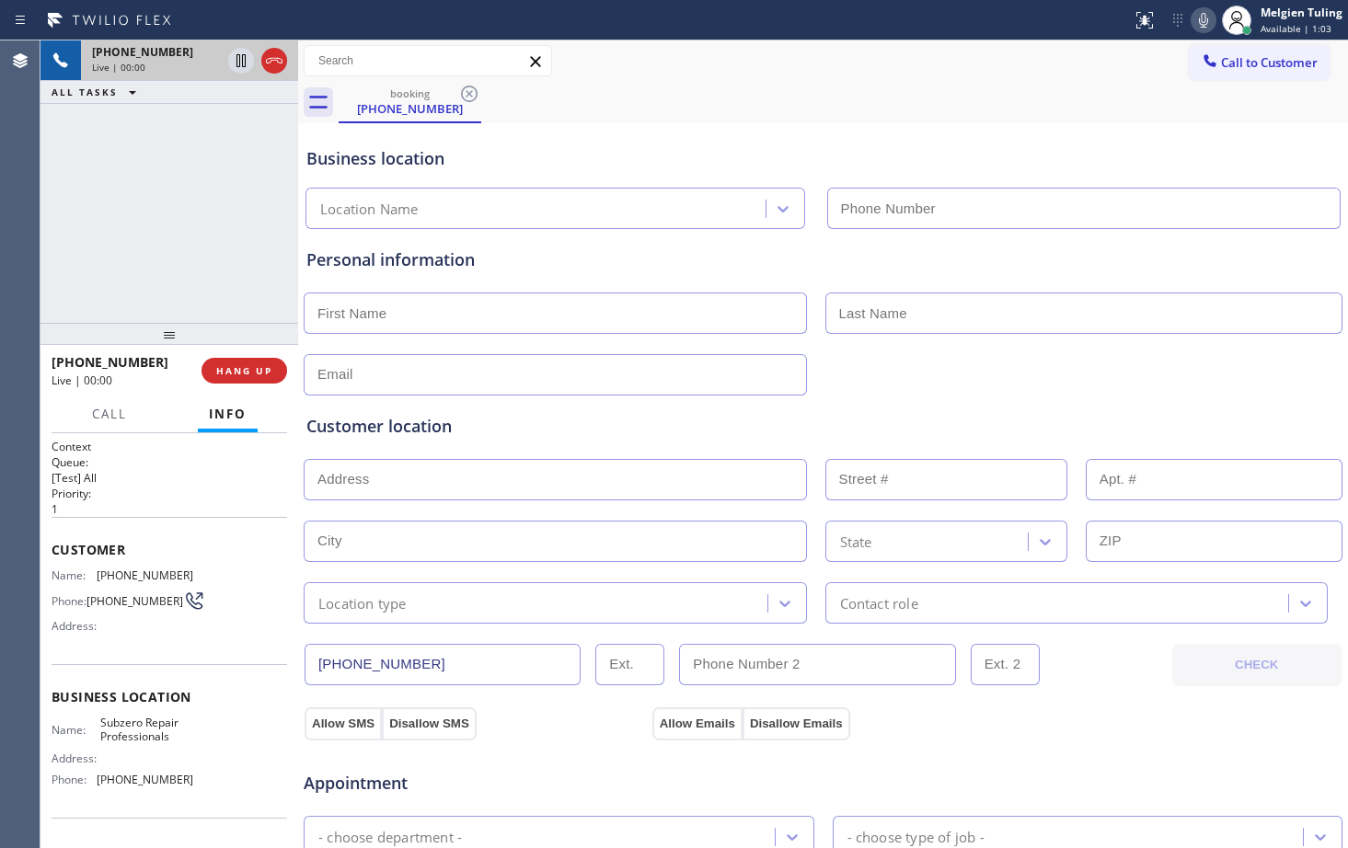
type input "[PHONE_NUMBER]"
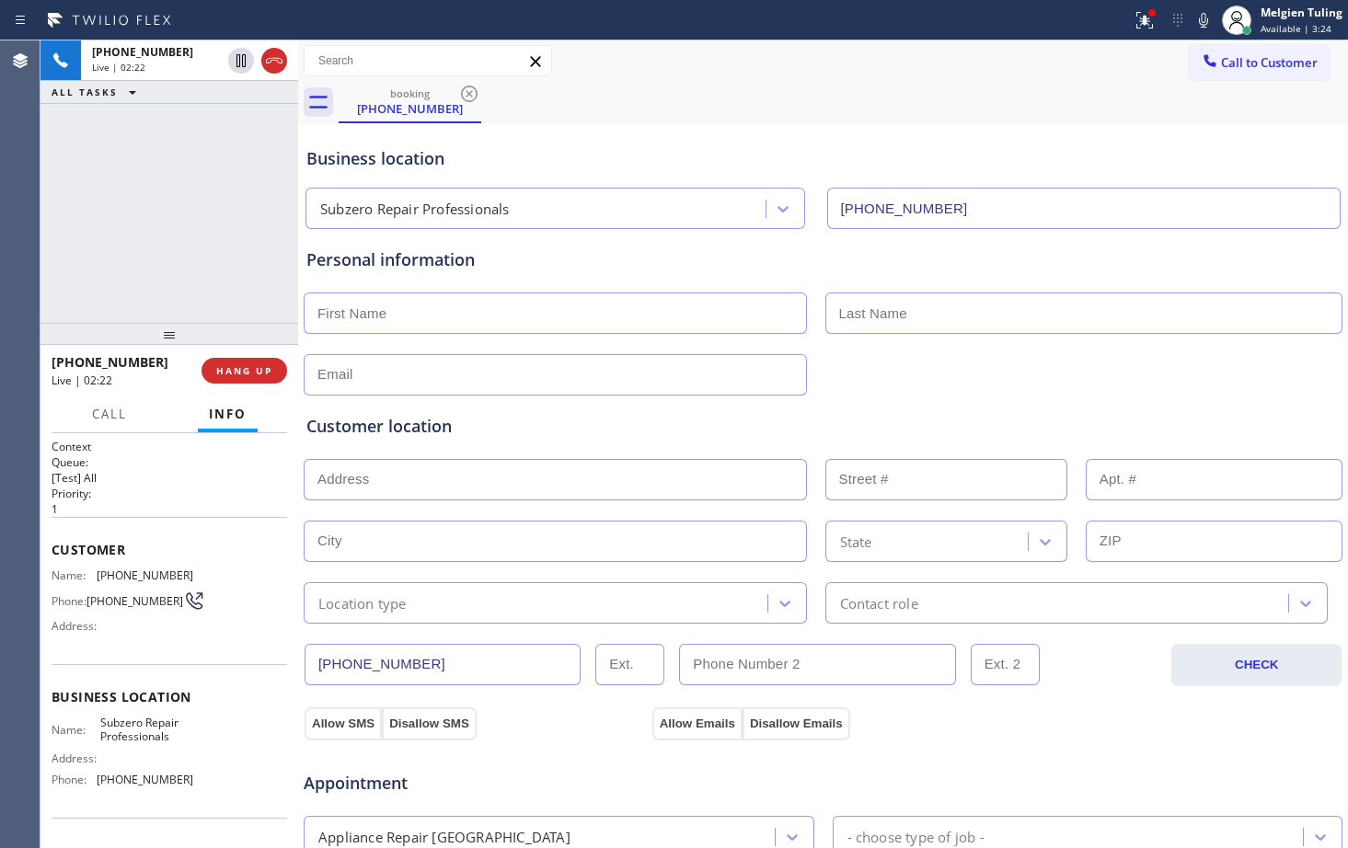
click at [1326, 630] on div "[PHONE_NUMBER] CHECK" at bounding box center [823, 655] width 1041 height 63
click at [881, 164] on div "Business location" at bounding box center [822, 158] width 1033 height 25
click at [886, 144] on div "Business location Subzero Repair Professionals (720) 740-5899" at bounding box center [823, 178] width 1041 height 101
click at [1146, 19] on icon at bounding box center [1141, 18] width 11 height 13
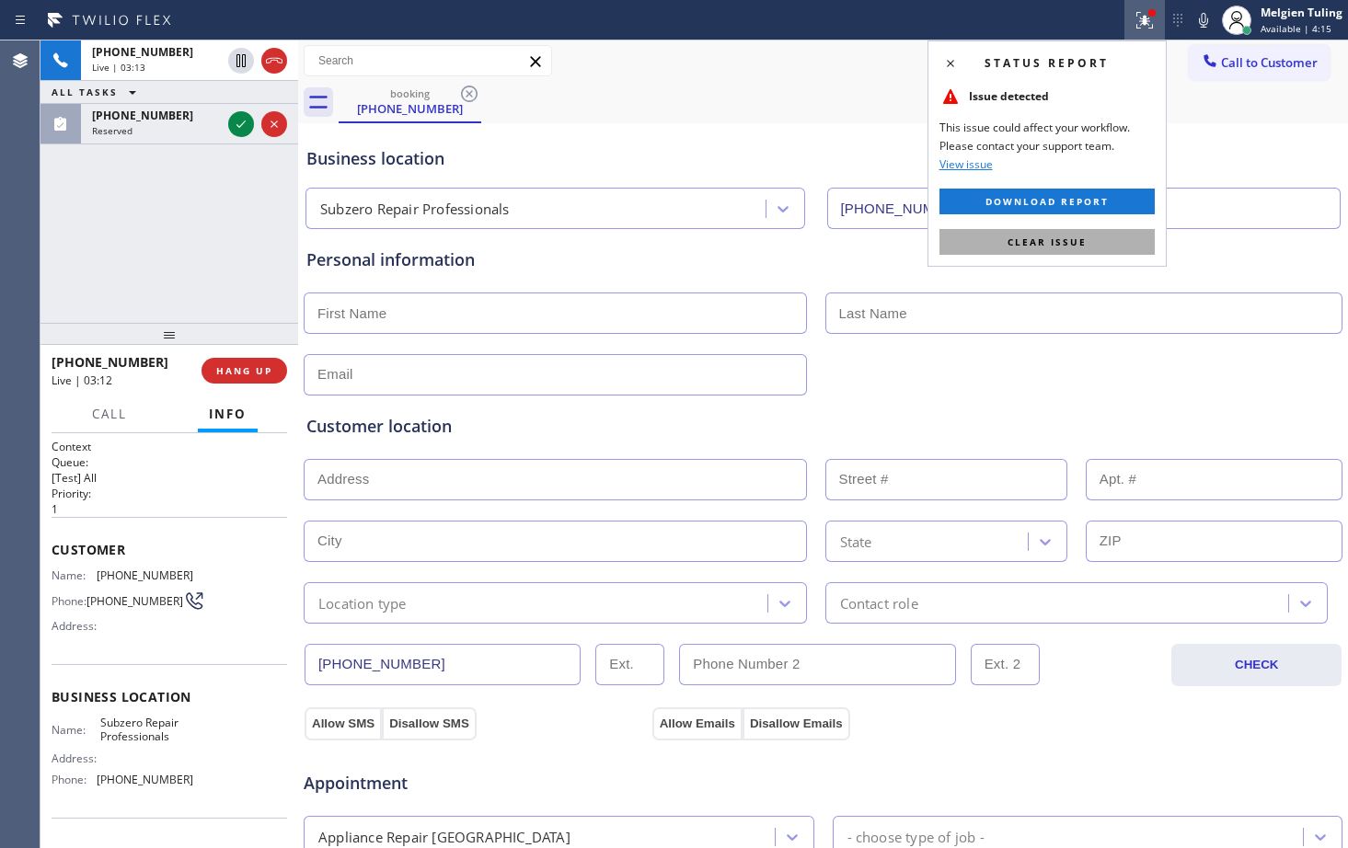
click at [1019, 244] on span "Clear issue" at bounding box center [1047, 242] width 79 height 13
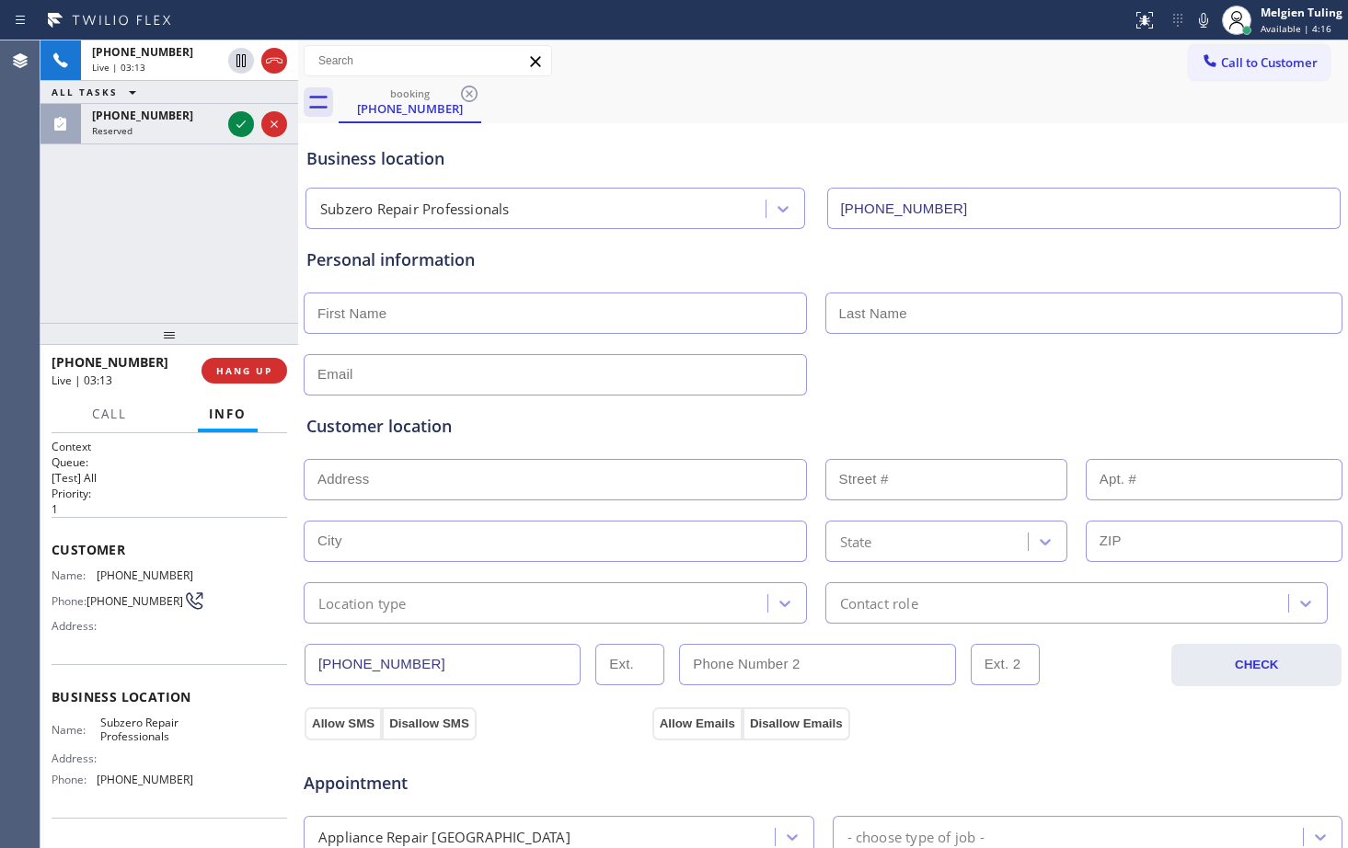
click at [1014, 106] on div "booking (949) 973-0535" at bounding box center [843, 102] width 1009 height 41
click at [1204, 22] on icon at bounding box center [1203, 20] width 9 height 15
click at [241, 63] on icon at bounding box center [241, 61] width 22 height 22
click at [761, 149] on div "Business location" at bounding box center [822, 158] width 1033 height 25
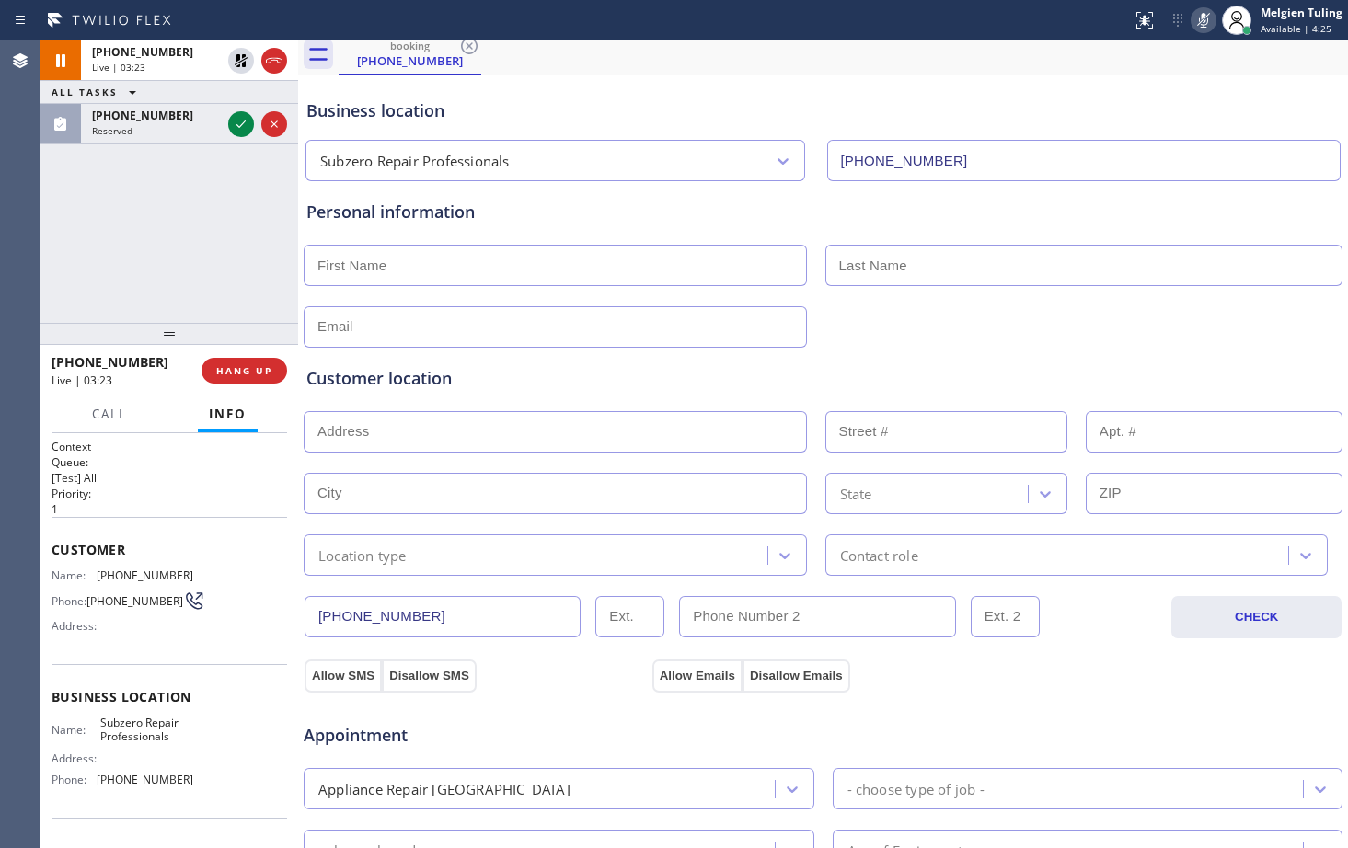
scroll to position [92, 0]
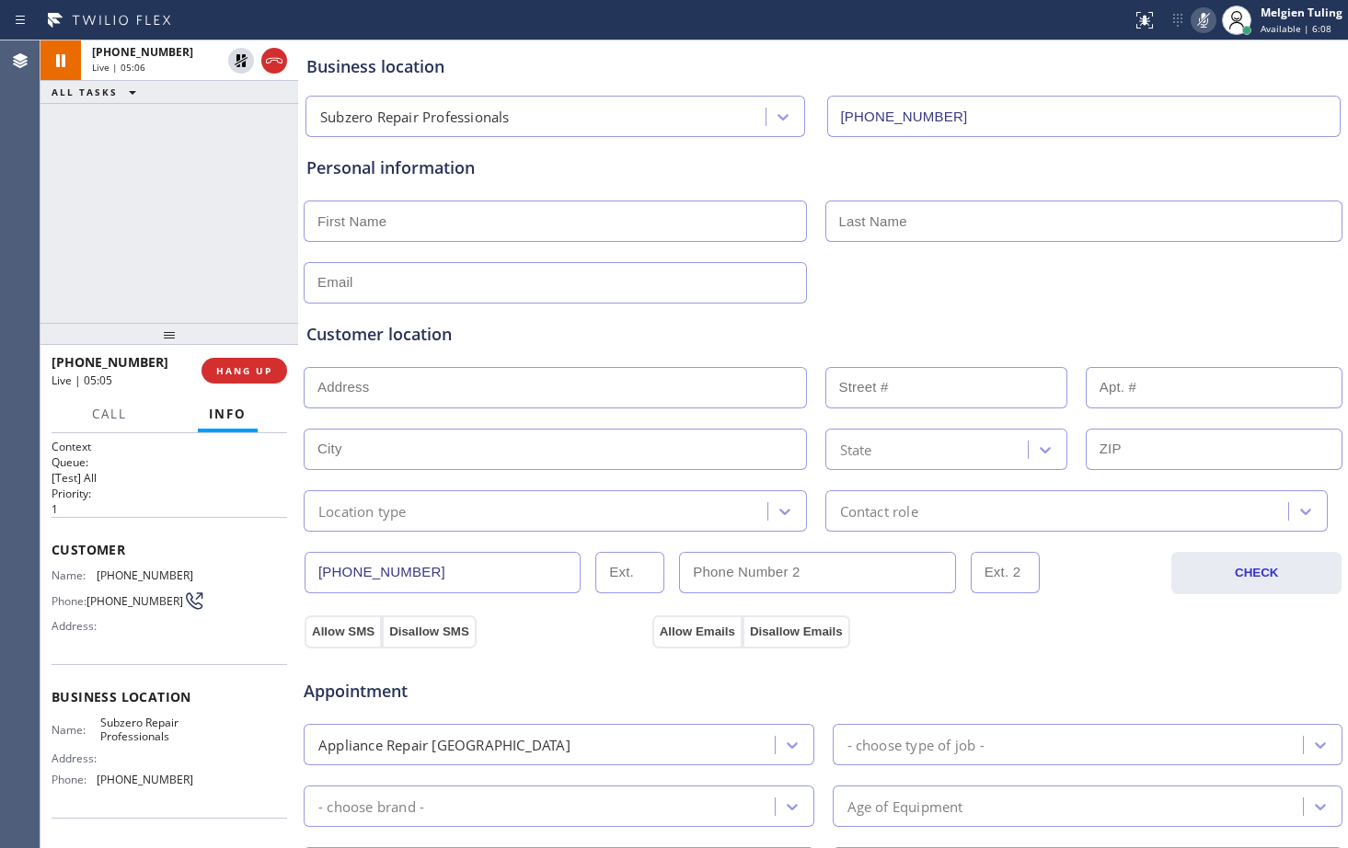
click at [210, 204] on div "+19499730535 Live | 05:06 ALL TASKS ALL TASKS ACTIVE TASKS TASKS IN WRAP UP" at bounding box center [169, 181] width 258 height 282
click at [668, 176] on div "Personal information" at bounding box center [822, 167] width 1033 height 25
click at [1212, 7] on div "Status report No issues detected If you experience an issue, please download th…" at bounding box center [1236, 20] width 224 height 40
click at [1208, 17] on icon at bounding box center [1203, 20] width 22 height 22
click at [238, 59] on icon at bounding box center [241, 60] width 13 height 13
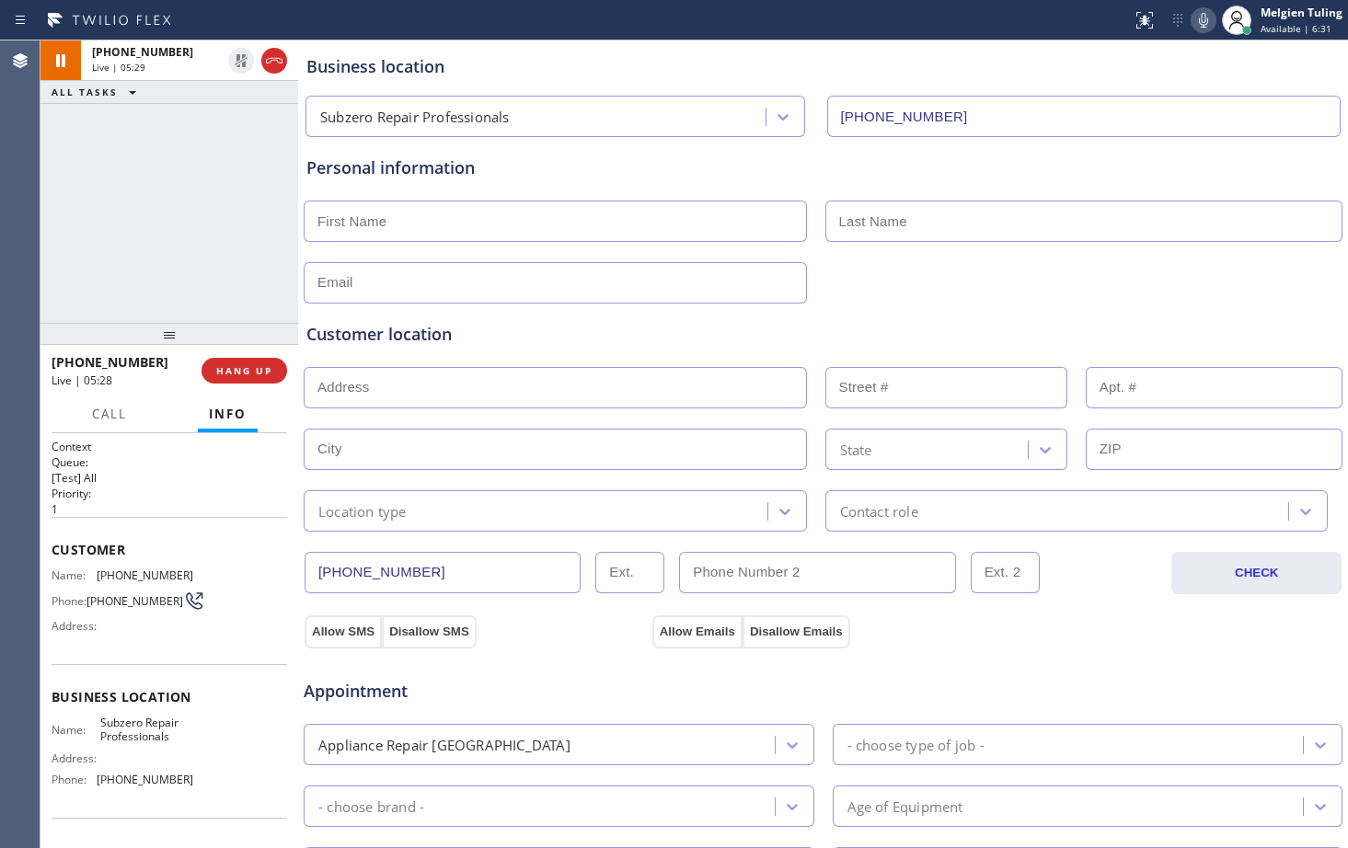
click at [616, 178] on div "Personal information" at bounding box center [822, 167] width 1033 height 25
click at [1063, 518] on div "Contact role" at bounding box center [1060, 511] width 458 height 32
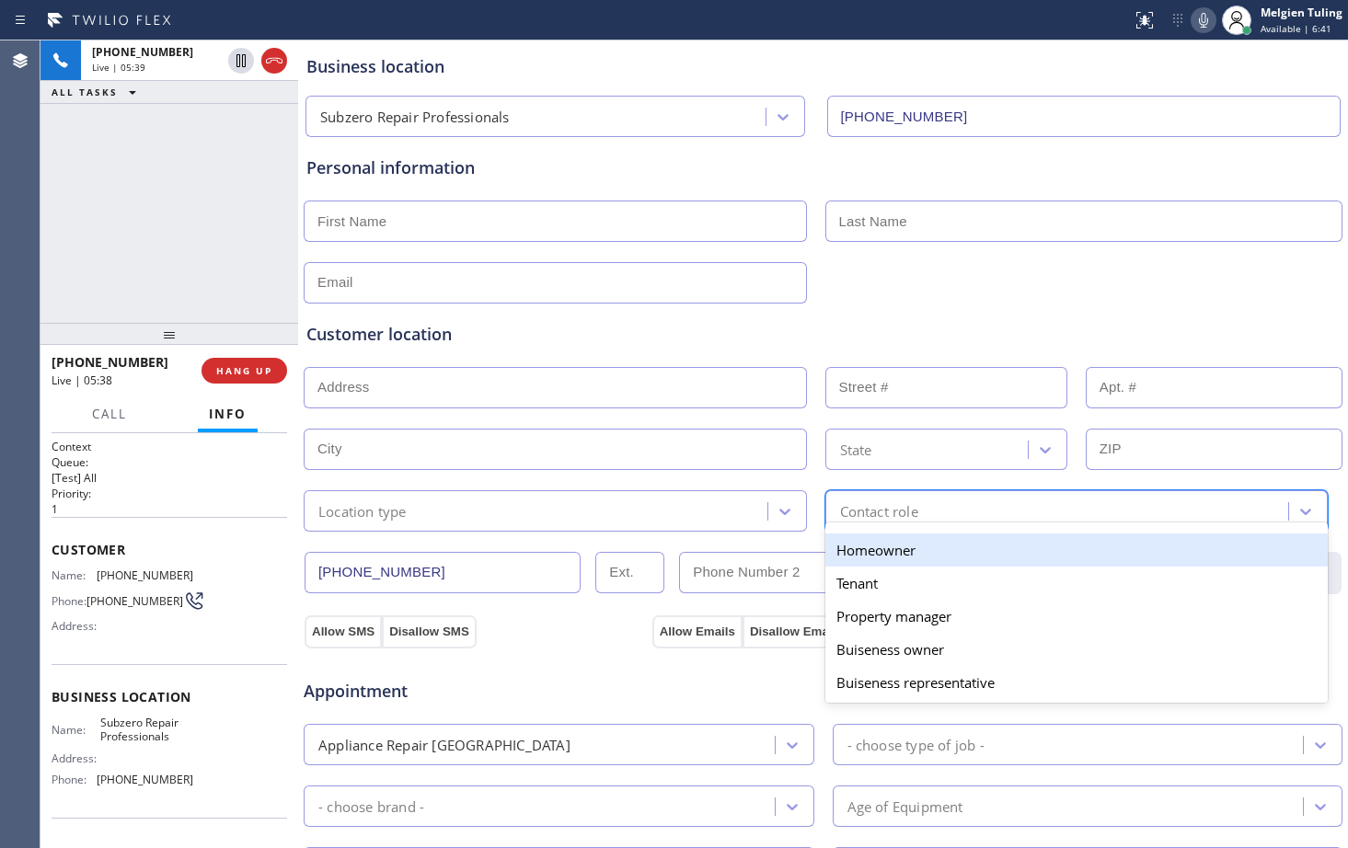
click at [1084, 311] on div "Customer location >> ADD NEW ADDRESS << + NEW ADDRESS State Location type optio…" at bounding box center [823, 418] width 1041 height 228
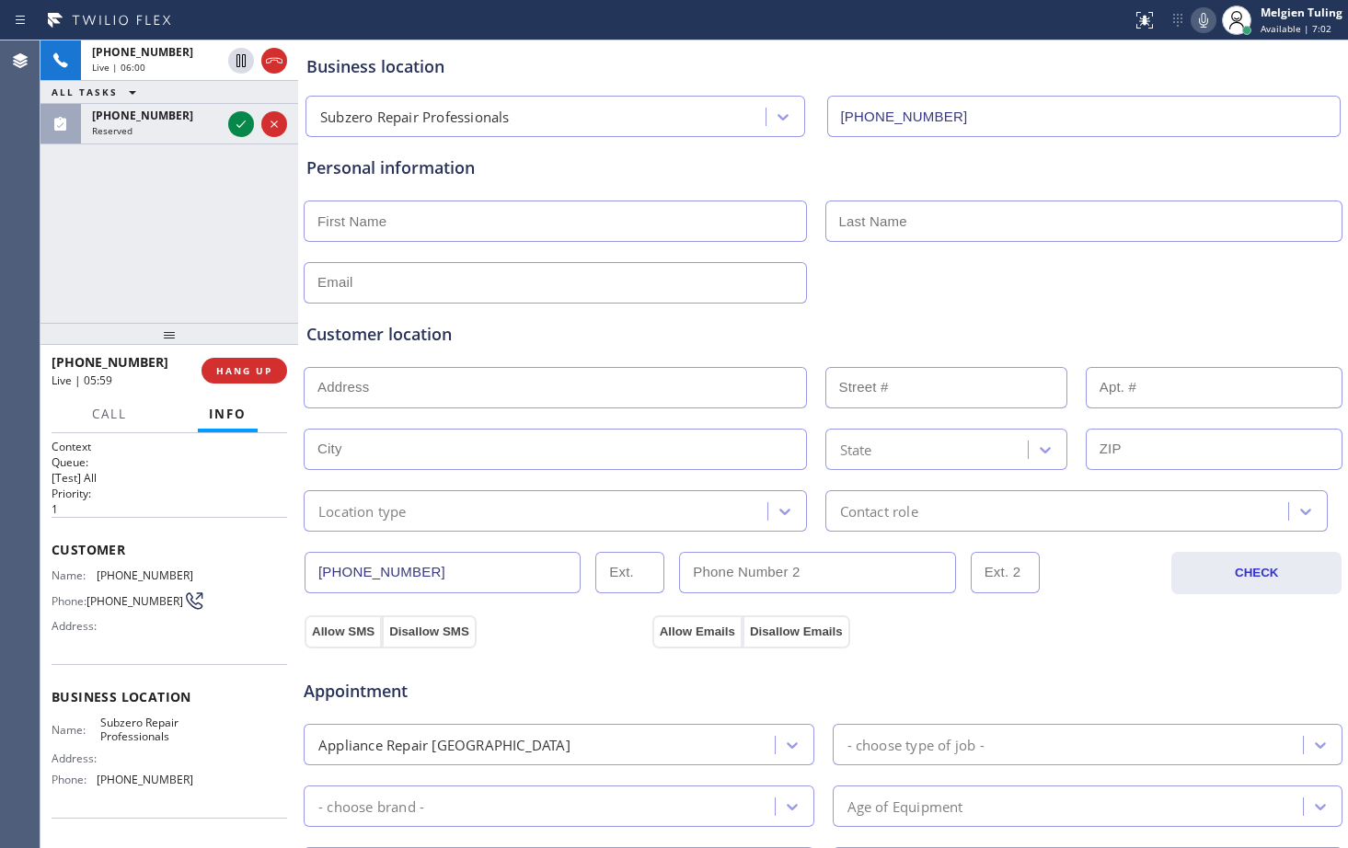
click at [214, 494] on h2 "Priority:" at bounding box center [170, 494] width 236 height 16
click at [902, 317] on div "Customer location >> ADD NEW ADDRESS << + NEW ADDRESS State Location type Conta…" at bounding box center [823, 418] width 1041 height 228
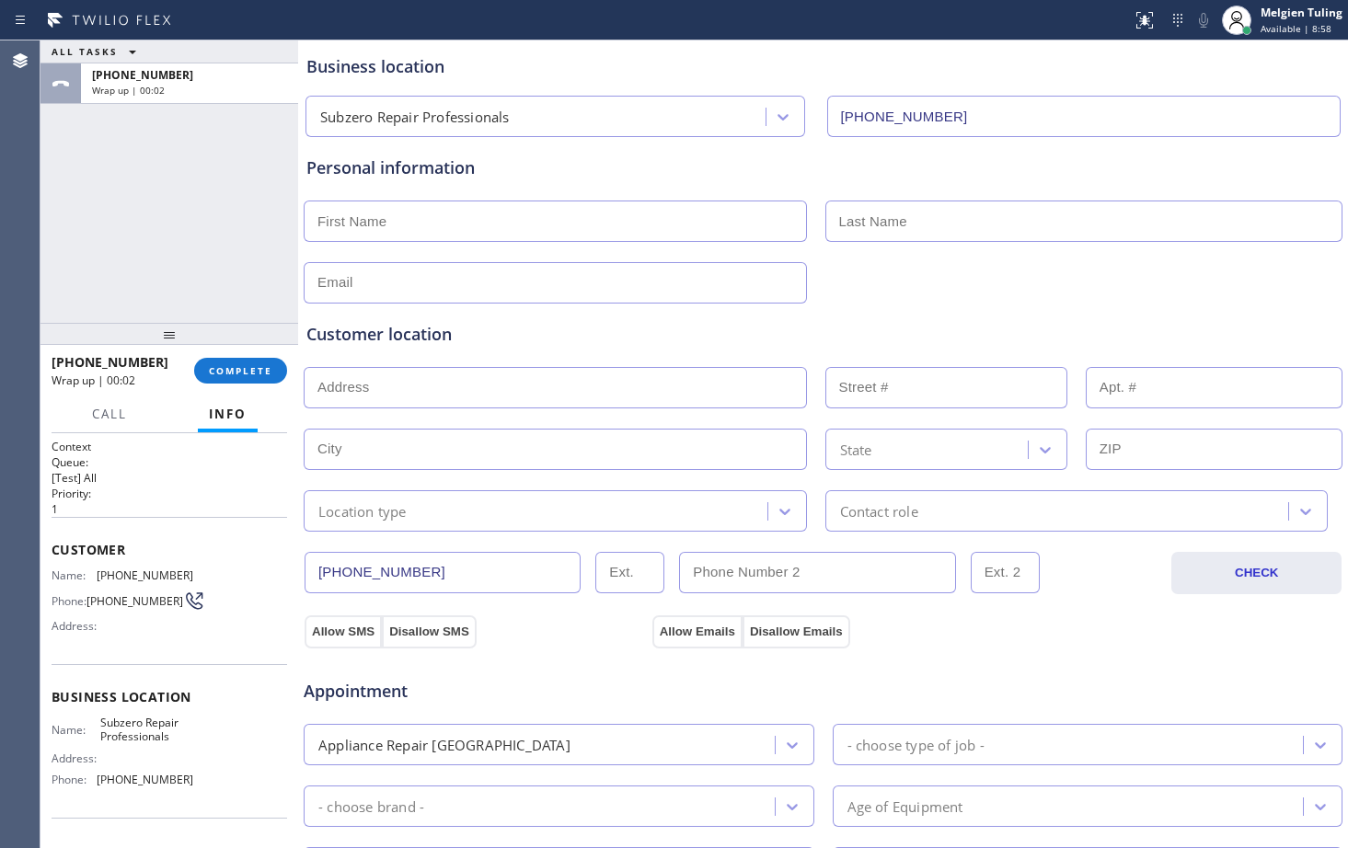
click at [474, 209] on input "text" at bounding box center [555, 221] width 503 height 41
type input "Mary"
click at [836, 222] on input "text" at bounding box center [1084, 221] width 518 height 41
type input "Jensen"
click at [493, 286] on input "text" at bounding box center [555, 282] width 503 height 41
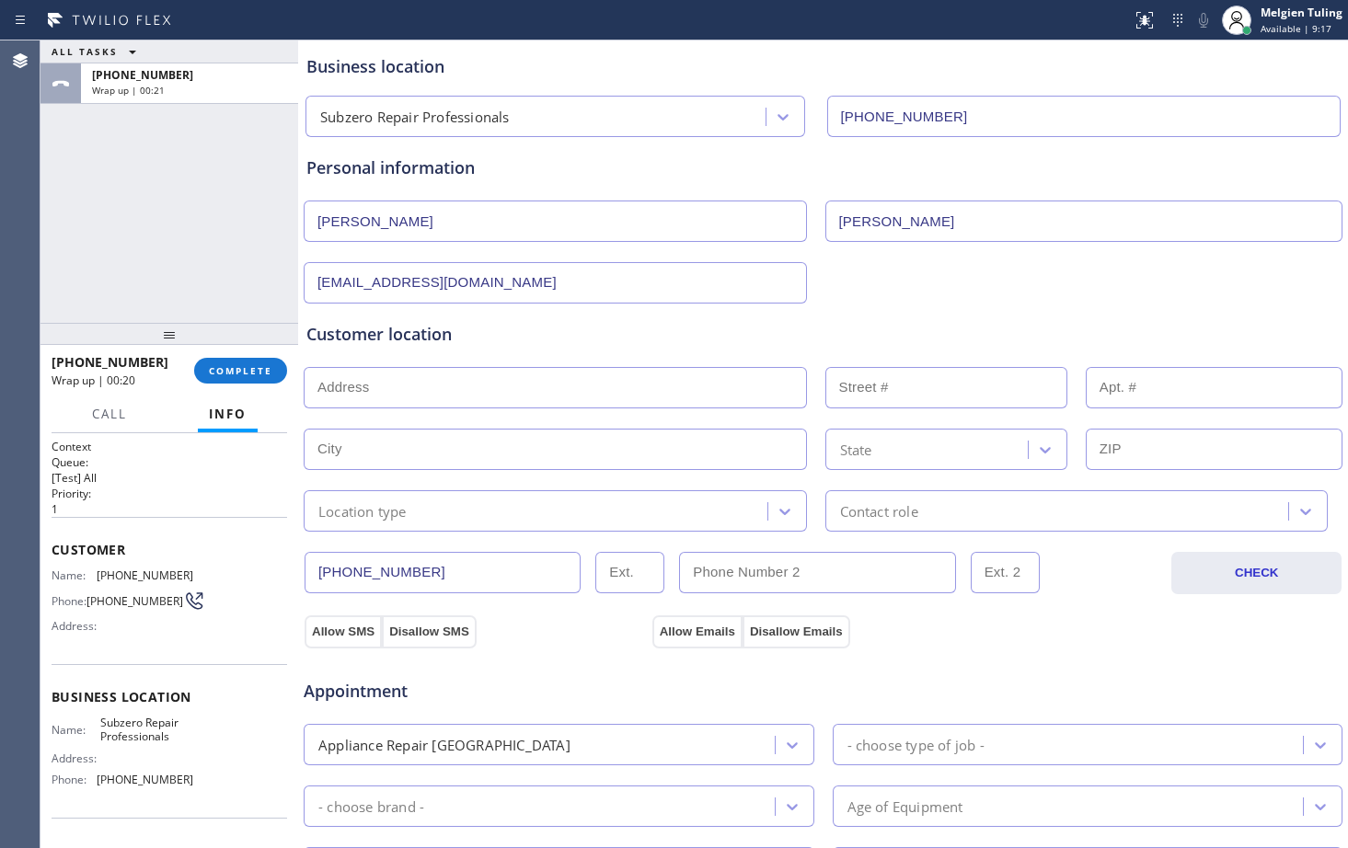
click at [352, 278] on input "no@email.com" at bounding box center [555, 282] width 503 height 41
type input "[EMAIL_ADDRESS][DOMAIN_NAME]"
click at [351, 386] on input "text" at bounding box center [555, 387] width 503 height 41
click at [321, 390] on input "text" at bounding box center [555, 387] width 503 height 41
paste input "9474 Dolton Way, Highlands Ranch, CO 80126"
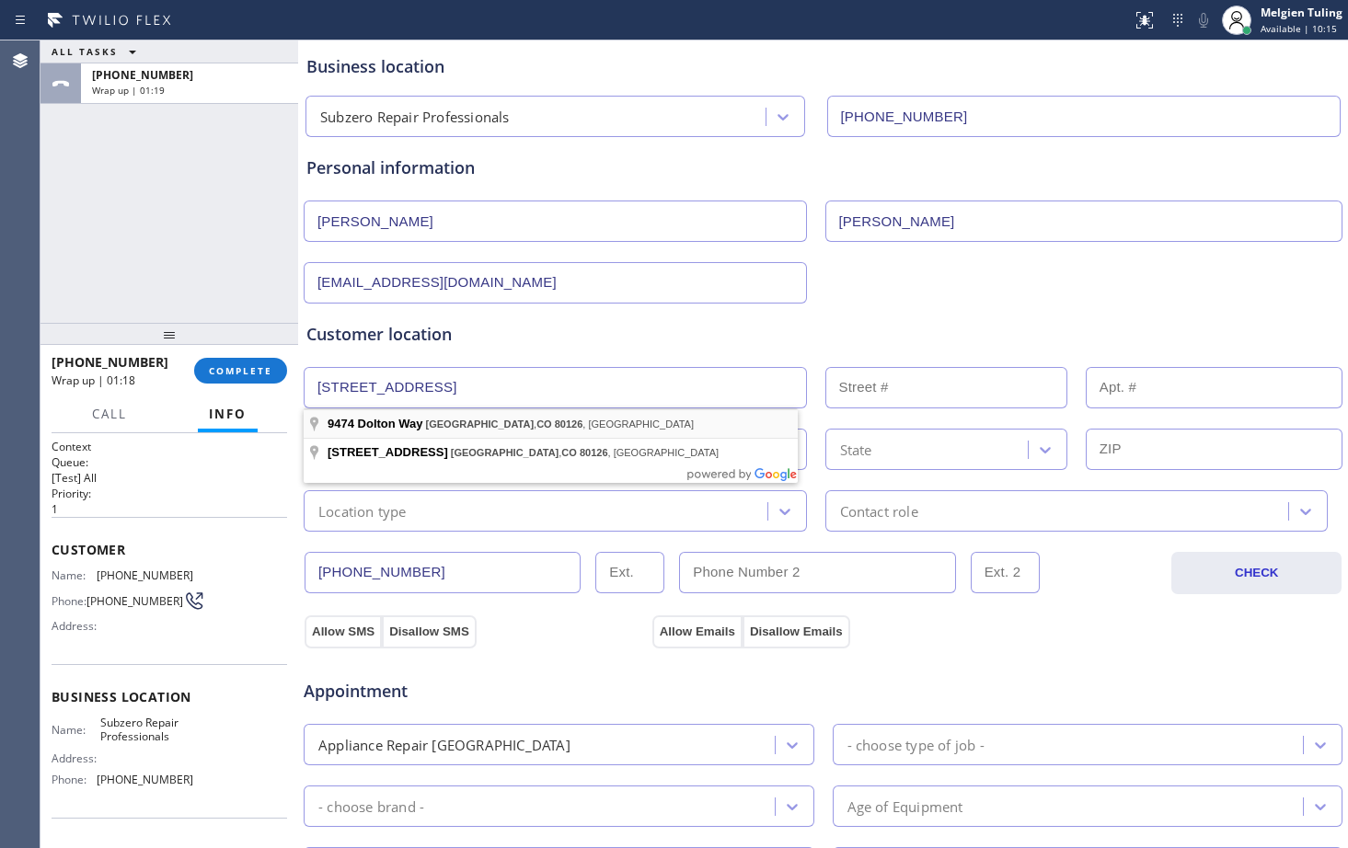
type input "9474 Dolton Way"
type input "9474"
type input "Littleton"
type input "80126"
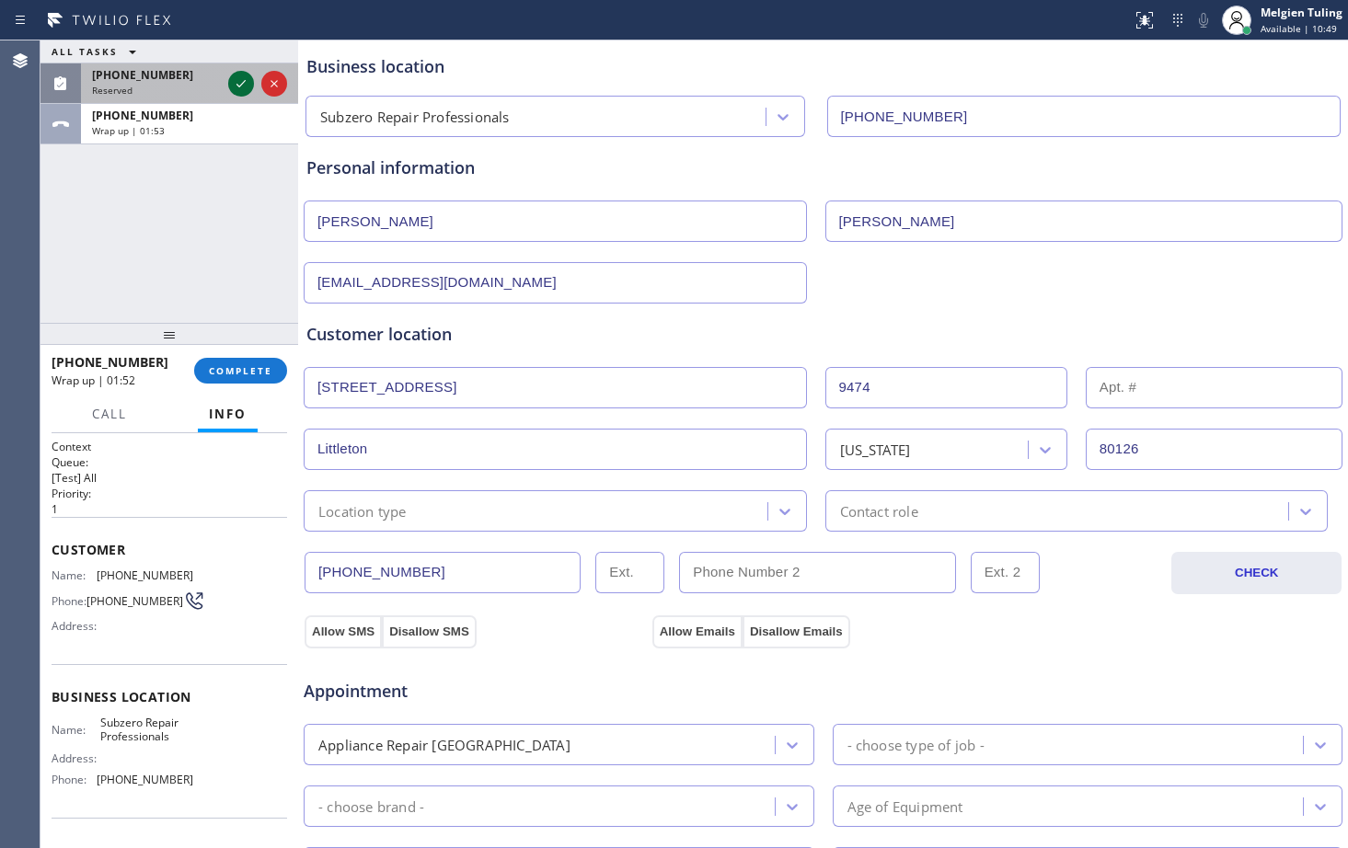
click at [242, 82] on icon at bounding box center [241, 84] width 22 height 22
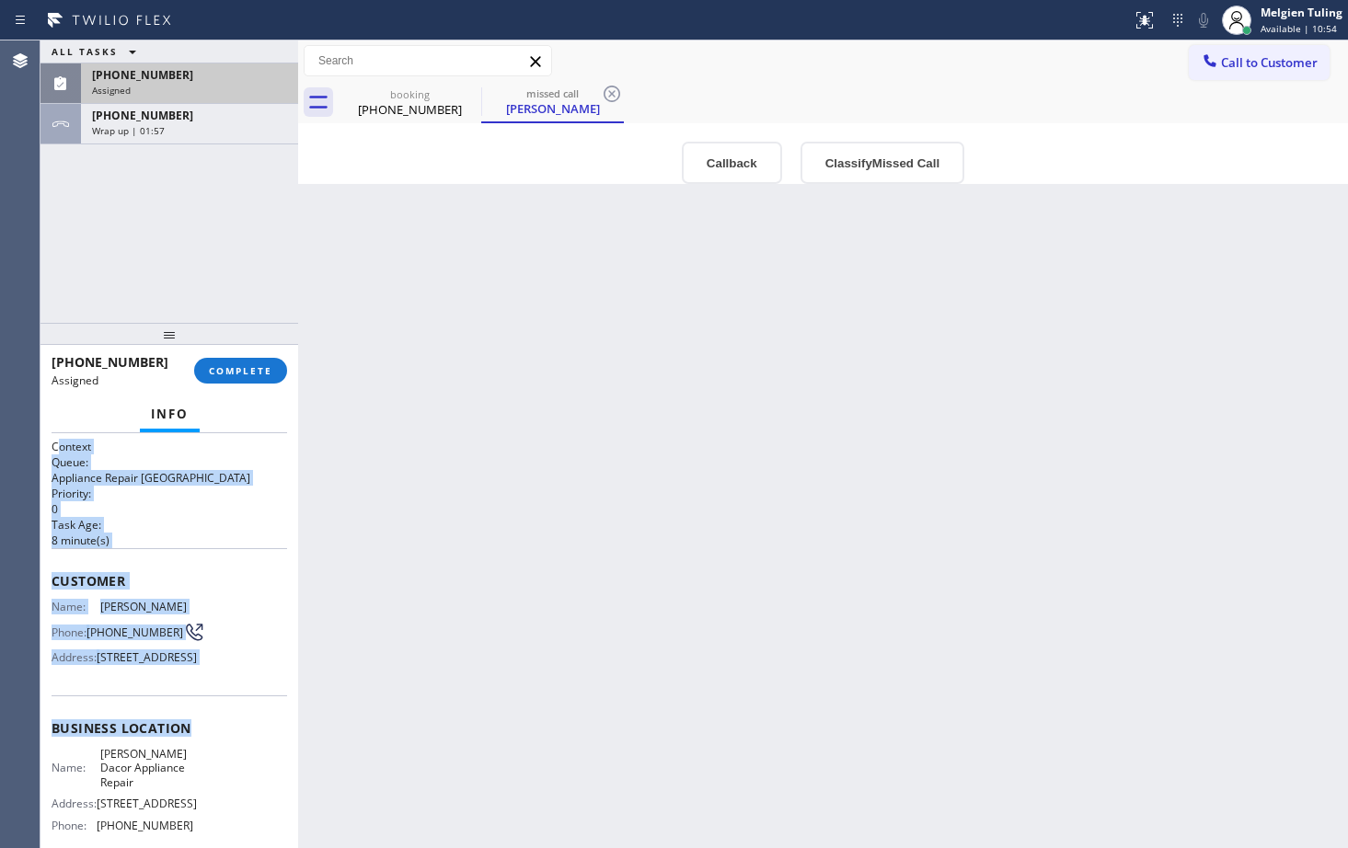
drag, startPoint x: 57, startPoint y: 451, endPoint x: 211, endPoint y: 762, distance: 346.9
click at [211, 762] on div "Context Queue: Appliance Repair High End Priority: 0 Task Age: 8 minute(s) Cust…" at bounding box center [170, 721] width 236 height 564
click at [225, 651] on div "Name: Frank Tupay Phone: (206) 303-8047 Address: 9026 30th Ave SW, Seattle, WA …" at bounding box center [170, 636] width 236 height 73
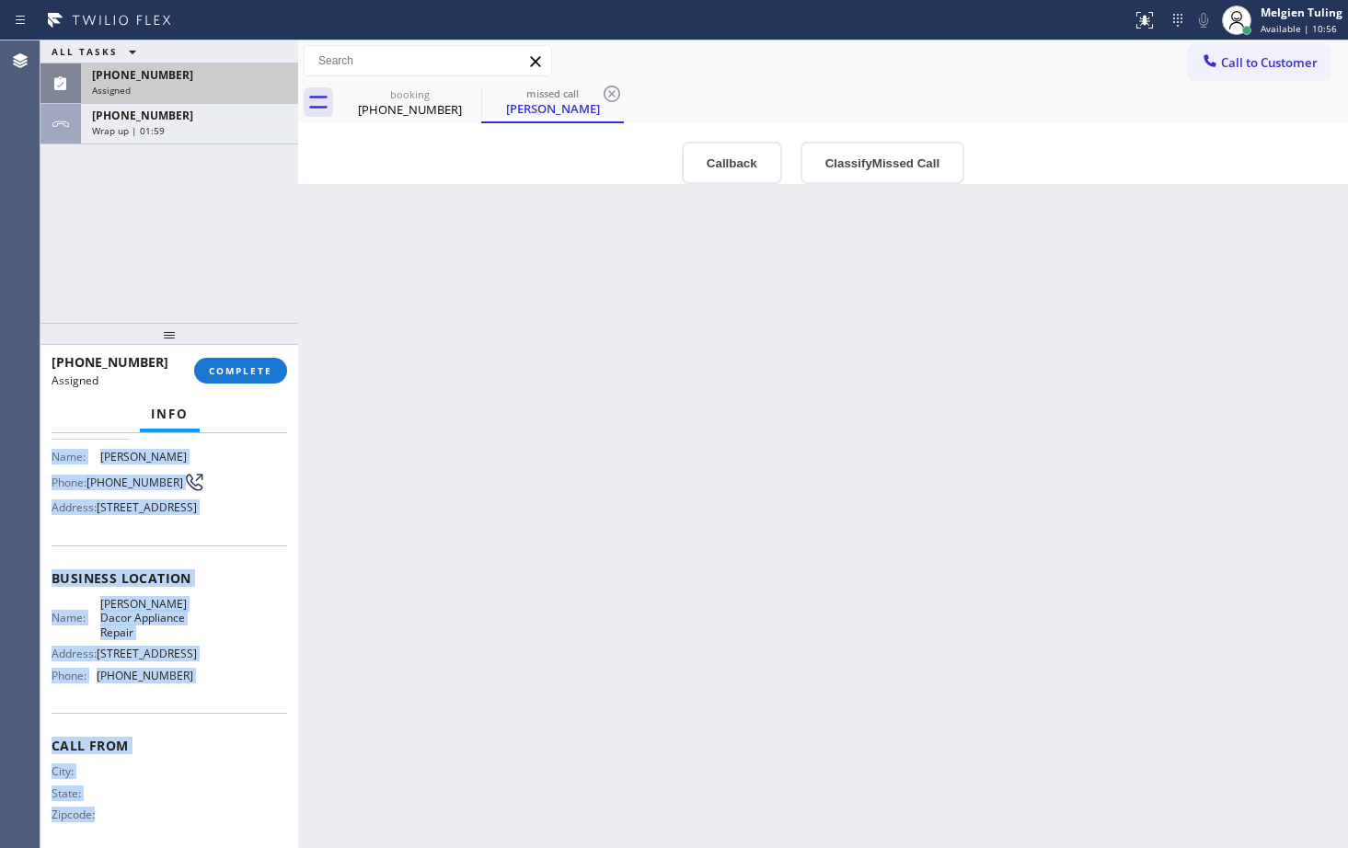
scroll to position [195, 0]
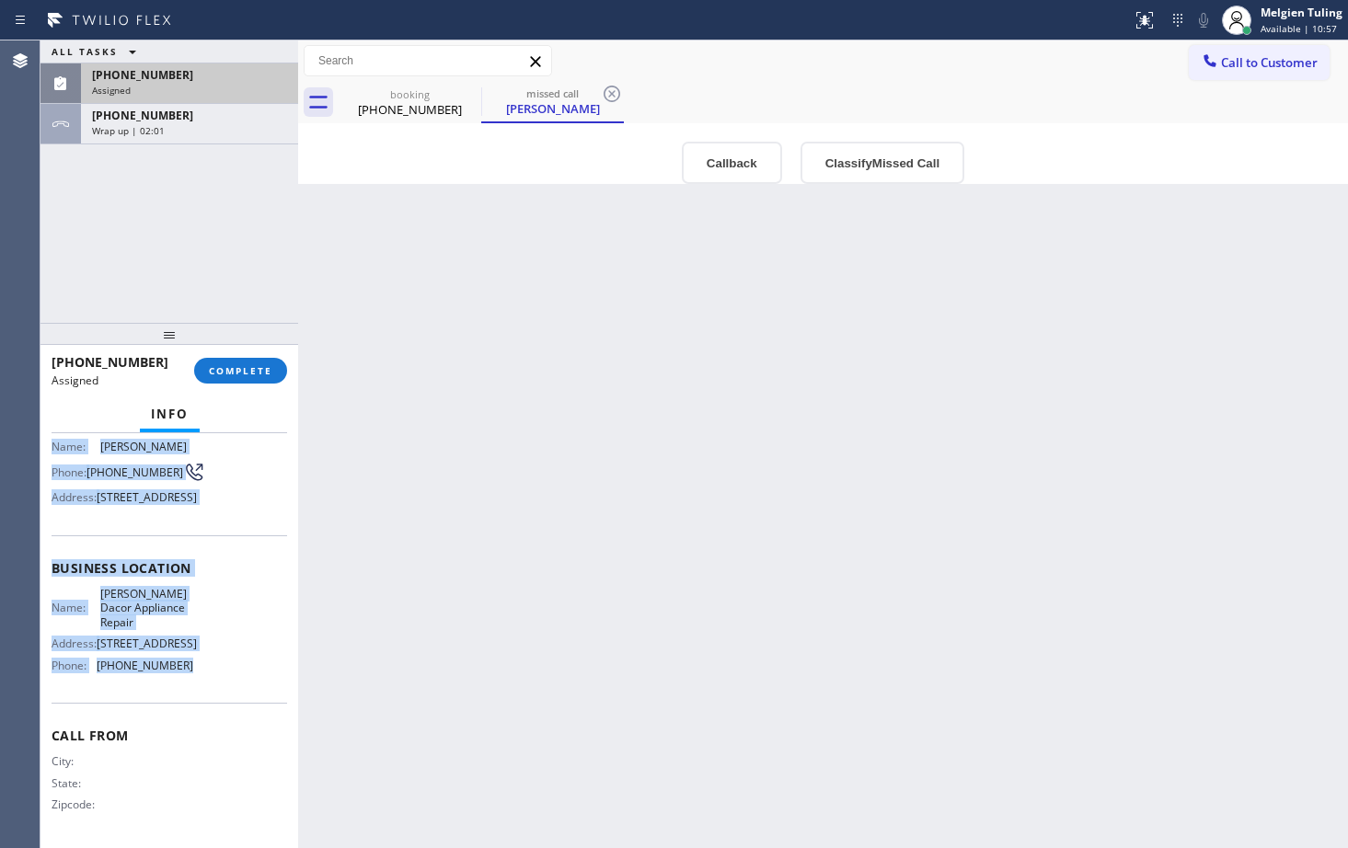
drag, startPoint x: 52, startPoint y: 580, endPoint x: 182, endPoint y: 680, distance: 164.0
click at [182, 680] on div "Context Queue: Appliance Repair High End Priority: 0 Task Age: 8 minute(s) Cust…" at bounding box center [170, 561] width 236 height 564
copy div "Customer Name: Frank Tupay Phone: (206) 303-8047 Address: 9026 30th Ave SW, Sea…"
drag, startPoint x: 616, startPoint y: 584, endPoint x: 497, endPoint y: 570, distance: 119.6
click at [616, 584] on div "Back to Dashboard Change Sender ID Customers Technicians Select a contact Outbo…" at bounding box center [823, 444] width 1050 height 808
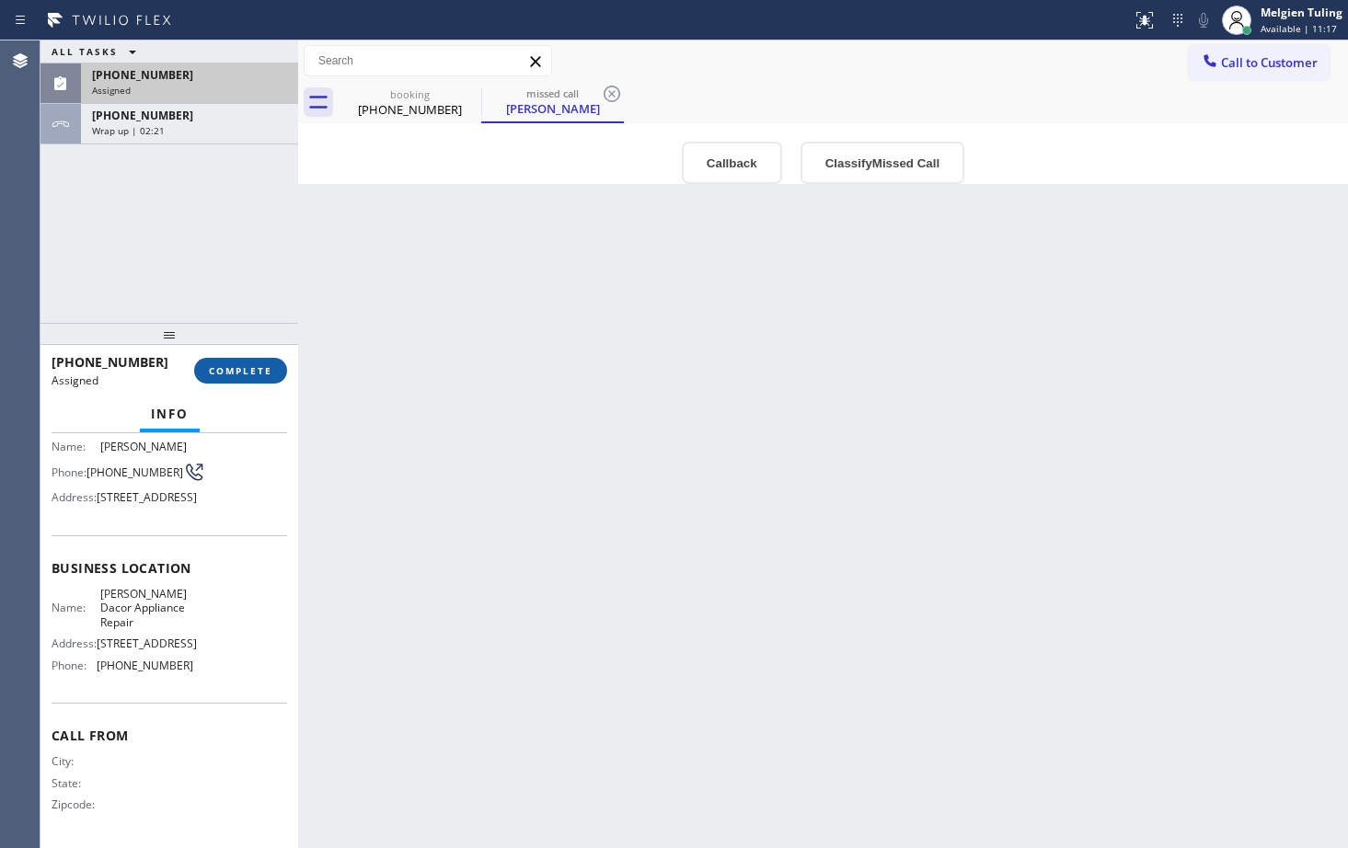
click at [248, 368] on span "COMPLETE" at bounding box center [240, 370] width 63 height 13
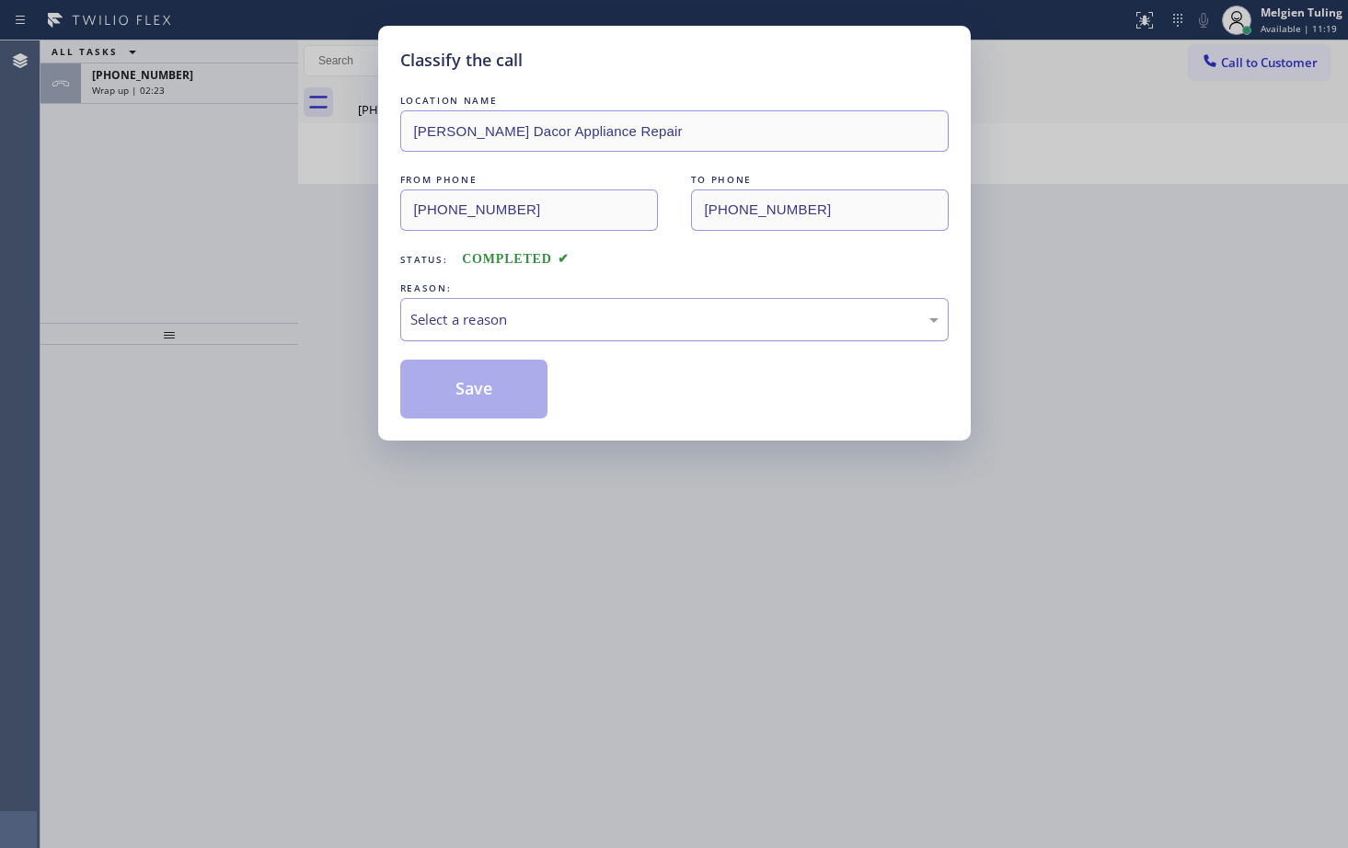
click at [449, 319] on div "Select a reason" at bounding box center [674, 319] width 528 height 21
click at [463, 381] on button "Save" at bounding box center [474, 389] width 148 height 59
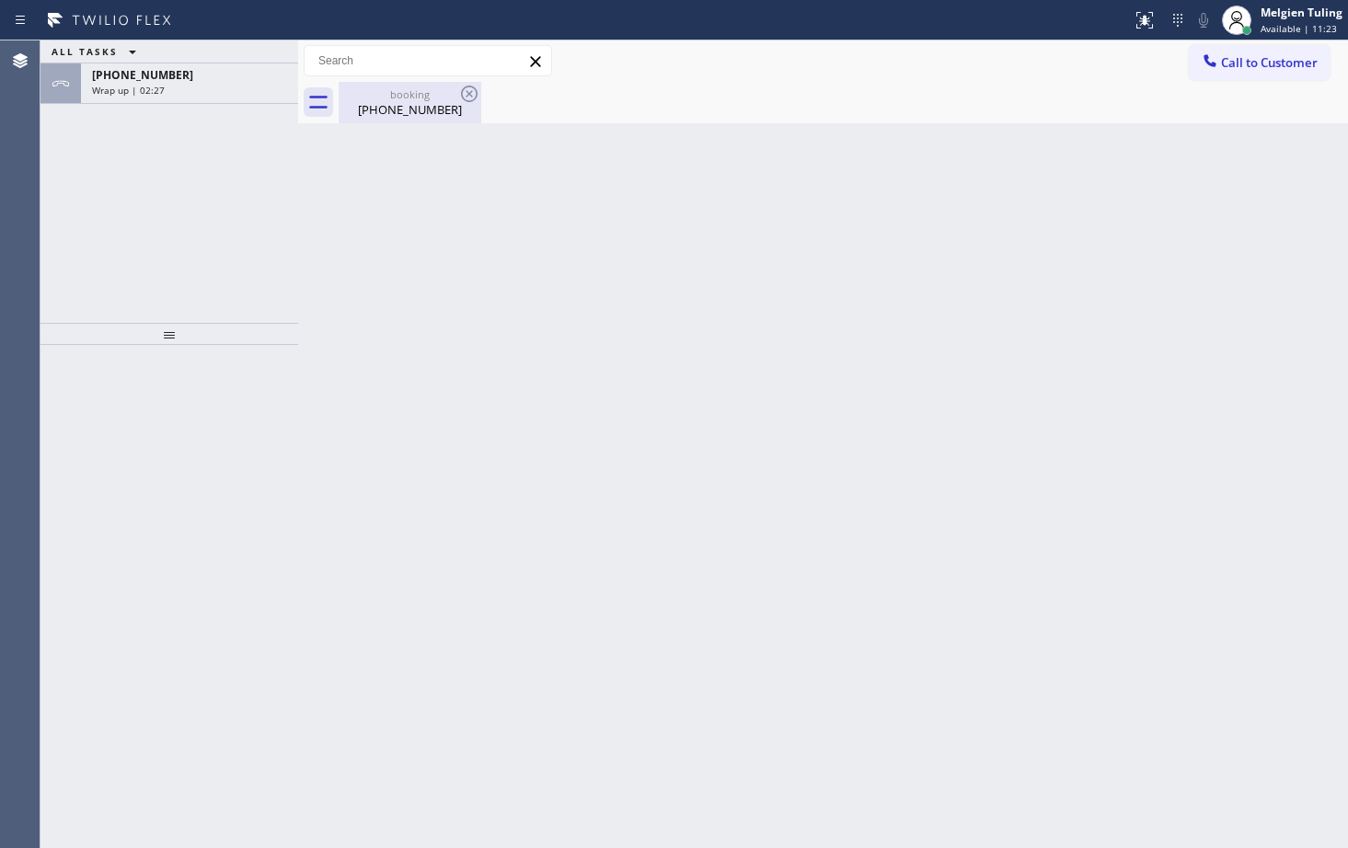
click at [393, 100] on div "booking" at bounding box center [409, 94] width 139 height 14
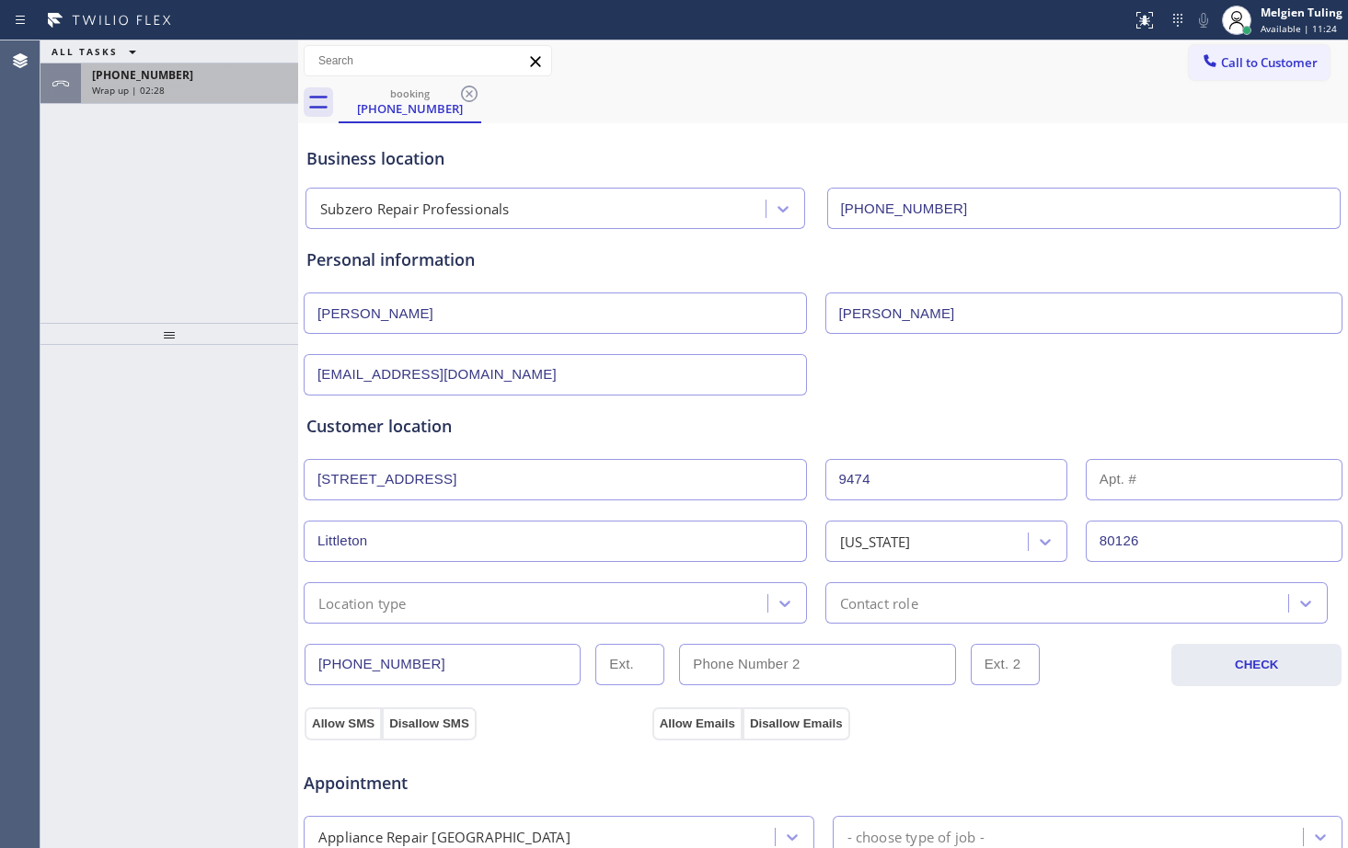
click at [162, 94] on span "Wrap up | 02:28" at bounding box center [128, 90] width 73 height 13
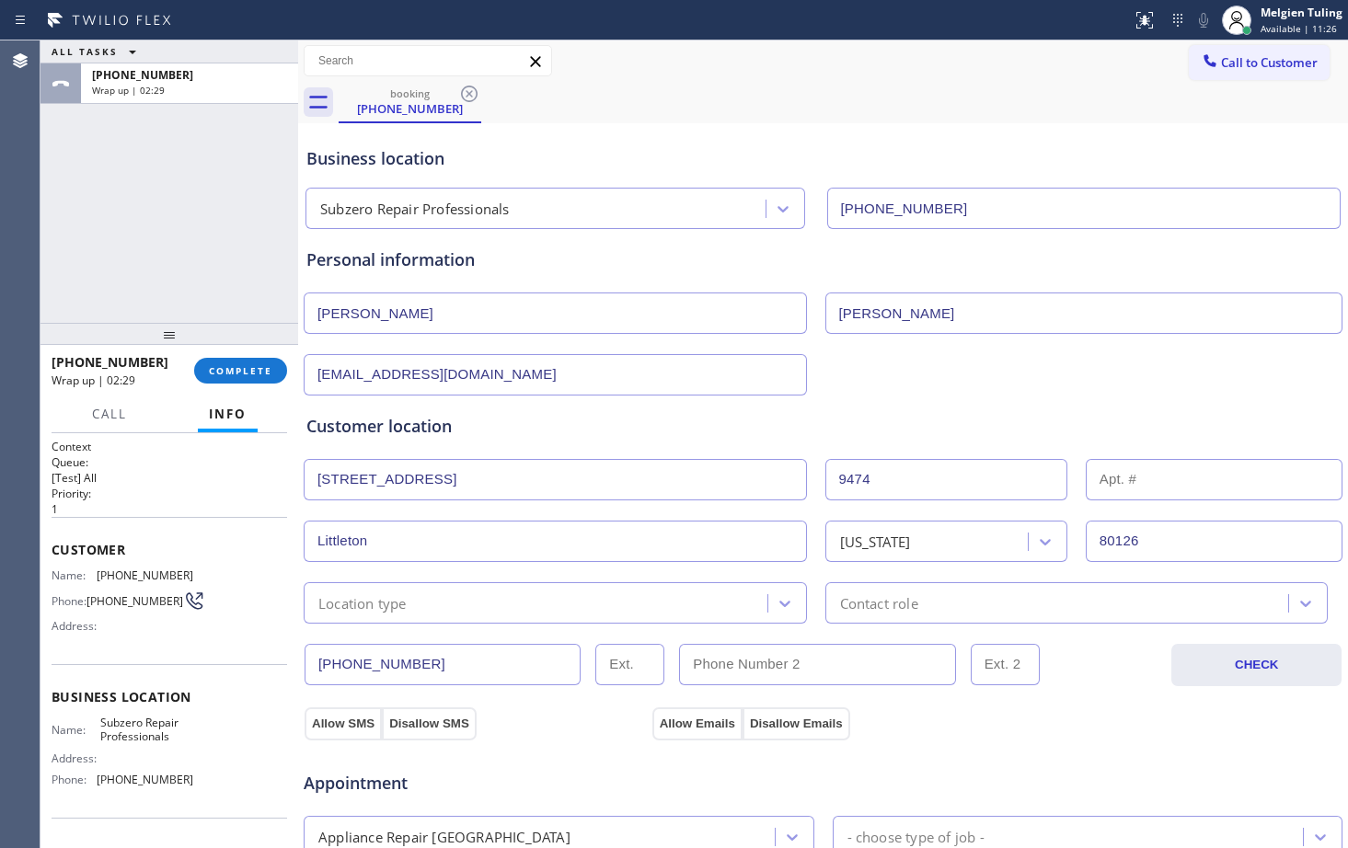
click at [393, 601] on div "Location type" at bounding box center [362, 603] width 88 height 21
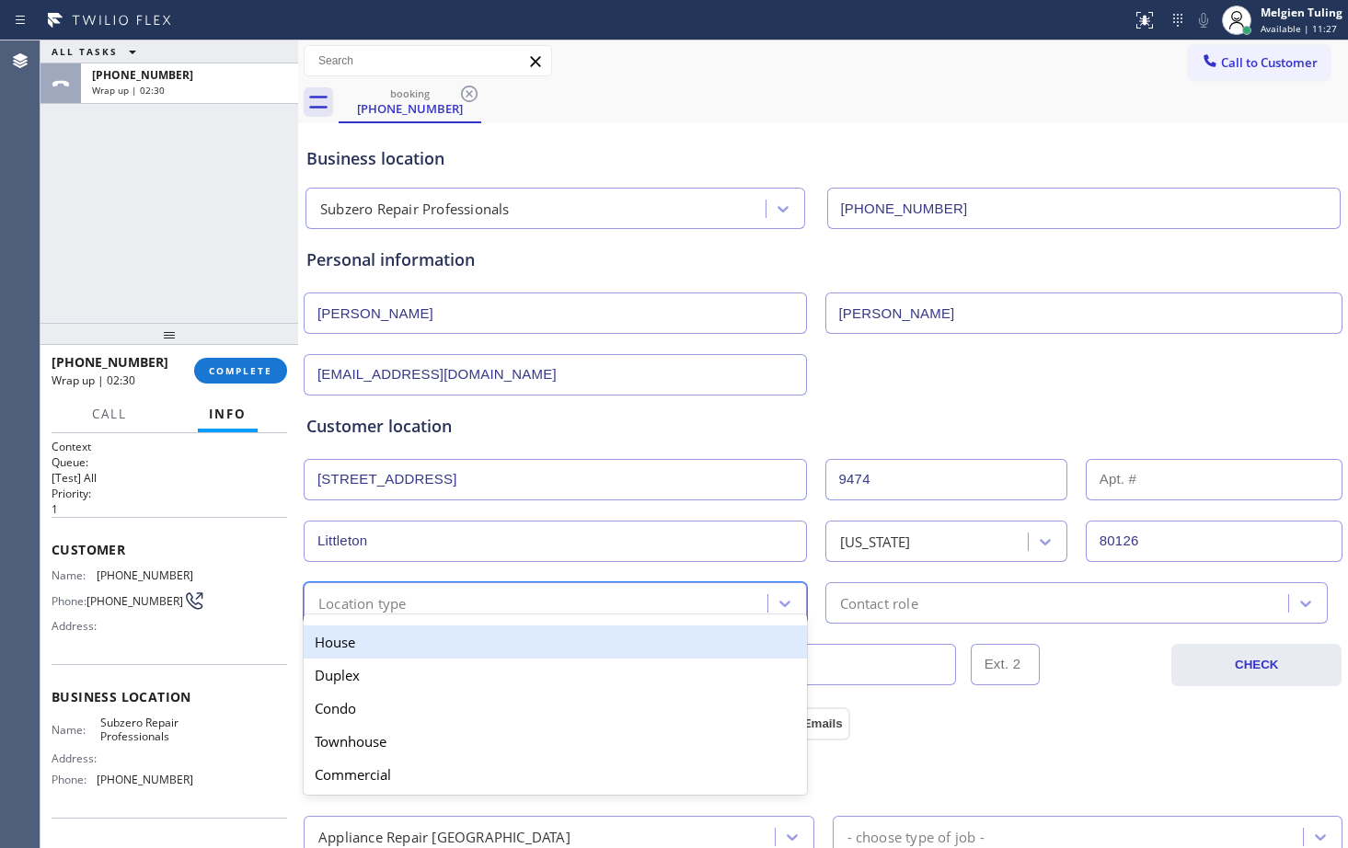
click at [393, 648] on div "House" at bounding box center [555, 642] width 503 height 33
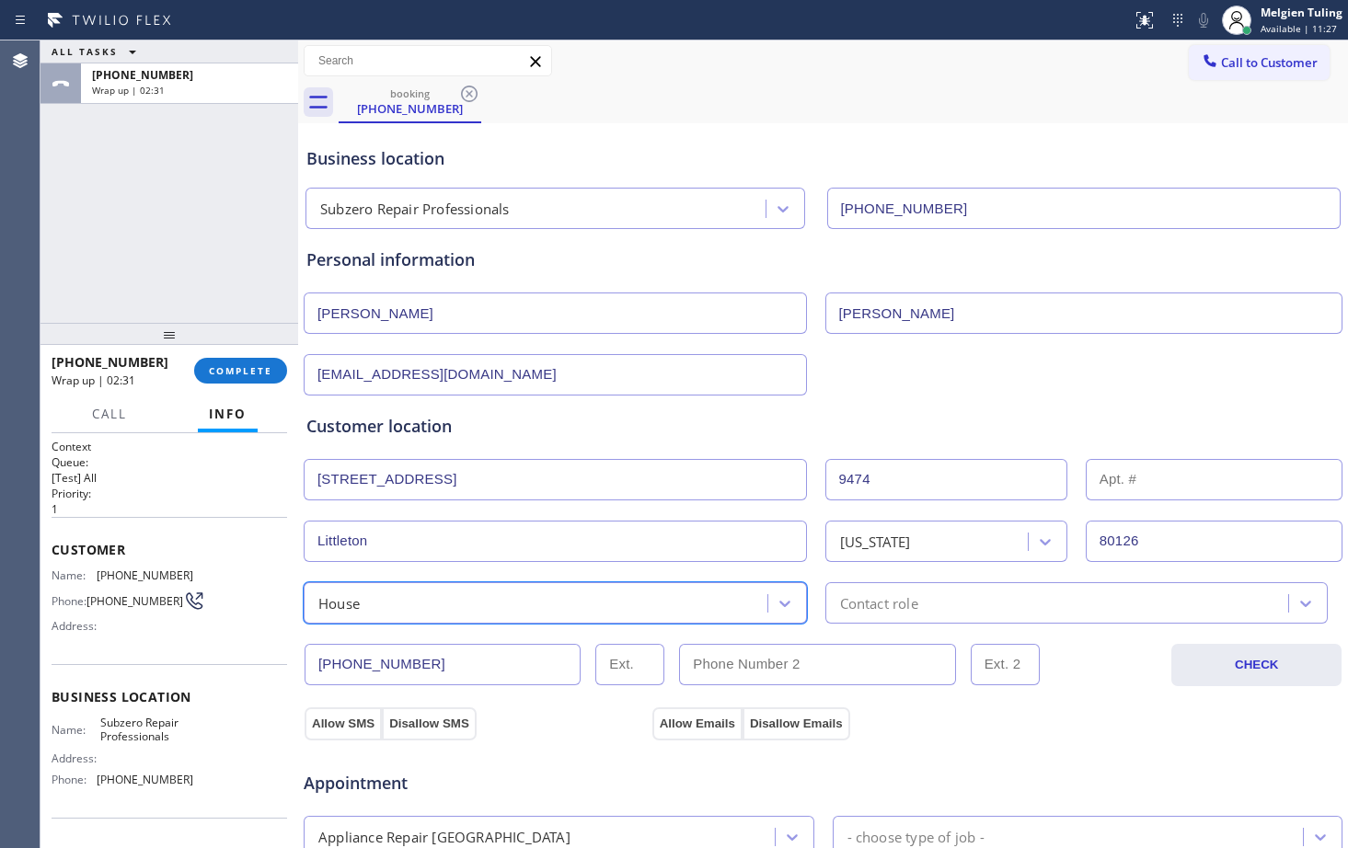
click at [936, 605] on div "Contact role" at bounding box center [1060, 603] width 458 height 32
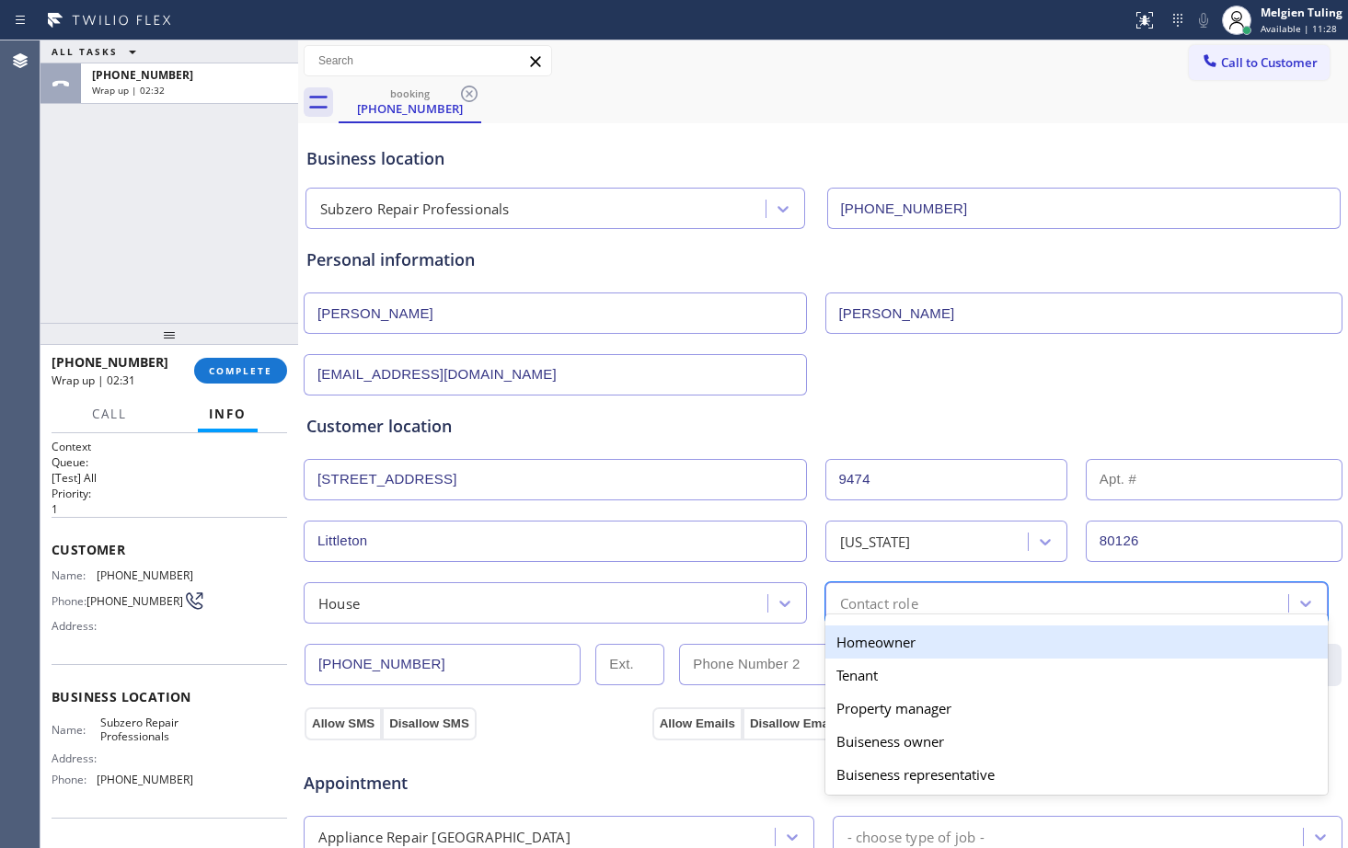
click at [904, 638] on div "Homeowner" at bounding box center [1076, 642] width 503 height 33
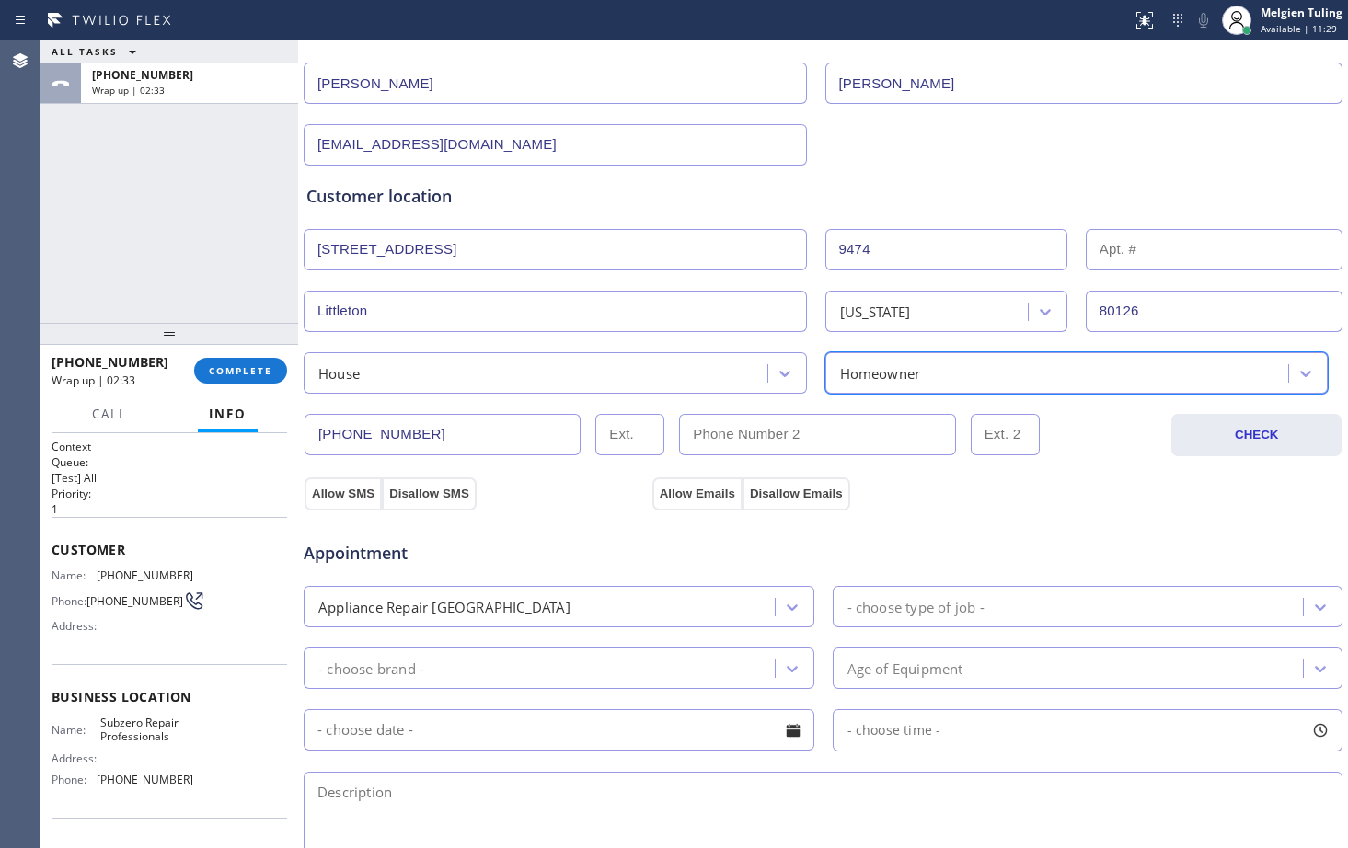
scroll to position [276, 0]
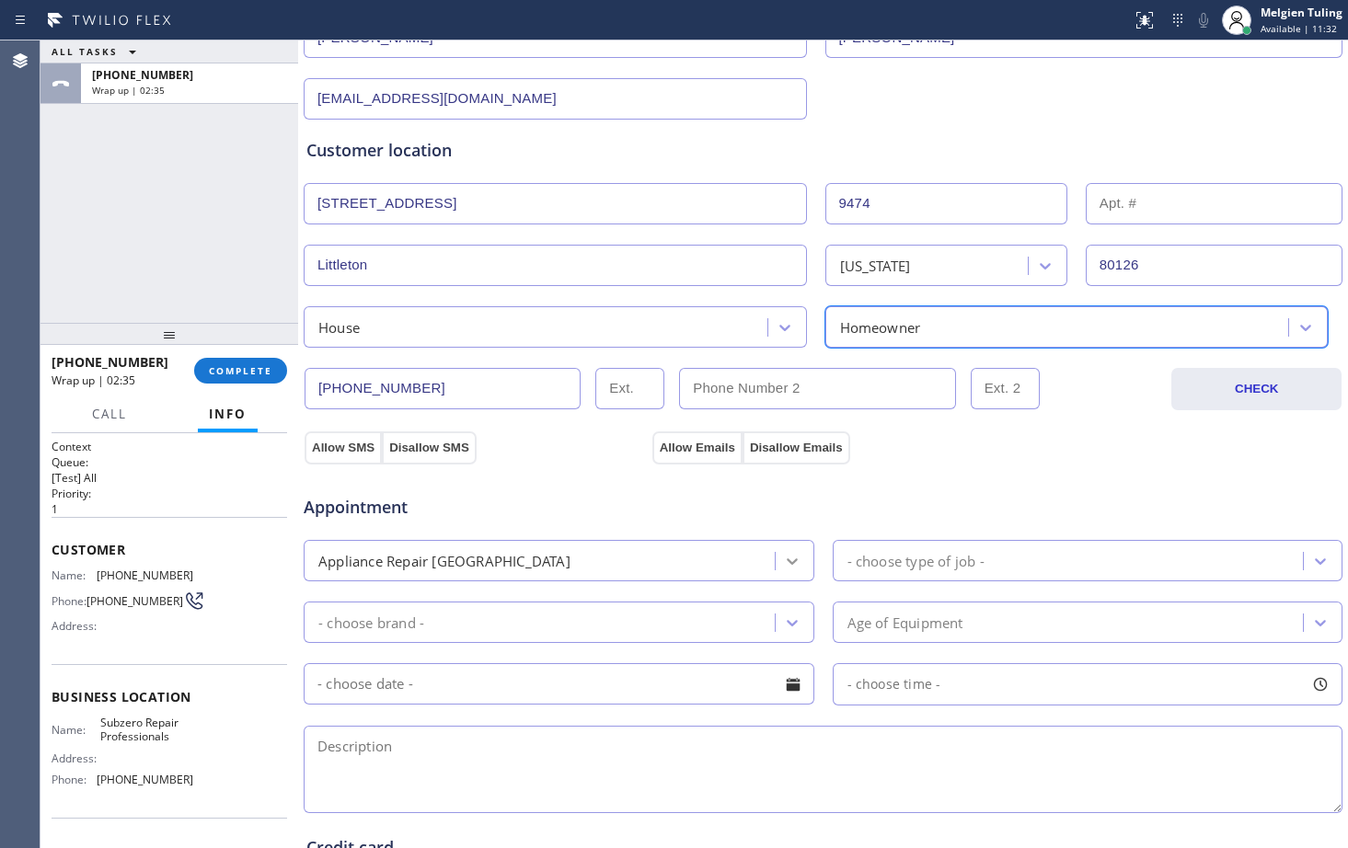
click at [786, 561] on icon at bounding box center [792, 561] width 18 height 18
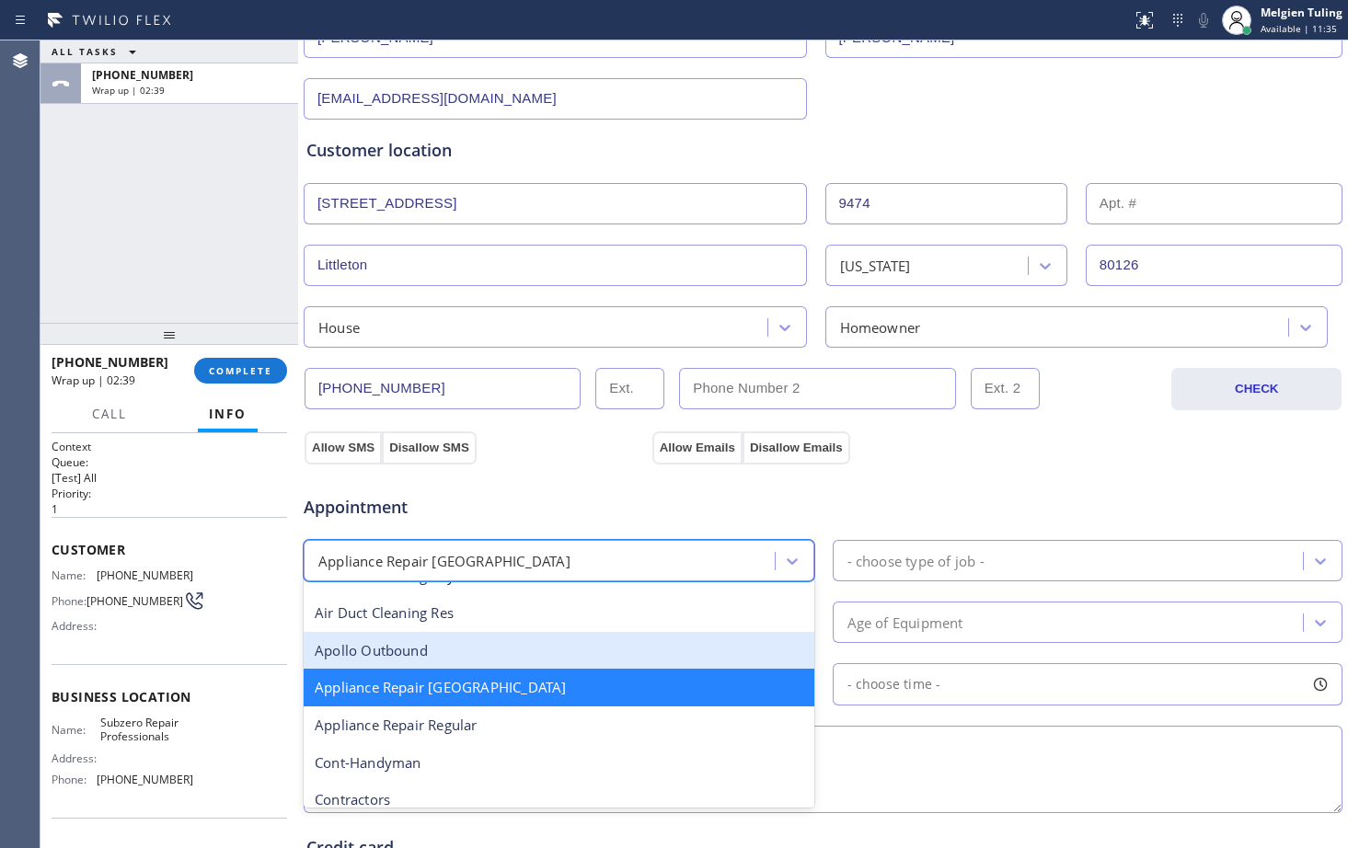
scroll to position [187, 0]
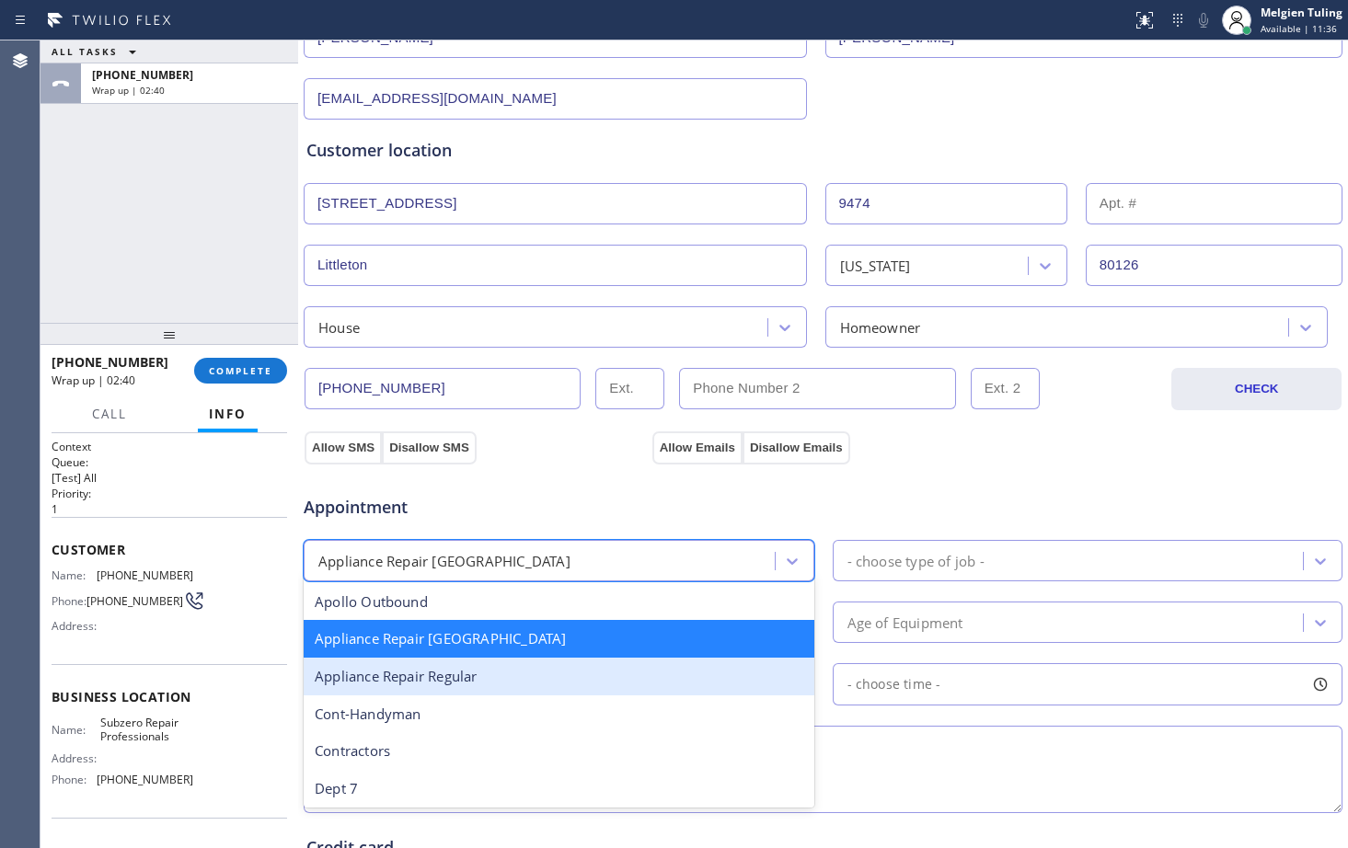
click at [484, 676] on div "Appliance Repair Regular" at bounding box center [559, 677] width 511 height 38
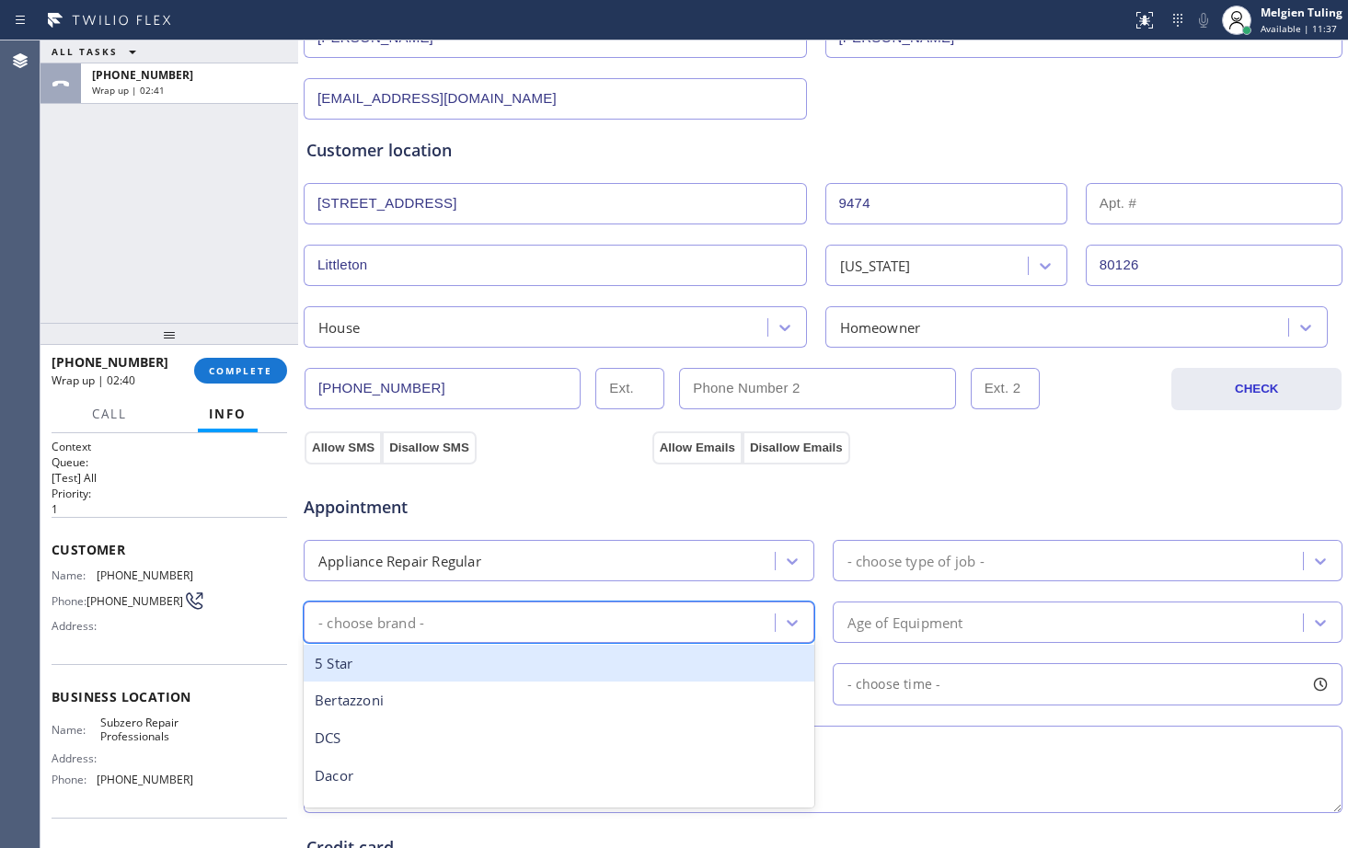
click at [586, 620] on div "- choose brand -" at bounding box center [542, 622] width 466 height 32
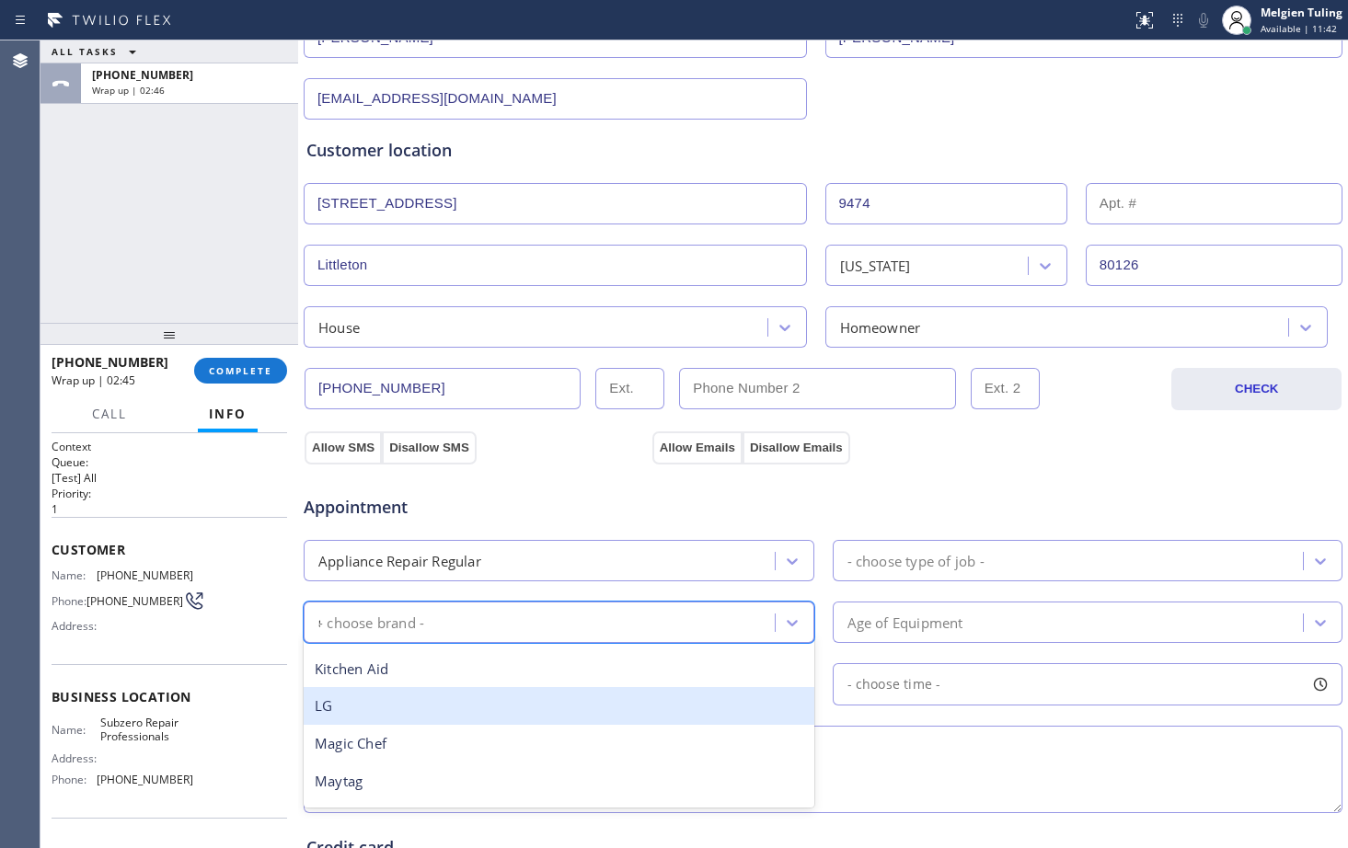
scroll to position [0, 0]
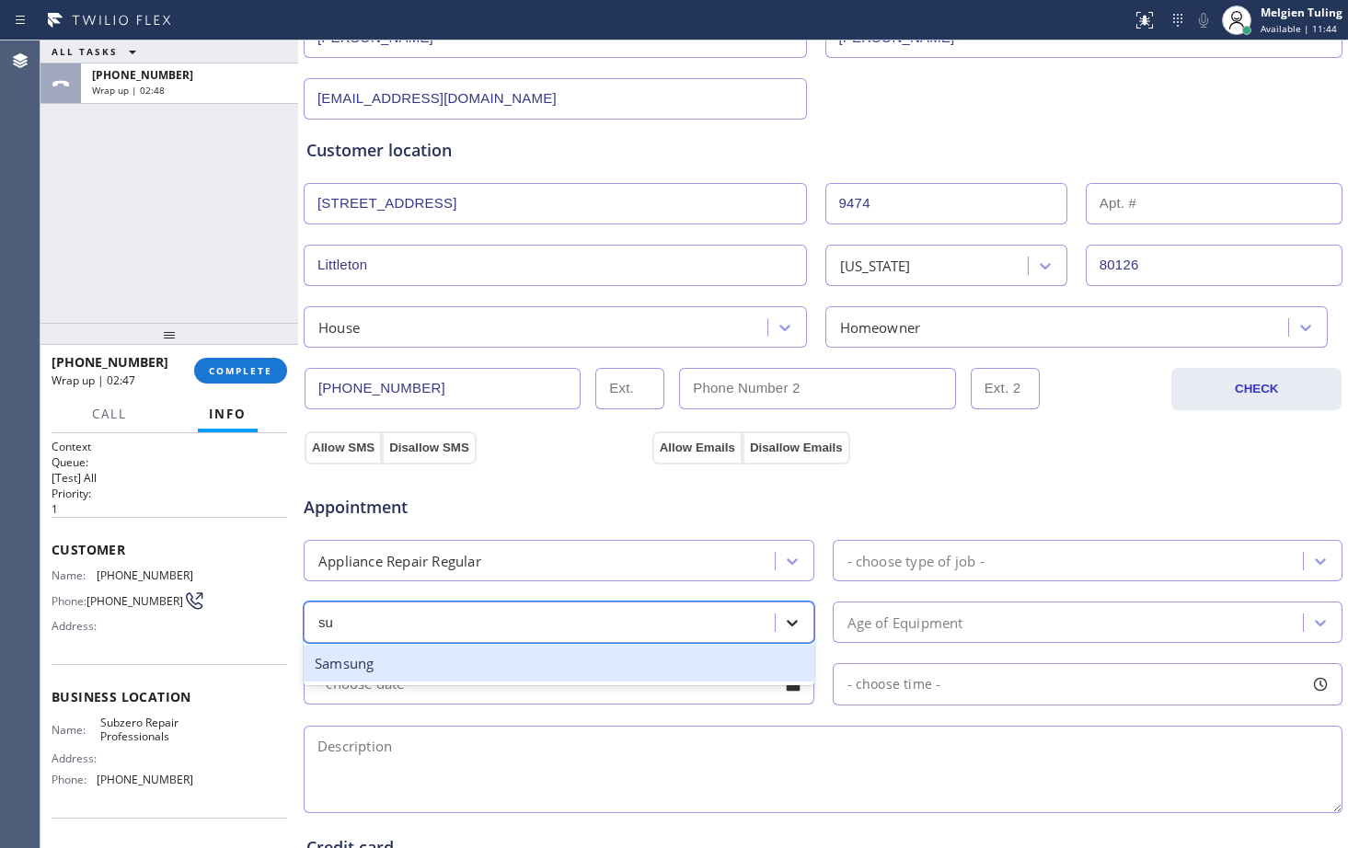
type input "s"
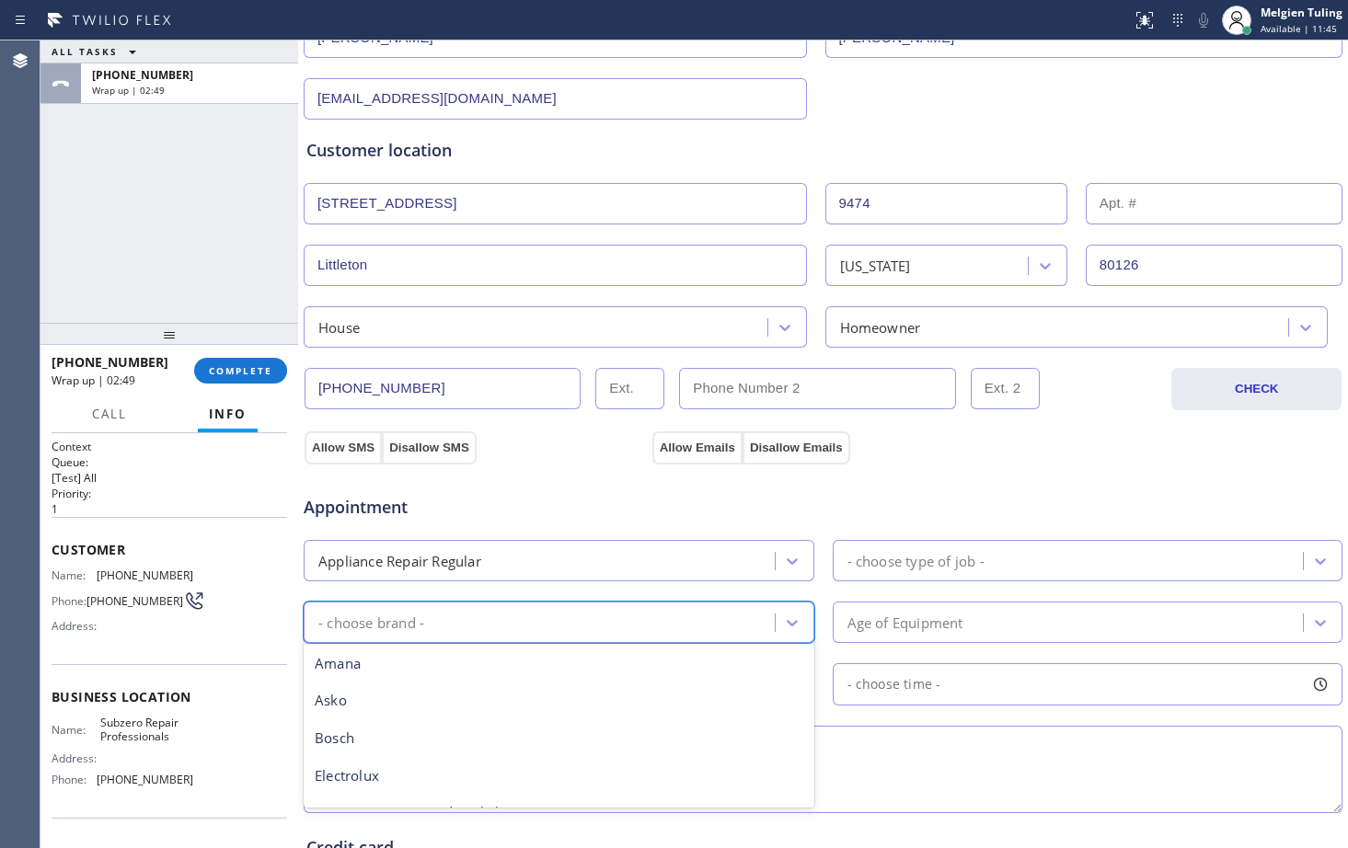
click at [997, 562] on div "- choose type of job -" at bounding box center [1071, 561] width 466 height 32
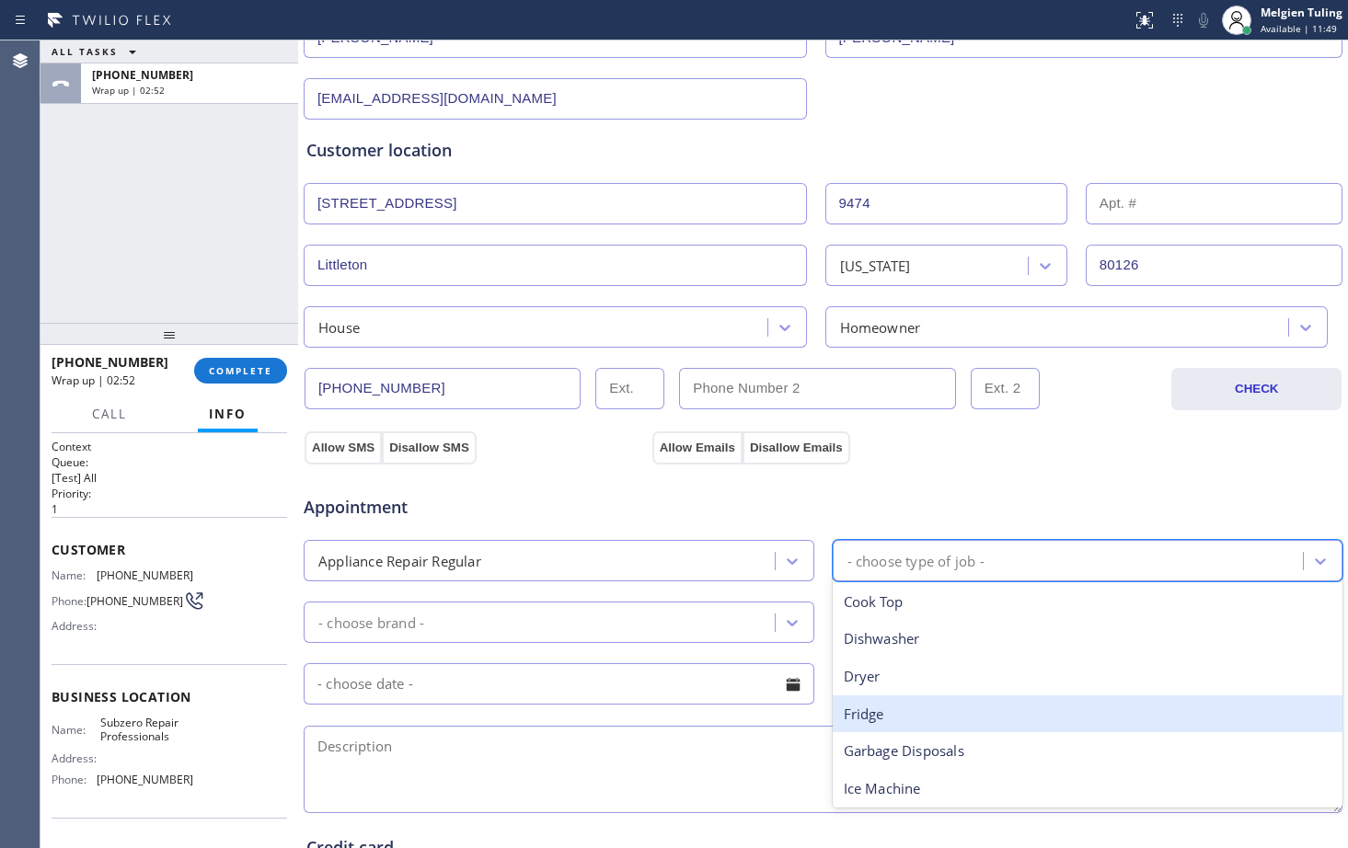
click at [868, 709] on div "Fridge" at bounding box center [1088, 715] width 511 height 38
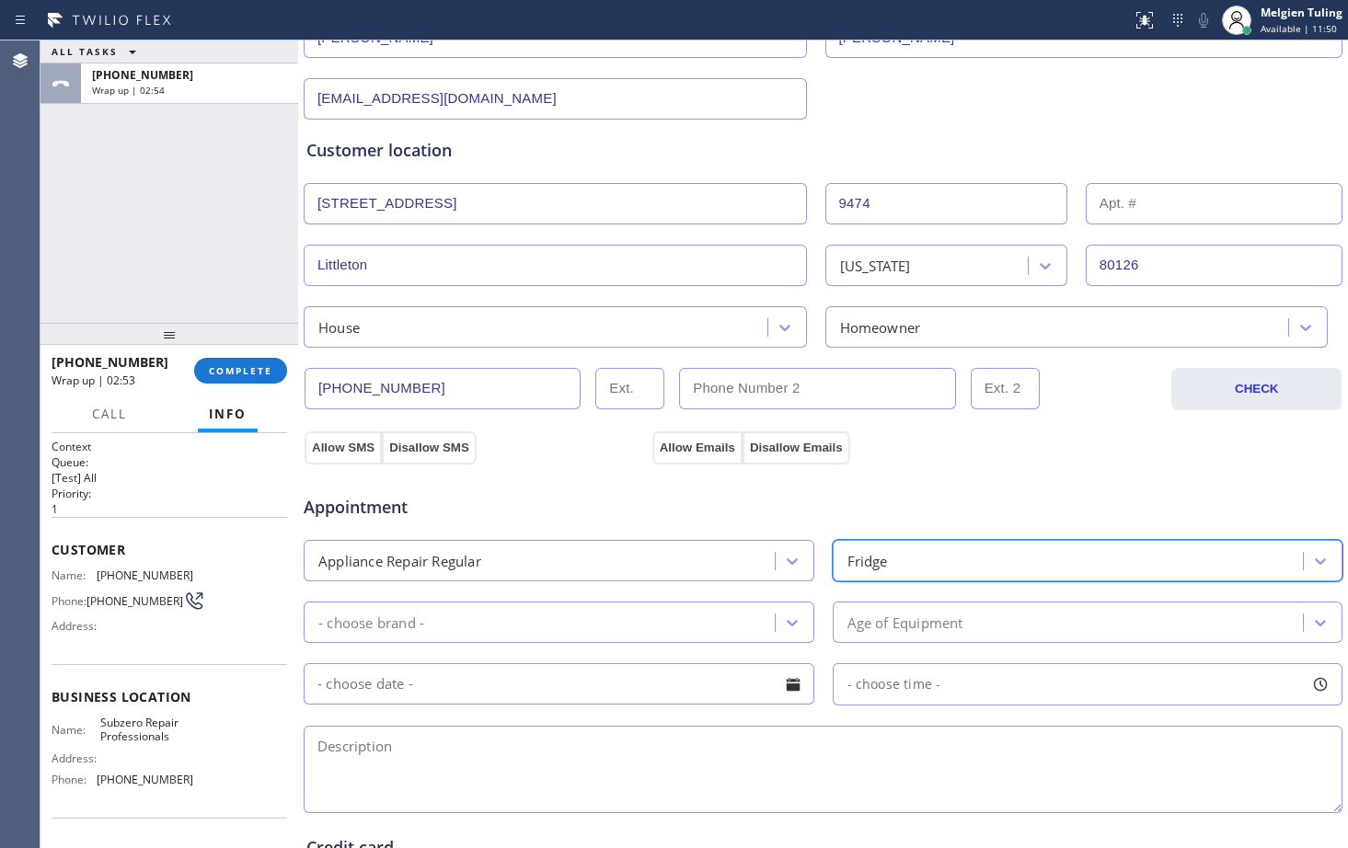
click at [628, 563] on div "Appliance Repair Regular" at bounding box center [542, 561] width 466 height 32
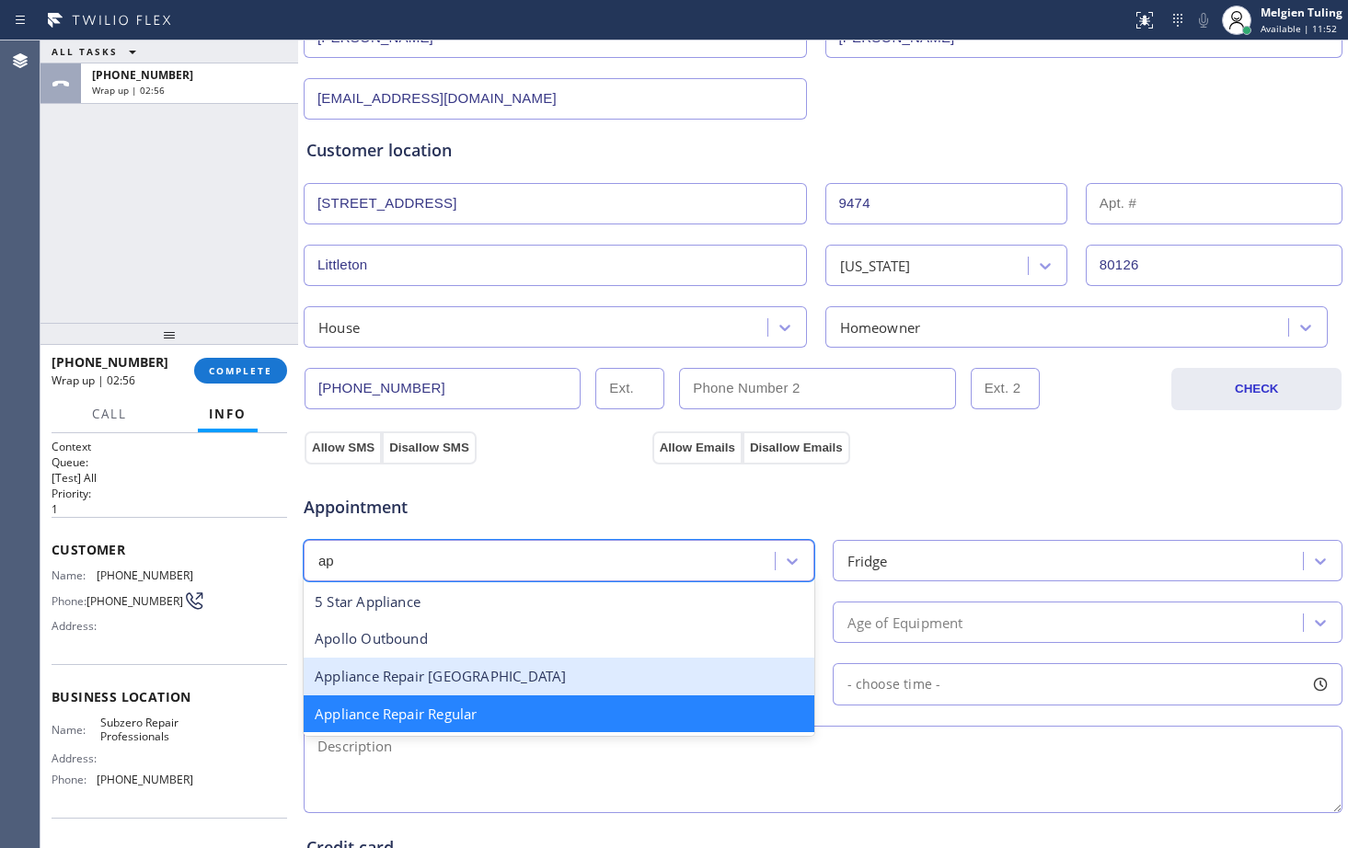
type input "app"
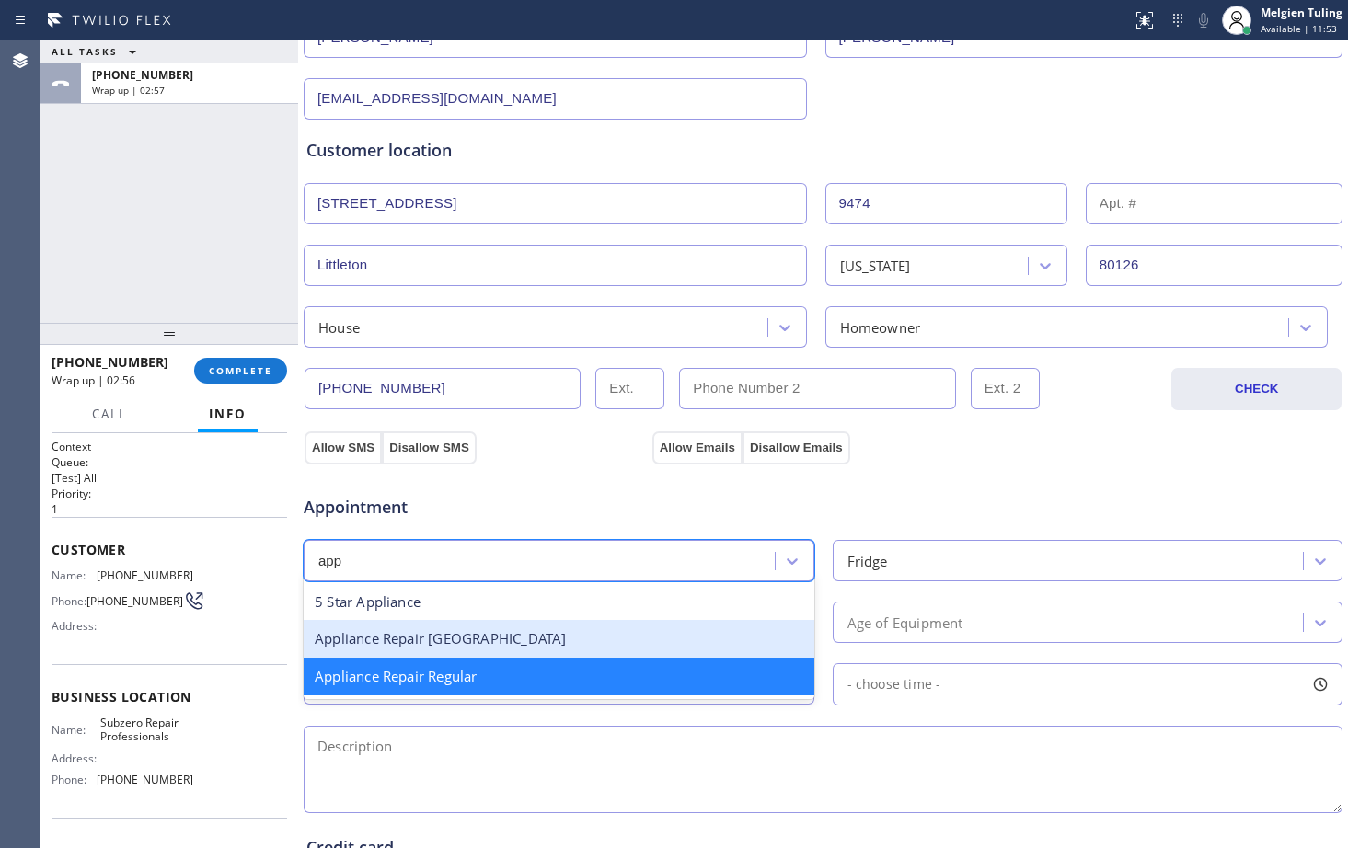
click at [478, 647] on div "Appliance Repair [GEOGRAPHIC_DATA]" at bounding box center [559, 639] width 511 height 38
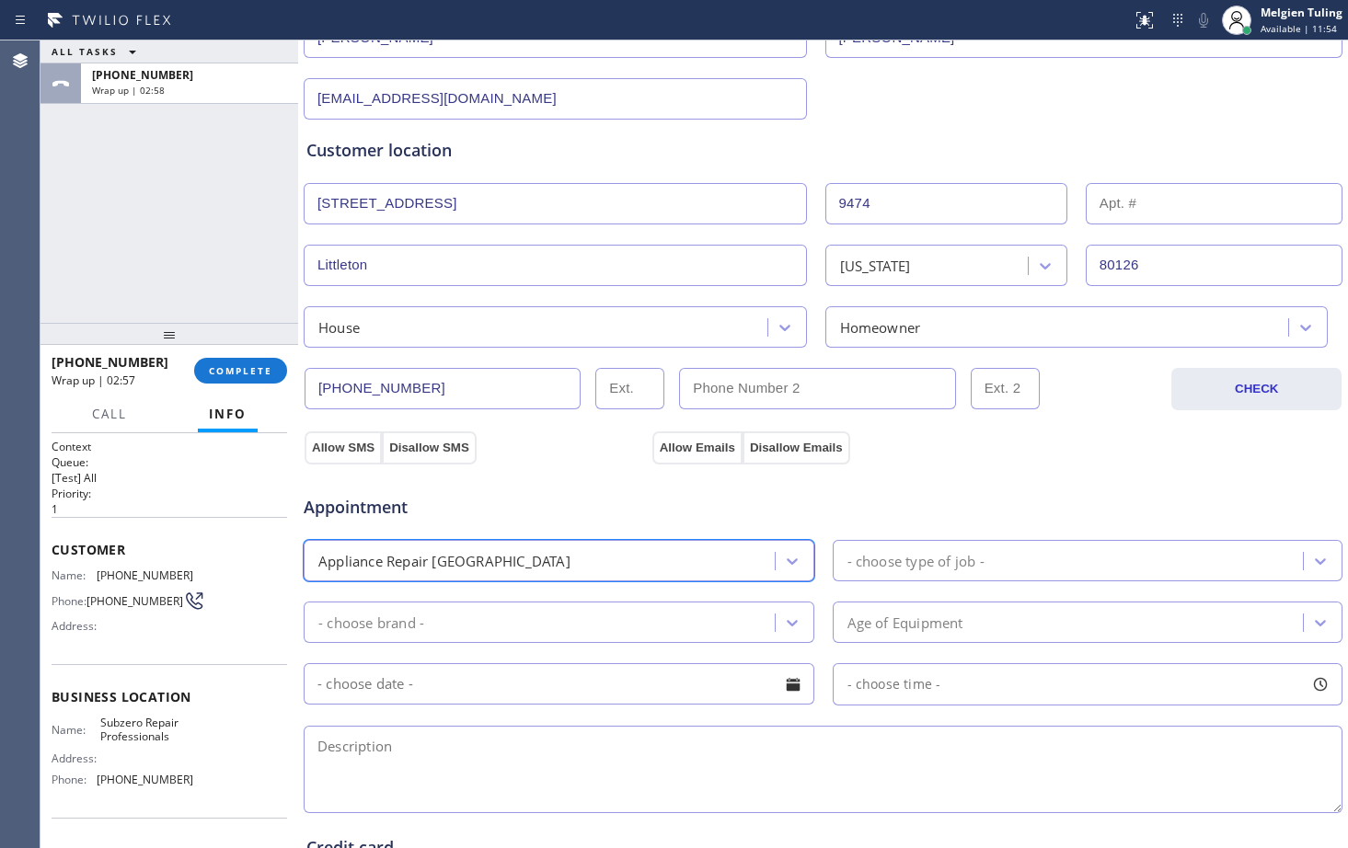
click at [432, 619] on div "- choose brand -" at bounding box center [542, 622] width 466 height 32
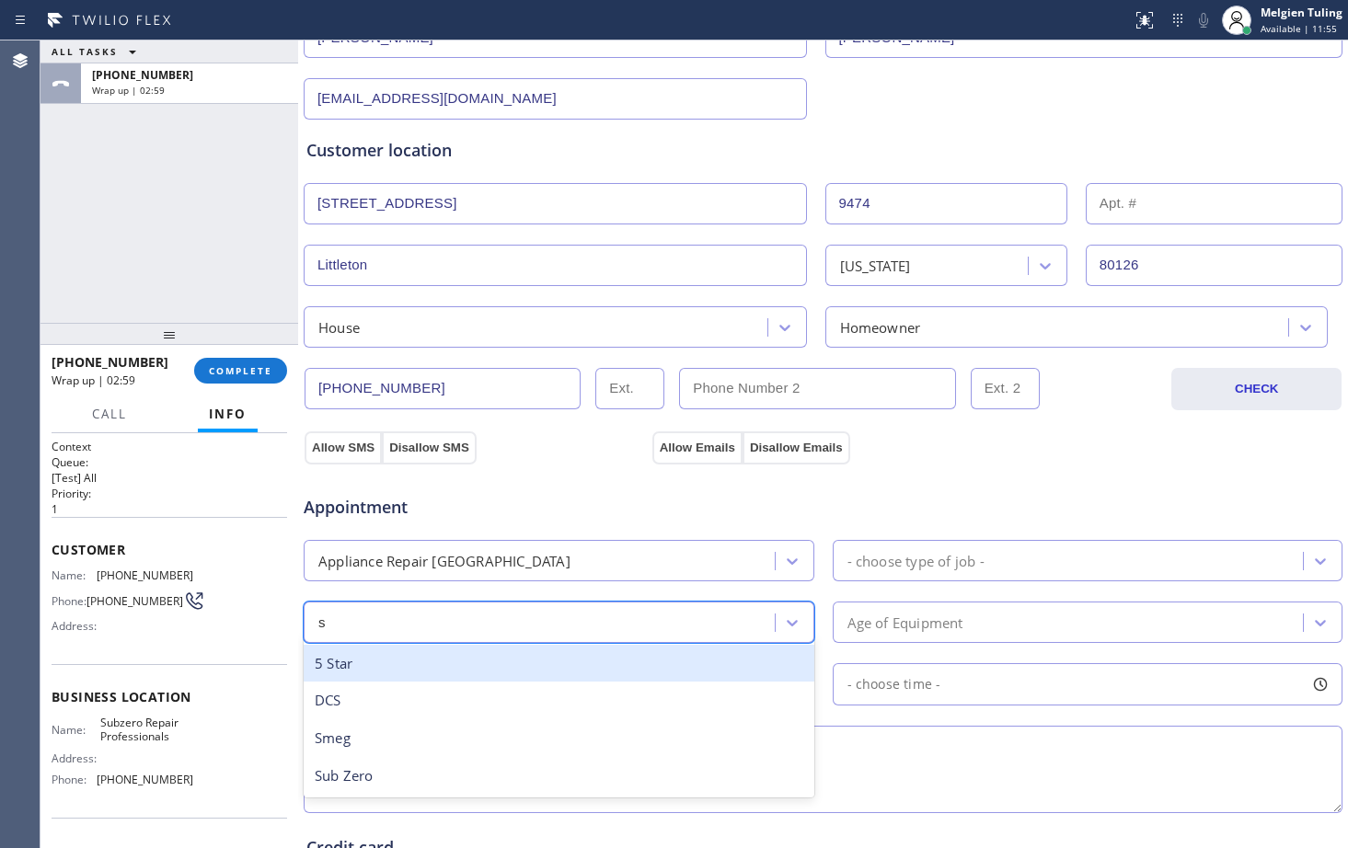
type input "su"
click at [417, 673] on div "Sub Zero" at bounding box center [559, 664] width 511 height 38
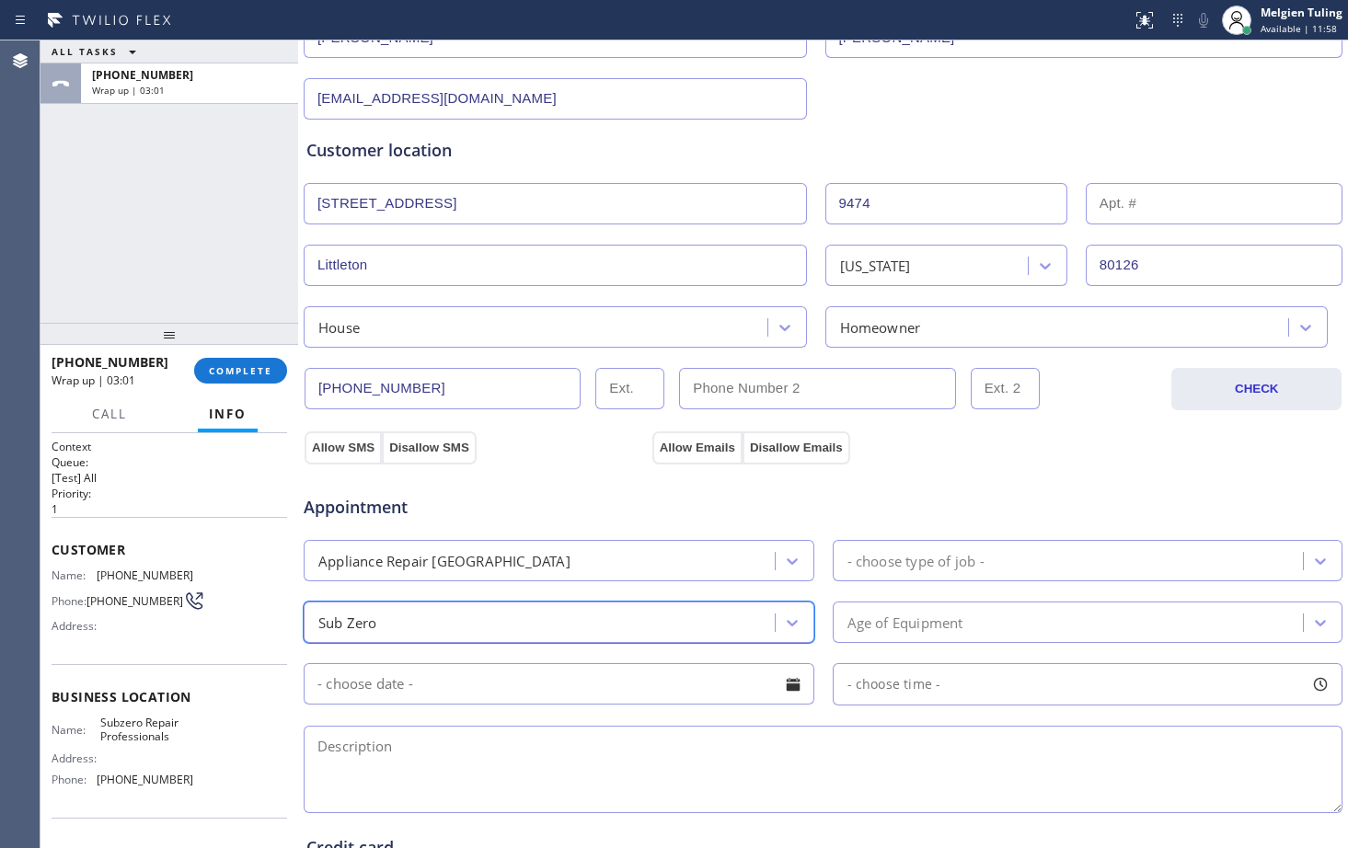
click at [530, 681] on input "text" at bounding box center [559, 683] width 511 height 41
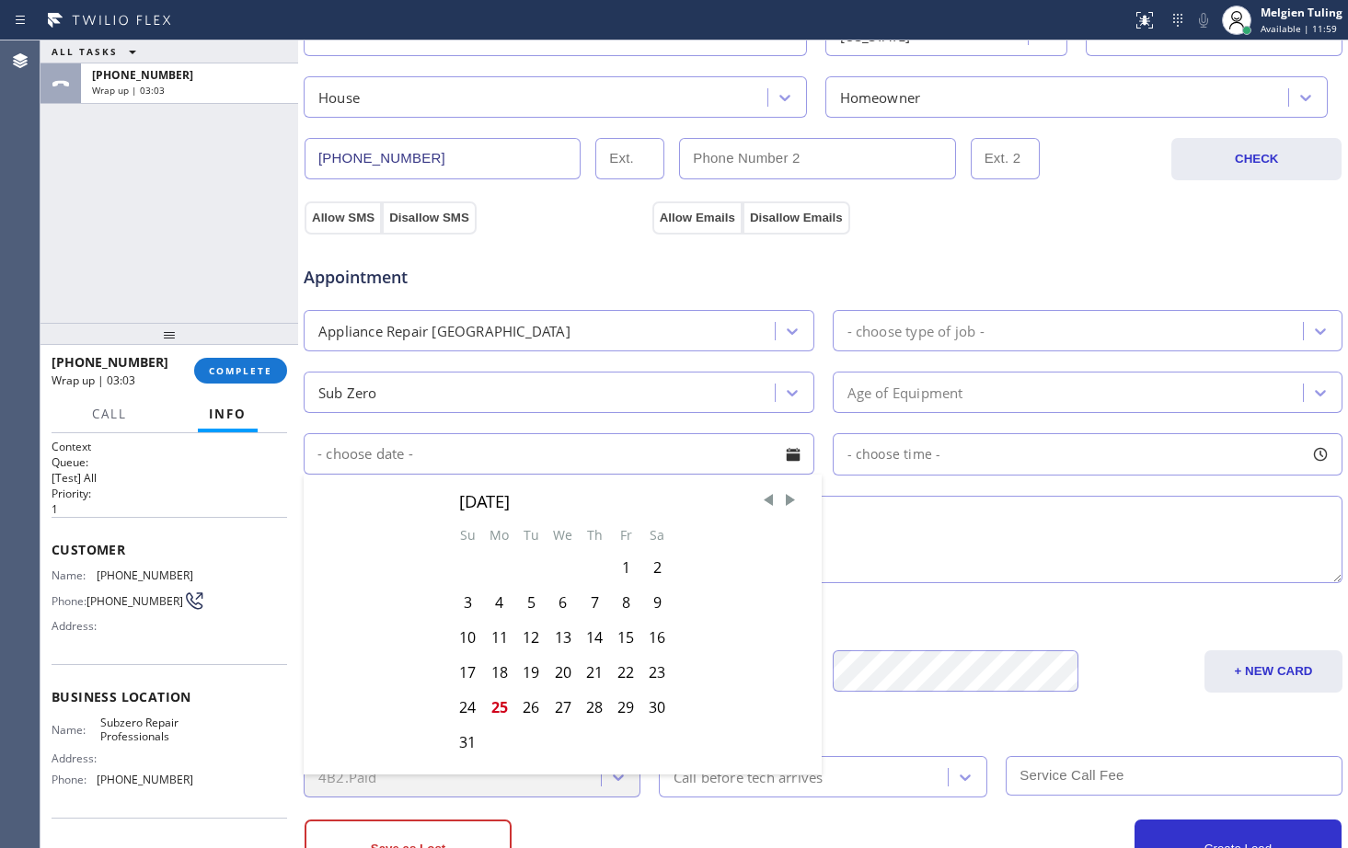
scroll to position [552, 0]
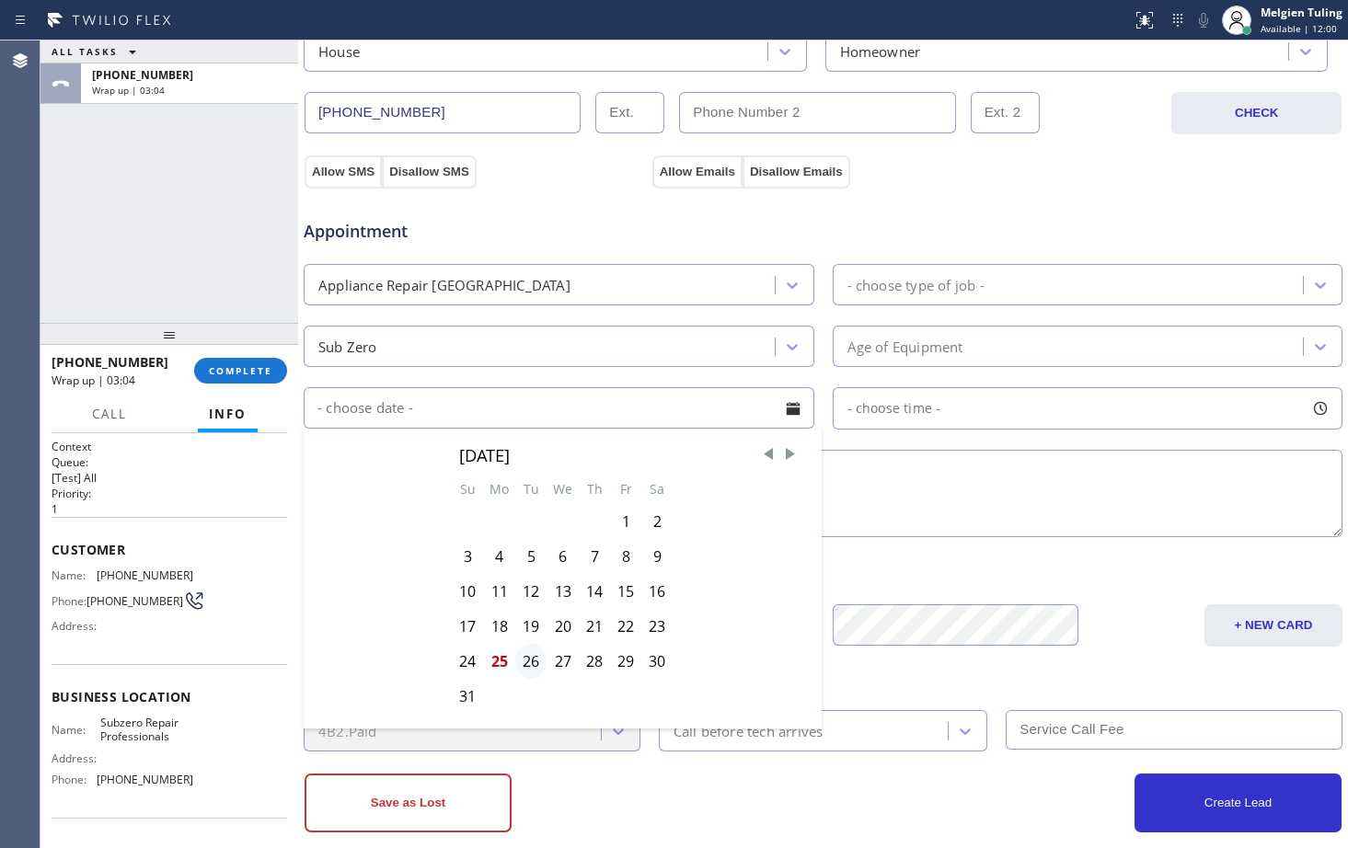
click at [524, 660] on div "26" at bounding box center [530, 661] width 31 height 35
type input "08/26/2025"
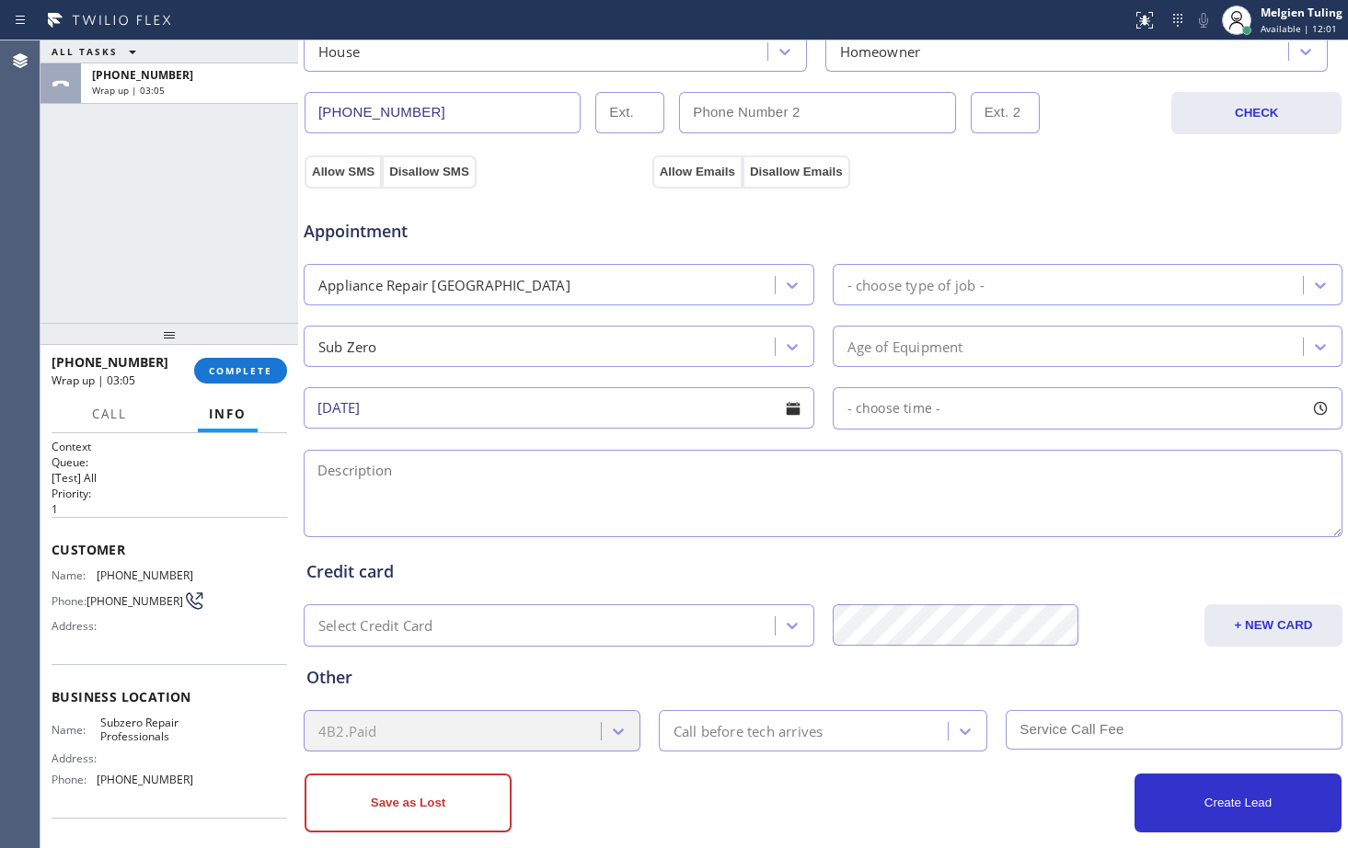
click at [942, 413] on div "- choose time -" at bounding box center [1088, 408] width 511 height 42
drag, startPoint x: 839, startPoint y: 522, endPoint x: 881, endPoint y: 515, distance: 41.9
click at [881, 515] on div at bounding box center [887, 520] width 22 height 39
drag, startPoint x: 875, startPoint y: 520, endPoint x: 996, endPoint y: 515, distance: 120.6
click at [996, 515] on div at bounding box center [997, 520] width 22 height 39
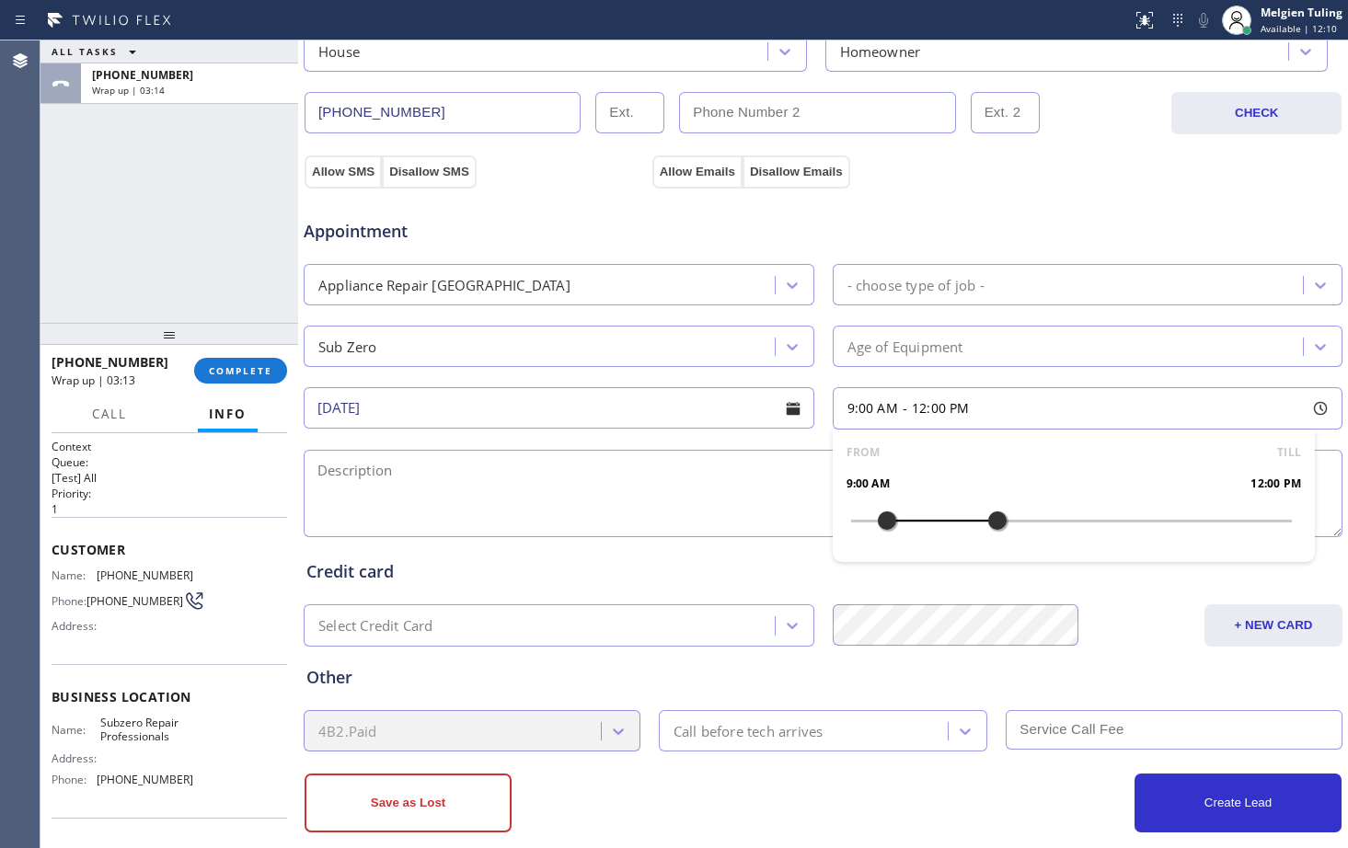
drag, startPoint x: 845, startPoint y: 515, endPoint x: 879, endPoint y: 513, distance: 34.1
click at [879, 513] on div at bounding box center [887, 520] width 22 height 39
click at [420, 485] on textarea at bounding box center [823, 493] width 1039 height 87
click at [339, 442] on div "Appointment Appliance Repair High End - choose type of job - Sub Zero Age of Eq…" at bounding box center [822, 369] width 1033 height 344
click at [338, 470] on textarea at bounding box center [823, 493] width 1039 height 87
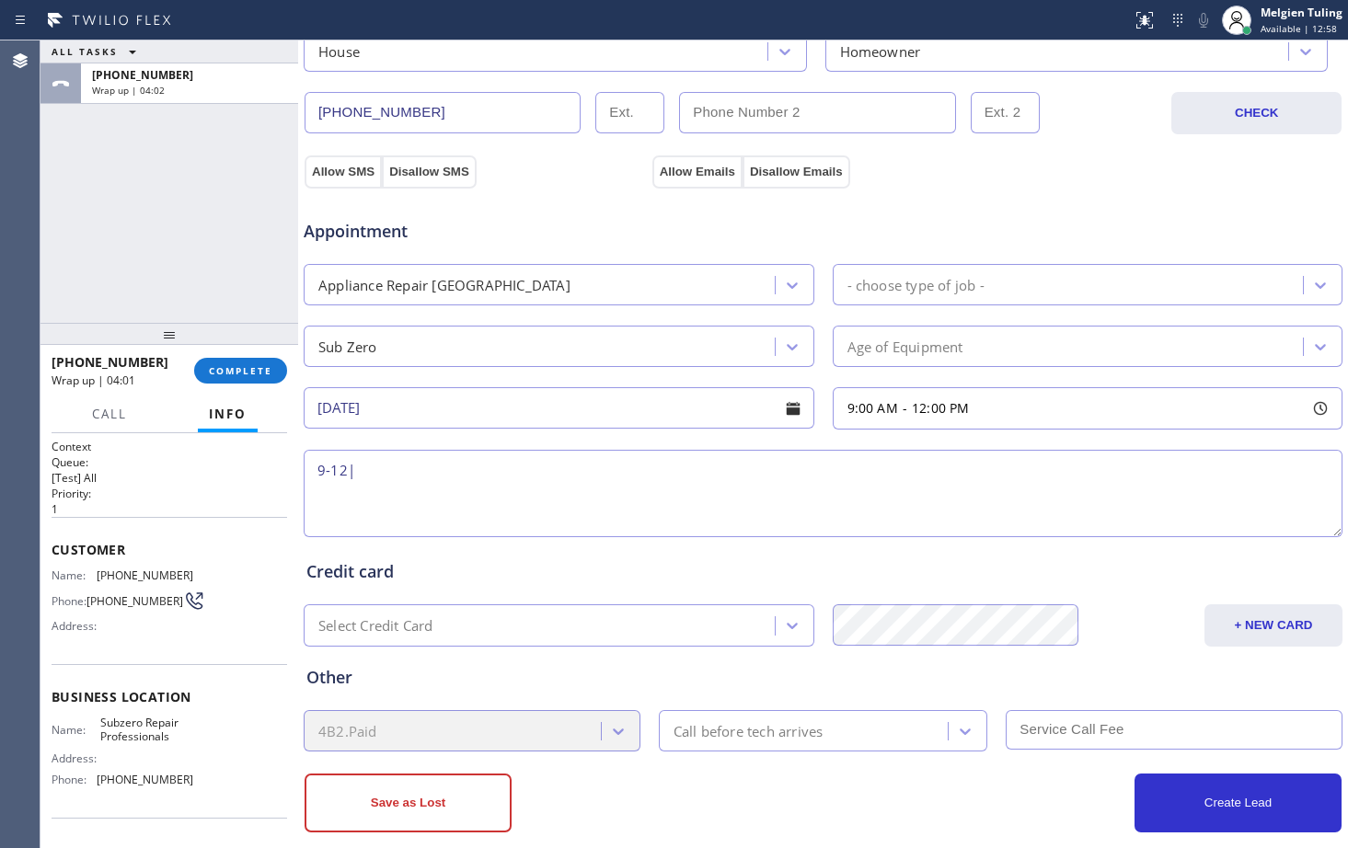
click at [371, 466] on textarea "9-12|" at bounding box center [823, 493] width 1039 height 87
click at [515, 470] on textarea "9-12|$75|sub-zero |fridge |" at bounding box center [823, 493] width 1039 height 87
click at [649, 471] on textarea "9-12|$75|sub-zero |fridge |not cooling |10yrs |" at bounding box center [823, 493] width 1039 height 87
paste textarea "9474 Dolton WayLittleton, CO 80126"
drag, startPoint x: 165, startPoint y: 752, endPoint x: 93, endPoint y: 731, distance: 74.6
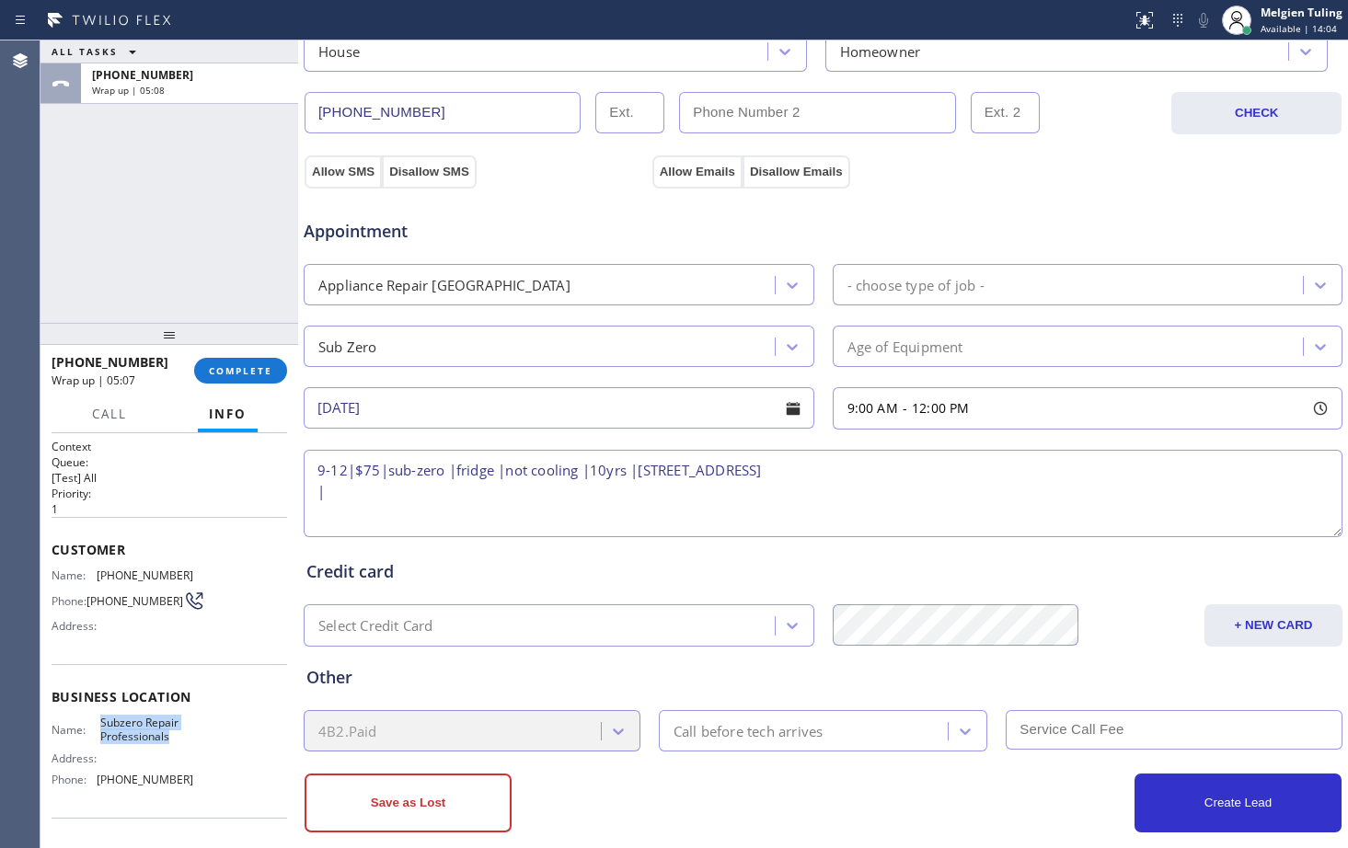
click at [93, 731] on div "Name: Subzero Repair Professionals Address: Phone: (720) 740-5899" at bounding box center [123, 755] width 142 height 79
copy div "Subzero Repair Professionals"
click at [905, 466] on textarea "9-12|$75|sub-zero |fridge |not cooling |10yrs |9474 Dolton WayLittleton, CO 801…" at bounding box center [823, 493] width 1039 height 87
paste textarea "Subzero Repair Professionals"
click at [749, 469] on textarea "9-12|$75|sub-zero |fridge |not cooling |10yrs |9474 Dolton WayLittleton, CO 801…" at bounding box center [823, 493] width 1039 height 87
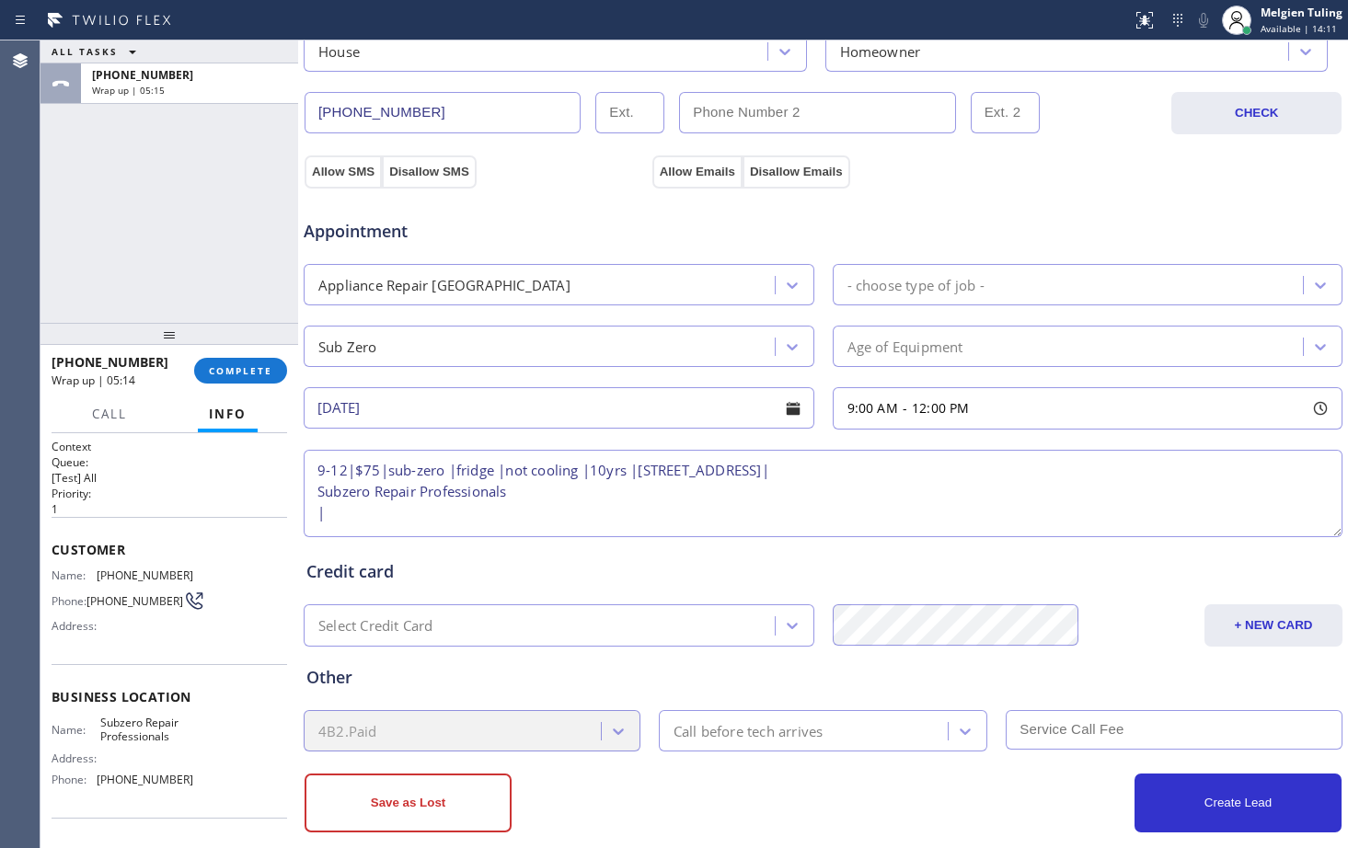
click at [316, 493] on textarea "9-12|$75|sub-zero |fridge |not cooling |10yrs |9474 Dolton Way Littleton, CO 80…" at bounding box center [823, 493] width 1039 height 87
click at [1096, 466] on textarea "9-12|$75|sub-zero |fridge |not cooling |10yrs |9474 Dolton Way Littleton, CO 80…" at bounding box center [823, 493] width 1039 height 87
paste textarea "Please call customer 30 minutes prior to arrival"
type textarea "9-12|$75|sub-zero |fridge |not cooling |10yrs |9474 Dolton Way Littleton, CO 80…"
click at [479, 501] on textarea "9-12|$75|sub-zero |fridge |not cooling |10yrs |9474 Dolton Way Littleton, CO 80…" at bounding box center [823, 493] width 1039 height 87
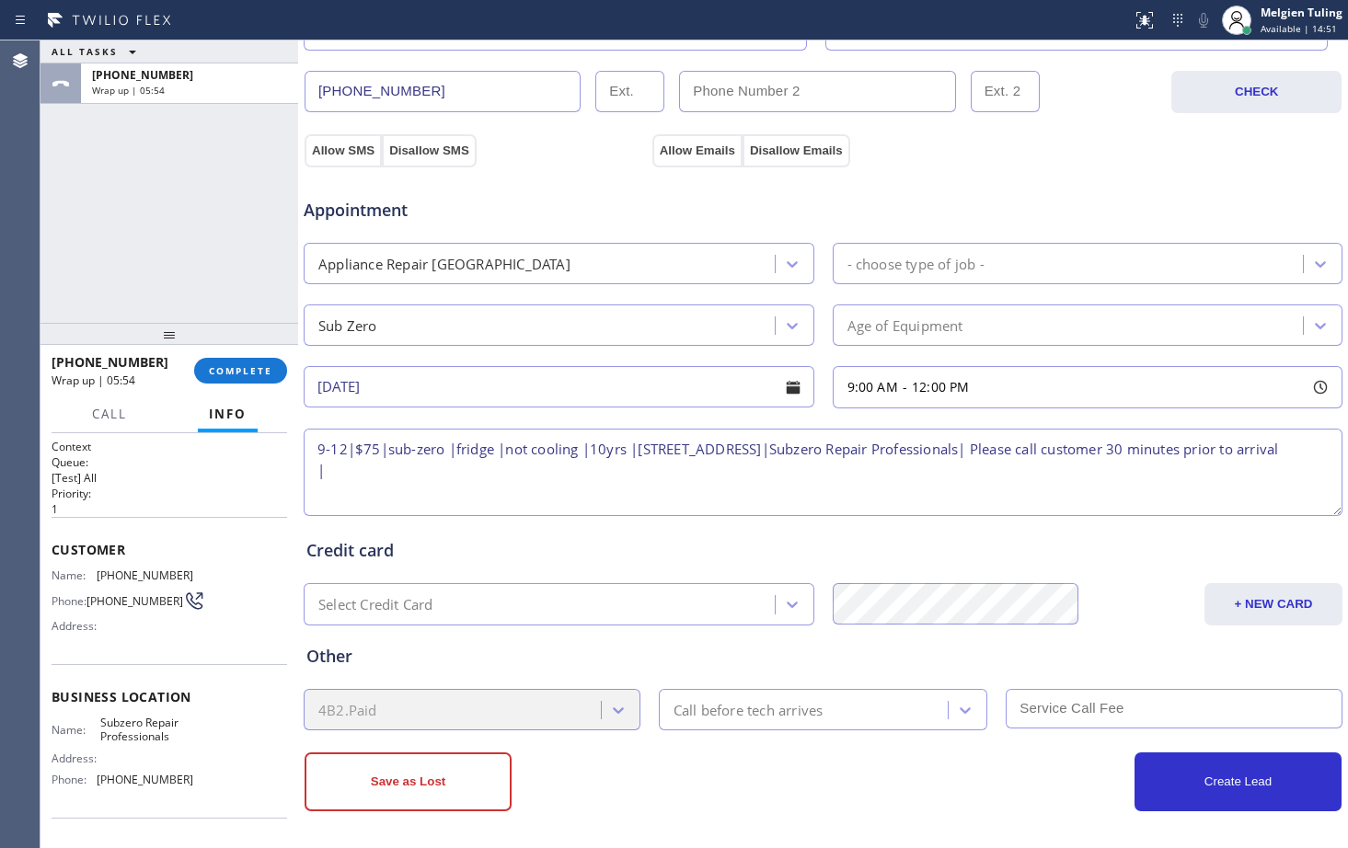
scroll to position [578, 0]
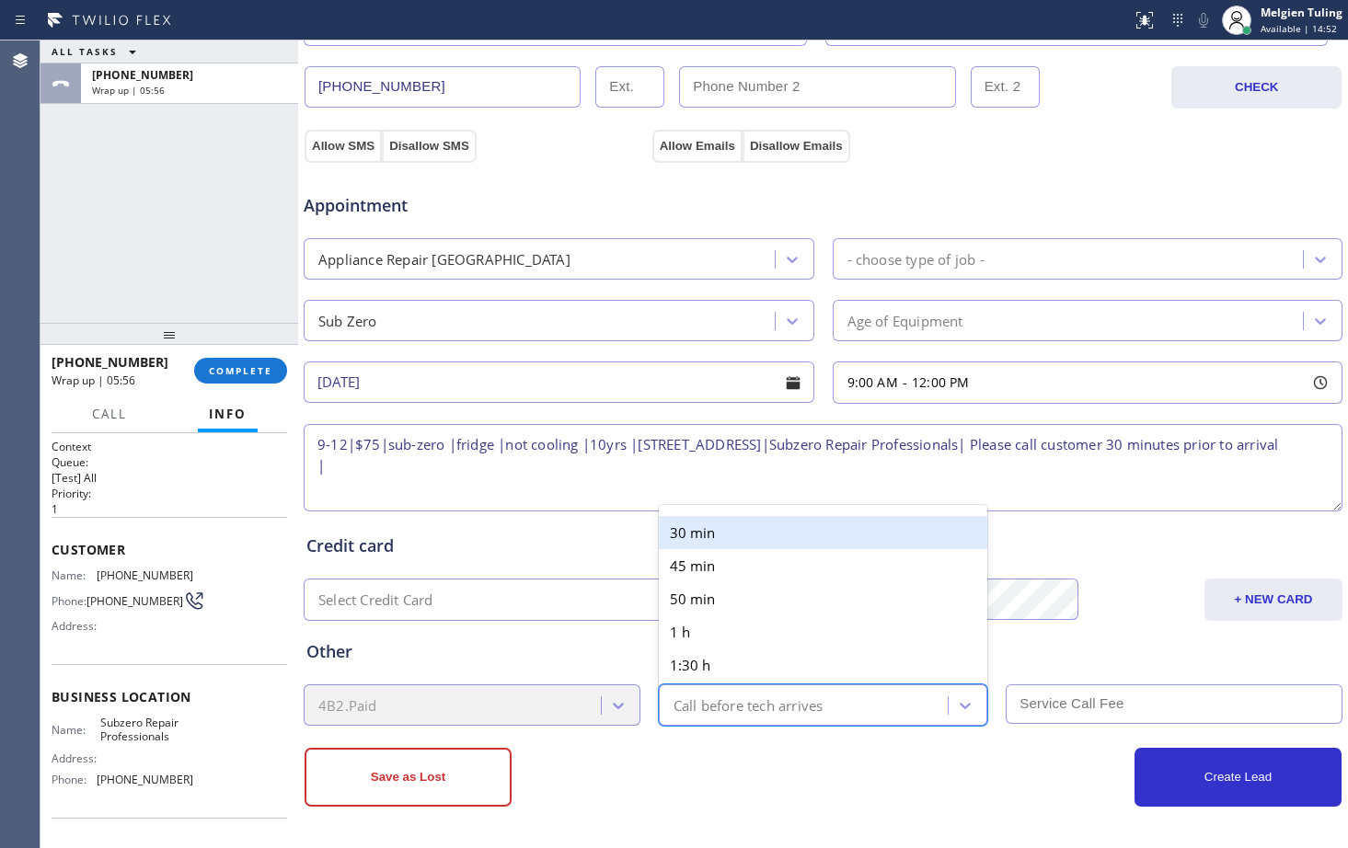
click at [825, 701] on div "Call before tech arrives" at bounding box center [806, 705] width 284 height 32
click at [724, 540] on div "30 min" at bounding box center [823, 532] width 329 height 33
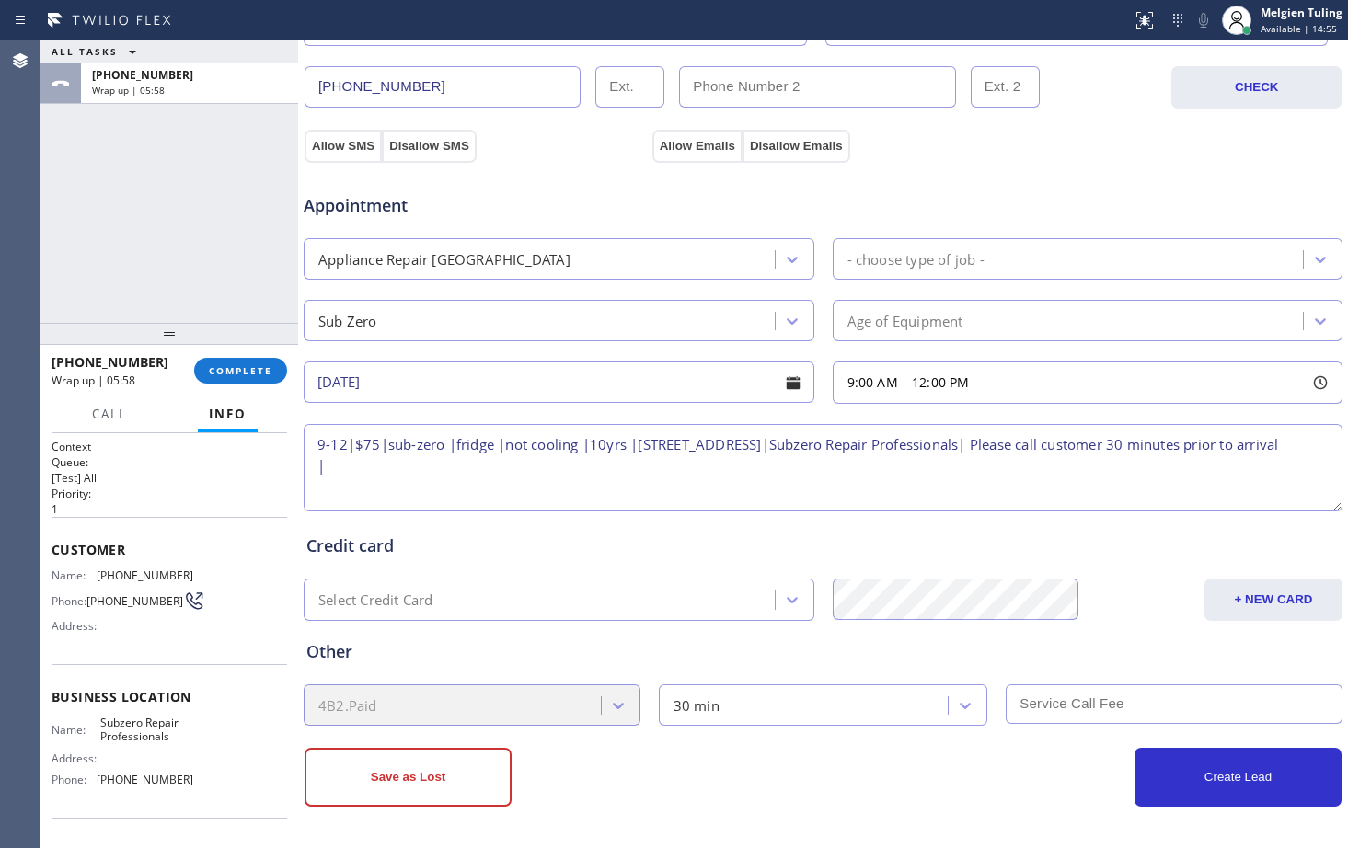
click at [351, 155] on div "Appointment Appliance Repair High End - choose type of job - Sub Zero Age of Eq…" at bounding box center [823, 335] width 1041 height 361
click at [351, 144] on button "Allow SMS" at bounding box center [343, 146] width 77 height 33
click at [686, 140] on button "Allow Emails" at bounding box center [697, 146] width 90 height 33
click at [339, 146] on button "Allow SMS" at bounding box center [343, 146] width 77 height 33
click at [1049, 707] on input "text" at bounding box center [1174, 705] width 337 height 40
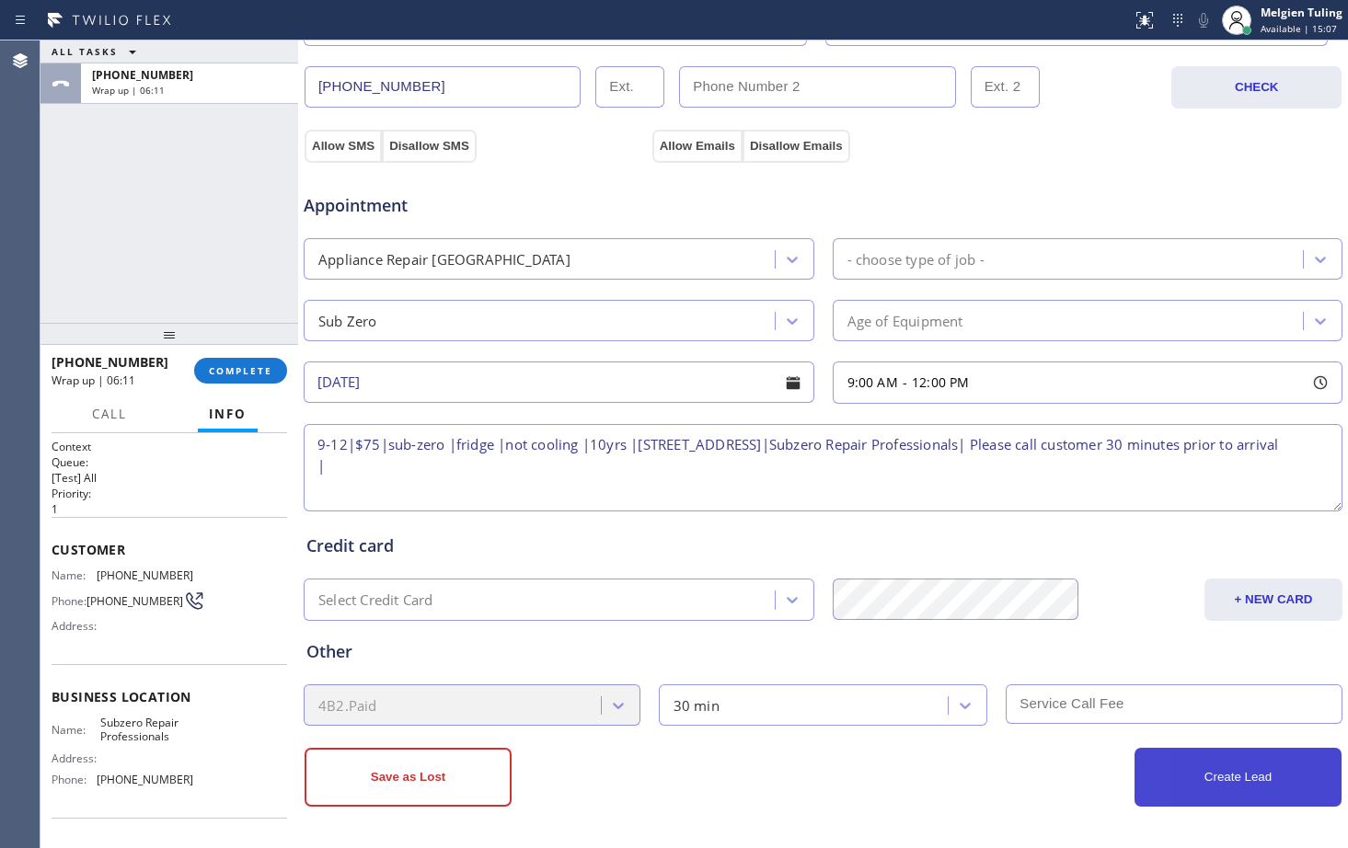
click at [1193, 777] on button "Create Lead" at bounding box center [1237, 777] width 207 height 59
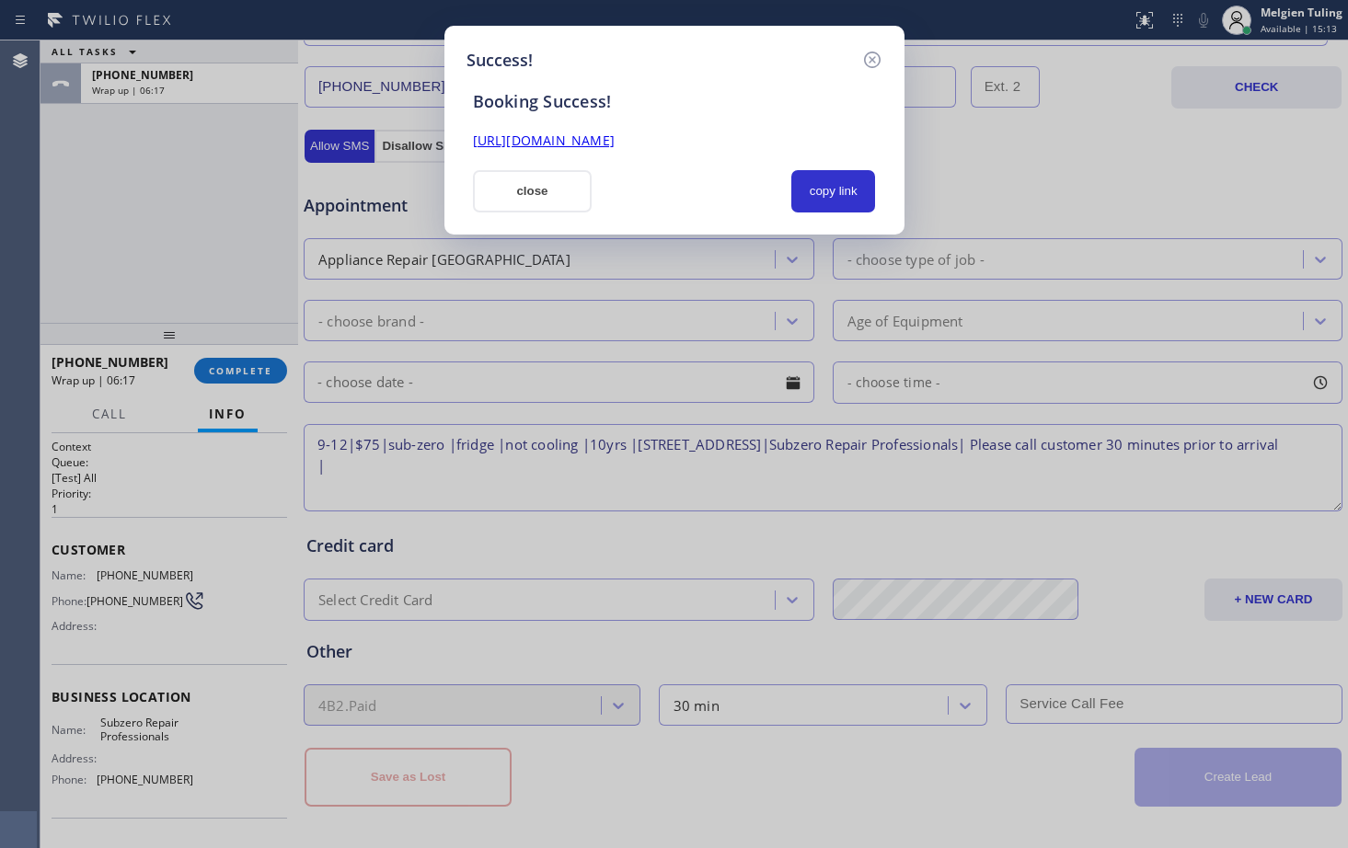
click at [615, 140] on link "https://erp.apollosoft.co/customer/759249#portlet_lead" at bounding box center [544, 140] width 142 height 17
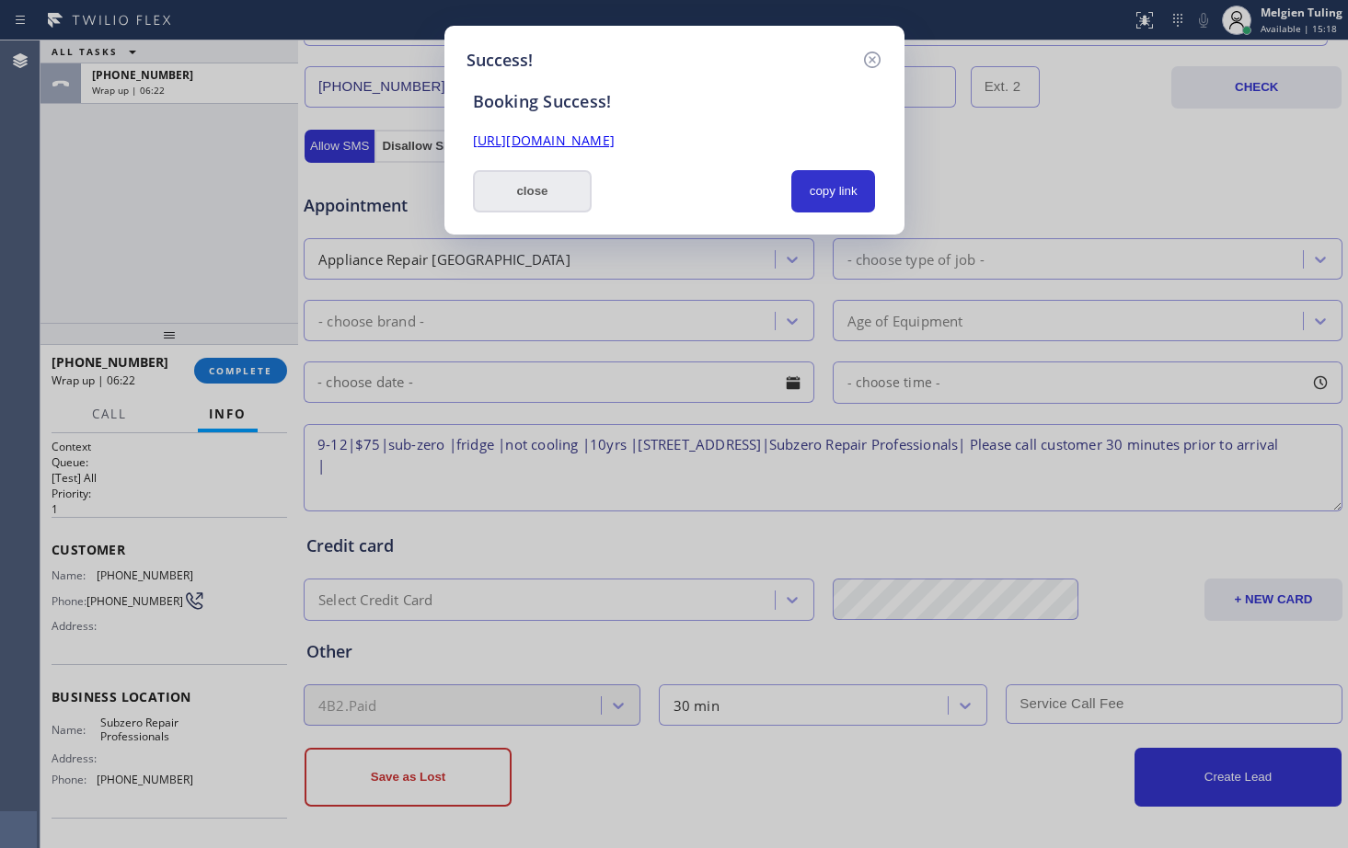
click at [544, 193] on button "close" at bounding box center [533, 191] width 120 height 42
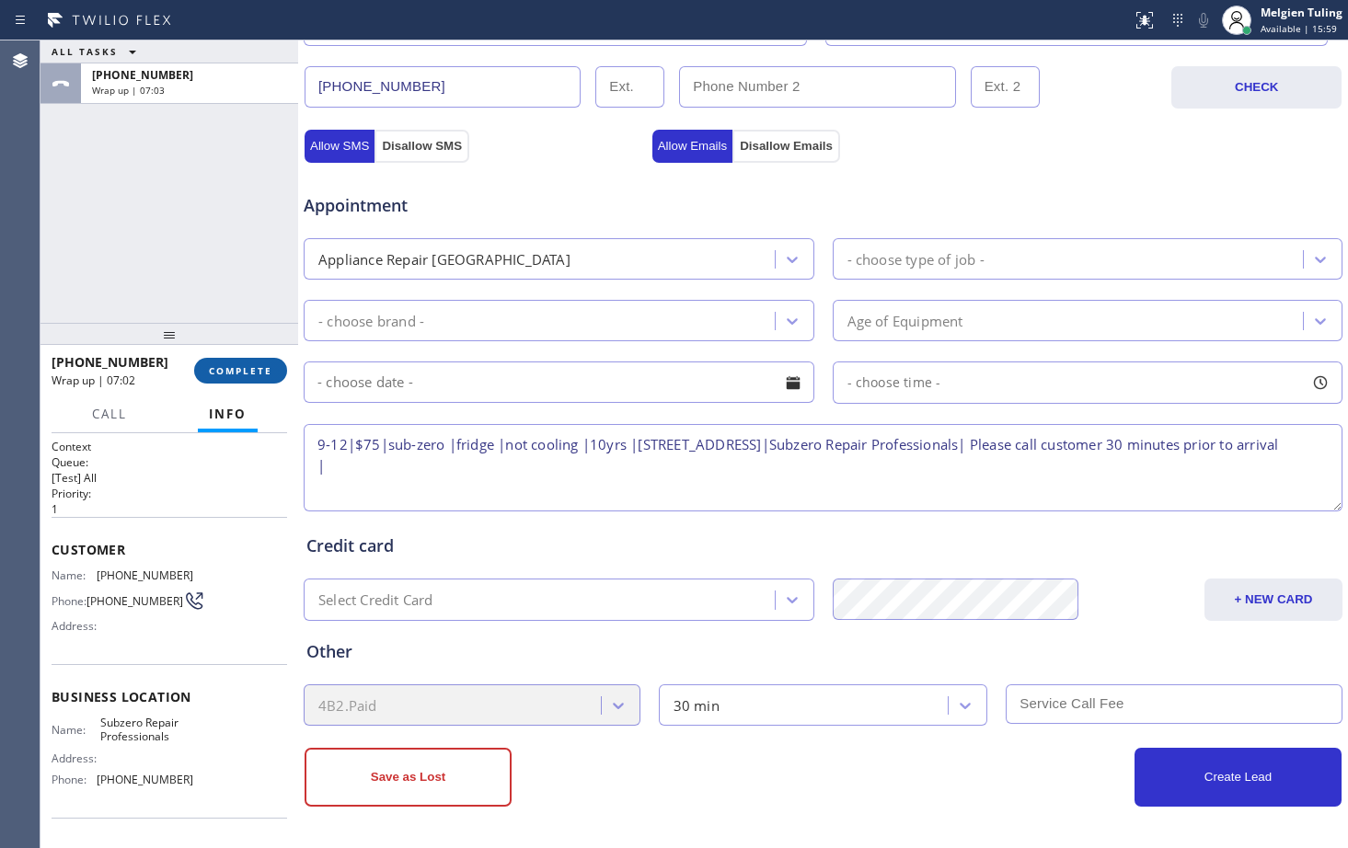
click at [238, 374] on span "COMPLETE" at bounding box center [240, 370] width 63 height 13
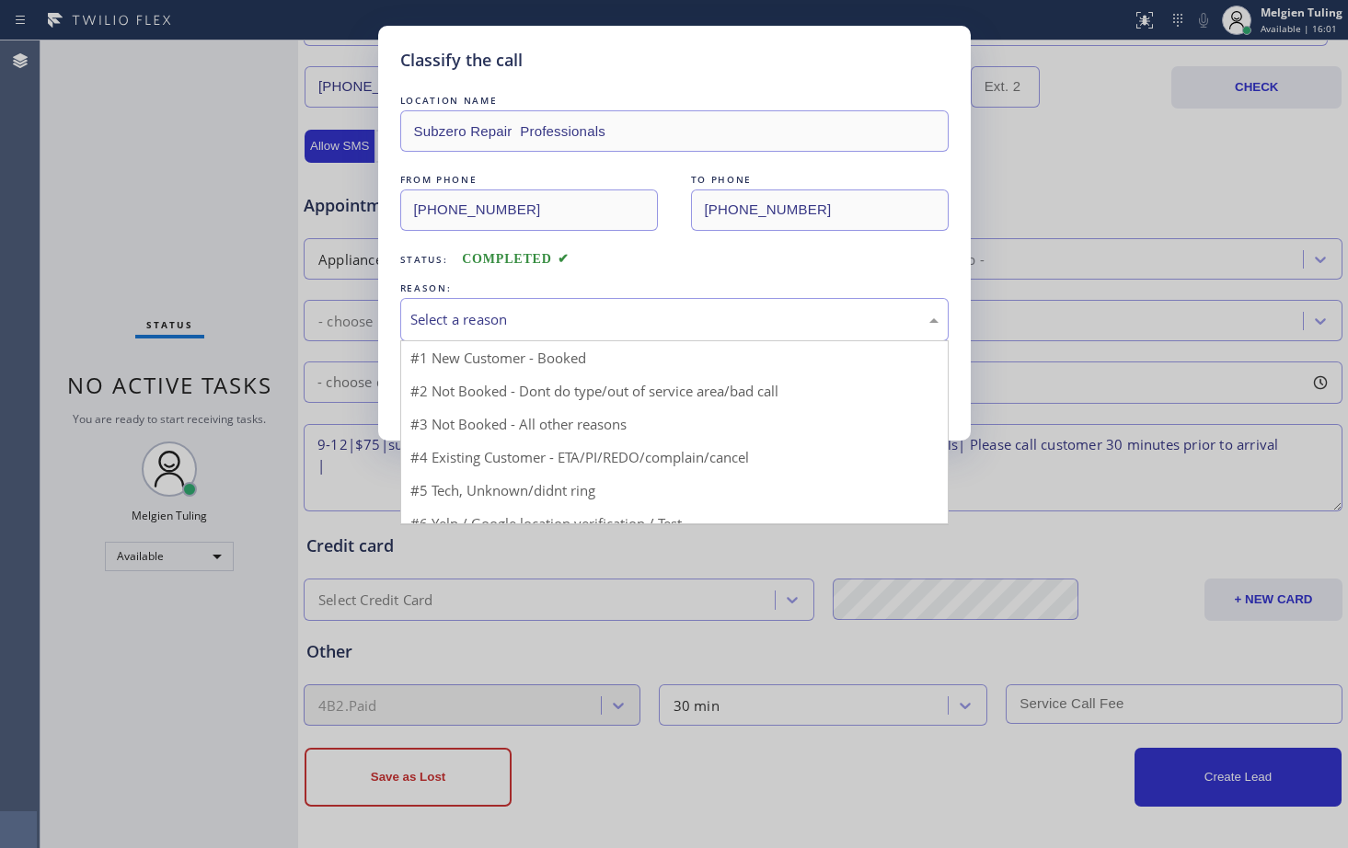
click at [476, 319] on div "Select a reason" at bounding box center [674, 319] width 528 height 21
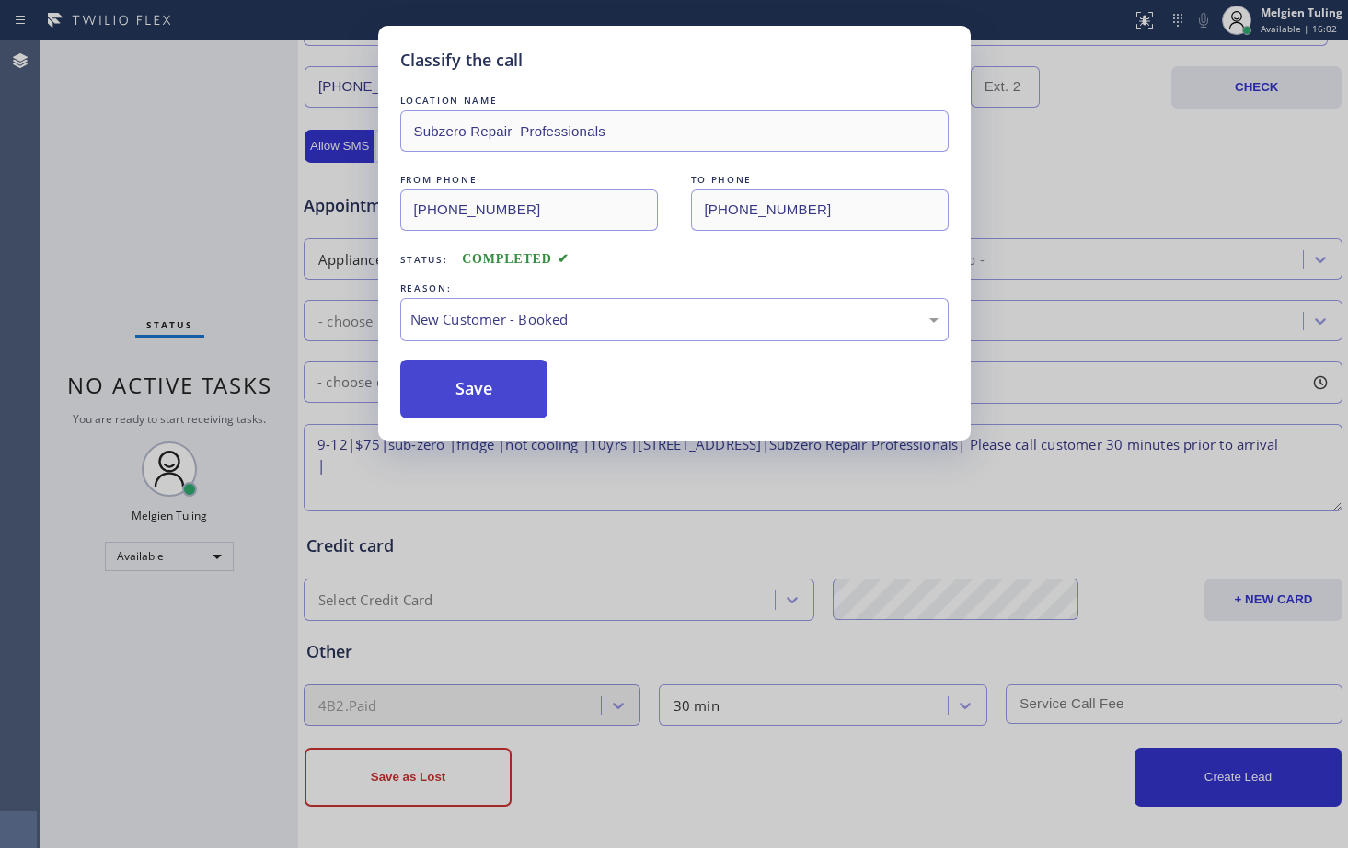
click at [449, 396] on button "Save" at bounding box center [474, 389] width 148 height 59
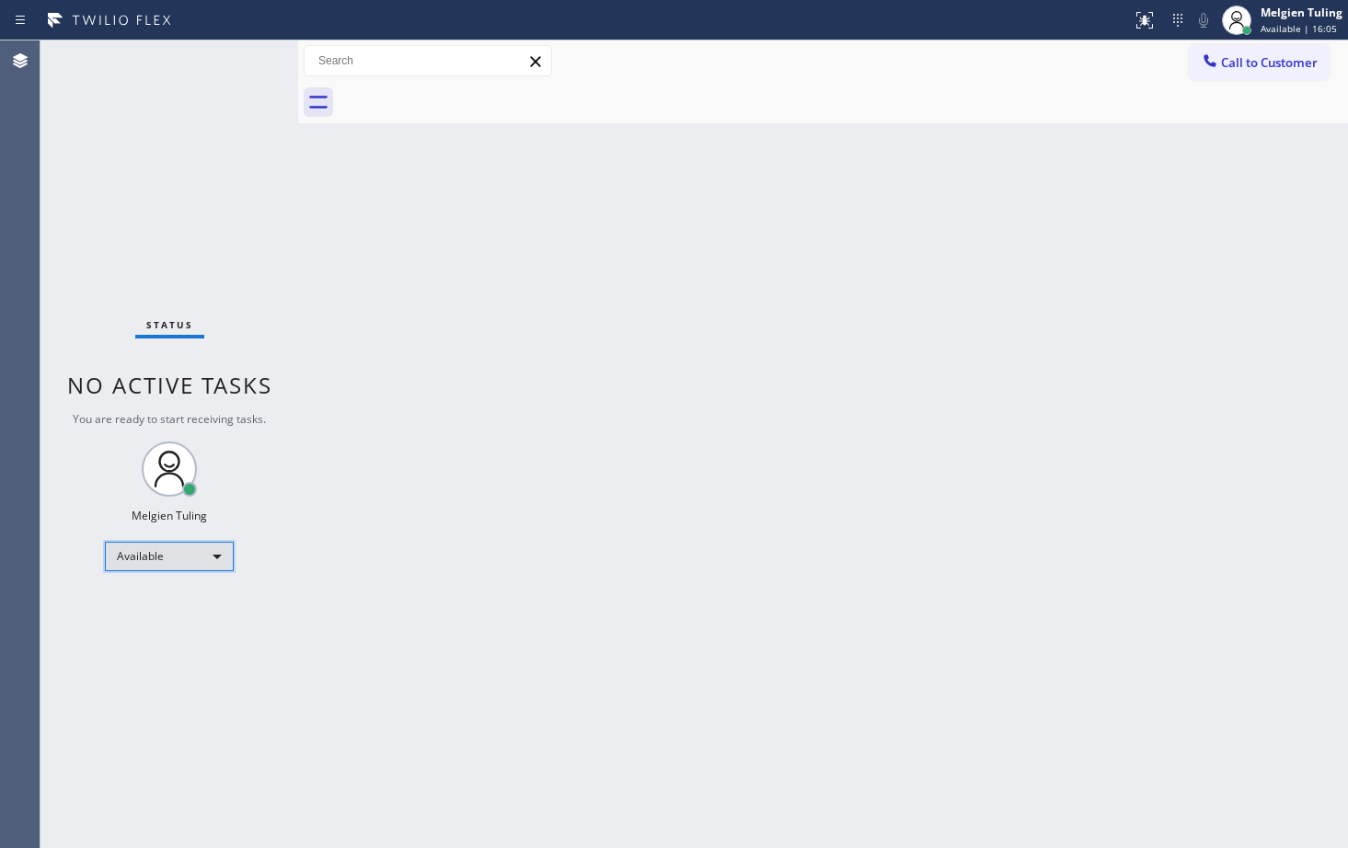
click at [211, 553] on div "Available" at bounding box center [169, 556] width 129 height 29
click at [149, 622] on li "Unavailable" at bounding box center [168, 628] width 125 height 22
click at [733, 582] on div "Back to Dashboard Change Sender ID Customers Technicians Select a contact Outbo…" at bounding box center [823, 444] width 1050 height 808
click at [209, 567] on div "Unavailable" at bounding box center [169, 563] width 129 height 29
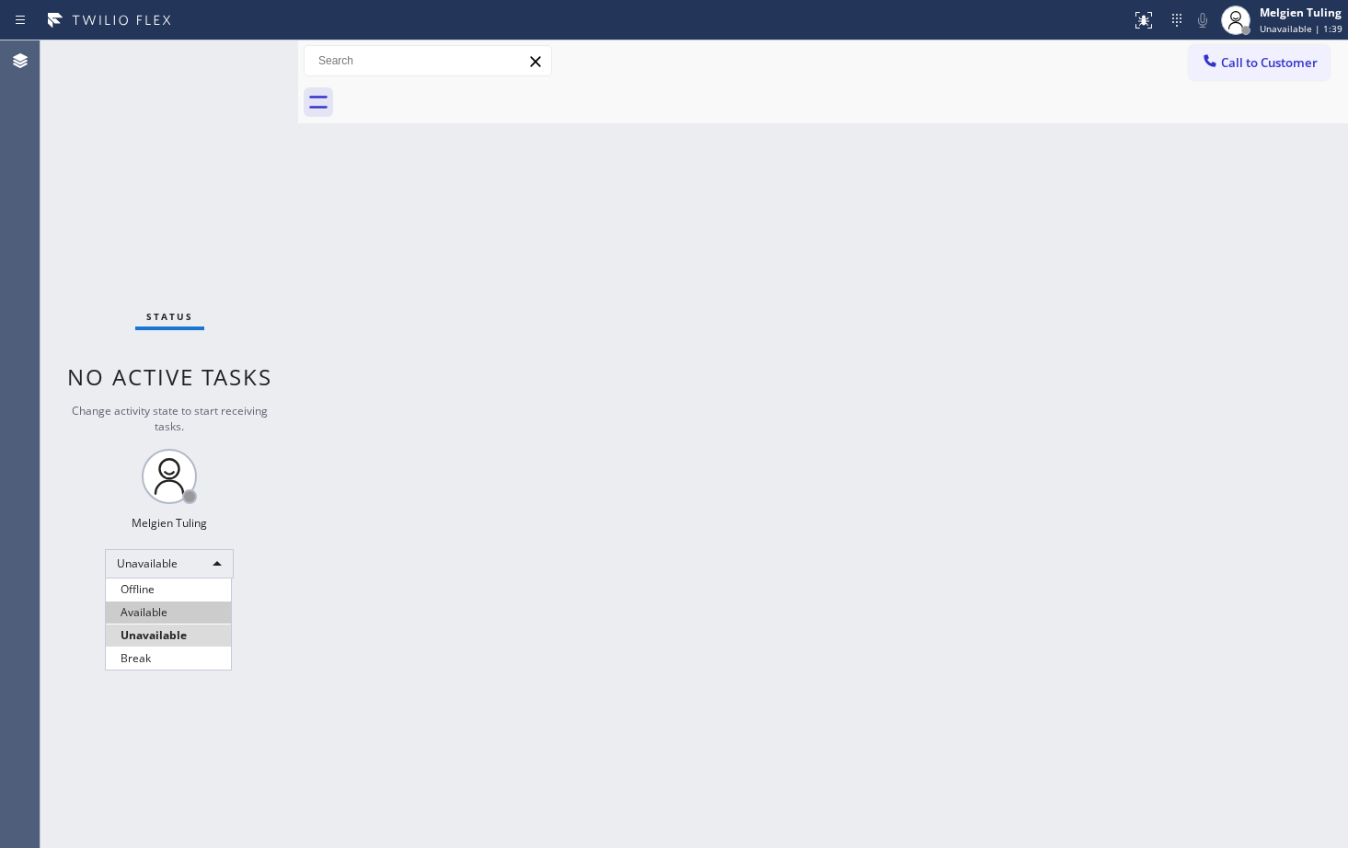
click at [164, 614] on li "Available" at bounding box center [168, 613] width 125 height 22
click at [567, 585] on div "Back to Dashboard Change Sender ID Customers Technicians Select a contact Outbo…" at bounding box center [823, 444] width 1050 height 808
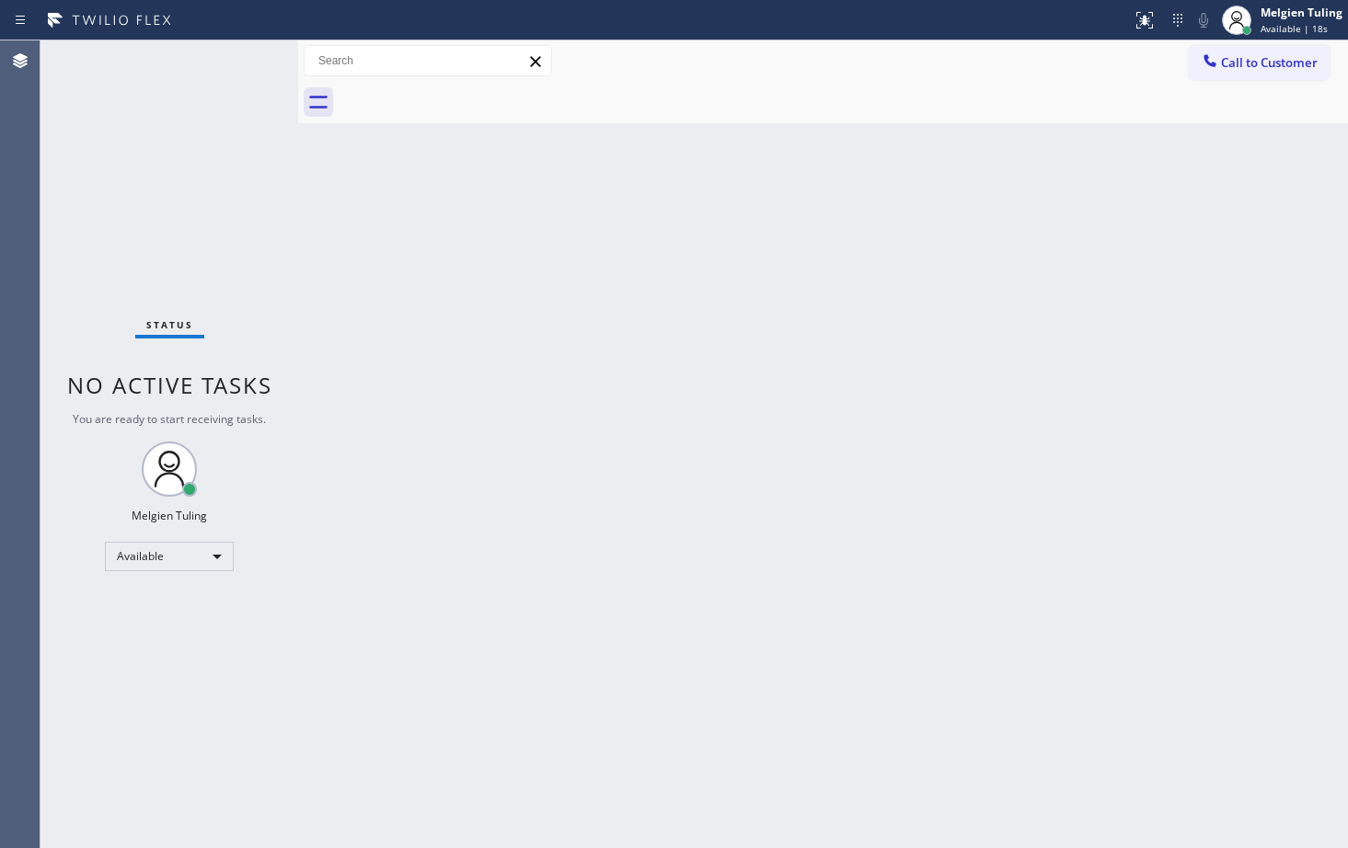
click at [927, 531] on div "Back to Dashboard Change Sender ID Customers Technicians Select a contact Outbo…" at bounding box center [823, 444] width 1050 height 808
click at [415, 318] on div "Back to Dashboard Change Sender ID Customers Technicians Select a contact Outbo…" at bounding box center [823, 444] width 1050 height 808
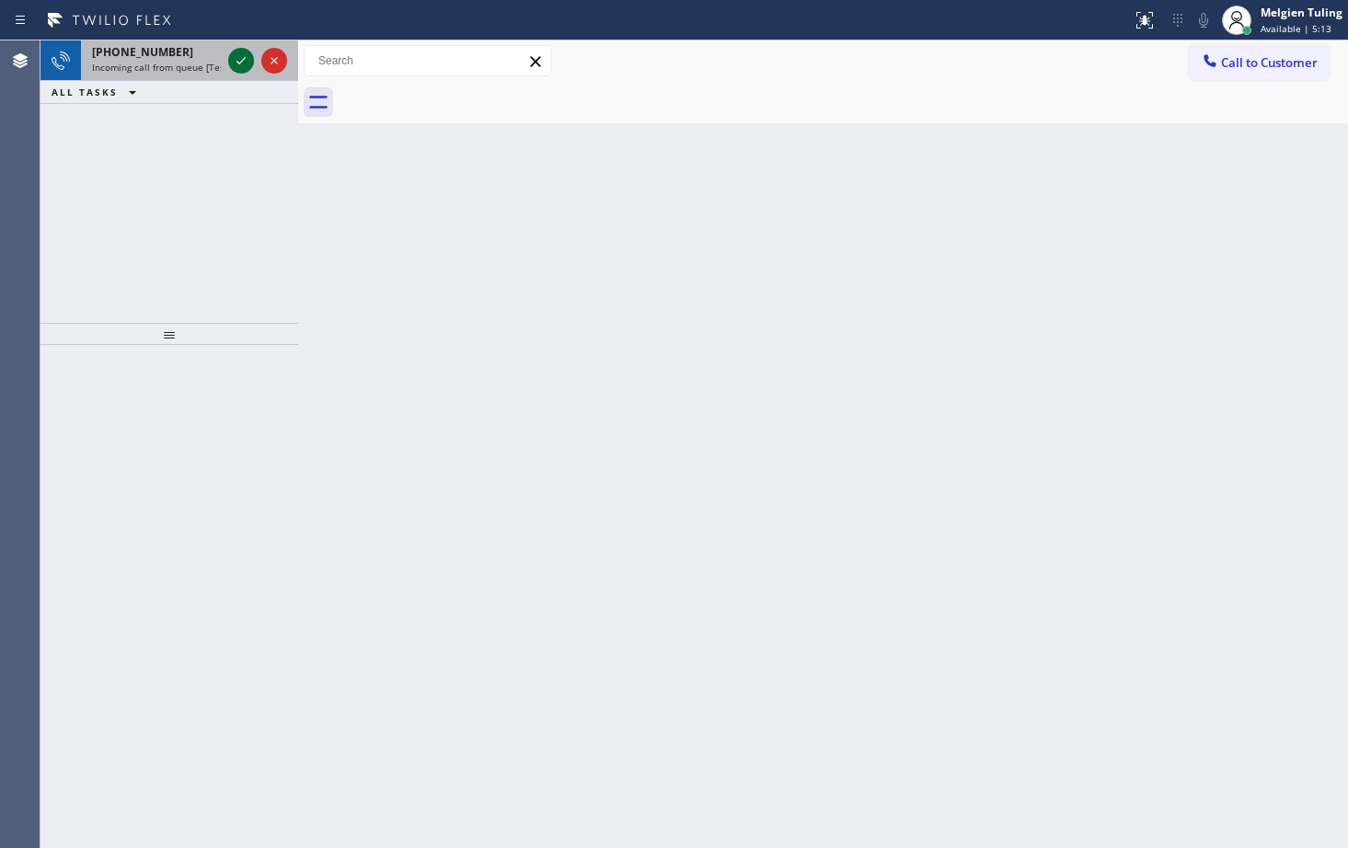
click at [237, 58] on icon at bounding box center [241, 61] width 22 height 22
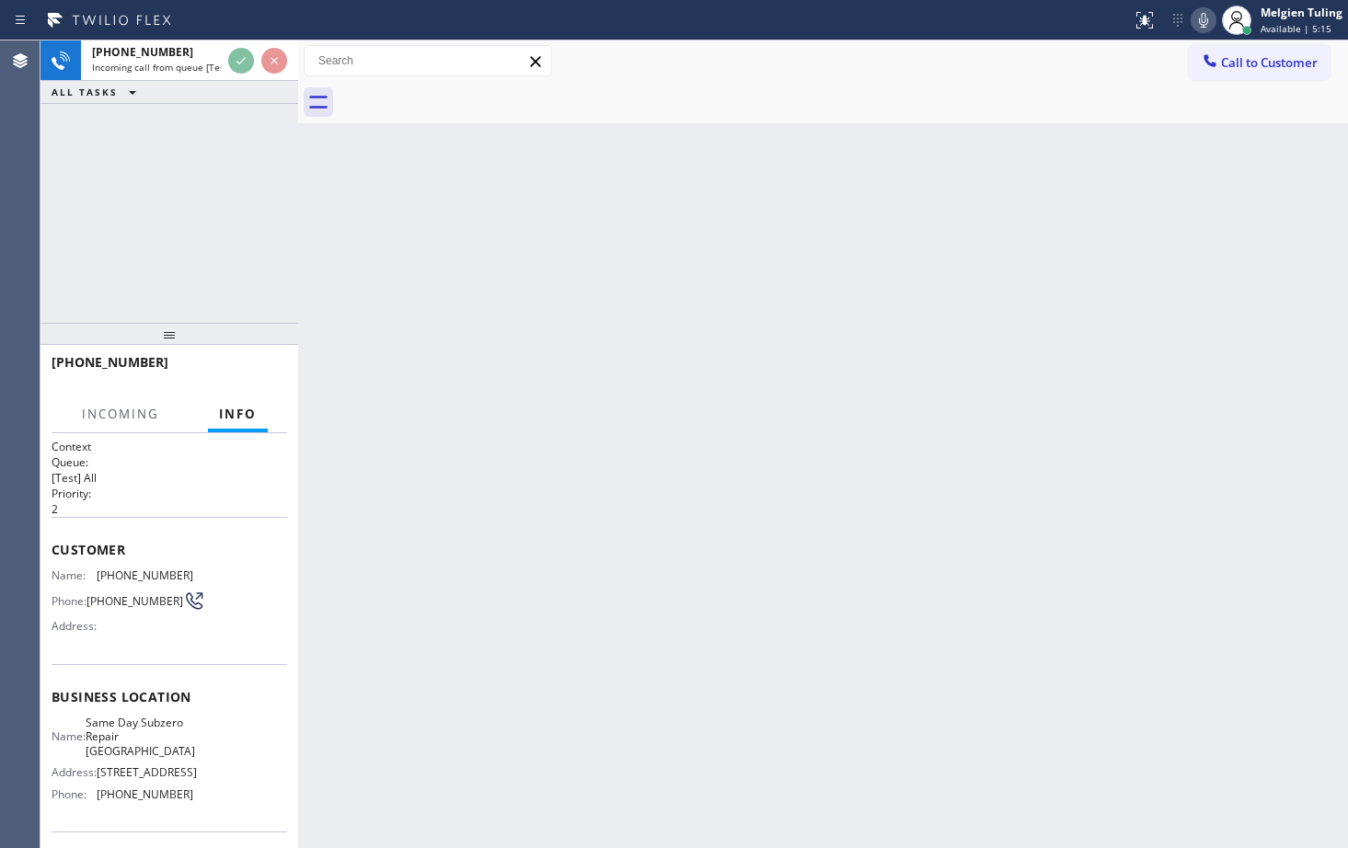
click at [229, 154] on div "+19295418094 Incoming call from queue [Test] All ALL TASKS ALL TASKS ACTIVE TAS…" at bounding box center [169, 181] width 258 height 282
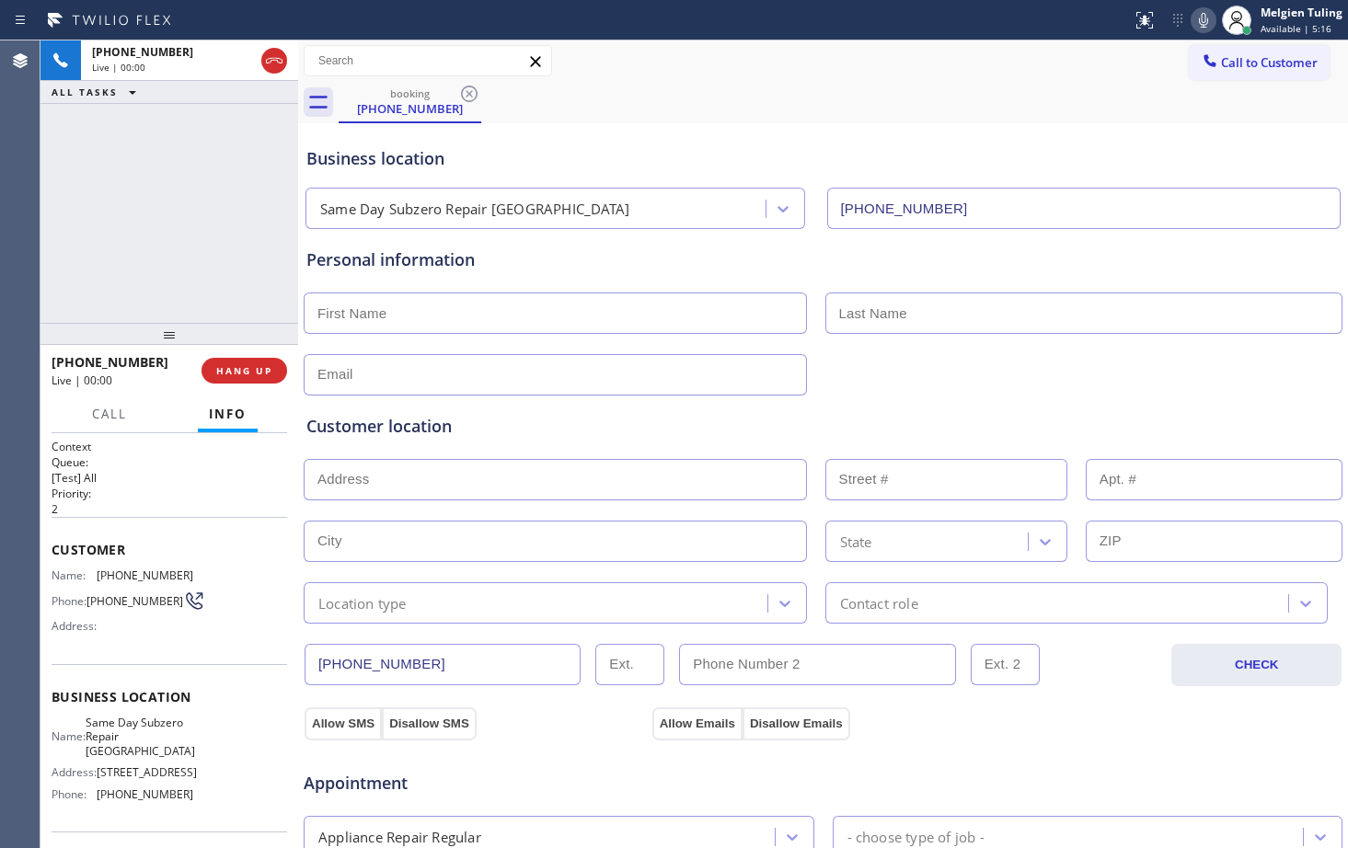
type input "(929) 416-6656"
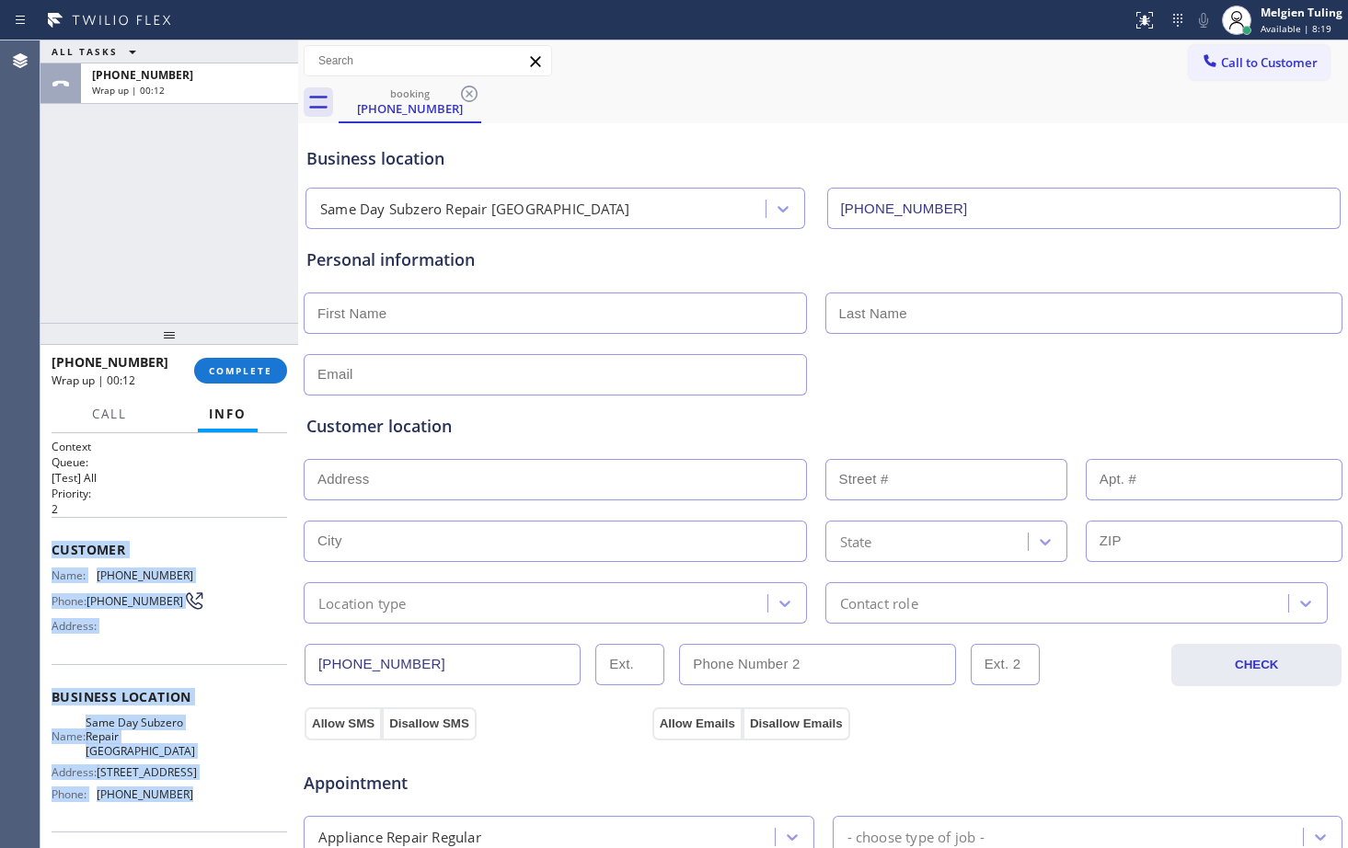
drag, startPoint x: 47, startPoint y: 541, endPoint x: 183, endPoint y: 811, distance: 302.0
click at [183, 811] on div "Context Queue: [Test] All Priority: 2 Customer Name: (929) 541-8094 Phone: (929…" at bounding box center [169, 640] width 258 height 415
copy div "Customer Name: (929) 541-8094 Phone: (929) 541-8094 Address: Business location …"
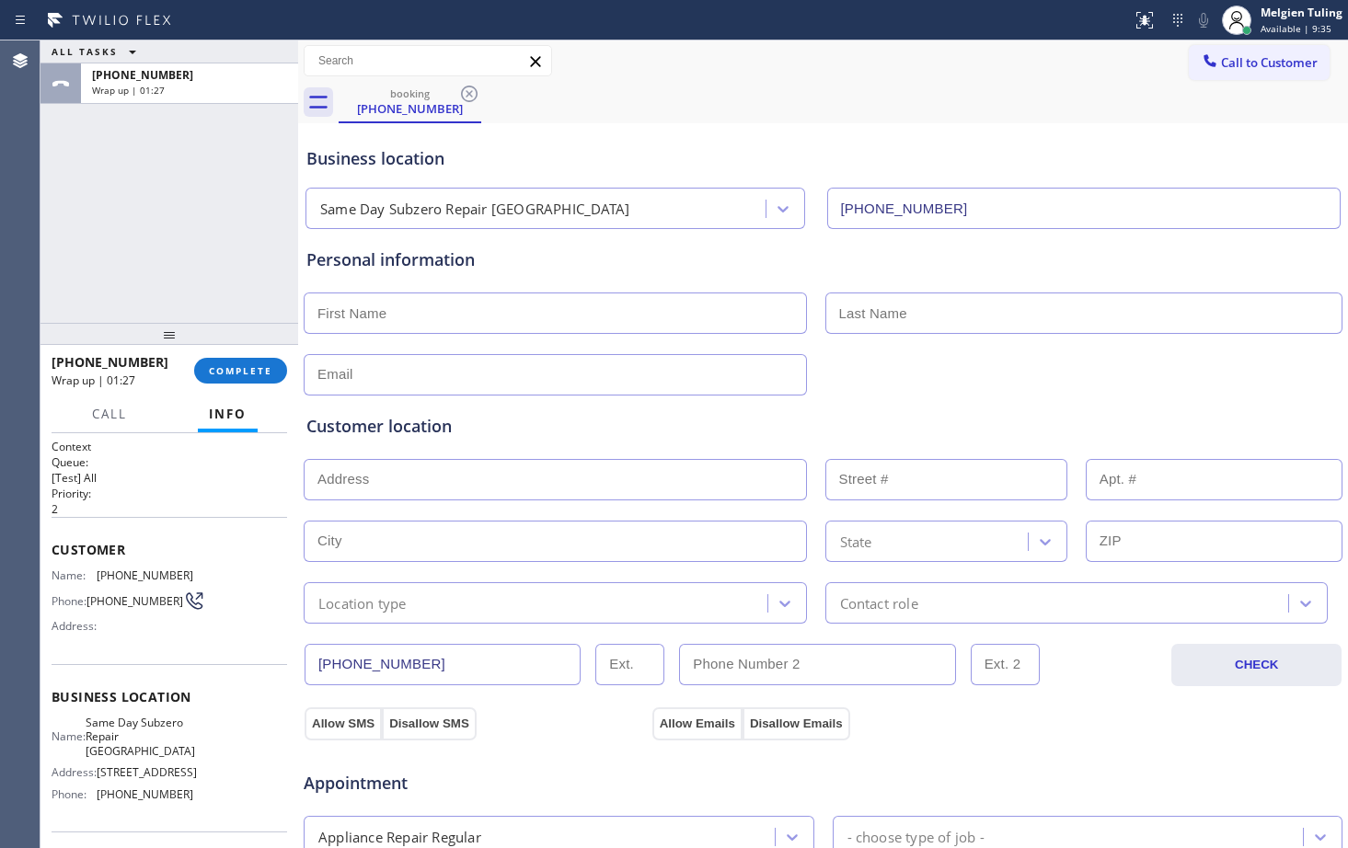
click at [220, 184] on div "ALL TASKS ALL TASKS ACTIVE TASKS TASKS IN WRAP UP +19295418094 Wrap up | 01:27" at bounding box center [169, 181] width 258 height 282
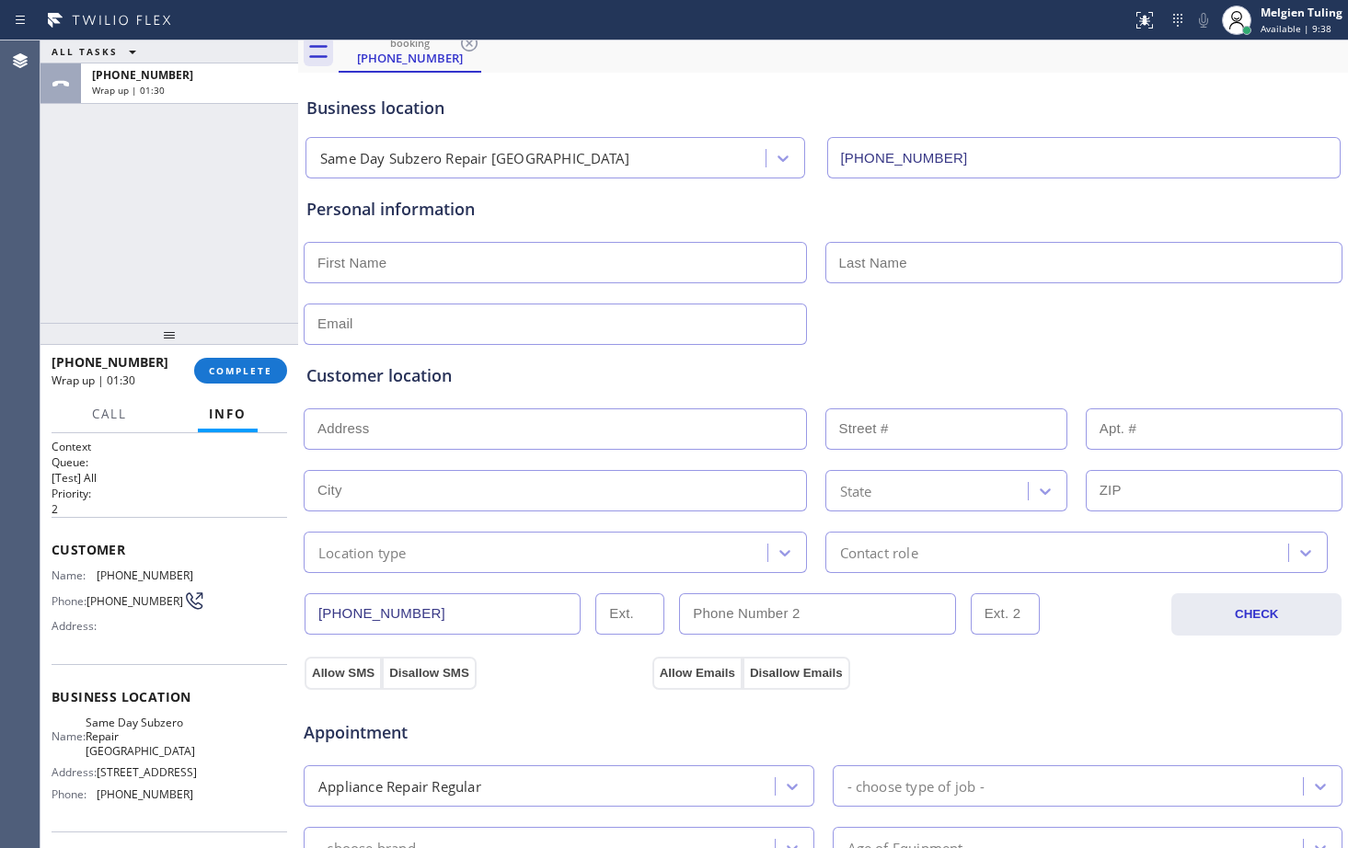
scroll to position [92, 0]
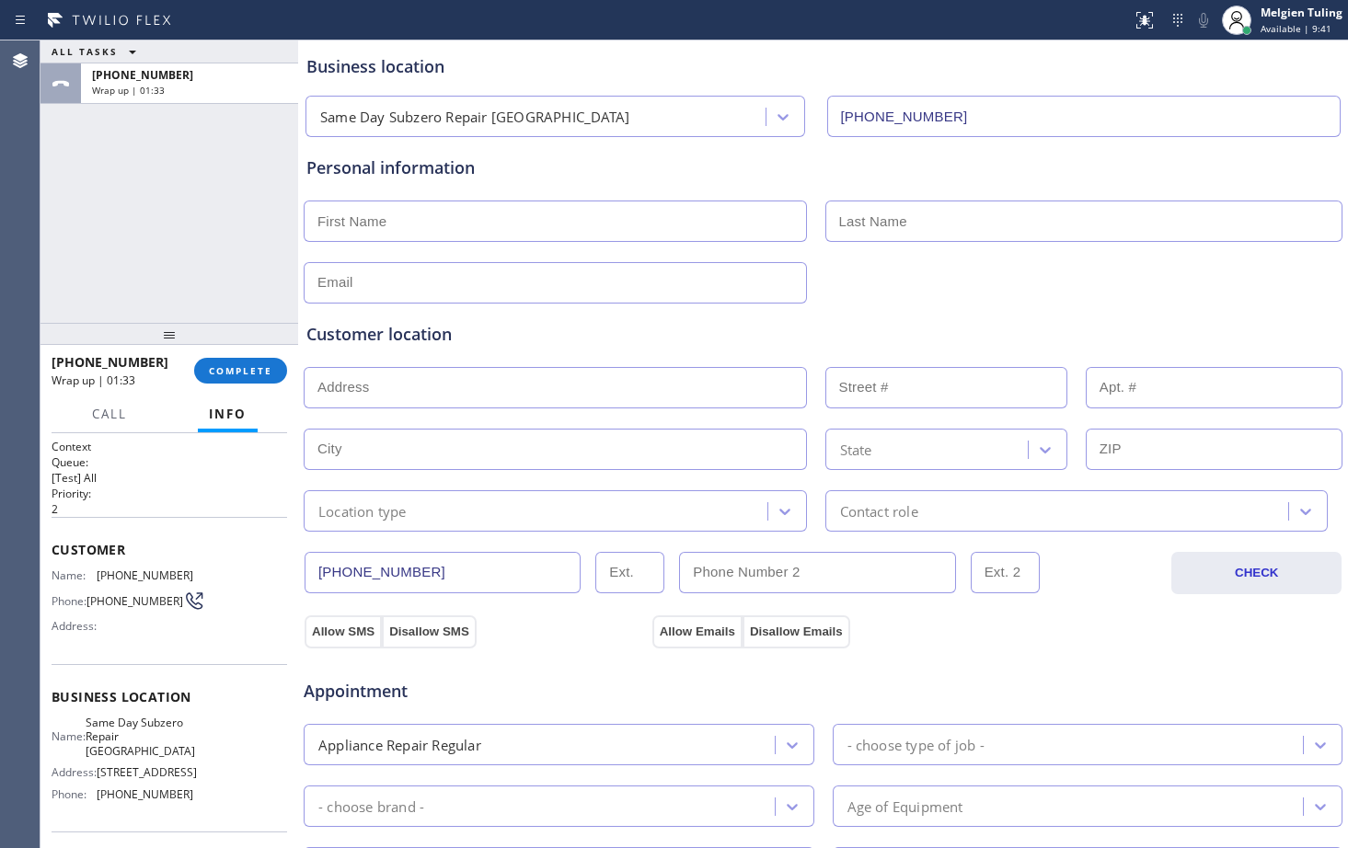
click at [605, 335] on div "Customer location" at bounding box center [822, 334] width 1033 height 25
click at [234, 374] on span "COMPLETE" at bounding box center [240, 370] width 63 height 13
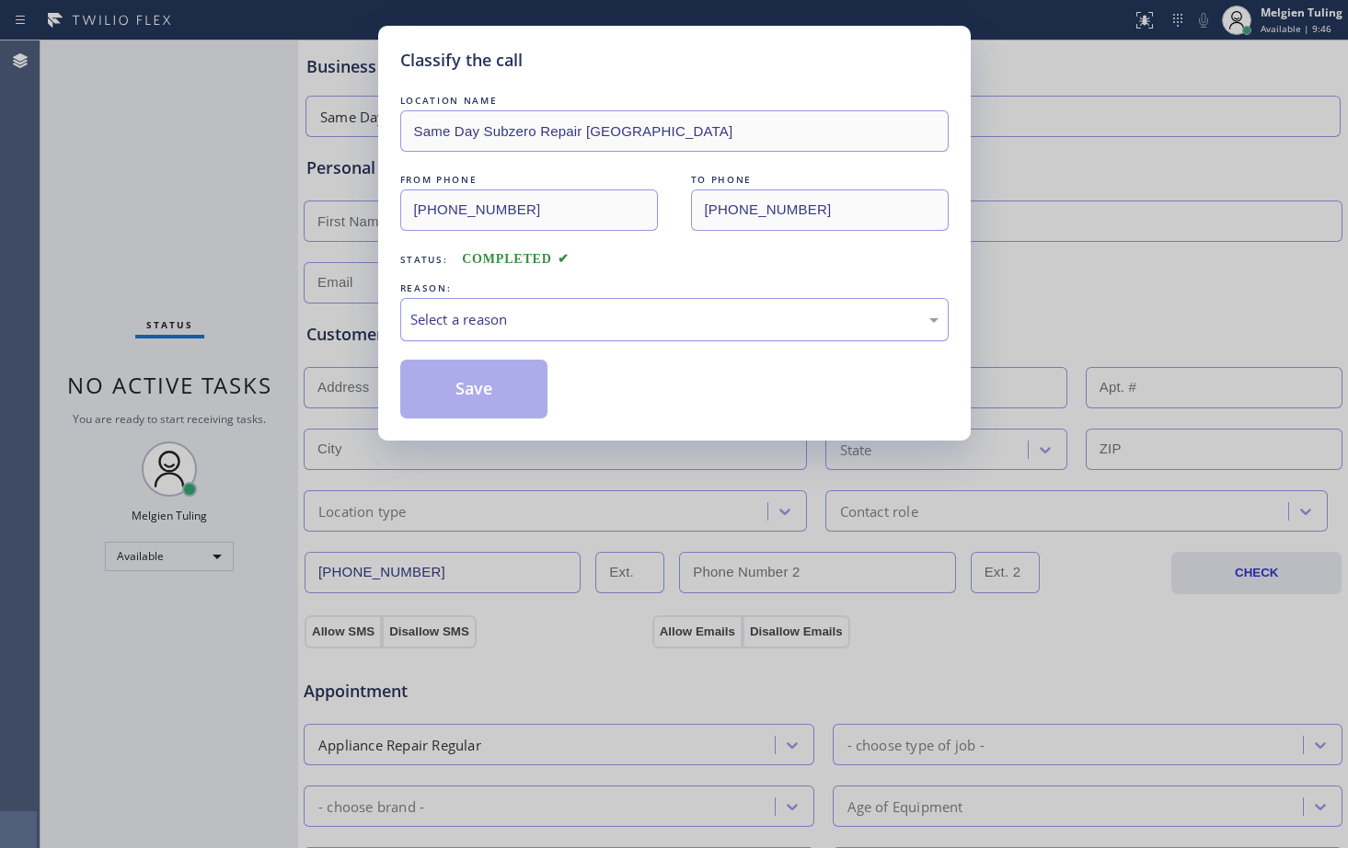
click at [562, 319] on div "Select a reason" at bounding box center [674, 319] width 528 height 21
click at [478, 395] on button "Save" at bounding box center [474, 389] width 148 height 59
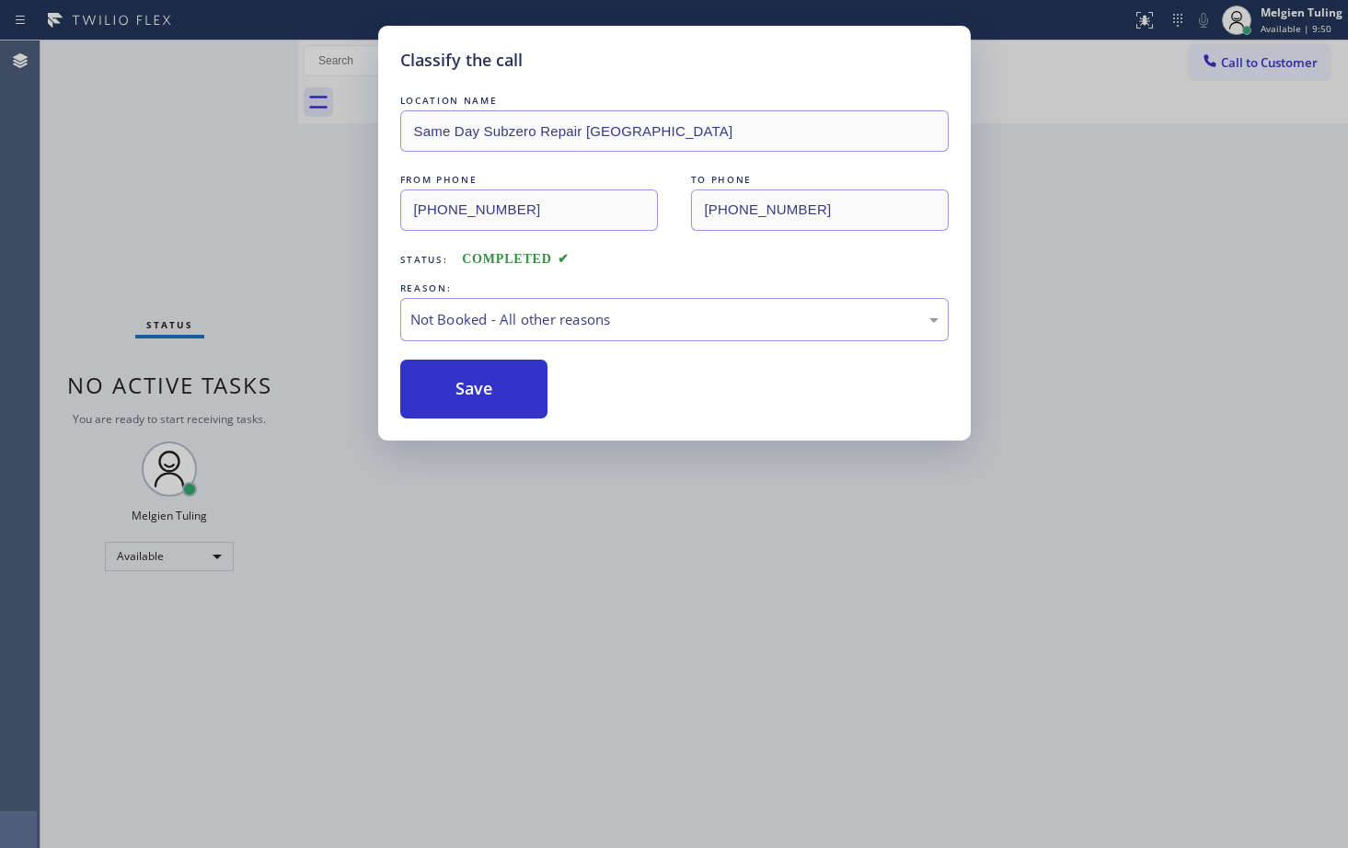
click at [1050, 516] on div "Back to Dashboard Change Sender ID Customers Technicians Select a contact Outbo…" at bounding box center [823, 444] width 1050 height 808
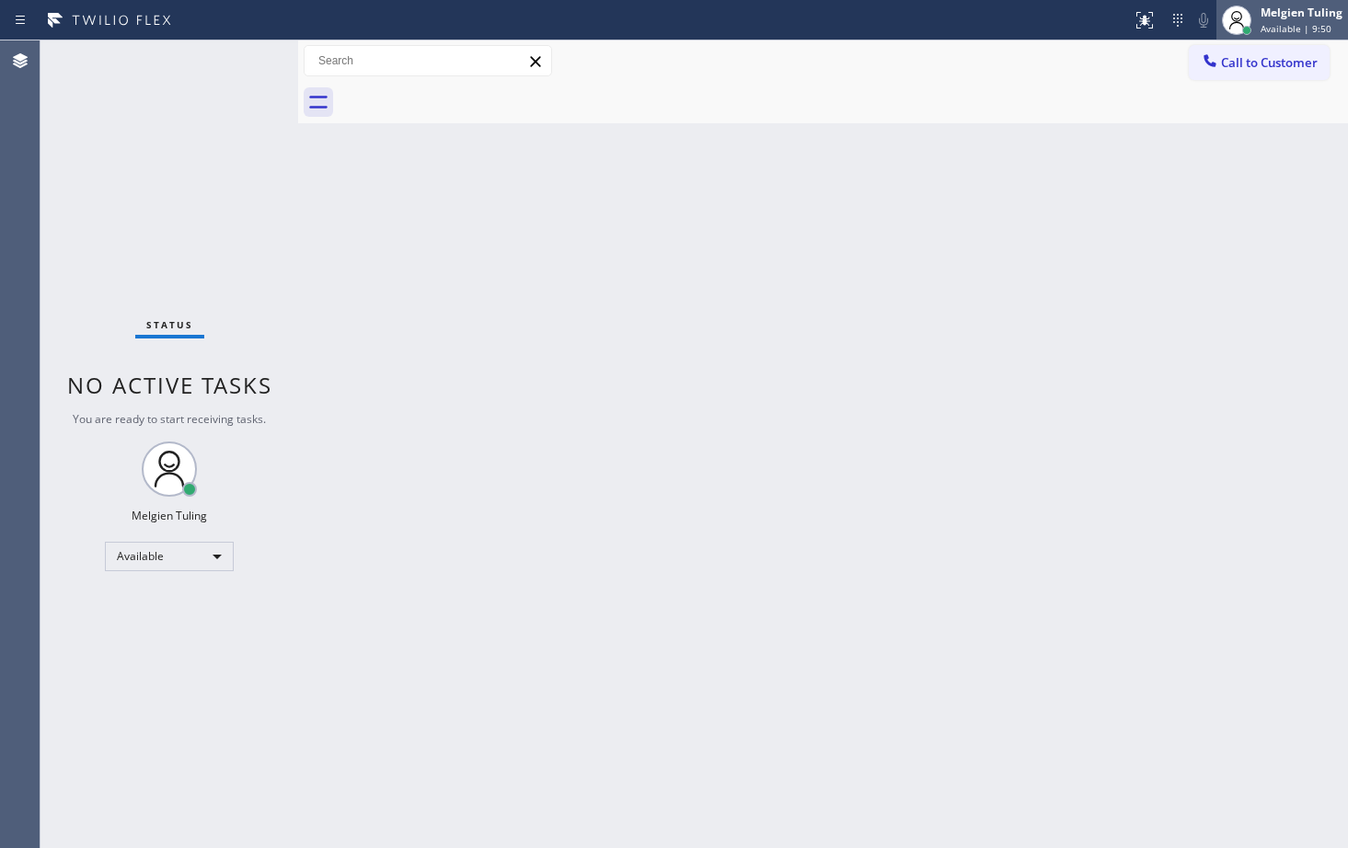
click at [1276, 7] on div "Melgien Tuling" at bounding box center [1302, 13] width 82 height 16
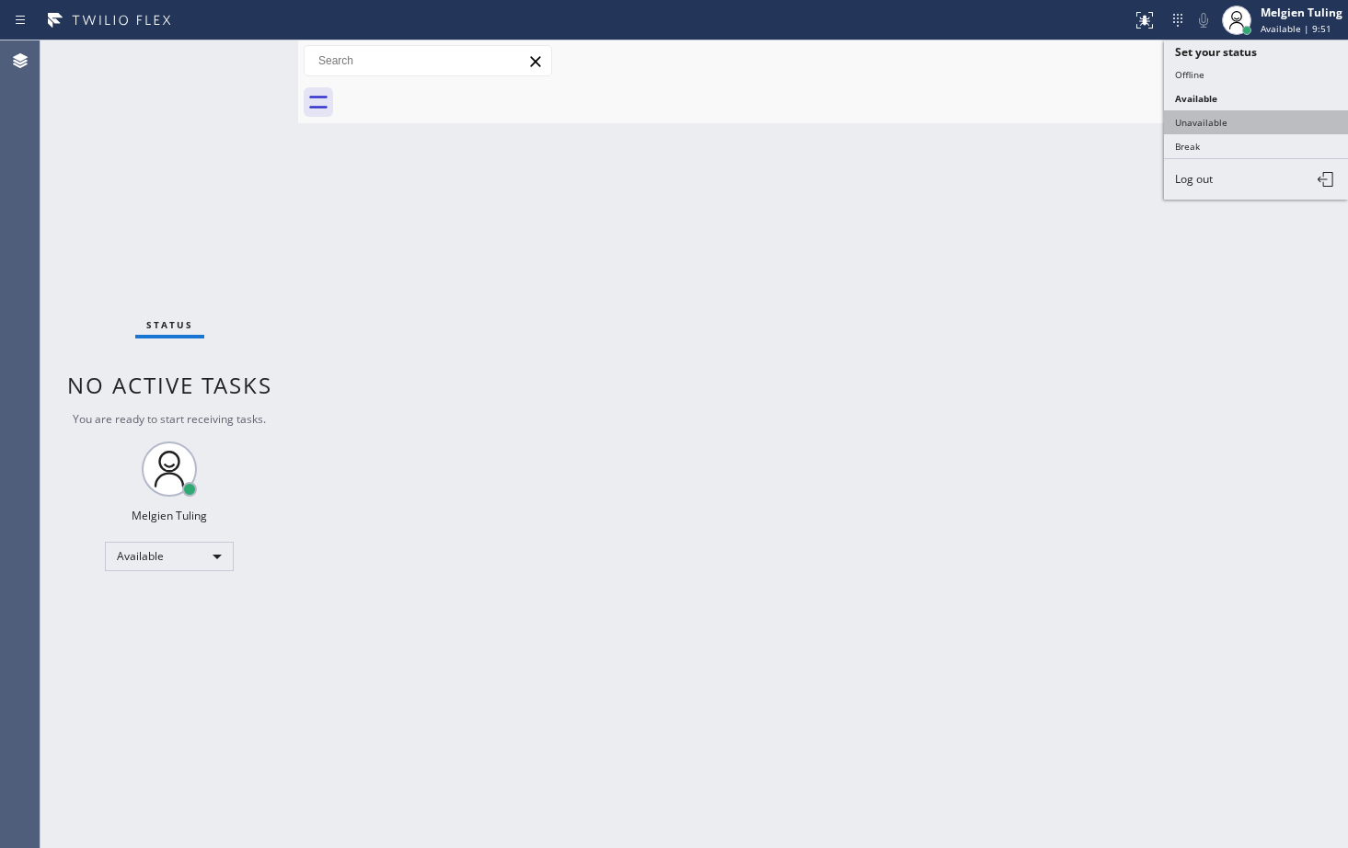
click at [1178, 121] on button "Unavailable" at bounding box center [1256, 122] width 184 height 24
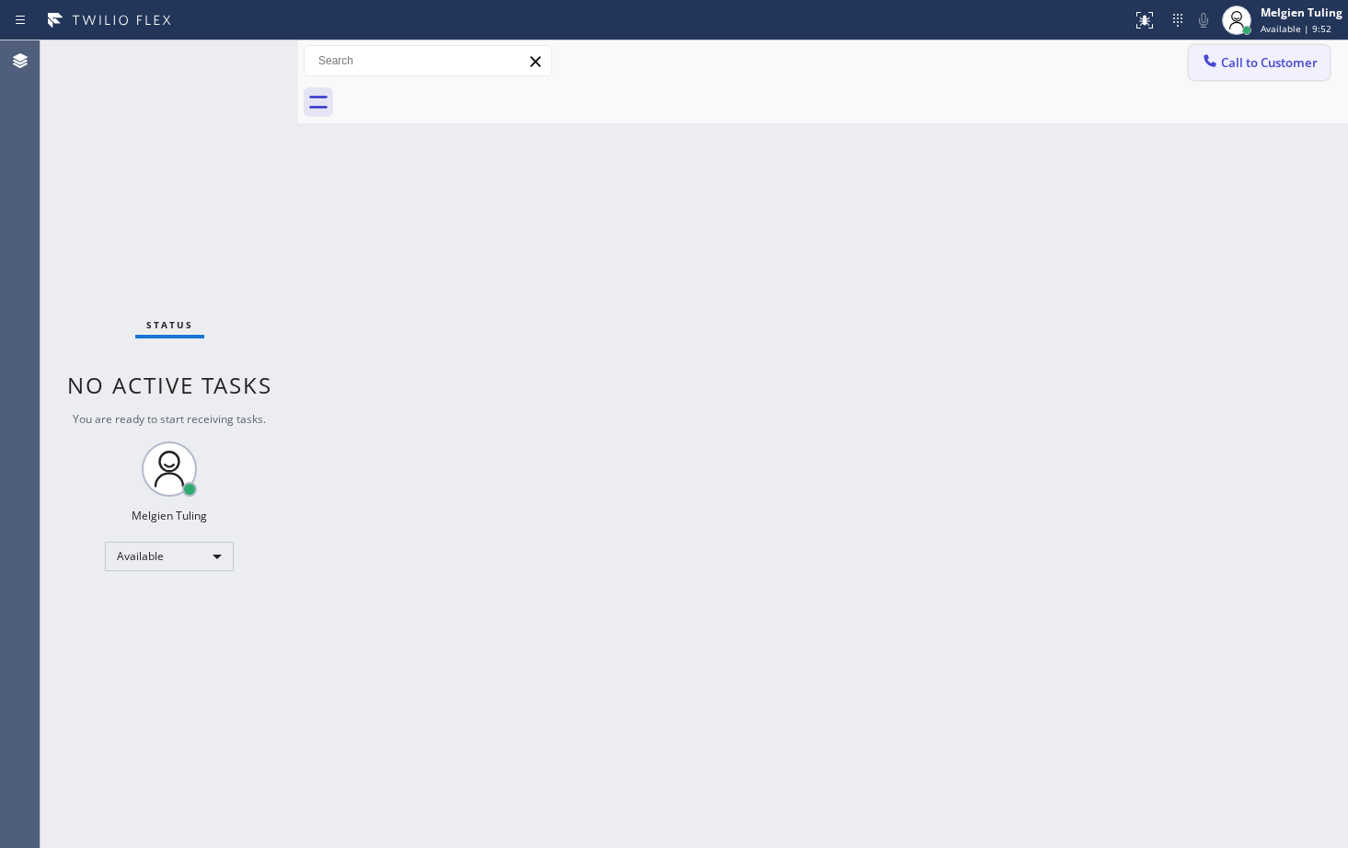
click at [1272, 63] on span "Call to Customer" at bounding box center [1269, 62] width 97 height 17
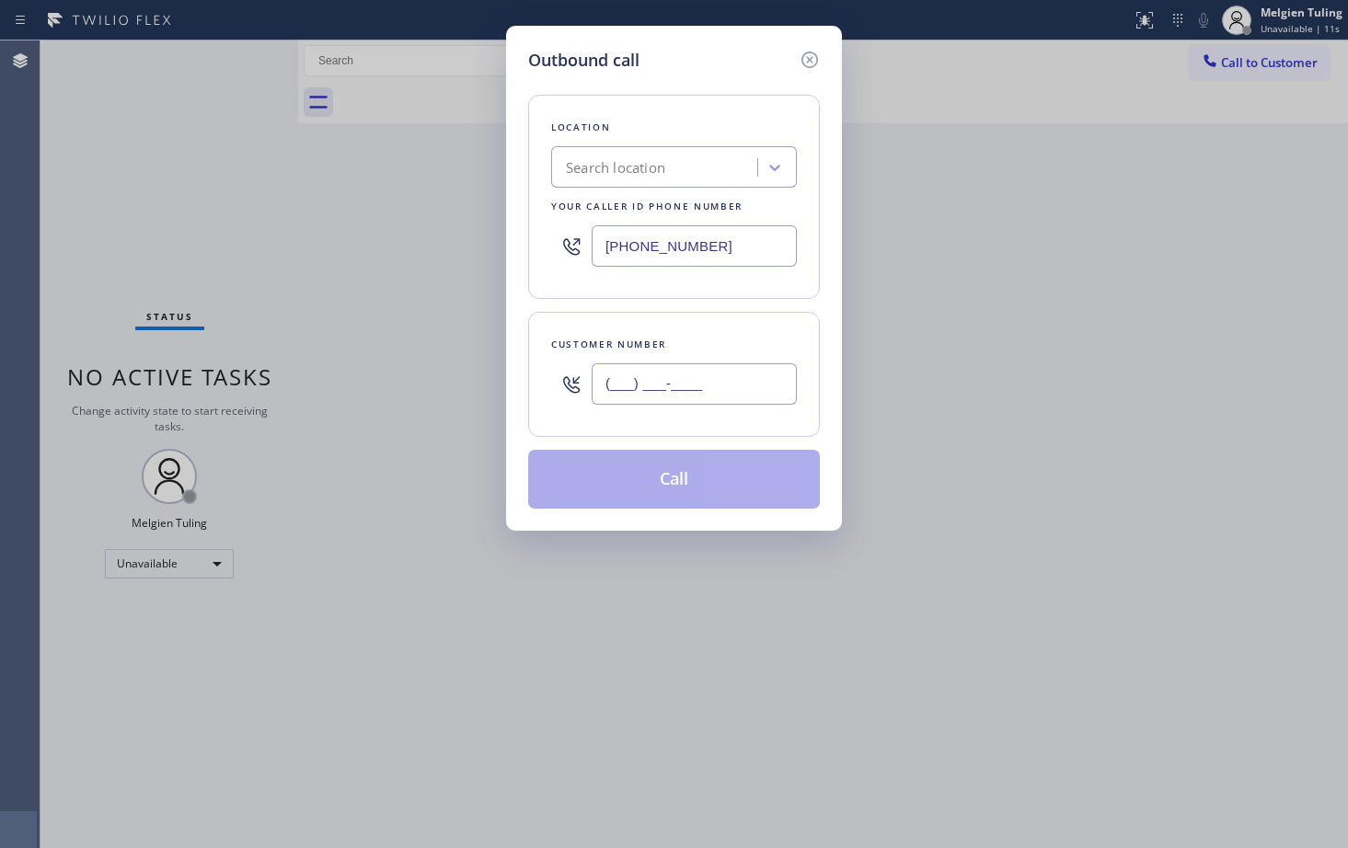
click at [620, 380] on input "(___) ___-____" at bounding box center [694, 383] width 205 height 41
paste input "929) 541-8094"
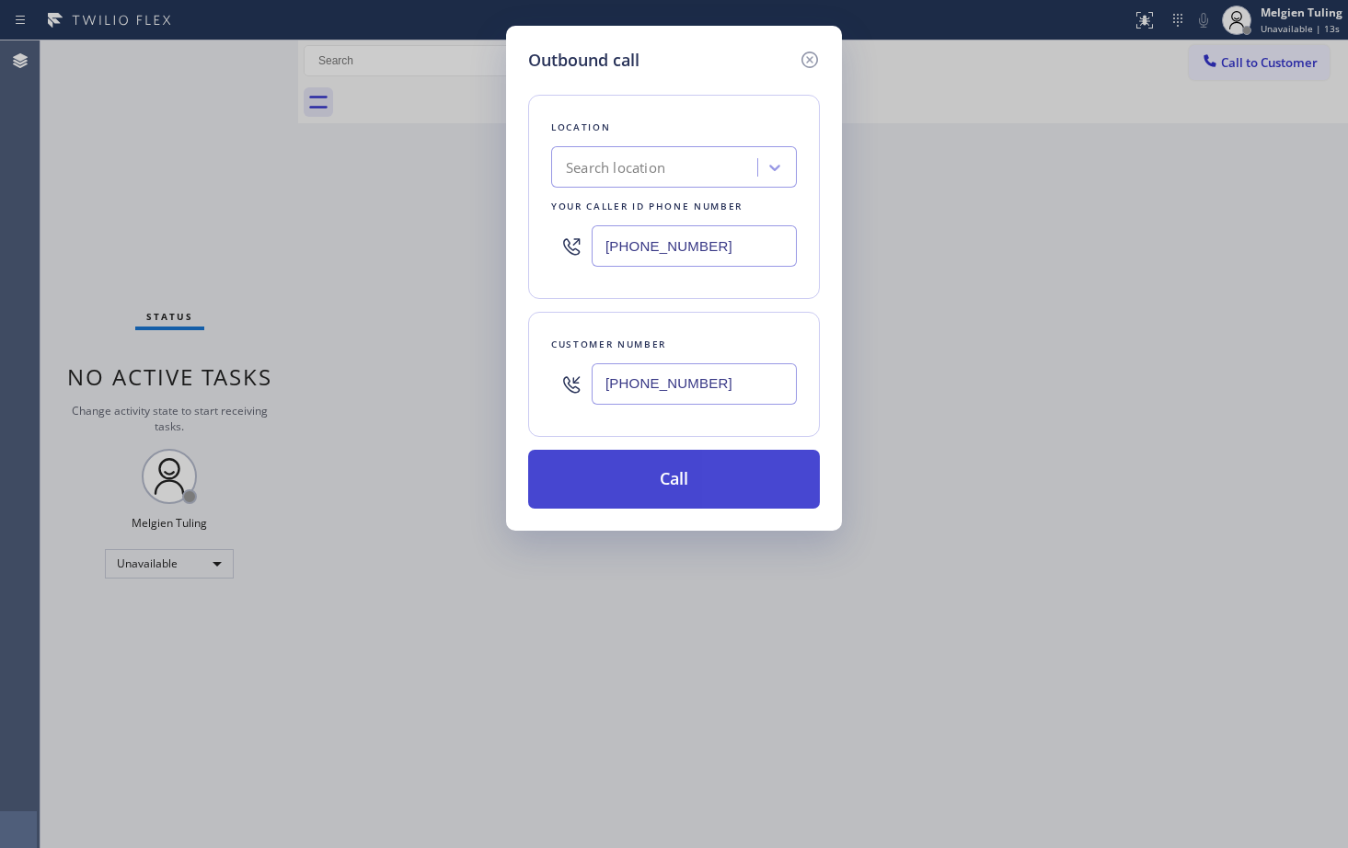
type input "(929) 541-8094"
click at [641, 485] on button "Call" at bounding box center [674, 479] width 292 height 59
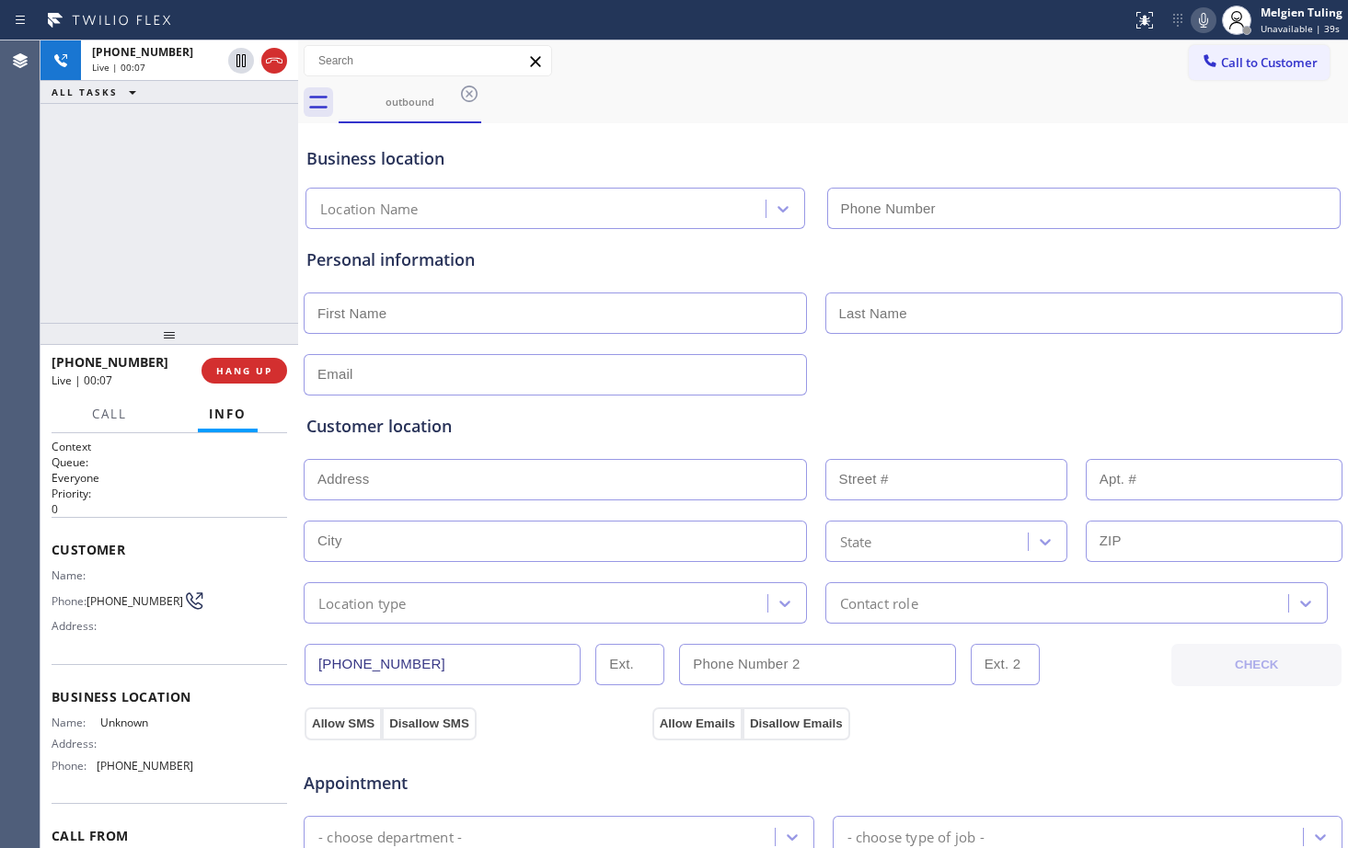
click at [1047, 393] on div "Customer location >> ADD NEW ADDRESS << + NEW ADDRESS State Location type Conta…" at bounding box center [823, 506] width 1041 height 236
click at [1062, 63] on div "Call to Customer Outbound call Location HVAC Alliance Expert Your caller id pho…" at bounding box center [823, 61] width 1050 height 32
click at [1204, 19] on icon at bounding box center [1203, 20] width 22 height 22
click at [940, 63] on div "Call to Customer Outbound call Location HVAC Alliance Expert Your caller id pho…" at bounding box center [823, 61] width 1050 height 32
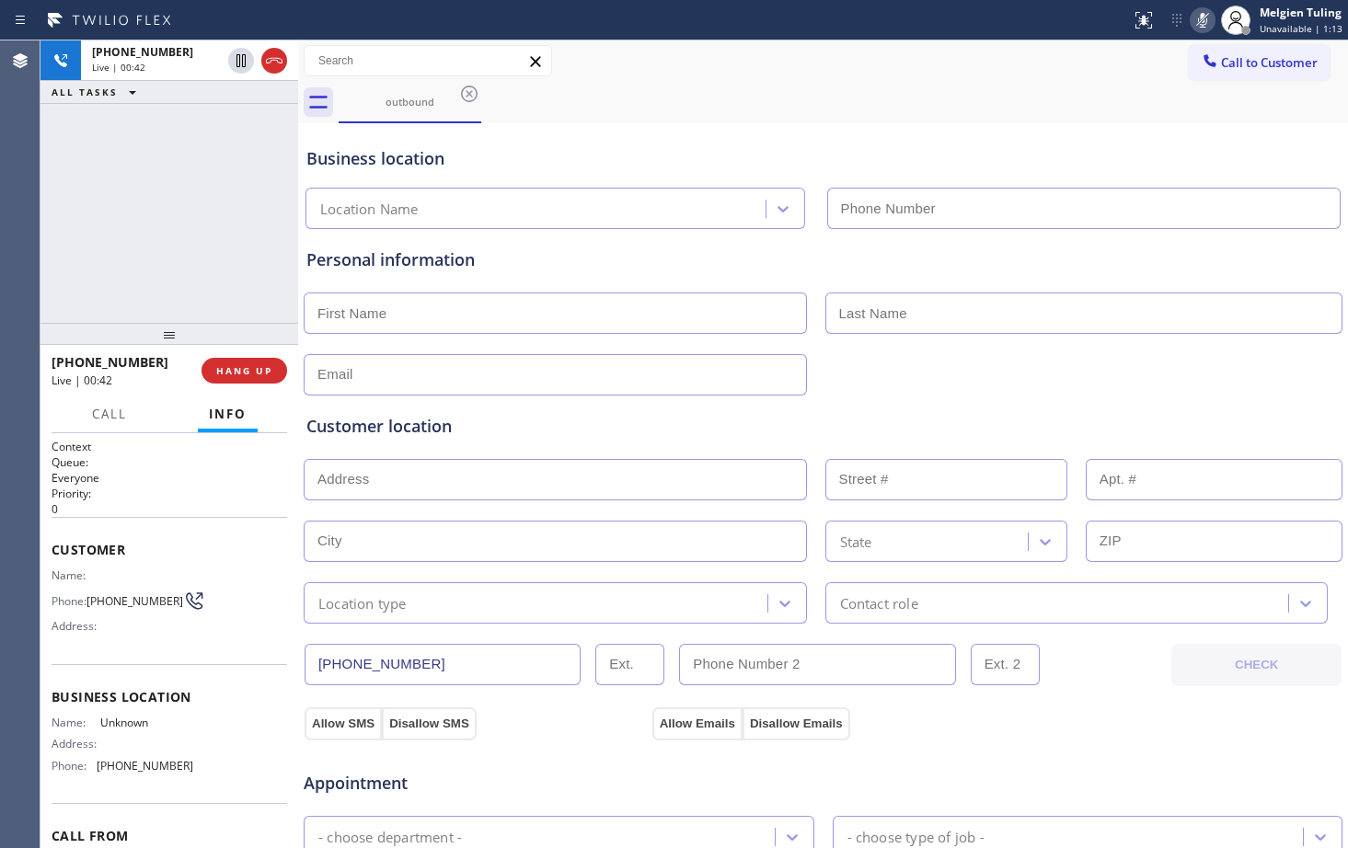
click at [767, 99] on div "outbound" at bounding box center [843, 102] width 1009 height 41
click at [753, 98] on div "outbound" at bounding box center [843, 102] width 1009 height 41
click at [1203, 23] on icon at bounding box center [1203, 20] width 22 height 22
click at [915, 87] on div "outbound" at bounding box center [843, 102] width 1009 height 41
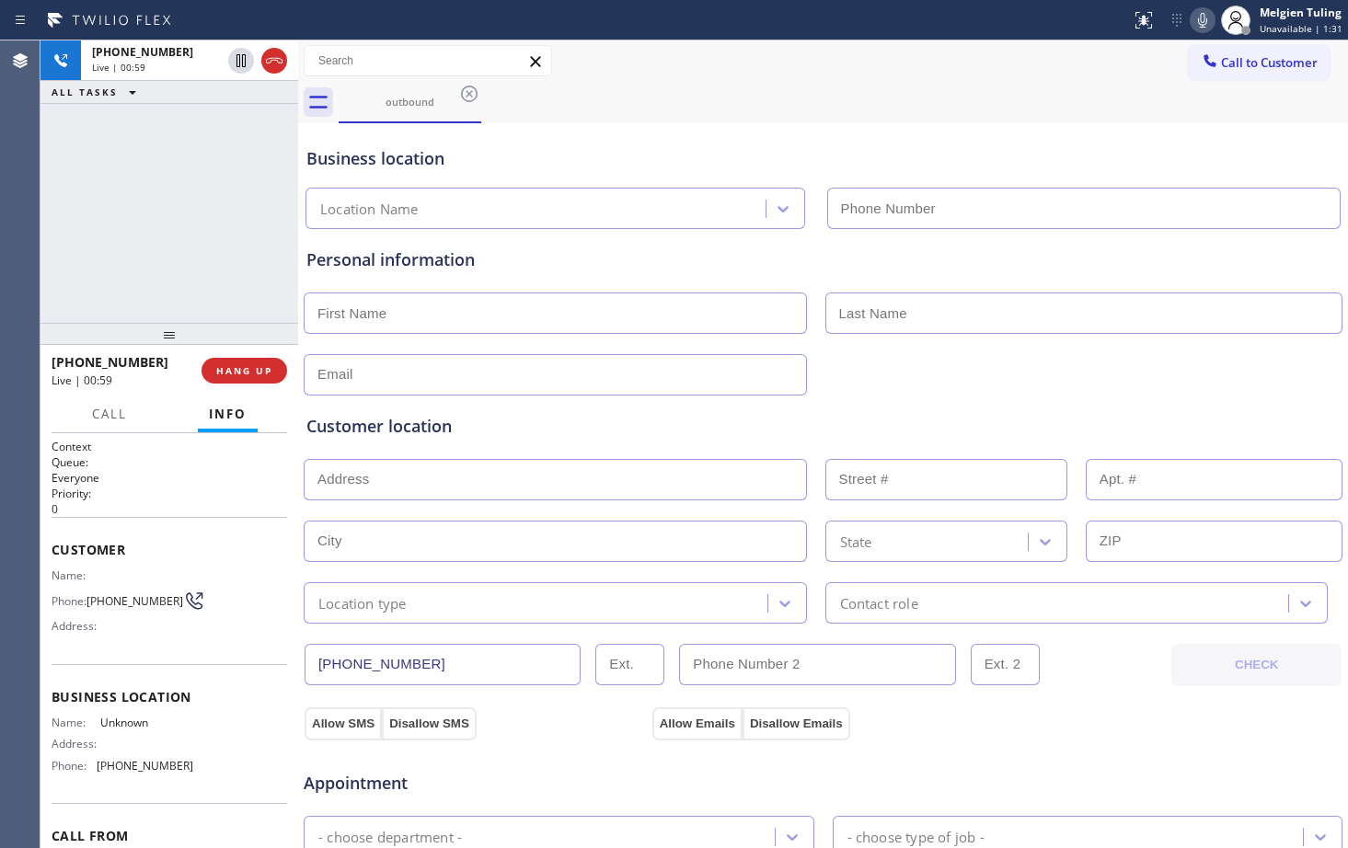
click at [908, 90] on div "outbound" at bounding box center [843, 102] width 1009 height 41
click at [881, 91] on div "outbound" at bounding box center [843, 102] width 1009 height 41
click at [1203, 24] on icon at bounding box center [1202, 20] width 9 height 15
click at [236, 62] on icon at bounding box center [241, 61] width 22 height 22
click at [699, 137] on div "Business location Location Name" at bounding box center [823, 178] width 1041 height 101
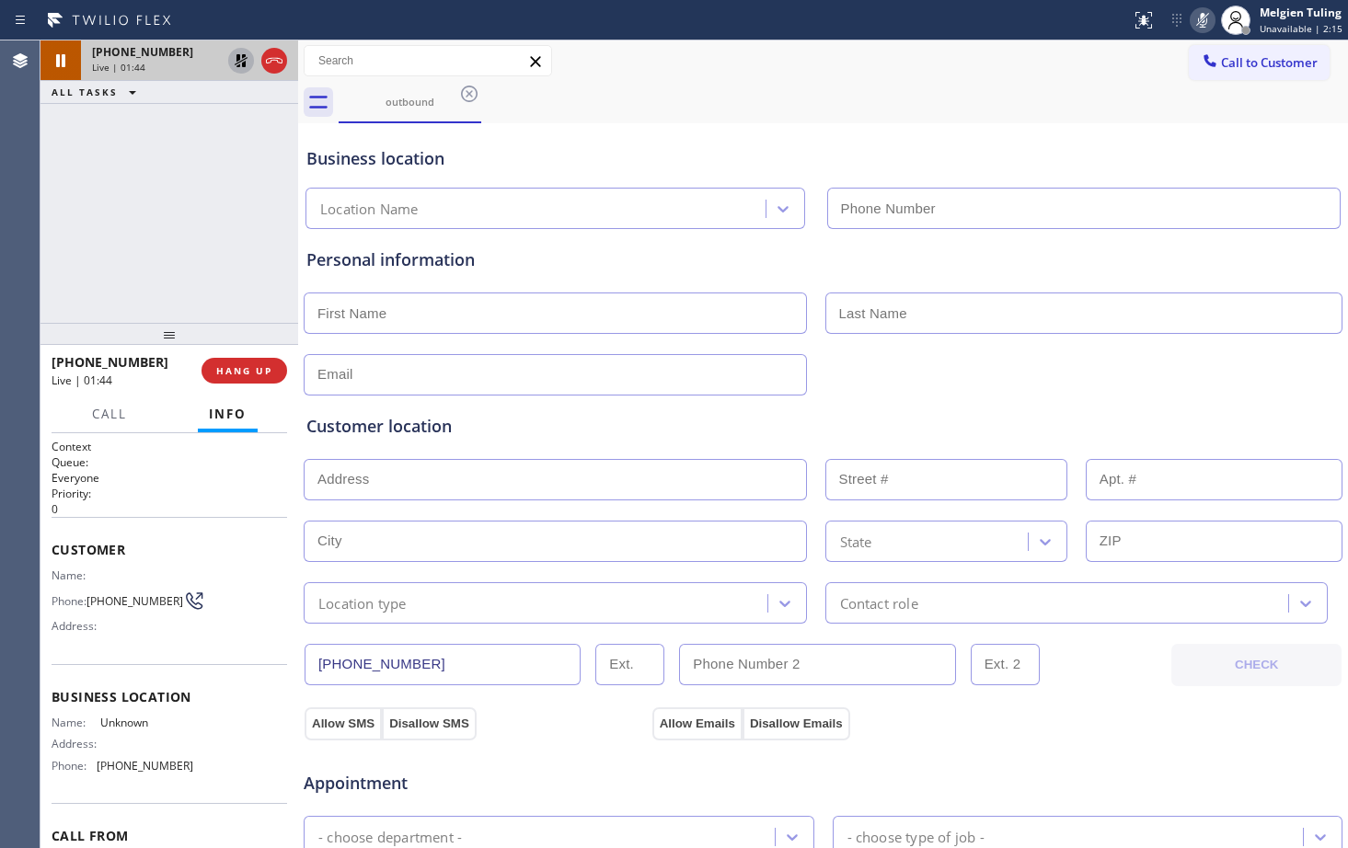
click at [1205, 18] on rect at bounding box center [1202, 18] width 13 height 13
click at [244, 54] on icon at bounding box center [241, 60] width 13 height 13
click at [557, 156] on div "Business location" at bounding box center [822, 158] width 1033 height 25
click at [641, 185] on div "Location Name" at bounding box center [823, 204] width 1042 height 49
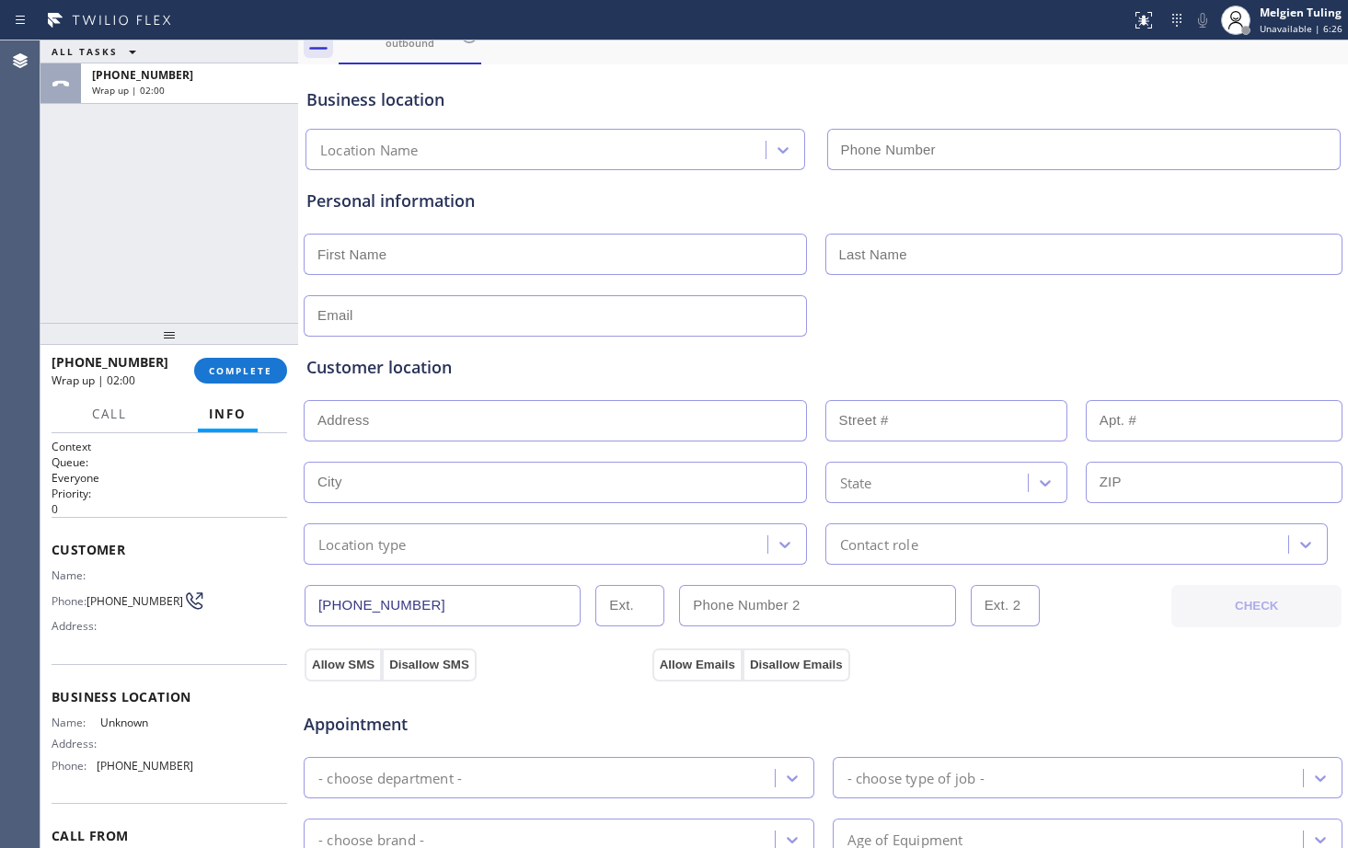
scroll to position [92, 0]
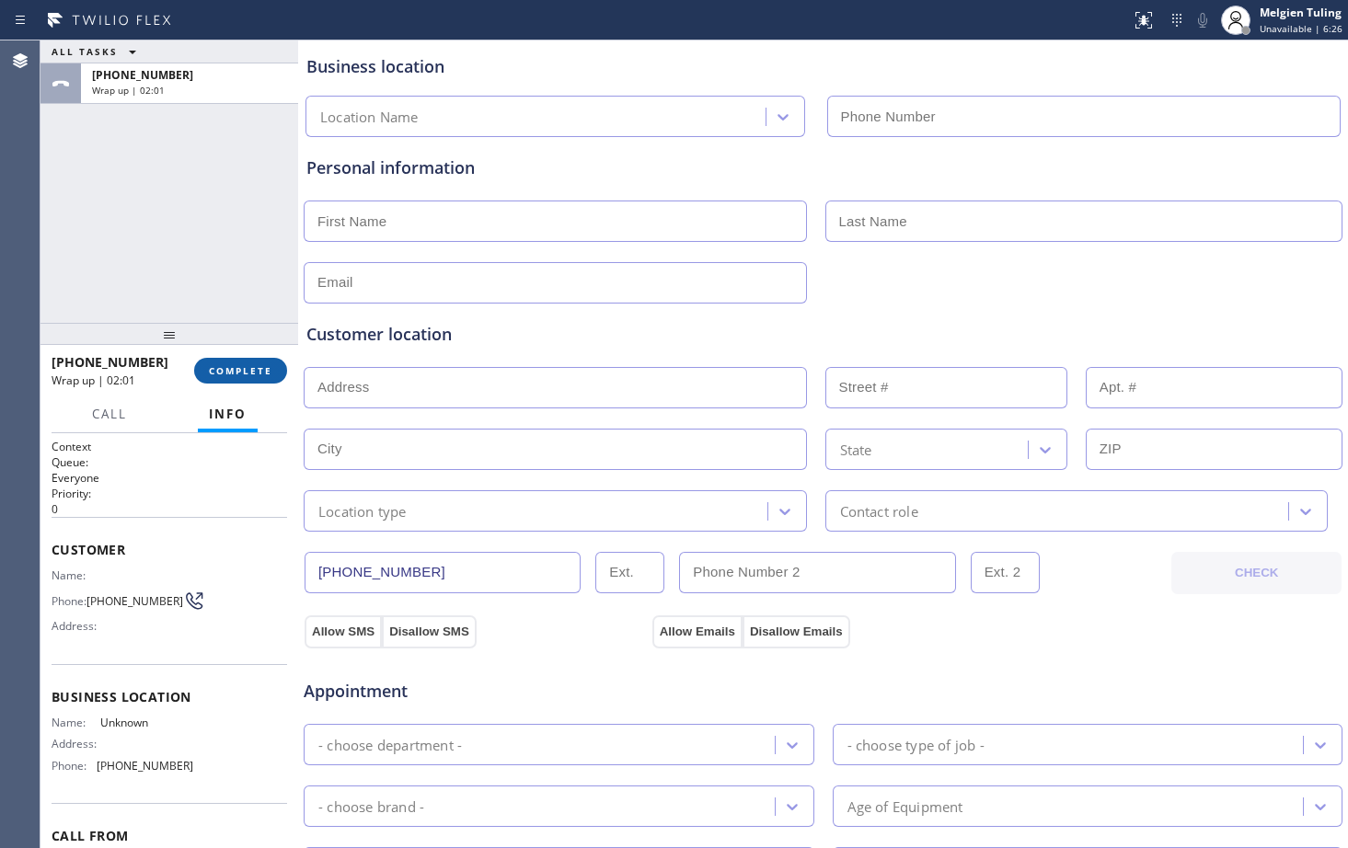
click at [243, 360] on button "COMPLETE" at bounding box center [240, 371] width 93 height 26
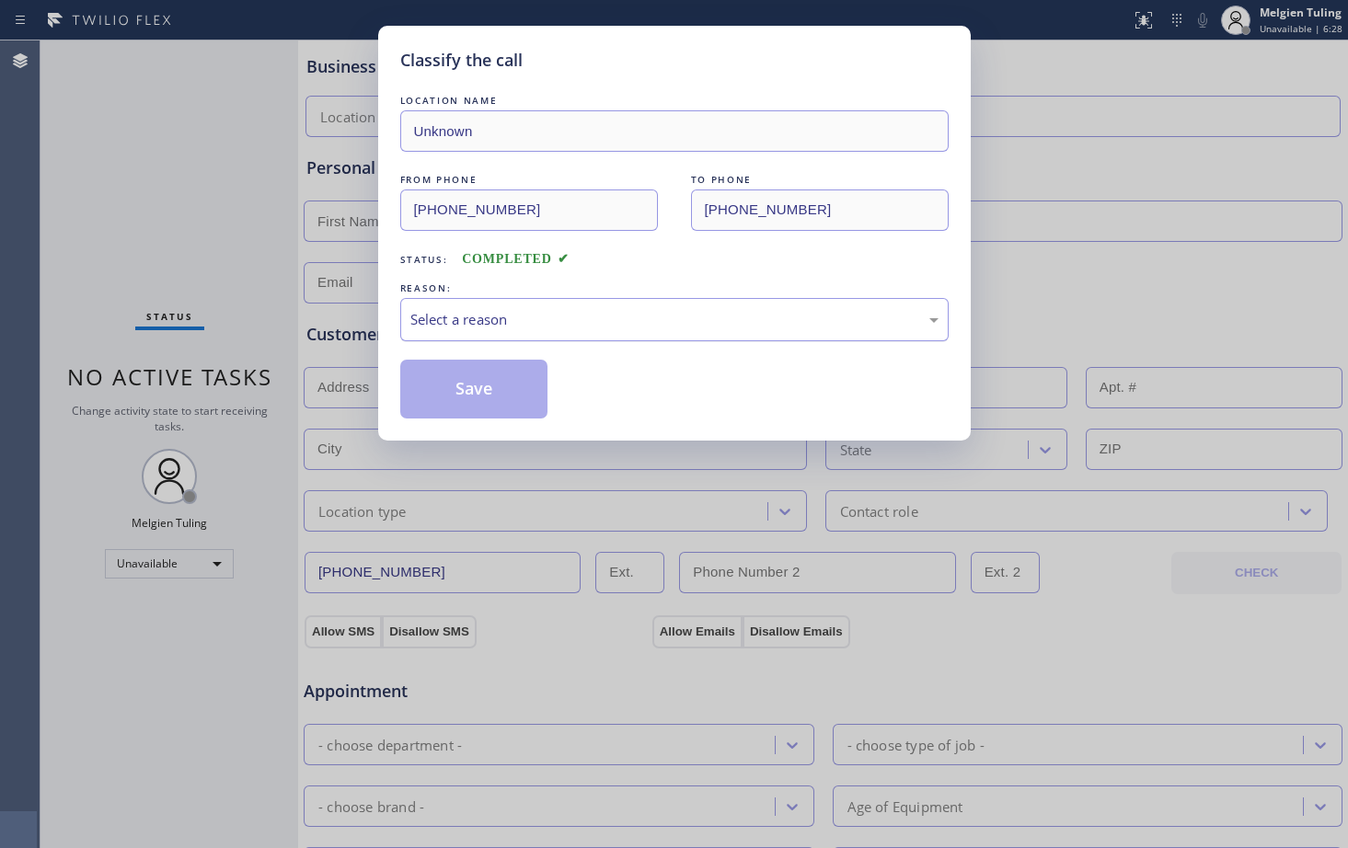
click at [419, 317] on div "Select a reason" at bounding box center [674, 319] width 528 height 21
click at [447, 372] on button "Save" at bounding box center [474, 389] width 148 height 59
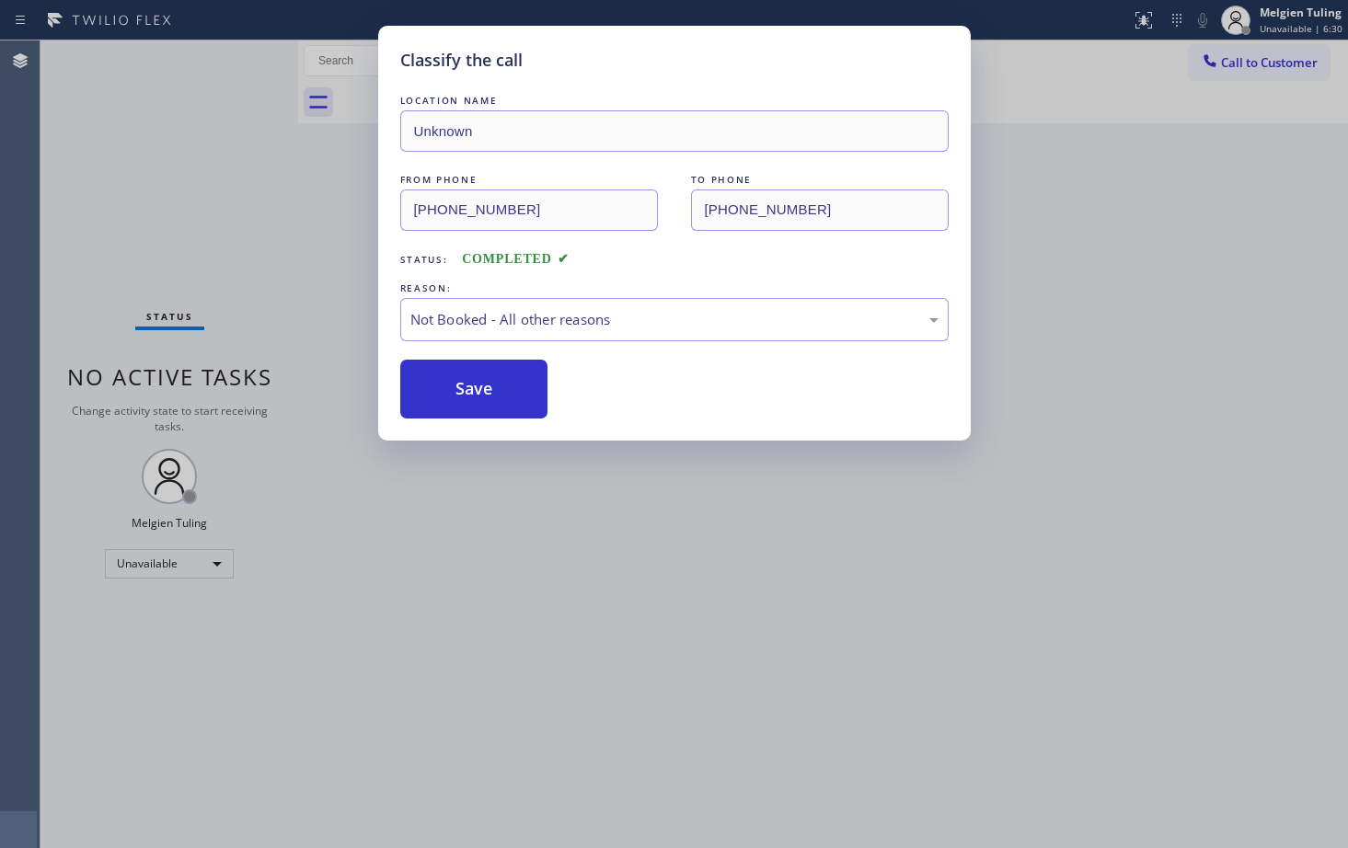
click at [1045, 535] on div "Classify the call LOCATION NAME Unknown FROM PHONE (862) 766-6443 TO PHONE (929…" at bounding box center [674, 424] width 1348 height 848
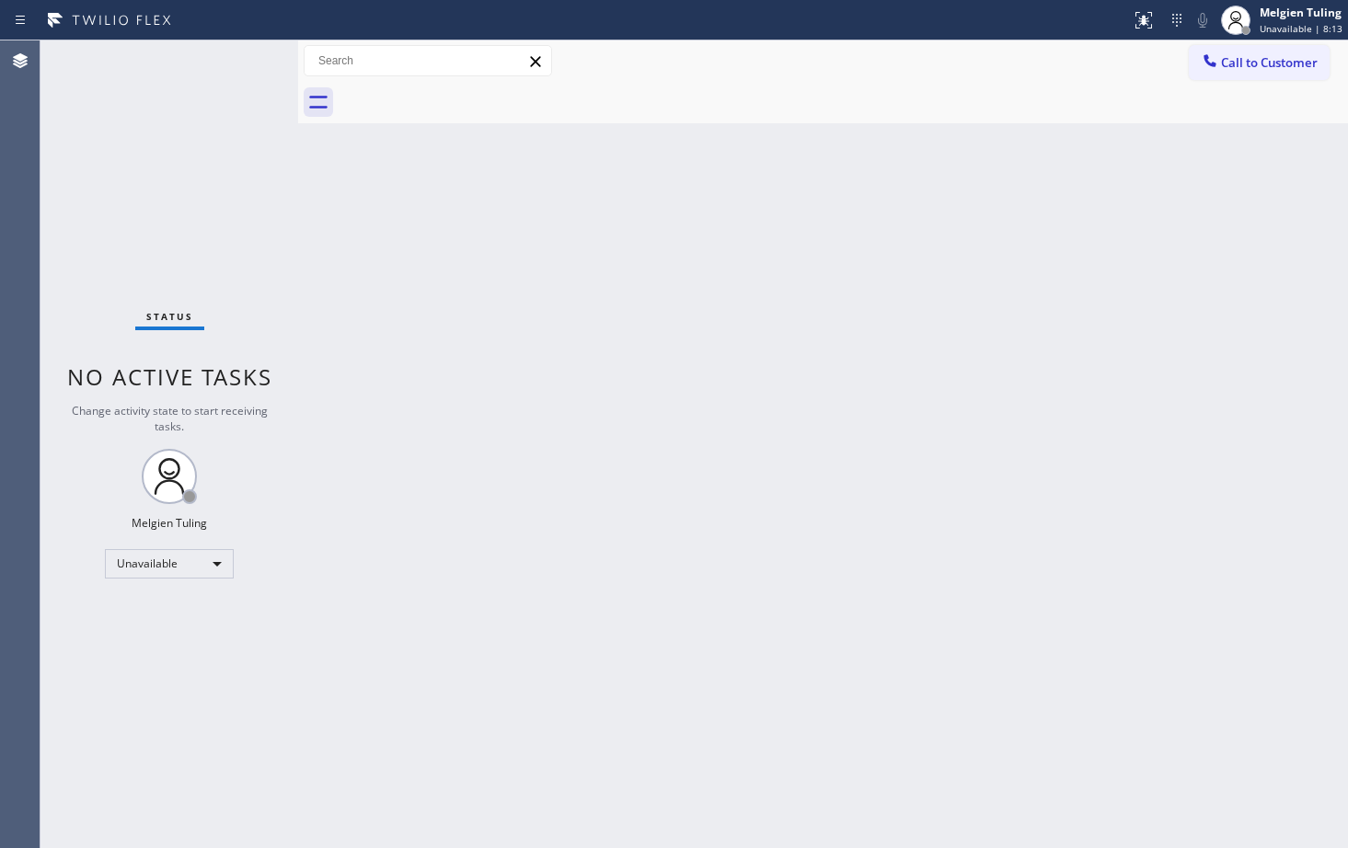
click at [564, 177] on div "Back to Dashboard Change Sender ID Customers Technicians Select a contact Outbo…" at bounding box center [823, 444] width 1050 height 808
click at [225, 566] on div "Unavailable" at bounding box center [169, 563] width 129 height 29
click at [135, 608] on li "Available" at bounding box center [168, 613] width 125 height 22
click at [410, 449] on div "Back to Dashboard Change Sender ID Customers Technicians Select a contact Outbo…" at bounding box center [823, 444] width 1050 height 808
click at [242, 57] on div "Status No active tasks You are ready to start receiving tasks. Melgien Tuling A…" at bounding box center [169, 444] width 258 height 808
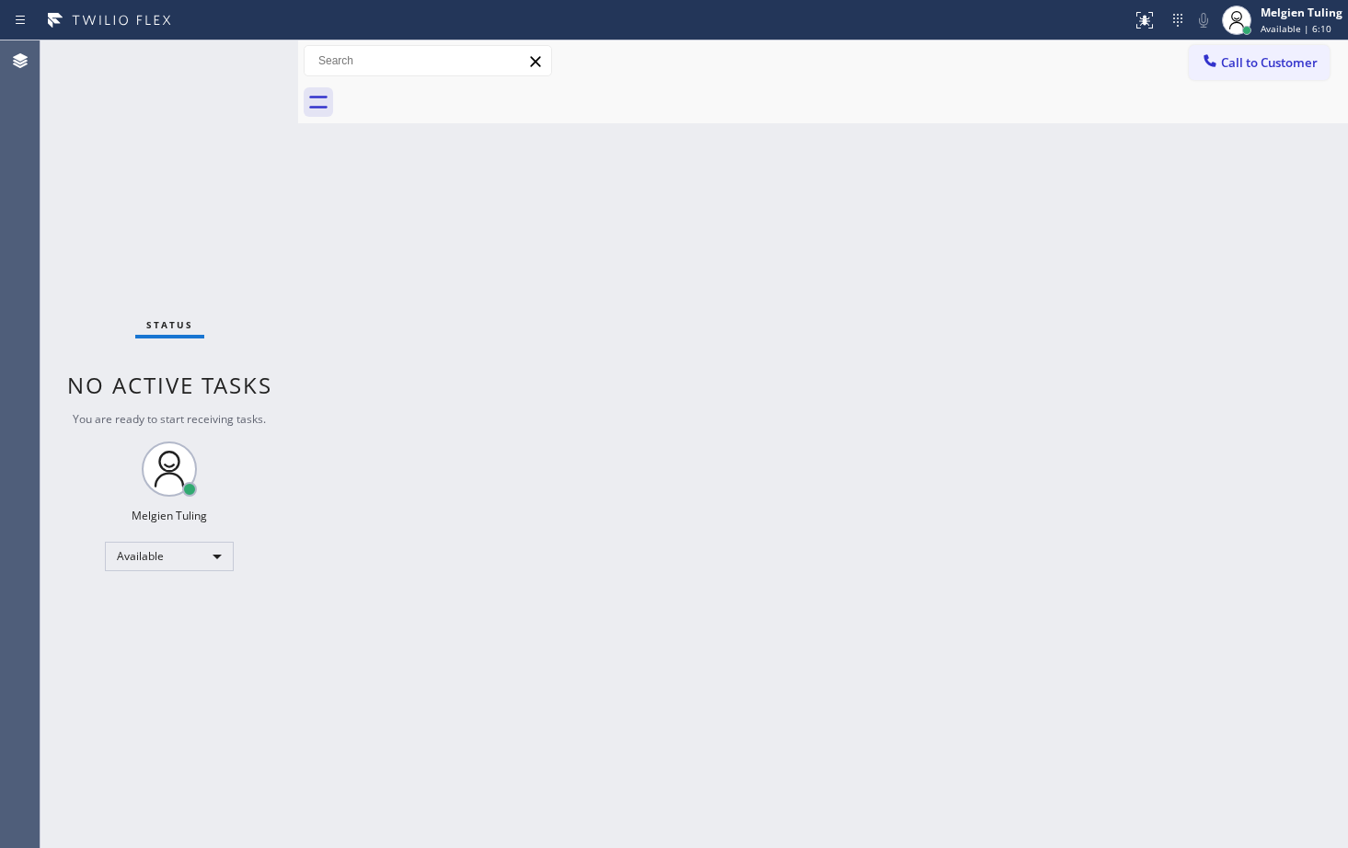
click at [242, 57] on div "Status No active tasks You are ready to start receiving tasks. Melgien Tuling A…" at bounding box center [169, 444] width 258 height 808
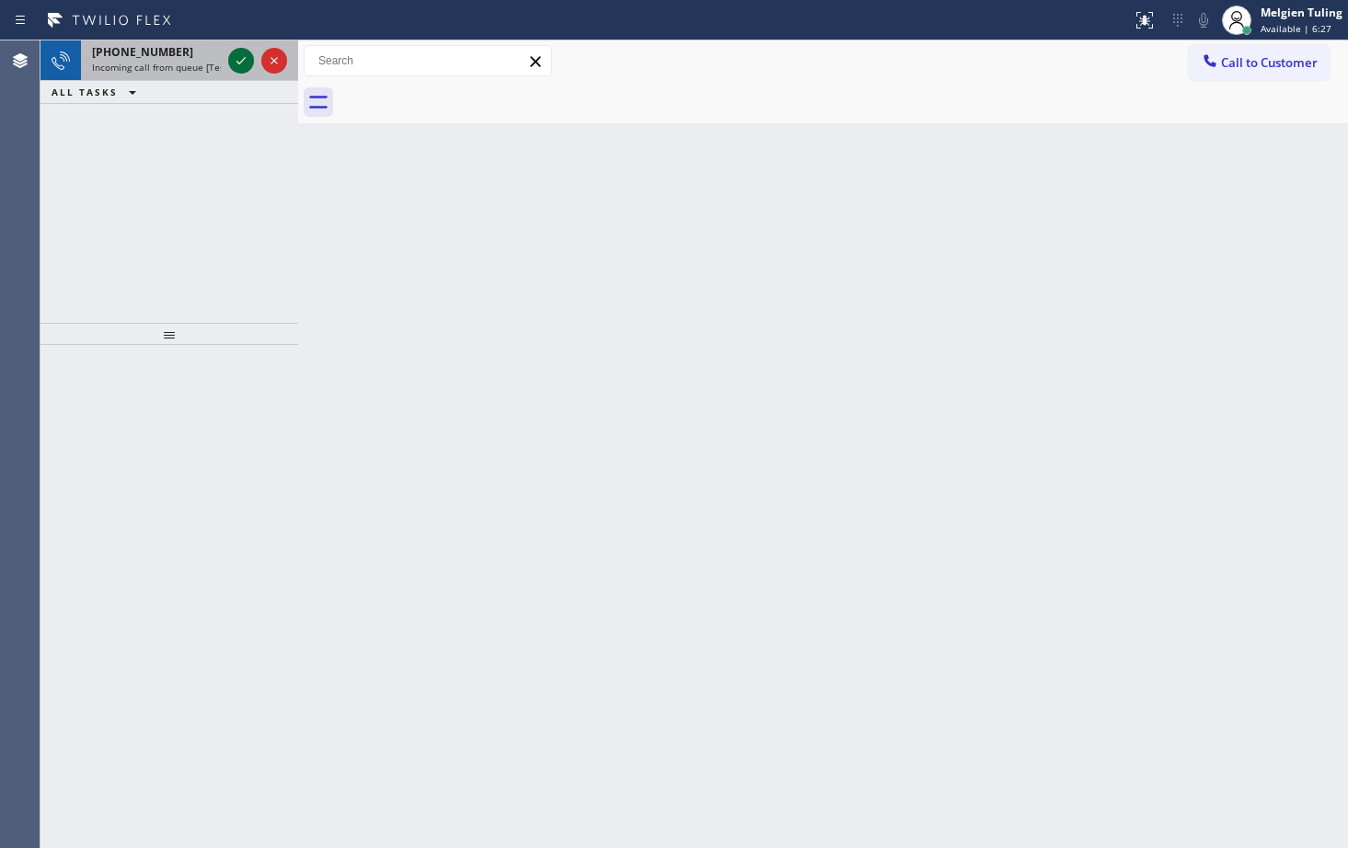
click at [236, 63] on icon at bounding box center [241, 61] width 22 height 22
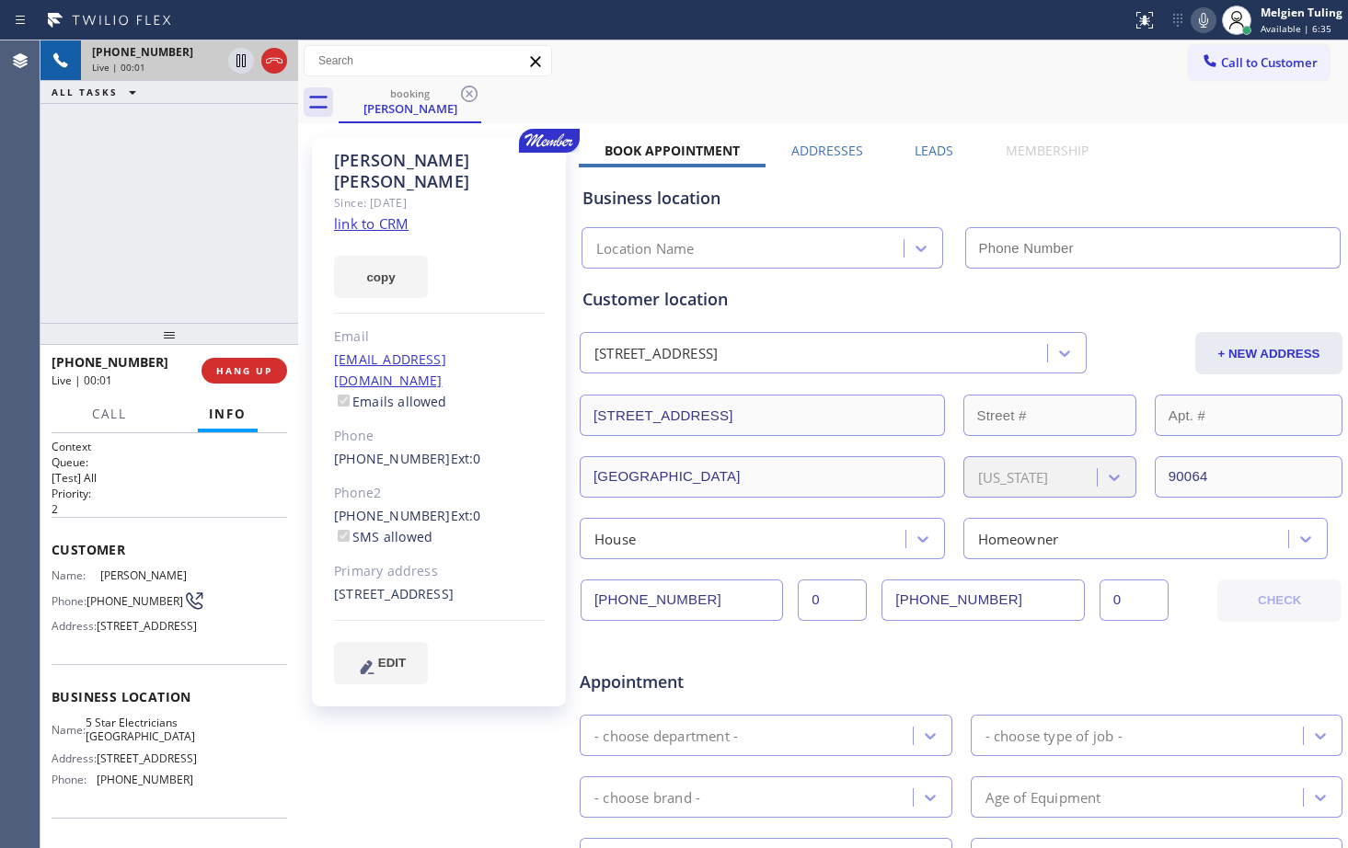
type input "(213) 895-4748"
drag, startPoint x: 385, startPoint y: 209, endPoint x: 346, endPoint y: 203, distance: 39.0
click at [346, 214] on link "link to CRM" at bounding box center [371, 223] width 75 height 18
click at [1181, 171] on div "Business location 5 Star Electricians Rancho Park (213) 895-4748" at bounding box center [961, 217] width 765 height 101
click at [1202, 22] on icon at bounding box center [1203, 20] width 22 height 22
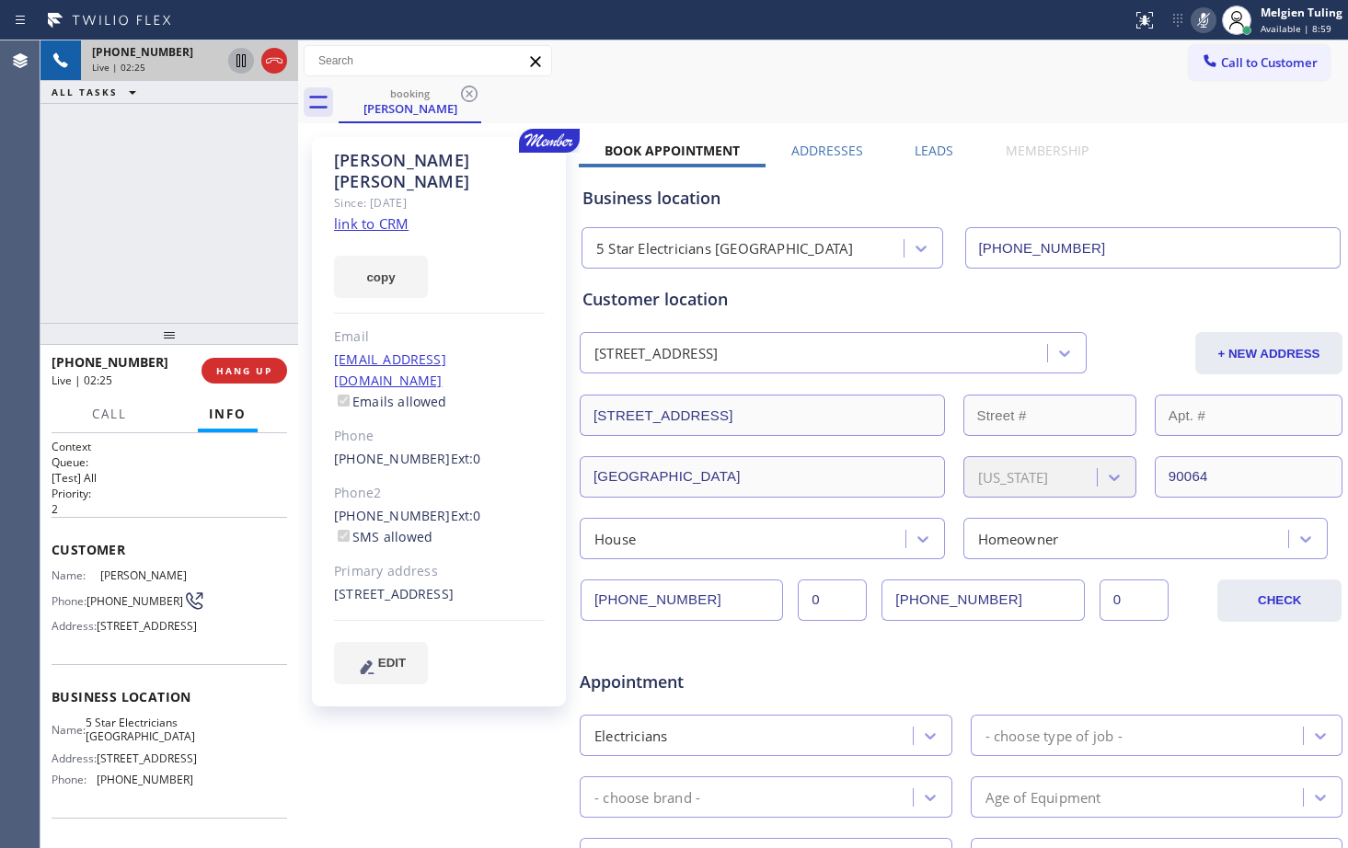
click at [248, 53] on icon at bounding box center [241, 61] width 22 height 22
drag, startPoint x: 237, startPoint y: 59, endPoint x: 175, endPoint y: 138, distance: 100.9
click at [175, 138] on div "+13104224222 Live | 02:28 ALL TASKS ALL TASKS ACTIVE TASKS TASKS IN WRAP UP" at bounding box center [169, 181] width 258 height 282
drag, startPoint x: 533, startPoint y: 235, endPoint x: 866, endPoint y: 182, distance: 337.2
drag, startPoint x: 866, startPoint y: 182, endPoint x: 866, endPoint y: 639, distance: 456.4
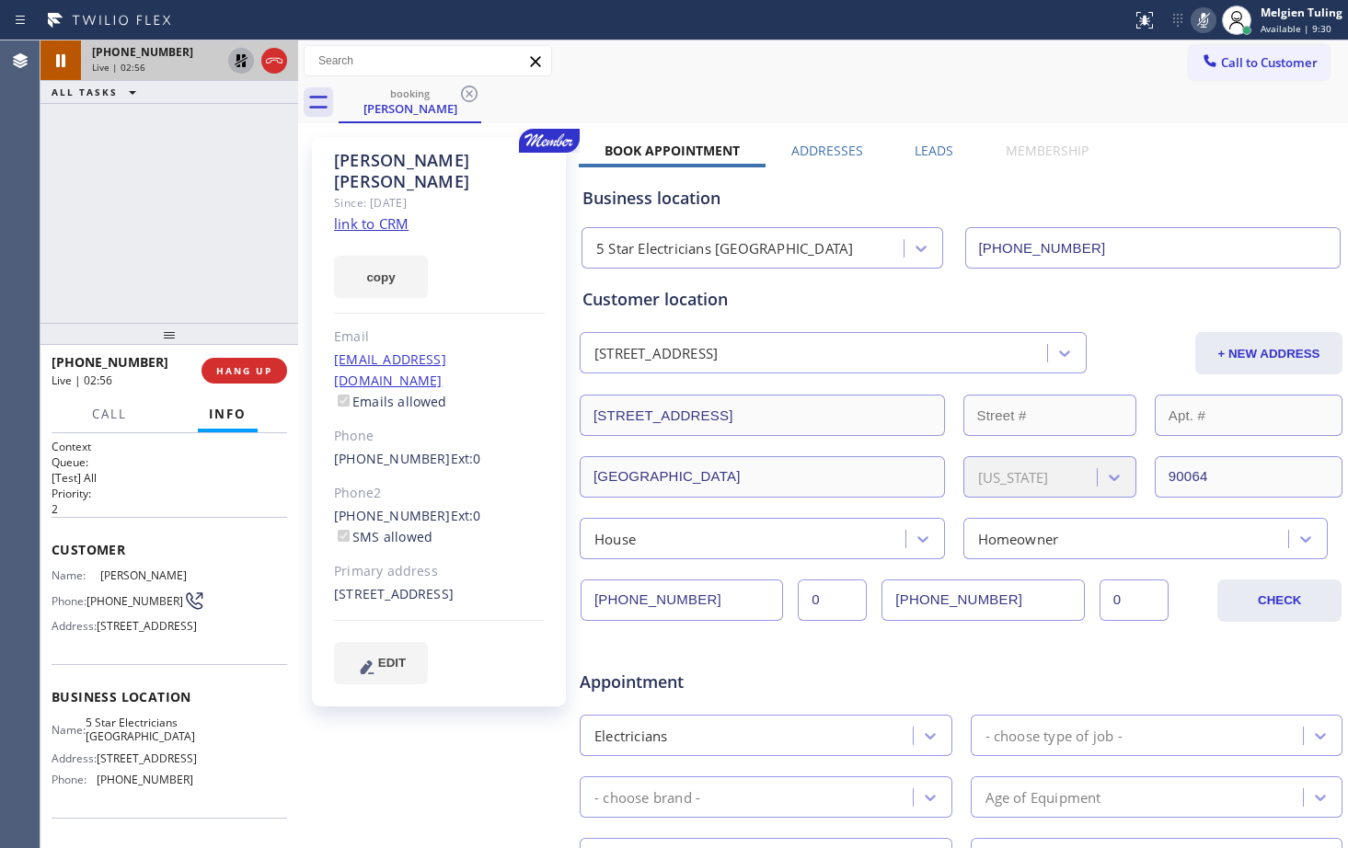
click at [866, 639] on div "Appointment Electricians - choose type of job - - choose brand - Age of Equipme…" at bounding box center [961, 815] width 765 height 353
click at [240, 63] on icon at bounding box center [241, 61] width 22 height 22
click at [1203, 17] on icon at bounding box center [1203, 20] width 22 height 22
click at [827, 101] on div "booking Sam Pryor" at bounding box center [843, 102] width 1009 height 41
click at [1129, 182] on div "Business location 5 Star Electricians Rancho Park (213) 895-4748" at bounding box center [961, 217] width 765 height 101
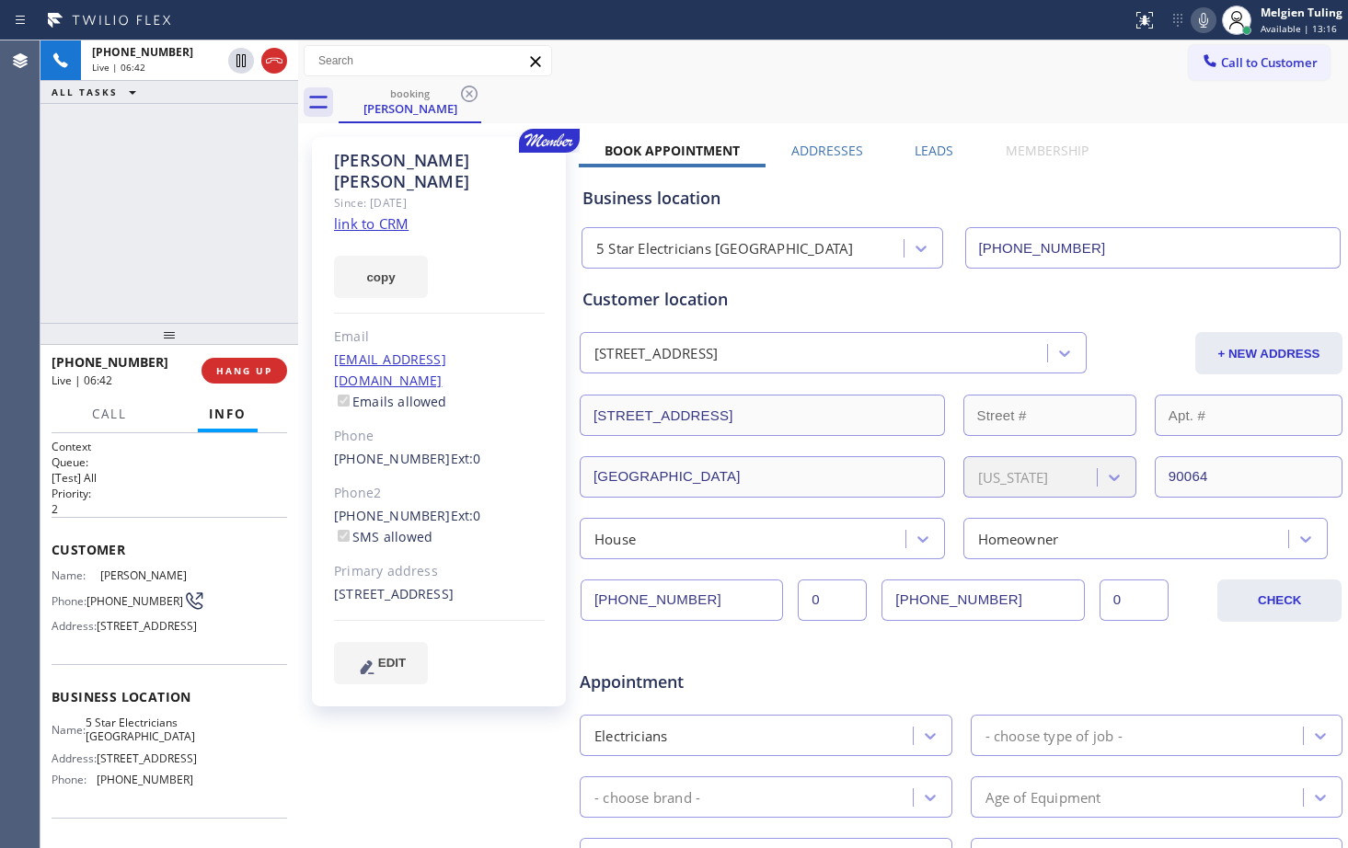
click at [1132, 169] on div "Business location 5 Star Electricians Rancho Park (213) 895-4748" at bounding box center [961, 217] width 765 height 101
click at [1165, 158] on div "Book Appointment Addresses Leads Membership Business location 5 Star Electricia…" at bounding box center [961, 731] width 765 height 1179
click at [1065, 92] on div "booking Sam Pryor" at bounding box center [843, 102] width 1009 height 41
click at [1206, 17] on icon at bounding box center [1203, 20] width 22 height 22
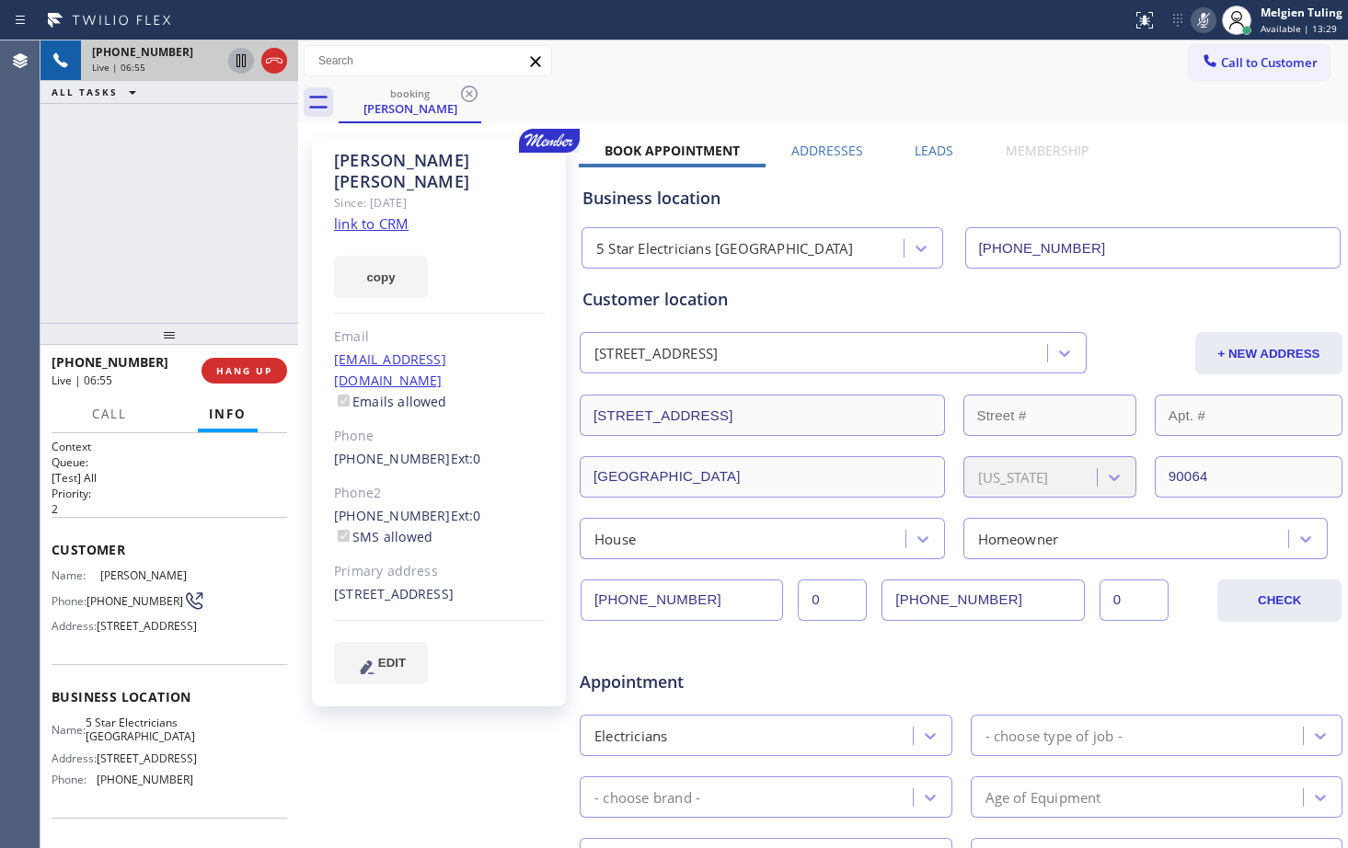
click at [242, 63] on icon at bounding box center [240, 60] width 9 height 13
click at [708, 83] on div "booking Sam Pryor" at bounding box center [843, 102] width 1009 height 41
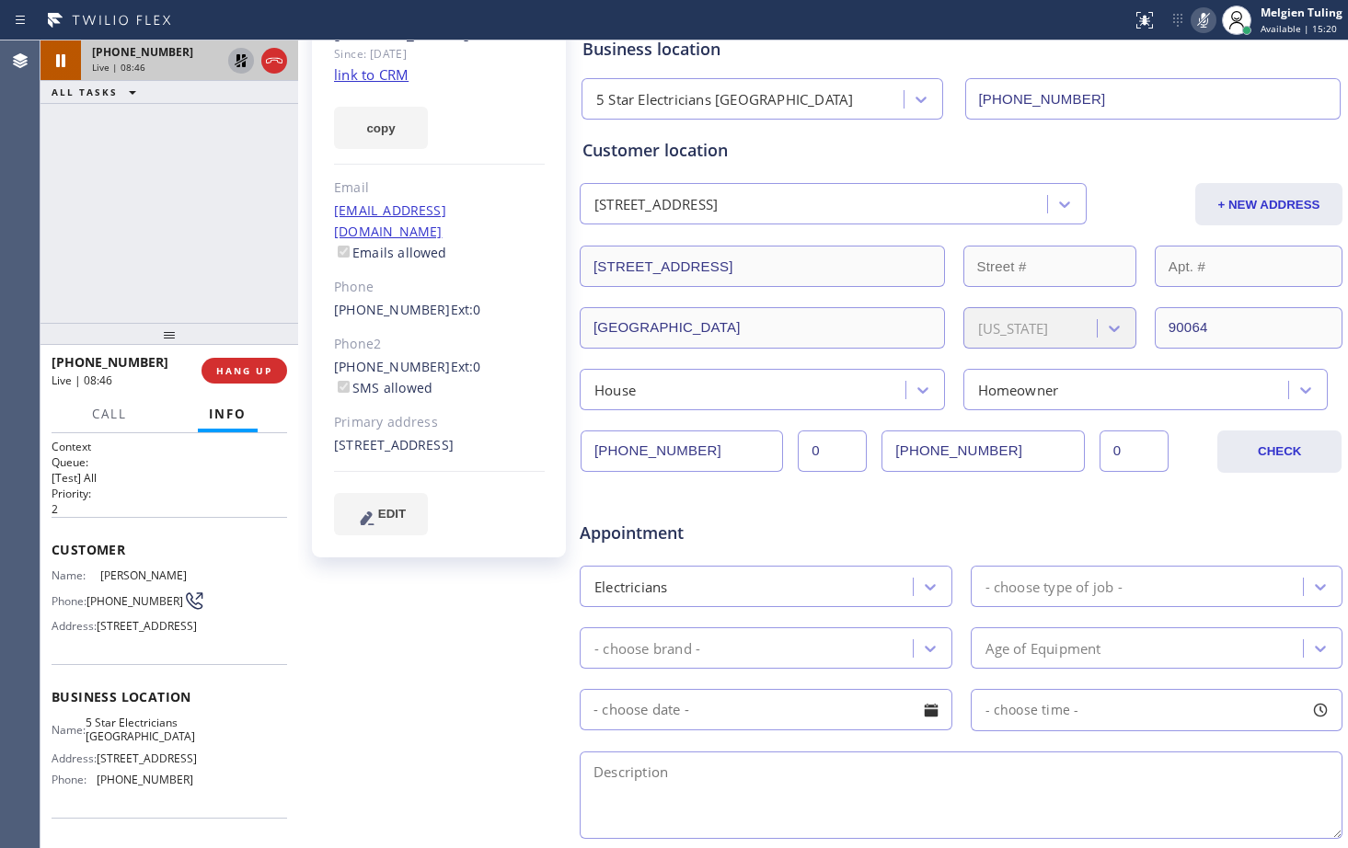
scroll to position [184, 0]
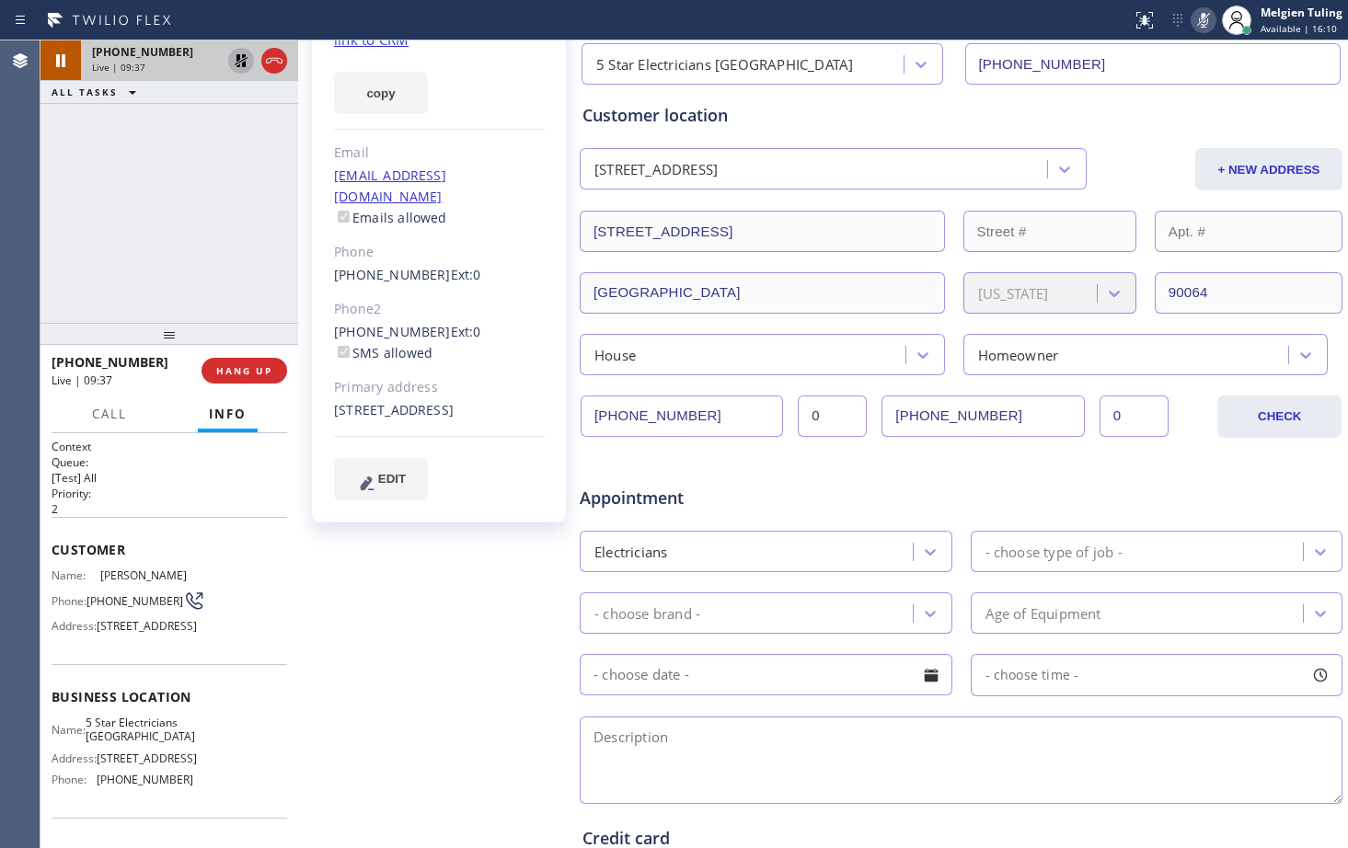
click at [324, 545] on div "Sam Pryor Since: 20 may 2020 link to CRM copy Email sampry@gmail.com Emails all…" at bounding box center [441, 540] width 276 height 1192
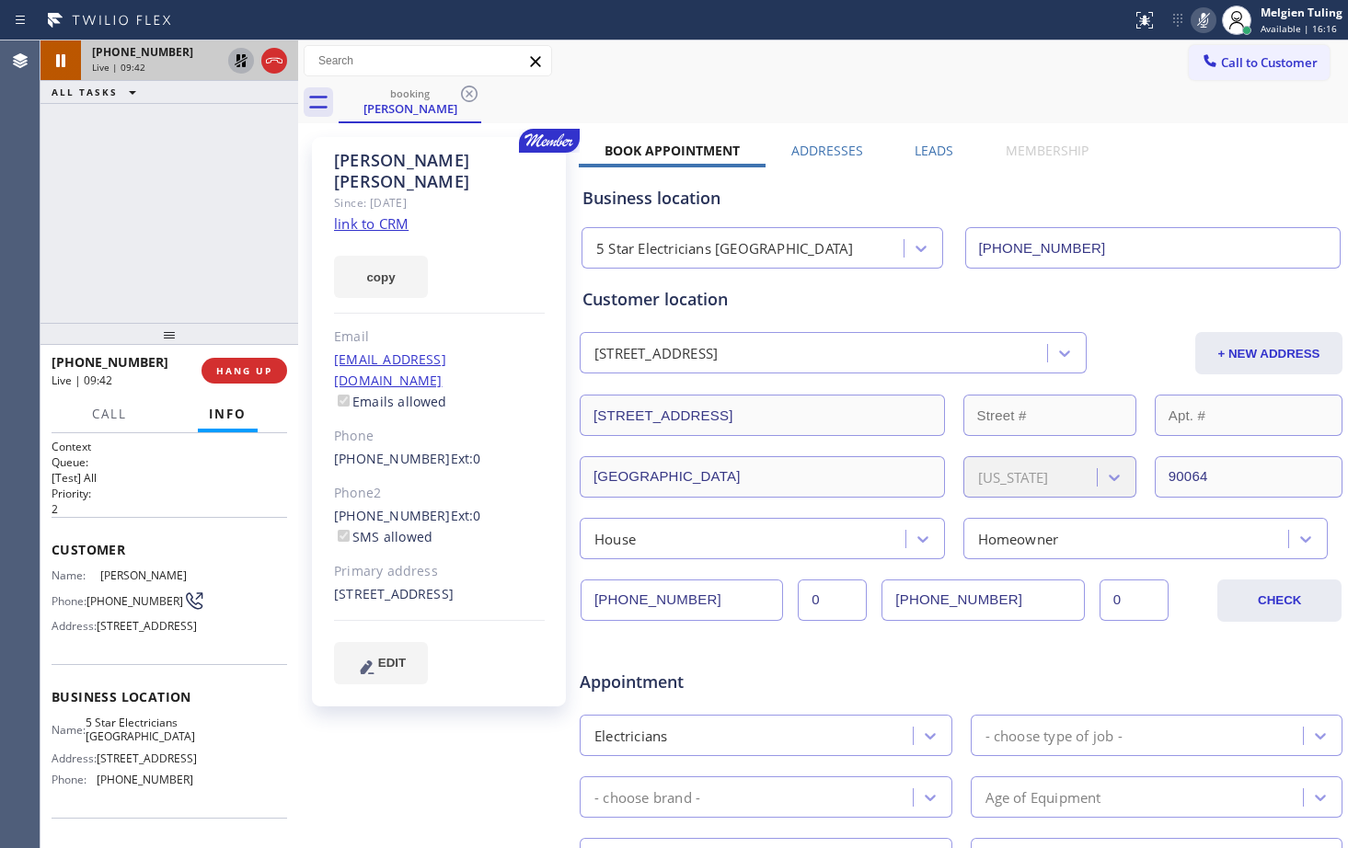
drag, startPoint x: 467, startPoint y: 568, endPoint x: 317, endPoint y: 555, distance: 151.4
click at [317, 555] on div "Sam Pryor Since: 20 may 2020 link to CRM copy Email sampry@gmail.com Emails all…" at bounding box center [439, 422] width 254 height 570
copy div "2909 Queensbury Drive Los Angeles, 90064 CA"
drag, startPoint x: 638, startPoint y: 835, endPoint x: 689, endPoint y: 629, distance: 211.6
click at [689, 629] on div at bounding box center [961, 630] width 765 height 17
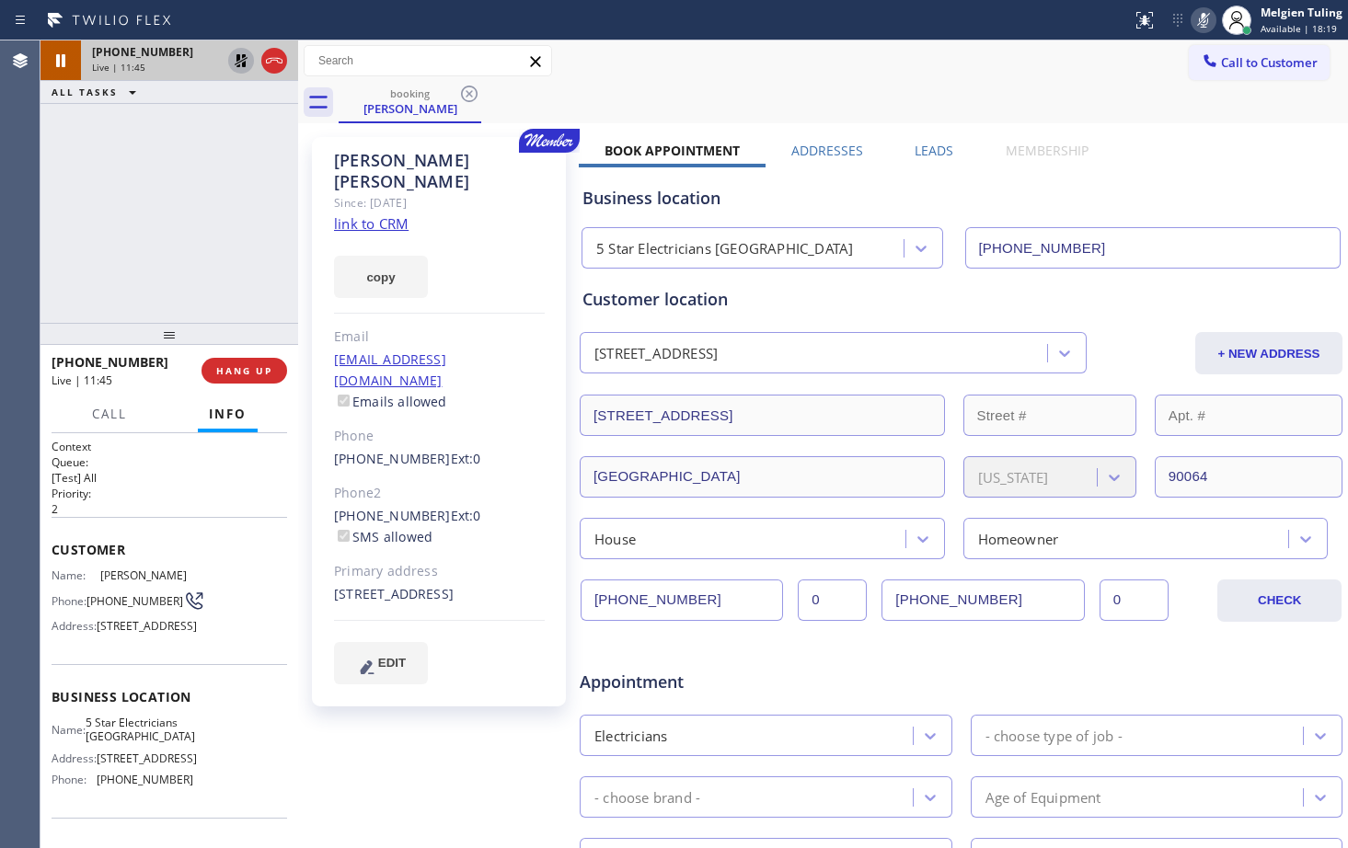
click at [495, 241] on div "copy" at bounding box center [439, 266] width 211 height 63
click at [287, 248] on div "+13104224222 Live | 12:42 ALL TASKS ALL TASKS ACTIVE TASKS TASKS IN WRAP UP" at bounding box center [169, 181] width 258 height 282
click at [469, 235] on div "copy" at bounding box center [439, 266] width 211 height 63
click at [1202, 17] on icon at bounding box center [1203, 20] width 22 height 22
click at [244, 59] on icon at bounding box center [241, 61] width 22 height 22
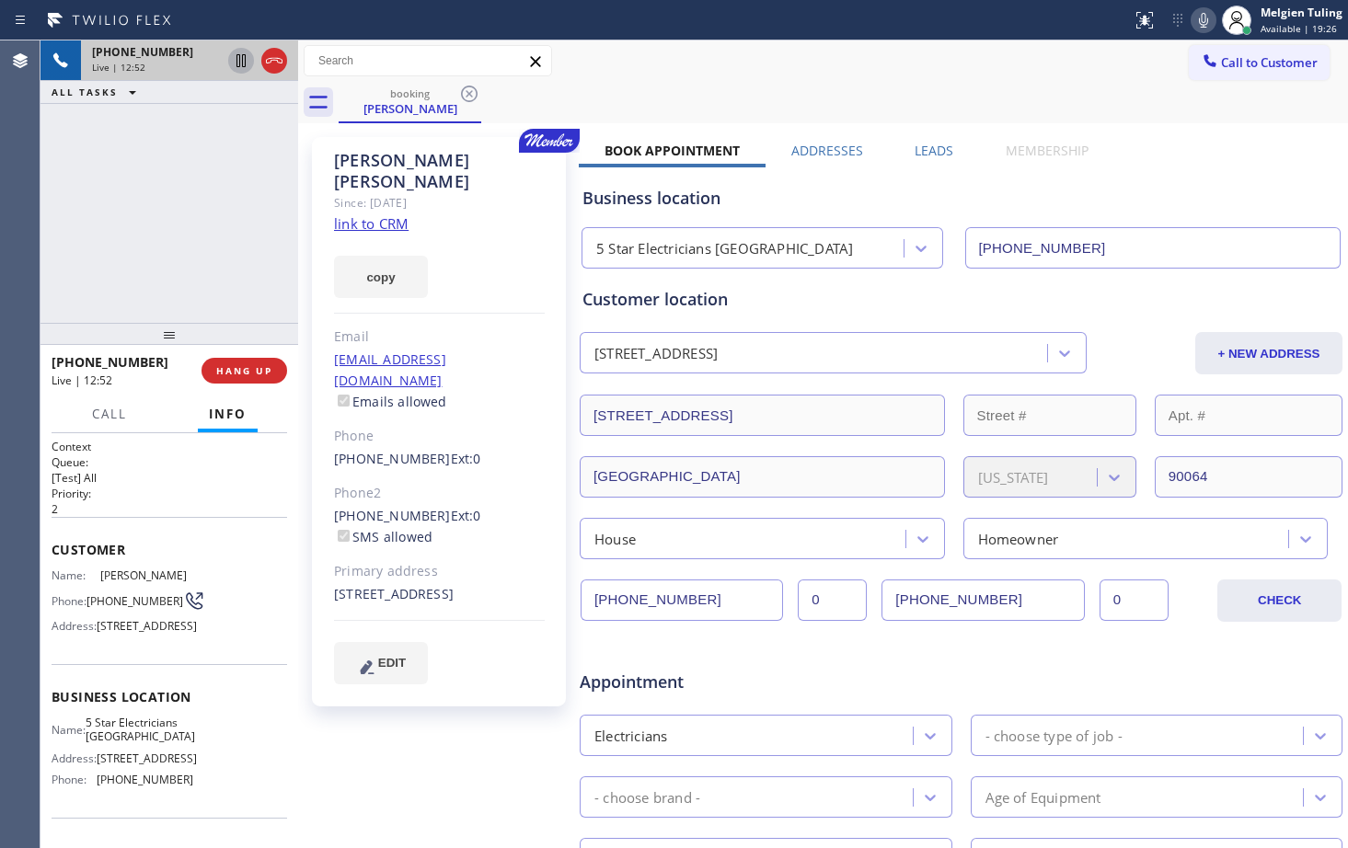
click at [481, 198] on div "Sam Pryor Since: 20 may 2020 link to CRM copy Email sampry@gmail.com Emails all…" at bounding box center [439, 422] width 254 height 570
drag, startPoint x: 481, startPoint y: 198, endPoint x: 747, endPoint y: 88, distance: 287.6
click at [747, 88] on div "booking Sam Pryor" at bounding box center [843, 102] width 1009 height 41
click at [1203, 21] on icon at bounding box center [1203, 20] width 9 height 15
click at [1205, 15] on icon at bounding box center [1203, 20] width 9 height 15
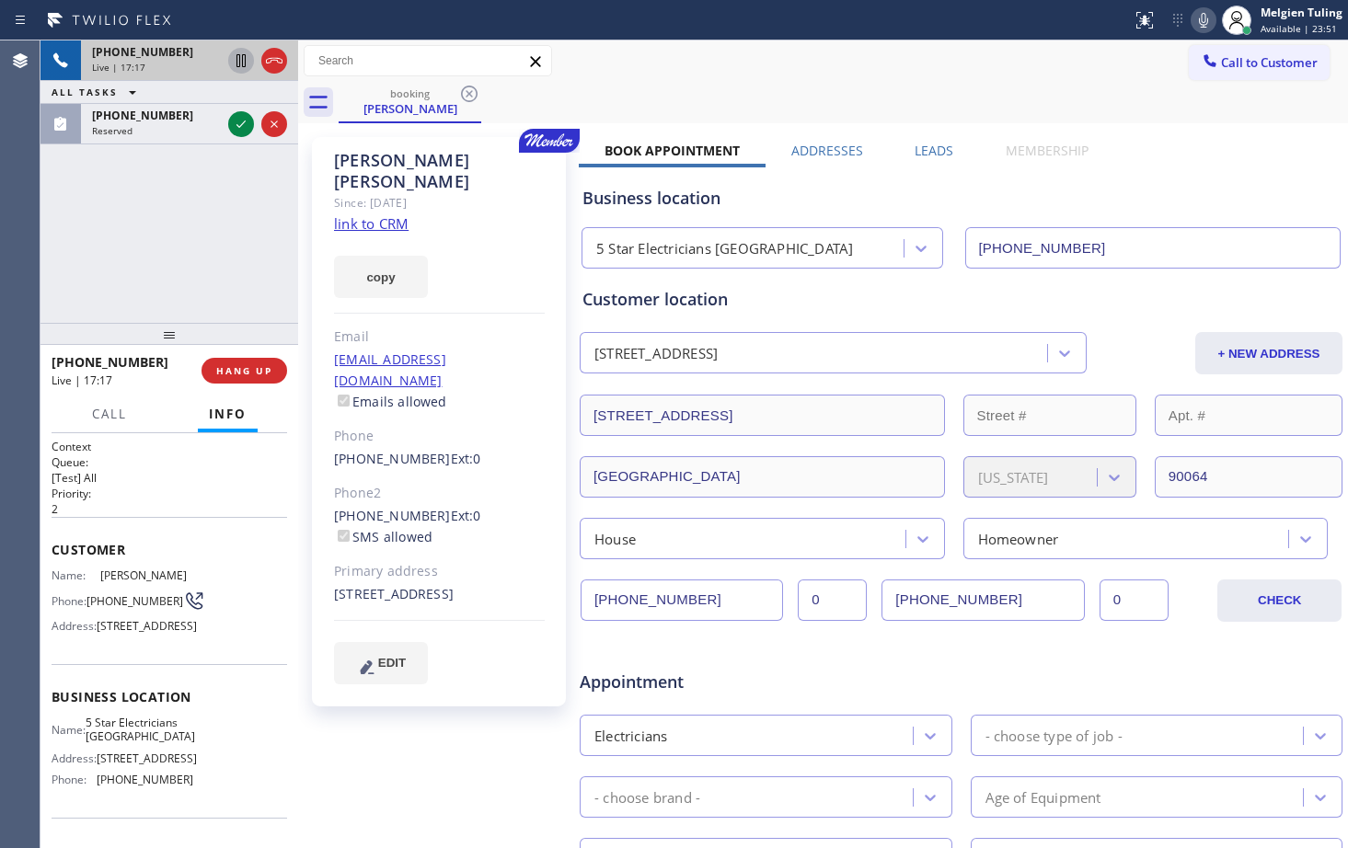
click at [627, 659] on div "Appointment" at bounding box center [706, 672] width 256 height 43
click at [800, 646] on div "Appointment Electricians - choose type of job - - choose brand - Age of Equipme…" at bounding box center [961, 815] width 765 height 353
click at [799, 646] on div "Appointment Electricians - choose type of job - - choose brand - Age of Equipme…" at bounding box center [961, 815] width 765 height 353
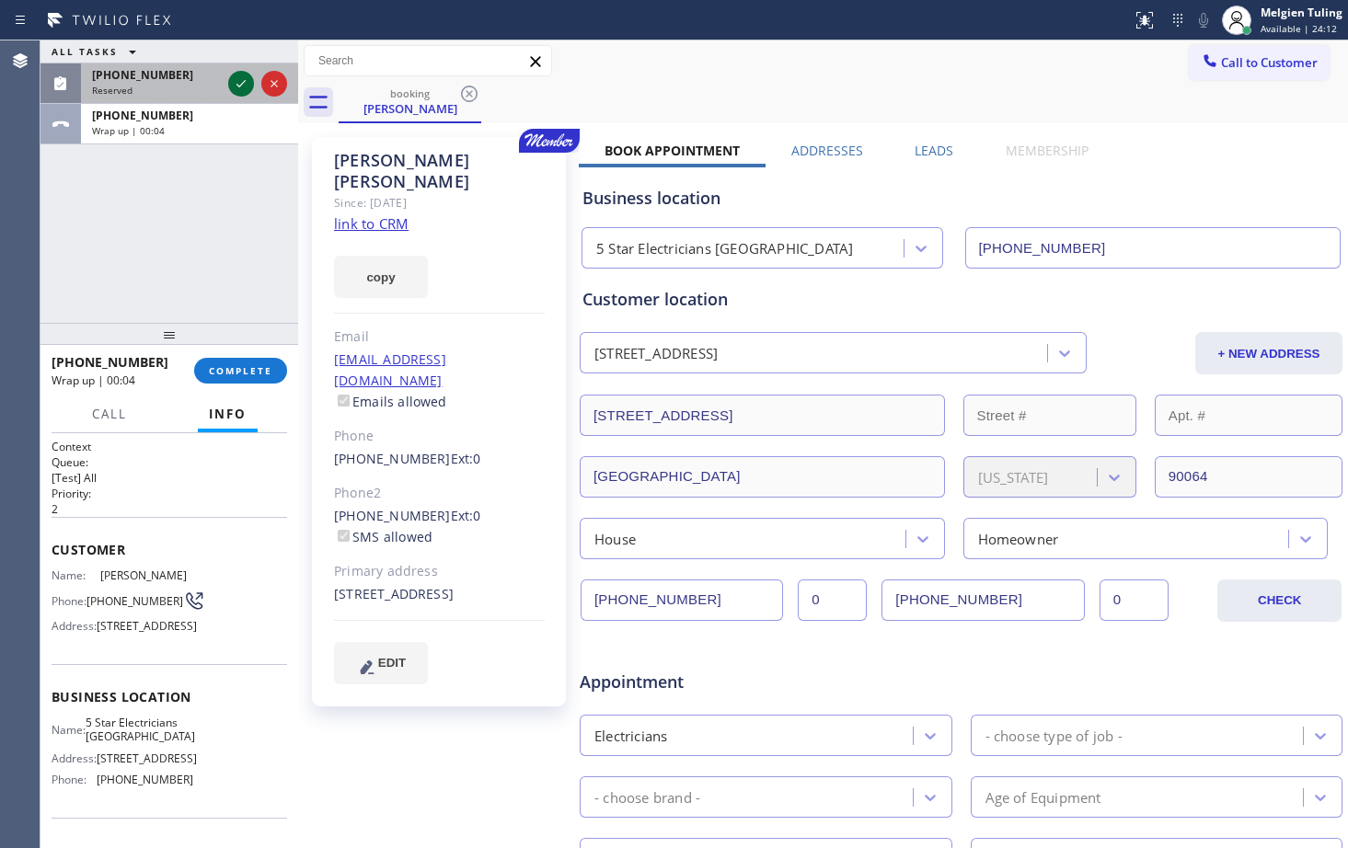
click at [237, 75] on icon at bounding box center [241, 84] width 22 height 22
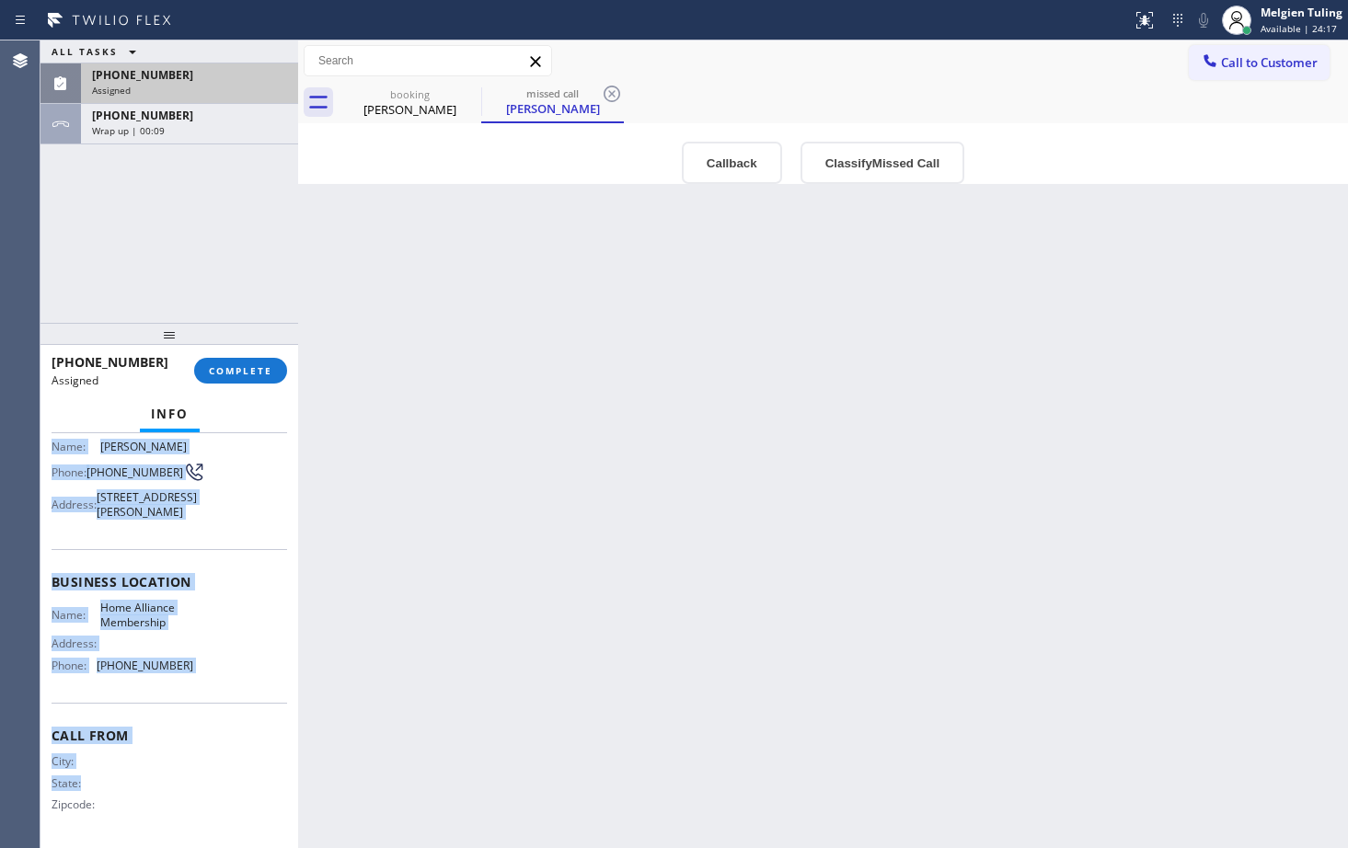
scroll to position [180, 0]
drag, startPoint x: 50, startPoint y: 579, endPoint x: 188, endPoint y: 679, distance: 170.6
click at [188, 679] on div "Context Queue: Appliance Repair Priority: 0 Task Age: 1 minute(s) Customer Name…" at bounding box center [169, 640] width 258 height 415
copy div "Customer Name: Linda Rigney Phone: (847) 924-0568 Address: 70 E Scott St APT 70…"
click at [440, 544] on div "Back to Dashboard Change Sender ID Customers Technicians Select a contact Outbo…" at bounding box center [823, 444] width 1050 height 808
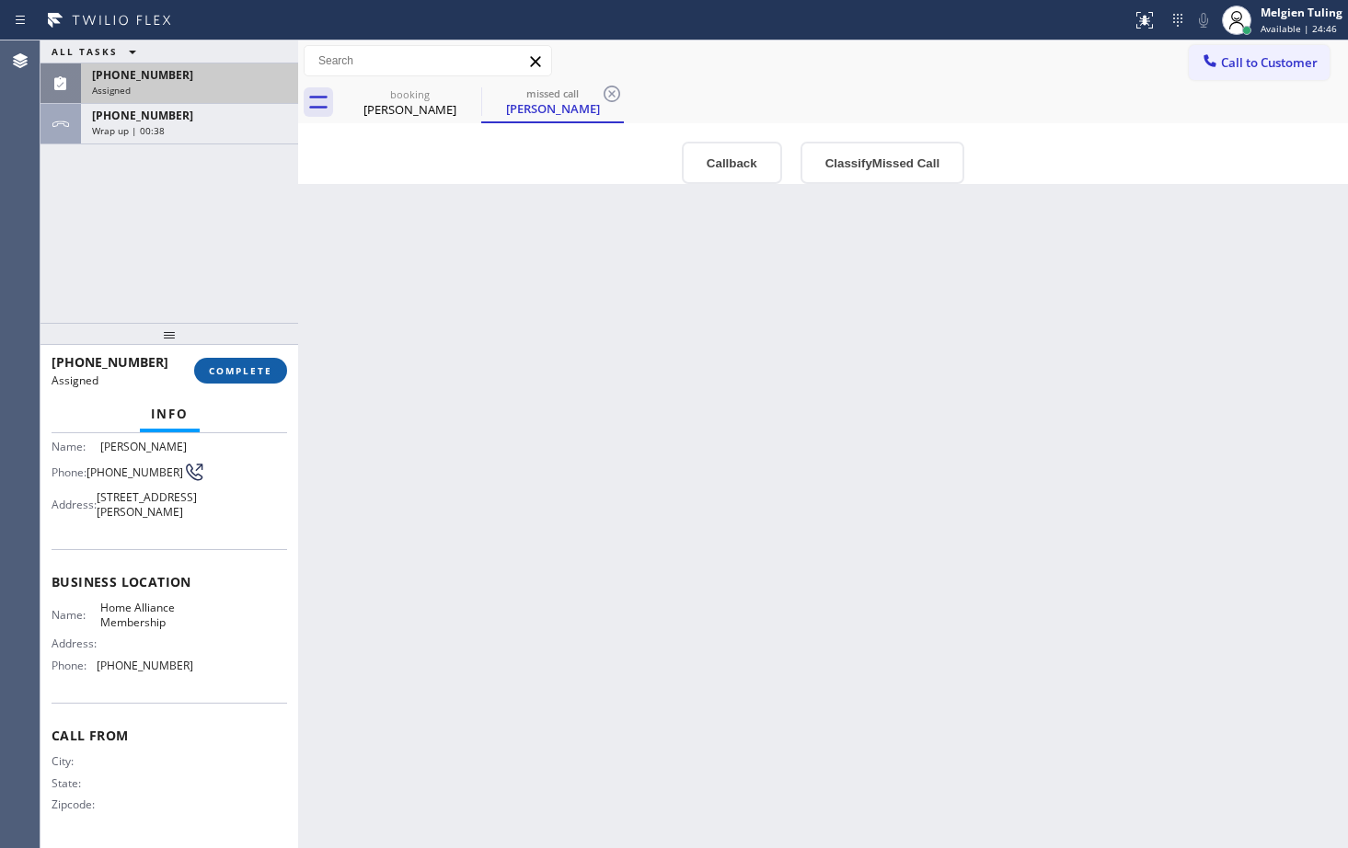
click at [231, 373] on span "COMPLETE" at bounding box center [240, 370] width 63 height 13
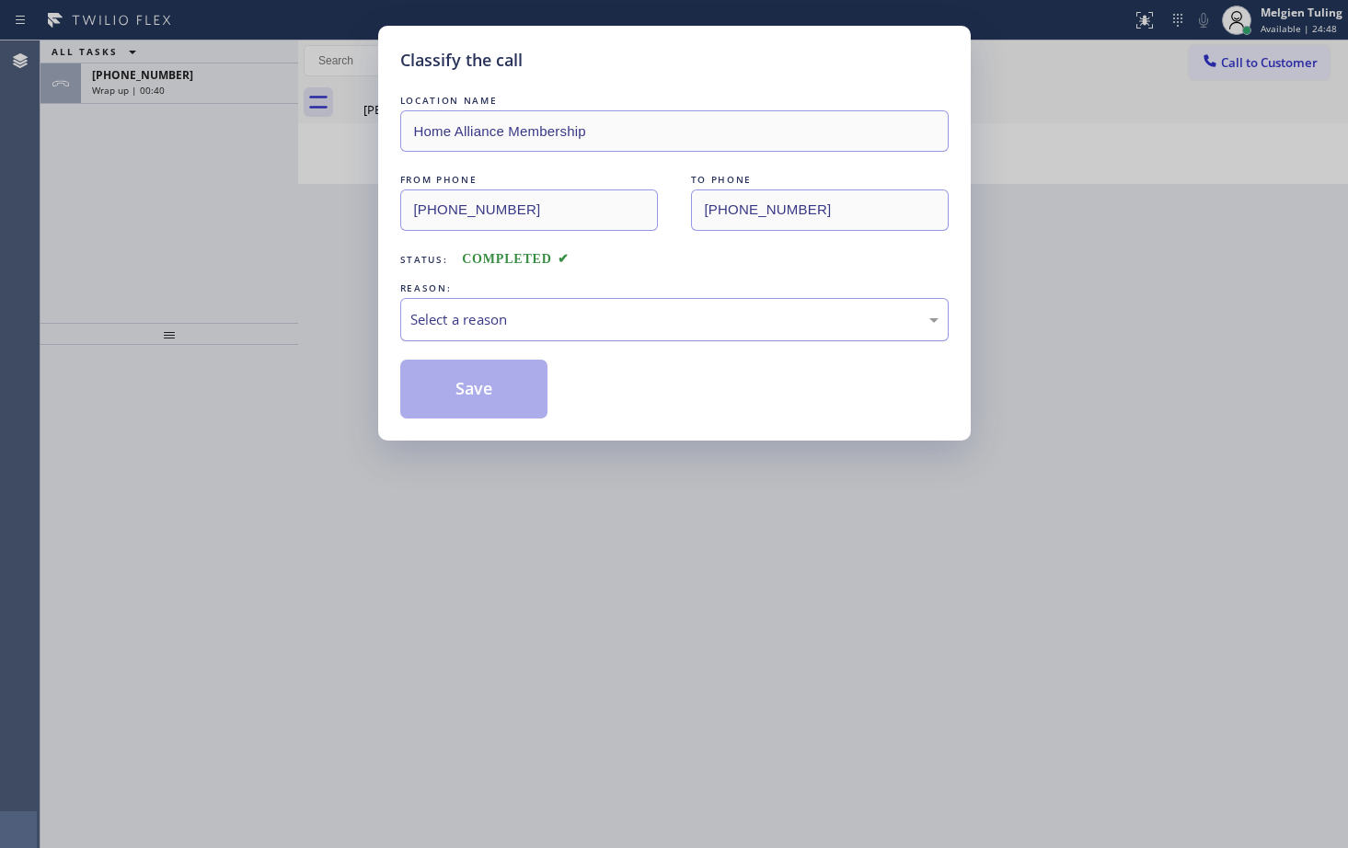
click at [455, 317] on div "Select a reason" at bounding box center [674, 319] width 528 height 21
click at [441, 393] on button "Save" at bounding box center [474, 389] width 148 height 59
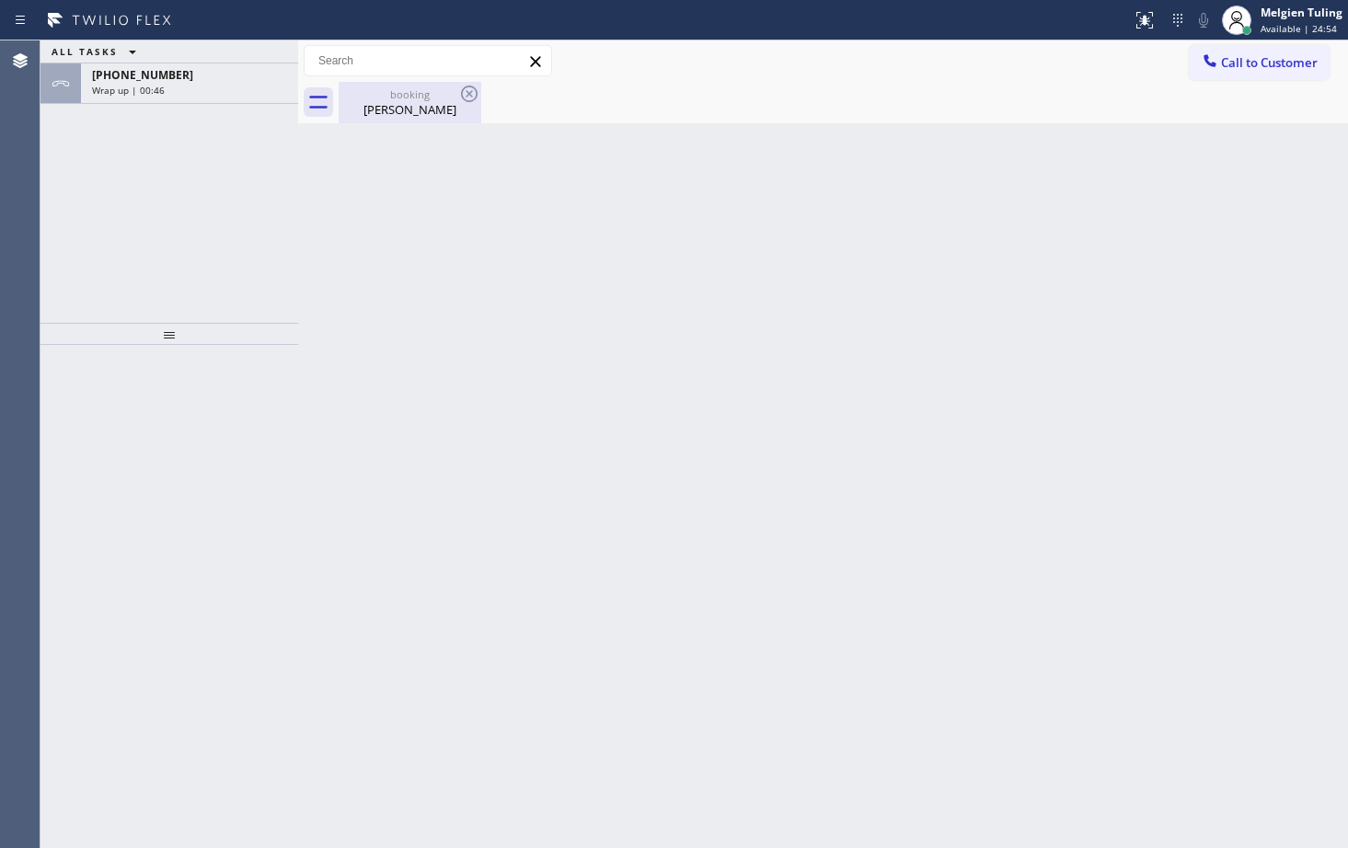
click at [409, 109] on div "Sam Pryor" at bounding box center [409, 109] width 139 height 17
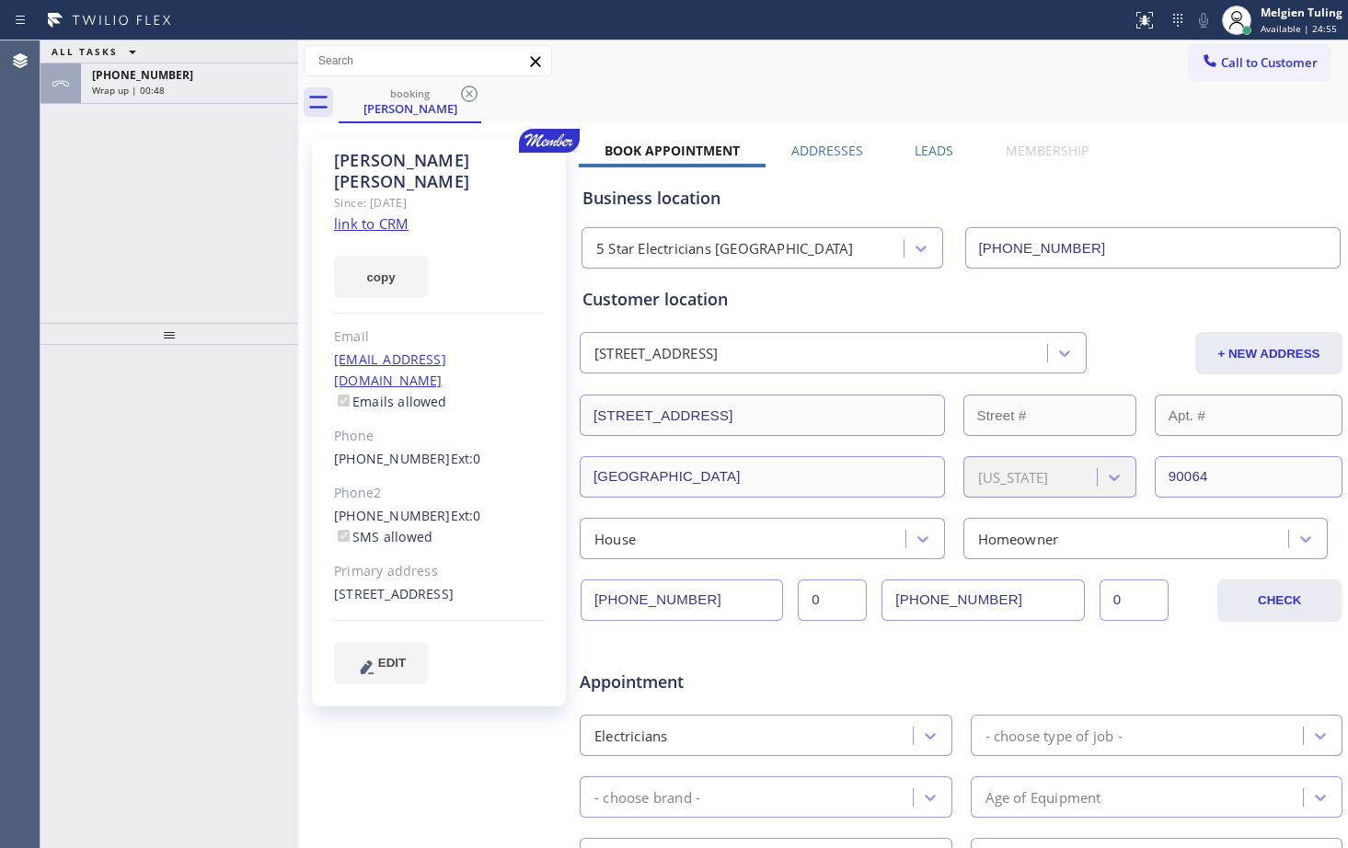
drag, startPoint x: 176, startPoint y: 94, endPoint x: 114, endPoint y: 259, distance: 175.9
click at [111, 273] on div "ALL TASKS ALL TASKS ACTIVE TASKS TASKS IN WRAP UP +13104224222 Wrap up | 00:48" at bounding box center [169, 181] width 258 height 282
click at [121, 105] on div "ALL TASKS ALL TASKS ACTIVE TASKS TASKS IN WRAP UP +13104224222 Wrap up | 00:48" at bounding box center [169, 181] width 258 height 282
click at [130, 91] on span "Wrap up | 00:49" at bounding box center [128, 90] width 73 height 13
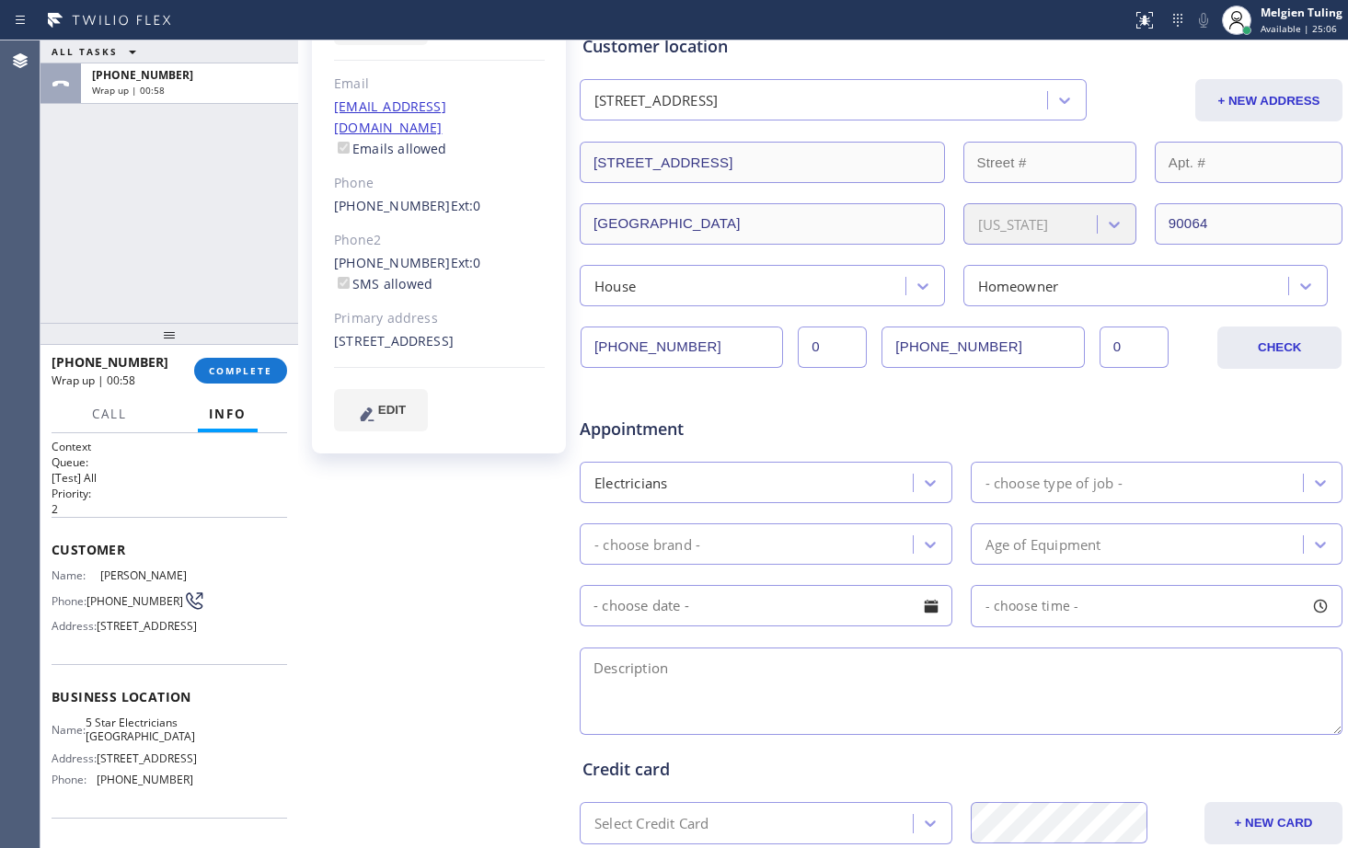
scroll to position [276, 0]
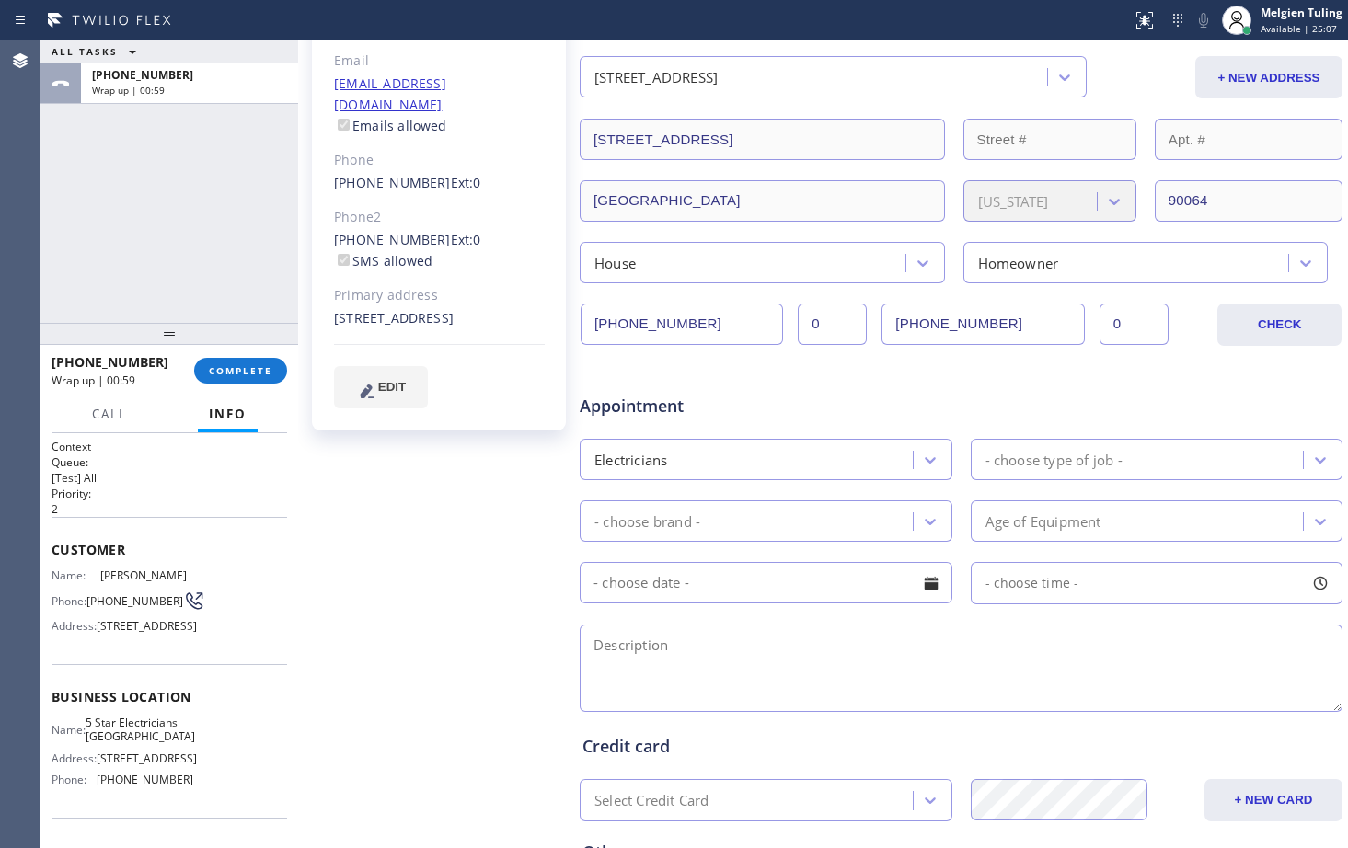
click at [1038, 460] on div "- choose type of job -" at bounding box center [1053, 459] width 137 height 21
click at [1074, 455] on div "- choose type of job -" at bounding box center [1053, 459] width 137 height 21
drag, startPoint x: 1024, startPoint y: 470, endPoint x: 950, endPoint y: 460, distance: 75.2
click at [950, 460] on div "Electricians" at bounding box center [770, 459] width 384 height 41
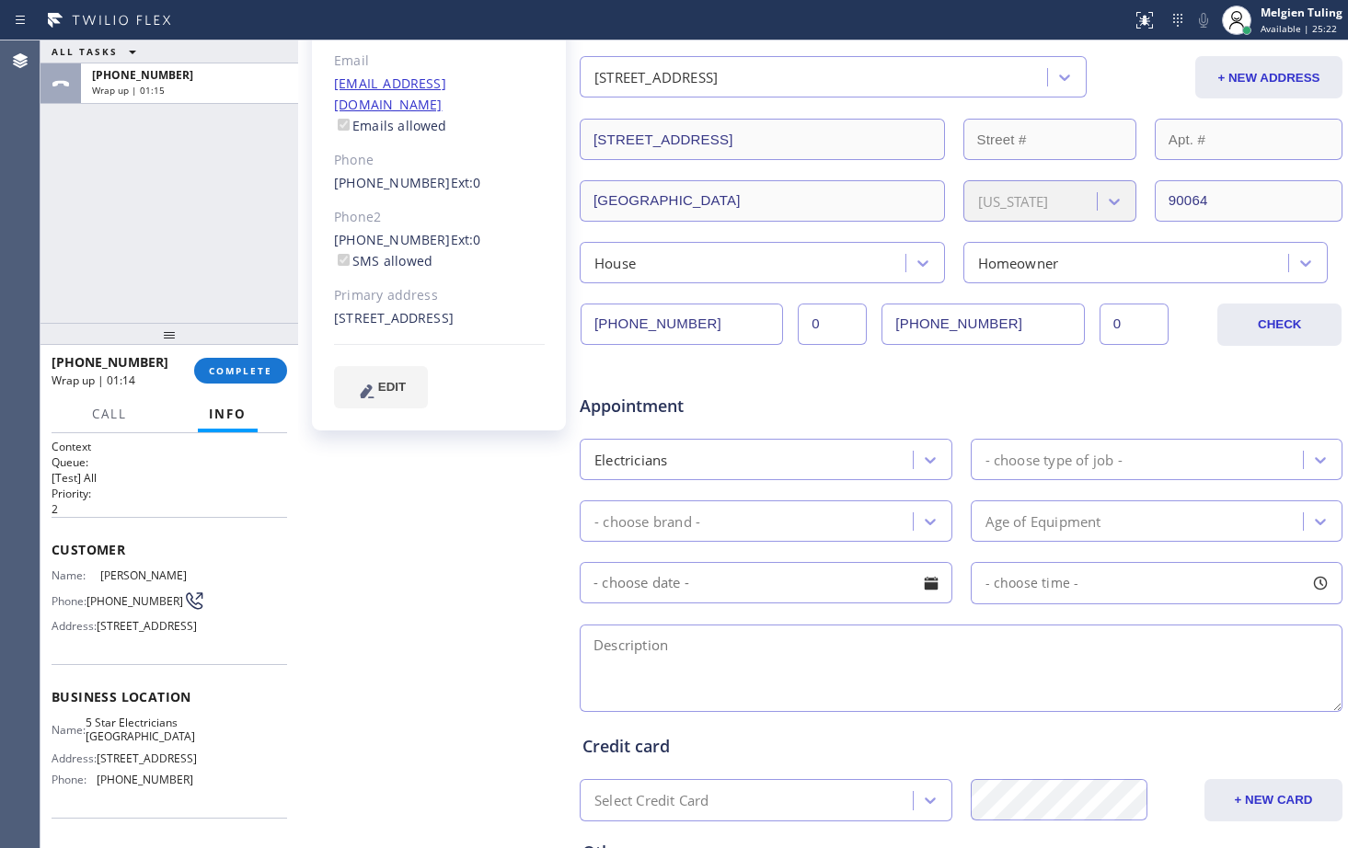
click at [1040, 463] on div "- choose type of job -" at bounding box center [1053, 459] width 137 height 21
drag, startPoint x: 997, startPoint y: 609, endPoint x: 822, endPoint y: 518, distance: 197.9
click at [822, 518] on div "- choose brand -" at bounding box center [749, 521] width 328 height 32
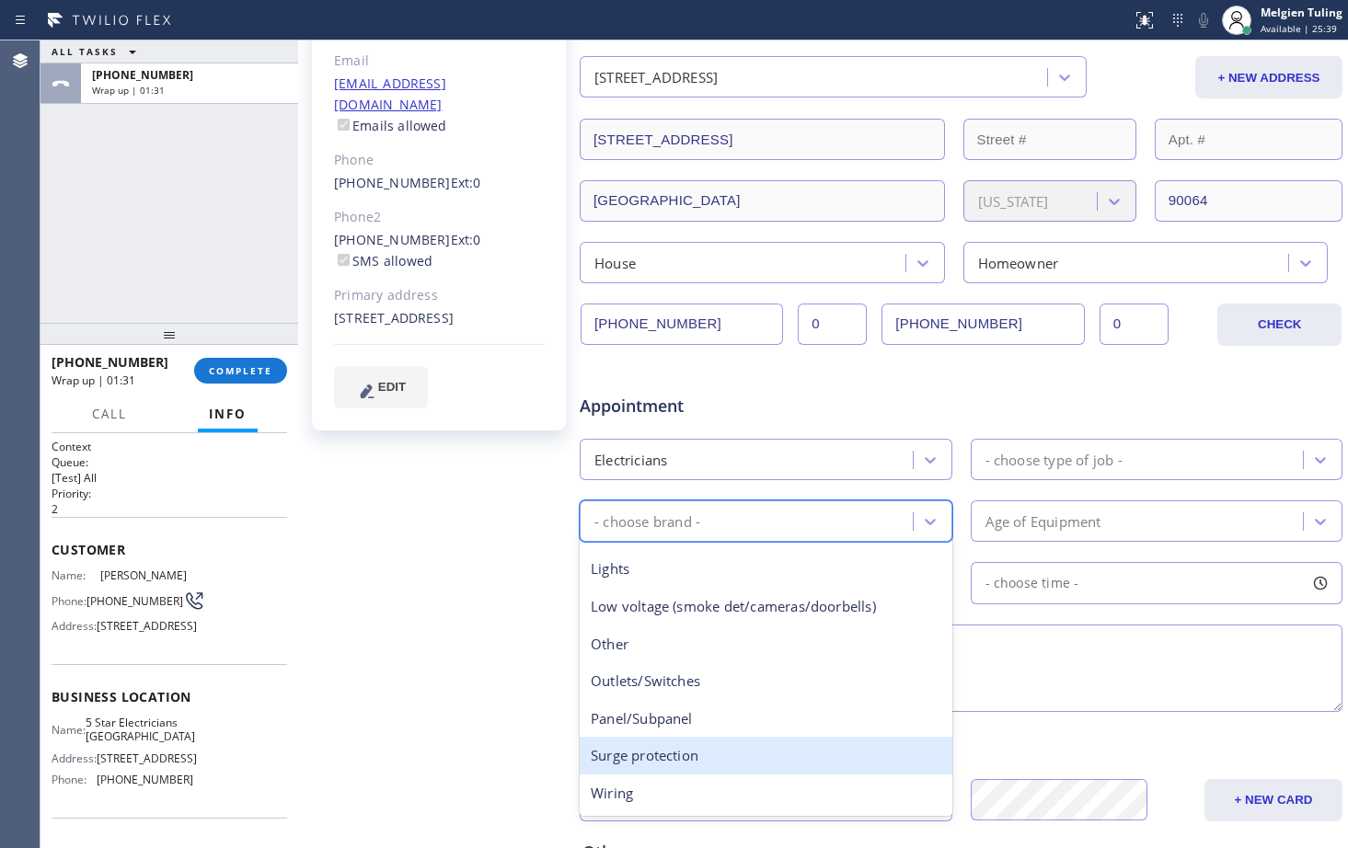
scroll to position [51, 0]
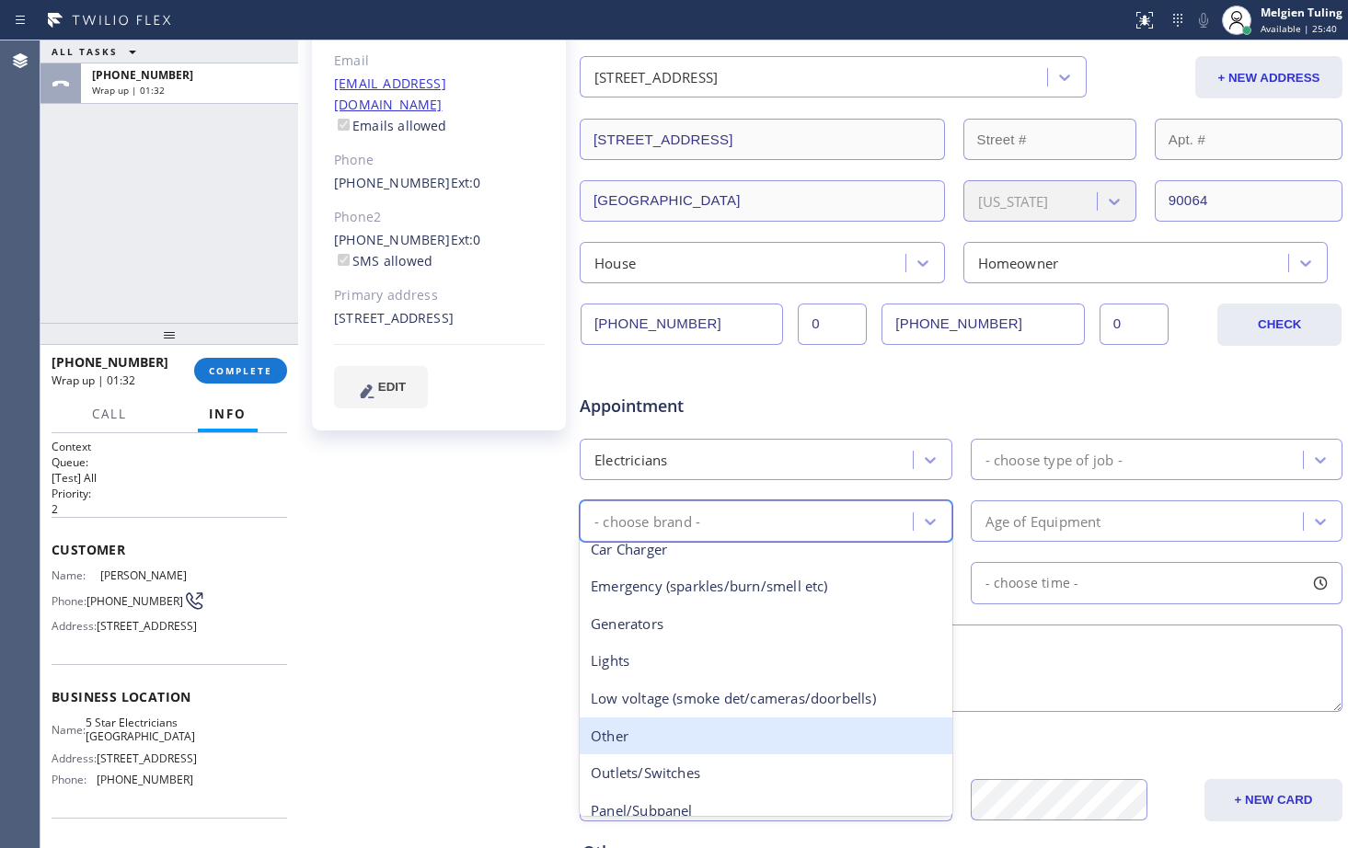
click at [635, 740] on div "Other" at bounding box center [766, 737] width 373 height 38
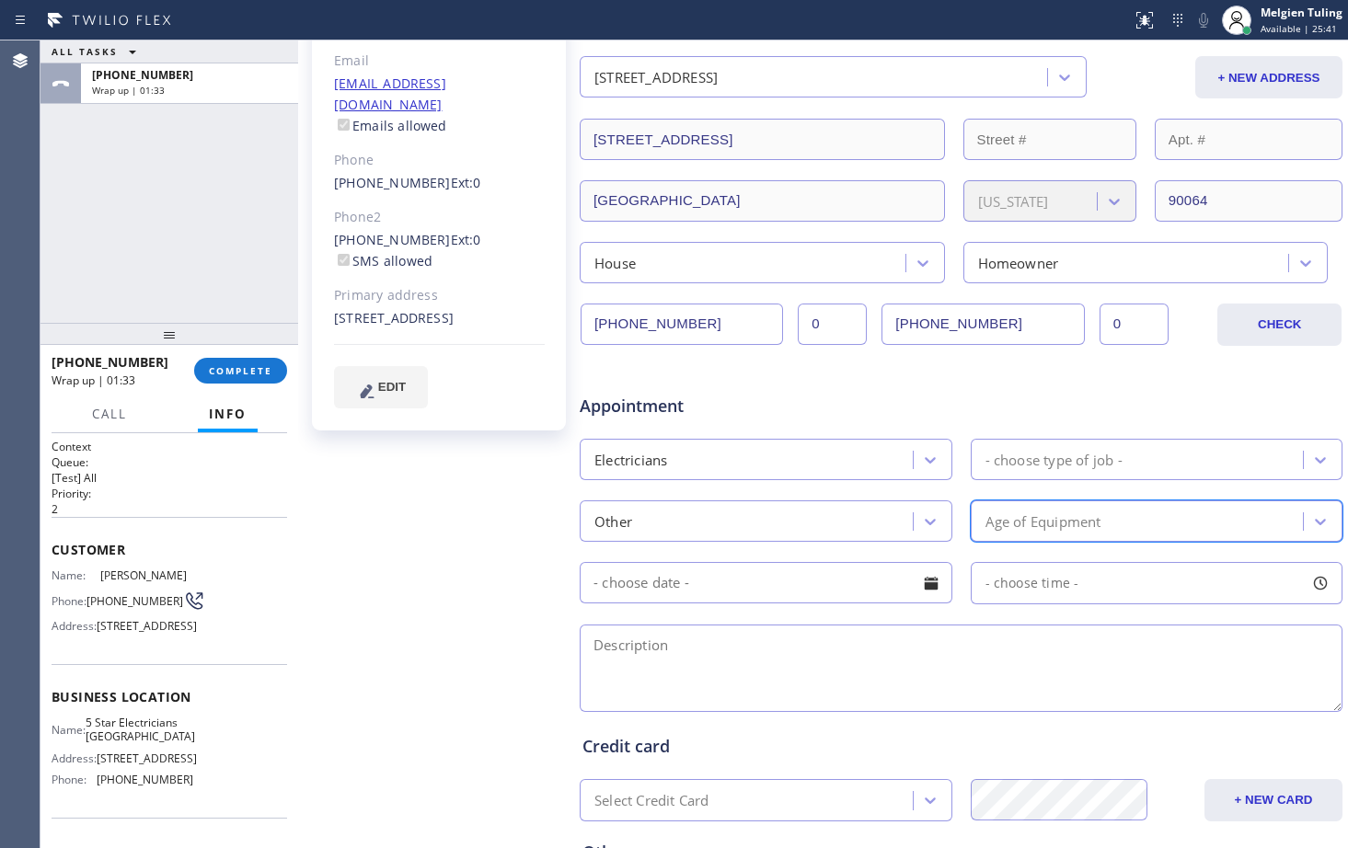
click at [1099, 520] on div "Age of Equipment" at bounding box center [1140, 521] width 328 height 32
drag, startPoint x: 1099, startPoint y: 520, endPoint x: 1063, endPoint y: 533, distance: 38.1
click at [1063, 533] on div "Age of Equipment" at bounding box center [1140, 521] width 328 height 32
drag, startPoint x: 1000, startPoint y: 607, endPoint x: 784, endPoint y: 591, distance: 216.9
click at [784, 591] on input "text" at bounding box center [766, 582] width 373 height 41
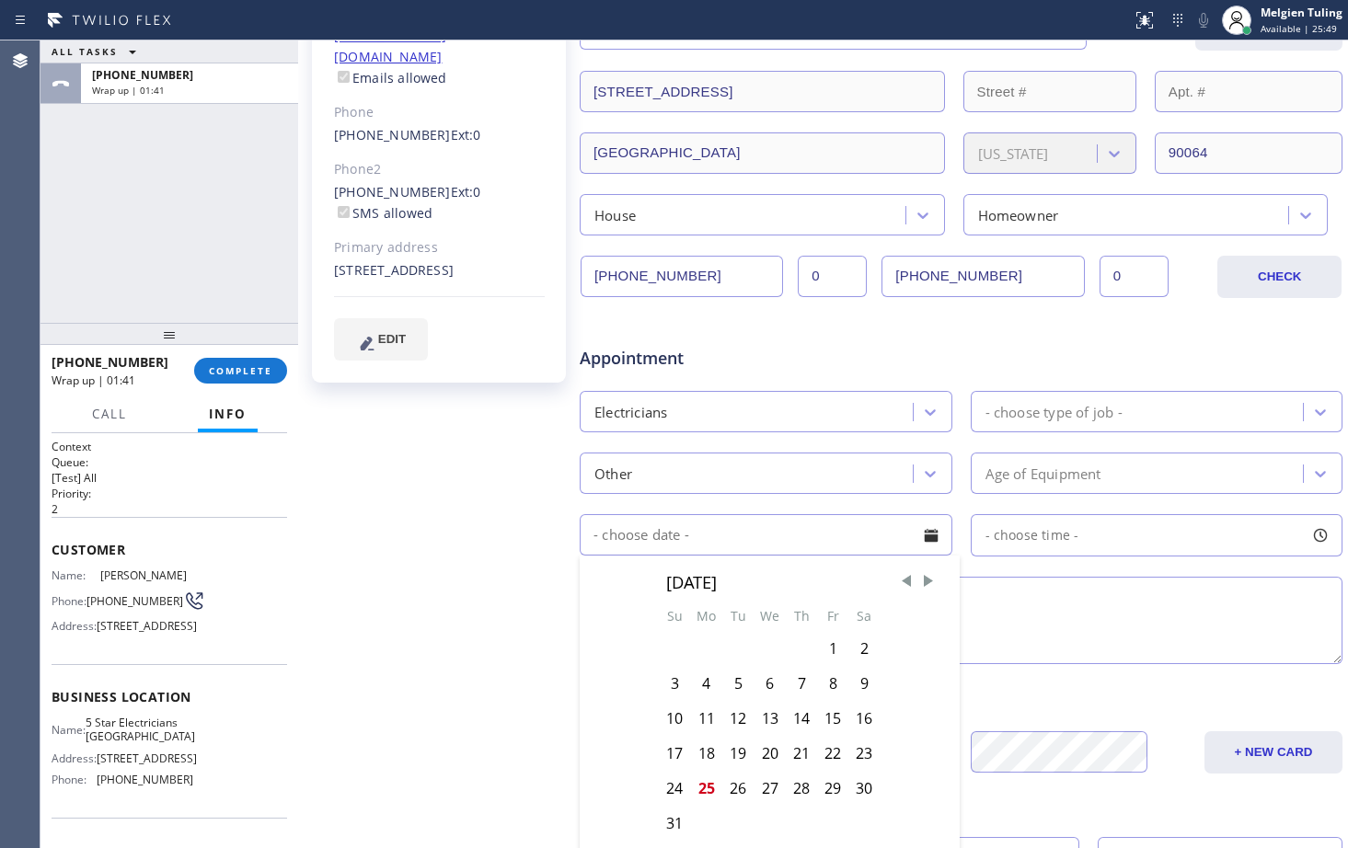
scroll to position [368, 0]
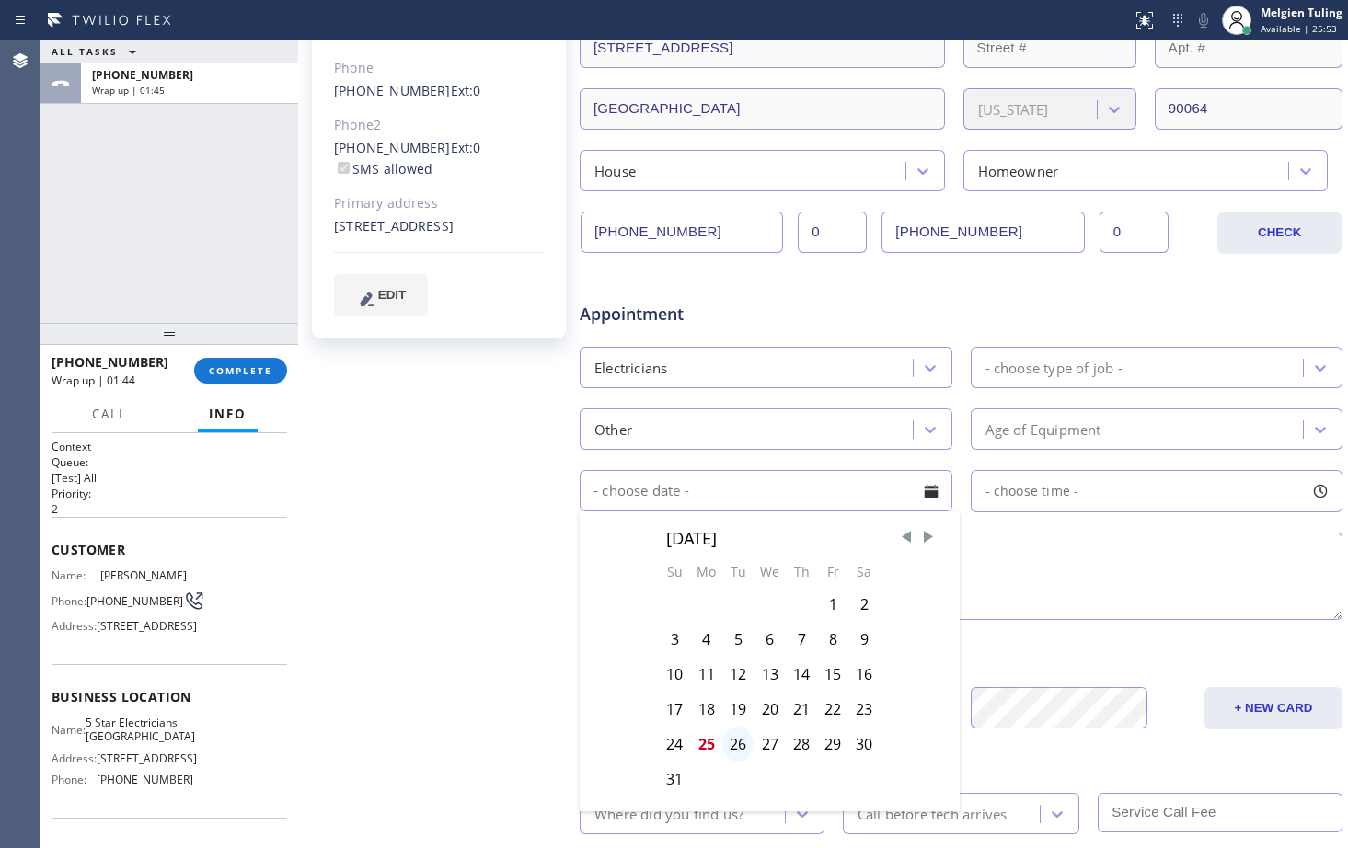
drag, startPoint x: 740, startPoint y: 741, endPoint x: 733, endPoint y: 748, distance: 9.8
click at [733, 748] on div "26" at bounding box center [737, 744] width 31 height 35
type input "08/26/2025"
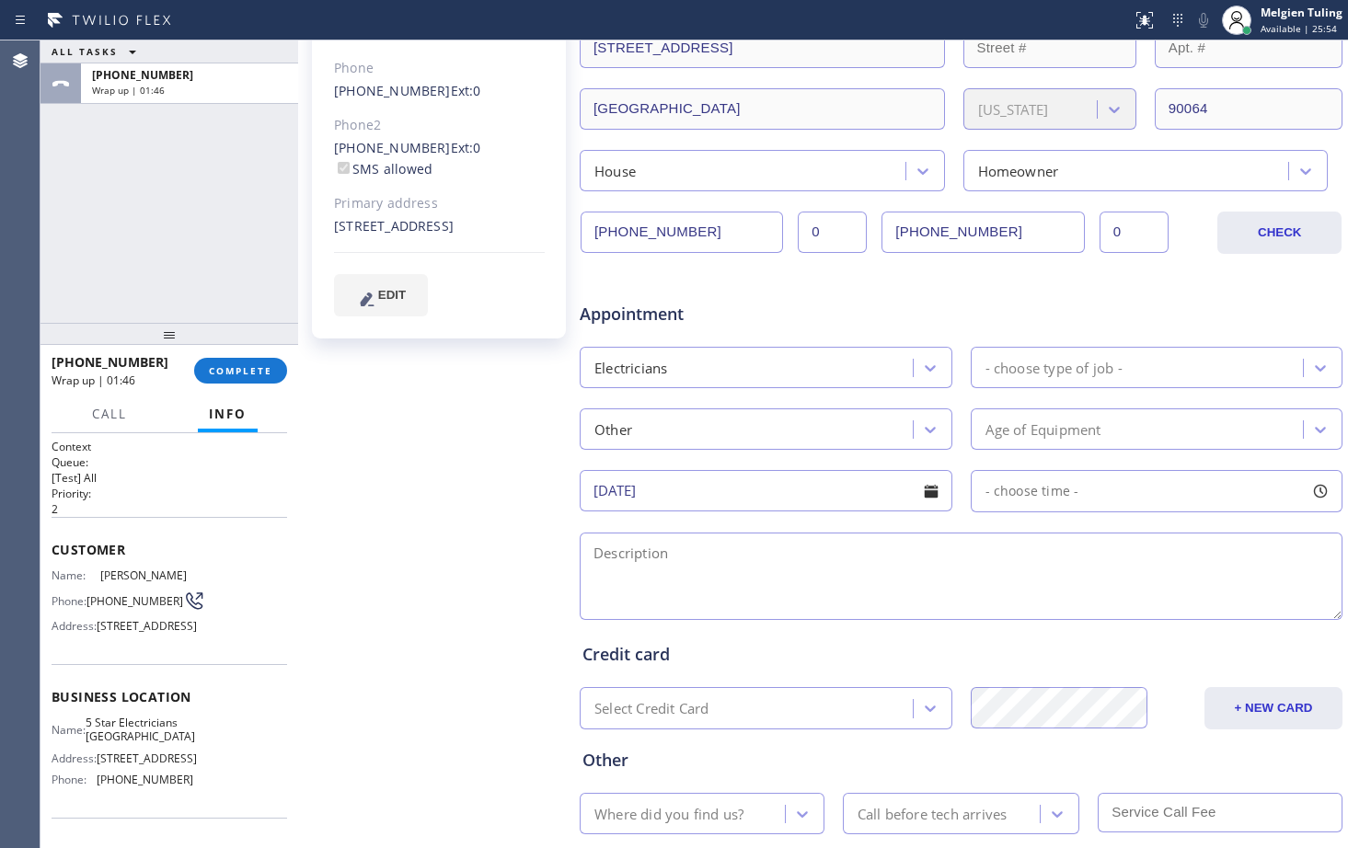
click at [1184, 494] on div "- choose time -" at bounding box center [1157, 491] width 373 height 42
drag, startPoint x: 981, startPoint y: 600, endPoint x: 1009, endPoint y: 602, distance: 28.6
click at [1009, 602] on div at bounding box center [1014, 603] width 22 height 39
drag, startPoint x: 1009, startPoint y: 602, endPoint x: 1085, endPoint y: 613, distance: 76.3
click at [1085, 613] on div at bounding box center [1089, 603] width 22 height 39
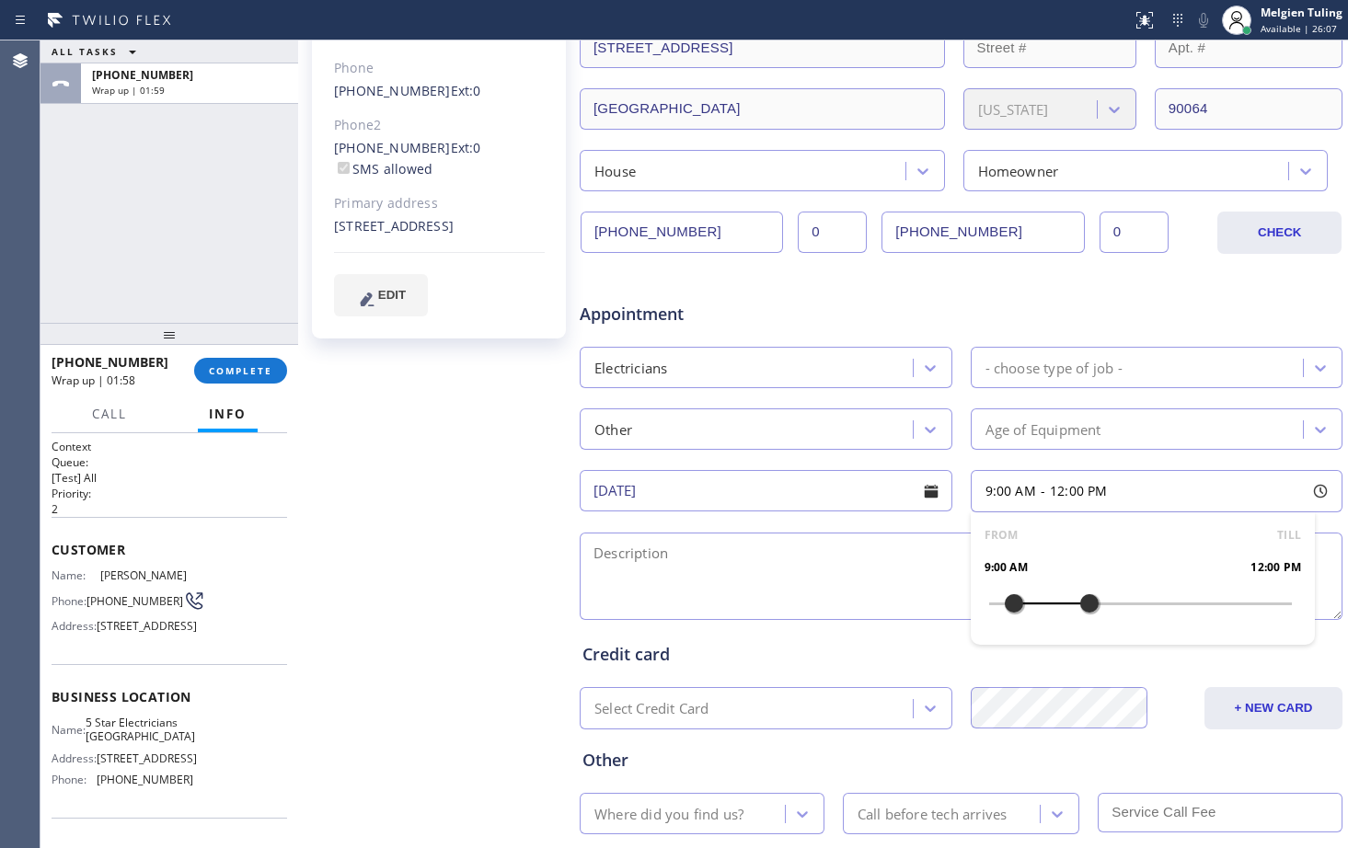
drag, startPoint x: 977, startPoint y: 601, endPoint x: 1001, endPoint y: 604, distance: 24.1
click at [1003, 604] on div at bounding box center [1014, 603] width 22 height 39
click at [672, 550] on textarea at bounding box center [961, 576] width 763 height 87
click at [438, 513] on div "Sam Pryor Since: 20 may 2020 link to CRM copy Email sampry@gmail.com Emails all…" at bounding box center [441, 356] width 276 height 1192
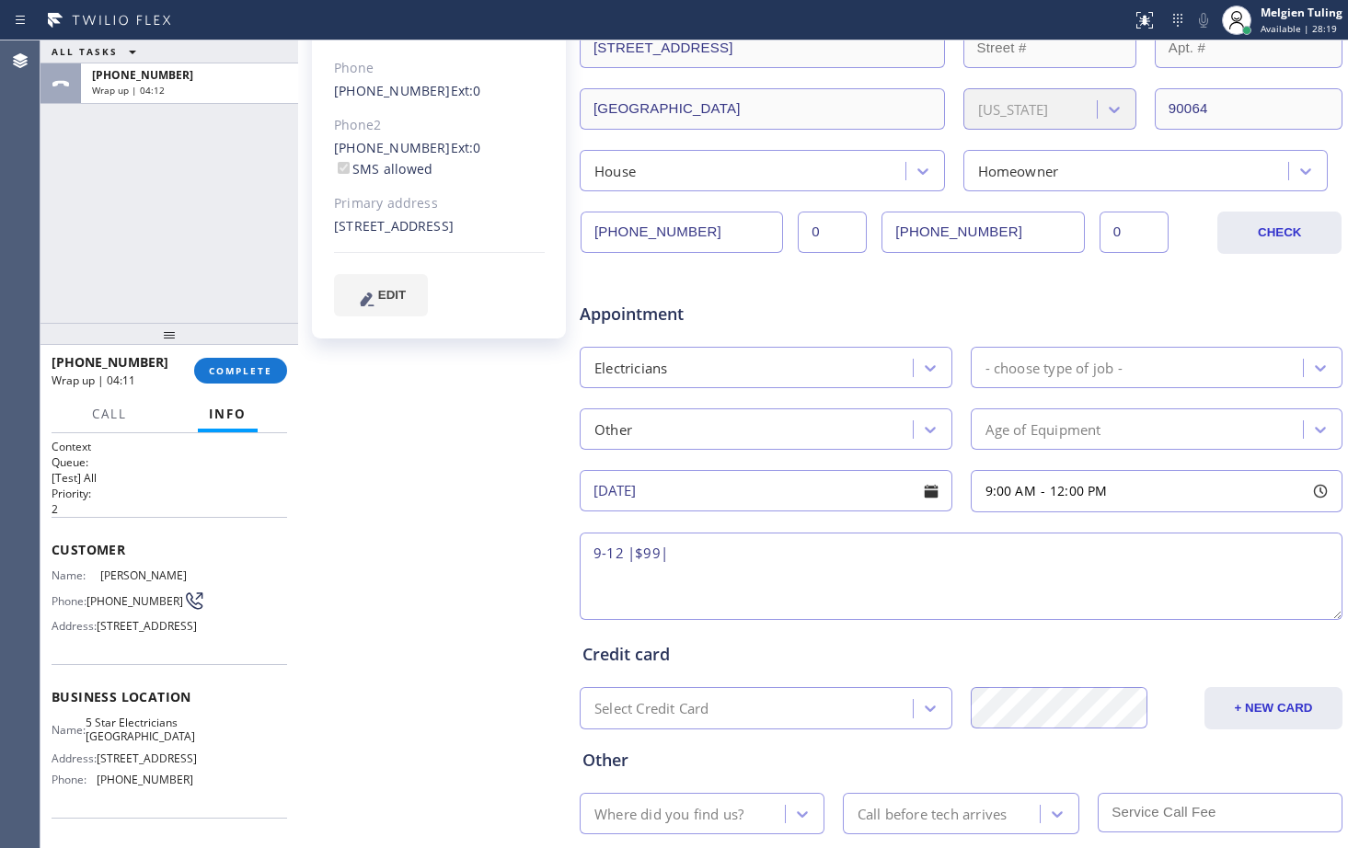
click at [683, 559] on textarea "9-12 |$99|" at bounding box center [961, 576] width 763 height 87
click at [668, 552] on textarea "9-12 |$99|" at bounding box center [961, 576] width 763 height 87
paste textarea "broken garbage disposal /no power"
click at [924, 556] on textarea "9-12 |$99|broken garbage disposal /no power" at bounding box center [961, 576] width 763 height 87
drag, startPoint x: 924, startPoint y: 556, endPoint x: 917, endPoint y: 547, distance: 10.5
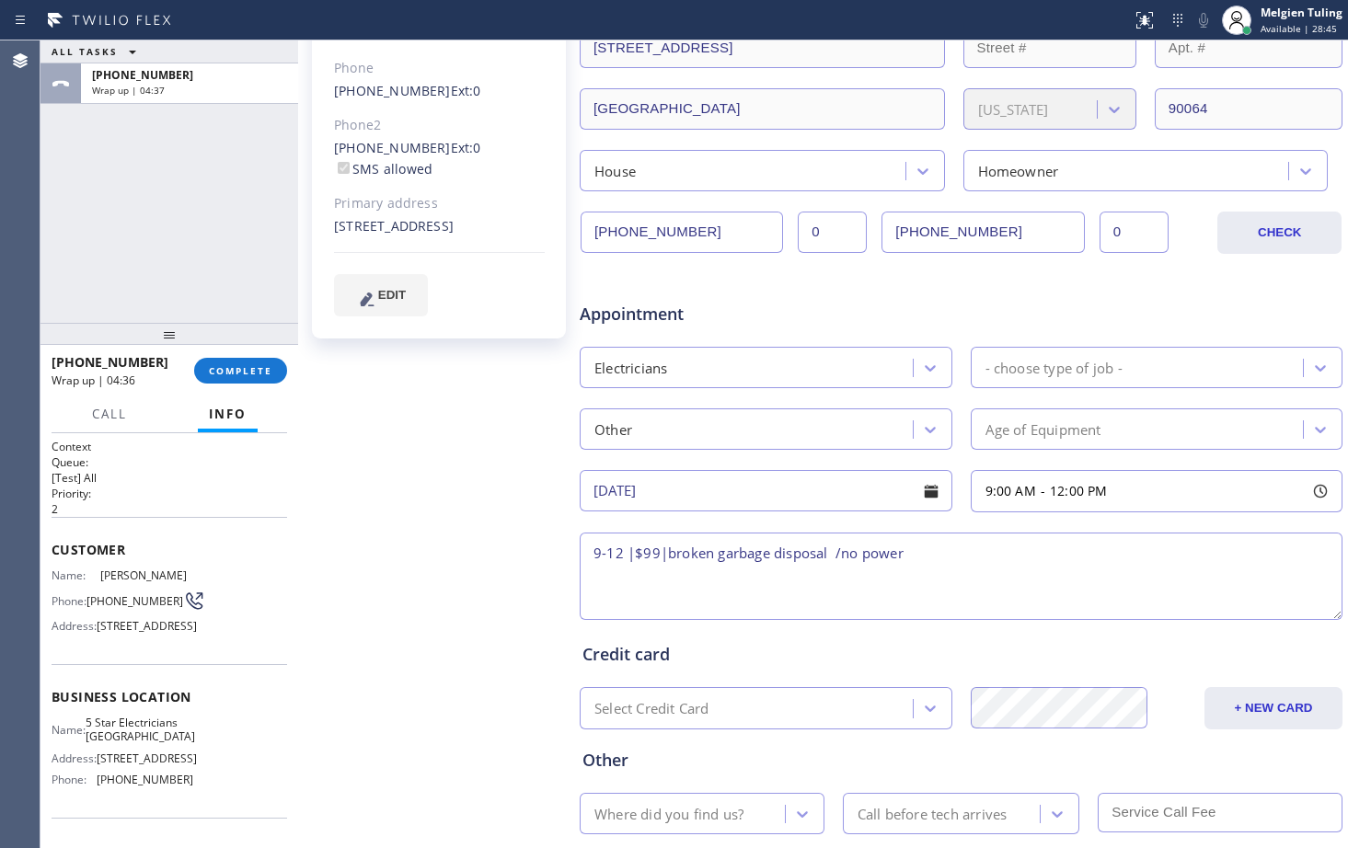
click at [917, 547] on textarea "9-12 |$99|broken garbage disposal /no power" at bounding box center [961, 576] width 763 height 87
drag, startPoint x: 460, startPoint y: 202, endPoint x: 336, endPoint y: 183, distance: 125.7
click at [336, 216] on div "2909 Queensbury Drive Los Angeles, 90064 CA" at bounding box center [439, 226] width 211 height 21
copy div "2909 Queensbury Drive Los Angeles, 90064 CA"
click at [963, 560] on textarea "9-12 |$99|broken garbage disposal /no power | 1yr|" at bounding box center [961, 576] width 763 height 87
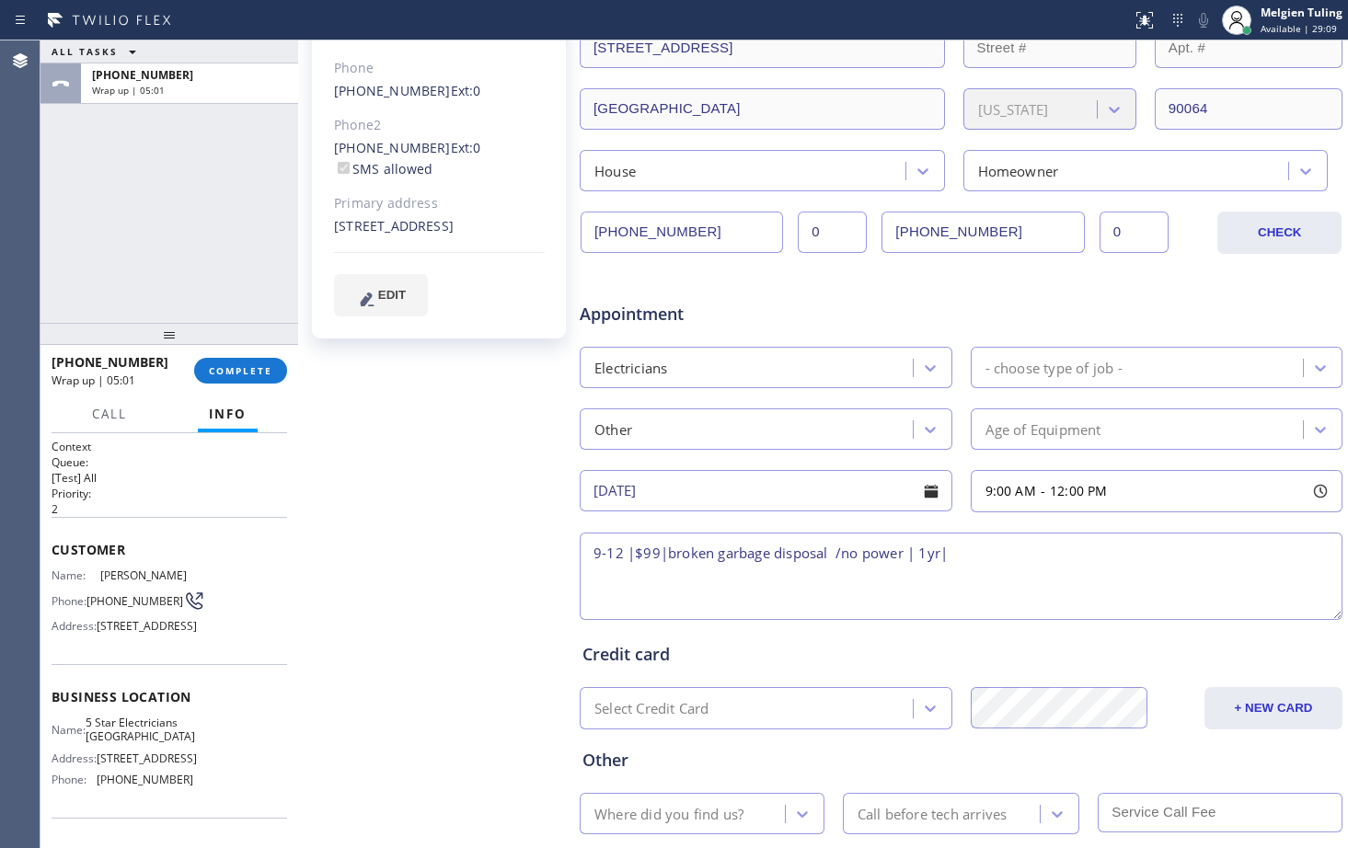
paste textarea "2909 Queensbury Drive Los Angeles, 90064 CA"
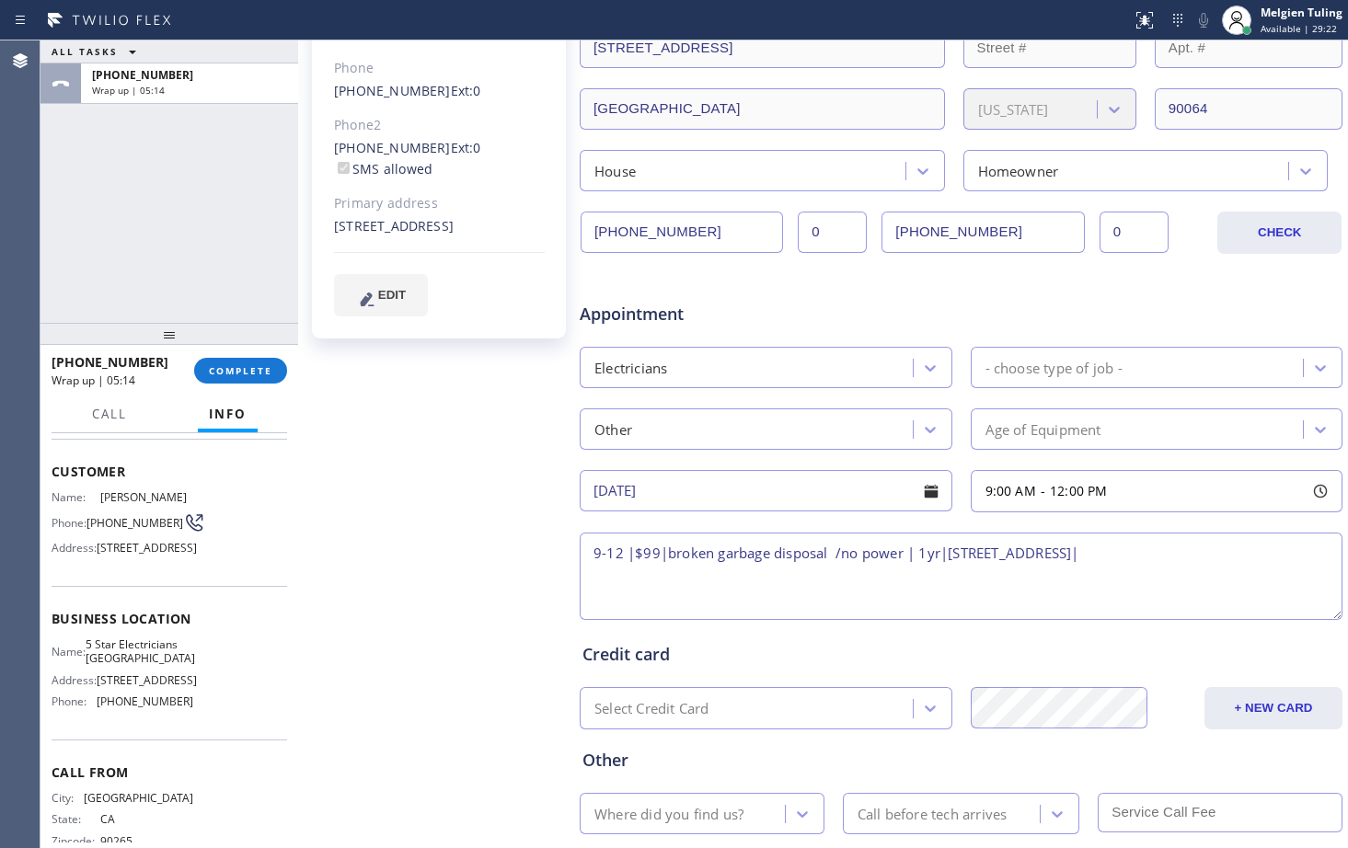
scroll to position [184, 0]
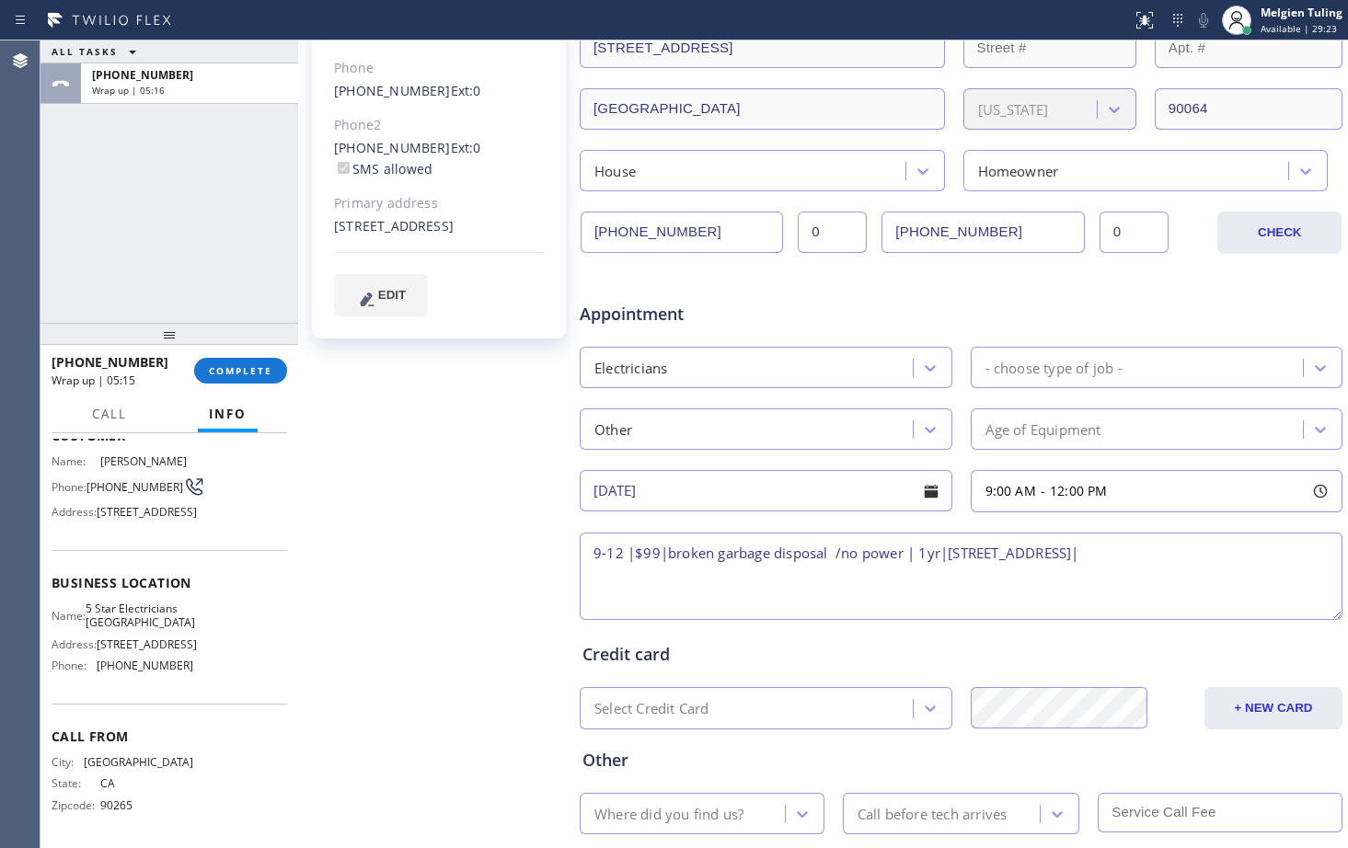
drag, startPoint x: 146, startPoint y: 666, endPoint x: 126, endPoint y: 666, distance: 20.2
click at [126, 651] on span "10592 W Pico Blvd" at bounding box center [147, 645] width 100 height 14
click at [150, 644] on span "10592 W Pico Blvd" at bounding box center [147, 645] width 100 height 14
click at [185, 638] on div "Name: 5 Star Electricians Rancho Park Address: 10592 W Pico Blvd Phone: (213) 8…" at bounding box center [170, 641] width 236 height 79
click at [141, 651] on span "10592 W Pico Blvd" at bounding box center [147, 645] width 100 height 14
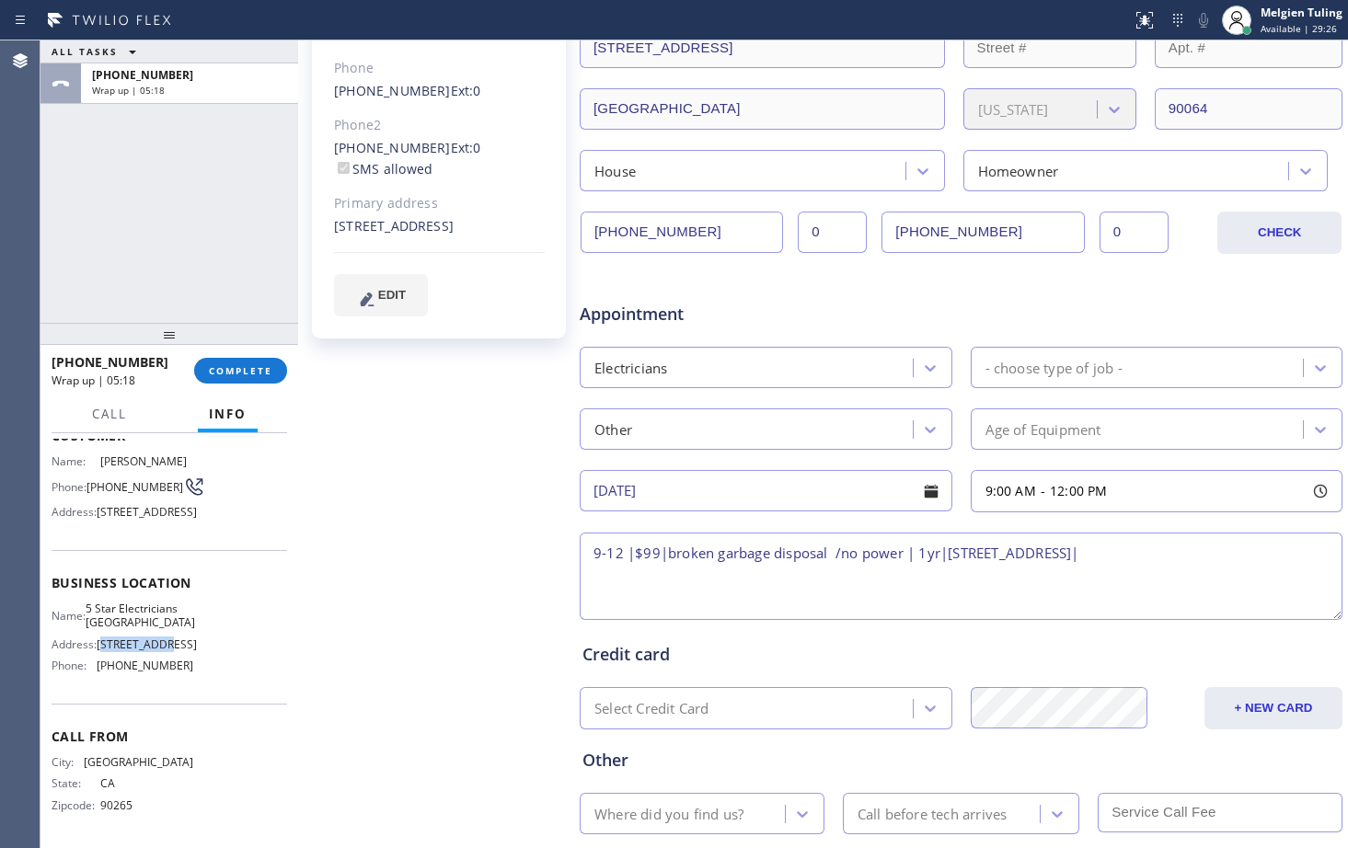
drag, startPoint x: 171, startPoint y: 650, endPoint x: 106, endPoint y: 641, distance: 65.8
click at [106, 641] on div "Name: 5 Star Electricians Rancho Park Address: 10592 W Pico Blvd Phone: (213) 8…" at bounding box center [123, 641] width 142 height 79
click at [172, 630] on span "5 Star Electricians Rancho Park" at bounding box center [140, 616] width 109 height 29
drag, startPoint x: 174, startPoint y: 633, endPoint x: 97, endPoint y: 603, distance: 83.0
click at [97, 603] on div "Name: 5 Star Electricians Rancho Park" at bounding box center [123, 616] width 142 height 29
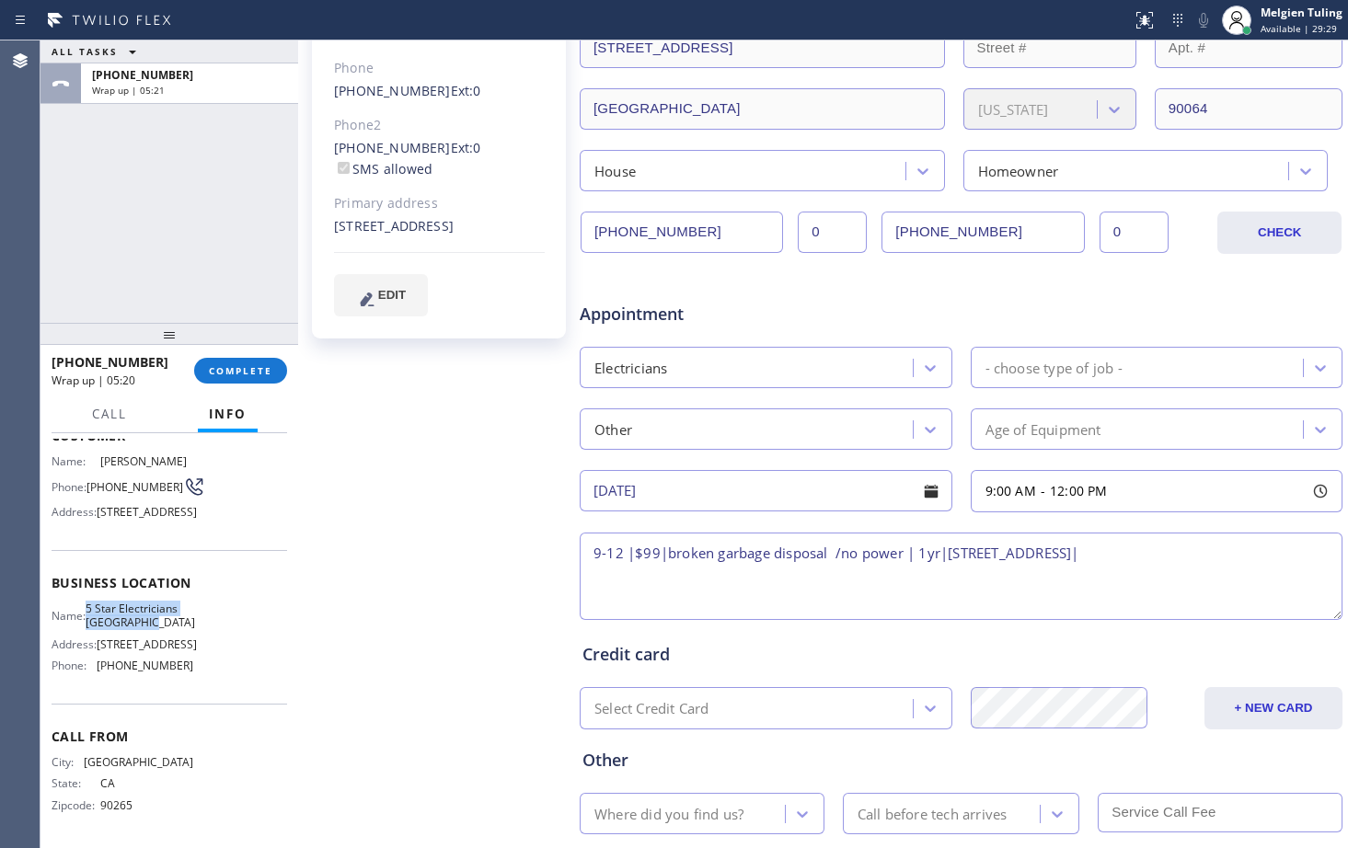
copy span "5 Star Electricians Rancho Park"
click at [1271, 551] on textarea "9-12 |$99|broken garbage disposal /no power | 1yr|2909 Queensbury Drive Los Ang…" at bounding box center [961, 576] width 763 height 87
paste textarea "5 Star Electricians Rancho Park"
click at [806, 580] on textarea "9-12 |$99|broken garbage disposal /no power | 1yr|2909 Queensbury Drive Los Ang…" at bounding box center [961, 576] width 763 height 87
paste textarea "Please call customer 30 minutes prior to arrival"
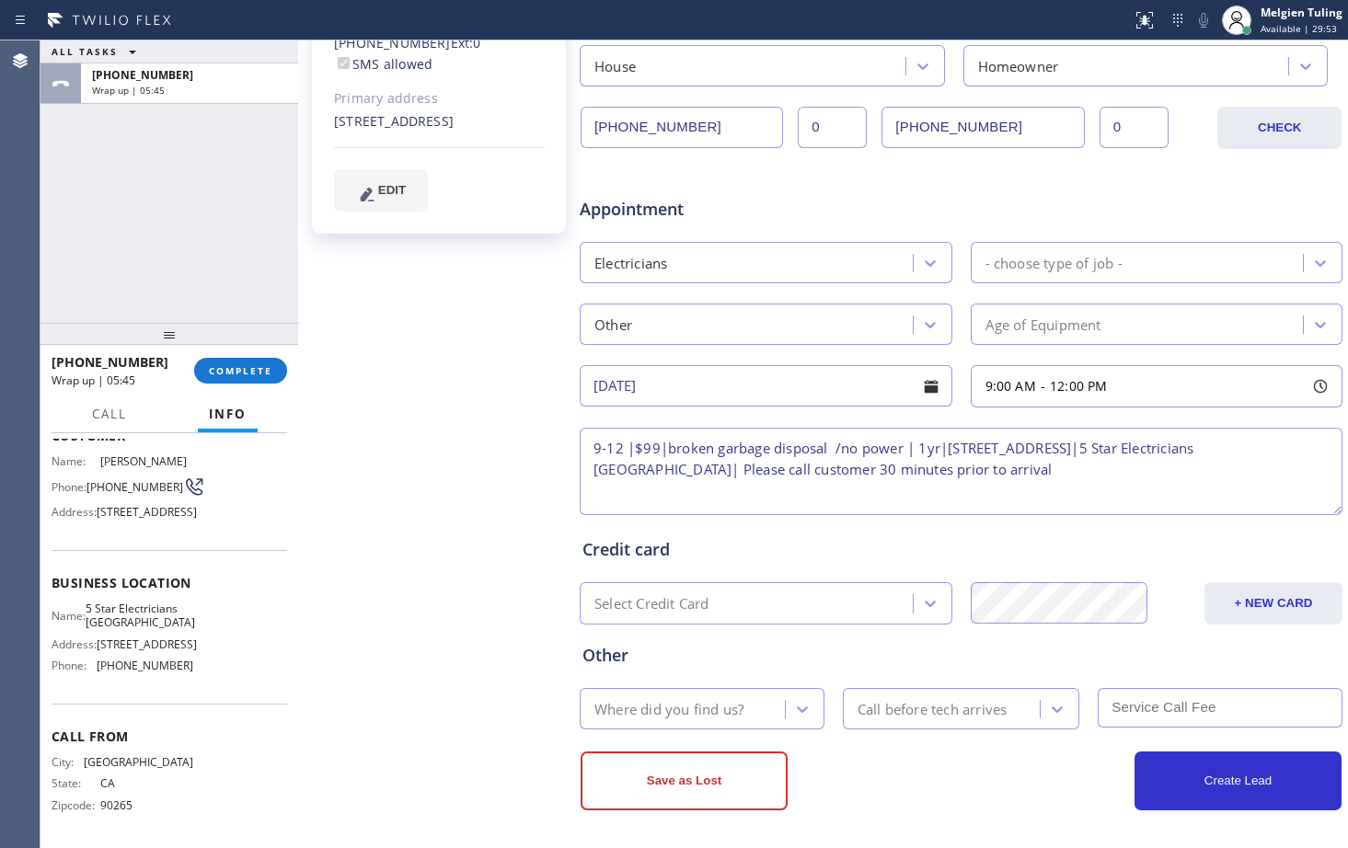
scroll to position [477, 0]
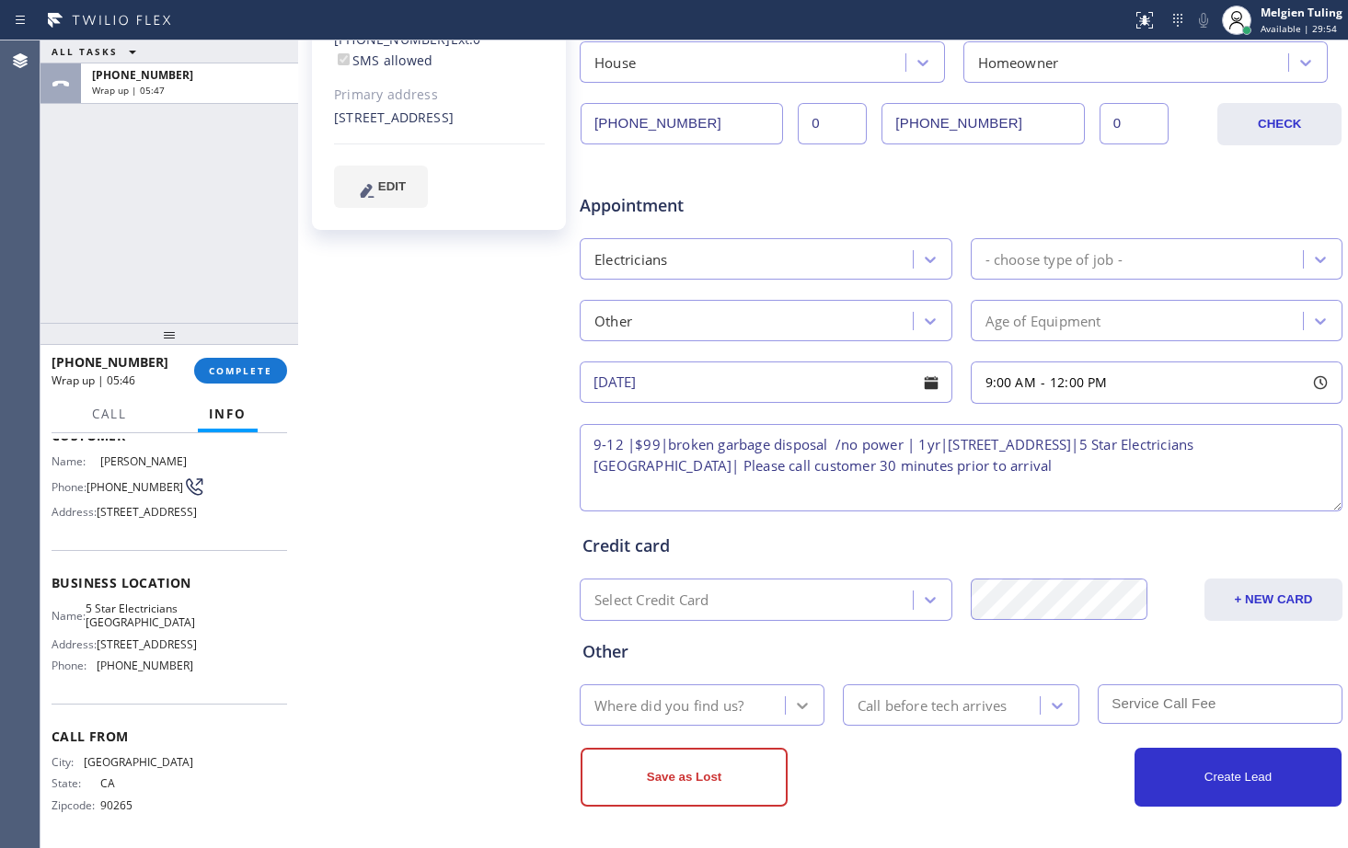
type textarea "9-12 |$99|broken garbage disposal /no power | 1yr|2909 Queensbury Drive Los Ang…"
click at [796, 701] on icon at bounding box center [802, 706] width 18 height 18
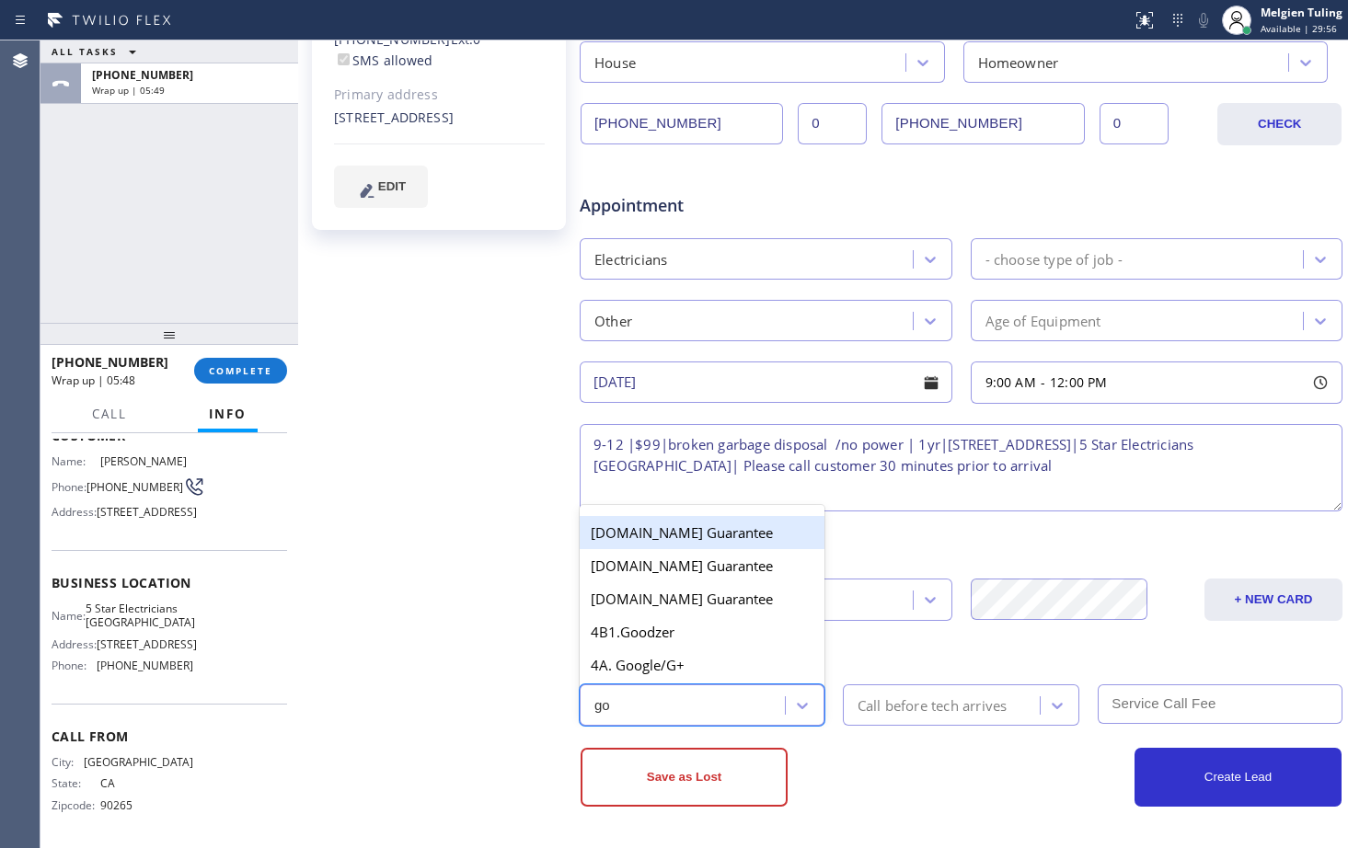
type input "goo"
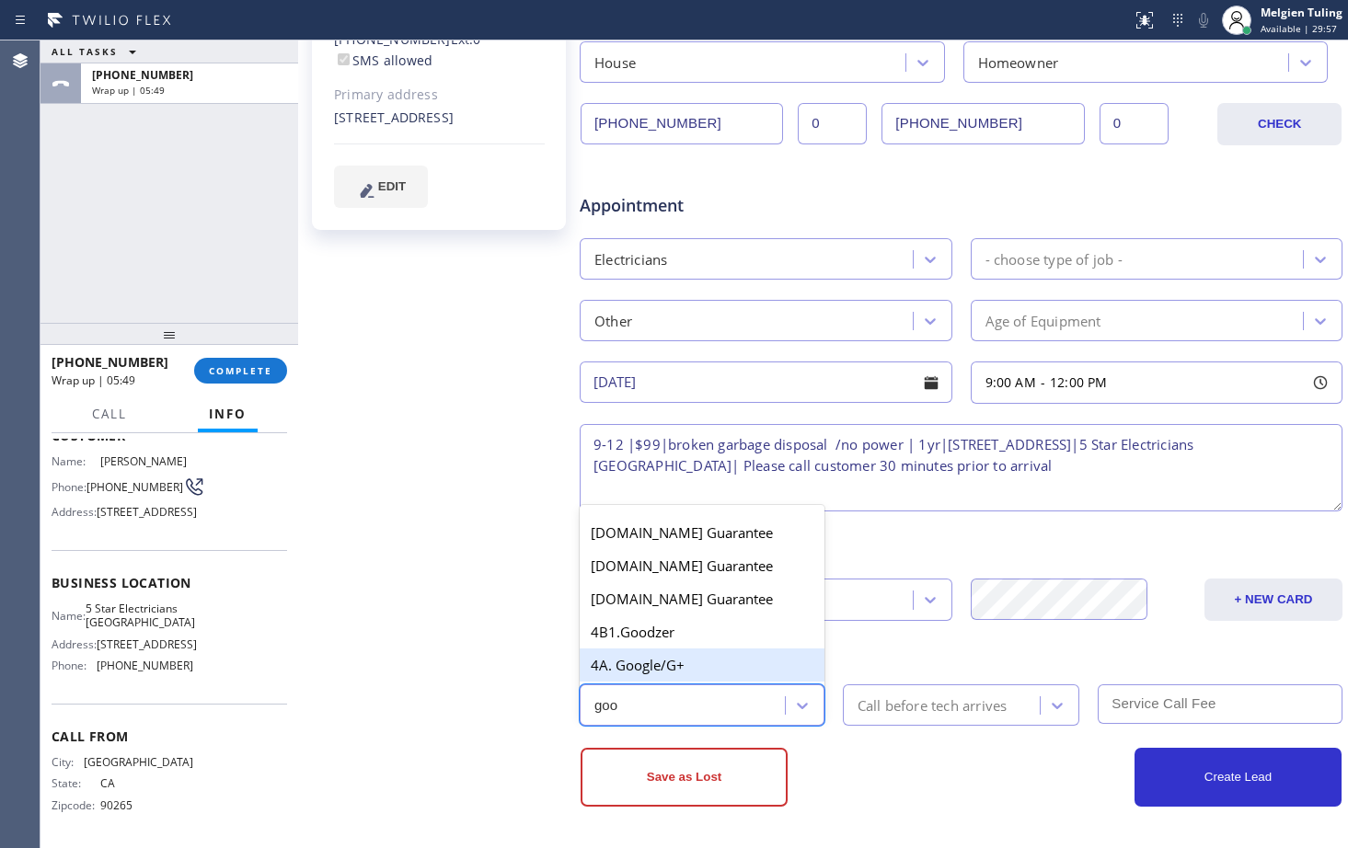
click at [682, 672] on div "4A. Google/G+" at bounding box center [702, 665] width 245 height 33
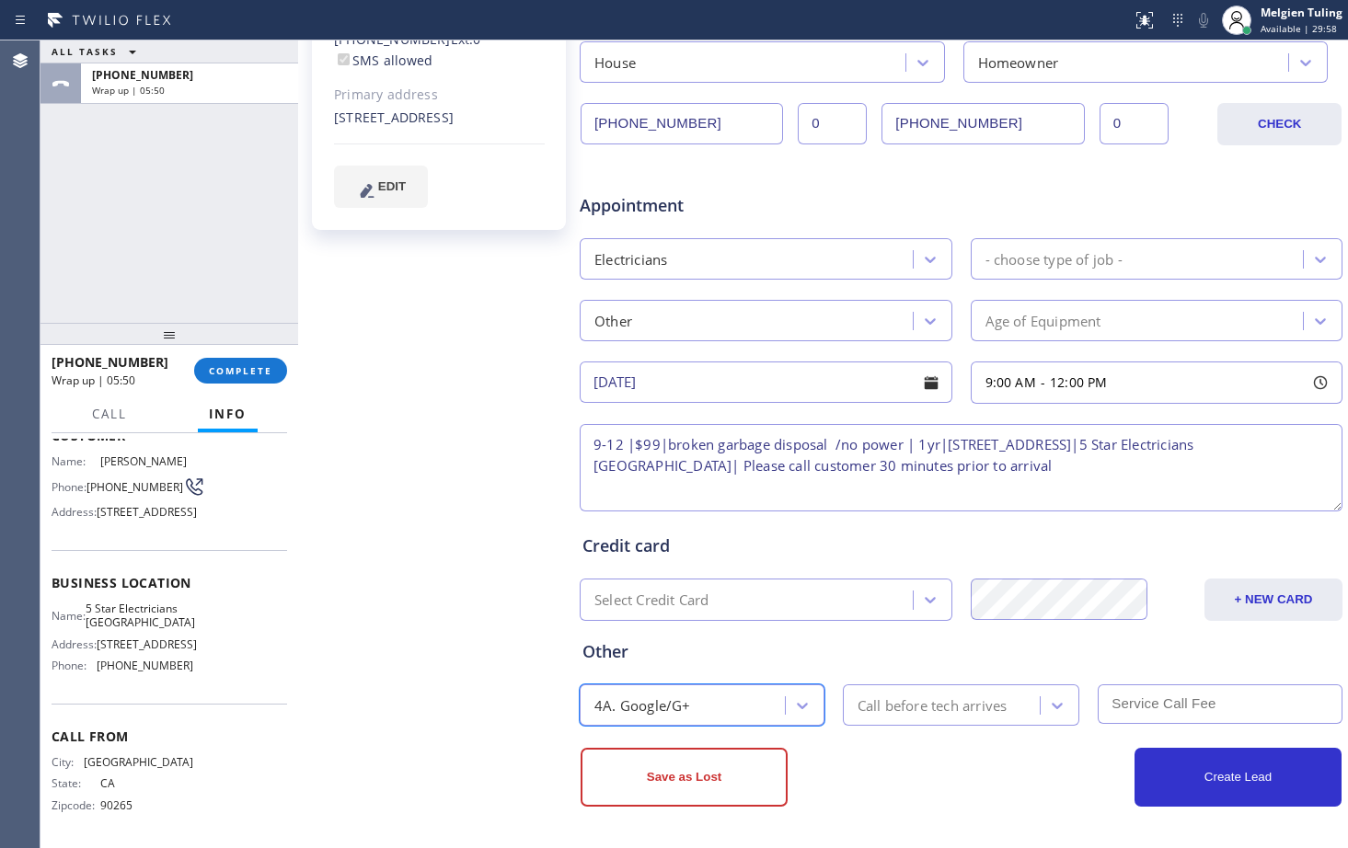
click at [859, 706] on div "Call before tech arrives" at bounding box center [933, 705] width 150 height 21
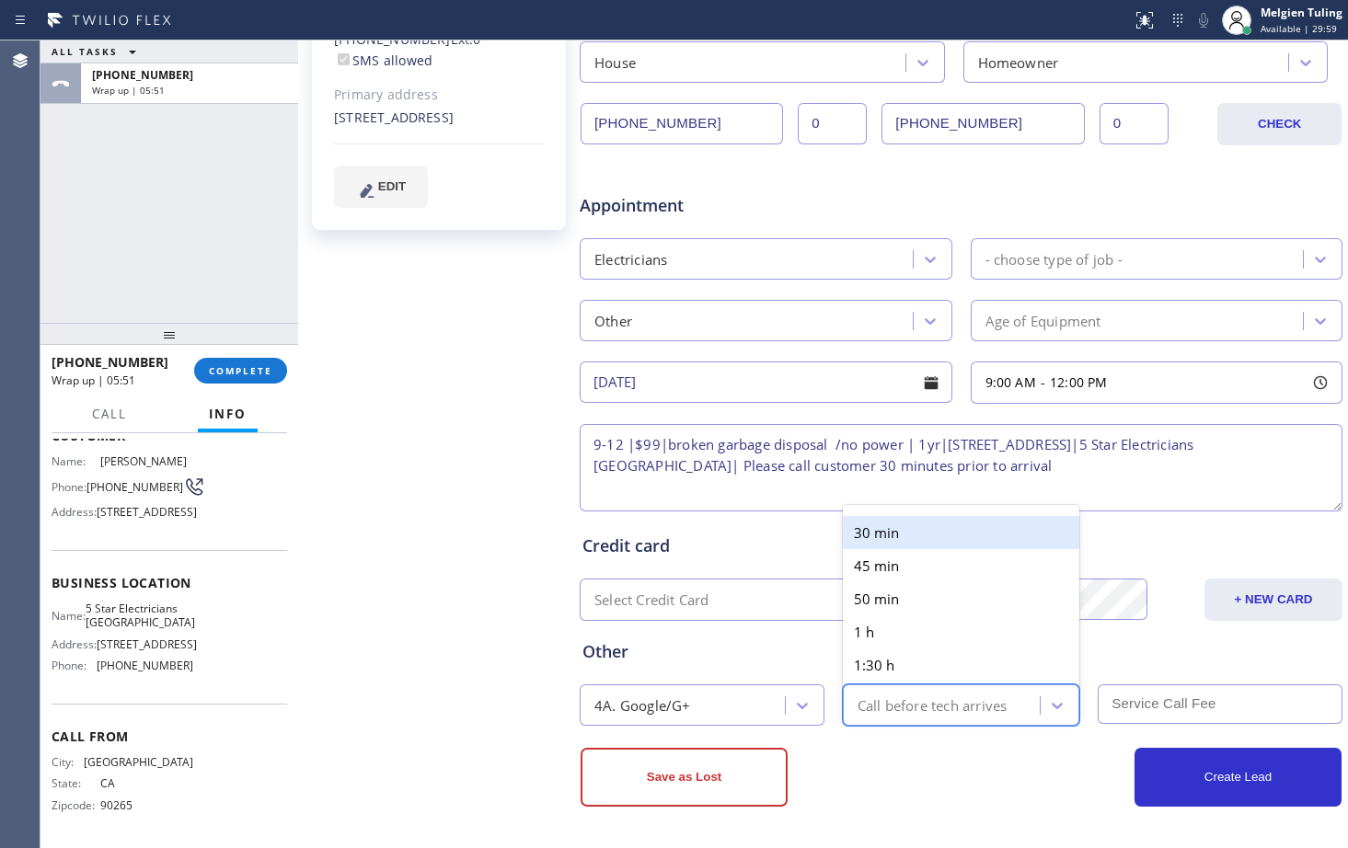
click at [887, 522] on div "30 min" at bounding box center [961, 532] width 237 height 33
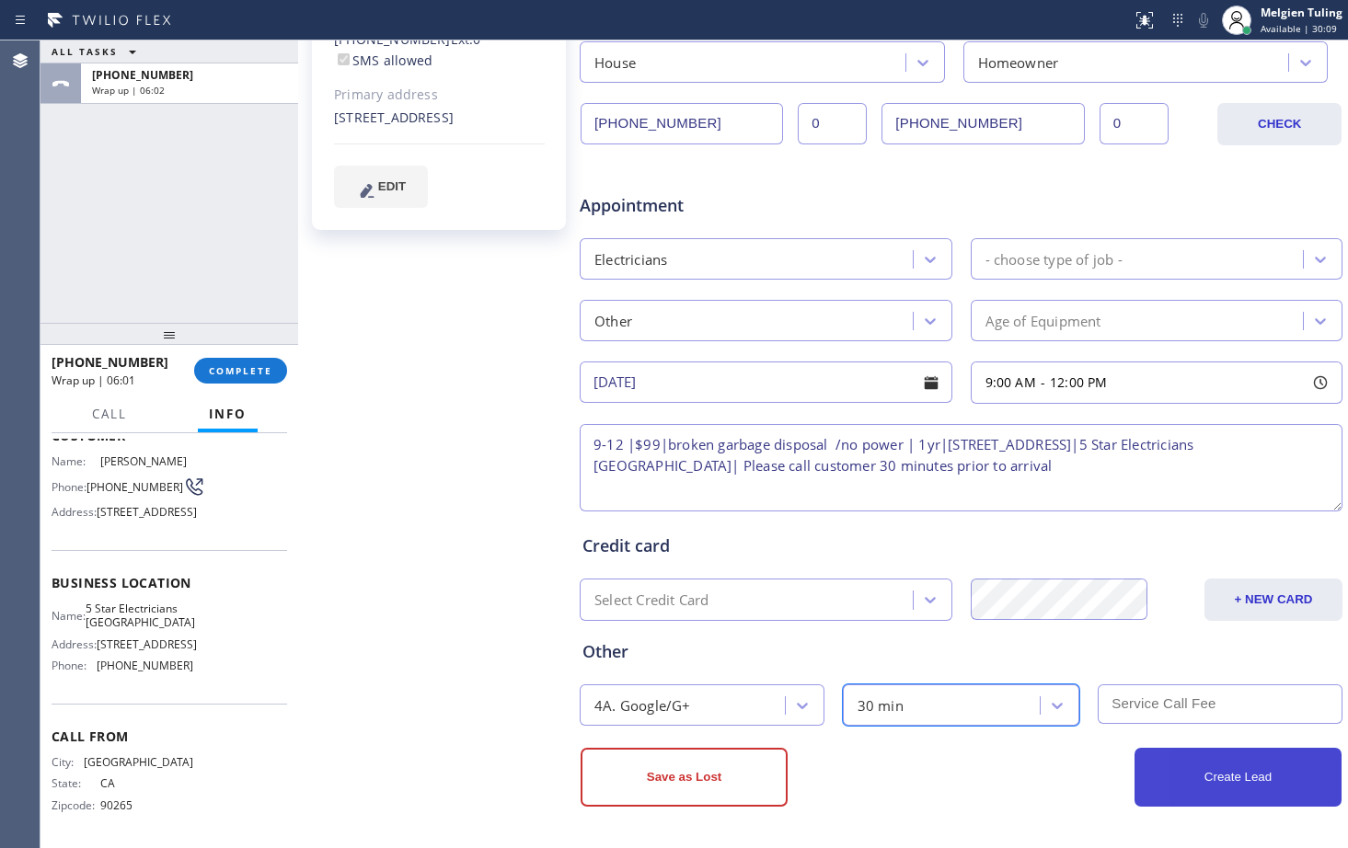
click at [1201, 784] on button "Create Lead" at bounding box center [1237, 777] width 207 height 59
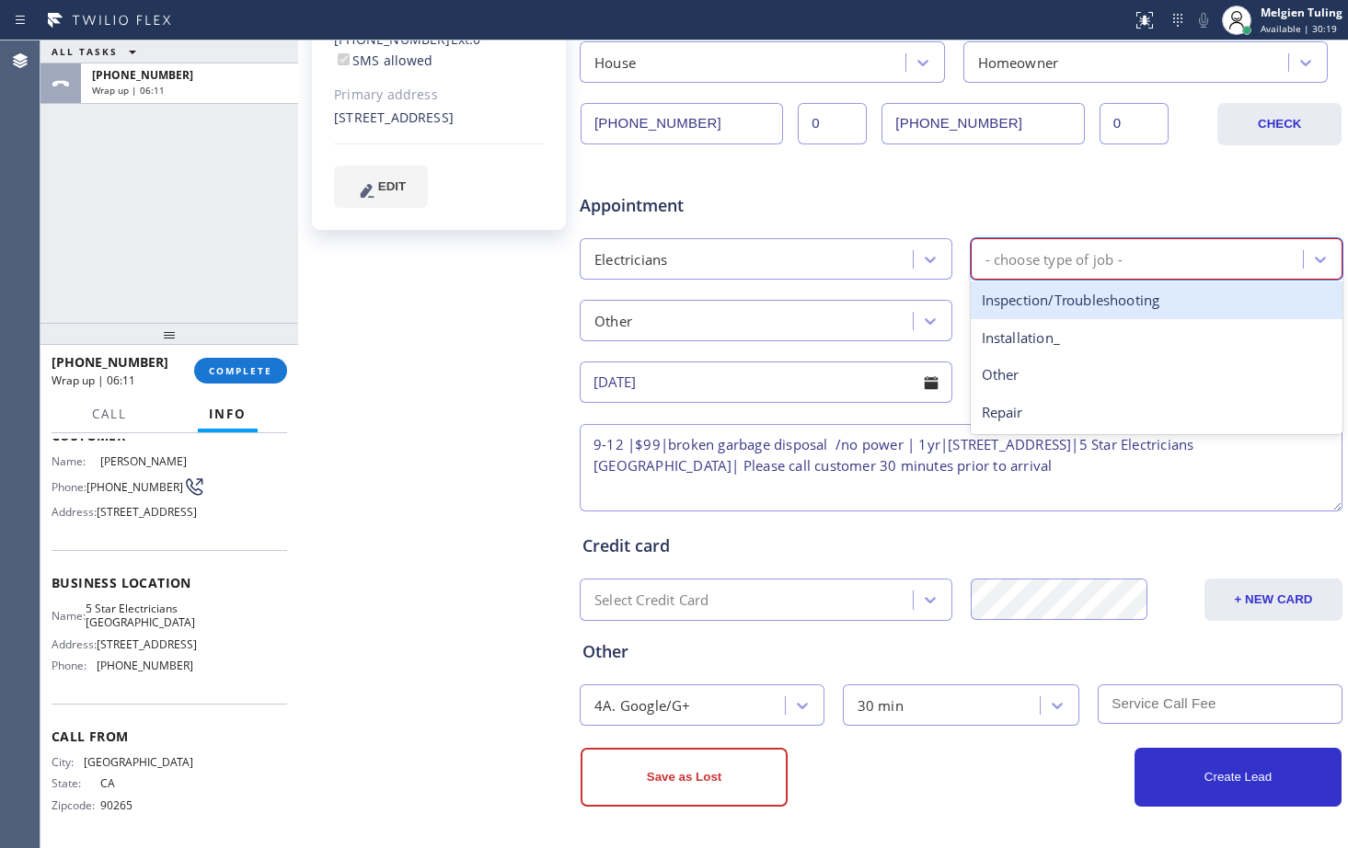
click at [1076, 258] on div "- choose type of job -" at bounding box center [1053, 258] width 137 height 21
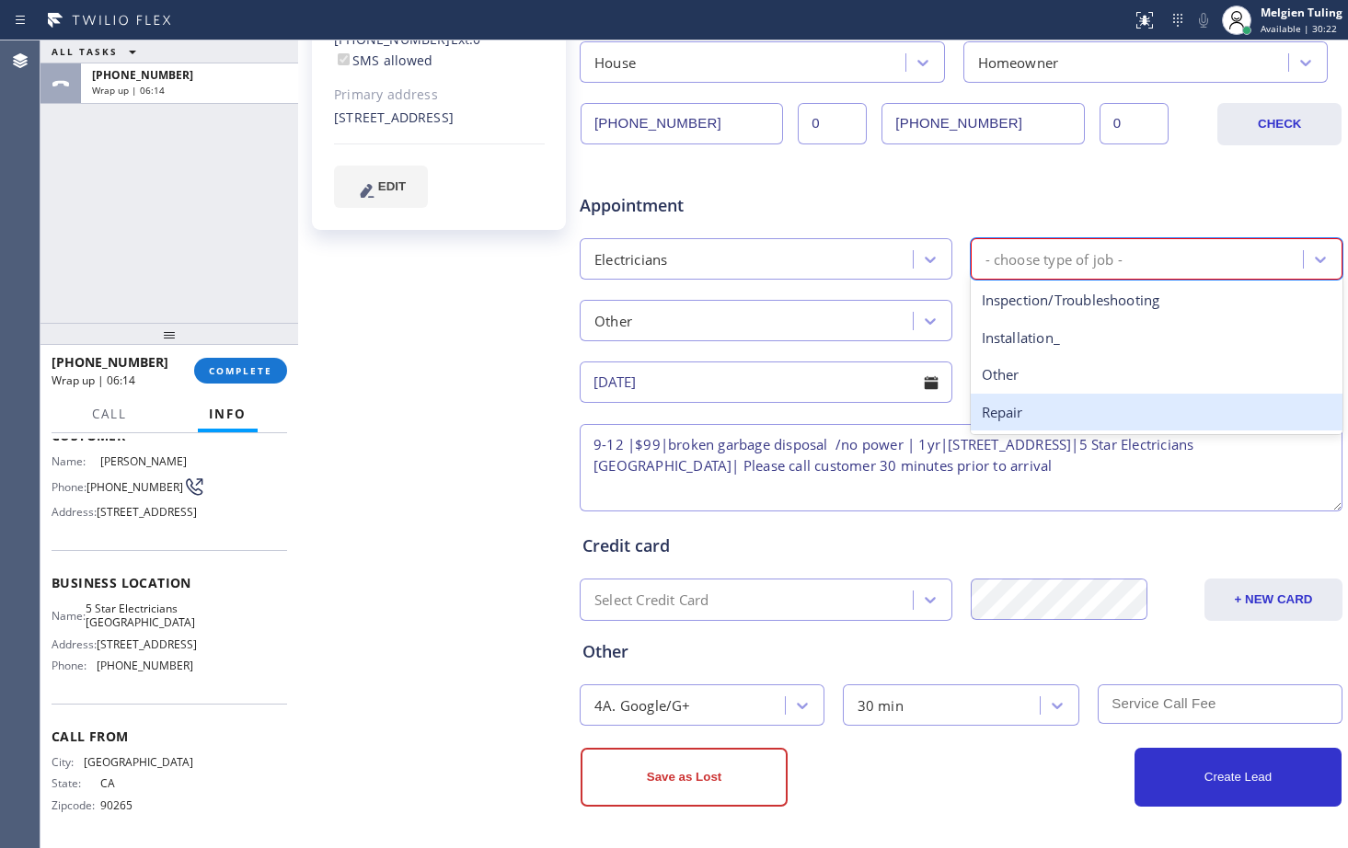
click at [998, 416] on div "Repair" at bounding box center [1157, 413] width 373 height 38
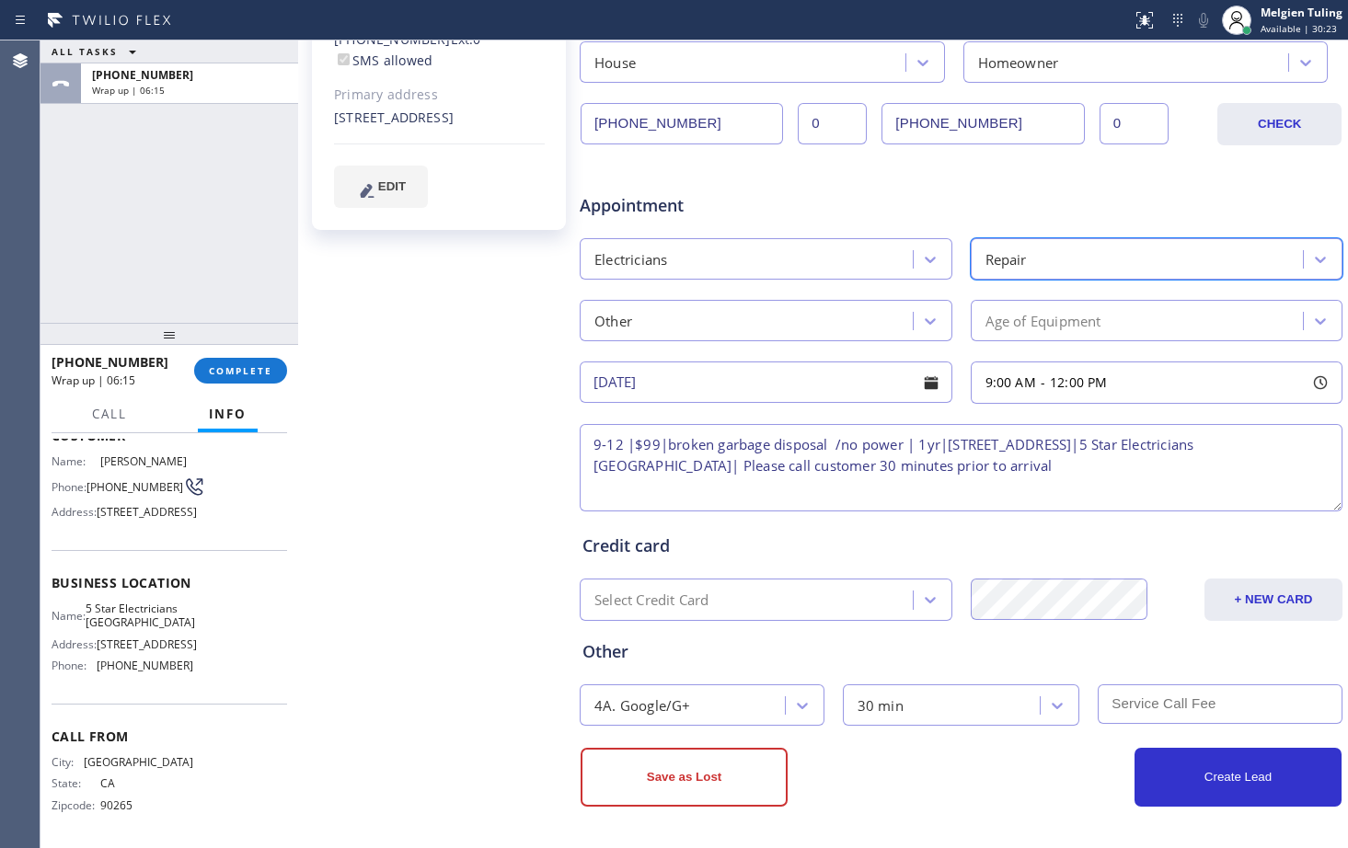
click at [1017, 325] on div "Age of Equipment" at bounding box center [1043, 320] width 116 height 21
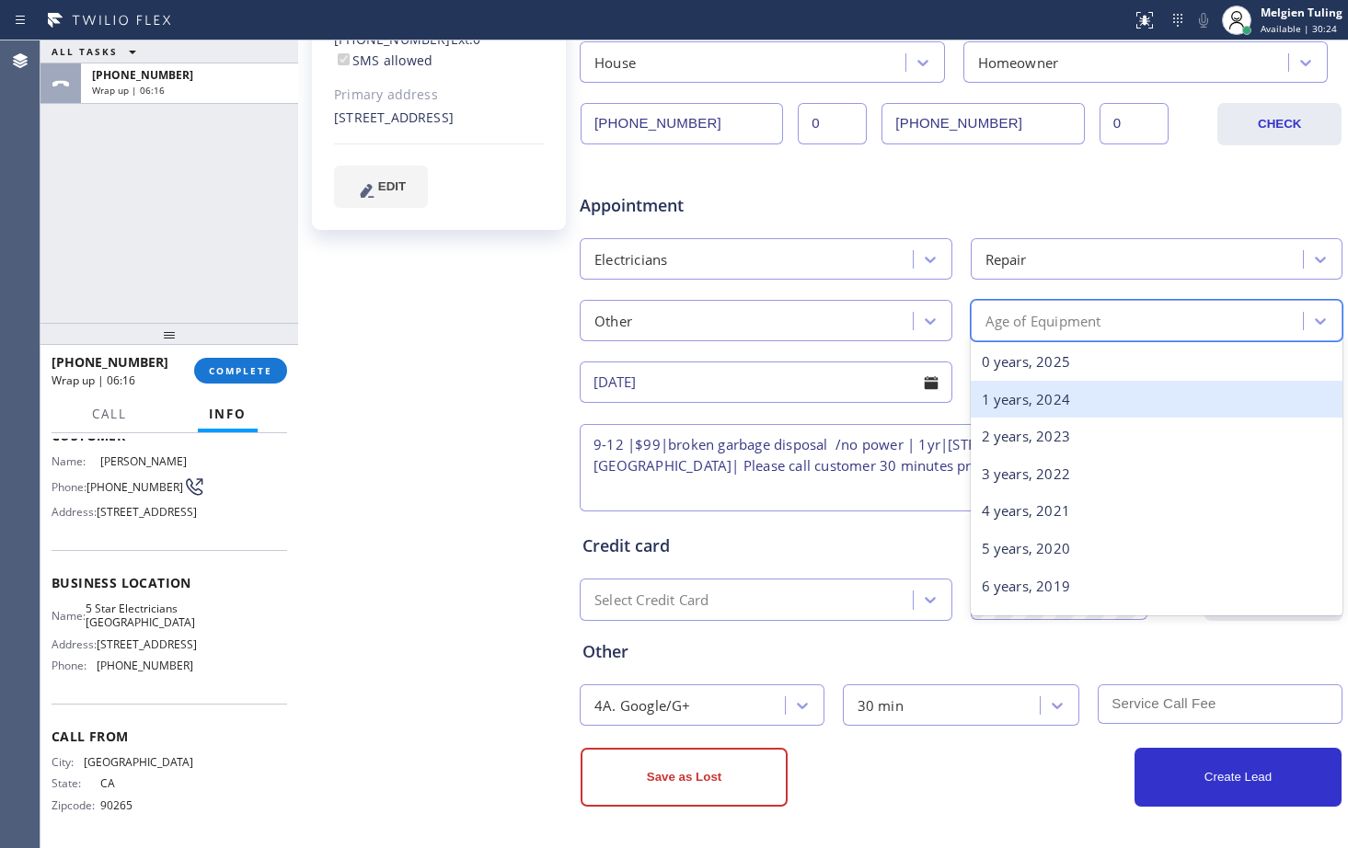
click at [997, 402] on div "1 years, 2024" at bounding box center [1157, 400] width 373 height 38
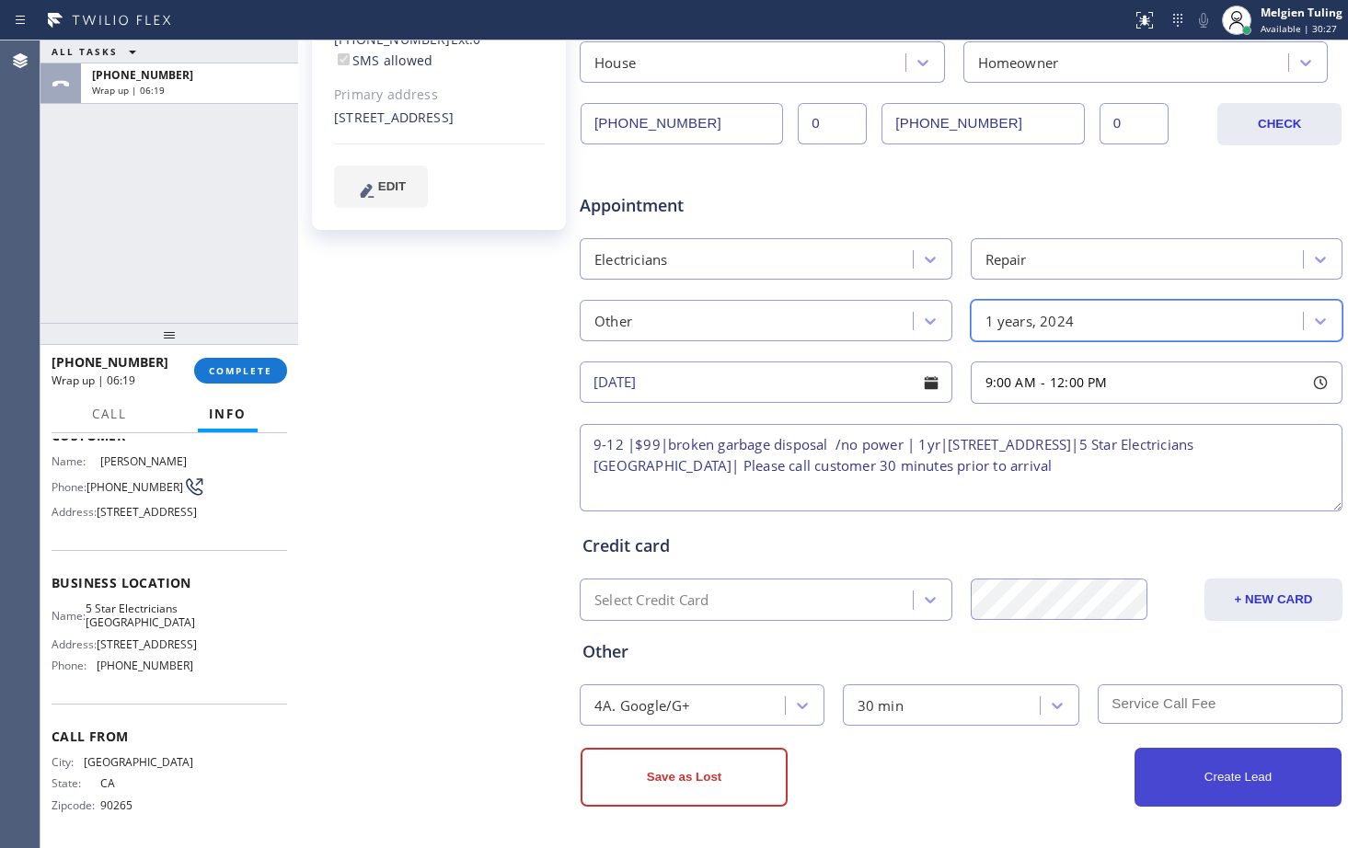
click at [1182, 768] on button "Create Lead" at bounding box center [1237, 777] width 207 height 59
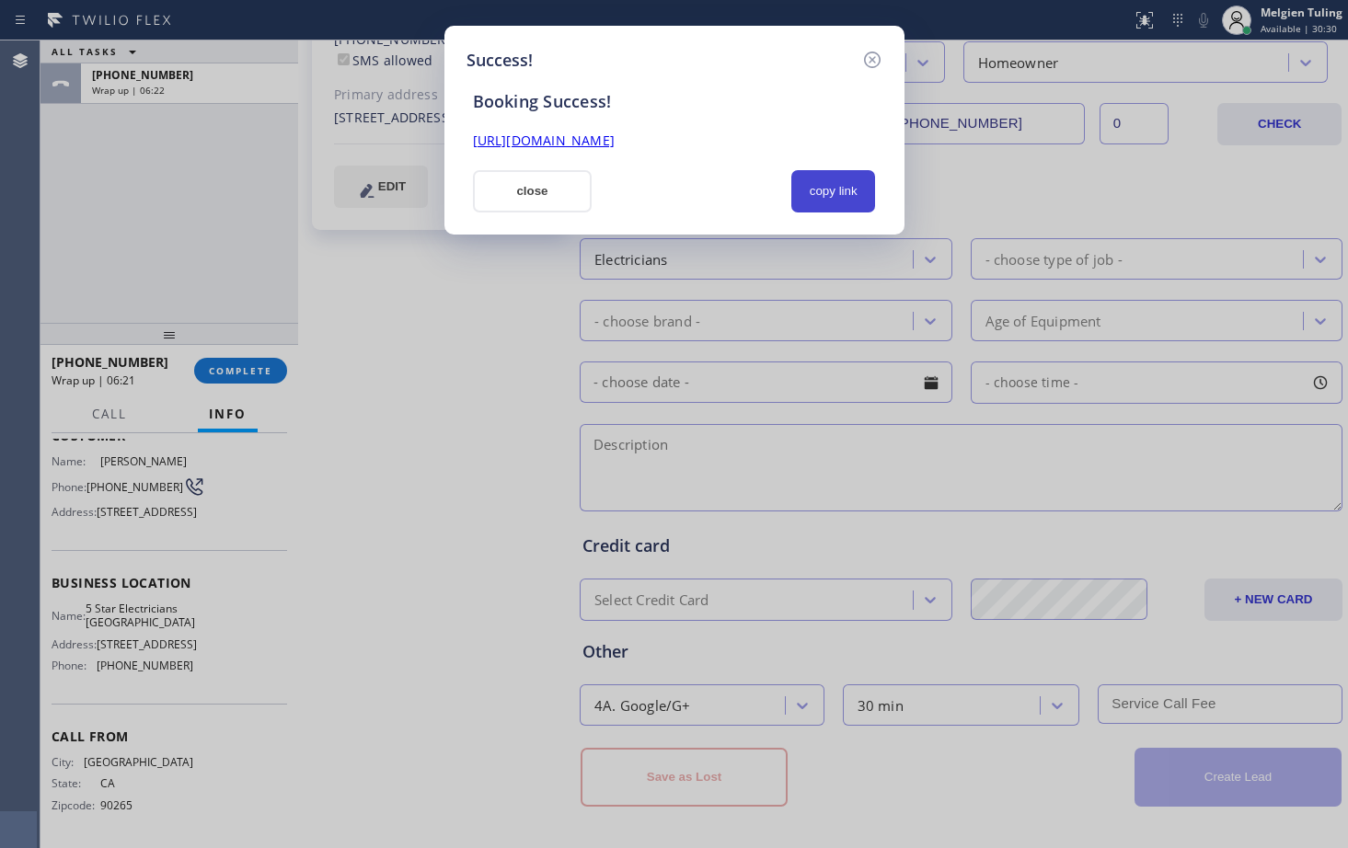
click at [813, 190] on button "copy link" at bounding box center [833, 191] width 85 height 42
click at [615, 144] on link "https://erp.apollosoft.co/customer/243449#portlet_lead" at bounding box center [544, 140] width 142 height 17
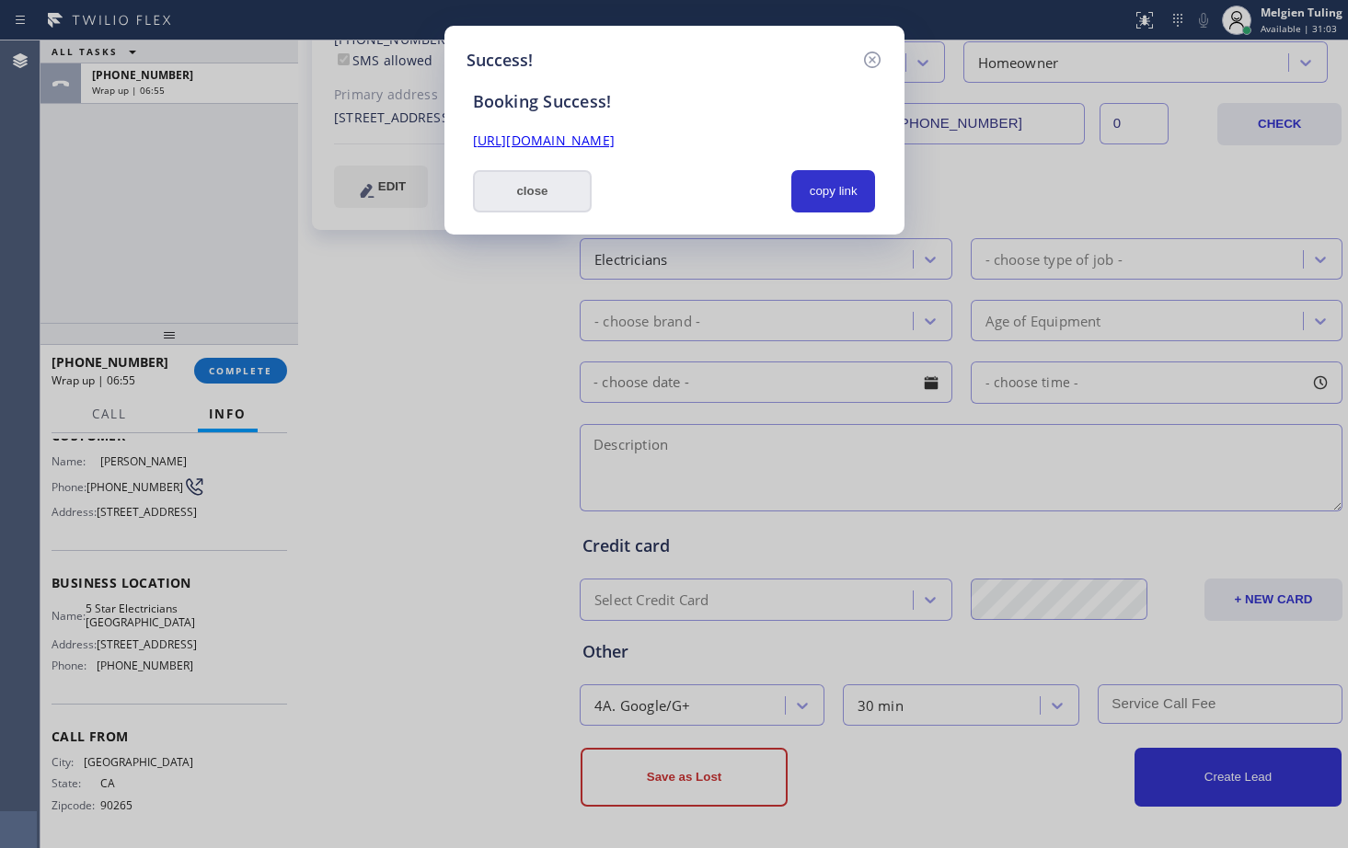
click at [555, 193] on button "close" at bounding box center [533, 191] width 120 height 42
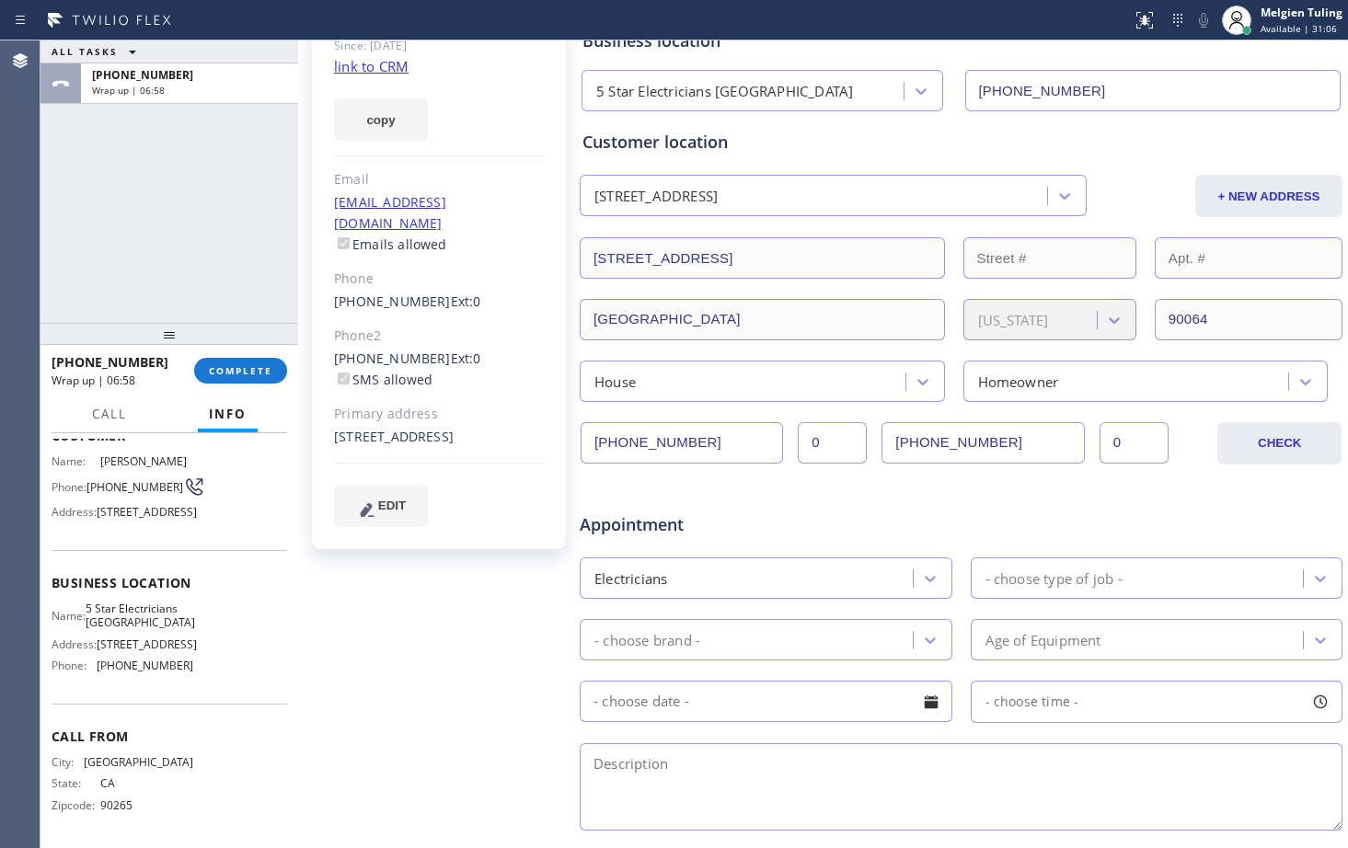
scroll to position [109, 0]
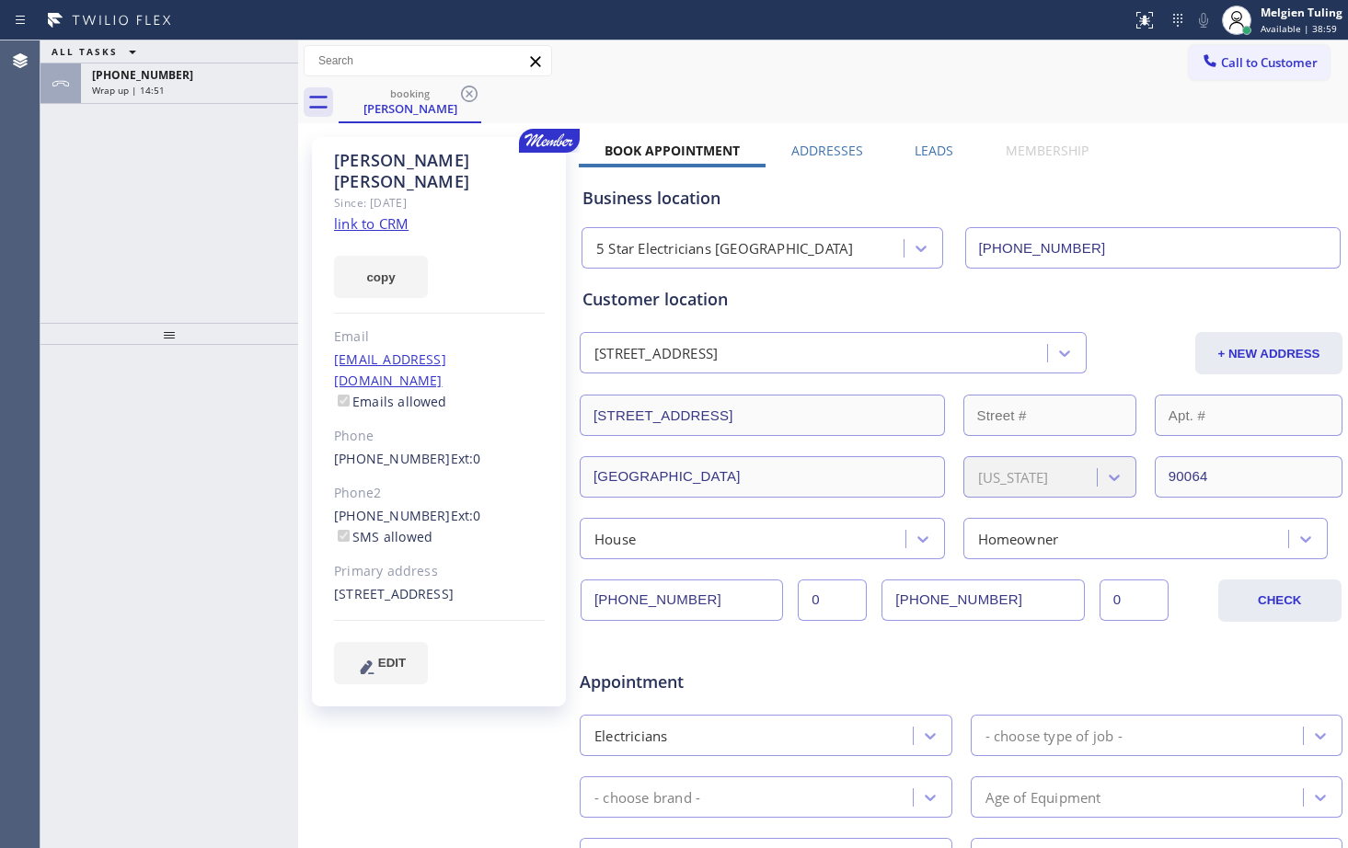
type input "[PHONE_NUMBER]"
click at [161, 89] on span "Wrap up | 14:53" at bounding box center [128, 90] width 73 height 13
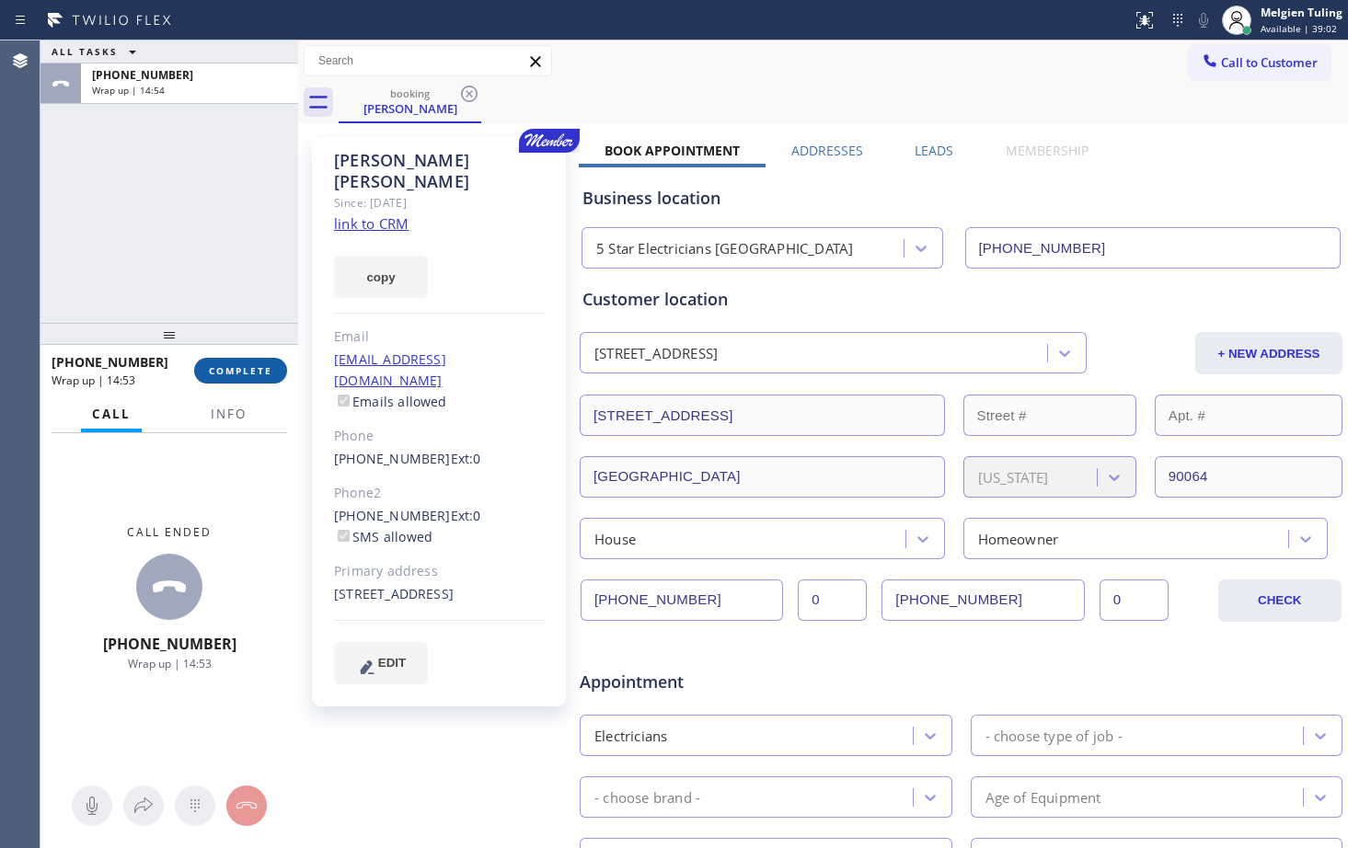
click at [246, 370] on span "COMPLETE" at bounding box center [240, 370] width 63 height 13
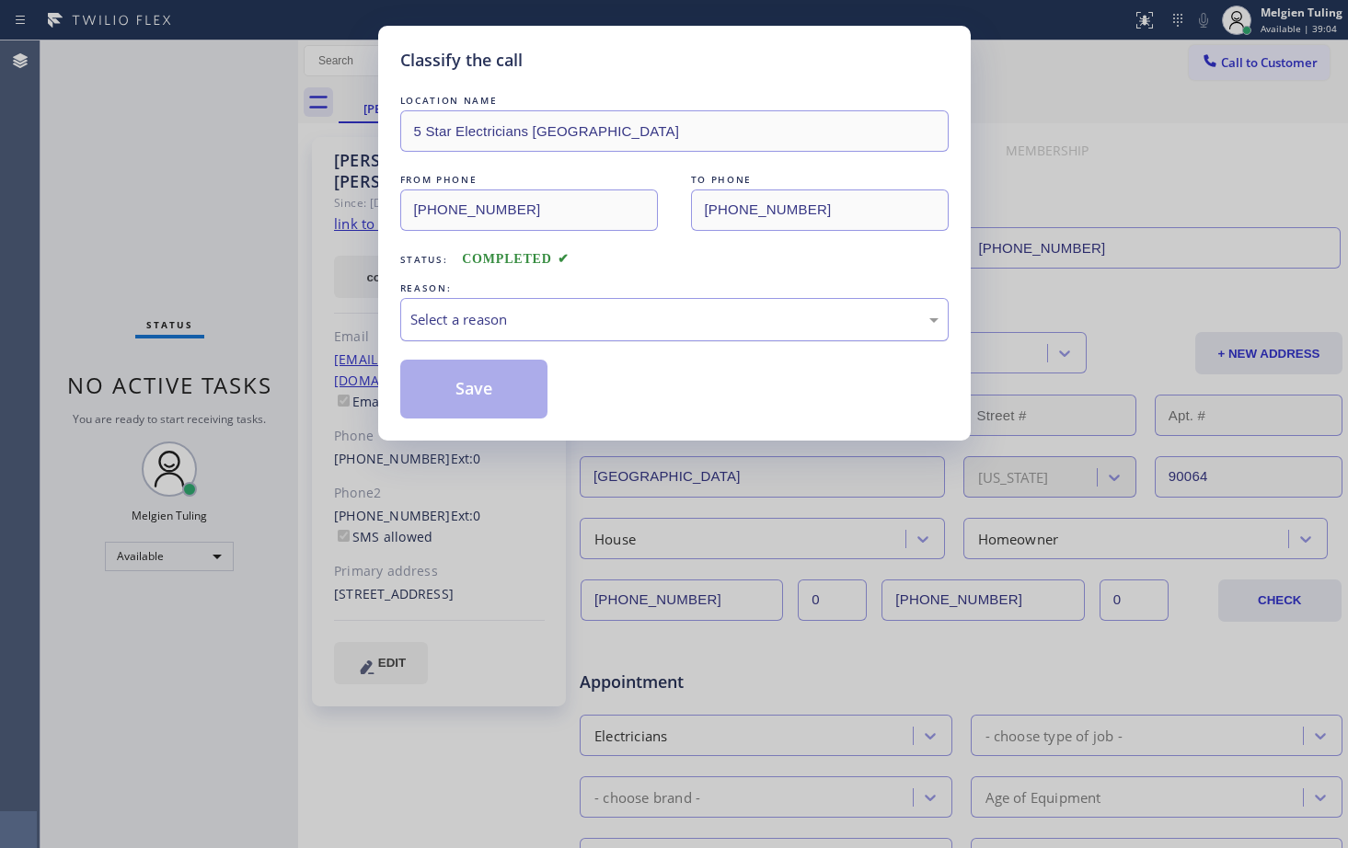
click at [432, 326] on div "Select a reason" at bounding box center [674, 319] width 528 height 21
click at [447, 382] on button "Save" at bounding box center [474, 389] width 148 height 59
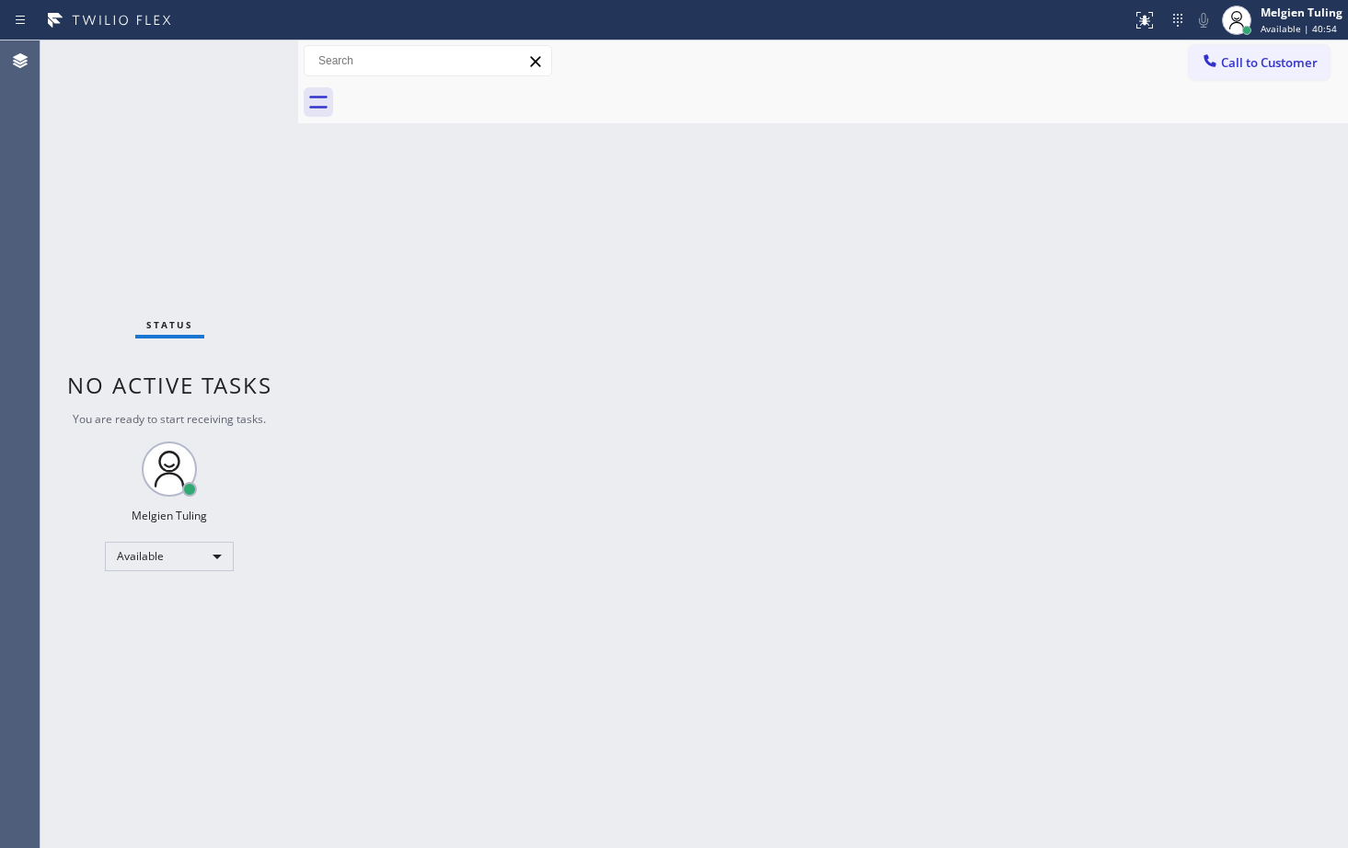
click at [465, 560] on div "Back to Dashboard Change Sender ID Customers Technicians Select a contact Outbo…" at bounding box center [823, 444] width 1050 height 808
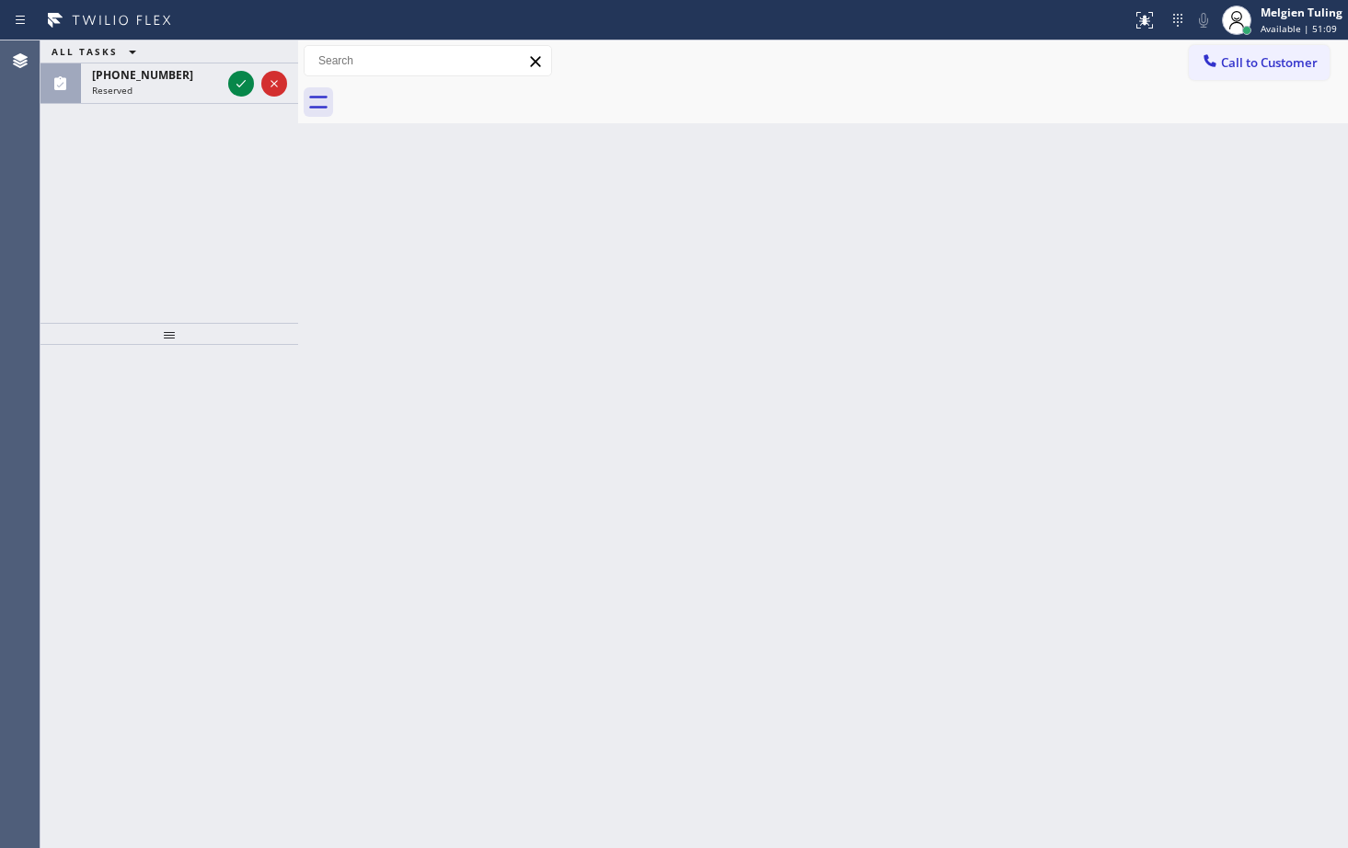
click at [580, 414] on div "Back to Dashboard Change Sender ID Customers Technicians Select a contact Outbo…" at bounding box center [823, 444] width 1050 height 808
click at [236, 83] on icon at bounding box center [241, 84] width 22 height 22
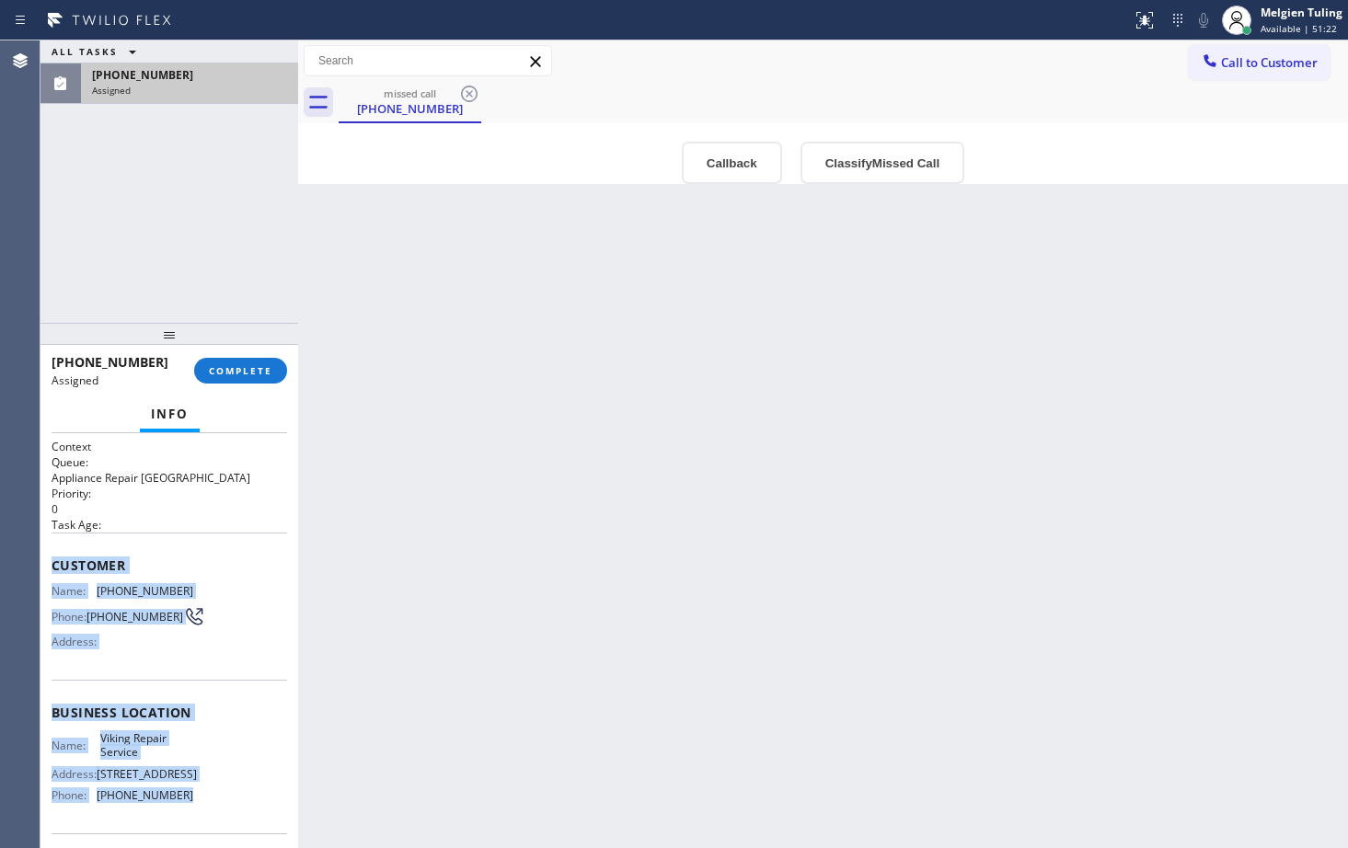
drag, startPoint x: 53, startPoint y: 563, endPoint x: 190, endPoint y: 796, distance: 270.2
click at [190, 796] on div "Context Queue: Appliance Repair High End Priority: 0 Task Age: Customer Name: (…" at bounding box center [170, 706] width 236 height 534
copy div "Customer Name: (864) 341-9240 Phone: (864) 341-9240 Address: Business location …"
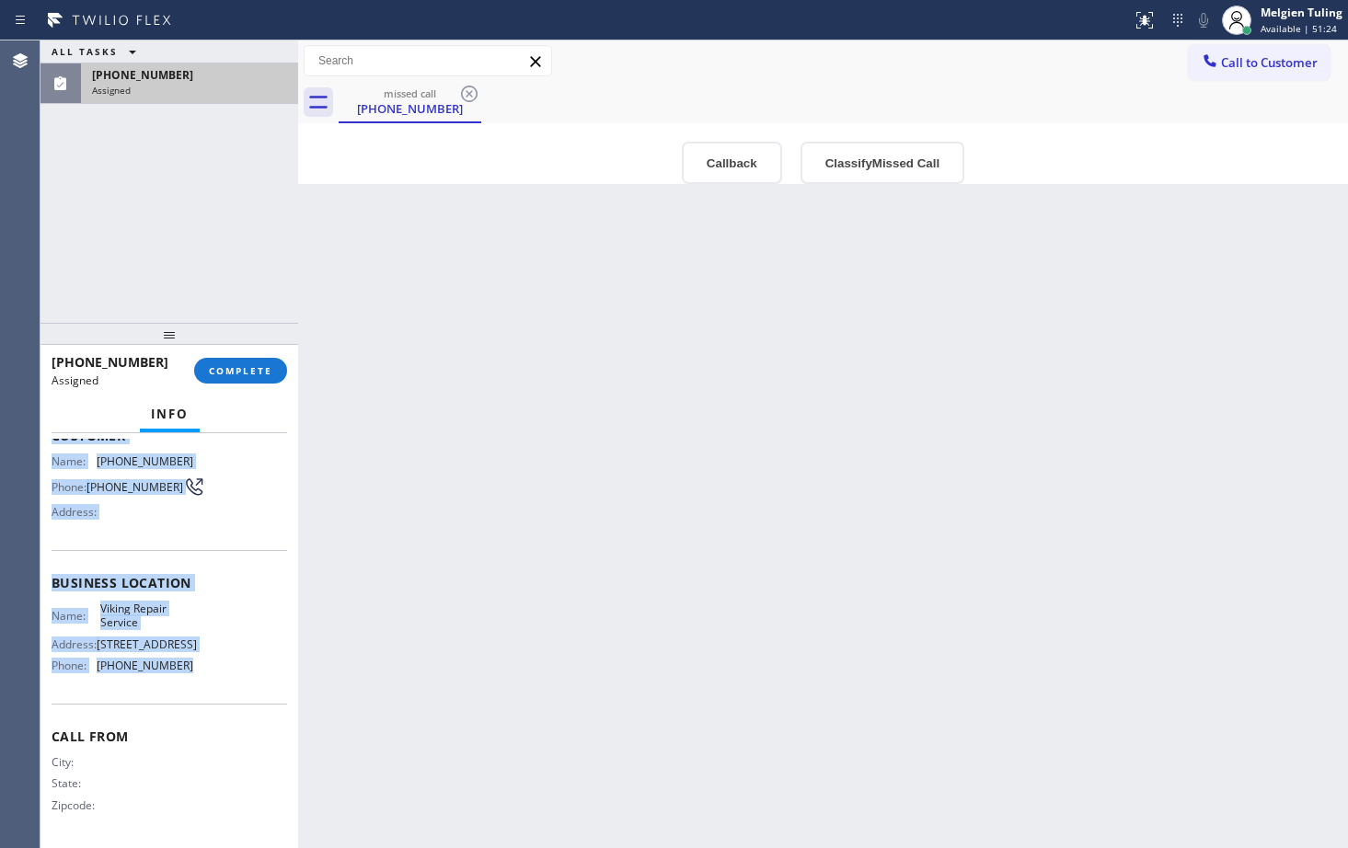
scroll to position [136, 0]
click at [260, 371] on span "COMPLETE" at bounding box center [240, 370] width 63 height 13
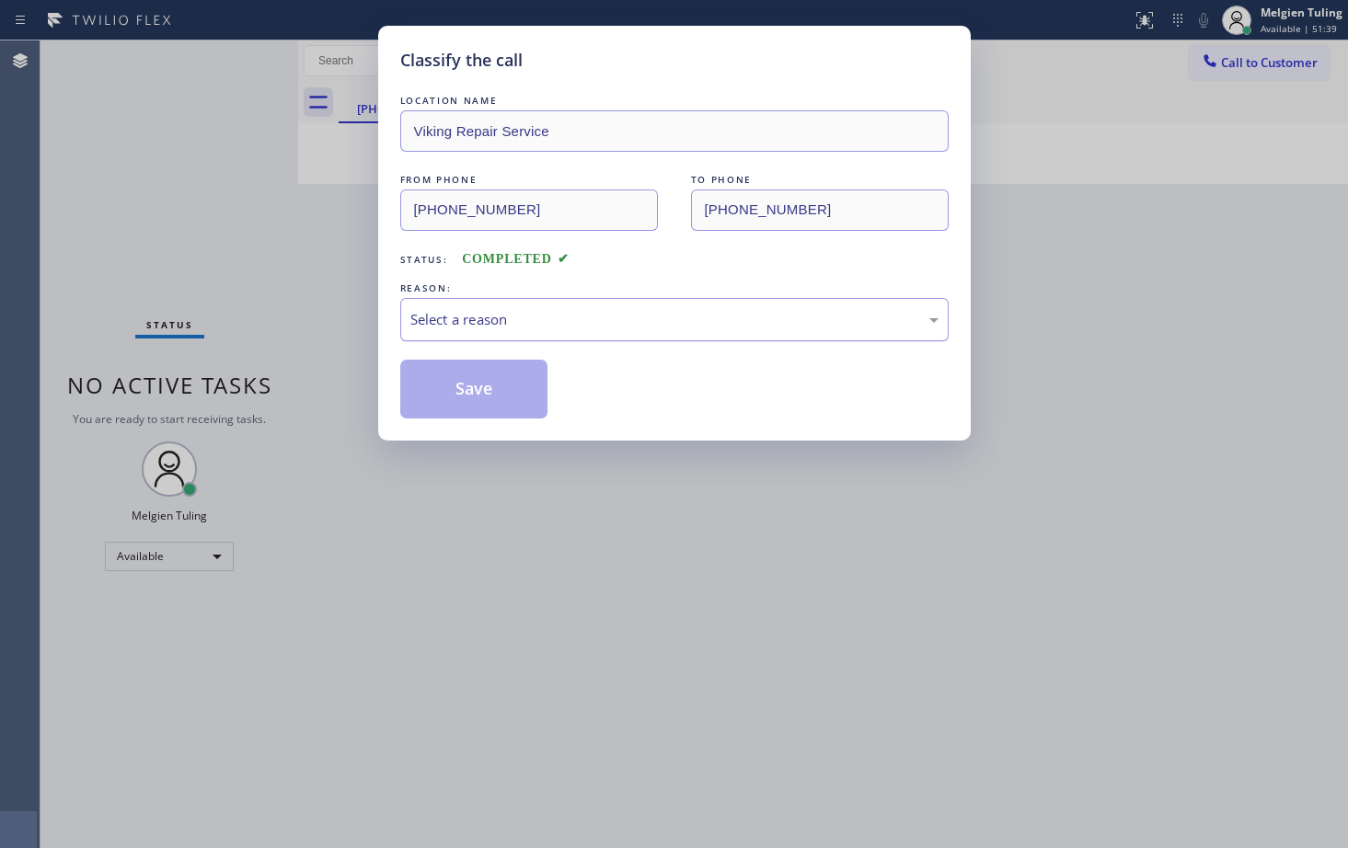
click at [449, 317] on div "Select a reason" at bounding box center [674, 319] width 528 height 21
click at [457, 394] on button "Save" at bounding box center [474, 389] width 148 height 59
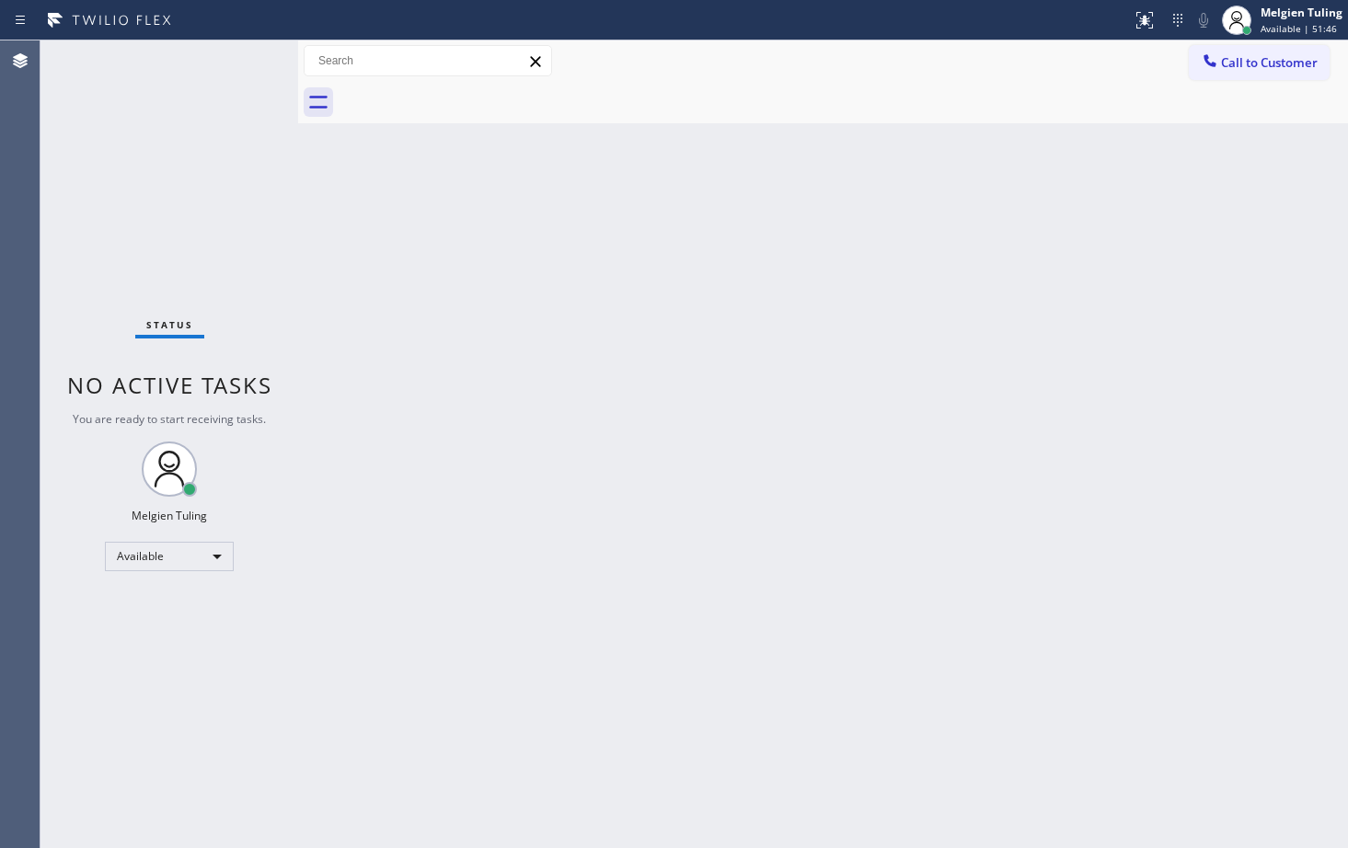
click at [906, 374] on div "Back to Dashboard Change Sender ID Customers Technicians Select a contact Outbo…" at bounding box center [823, 444] width 1050 height 808
click at [755, 657] on div "Back to Dashboard Change Sender ID Customers Technicians Select a contact Outbo…" at bounding box center [823, 444] width 1050 height 808
click at [209, 550] on div "Available" at bounding box center [169, 556] width 129 height 29
drag, startPoint x: 140, startPoint y: 644, endPoint x: 125, endPoint y: 656, distance: 19.0
click at [125, 656] on li "Break" at bounding box center [168, 651] width 125 height 22
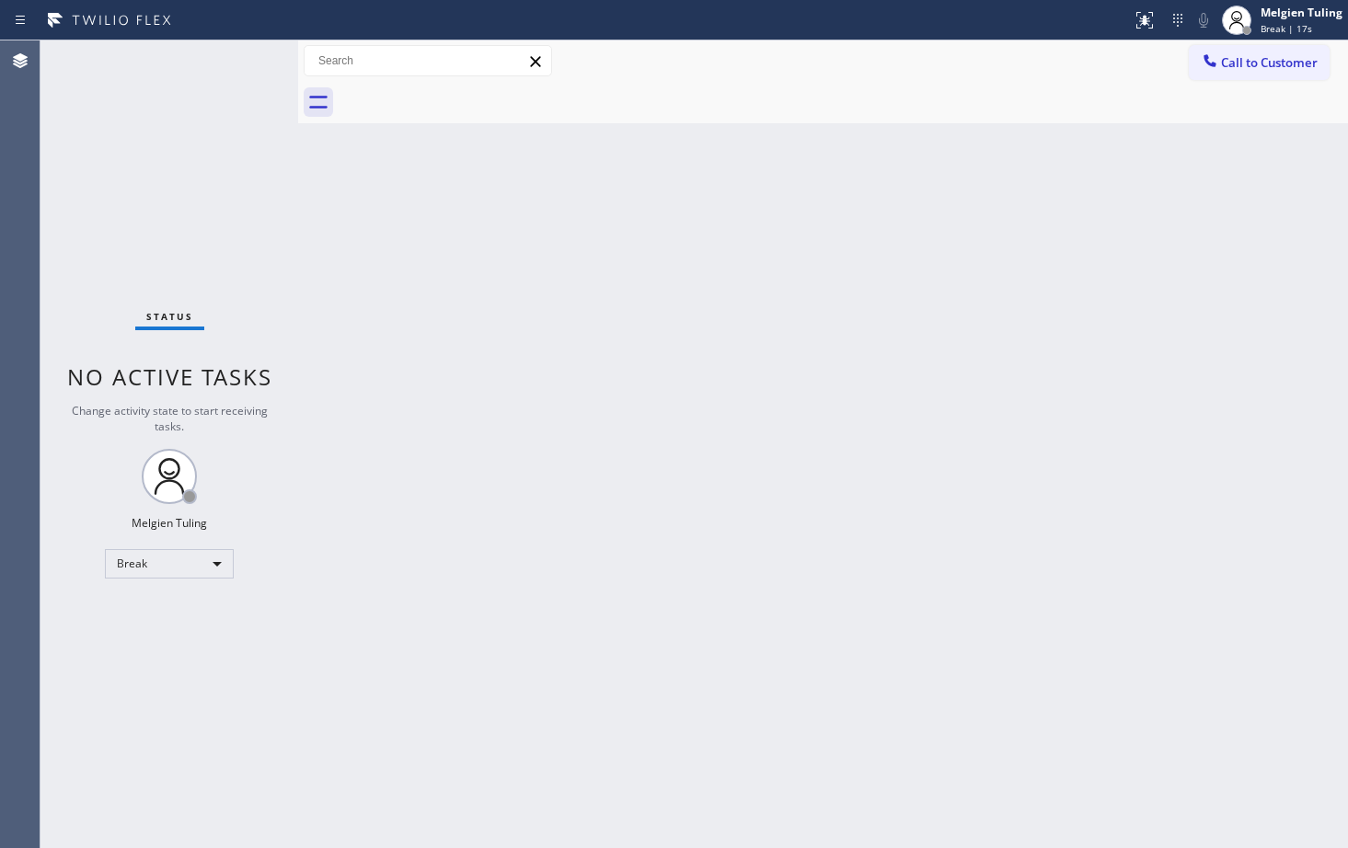
click at [605, 570] on div "Back to Dashboard Change Sender ID Customers Technicians Select a contact Outbo…" at bounding box center [823, 444] width 1050 height 808
